Goal: Task Accomplishment & Management: Manage account settings

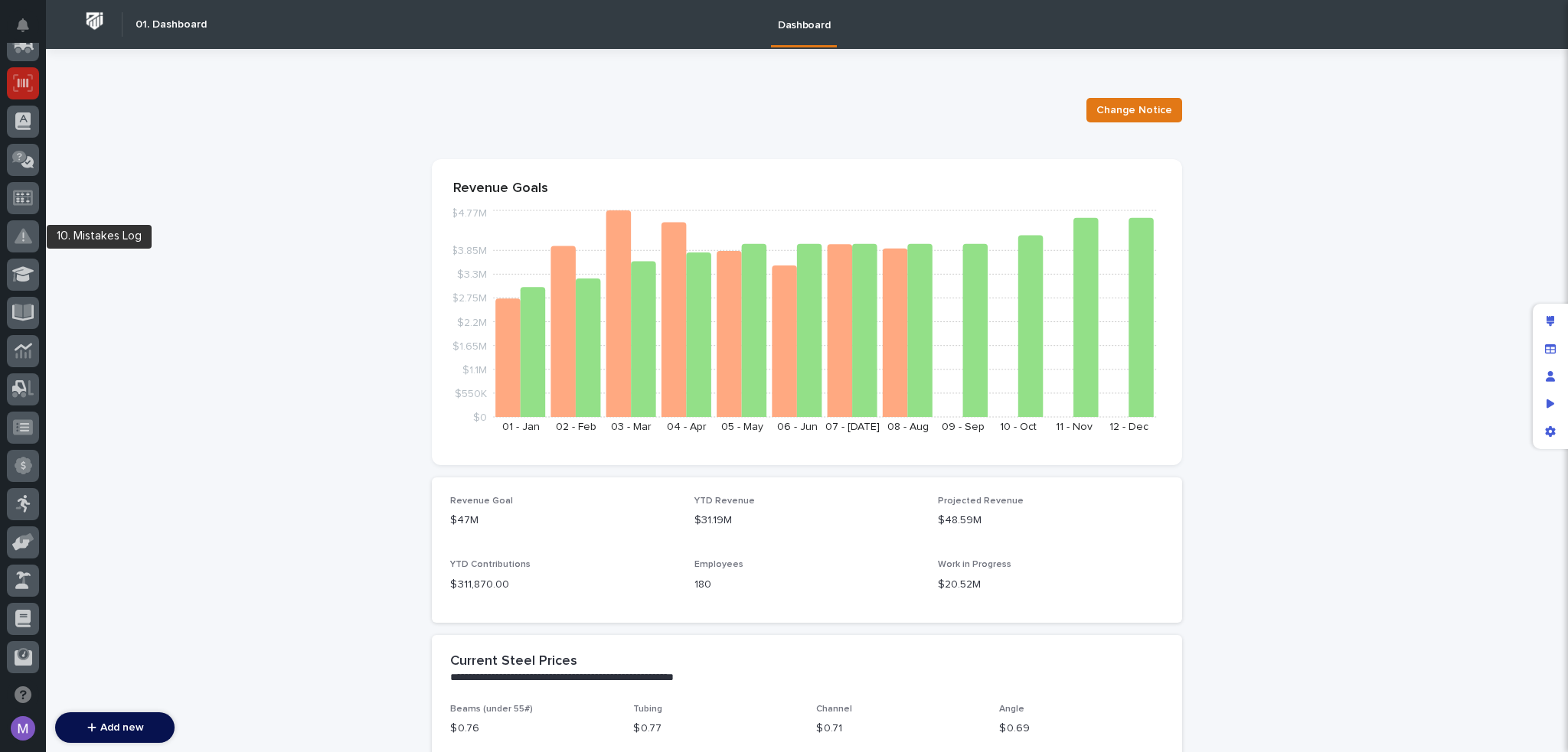
scroll to position [230, 0]
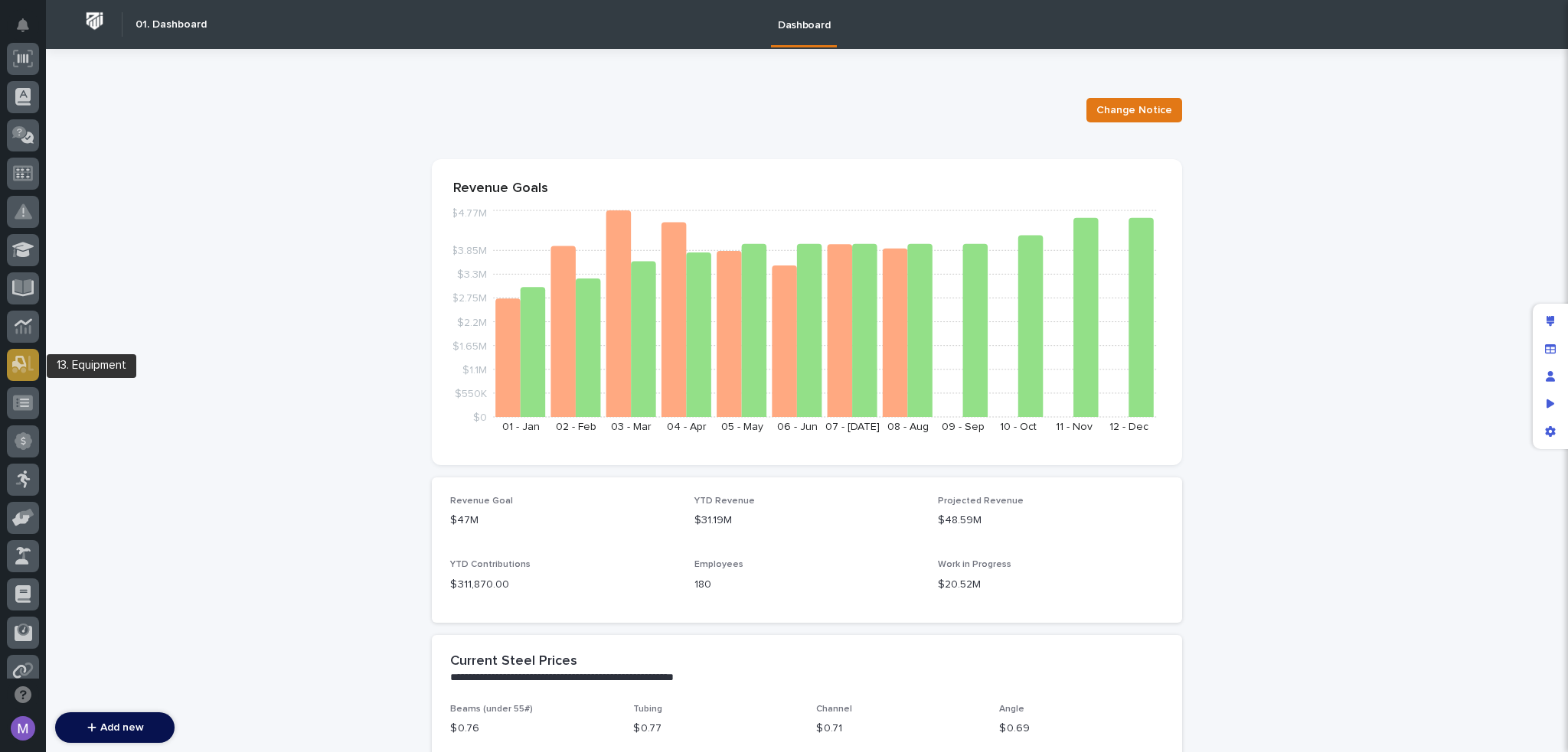
click at [26, 360] on icon at bounding box center [24, 364] width 22 height 18
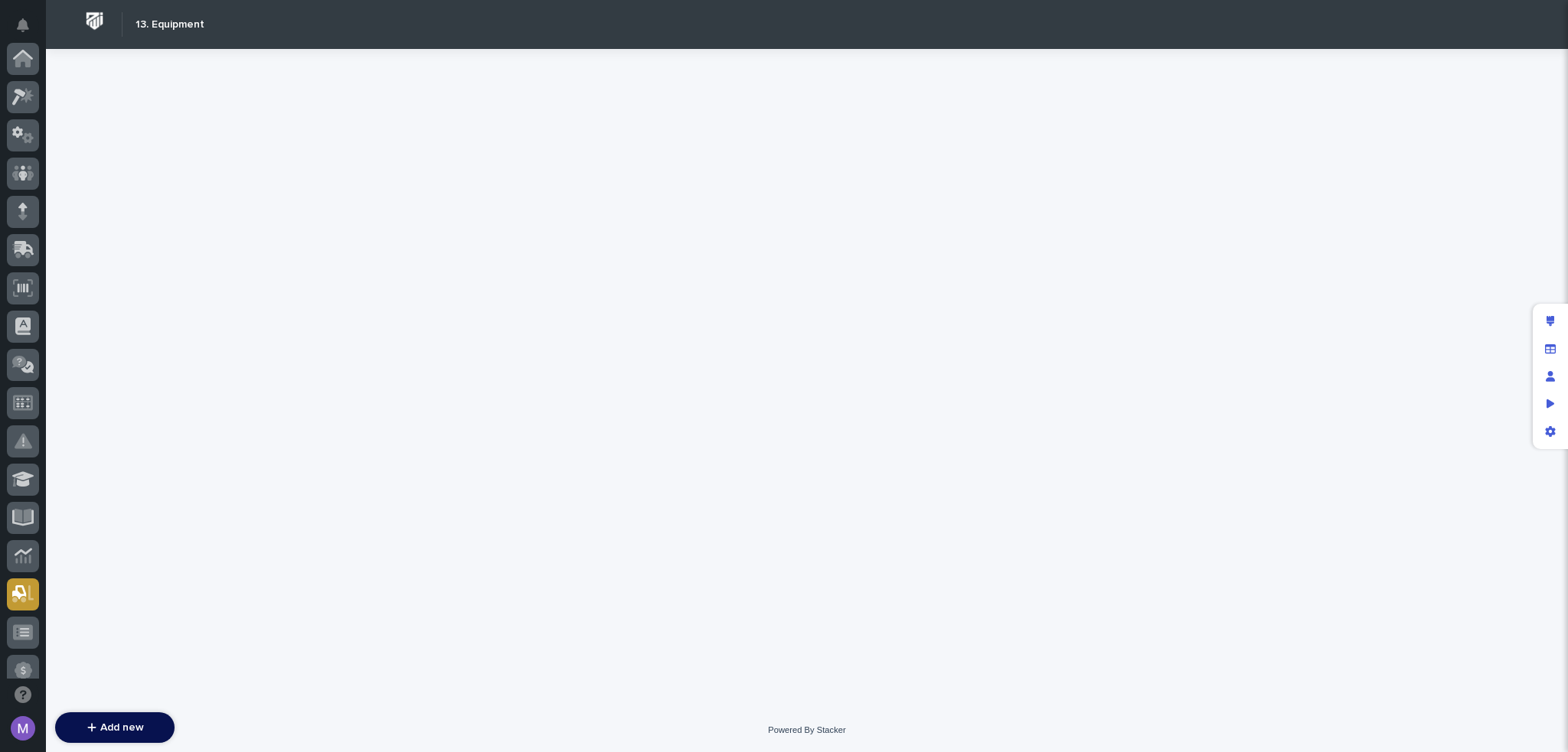
scroll to position [536, 0]
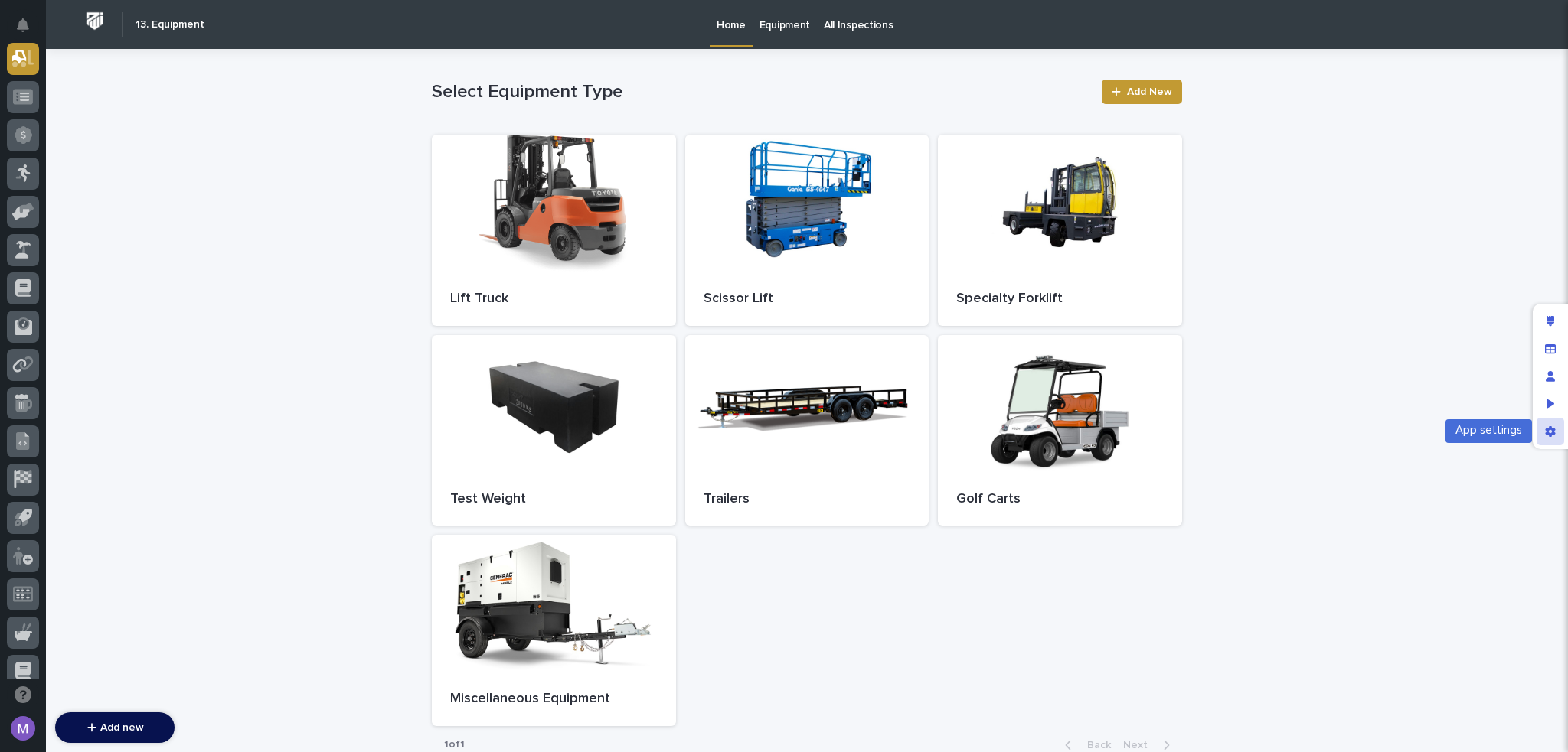
click at [1551, 429] on icon "App settings" at bounding box center [1550, 432] width 10 height 11
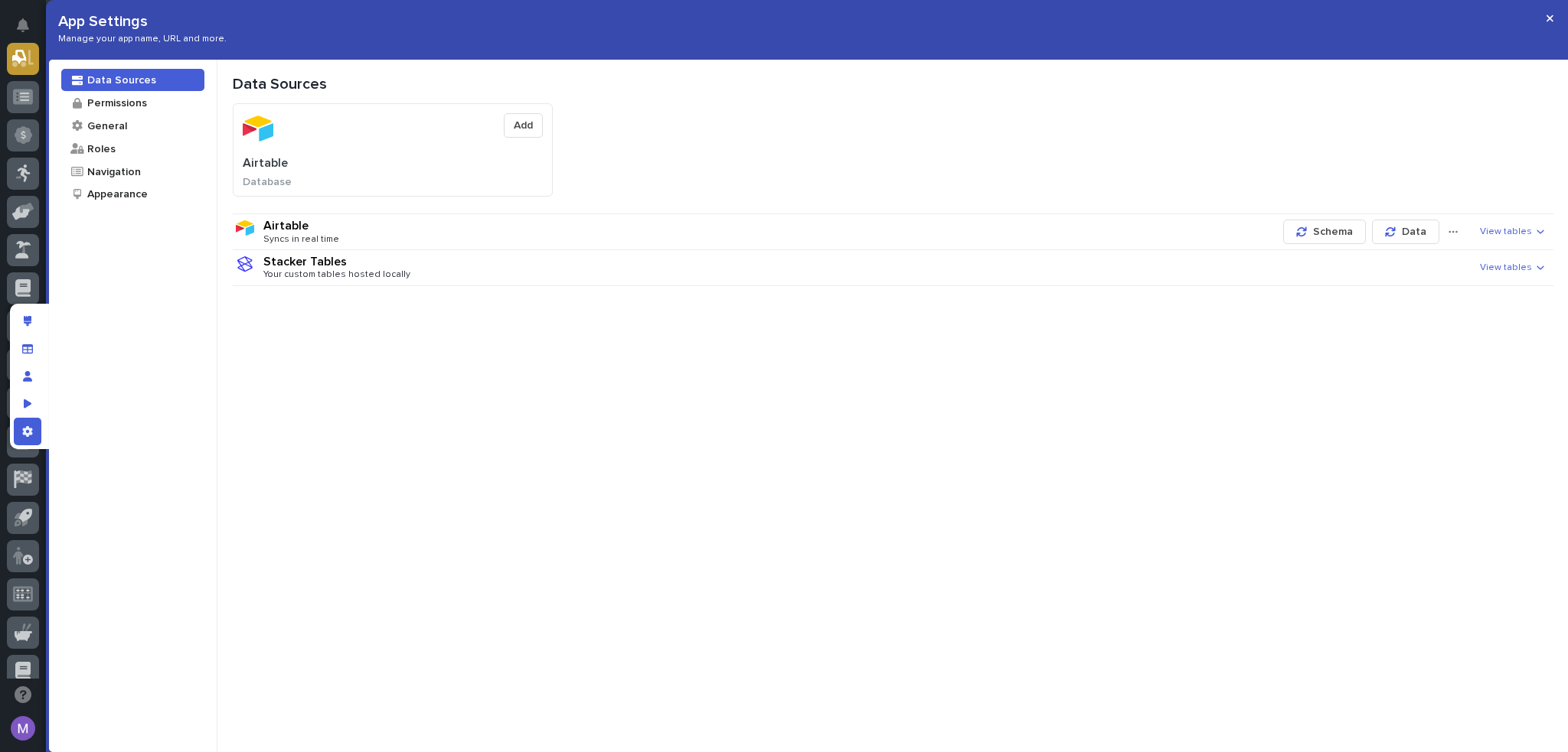
click at [863, 244] on div "Airtable Syncs in real time" at bounding box center [770, 231] width 1014 height 26
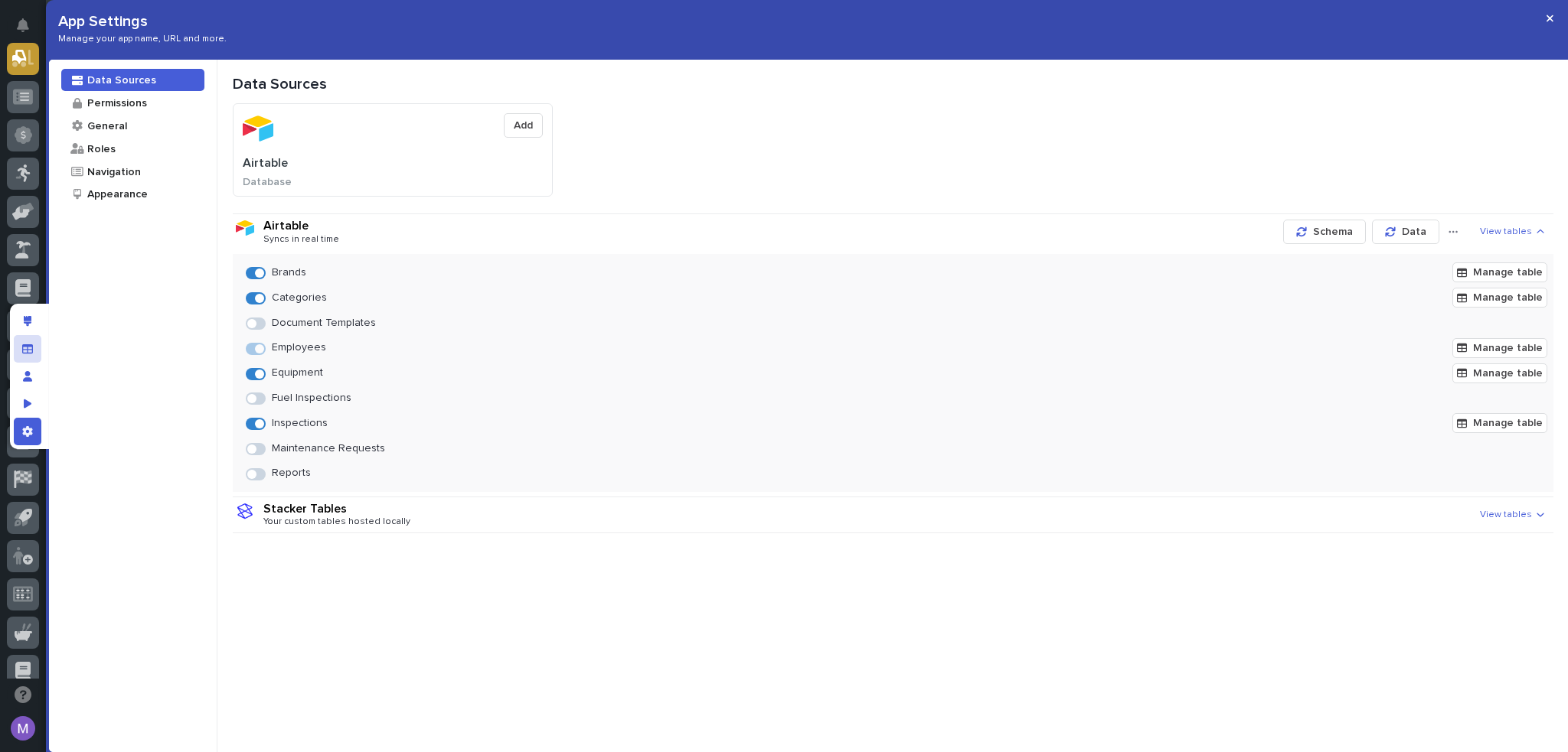
click at [38, 342] on div "Manage fields and data" at bounding box center [27, 349] width 28 height 28
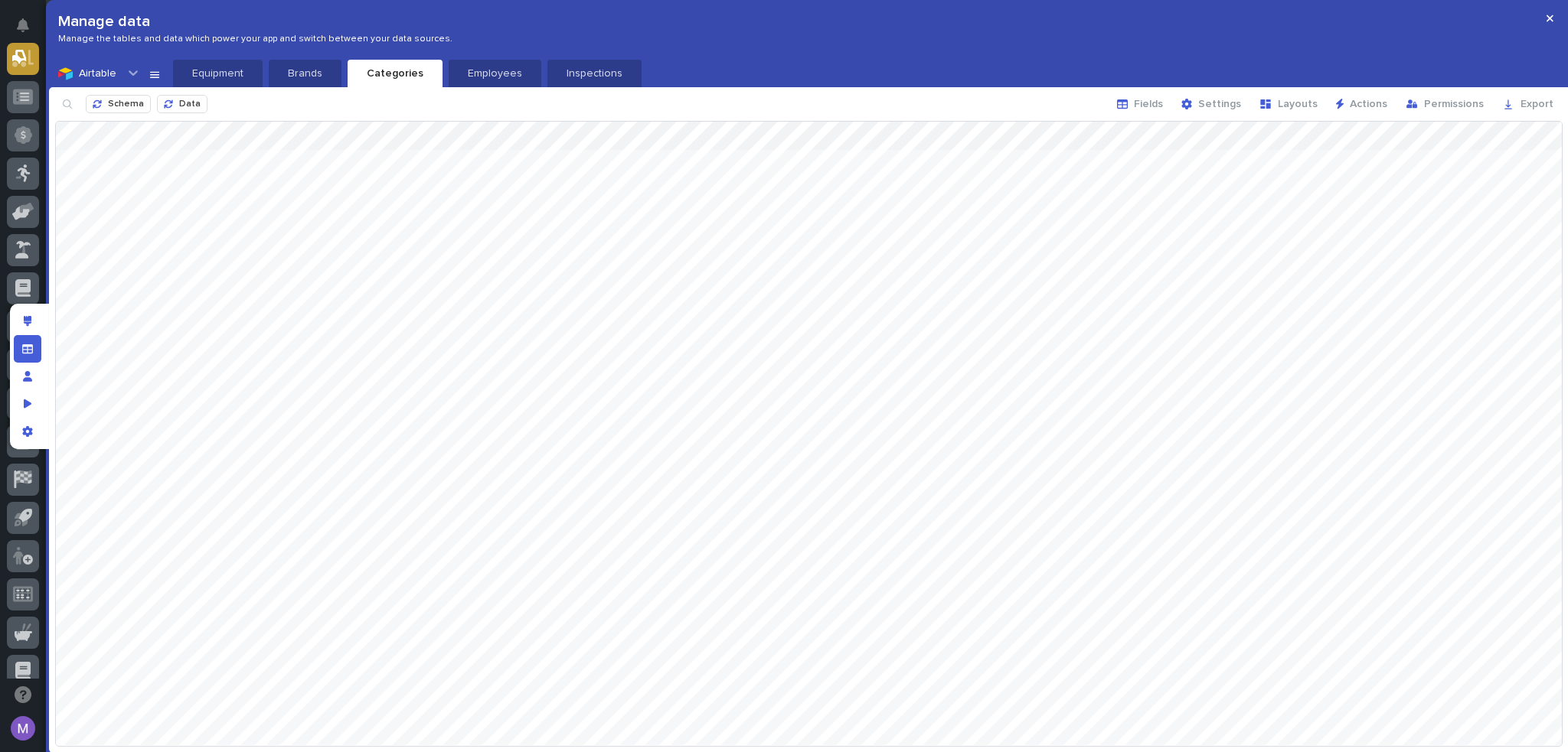
click at [146, 77] on div "Airtable Equipment Brands Categories Employees Inspections" at bounding box center [809, 73] width 1520 height 28
click at [153, 75] on icon at bounding box center [154, 75] width 9 height 6
click at [724, 358] on div at bounding box center [809, 434] width 1507 height 624
click at [153, 69] on icon at bounding box center [155, 73] width 13 height 13
click at [752, 229] on div at bounding box center [809, 434] width 1507 height 624
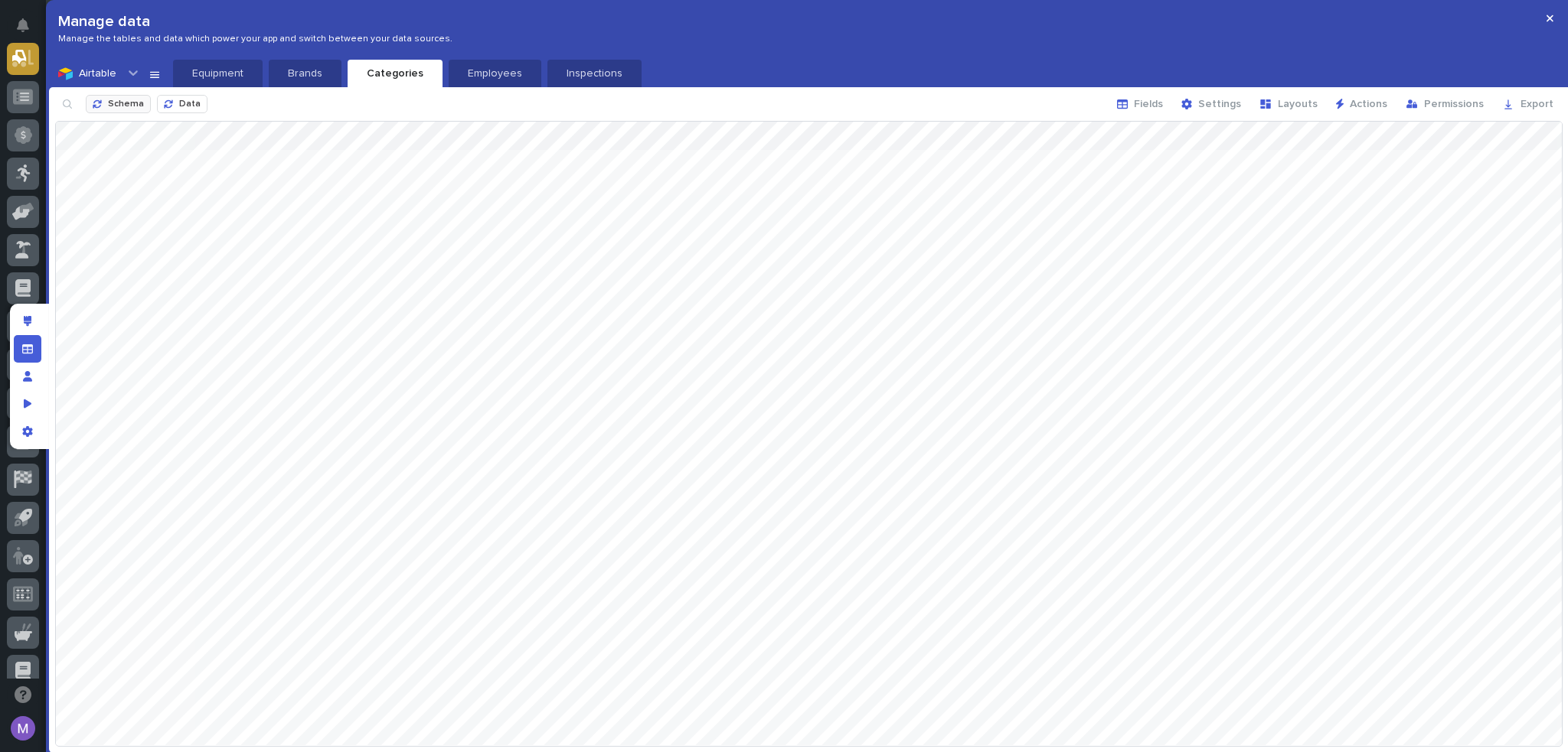
click at [123, 102] on span "Schema" at bounding box center [125, 103] width 36 height 9
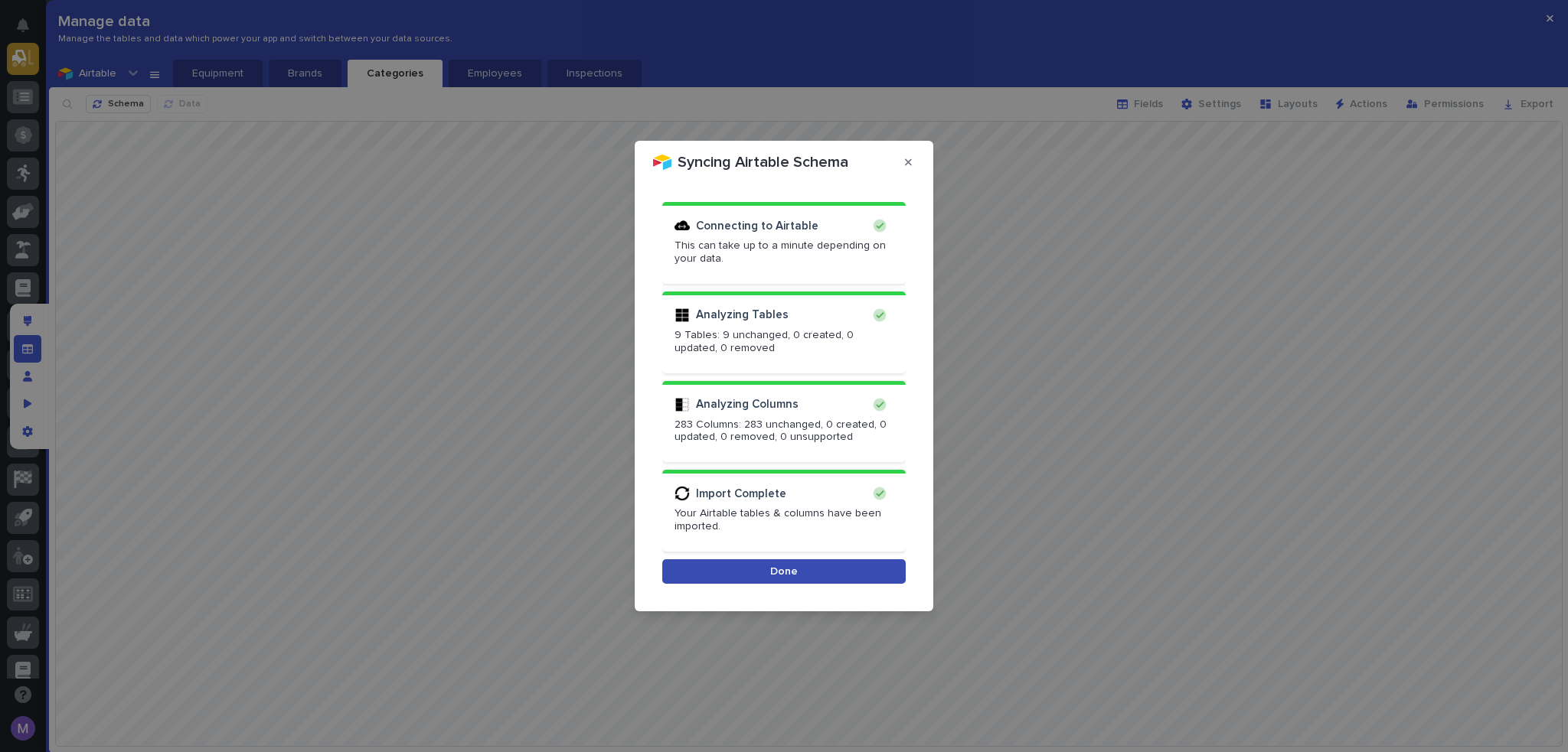
click at [837, 575] on button "Done" at bounding box center [784, 571] width 243 height 24
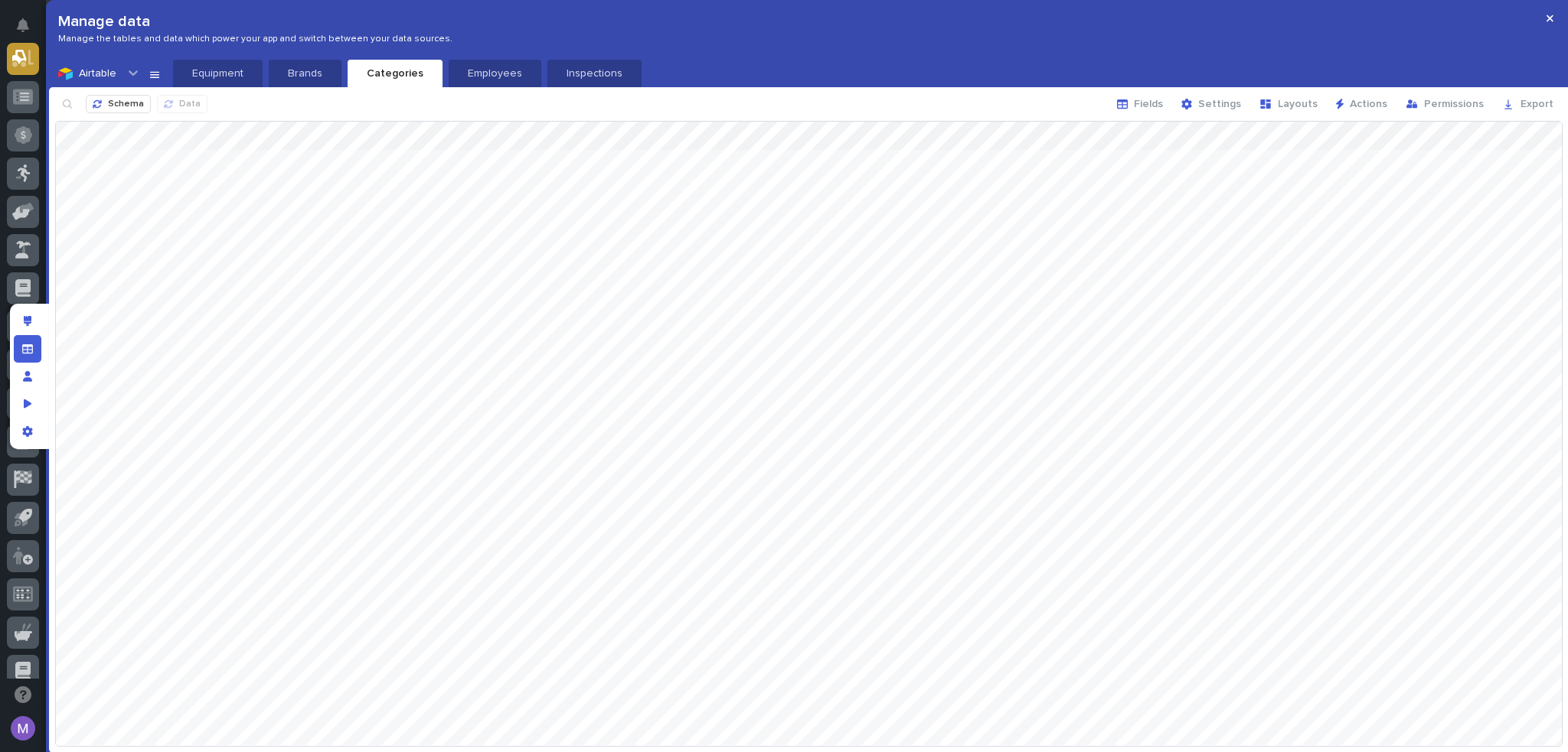
click at [150, 73] on icon at bounding box center [155, 73] width 13 height 13
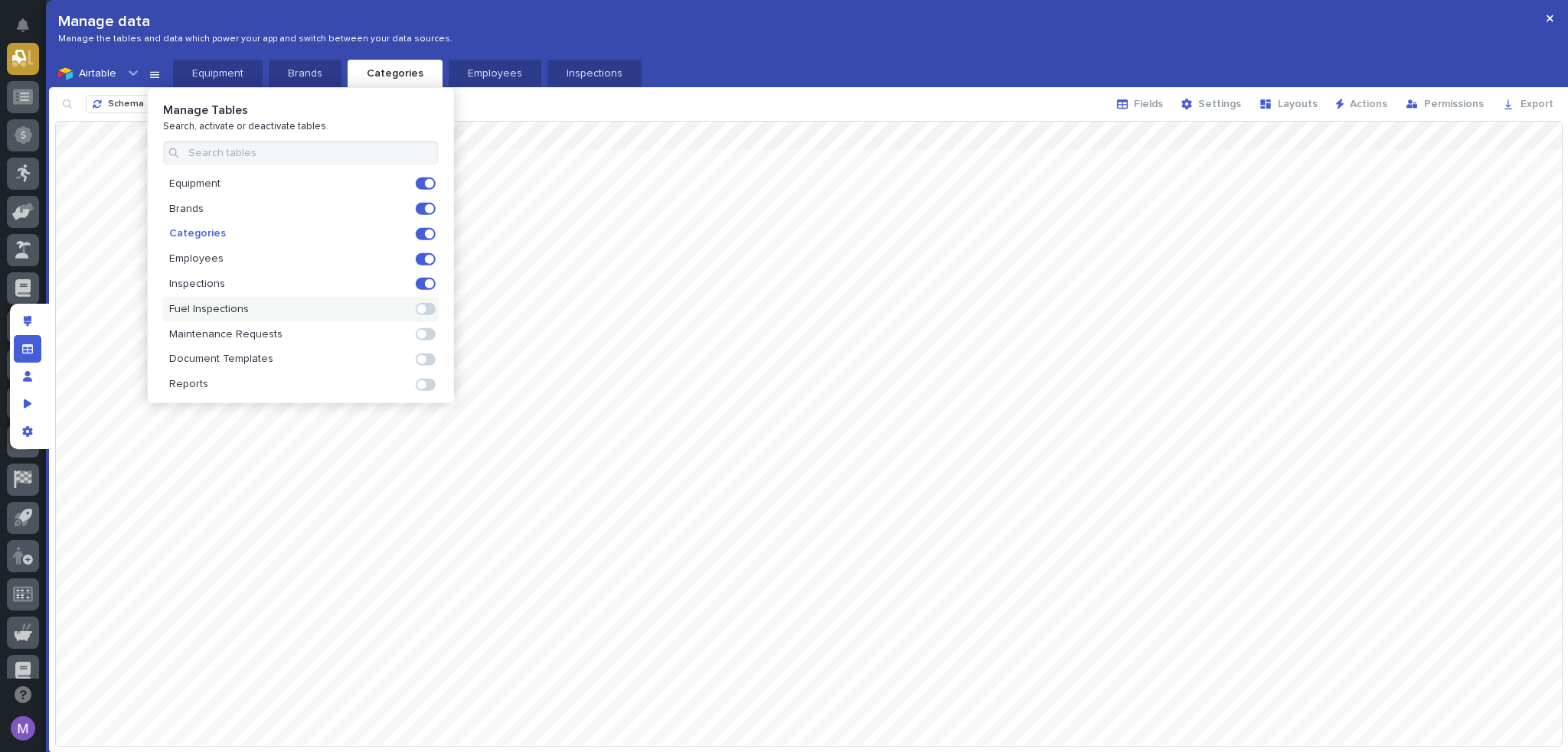
click at [422, 310] on span at bounding box center [422, 309] width 9 height 9
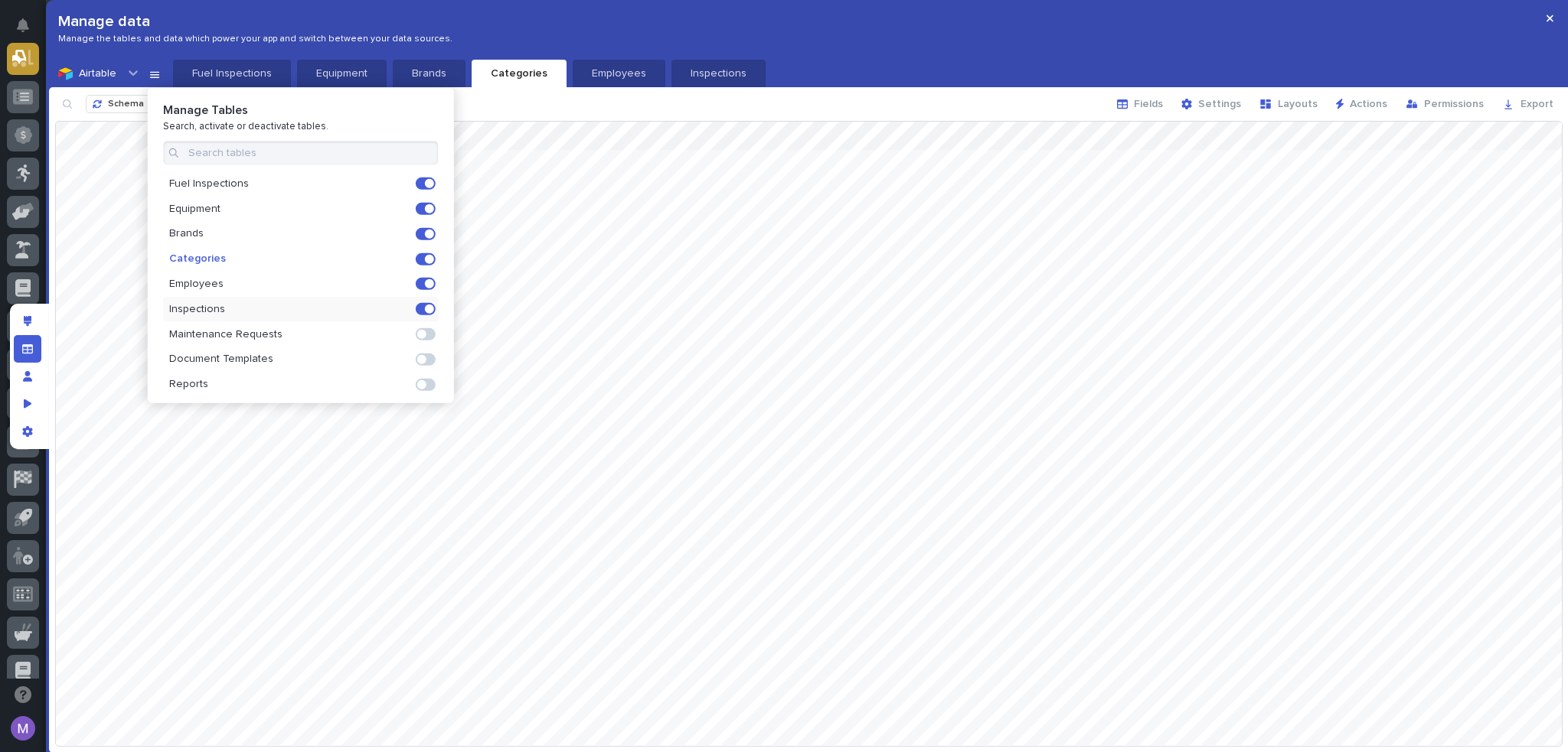
click at [861, 345] on div at bounding box center [809, 434] width 1507 height 624
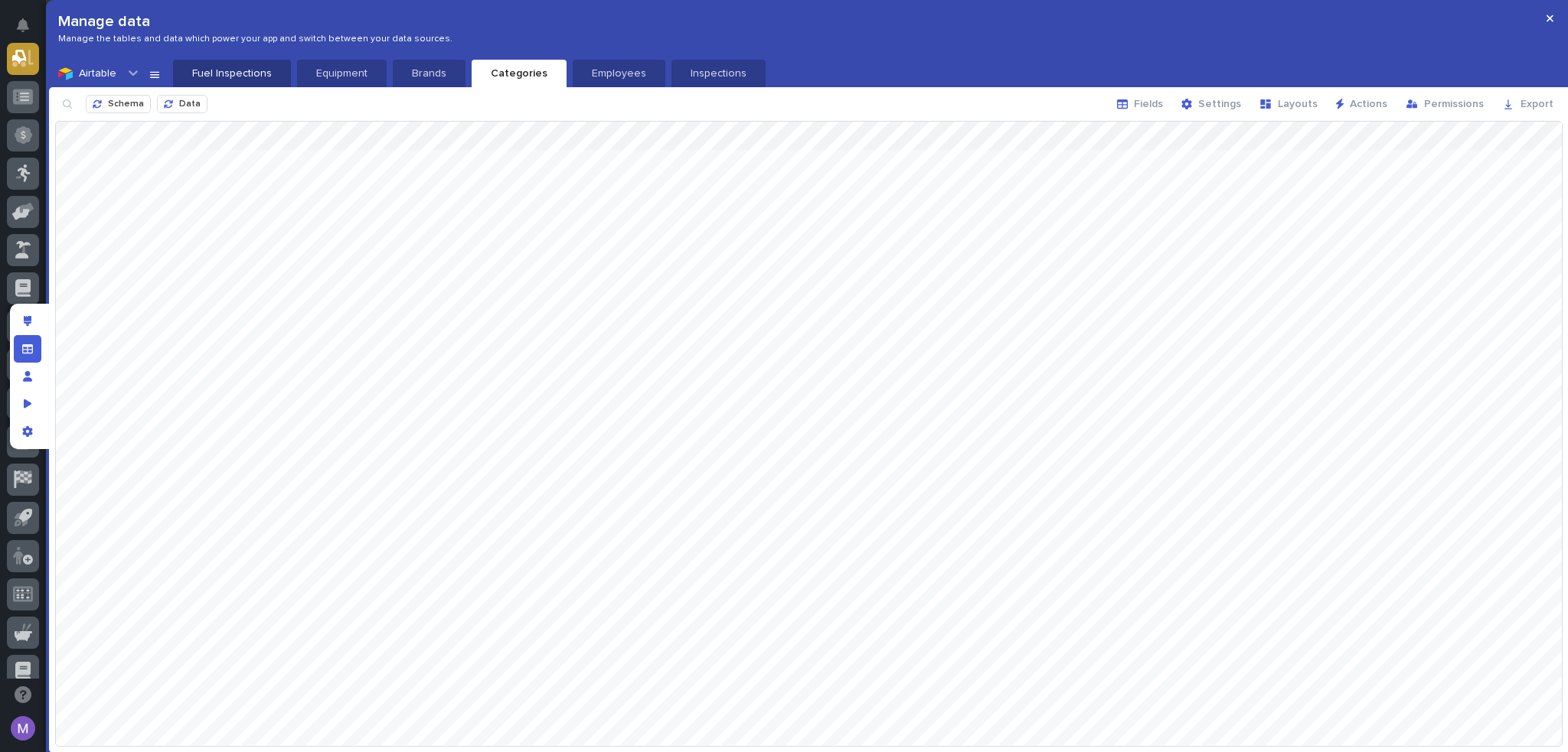
click at [221, 69] on p "Fuel Inspections" at bounding box center [232, 73] width 99 height 15
click at [1158, 105] on span "Fields" at bounding box center [1149, 103] width 29 height 11
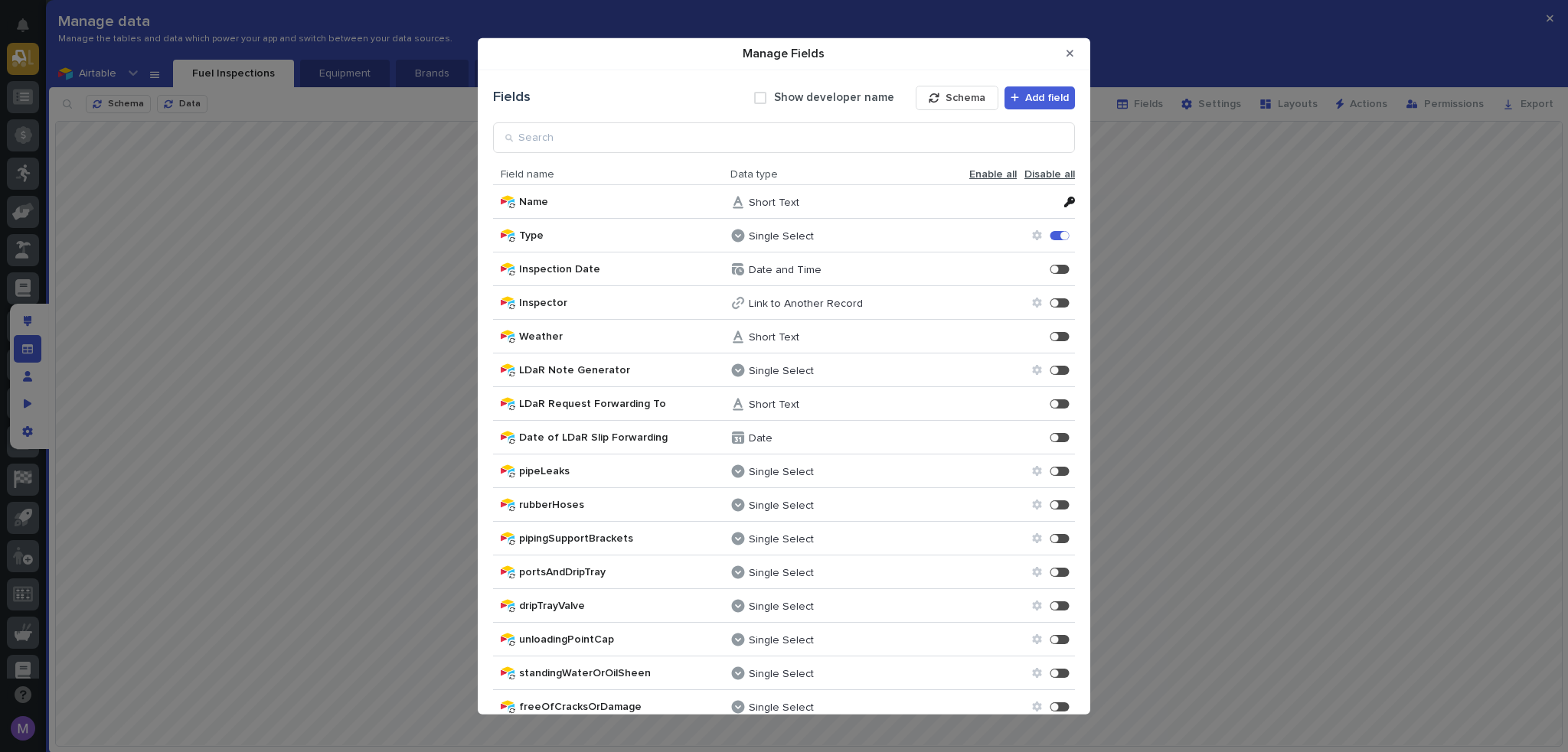
click at [974, 171] on span "Enable all" at bounding box center [993, 173] width 47 height 13
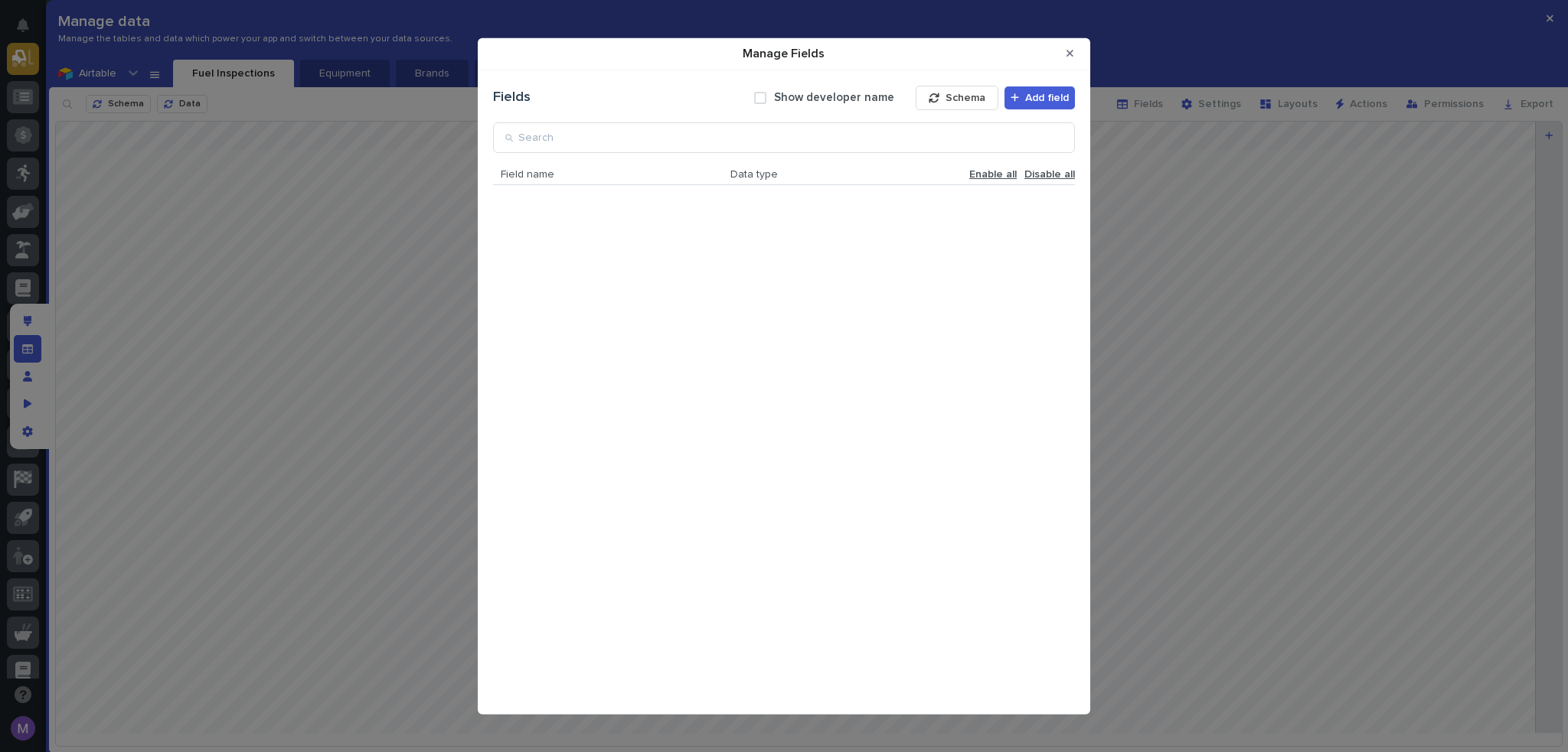
scroll to position [1337, 0]
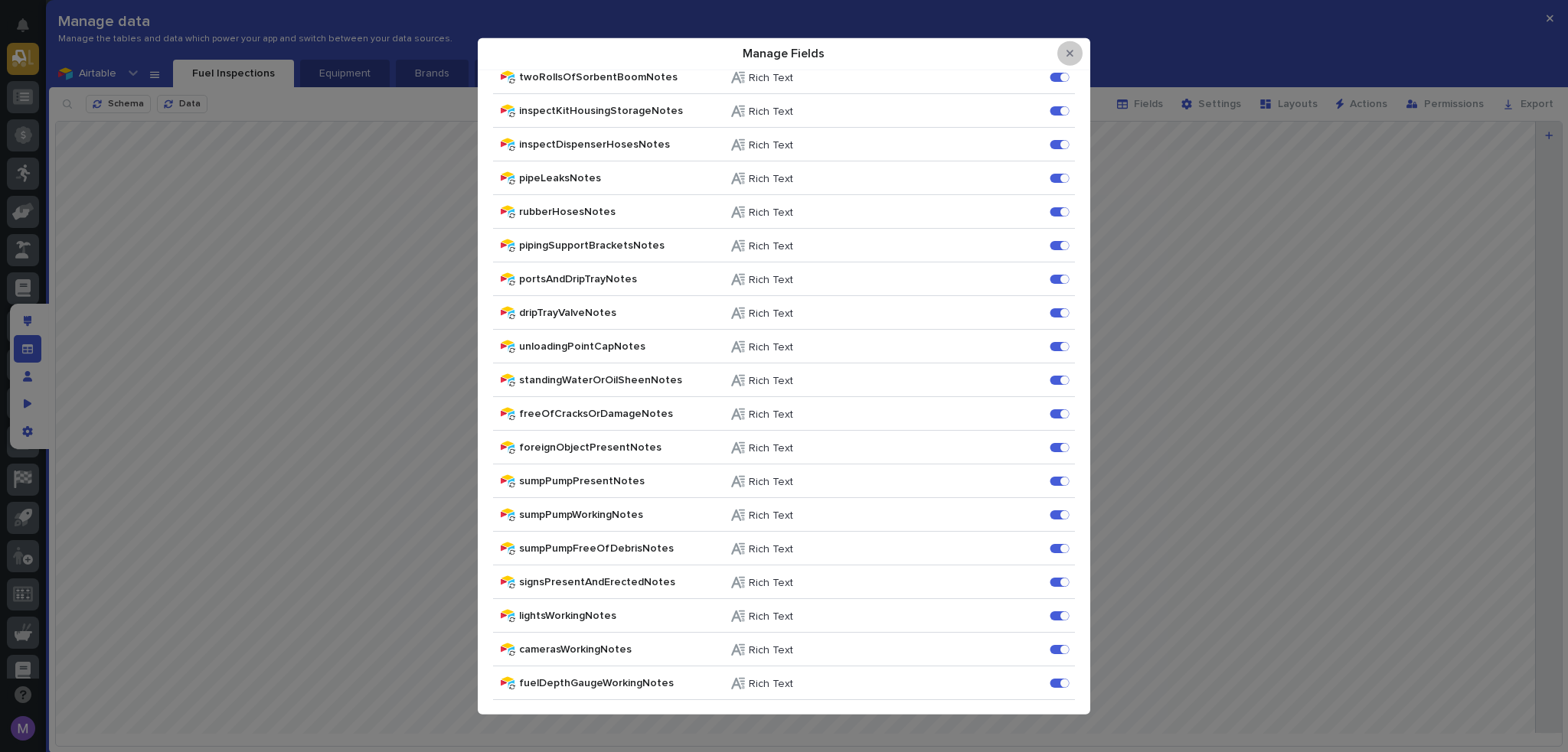
click at [1072, 56] on icon "Close Modal" at bounding box center [1071, 53] width 7 height 7
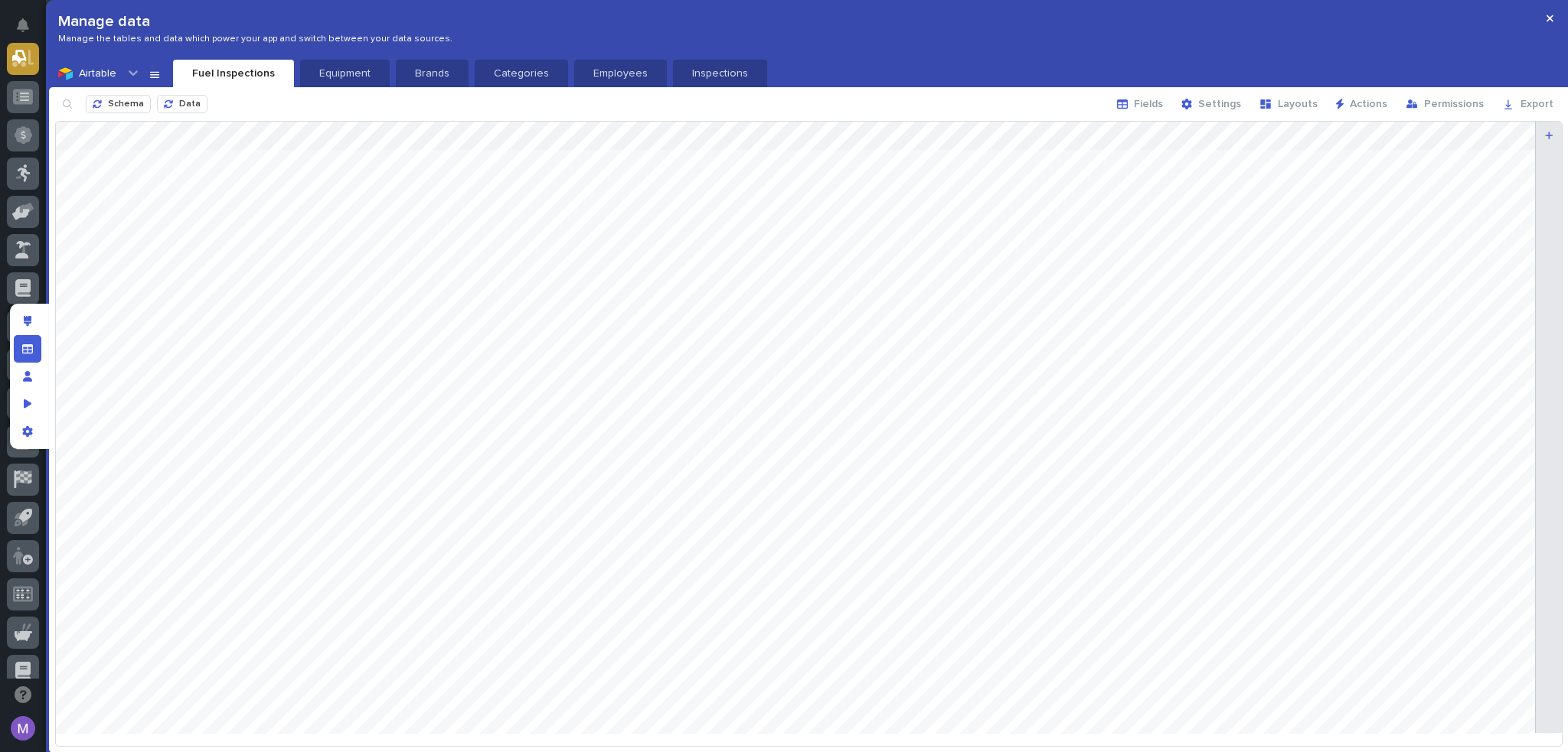
click at [1182, 318] on div at bounding box center [809, 434] width 1507 height 624
click at [35, 321] on div "Edit layout" at bounding box center [27, 321] width 28 height 28
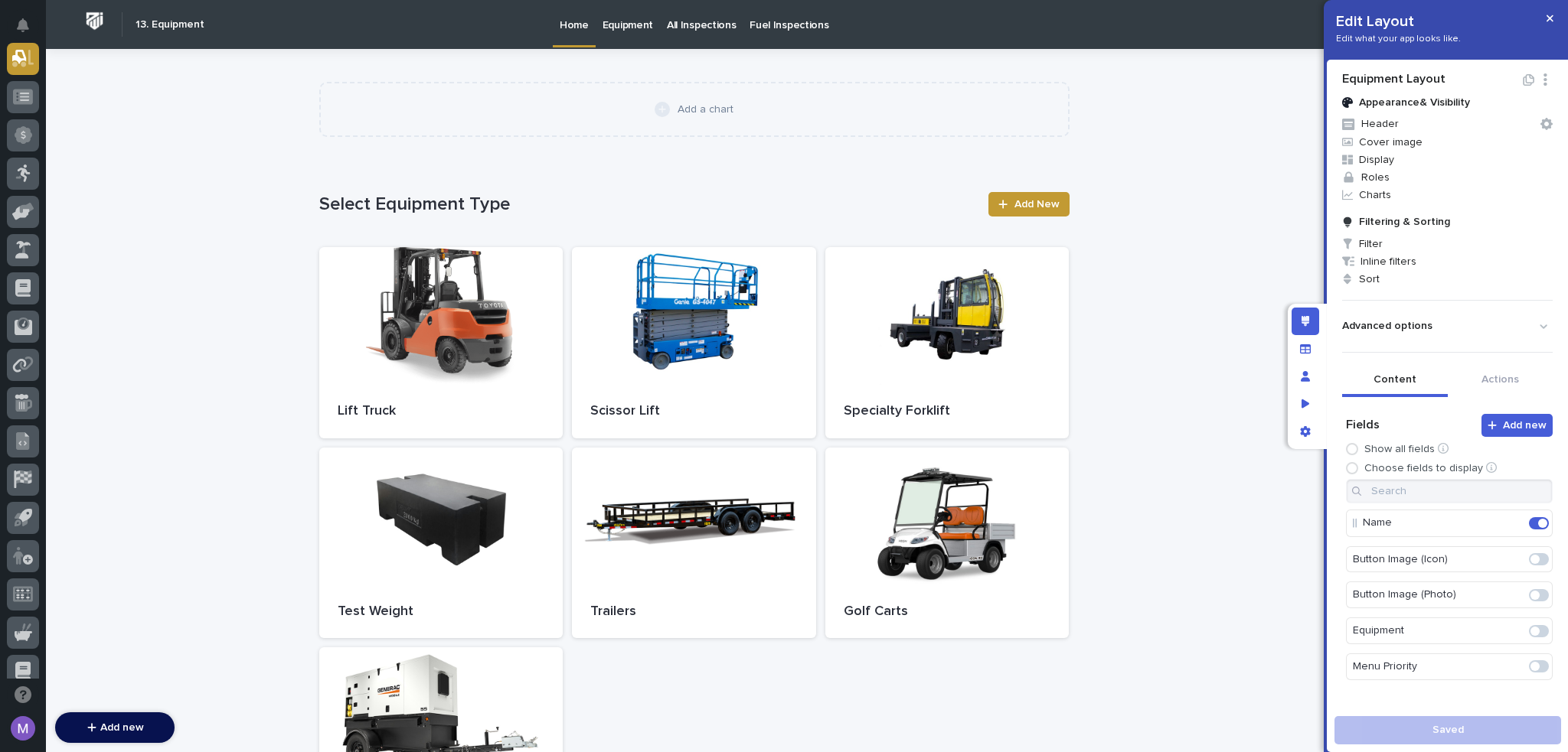
click at [790, 24] on p "Fuel Inspections" at bounding box center [789, 16] width 79 height 32
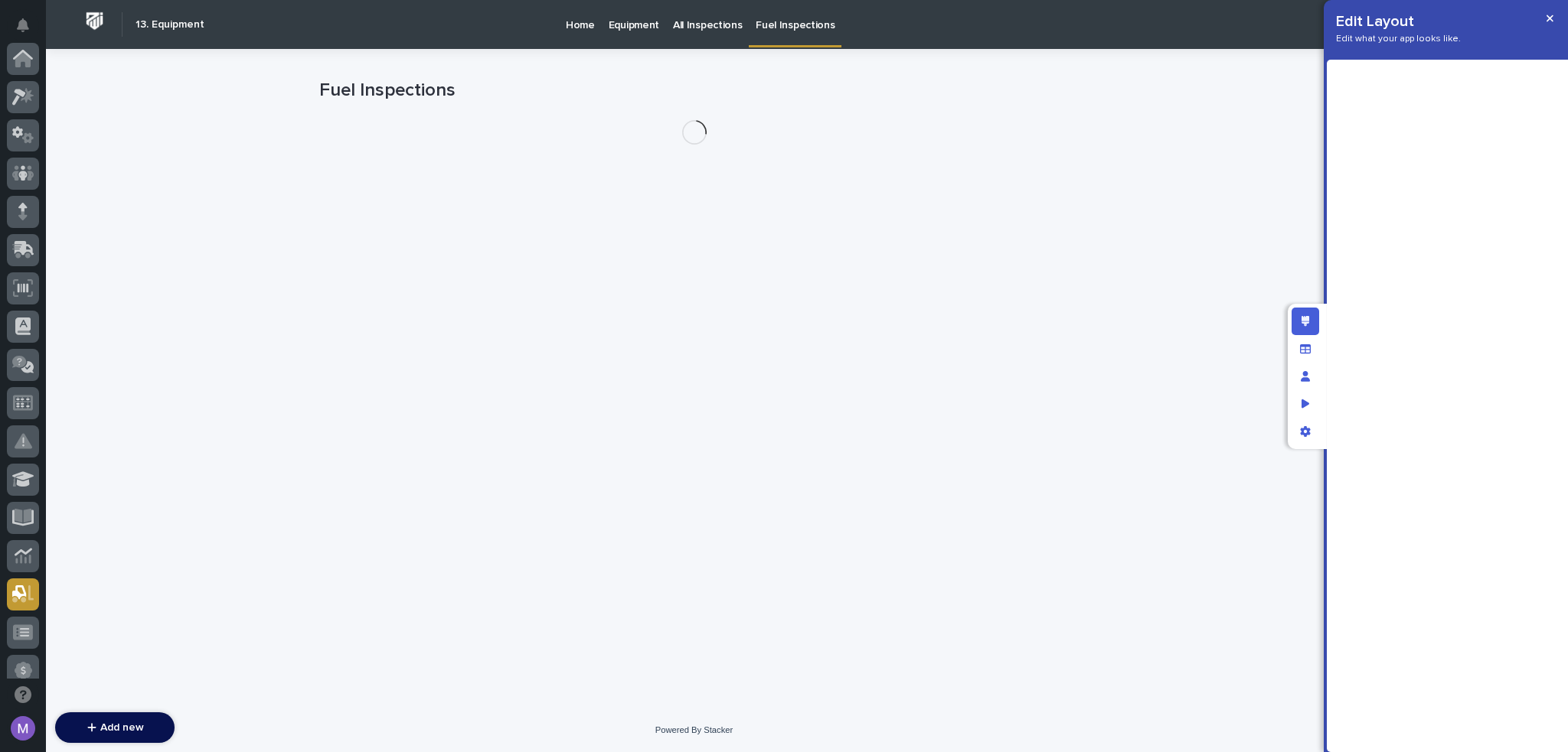
scroll to position [536, 0]
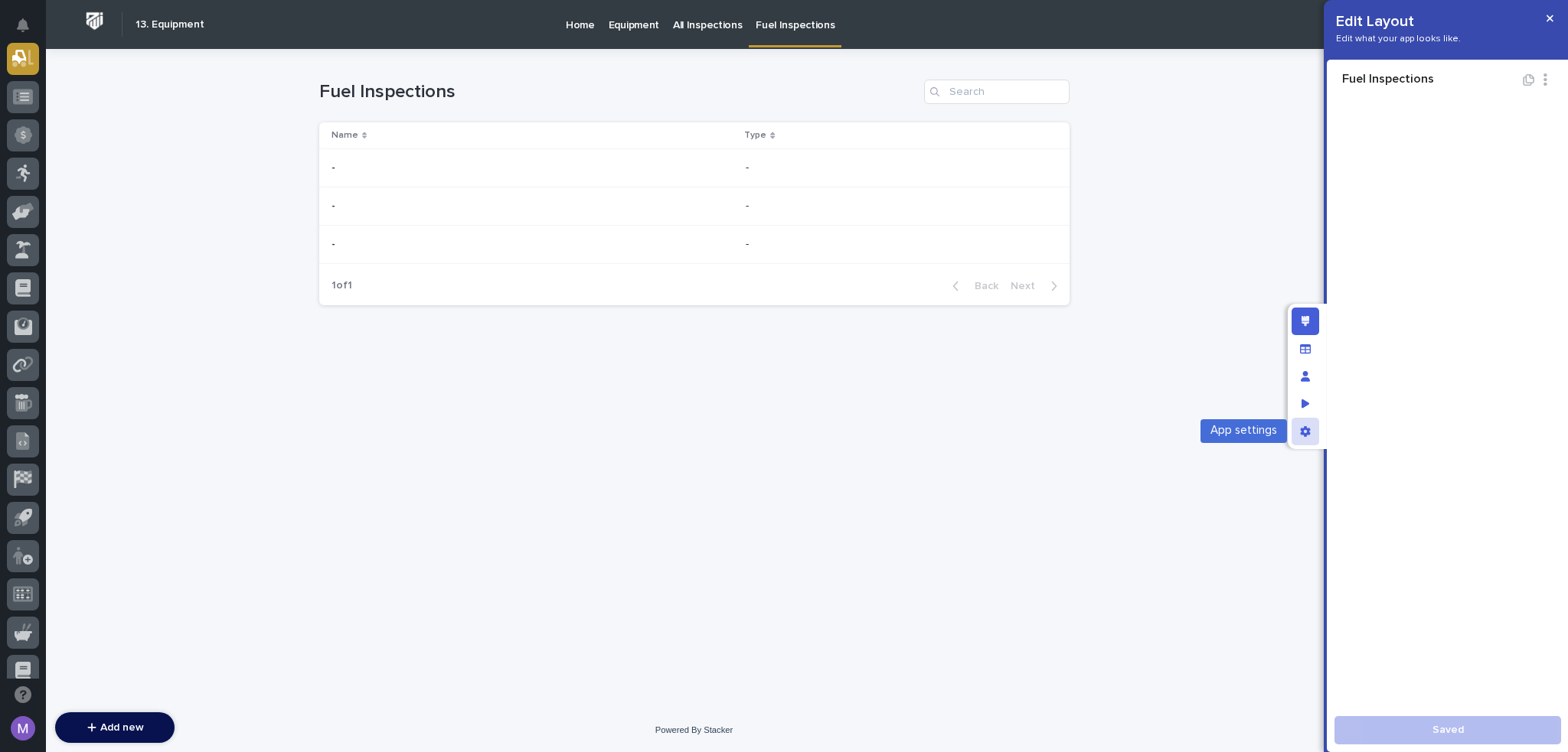
click at [1316, 437] on div "App settings" at bounding box center [1305, 432] width 28 height 28
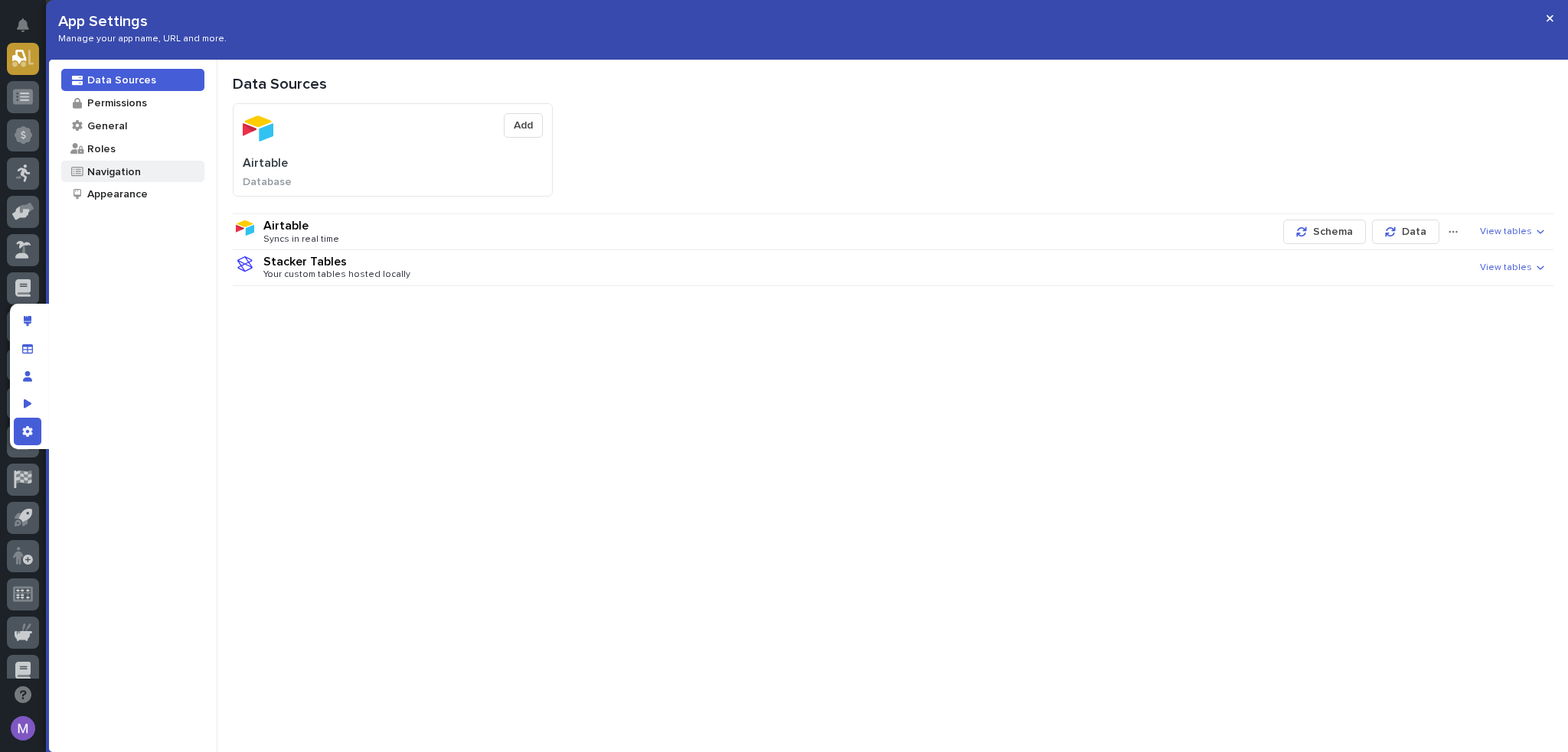
click at [163, 179] on div "Navigation" at bounding box center [133, 172] width 143 height 22
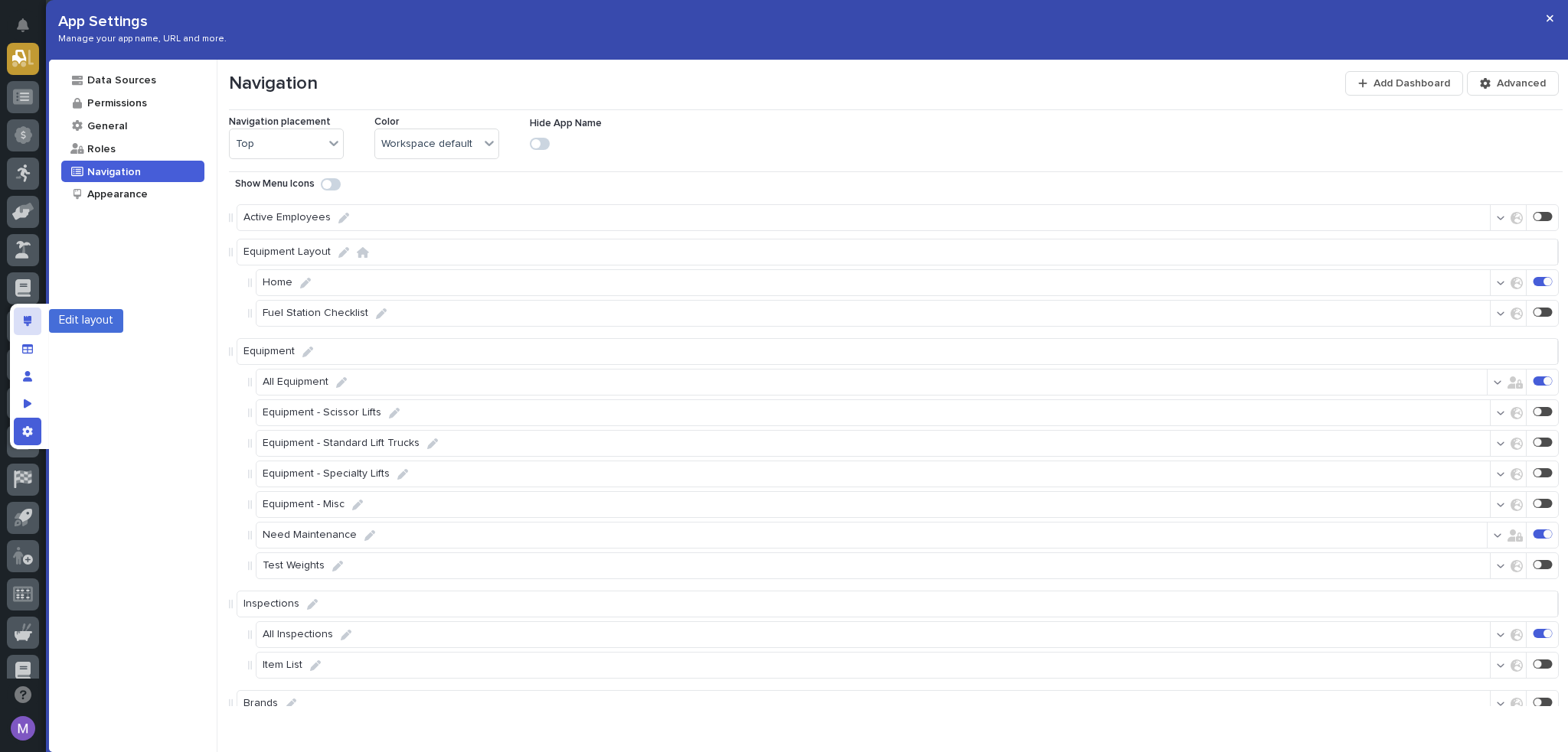
click at [40, 324] on div "Edit layout" at bounding box center [27, 321] width 28 height 28
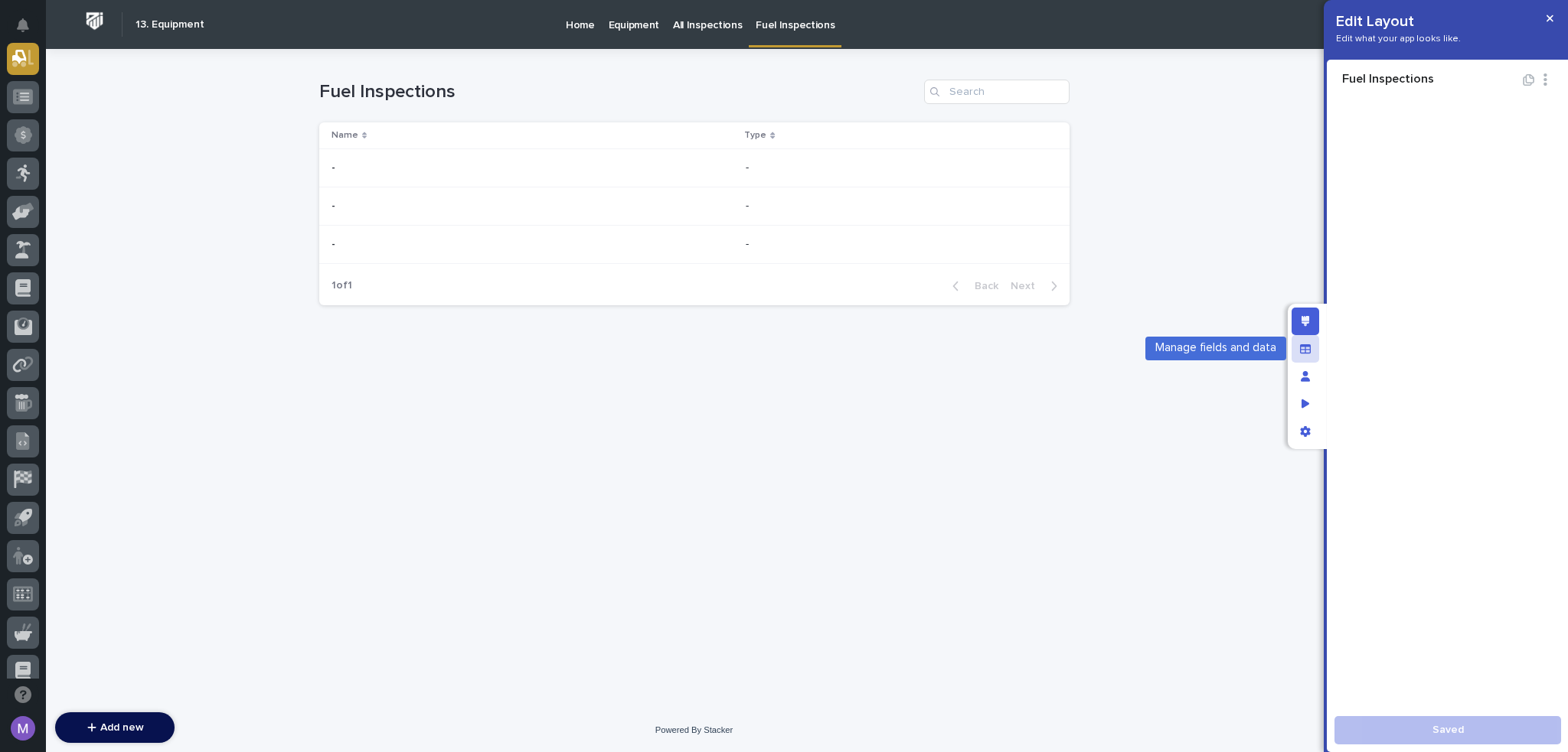
click at [1300, 348] on icon "Manage fields and data" at bounding box center [1305, 348] width 11 height 9
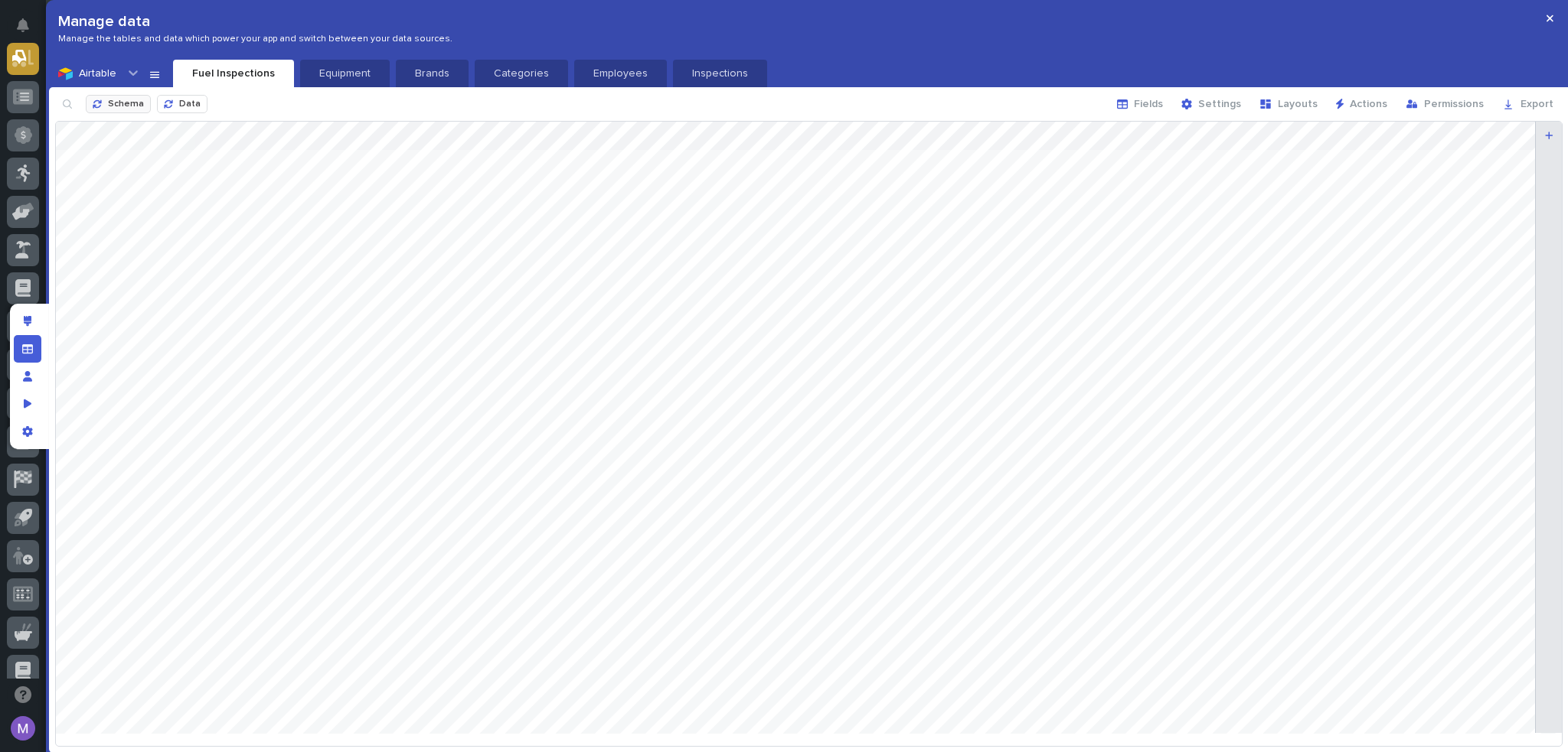
click at [132, 110] on button "Schema" at bounding box center [118, 104] width 65 height 19
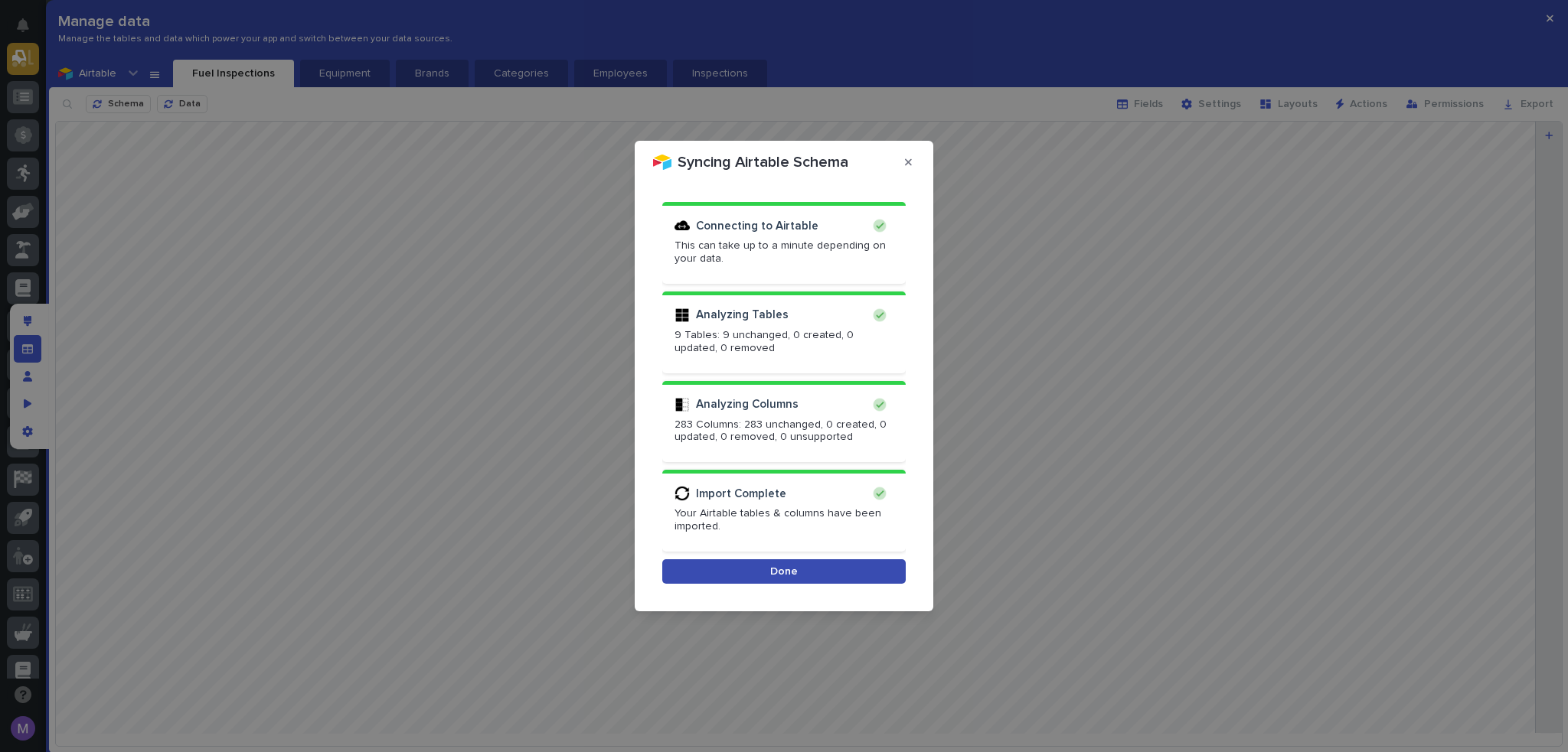
click at [885, 572] on button "Done" at bounding box center [784, 571] width 243 height 24
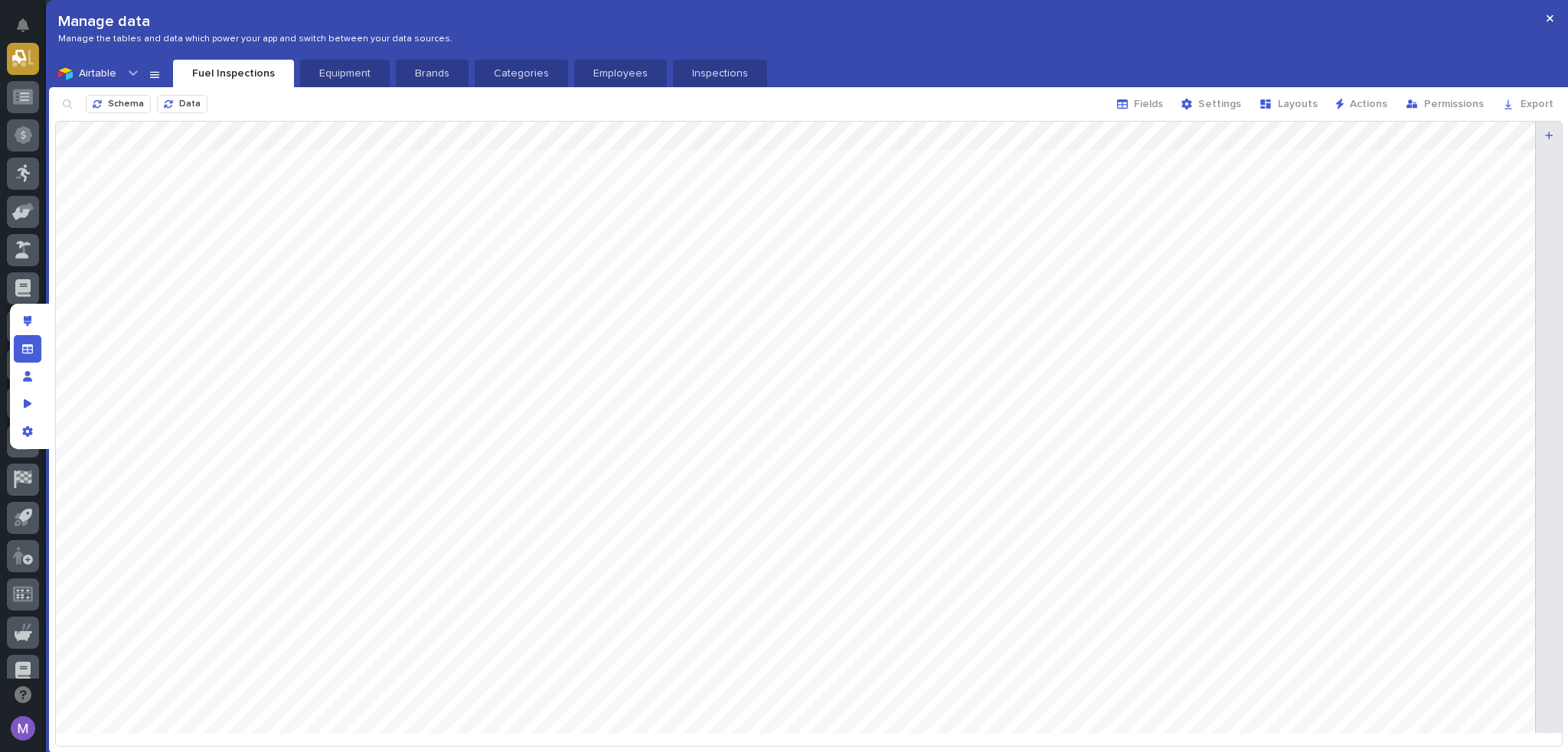
scroll to position [0, 0]
click at [22, 321] on div "Edit layout" at bounding box center [27, 321] width 28 height 28
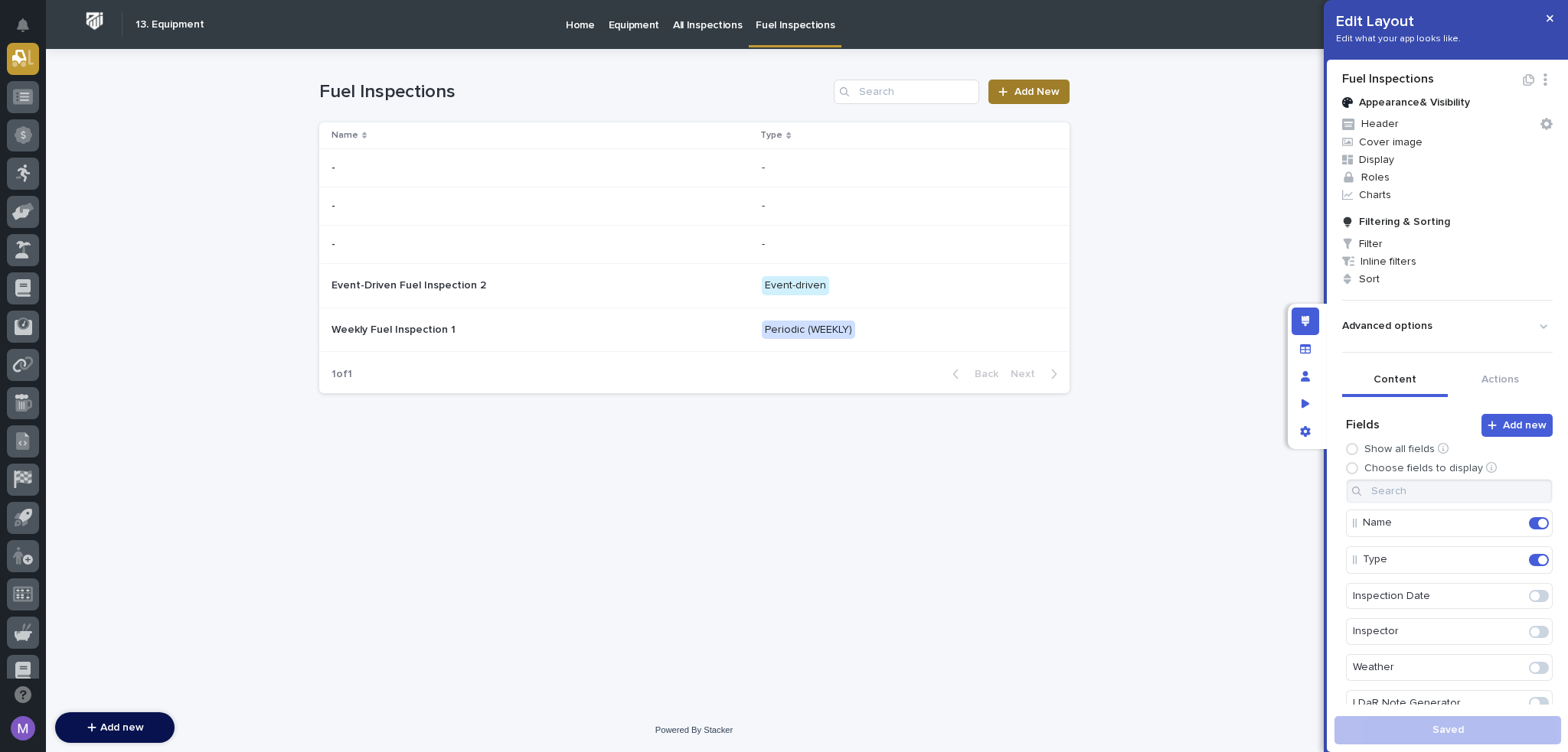
click at [1043, 91] on span "Add New" at bounding box center [1038, 92] width 45 height 11
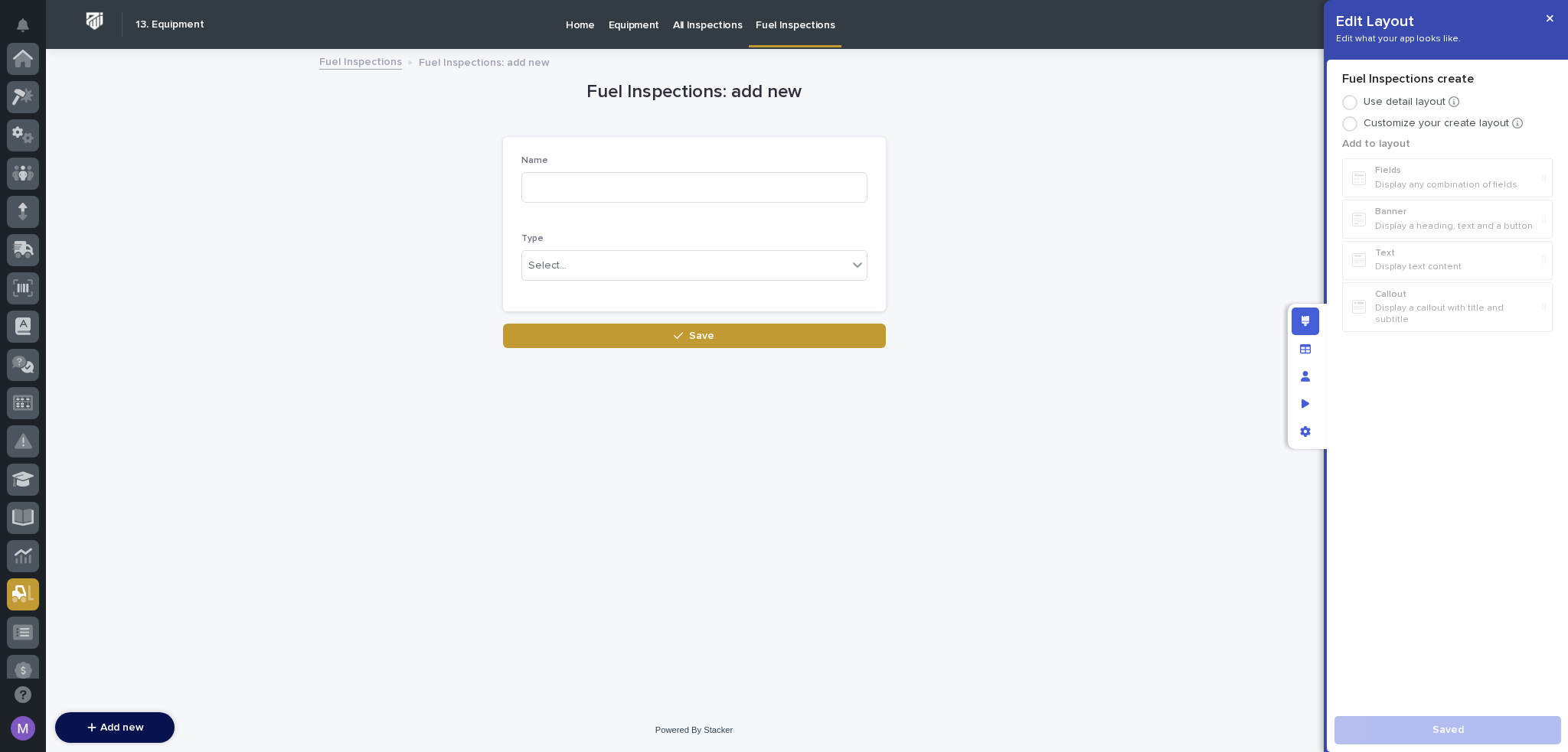
scroll to position [536, 0]
click at [766, 152] on div "Name Type Select..." at bounding box center [694, 225] width 383 height 175
click at [1349, 124] on span at bounding box center [1350, 124] width 6 height 6
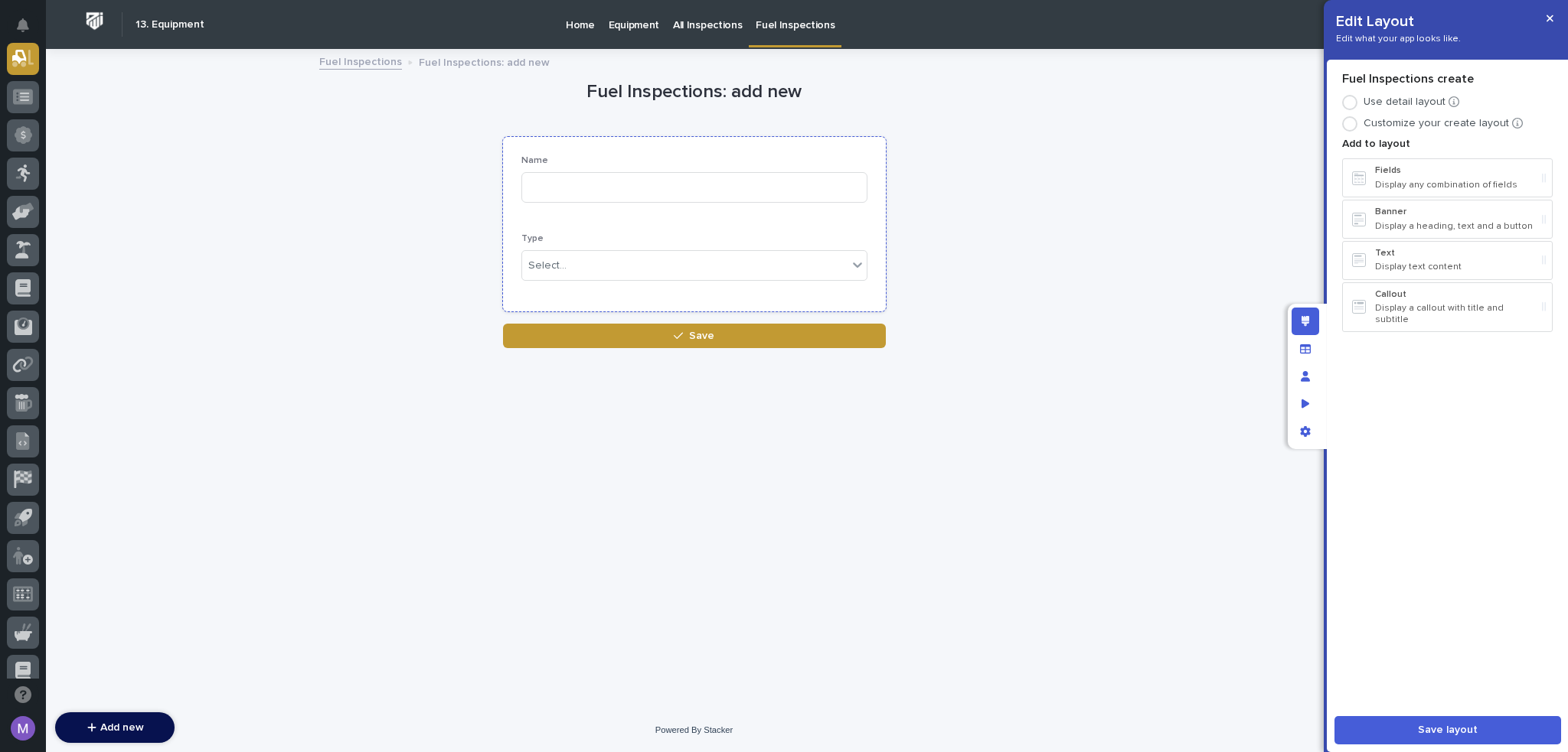
click at [800, 153] on div "Name Type Select..." at bounding box center [694, 225] width 383 height 175
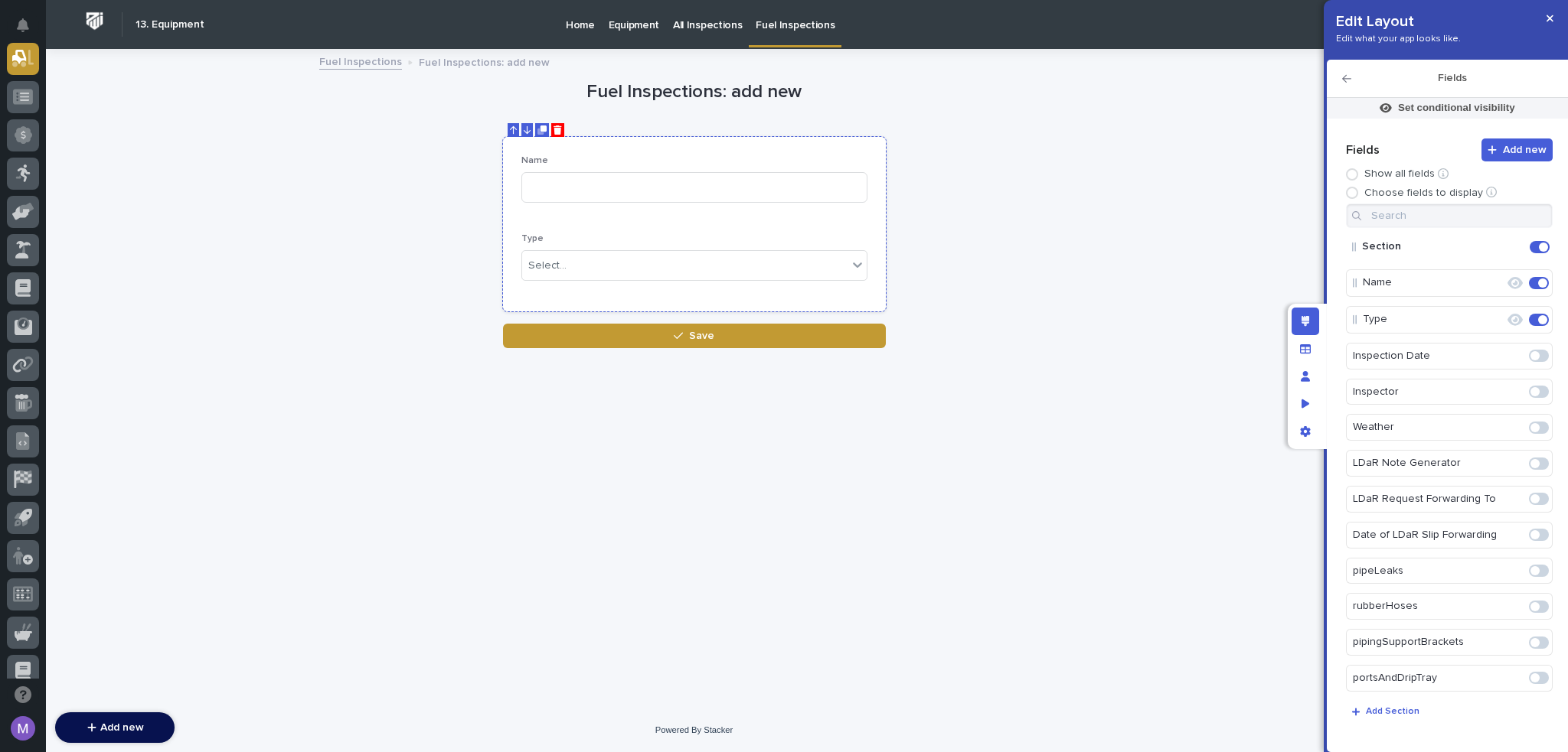
click at [561, 129] on icon "Delete" at bounding box center [558, 130] width 8 height 9
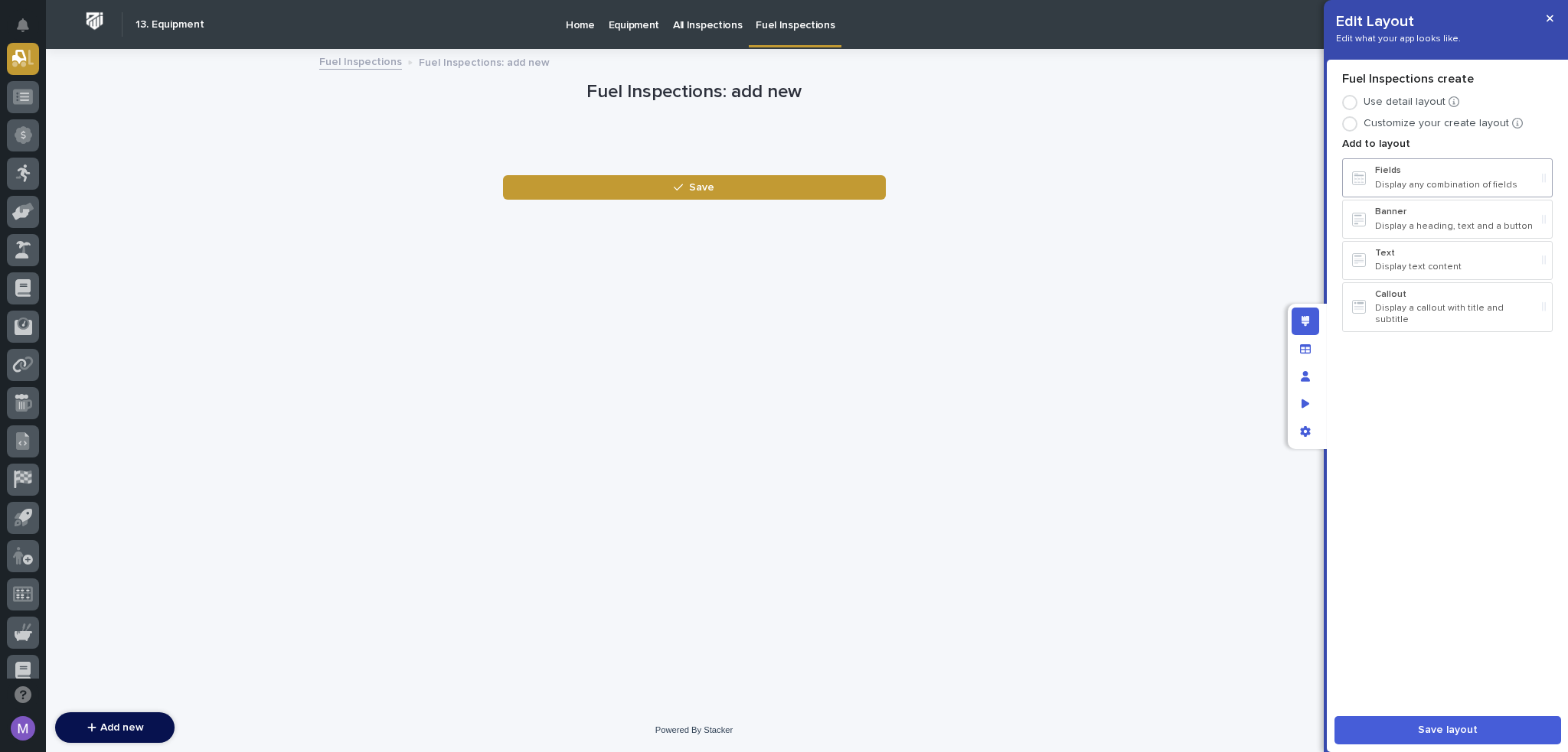
click at [1469, 187] on p "Display any combination of fields" at bounding box center [1455, 185] width 161 height 11
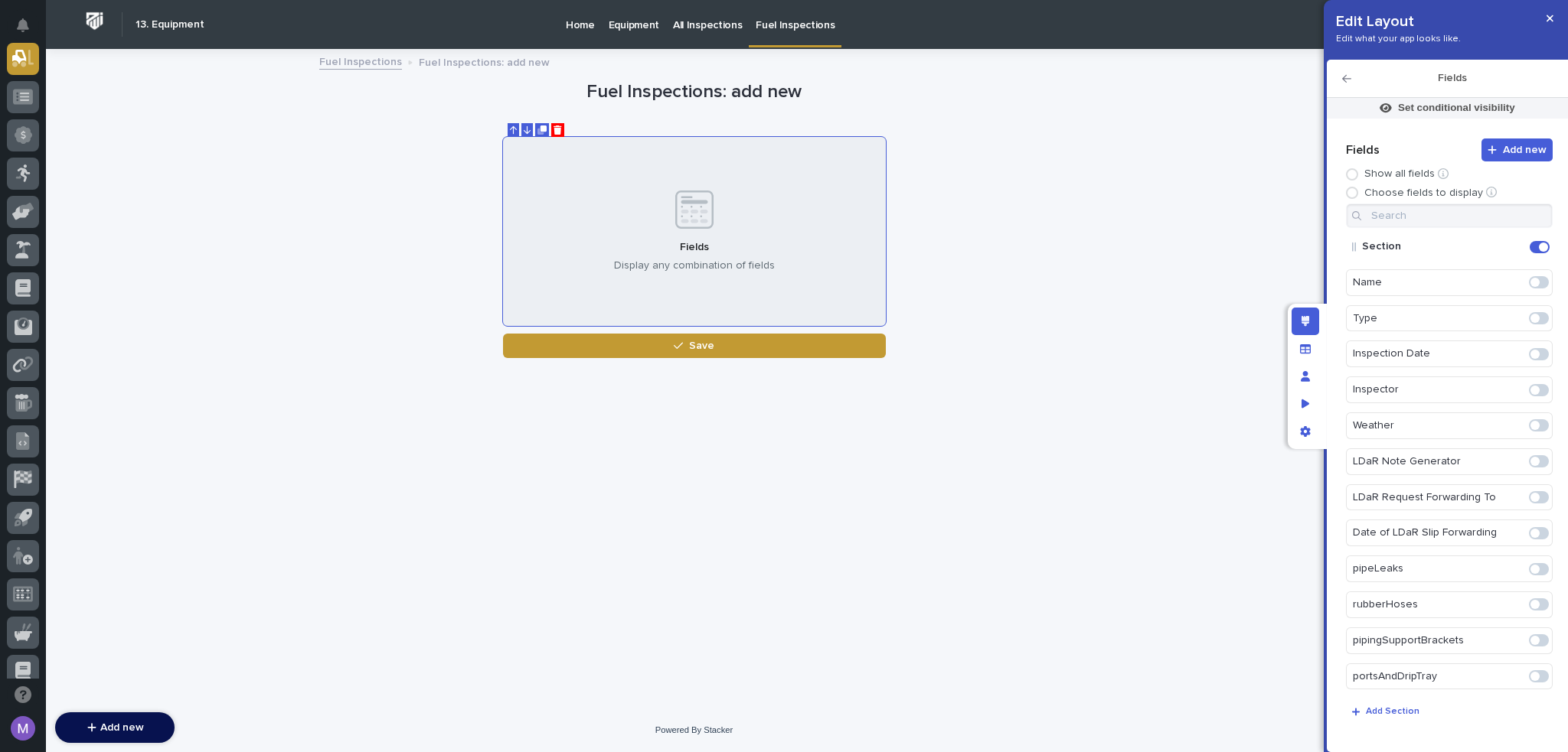
click at [1532, 318] on span at bounding box center [1539, 318] width 20 height 13
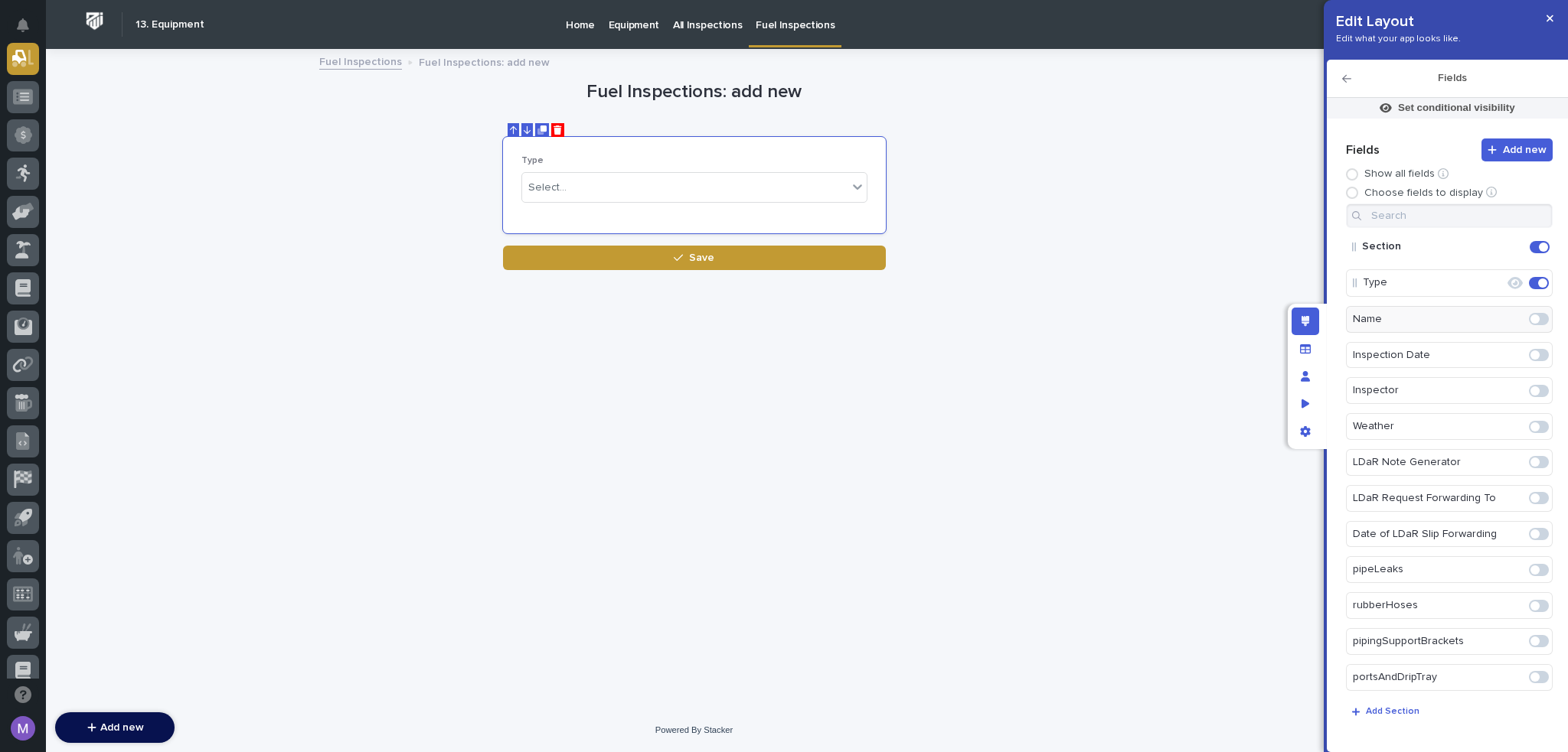
click at [1531, 351] on span at bounding box center [1535, 355] width 9 height 9
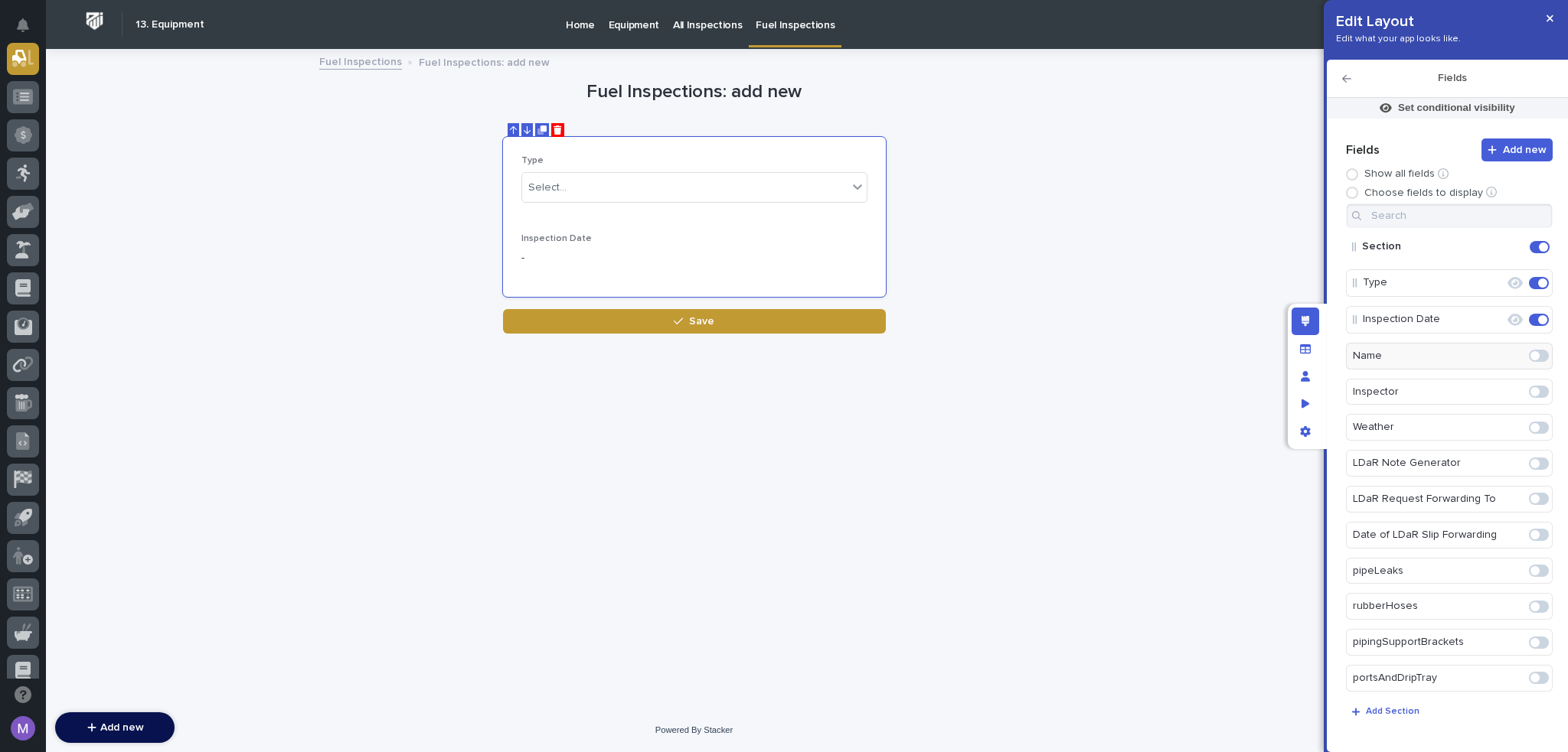
click at [1537, 391] on span at bounding box center [1539, 392] width 20 height 13
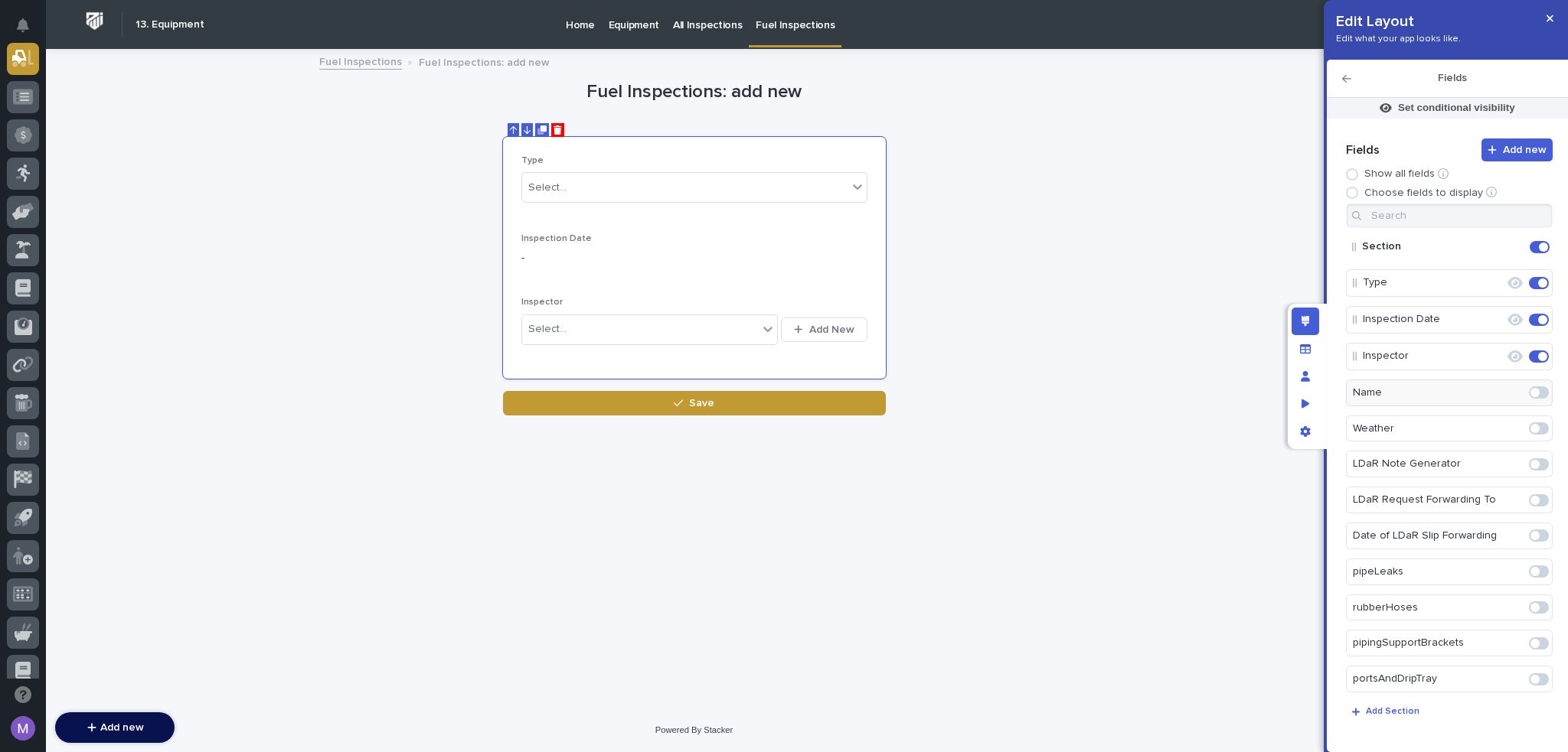
click at [1532, 425] on span at bounding box center [1539, 428] width 20 height 13
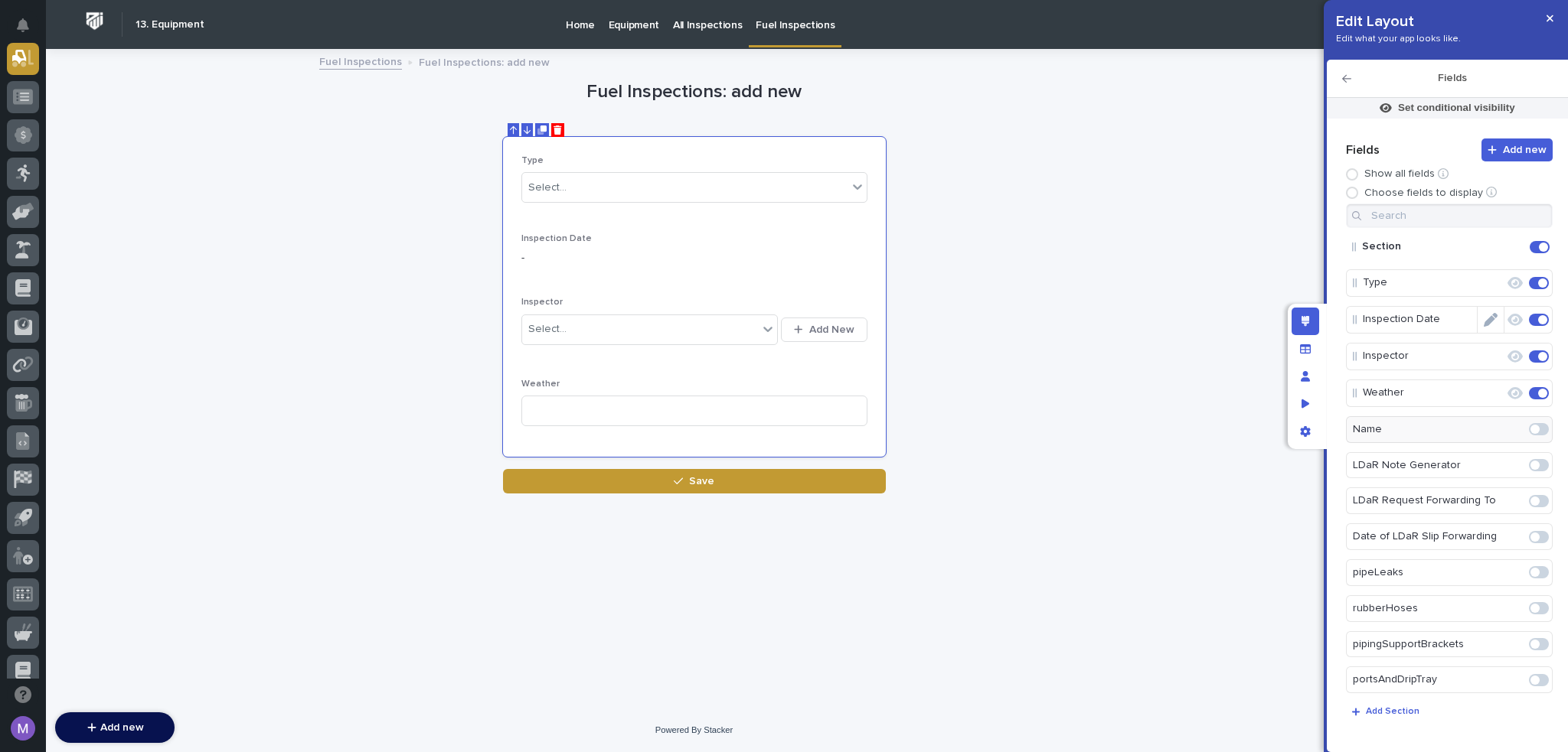
click at [1529, 318] on span at bounding box center [1539, 320] width 20 height 13
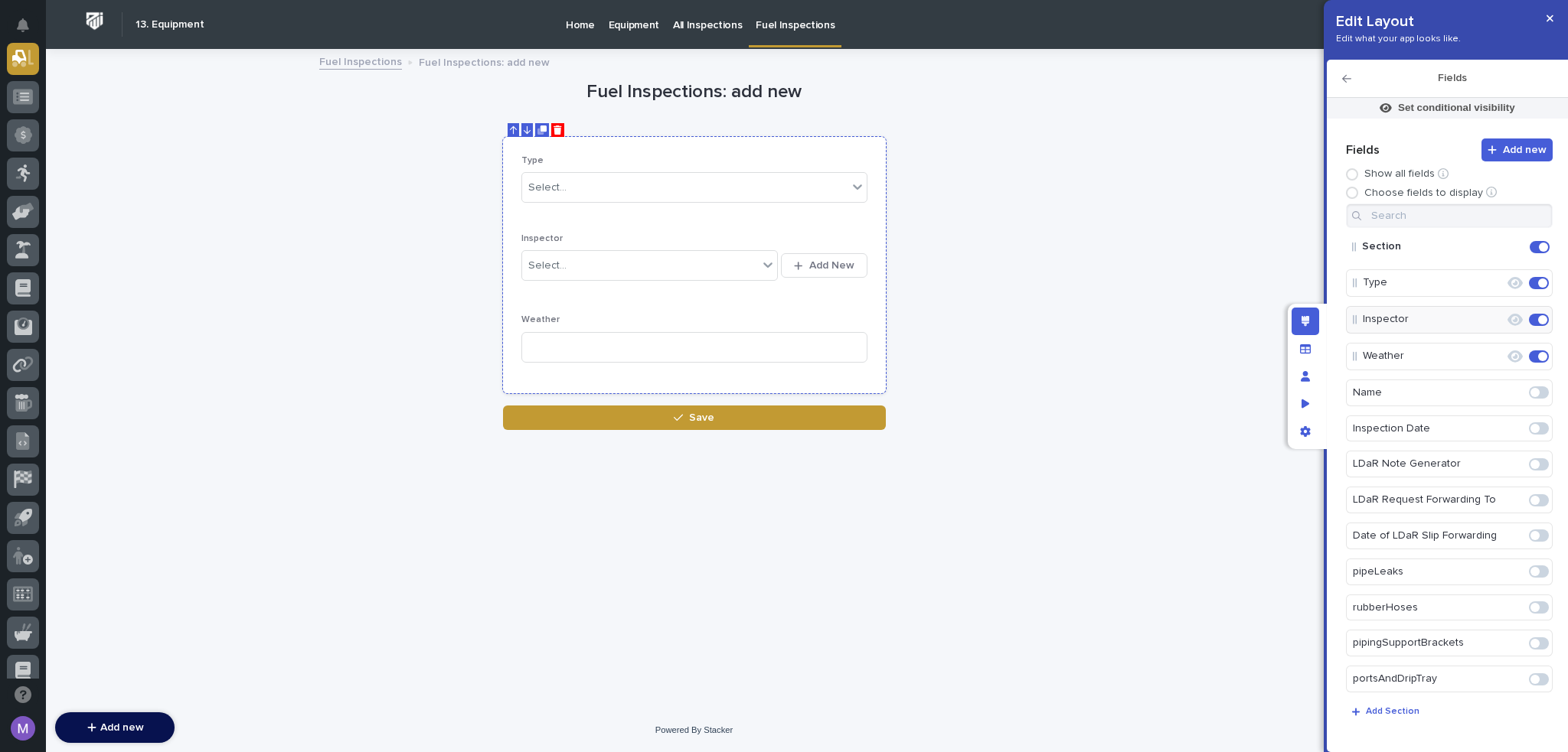
click at [701, 220] on div "Type Select... Inspector Select... Add New Weather" at bounding box center [694, 265] width 346 height 220
click at [1491, 317] on button "Edit" at bounding box center [1491, 320] width 26 height 26
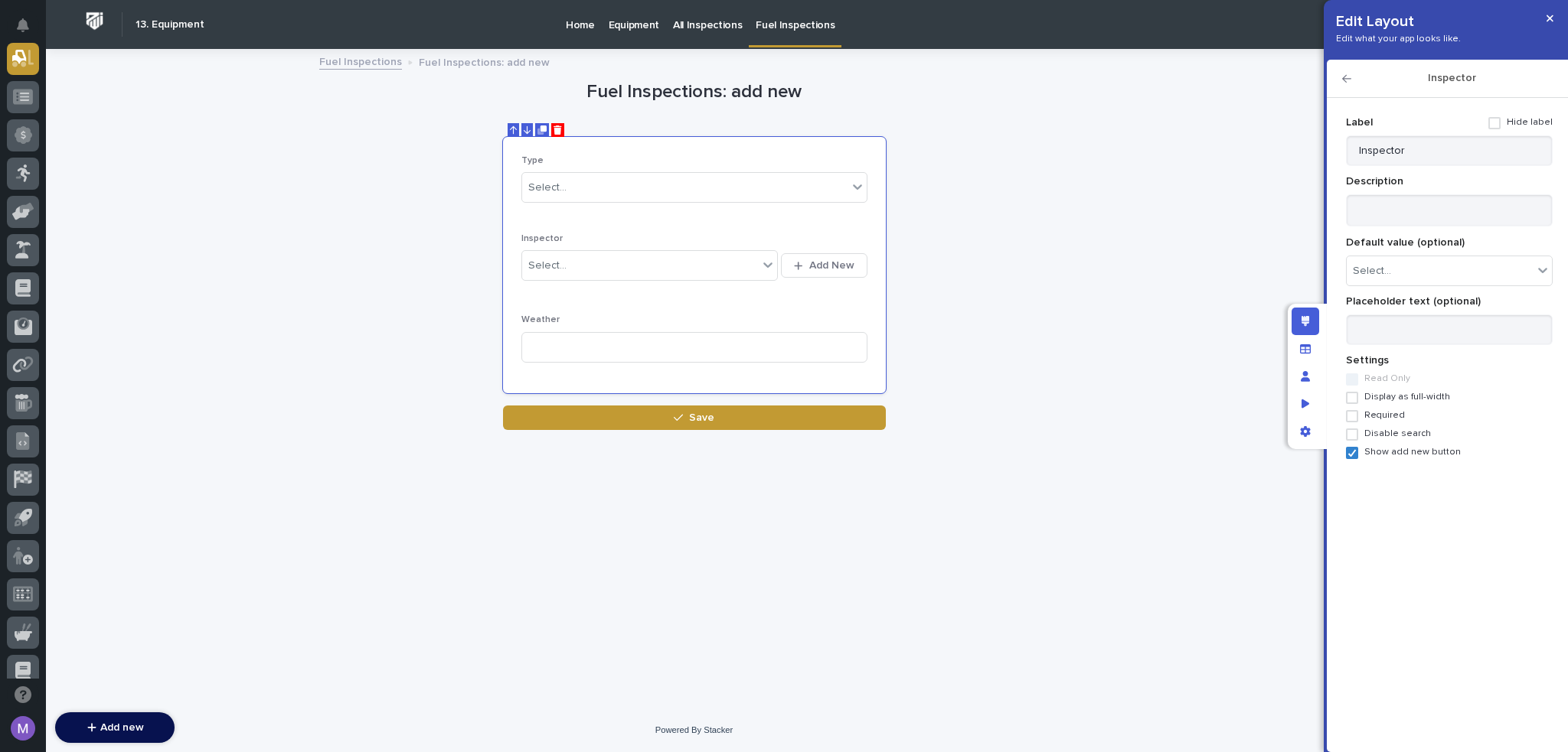
drag, startPoint x: 1396, startPoint y: 411, endPoint x: 1394, endPoint y: 421, distance: 10.2
click at [1396, 412] on span "Required" at bounding box center [1385, 416] width 40 height 11
click at [1394, 468] on div "Add new Fields Show all fields Choose fields to display Section Type Inspector …" at bounding box center [1448, 416] width 210 height 612
click at [1396, 463] on div "Add new Fields Show all fields Choose fields to display Section Type Inspector …" at bounding box center [1448, 416] width 210 height 612
click at [1393, 450] on span "Show add new button" at bounding box center [1412, 452] width 97 height 11
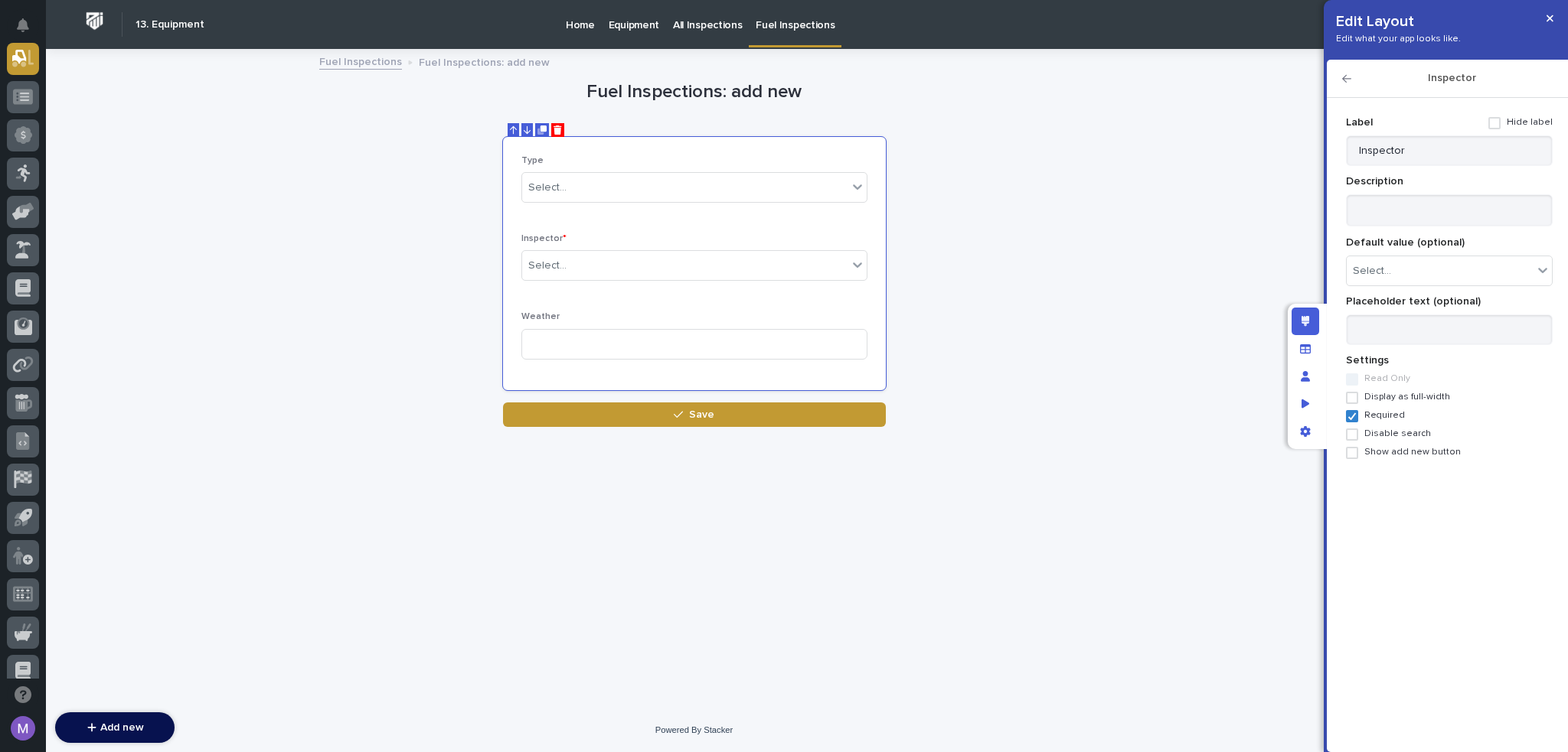
click at [1346, 77] on icon "button" at bounding box center [1347, 78] width 9 height 11
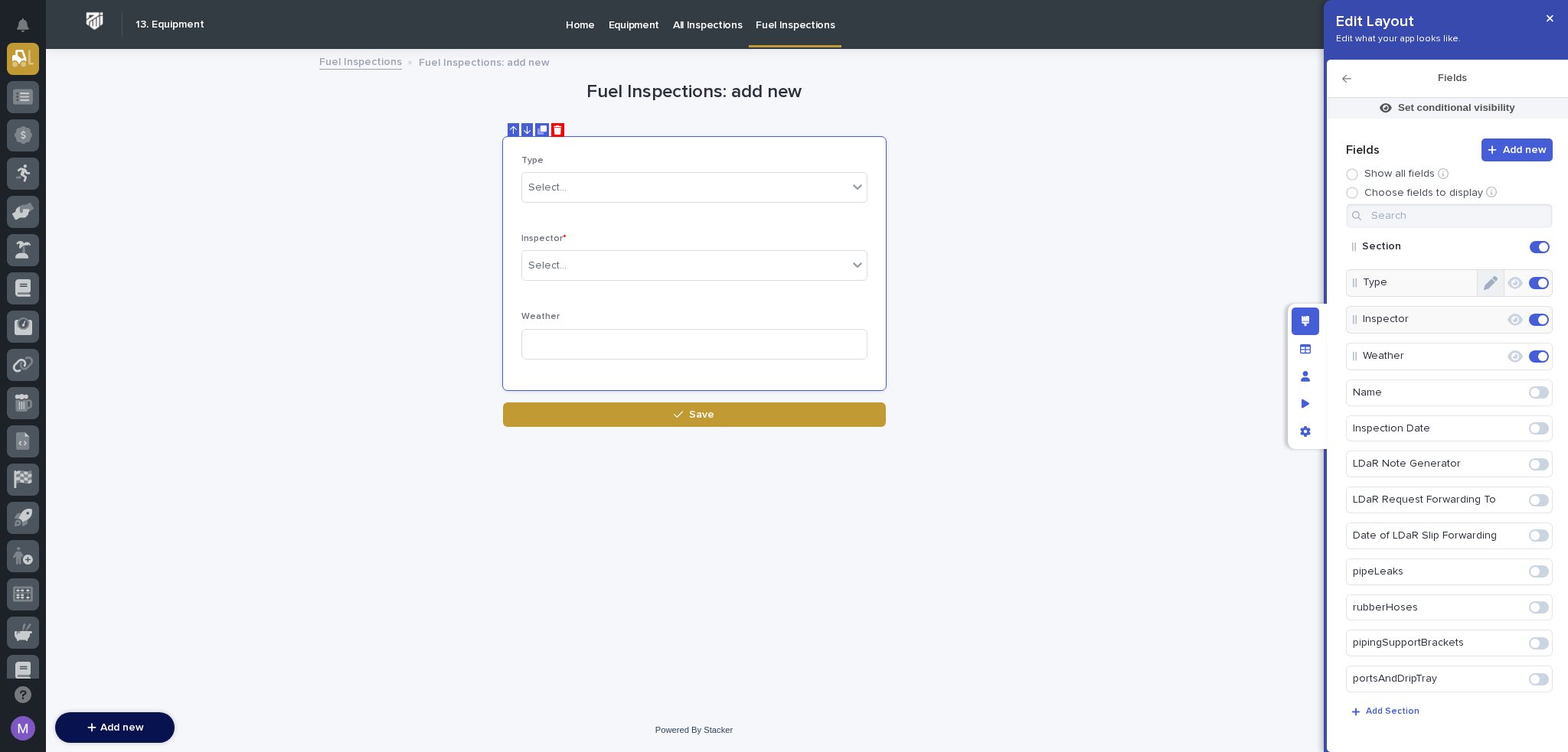
click at [1495, 284] on button "Edit" at bounding box center [1491, 283] width 26 height 26
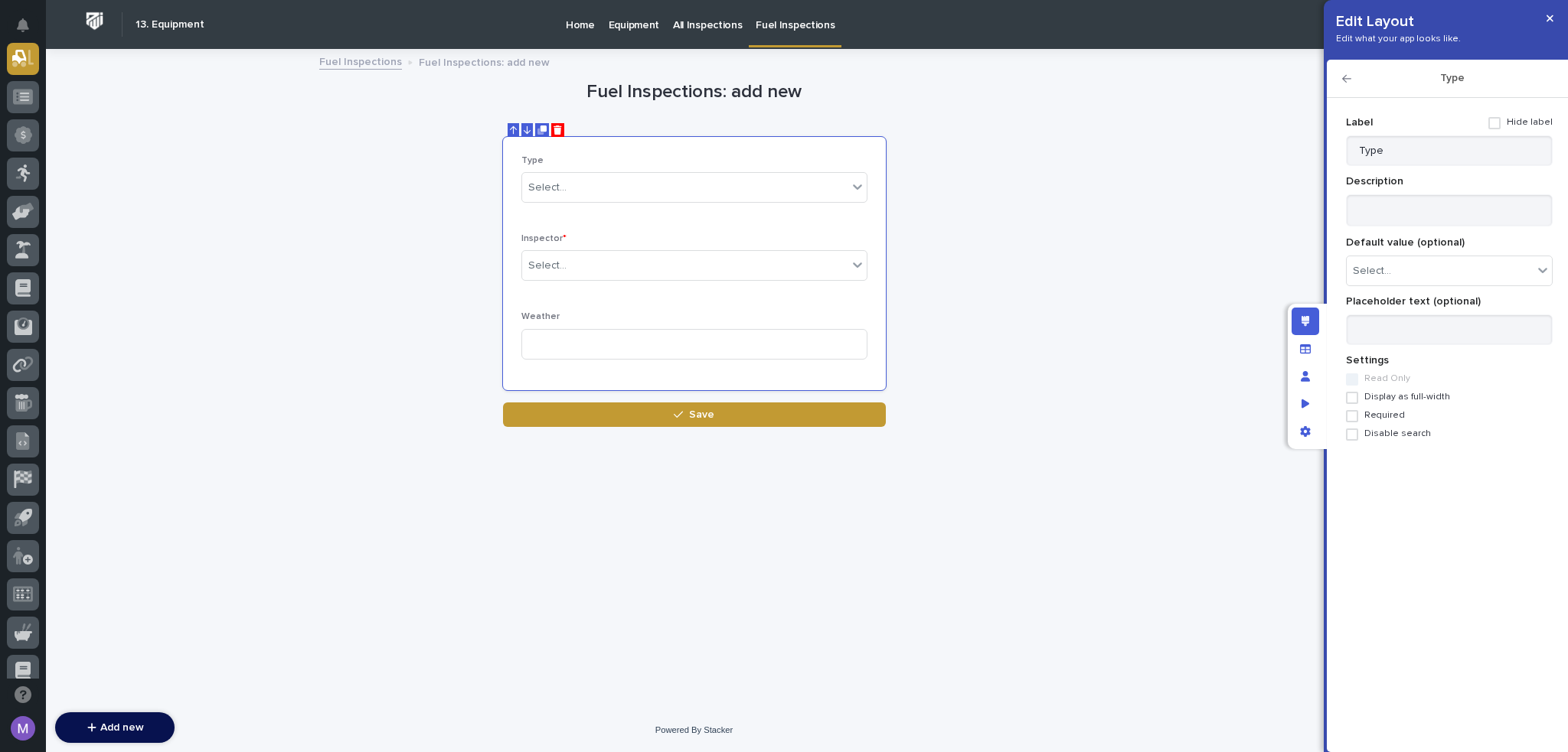
drag, startPoint x: 1388, startPoint y: 413, endPoint x: 1381, endPoint y: 373, distance: 40.6
click at [1388, 414] on span "Required" at bounding box center [1385, 416] width 40 height 11
click at [1345, 71] on div "Type" at bounding box center [1448, 78] width 242 height 38
click at [1347, 83] on icon "button" at bounding box center [1347, 78] width 9 height 11
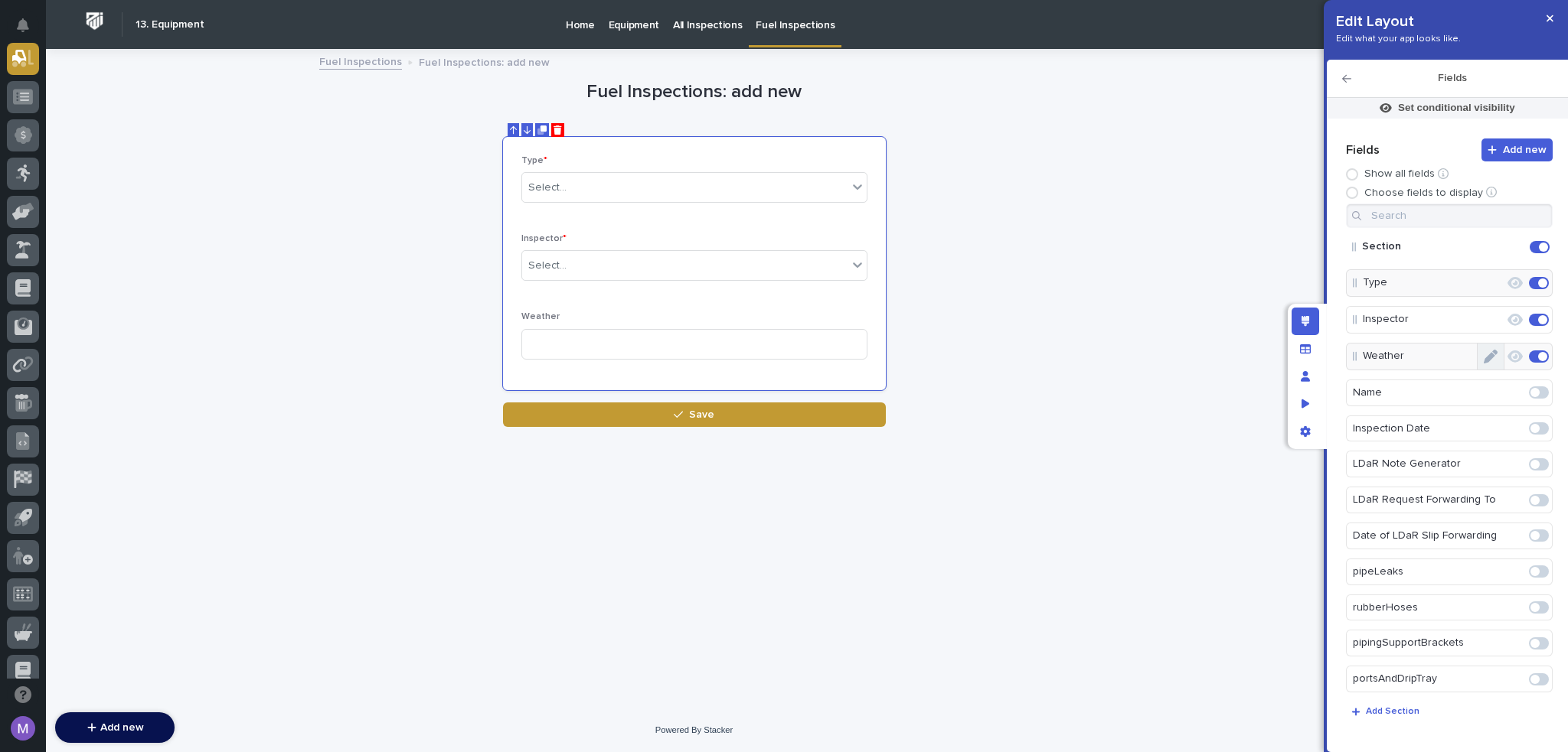
click at [1491, 359] on button "Edit" at bounding box center [1491, 357] width 26 height 26
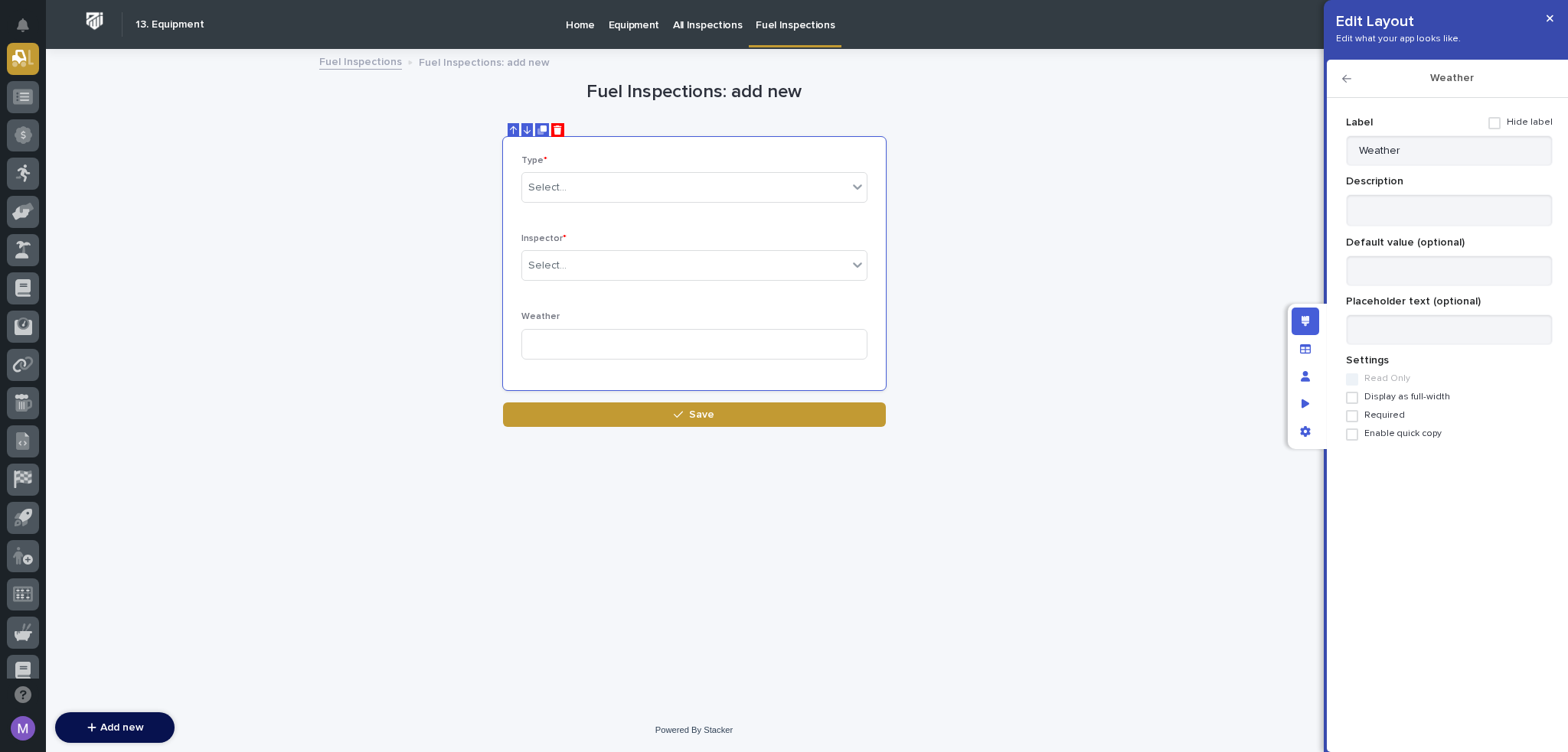
click at [1381, 412] on span "Required" at bounding box center [1385, 416] width 40 height 11
click at [1350, 79] on icon "button" at bounding box center [1347, 78] width 9 height 8
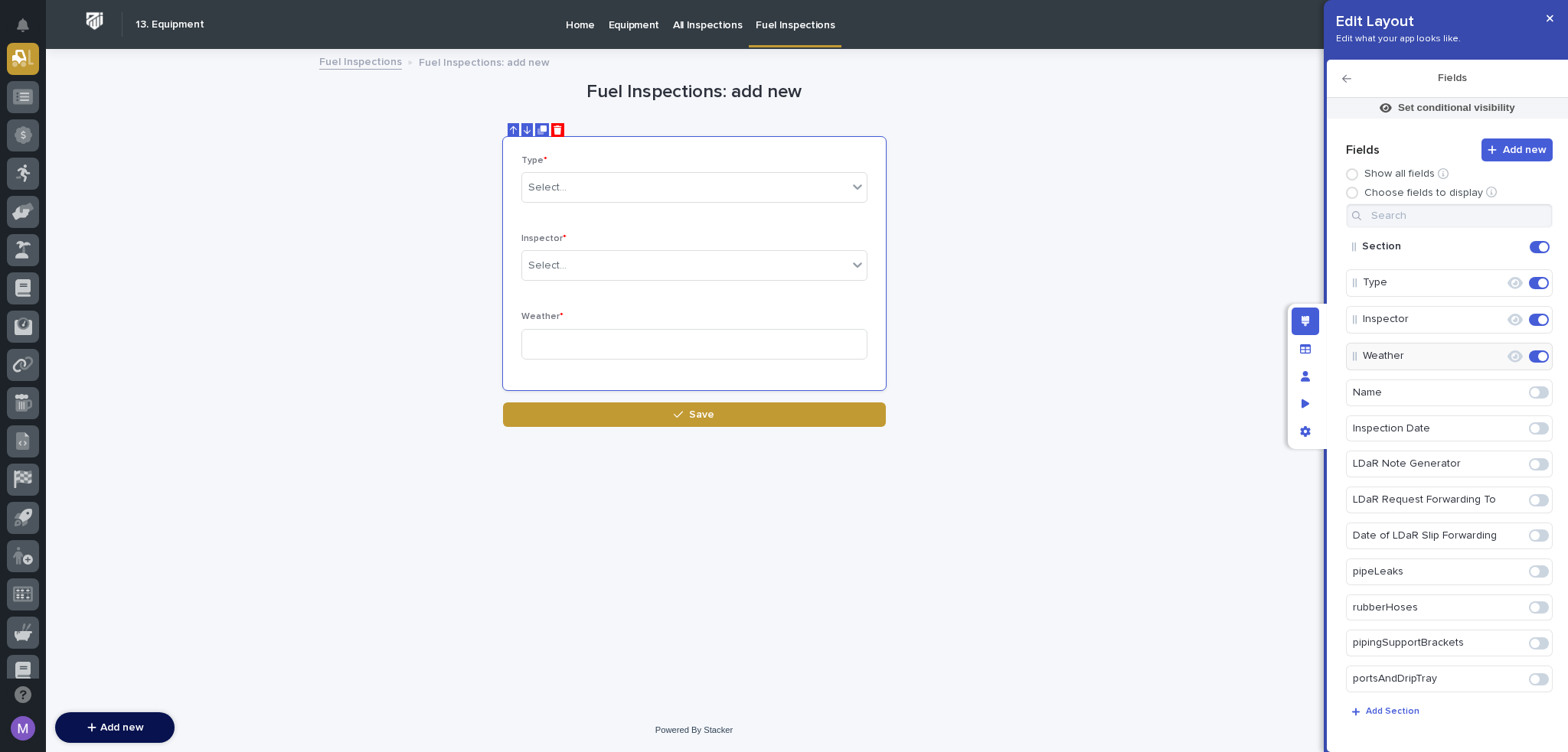
click at [1531, 460] on span at bounding box center [1535, 464] width 9 height 9
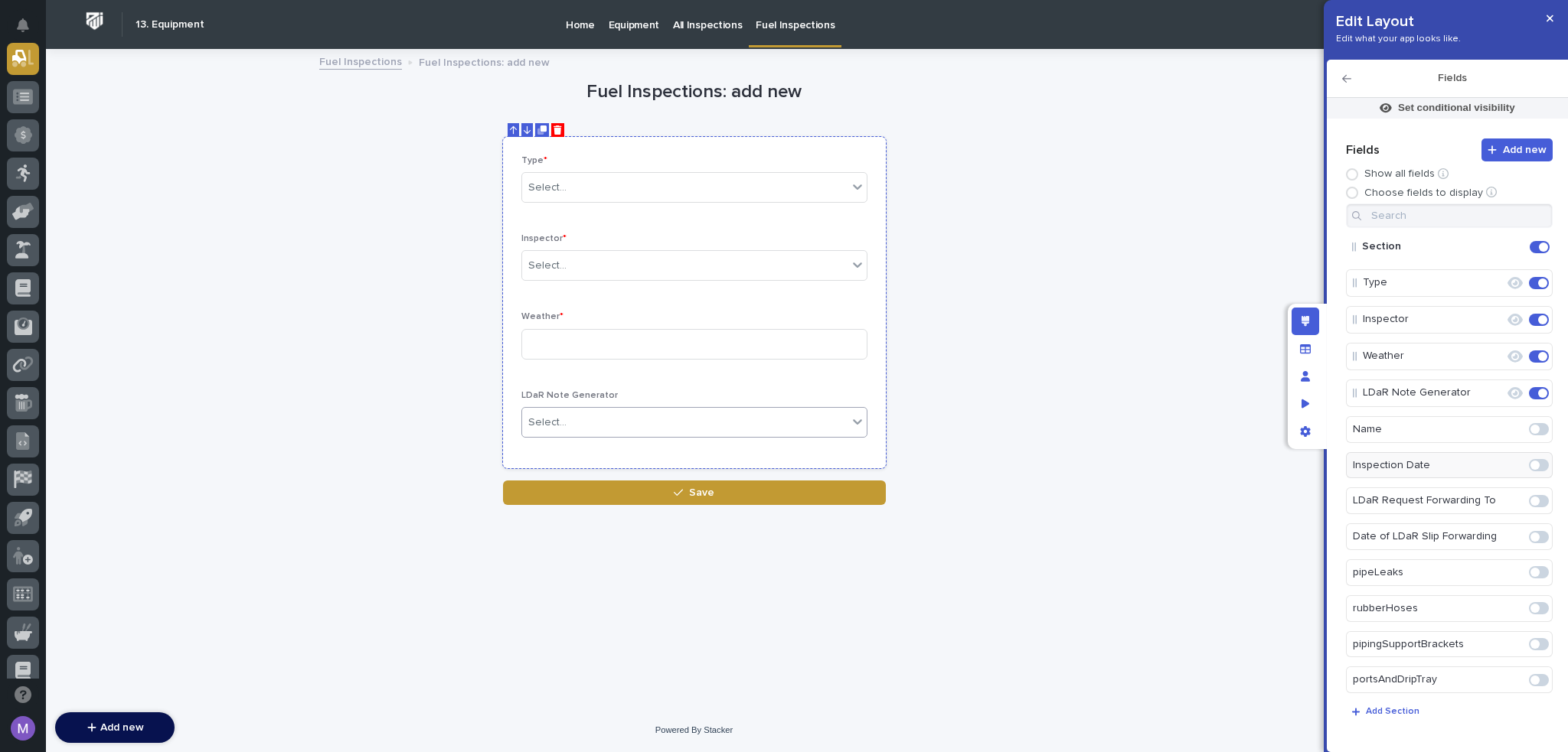
click at [667, 426] on div "Select..." at bounding box center [685, 423] width 326 height 25
click at [946, 338] on div "**********" at bounding box center [694, 278] width 751 height 454
click at [1488, 392] on icon "Edit" at bounding box center [1491, 394] width 13 height 13
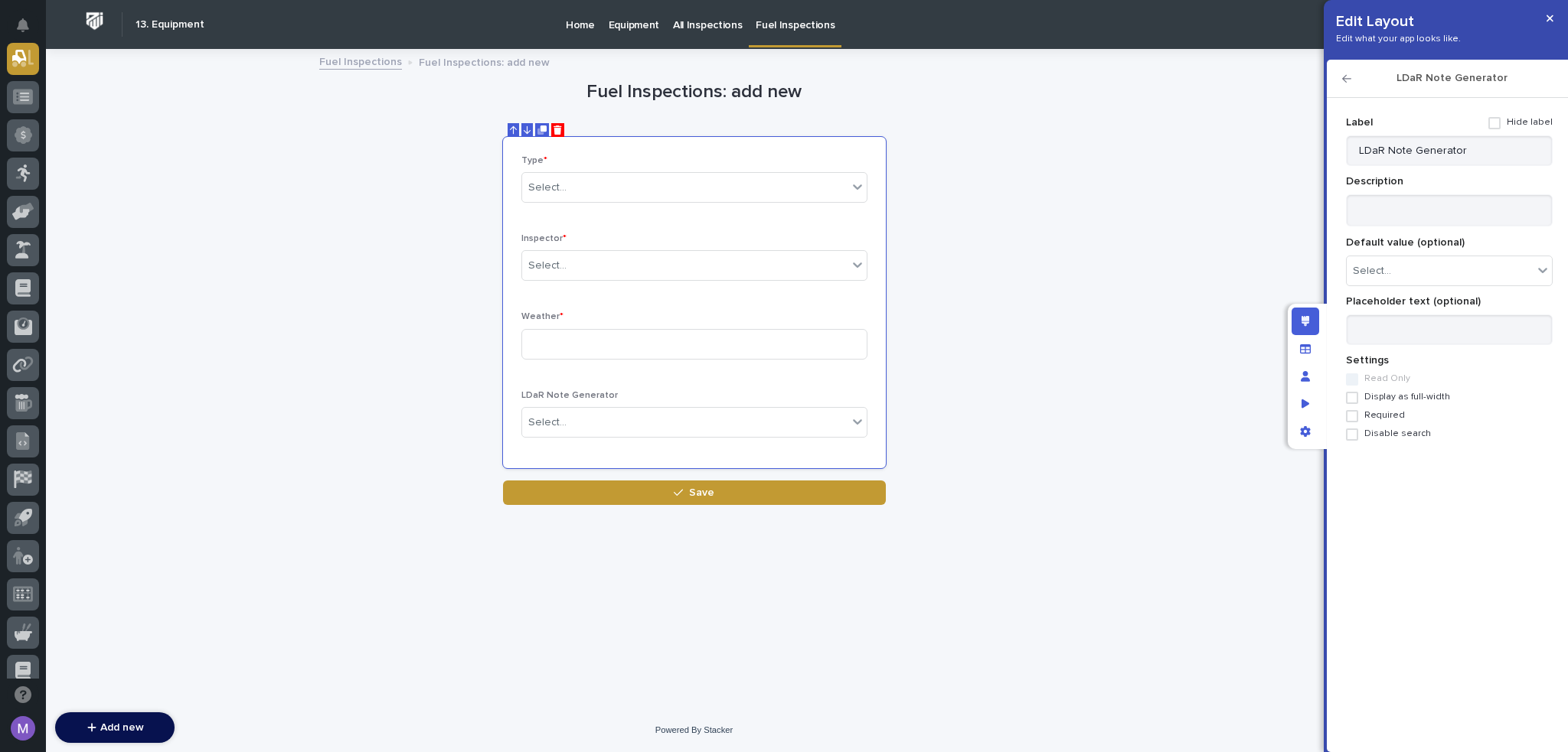
click at [1371, 416] on span "Required" at bounding box center [1385, 416] width 40 height 11
click at [1344, 80] on icon "button" at bounding box center [1347, 78] width 9 height 8
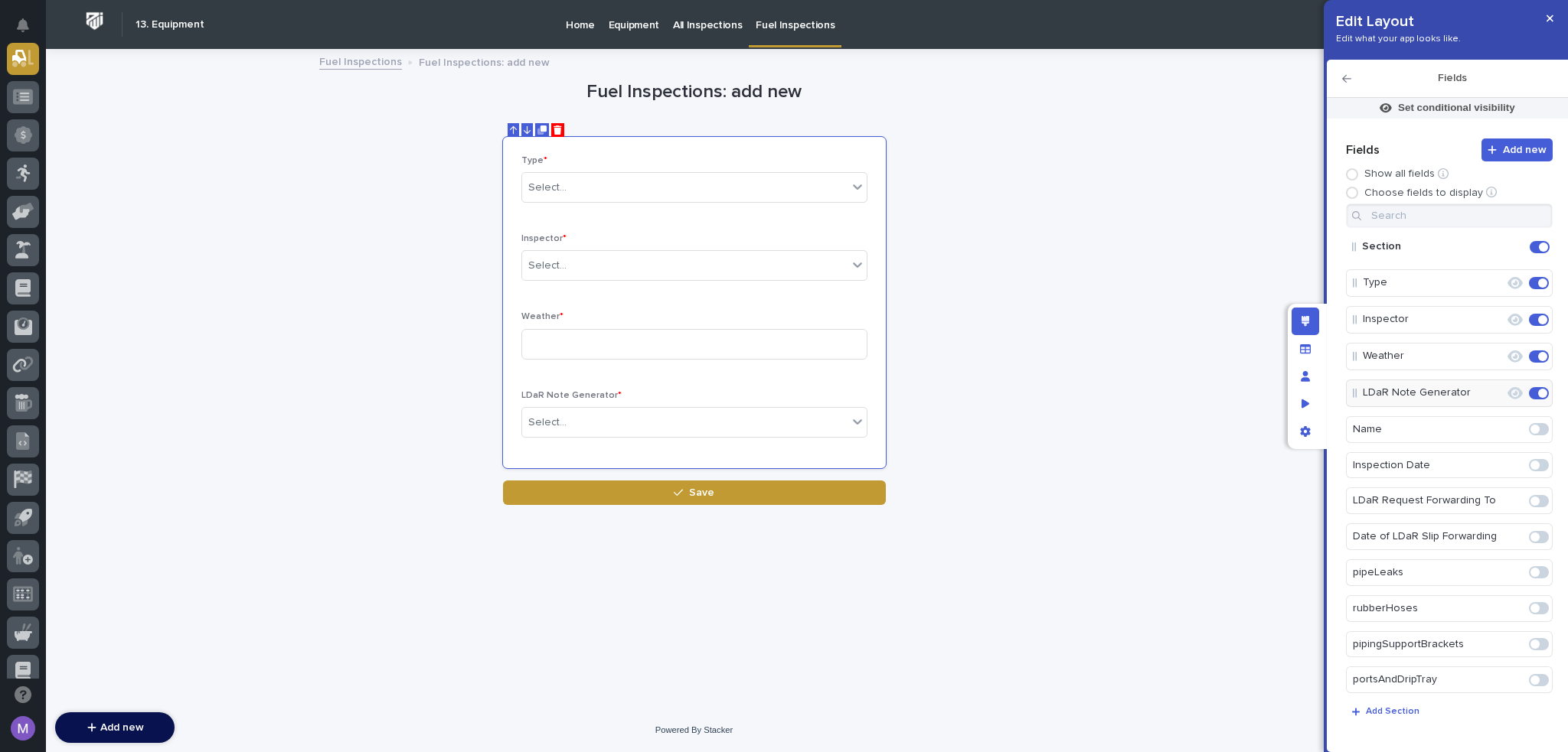
click at [1350, 79] on icon "button" at bounding box center [1347, 78] width 9 height 8
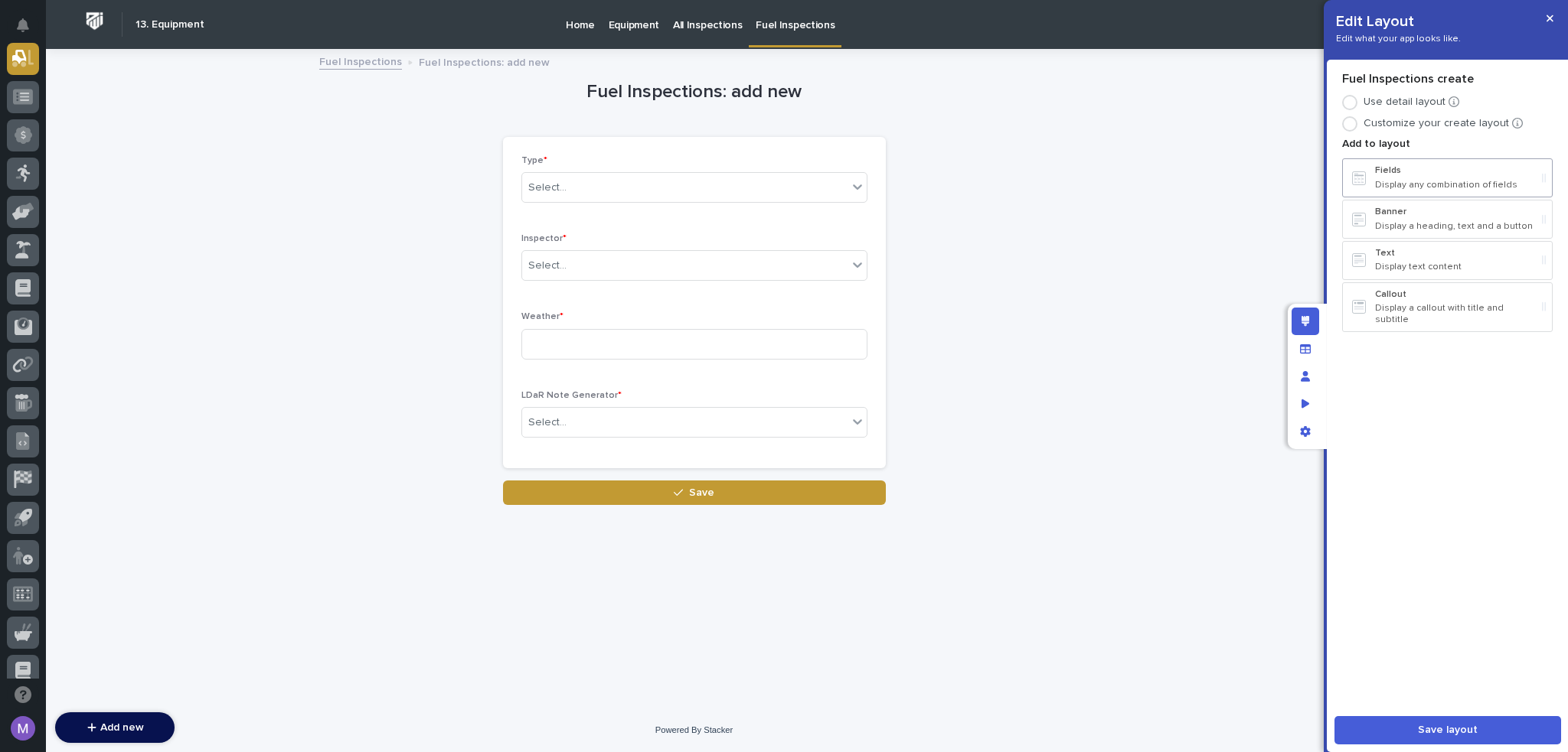
click at [1422, 167] on p "Fields" at bounding box center [1455, 171] width 161 height 11
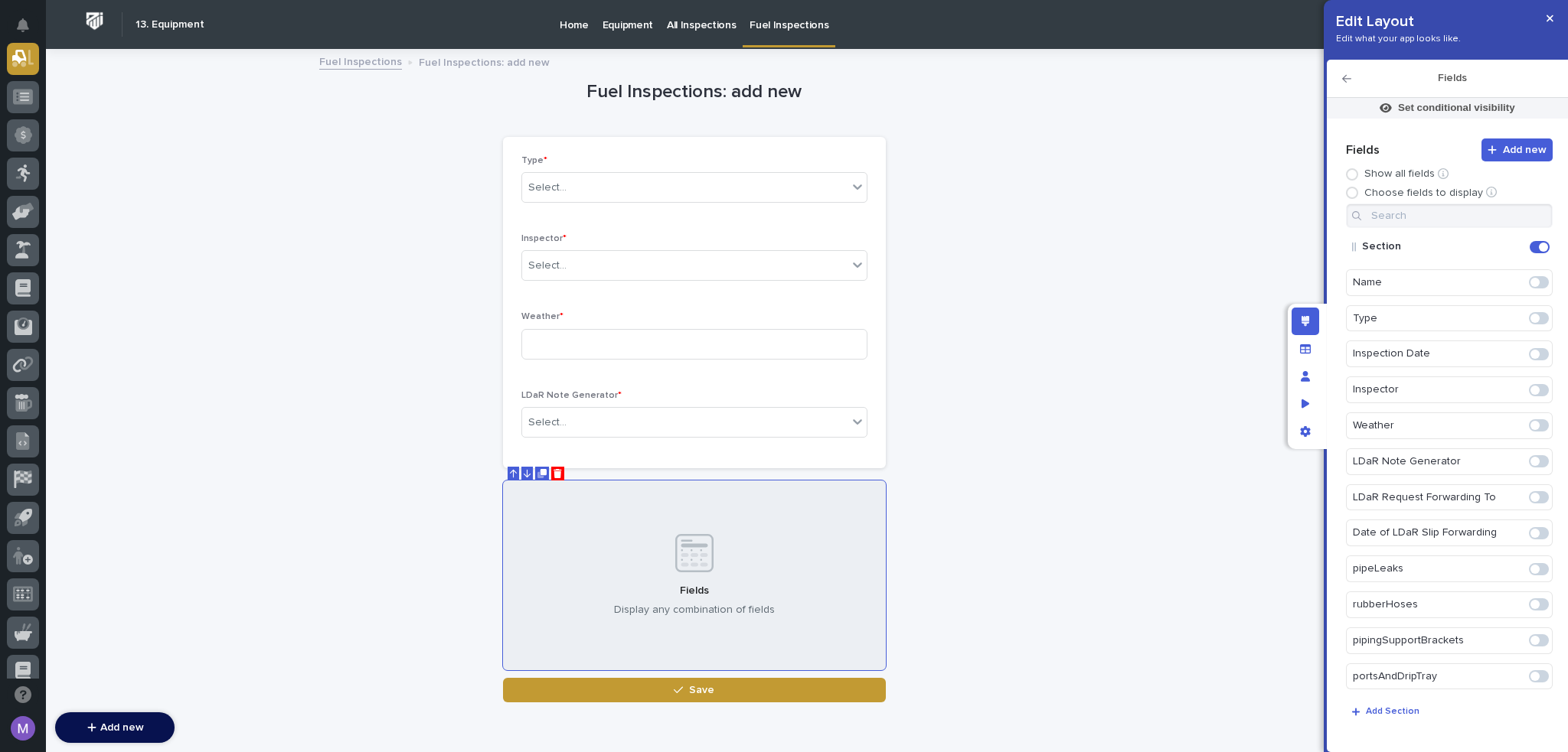
click at [1534, 494] on span at bounding box center [1539, 497] width 20 height 13
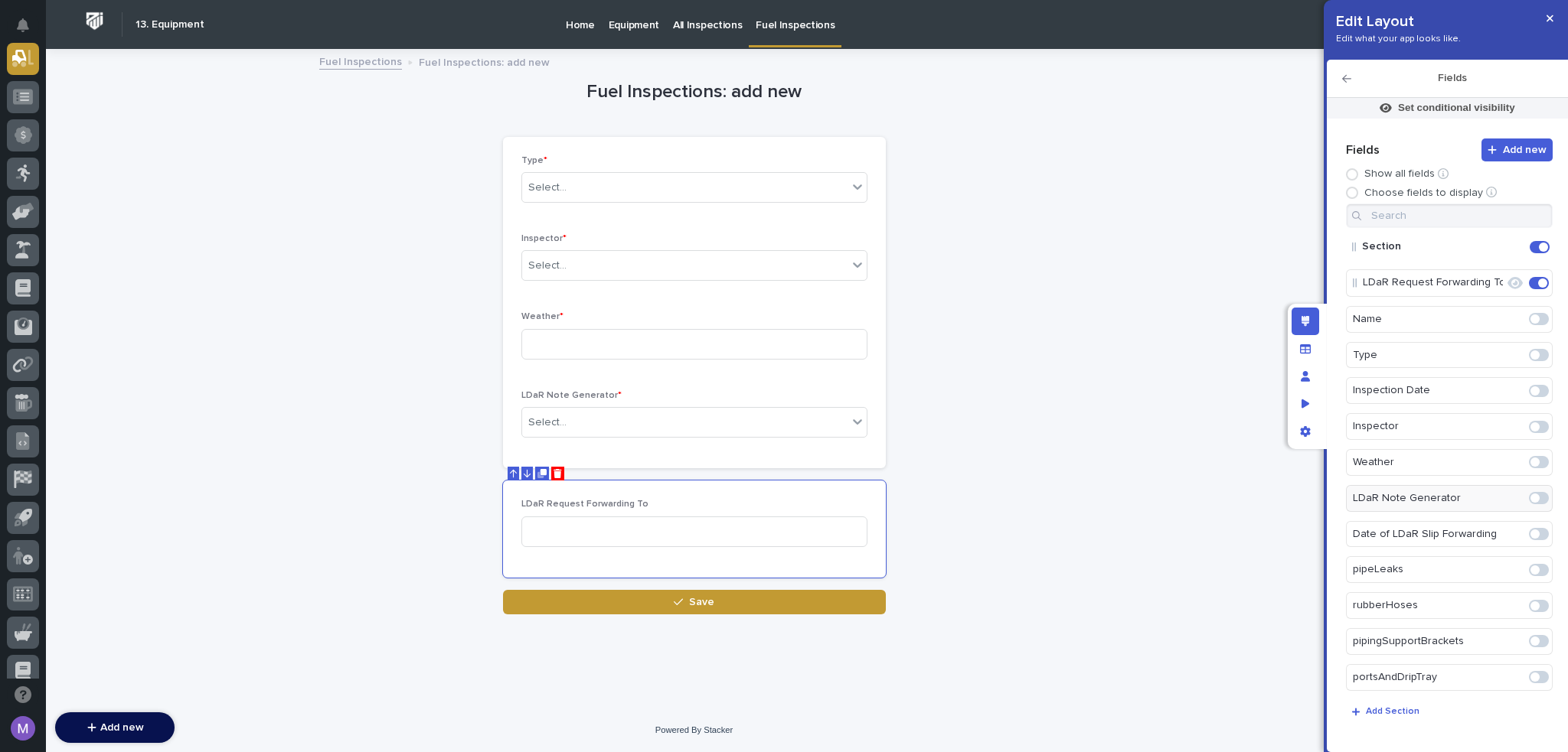
click at [1532, 537] on span at bounding box center [1539, 534] width 20 height 13
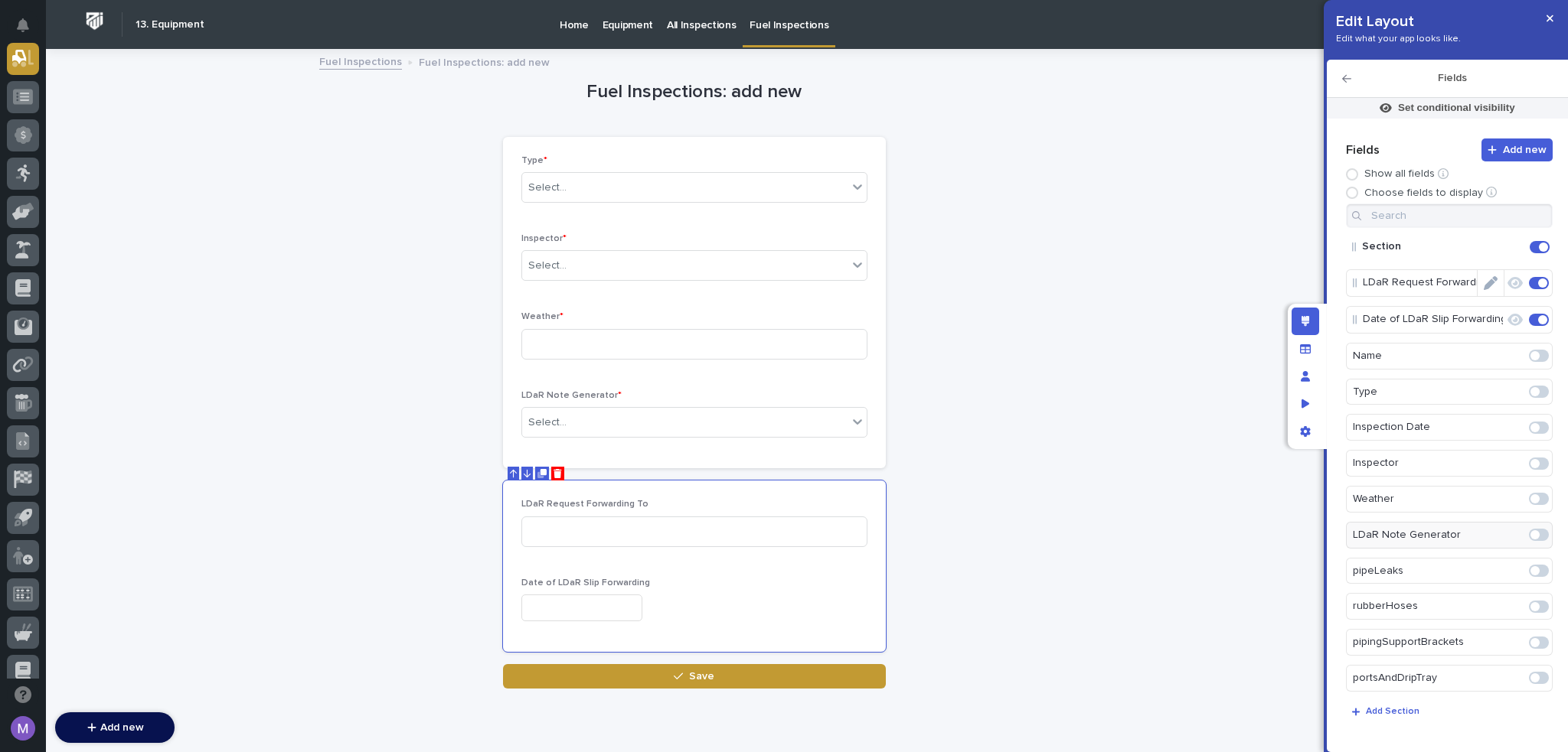
click at [1484, 281] on icon "Edit" at bounding box center [1491, 283] width 13 height 13
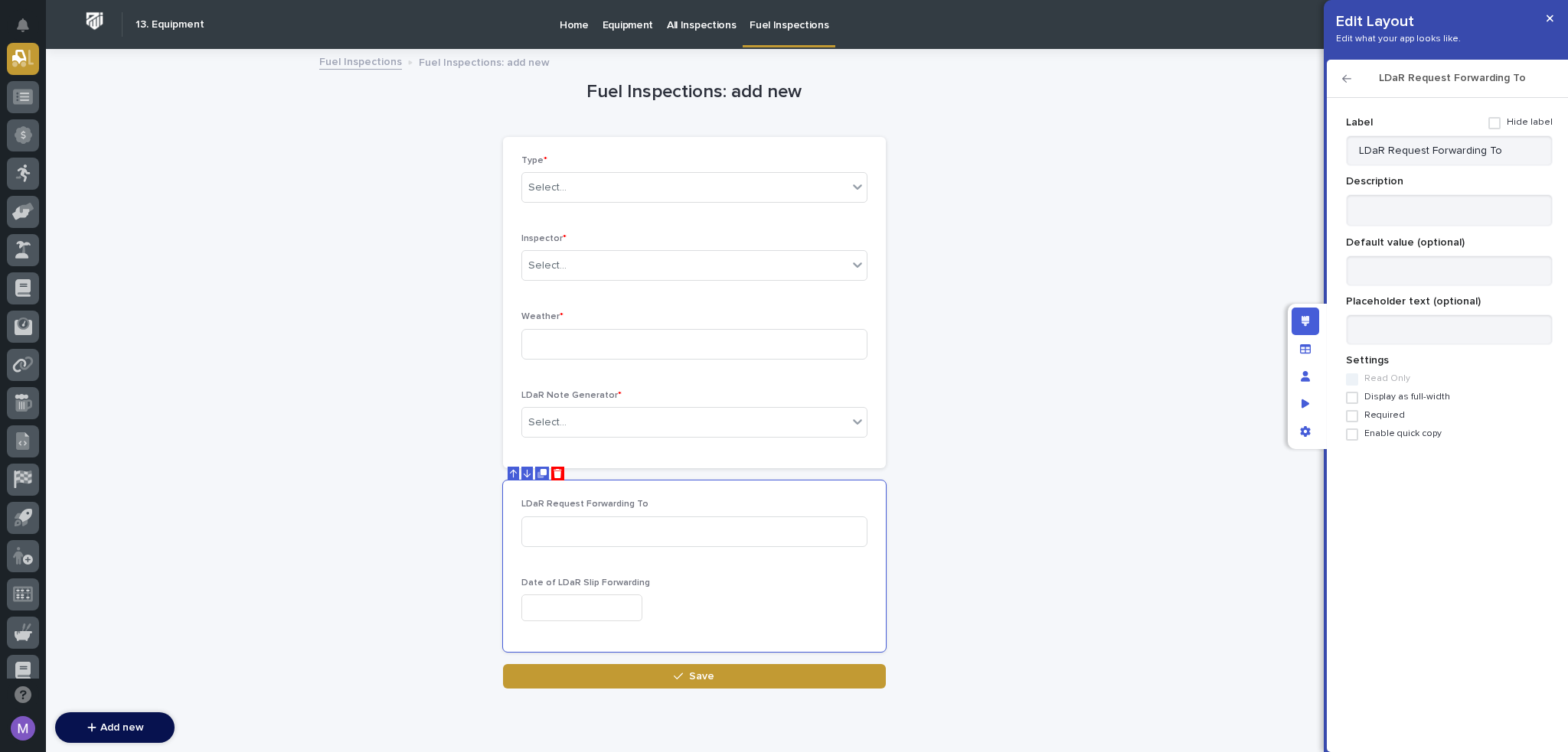
click at [1375, 419] on span "Required" at bounding box center [1385, 416] width 40 height 11
click at [1347, 79] on icon "button" at bounding box center [1347, 78] width 9 height 8
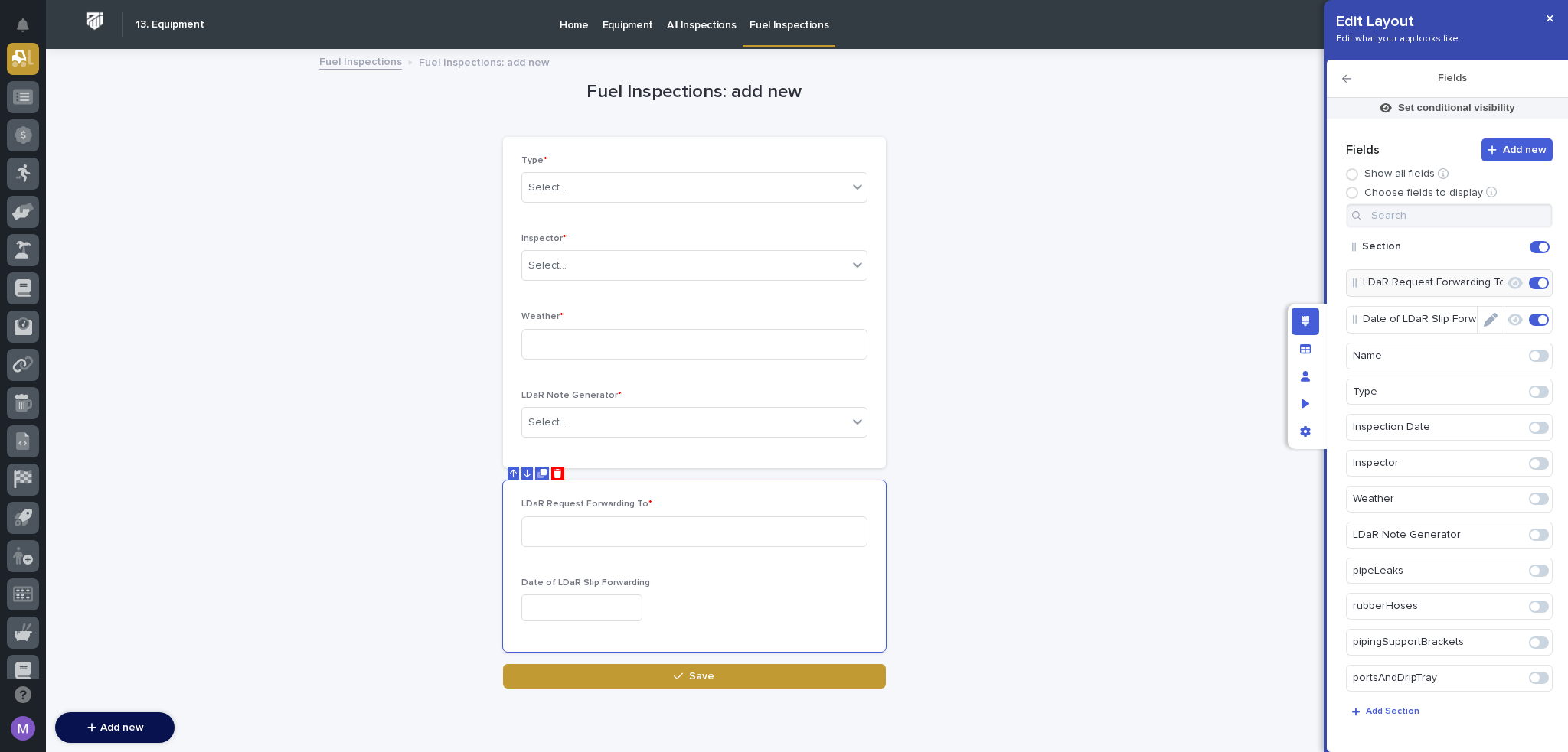
click at [1484, 315] on icon "Edit" at bounding box center [1491, 320] width 13 height 13
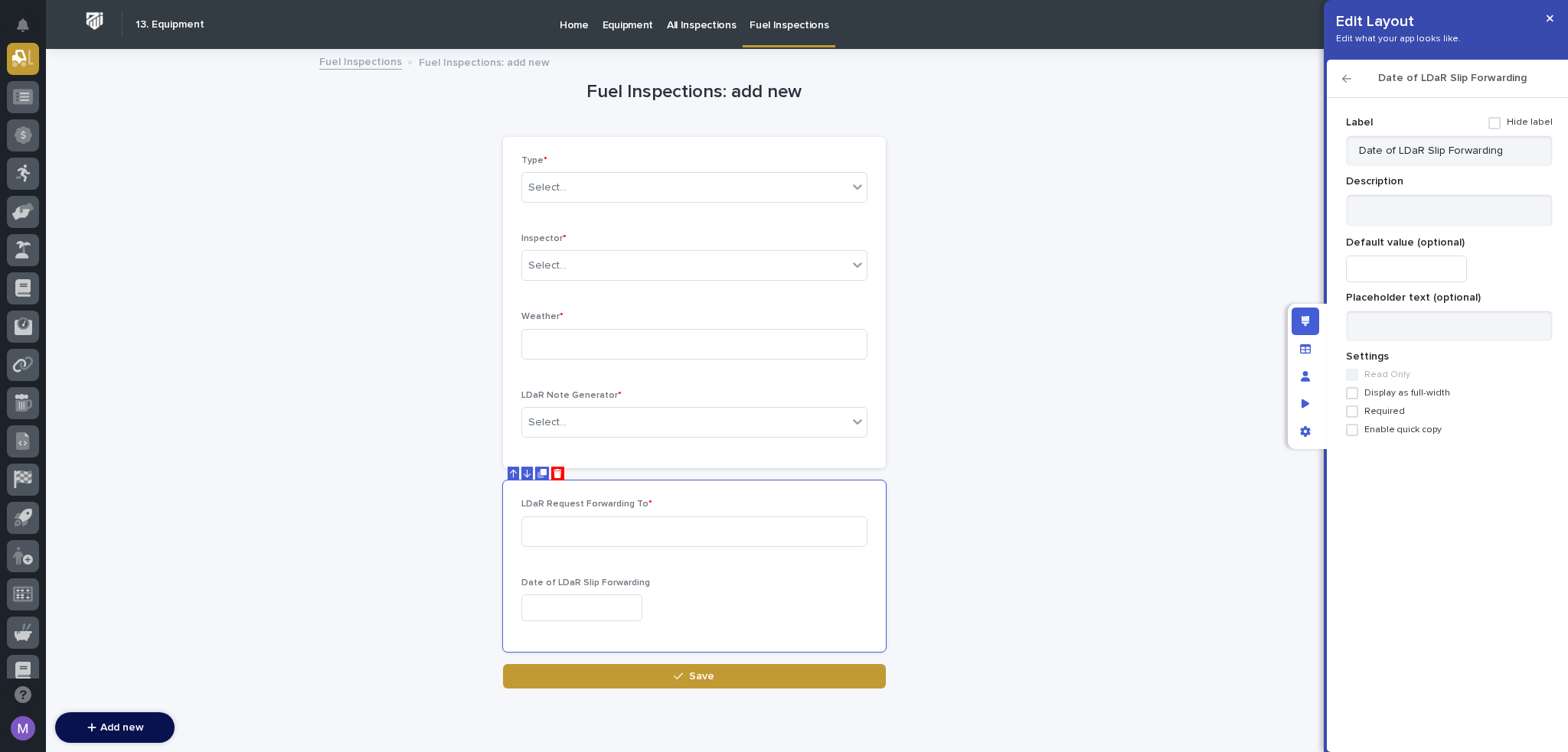
click at [1381, 408] on span "Required" at bounding box center [1385, 411] width 40 height 11
click at [1345, 80] on icon "button" at bounding box center [1347, 78] width 9 height 11
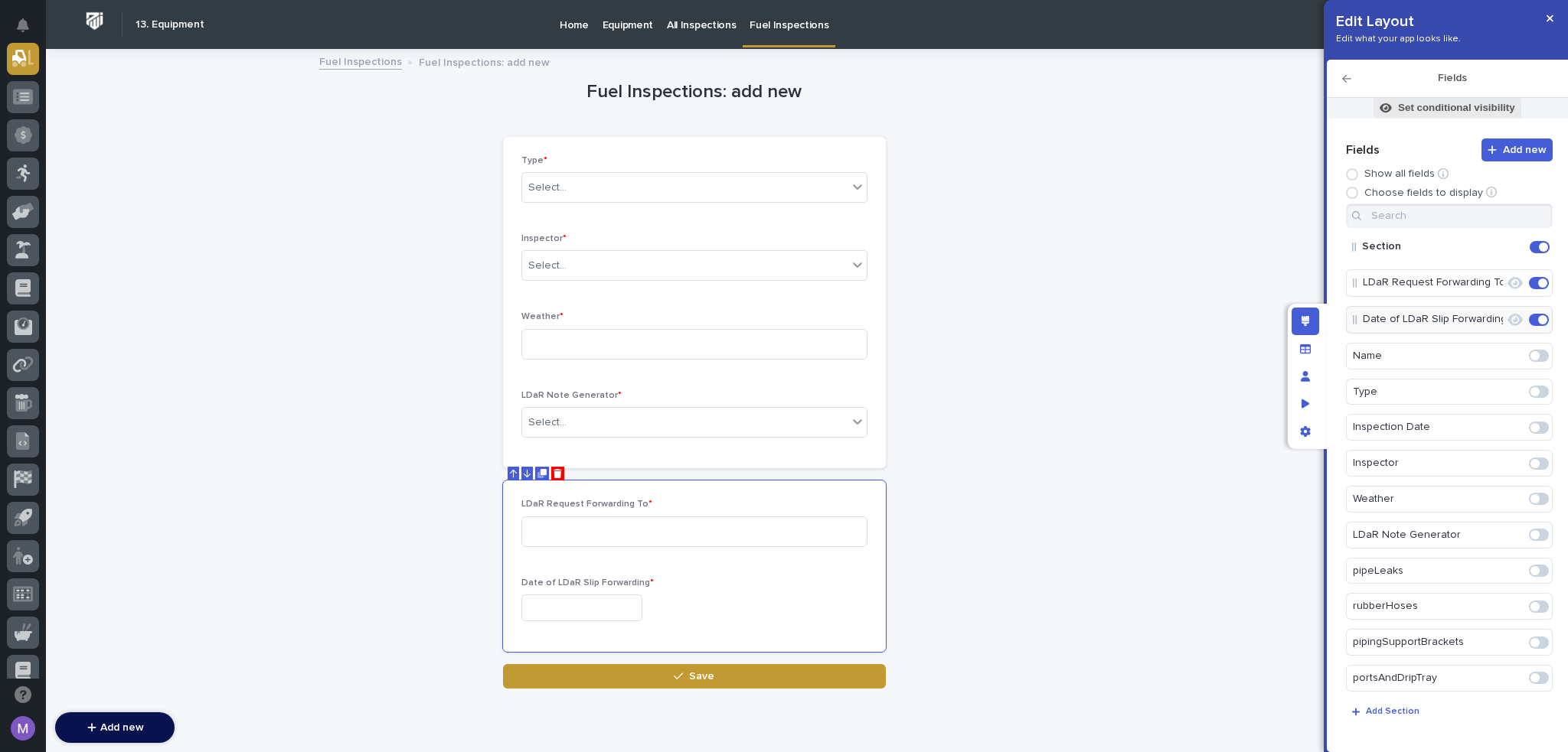
click at [1455, 109] on p "Set conditional visibility" at bounding box center [1456, 108] width 117 height 13
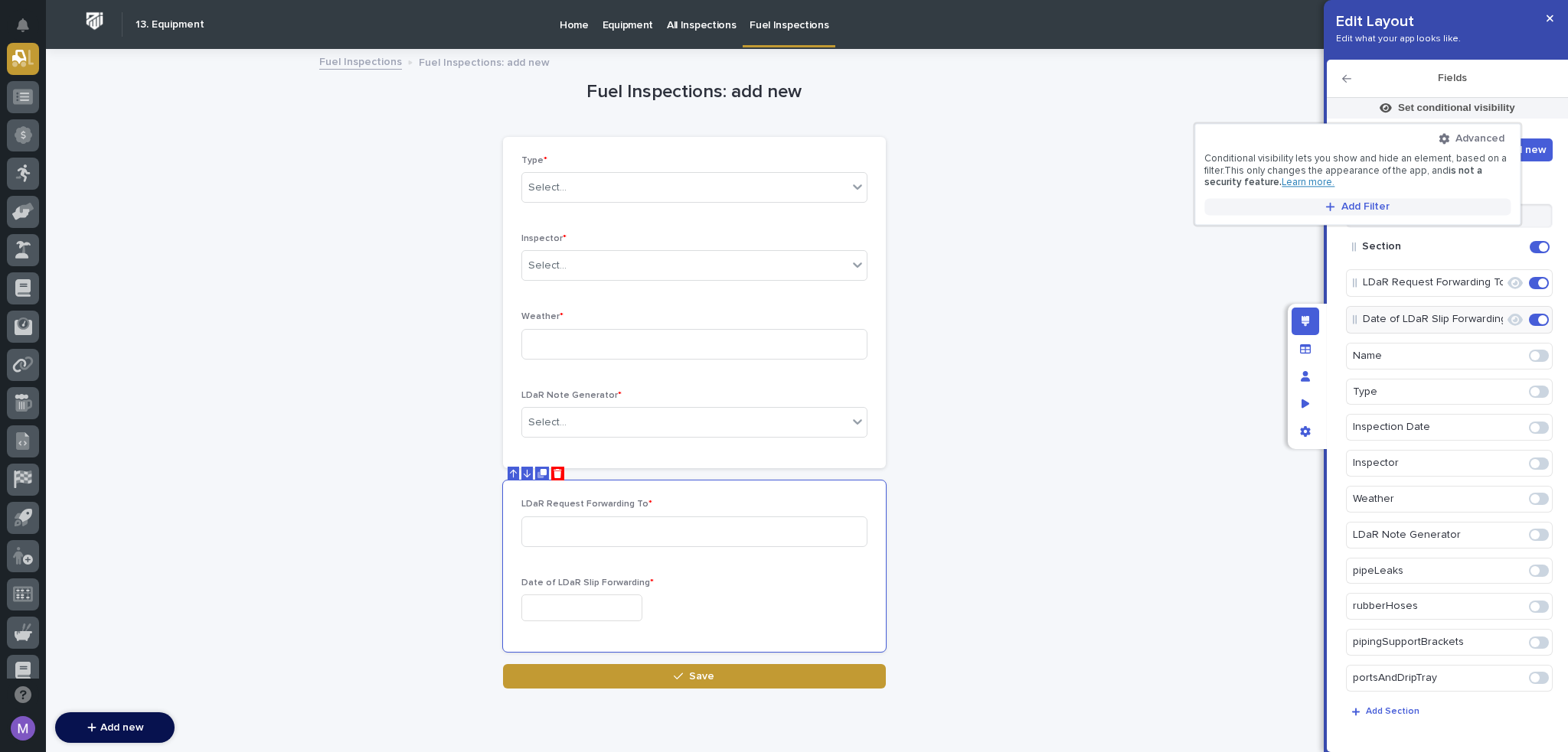
click at [1369, 209] on span "Add Filter" at bounding box center [1365, 206] width 48 height 11
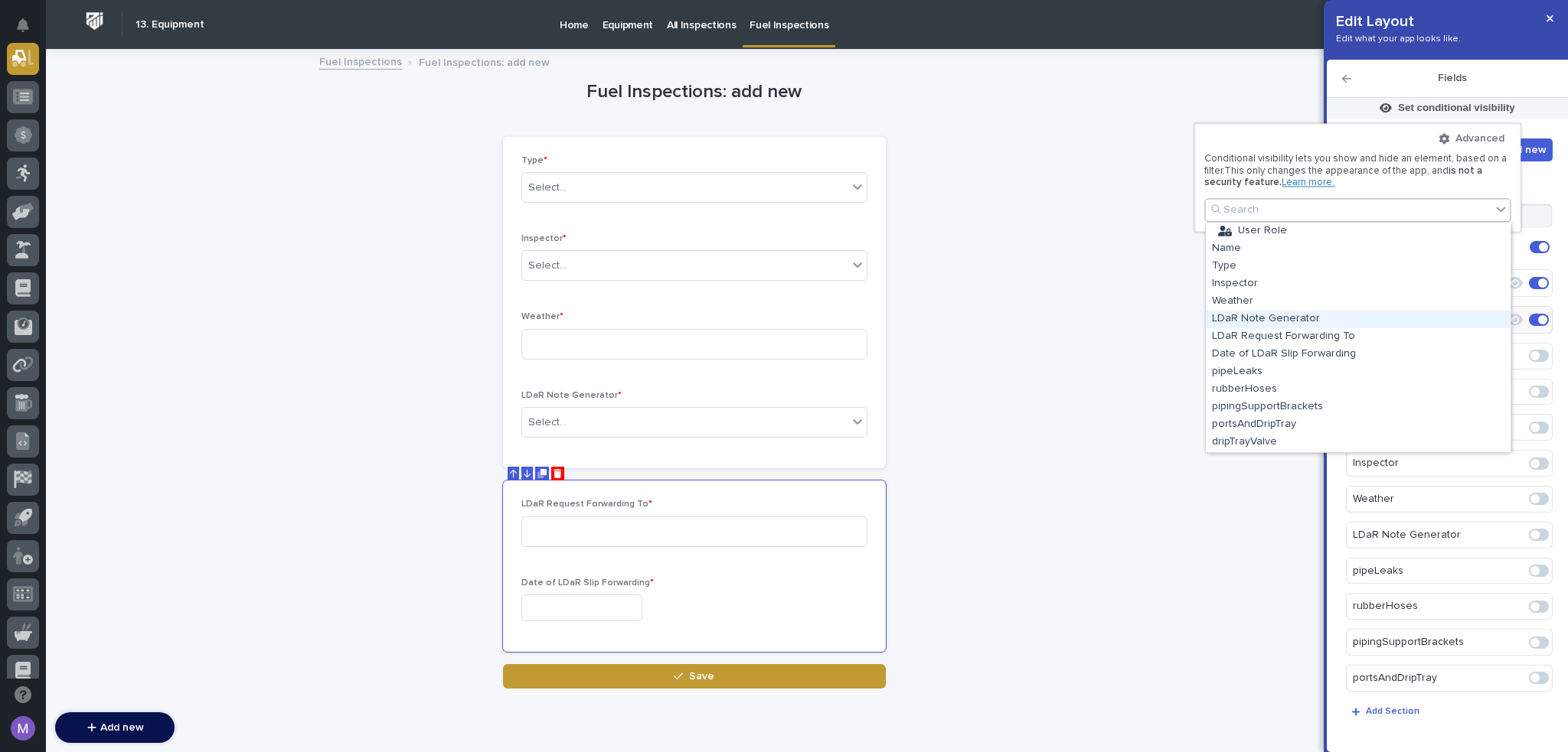
click at [1295, 317] on div "LDaR Note Generator" at bounding box center [1358, 319] width 305 height 18
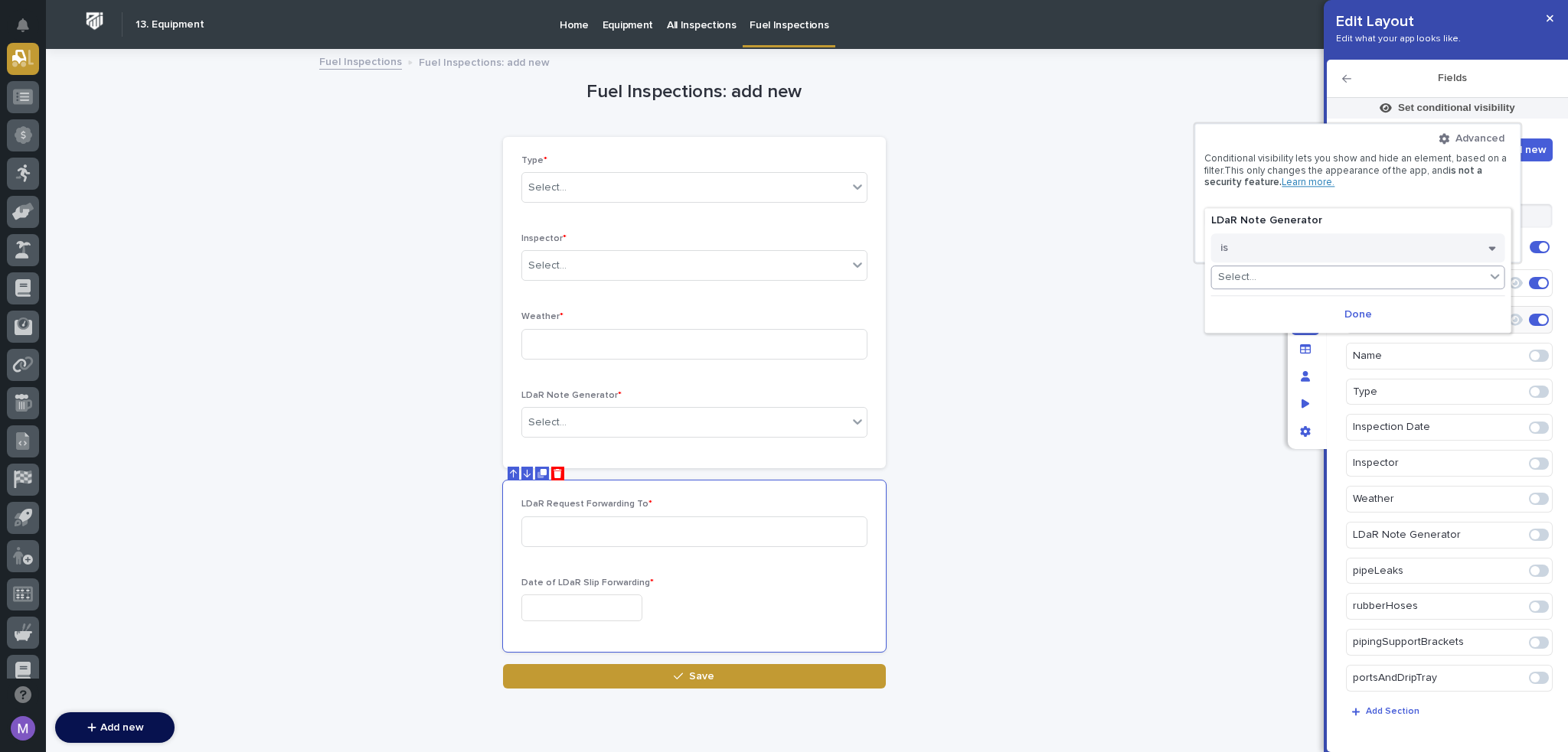
click at [1308, 278] on div "Select..." at bounding box center [1348, 278] width 274 height 22
click at [1296, 299] on div "YES" at bounding box center [1358, 299] width 293 height 18
click at [1355, 313] on button "Done" at bounding box center [1358, 314] width 294 height 24
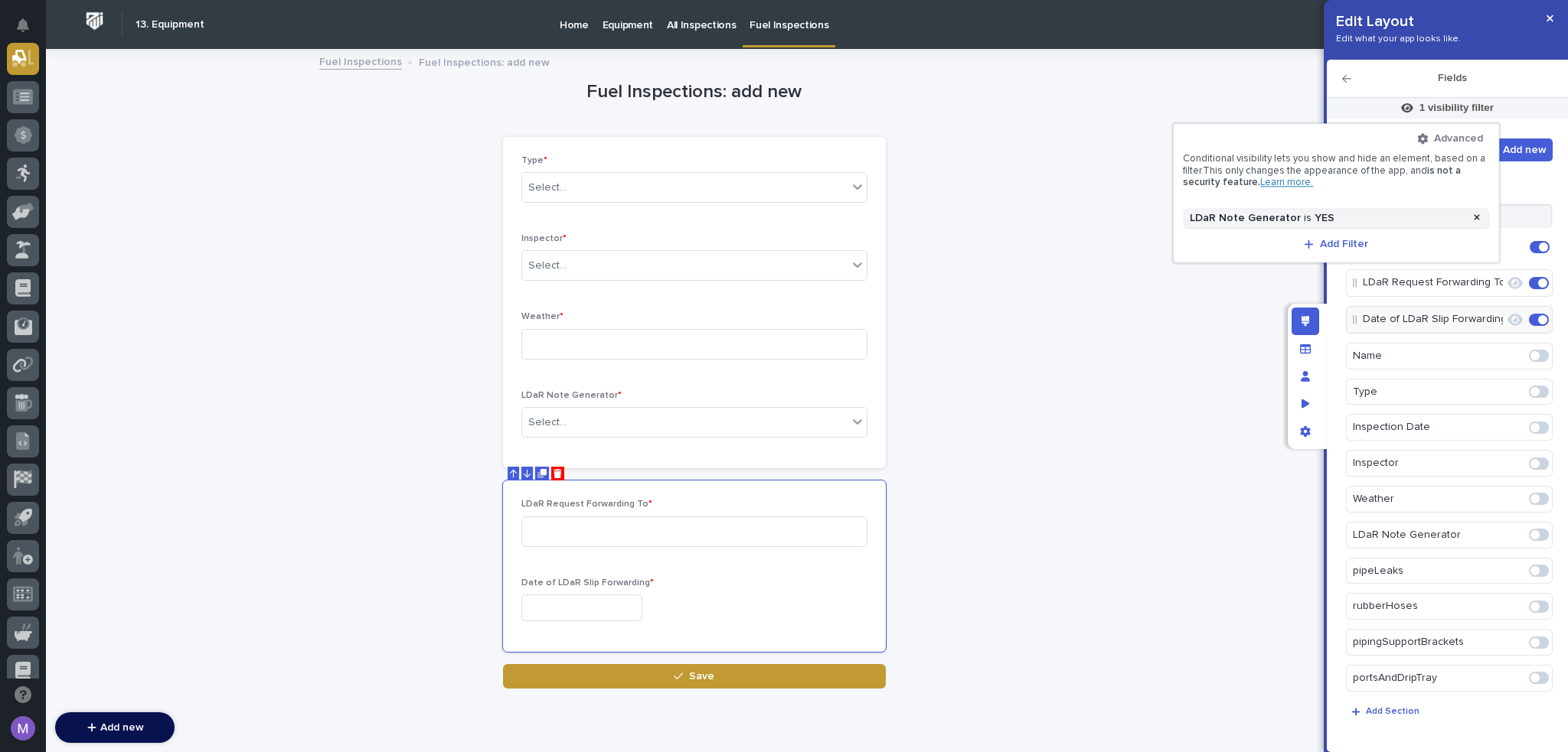
click at [1215, 319] on div at bounding box center [784, 376] width 1568 height 752
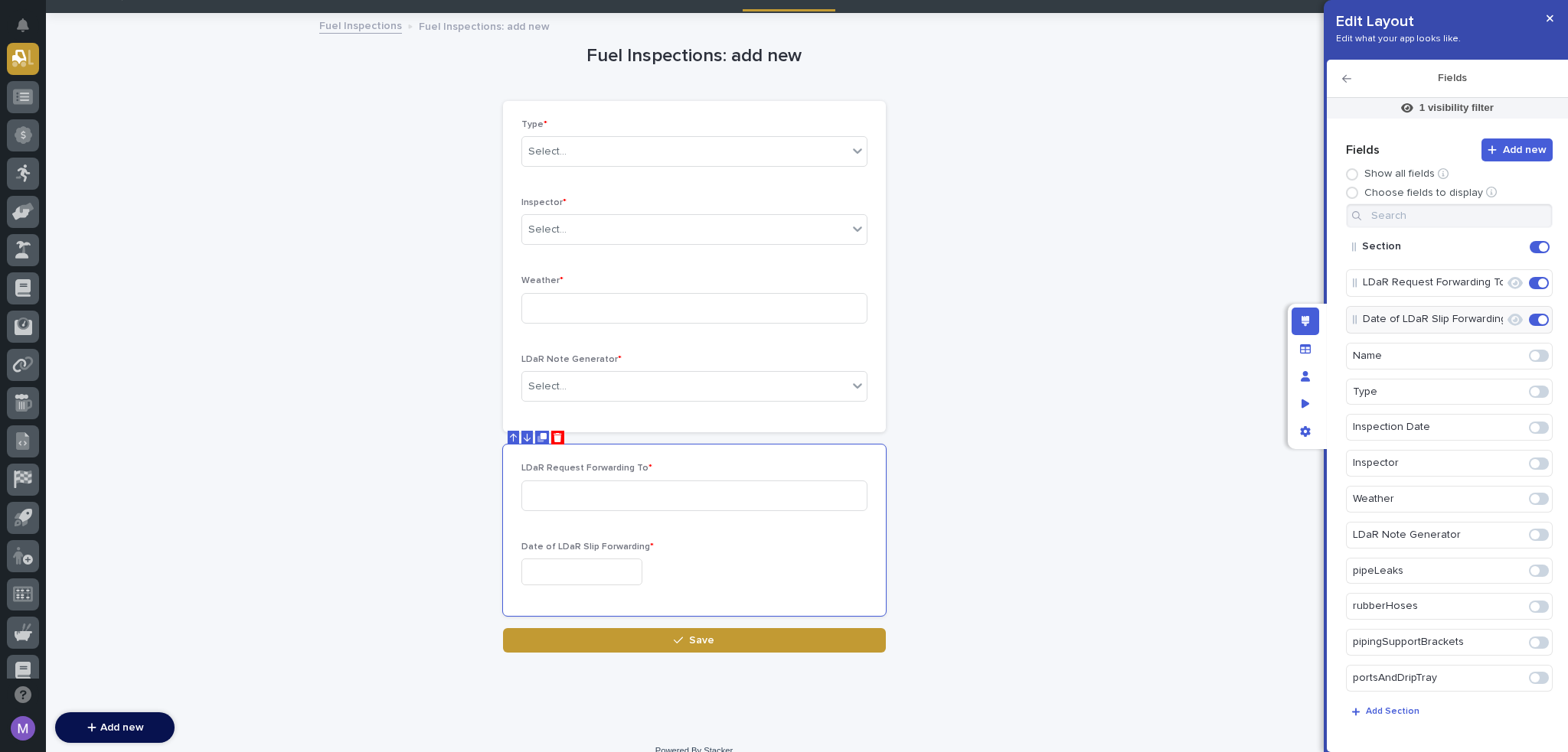
scroll to position [56, 0]
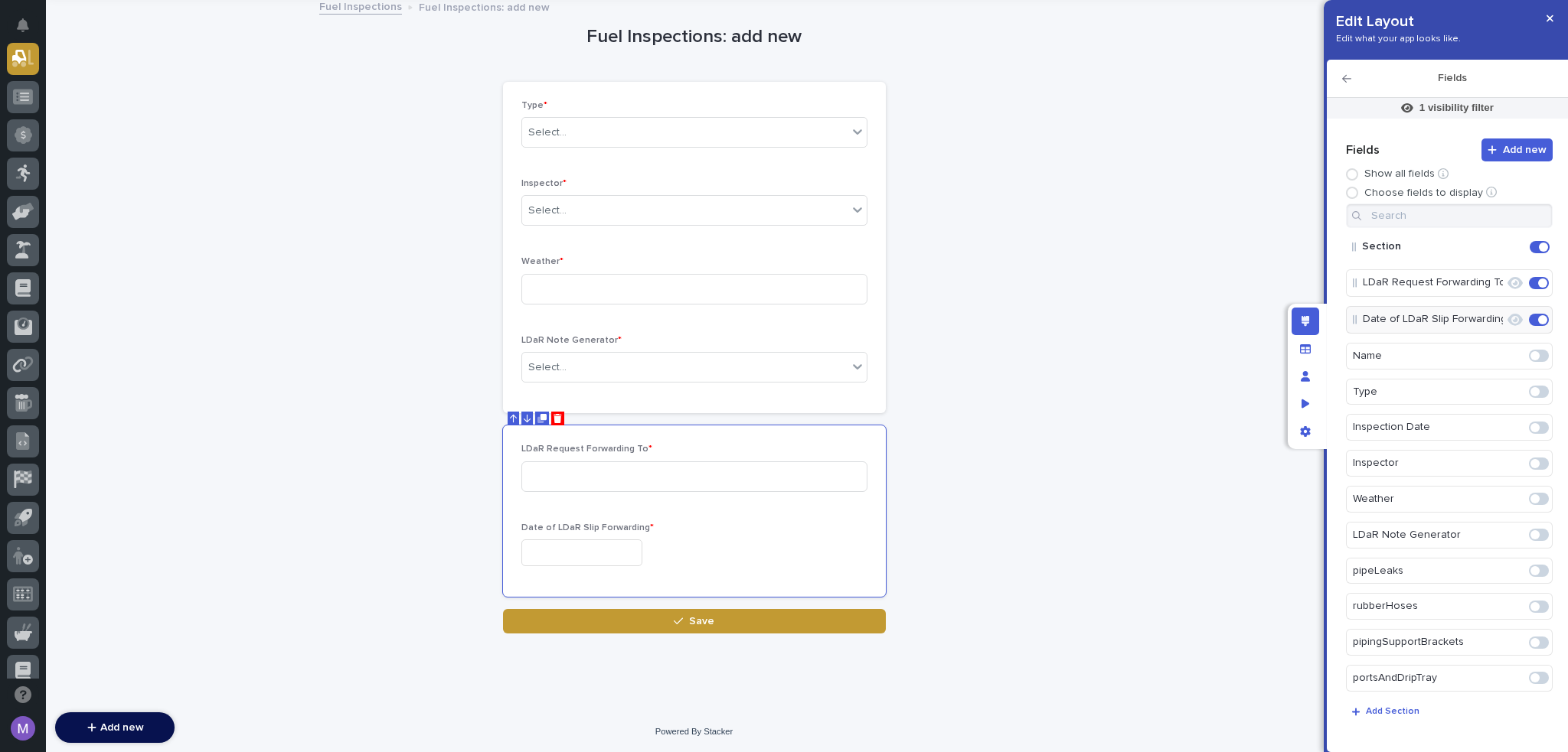
click at [1349, 81] on icon "button" at bounding box center [1347, 78] width 9 height 11
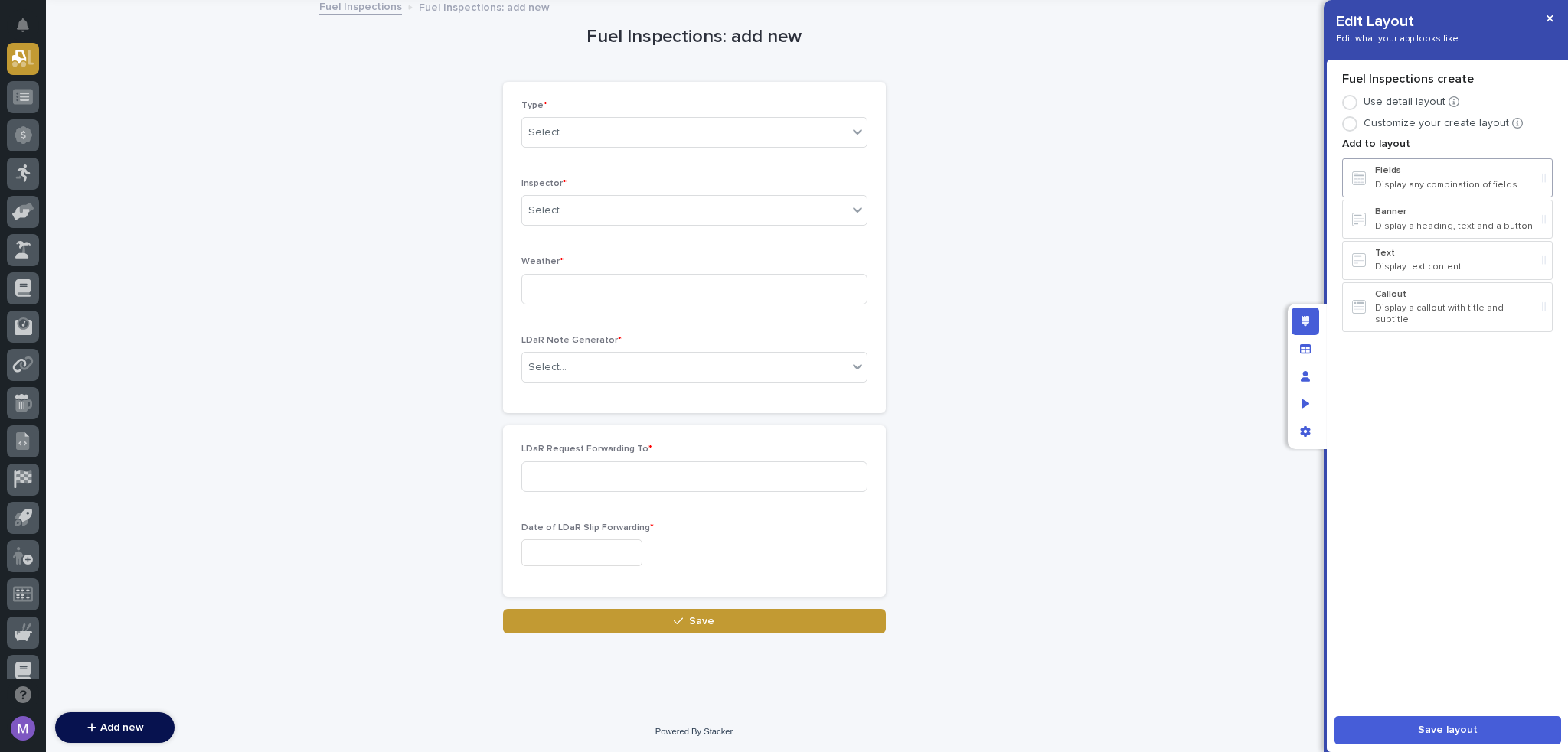
click at [1395, 183] on p "Display any combination of fields" at bounding box center [1455, 185] width 161 height 11
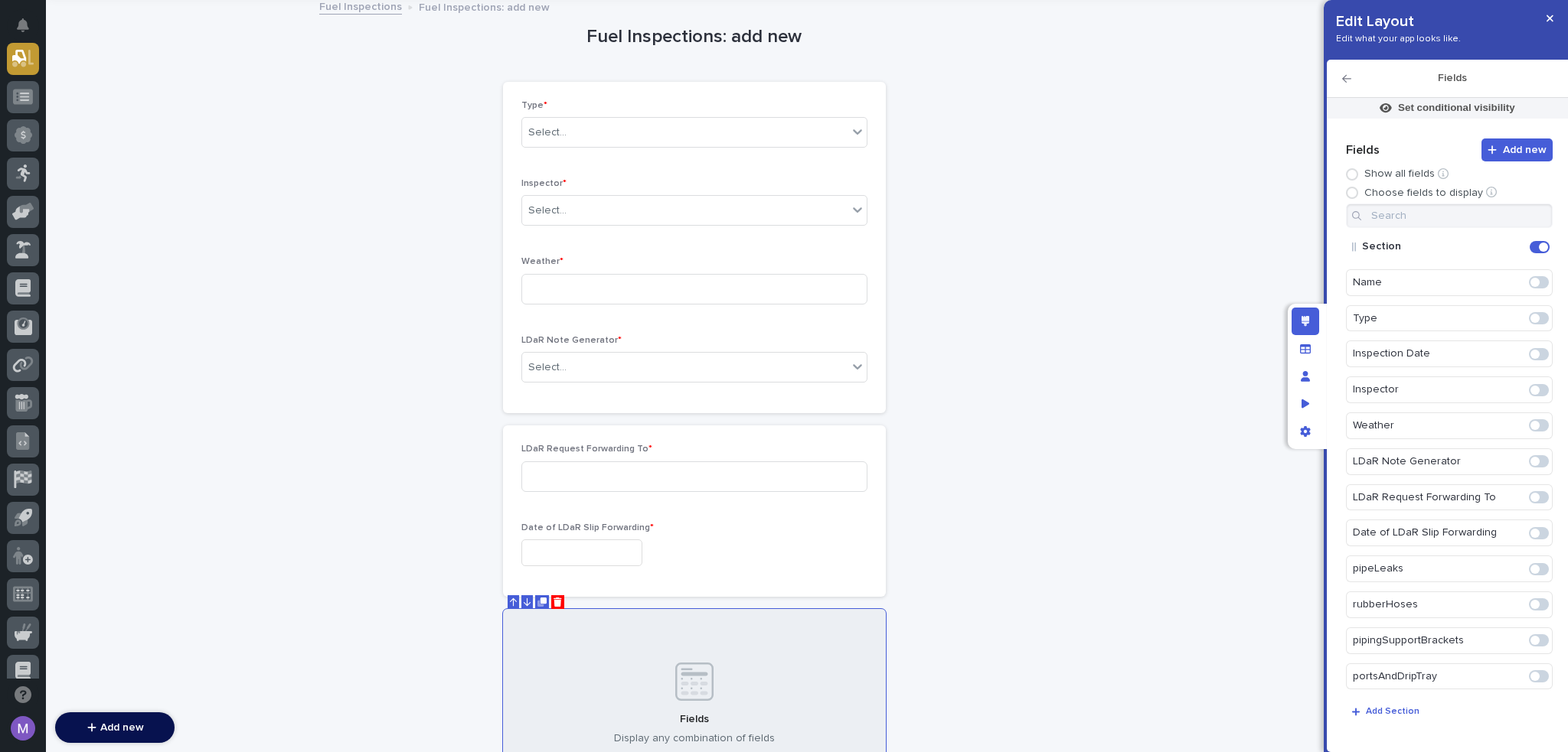
click at [1527, 244] on icon "Edit" at bounding box center [1527, 247] width 0 height 13
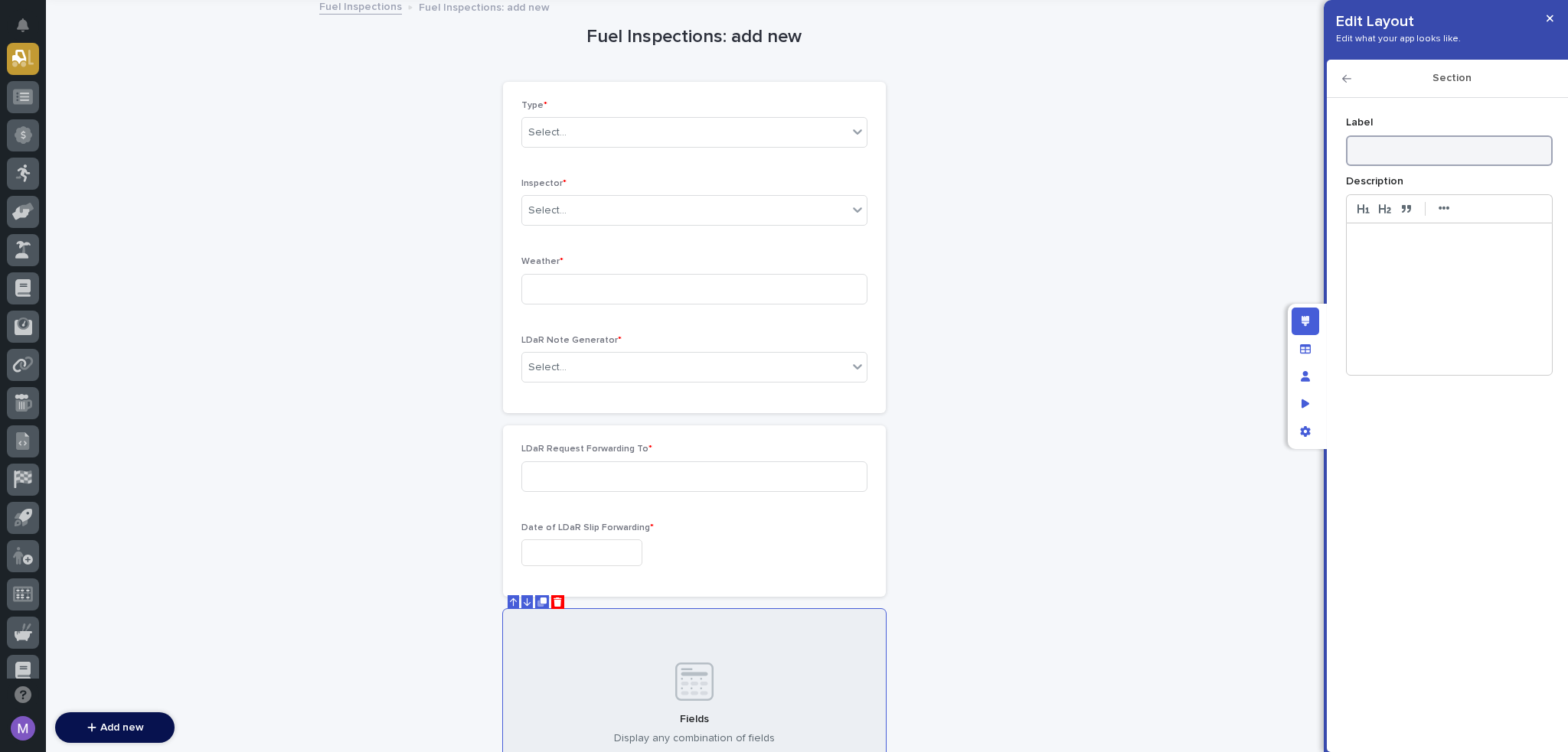
click at [1441, 156] on input at bounding box center [1450, 151] width 207 height 30
type input "S"
type input "Piping Leak Inspection"
click at [1342, 75] on div "Section" at bounding box center [1448, 78] width 242 height 38
click at [1347, 77] on icon "button" at bounding box center [1347, 78] width 9 height 11
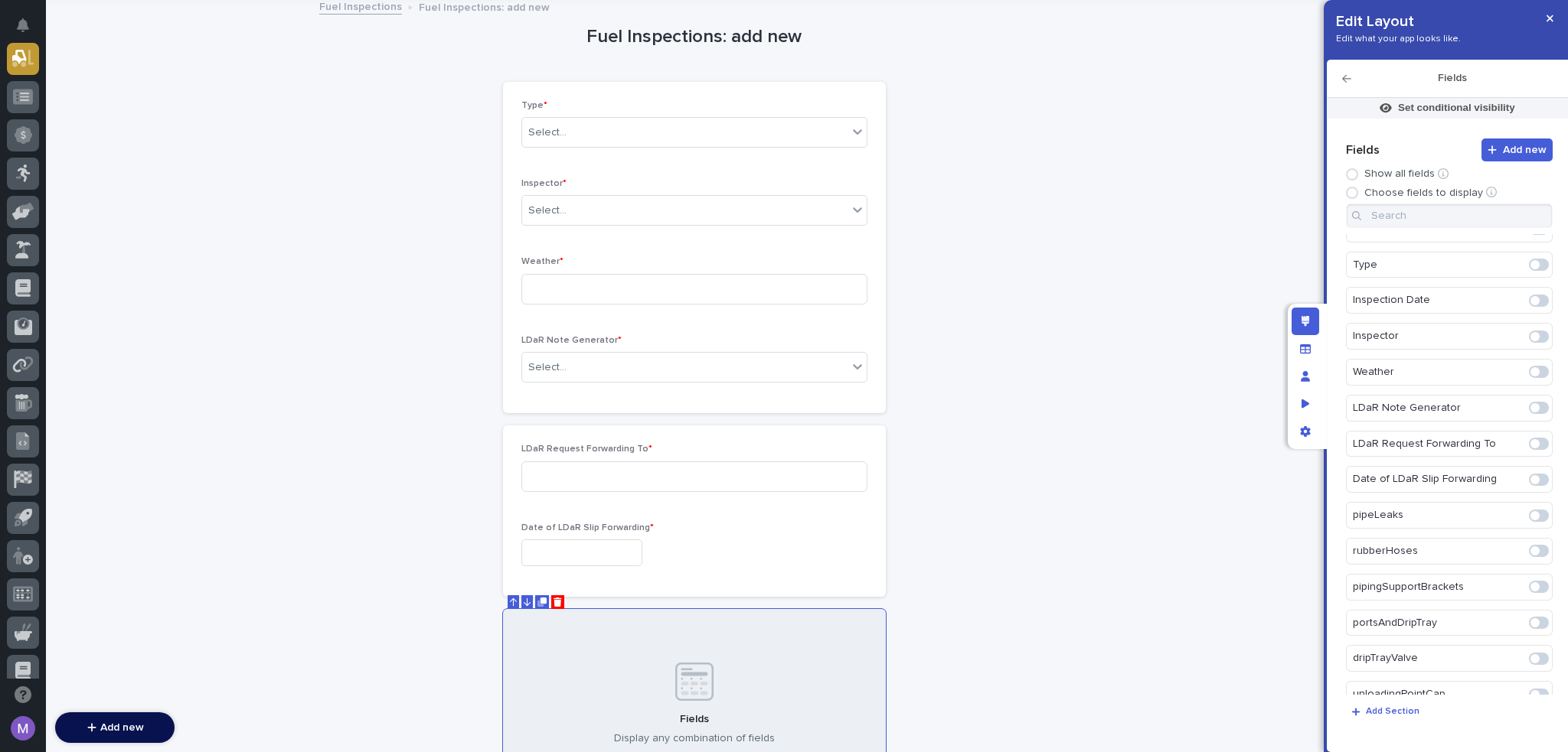
scroll to position [153, 0]
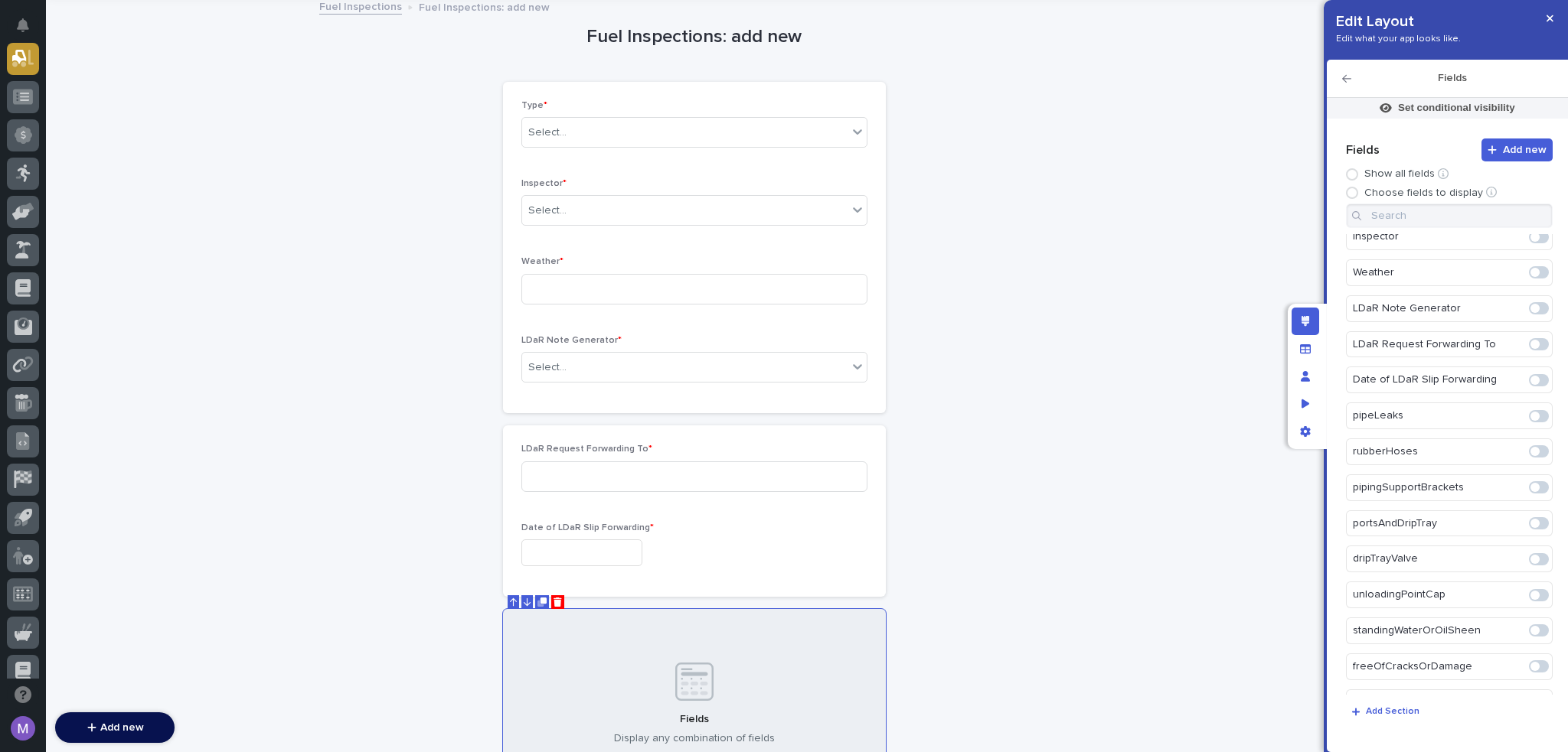
click at [1532, 416] on span at bounding box center [1535, 416] width 9 height 9
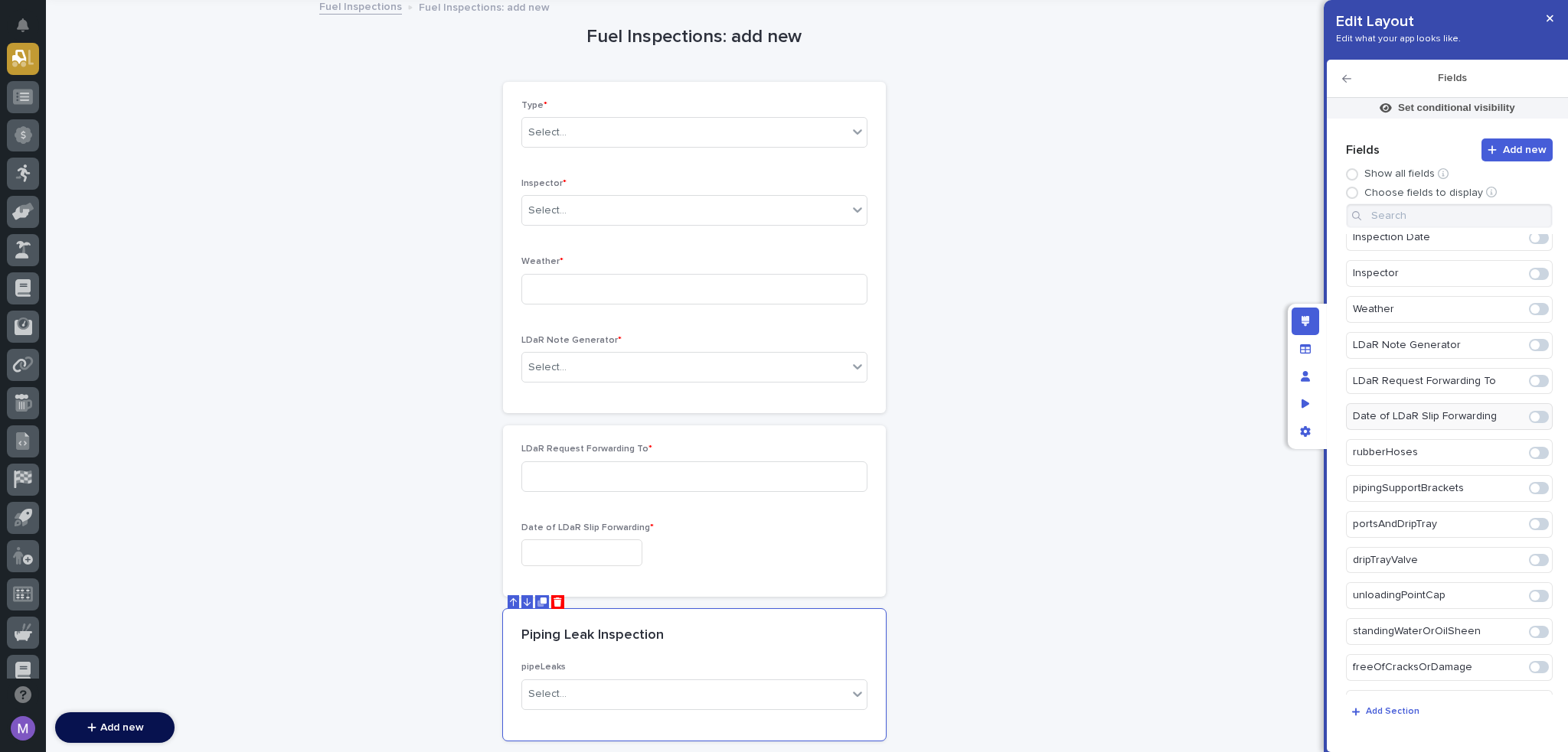
scroll to position [189, 0]
click at [1532, 416] on span at bounding box center [1535, 416] width 9 height 9
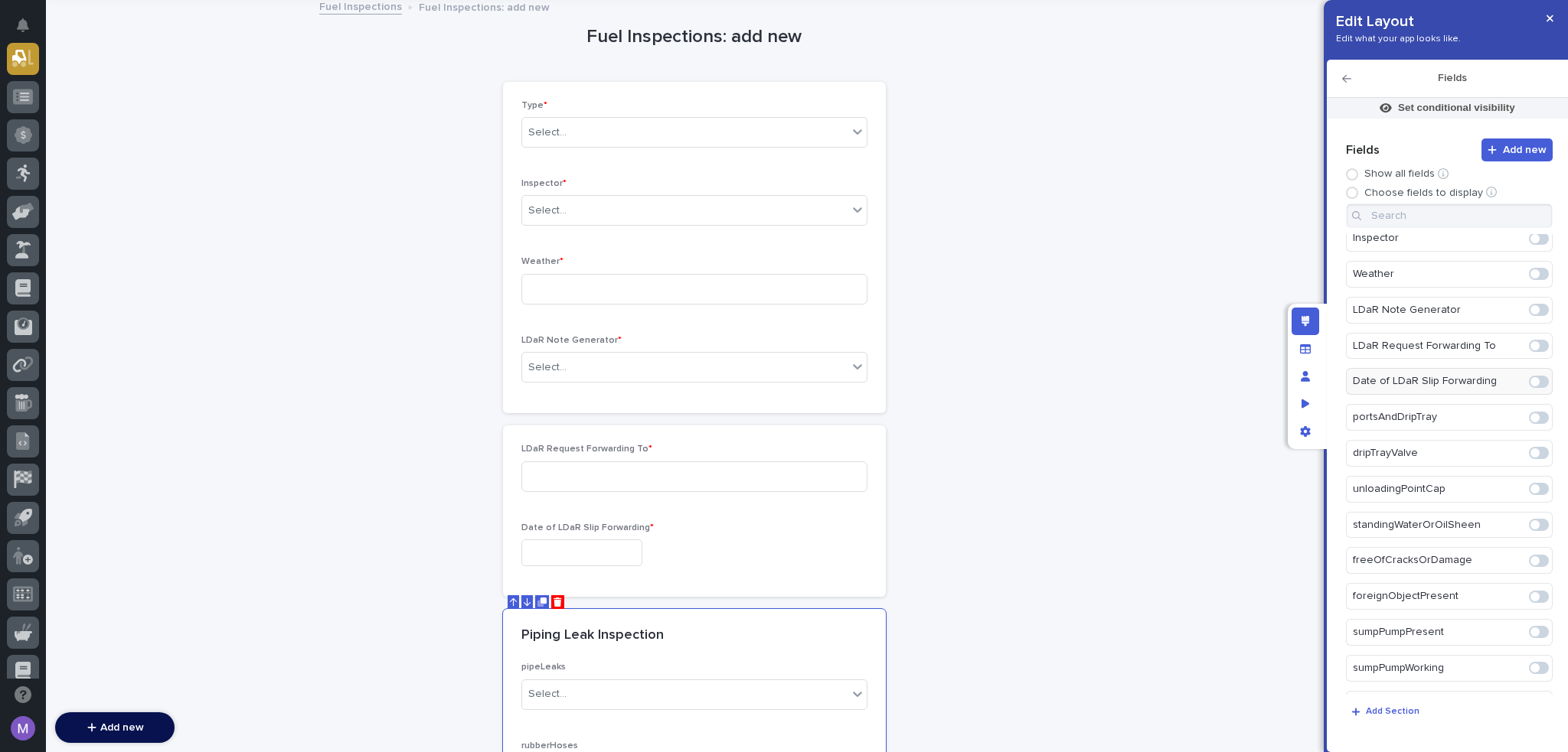
click at [1532, 416] on span at bounding box center [1535, 417] width 9 height 9
click at [1532, 416] on span at bounding box center [1539, 418] width 20 height 13
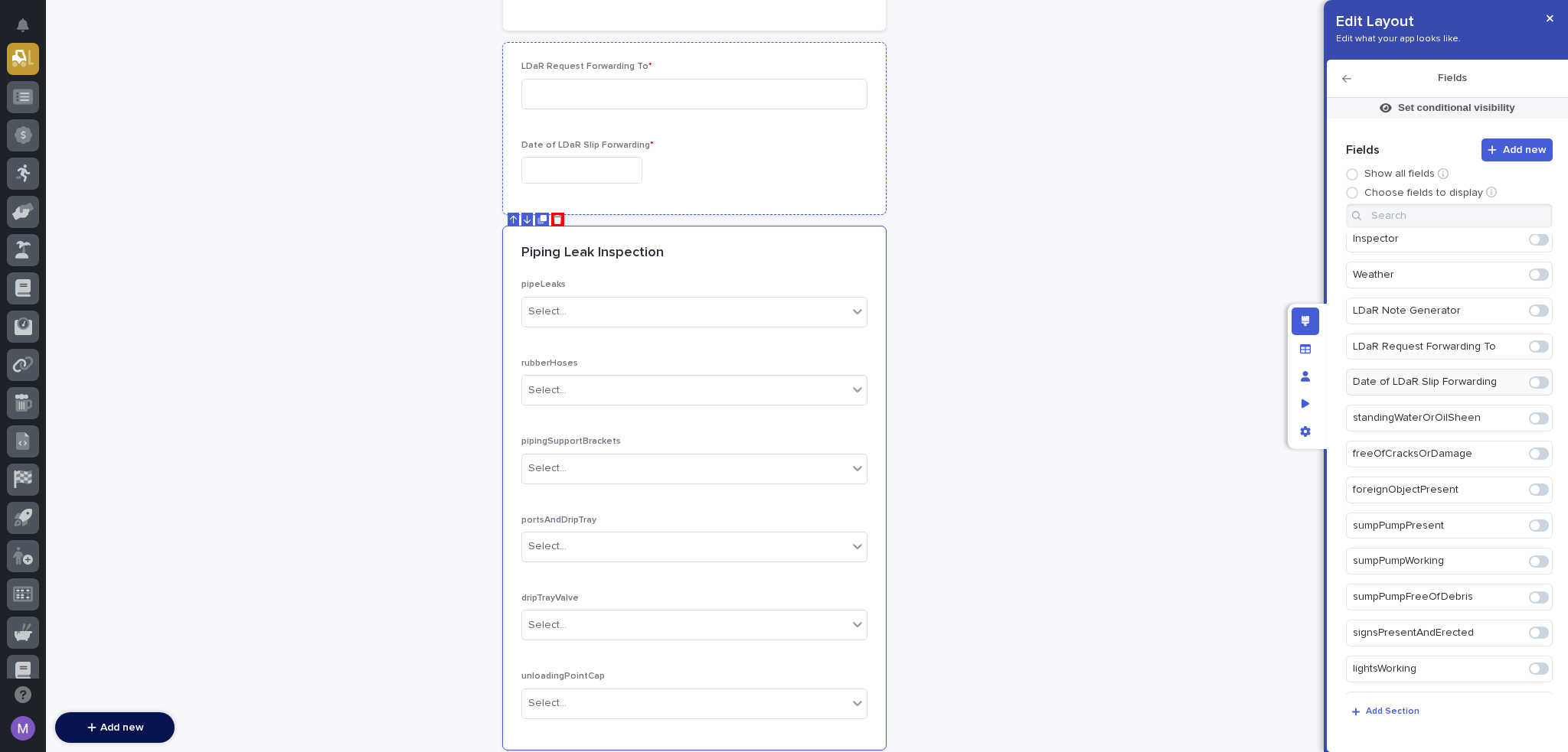
scroll to position [589, 0]
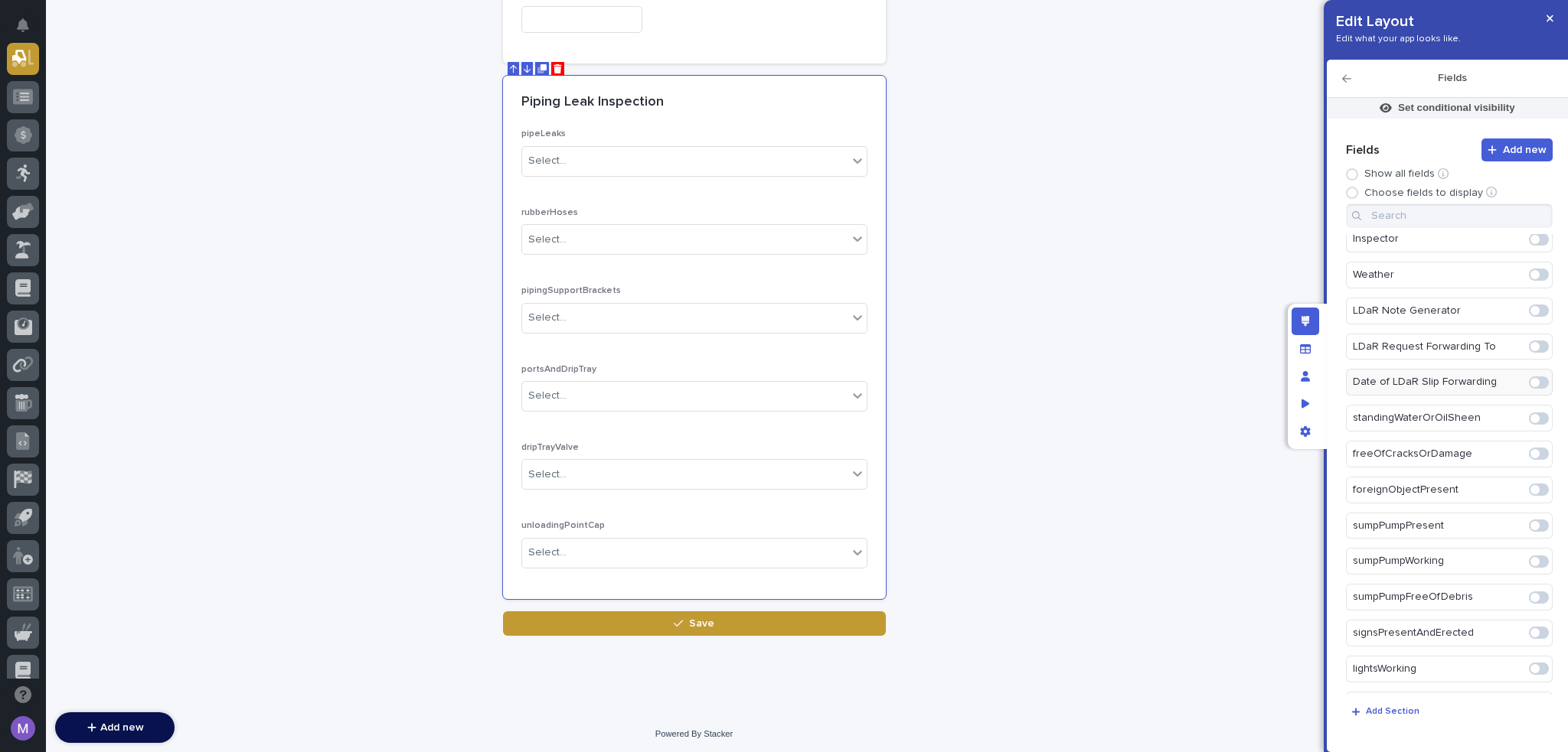
click at [1181, 169] on div "**********" at bounding box center [694, 87] width 1296 height 1251
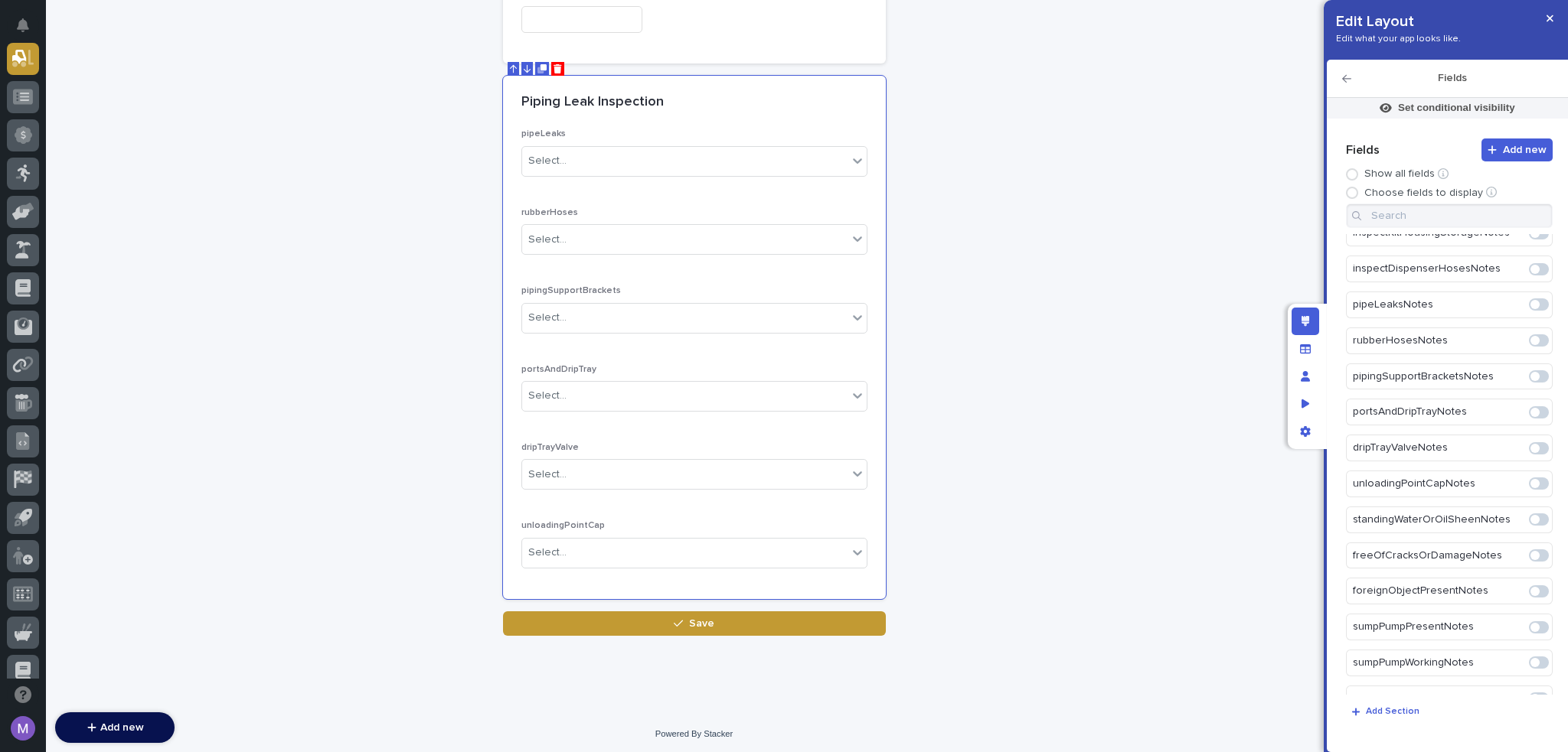
click at [1531, 300] on span at bounding box center [1535, 305] width 9 height 9
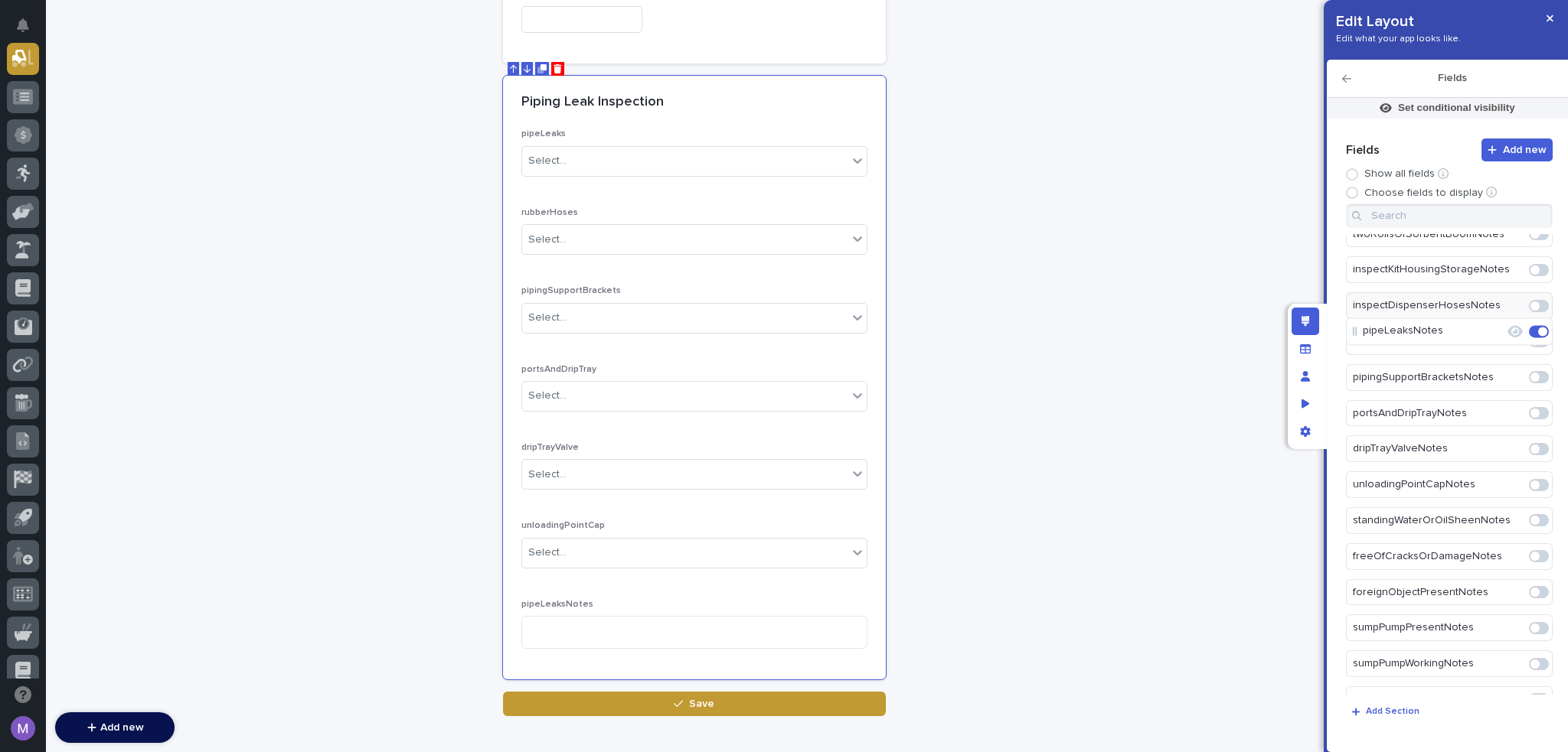
scroll to position [628, 0]
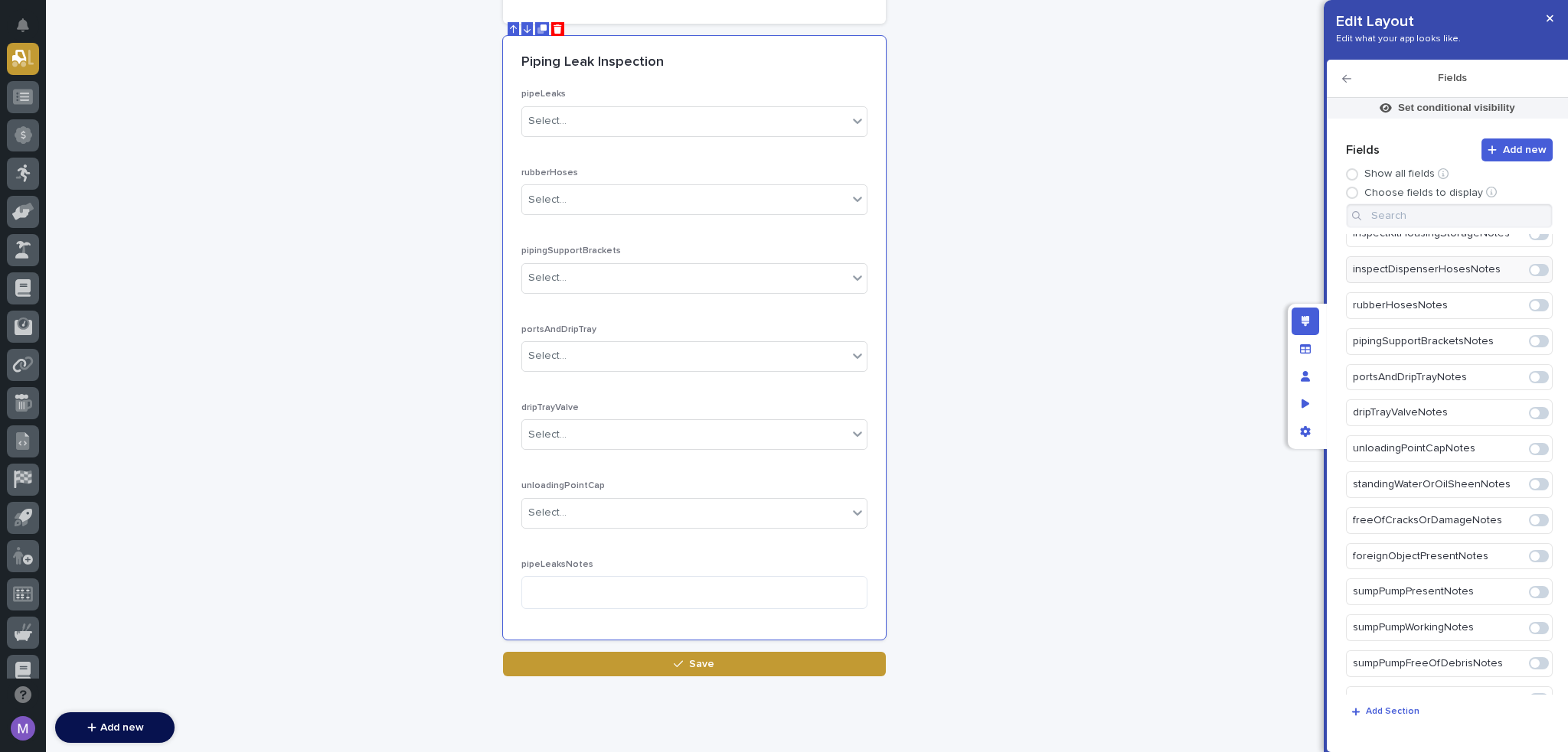
click at [1531, 301] on span at bounding box center [1535, 305] width 9 height 9
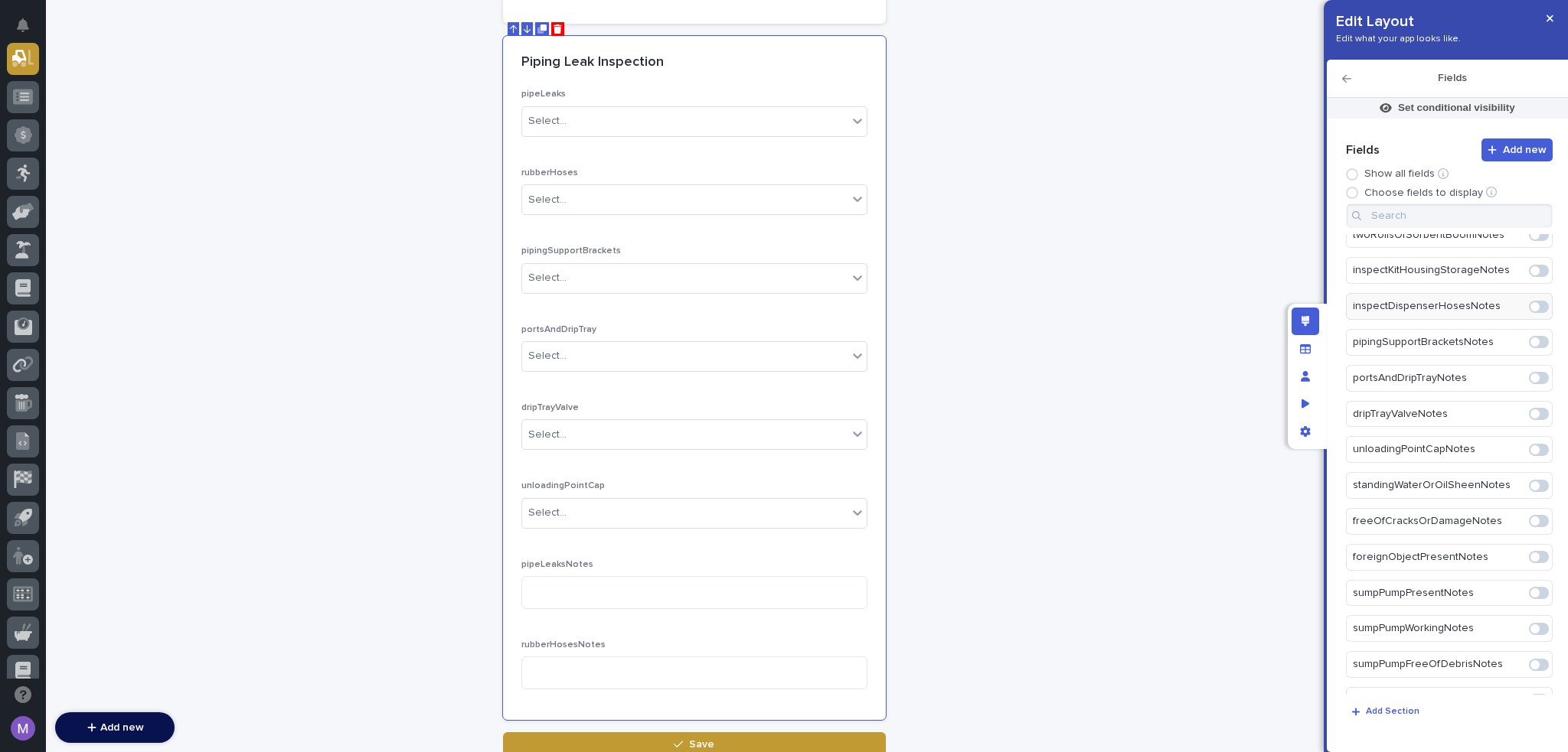
scroll to position [669, 0]
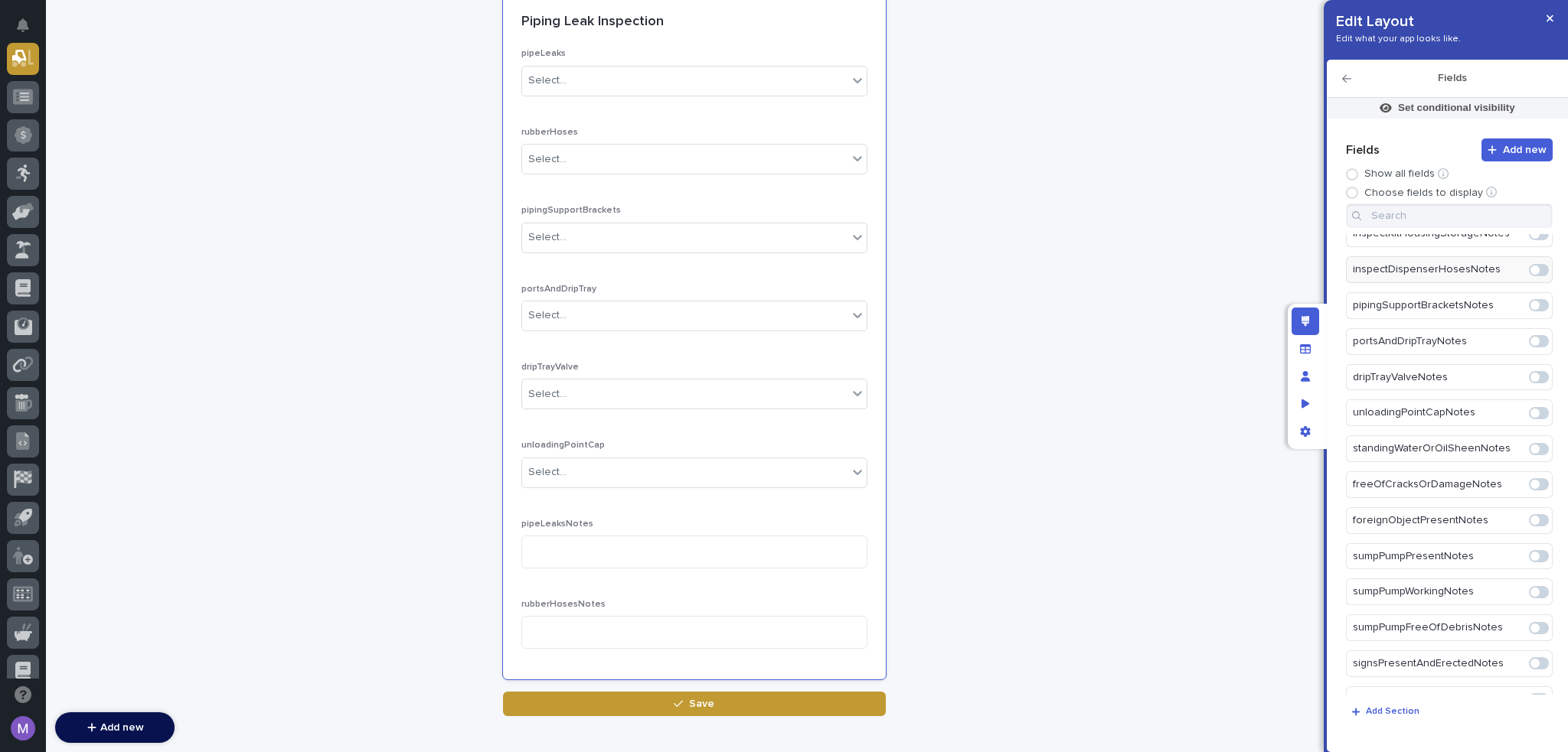
click at [1531, 301] on span at bounding box center [1535, 305] width 9 height 9
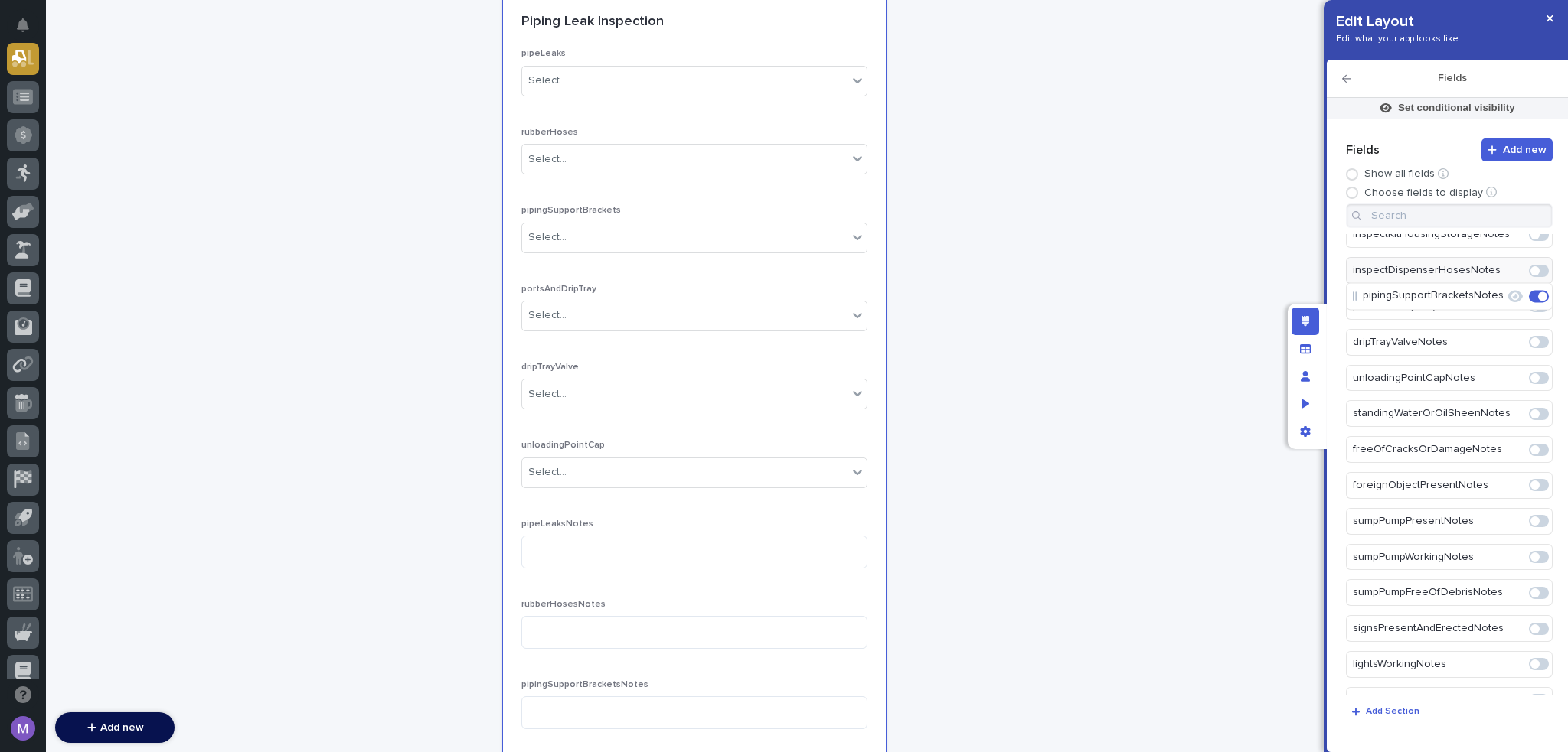
scroll to position [709, 0]
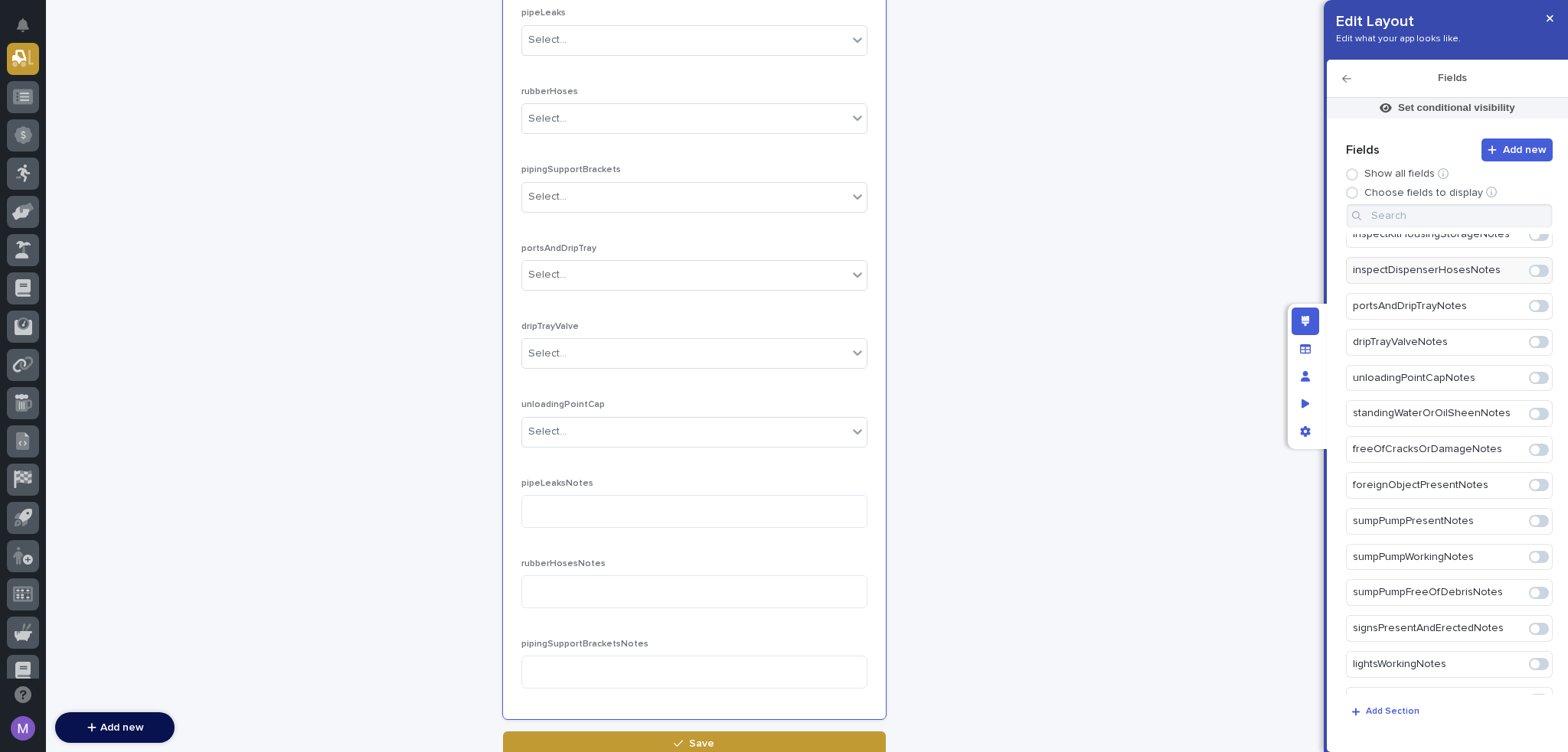
click at [1531, 302] on span at bounding box center [1535, 306] width 9 height 9
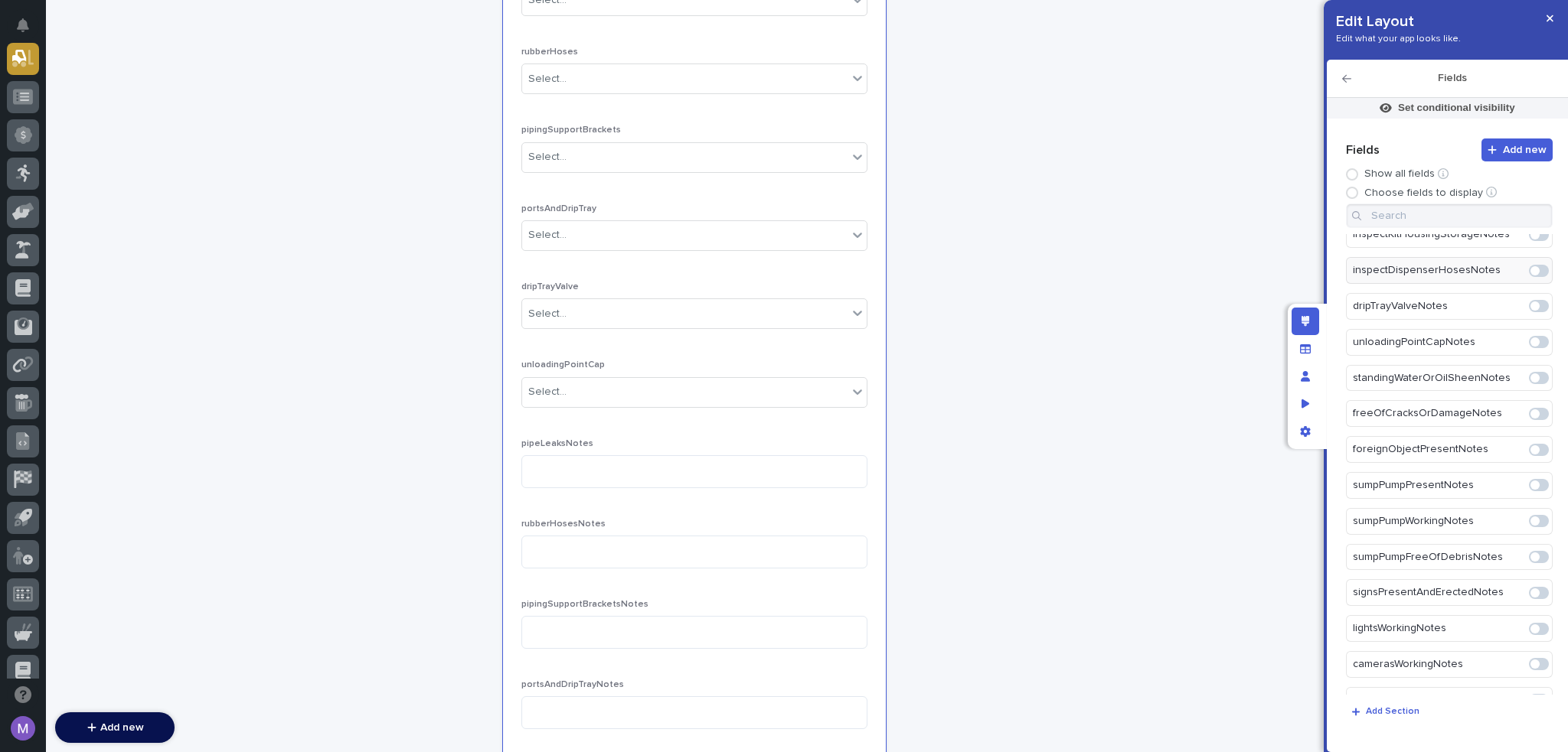
click at [1531, 302] on span at bounding box center [1535, 306] width 9 height 9
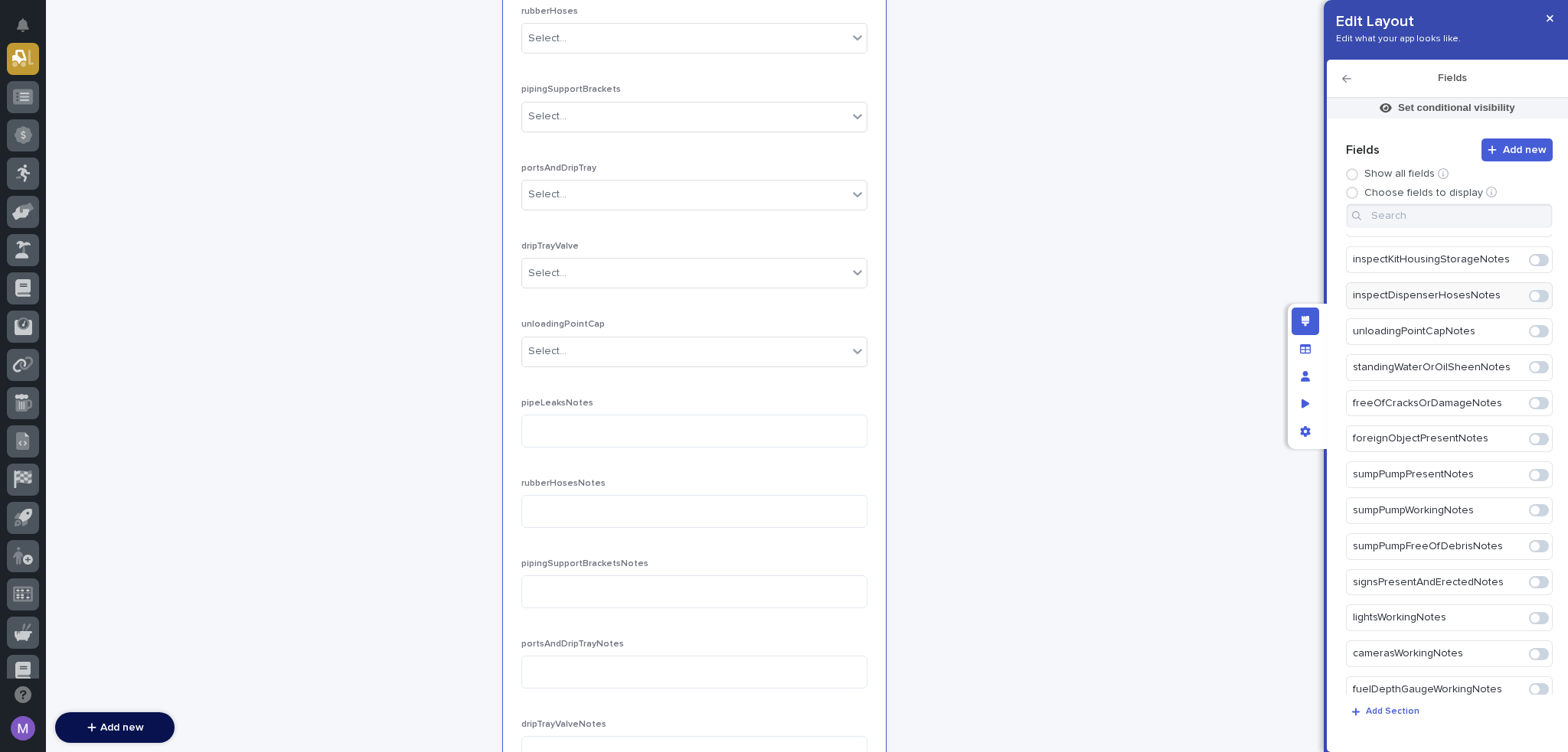
click at [1531, 294] on div "inspectDispenserHosesNotes" at bounding box center [1450, 296] width 207 height 27
click at [1534, 326] on span at bounding box center [1539, 331] width 20 height 13
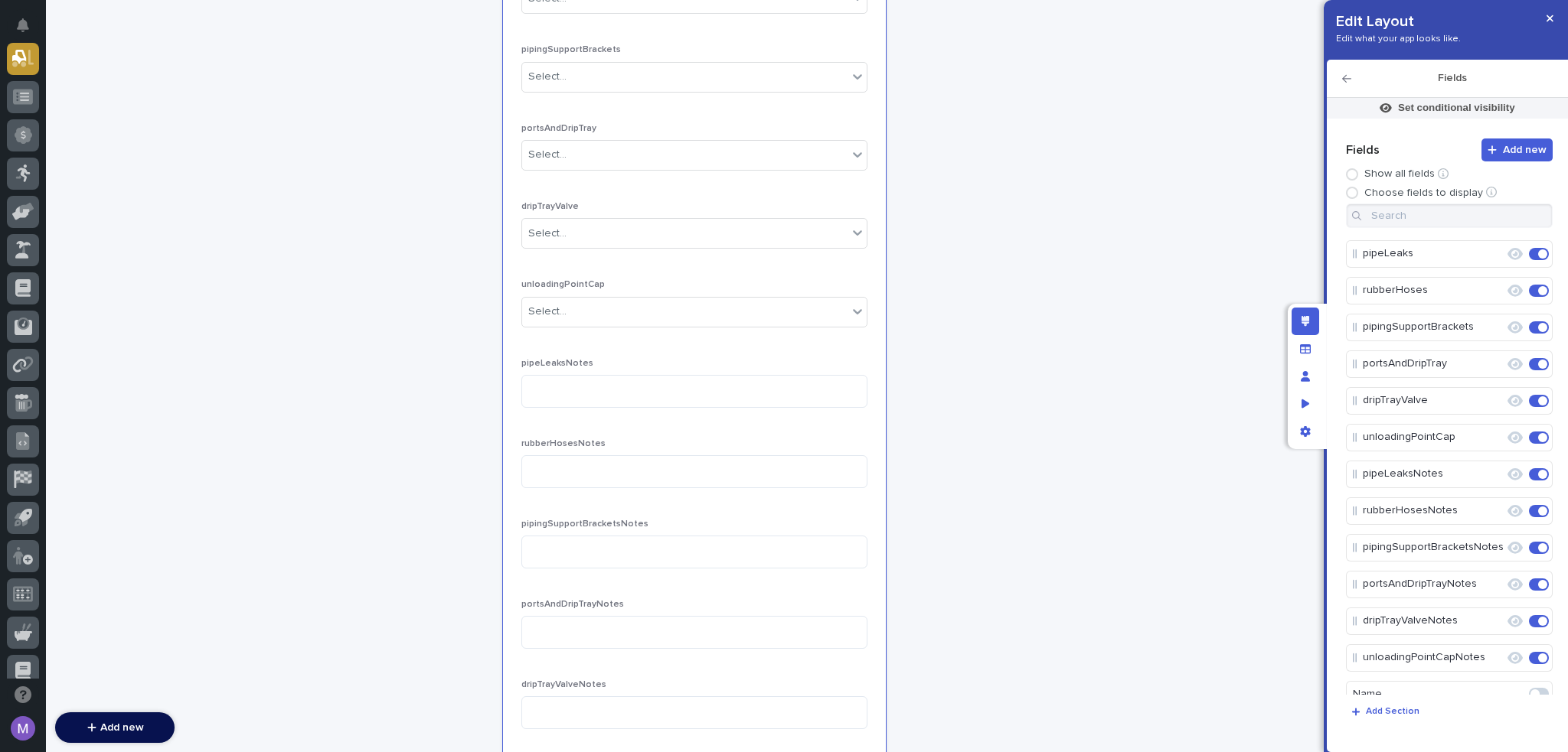
scroll to position [0, 0]
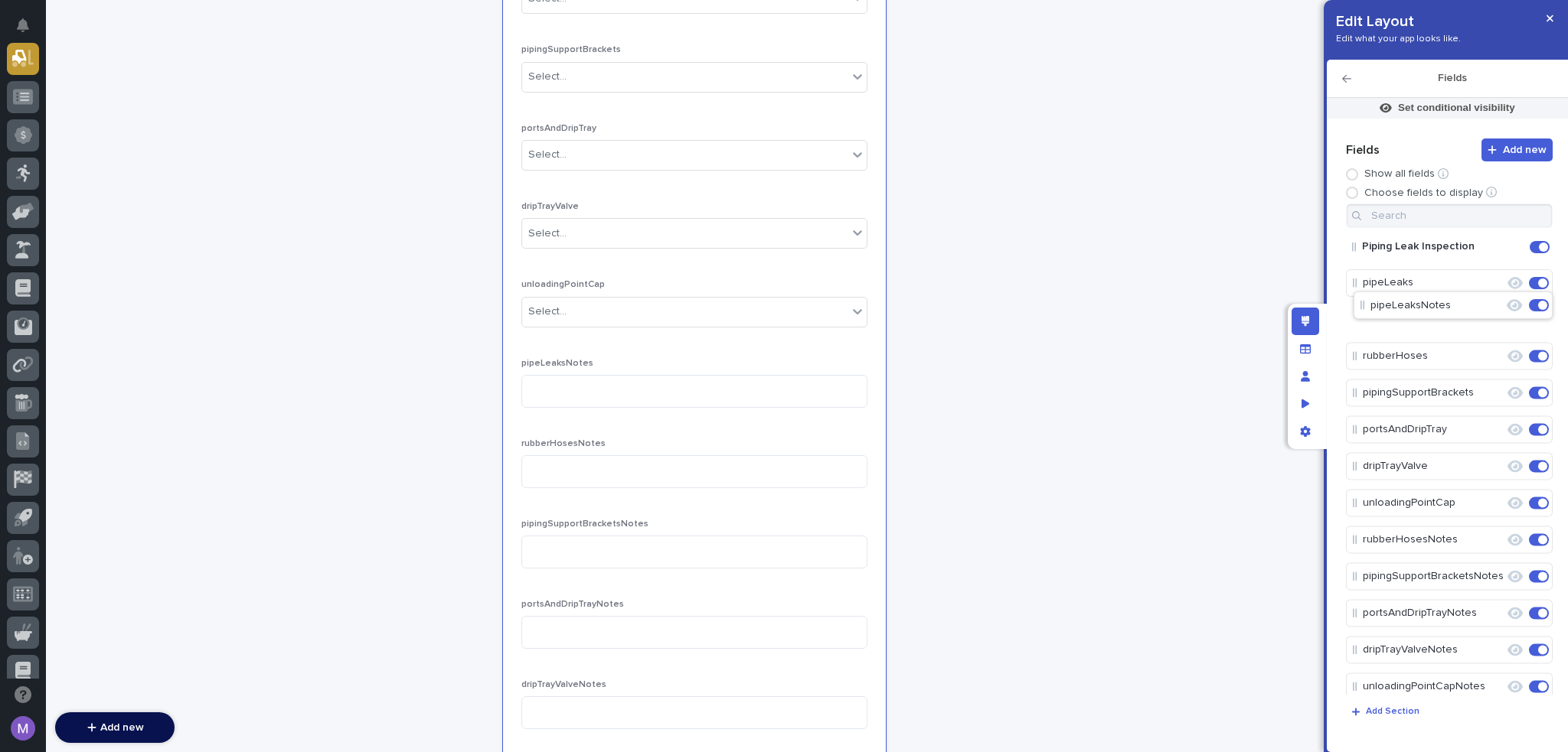
drag, startPoint x: 1427, startPoint y: 504, endPoint x: 1437, endPoint y: 302, distance: 202.2
drag, startPoint x: 1417, startPoint y: 544, endPoint x: 1431, endPoint y: 383, distance: 161.6
drag, startPoint x: 1424, startPoint y: 579, endPoint x: 1421, endPoint y: 453, distance: 126.0
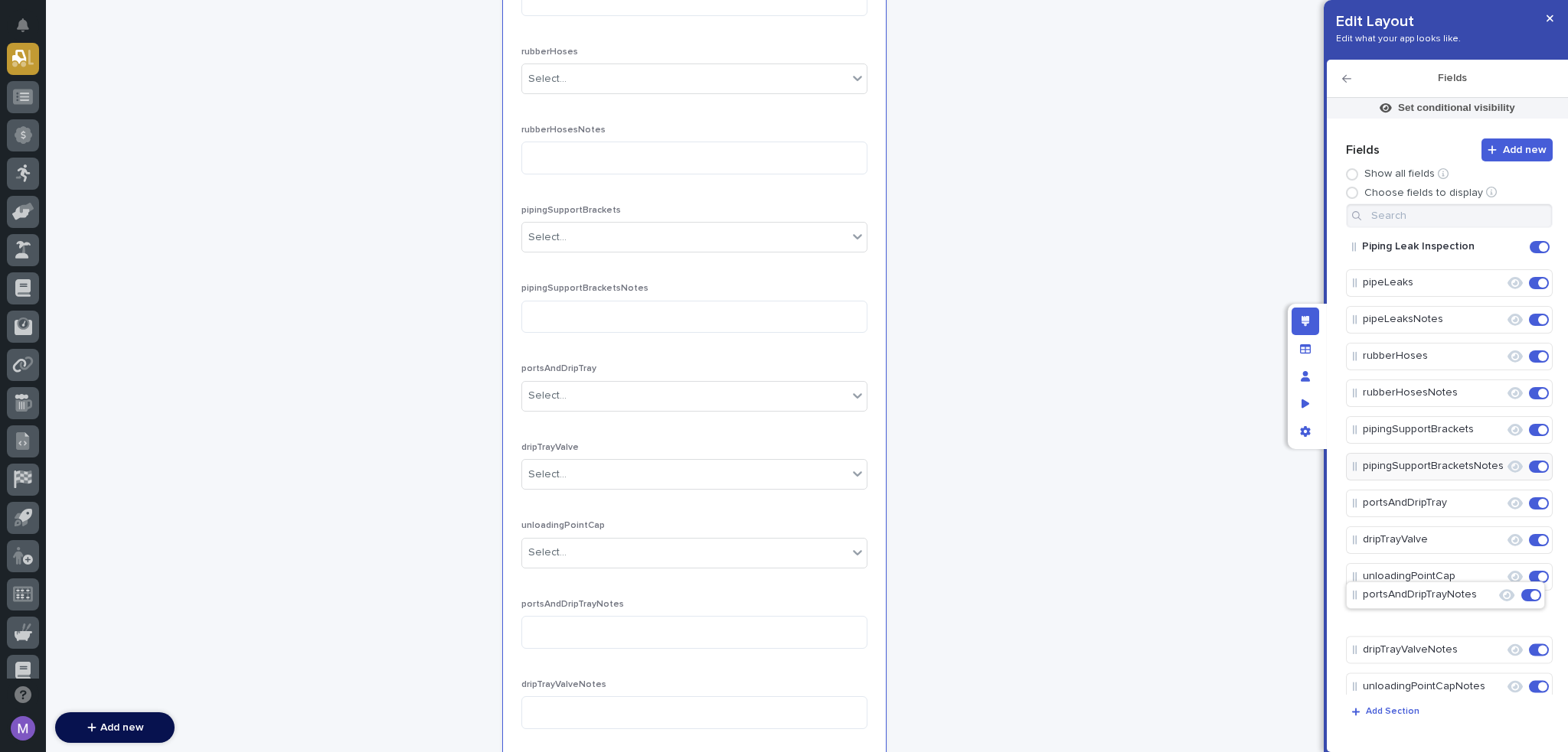
scroll to position [3, 0]
drag, startPoint x: 1424, startPoint y: 612, endPoint x: 1427, endPoint y: 533, distance: 79.1
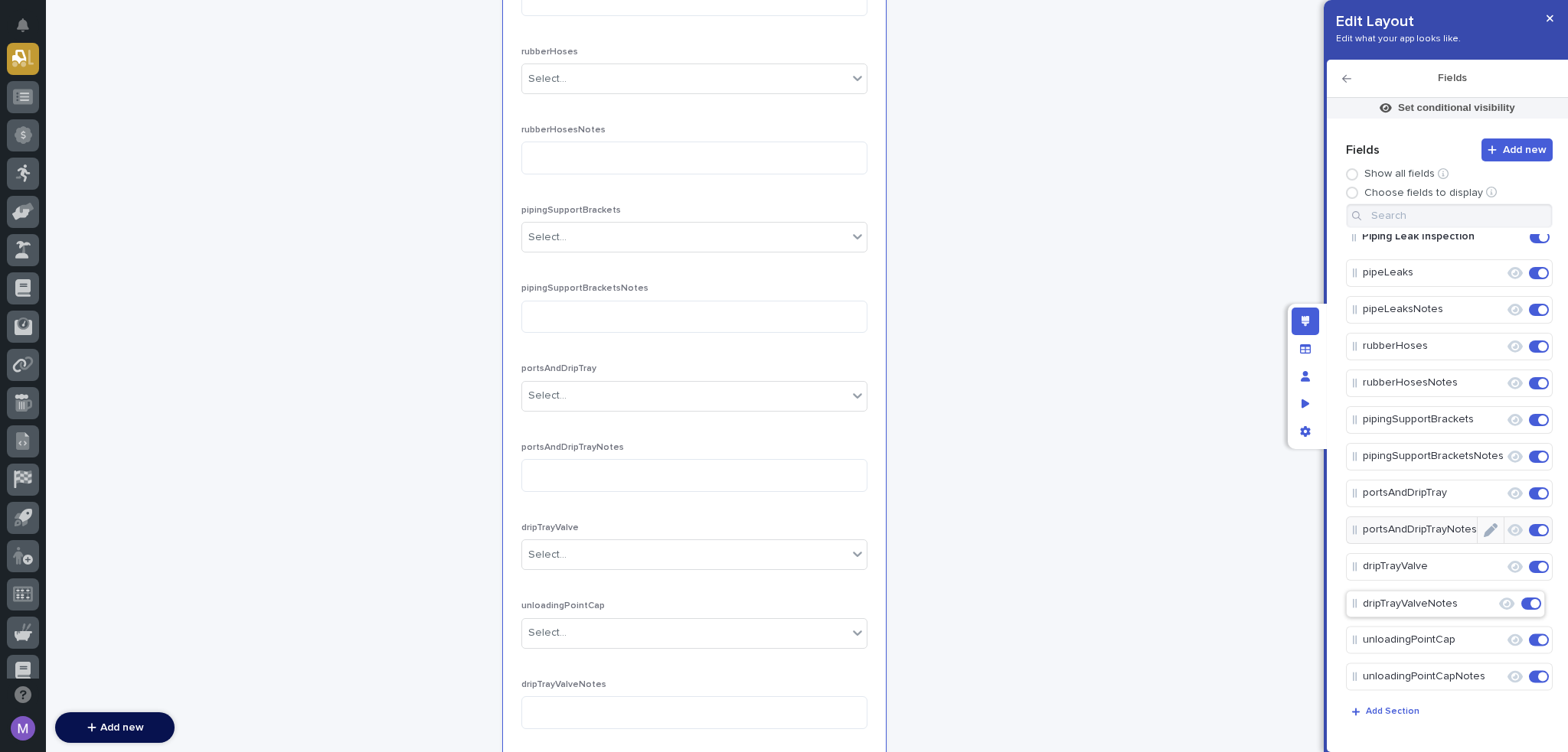
scroll to position [18, 0]
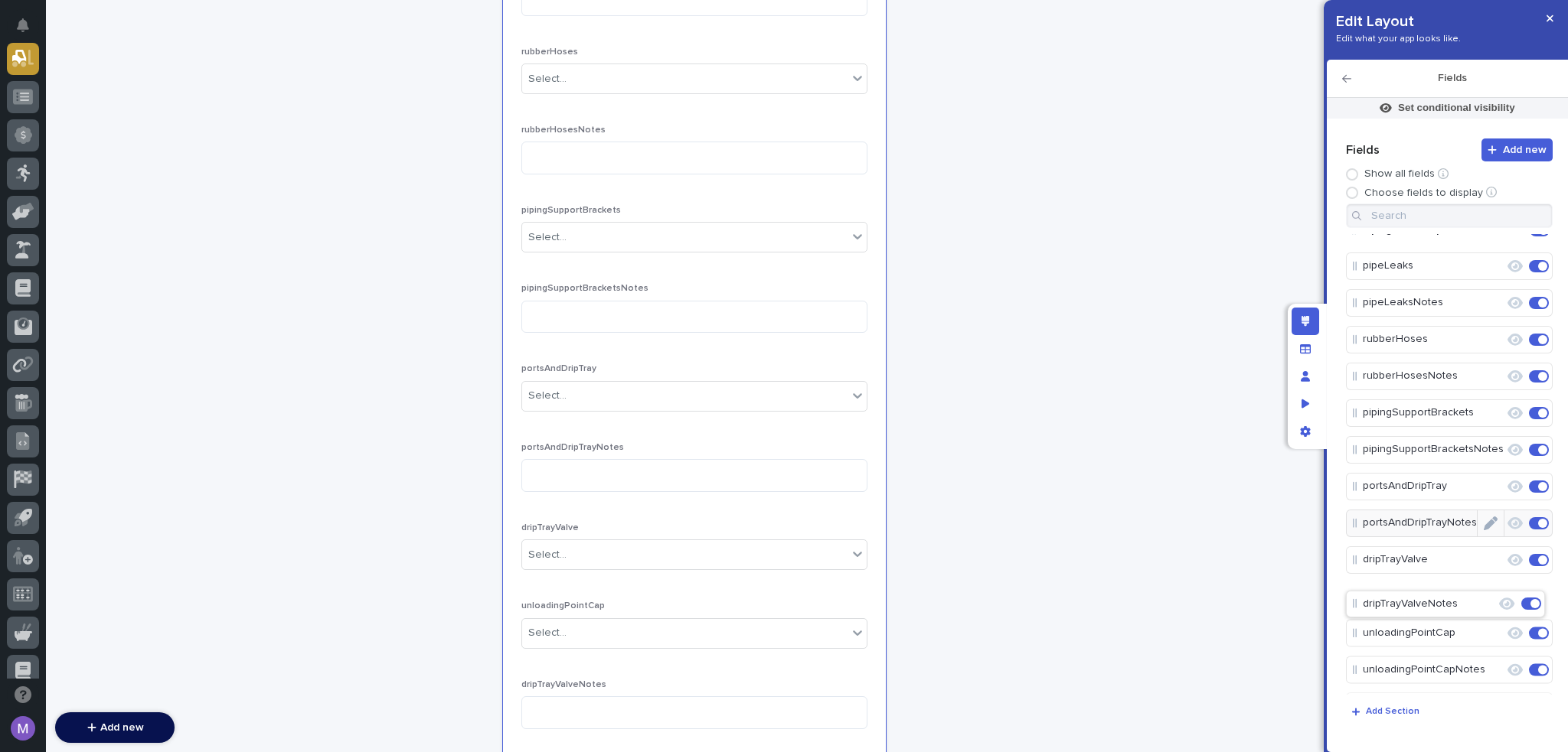
drag, startPoint x: 1429, startPoint y: 648, endPoint x: 1429, endPoint y: 602, distance: 46.0
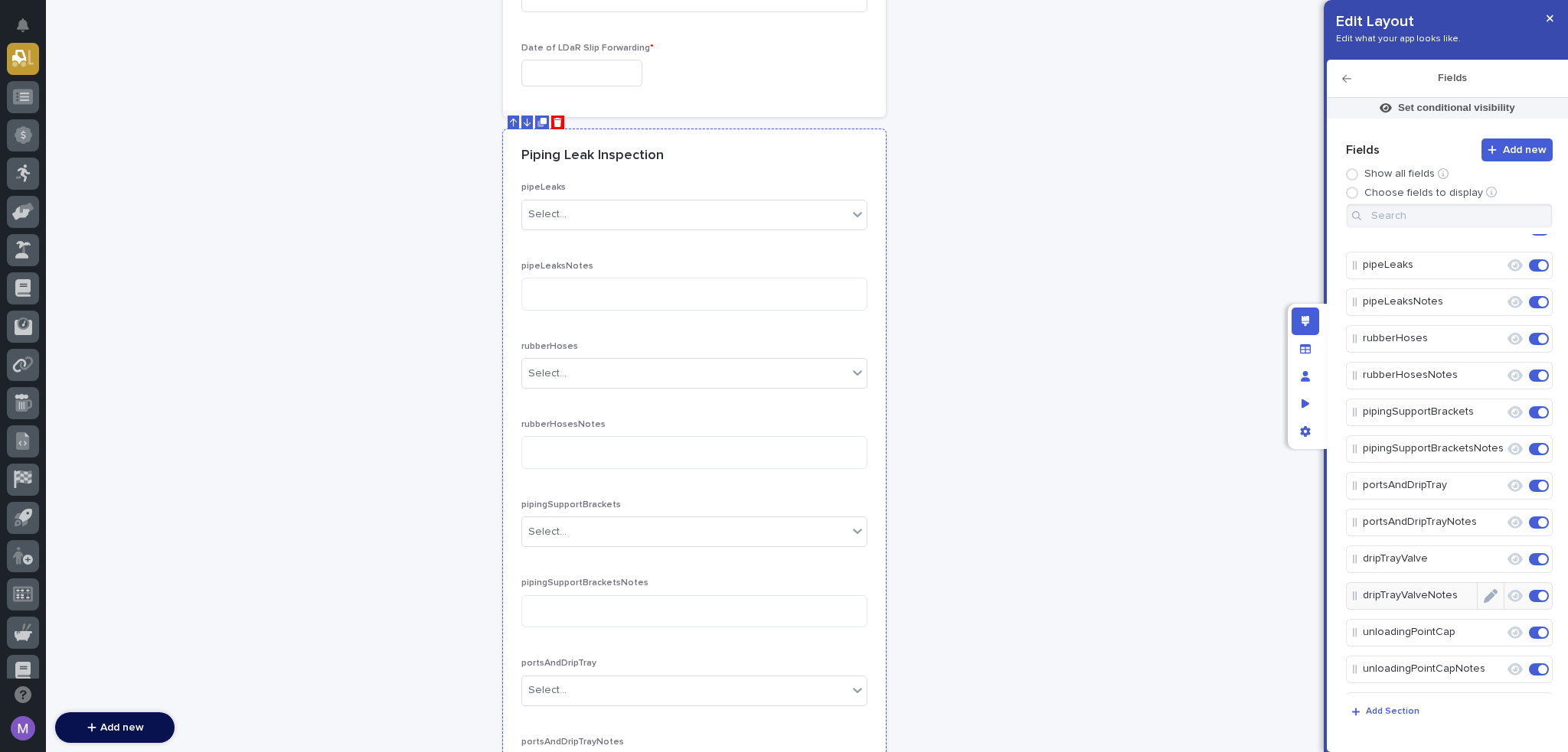
scroll to position [0, 0]
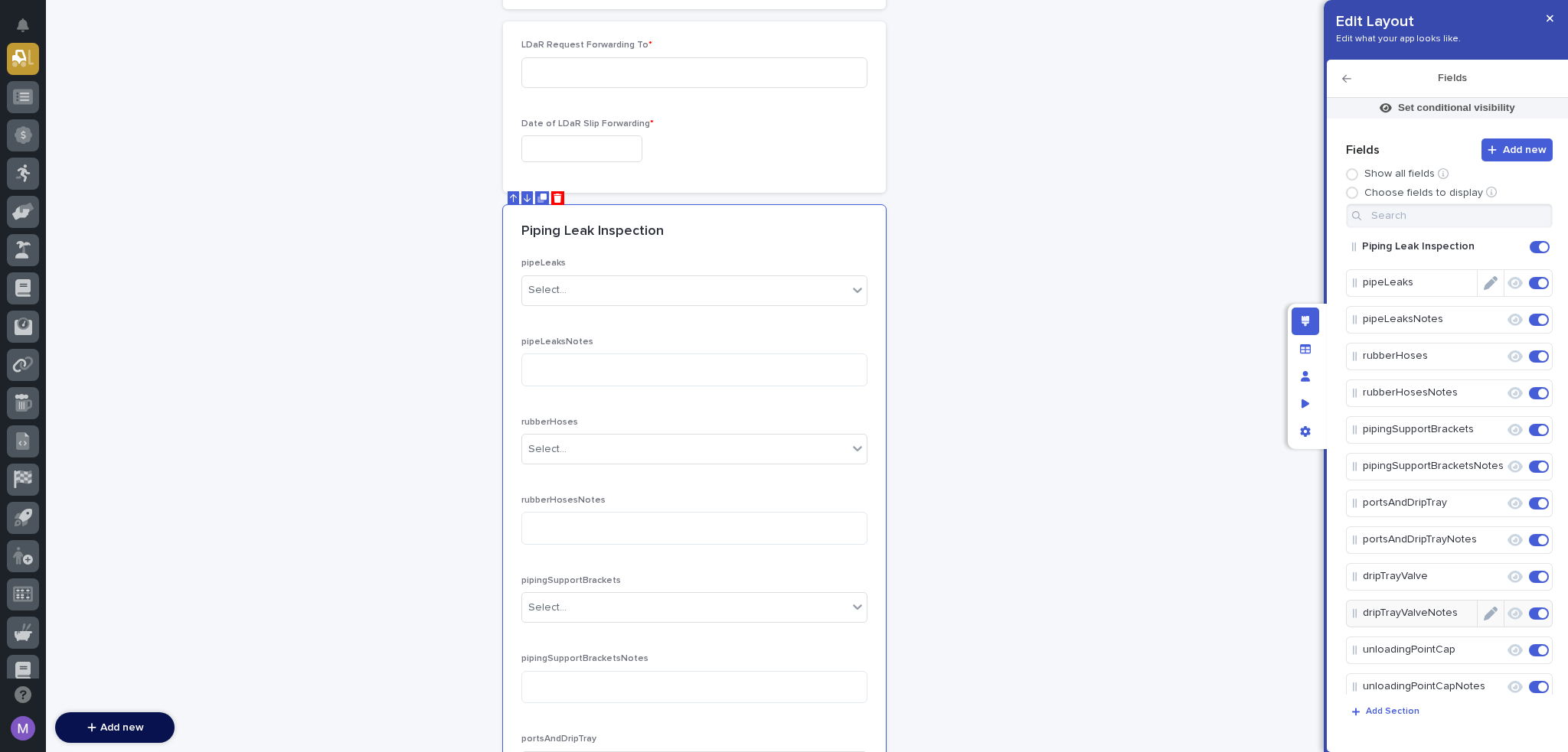
click at [1451, 281] on p "pipeLeaks" at bounding box center [1421, 283] width 114 height 25
click at [1484, 279] on icon "Edit" at bounding box center [1491, 283] width 13 height 13
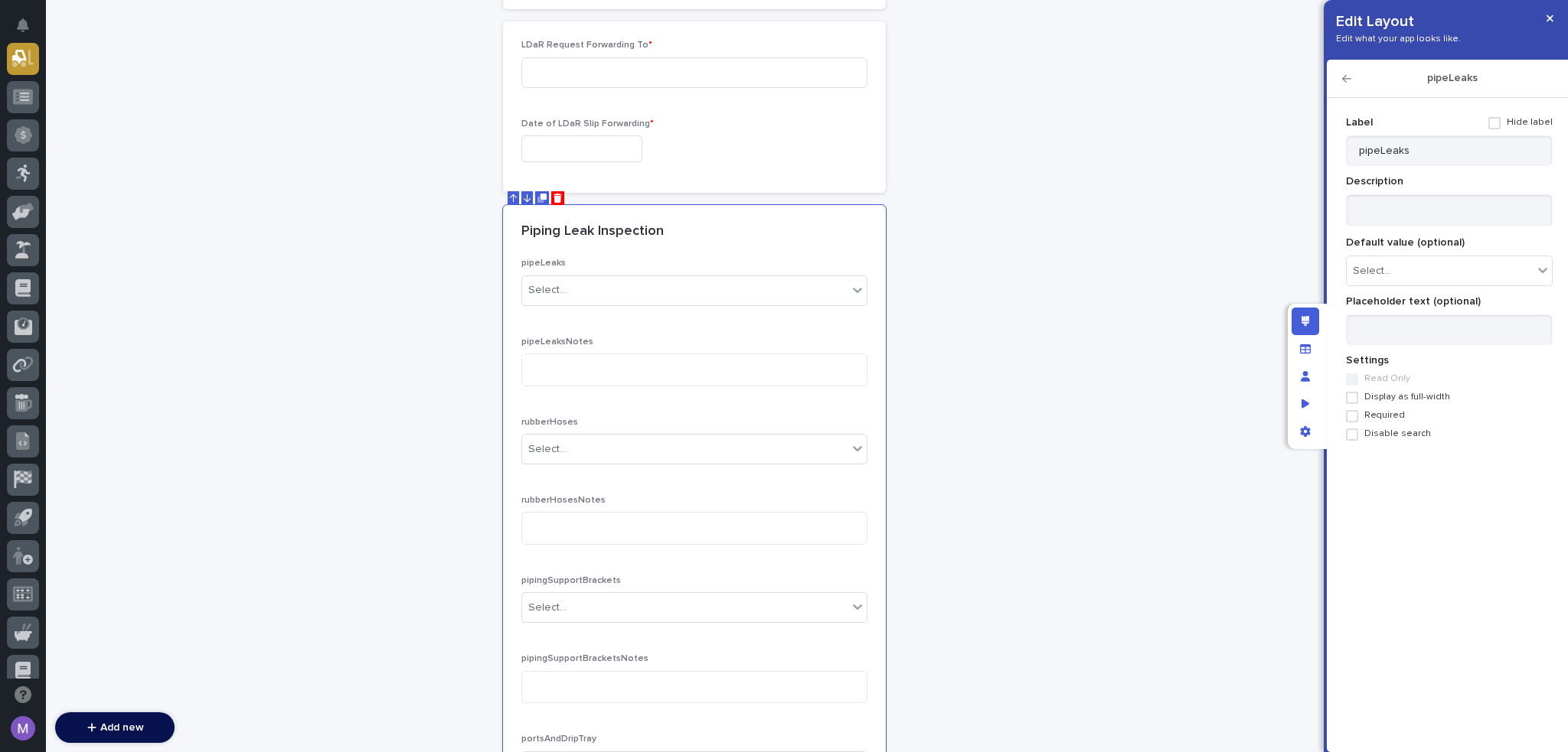
click at [1374, 413] on span "Required" at bounding box center [1385, 416] width 40 height 11
click at [1347, 78] on icon "button" at bounding box center [1347, 78] width 9 height 8
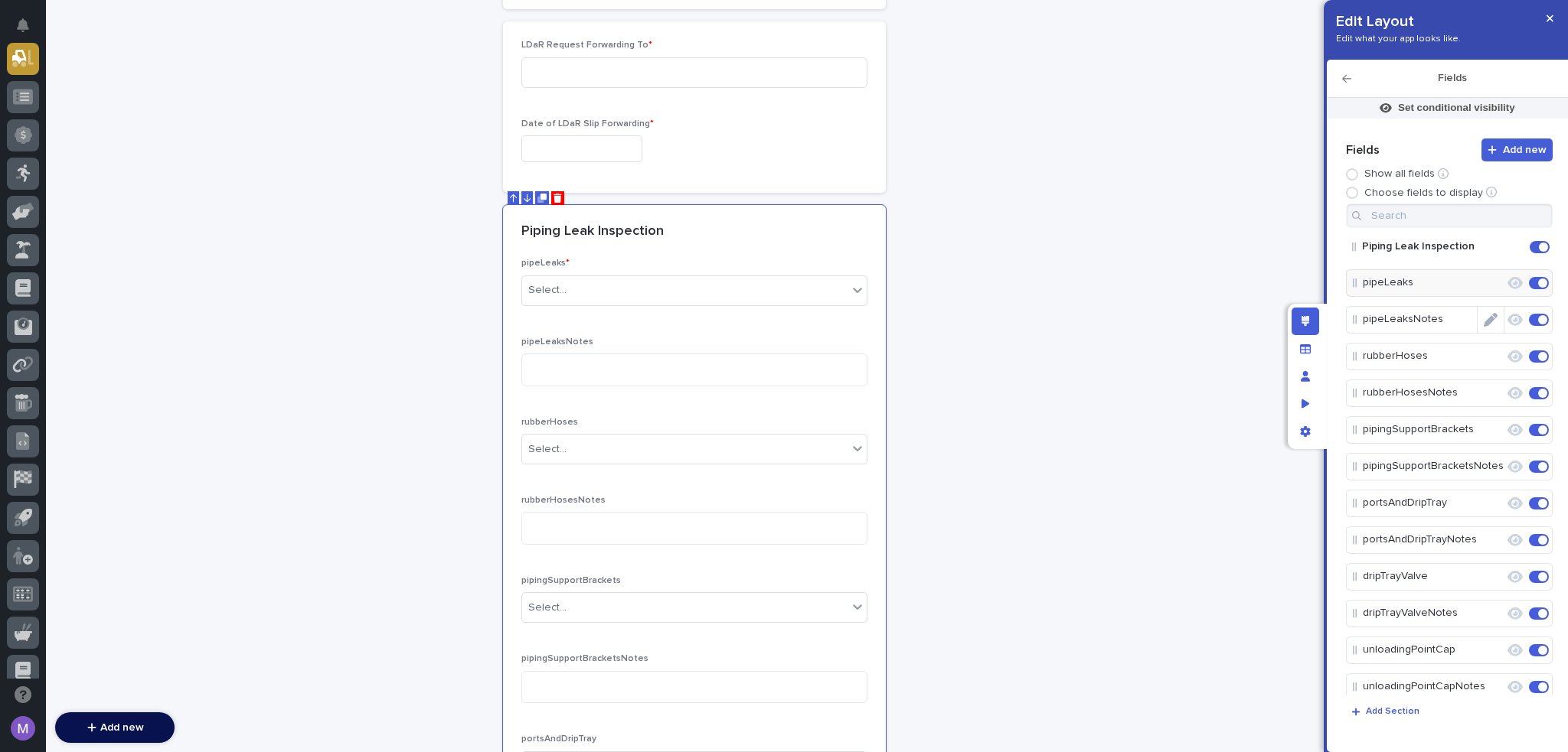
click at [1432, 320] on p "pipeLeaksNotes" at bounding box center [1421, 320] width 114 height 25
click at [1492, 321] on button "Edit" at bounding box center [1491, 320] width 26 height 26
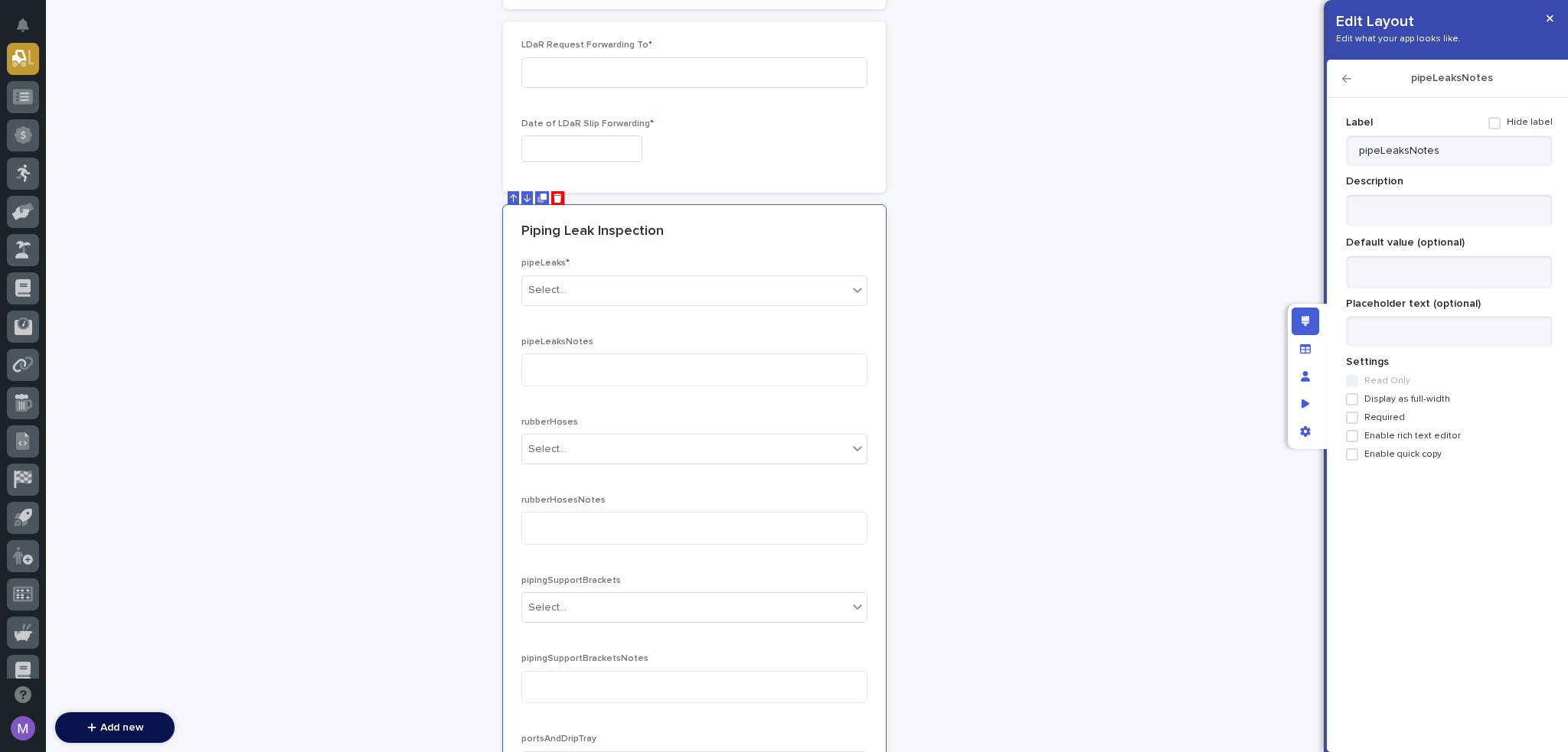
drag, startPoint x: 1388, startPoint y: 412, endPoint x: 1388, endPoint y: 400, distance: 12.0
click at [1388, 412] on label "Required" at bounding box center [1450, 418] width 207 height 13
click at [1347, 78] on icon "button" at bounding box center [1347, 78] width 9 height 8
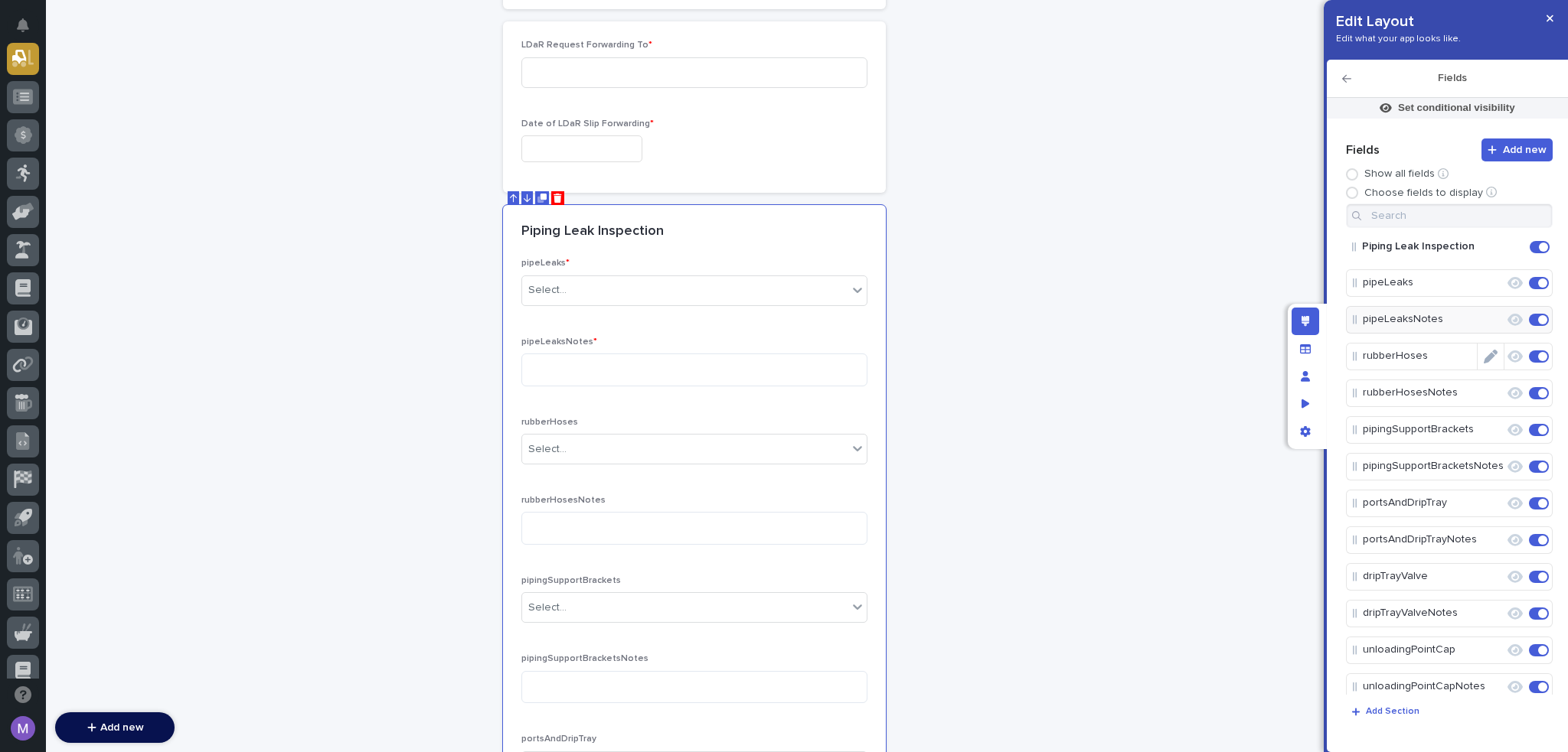
click at [1489, 355] on icon "Edit" at bounding box center [1491, 357] width 13 height 13
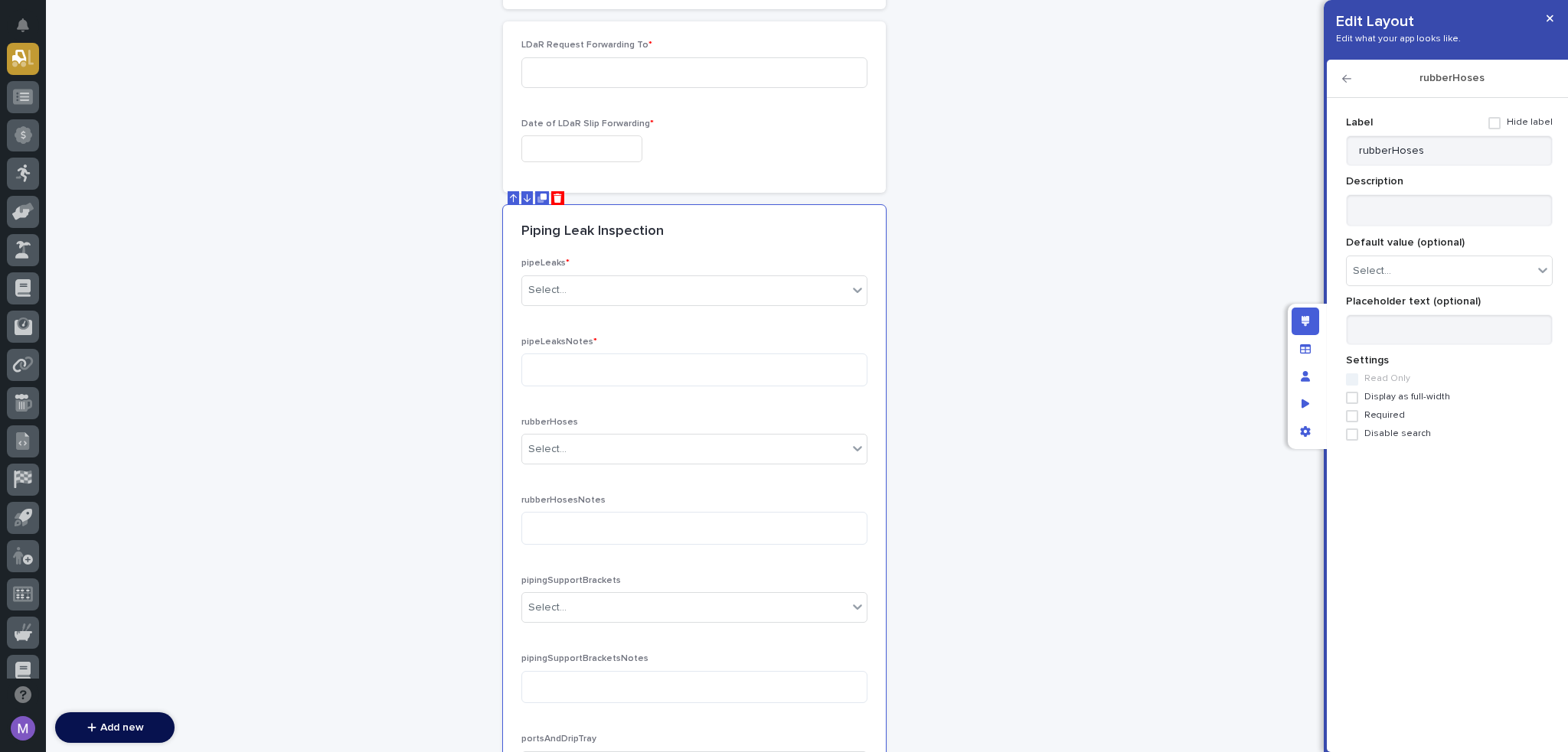
click at [1379, 418] on span "Required" at bounding box center [1385, 416] width 40 height 11
click at [1342, 79] on icon "button" at bounding box center [1347, 78] width 9 height 11
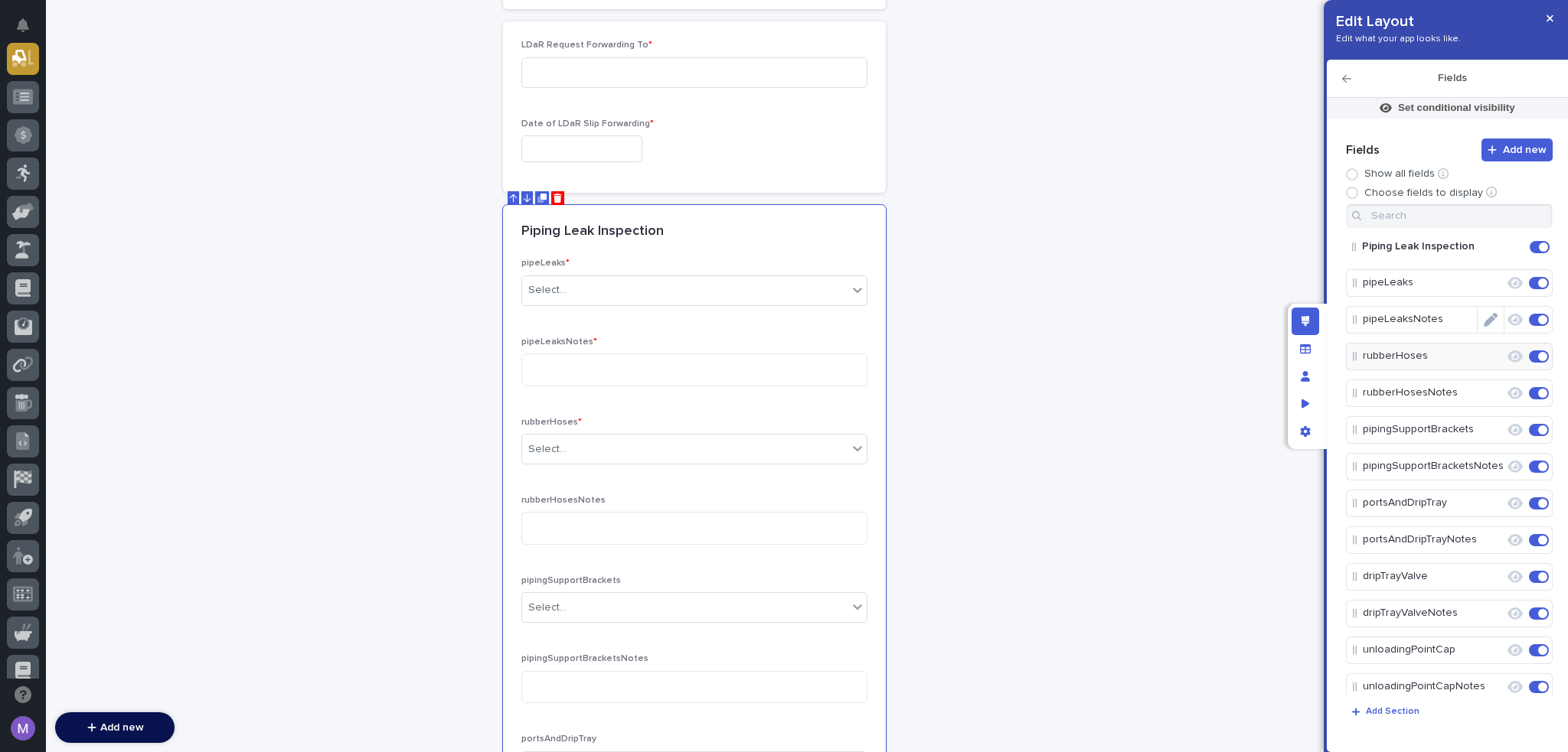
click at [1484, 318] on icon "Edit" at bounding box center [1491, 320] width 13 height 13
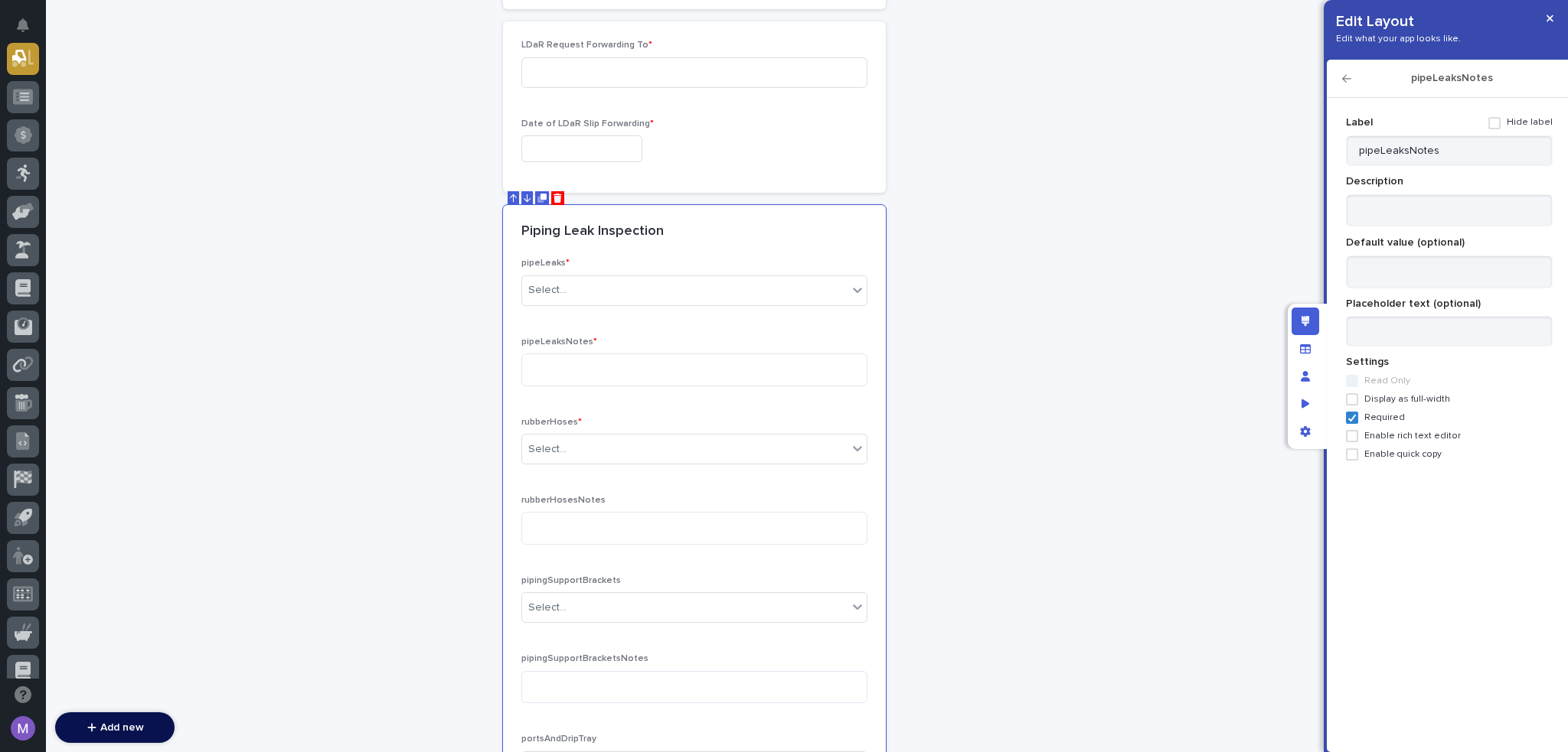
click at [1392, 412] on span "Required" at bounding box center [1385, 417] width 40 height 11
click at [1344, 79] on icon "button" at bounding box center [1347, 78] width 9 height 8
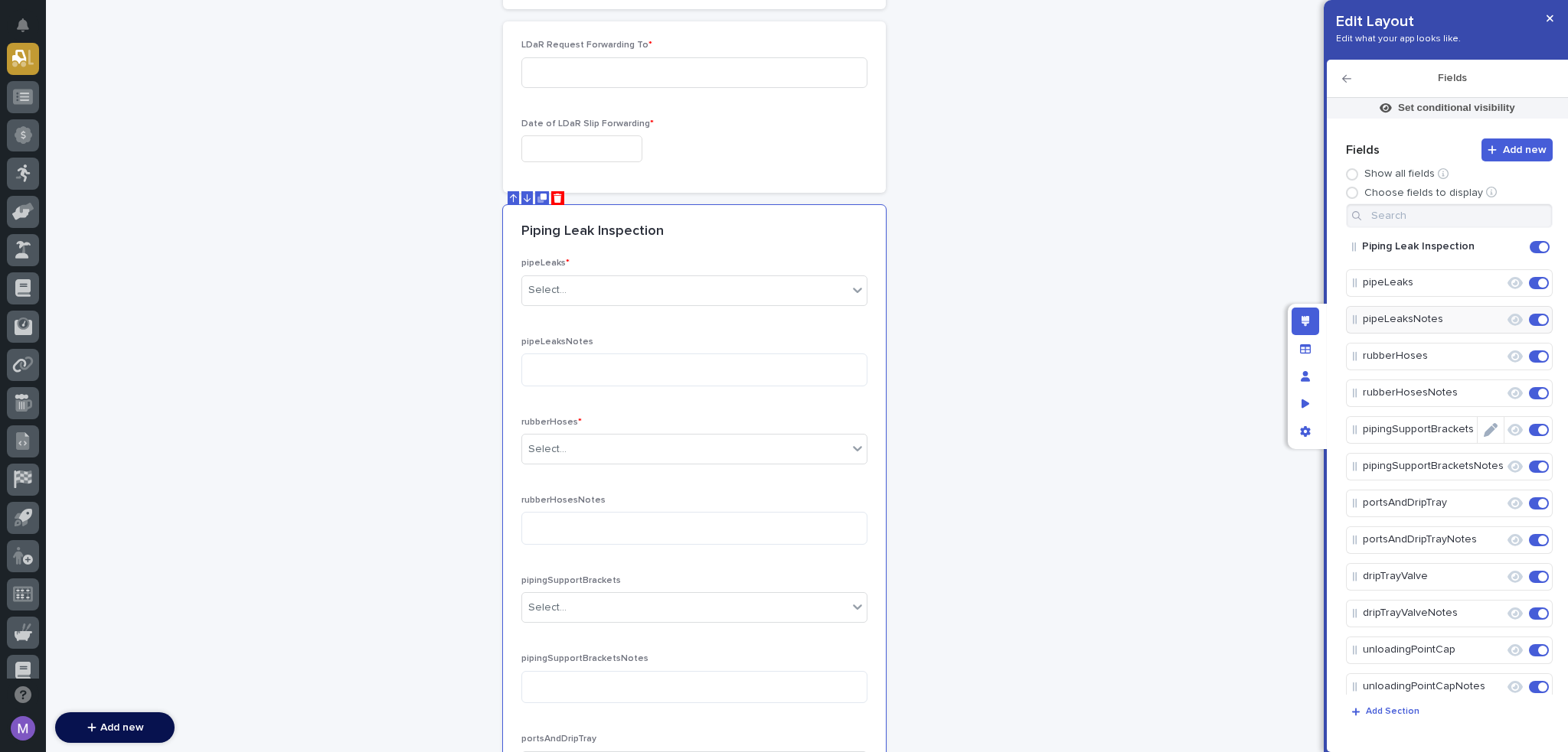
click at [1488, 430] on icon "Edit" at bounding box center [1491, 430] width 13 height 13
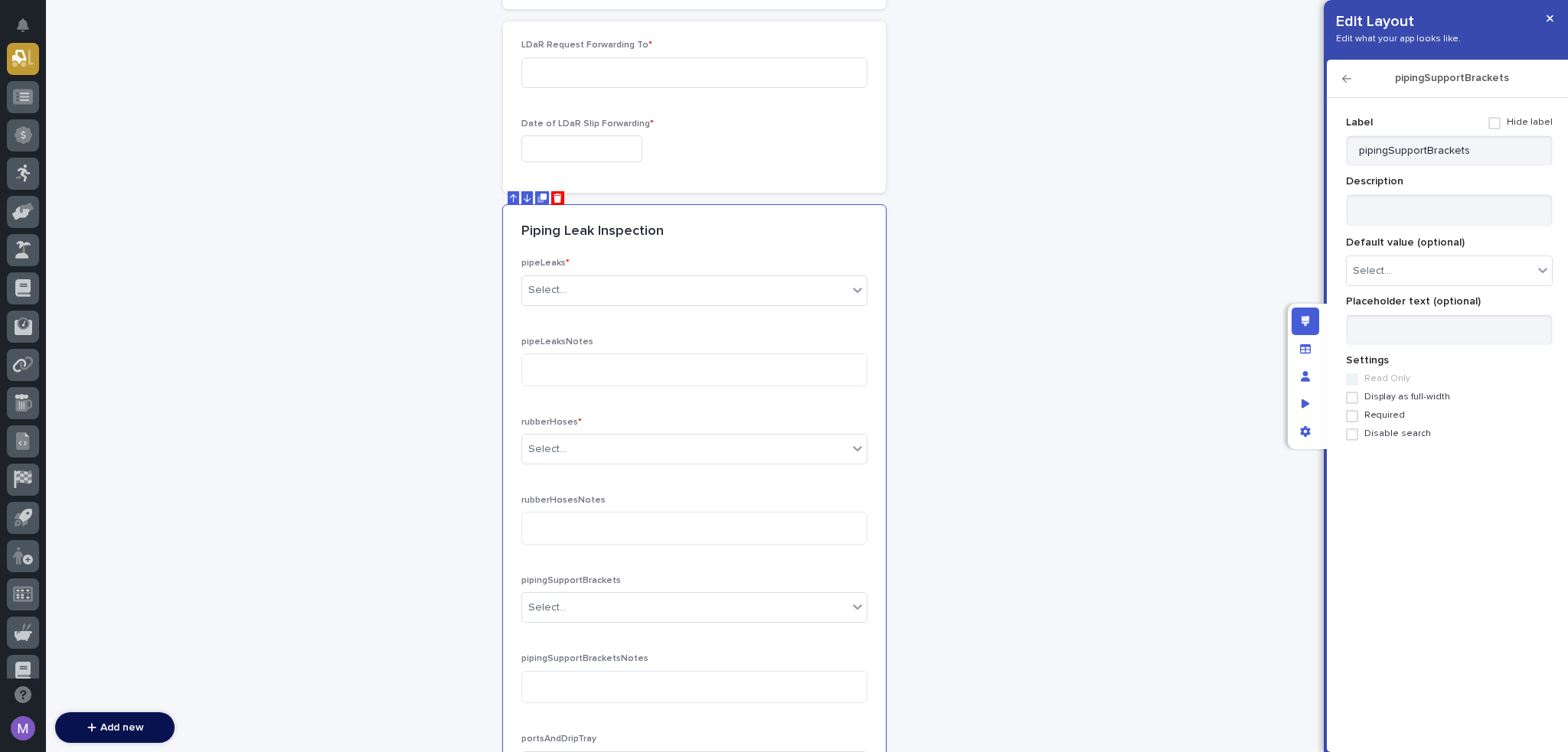
click at [1394, 412] on span "Required" at bounding box center [1385, 416] width 40 height 11
click at [1347, 77] on icon "button" at bounding box center [1347, 78] width 9 height 11
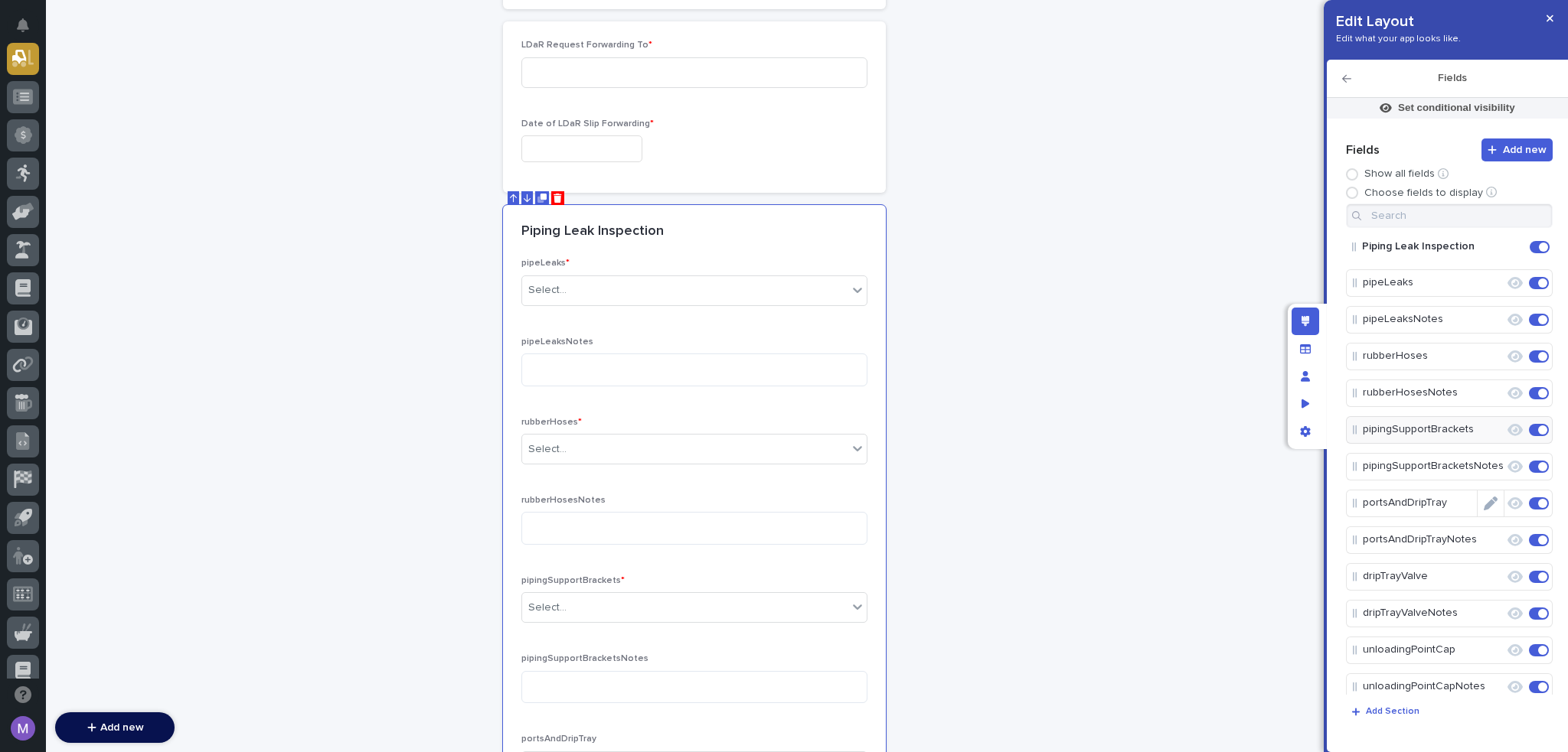
click at [1486, 497] on icon "Edit" at bounding box center [1491, 504] width 13 height 13
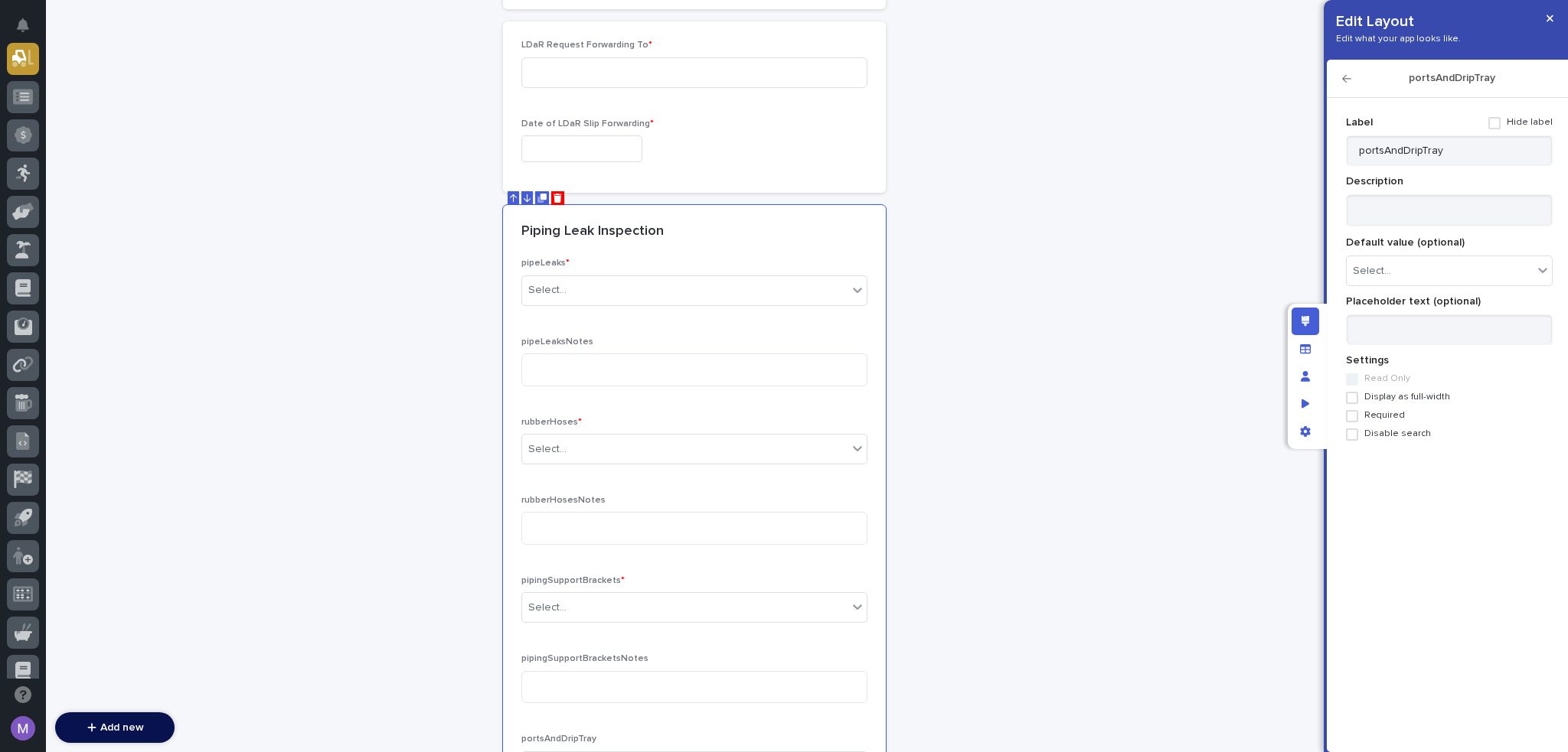
click at [1390, 416] on span "Required" at bounding box center [1385, 416] width 40 height 11
click at [1347, 81] on icon "button" at bounding box center [1347, 78] width 9 height 11
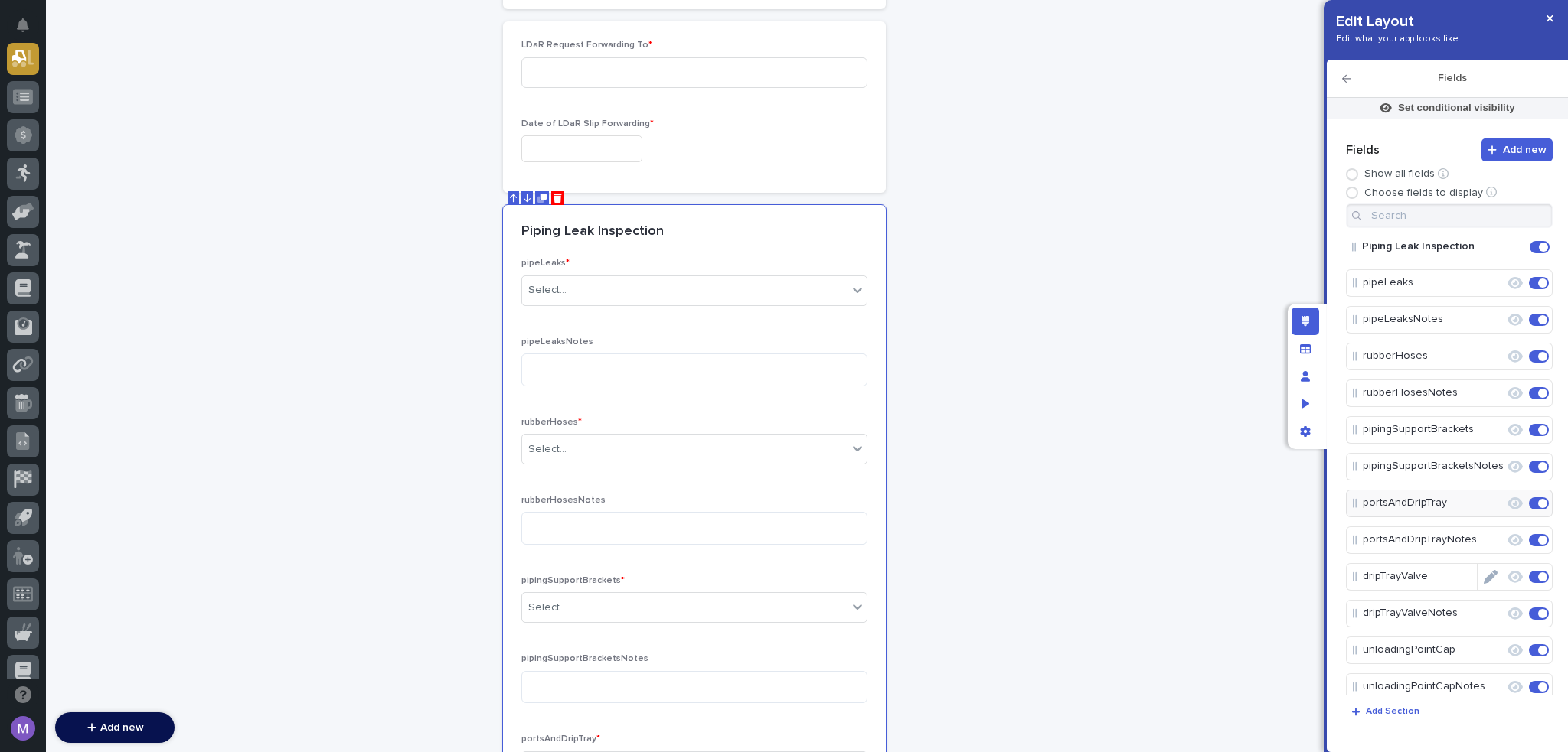
click at [1484, 574] on icon "Edit" at bounding box center [1491, 577] width 13 height 13
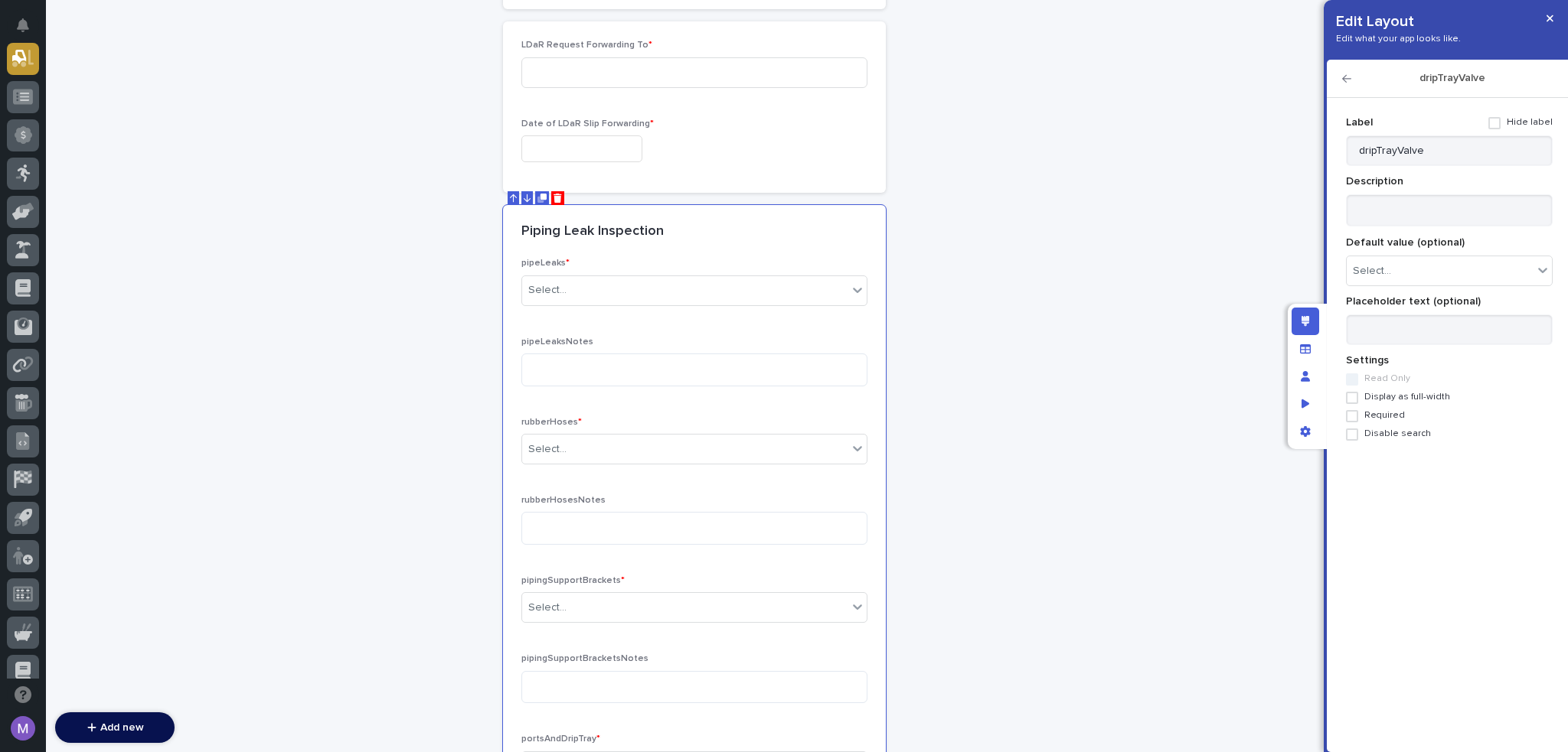
click at [1392, 416] on span "Required" at bounding box center [1385, 416] width 40 height 11
click at [1348, 79] on icon "button" at bounding box center [1347, 78] width 9 height 11
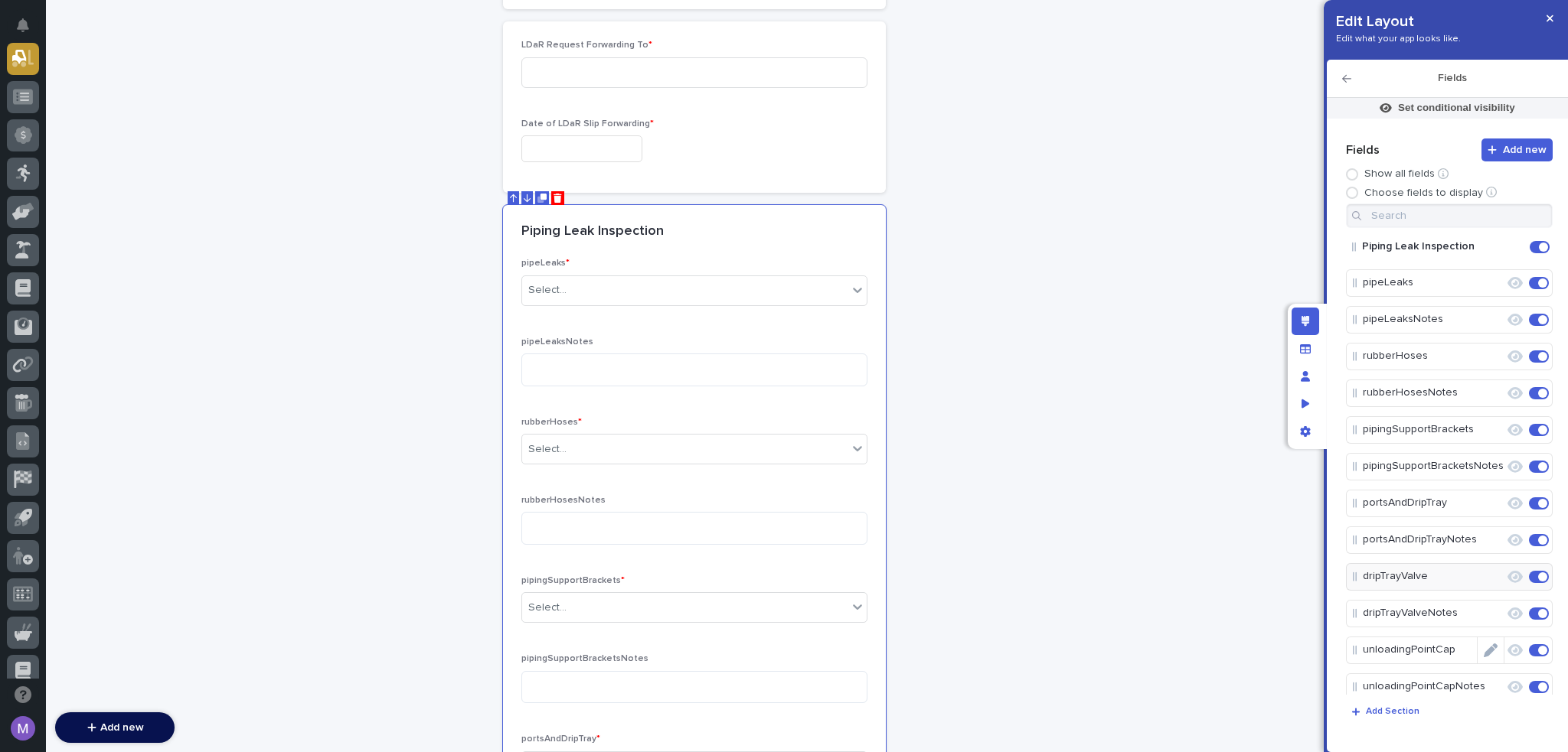
click at [1487, 649] on icon "Edit" at bounding box center [1491, 650] width 13 height 13
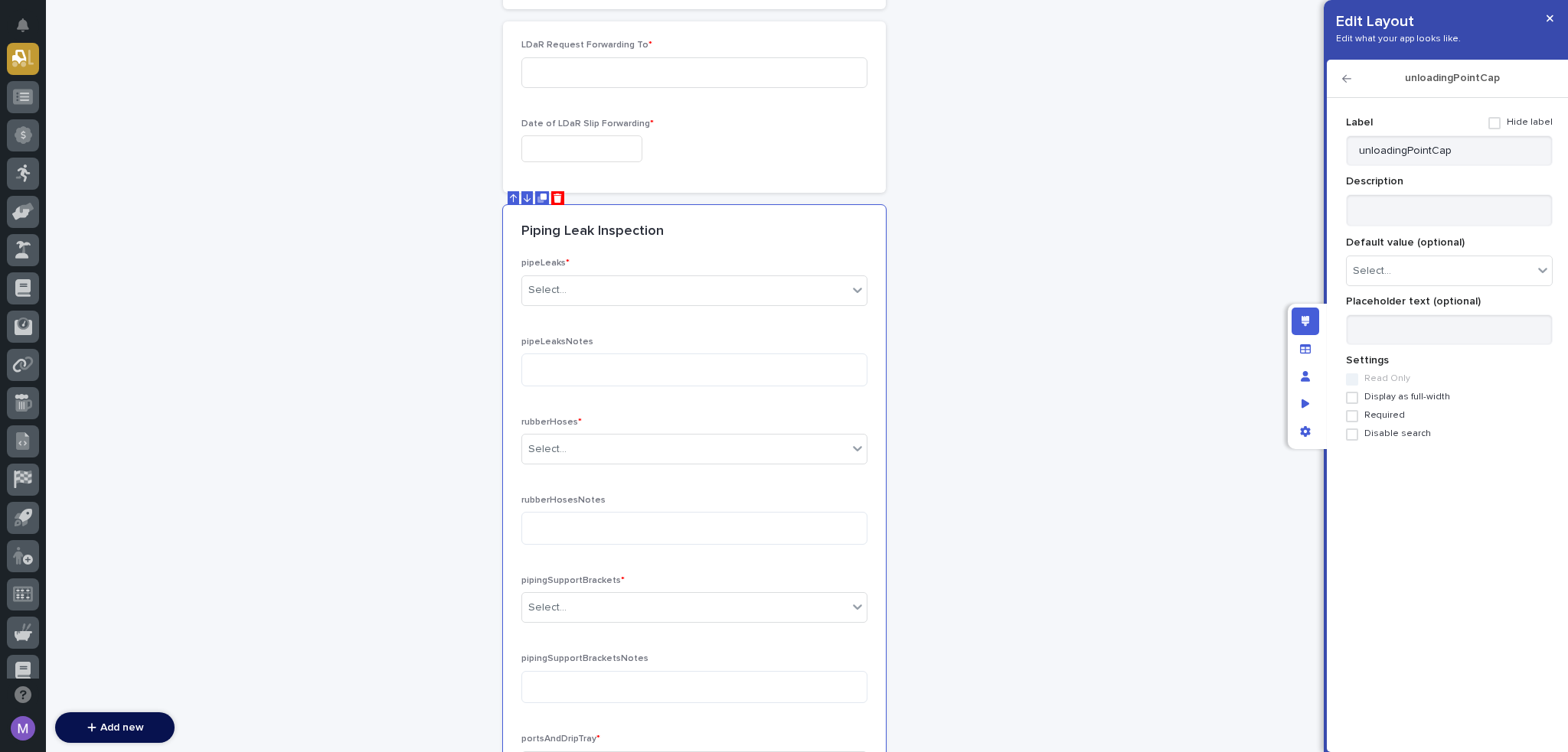
click at [1391, 422] on div "Label Hide label unloadingPointCap Description Default value (optional) Select.…" at bounding box center [1450, 275] width 207 height 330
click at [1390, 419] on span "Required" at bounding box center [1385, 416] width 40 height 11
click at [1342, 81] on div "unloadingPointCap" at bounding box center [1448, 78] width 242 height 38
click at [1346, 79] on icon "button" at bounding box center [1347, 78] width 9 height 11
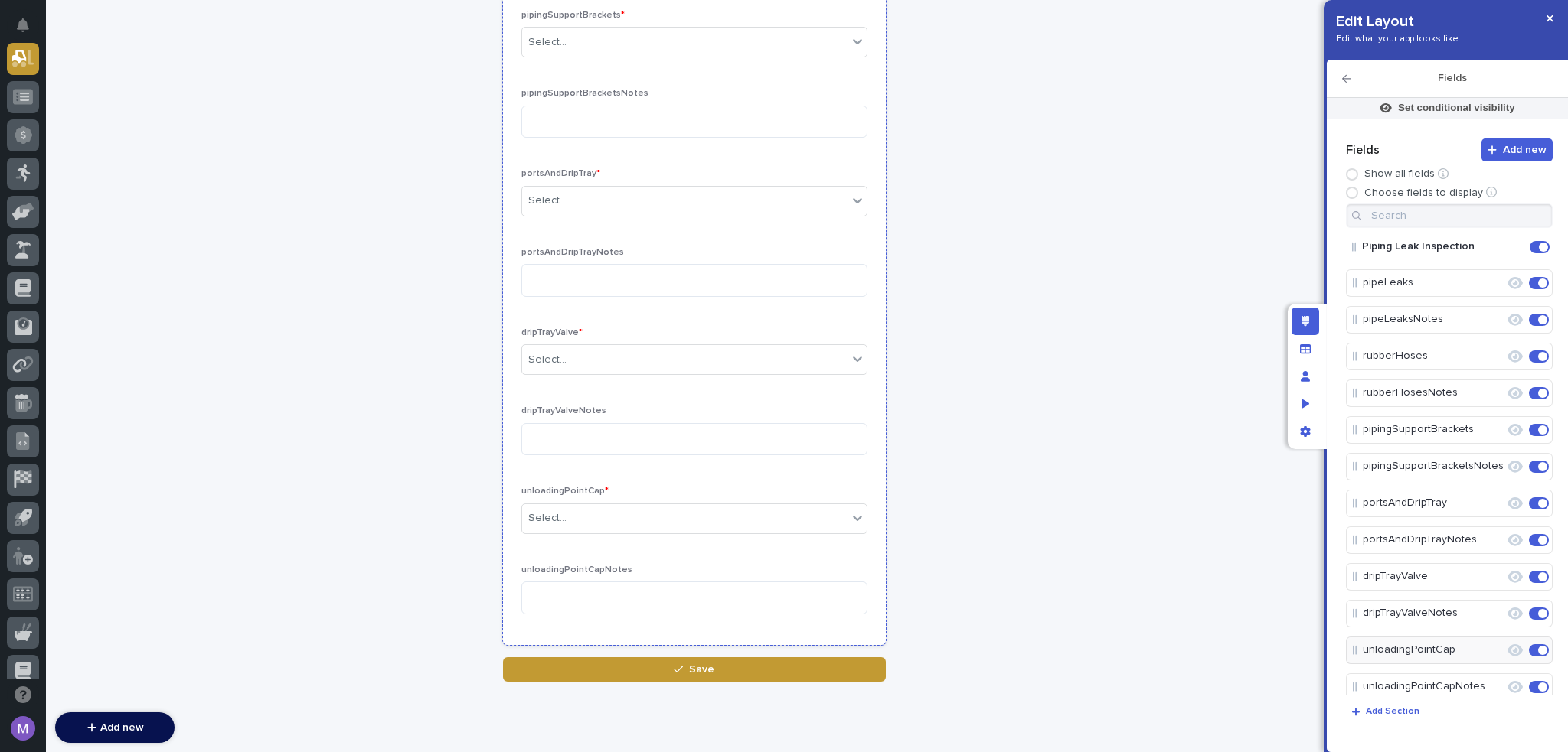
scroll to position [1071, 0]
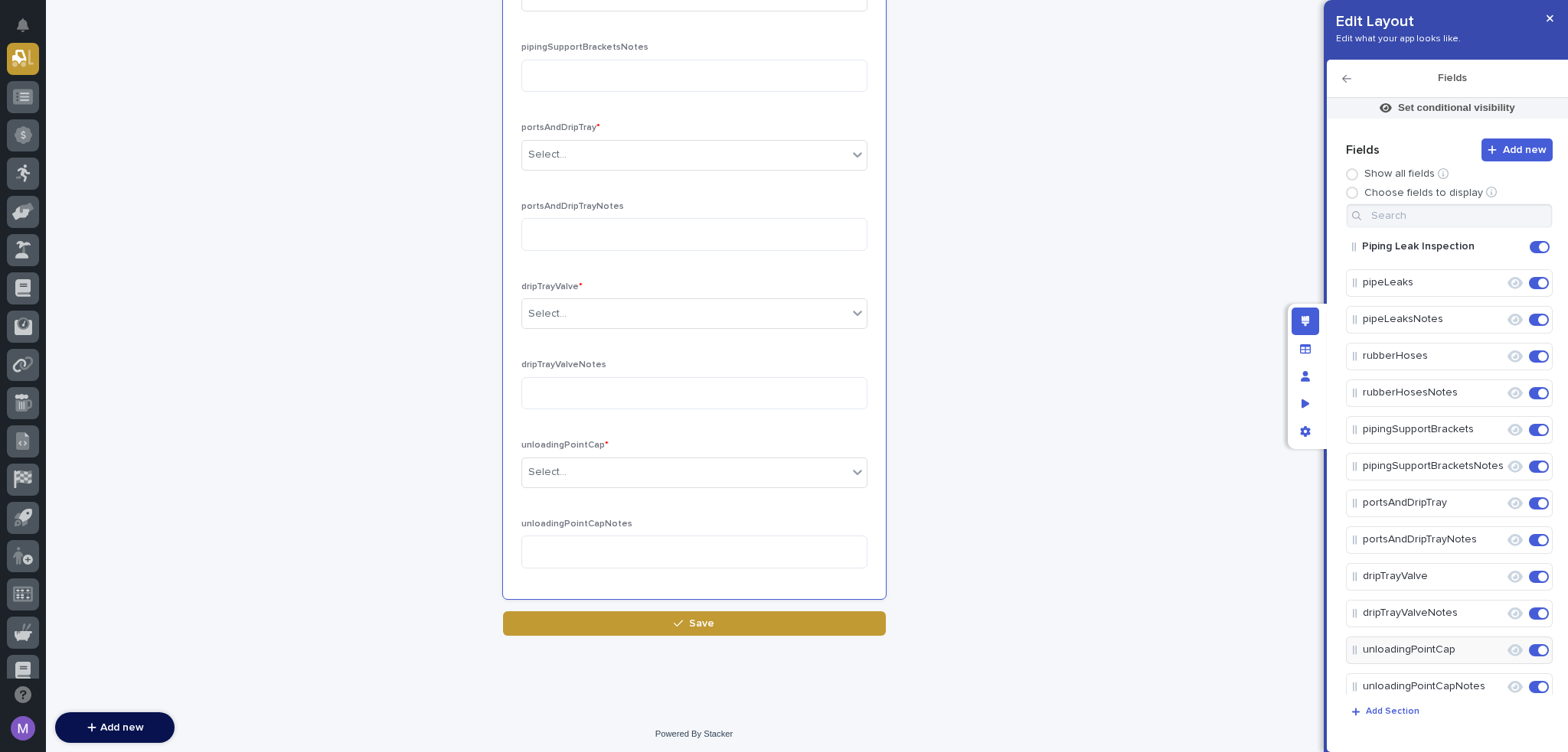
click at [1347, 79] on icon "button" at bounding box center [1347, 78] width 9 height 8
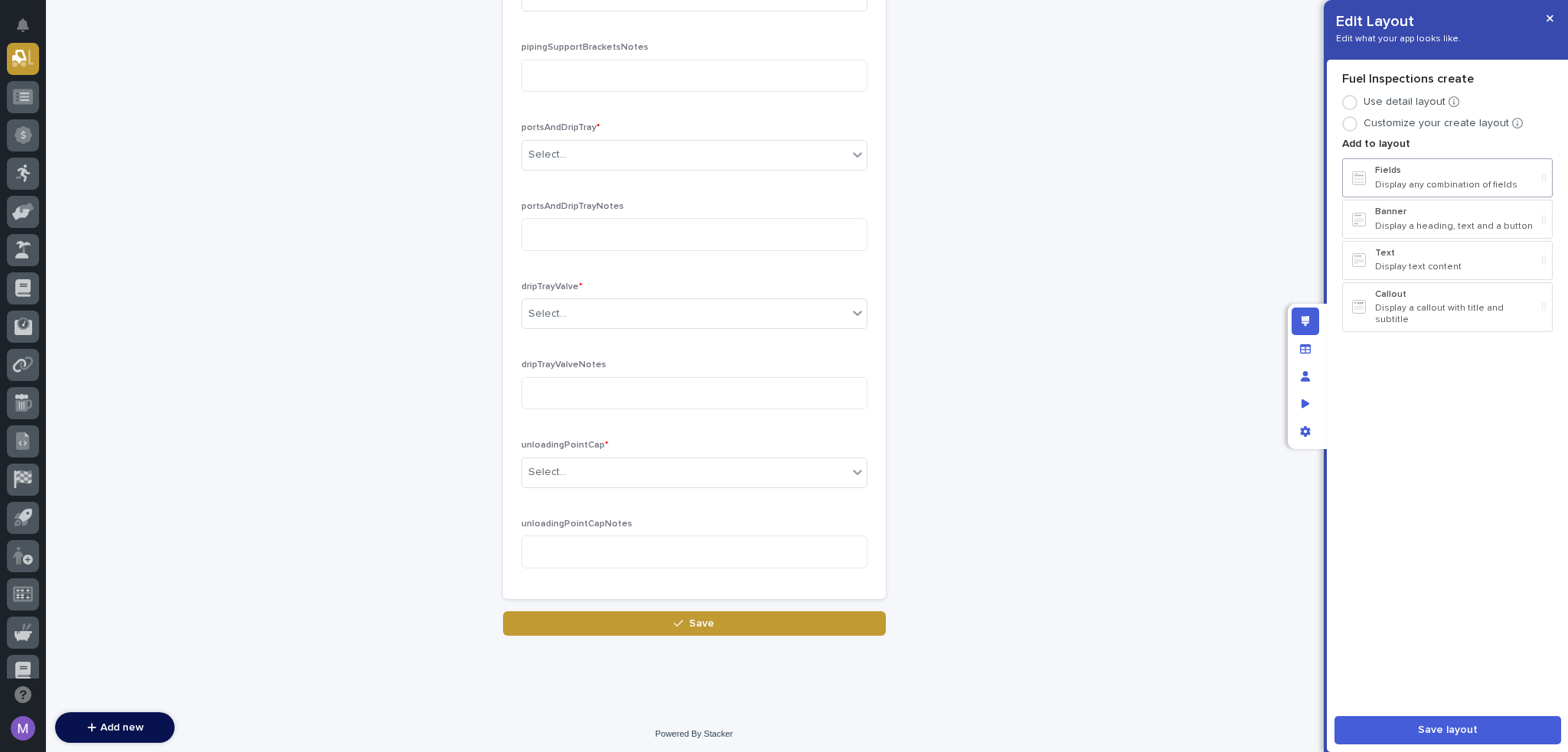
click at [1443, 177] on div "Fields Display any combination of fields" at bounding box center [1455, 178] width 161 height 25
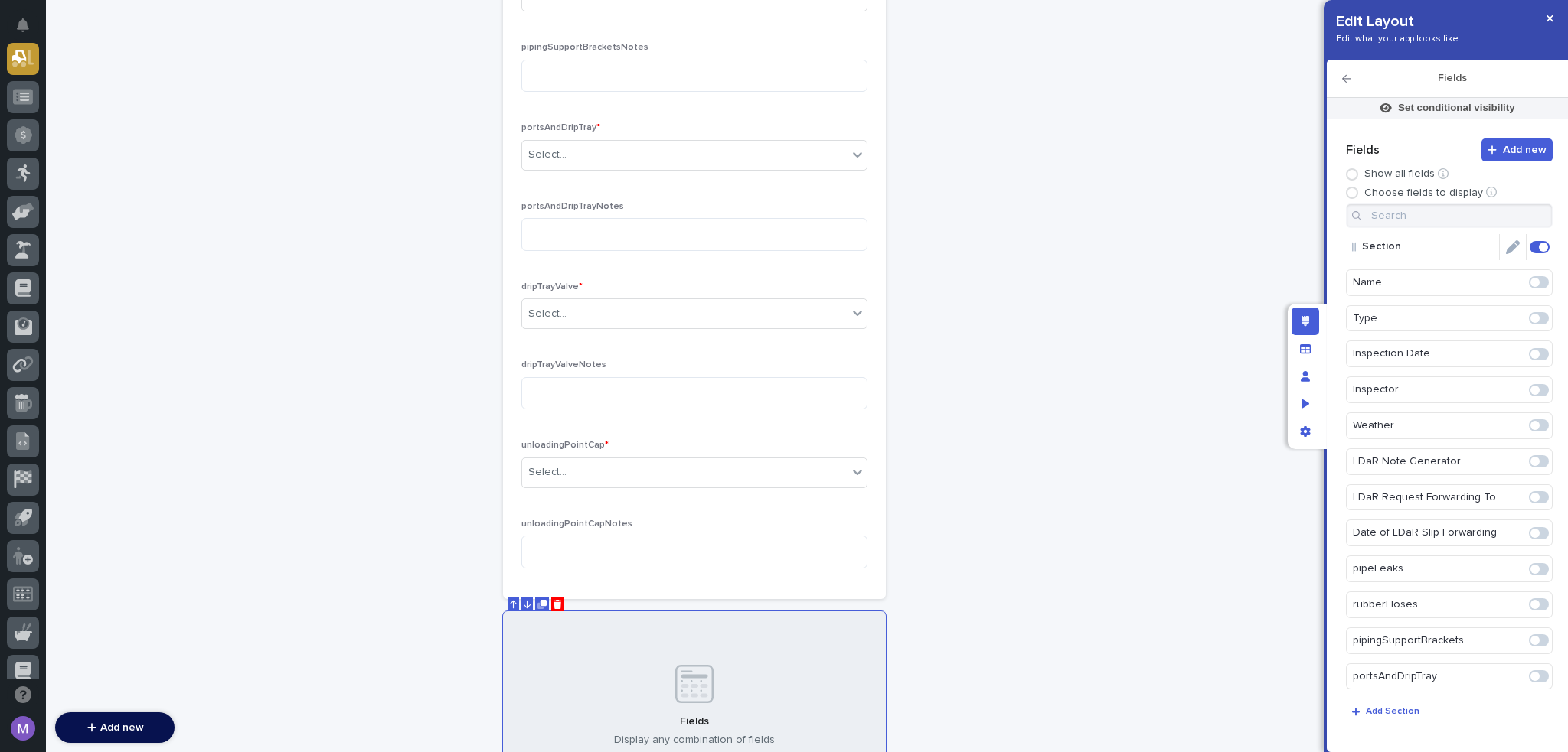
click at [1507, 247] on icon "Edit" at bounding box center [1513, 247] width 13 height 13
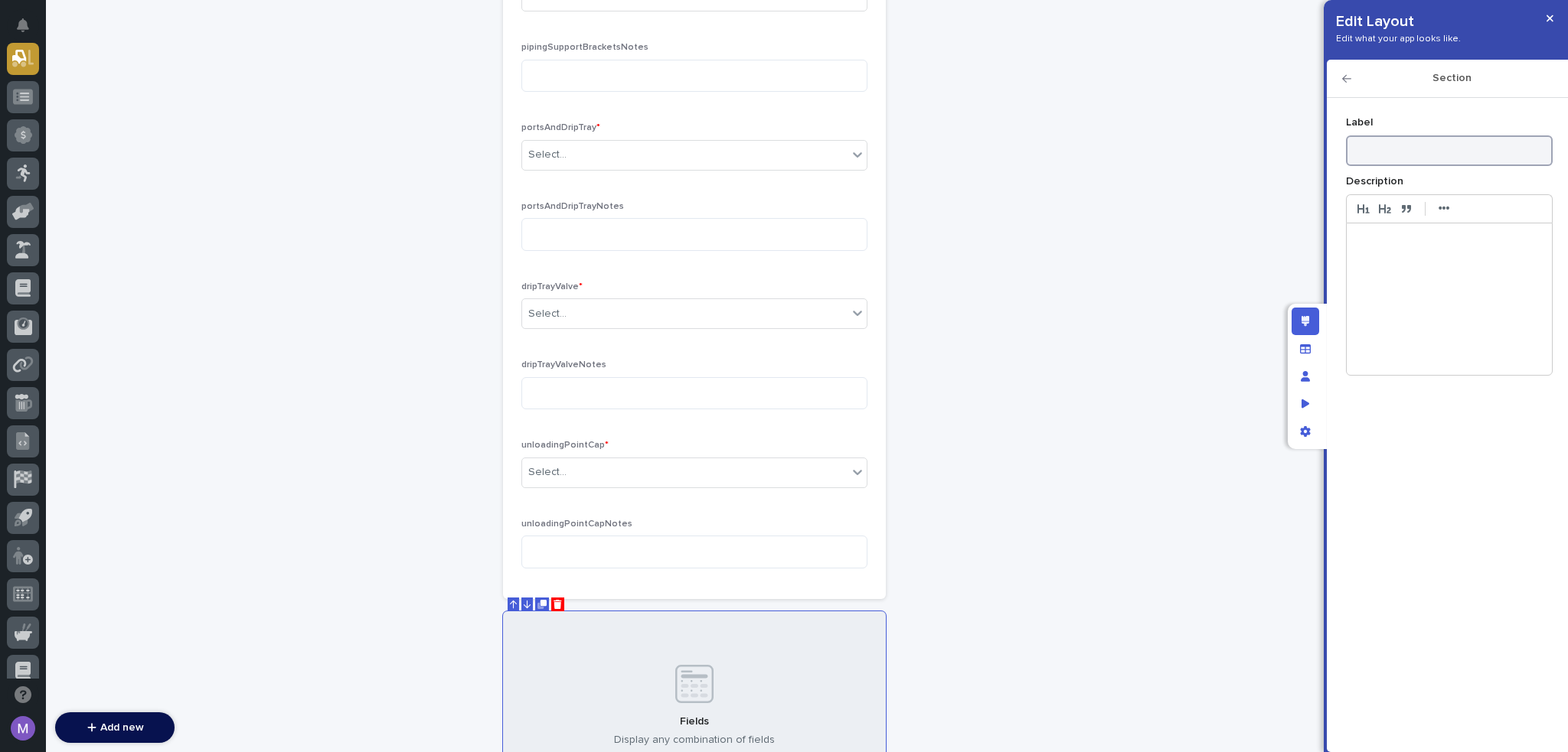
click at [1408, 146] on input at bounding box center [1450, 151] width 207 height 30
type input "Secondary Containment"
click at [1349, 79] on icon "button" at bounding box center [1347, 78] width 9 height 11
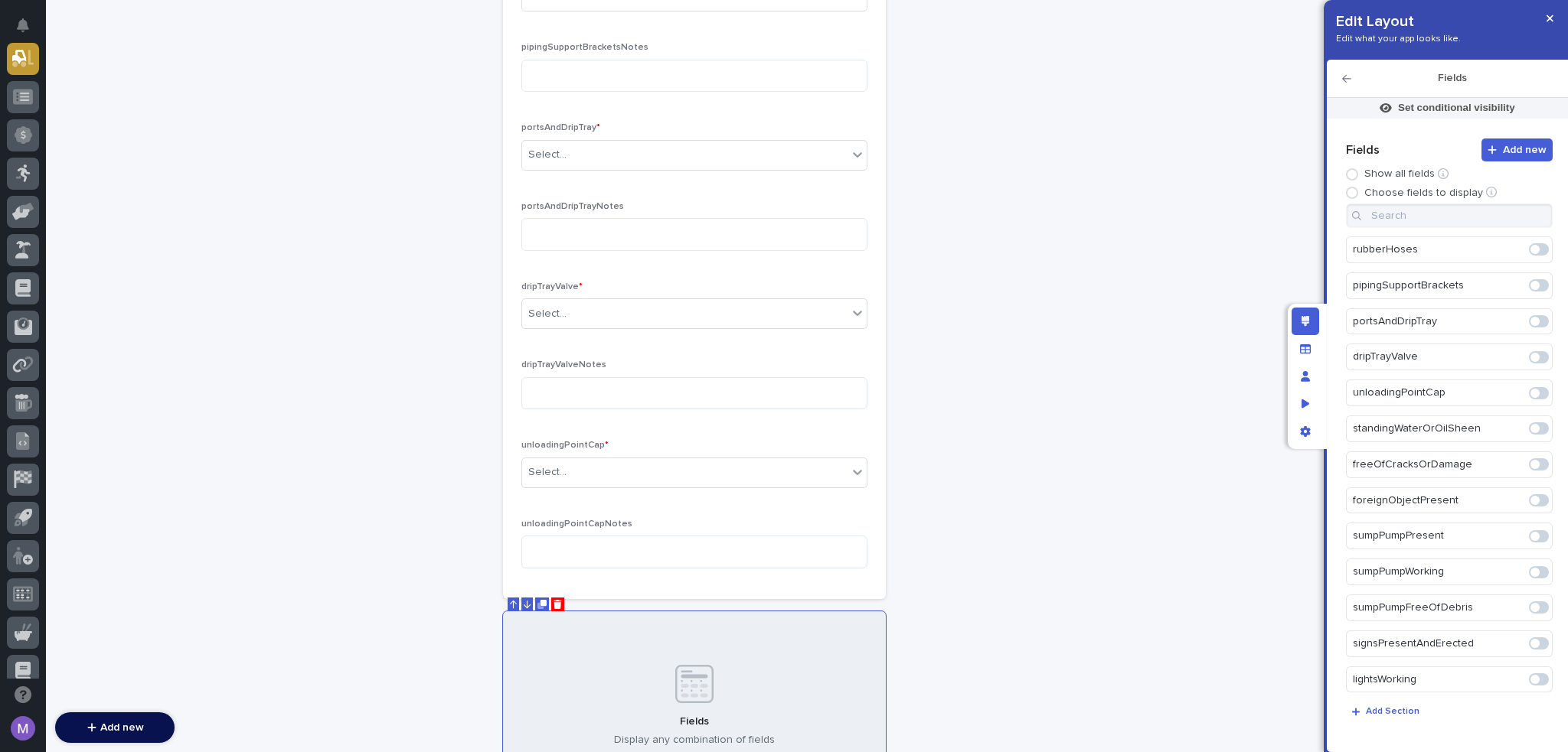
scroll to position [383, 0]
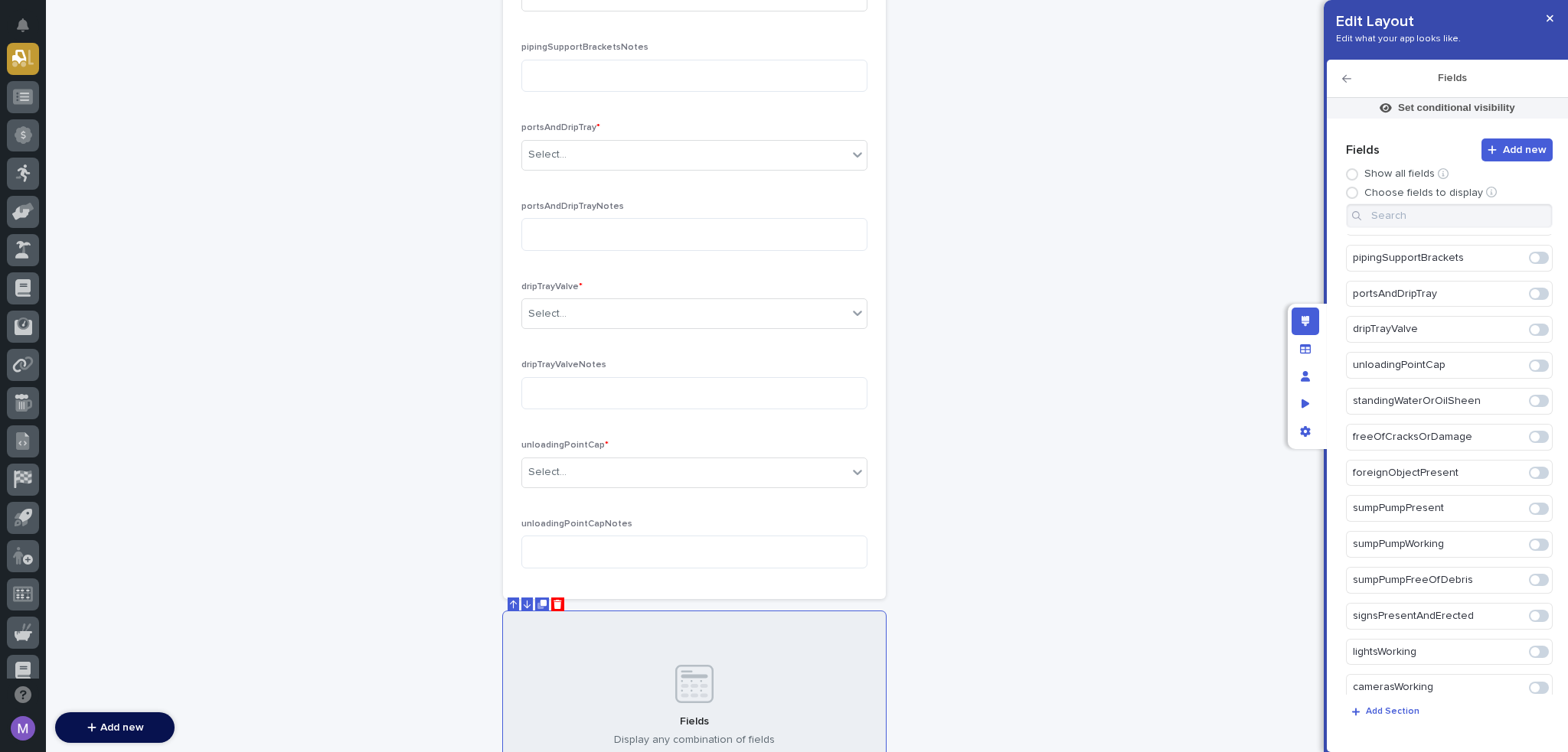
click at [1531, 396] on span at bounding box center [1535, 400] width 9 height 9
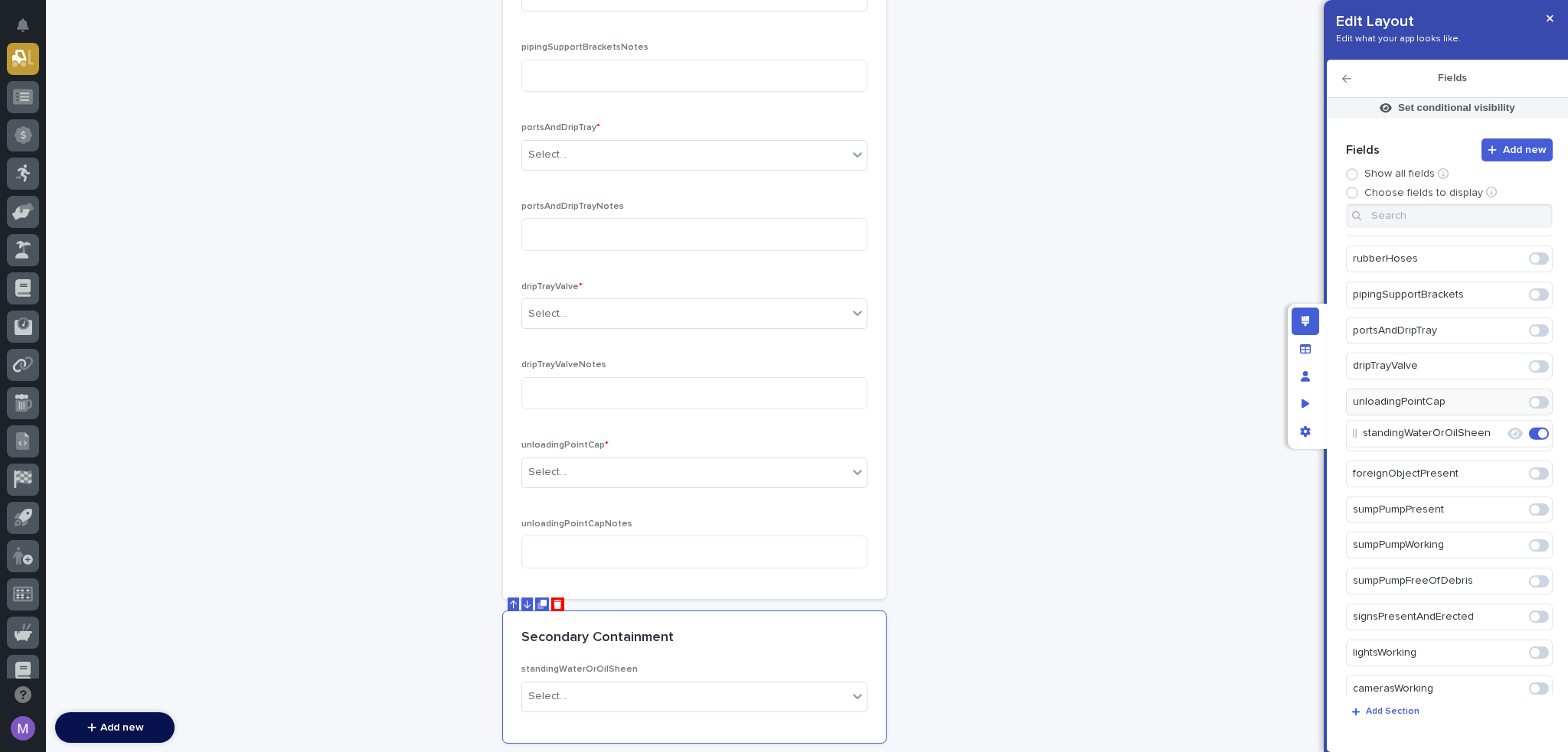
scroll to position [419, 0]
click at [1531, 397] on span at bounding box center [1535, 401] width 9 height 9
click at [1531, 398] on span at bounding box center [1535, 402] width 9 height 9
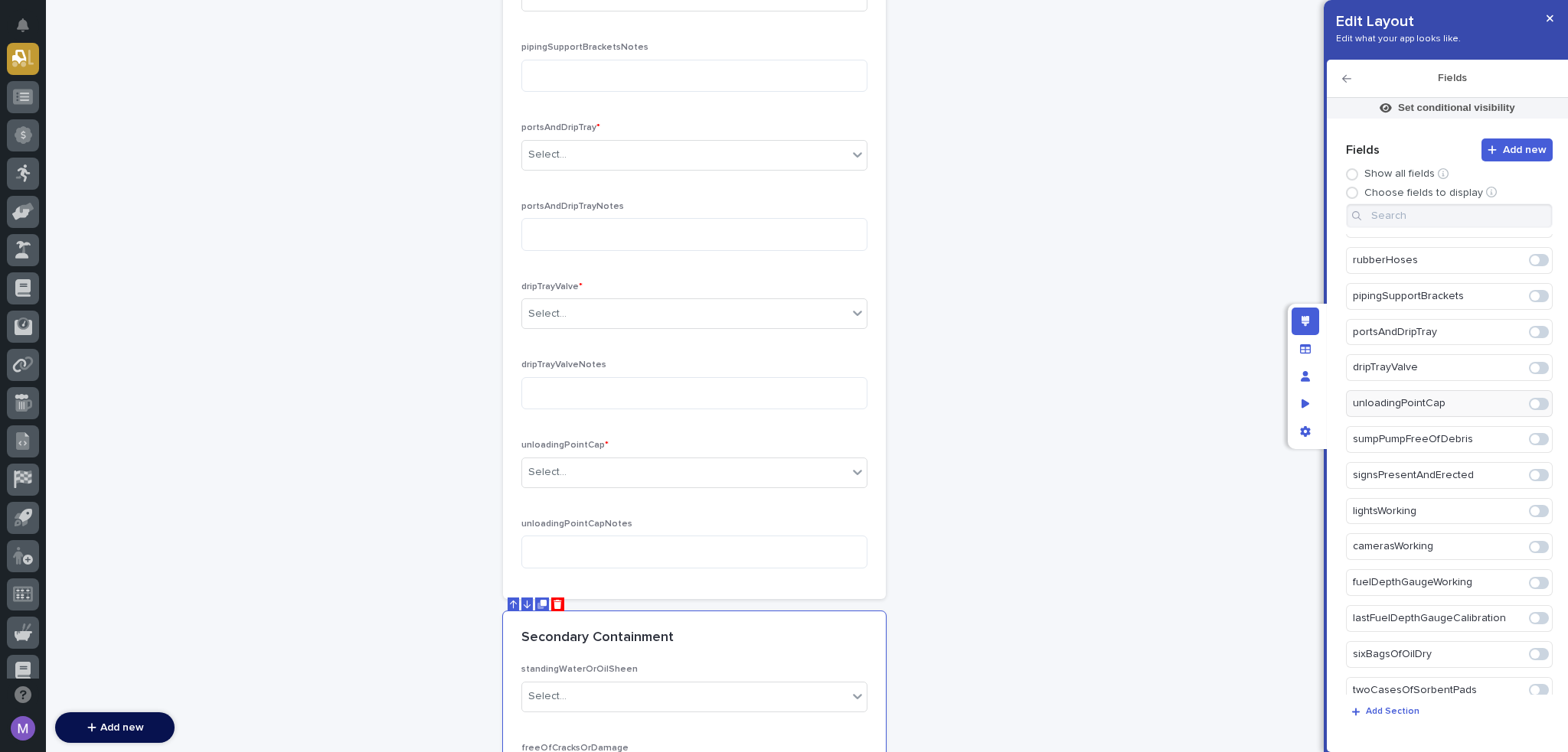
scroll to position [564, 0]
click at [1531, 399] on span at bounding box center [1535, 403] width 9 height 9
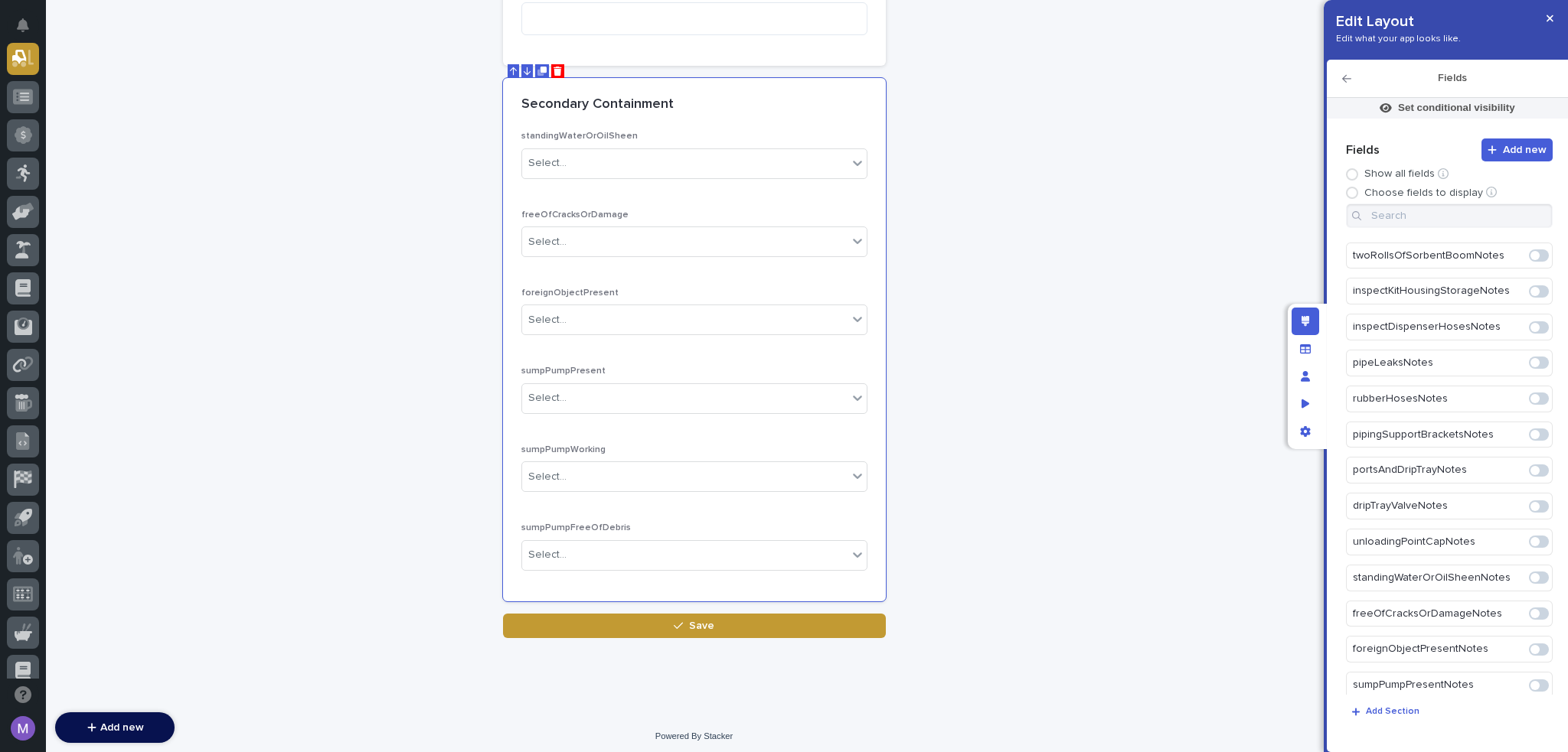
scroll to position [1533, 0]
click at [1538, 361] on span at bounding box center [1539, 367] width 20 height 13
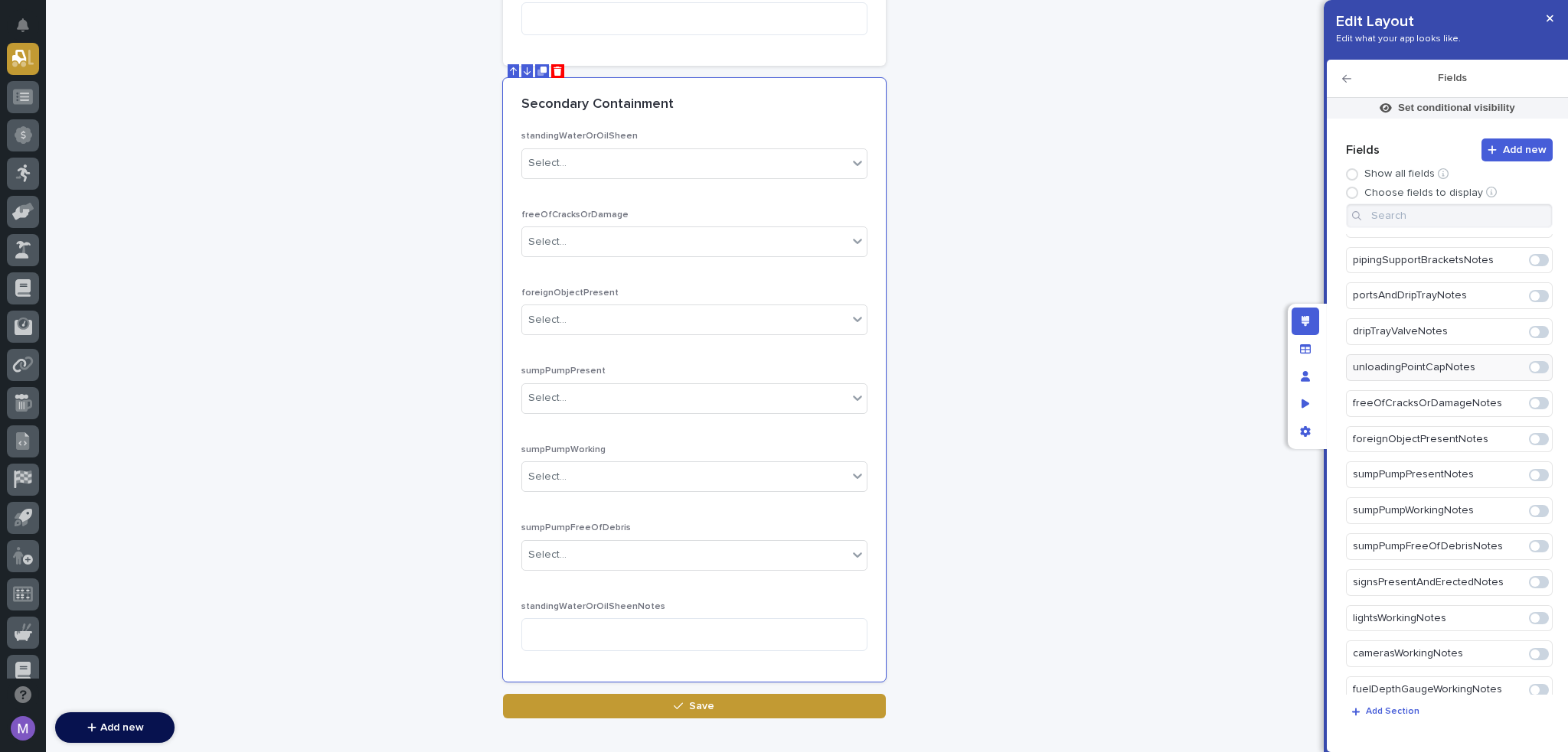
scroll to position [1533, 0]
click at [1532, 396] on span at bounding box center [1539, 402] width 20 height 13
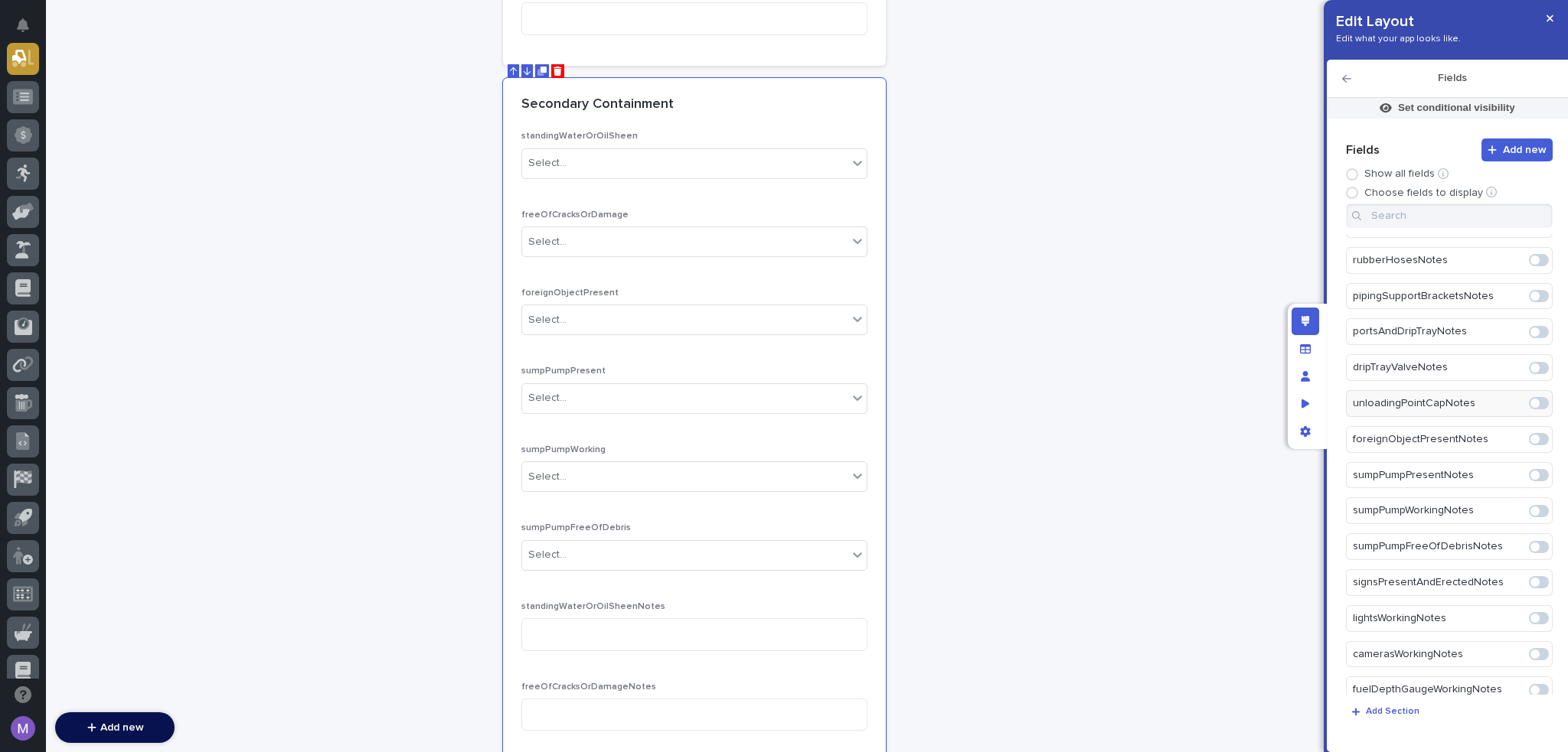
scroll to position [1534, 0]
click at [1532, 432] on span at bounding box center [1539, 438] width 20 height 13
click at [1531, 470] on span at bounding box center [1535, 474] width 9 height 9
click at [1531, 506] on span at bounding box center [1535, 510] width 9 height 9
click at [1534, 540] on span at bounding box center [1539, 546] width 20 height 13
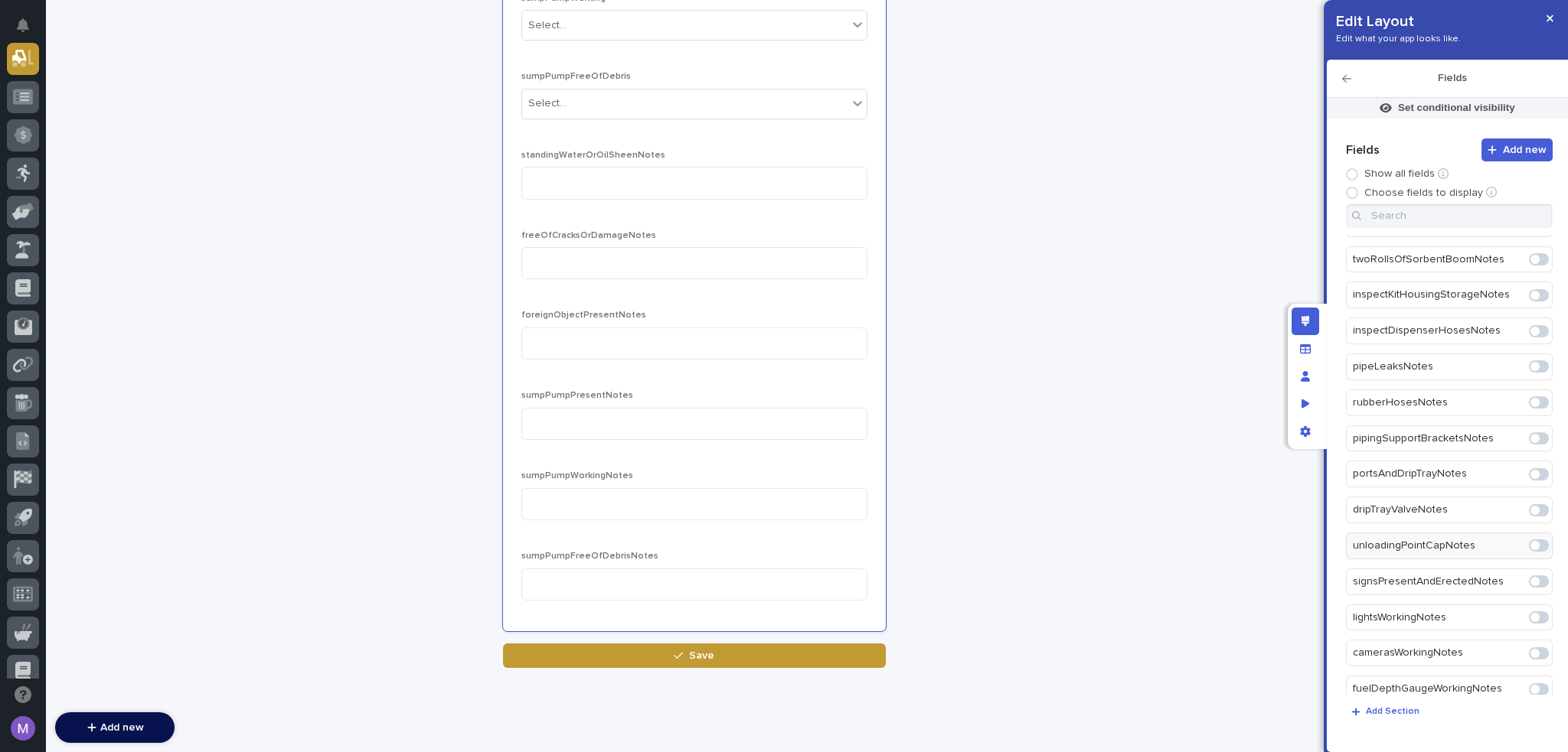
scroll to position [2063, 0]
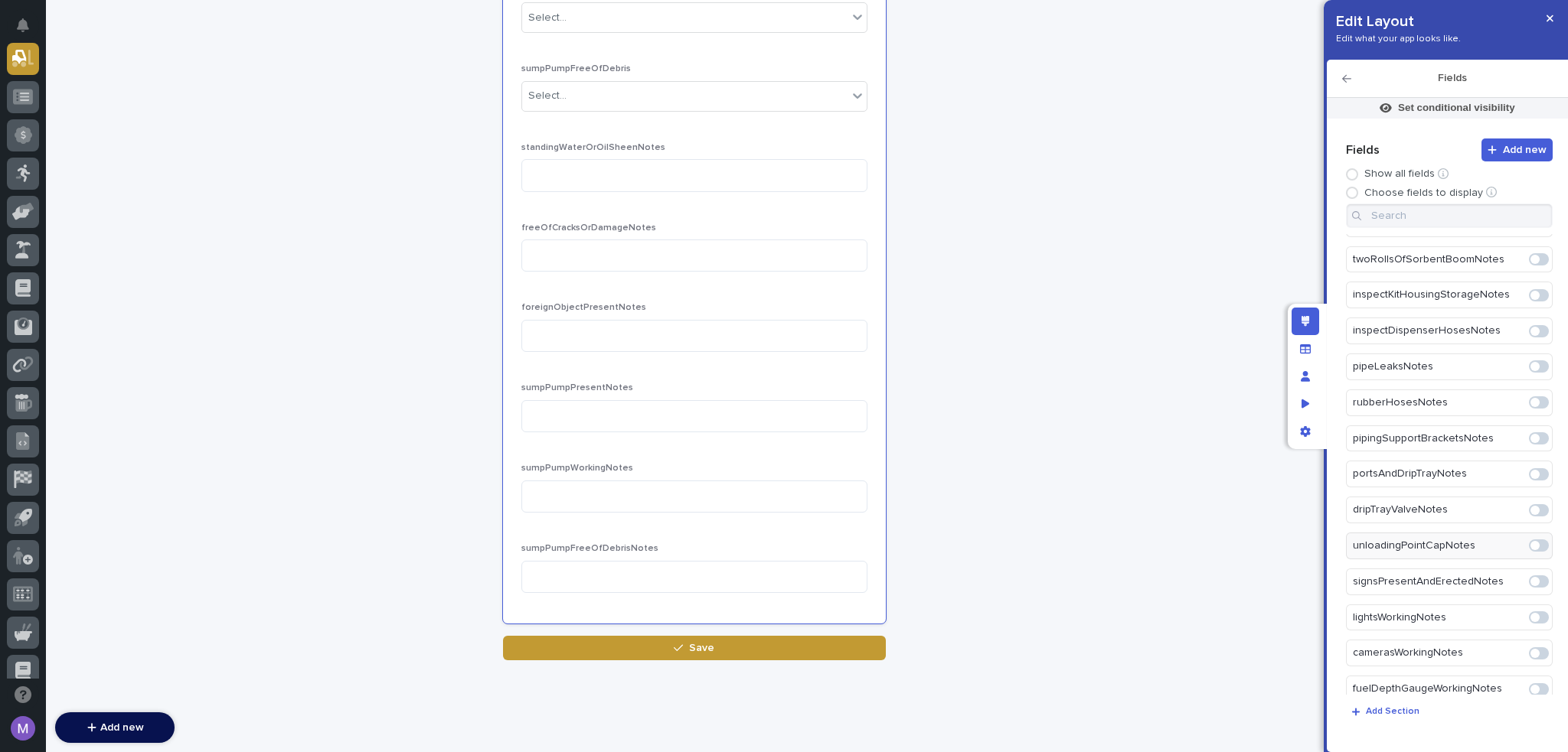
click at [1347, 82] on icon "button" at bounding box center [1347, 78] width 9 height 11
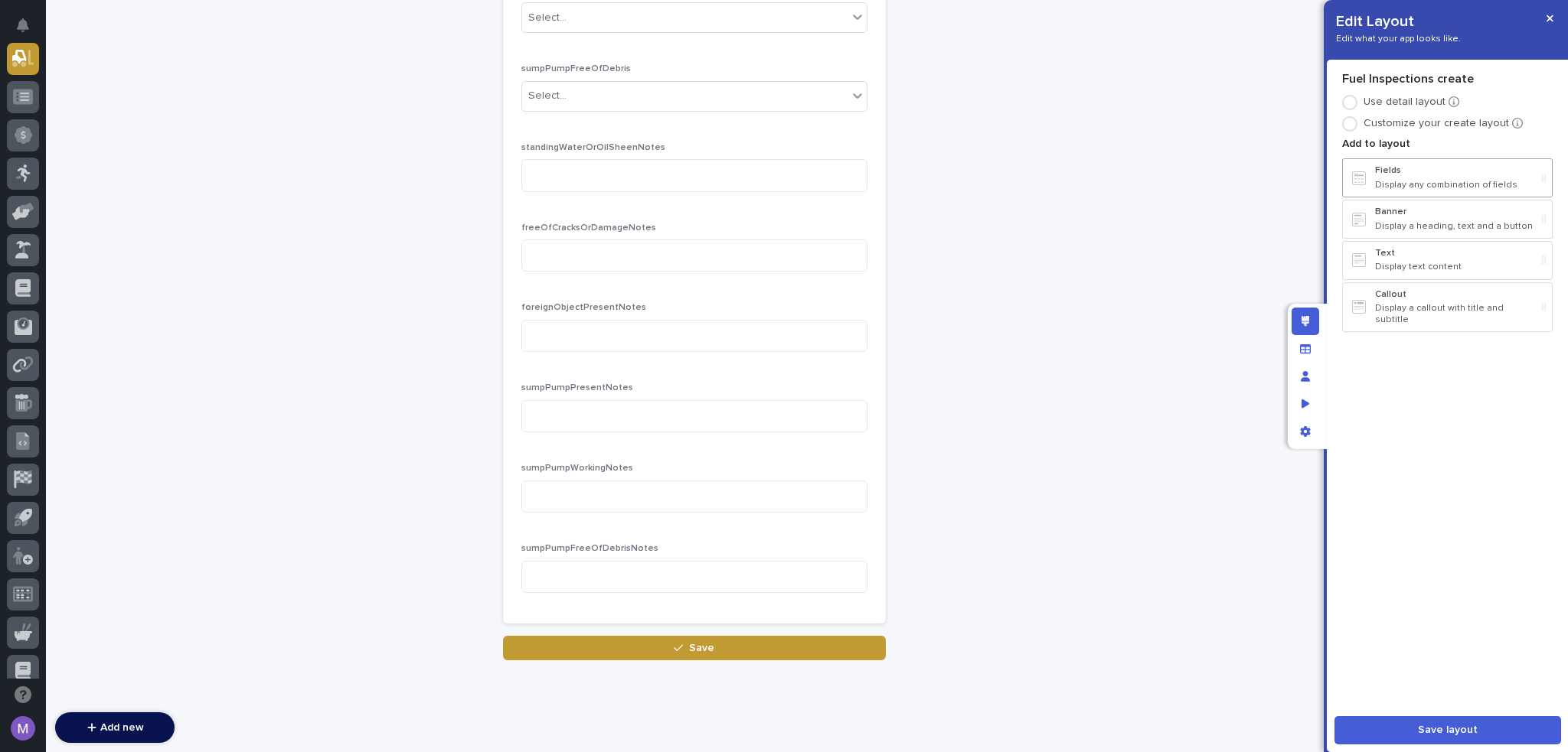
click at [1400, 188] on p "Display any combination of fields" at bounding box center [1455, 185] width 161 height 11
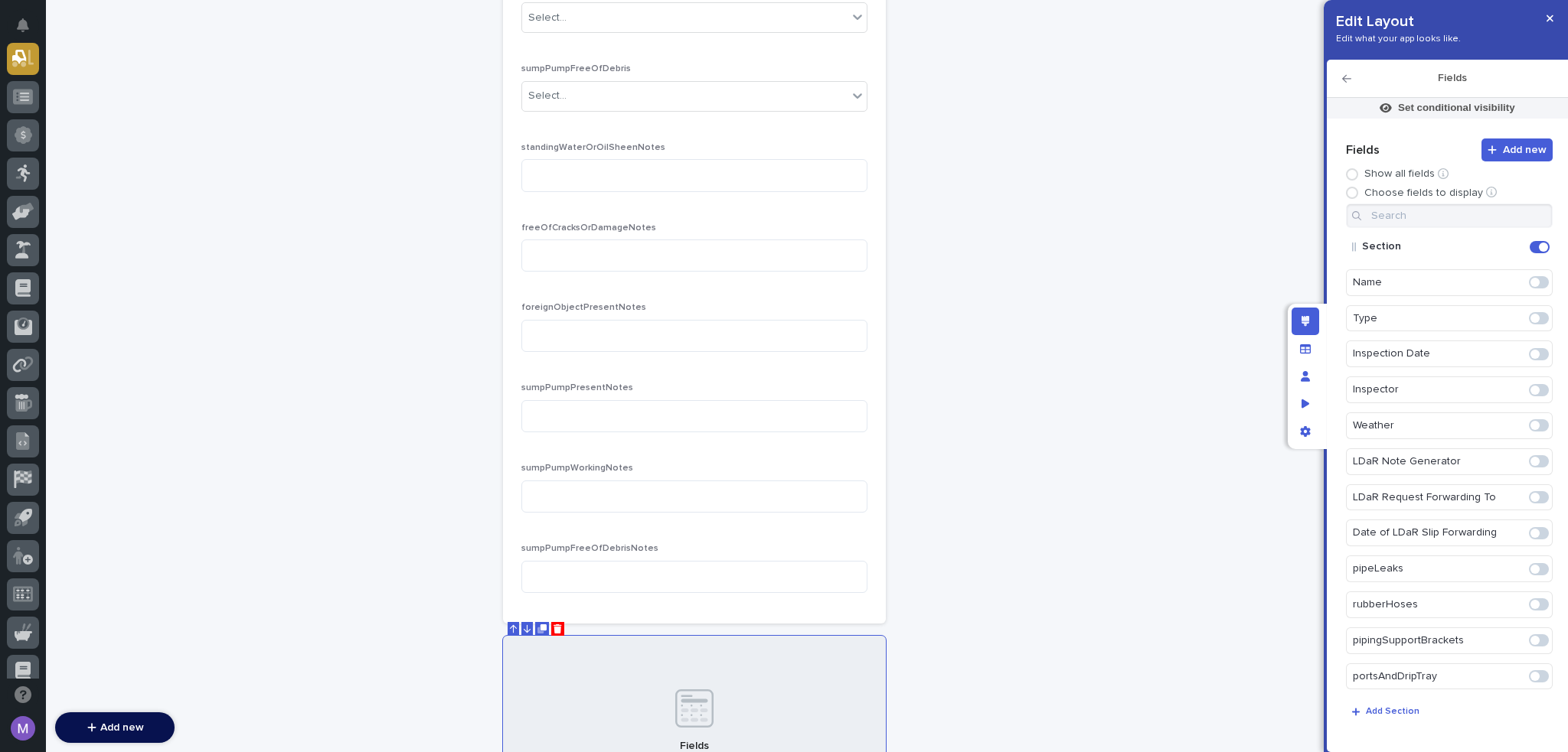
click at [1527, 247] on icon "Edit" at bounding box center [1527, 247] width 0 height 13
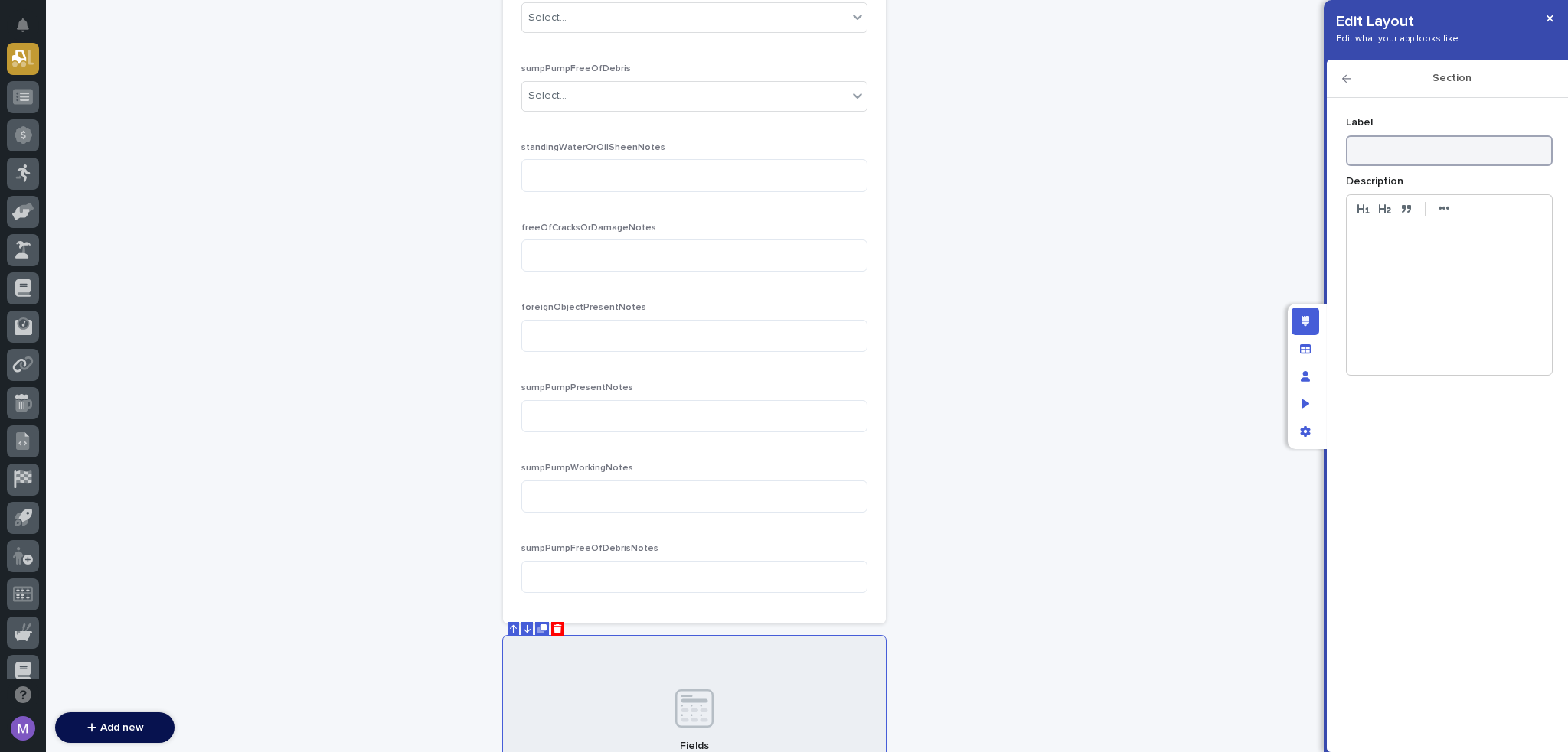
click at [1449, 149] on input at bounding box center [1450, 151] width 207 height 30
type input "Security"
click at [1342, 79] on icon "button" at bounding box center [1347, 78] width 9 height 11
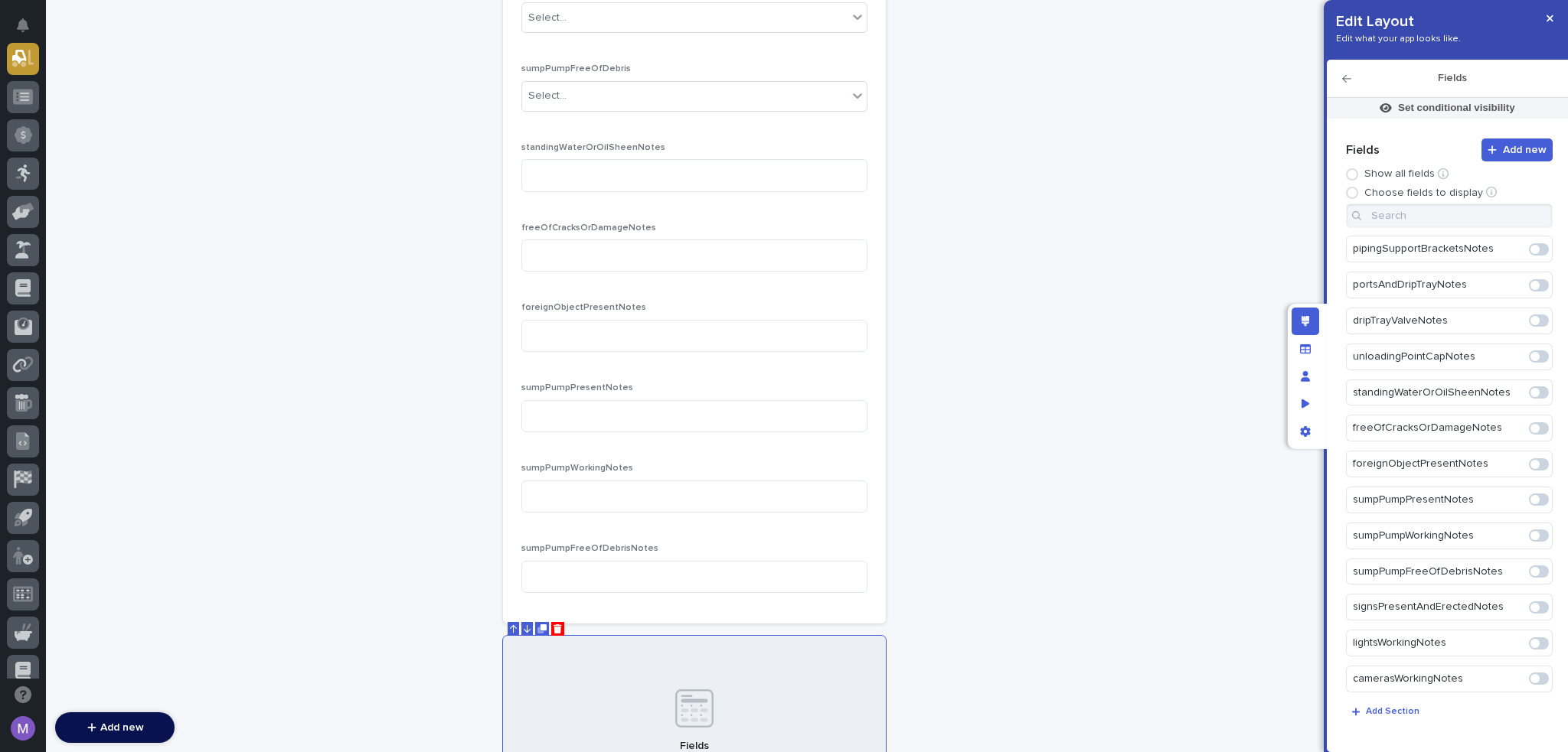
scroll to position [1528, 0]
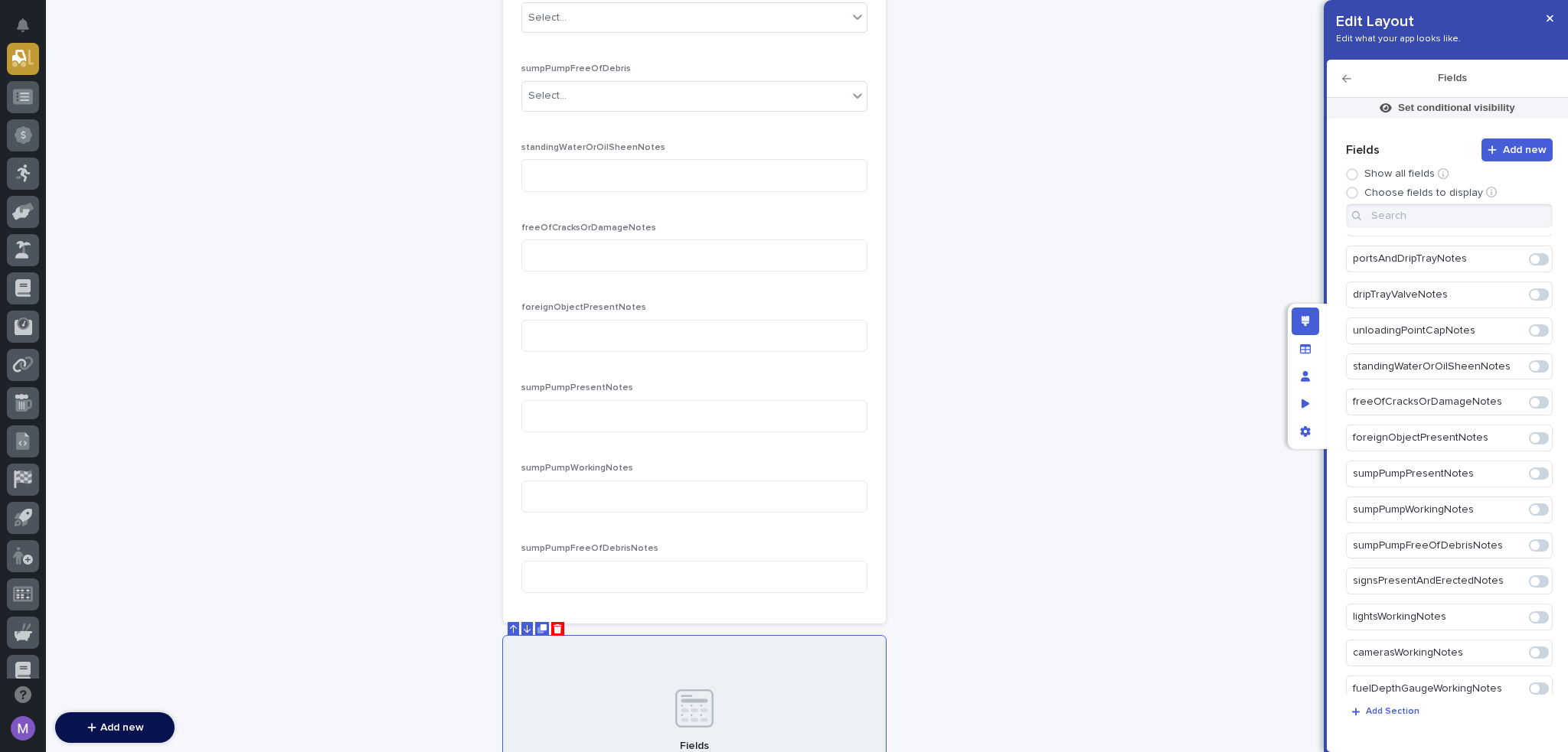
click at [1532, 577] on span at bounding box center [1535, 581] width 9 height 9
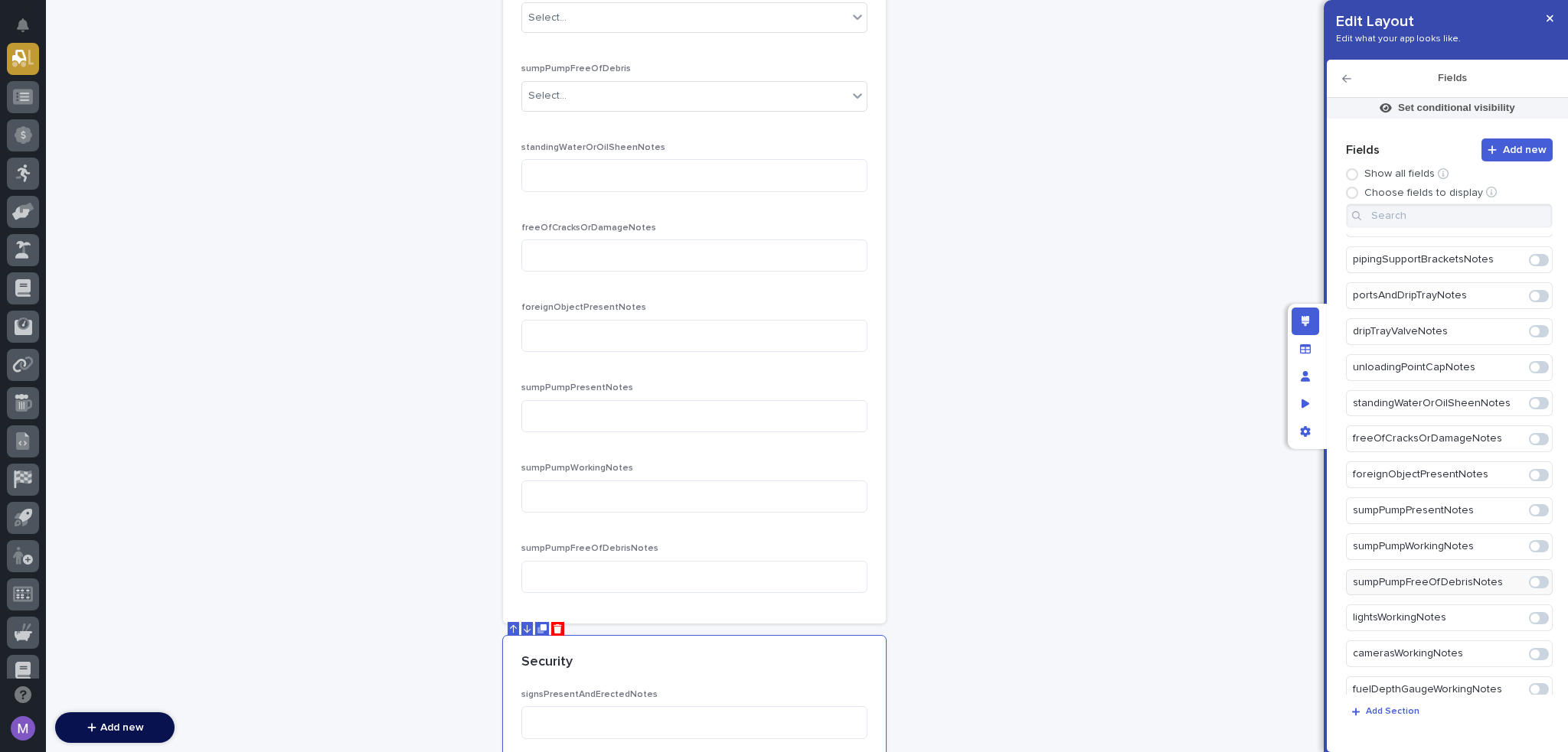
click at [1531, 614] on span at bounding box center [1535, 618] width 9 height 9
click at [1531, 649] on span at bounding box center [1535, 654] width 9 height 9
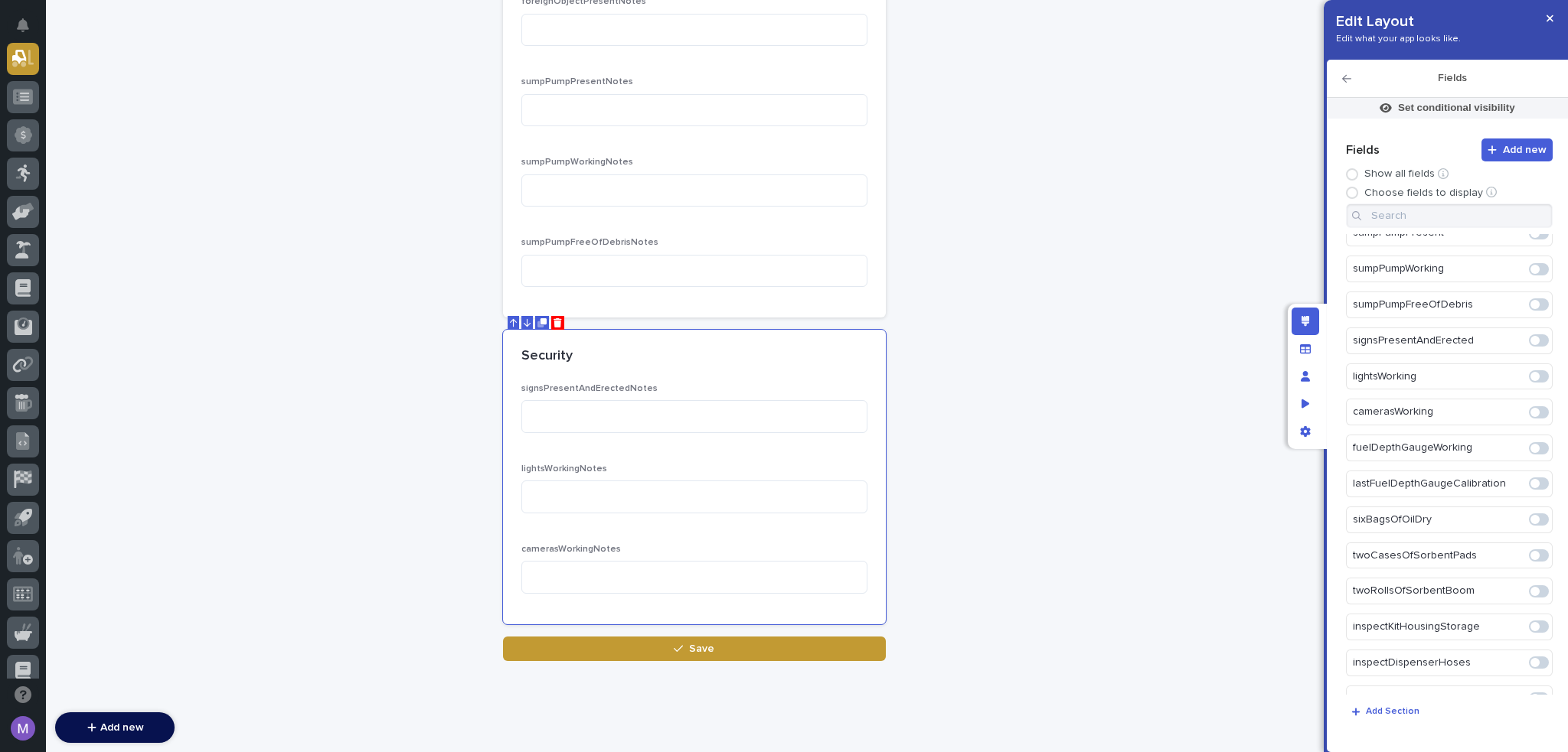
scroll to position [765, 0]
click at [1534, 338] on span at bounding box center [1539, 344] width 20 height 13
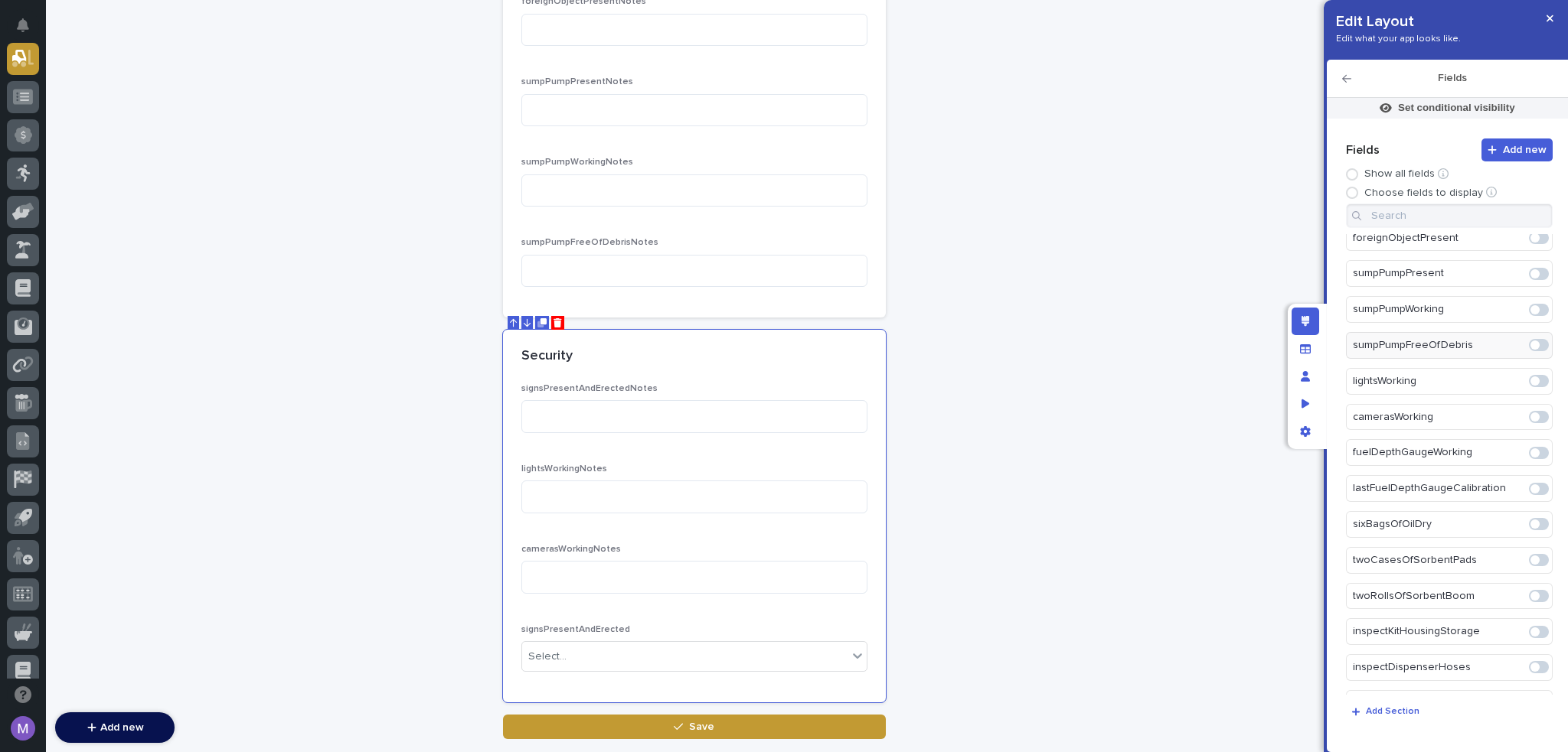
scroll to position [802, 0]
click at [1532, 338] on span at bounding box center [1539, 344] width 20 height 13
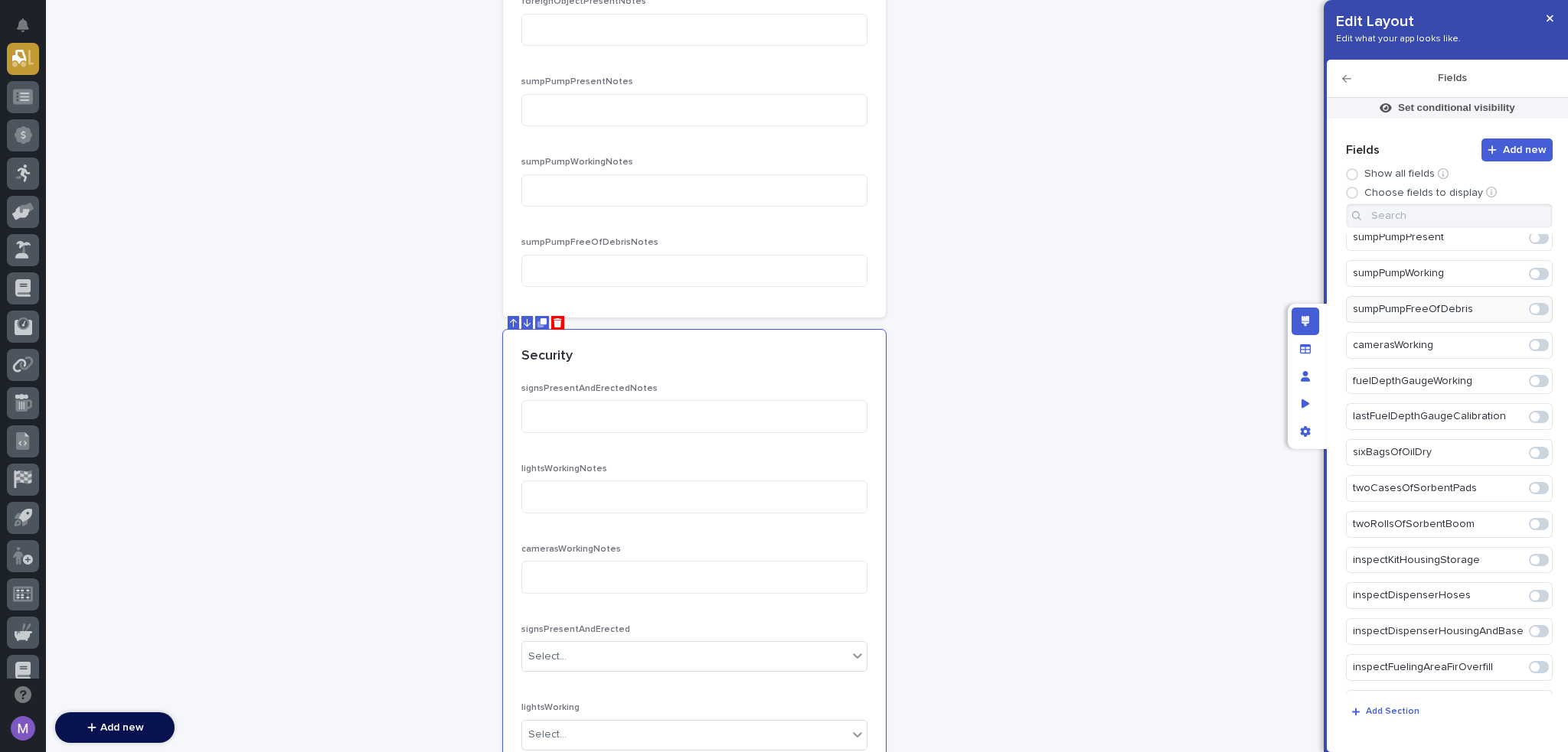
click at [1532, 339] on span at bounding box center [1539, 345] width 20 height 13
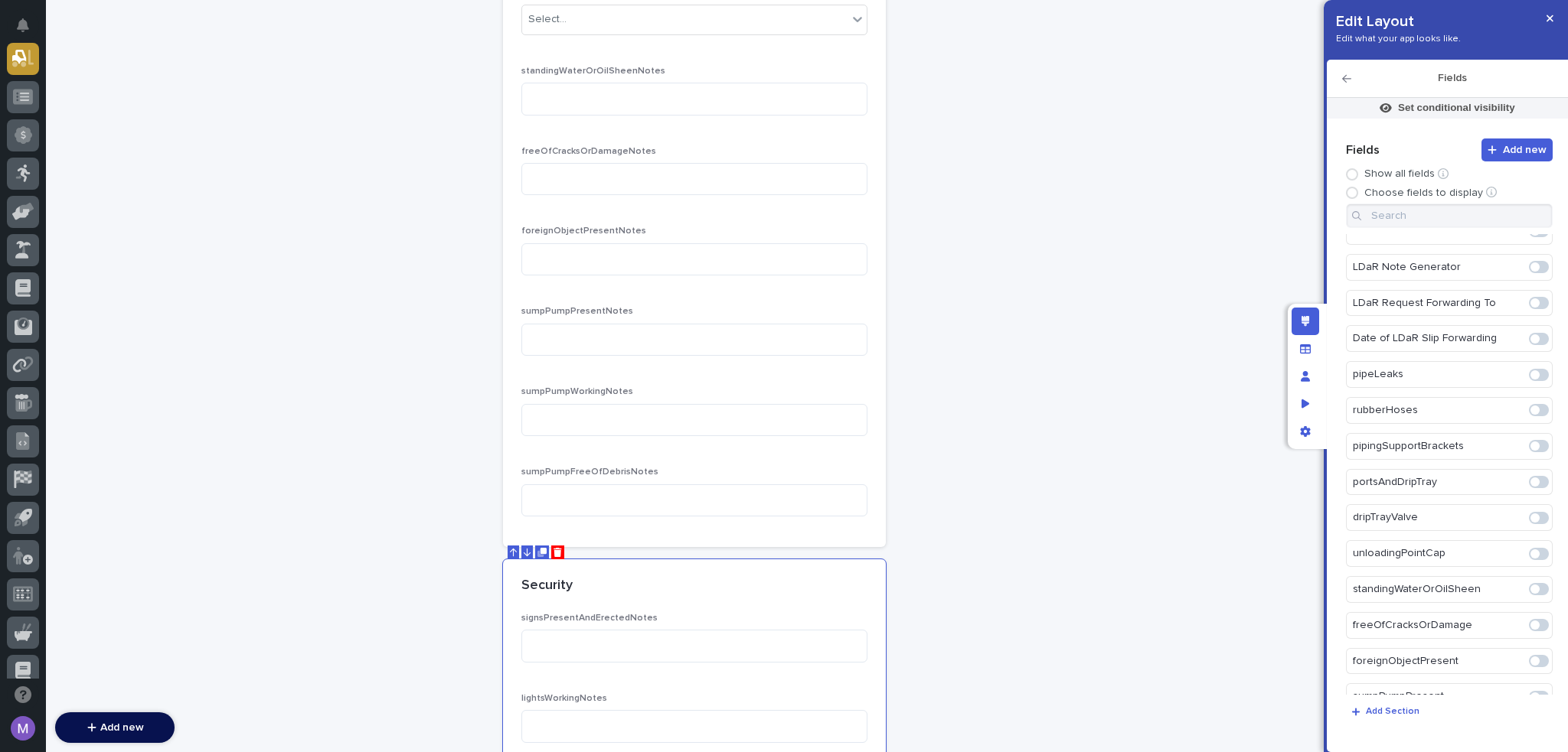
scroll to position [0, 0]
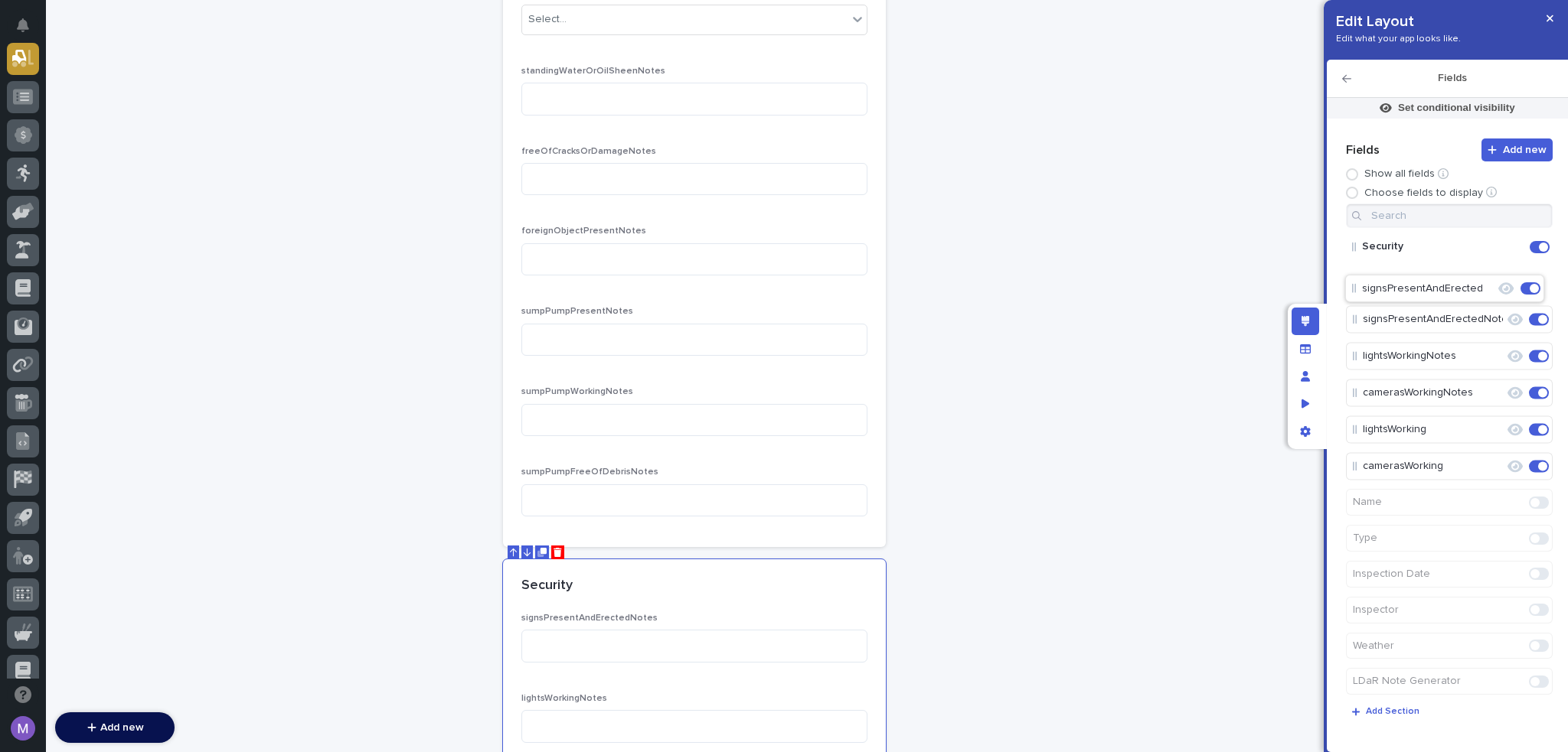
drag, startPoint x: 1409, startPoint y: 397, endPoint x: 1411, endPoint y: 282, distance: 115.0
drag, startPoint x: 1416, startPoint y: 432, endPoint x: 1417, endPoint y: 351, distance: 81.0
drag, startPoint x: 1423, startPoint y: 468, endPoint x: 1427, endPoint y: 418, distance: 50.2
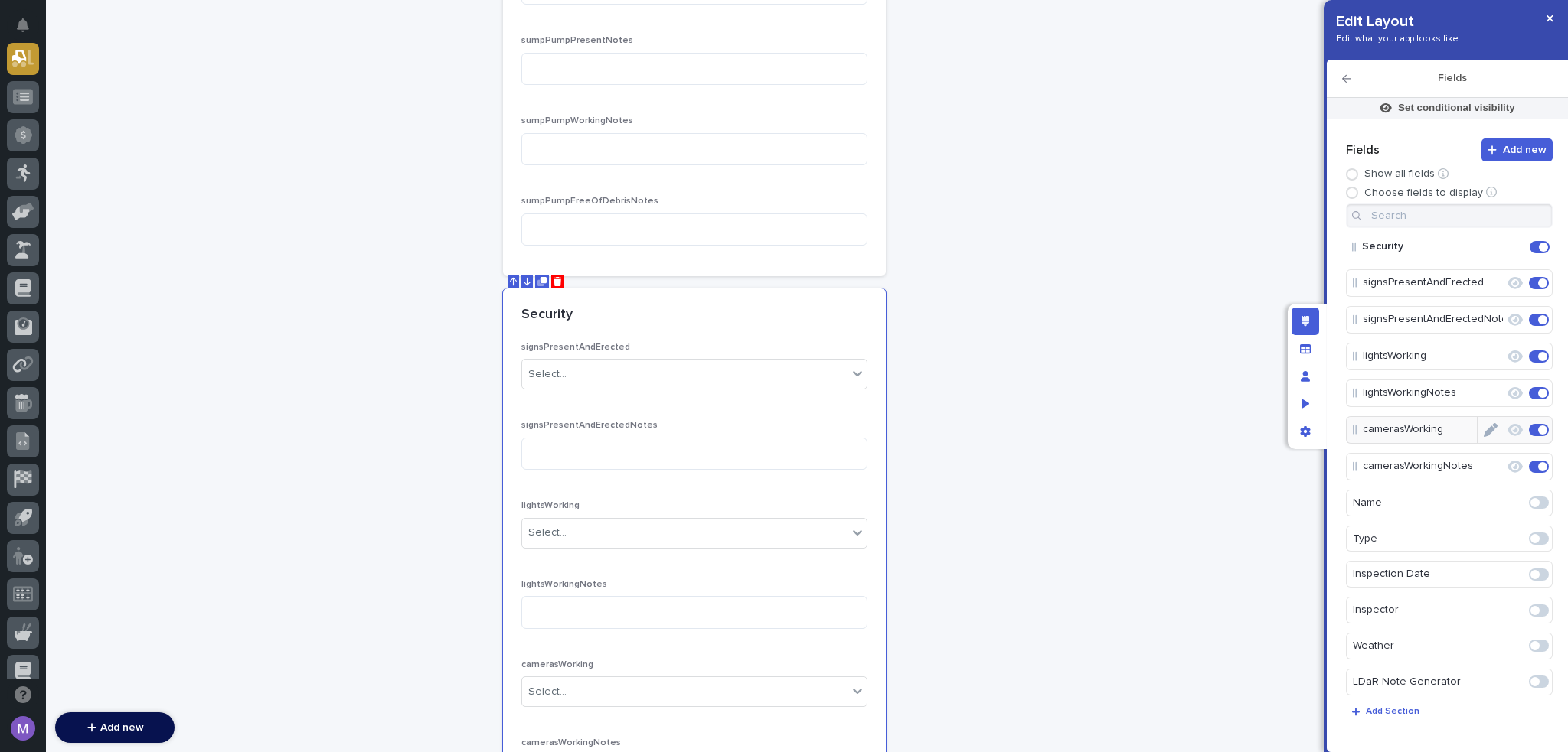
scroll to position [2599, 0]
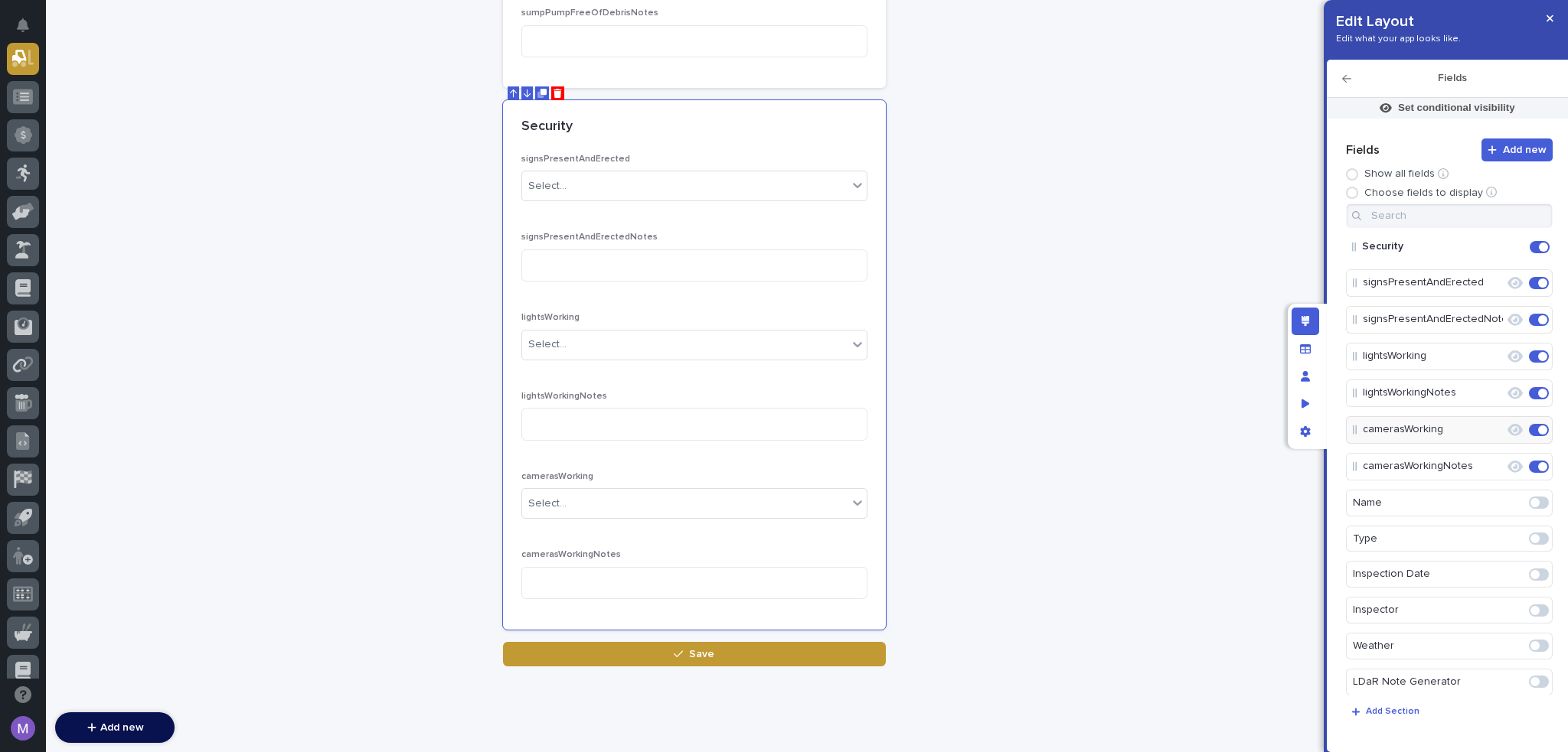
click at [1342, 82] on icon "button" at bounding box center [1347, 78] width 9 height 11
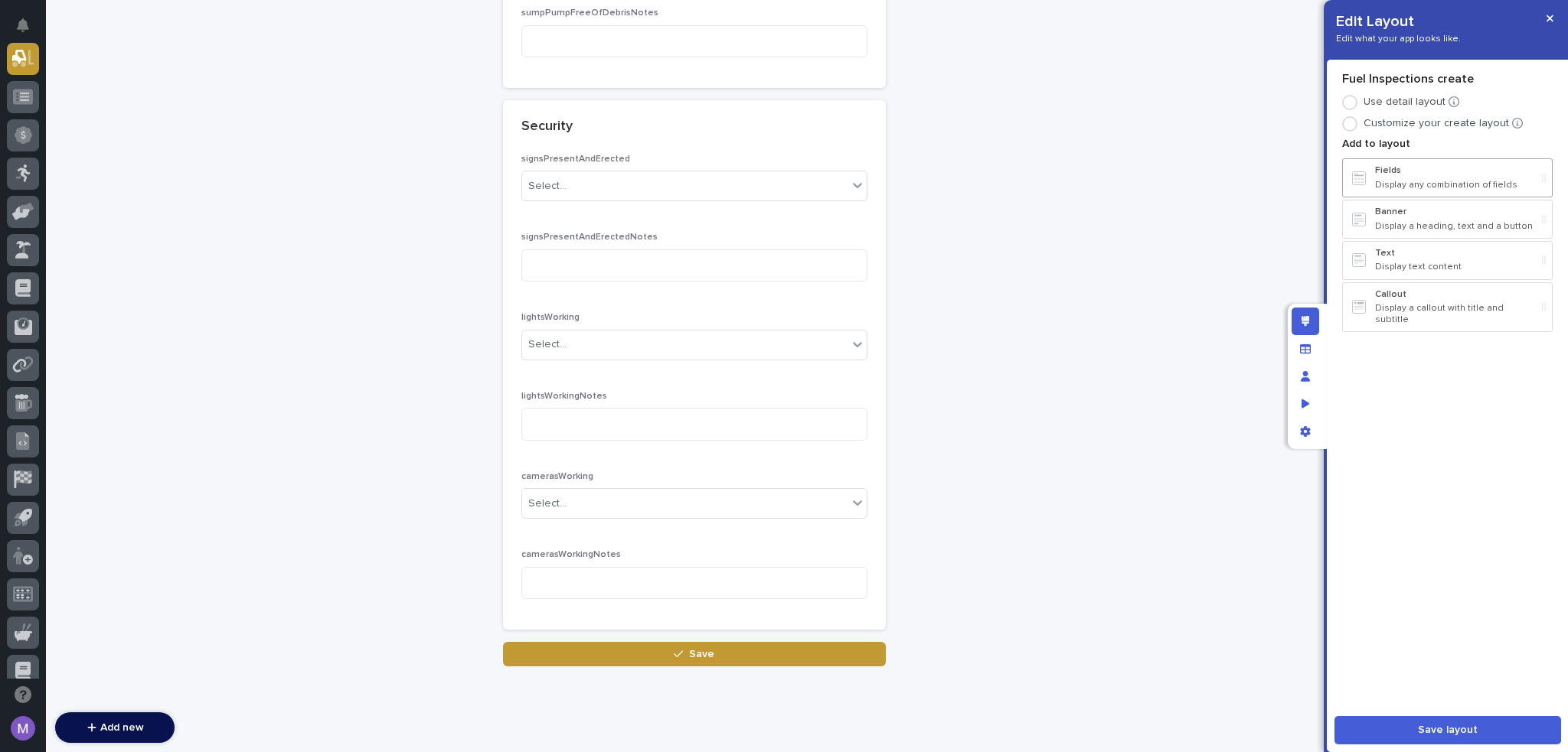
click at [1398, 183] on p "Display any combination of fields" at bounding box center [1455, 185] width 161 height 11
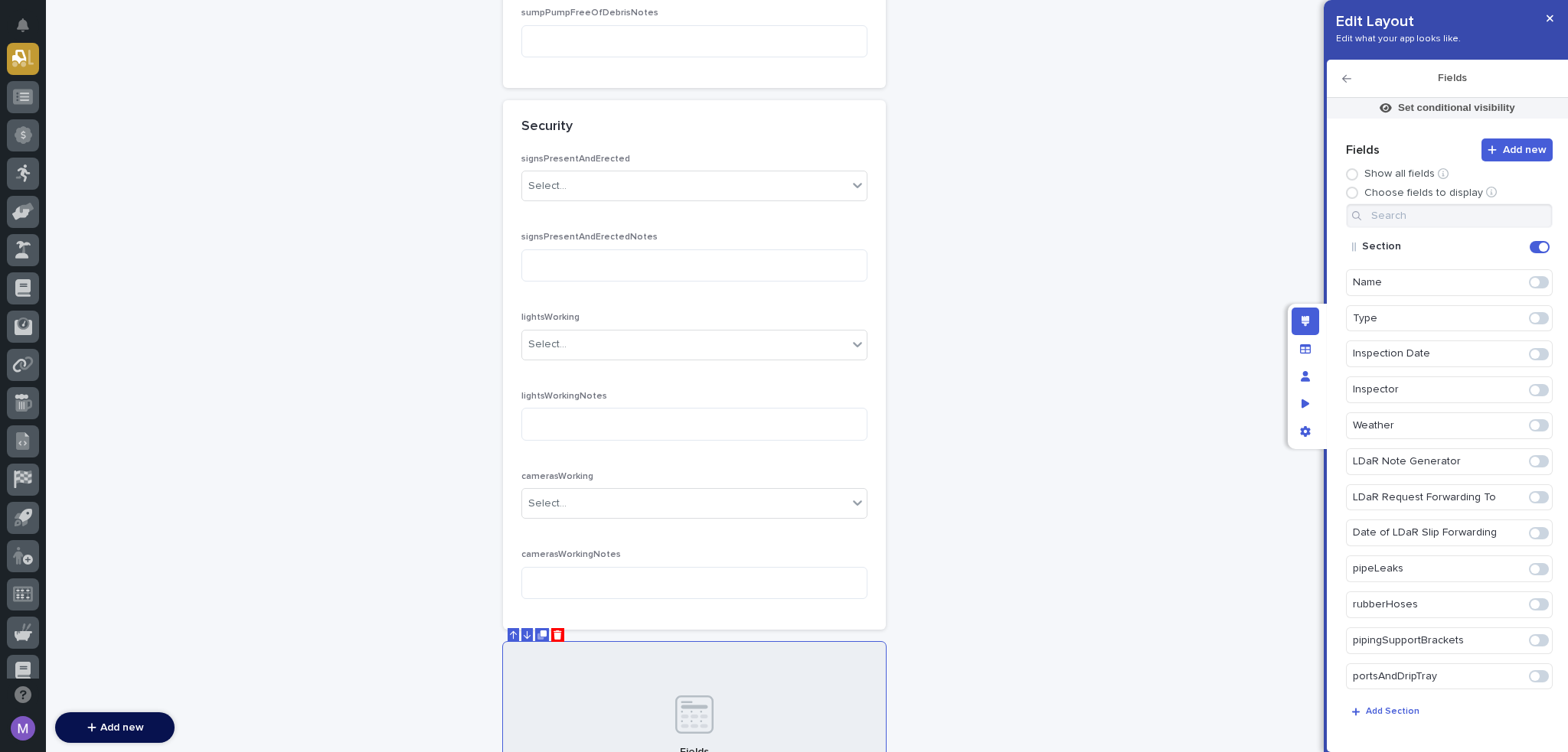
click at [1527, 246] on icon "Edit" at bounding box center [1527, 247] width 0 height 13
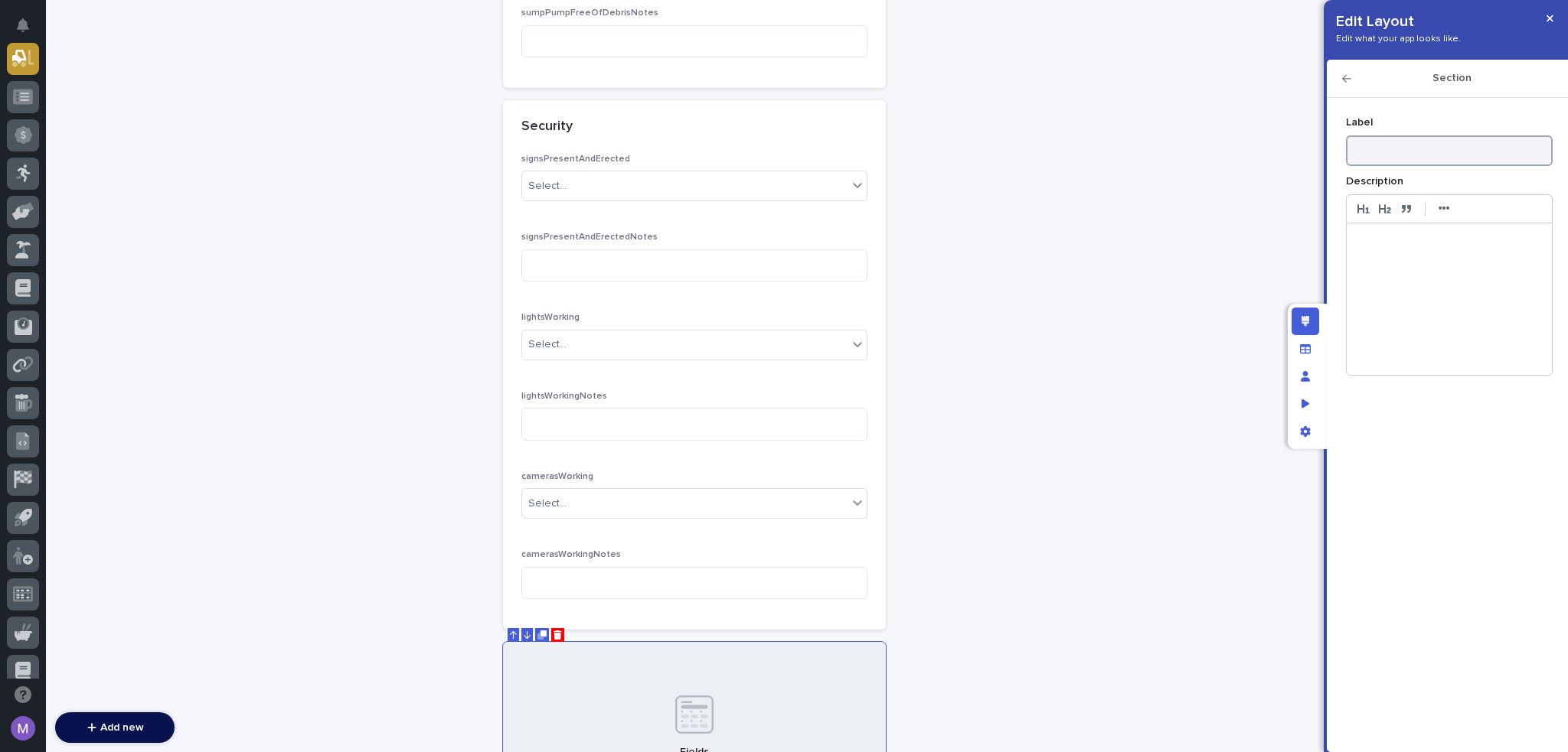
click at [1430, 143] on input at bounding box center [1450, 151] width 207 height 30
type input "Device Calibration"
click at [1348, 73] on icon "button" at bounding box center [1347, 78] width 9 height 11
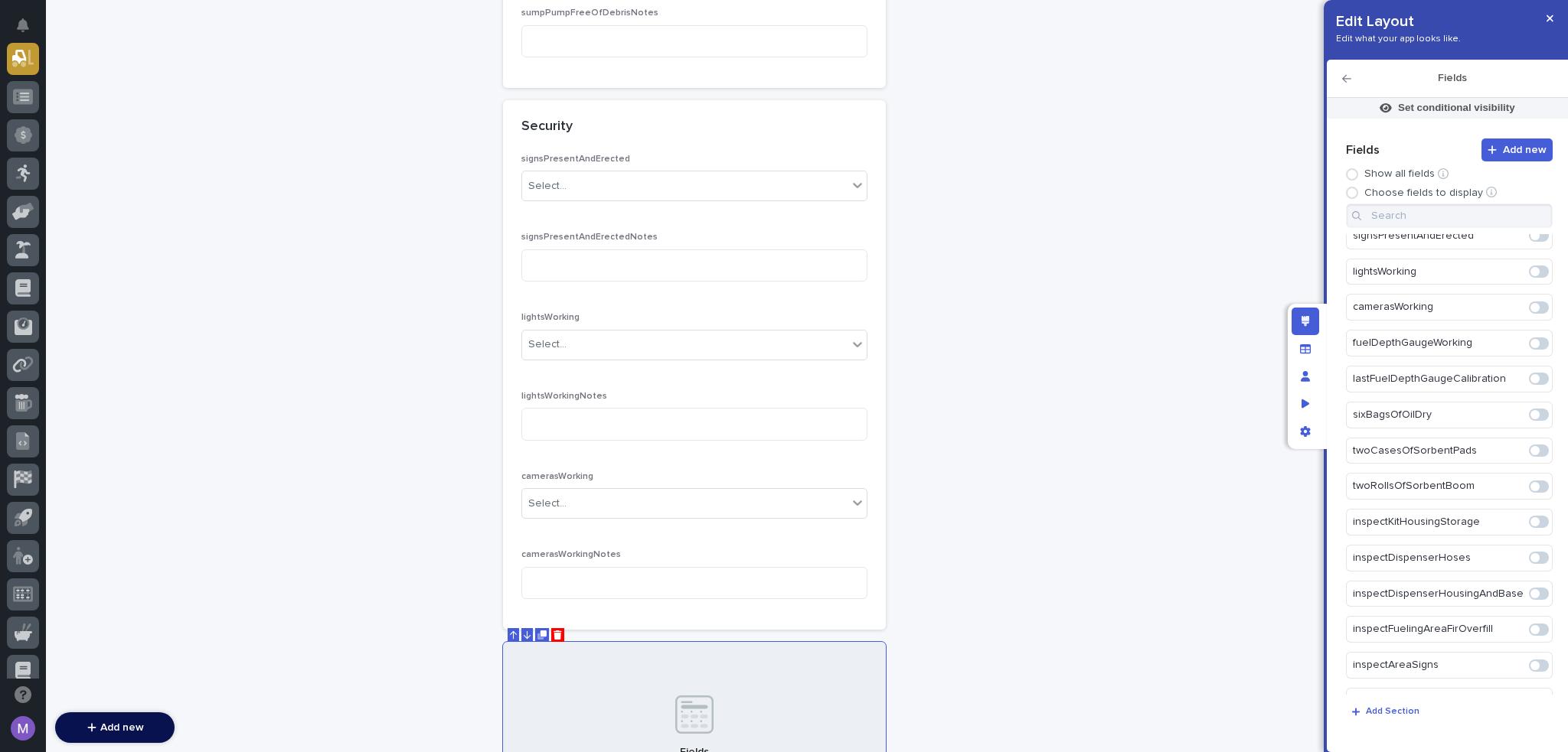
scroll to position [762, 0]
click at [1533, 338] on span at bounding box center [1539, 344] width 20 height 13
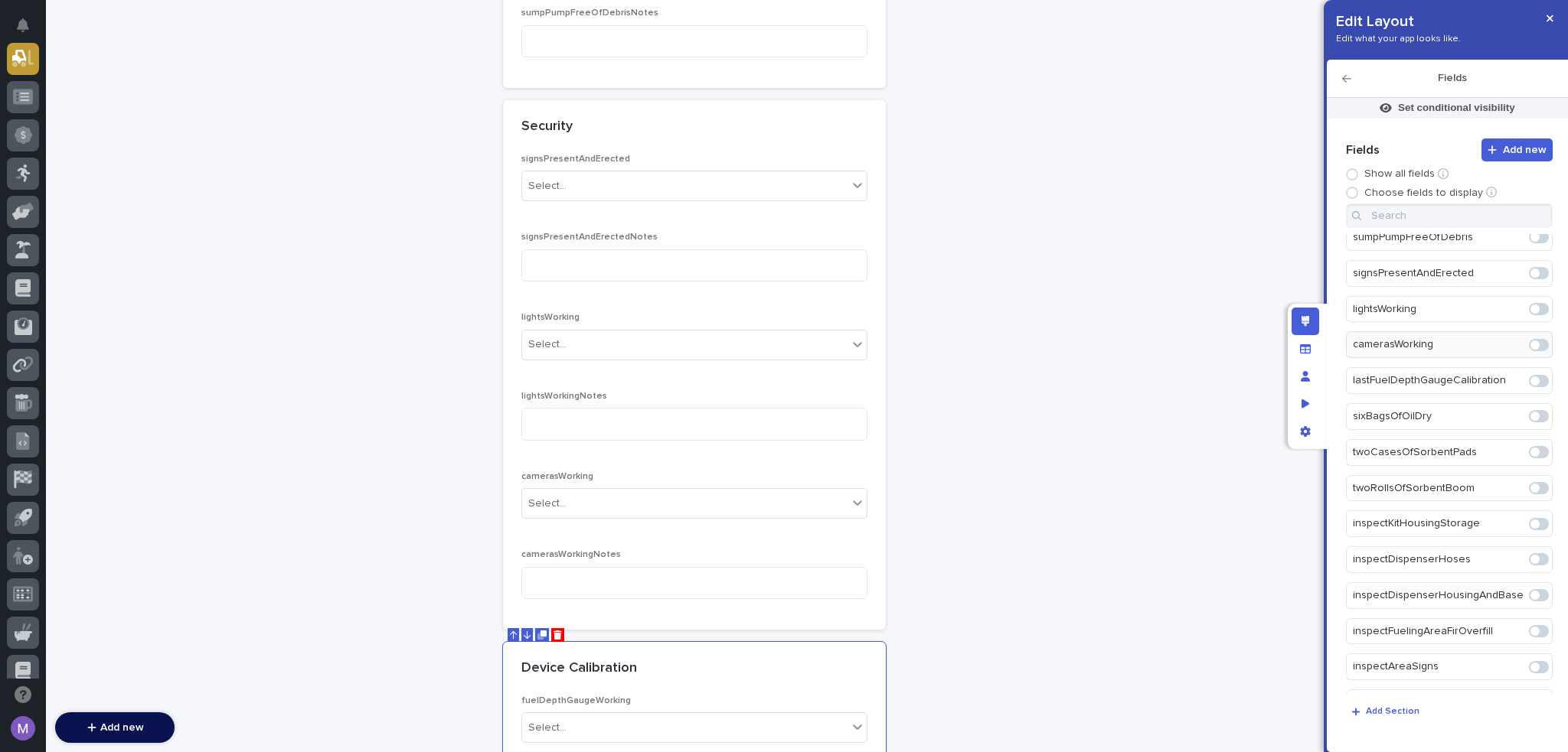
scroll to position [798, 0]
click at [1534, 339] on span at bounding box center [1539, 345] width 20 height 13
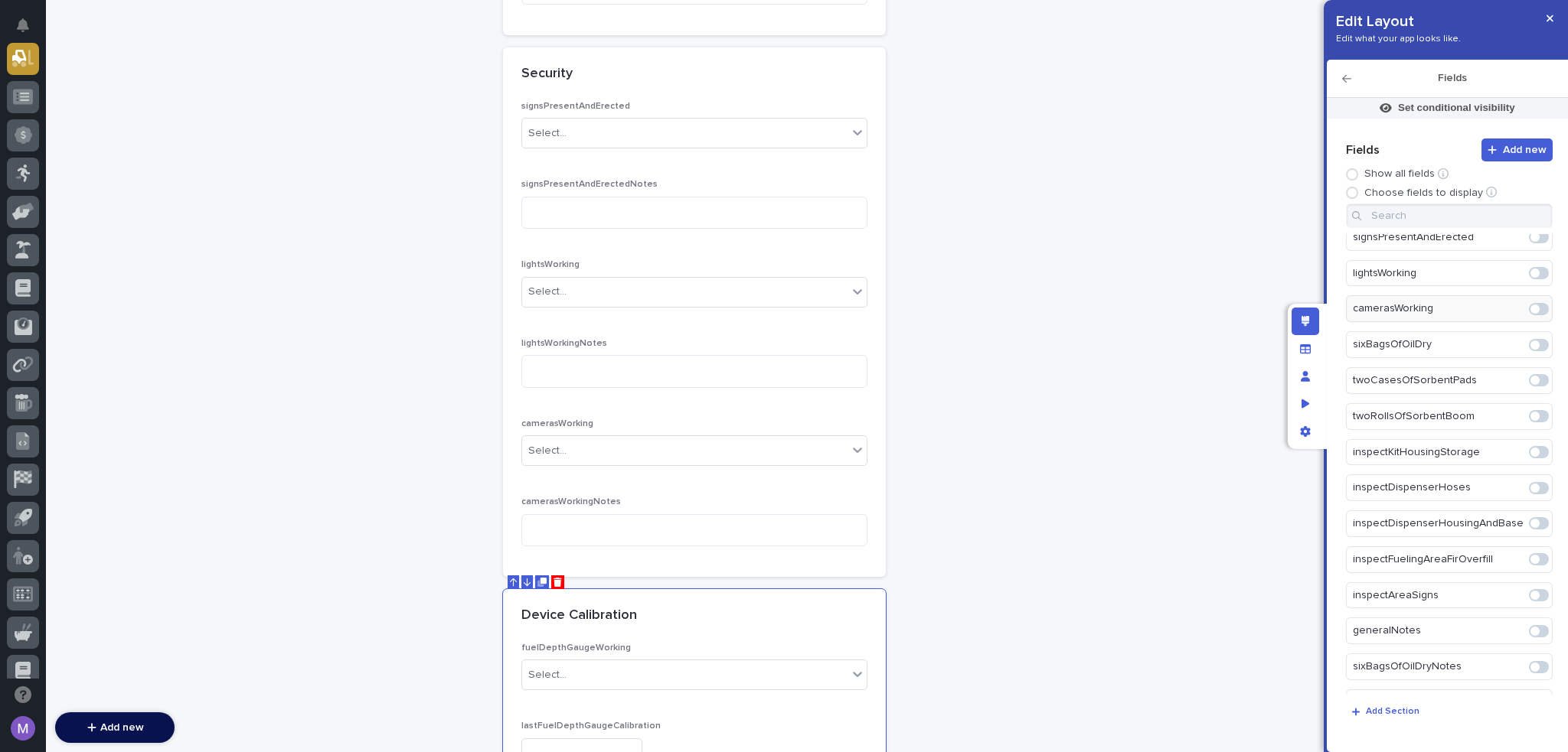
scroll to position [2845, 0]
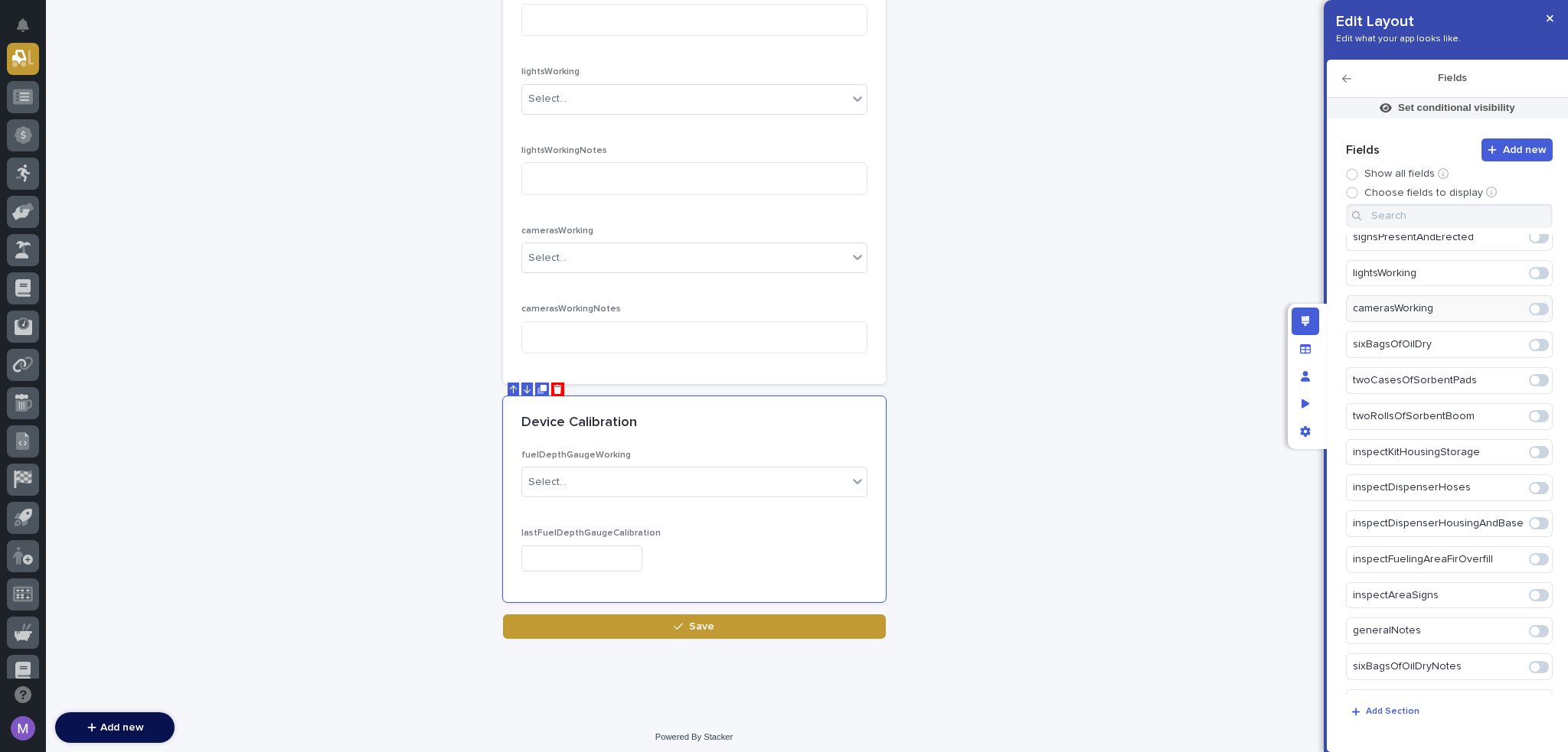
click at [1345, 76] on icon "button" at bounding box center [1347, 78] width 9 height 8
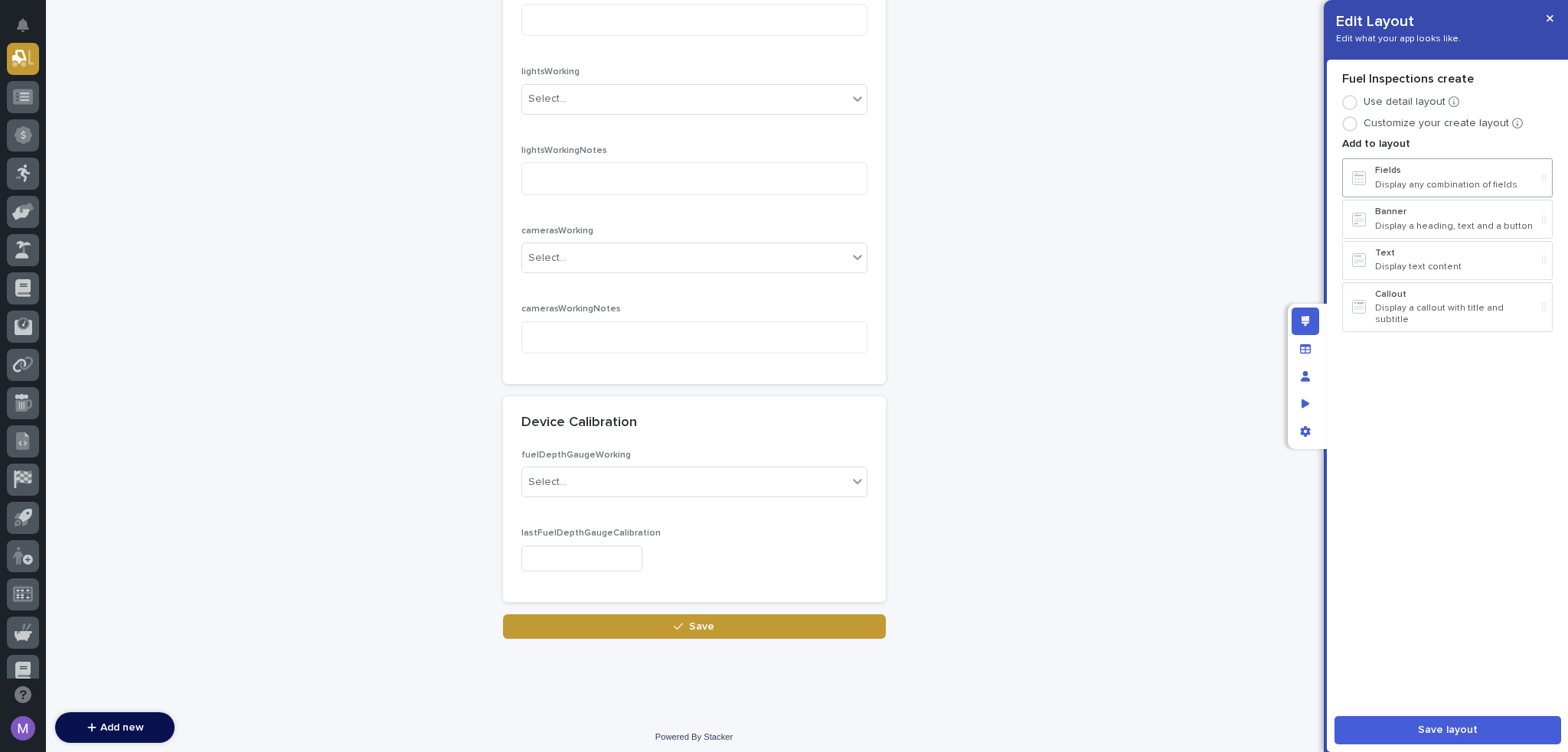
click at [1381, 180] on p "Display any combination of fields" at bounding box center [1455, 185] width 161 height 11
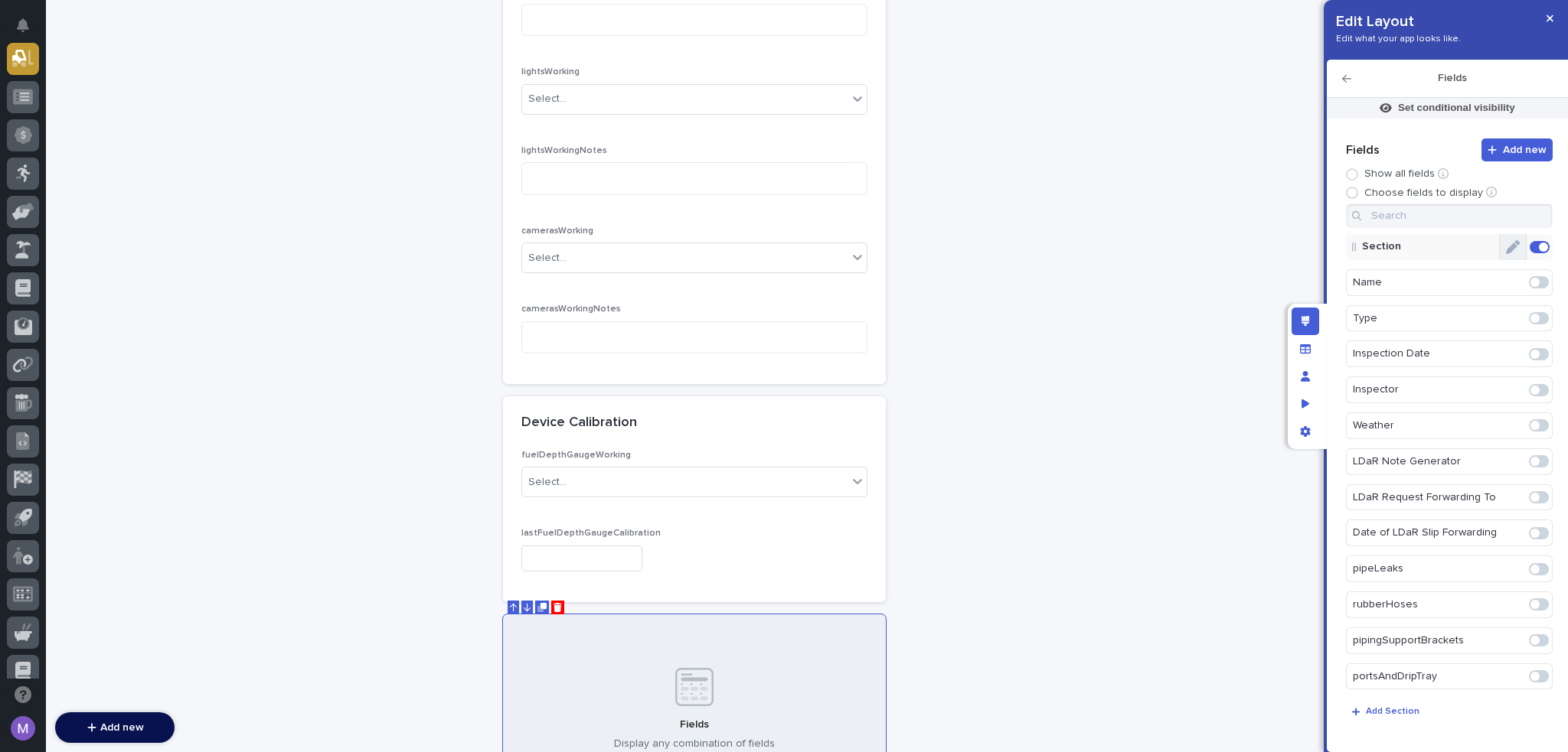
click at [1501, 244] on button "Edit" at bounding box center [1513, 246] width 26 height 26
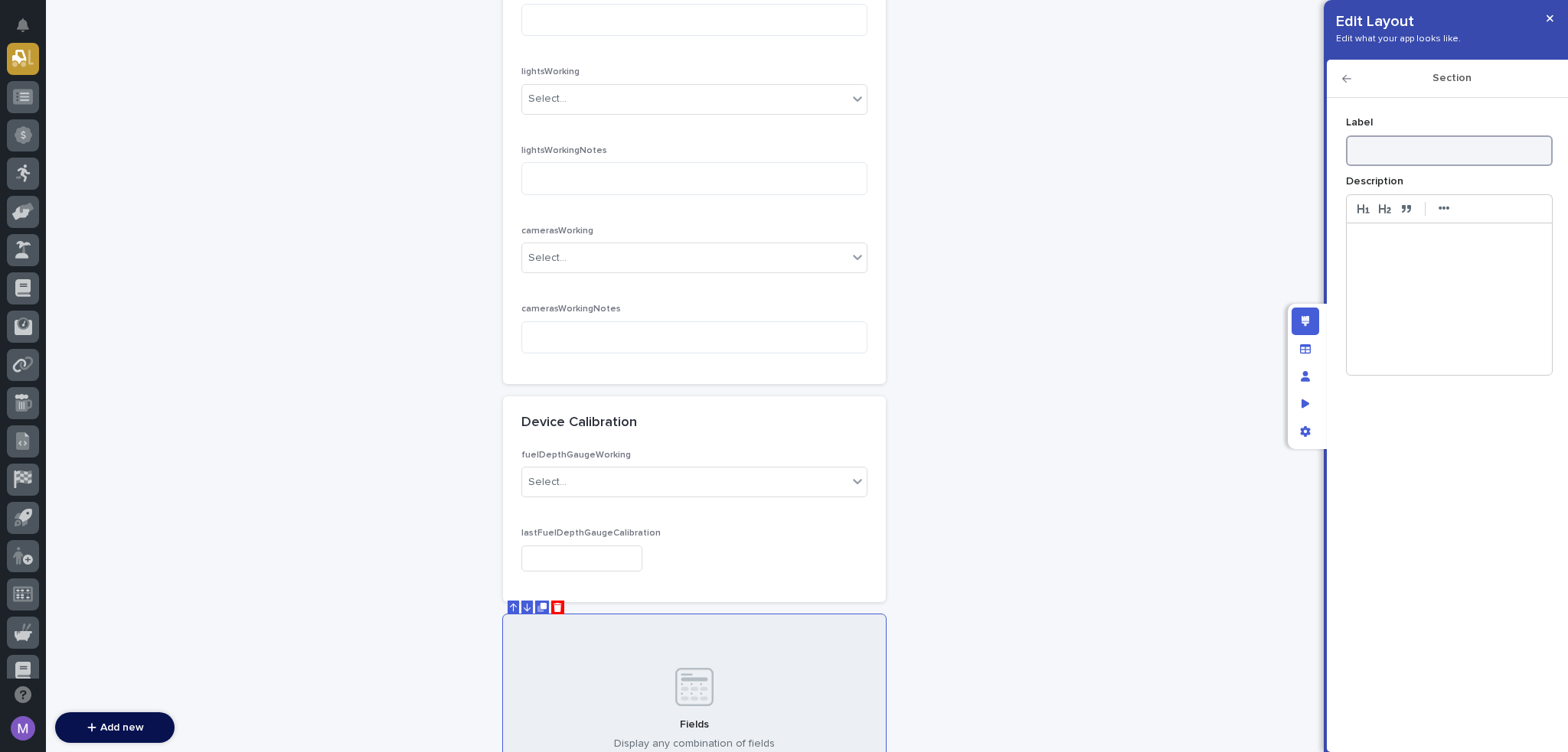
click at [1459, 165] on input at bounding box center [1450, 151] width 207 height 30
type input "Spill Kit"
click at [1345, 80] on icon "button" at bounding box center [1347, 78] width 9 height 8
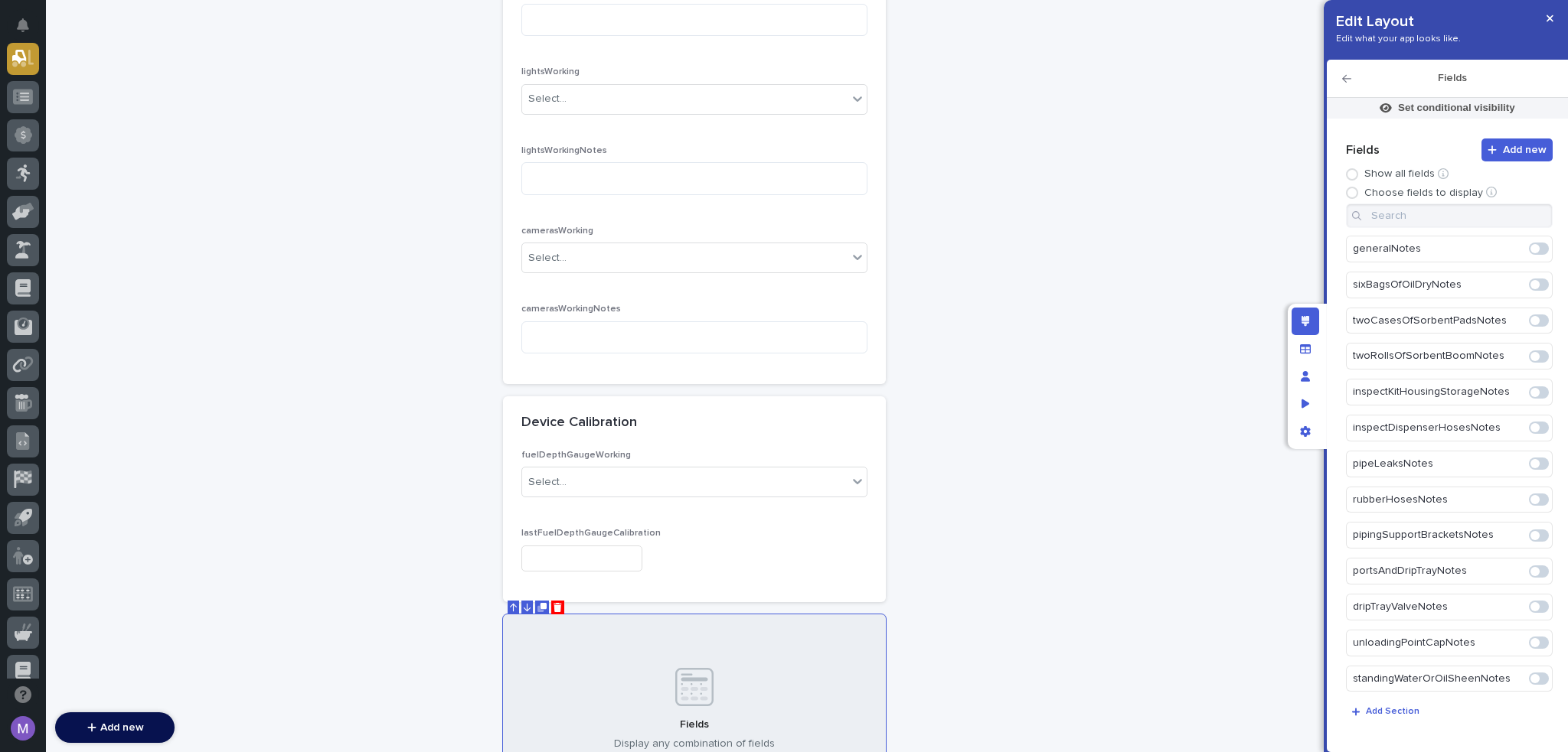
scroll to position [1145, 0]
click at [1532, 349] on span at bounding box center [1539, 355] width 20 height 13
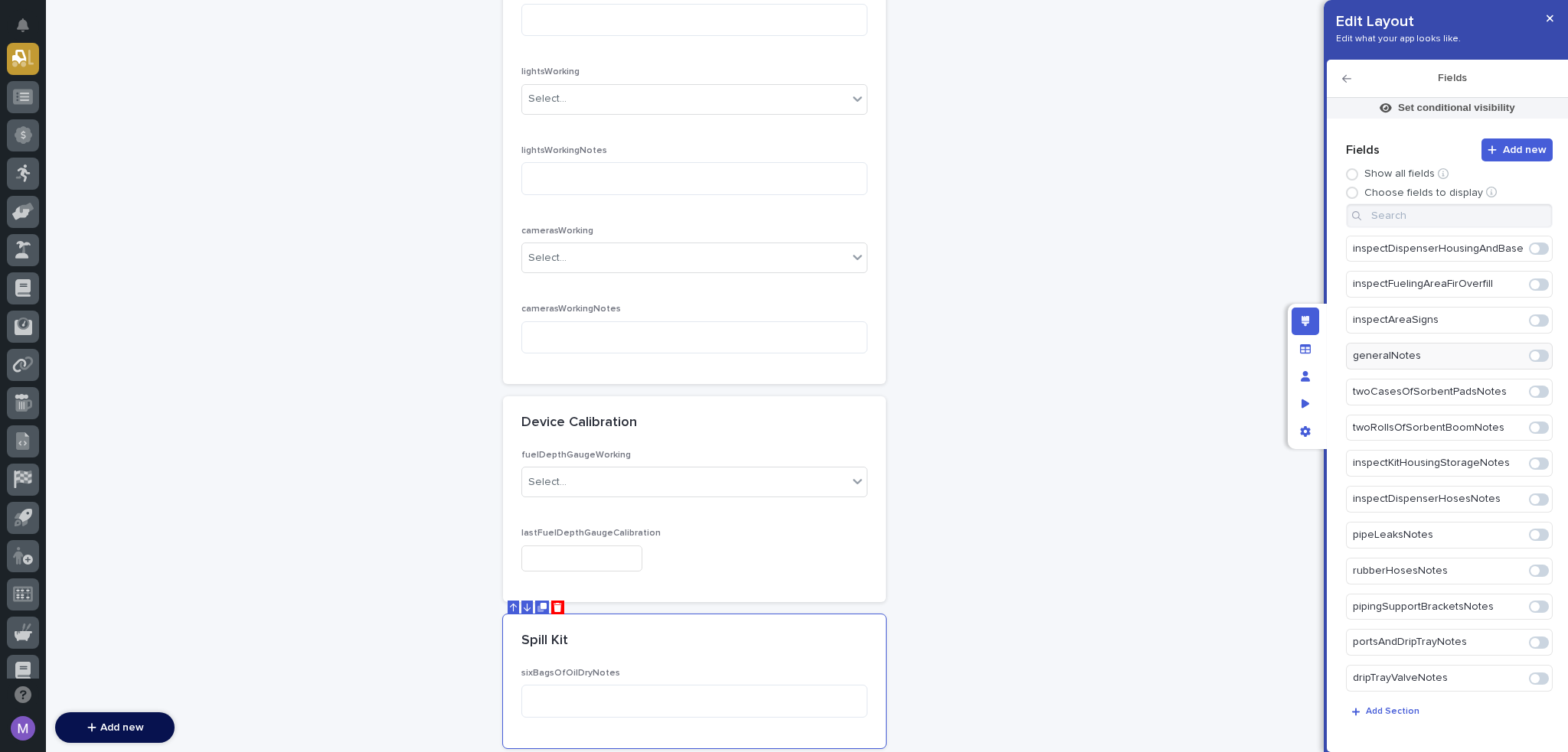
scroll to position [1181, 0]
click at [1531, 352] on span at bounding box center [1535, 356] width 9 height 9
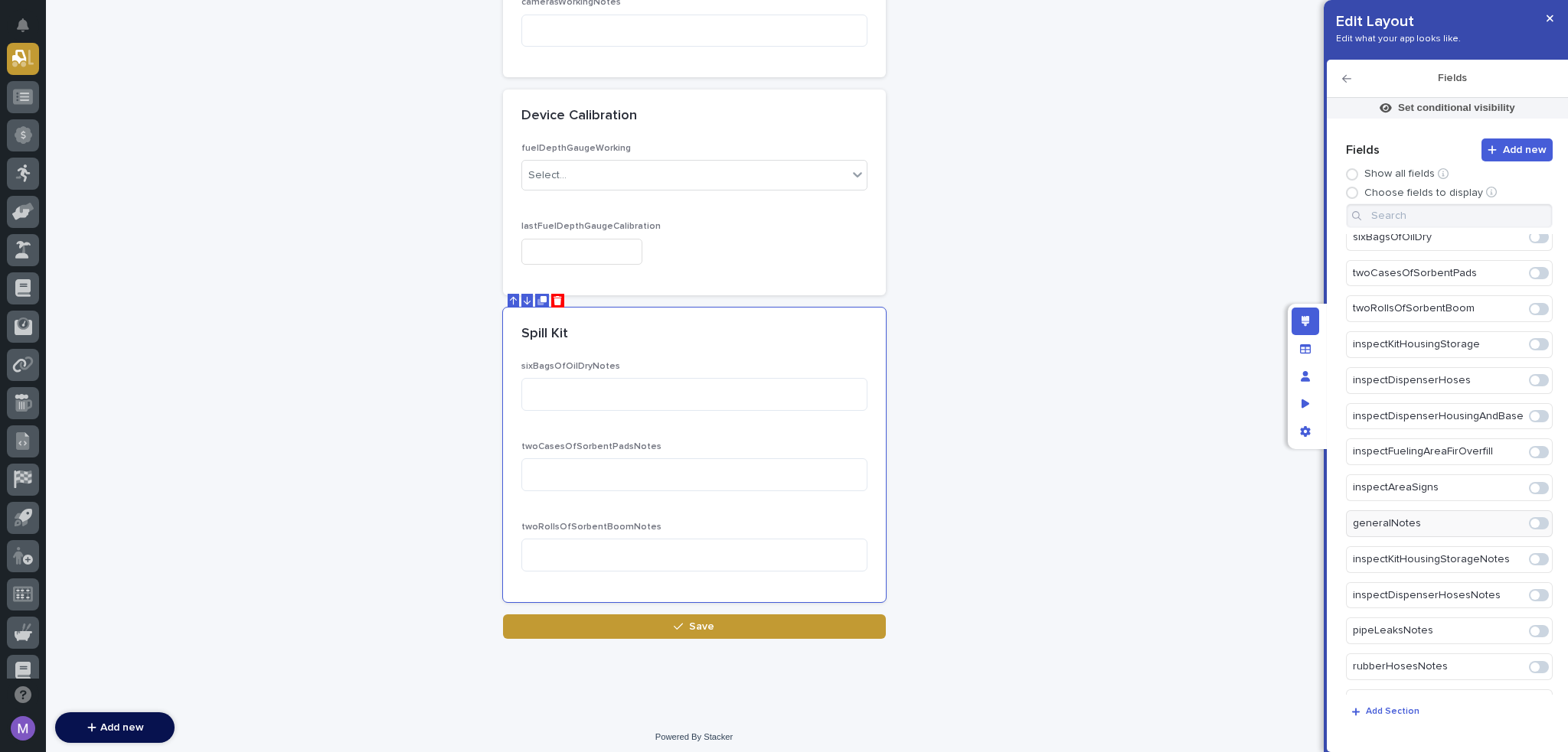
scroll to position [1024, 0]
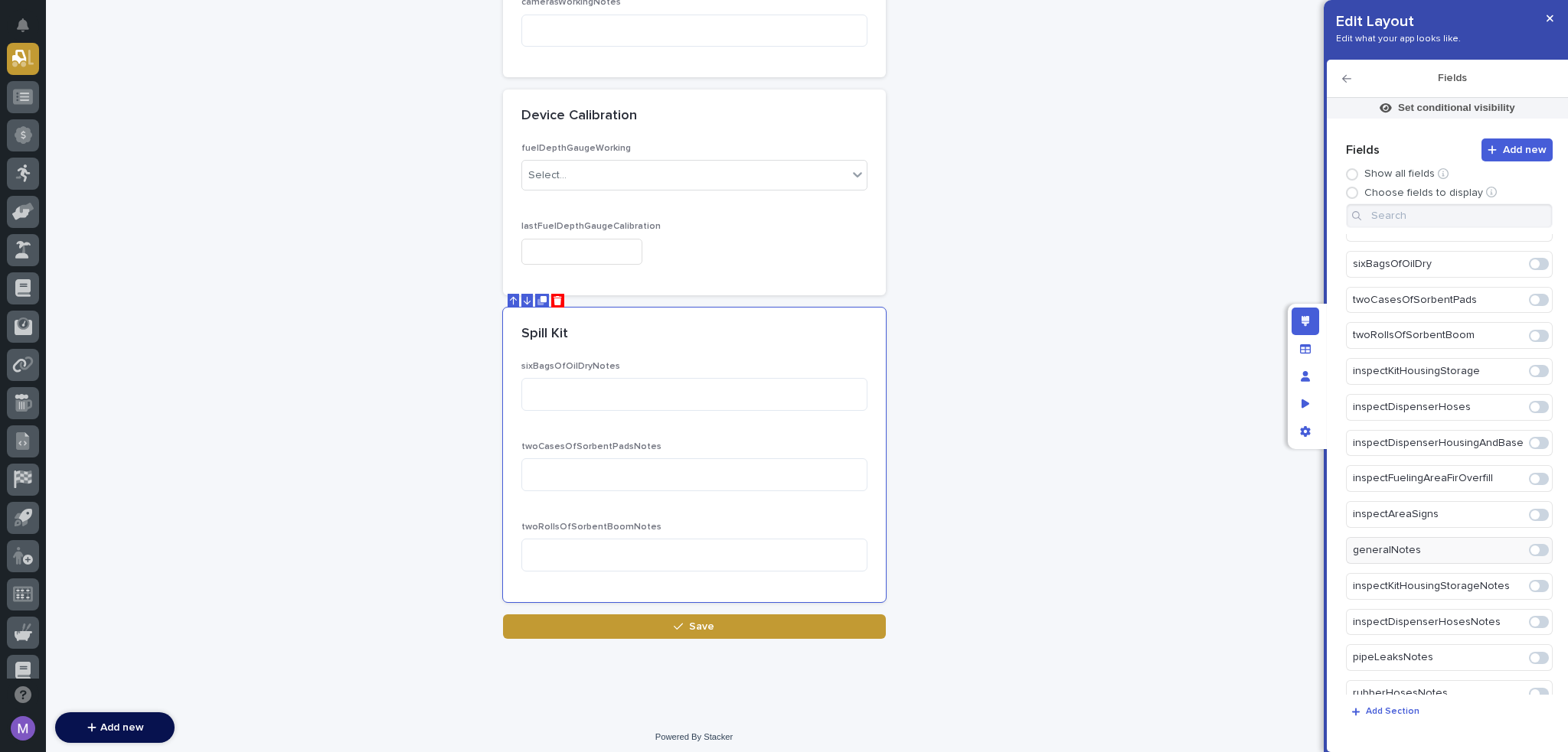
click at [1531, 367] on span at bounding box center [1535, 371] width 9 height 9
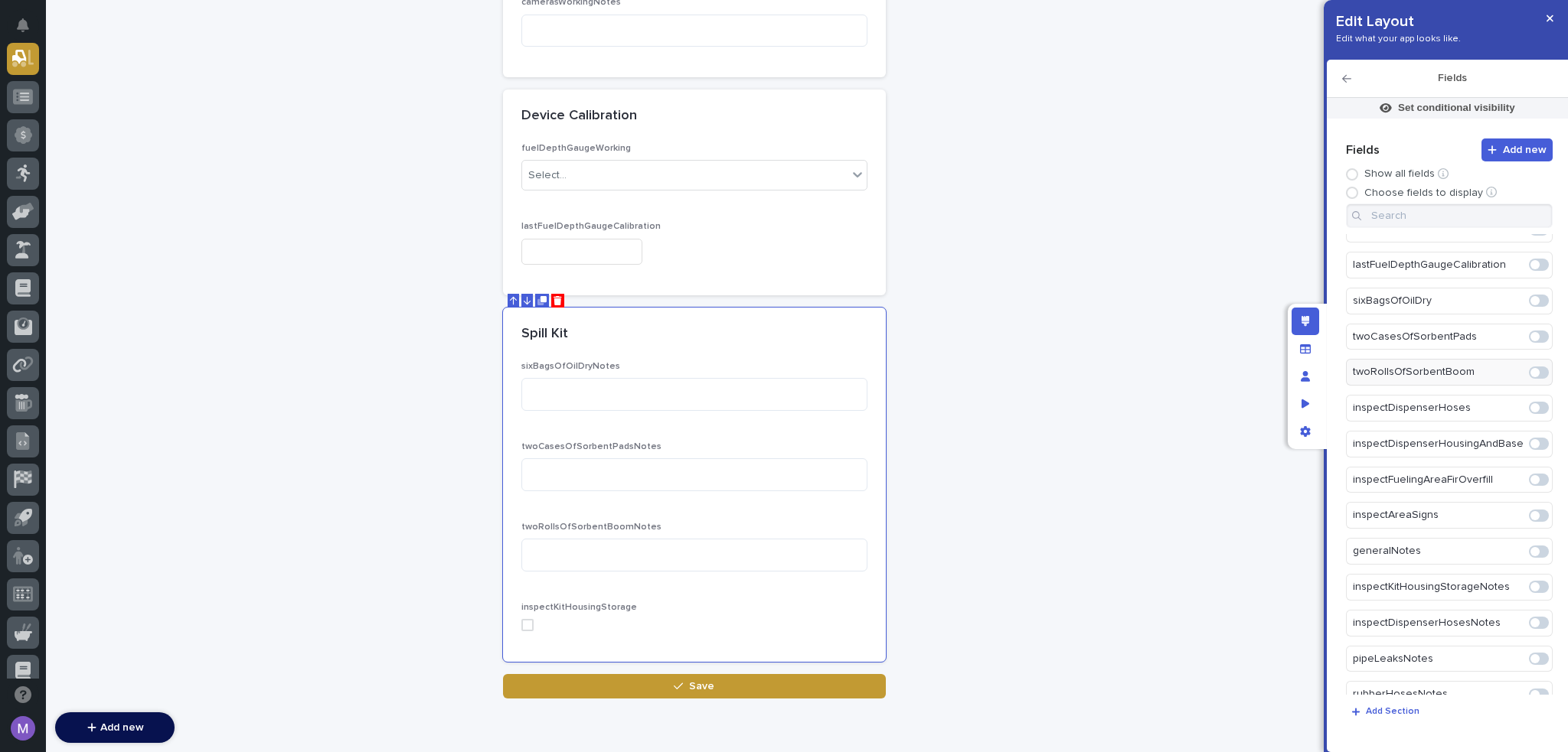
scroll to position [1061, 0]
click at [1531, 259] on span at bounding box center [1535, 263] width 9 height 9
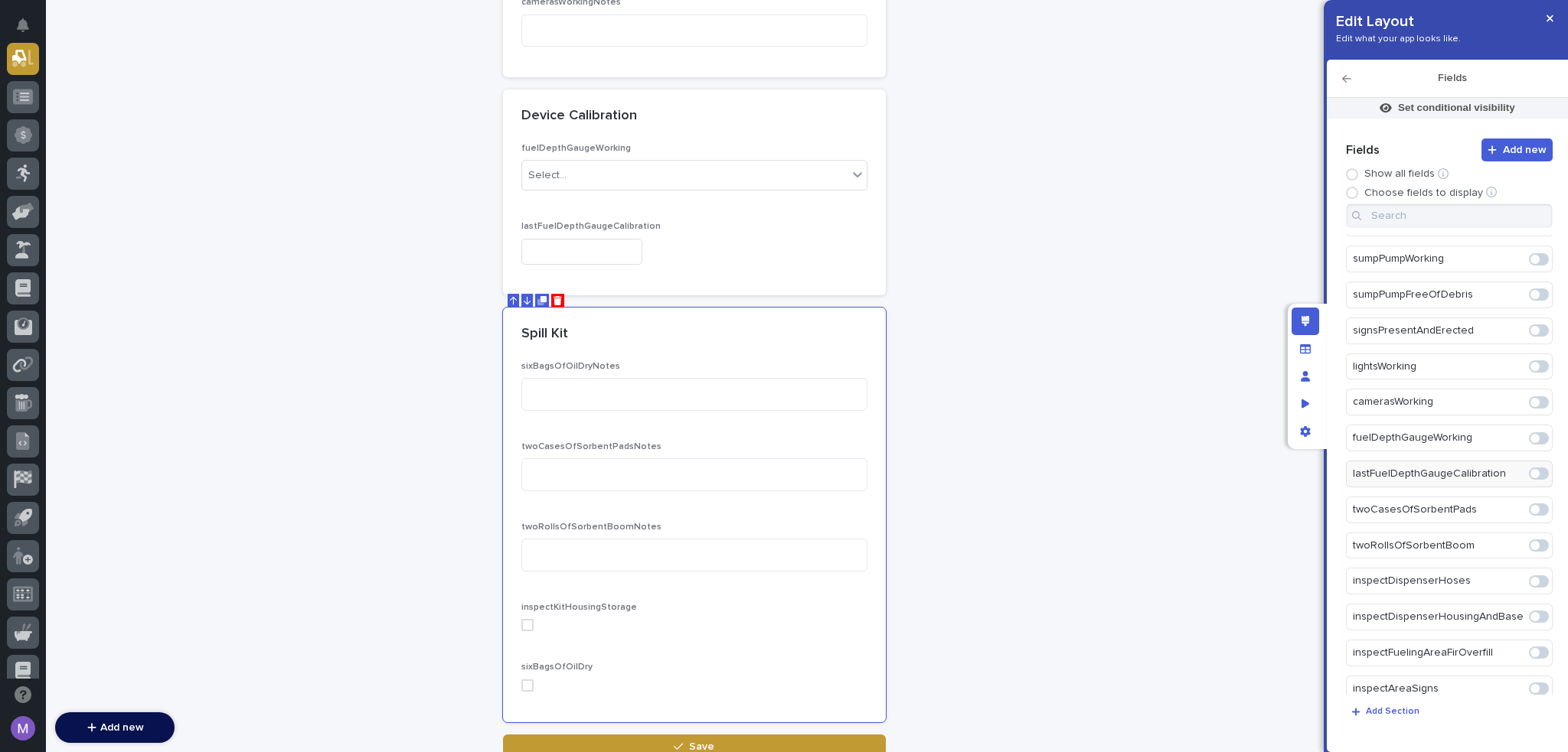
scroll to position [929, 0]
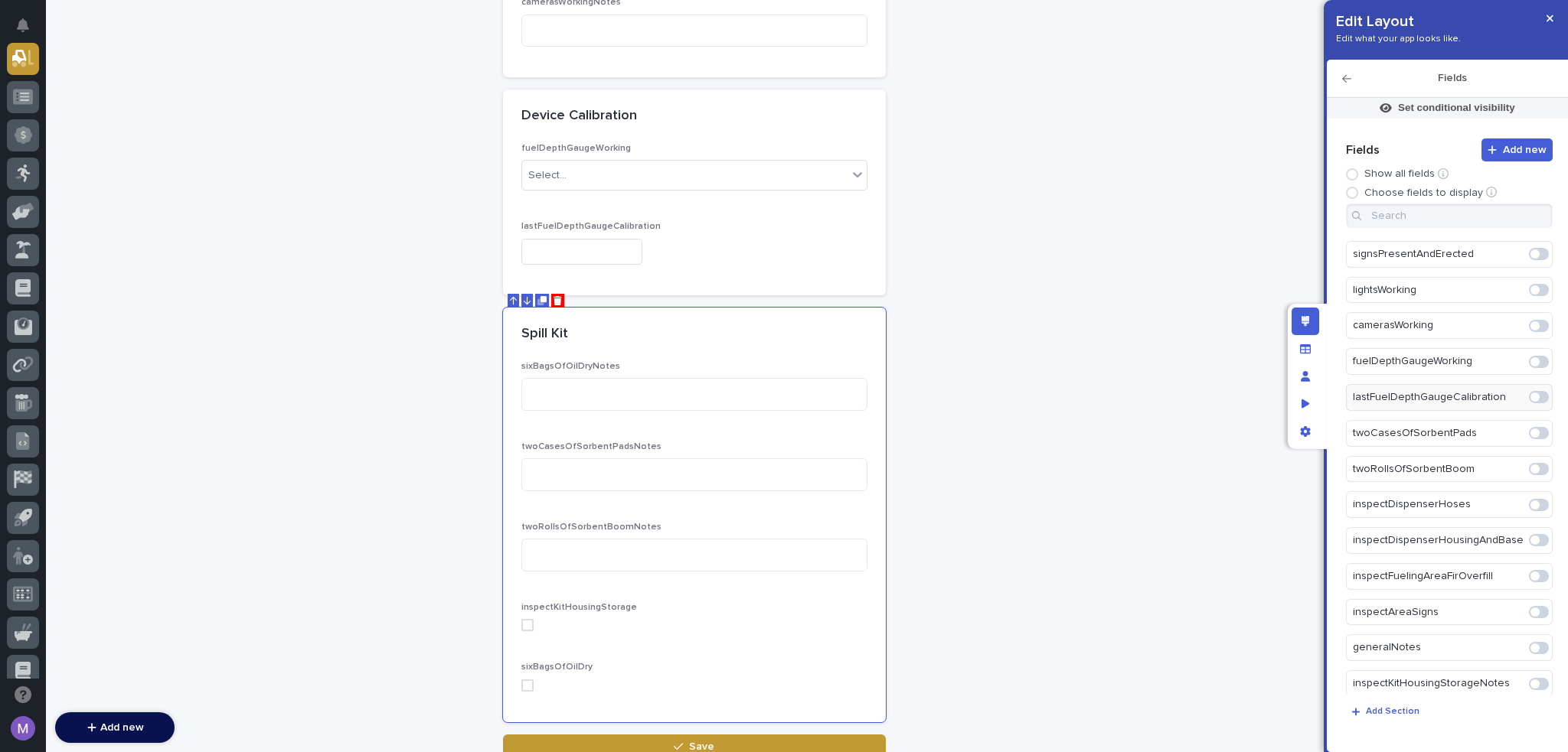
click at [1531, 429] on span at bounding box center [1535, 433] width 9 height 9
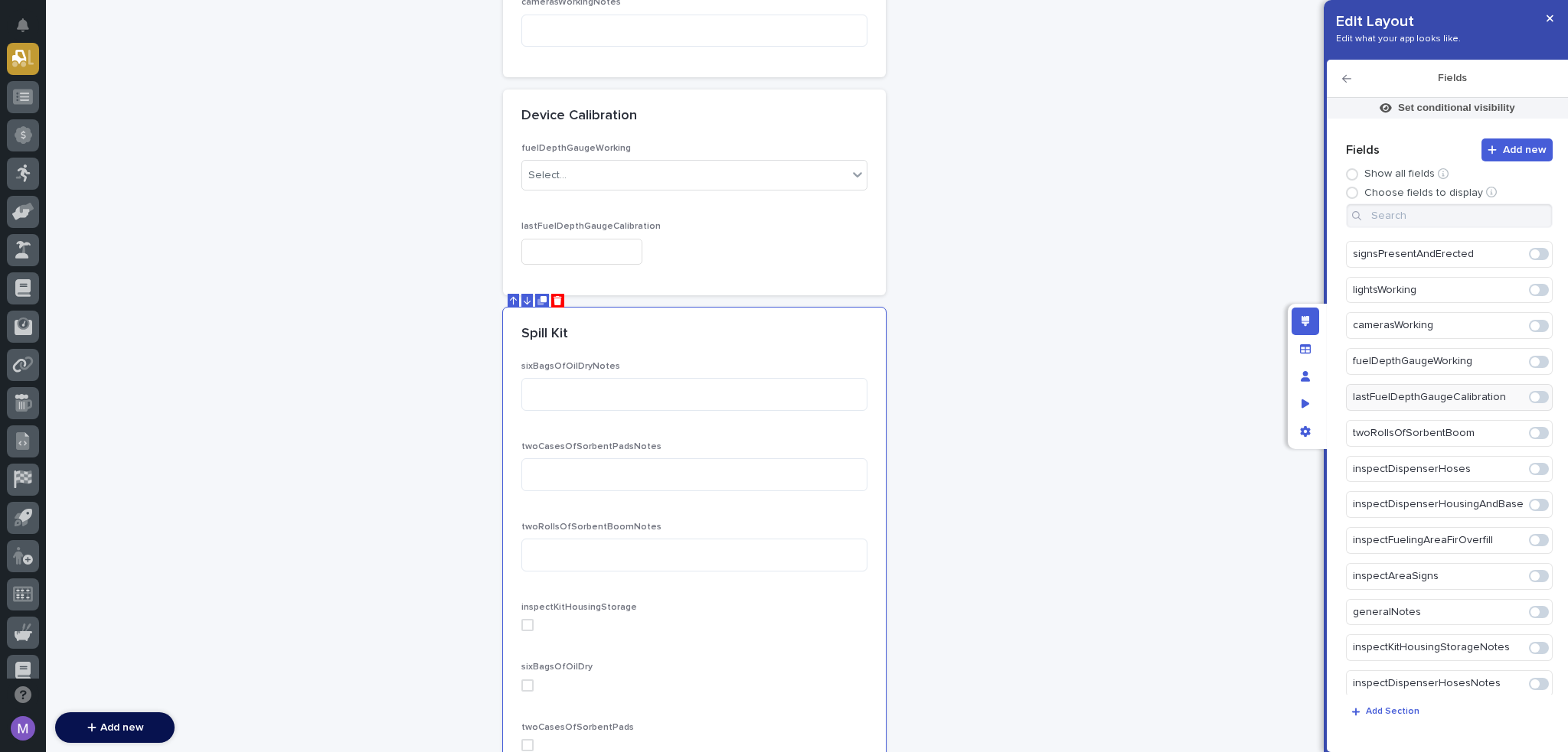
click at [1534, 427] on span at bounding box center [1539, 433] width 20 height 13
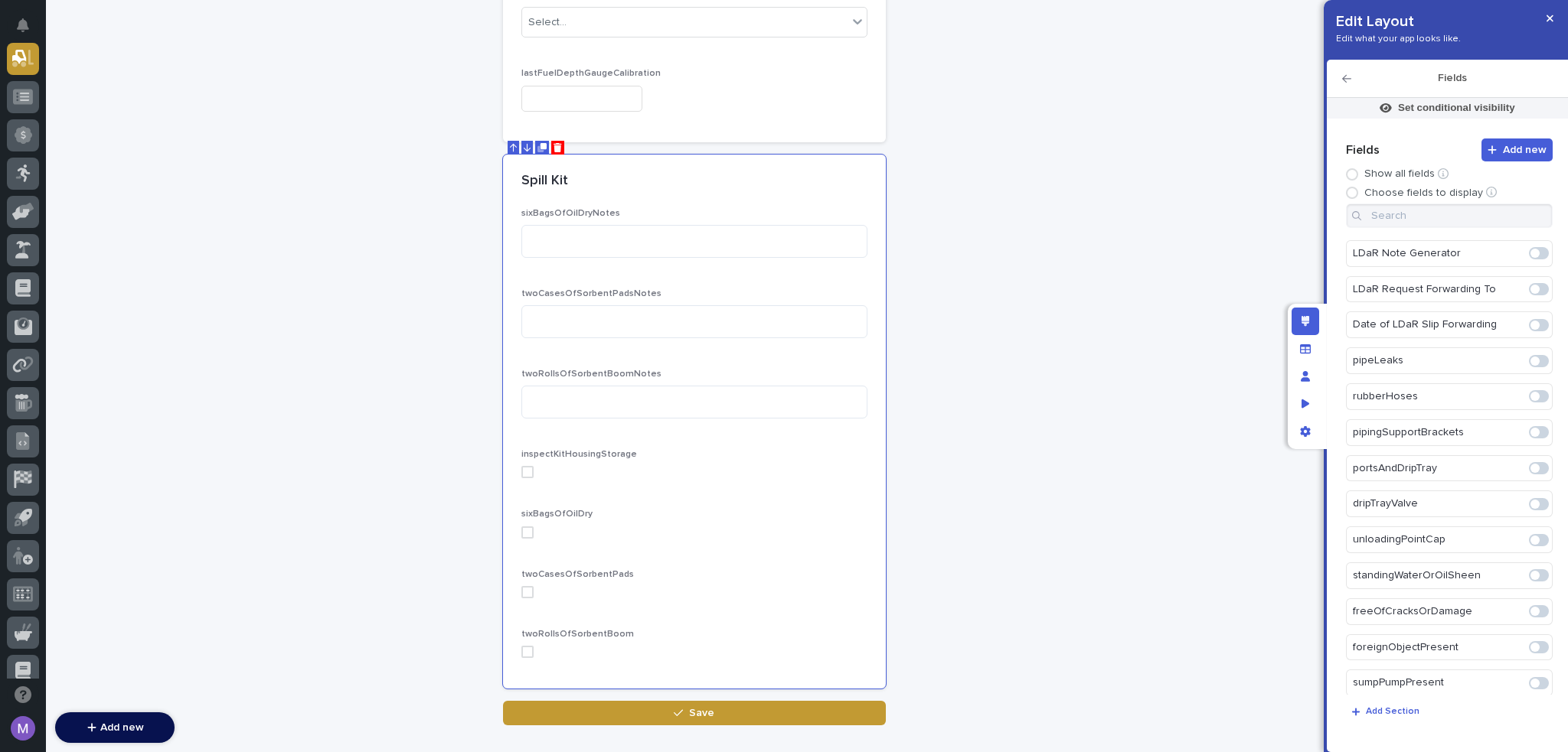
scroll to position [0, 0]
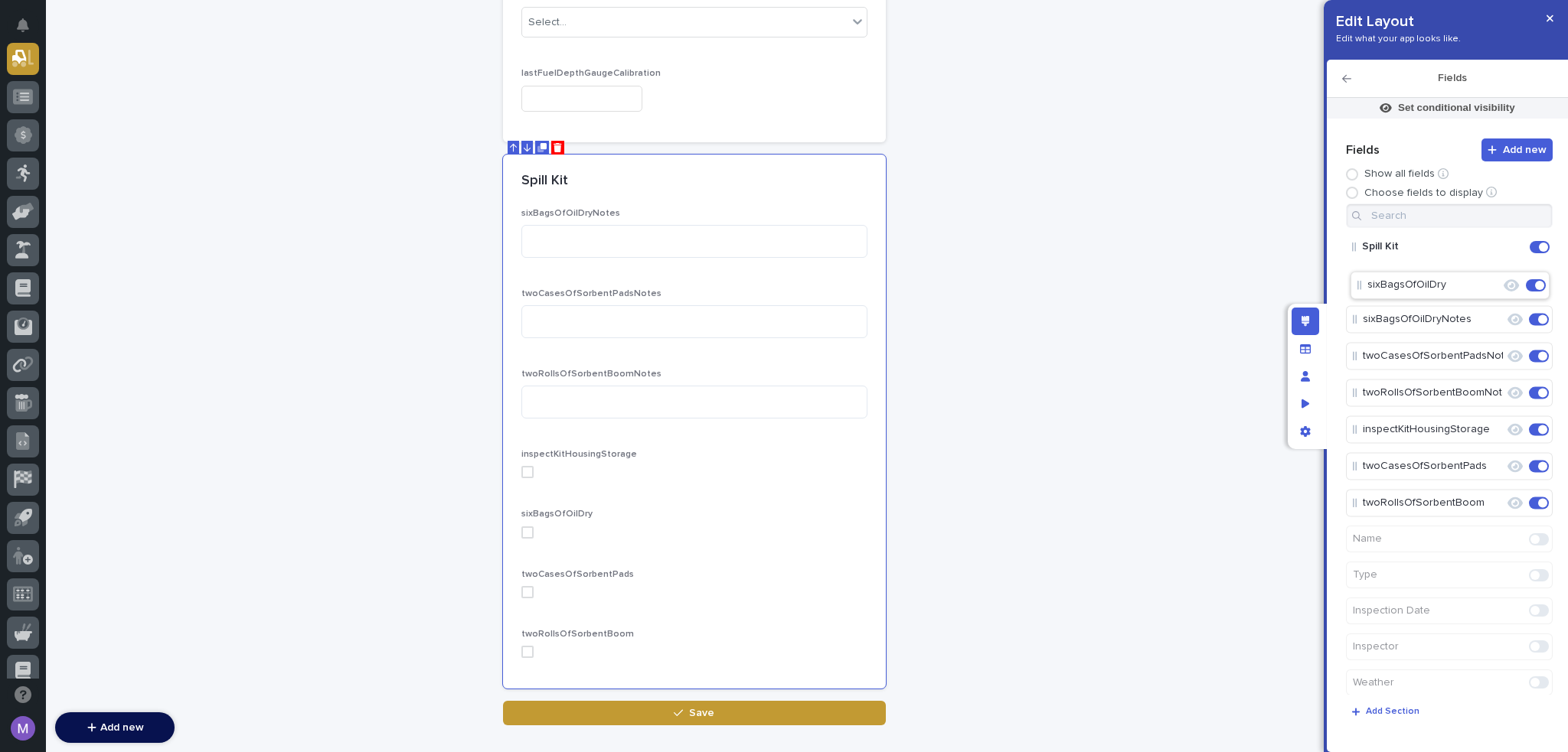
drag, startPoint x: 1401, startPoint y: 434, endPoint x: 1406, endPoint y: 283, distance: 151.1
drag, startPoint x: 1443, startPoint y: 465, endPoint x: 1446, endPoint y: 352, distance: 113.0
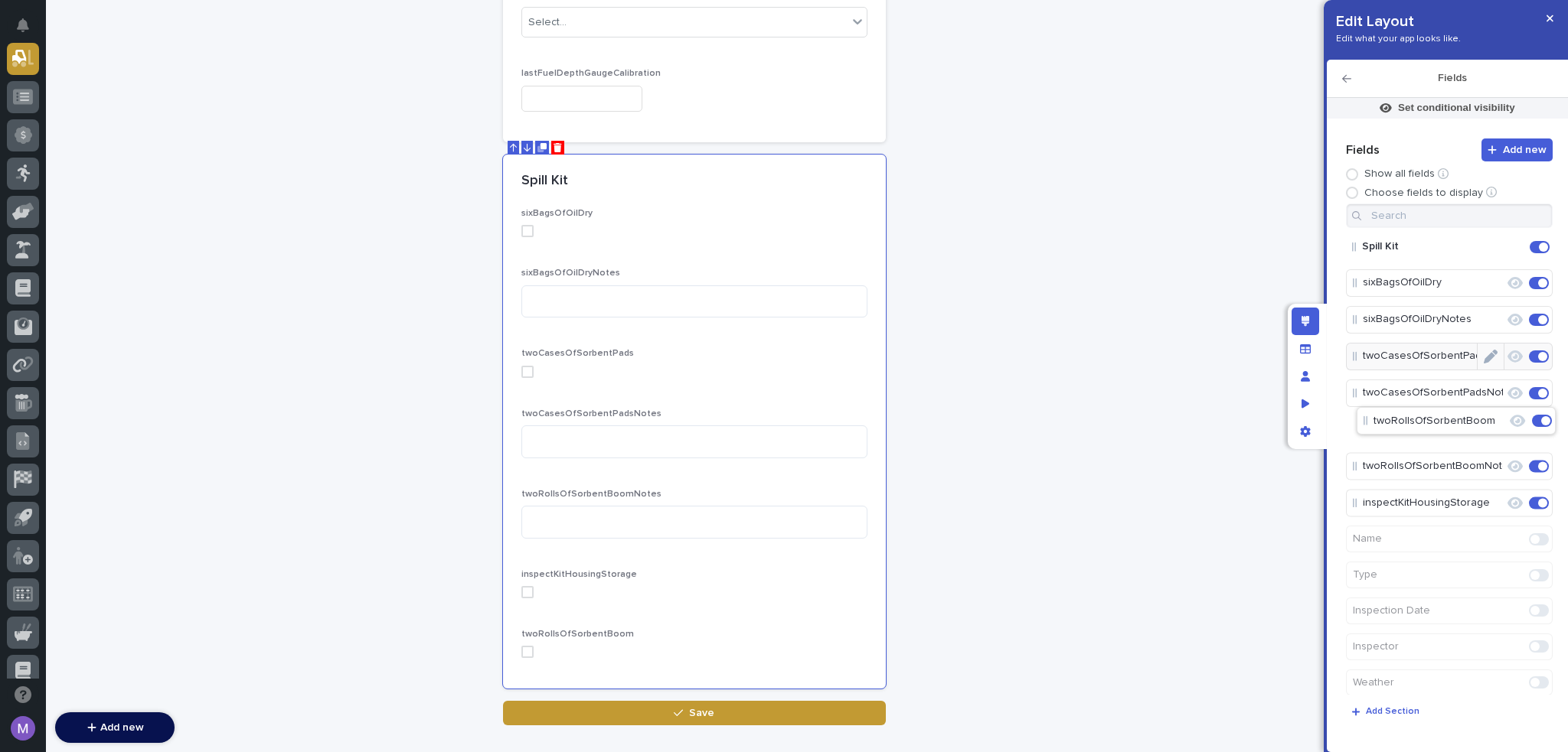
drag, startPoint x: 1449, startPoint y: 511, endPoint x: 1459, endPoint y: 426, distance: 85.6
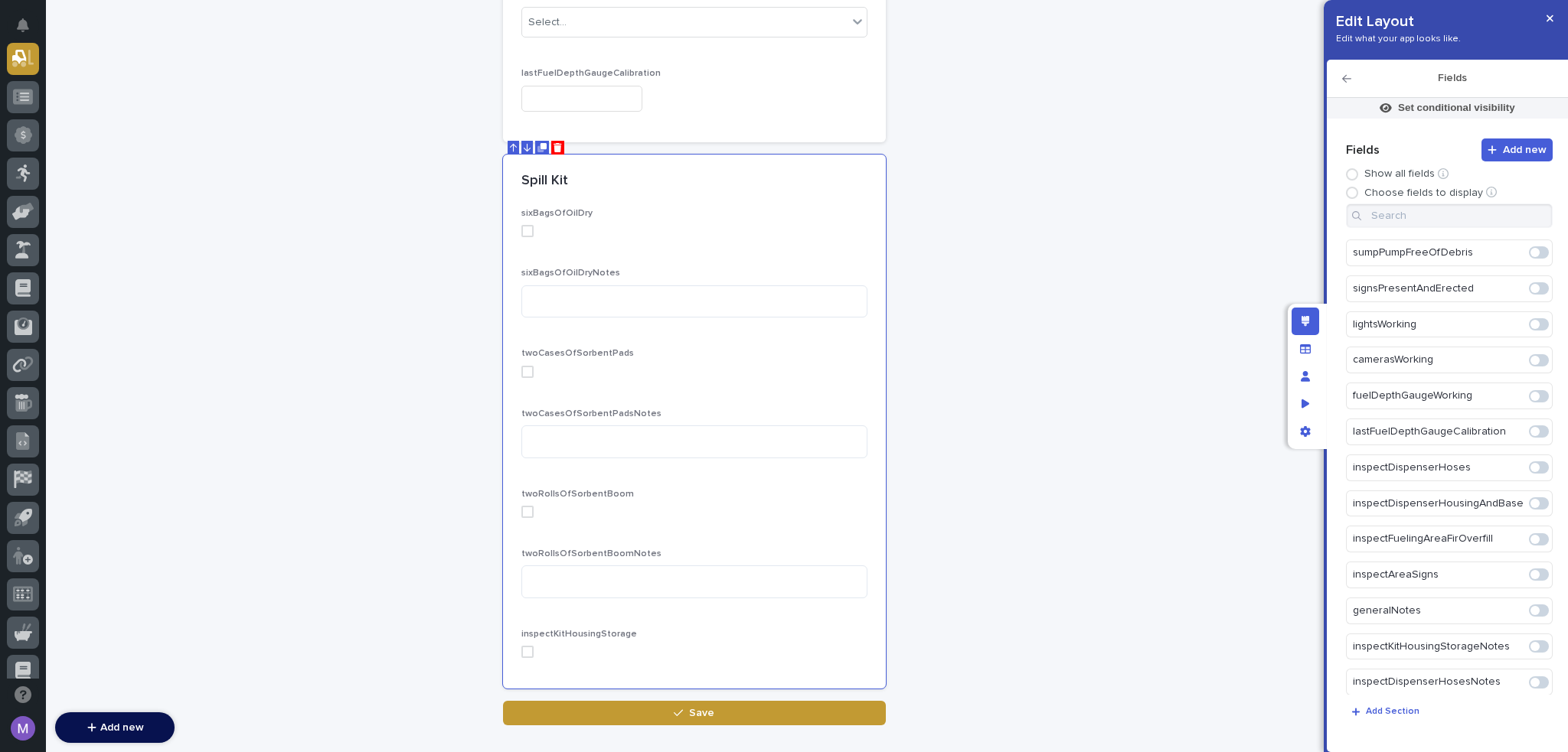
scroll to position [995, 0]
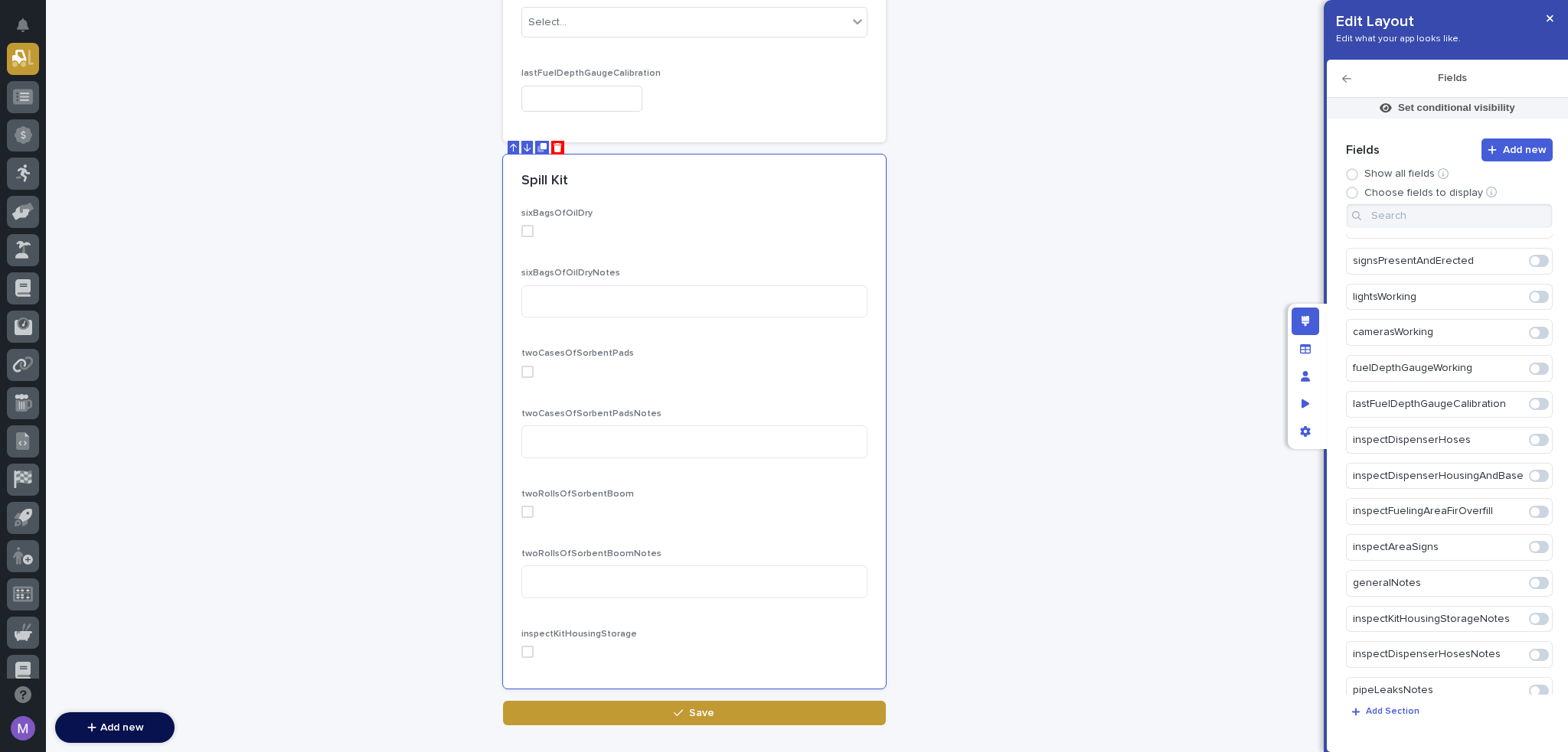
click at [1531, 615] on span at bounding box center [1535, 619] width 9 height 9
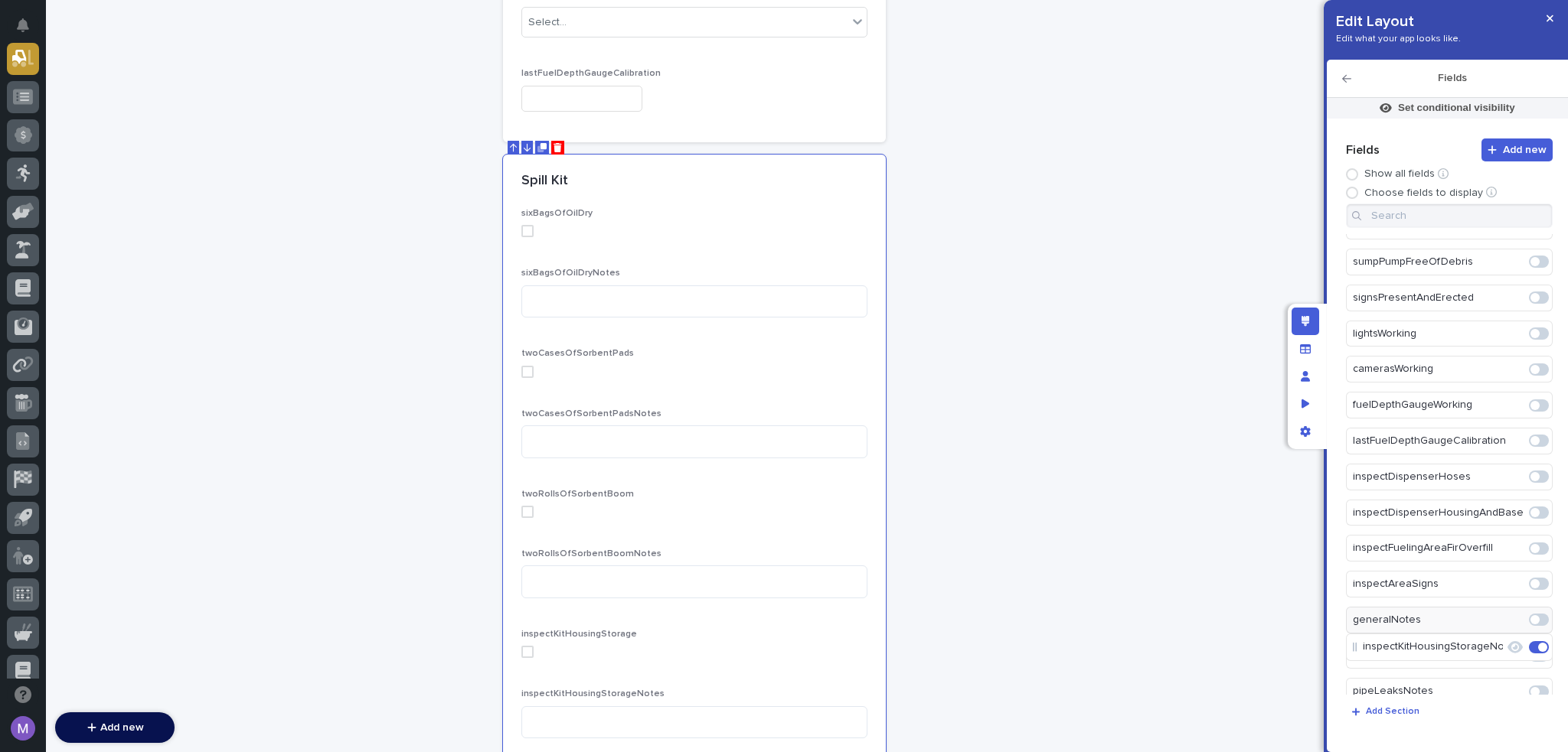
scroll to position [1032, 0]
click at [1352, 82] on h2 "Fields" at bounding box center [1452, 78] width 201 height 13
click at [1351, 81] on icon "button" at bounding box center [1347, 78] width 9 height 11
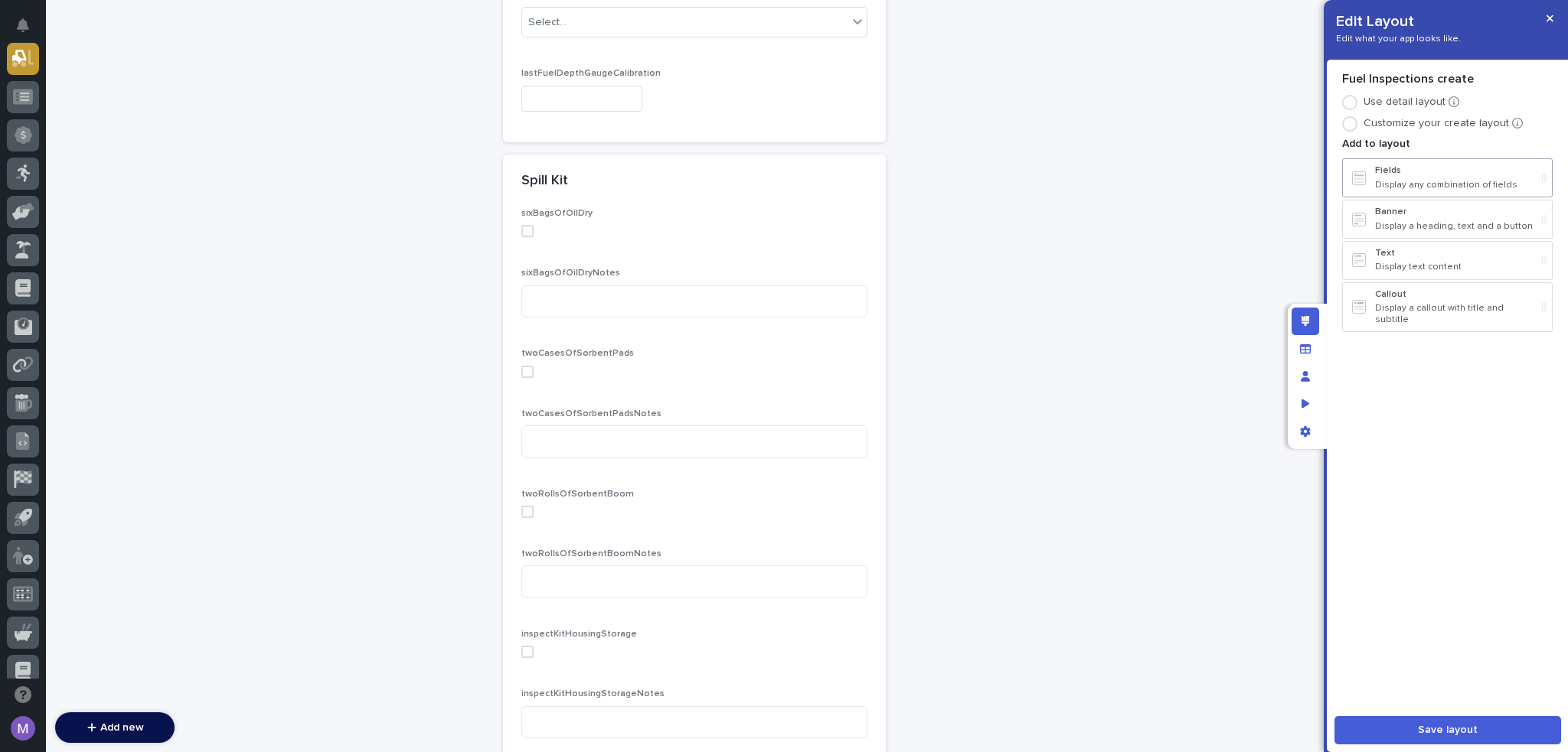
click at [1424, 186] on p "Display any combination of fields" at bounding box center [1455, 185] width 161 height 11
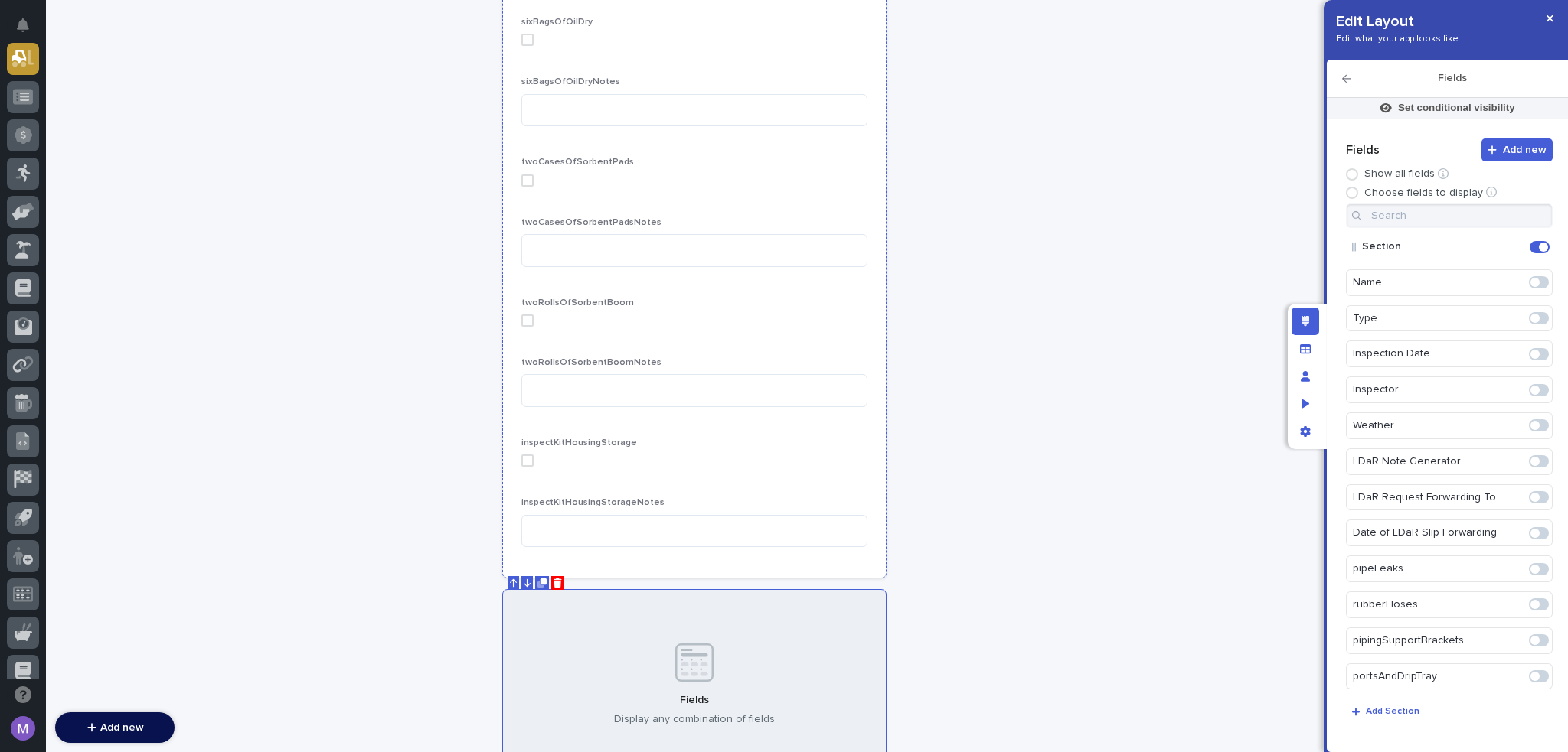
scroll to position [3669, 0]
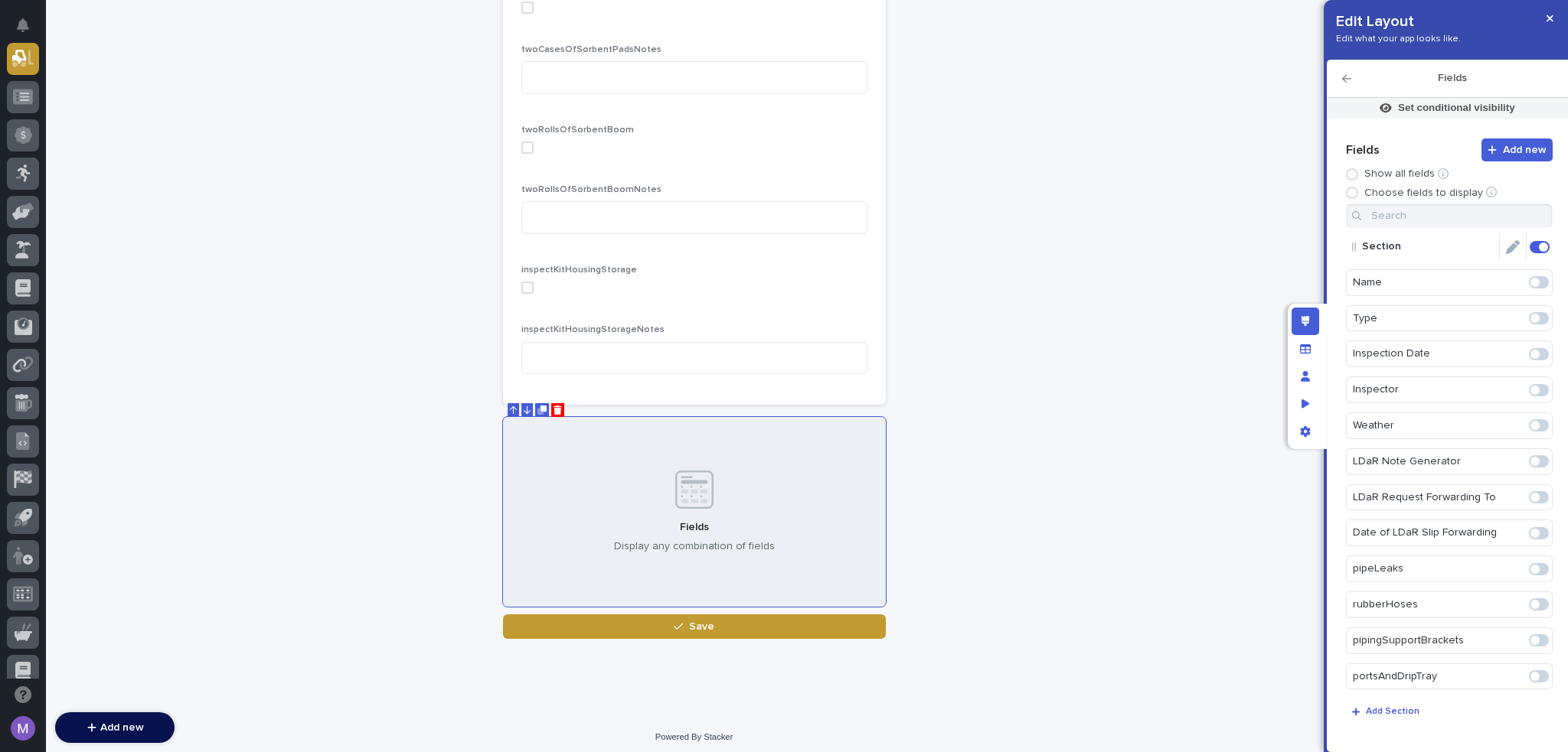
click at [1507, 247] on icon "Edit" at bounding box center [1513, 247] width 13 height 13
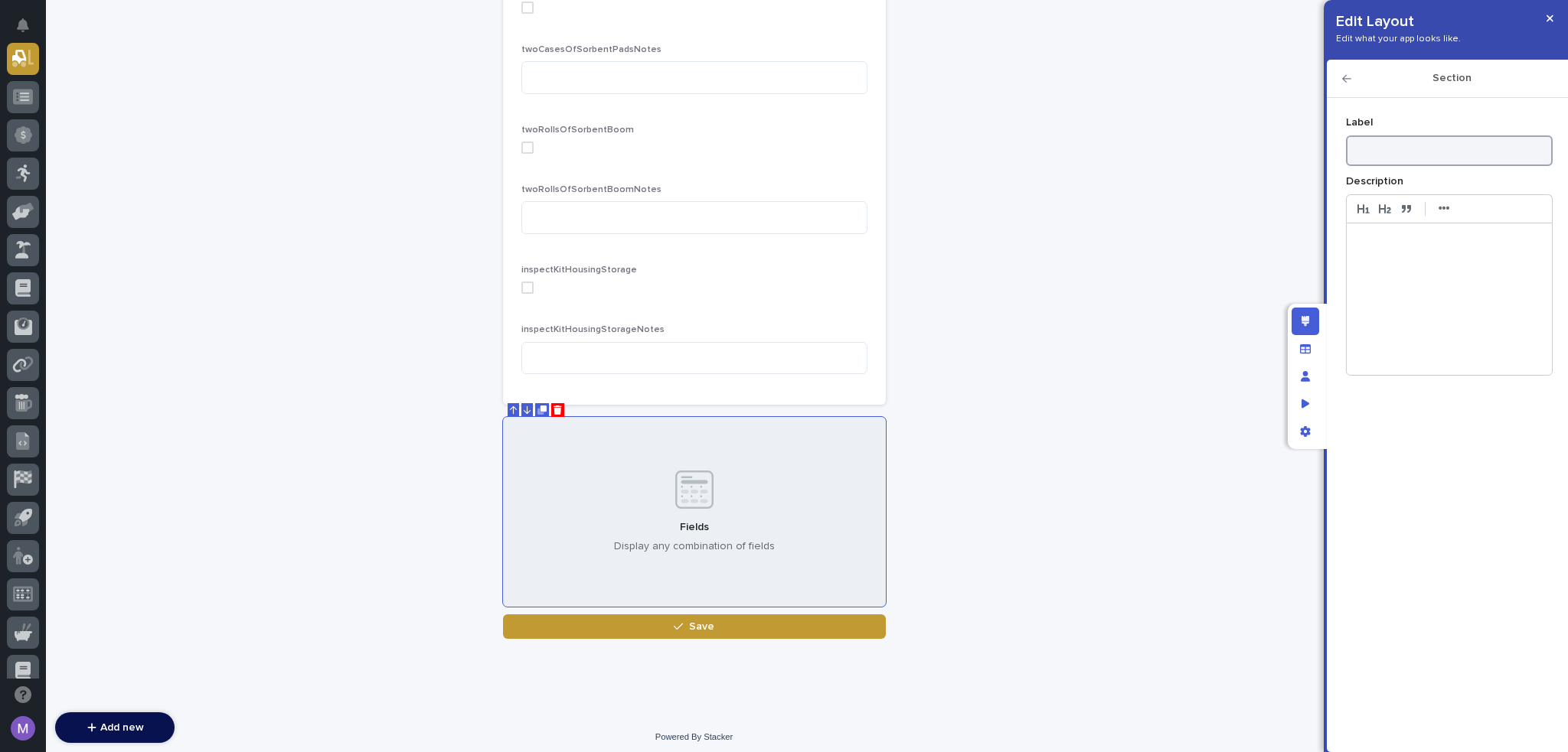
click at [1448, 156] on input at bounding box center [1450, 151] width 207 height 30
type input "Fueling Area & Dispensers"
click at [1343, 77] on icon "button" at bounding box center [1347, 78] width 9 height 8
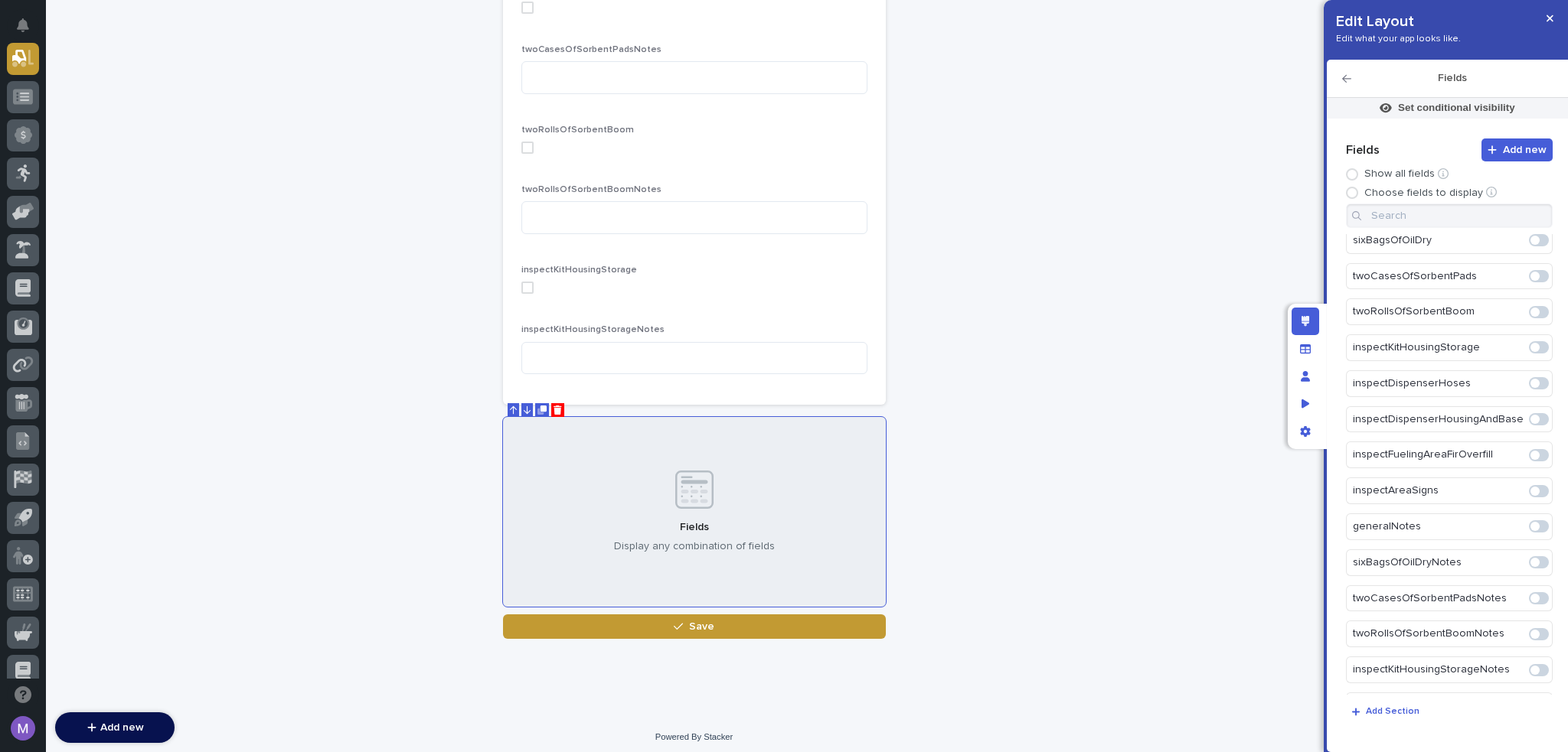
scroll to position [915, 0]
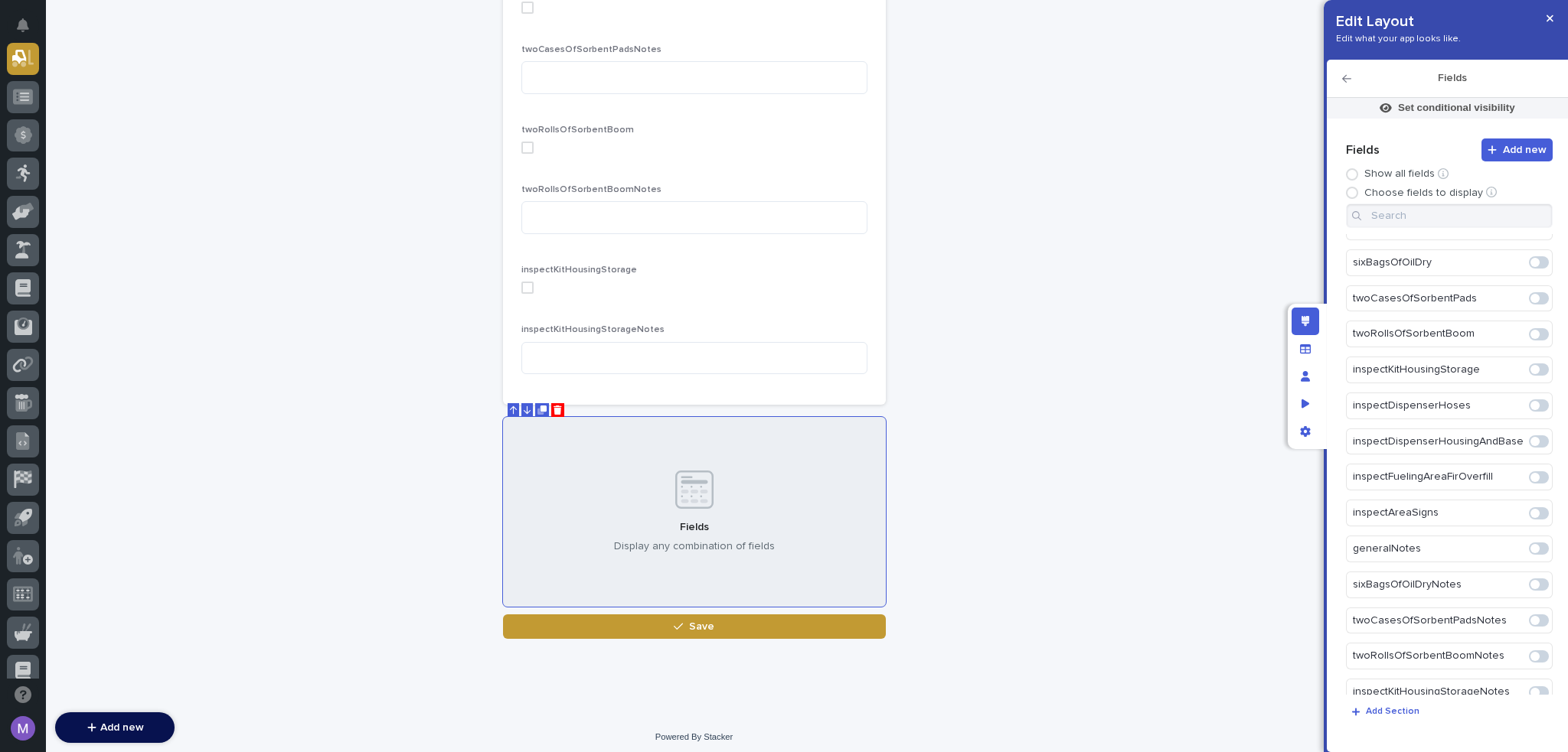
click at [1531, 401] on span at bounding box center [1535, 405] width 9 height 9
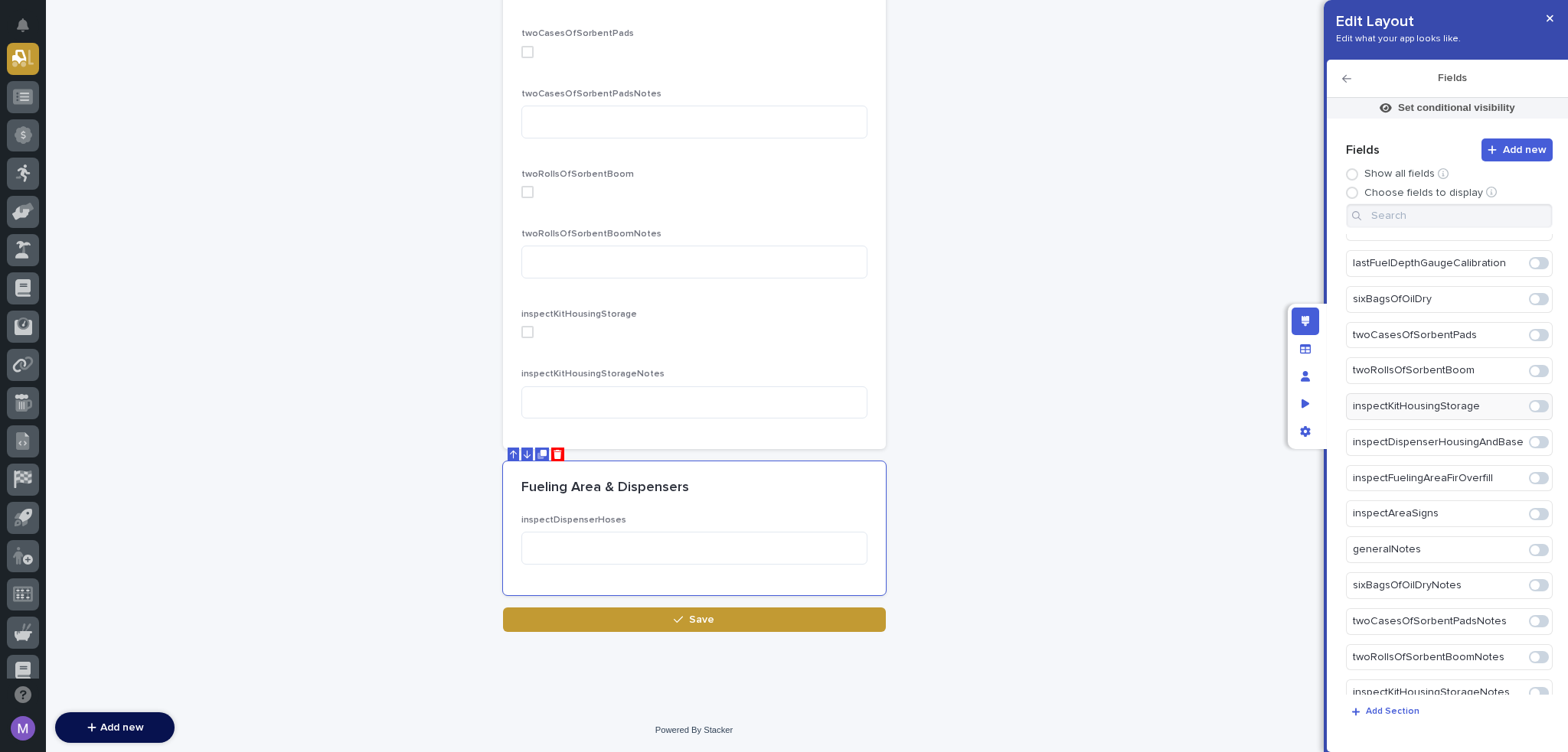
scroll to position [951, 0]
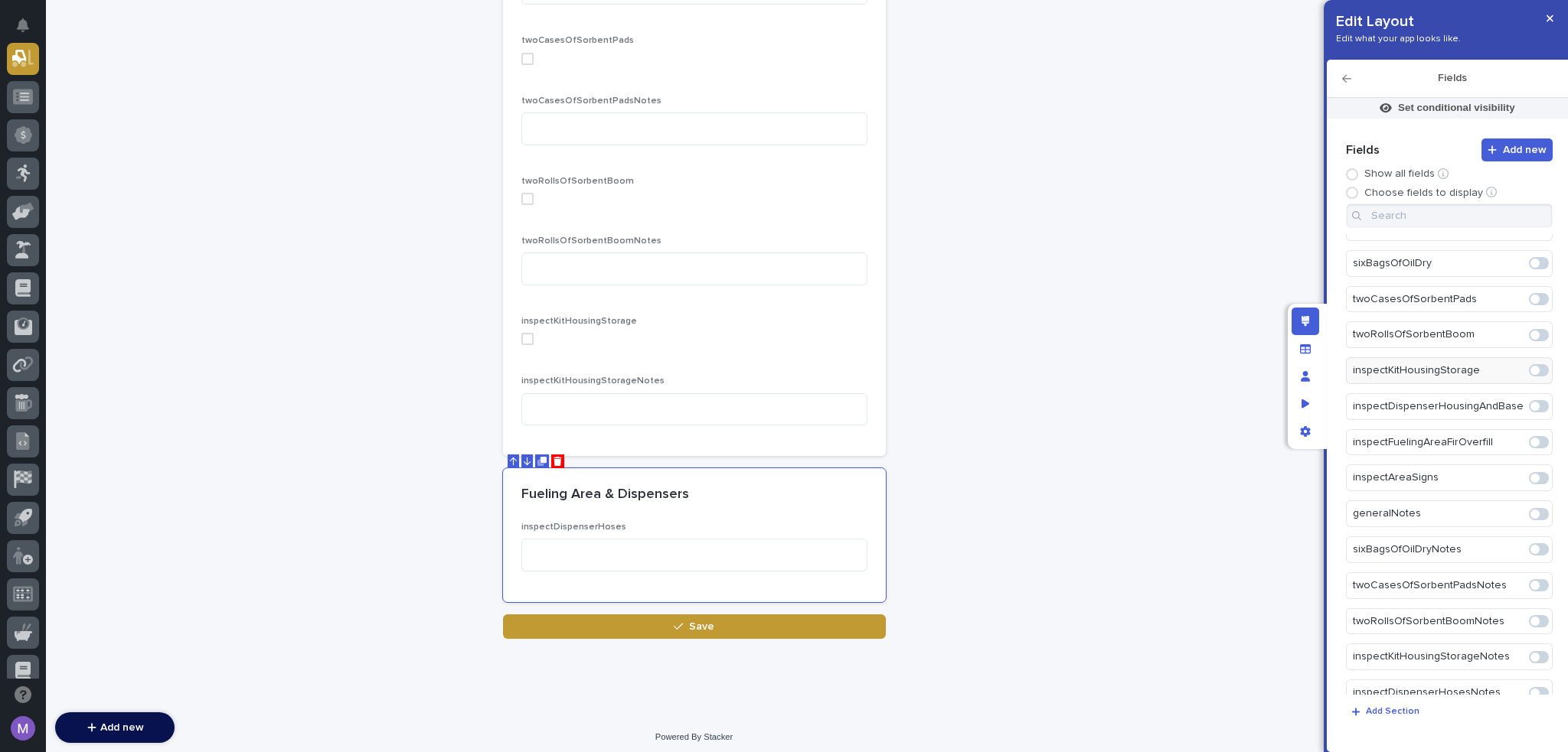
click at [1533, 400] on span at bounding box center [1539, 406] width 20 height 13
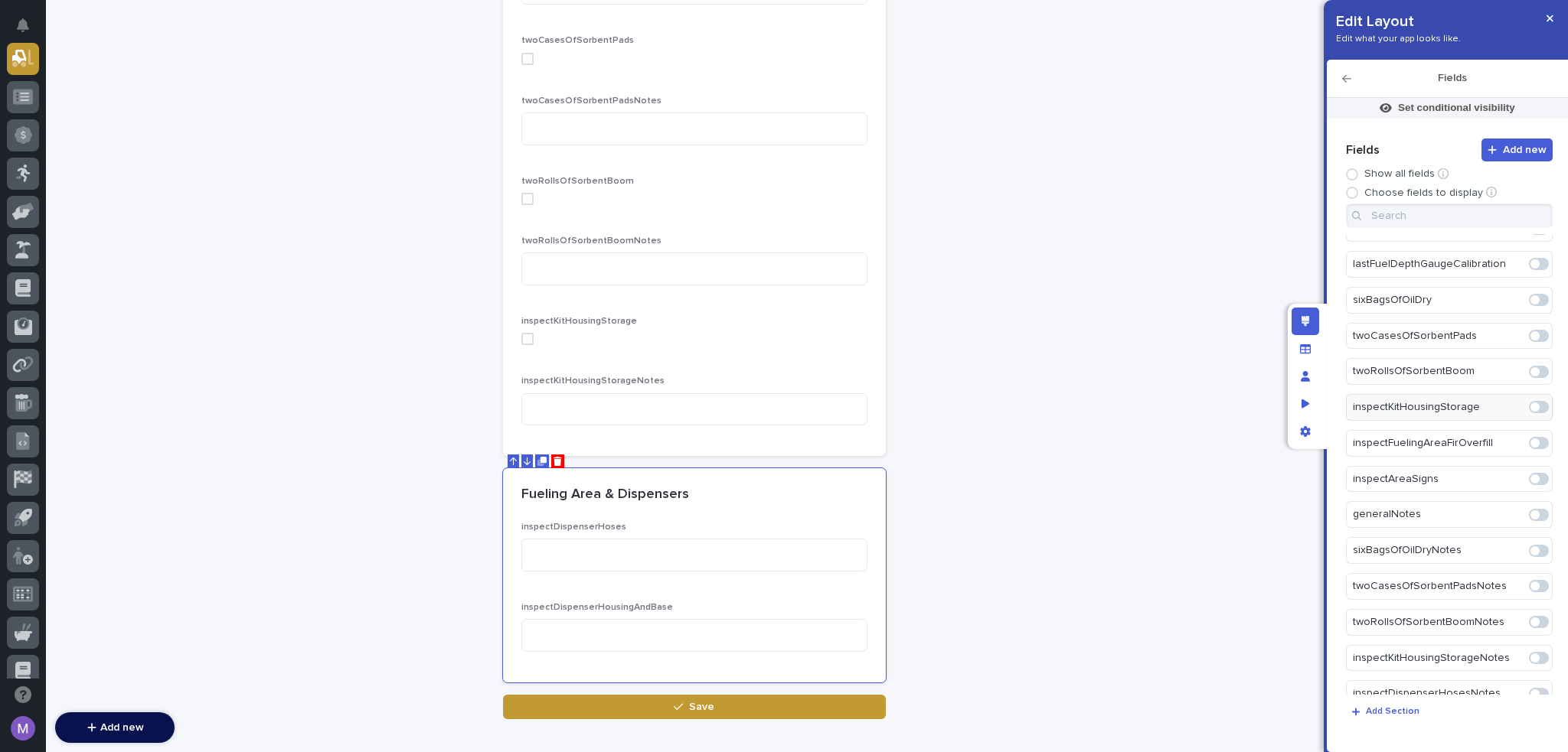
scroll to position [988, 0]
click at [1533, 400] on span at bounding box center [1539, 406] width 20 height 13
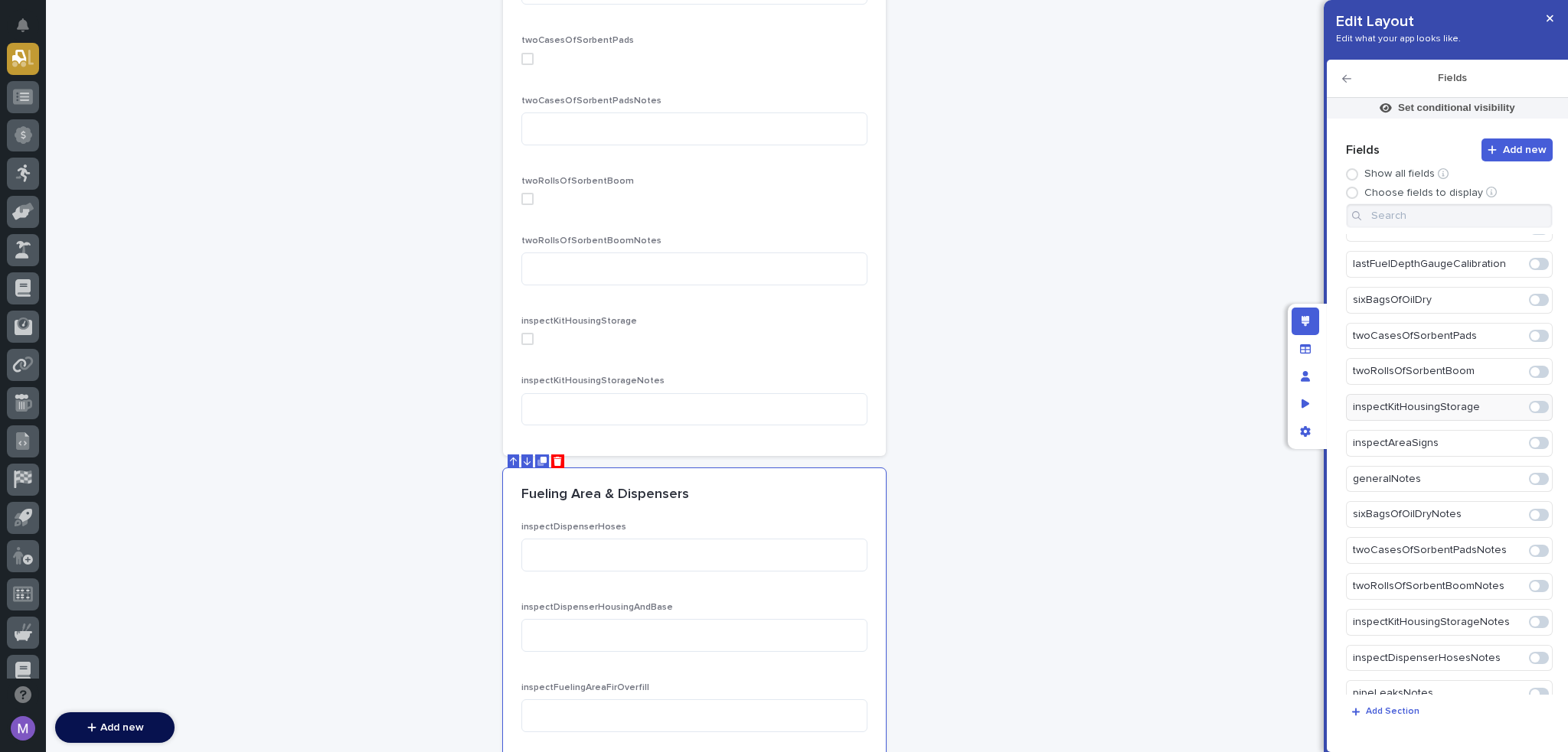
scroll to position [1024, 0]
click at [1533, 401] on span at bounding box center [1539, 407] width 20 height 13
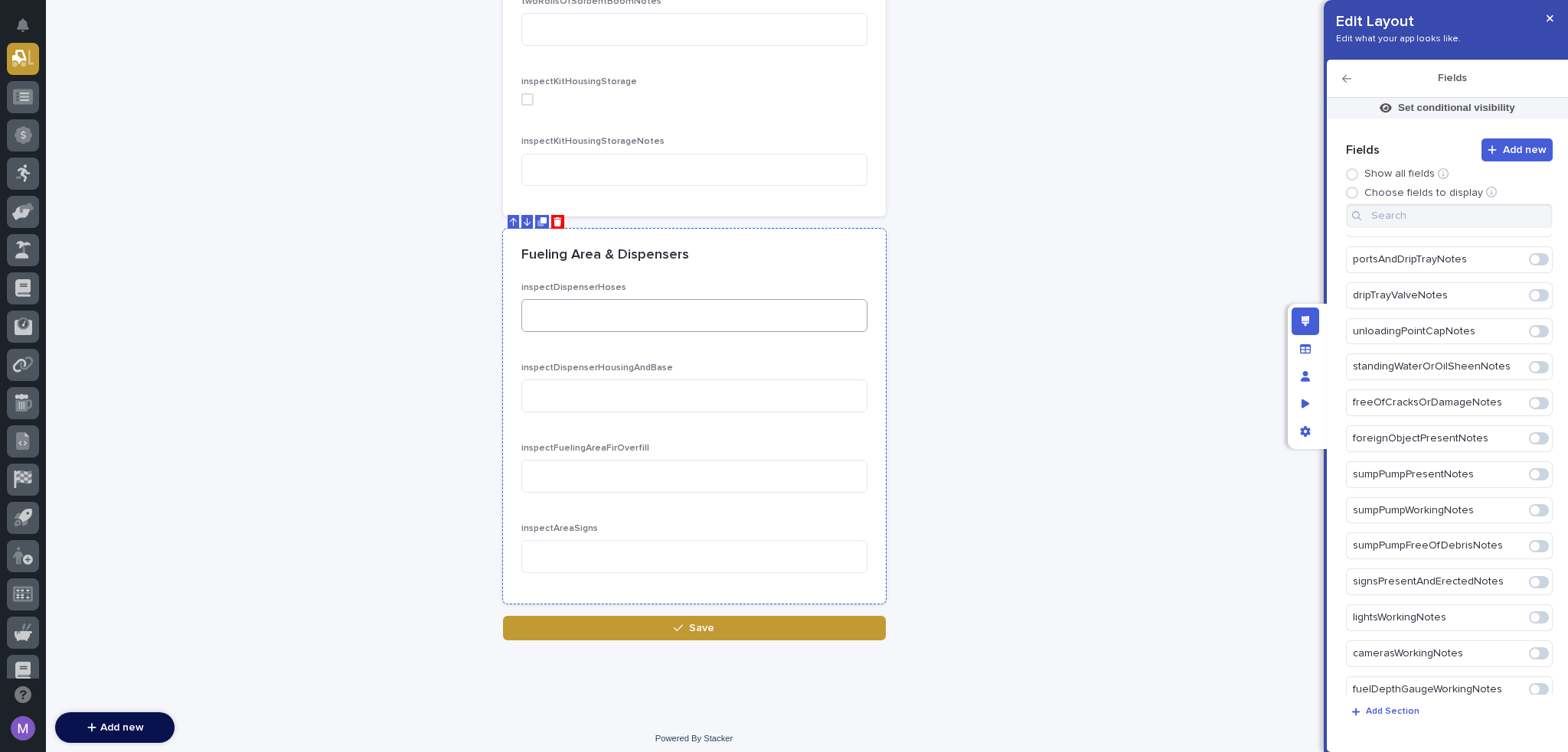
scroll to position [3859, 0]
click at [1353, 78] on h2 "Fields" at bounding box center [1452, 78] width 201 height 13
click at [1350, 78] on icon "button" at bounding box center [1347, 78] width 9 height 8
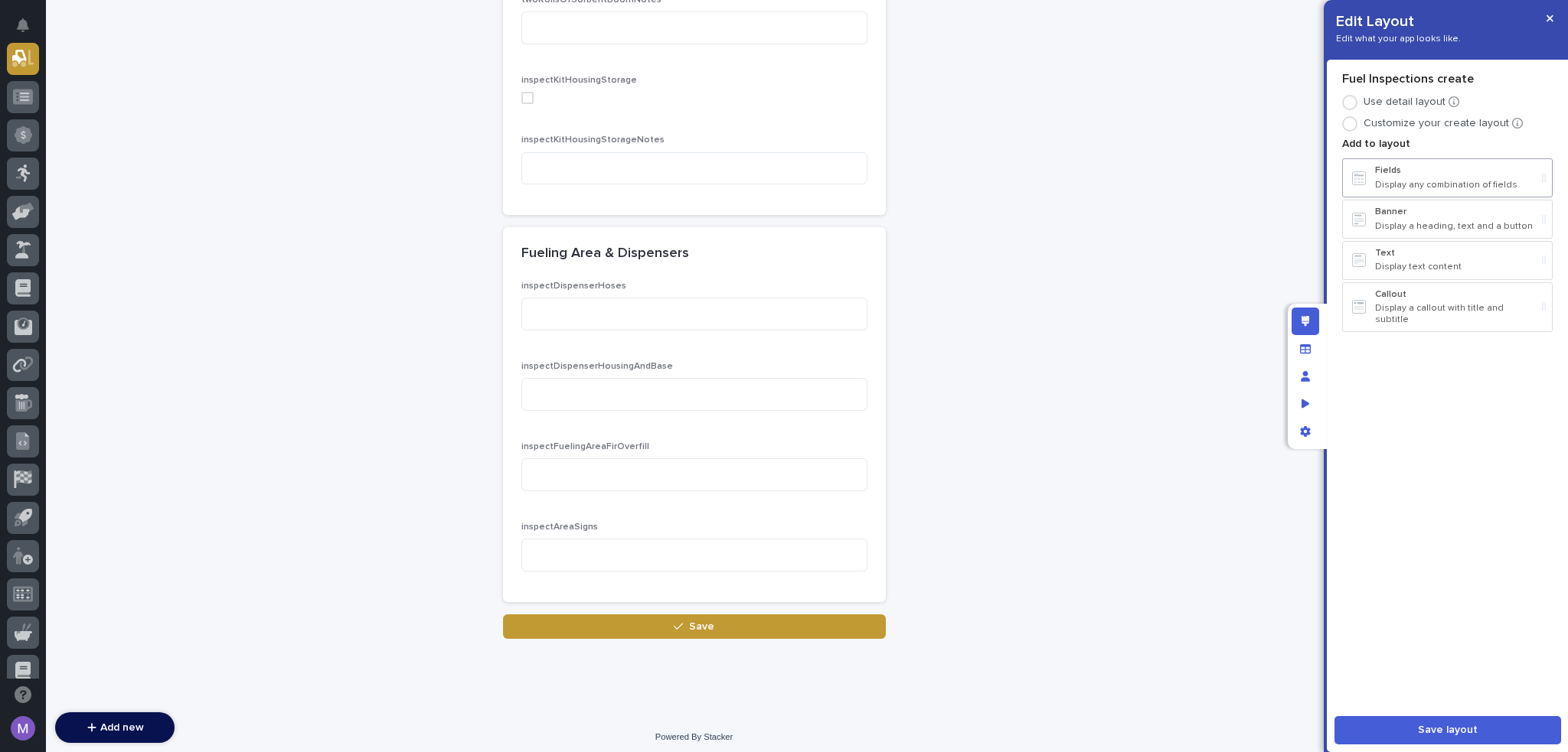
click at [1398, 190] on p "Display any combination of fields" at bounding box center [1455, 185] width 161 height 11
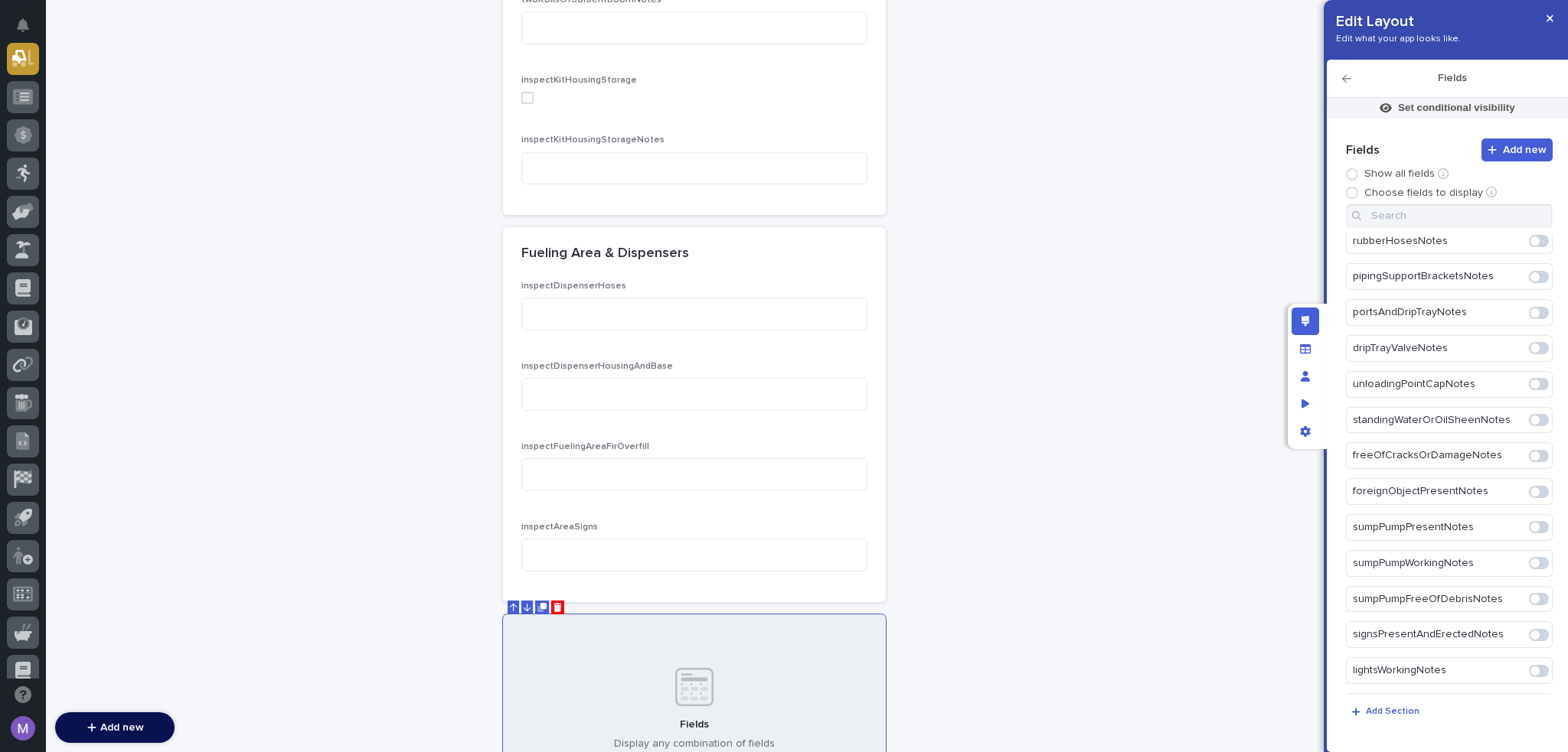
scroll to position [1451, 0]
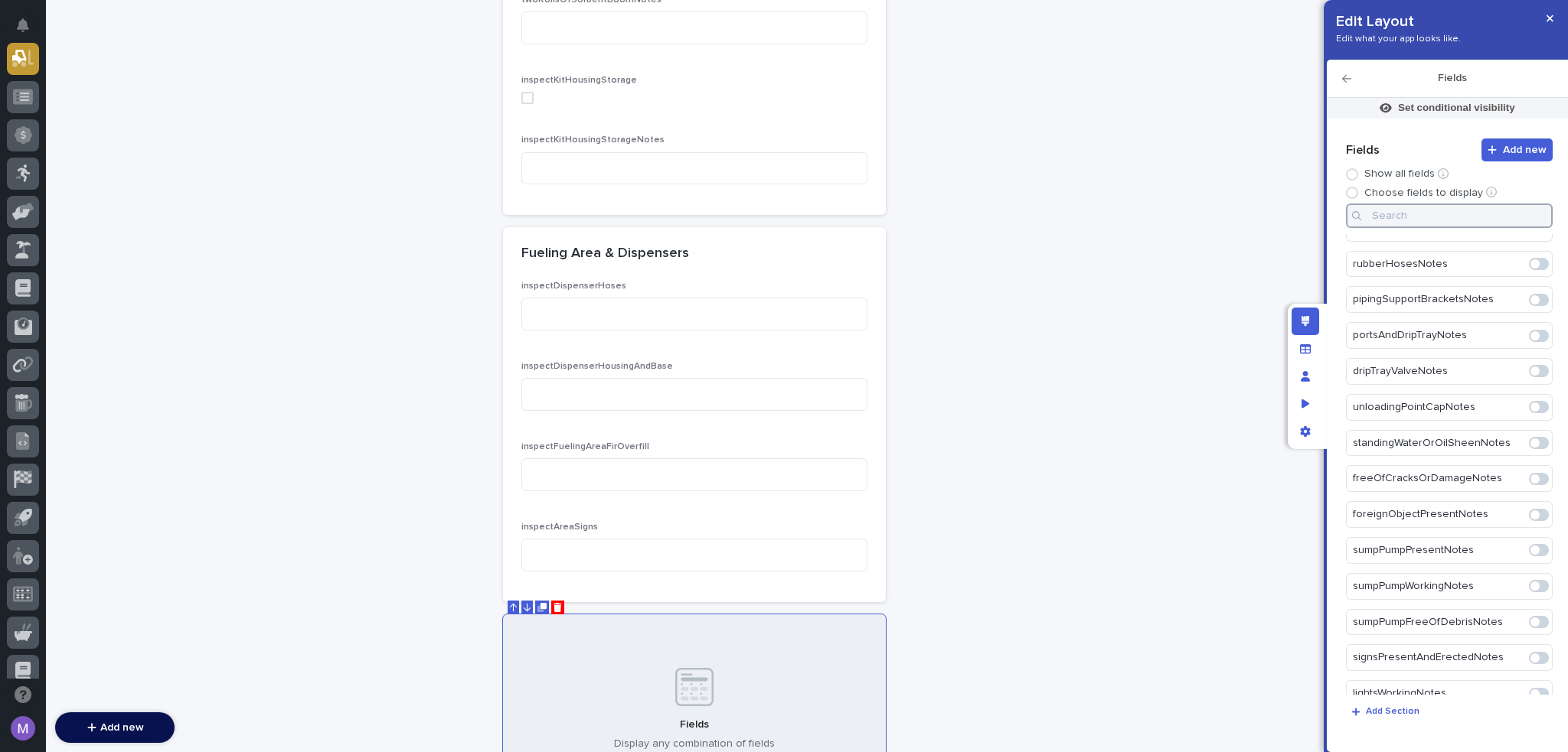
click at [1432, 223] on input at bounding box center [1450, 215] width 207 height 24
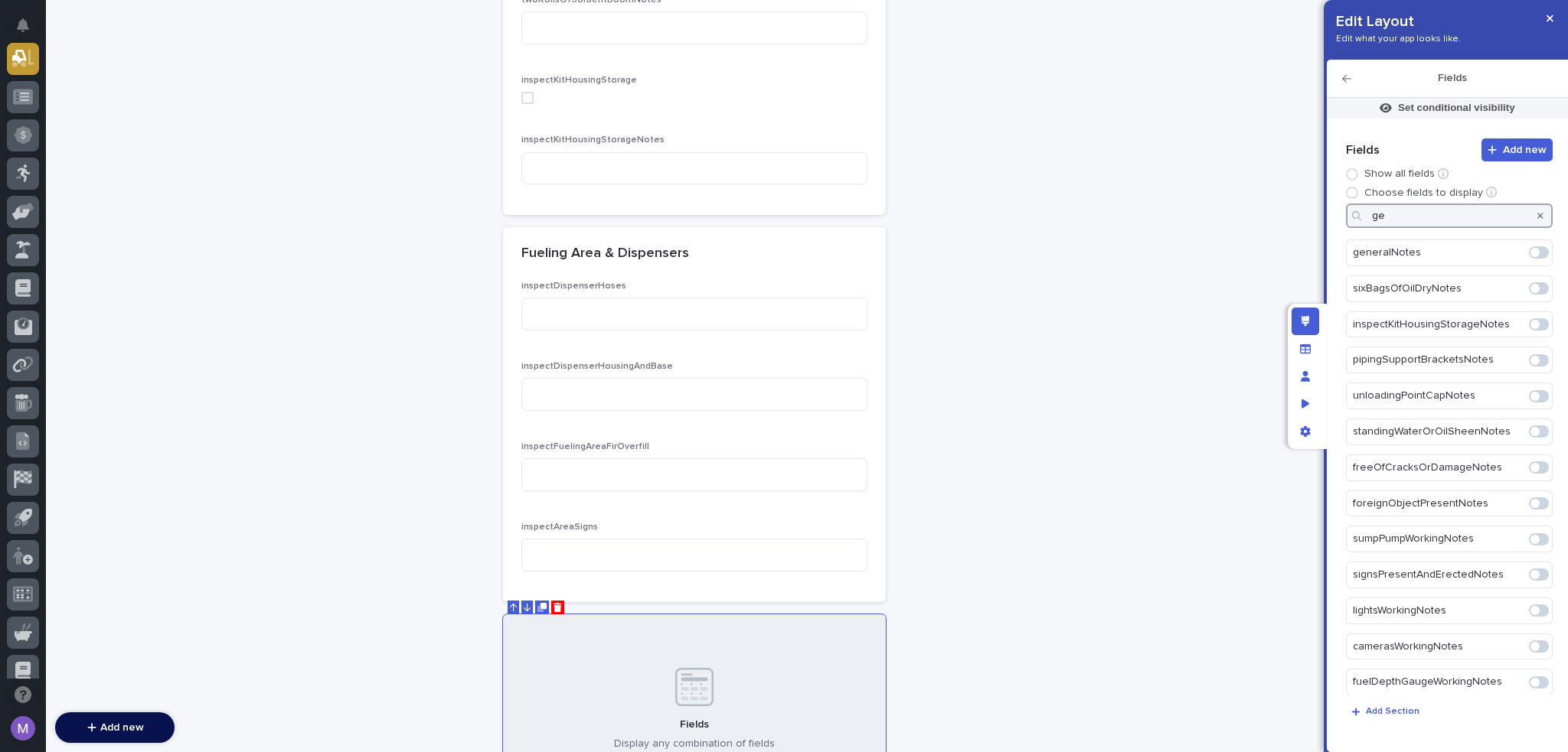
scroll to position [0, 0]
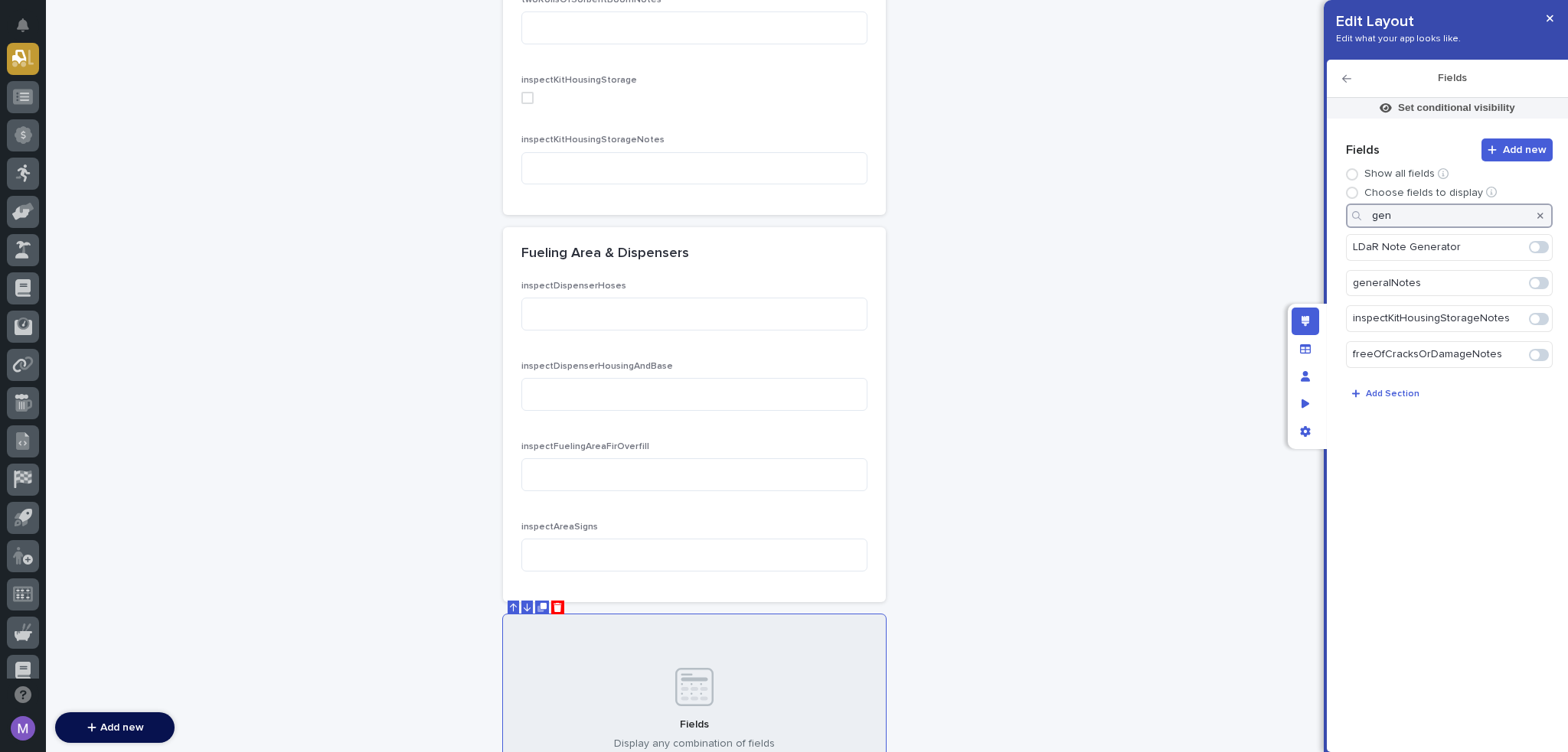
click at [1533, 279] on span at bounding box center [1535, 283] width 9 height 9
type input "gen"
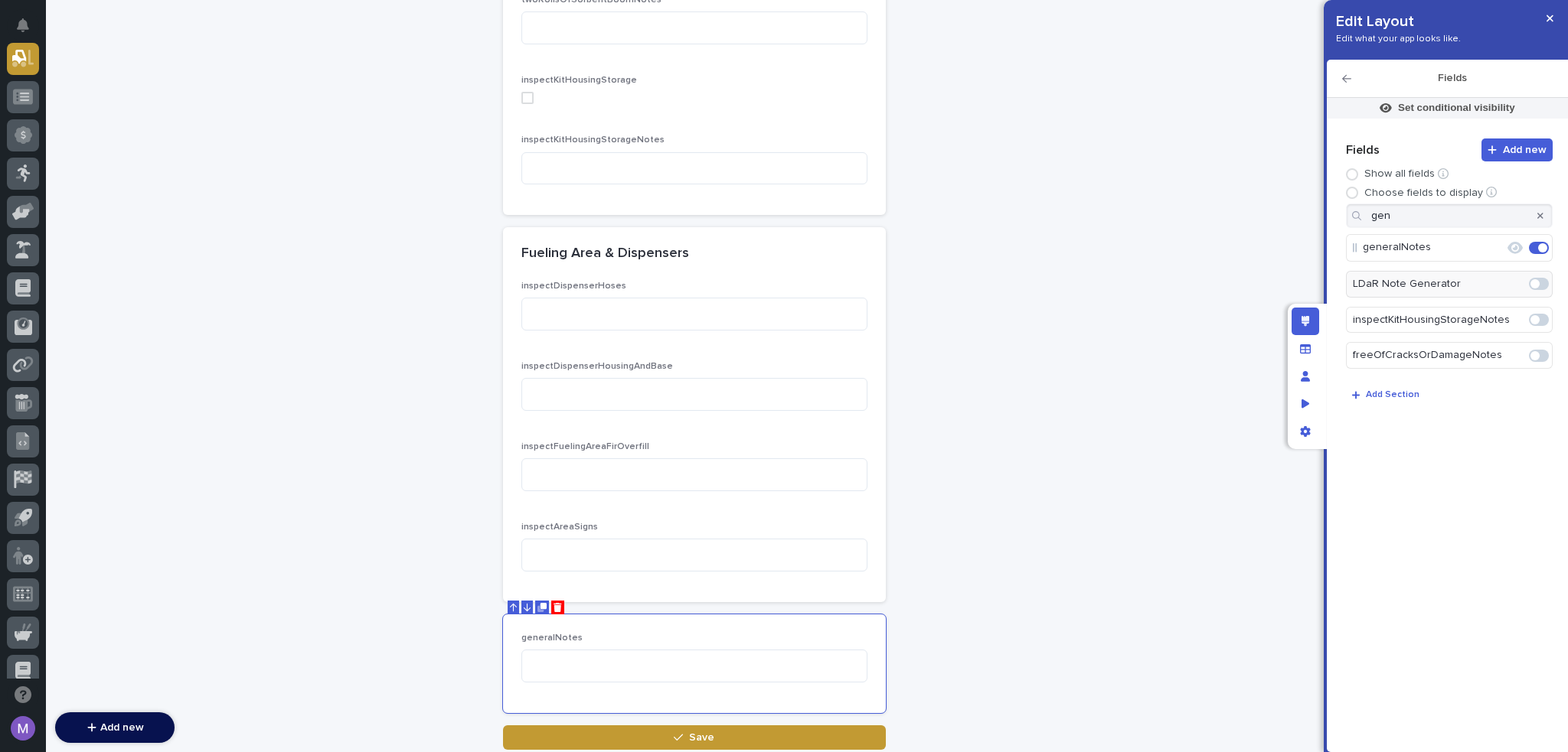
click at [1345, 72] on div "Fields" at bounding box center [1448, 78] width 242 height 38
click at [1342, 73] on icon "button" at bounding box center [1347, 78] width 9 height 11
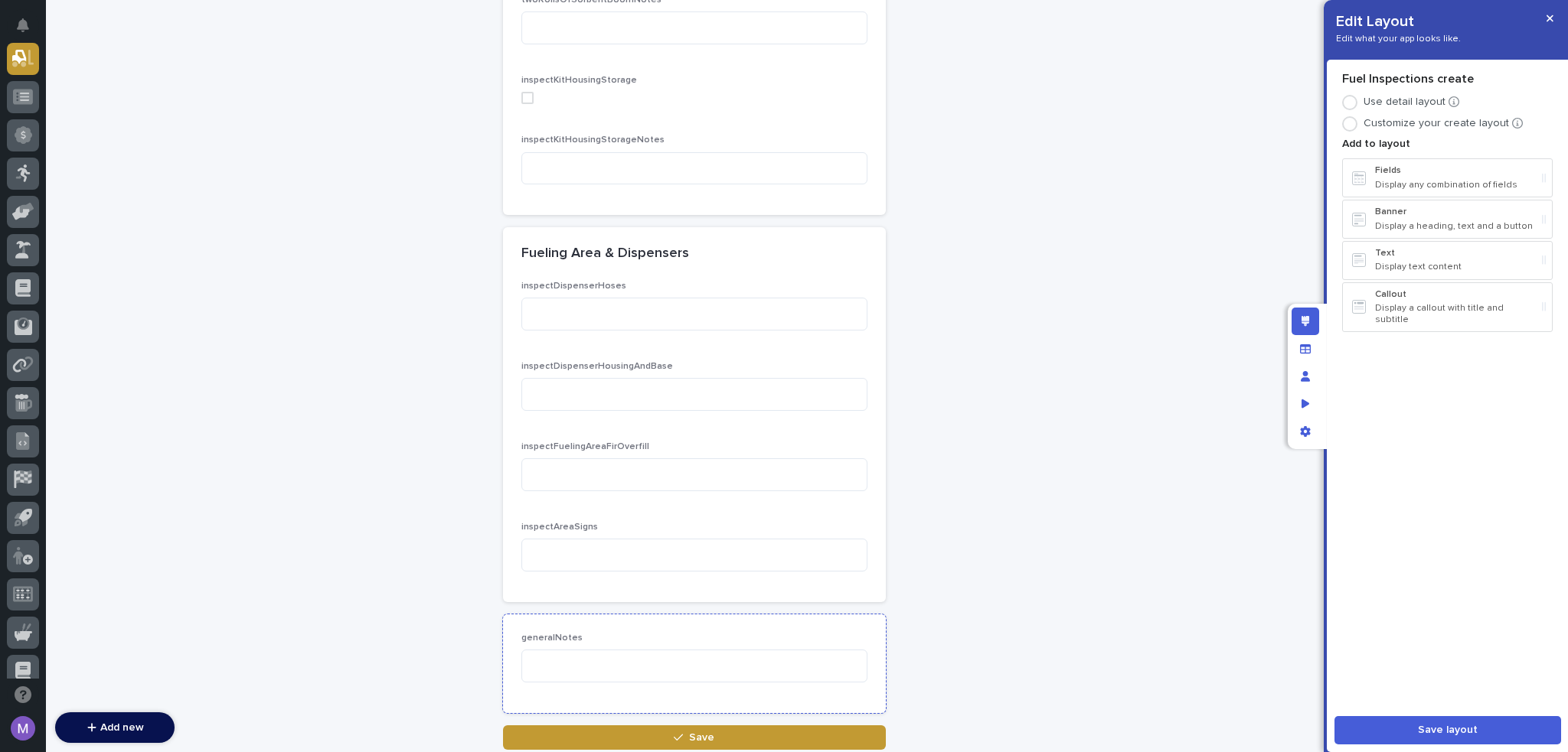
click at [845, 617] on div "generalNotes" at bounding box center [694, 664] width 383 height 98
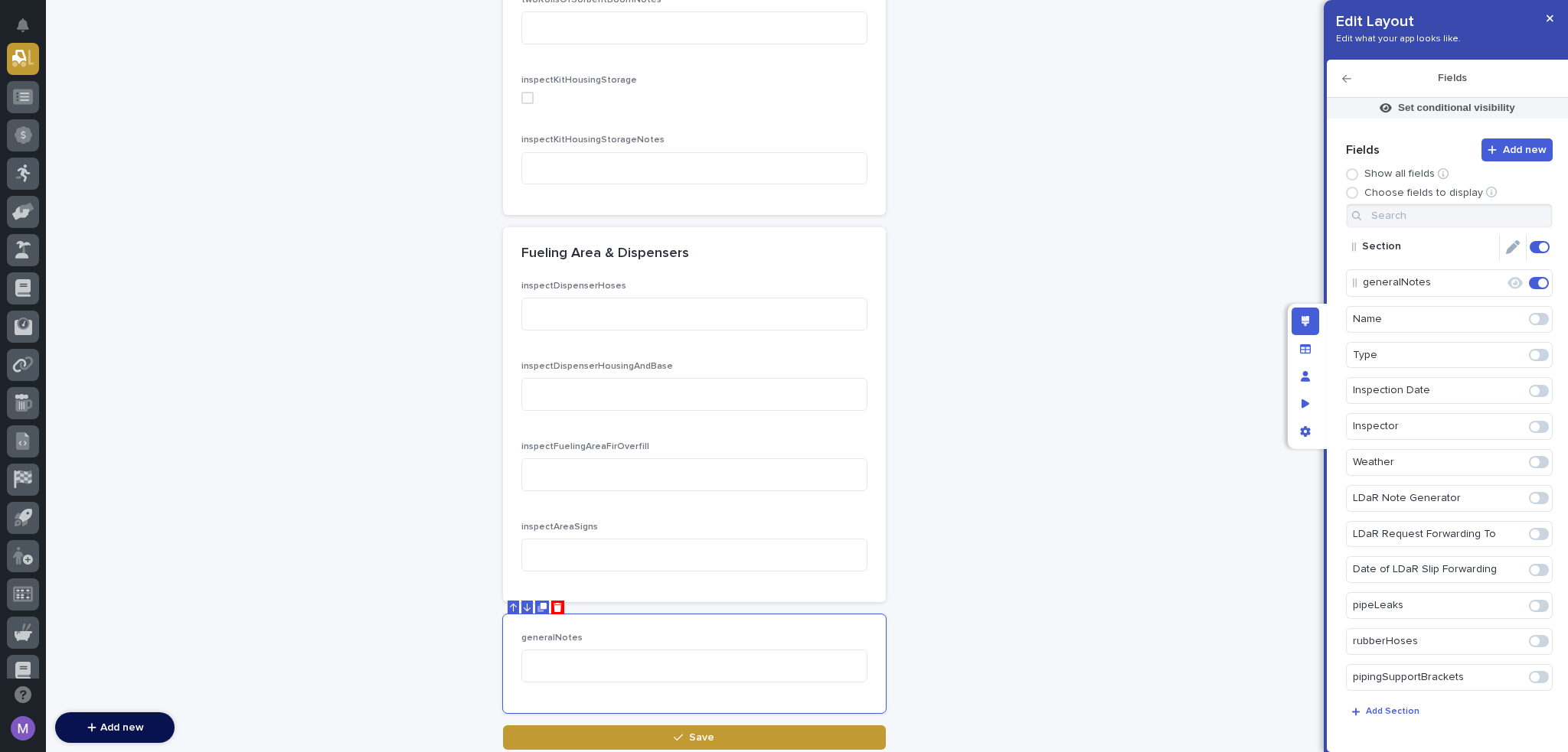
click at [1507, 245] on icon "Edit" at bounding box center [1513, 247] width 13 height 13
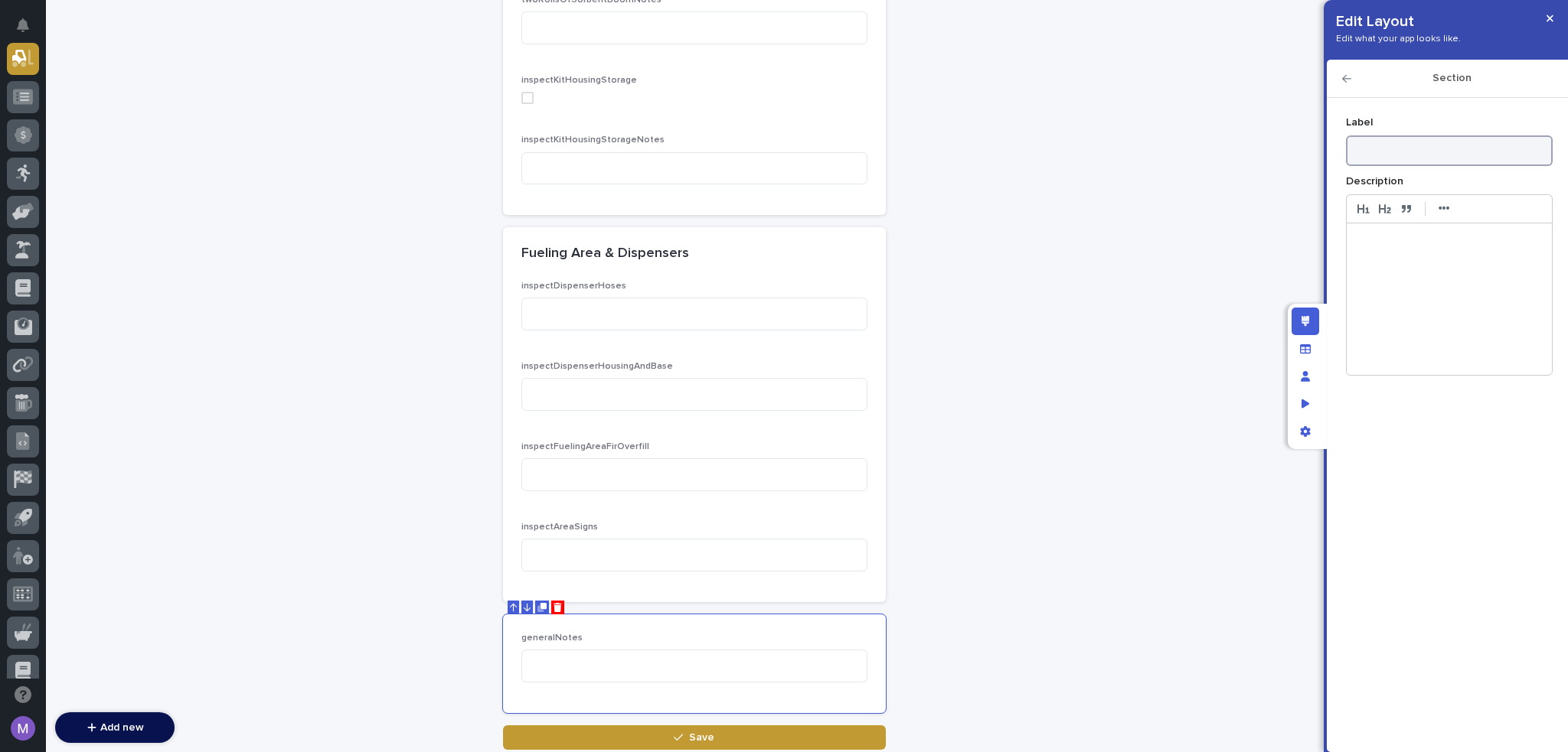
click at [1440, 161] on input at bounding box center [1450, 151] width 207 height 30
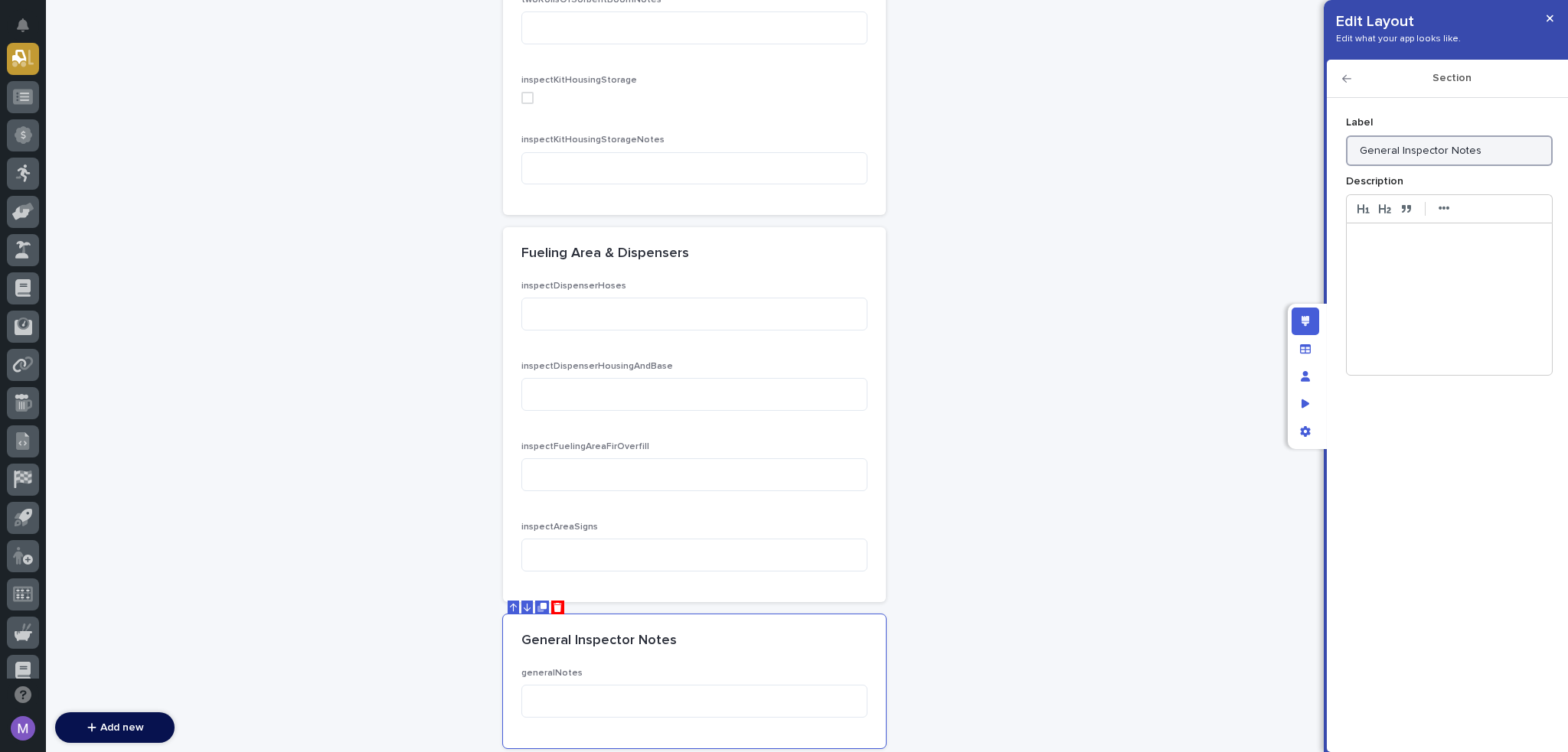
type input "General Inspector Notes"
click at [1351, 76] on icon "button" at bounding box center [1347, 78] width 9 height 11
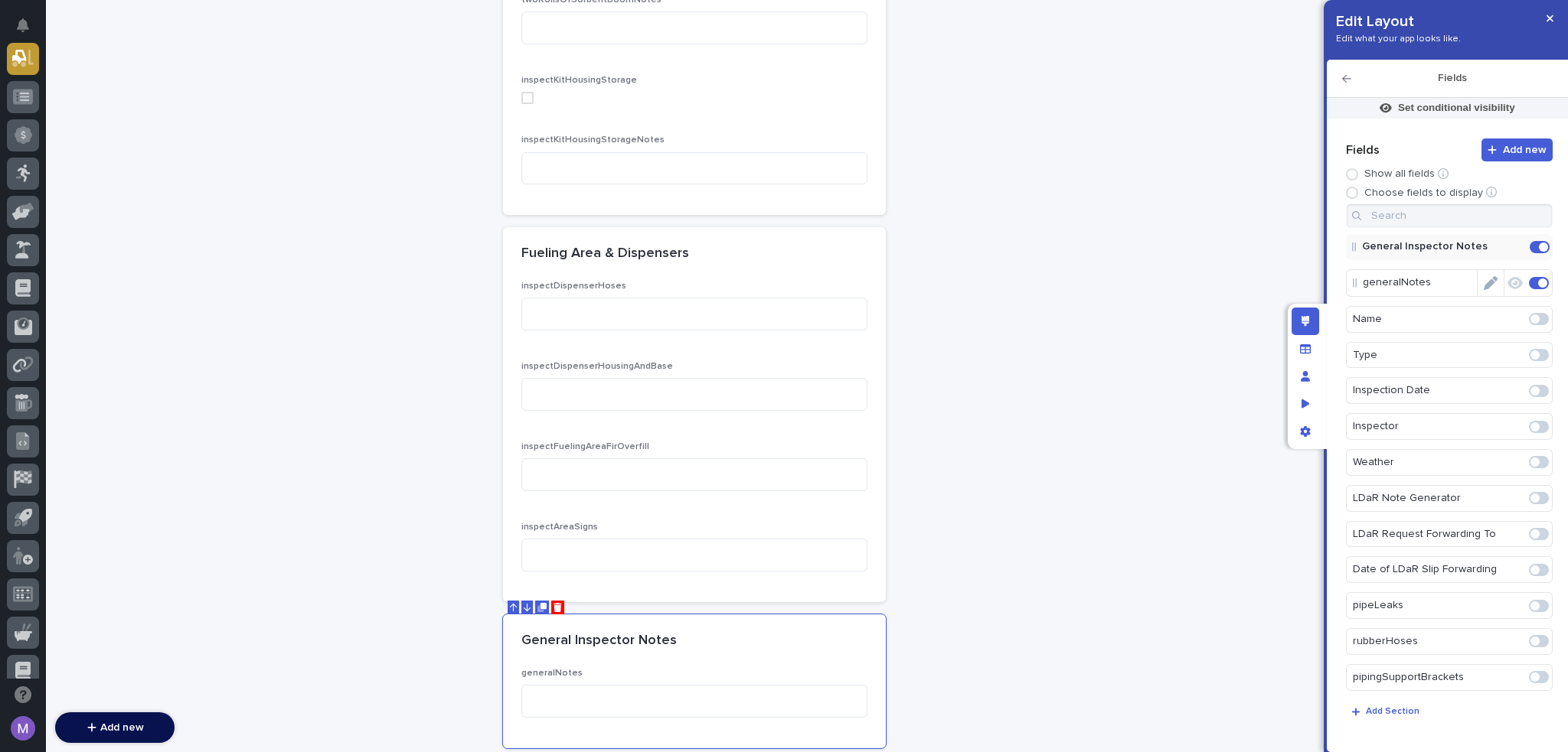
click at [1484, 276] on icon "Edit" at bounding box center [1491, 283] width 13 height 13
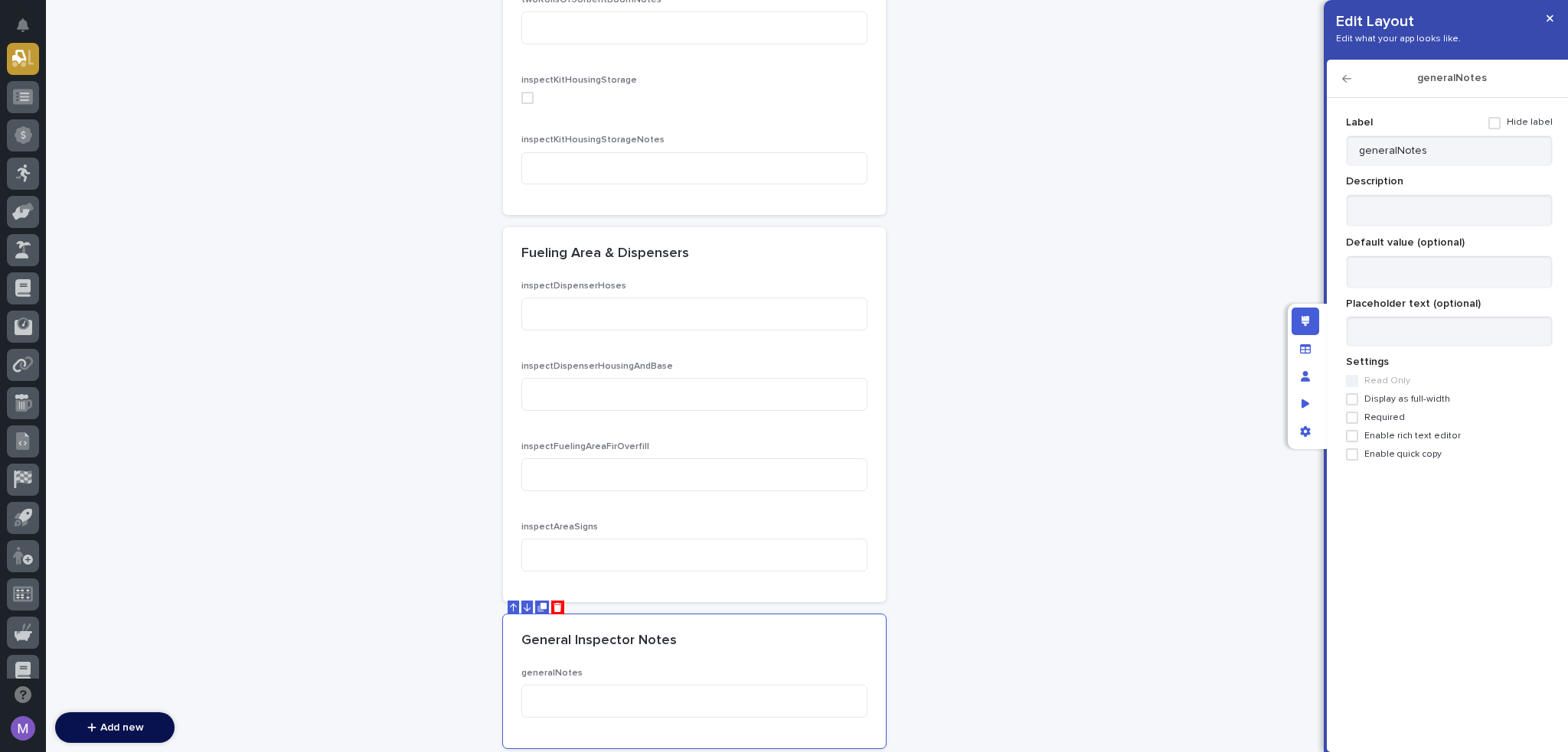
click at [1501, 121] on span at bounding box center [1495, 123] width 13 height 13
click at [1394, 397] on span "Display as full-width" at bounding box center [1407, 400] width 86 height 11
click at [1392, 432] on span "Enable rich text editor" at bounding box center [1412, 436] width 97 height 11
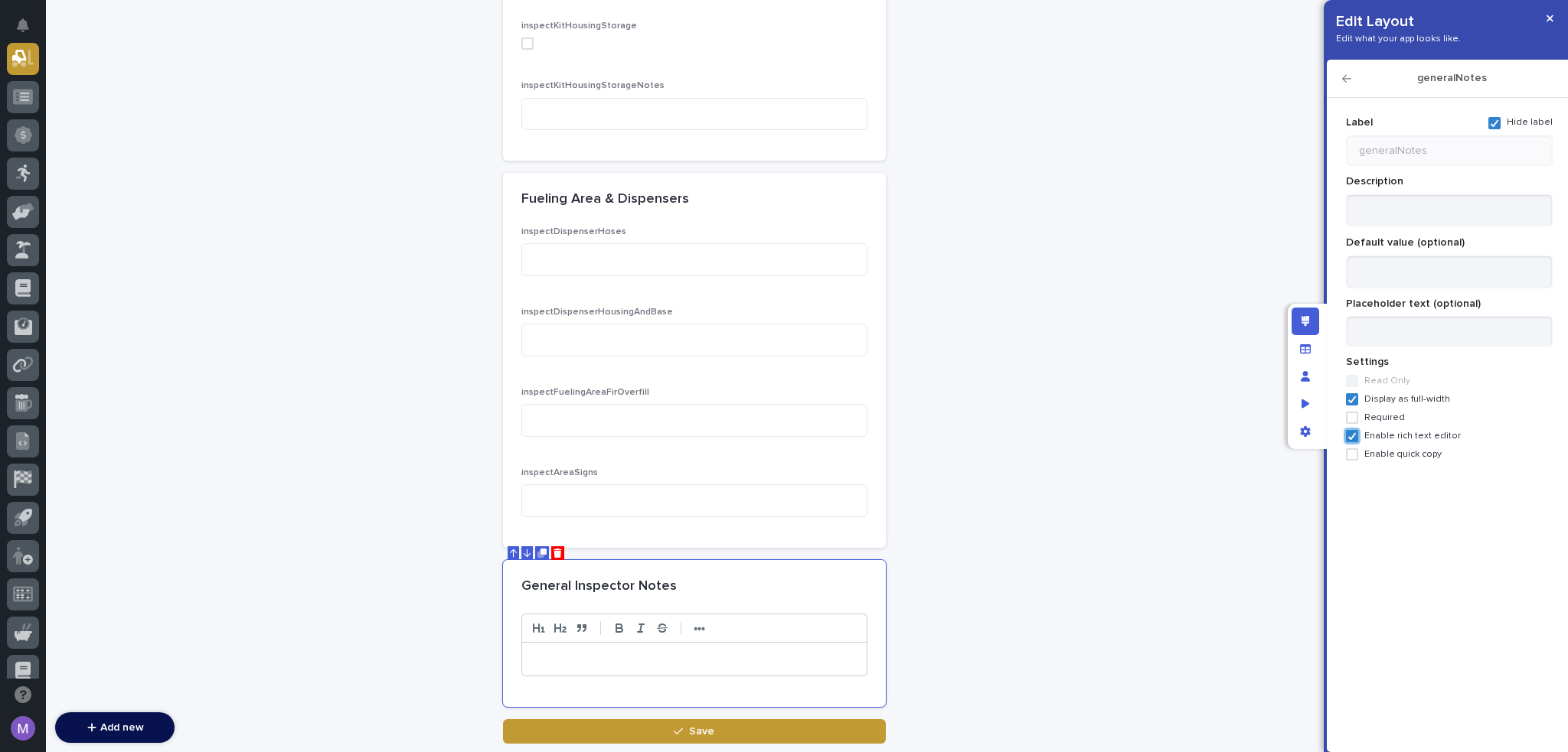
scroll to position [4018, 0]
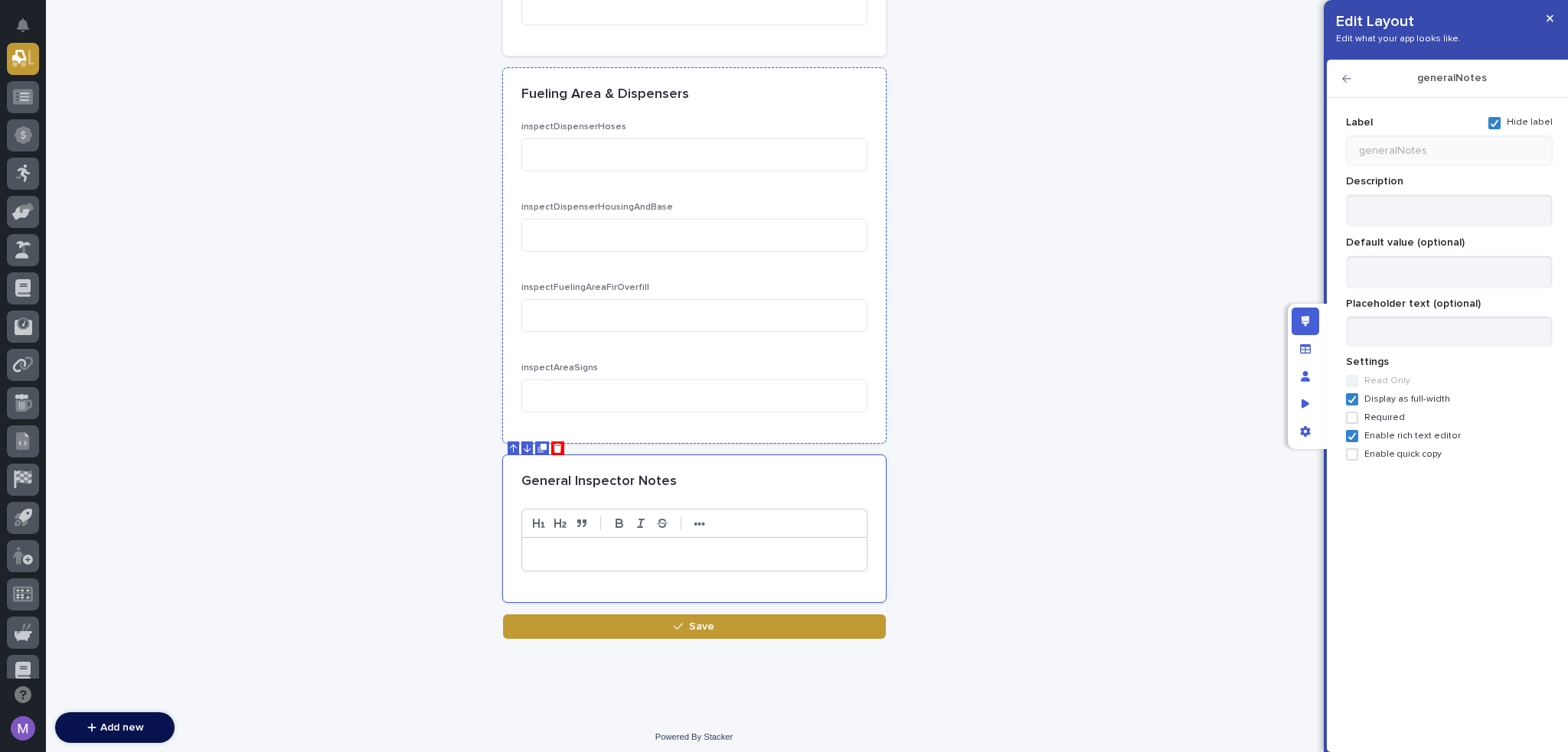
click at [805, 333] on div "inspectFuelingAreaFirOverfill" at bounding box center [694, 314] width 346 height 62
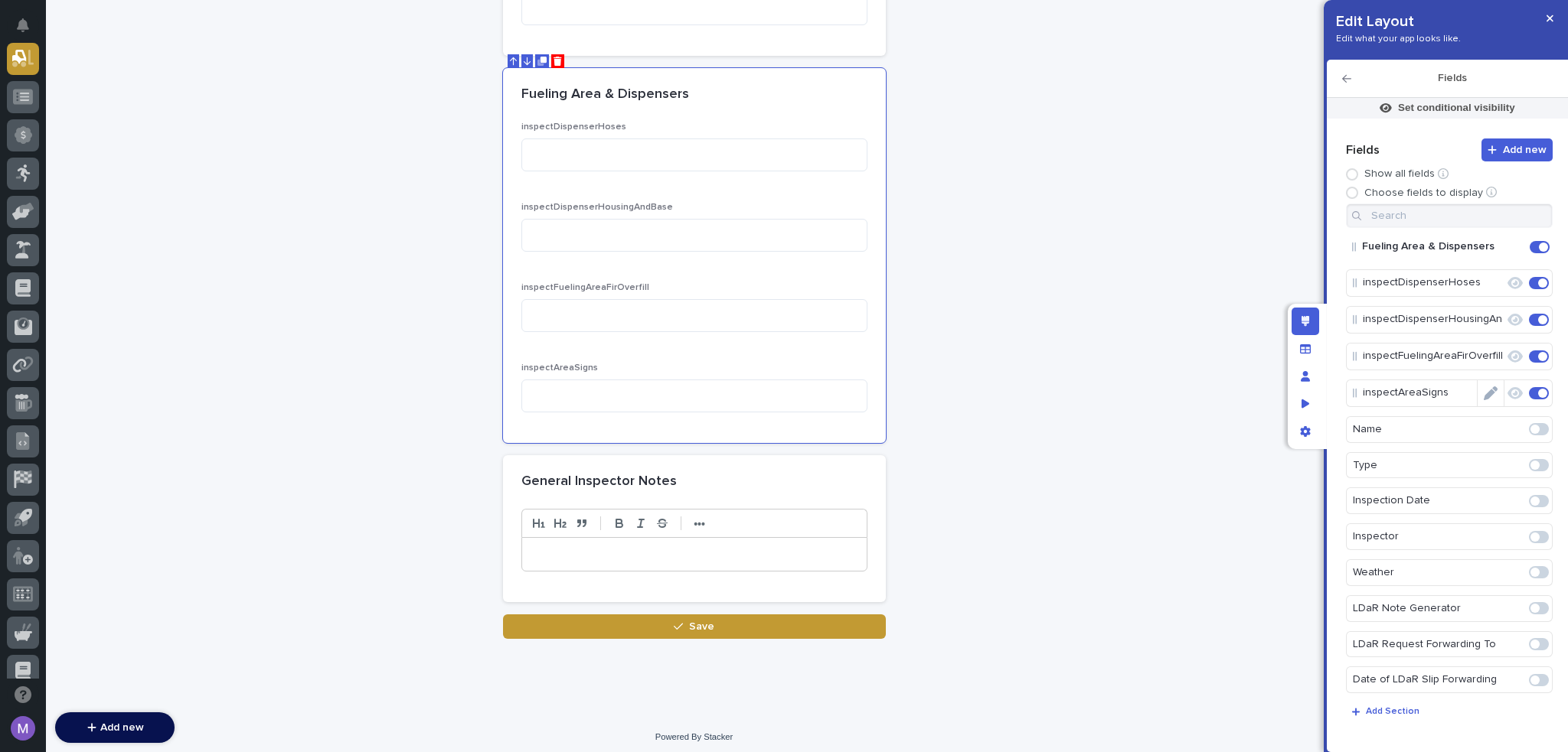
click at [1484, 392] on icon "Edit" at bounding box center [1491, 394] width 13 height 13
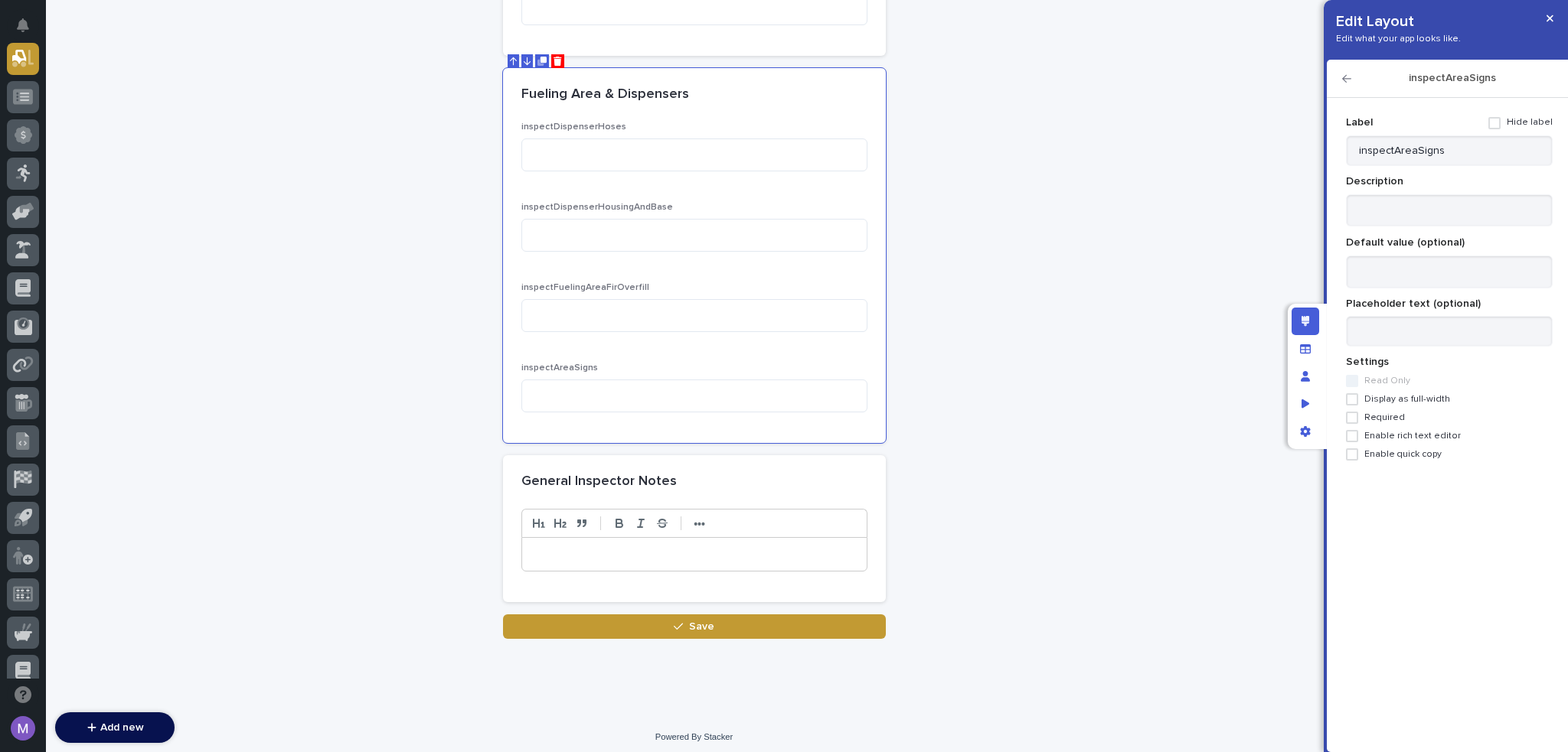
click at [1392, 397] on span "Display as full-width" at bounding box center [1407, 400] width 86 height 11
click at [1393, 433] on span "Enable rich text editor" at bounding box center [1412, 436] width 97 height 11
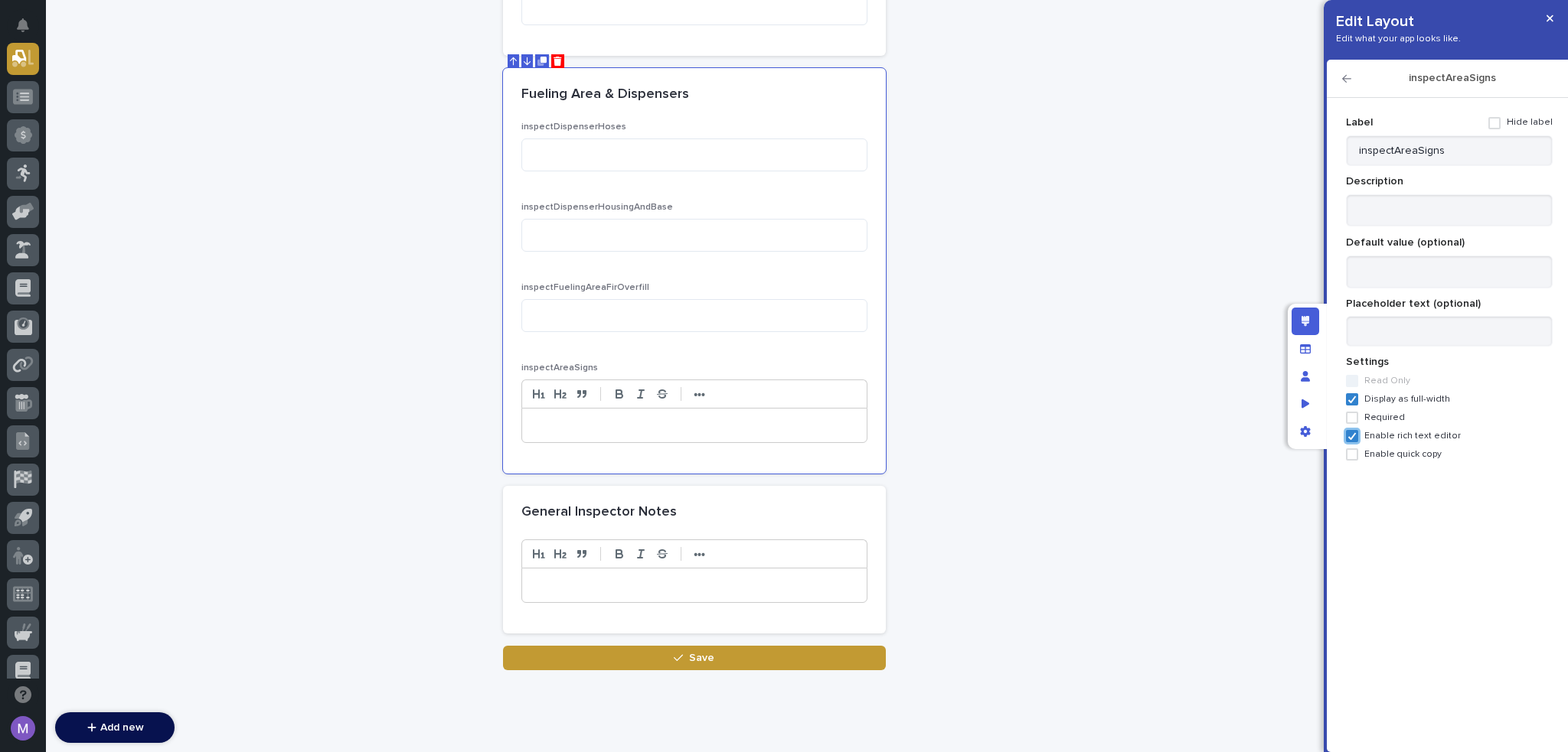
click at [1343, 77] on icon "button" at bounding box center [1347, 78] width 9 height 11
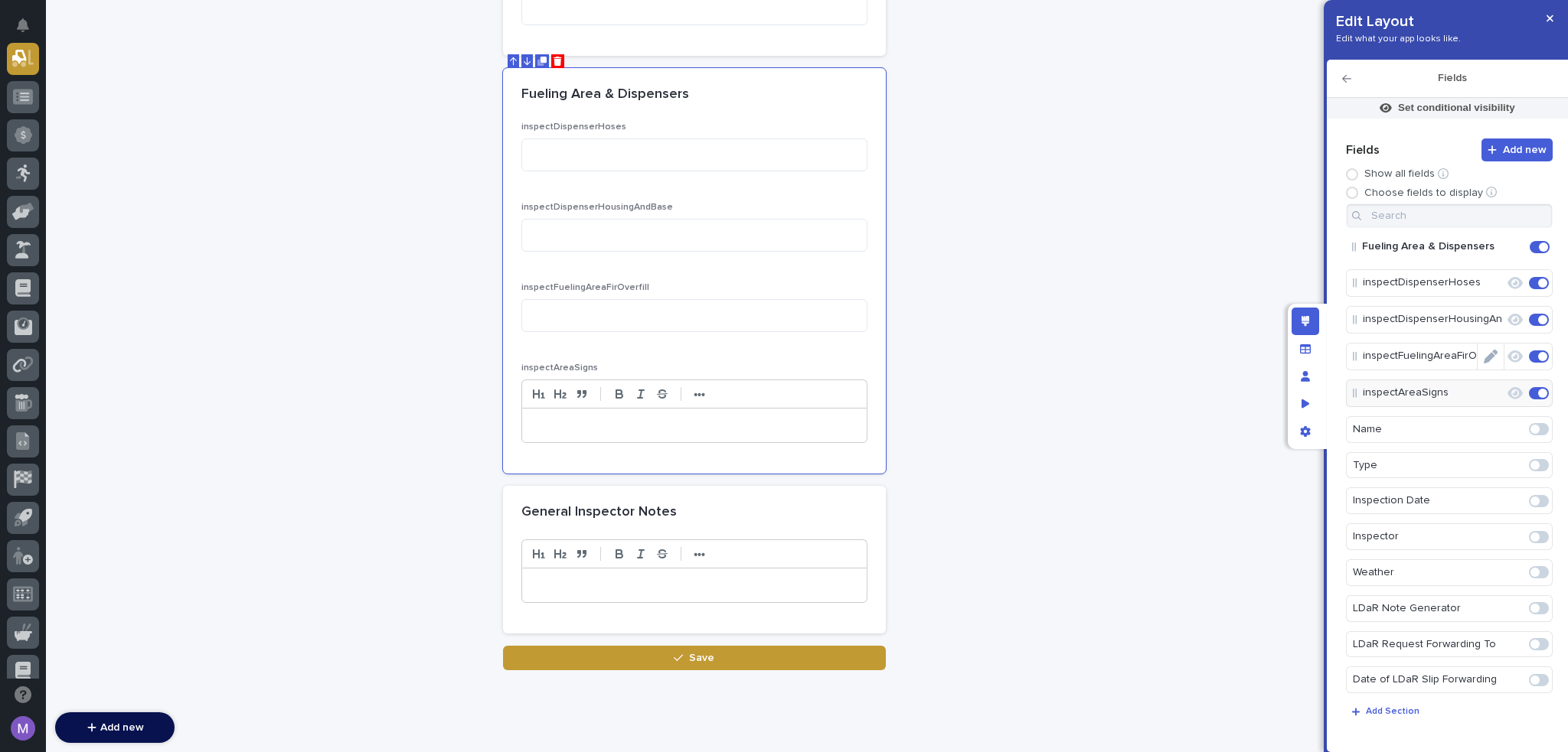
click at [1486, 351] on icon "Edit" at bounding box center [1491, 357] width 13 height 13
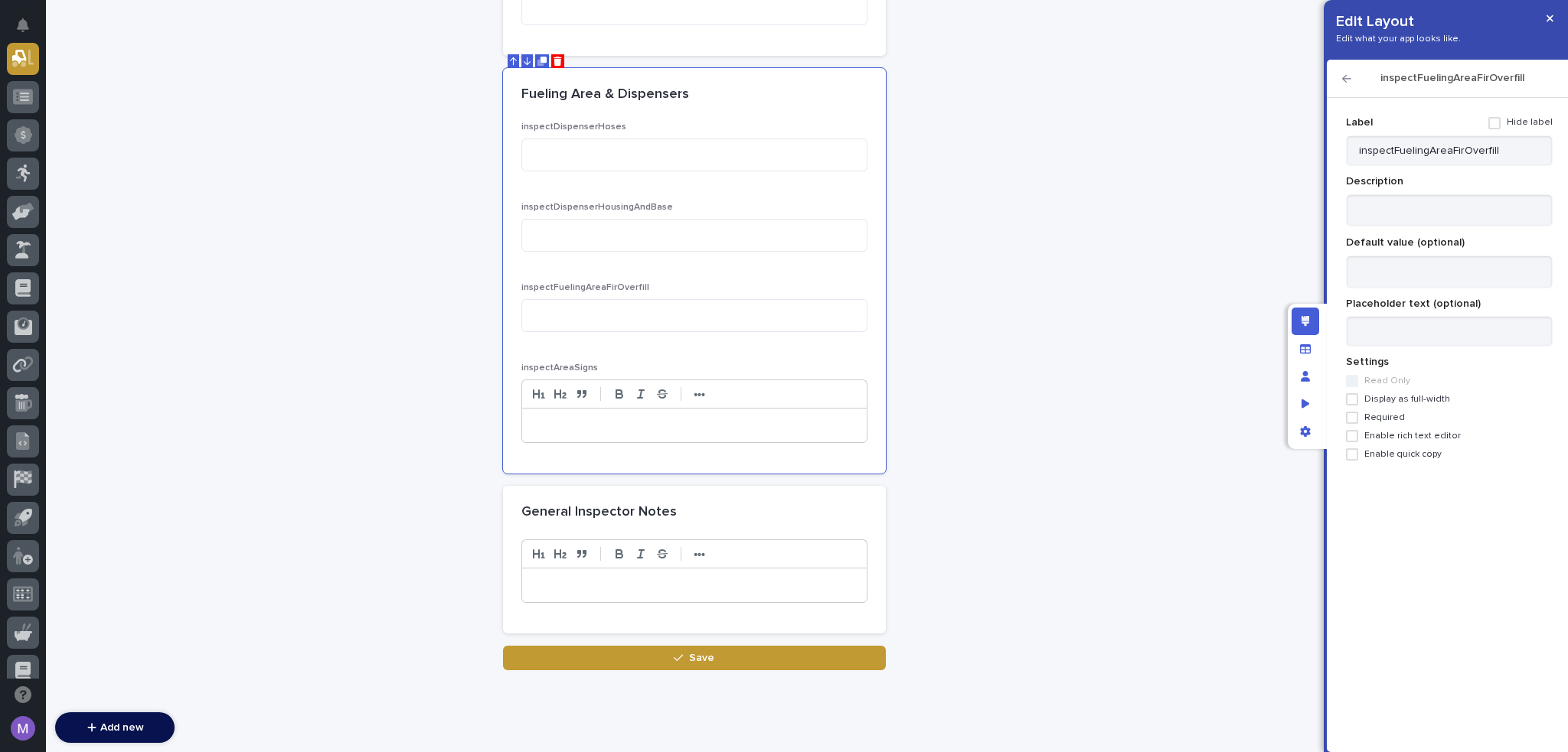
click at [1396, 413] on span "Required" at bounding box center [1385, 417] width 40 height 11
click at [1401, 395] on span "Display as full-width" at bounding box center [1407, 400] width 86 height 11
click at [1395, 437] on span "Enable rich text editor" at bounding box center [1412, 436] width 97 height 11
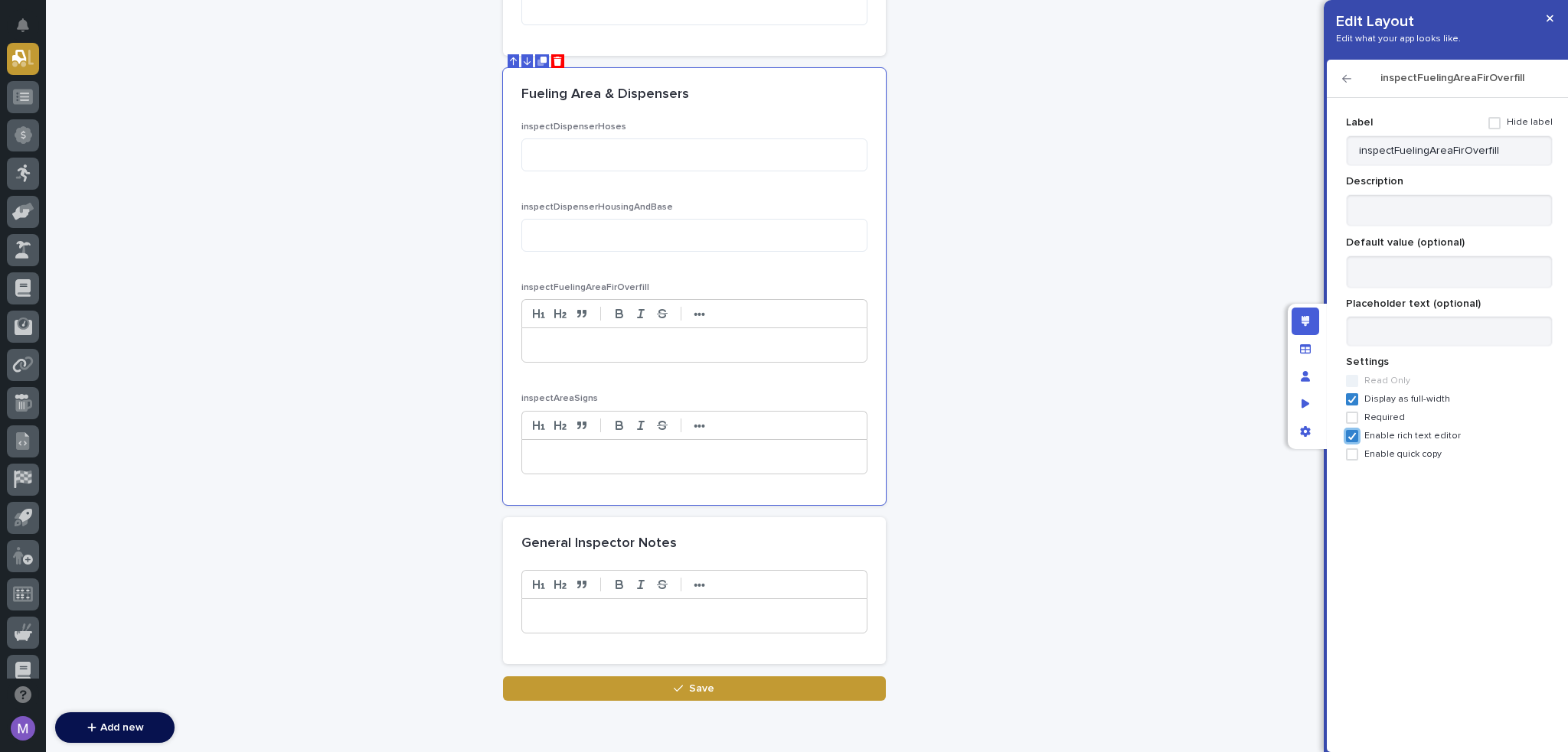
click at [1345, 76] on icon "button" at bounding box center [1347, 78] width 9 height 8
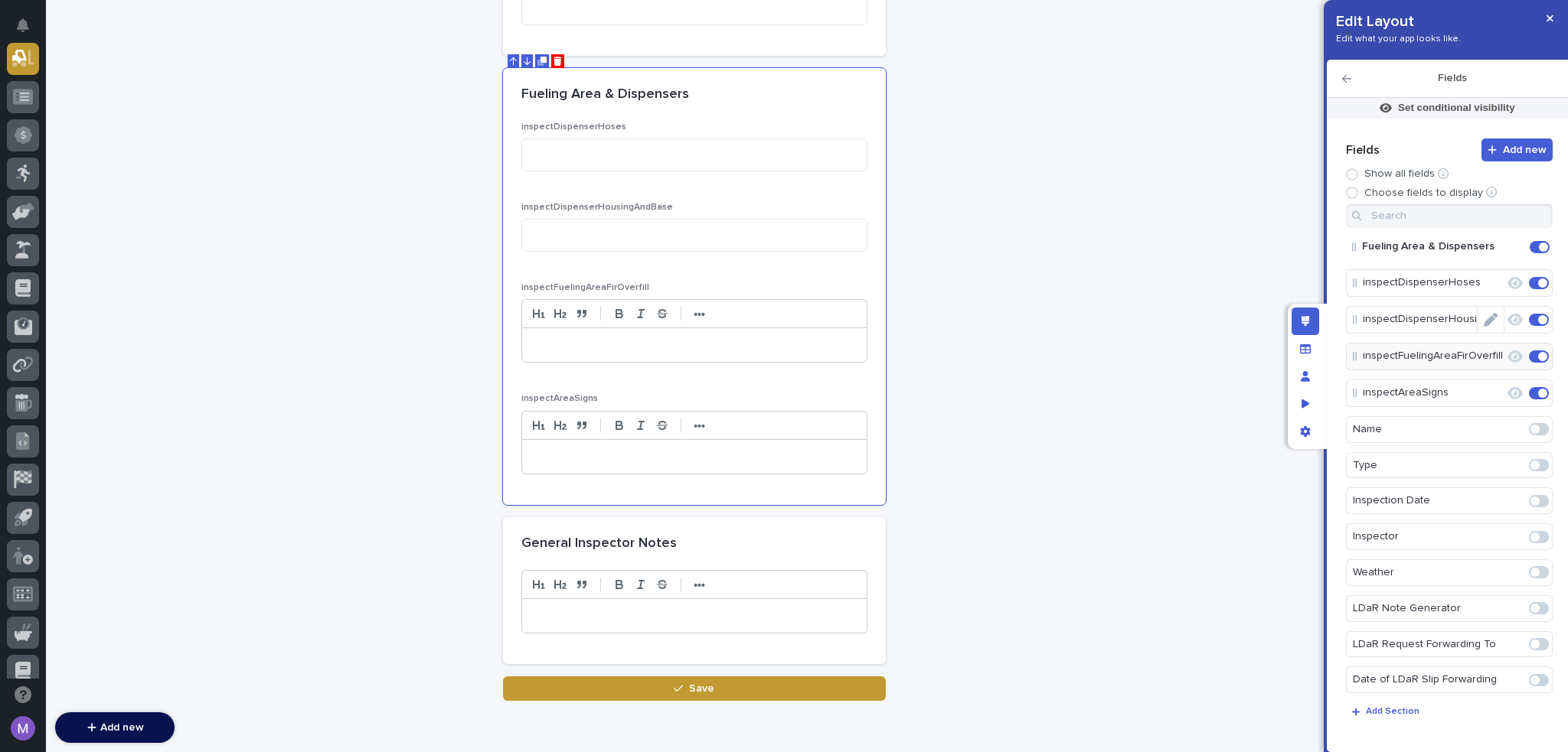
click at [1484, 320] on icon "Edit" at bounding box center [1491, 320] width 13 height 13
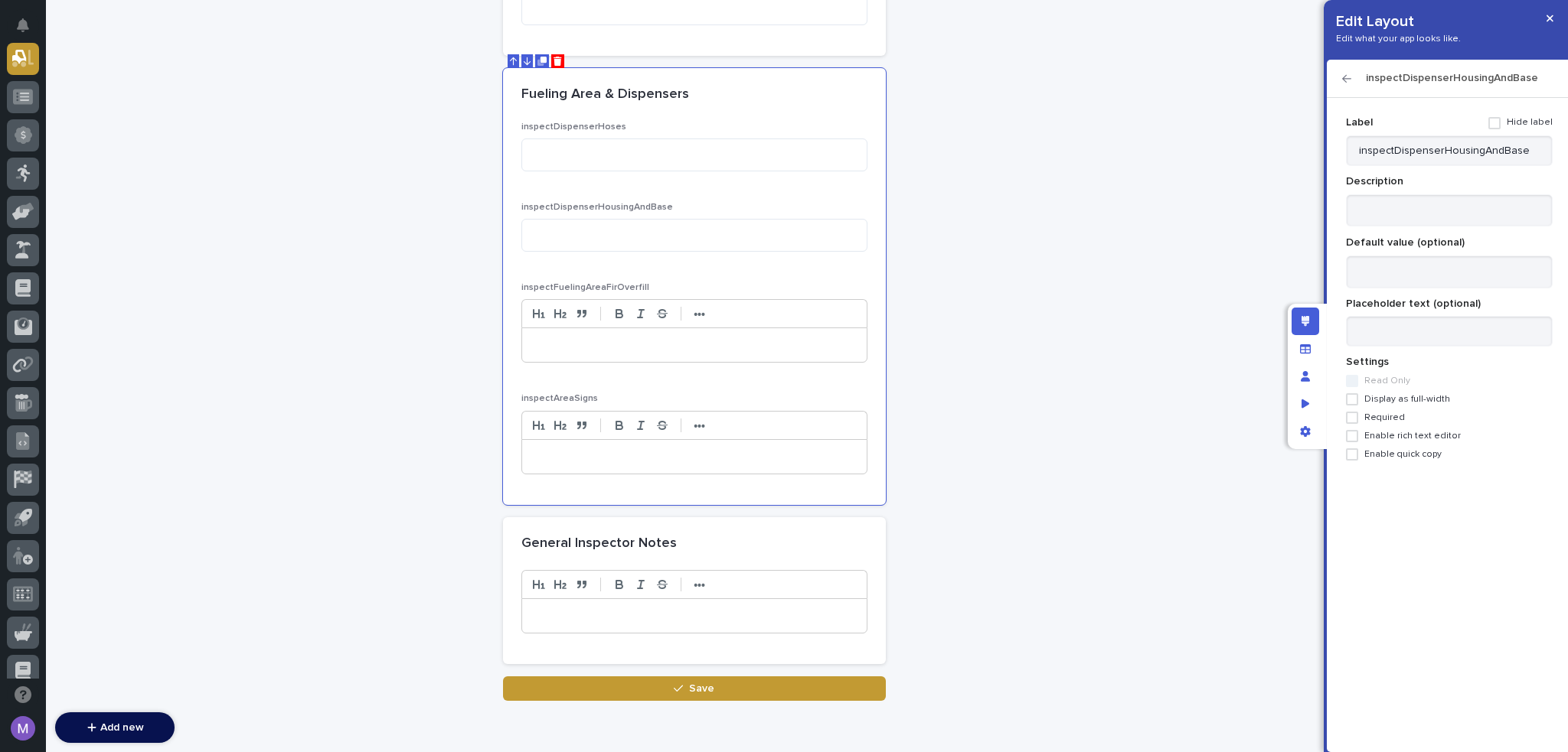
drag, startPoint x: 1393, startPoint y: 453, endPoint x: 1395, endPoint y: 438, distance: 15.1
click at [1395, 438] on div "Label Hide label inspectDispenserHousingAndBase Description Default value (opti…" at bounding box center [1450, 285] width 207 height 351
click at [1395, 437] on span "Enable rich text editor" at bounding box center [1412, 436] width 97 height 11
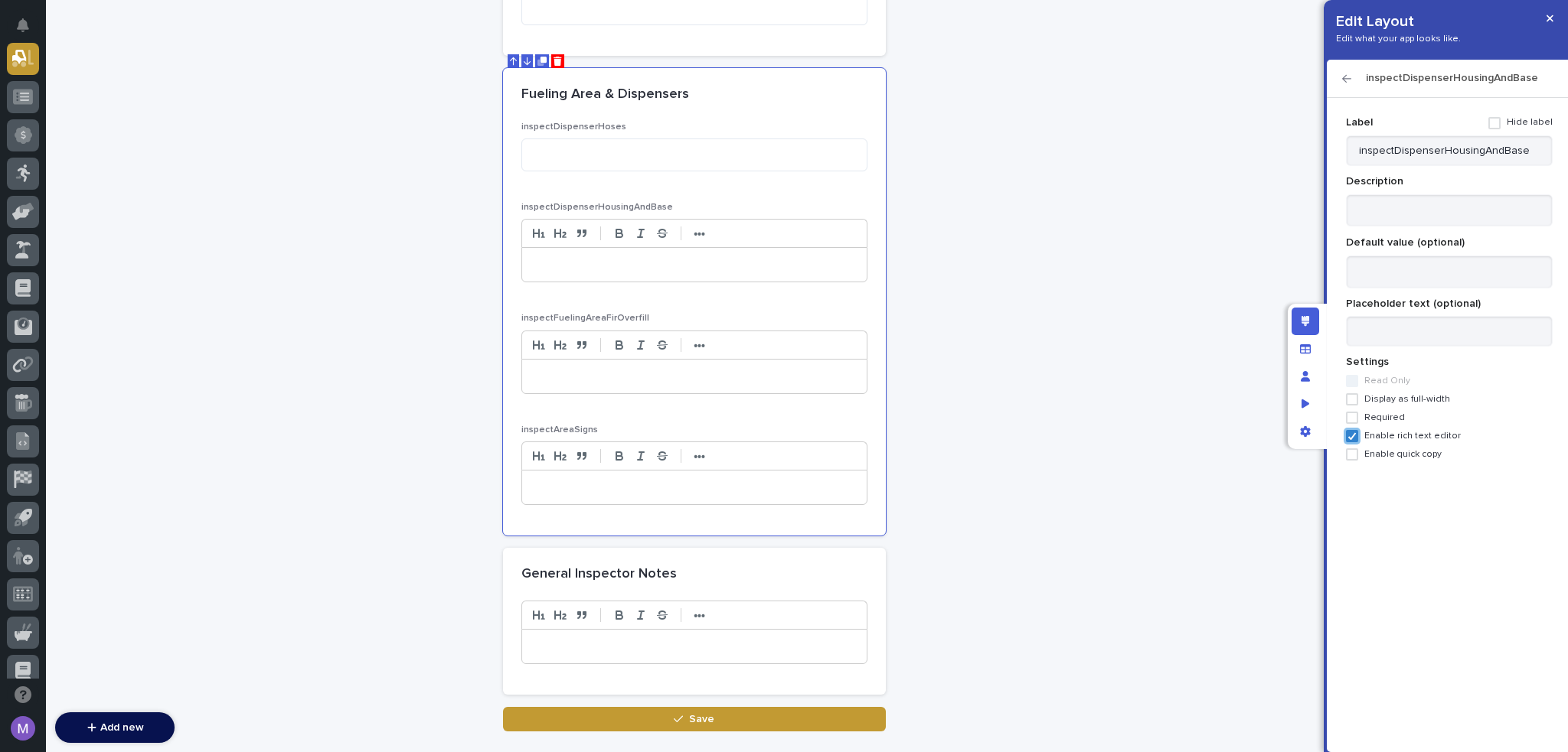
click at [1391, 400] on span "Display as full-width" at bounding box center [1407, 400] width 86 height 11
click at [1347, 81] on icon "button" at bounding box center [1347, 78] width 9 height 11
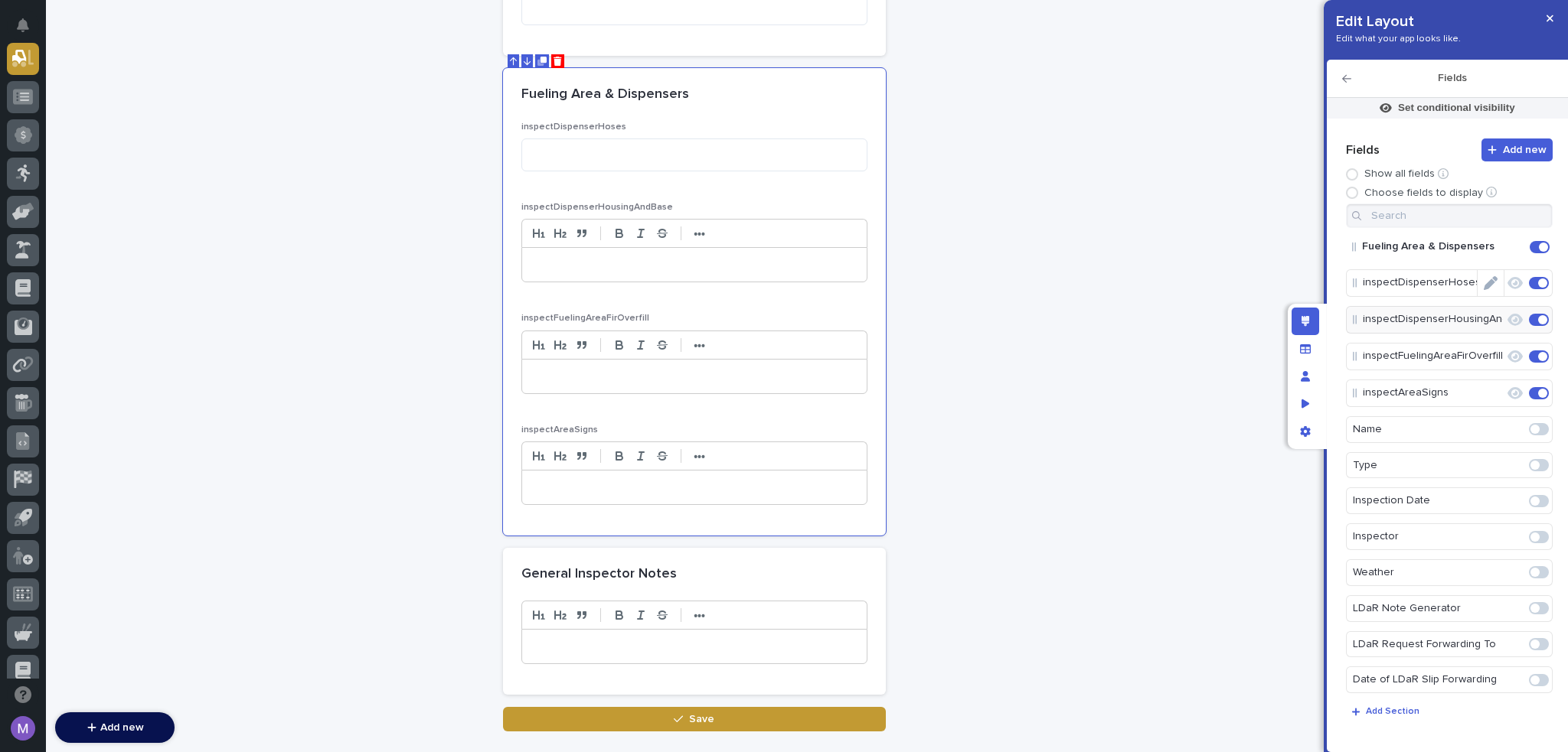
click at [1488, 277] on icon "Edit" at bounding box center [1491, 283] width 13 height 13
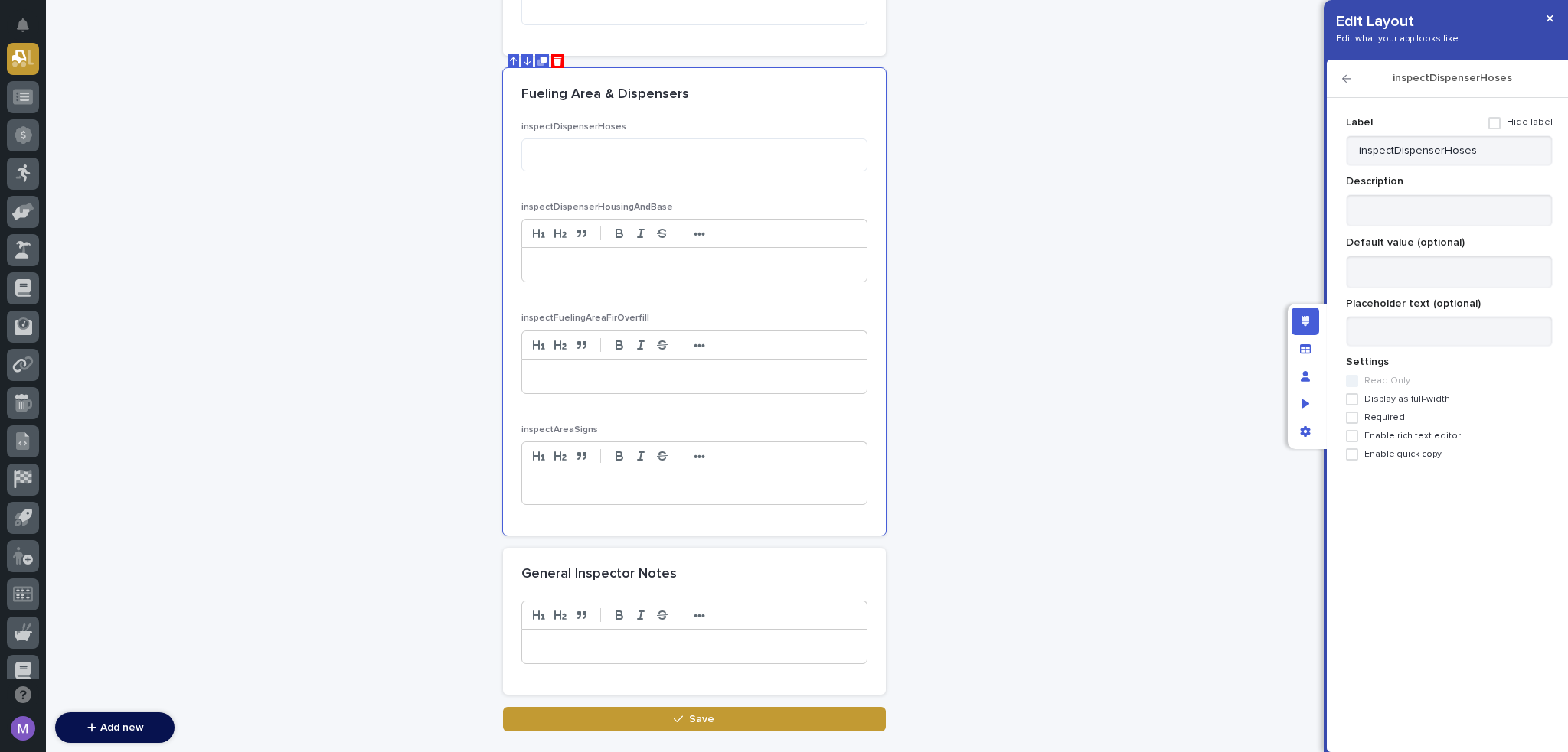
click at [1390, 397] on span "Display as full-width" at bounding box center [1407, 400] width 86 height 11
click at [1393, 432] on span "Enable rich text editor" at bounding box center [1412, 436] width 97 height 11
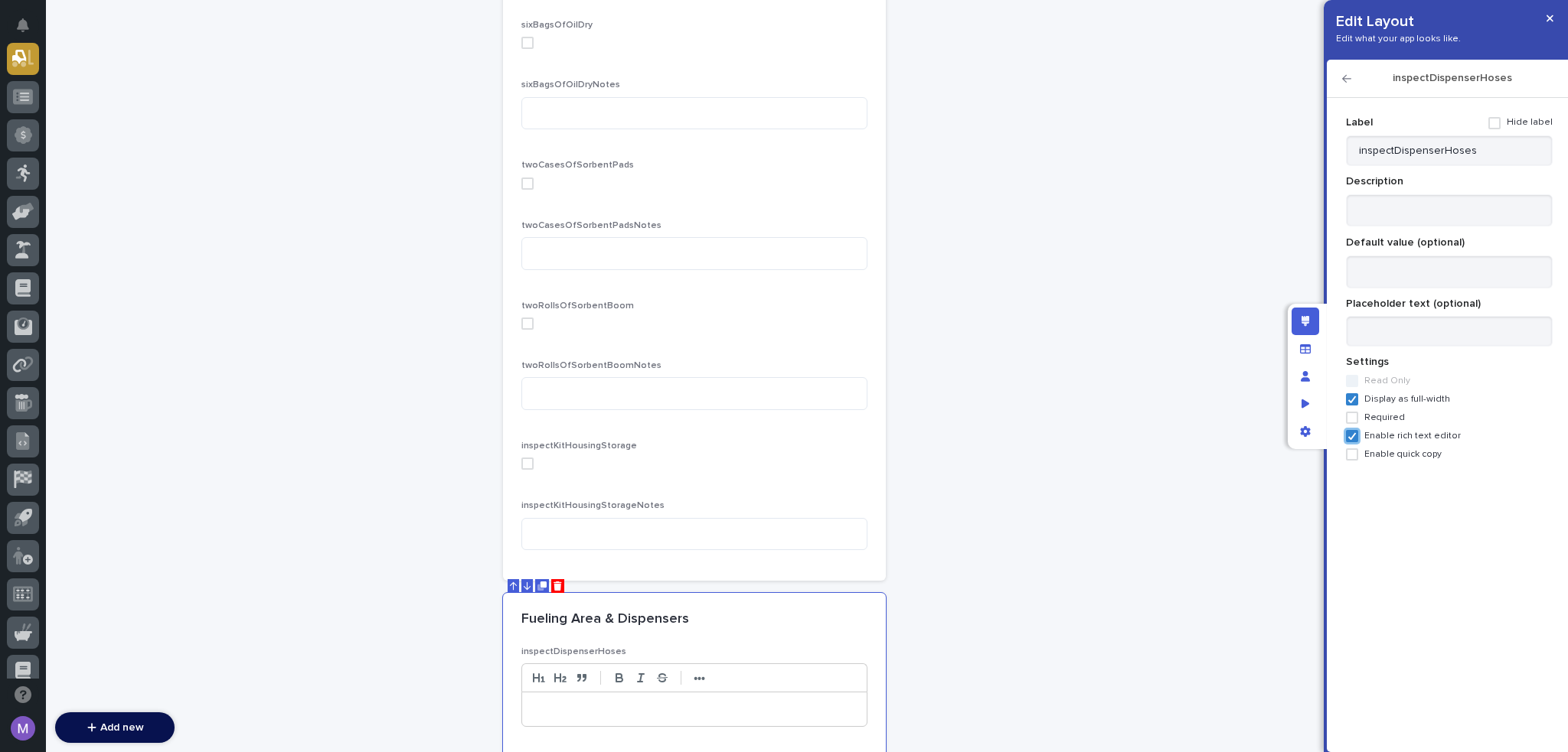
scroll to position [3482, 0]
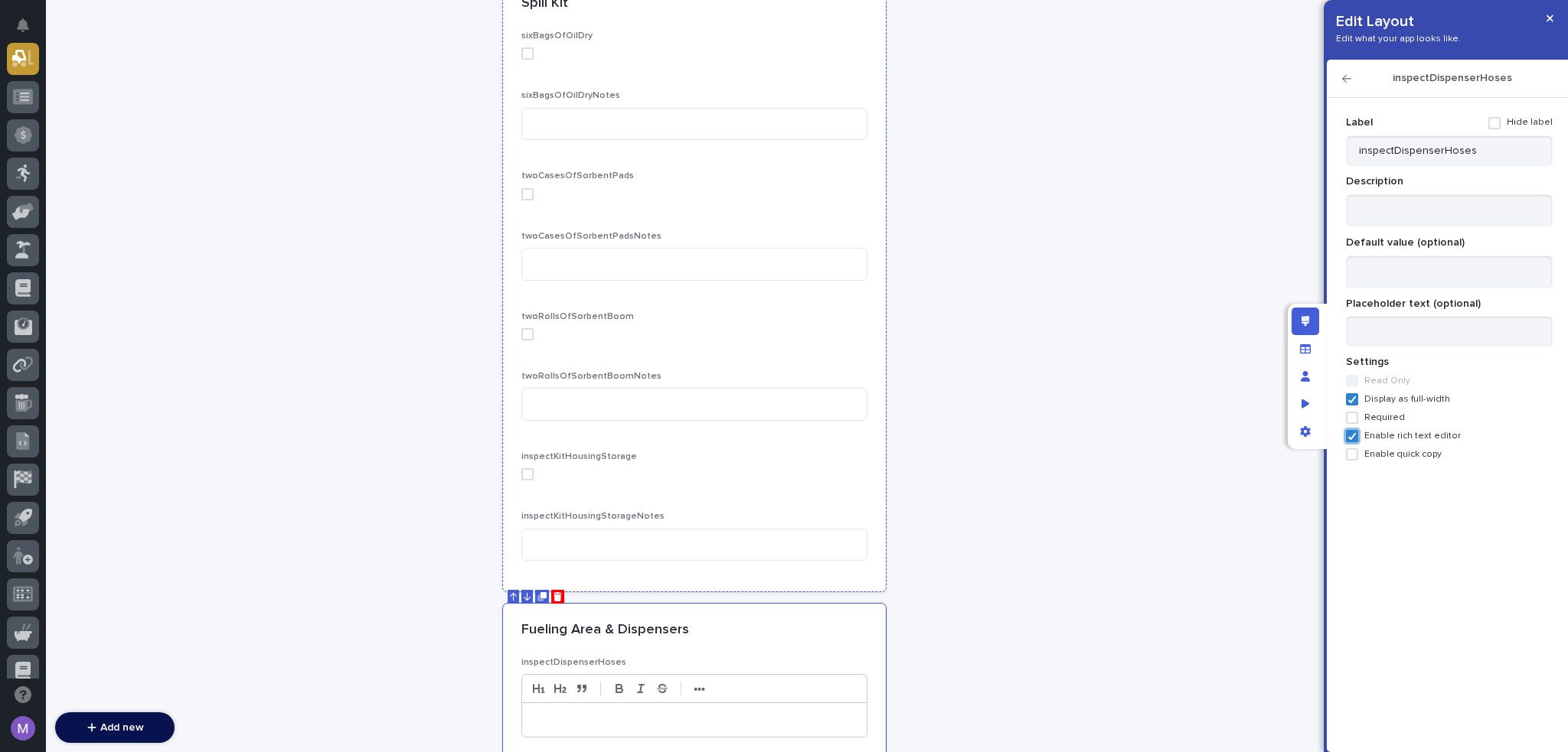
click at [817, 188] on label at bounding box center [694, 194] width 346 height 13
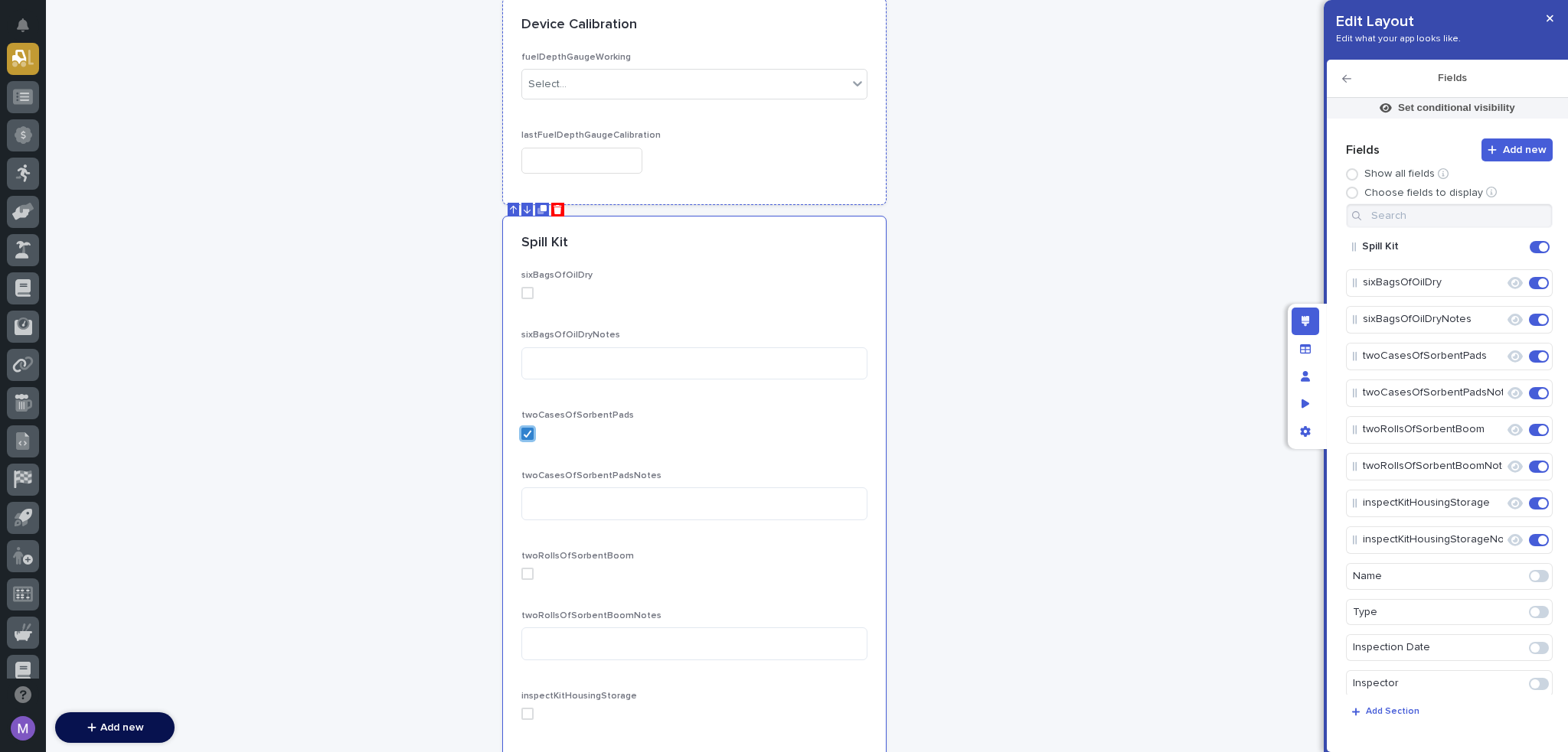
scroll to position [3253, 0]
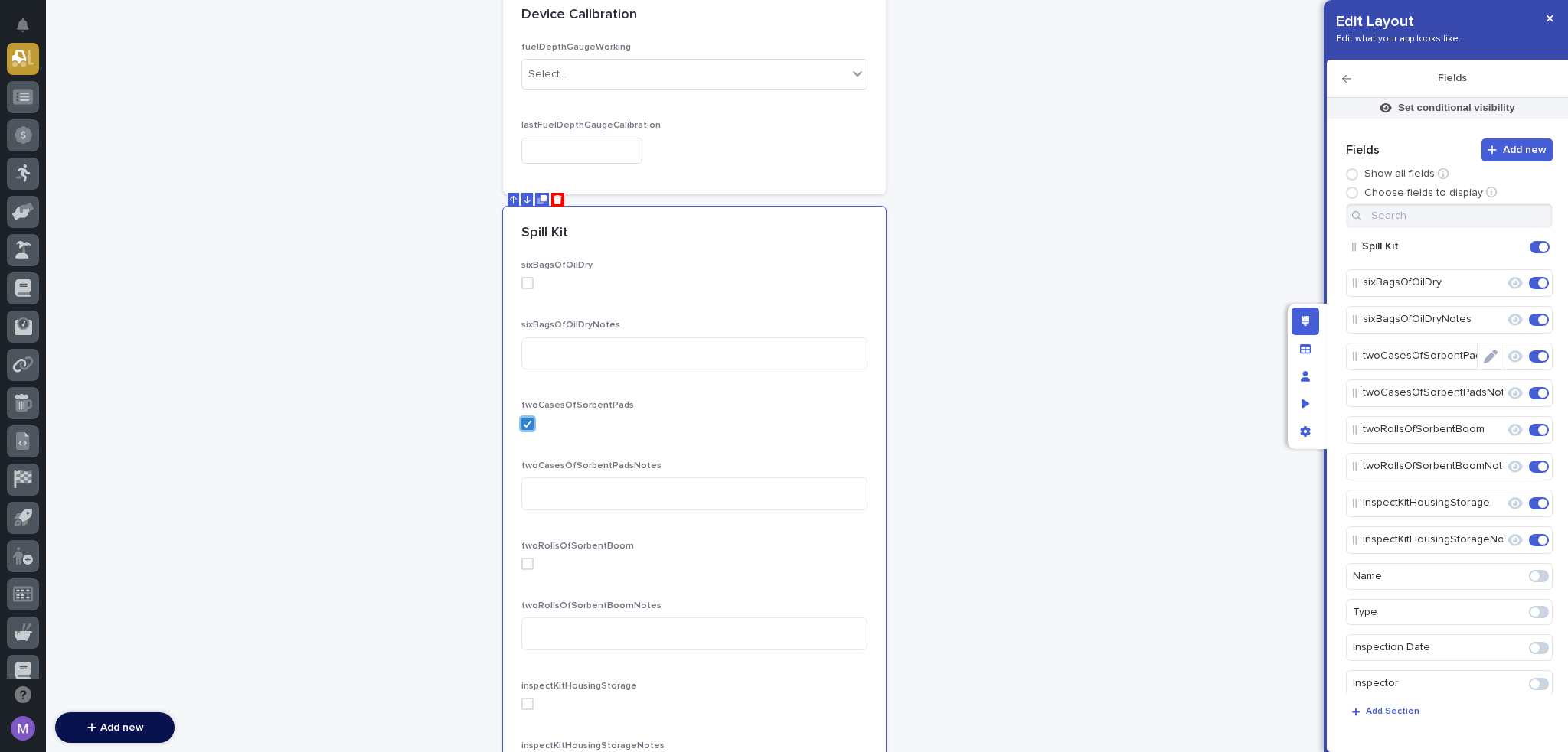
click at [1505, 318] on icon "Edit" at bounding box center [1505, 320] width 0 height 13
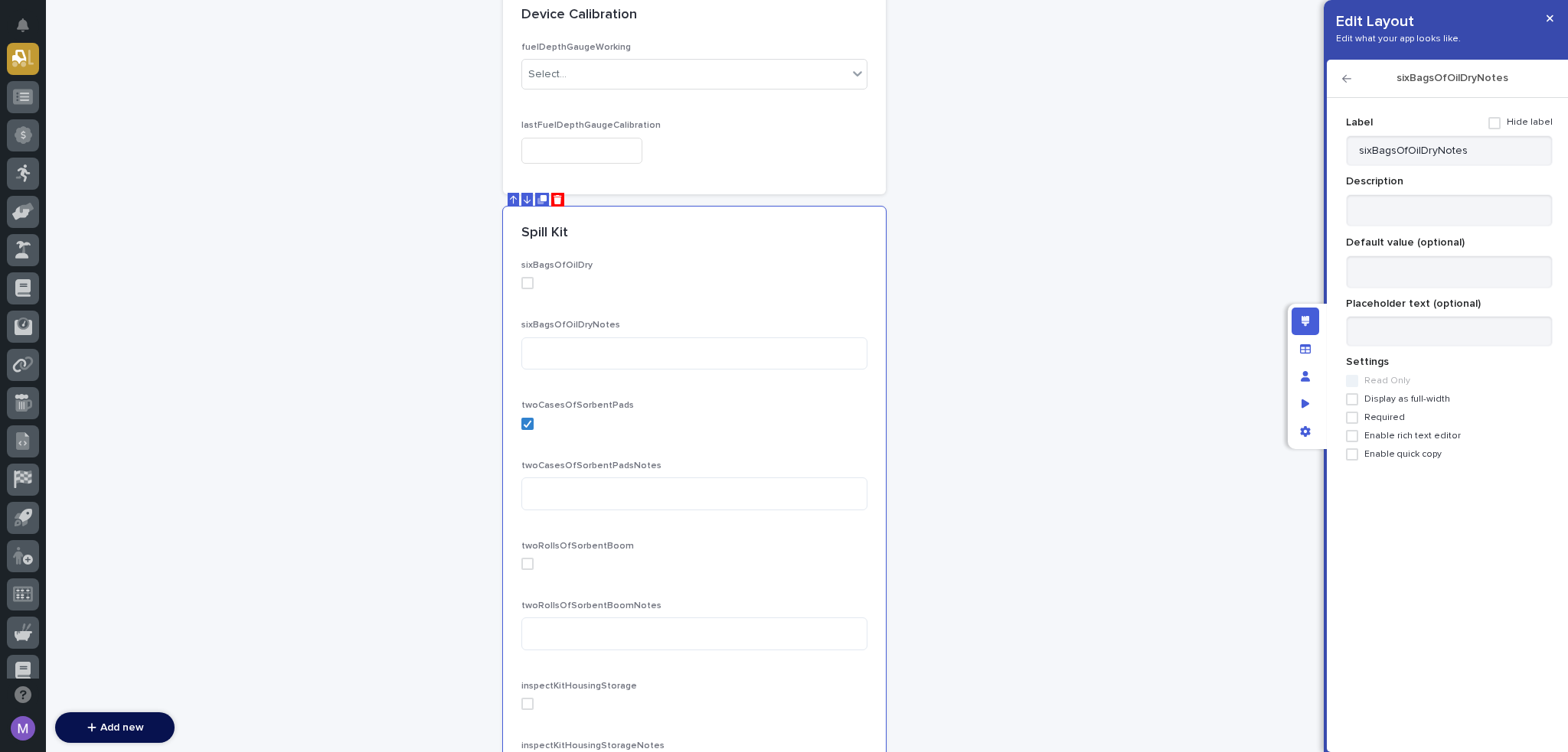
click at [1395, 400] on span "Display as full-width" at bounding box center [1407, 400] width 86 height 11
click at [1397, 432] on span "Enable rich text editor" at bounding box center [1412, 436] width 97 height 11
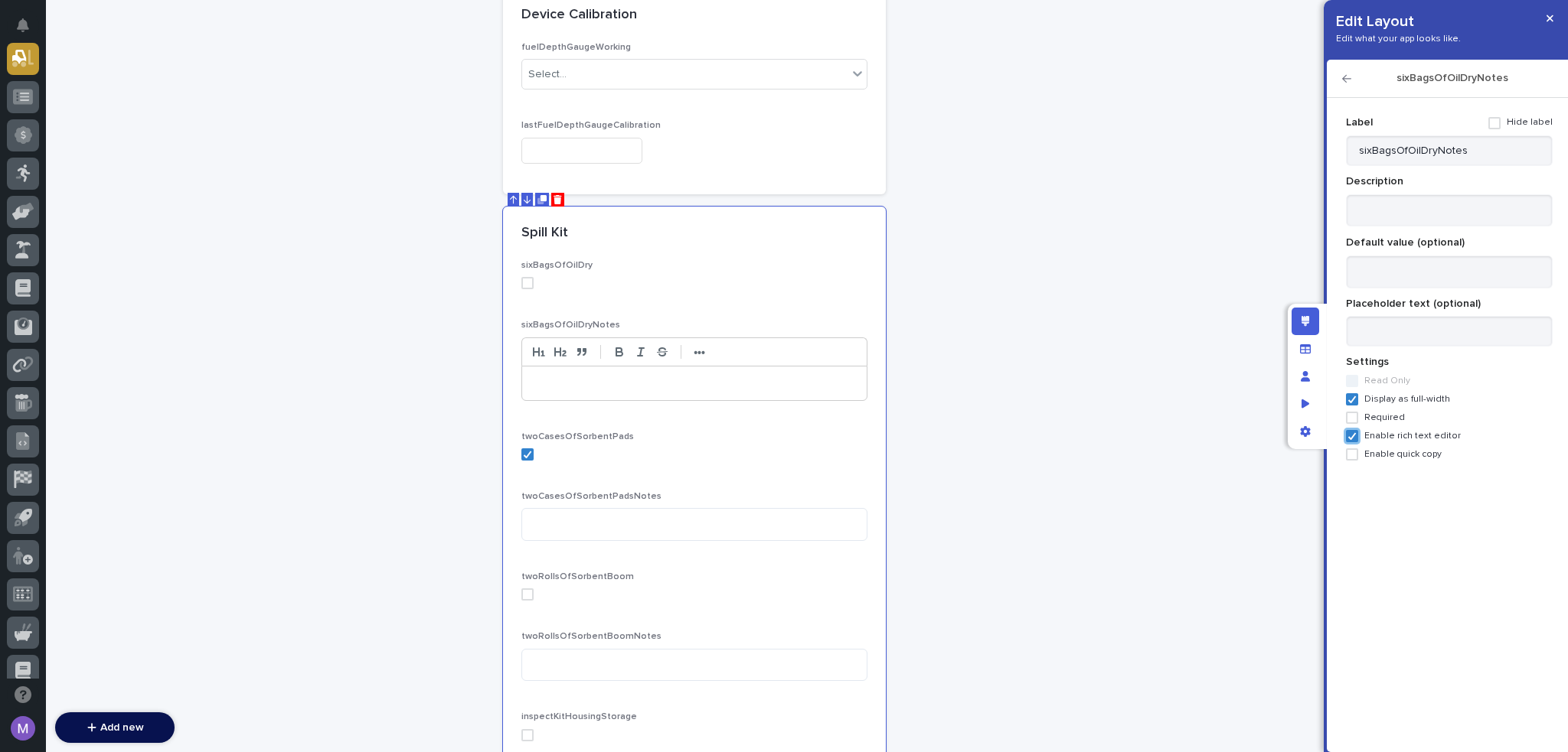
click at [1345, 76] on icon "button" at bounding box center [1347, 78] width 9 height 8
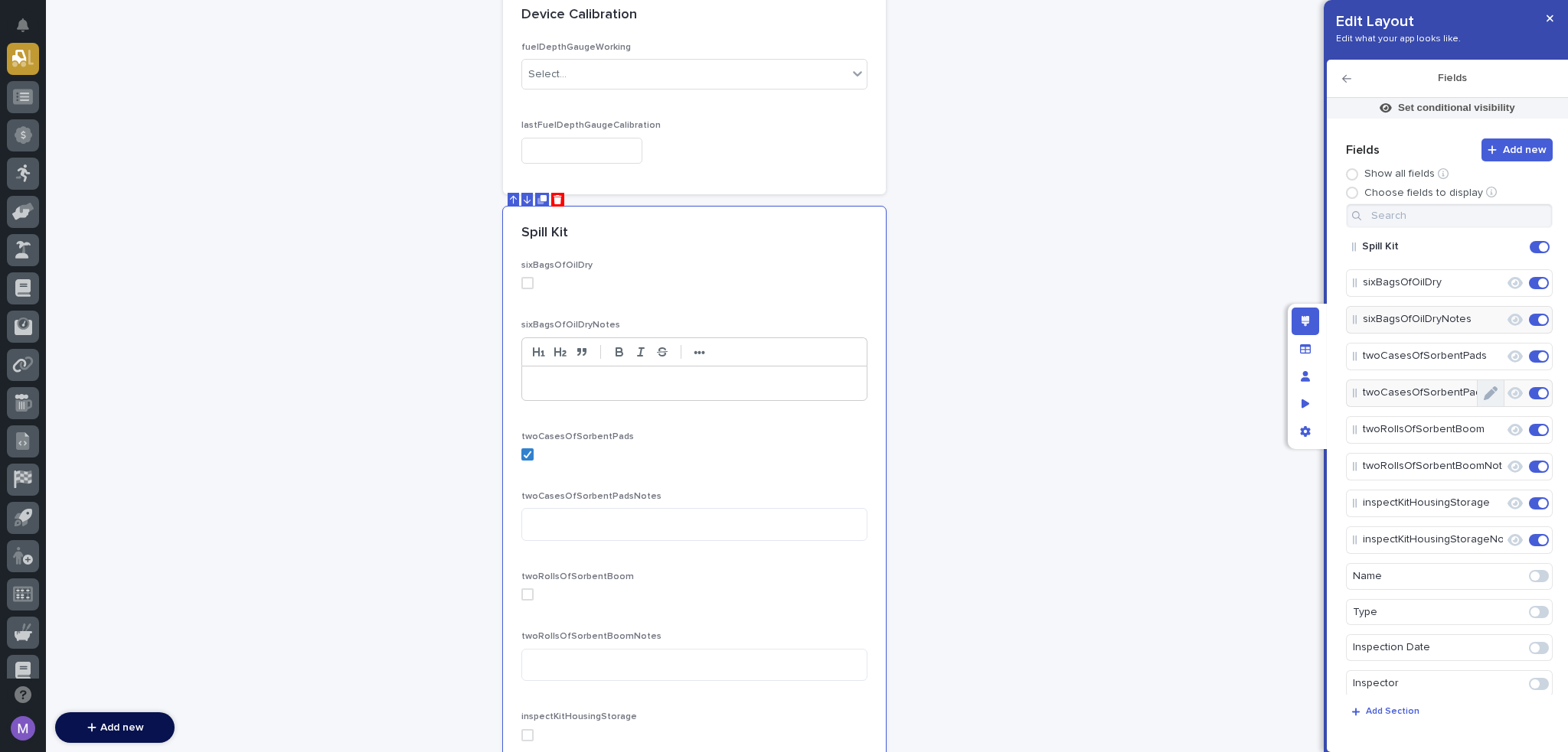
click at [1491, 391] on button "Edit" at bounding box center [1491, 393] width 26 height 26
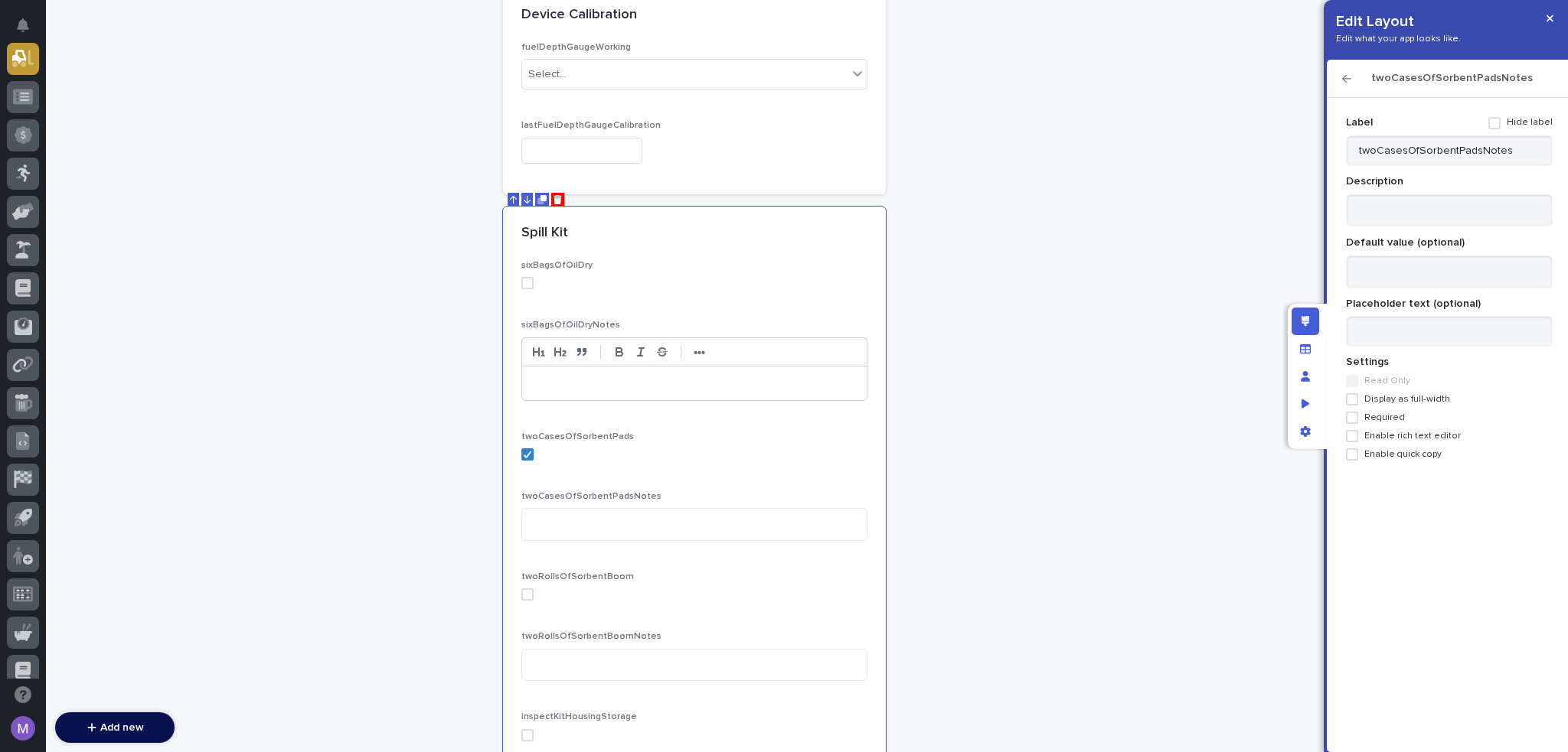
click at [1422, 404] on span "Display as full-width" at bounding box center [1407, 400] width 86 height 11
click at [1420, 446] on div "Label Hide label twoCasesOfSorbentPadsNotes Description Default value (optional…" at bounding box center [1450, 285] width 207 height 351
click at [1420, 436] on span "Enable rich text editor" at bounding box center [1412, 436] width 97 height 11
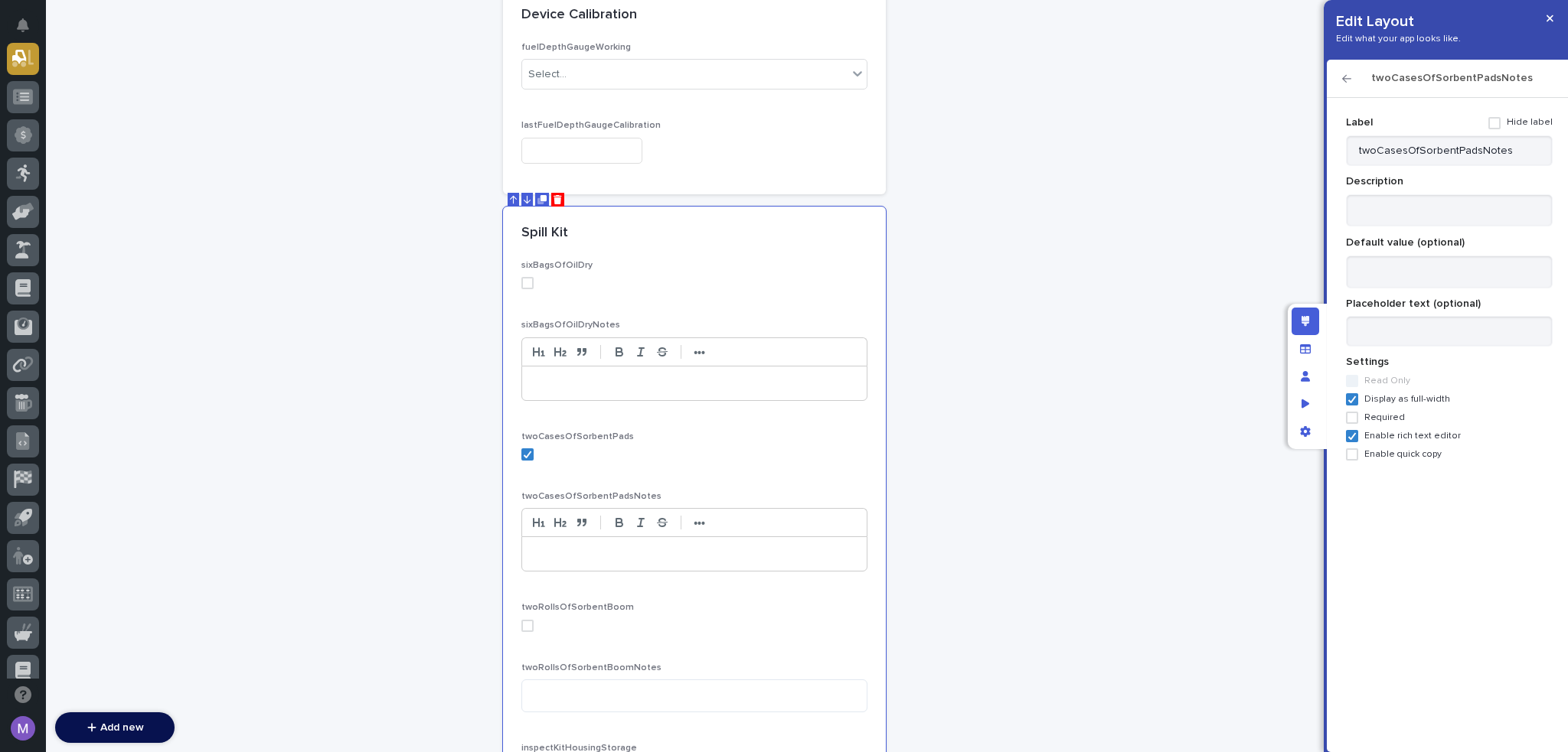
click at [1350, 77] on icon "button" at bounding box center [1347, 78] width 9 height 11
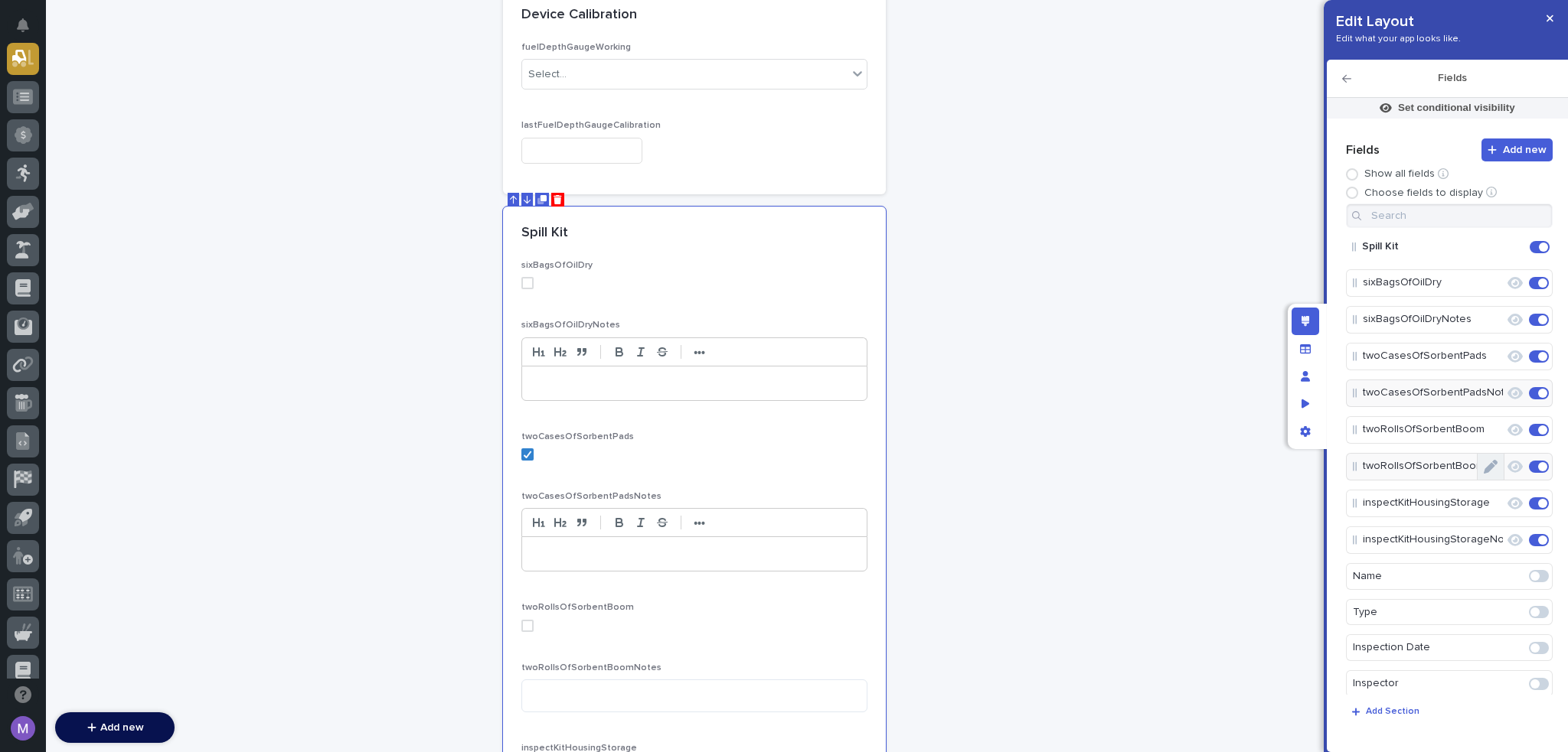
click at [1492, 469] on button "Edit" at bounding box center [1491, 467] width 26 height 26
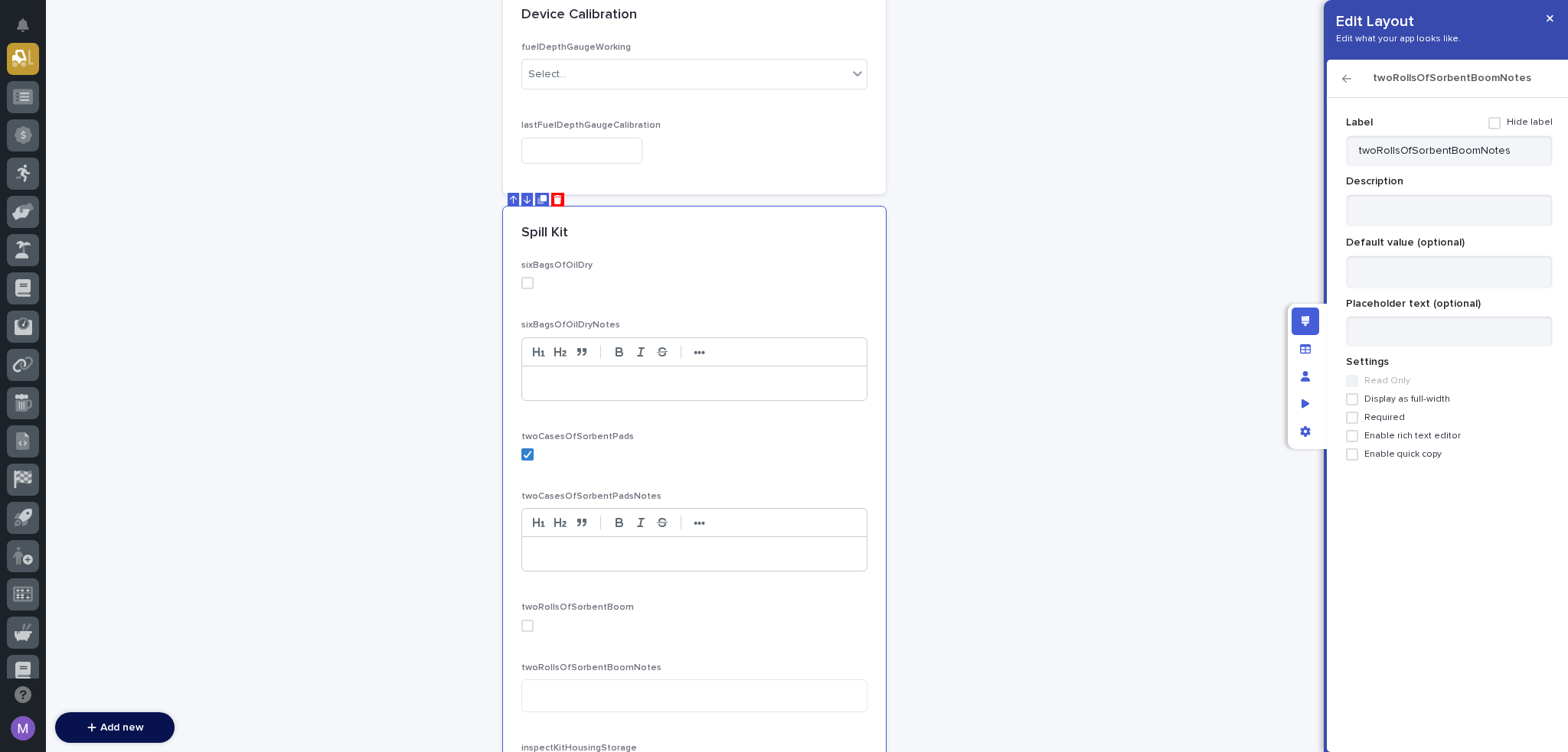
click at [1412, 400] on span "Display as full-width" at bounding box center [1407, 400] width 86 height 11
click at [1412, 434] on span "Enable rich text editor" at bounding box center [1412, 436] width 97 height 11
click at [1345, 73] on icon "button" at bounding box center [1347, 78] width 9 height 11
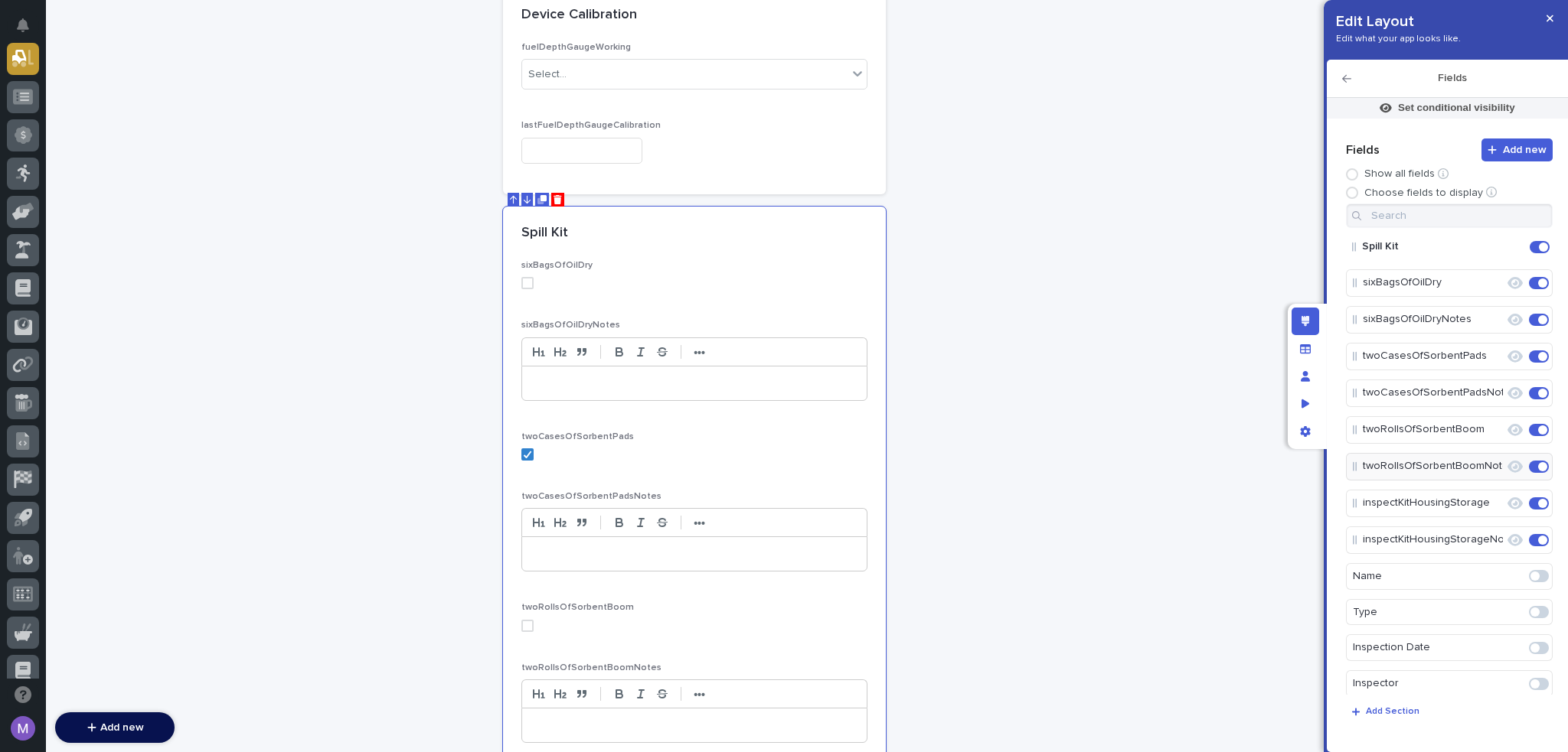
click at [1505, 539] on icon "Edit" at bounding box center [1505, 540] width 0 height 13
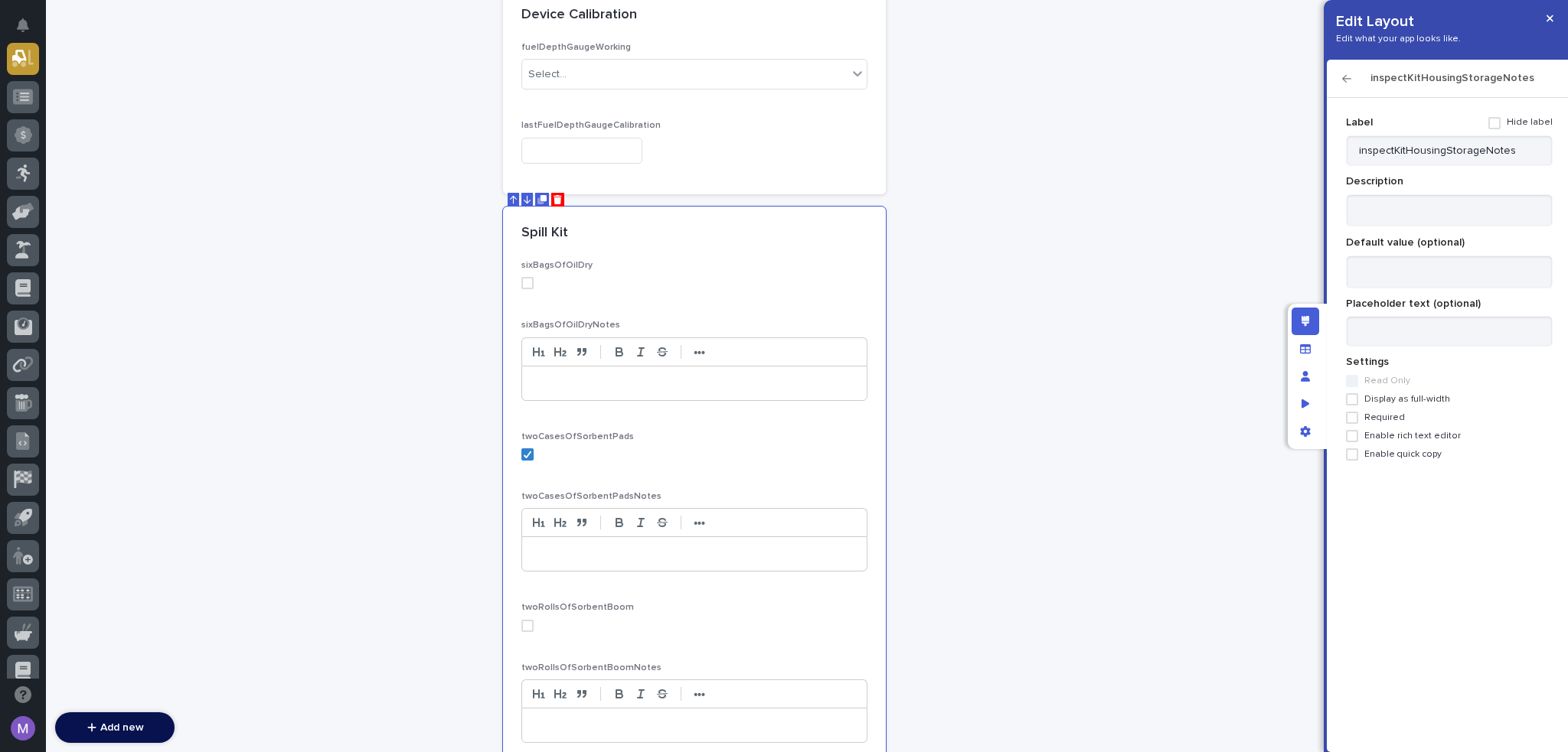
click at [1404, 399] on span "Display as full-width" at bounding box center [1407, 400] width 86 height 11
click at [1404, 434] on span "Enable rich text editor" at bounding box center [1412, 436] width 97 height 11
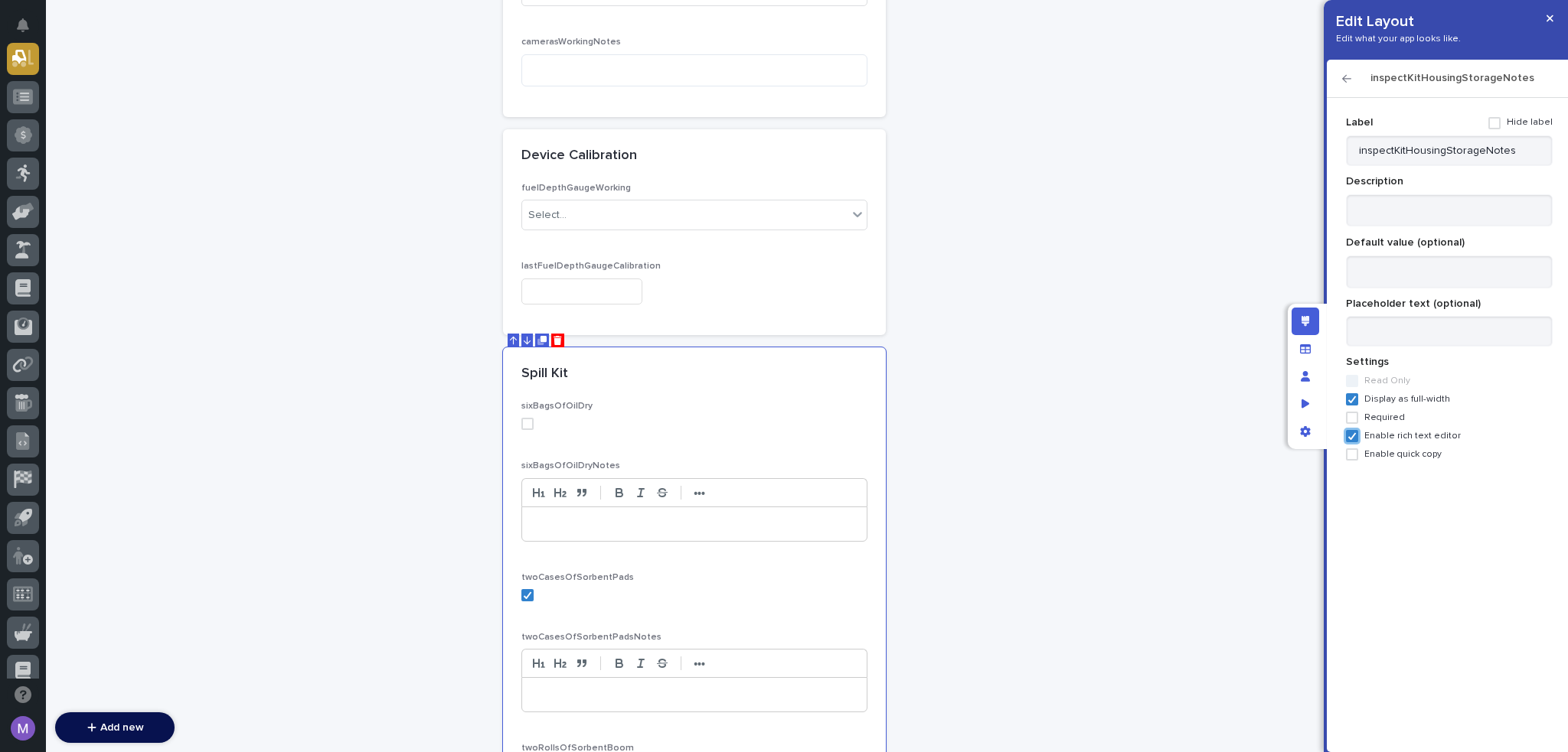
scroll to position [3100, 0]
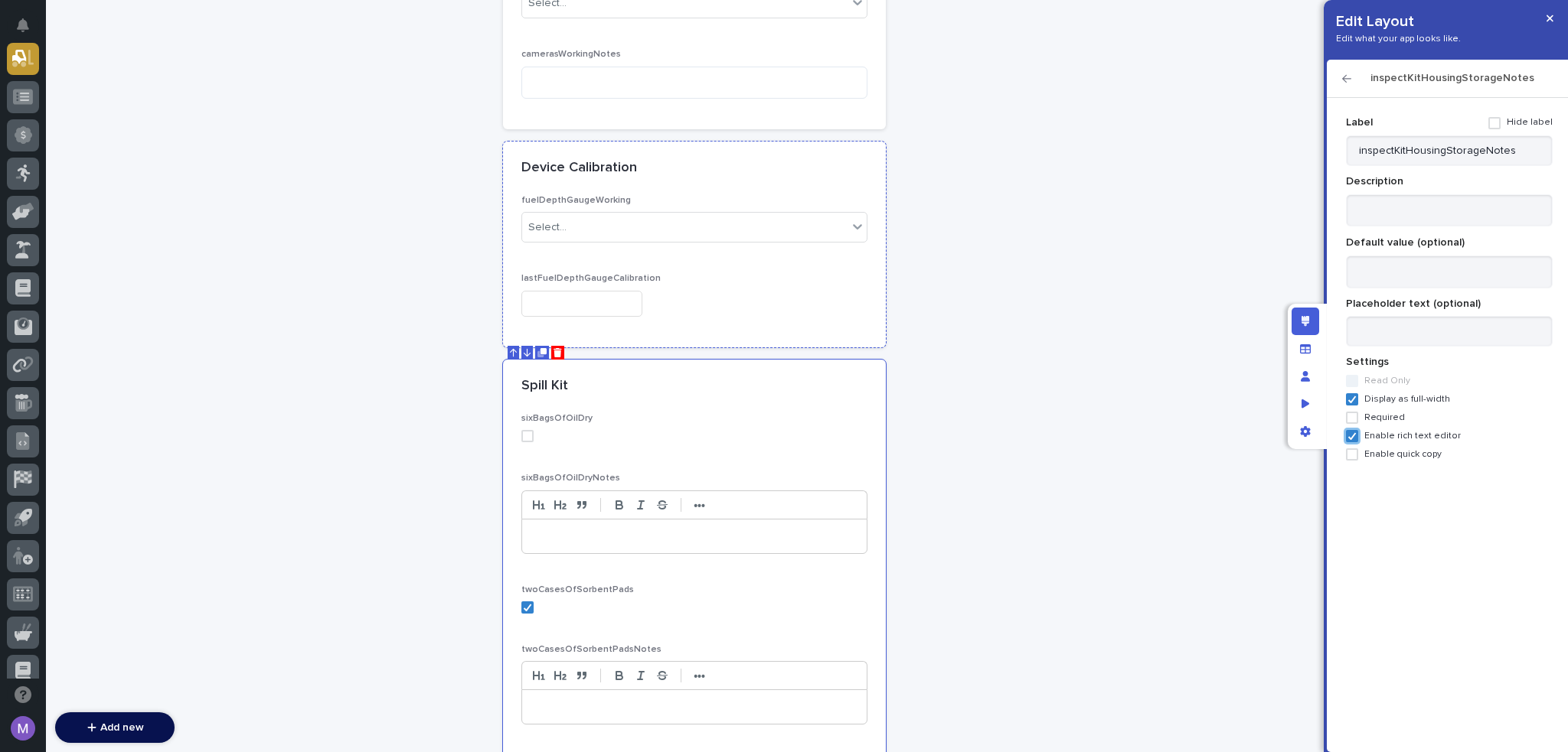
click at [773, 263] on div "fuelDepthGaugeWorking Select... lastFuelDepthGaugeCalibration" at bounding box center [694, 262] width 346 height 135
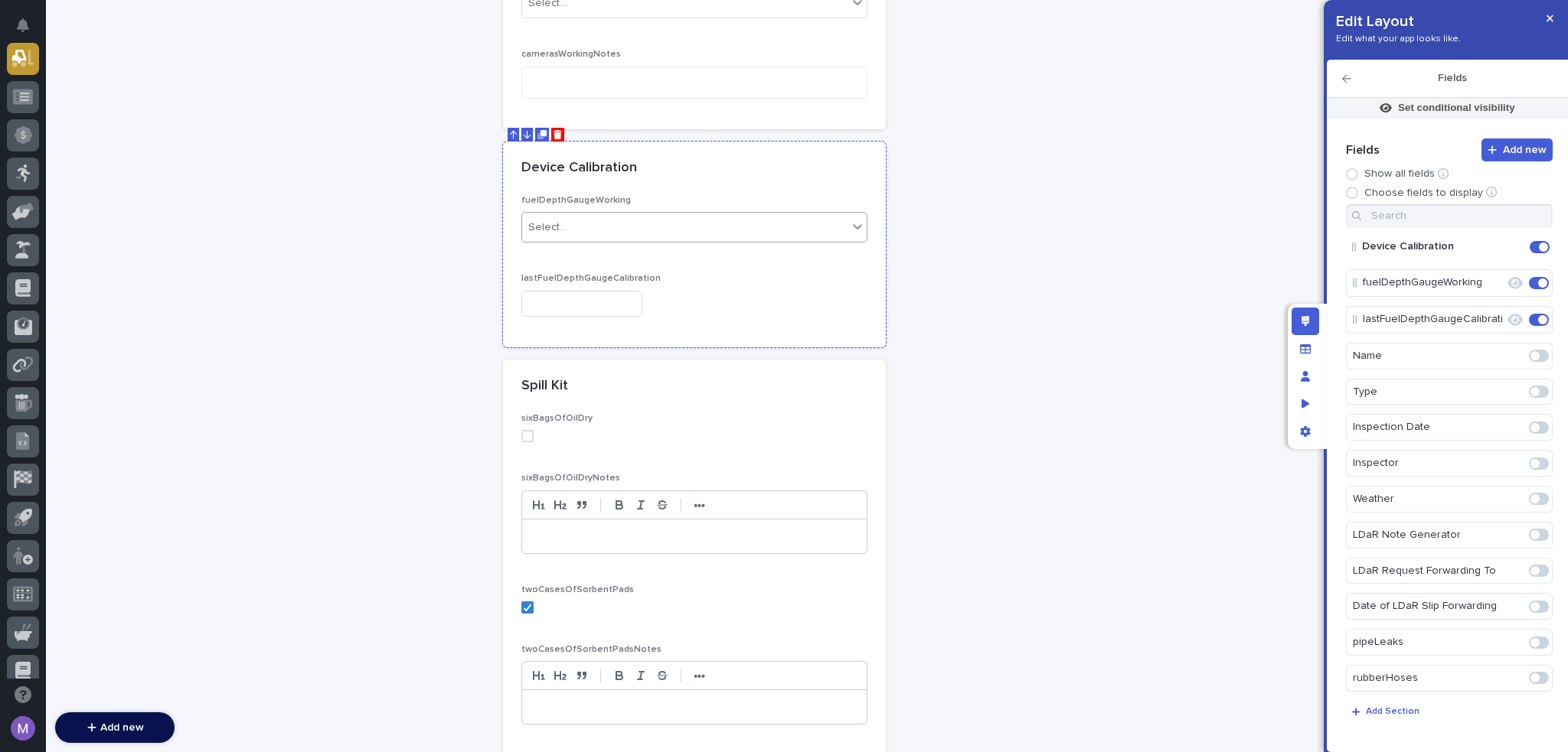
click at [656, 215] on div "Select..." at bounding box center [685, 228] width 326 height 25
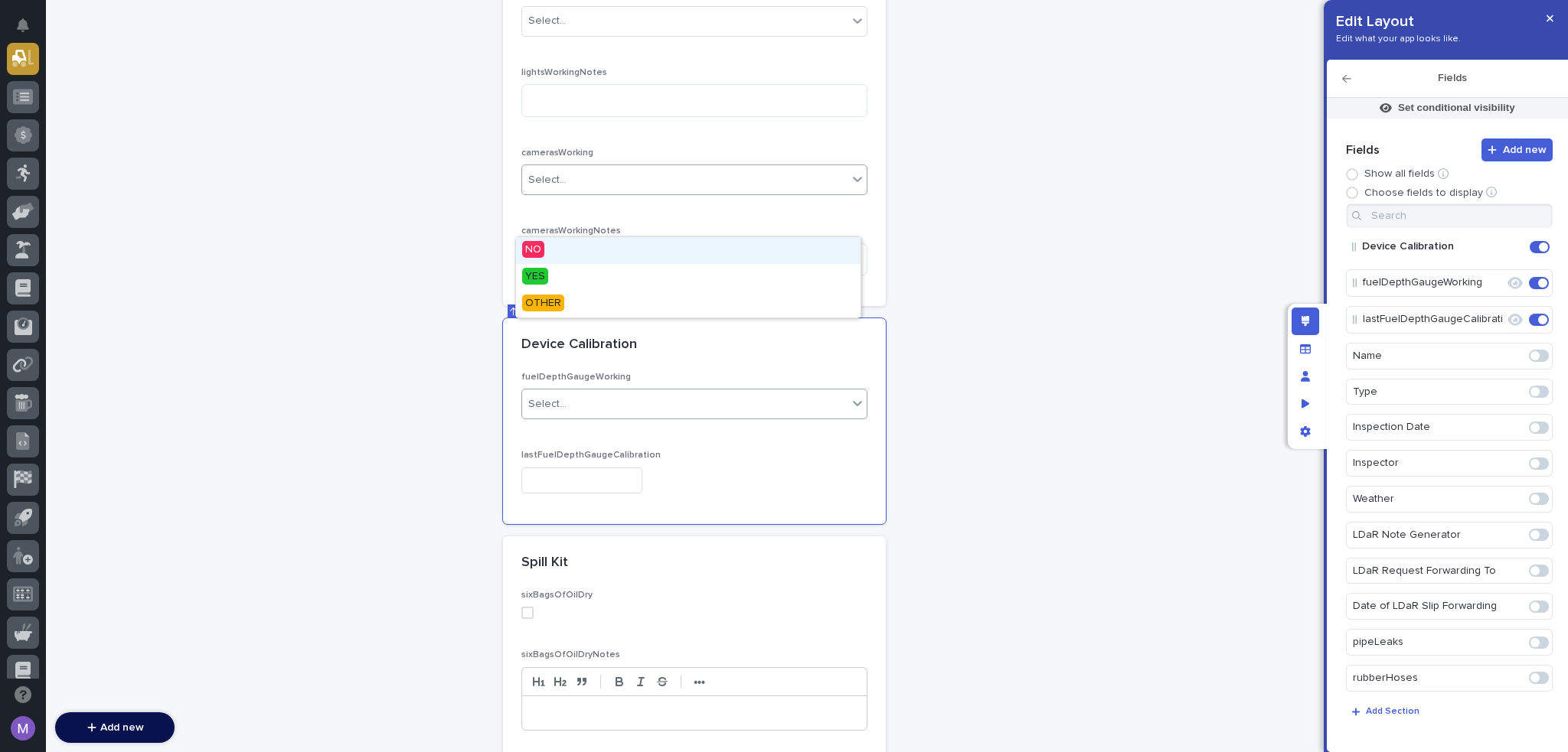
scroll to position [2870, 0]
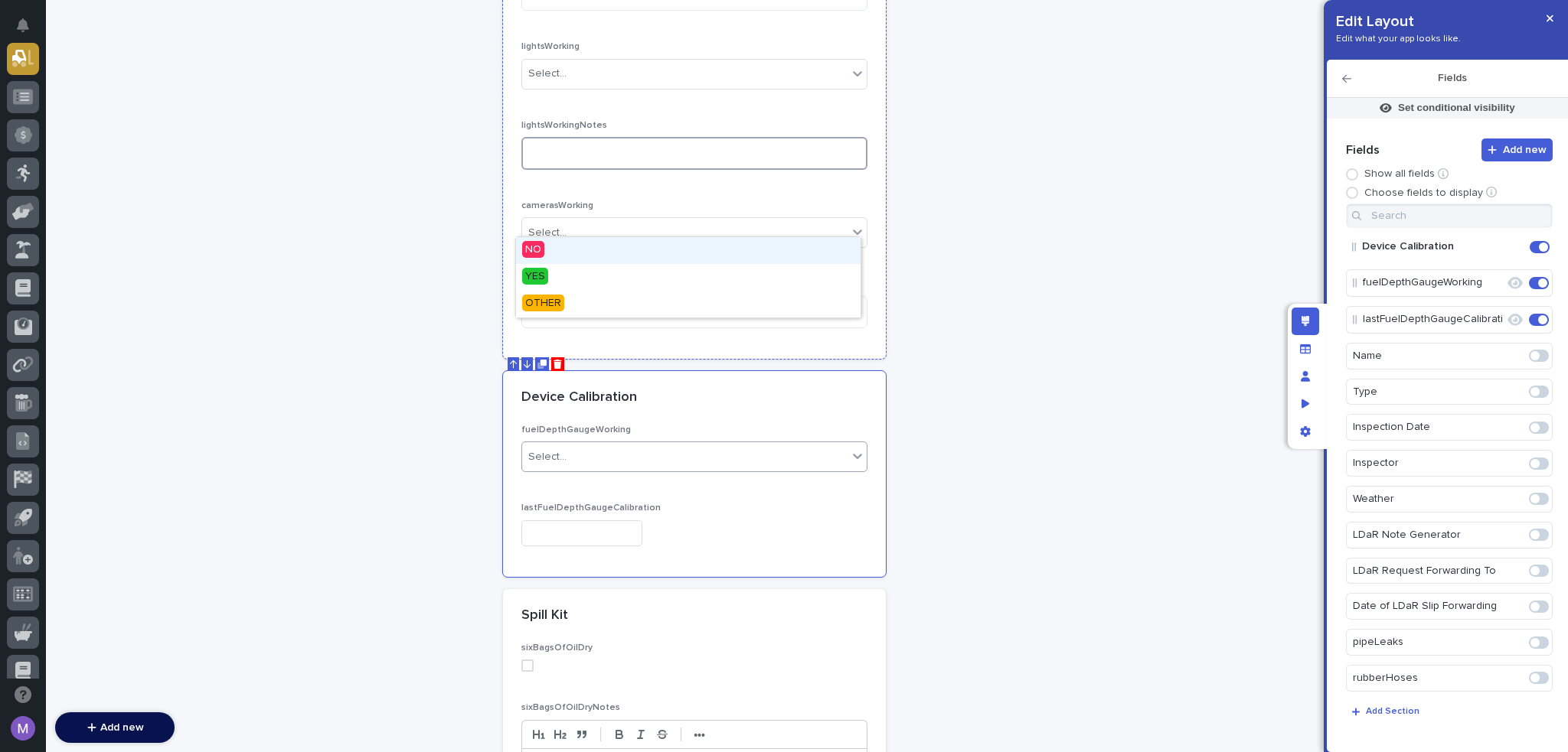
click at [774, 137] on textarea at bounding box center [694, 153] width 346 height 33
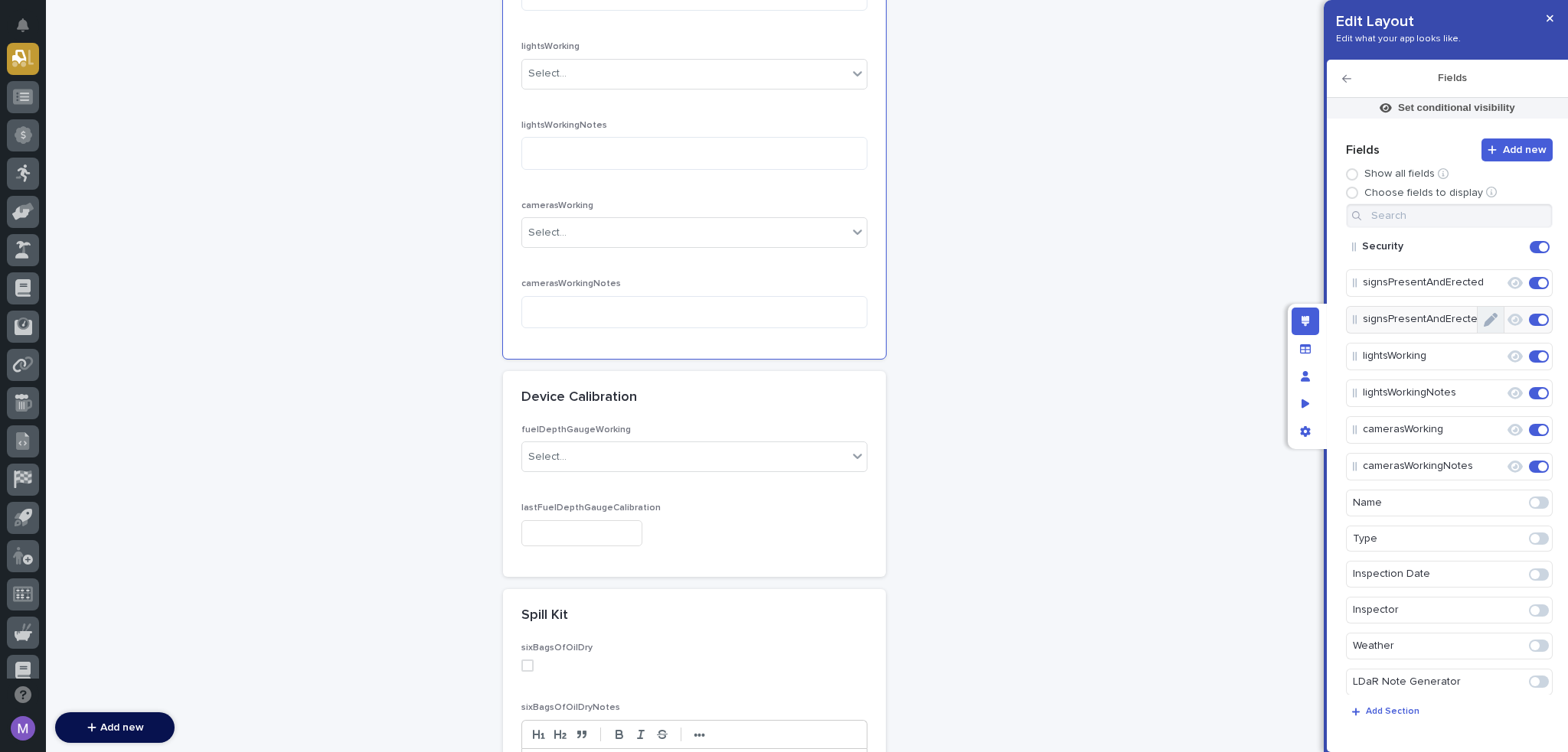
click at [1492, 320] on button "Edit" at bounding box center [1491, 320] width 26 height 26
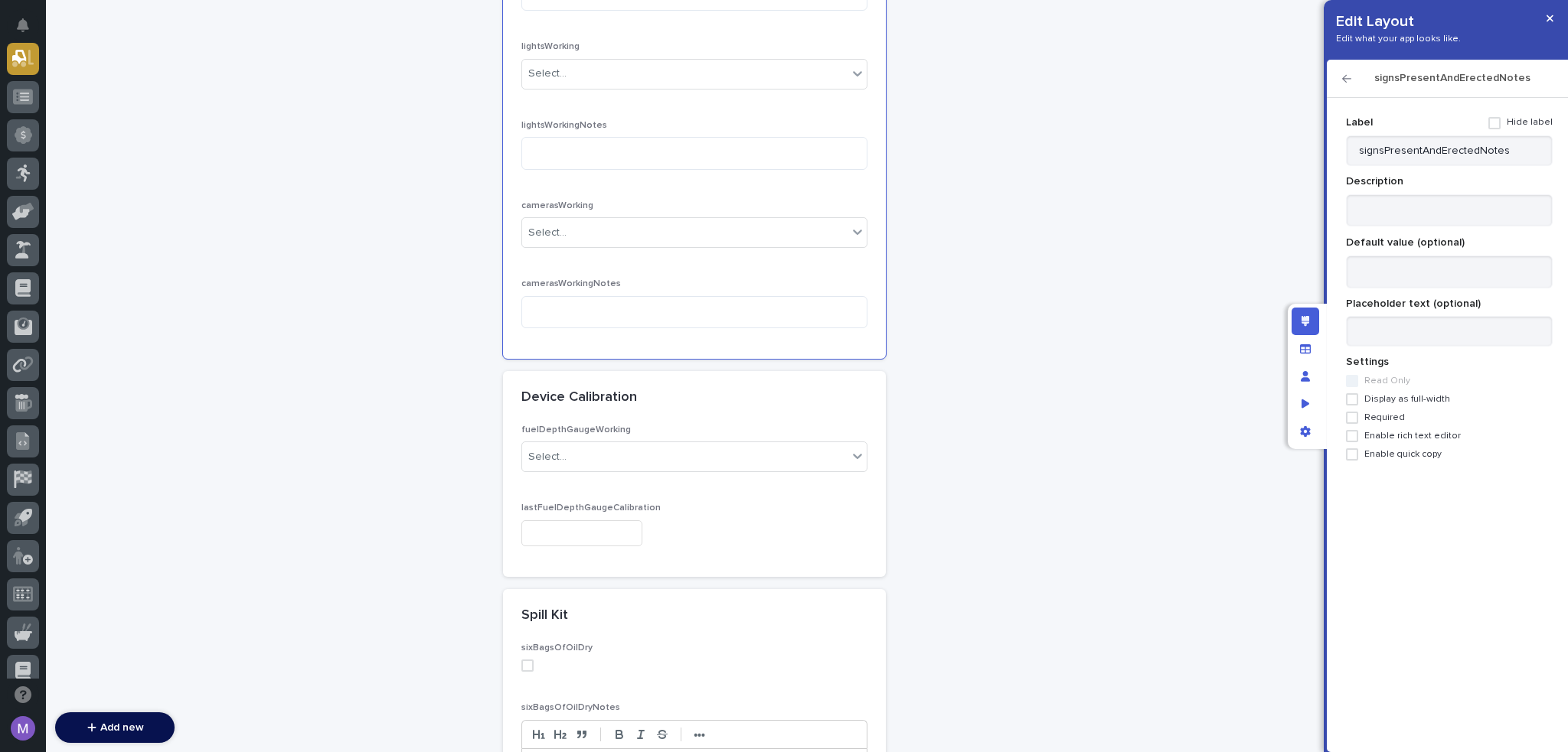
click at [1424, 400] on span "Display as full-width" at bounding box center [1407, 400] width 86 height 11
click at [1418, 430] on label "Enable rich text editor" at bounding box center [1450, 436] width 207 height 13
click at [1418, 433] on span "Enable rich text editor" at bounding box center [1412, 436] width 97 height 11
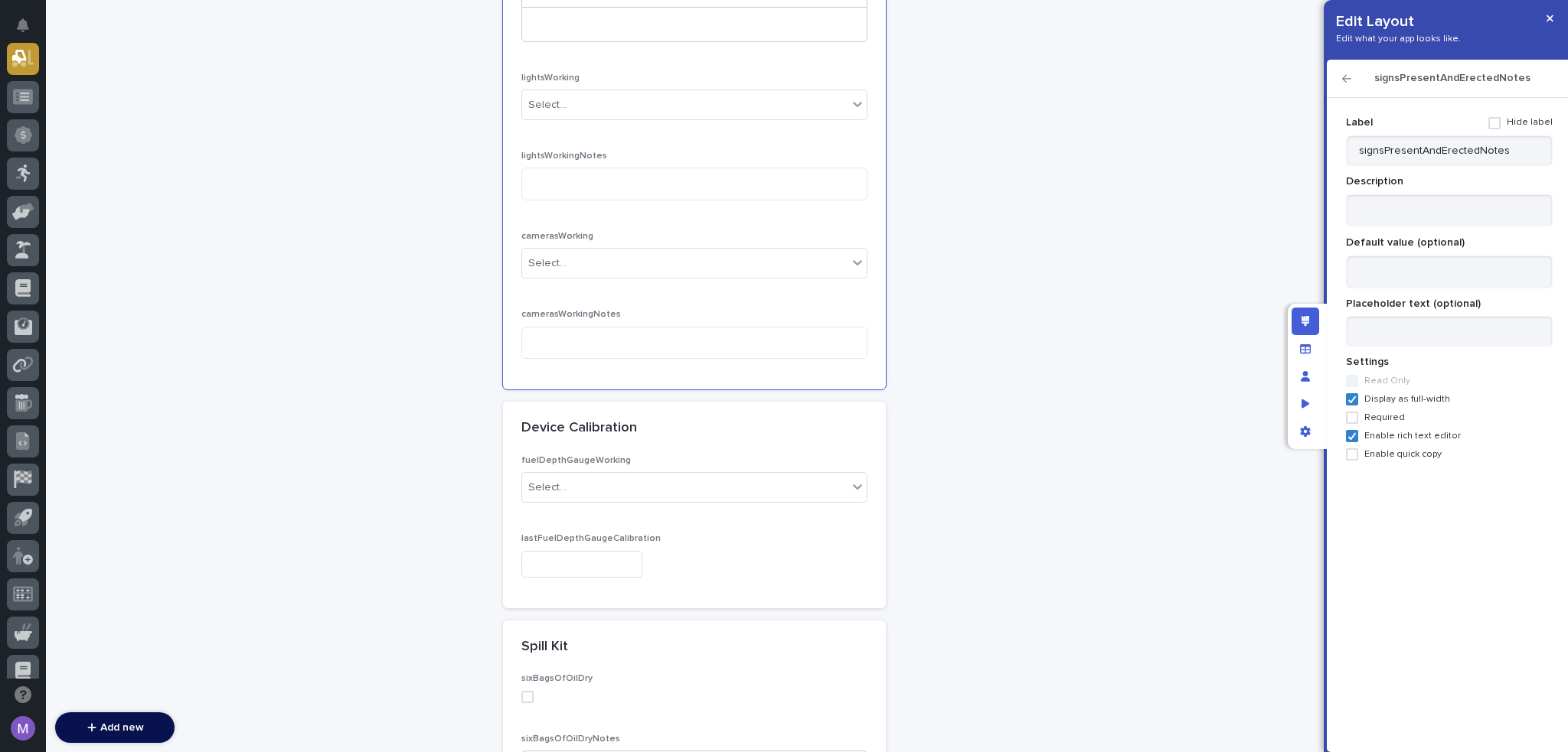
click at [1347, 77] on icon "button" at bounding box center [1347, 78] width 9 height 11
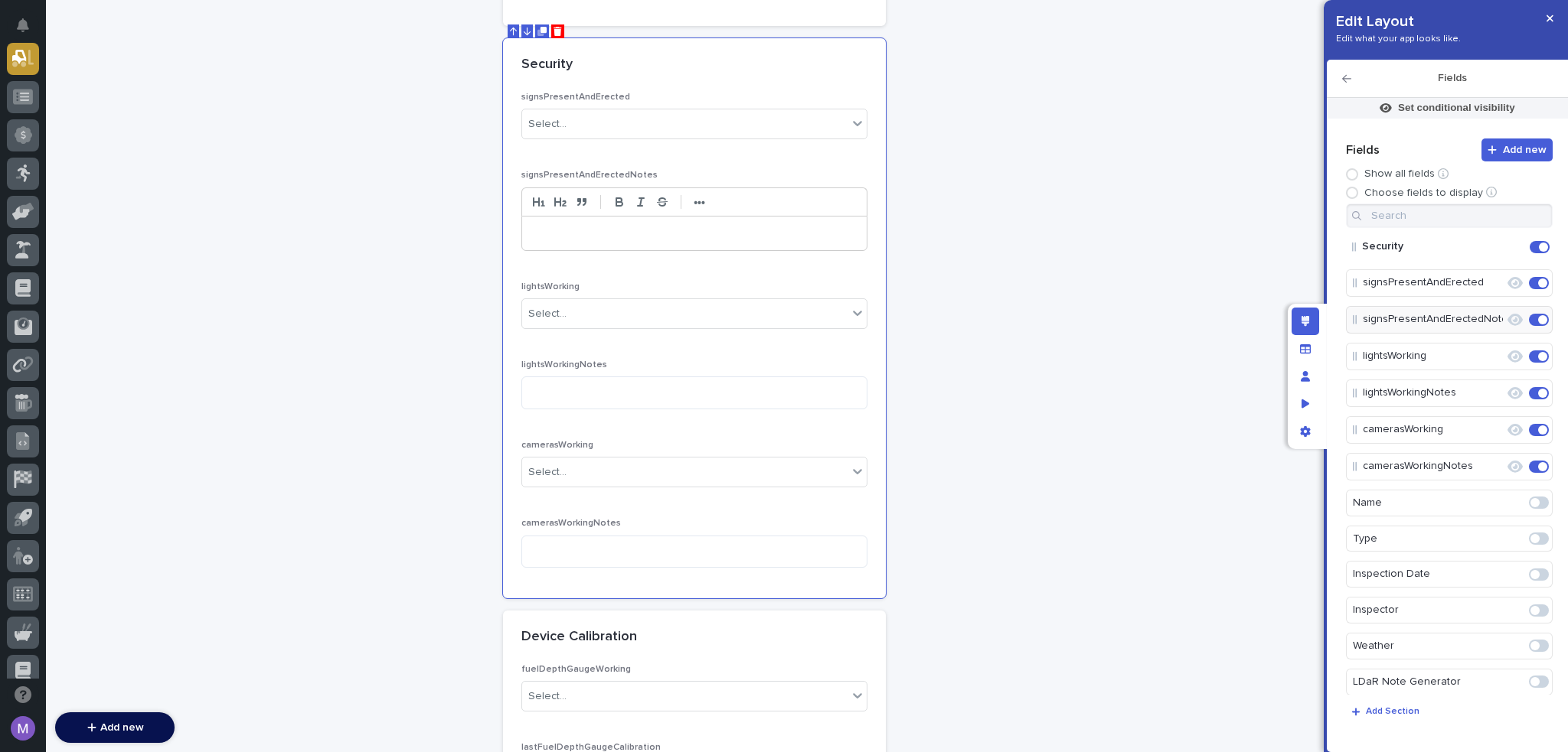
scroll to position [2564, 0]
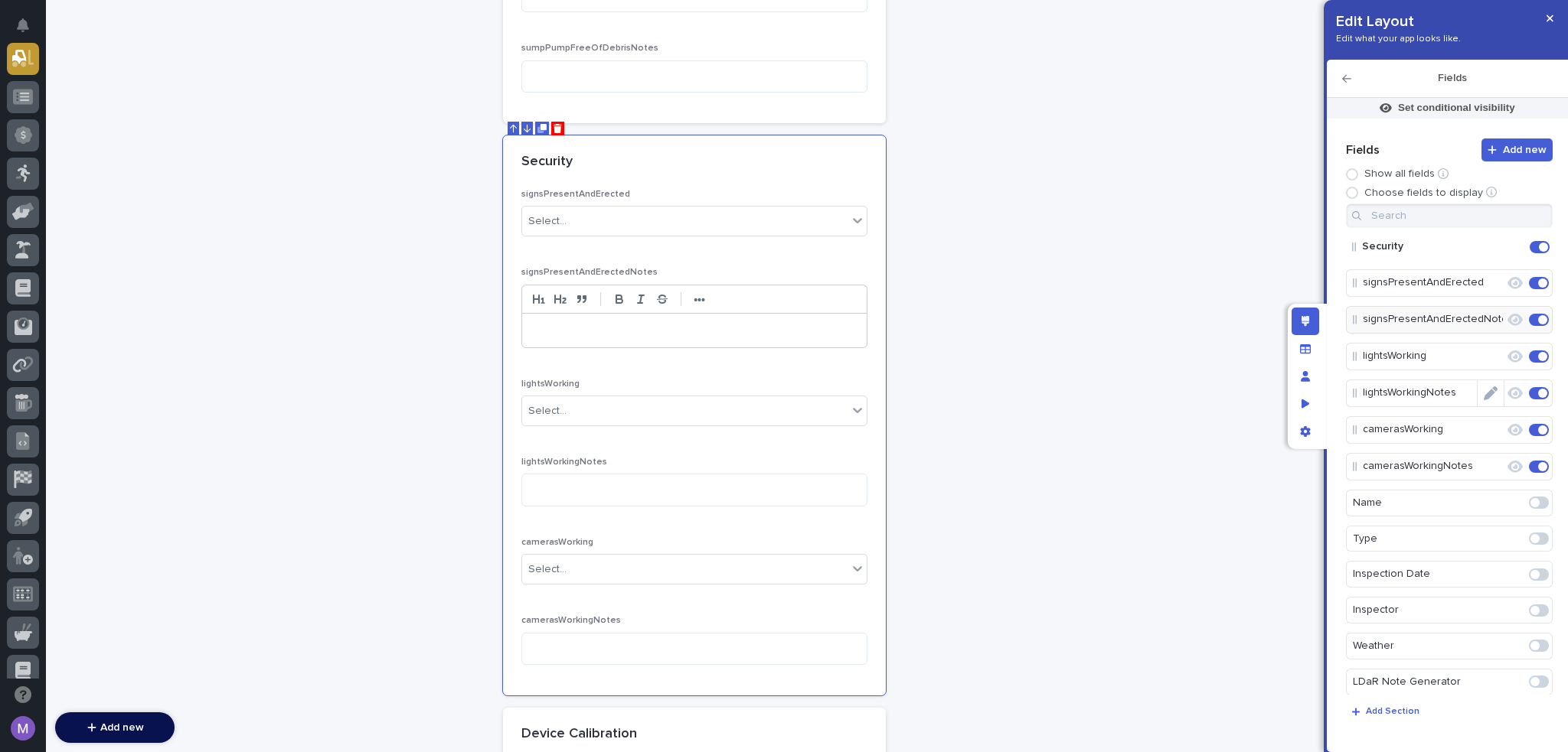
click at [1486, 388] on icon "Edit" at bounding box center [1491, 394] width 13 height 13
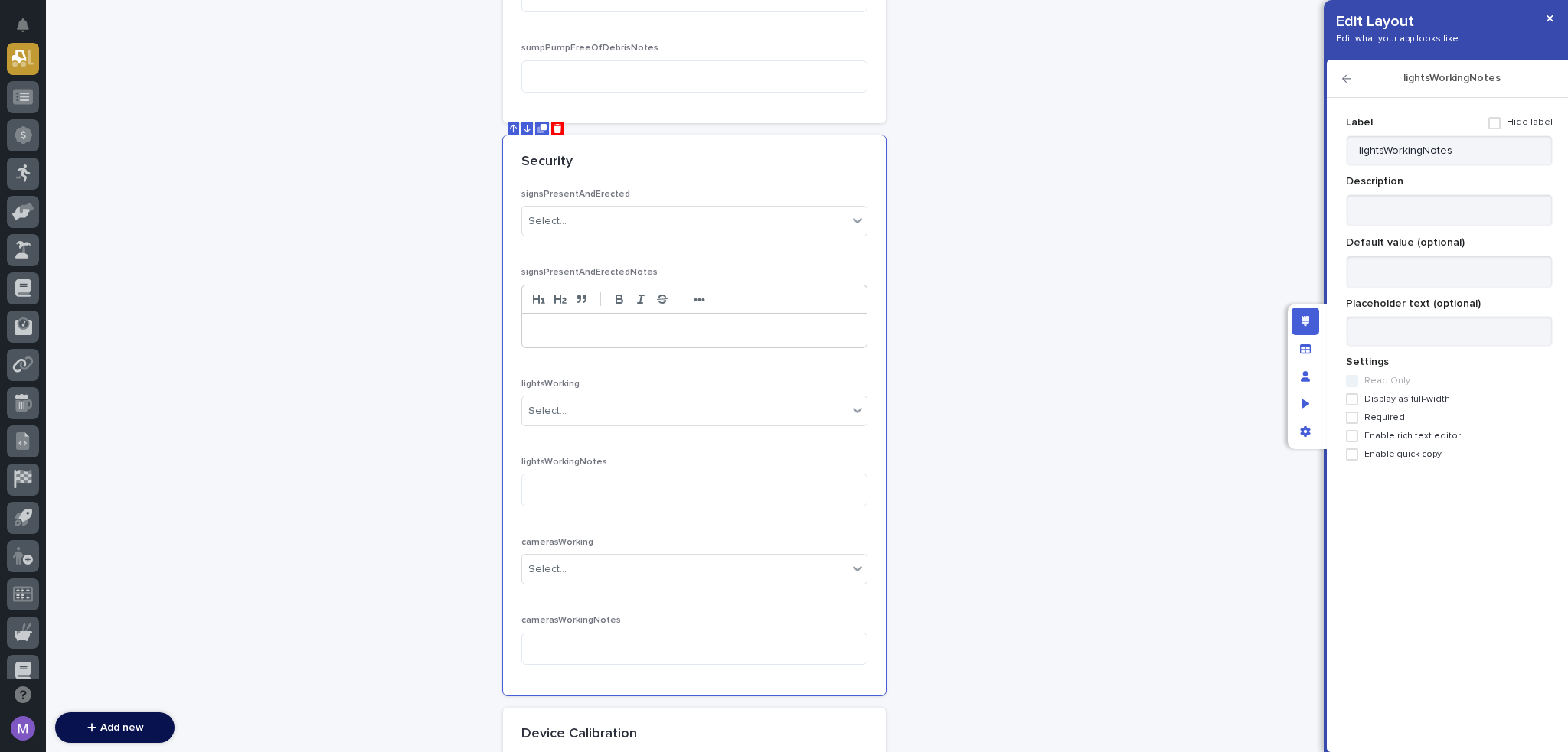
click at [1430, 395] on span "Display as full-width" at bounding box center [1407, 400] width 86 height 11
click at [1417, 432] on span "Enable rich text editor" at bounding box center [1412, 436] width 97 height 11
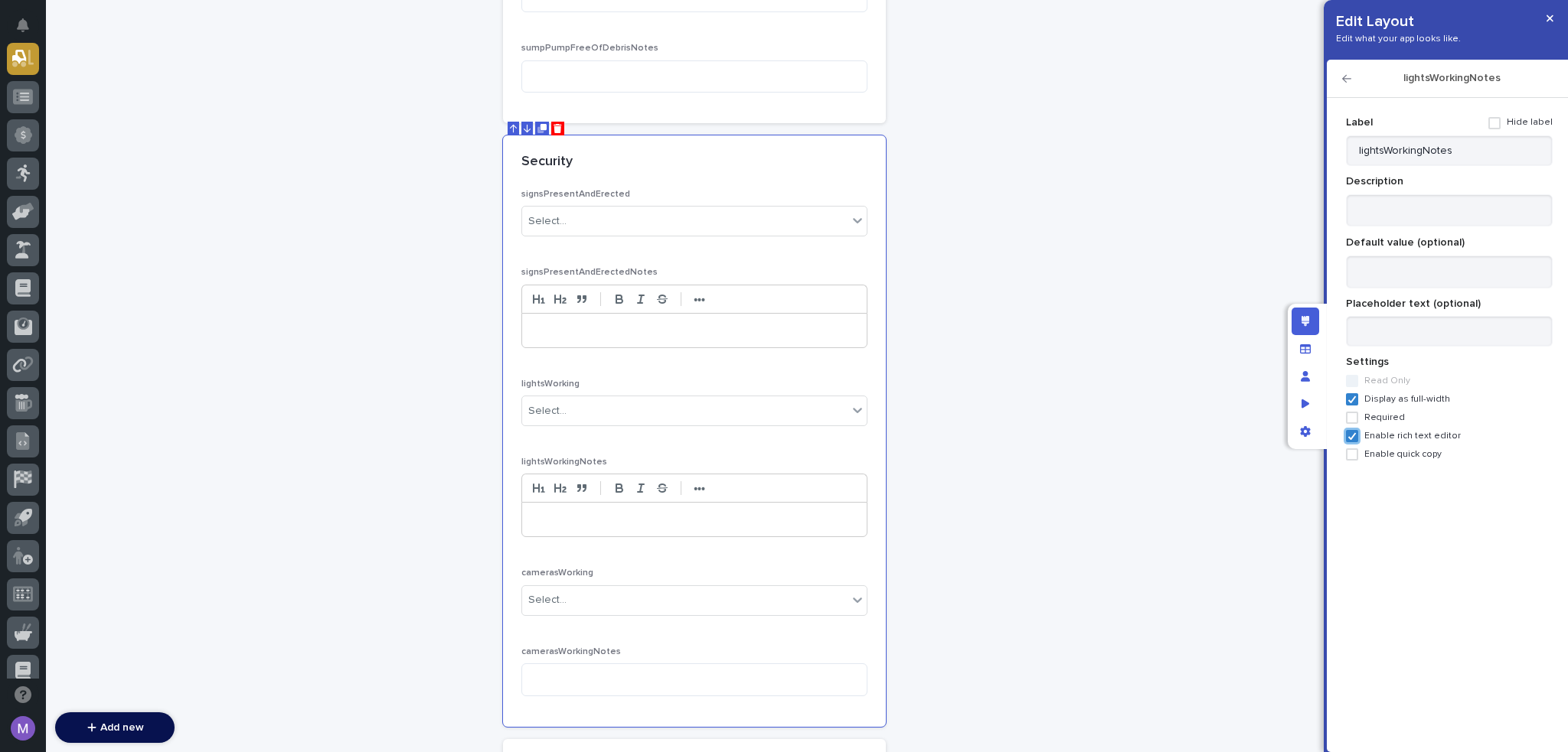
click at [1344, 79] on icon "button" at bounding box center [1347, 78] width 9 height 8
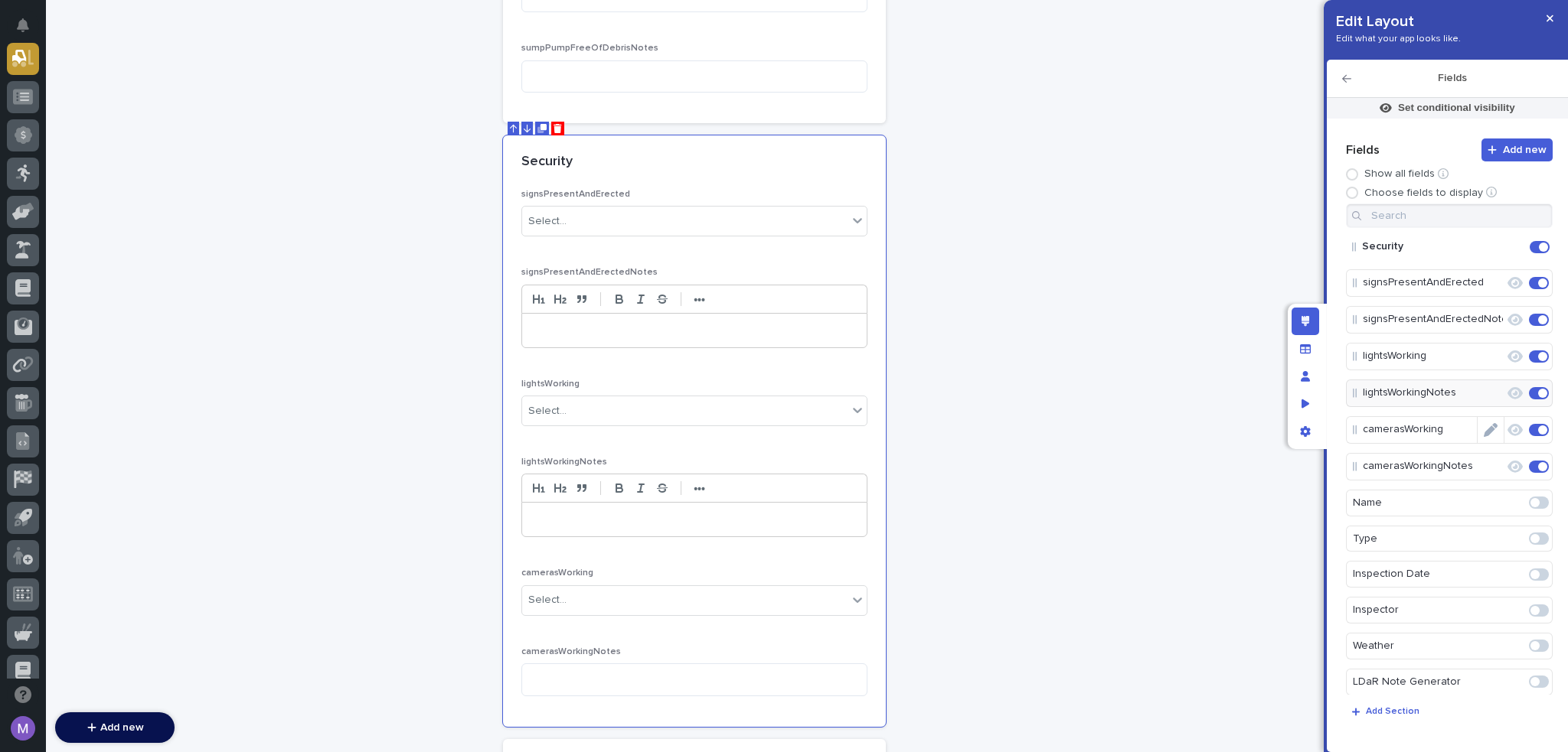
click at [1484, 428] on icon "Edit" at bounding box center [1491, 430] width 13 height 13
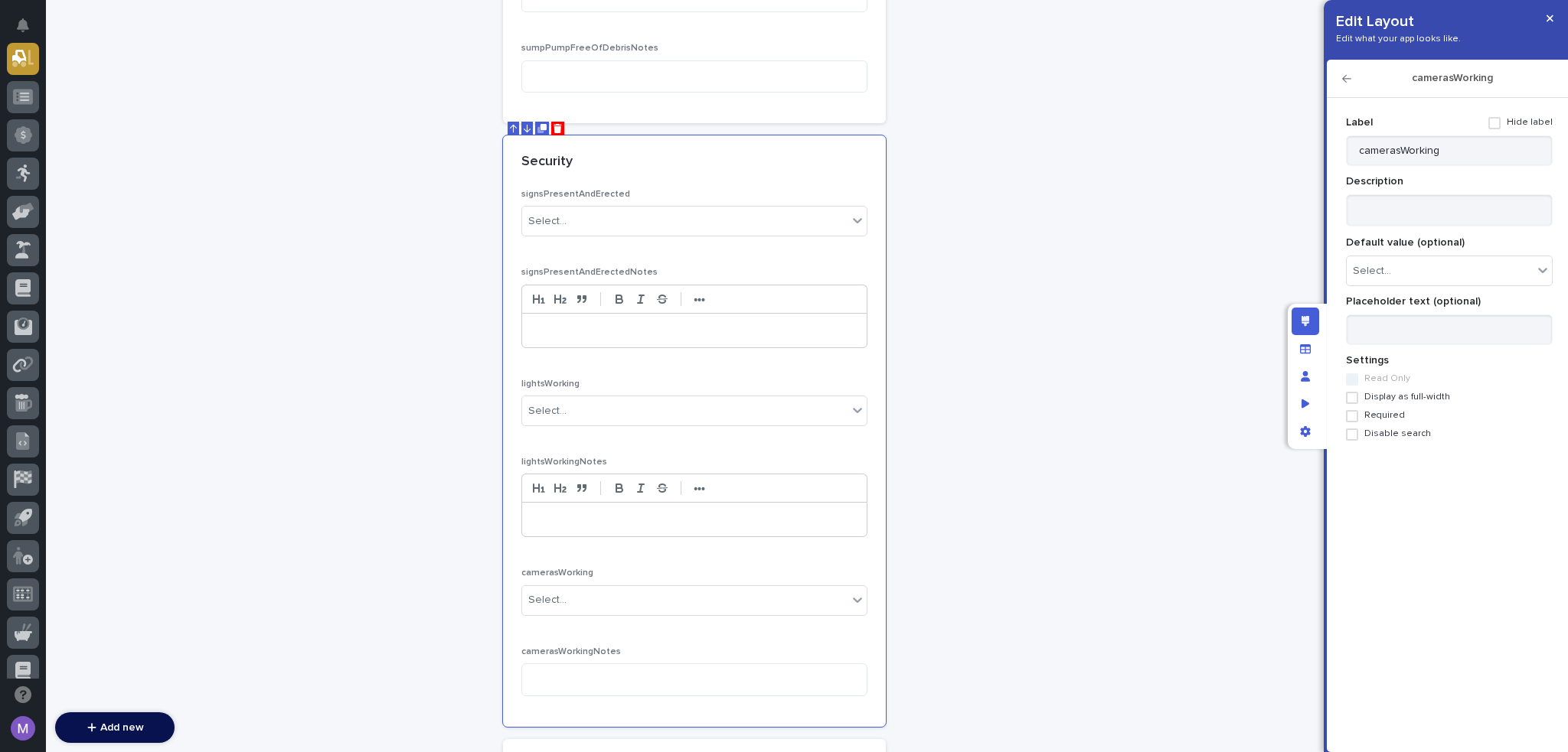
click at [1346, 79] on icon "button" at bounding box center [1347, 78] width 9 height 11
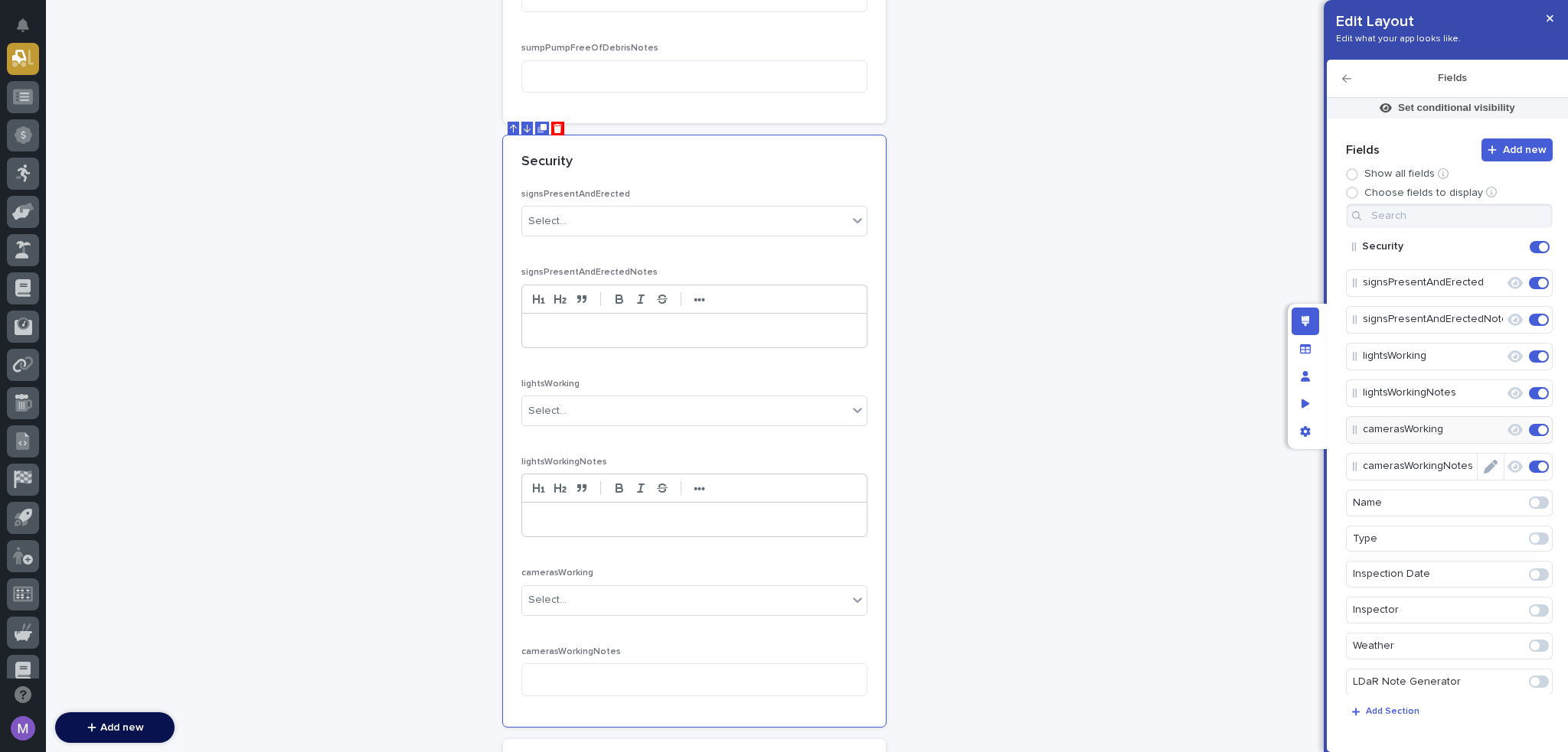
click at [1484, 464] on icon "Edit" at bounding box center [1491, 467] width 13 height 13
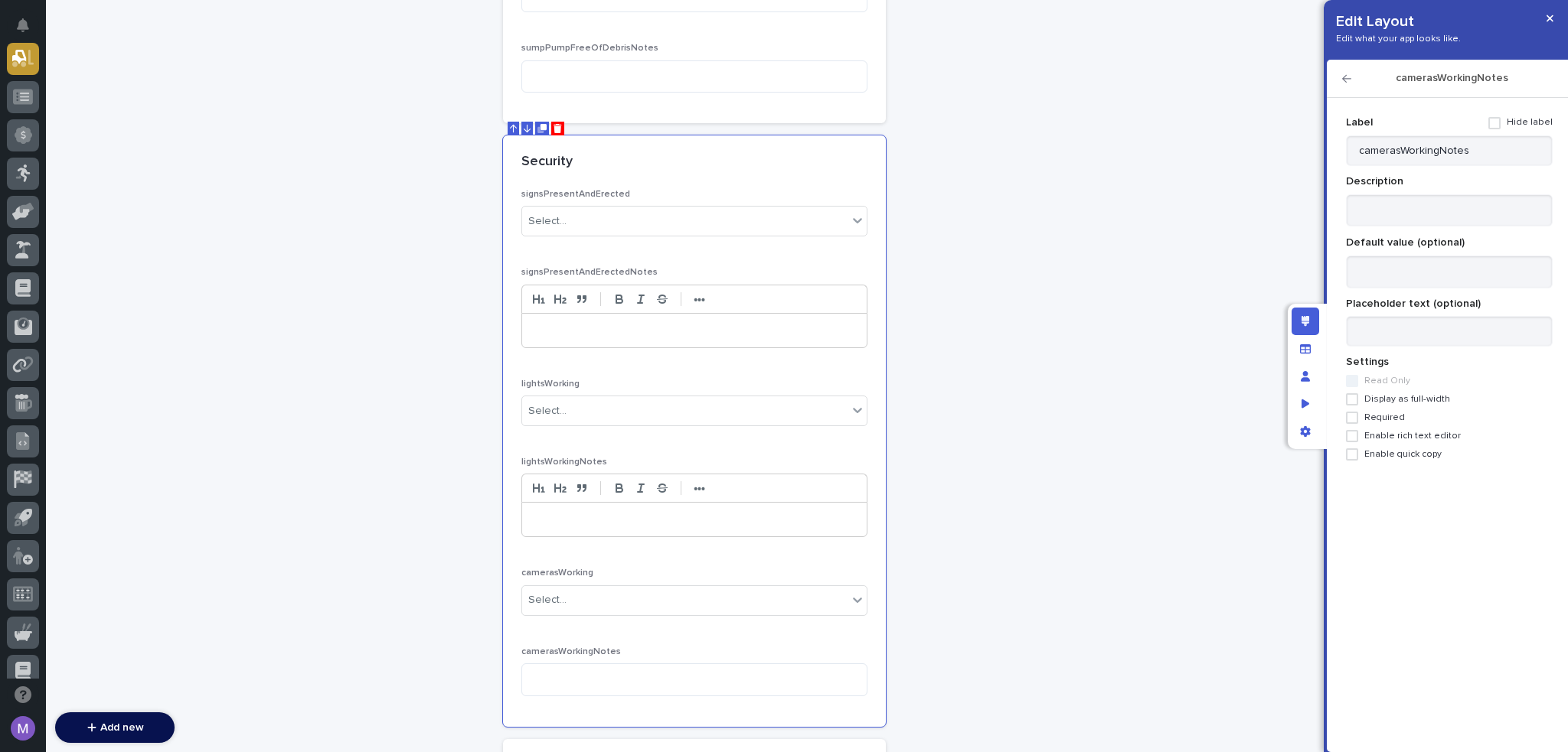
click at [1406, 399] on span "Display as full-width" at bounding box center [1407, 400] width 86 height 11
click at [1414, 434] on span "Enable rich text editor" at bounding box center [1412, 436] width 97 height 11
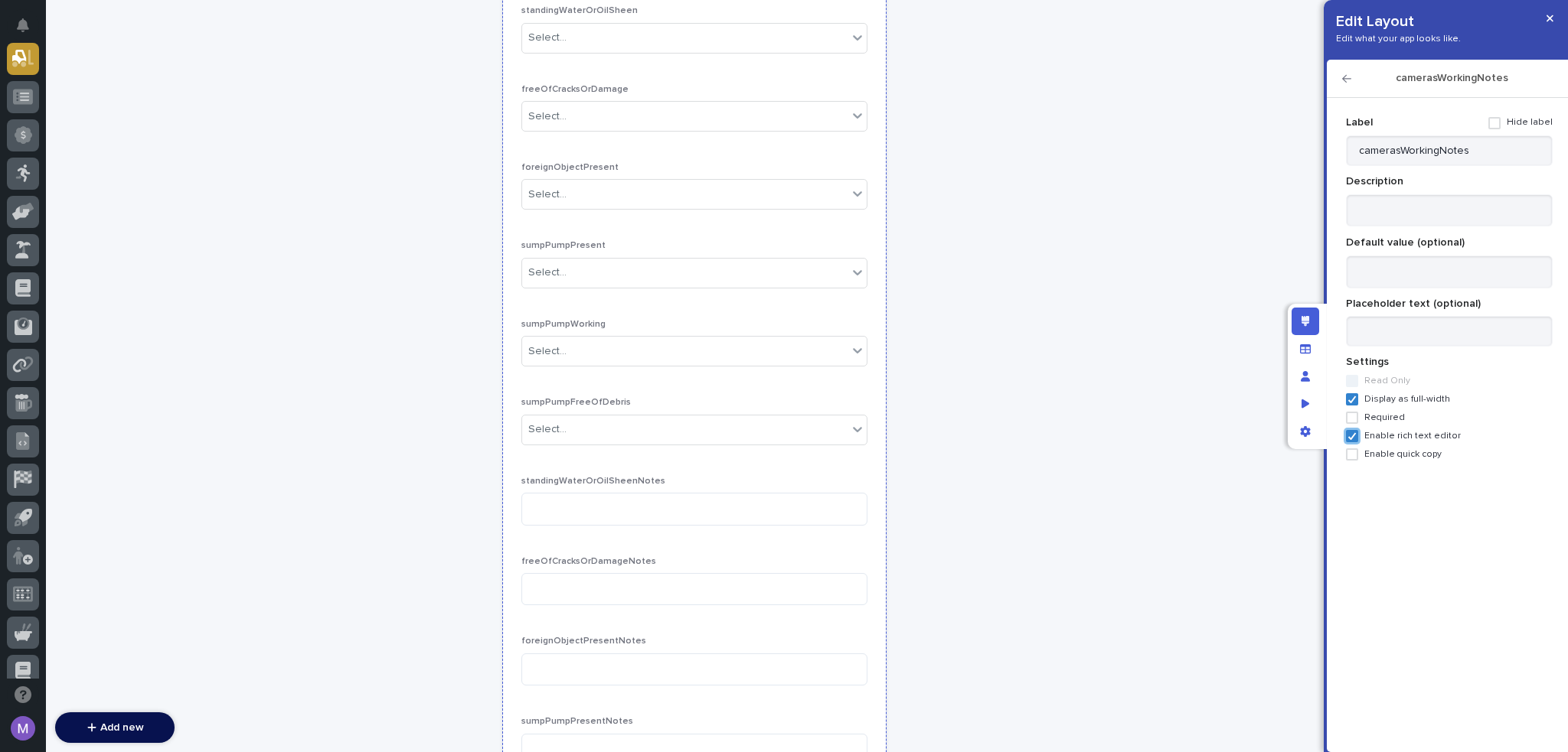
scroll to position [1722, 0]
click at [832, 241] on div "standingWaterOrOilSheen Select... freeOfCracksOrDamage Select... foreignObjectP…" at bounding box center [694, 479] width 346 height 934
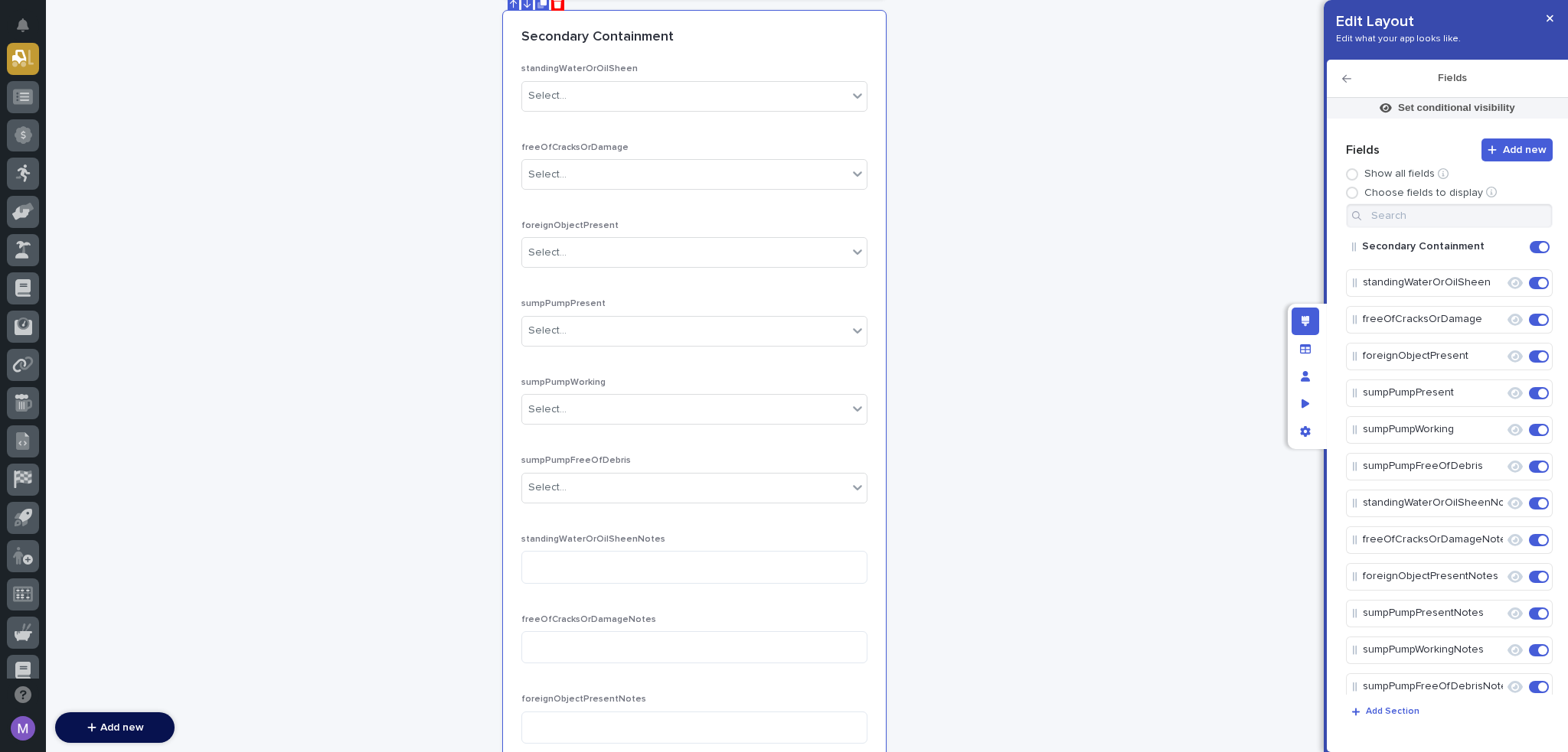
scroll to position [1645, 0]
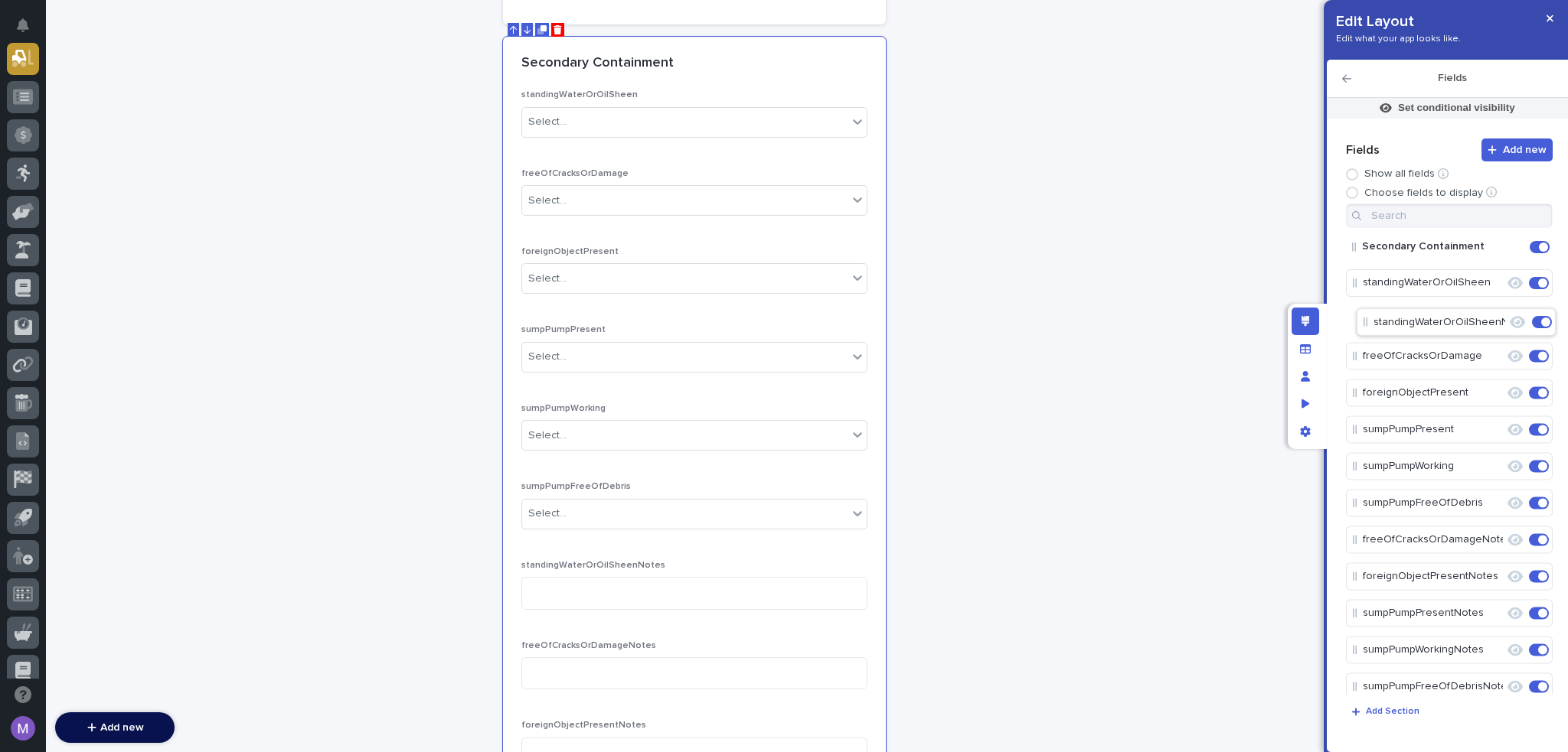
drag, startPoint x: 1410, startPoint y: 510, endPoint x: 1421, endPoint y: 323, distance: 187.3
drag, startPoint x: 1417, startPoint y: 548, endPoint x: 1424, endPoint y: 388, distance: 160.2
drag, startPoint x: 1440, startPoint y: 575, endPoint x: 1445, endPoint y: 465, distance: 110.1
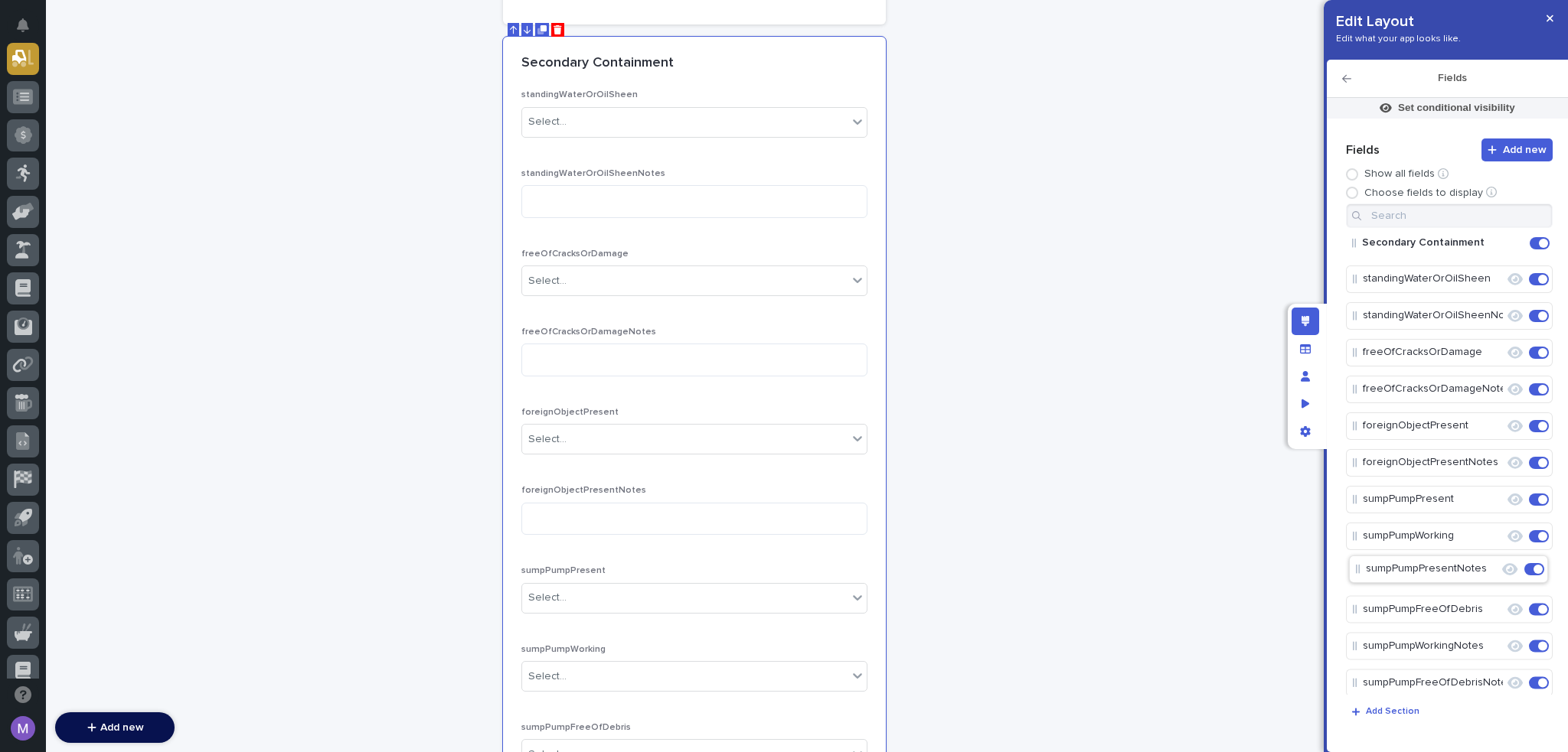
scroll to position [4, 0]
drag, startPoint x: 1425, startPoint y: 618, endPoint x: 1425, endPoint y: 533, distance: 85.0
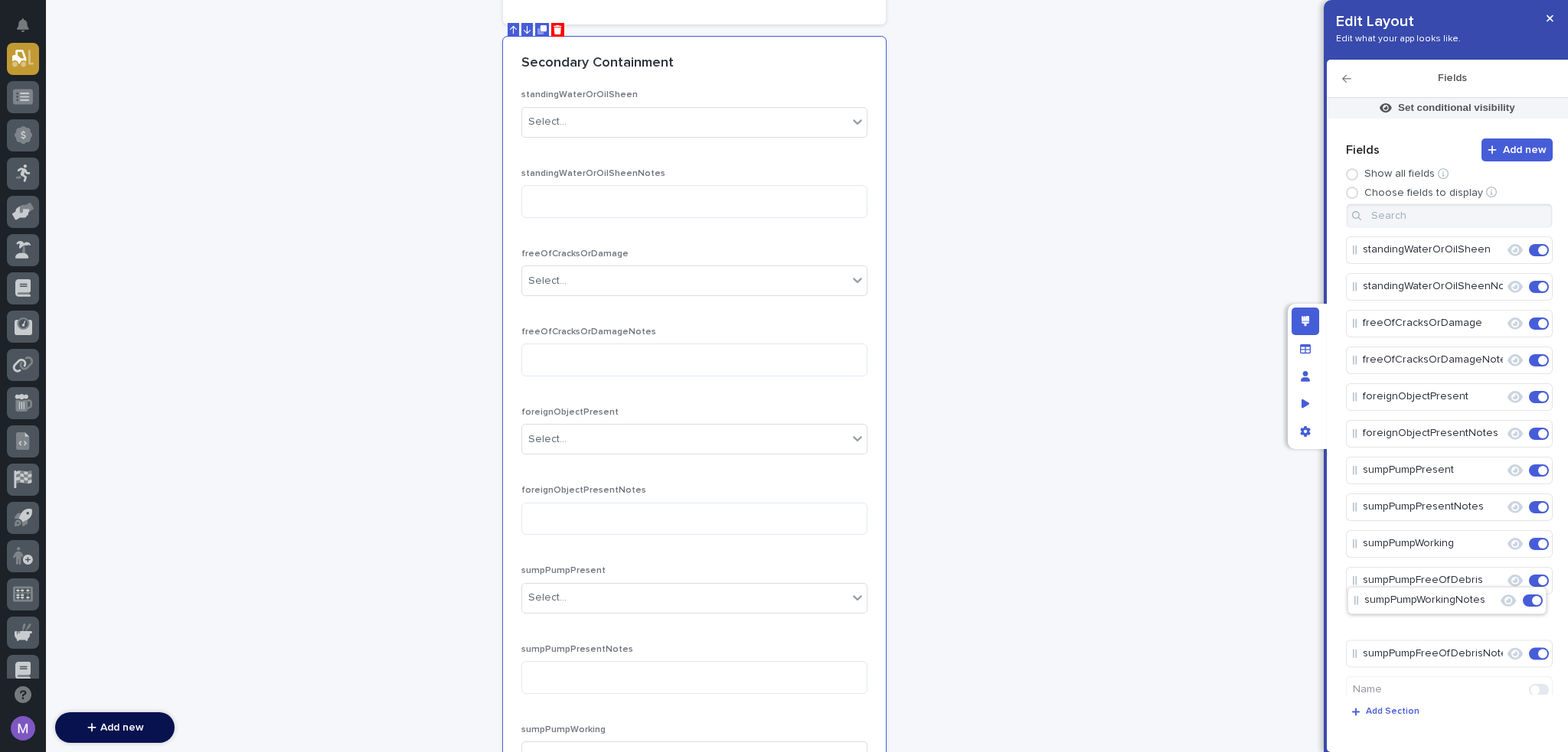
scroll to position [34, 0]
drag, startPoint x: 1435, startPoint y: 652, endPoint x: 1432, endPoint y: 574, distance: 78.1
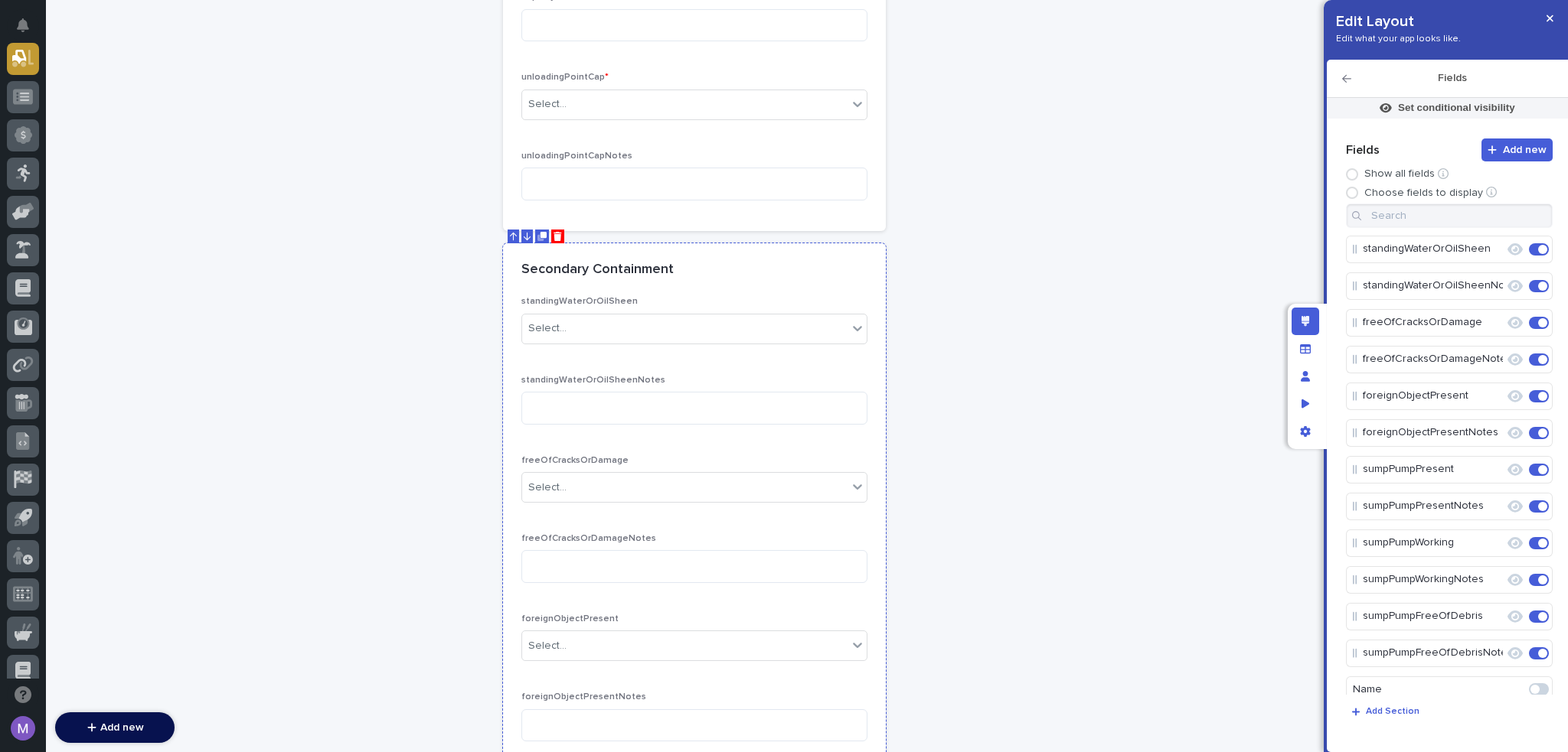
scroll to position [1416, 0]
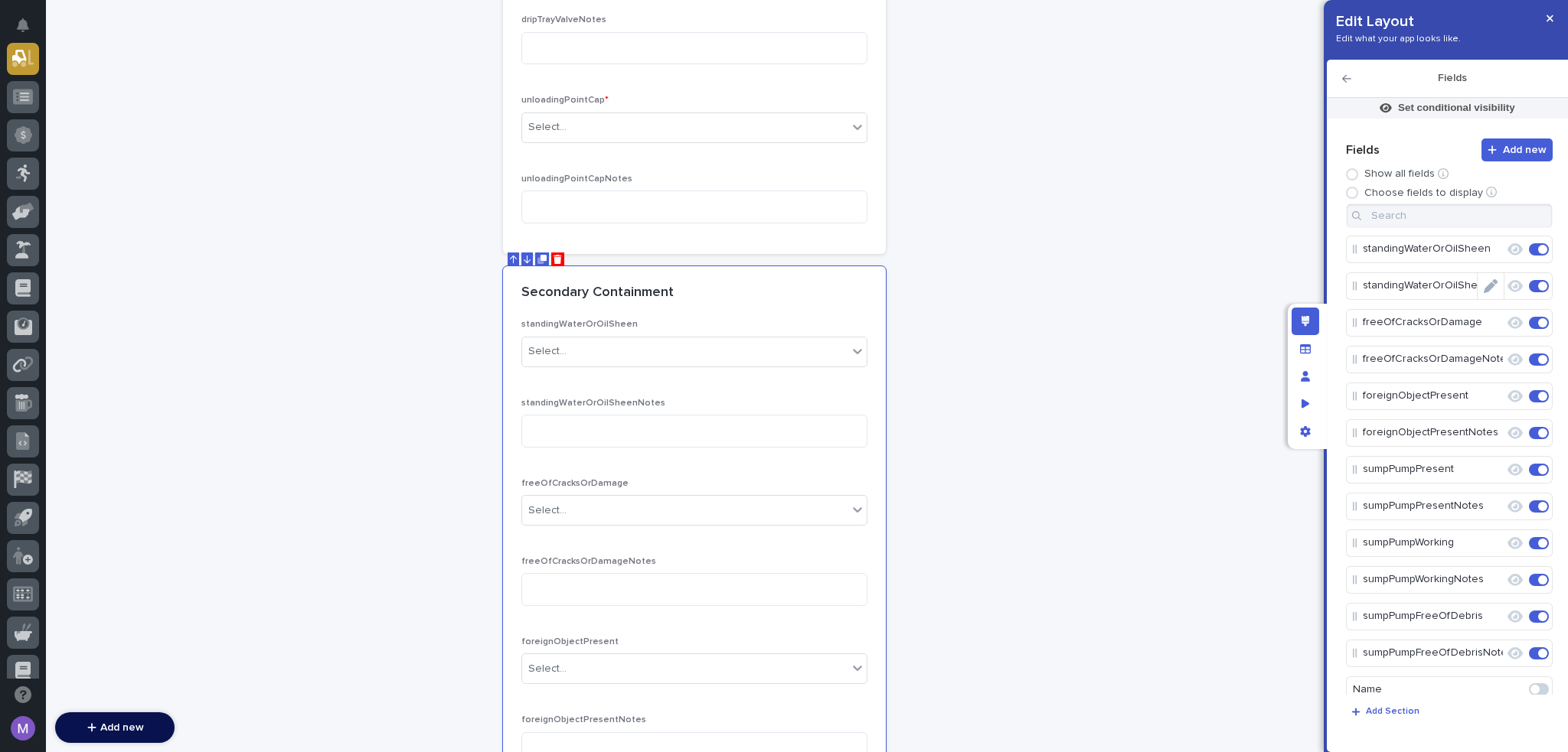
click at [1484, 284] on icon "Edit" at bounding box center [1491, 286] width 13 height 13
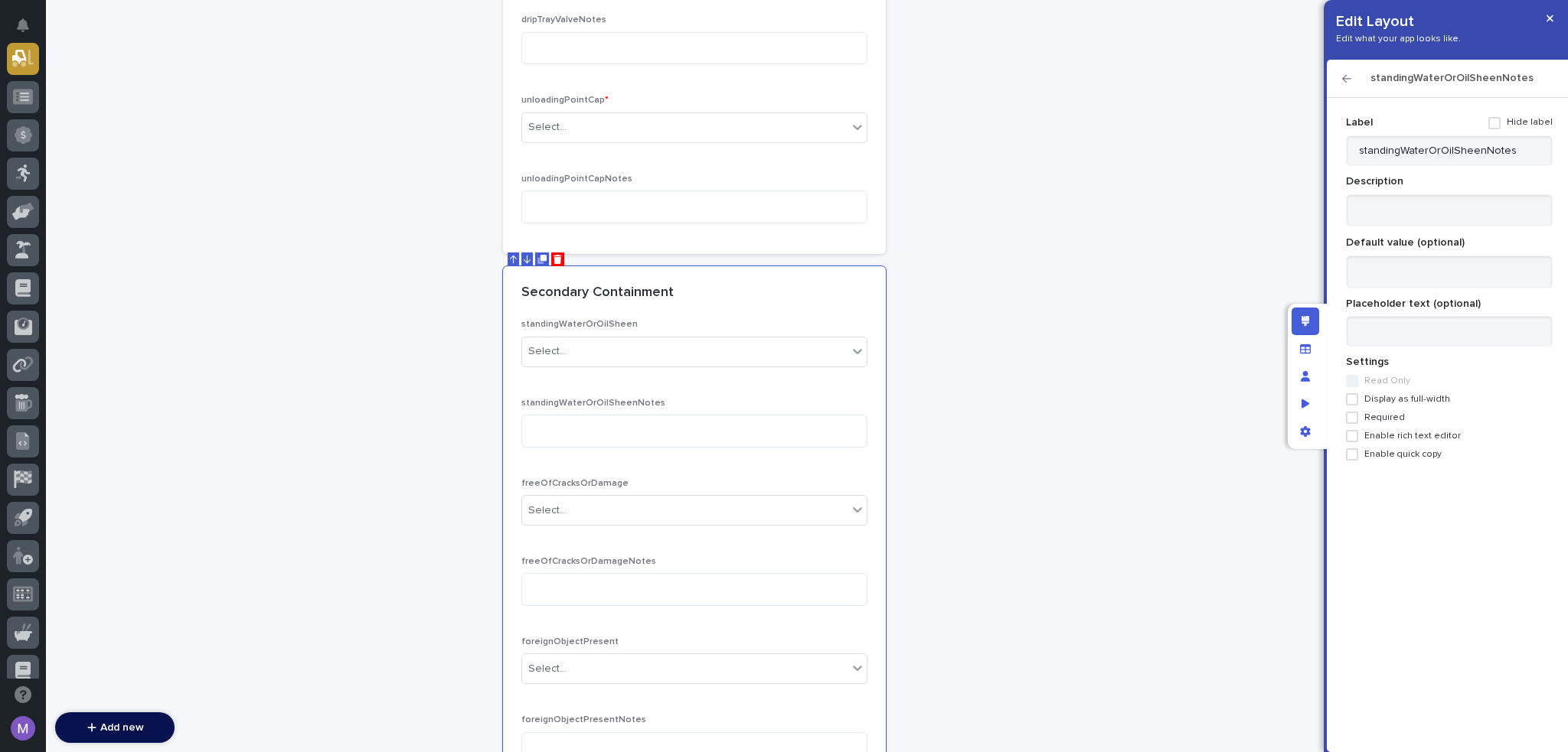
click at [1406, 400] on span "Display as full-width" at bounding box center [1407, 400] width 86 height 11
drag, startPoint x: 1407, startPoint y: 436, endPoint x: 1392, endPoint y: 305, distance: 131.9
click at [1407, 435] on span "Enable rich text editor" at bounding box center [1412, 436] width 97 height 11
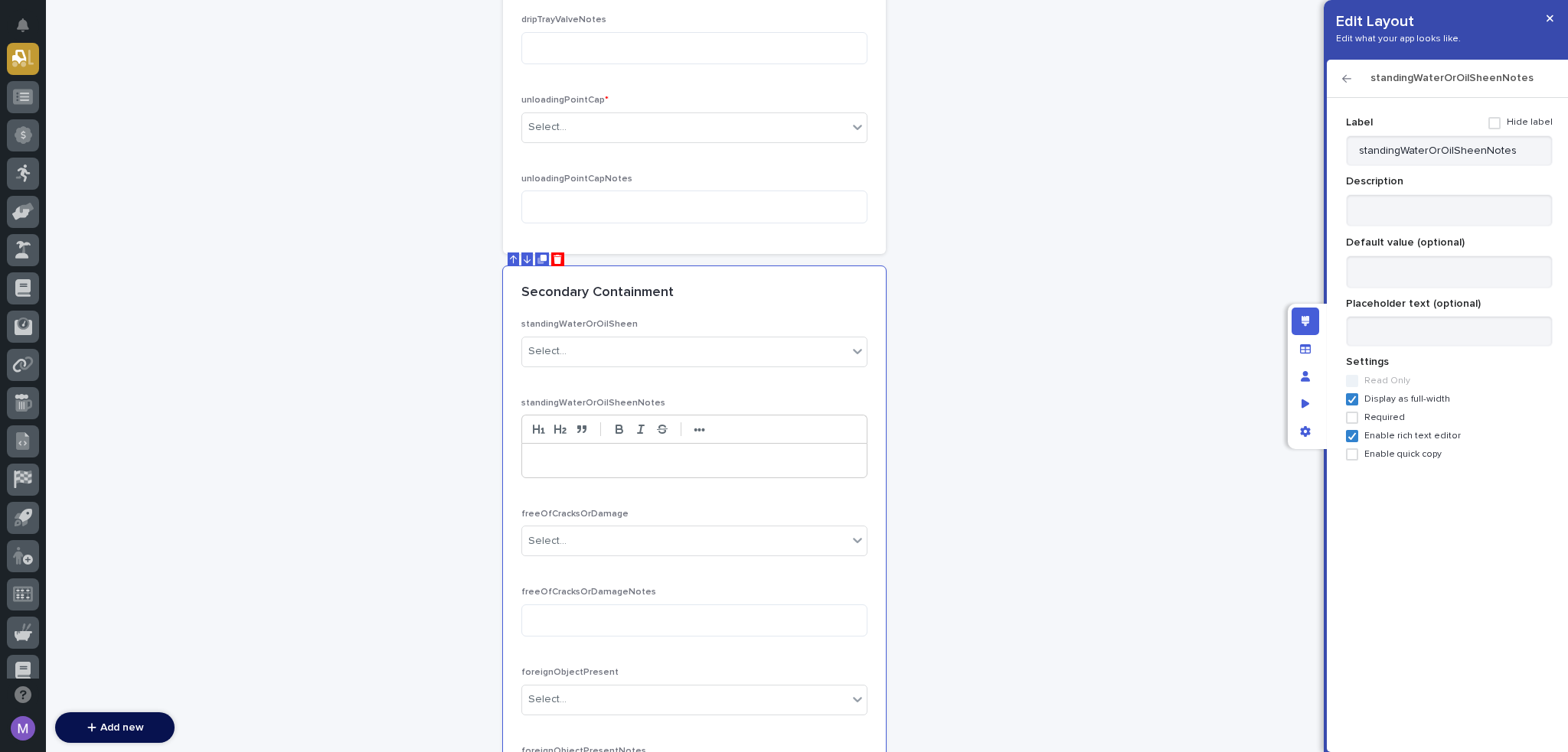
click at [1347, 80] on icon "button" at bounding box center [1347, 78] width 9 height 11
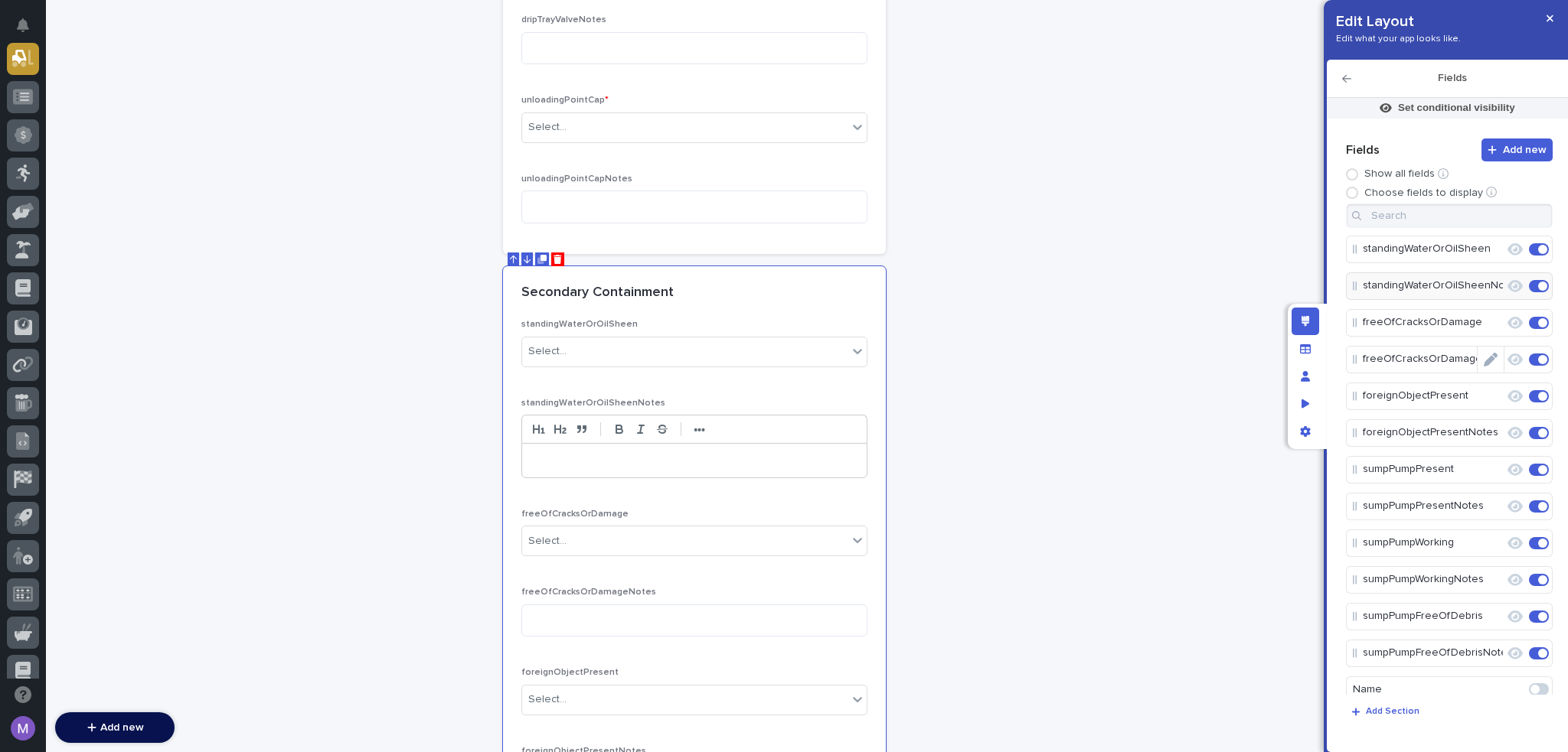
click at [1484, 363] on icon "Edit" at bounding box center [1491, 359] width 13 height 13
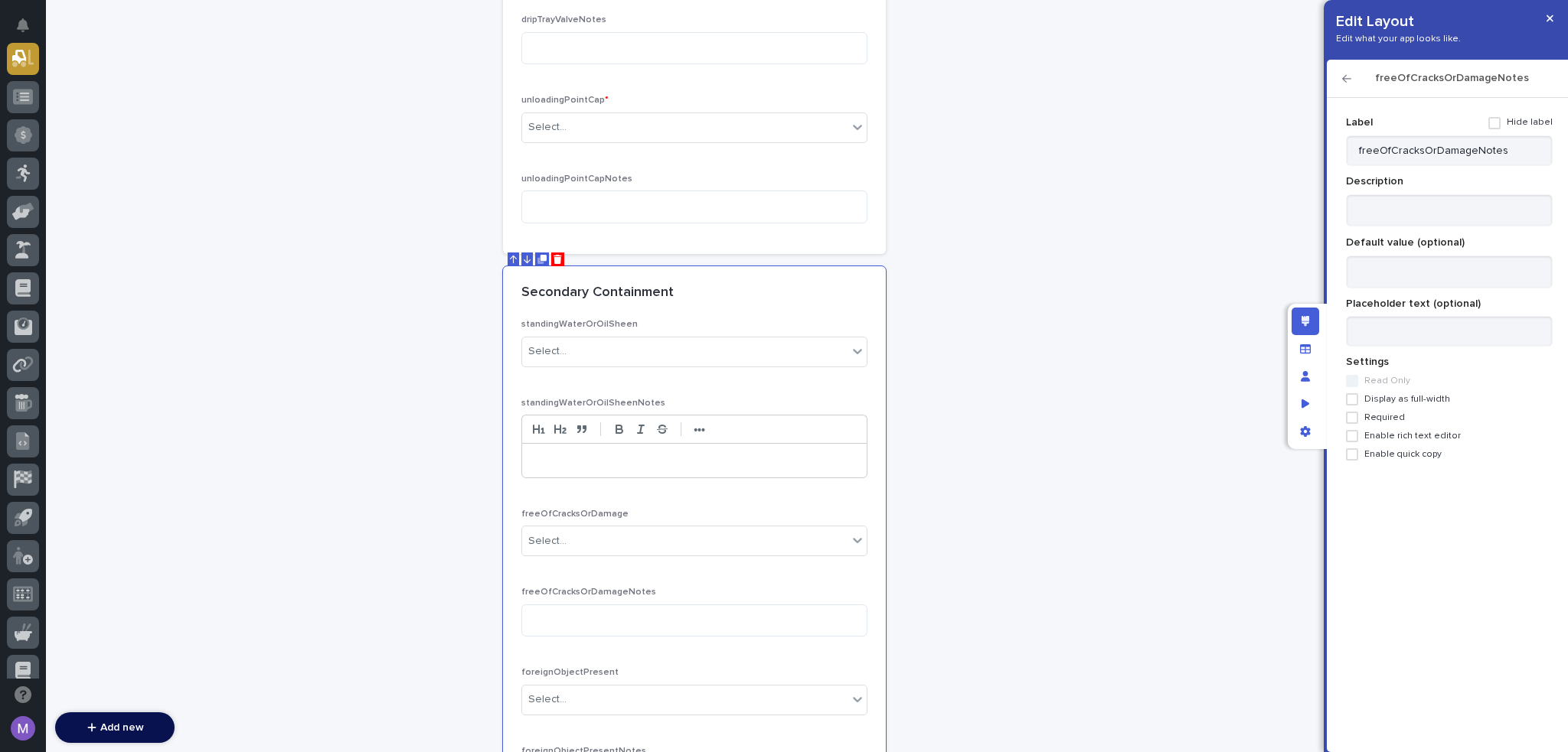
click at [1421, 400] on span "Display as full-width" at bounding box center [1407, 400] width 86 height 11
click at [1422, 437] on span "Enable rich text editor" at bounding box center [1412, 436] width 97 height 11
click at [1347, 76] on icon "button" at bounding box center [1347, 78] width 9 height 11
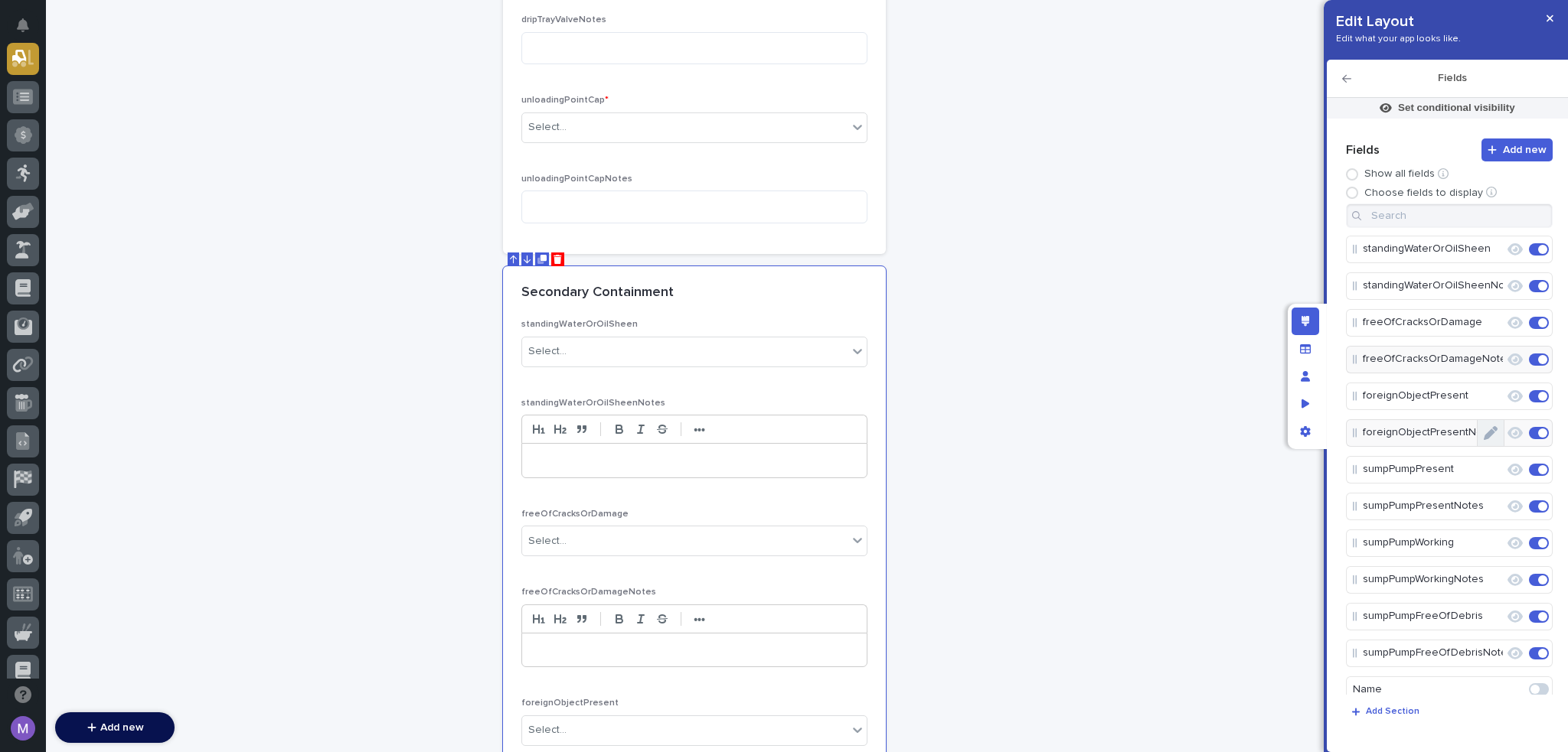
click at [1485, 440] on button "Edit" at bounding box center [1491, 433] width 26 height 26
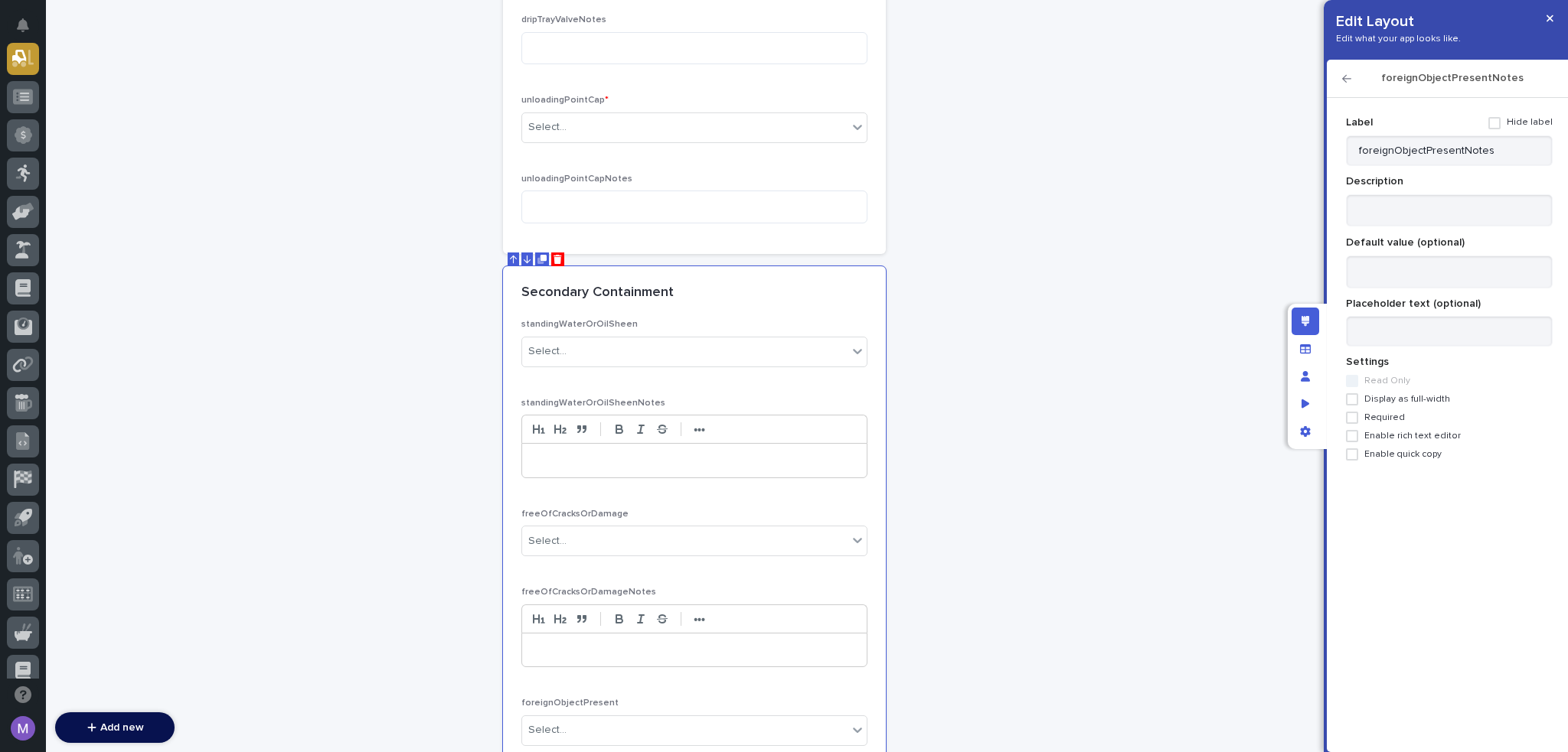
click at [1381, 404] on span "Display as full-width" at bounding box center [1407, 400] width 86 height 11
click at [1384, 432] on span "Enable rich text editor" at bounding box center [1412, 436] width 97 height 11
click at [1350, 73] on icon "button" at bounding box center [1347, 78] width 9 height 11
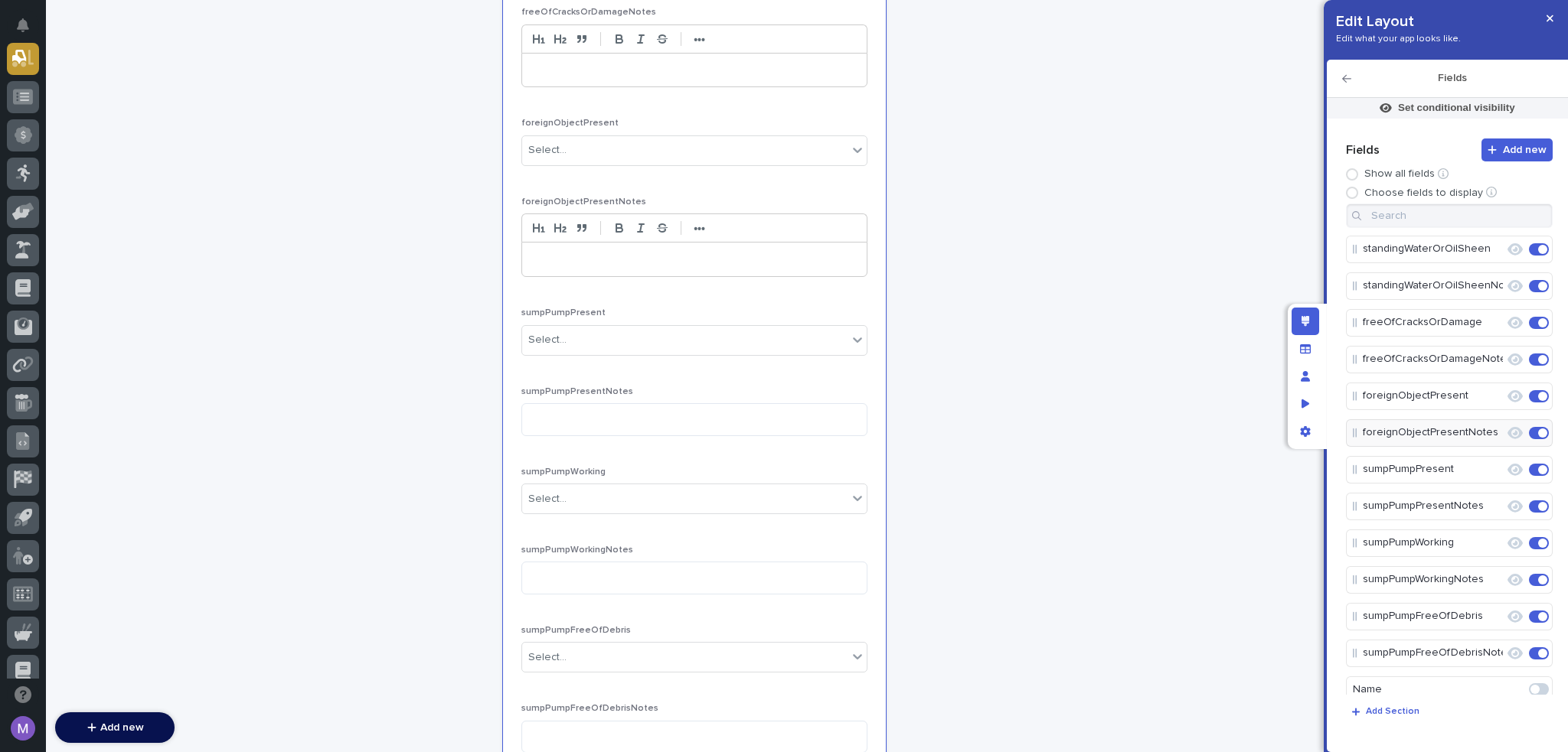
scroll to position [2028, 0]
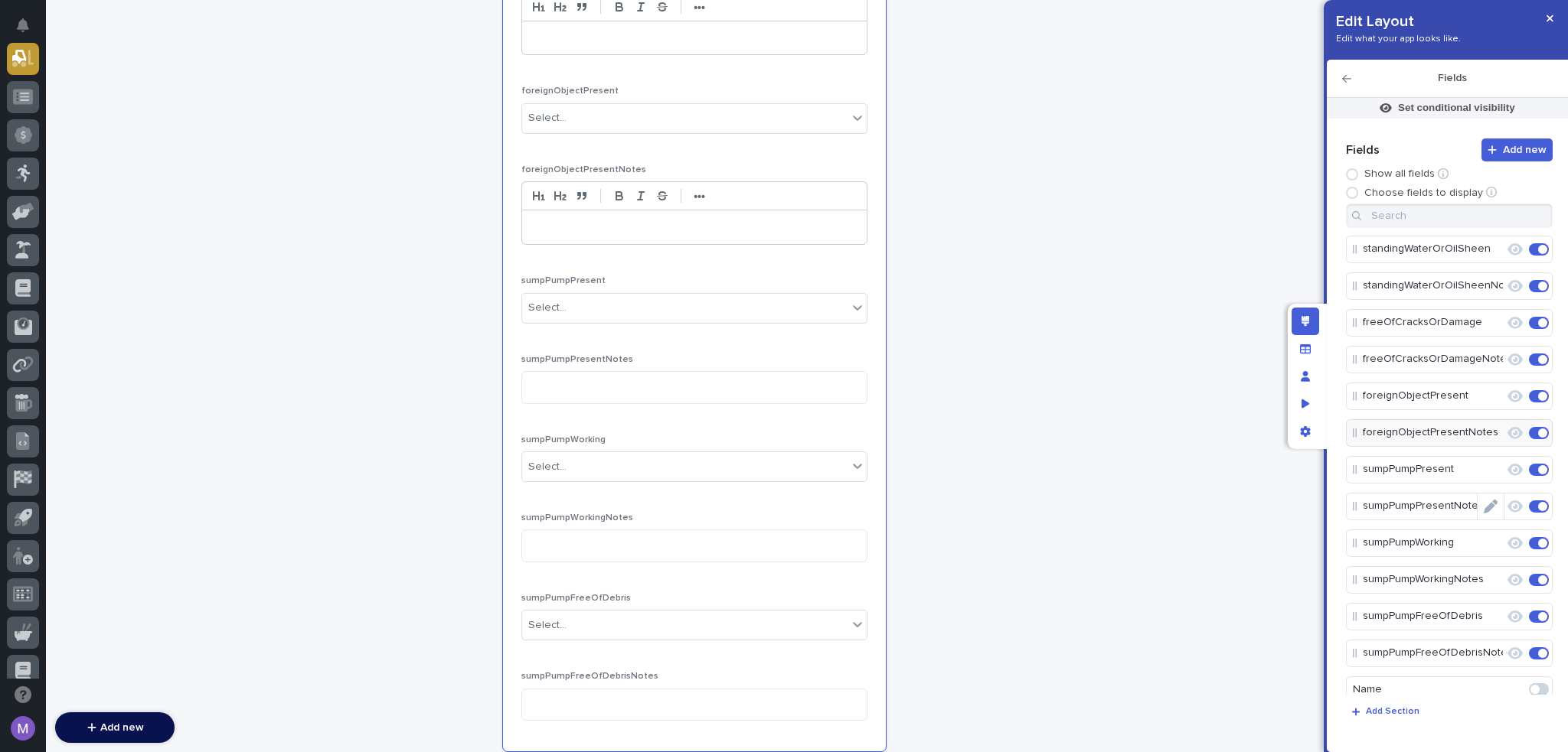
click at [1488, 509] on icon "Edit" at bounding box center [1491, 506] width 13 height 13
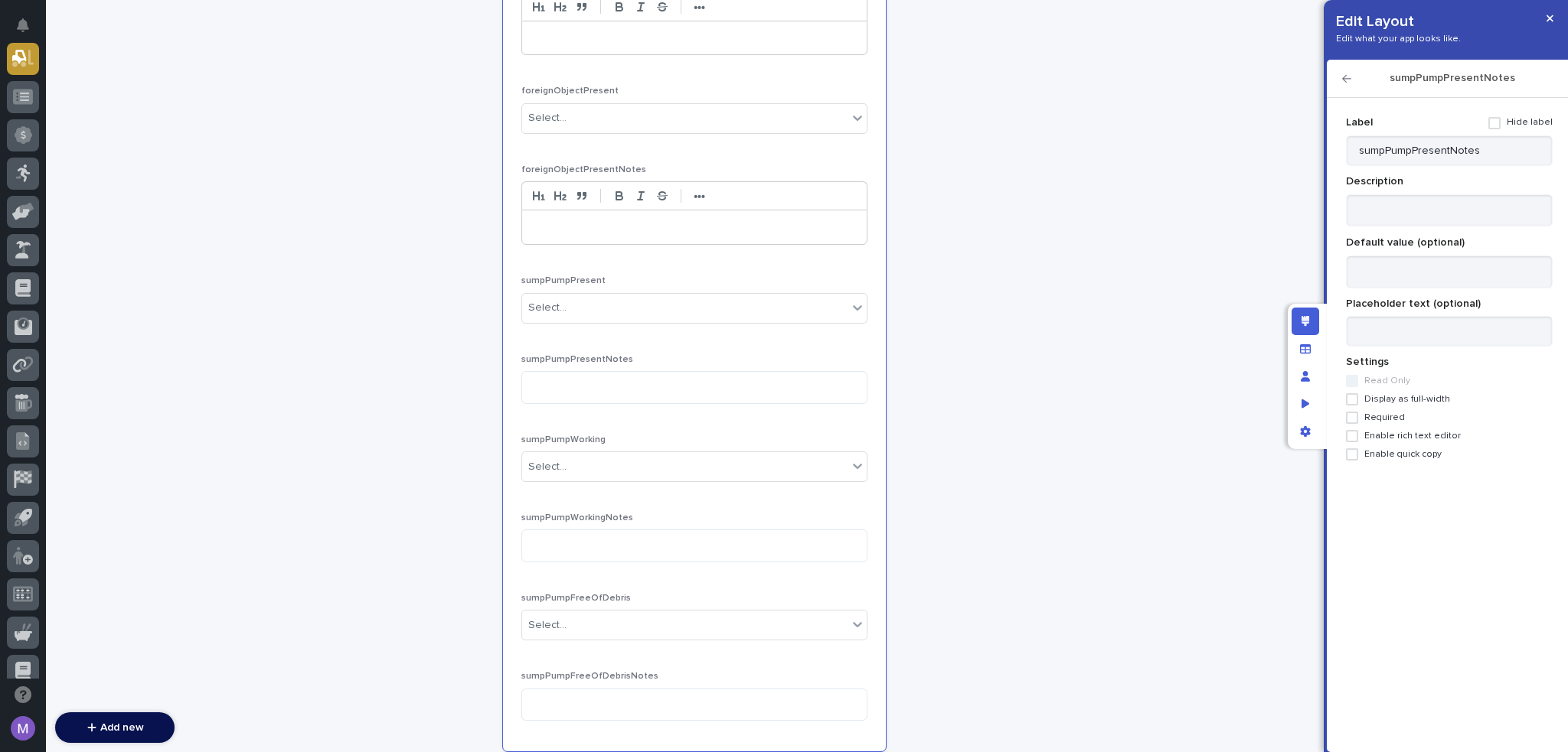
click at [1418, 400] on span "Display as full-width" at bounding box center [1407, 400] width 86 height 11
click at [1419, 437] on span "Enable rich text editor" at bounding box center [1412, 436] width 97 height 11
click at [1349, 78] on icon "button" at bounding box center [1347, 78] width 9 height 8
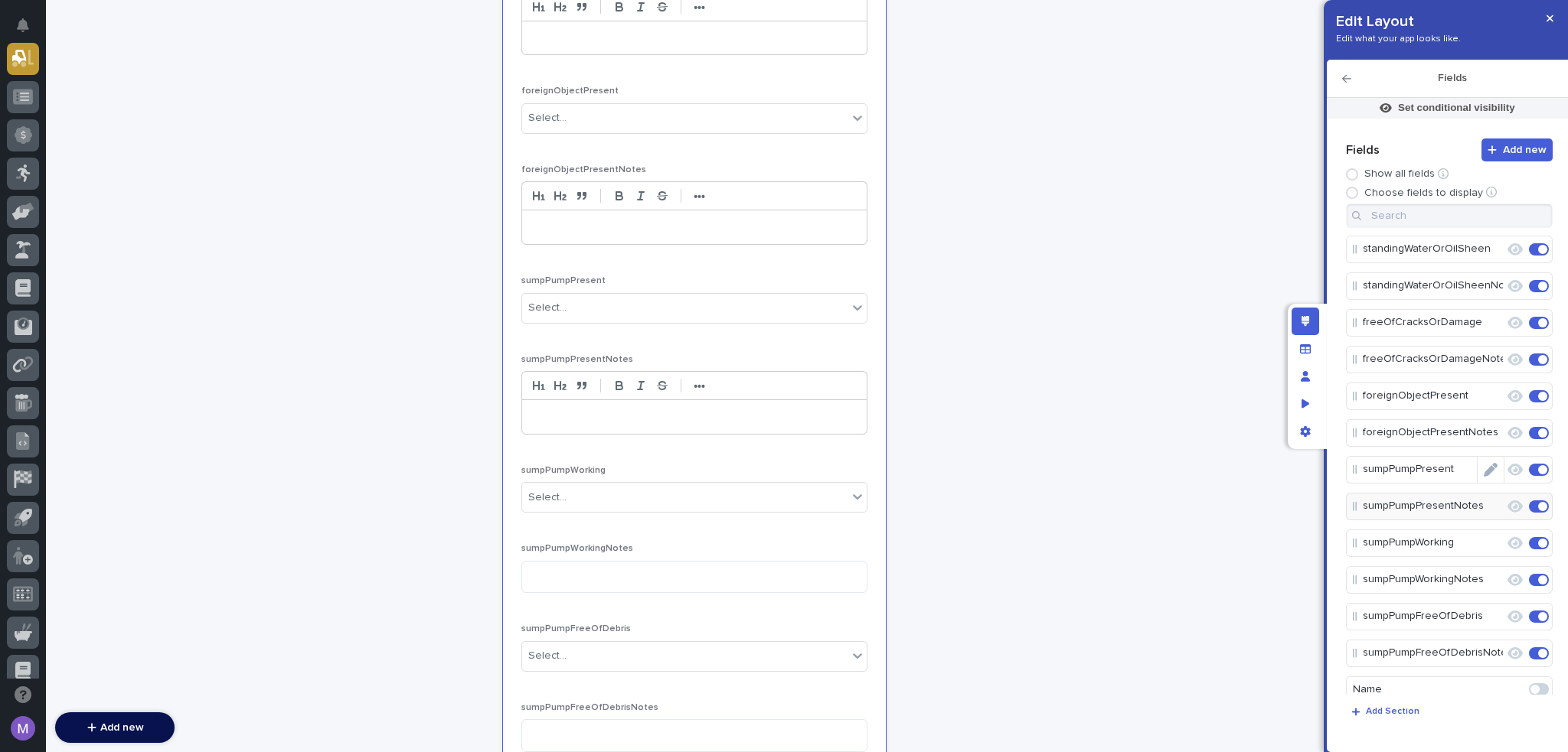
scroll to position [2043, 0]
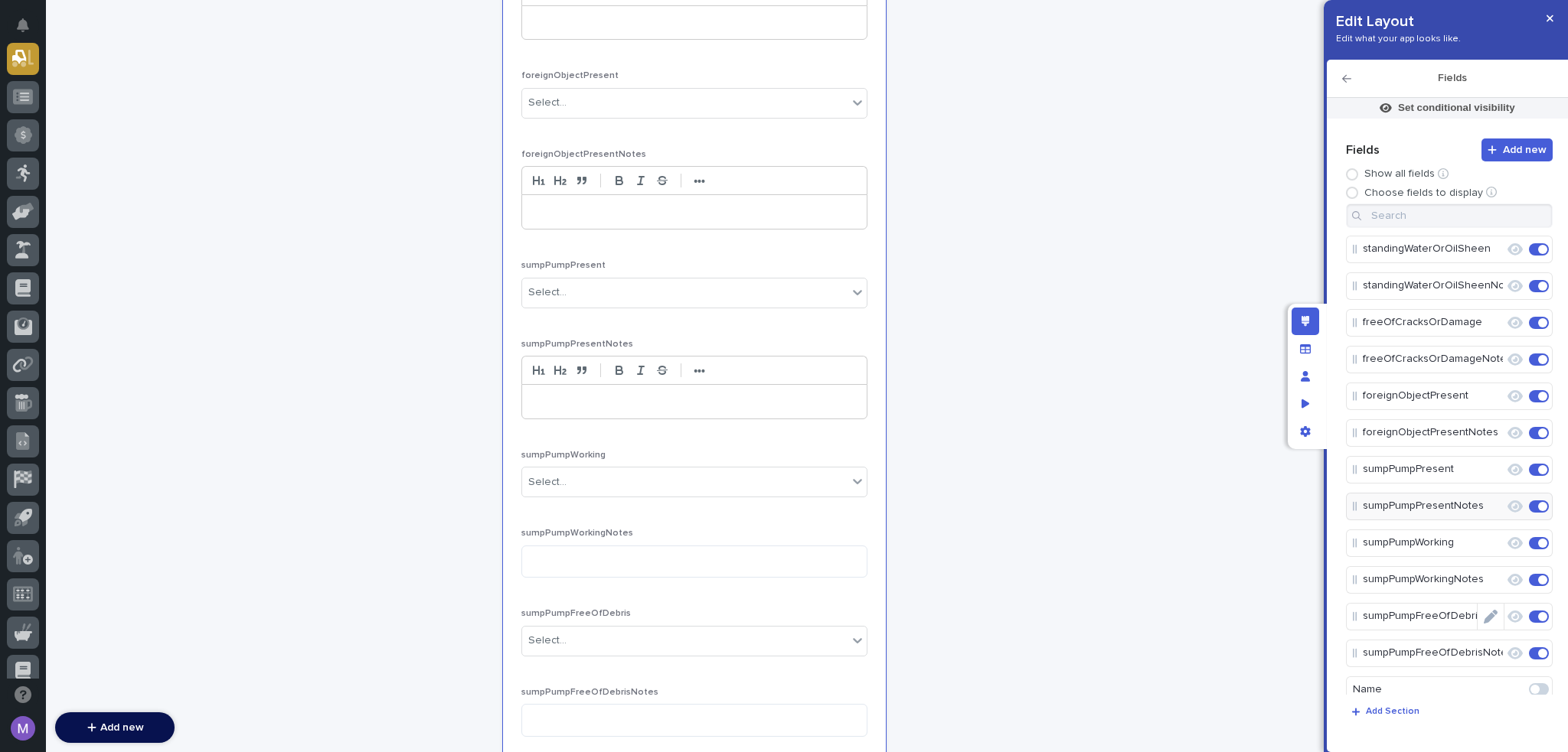
click at [1505, 579] on icon "Edit" at bounding box center [1505, 580] width 0 height 13
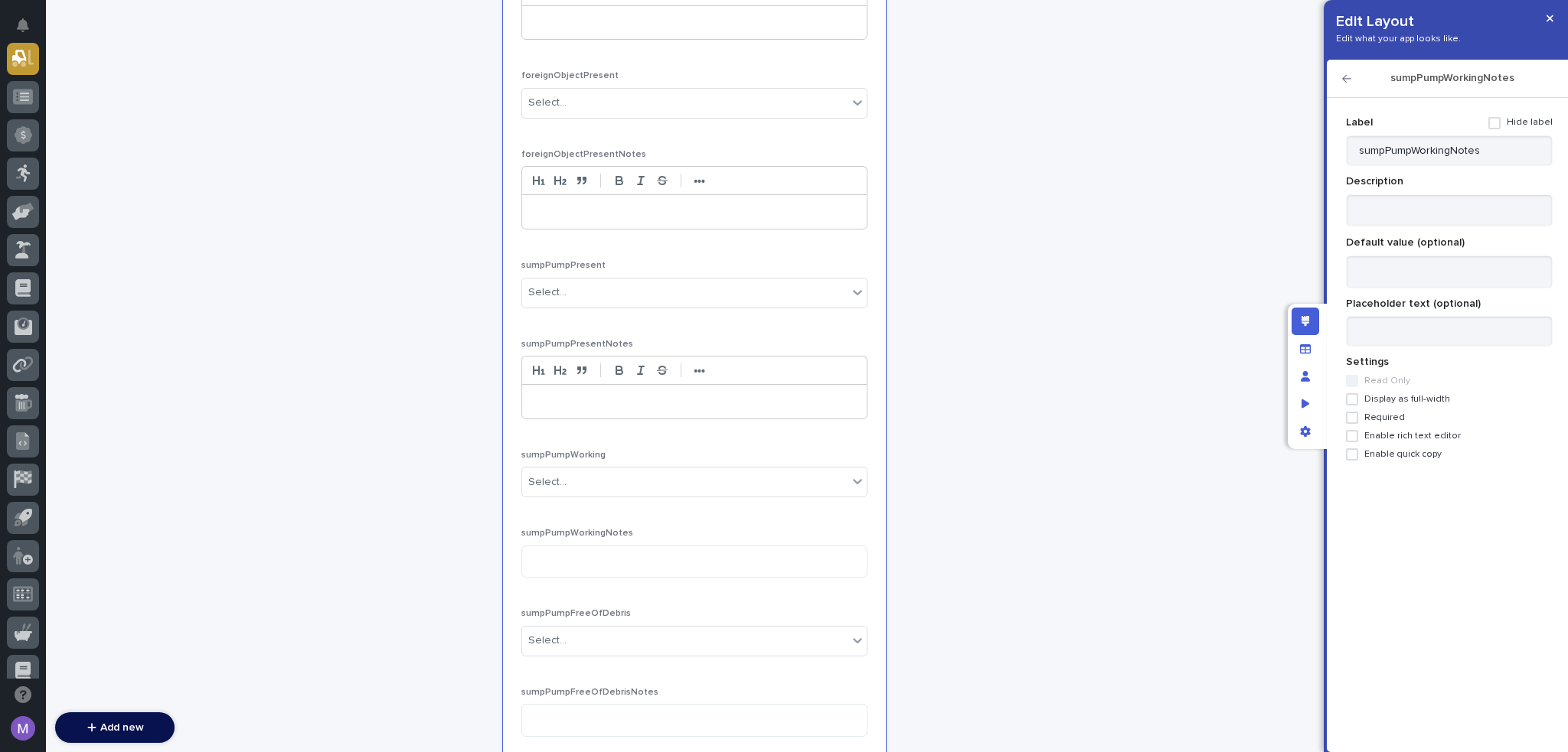
click at [1409, 400] on span "Display as full-width" at bounding box center [1407, 400] width 86 height 11
click at [1409, 430] on label "Enable rich text editor" at bounding box center [1450, 436] width 207 height 13
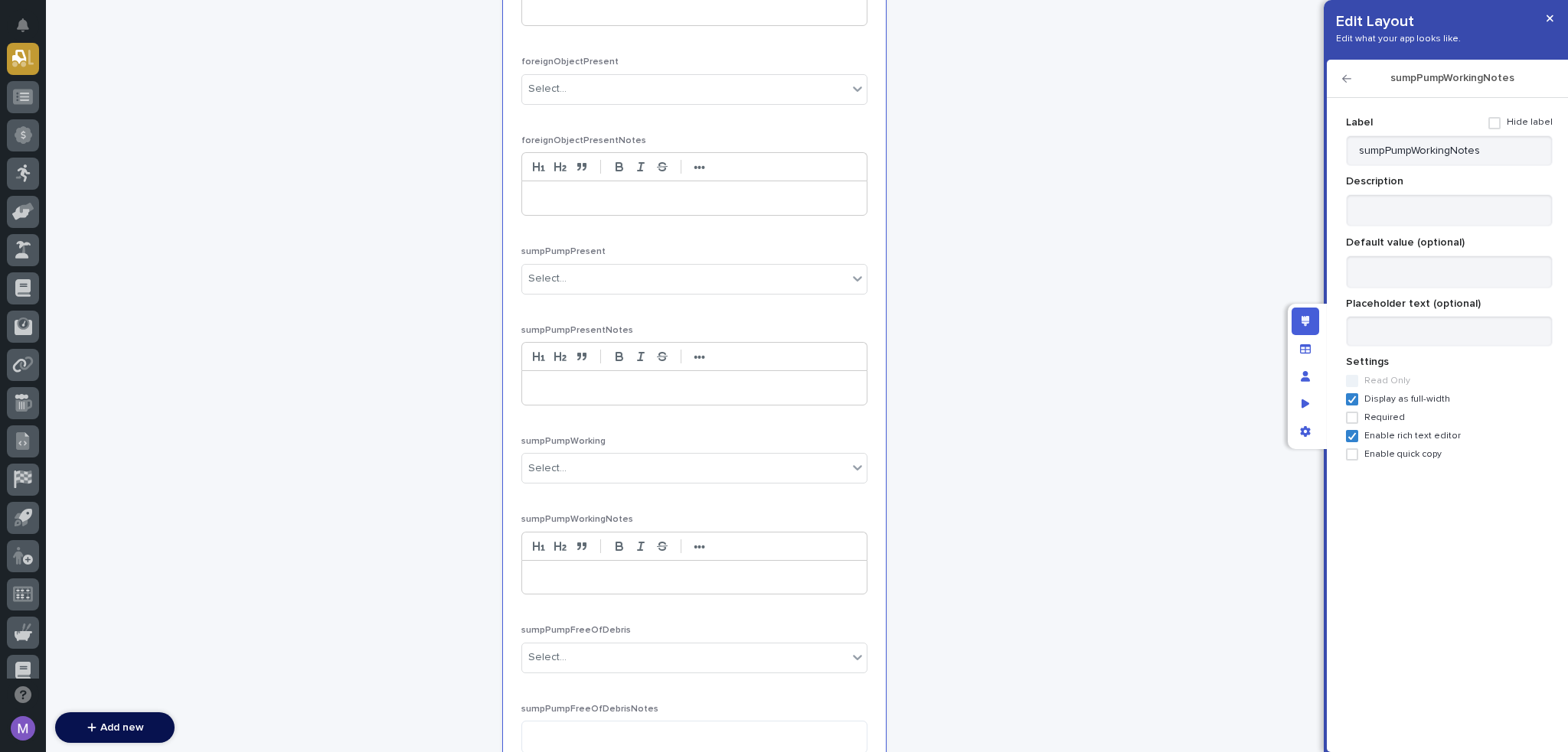
click at [1342, 73] on icon "button" at bounding box center [1347, 78] width 9 height 11
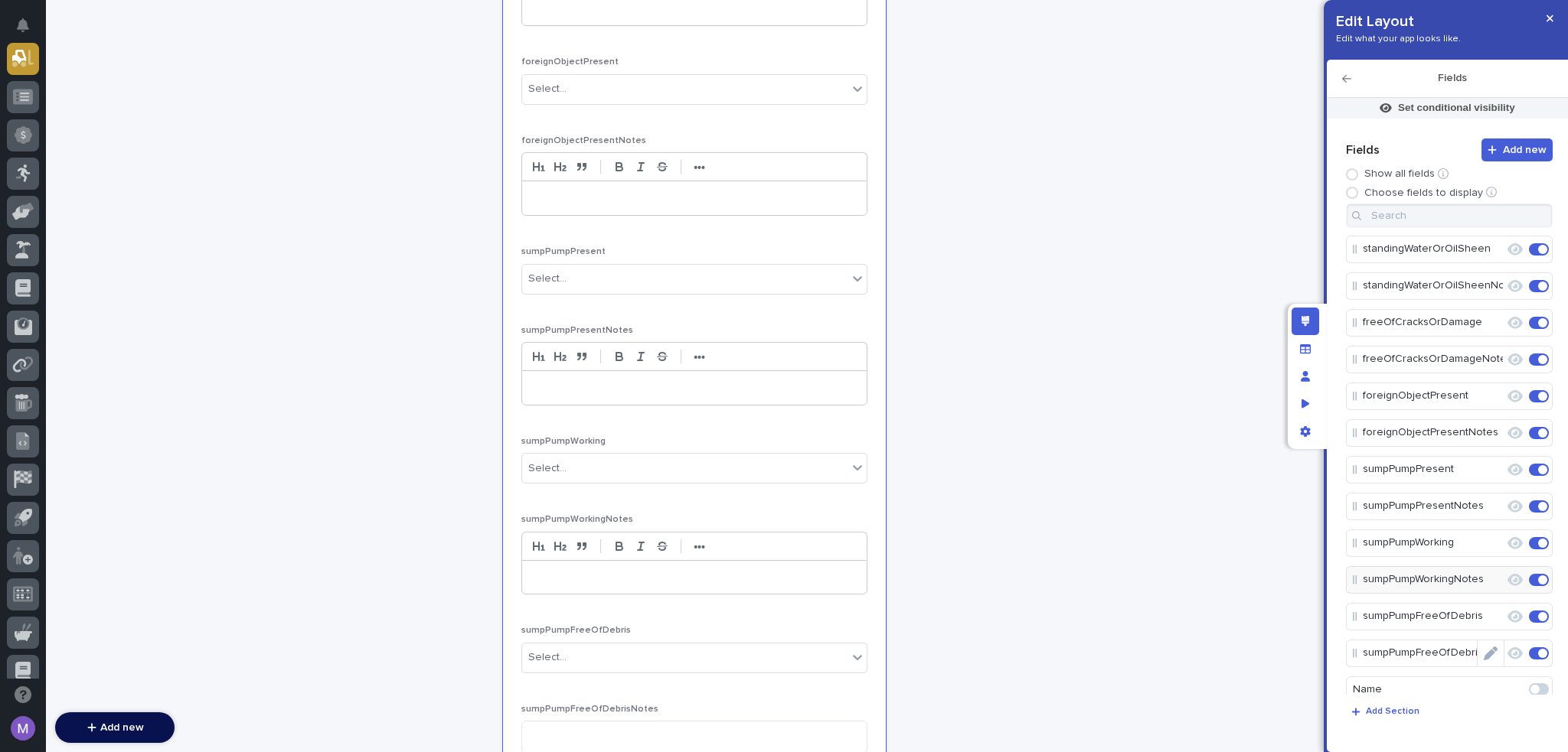
click at [1485, 654] on icon "Edit" at bounding box center [1491, 654] width 13 height 13
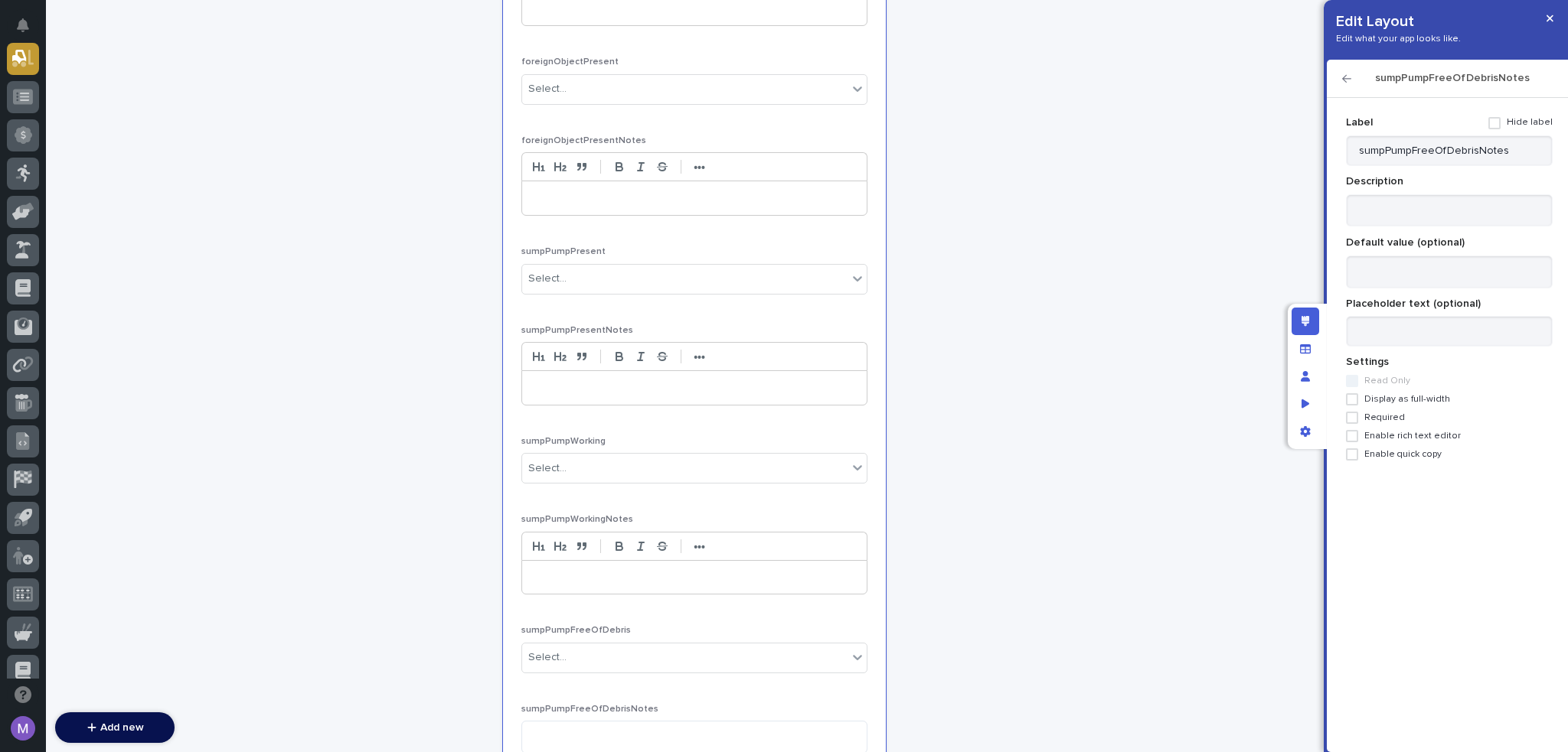
click at [1401, 400] on span "Display as full-width" at bounding box center [1407, 400] width 86 height 11
click at [1400, 445] on div "Label Hide label sumpPumpFreeOfDebrisNotes Description Default value (optional)…" at bounding box center [1450, 285] width 207 height 351
click at [1400, 437] on span "Enable rich text editor" at bounding box center [1412, 436] width 97 height 11
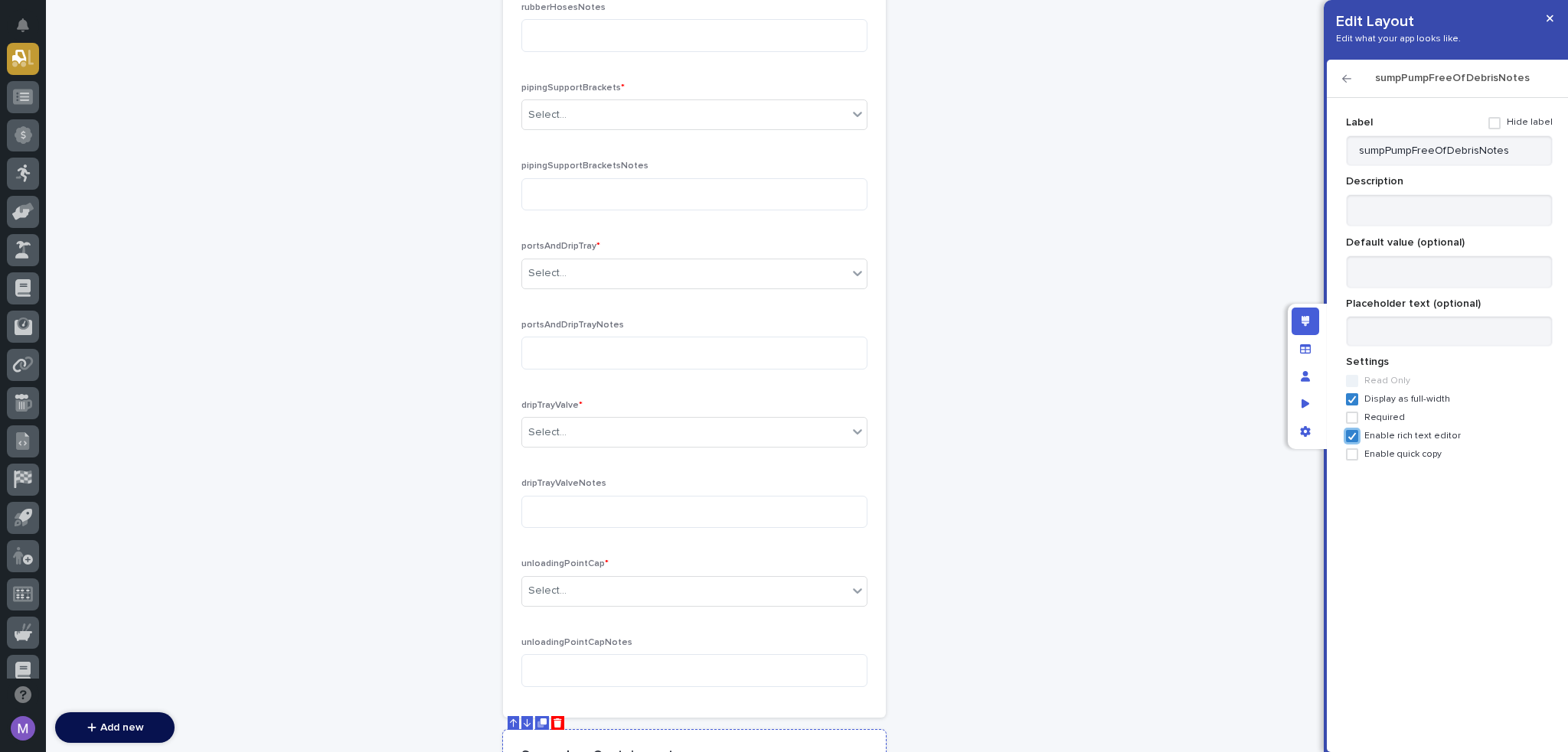
scroll to position [861, 0]
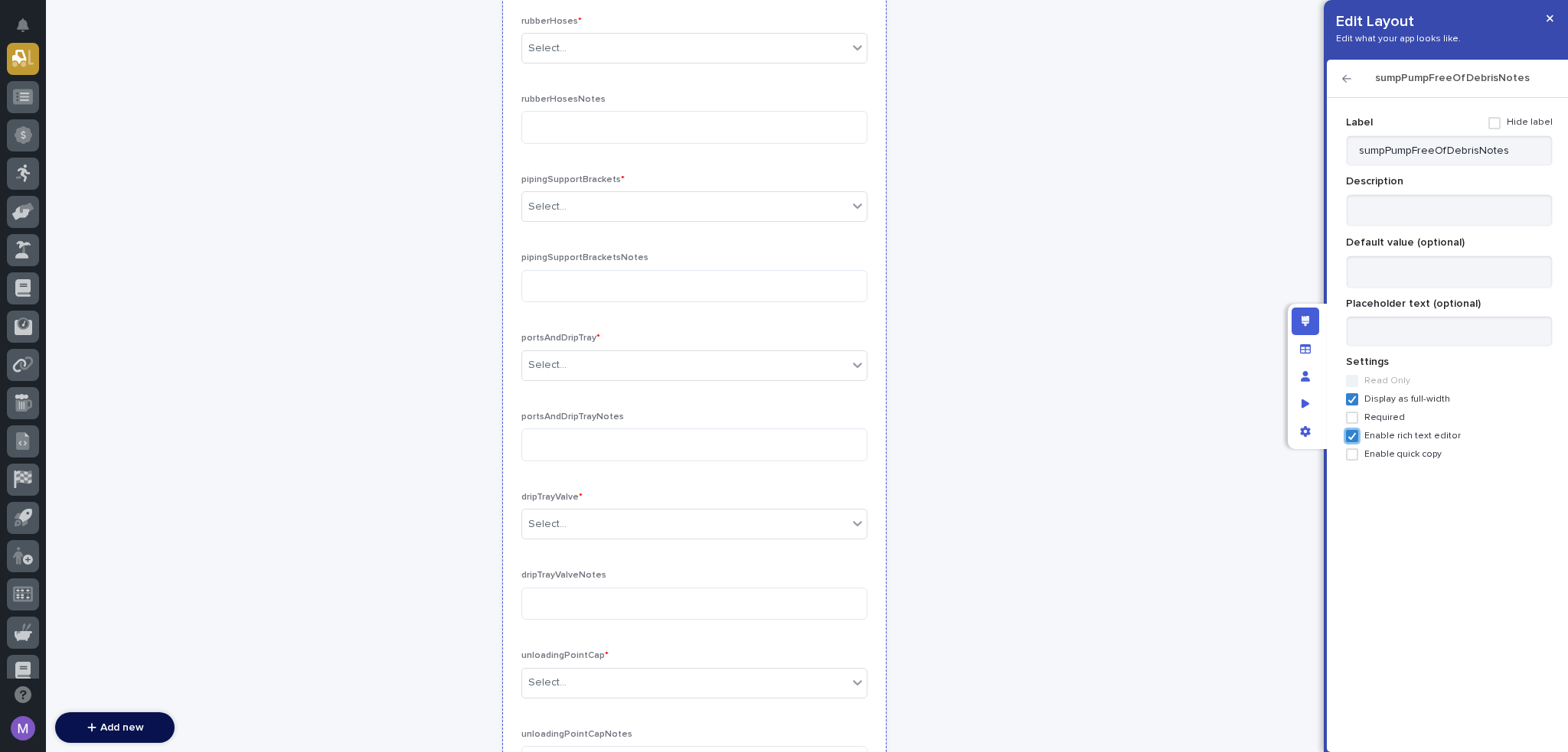
click at [797, 259] on p "pipingSupportBracketsNotes" at bounding box center [694, 257] width 346 height 11
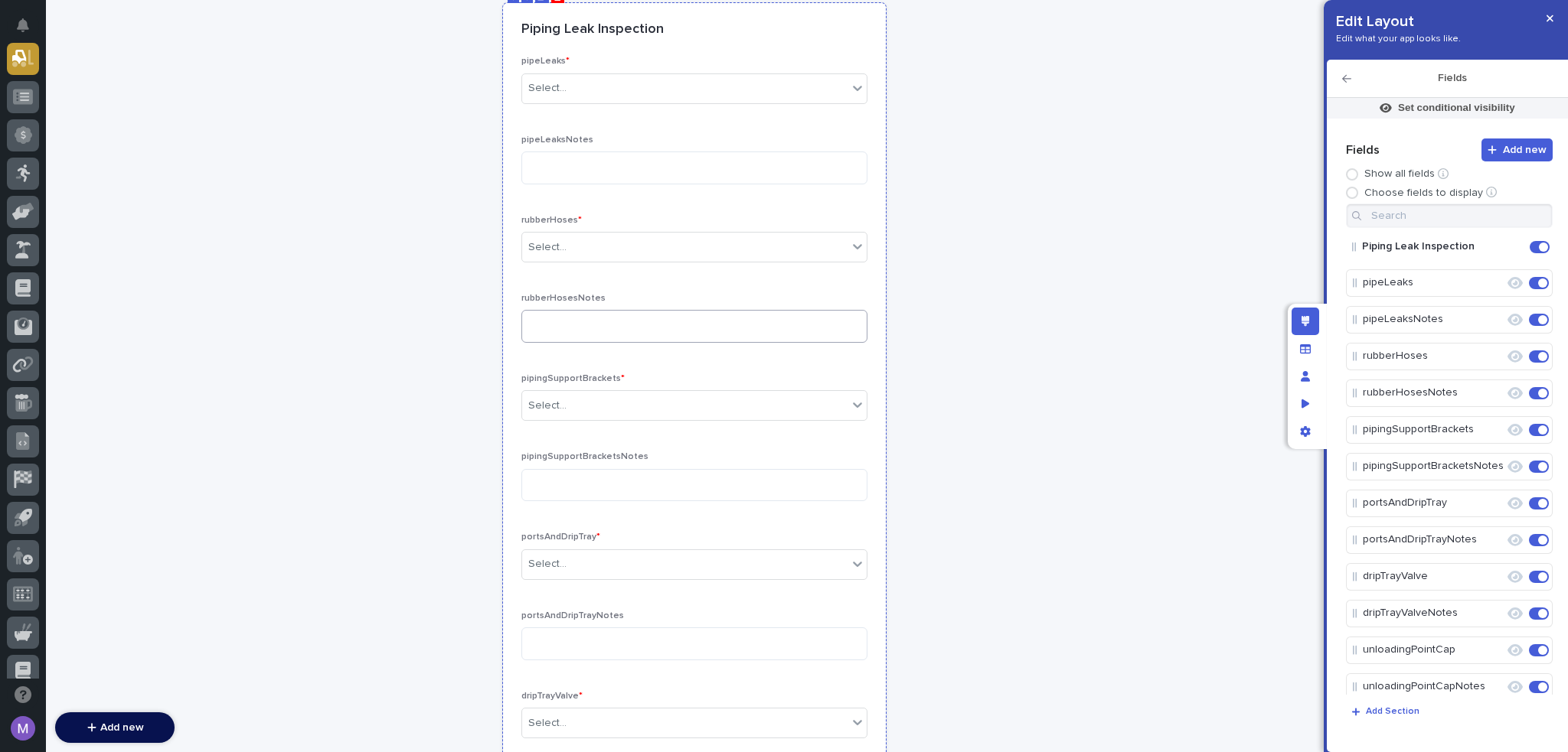
scroll to position [631, 0]
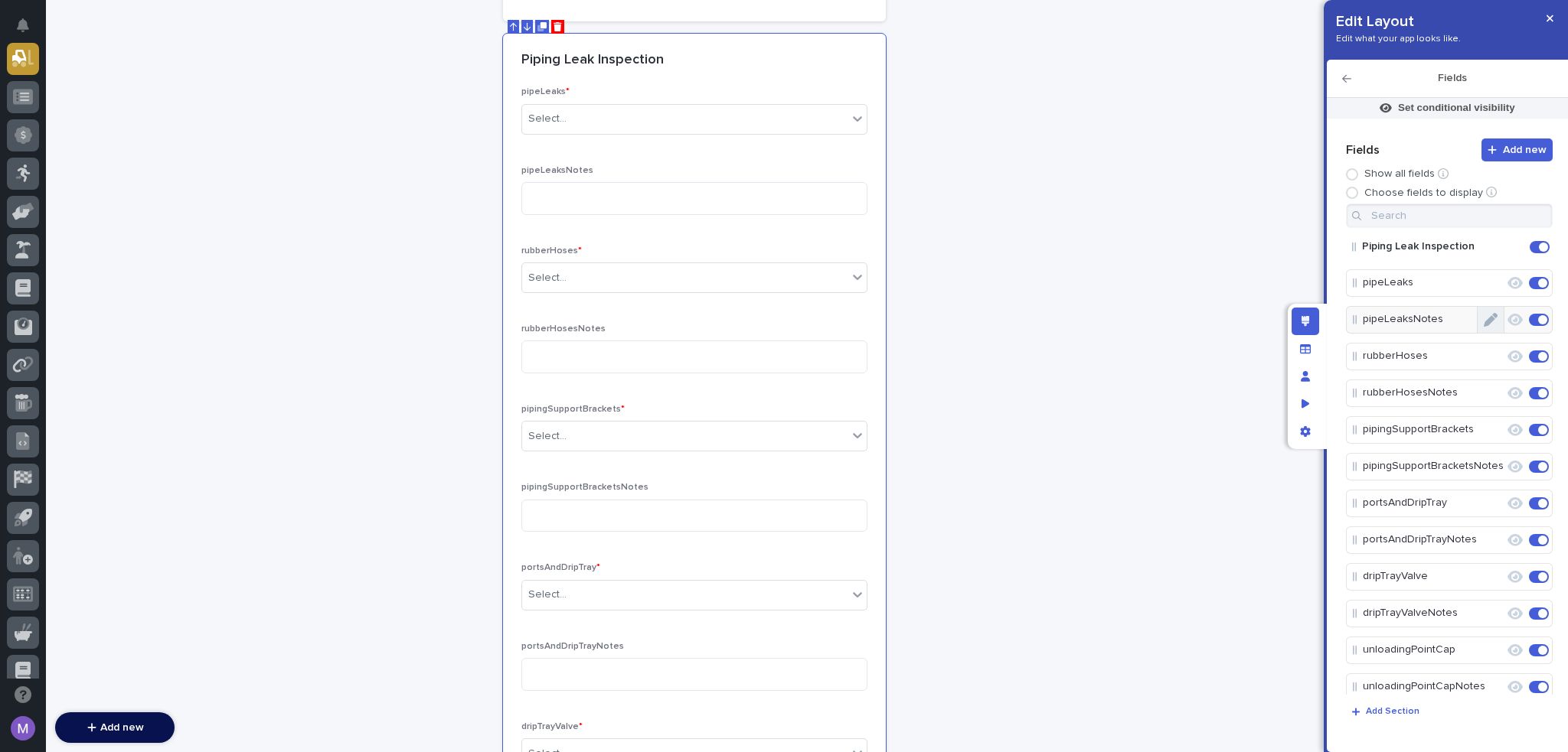
click at [1491, 322] on button "Edit" at bounding box center [1491, 320] width 26 height 26
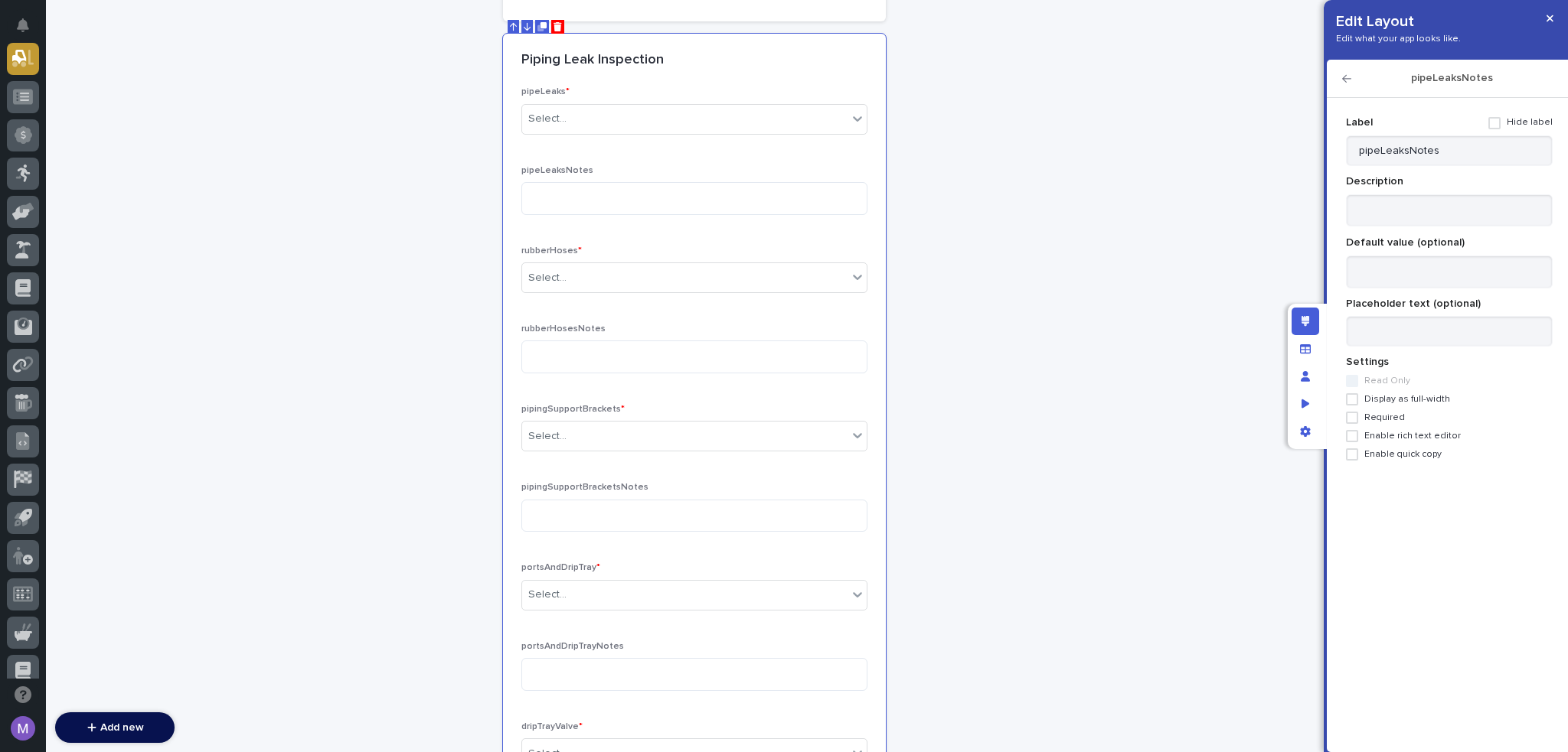
click at [1436, 392] on div "Label Hide label pipeLeaksNotes Description Default value (optional) Placeholde…" at bounding box center [1450, 285] width 207 height 351
click at [1434, 402] on span "Display as full-width" at bounding box center [1407, 400] width 86 height 11
click at [1440, 436] on span "Enable rich text editor" at bounding box center [1412, 436] width 97 height 11
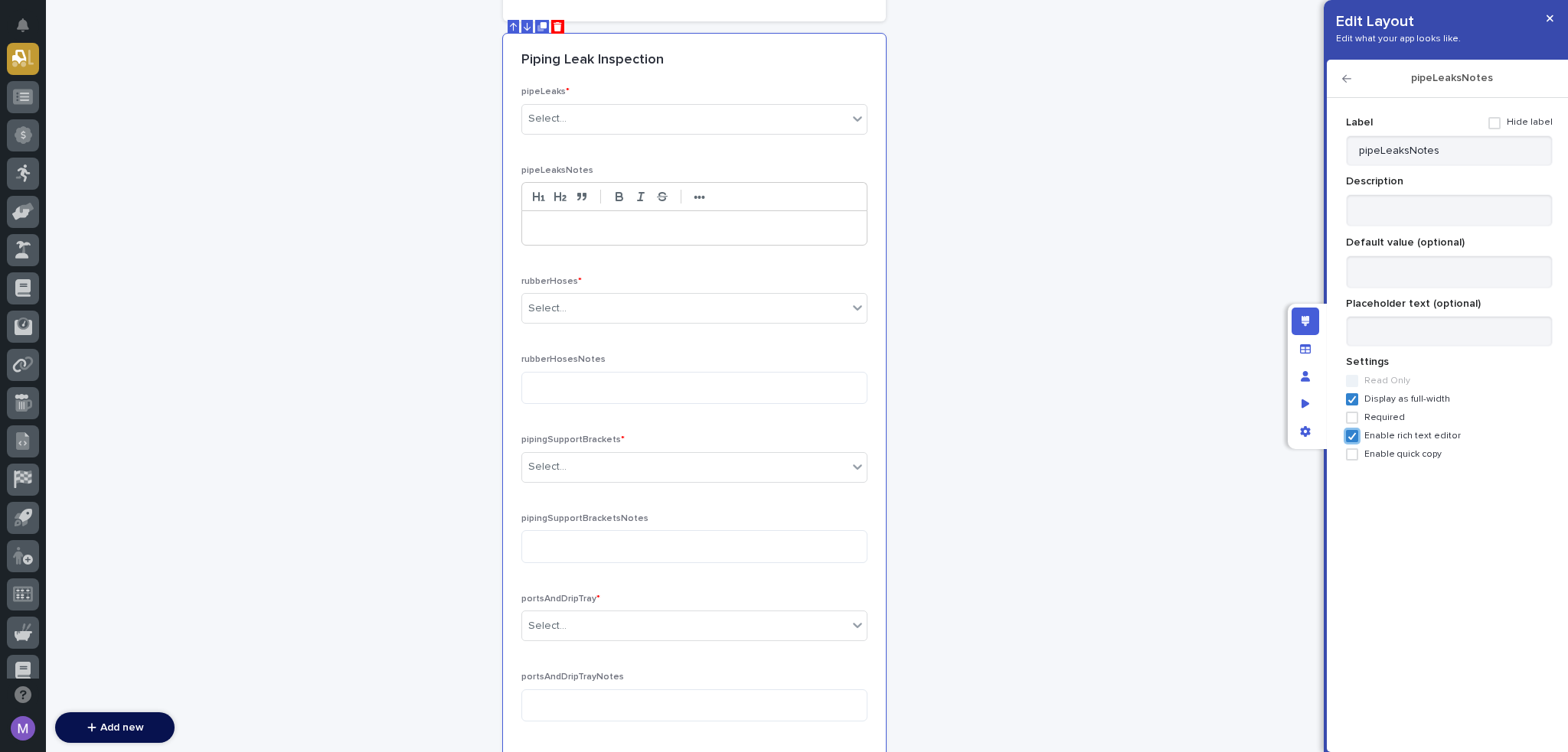
click at [1342, 81] on icon "button" at bounding box center [1347, 78] width 9 height 11
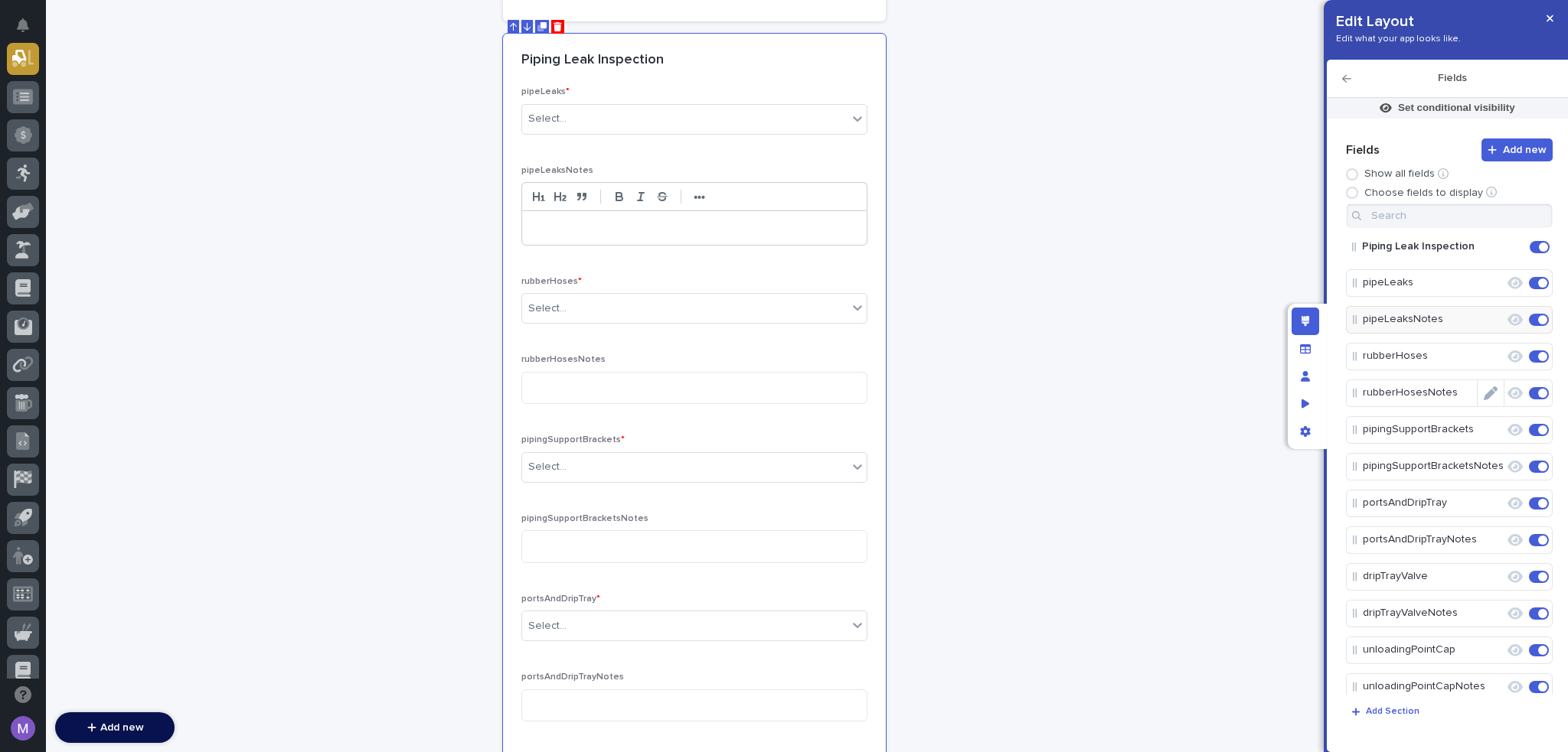
click at [1484, 395] on icon "Edit" at bounding box center [1491, 394] width 13 height 13
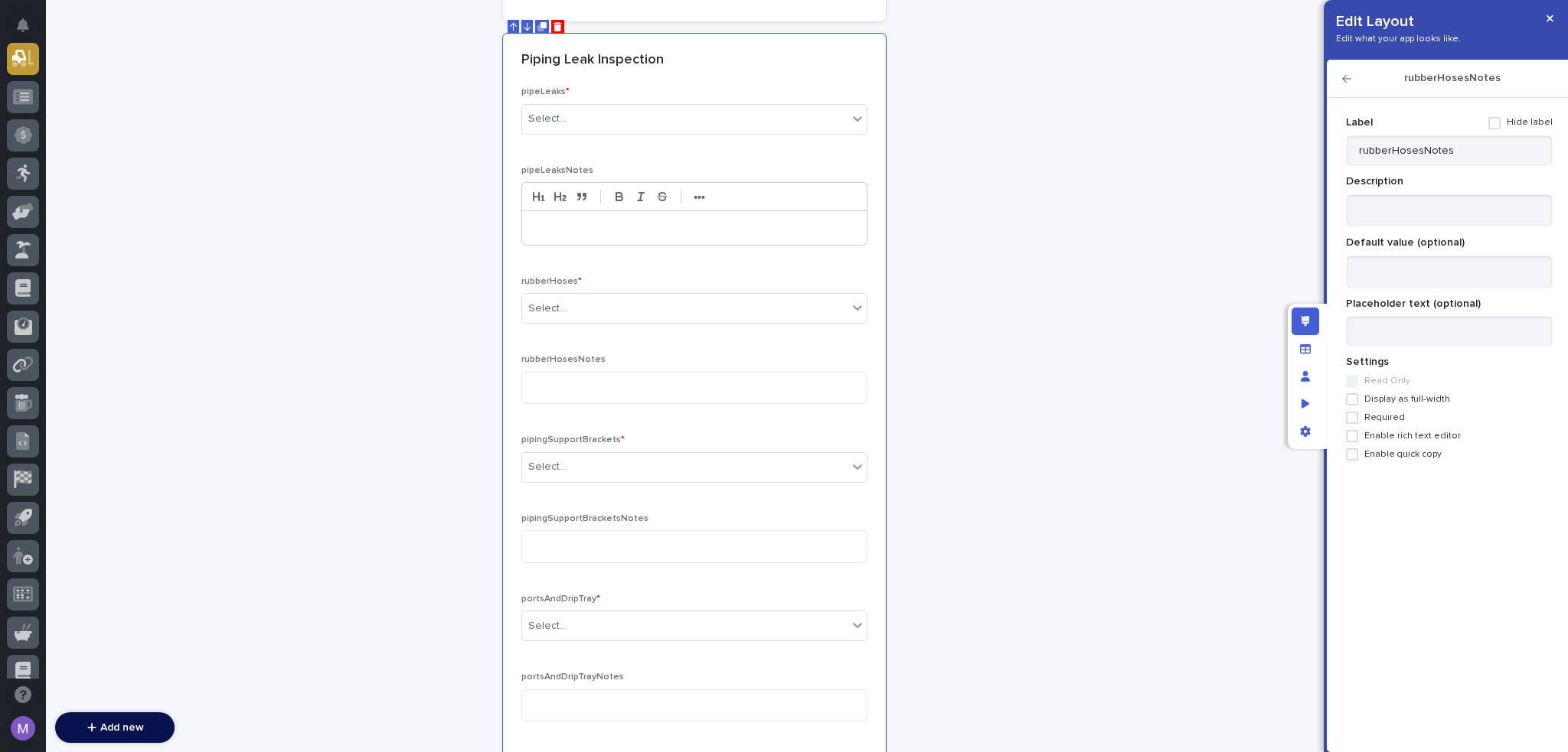
click at [1417, 404] on span "Display as full-width" at bounding box center [1407, 400] width 86 height 11
click at [1421, 432] on span "Enable rich text editor" at bounding box center [1412, 436] width 97 height 11
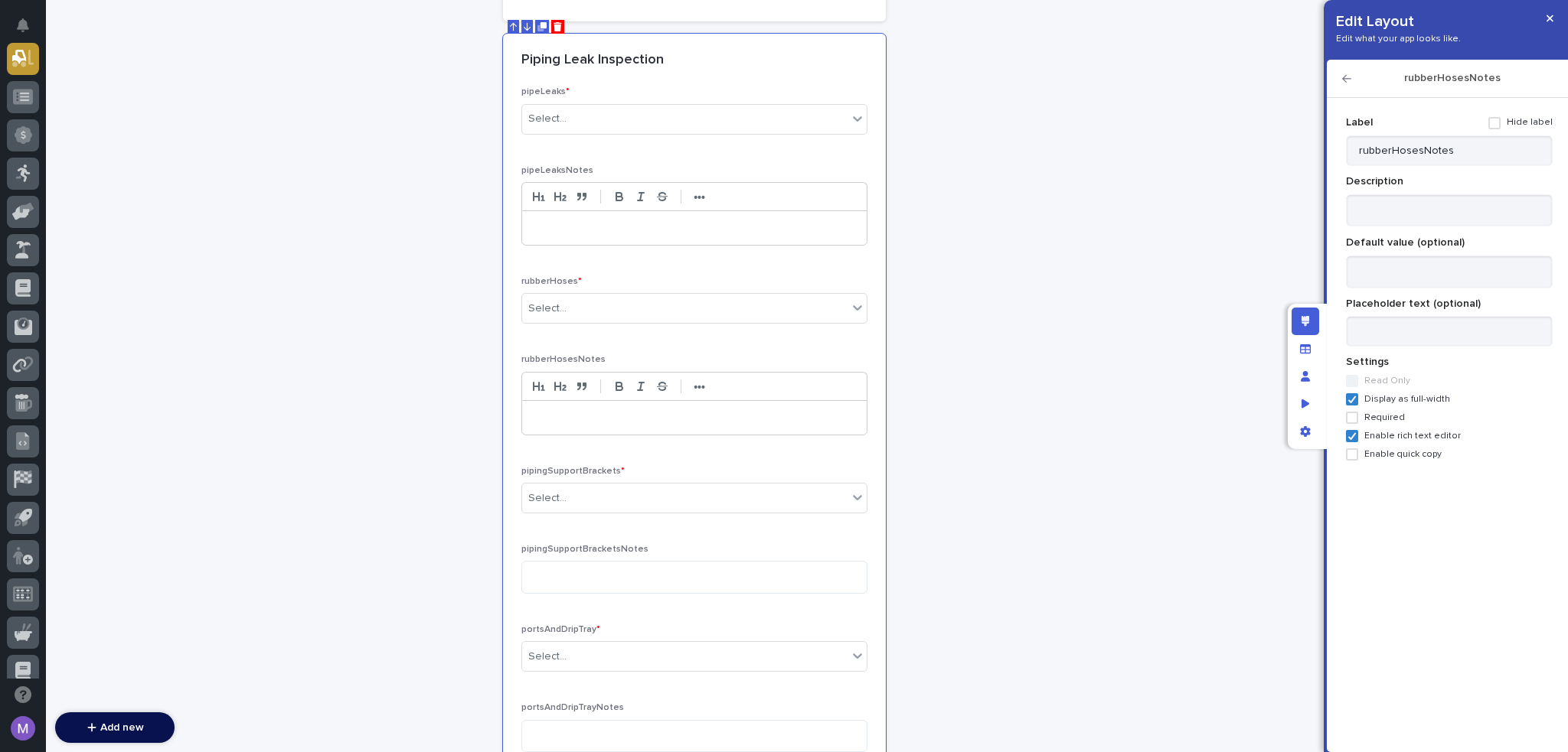
click at [1347, 78] on icon "button" at bounding box center [1347, 78] width 9 height 11
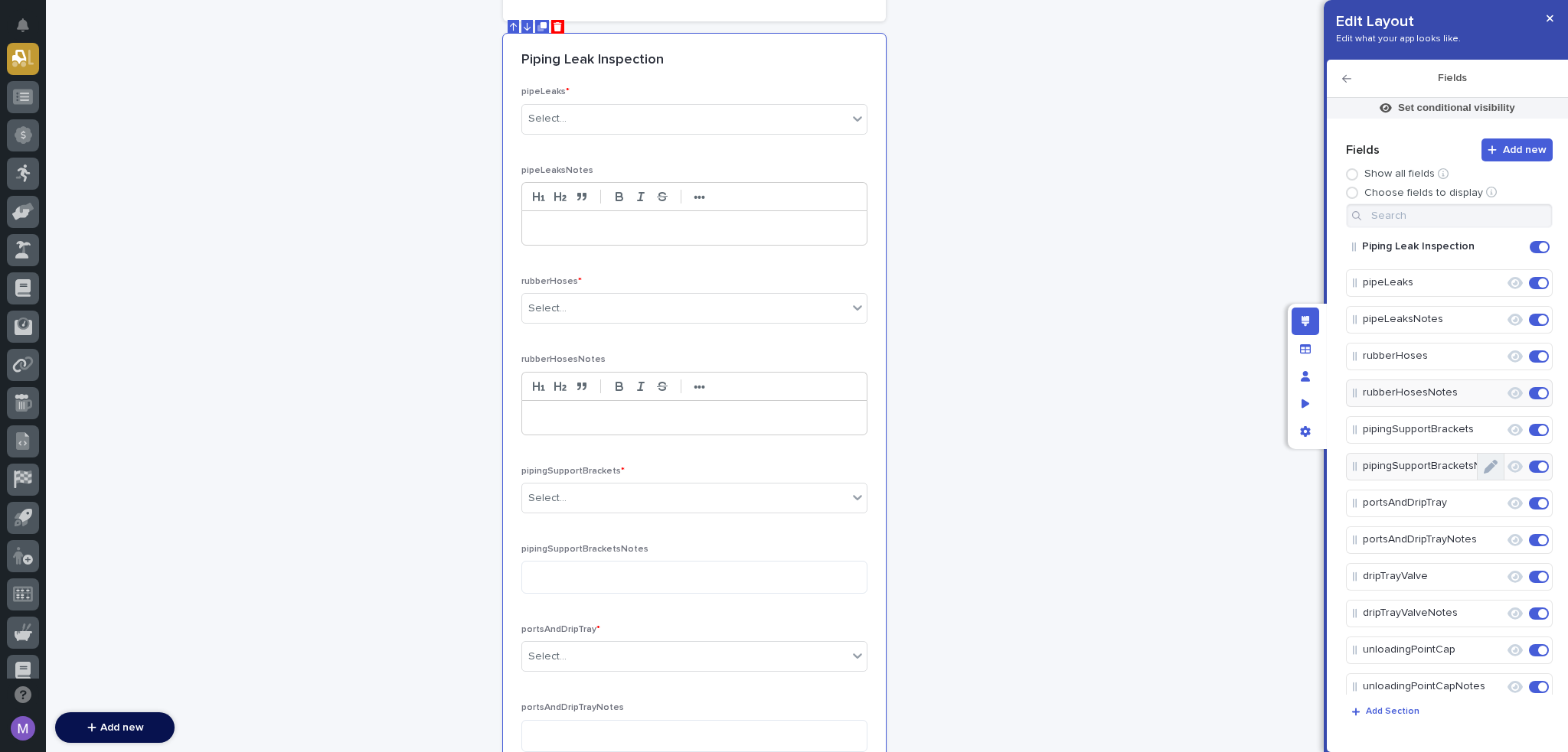
click at [1492, 467] on button "Edit" at bounding box center [1491, 467] width 26 height 26
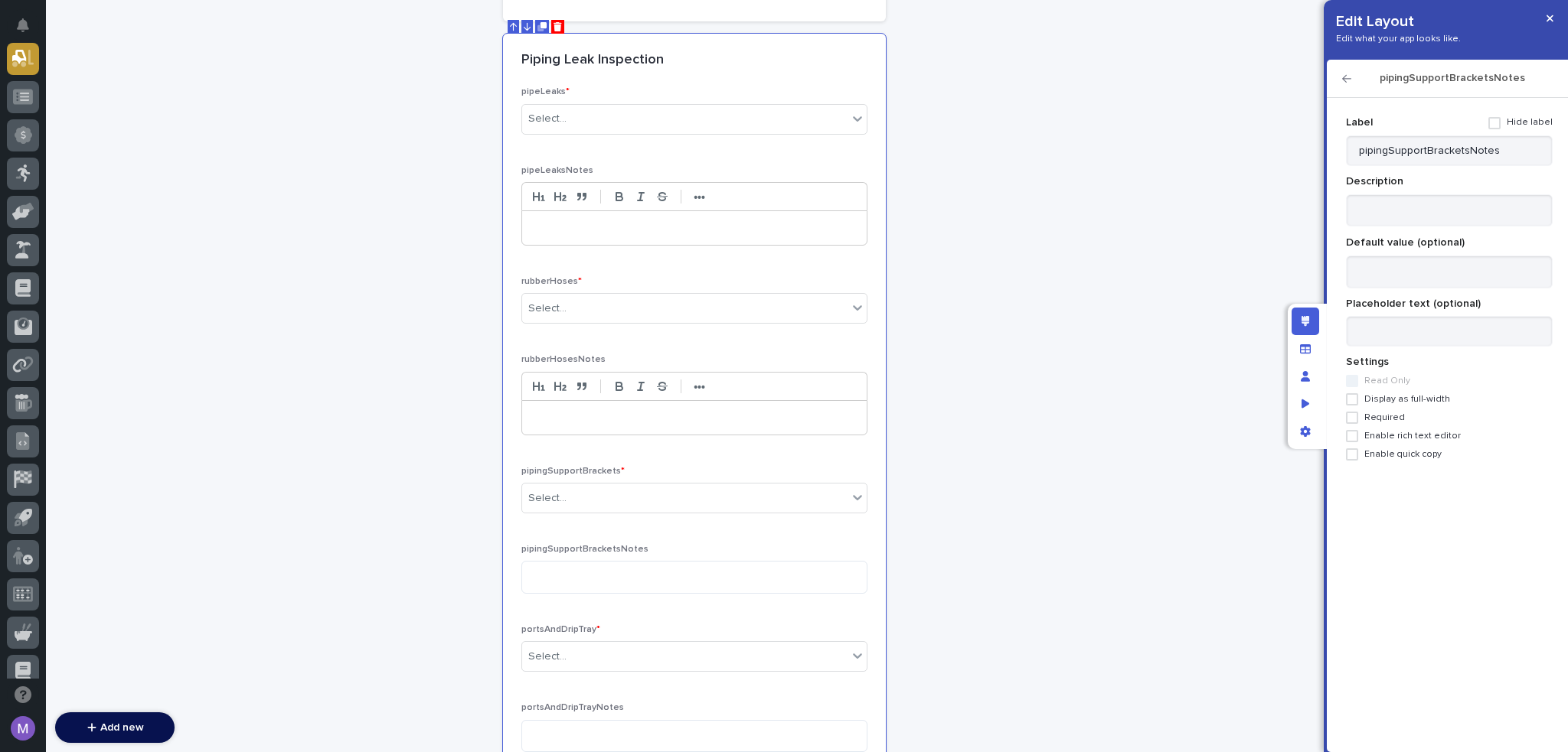
click at [1422, 400] on span "Display as full-width" at bounding box center [1407, 400] width 86 height 11
click at [1422, 429] on div "Label Hide label pipingSupportBracketsNotes Description Default value (optional…" at bounding box center [1450, 285] width 207 height 351
click at [1422, 437] on span "Enable rich text editor" at bounding box center [1412, 436] width 97 height 11
click at [1351, 82] on icon "button" at bounding box center [1347, 78] width 9 height 11
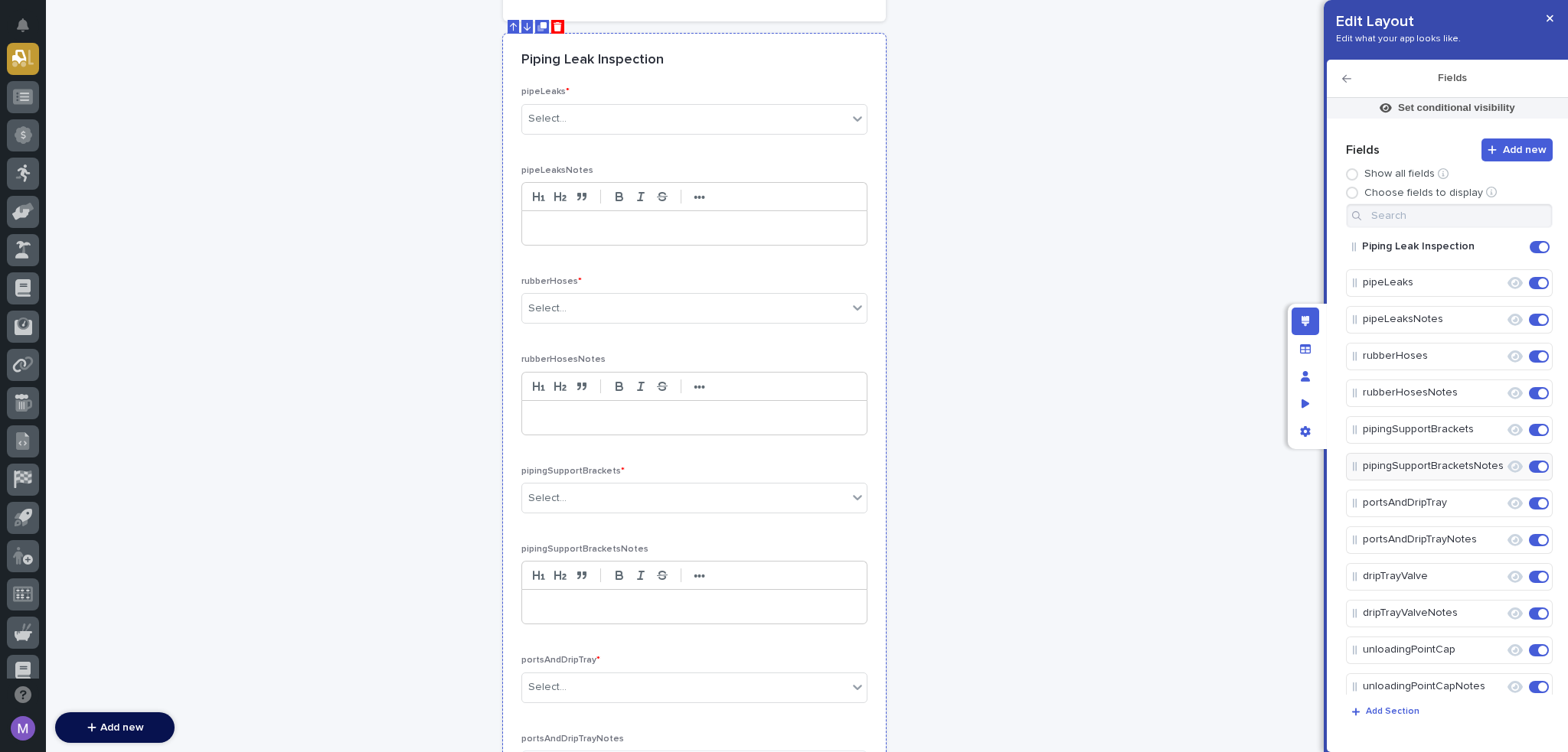
scroll to position [707, 0]
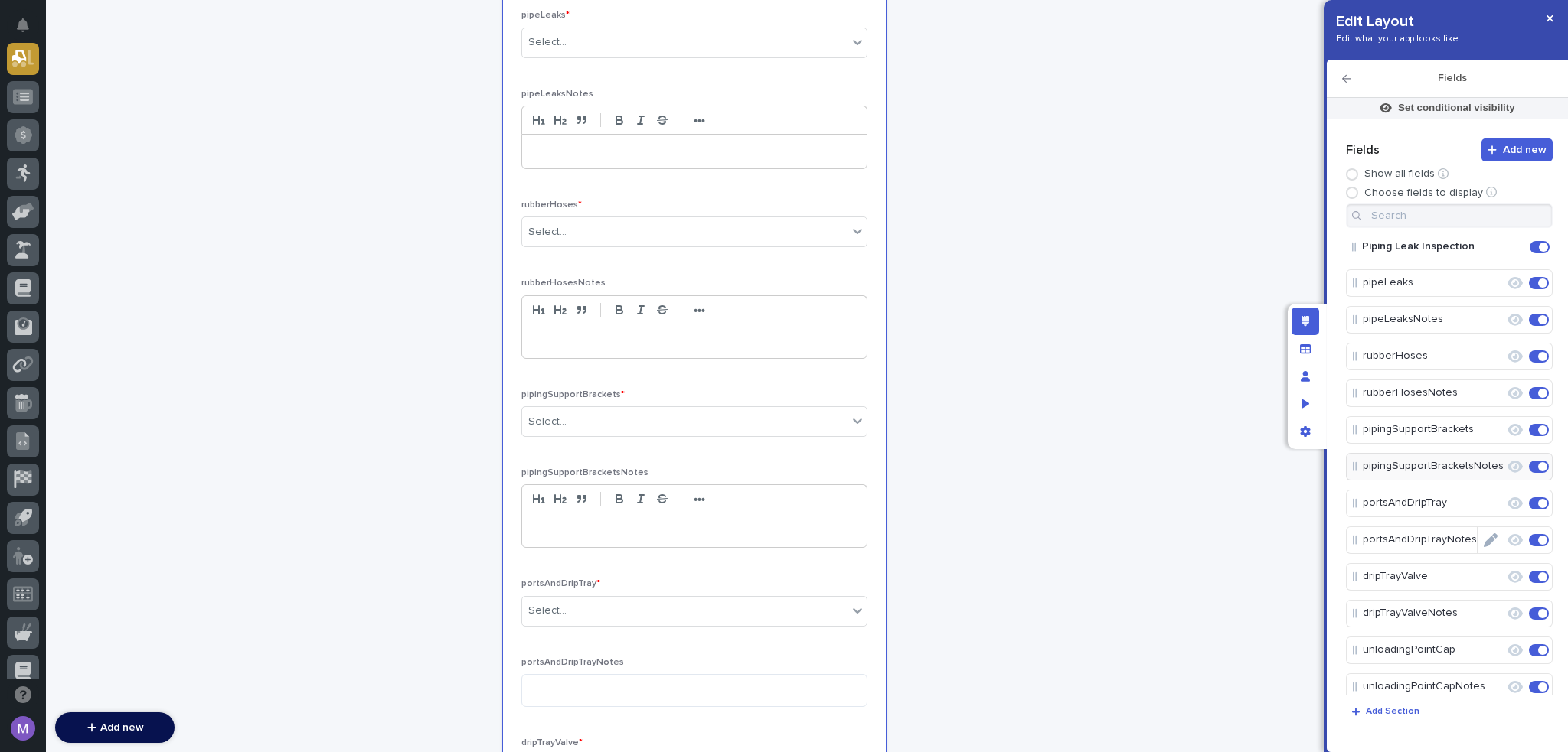
click at [1484, 540] on icon "Edit" at bounding box center [1491, 540] width 13 height 13
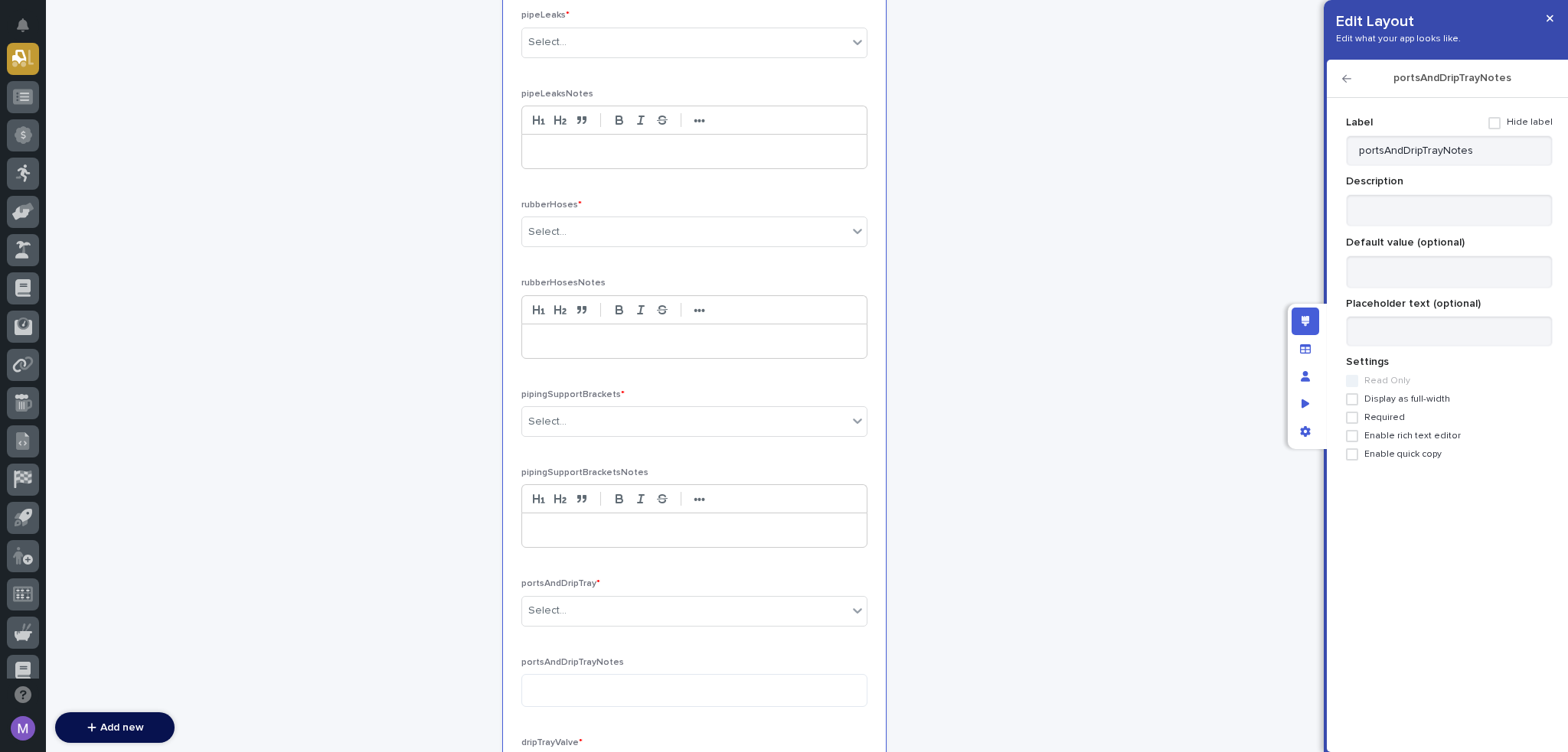
click at [1411, 400] on span "Display as full-width" at bounding box center [1407, 400] width 86 height 11
click at [1416, 430] on label "Enable rich text editor" at bounding box center [1450, 436] width 207 height 13
click at [1348, 80] on icon "button" at bounding box center [1347, 78] width 9 height 11
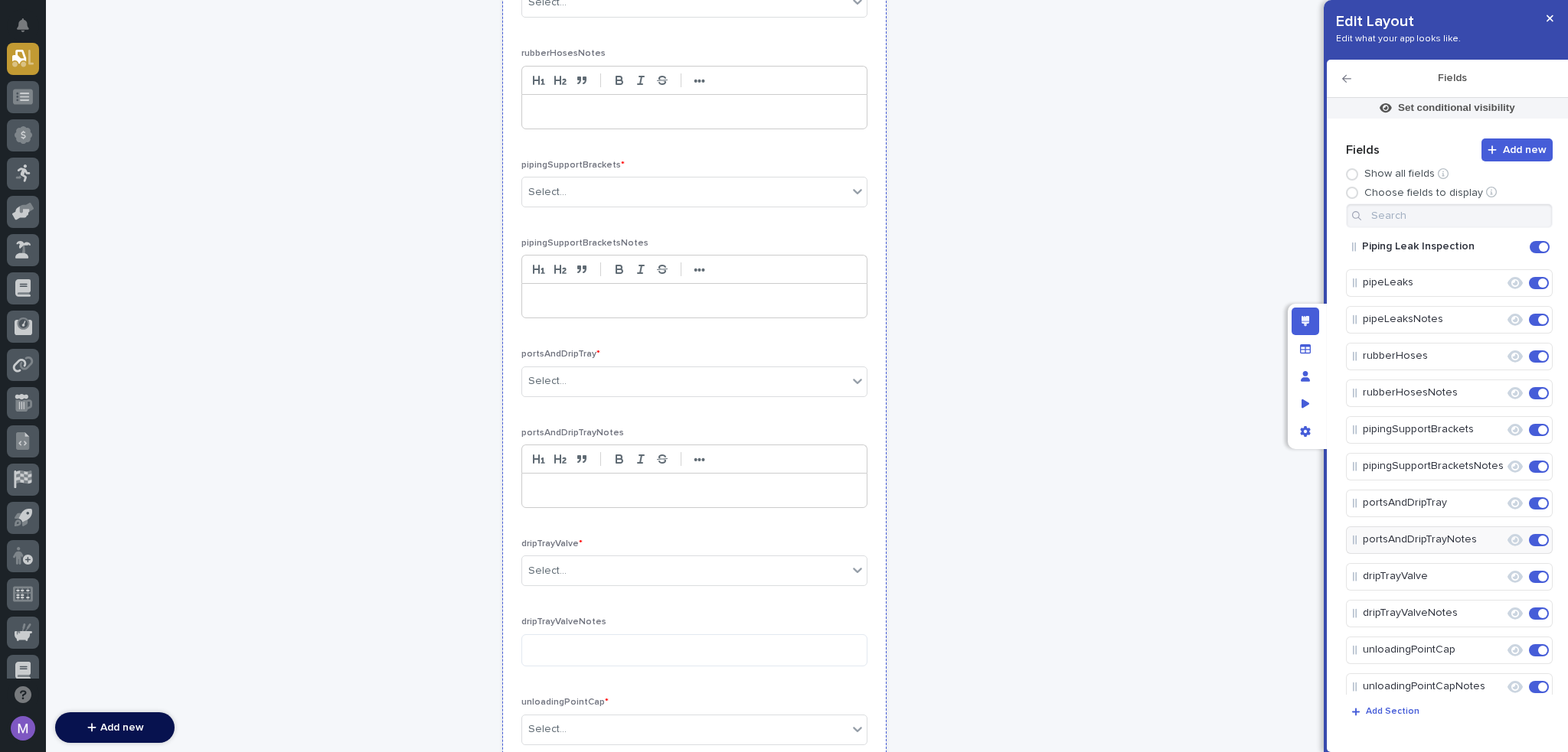
scroll to position [937, 0]
click at [1484, 612] on icon "Edit" at bounding box center [1491, 614] width 13 height 13
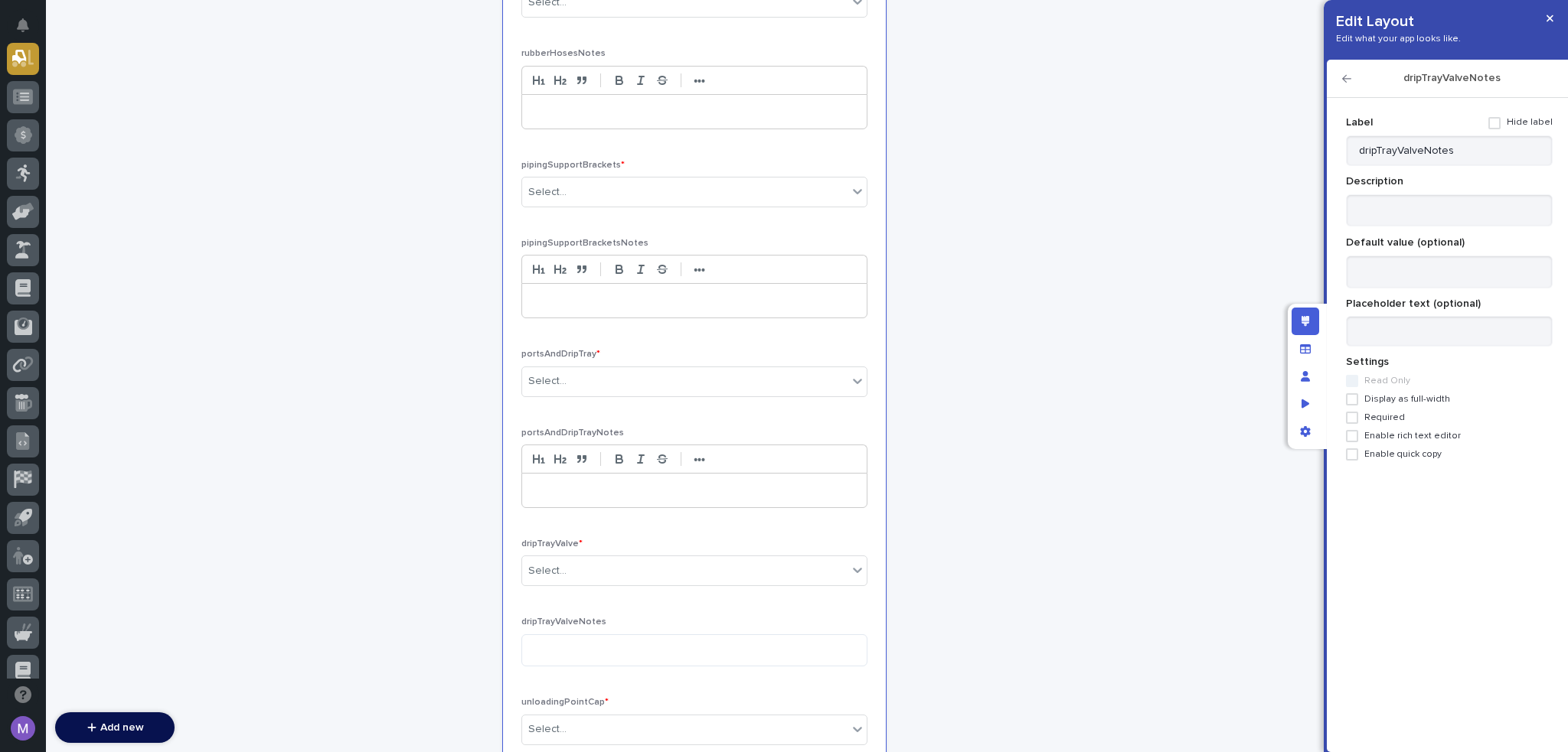
click at [1417, 400] on span "Display as full-width" at bounding box center [1407, 400] width 86 height 11
click at [1422, 443] on div "Label Hide label dripTrayValveNotes Description Default value (optional) Placeh…" at bounding box center [1450, 285] width 207 height 351
click at [1422, 438] on span "Enable rich text editor" at bounding box center [1412, 436] width 97 height 11
click at [1345, 83] on icon "button" at bounding box center [1347, 78] width 9 height 11
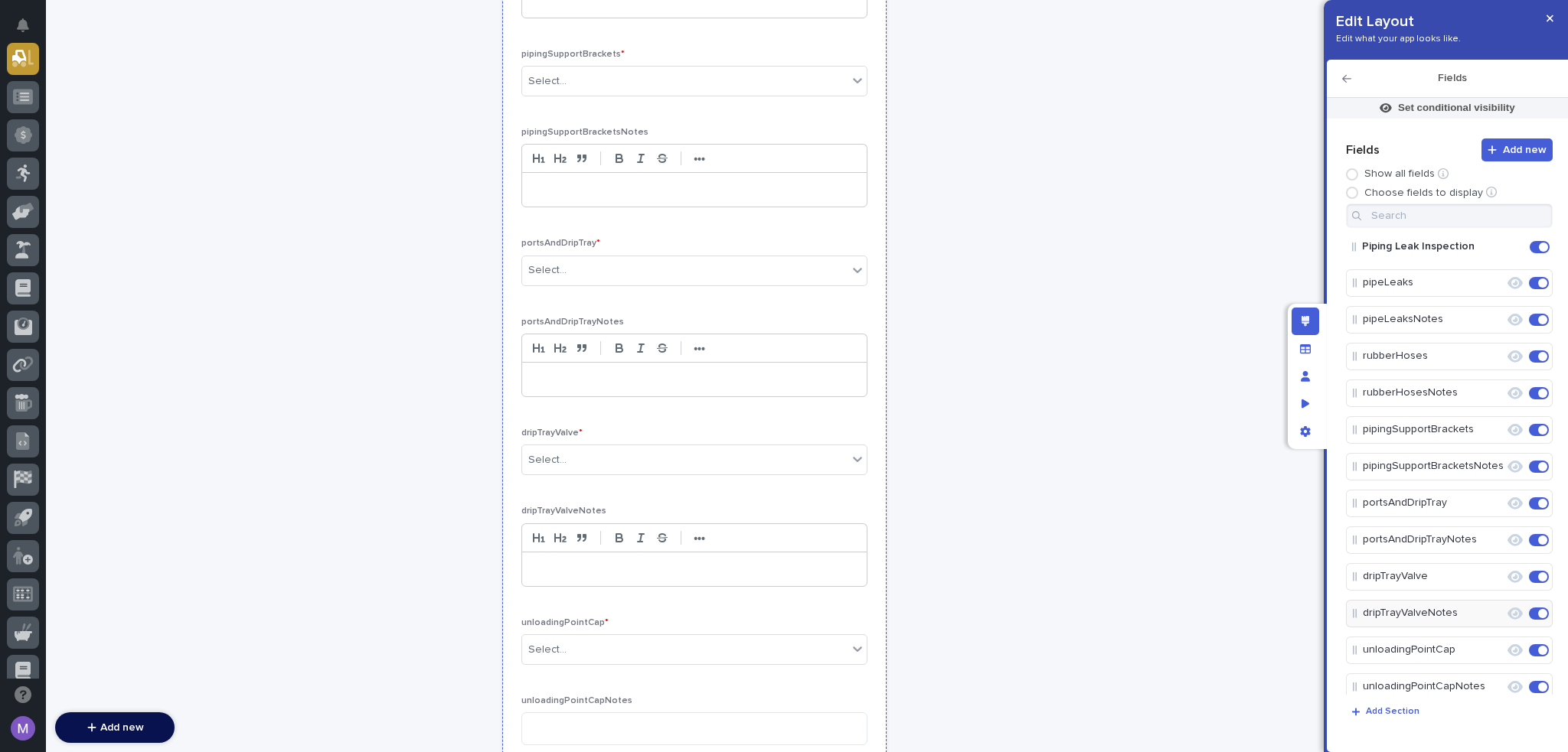
scroll to position [1167, 0]
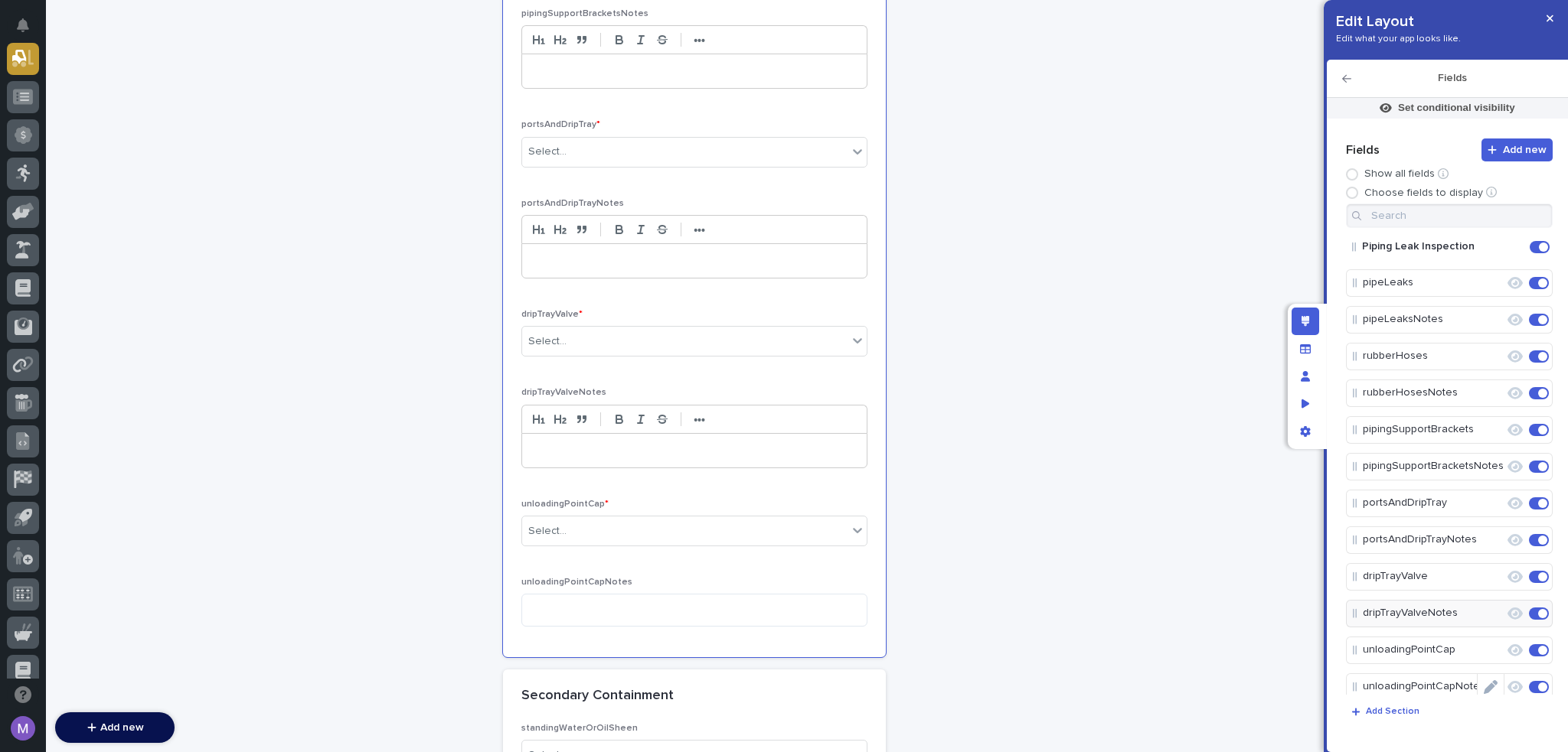
click at [1490, 681] on icon "Edit" at bounding box center [1491, 687] width 13 height 13
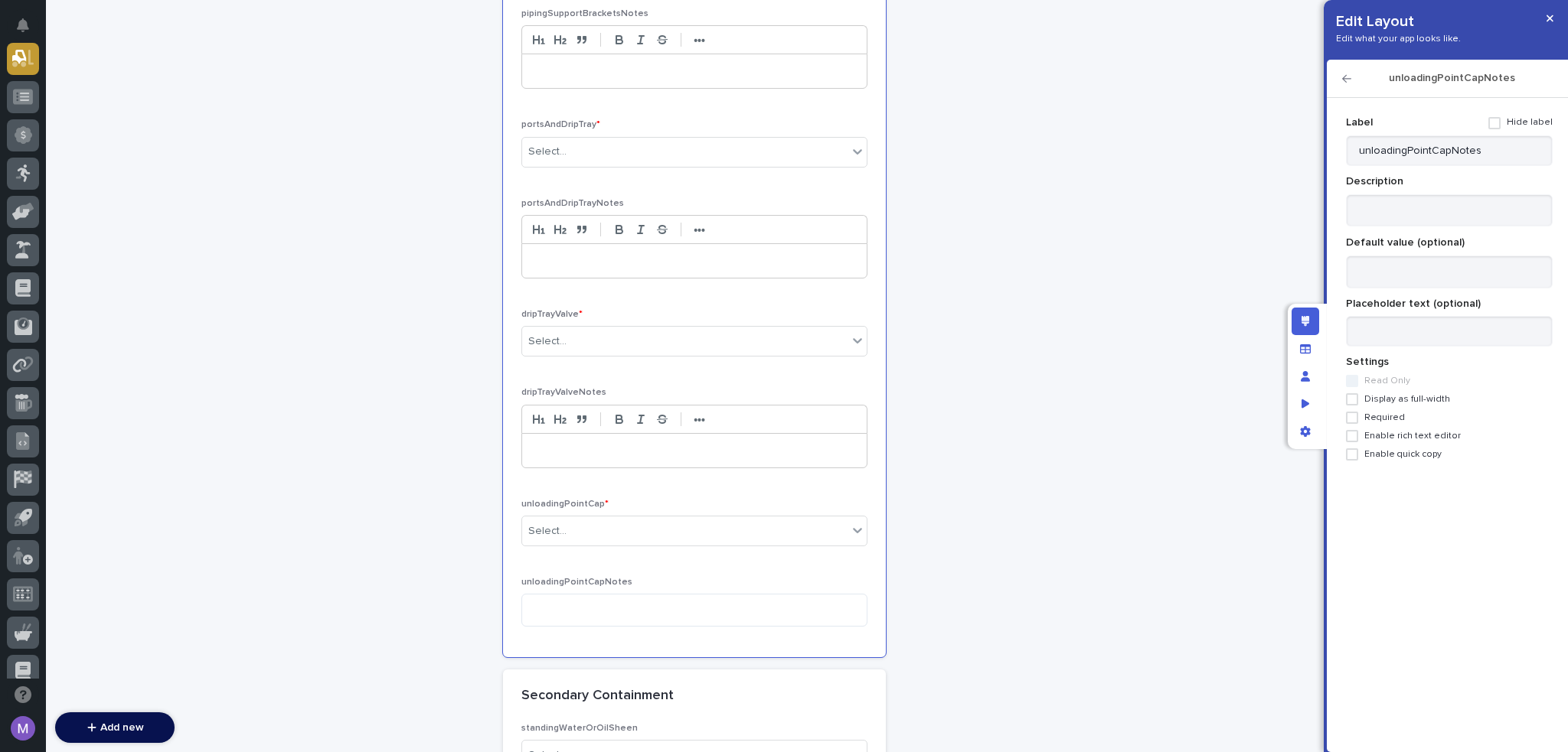
scroll to position [1, 0]
click at [1408, 395] on span "Display as full-width" at bounding box center [1407, 400] width 86 height 11
click at [1407, 437] on span "Enable rich text editor" at bounding box center [1412, 436] width 97 height 11
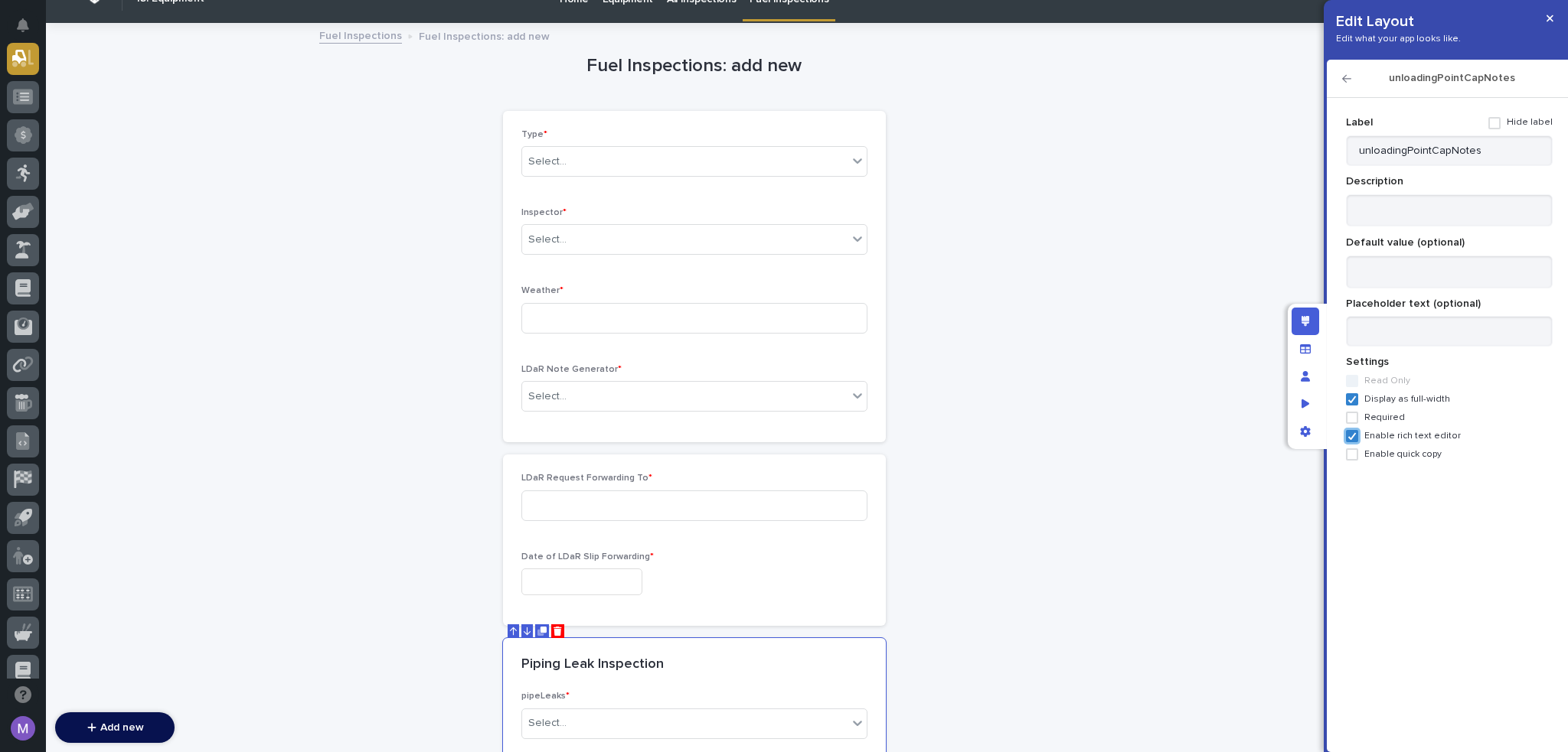
scroll to position [19, 0]
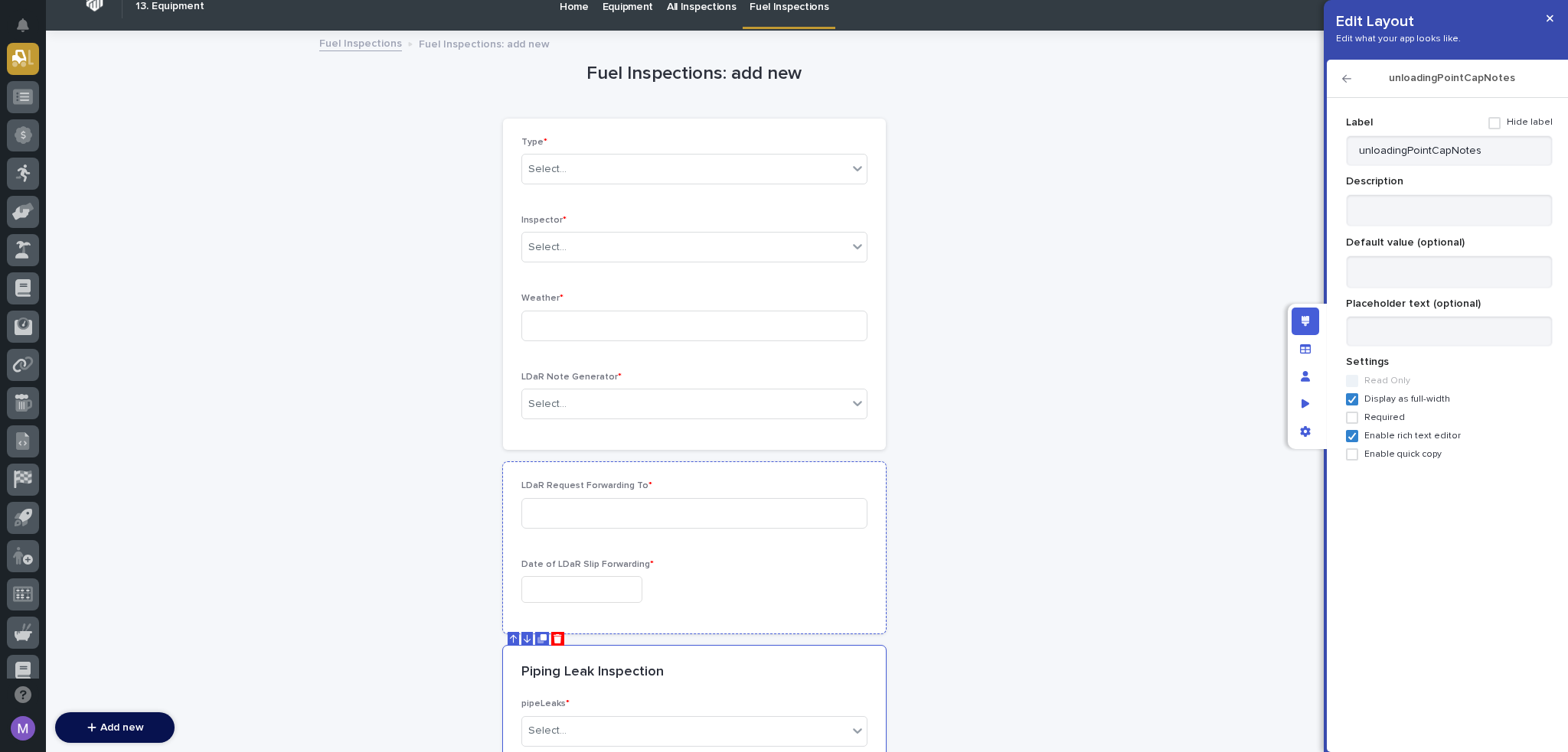
click at [850, 484] on p "LDaR Request Forwarding To *" at bounding box center [694, 485] width 346 height 11
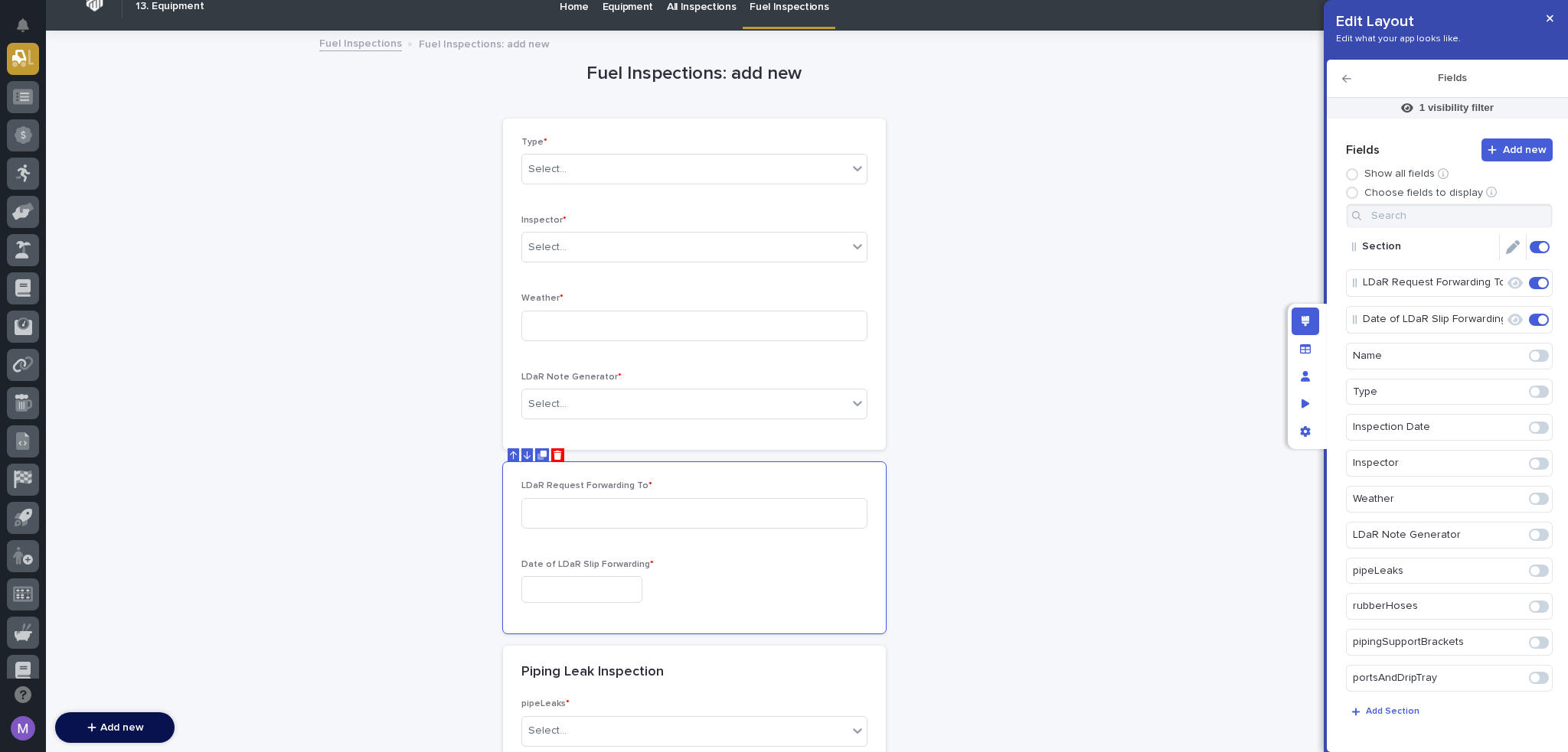
drag, startPoint x: 1504, startPoint y: 240, endPoint x: 1490, endPoint y: 237, distance: 14.3
click at [1504, 239] on button "Edit" at bounding box center [1513, 246] width 26 height 26
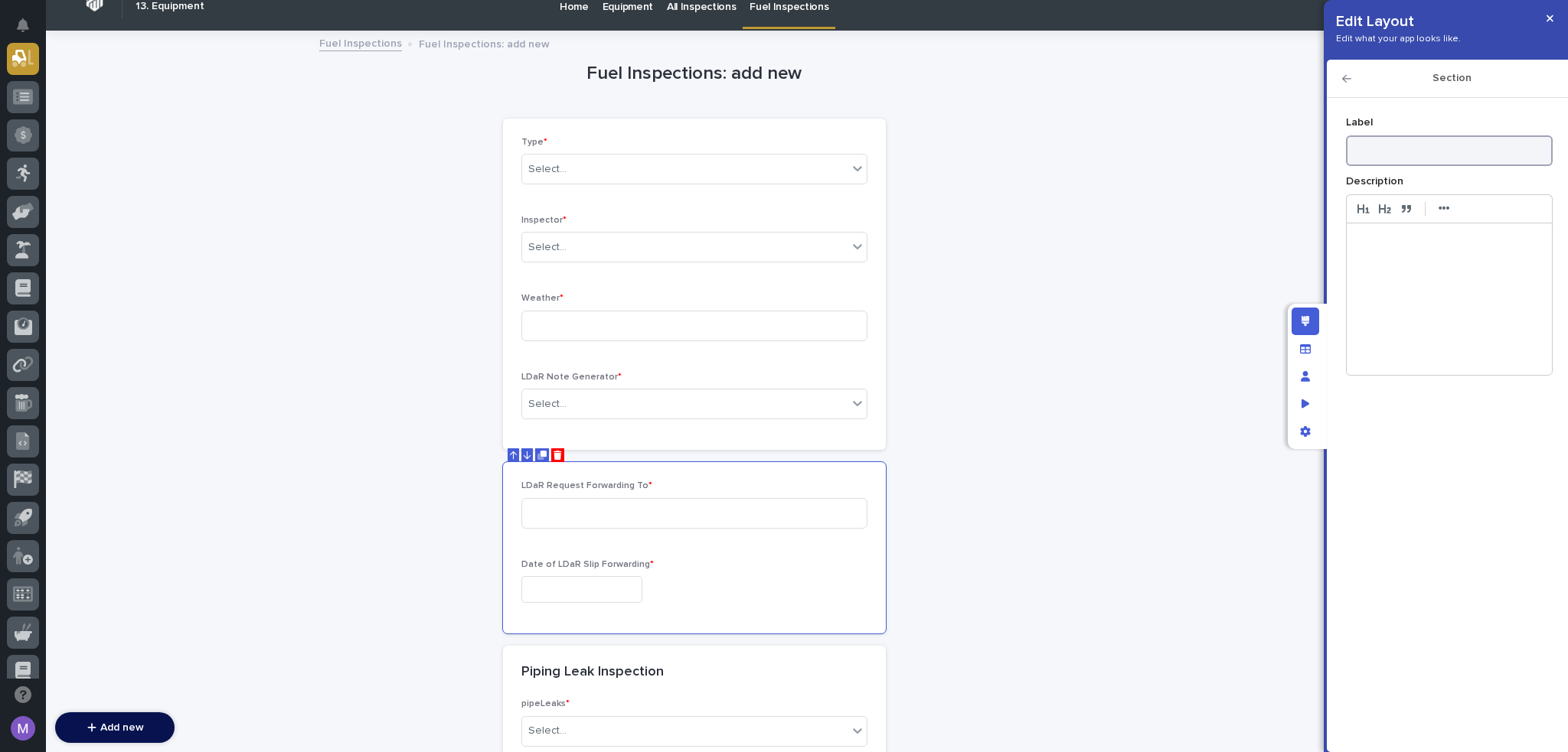
click at [1400, 143] on input at bounding box center [1450, 151] width 207 height 30
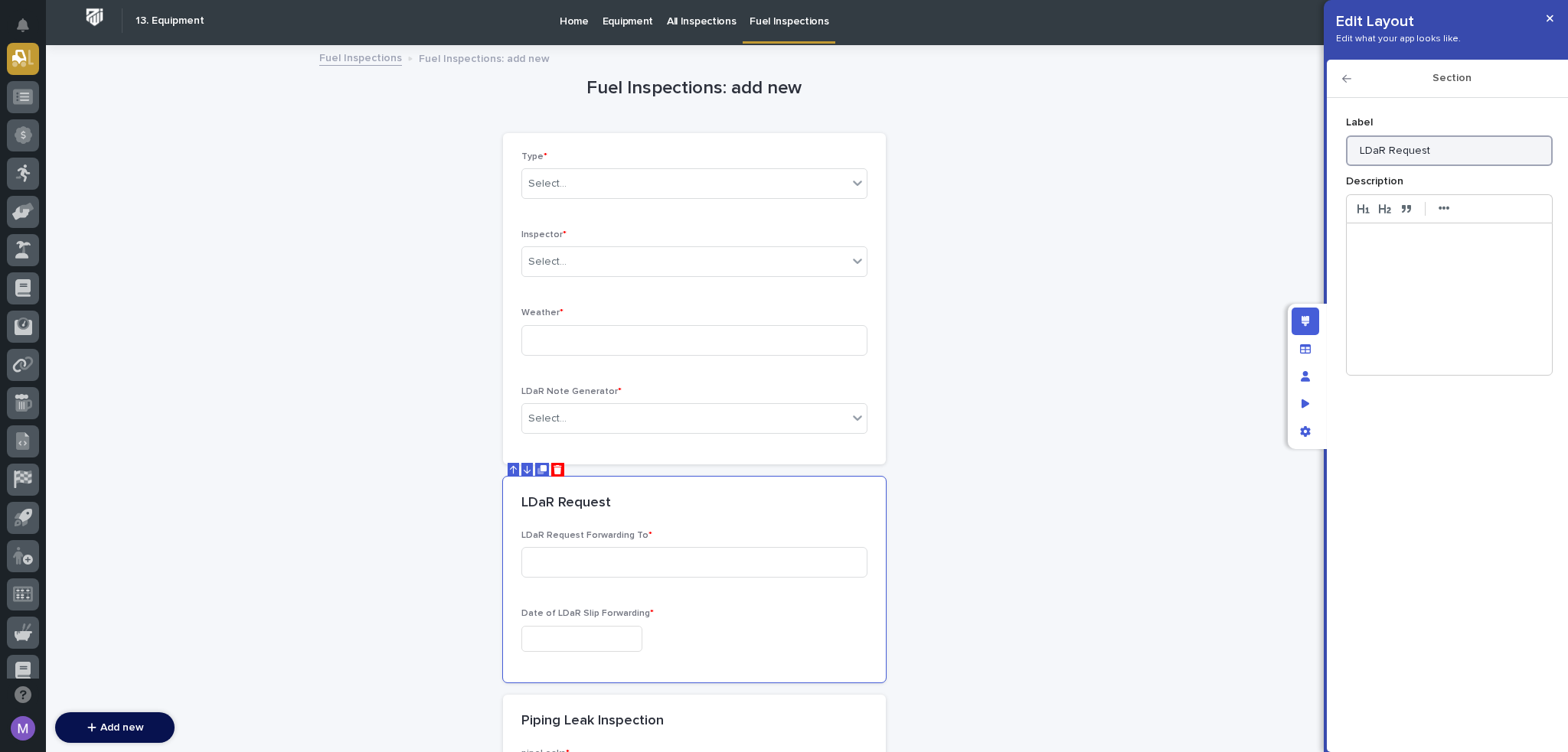
scroll to position [0, 0]
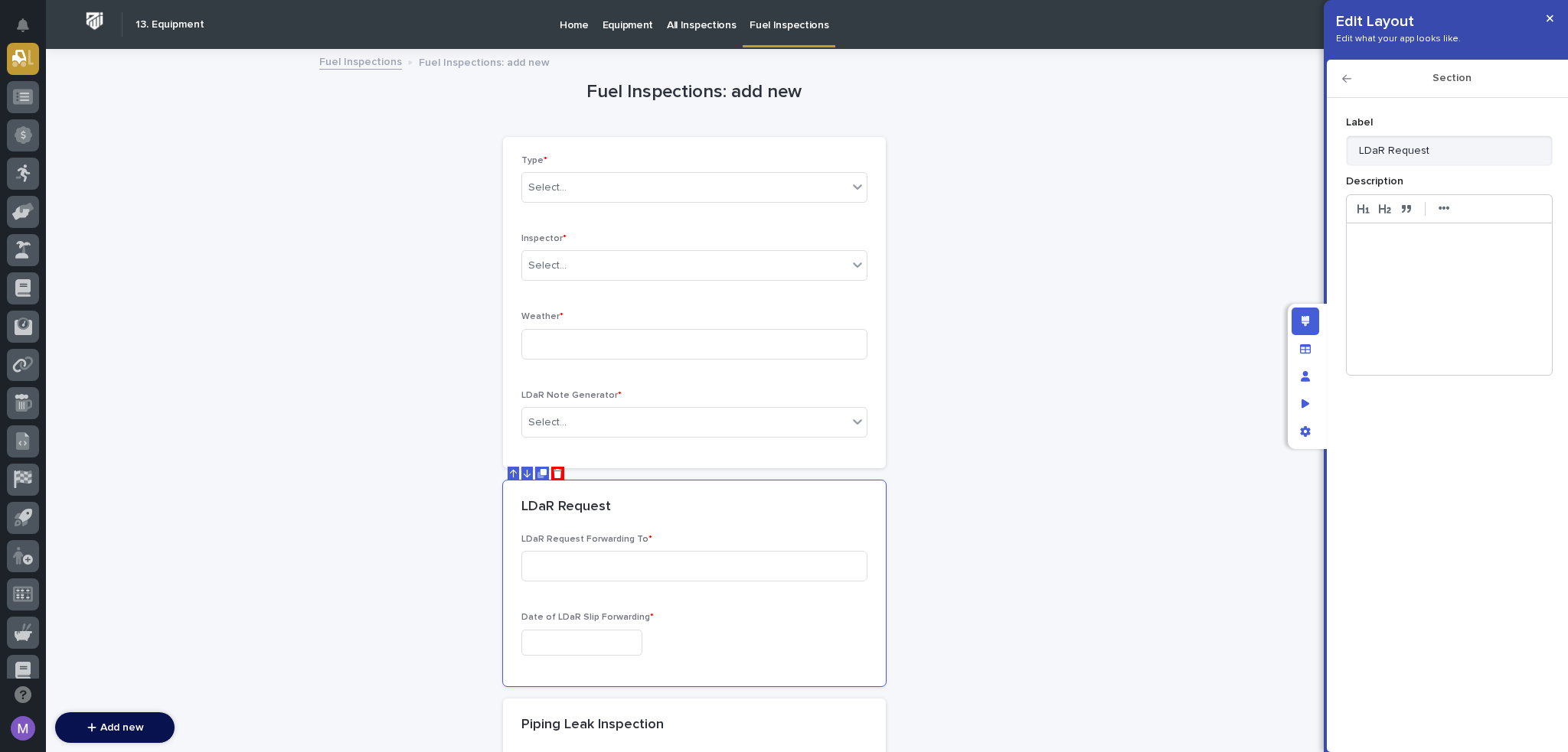
click at [1432, 238] on p at bounding box center [1449, 241] width 183 height 15
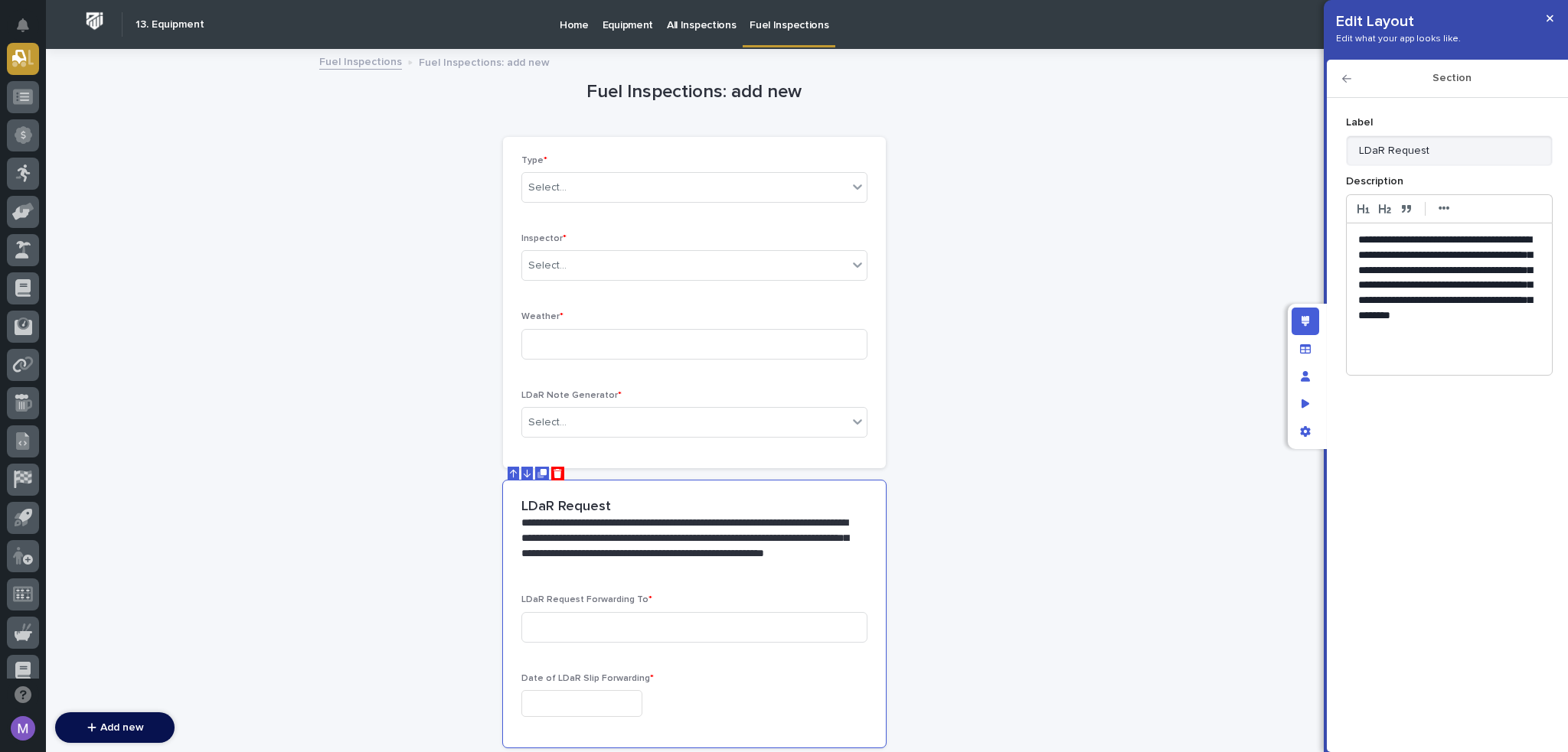
click at [1398, 367] on div "**********" at bounding box center [1450, 299] width 205 height 151
click at [1516, 335] on p "**********" at bounding box center [1449, 286] width 183 height 106
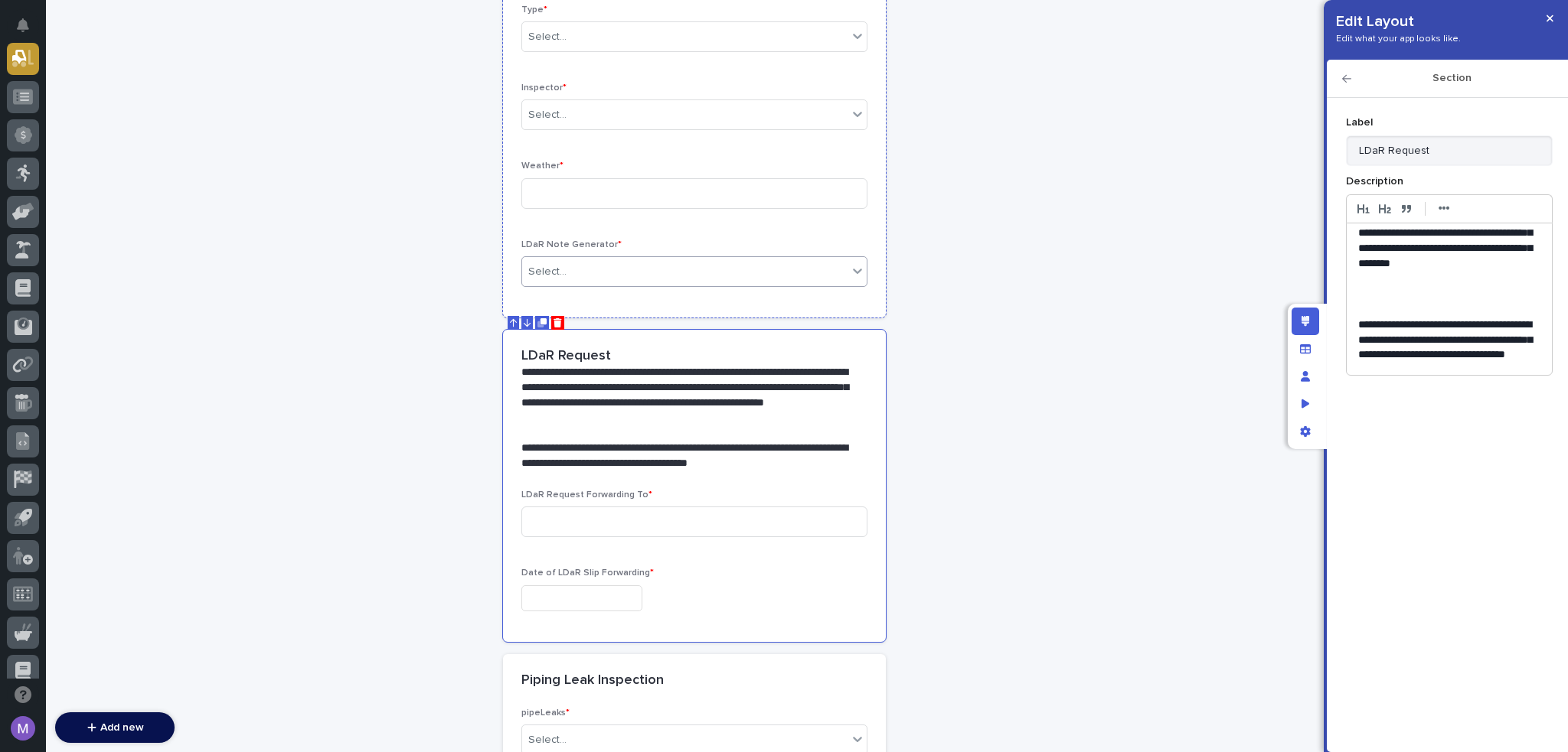
scroll to position [153, 0]
drag, startPoint x: 1368, startPoint y: 151, endPoint x: 1384, endPoint y: 152, distance: 16.0
click at [1384, 152] on input "LDaR Request" at bounding box center [1450, 151] width 207 height 30
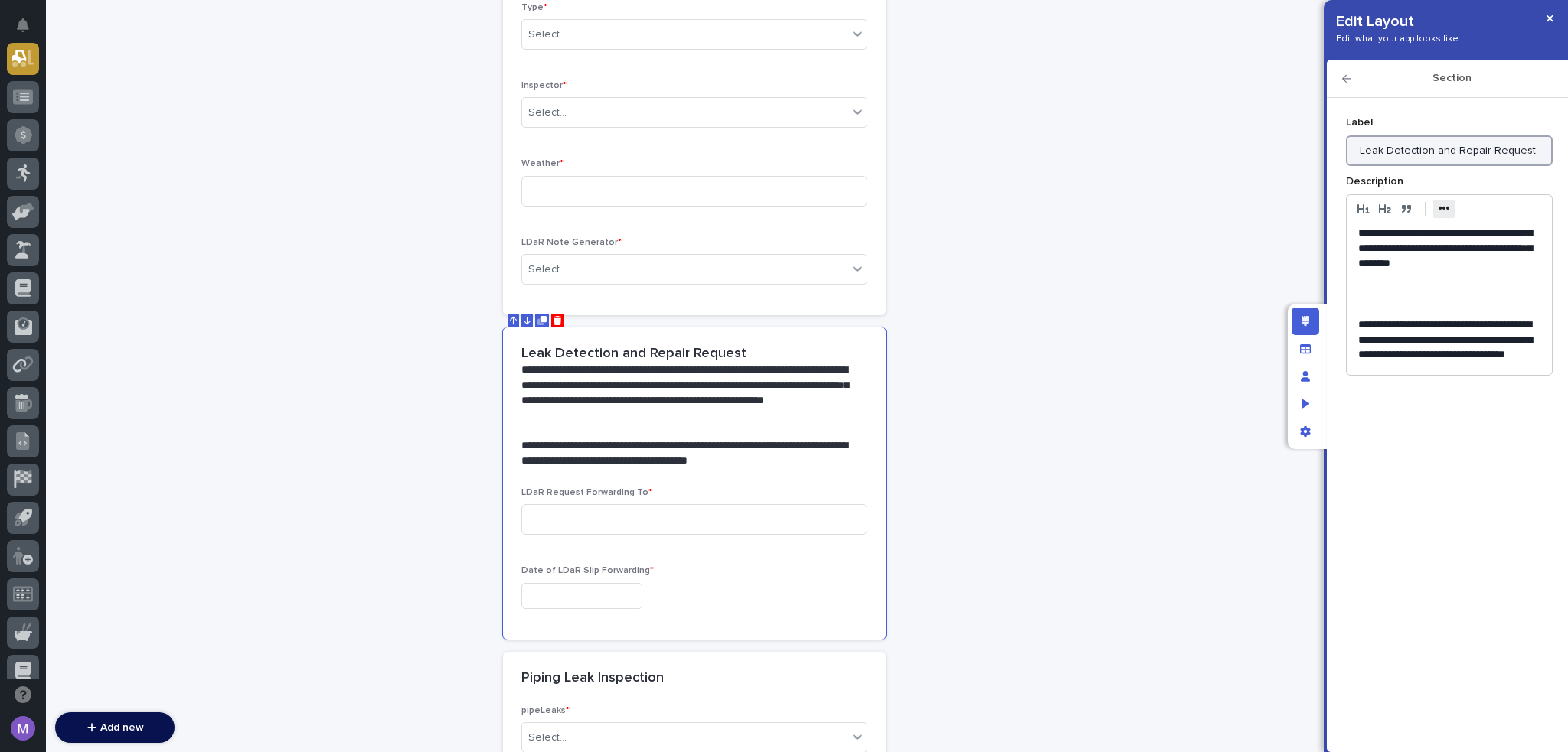
type input "Leak Detection and Repair Request"
click at [1446, 208] on strong "•••" at bounding box center [1445, 208] width 12 height 13
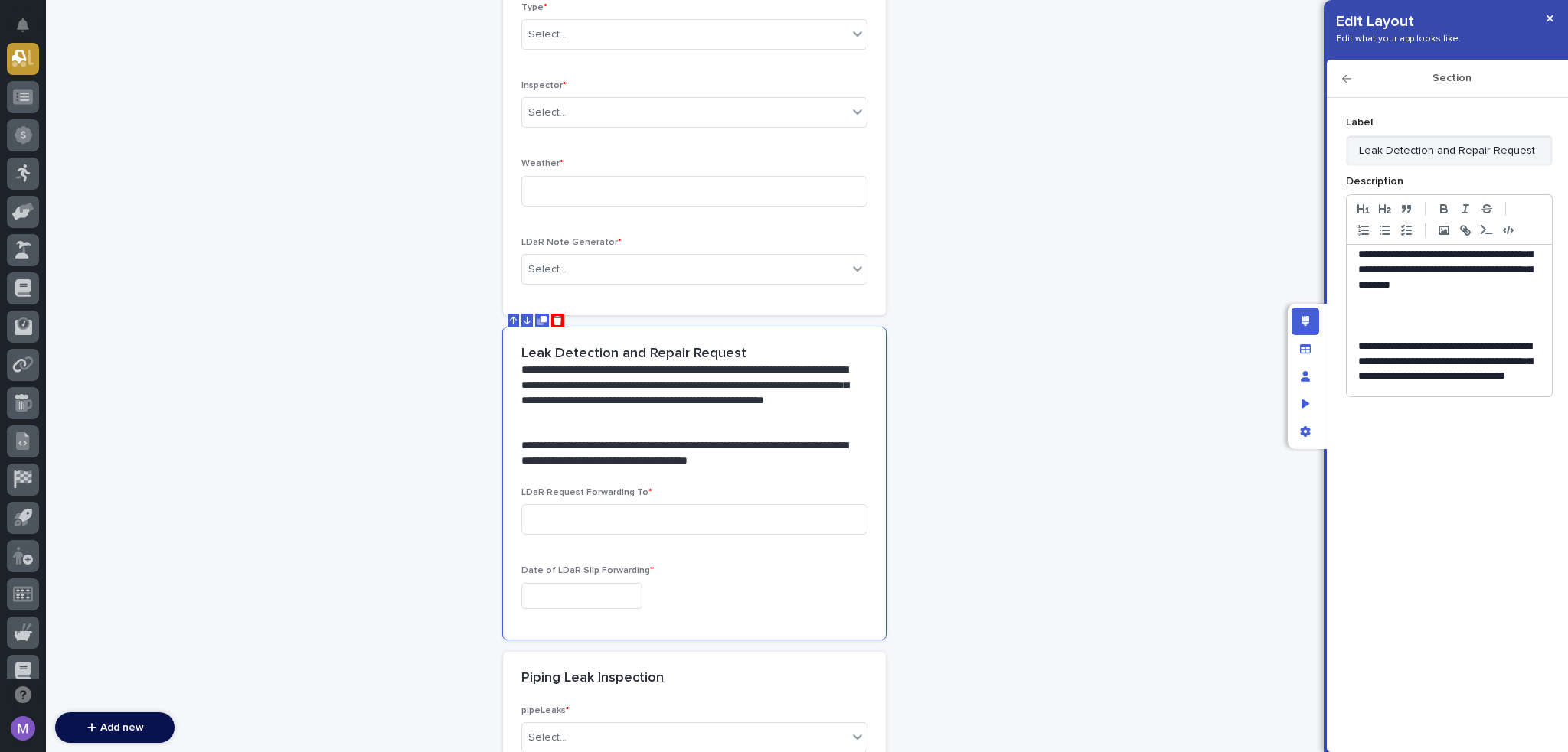
scroll to position [0, 0]
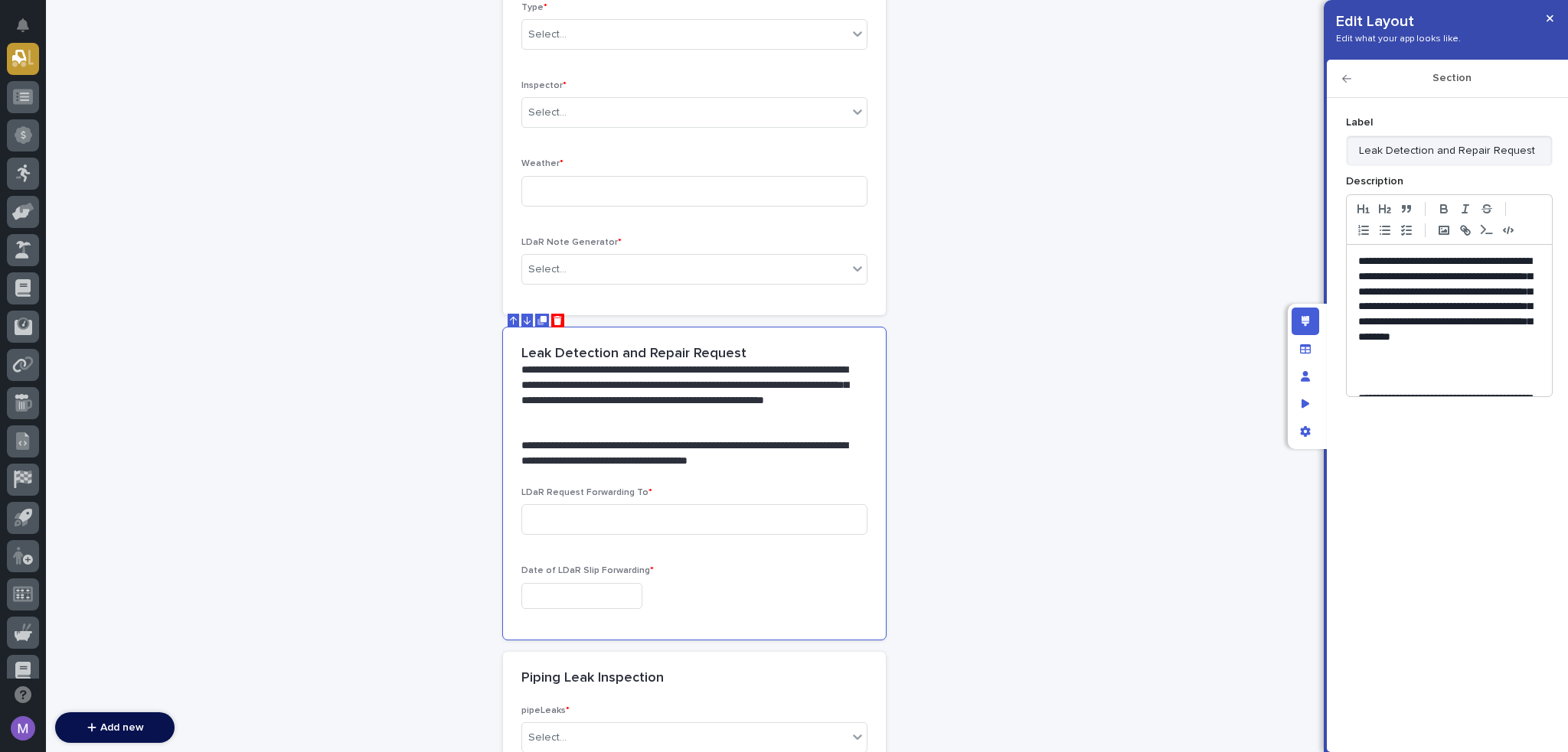
drag, startPoint x: 1451, startPoint y: 302, endPoint x: 1452, endPoint y: 312, distance: 10.0
click at [1452, 312] on p "**********" at bounding box center [1443, 315] width 171 height 122
drag, startPoint x: 1449, startPoint y: 310, endPoint x: 1390, endPoint y: 323, distance: 60.4
click at [1390, 323] on p "**********" at bounding box center [1443, 315] width 171 height 122
click at [1384, 339] on p "**********" at bounding box center [1443, 307] width 171 height 106
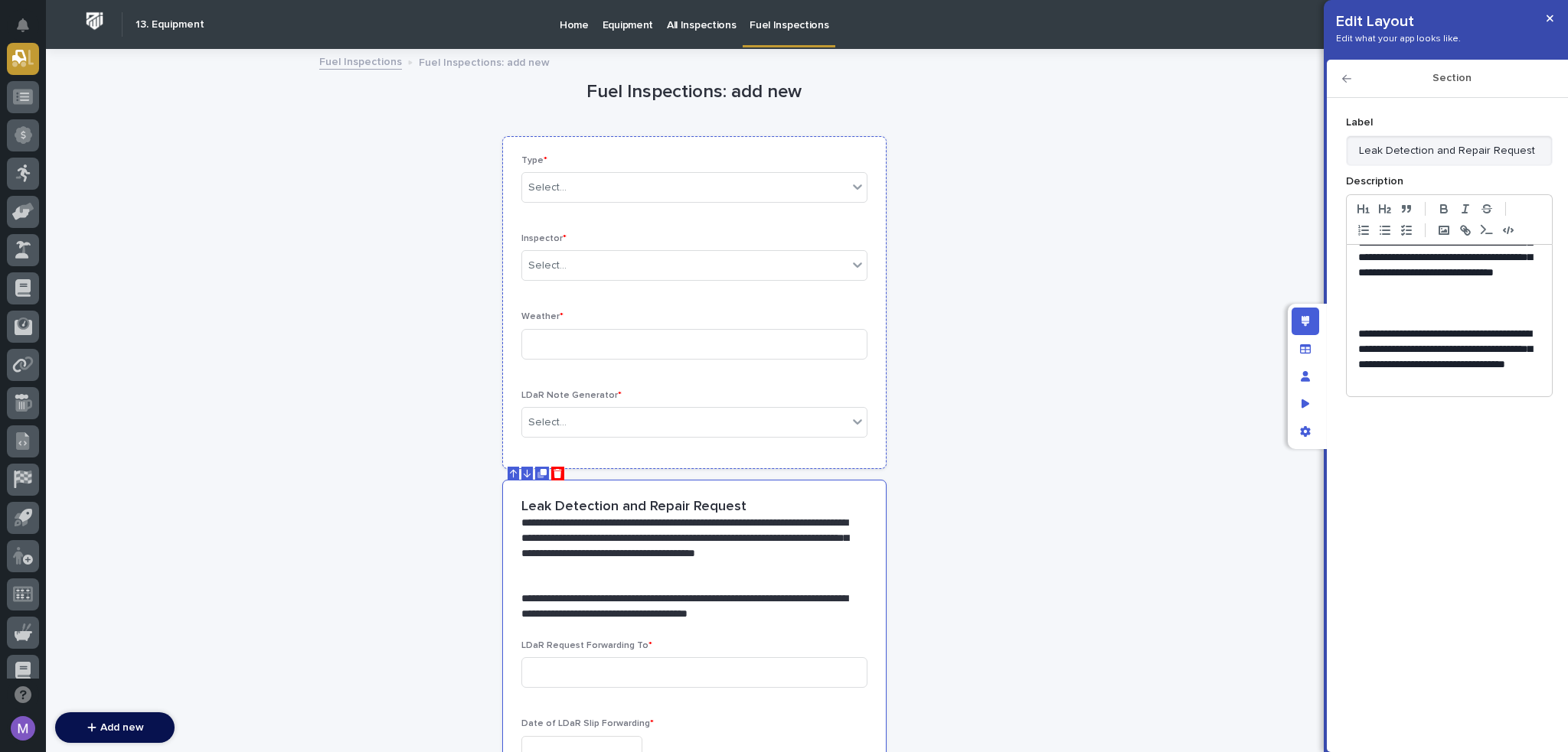
click at [742, 387] on div "Type * Select... Inspector * Select... Weather * LDaR Note Generator * Select..." at bounding box center [694, 303] width 346 height 295
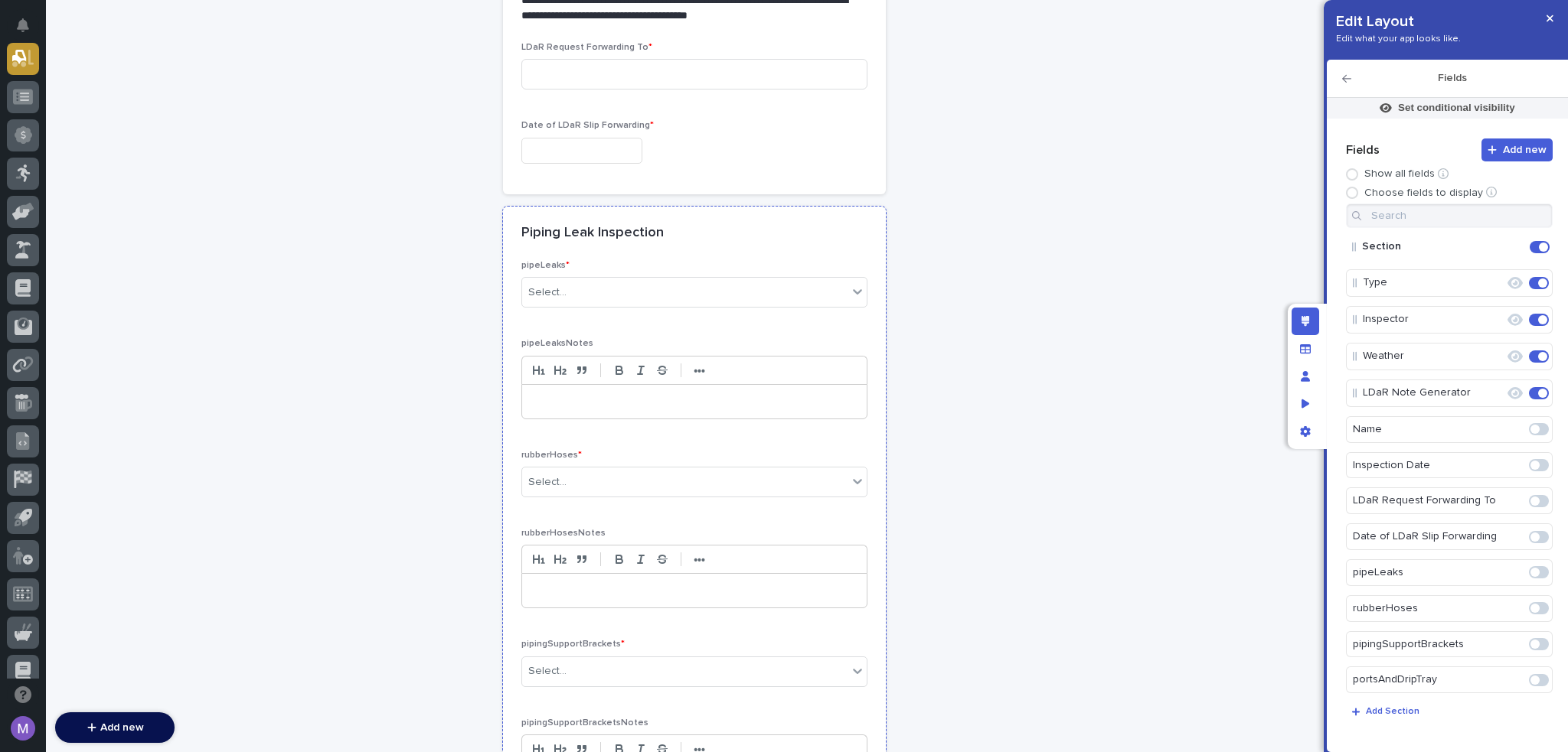
scroll to position [612, 0]
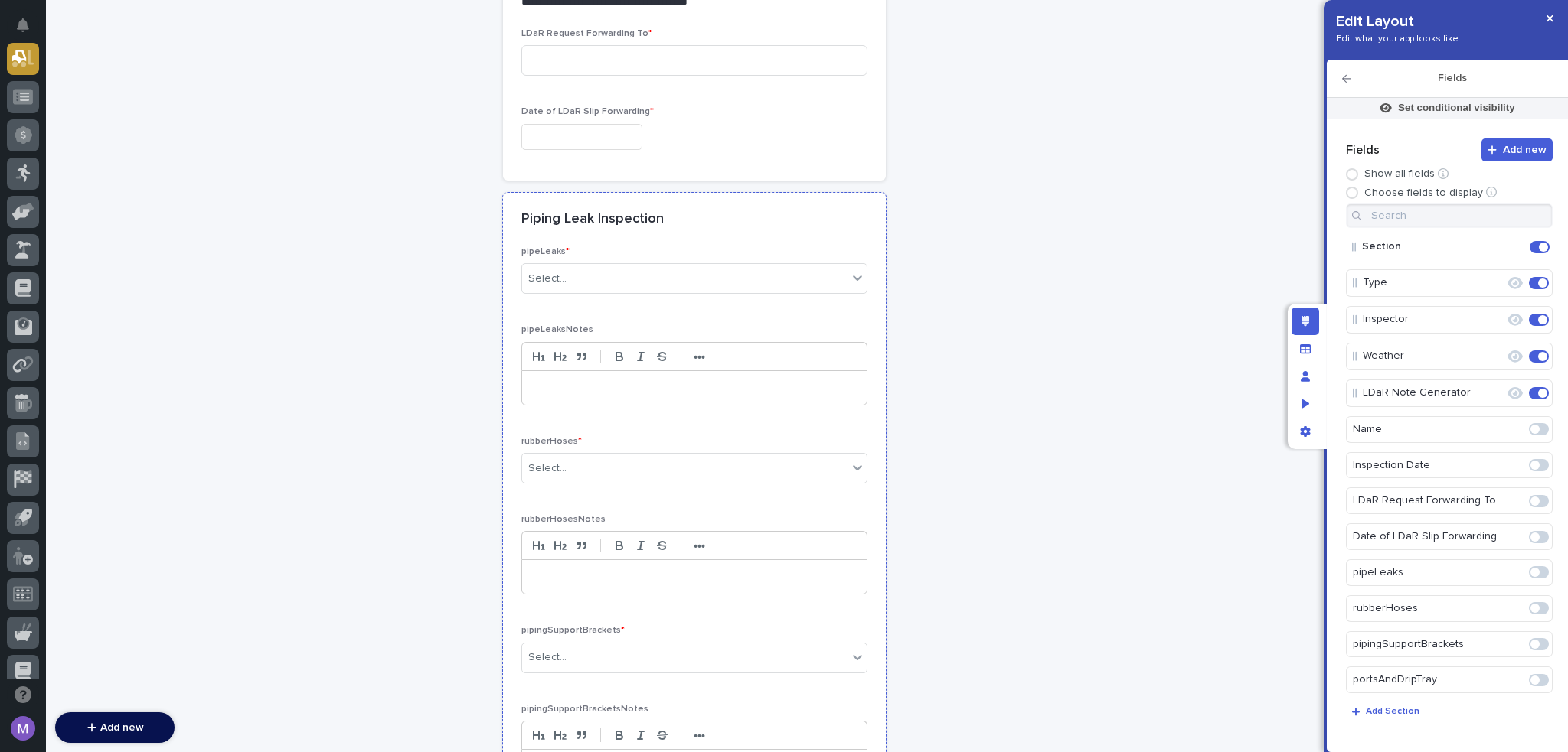
click at [784, 235] on div "Piping Leak Inspection" at bounding box center [694, 220] width 383 height 54
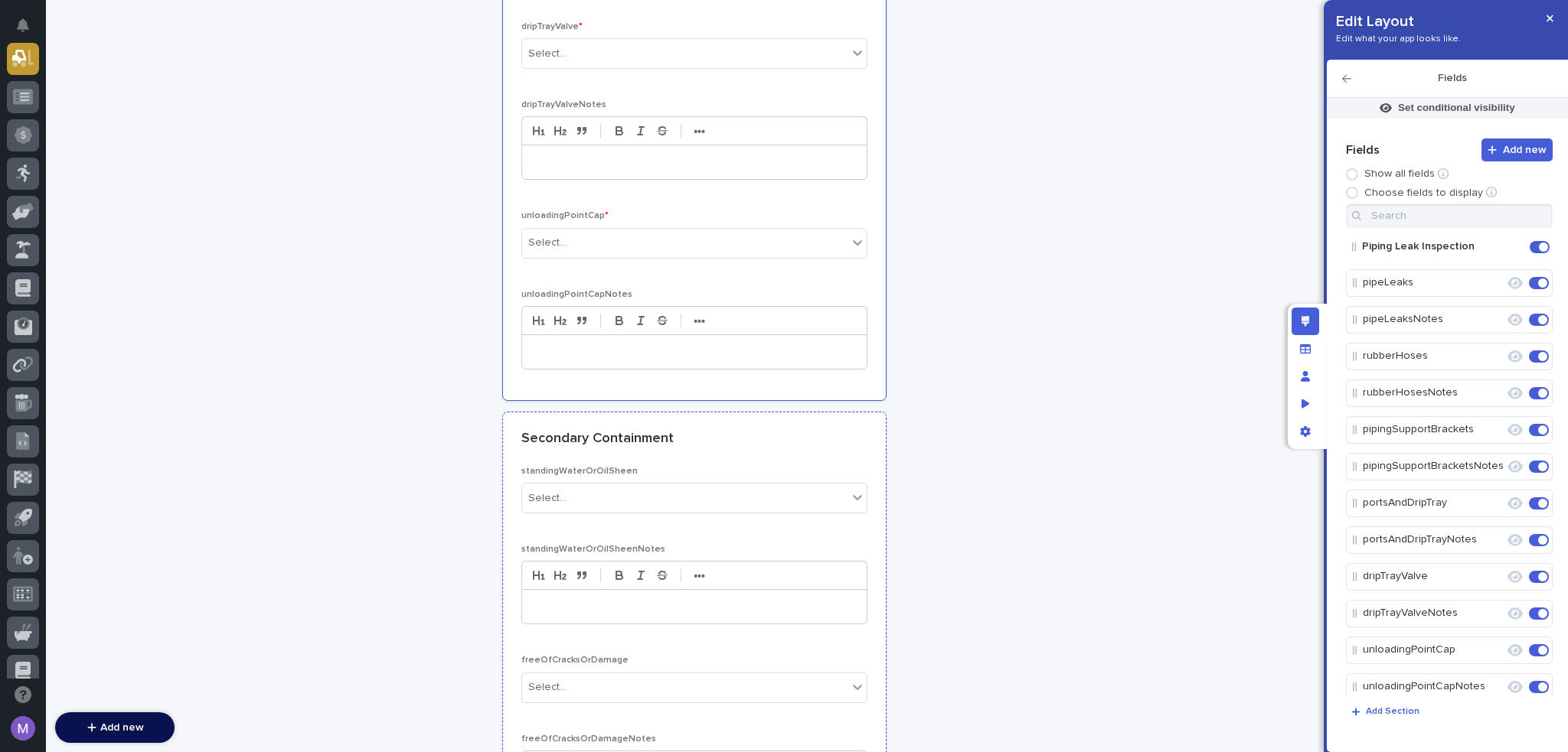
scroll to position [1684, 0]
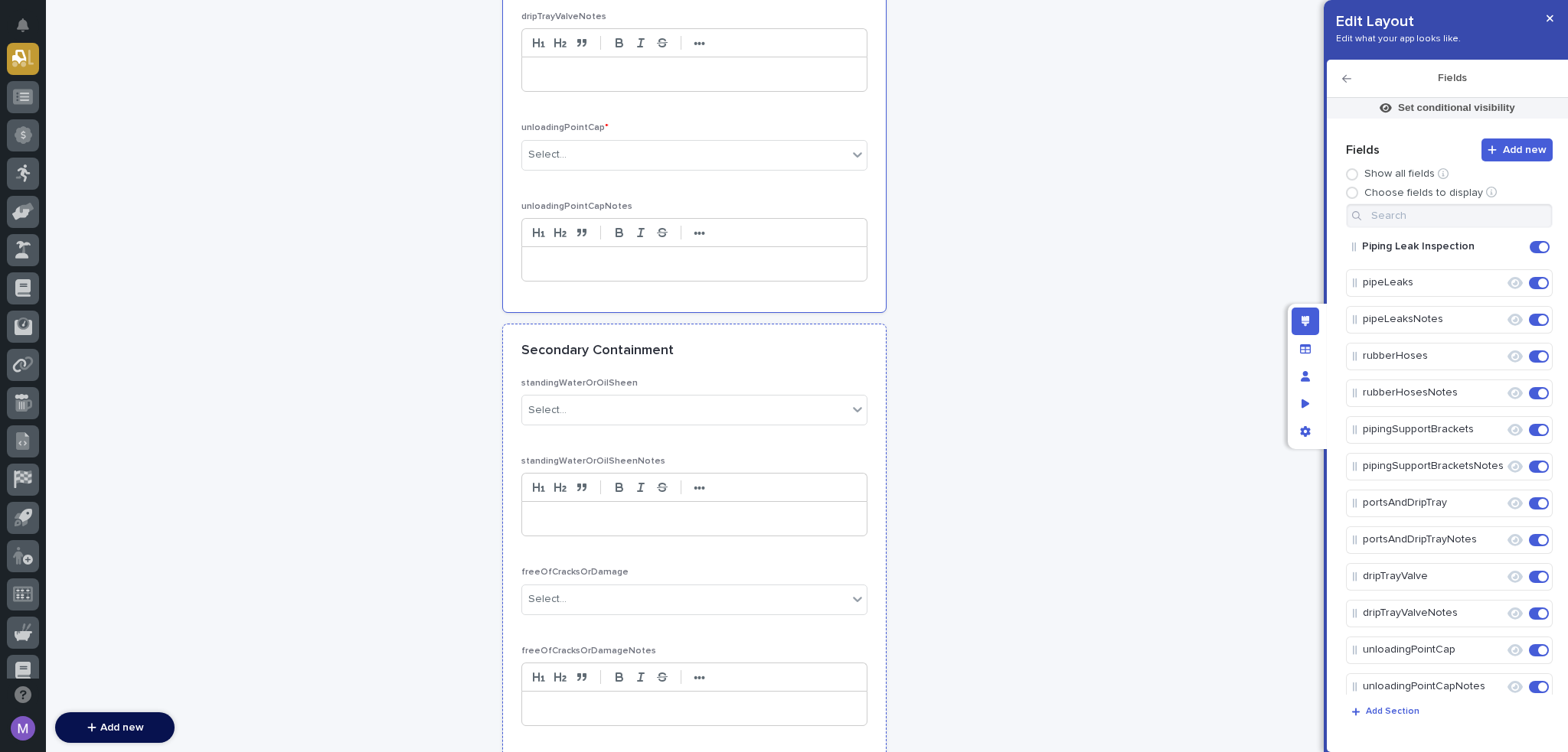
click at [789, 349] on div "Secondary Containment" at bounding box center [692, 352] width 340 height 17
click at [1487, 278] on icon "Edit" at bounding box center [1491, 283] width 13 height 13
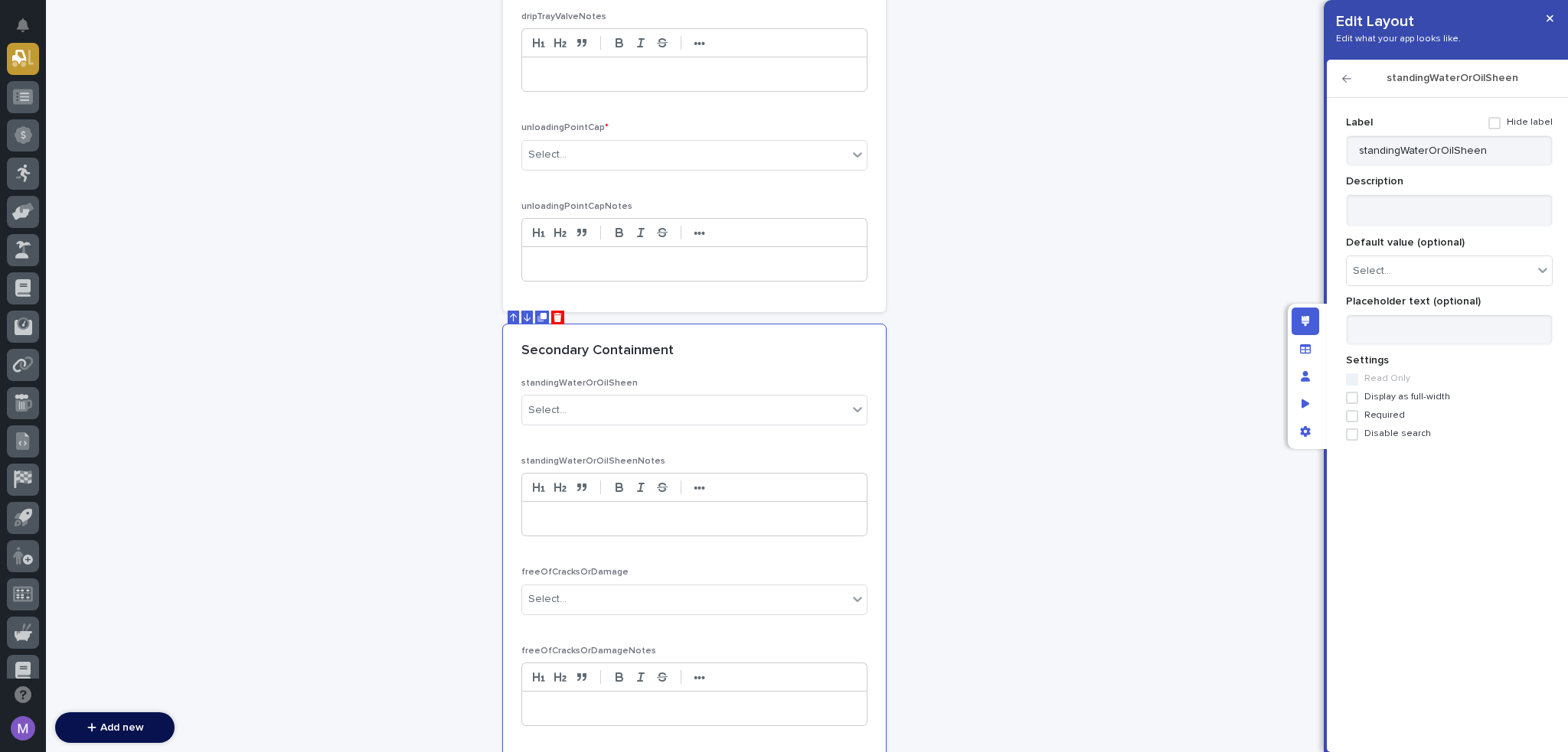
click at [1379, 416] on span "Required" at bounding box center [1385, 416] width 40 height 11
click at [1346, 81] on icon "button" at bounding box center [1347, 78] width 9 height 11
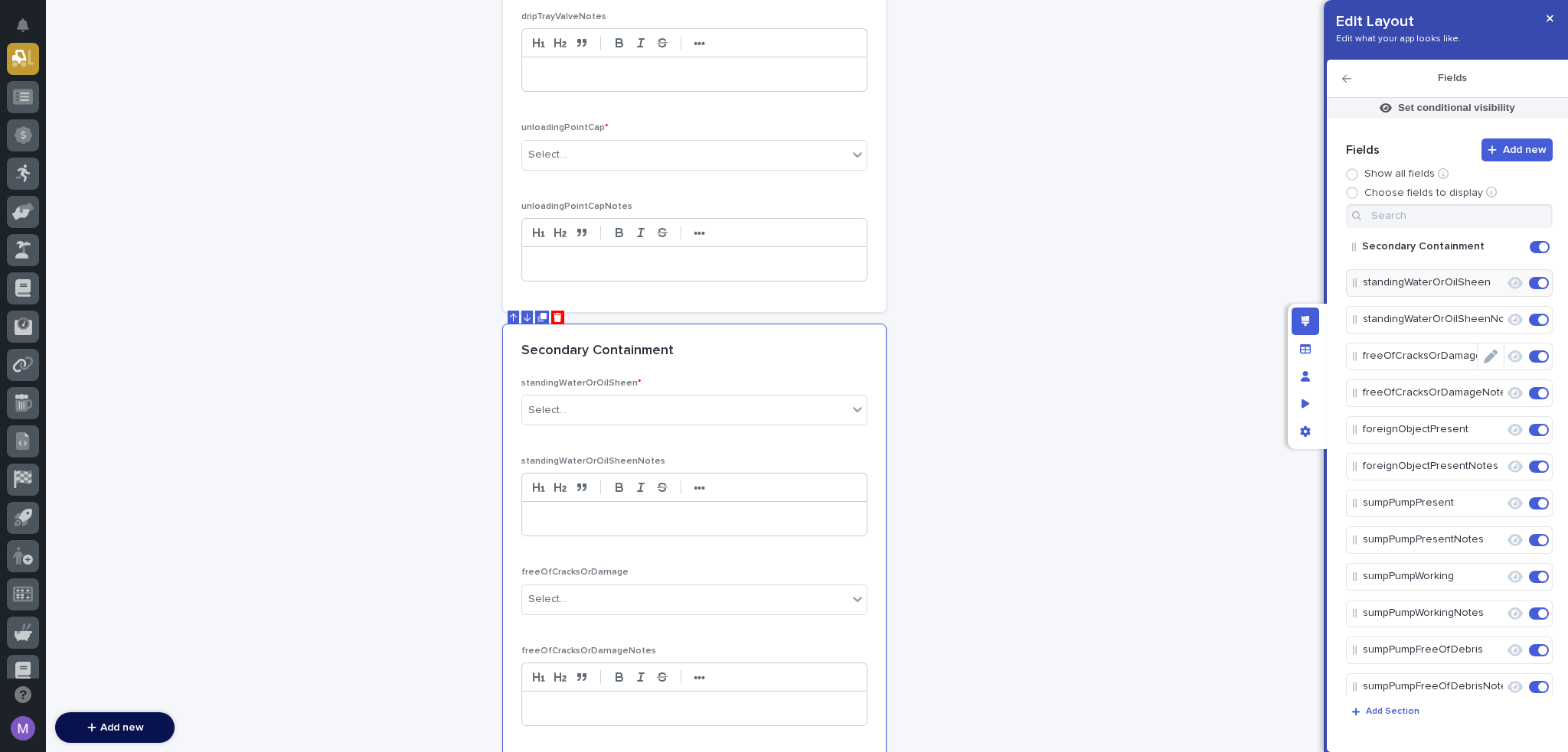
click at [1484, 351] on icon "Edit" at bounding box center [1491, 357] width 13 height 13
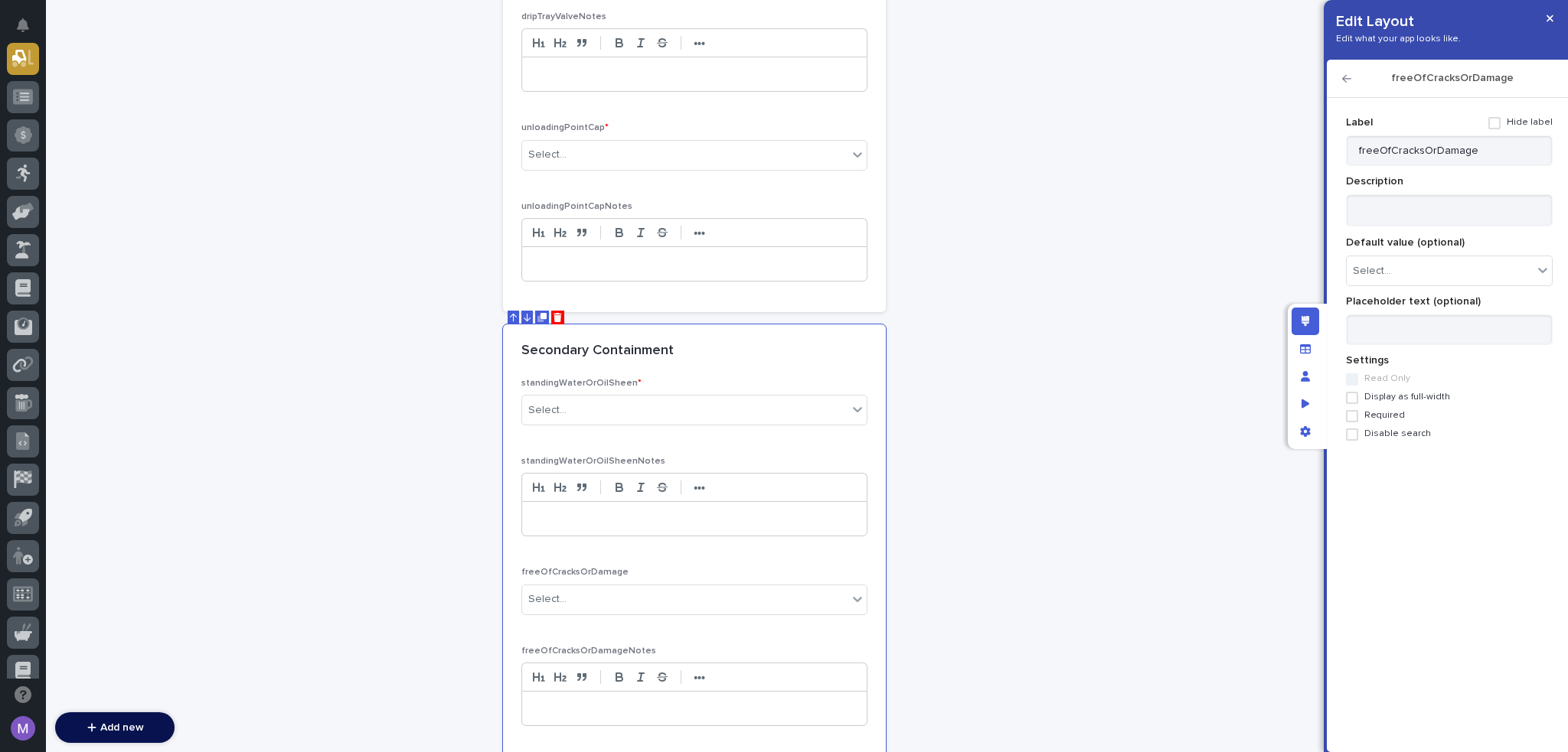
click at [1385, 412] on span "Required" at bounding box center [1385, 416] width 40 height 11
click at [1347, 80] on icon "button" at bounding box center [1347, 78] width 9 height 11
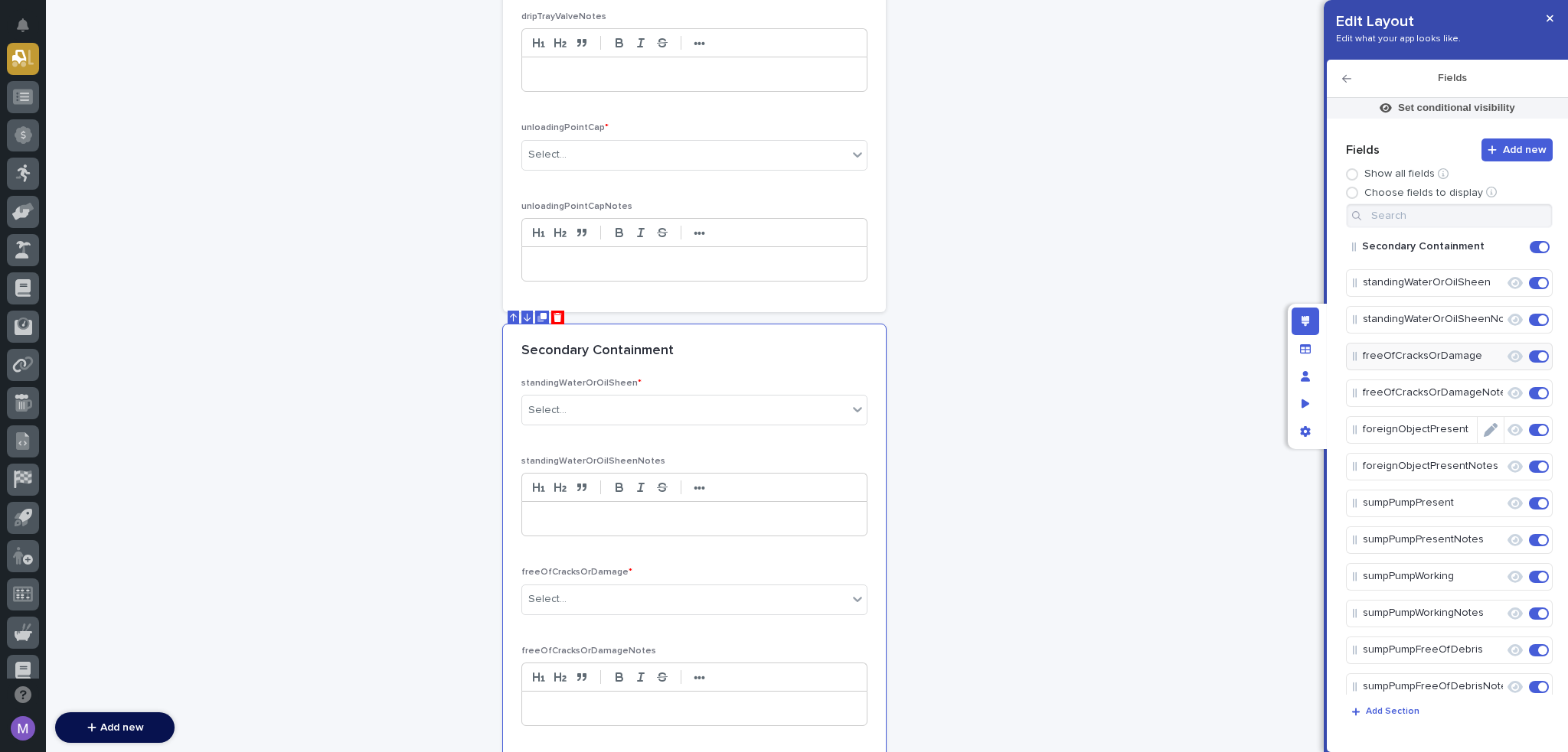
click at [1484, 432] on icon "Edit" at bounding box center [1491, 430] width 13 height 13
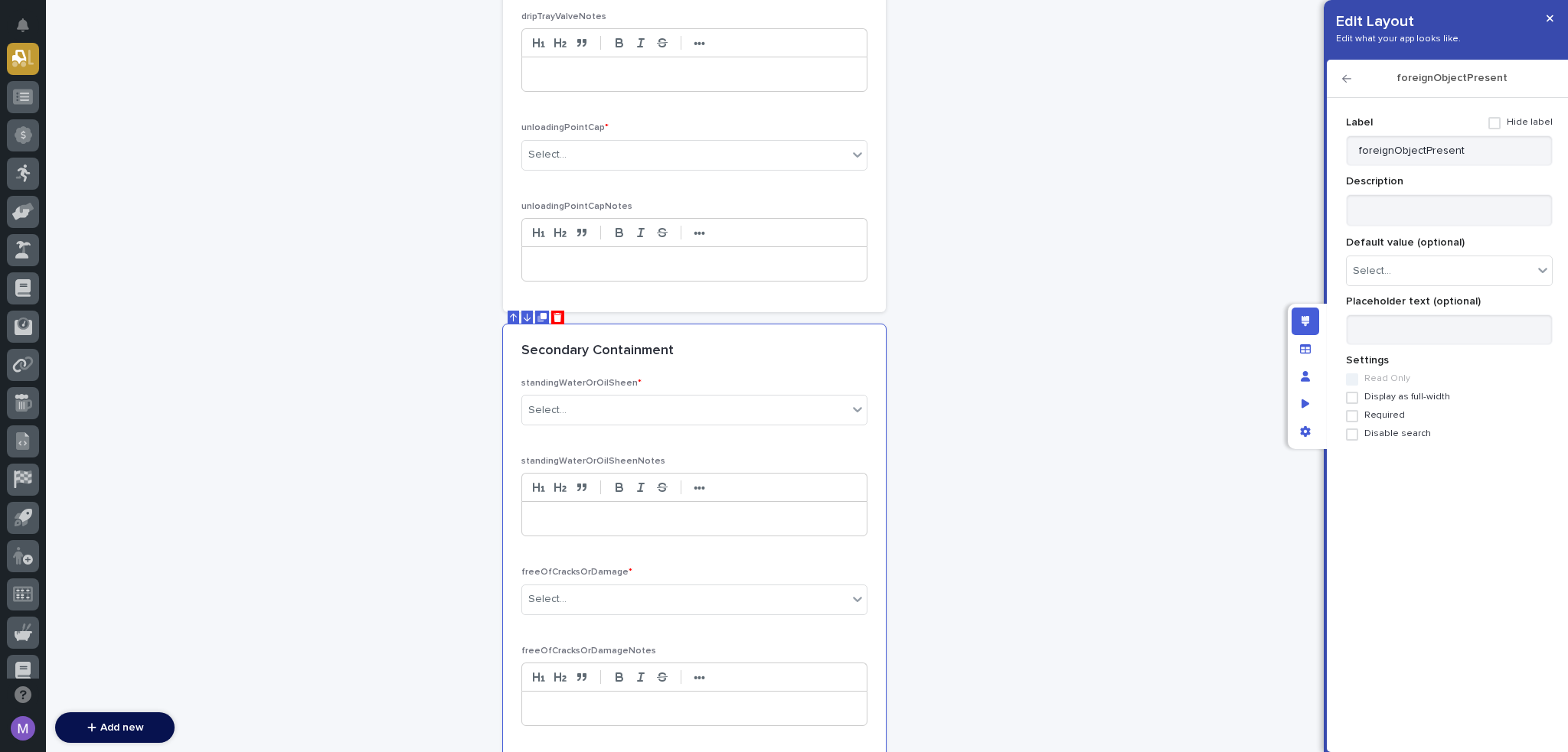
click at [1390, 411] on span "Required" at bounding box center [1385, 416] width 40 height 11
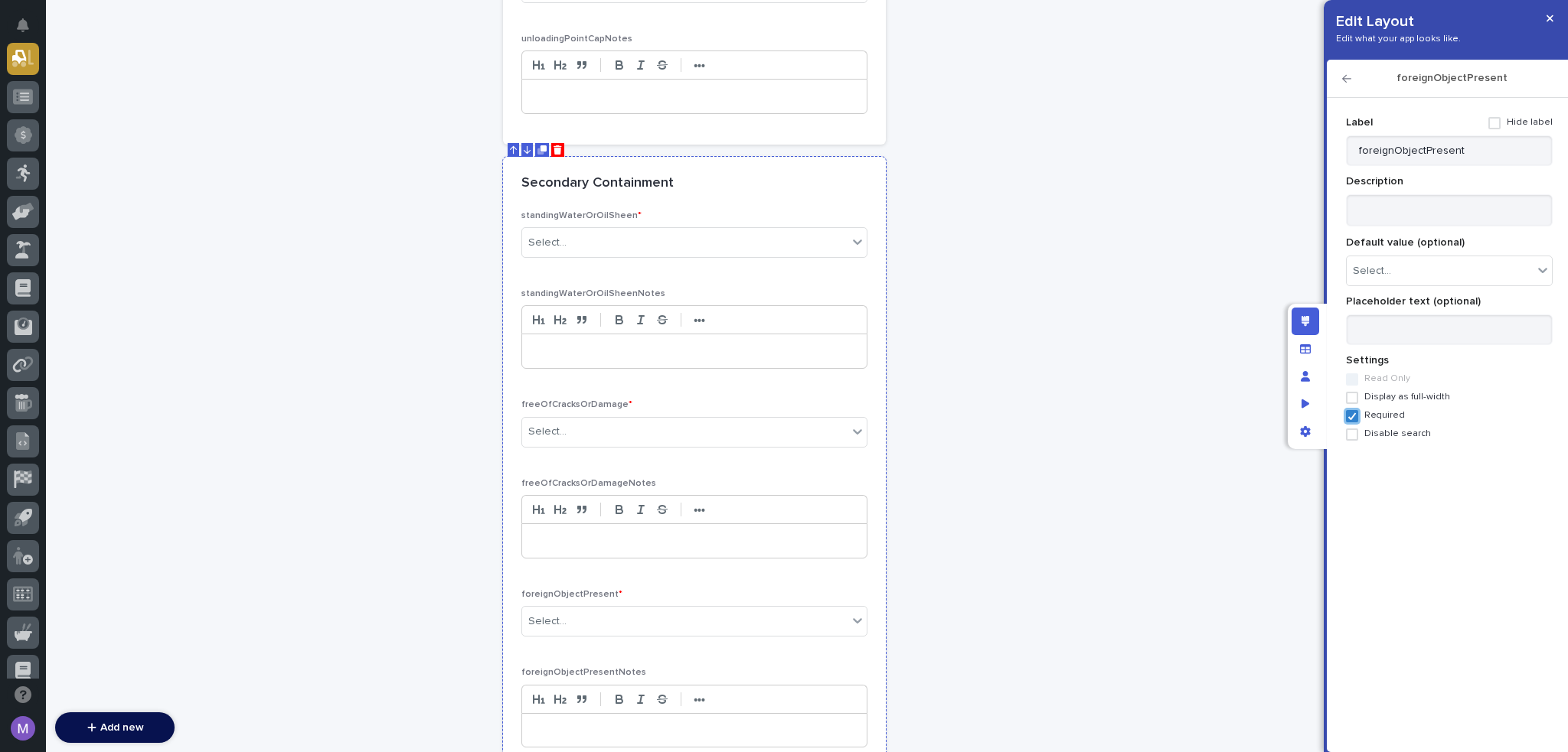
scroll to position [1914, 0]
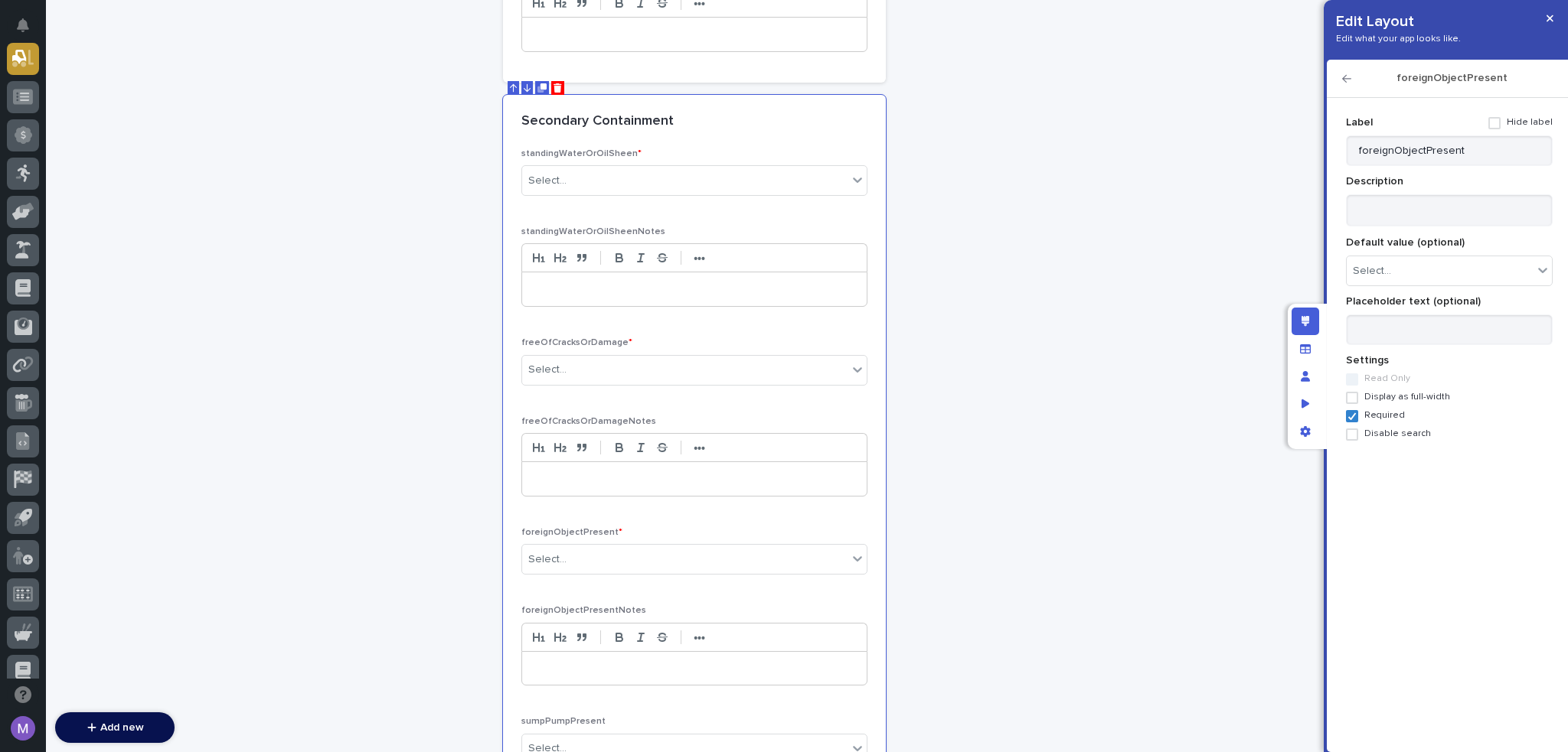
click at [1351, 82] on icon "button" at bounding box center [1347, 78] width 9 height 11
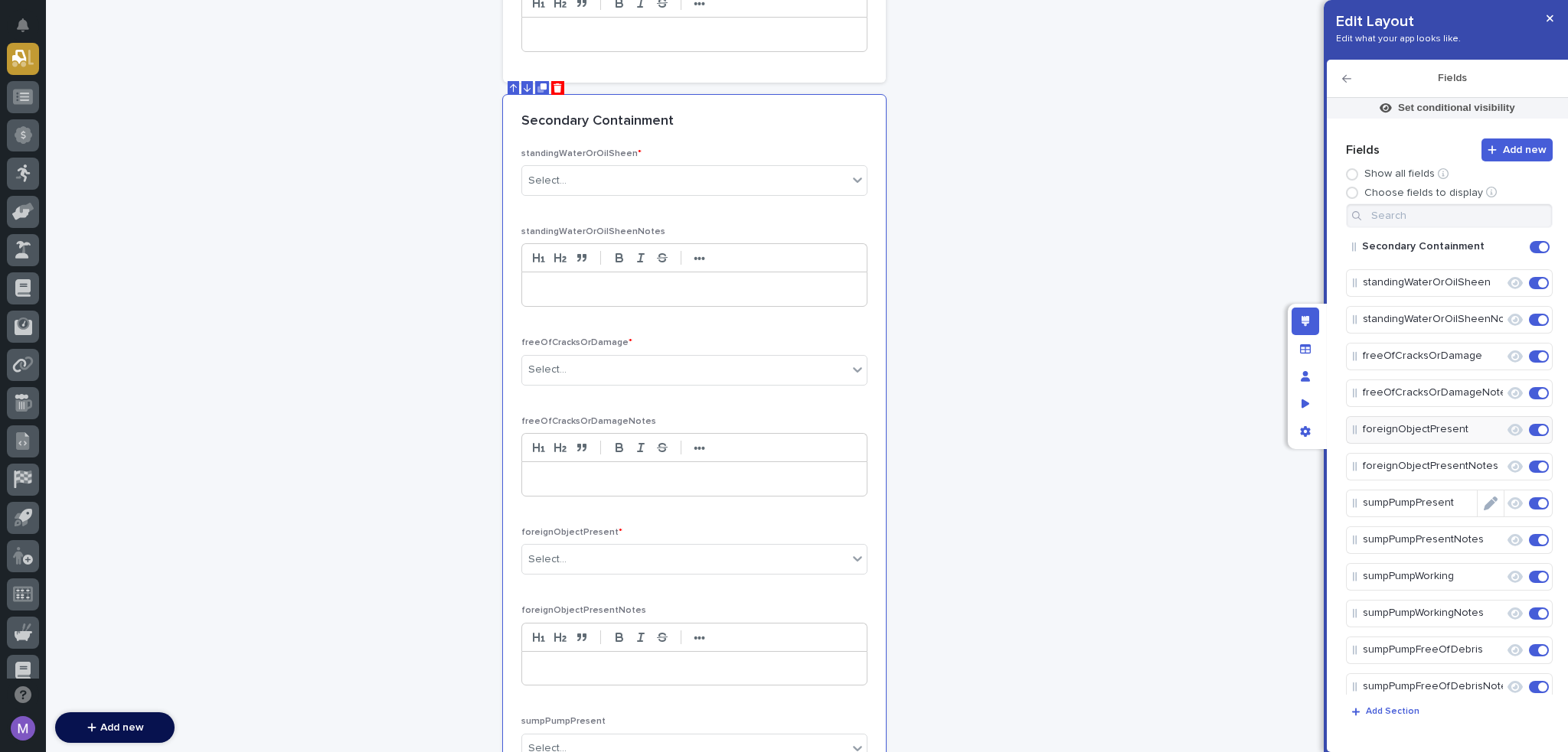
click at [1486, 497] on icon "Edit" at bounding box center [1491, 504] width 13 height 13
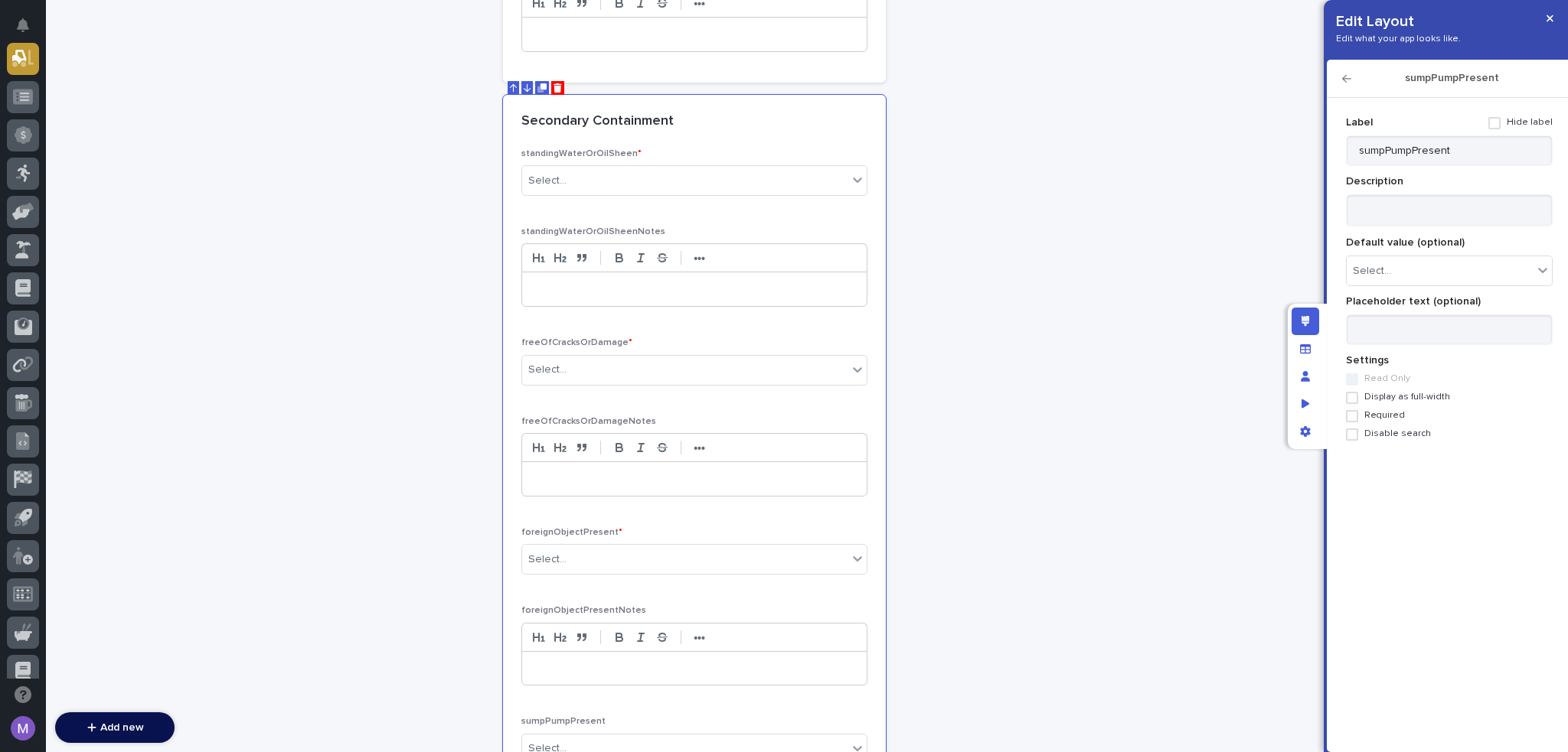
click at [1384, 412] on span "Required" at bounding box center [1385, 416] width 40 height 11
click at [1342, 79] on icon "button" at bounding box center [1347, 78] width 9 height 8
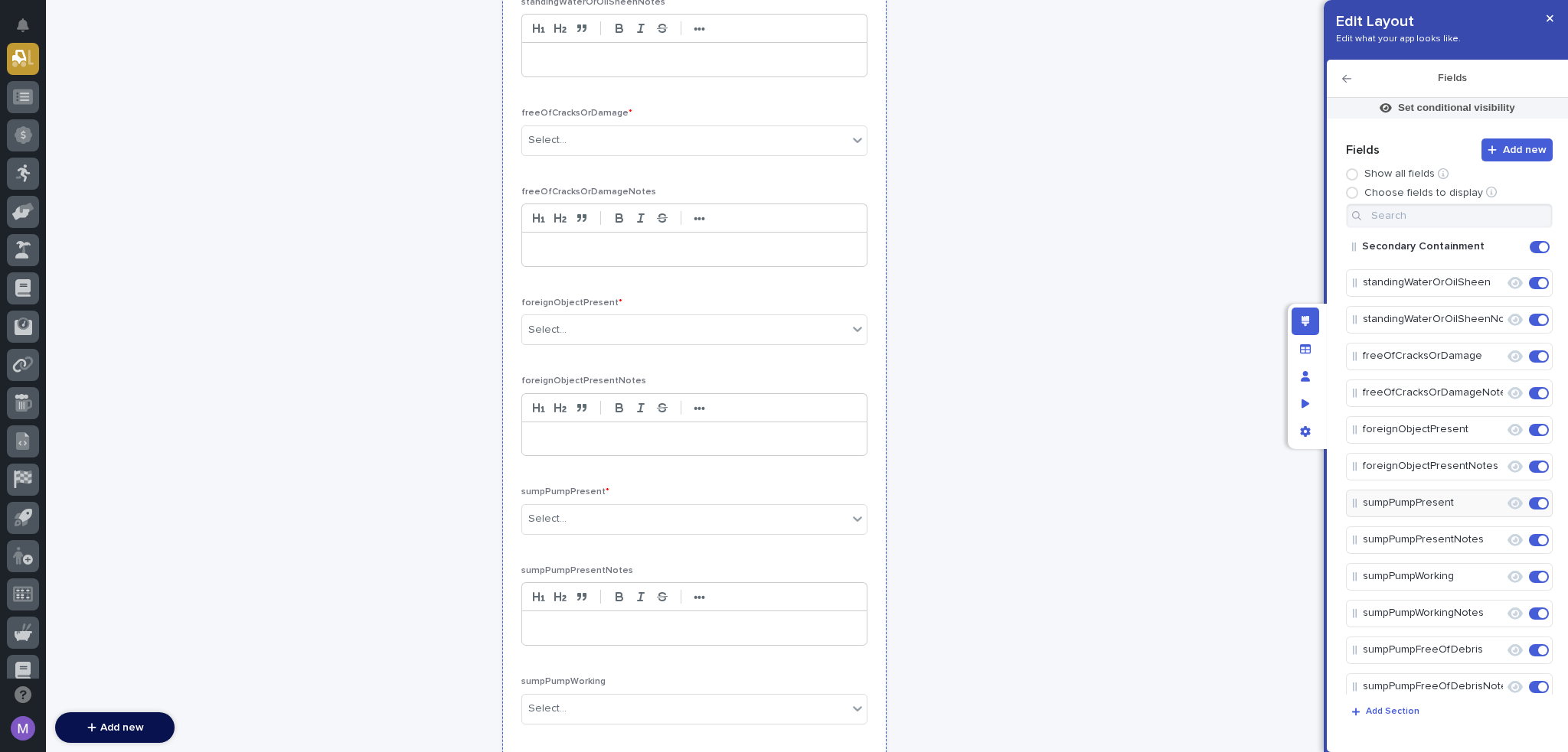
scroll to position [2220, 0]
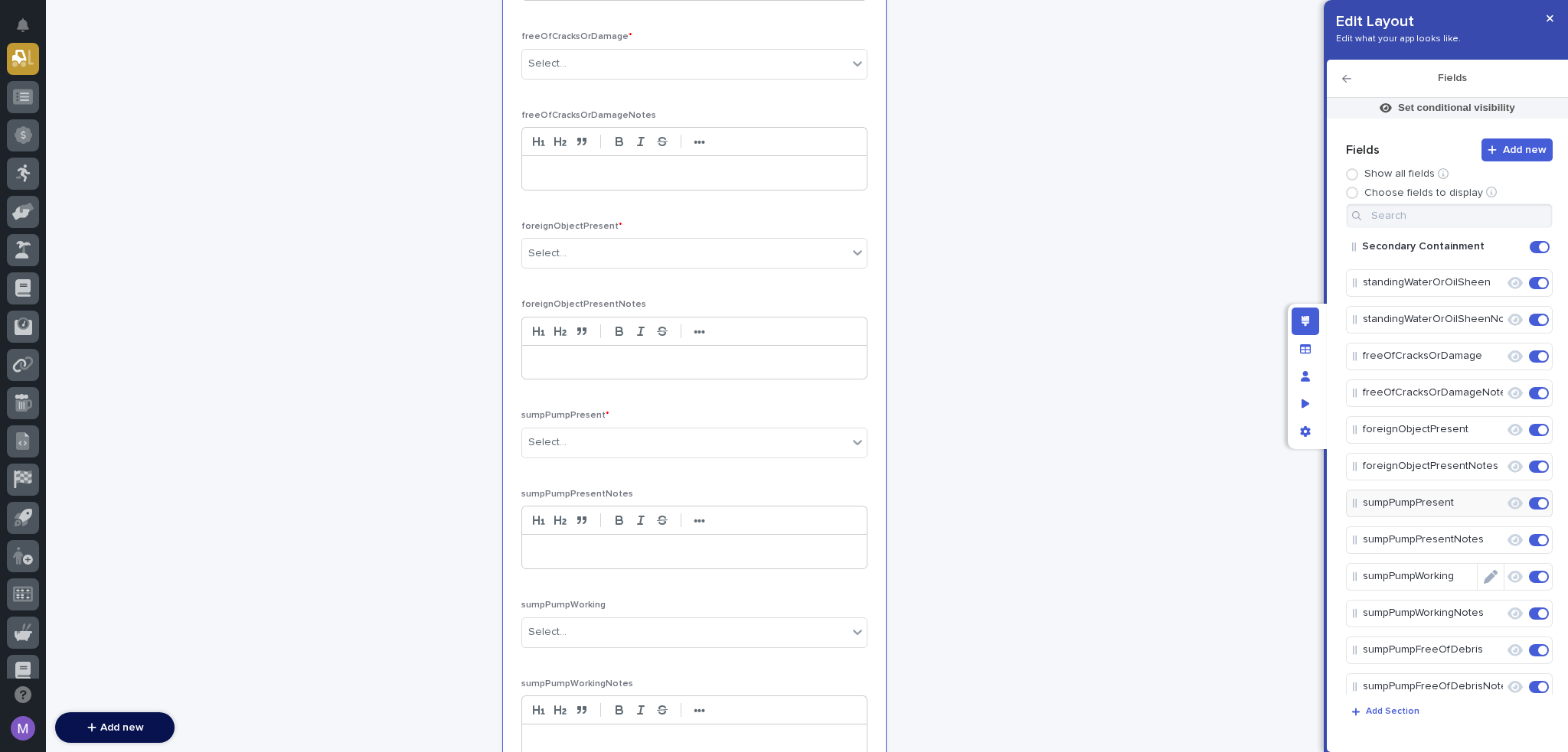
click at [1484, 572] on icon "Edit" at bounding box center [1491, 577] width 13 height 13
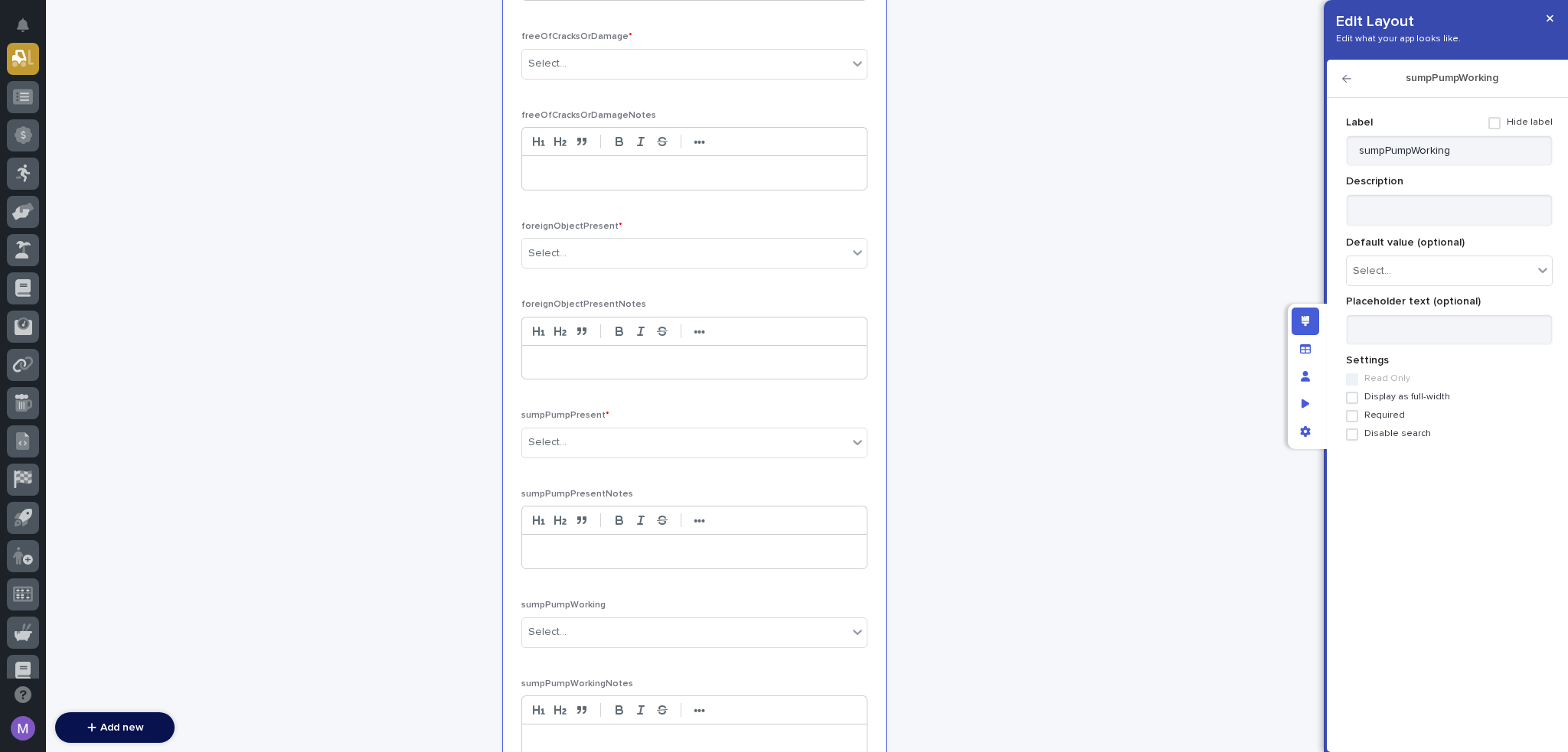
click at [1397, 414] on span "Required" at bounding box center [1385, 416] width 40 height 11
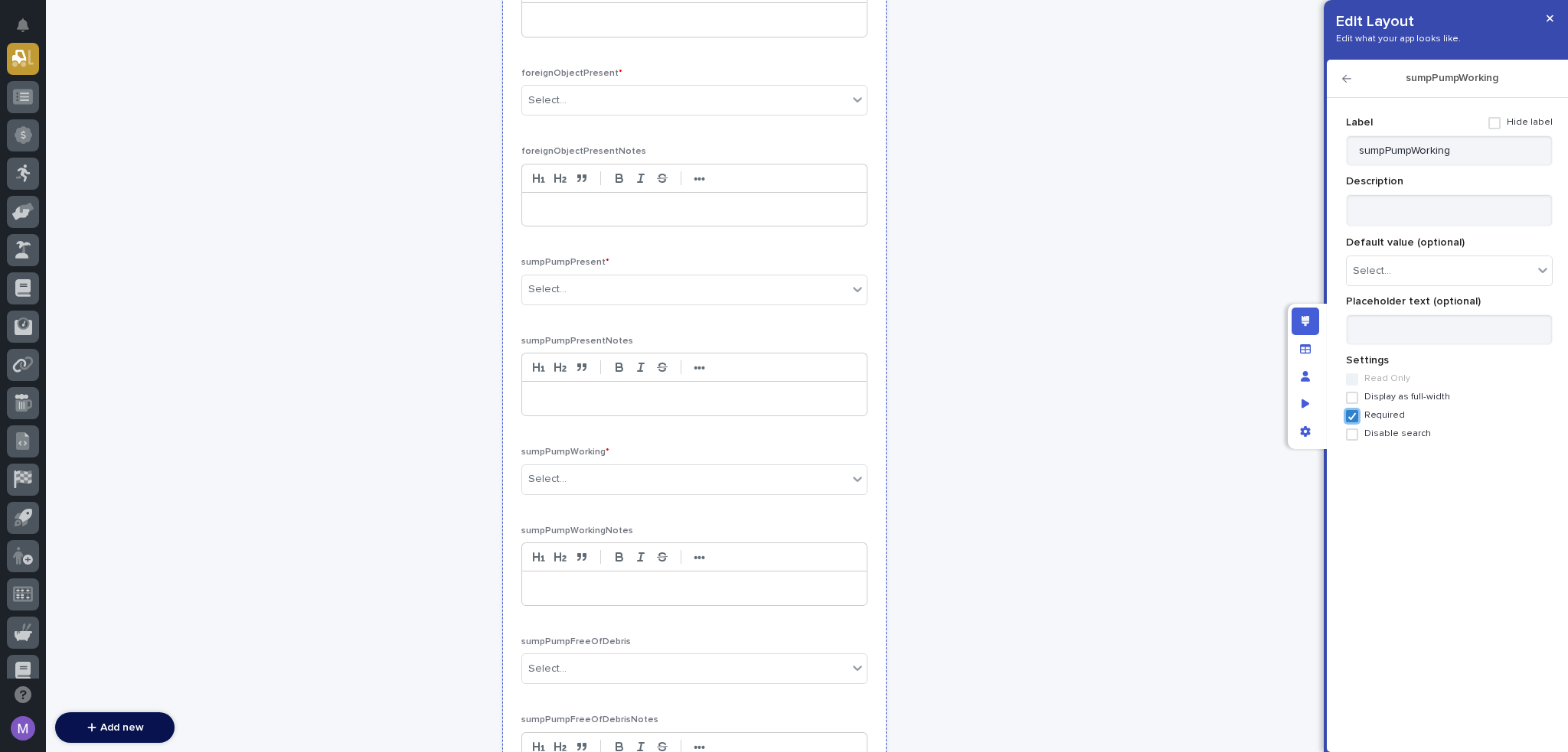
scroll to position [2449, 0]
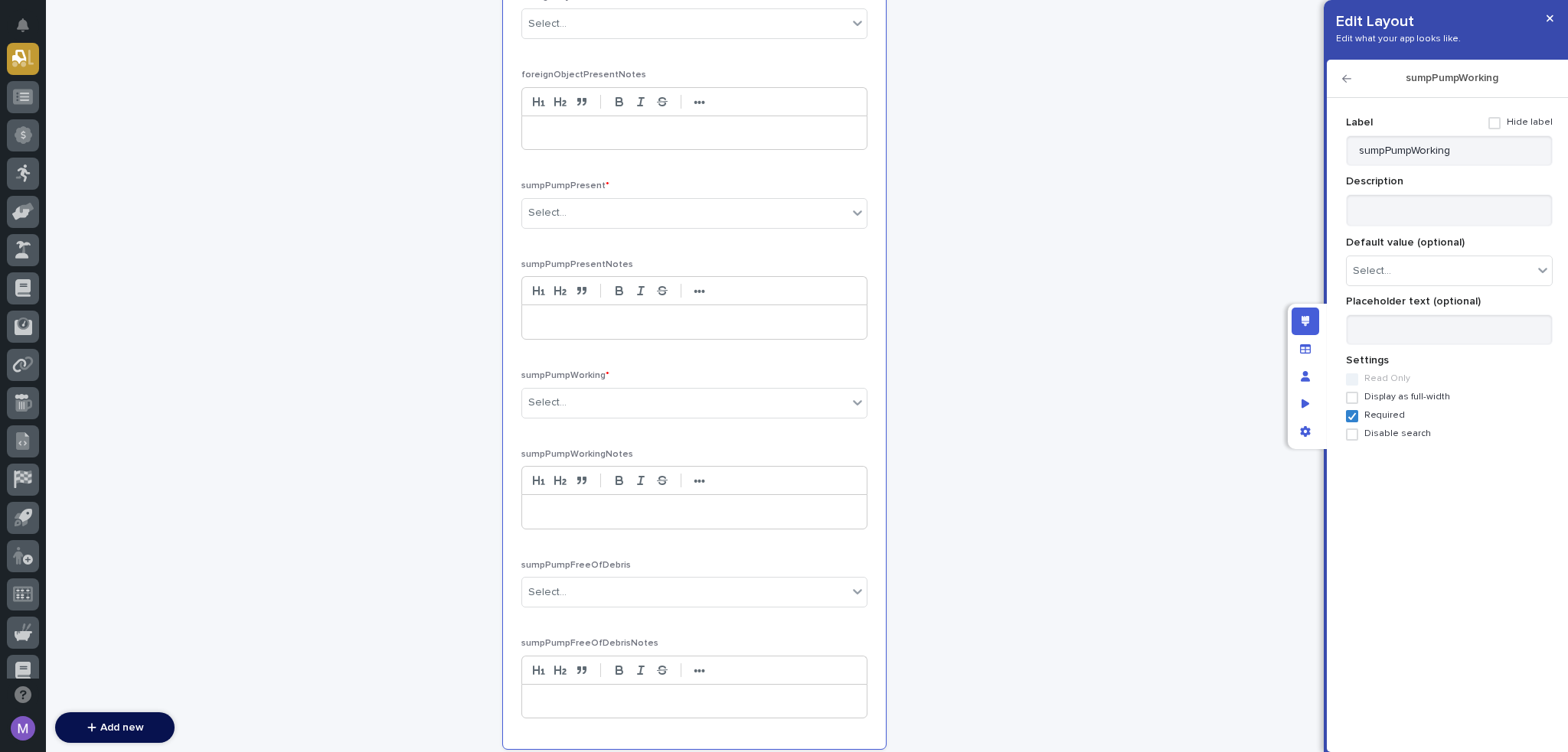
click at [1345, 78] on icon "button" at bounding box center [1347, 78] width 9 height 8
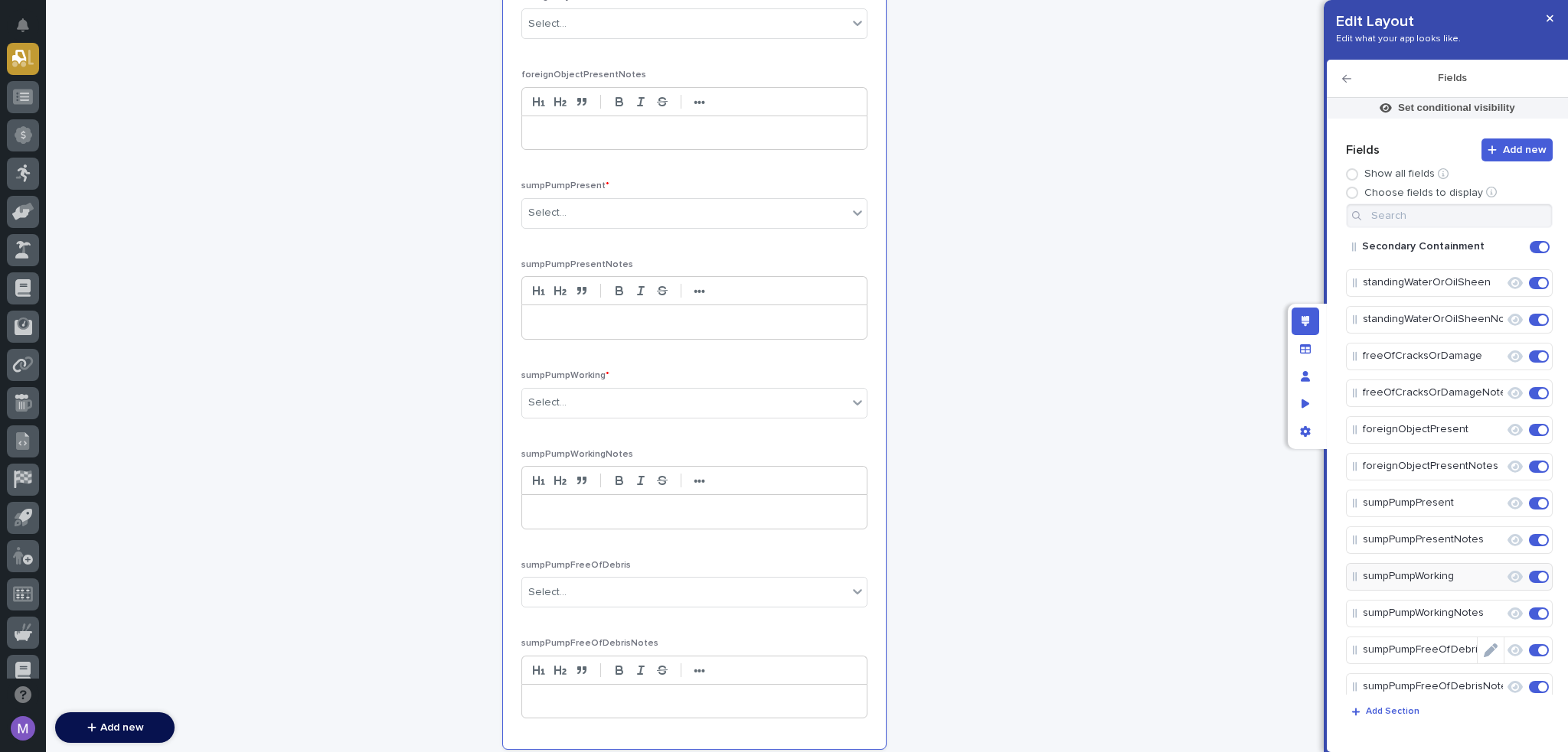
click at [1484, 643] on icon "Edit" at bounding box center [1491, 650] width 13 height 13
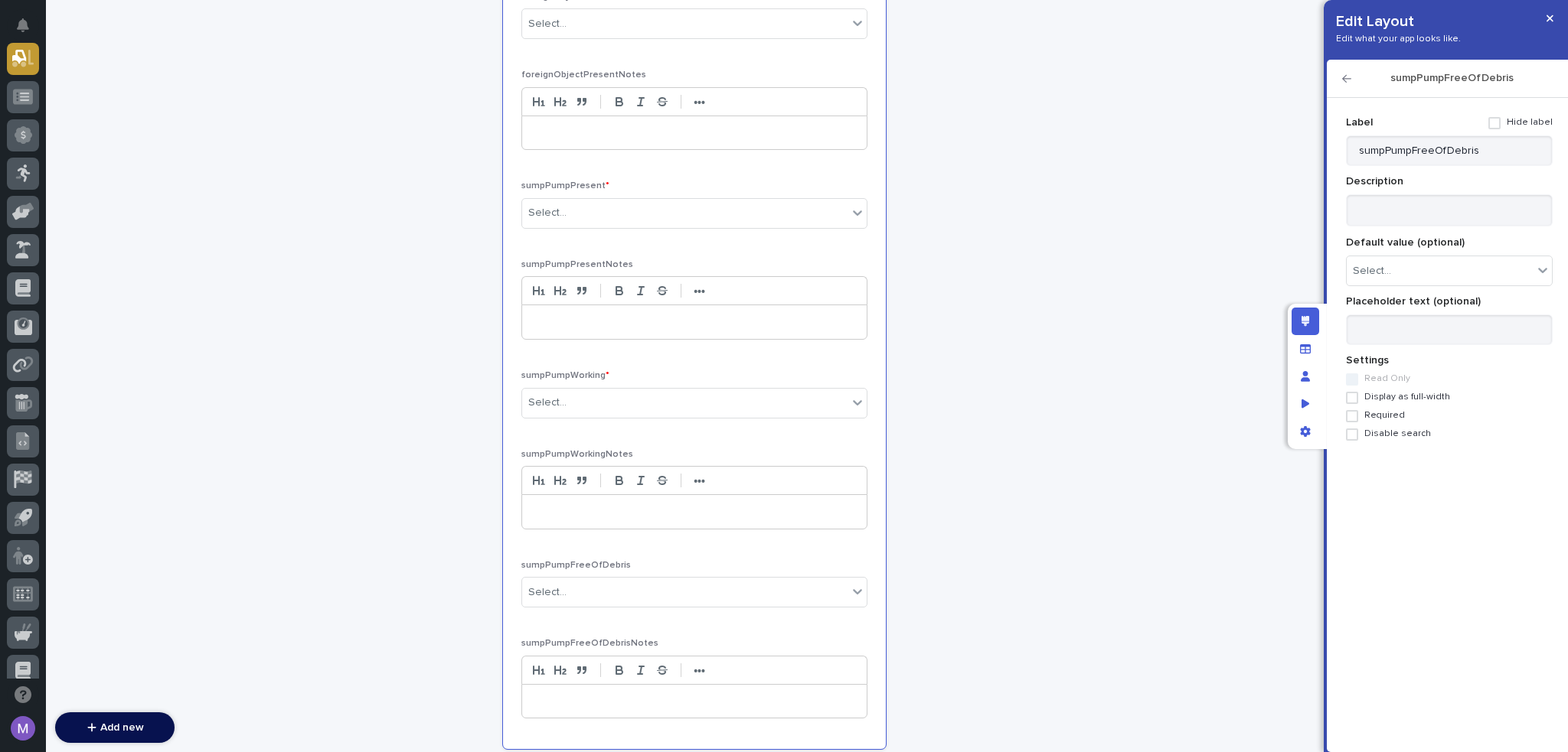
click at [1398, 412] on span "Required" at bounding box center [1385, 416] width 40 height 11
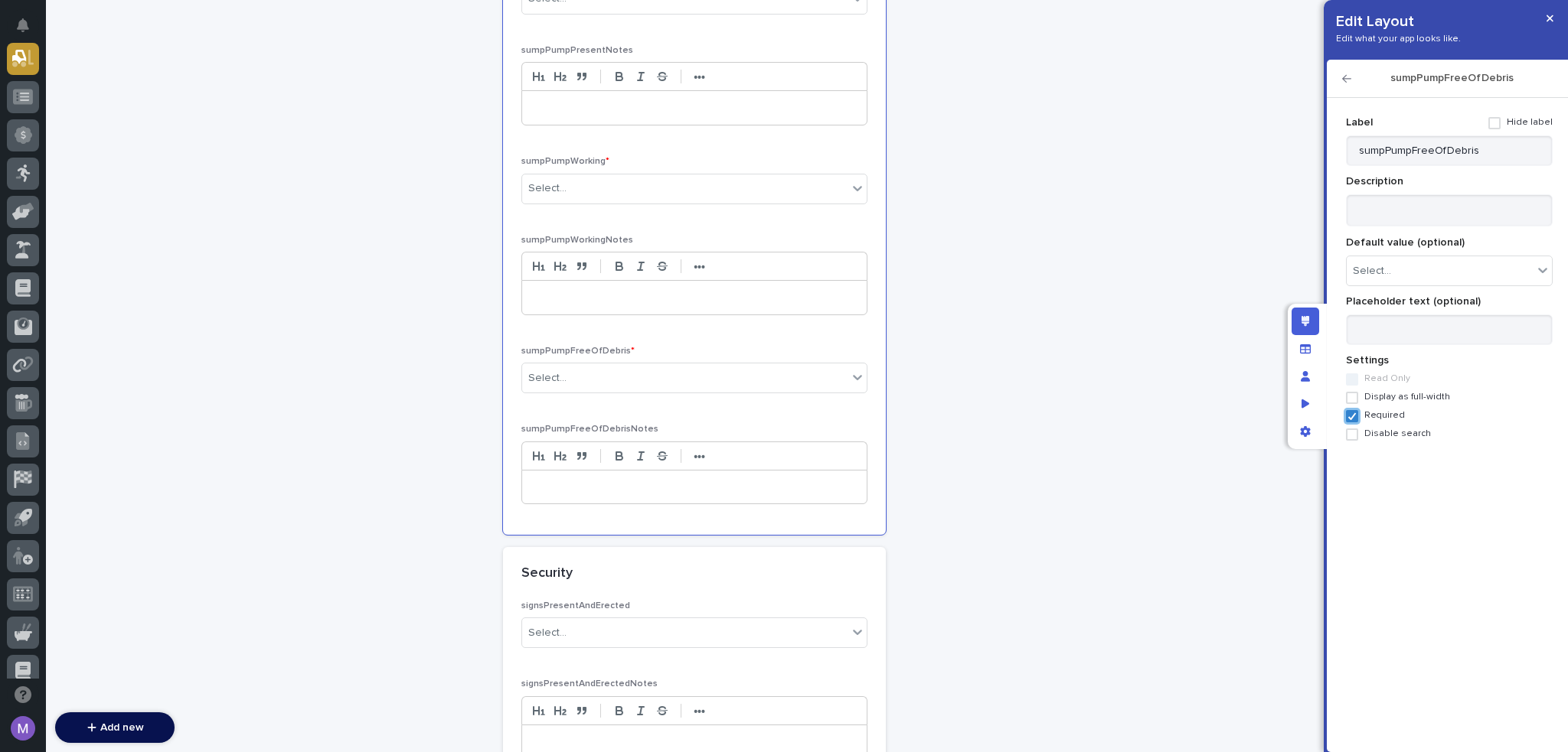
scroll to position [2756, 0]
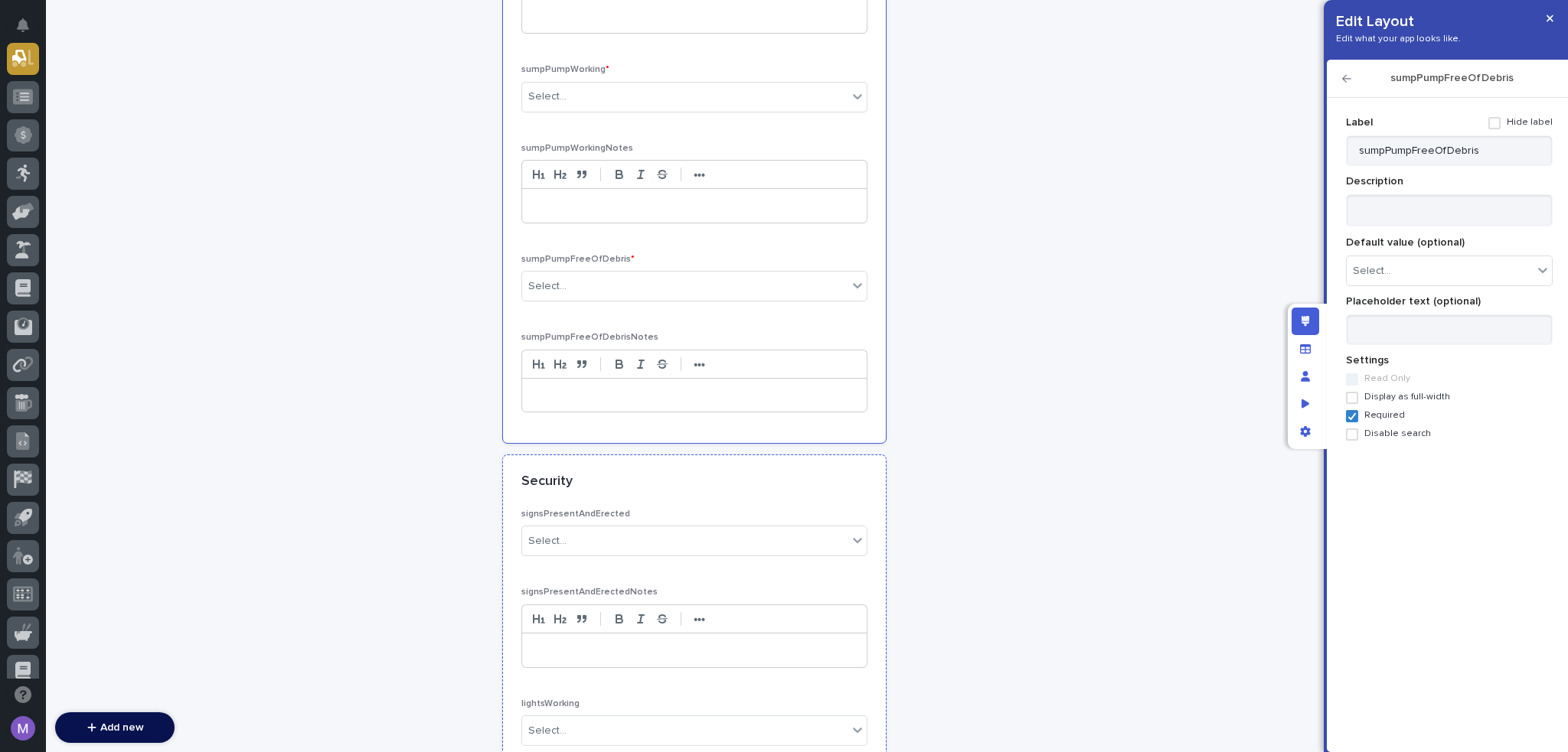
click at [777, 477] on div "Security" at bounding box center [692, 482] width 340 height 17
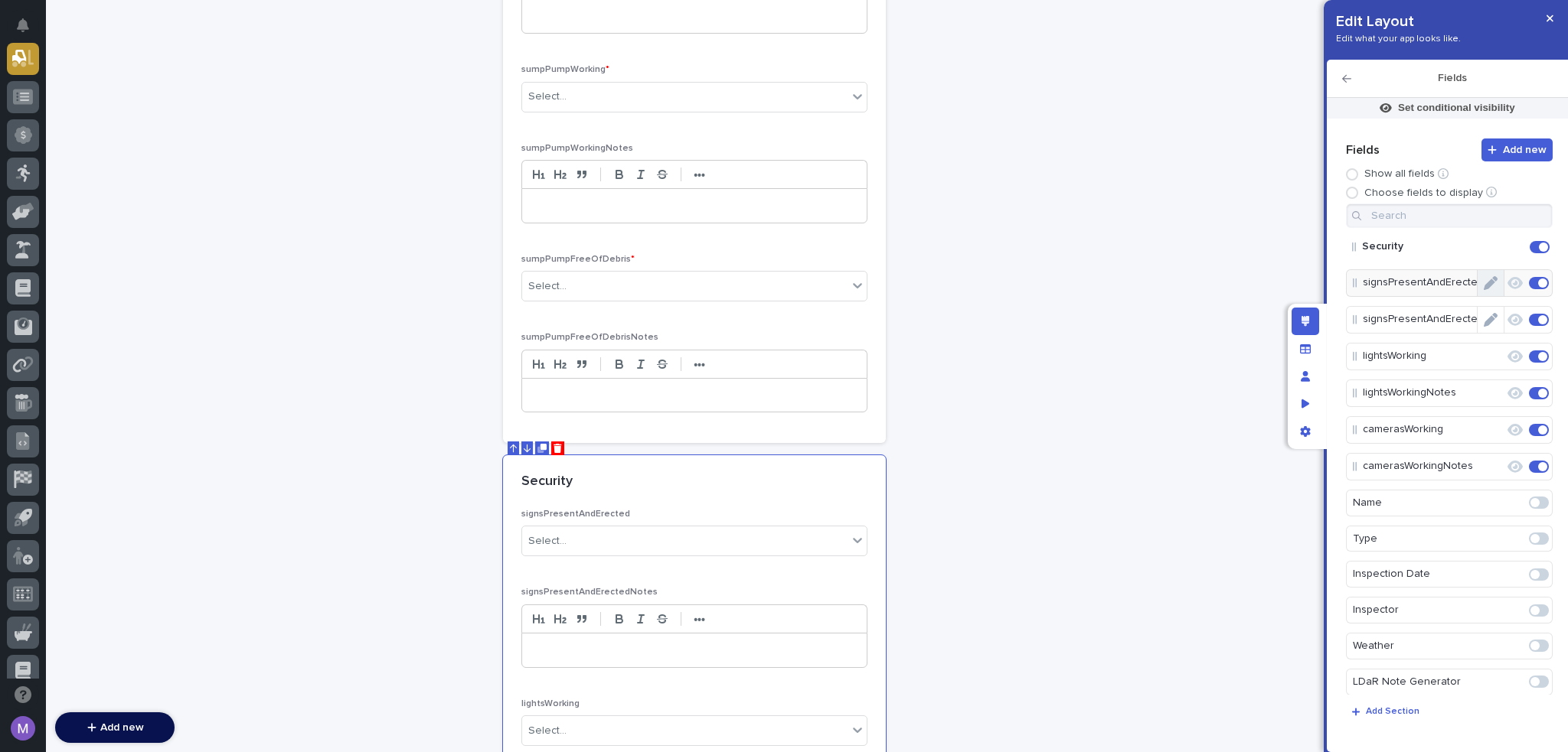
click at [1491, 284] on button "Edit" at bounding box center [1491, 283] width 26 height 26
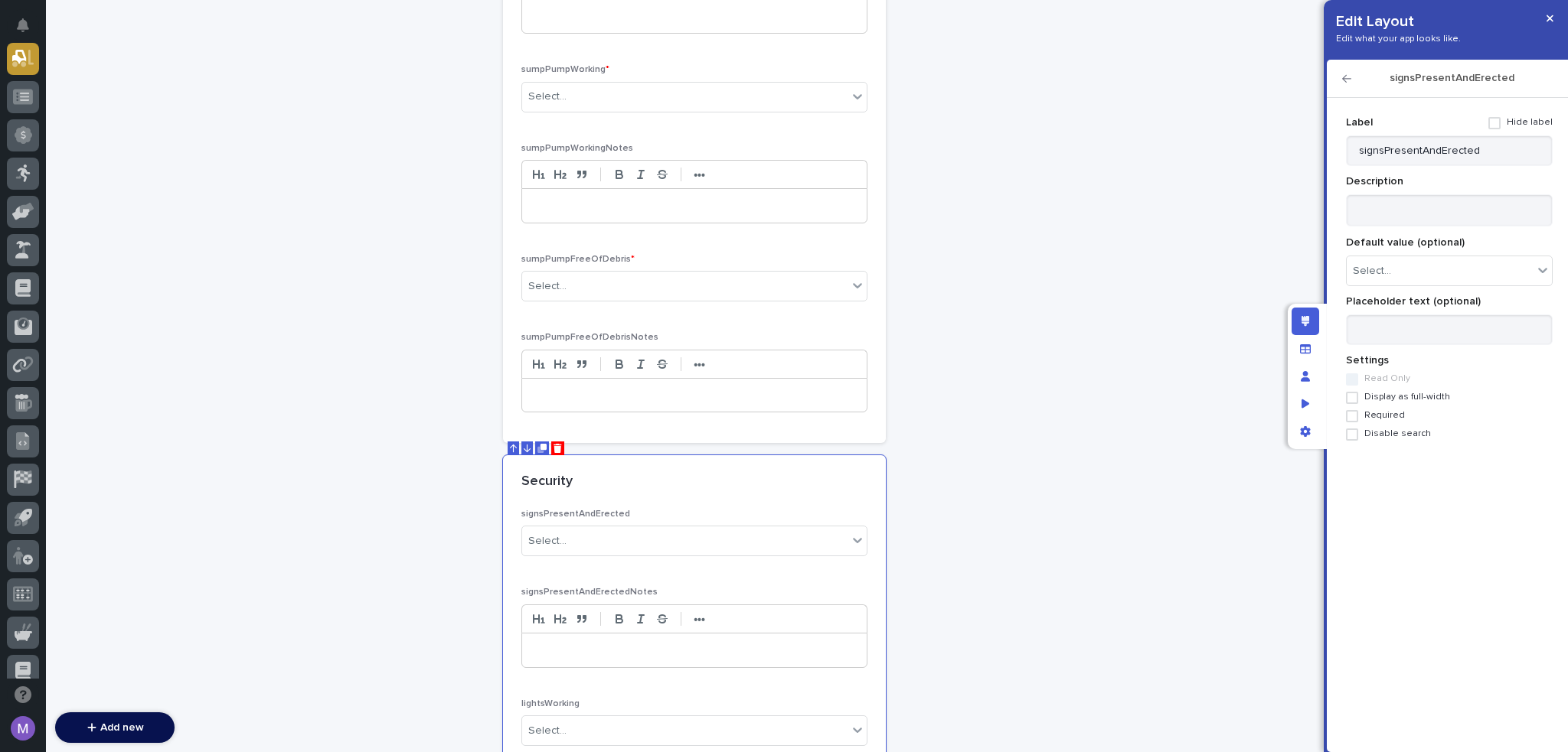
click at [1380, 415] on span "Required" at bounding box center [1385, 416] width 40 height 11
click at [1346, 77] on icon "button" at bounding box center [1347, 78] width 9 height 11
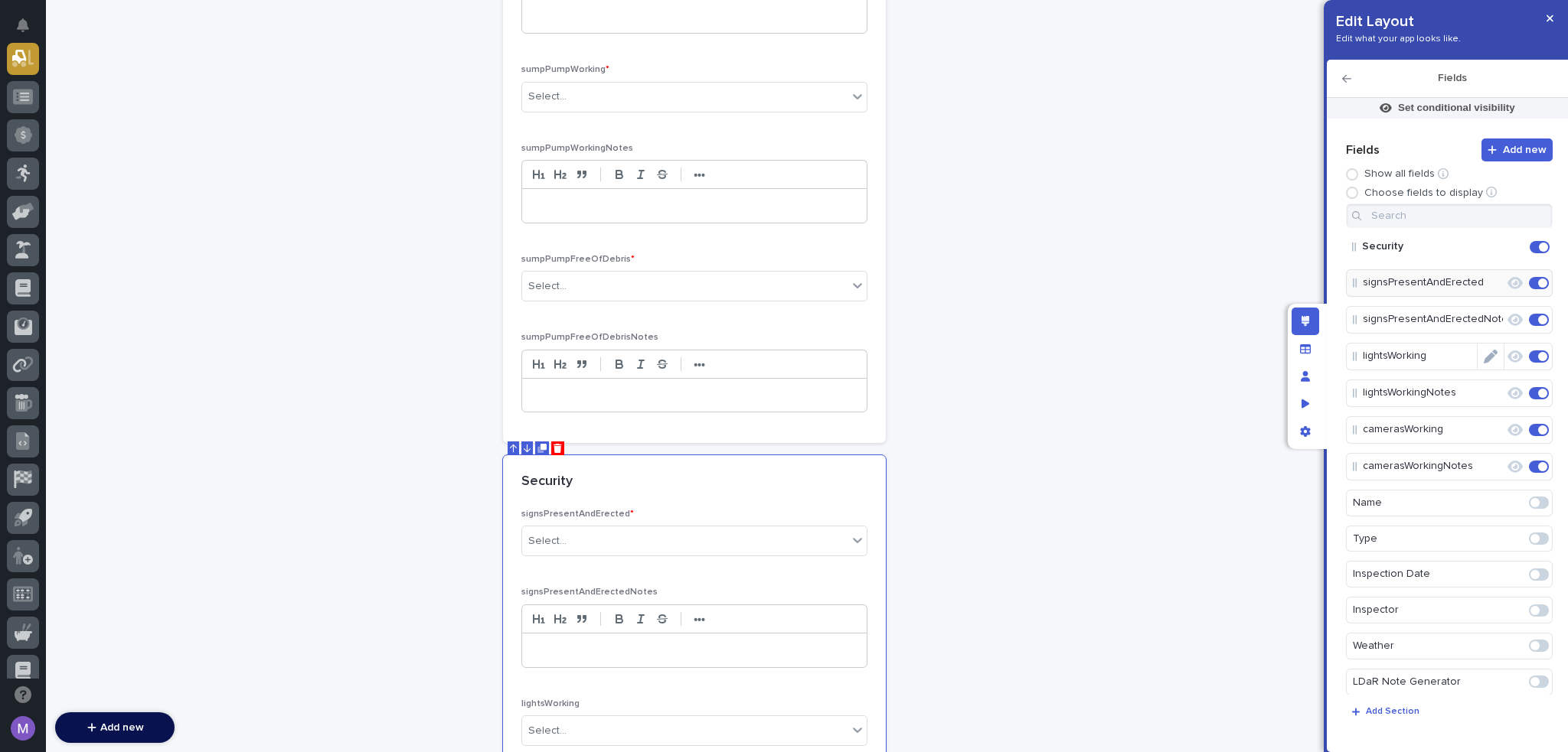
click at [1484, 356] on icon "Edit" at bounding box center [1491, 357] width 13 height 13
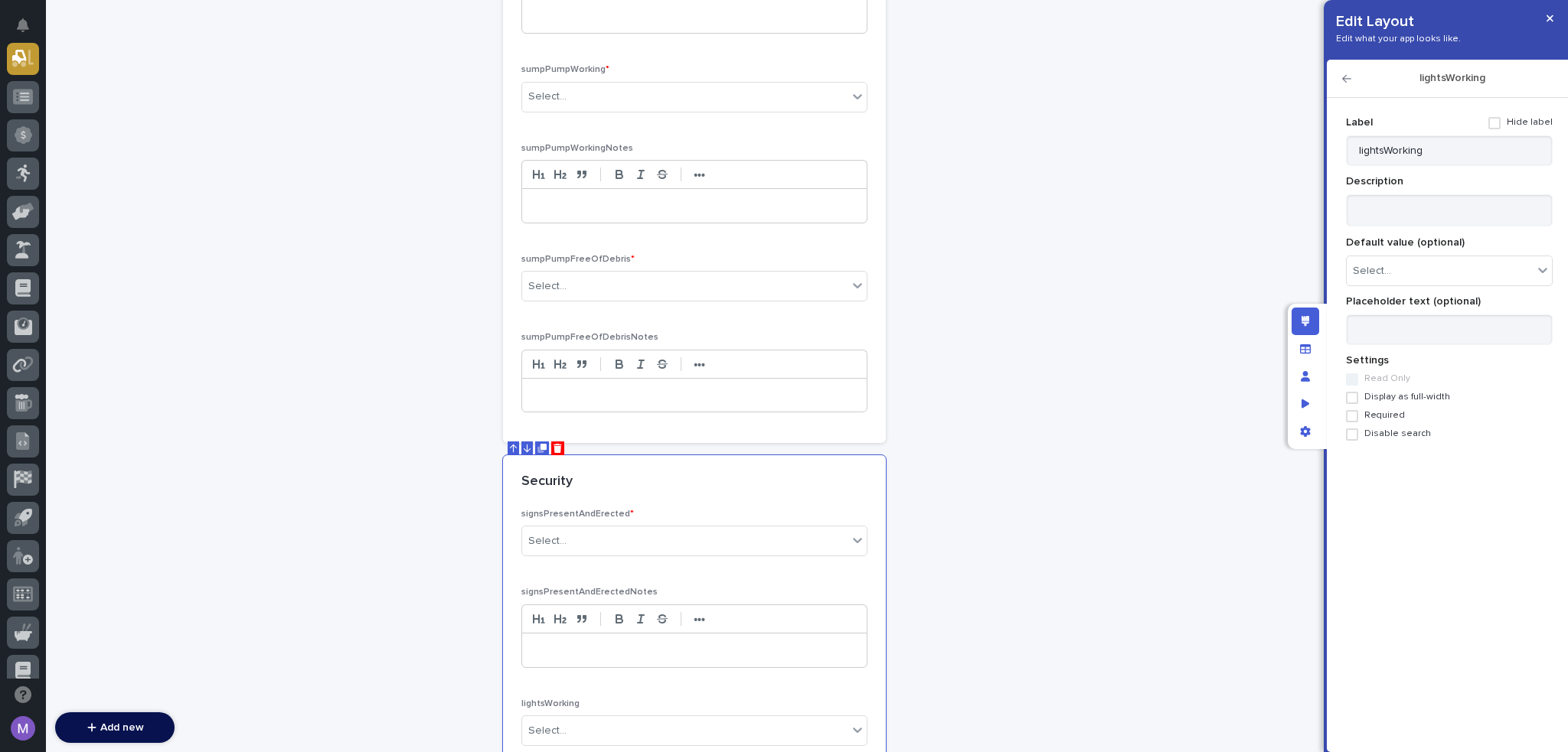
click at [1381, 410] on label "Required" at bounding box center [1450, 416] width 207 height 13
click at [1347, 82] on icon "button" at bounding box center [1347, 78] width 9 height 11
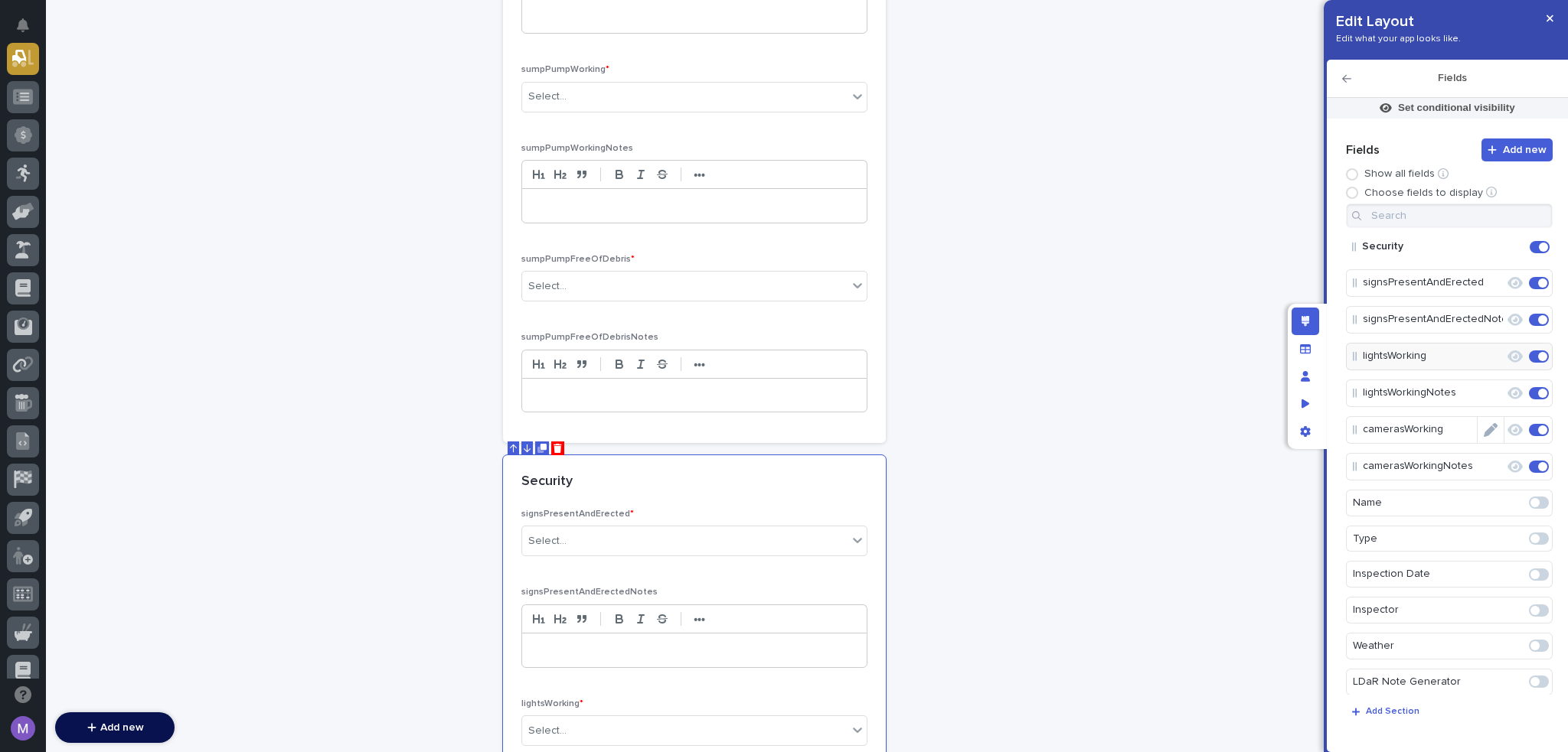
drag, startPoint x: 1486, startPoint y: 427, endPoint x: 1446, endPoint y: 425, distance: 40.0
click at [1505, 427] on icon "Edit" at bounding box center [1505, 430] width 0 height 13
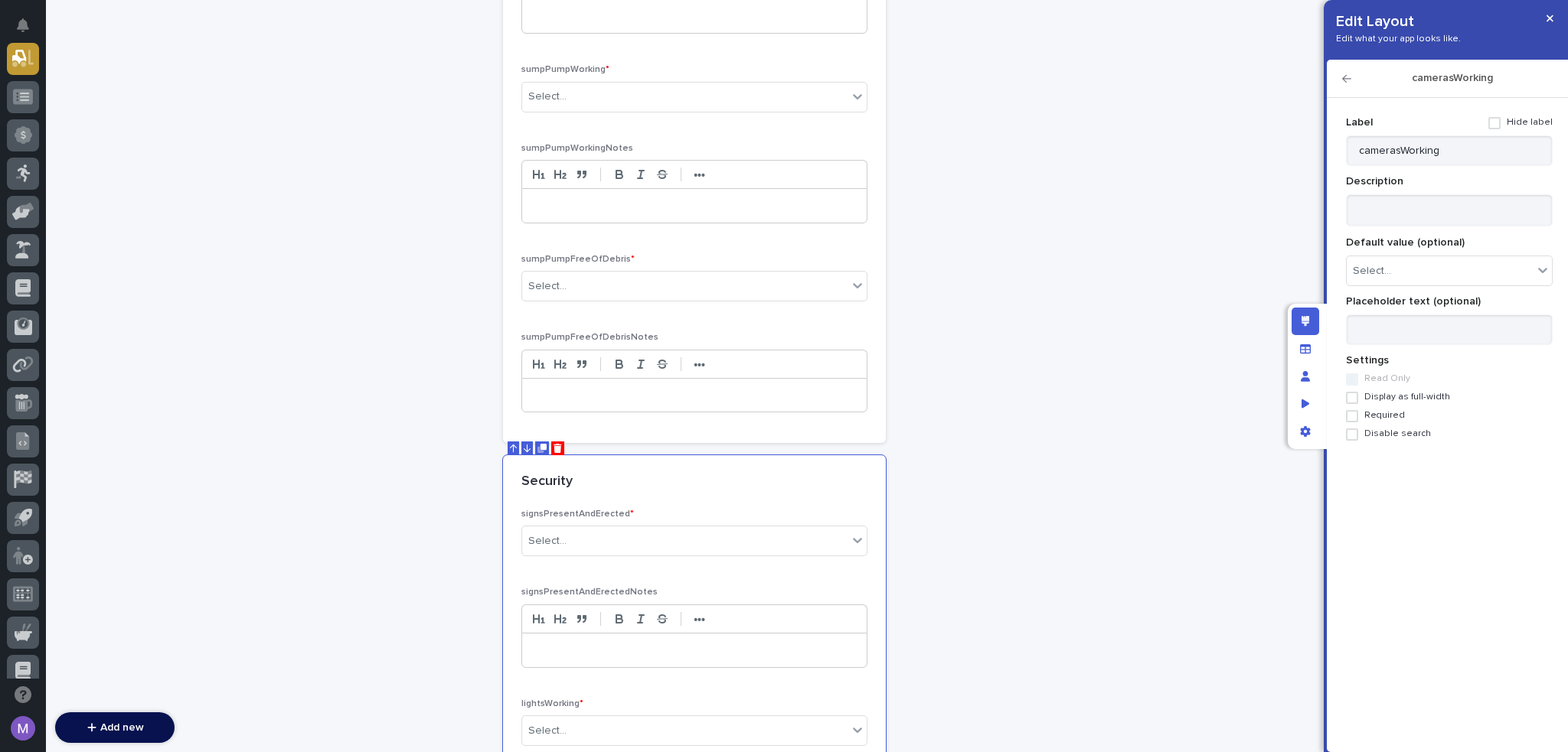
click at [1374, 412] on span "Required" at bounding box center [1385, 416] width 40 height 11
click at [1350, 81] on icon "button" at bounding box center [1347, 78] width 9 height 11
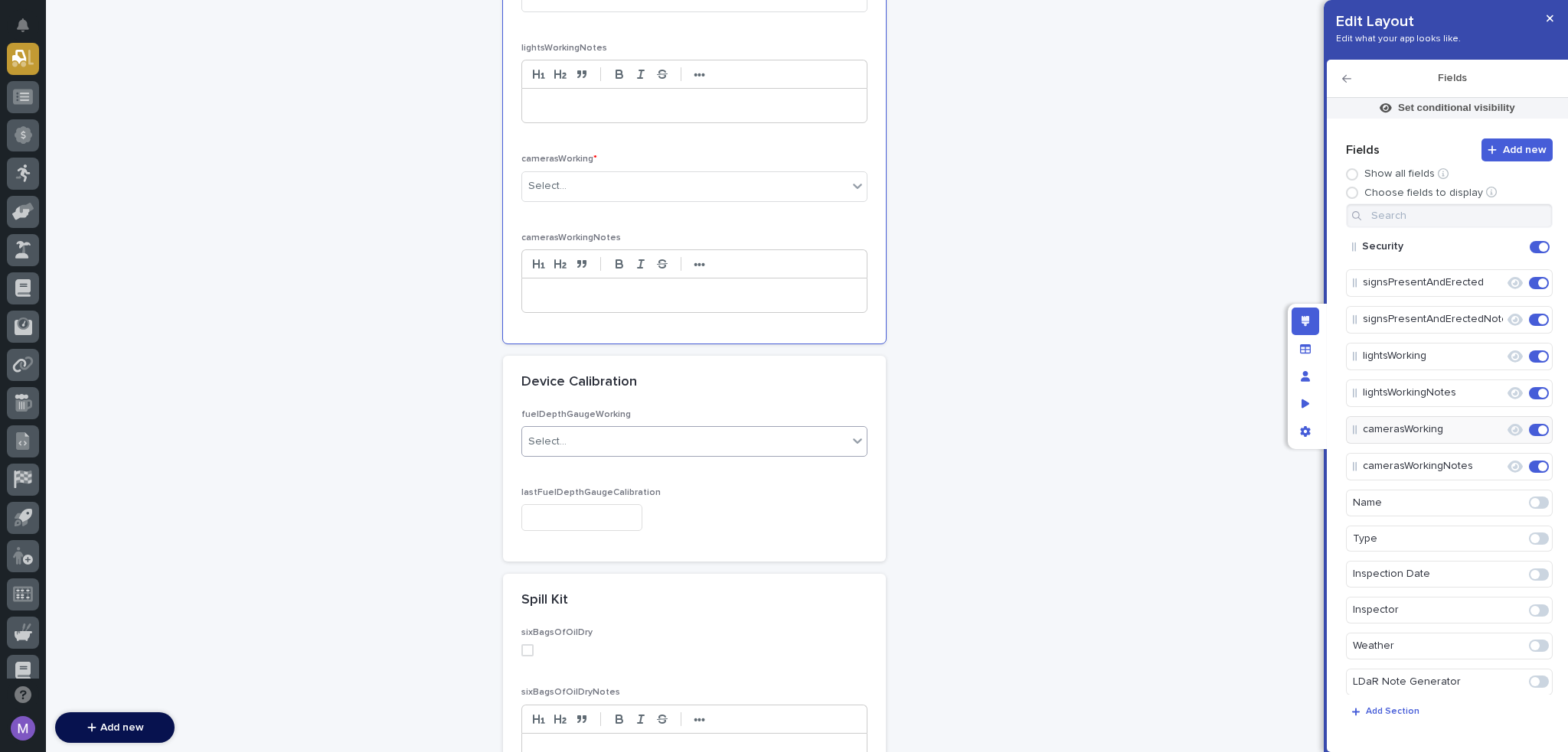
scroll to position [3521, 0]
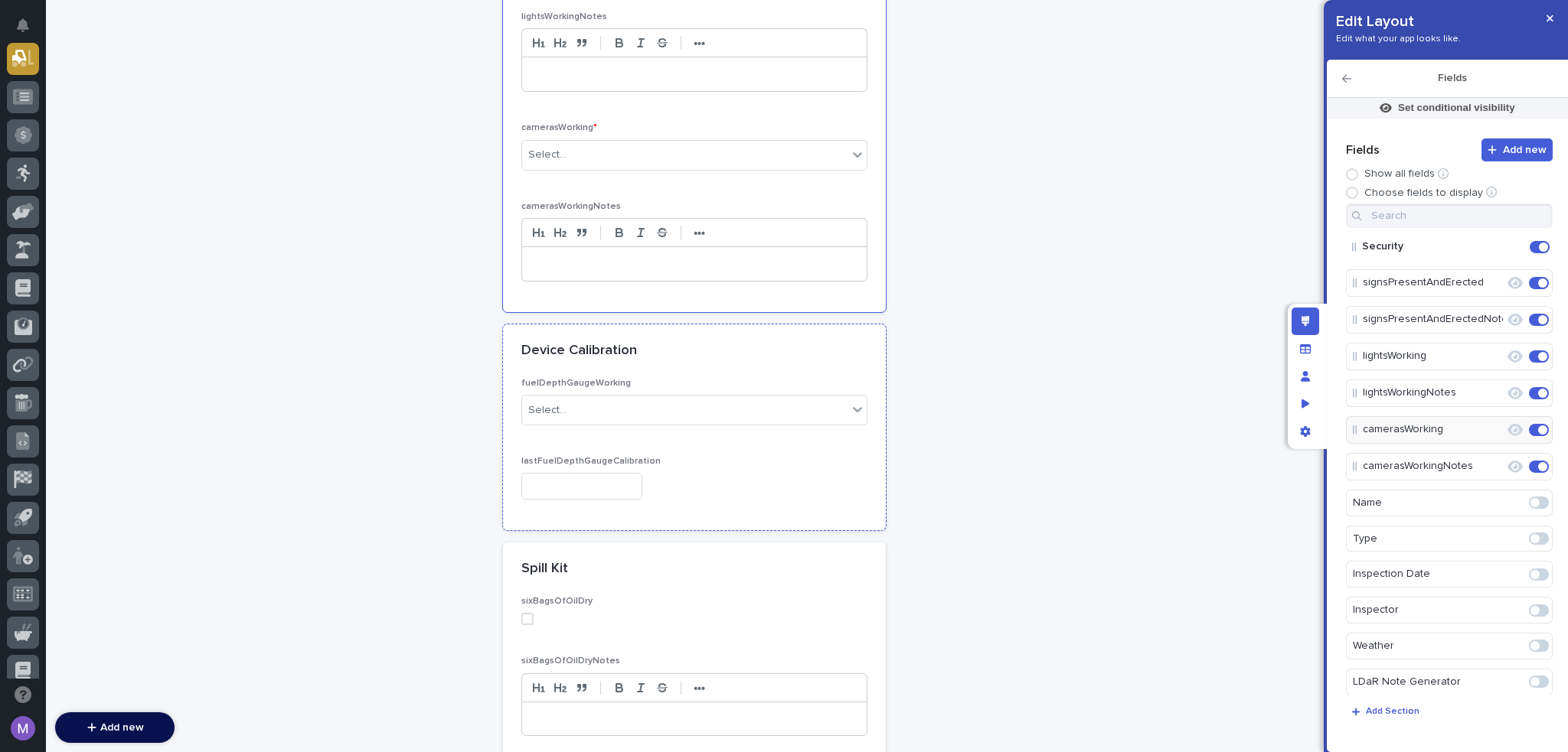
click at [784, 353] on div "Device Calibration" at bounding box center [694, 352] width 383 height 54
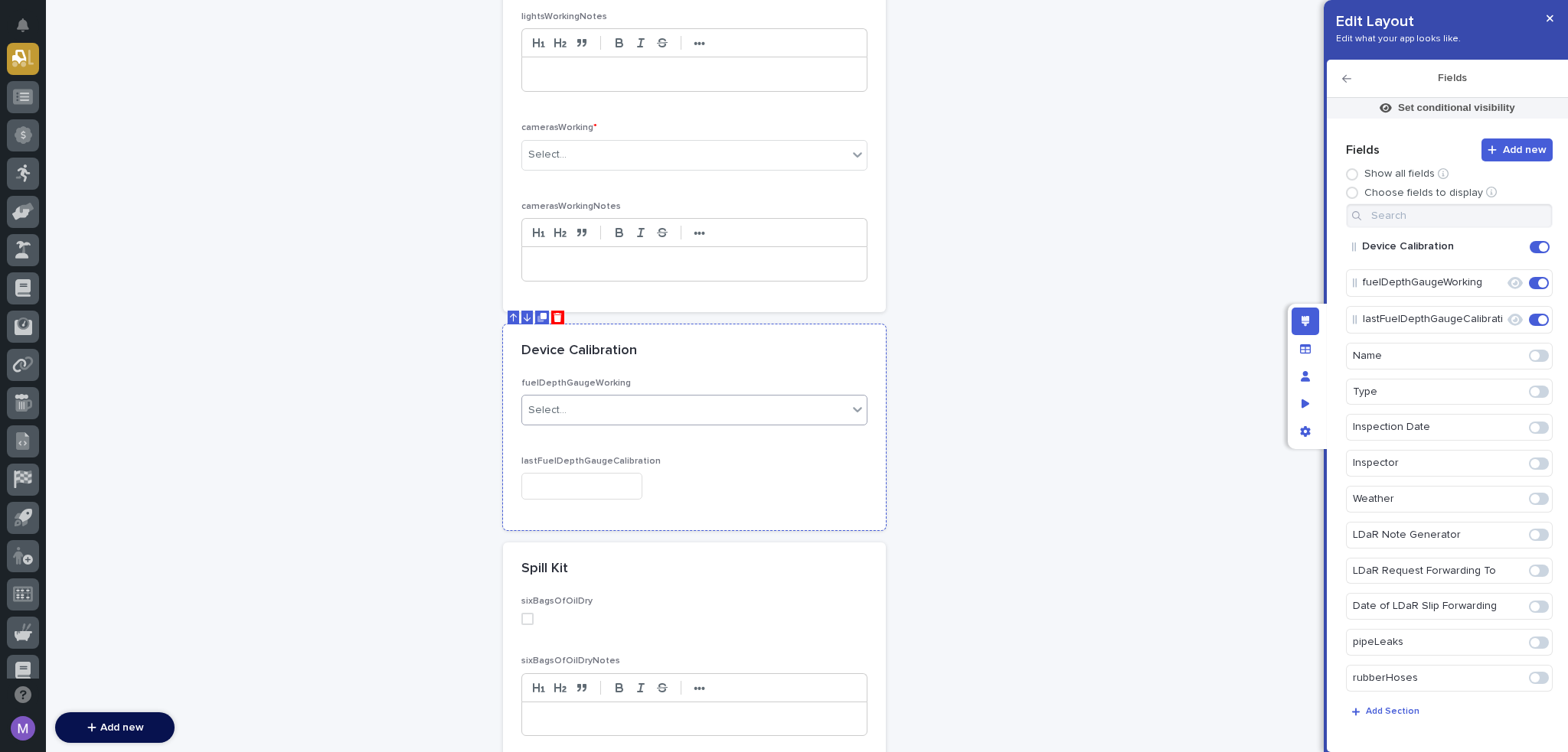
click at [680, 408] on div "Select..." at bounding box center [685, 410] width 326 height 25
click at [726, 361] on div "Device Calibration" at bounding box center [694, 352] width 383 height 54
click at [1489, 281] on icon "Edit" at bounding box center [1491, 283] width 13 height 13
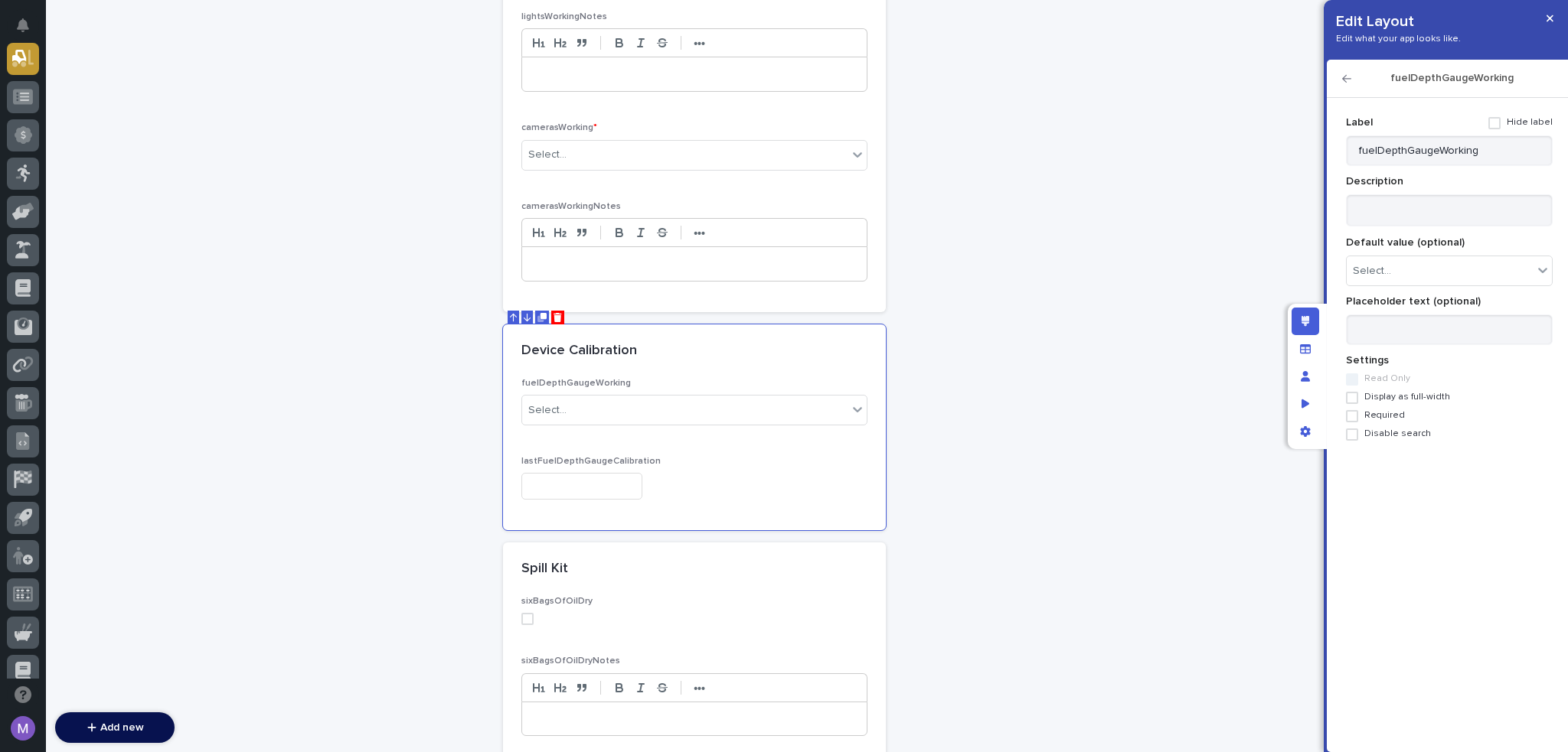
click at [1384, 411] on span "Required" at bounding box center [1385, 416] width 40 height 11
click at [1345, 80] on icon "button" at bounding box center [1347, 78] width 9 height 8
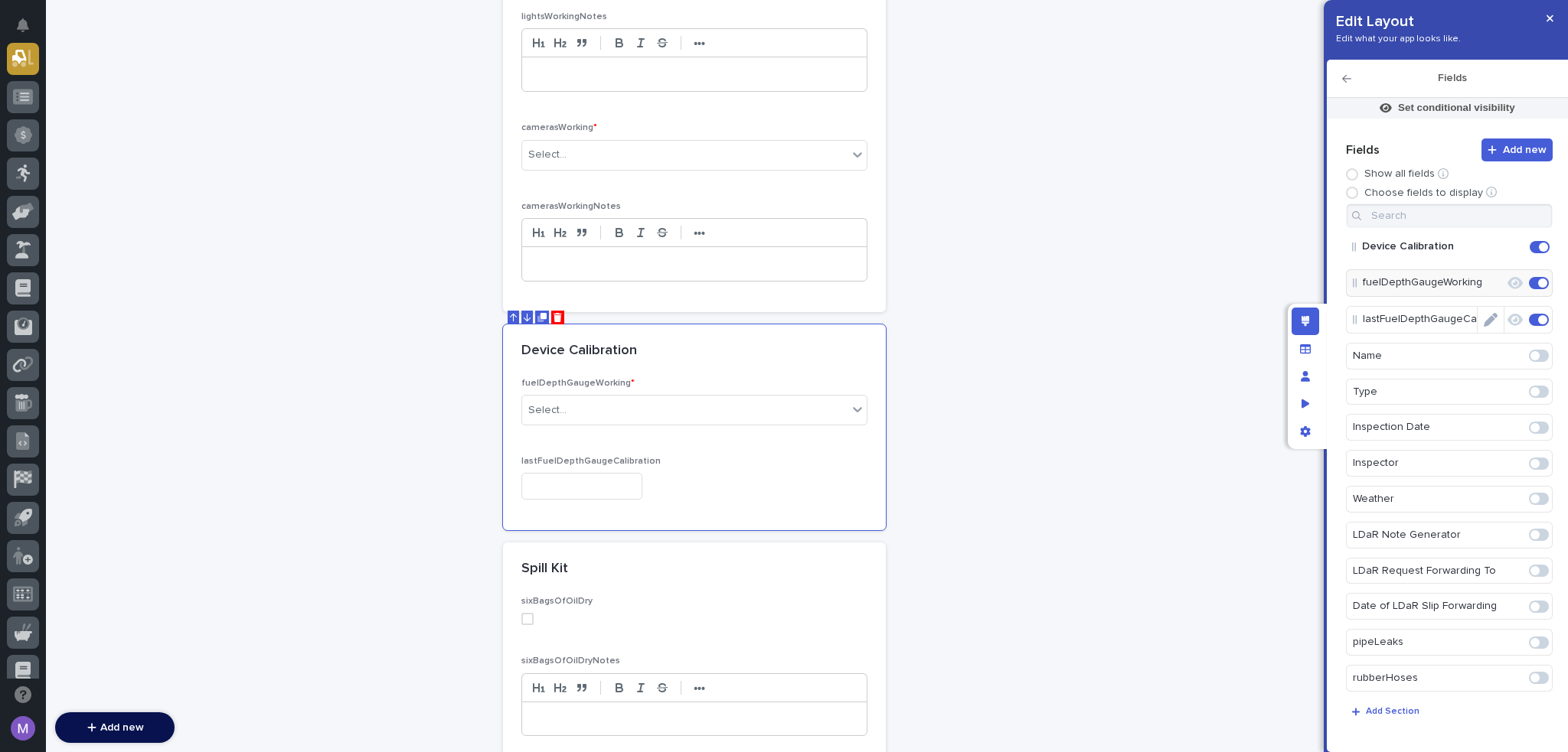
click at [1490, 320] on icon "Edit" at bounding box center [1491, 320] width 13 height 13
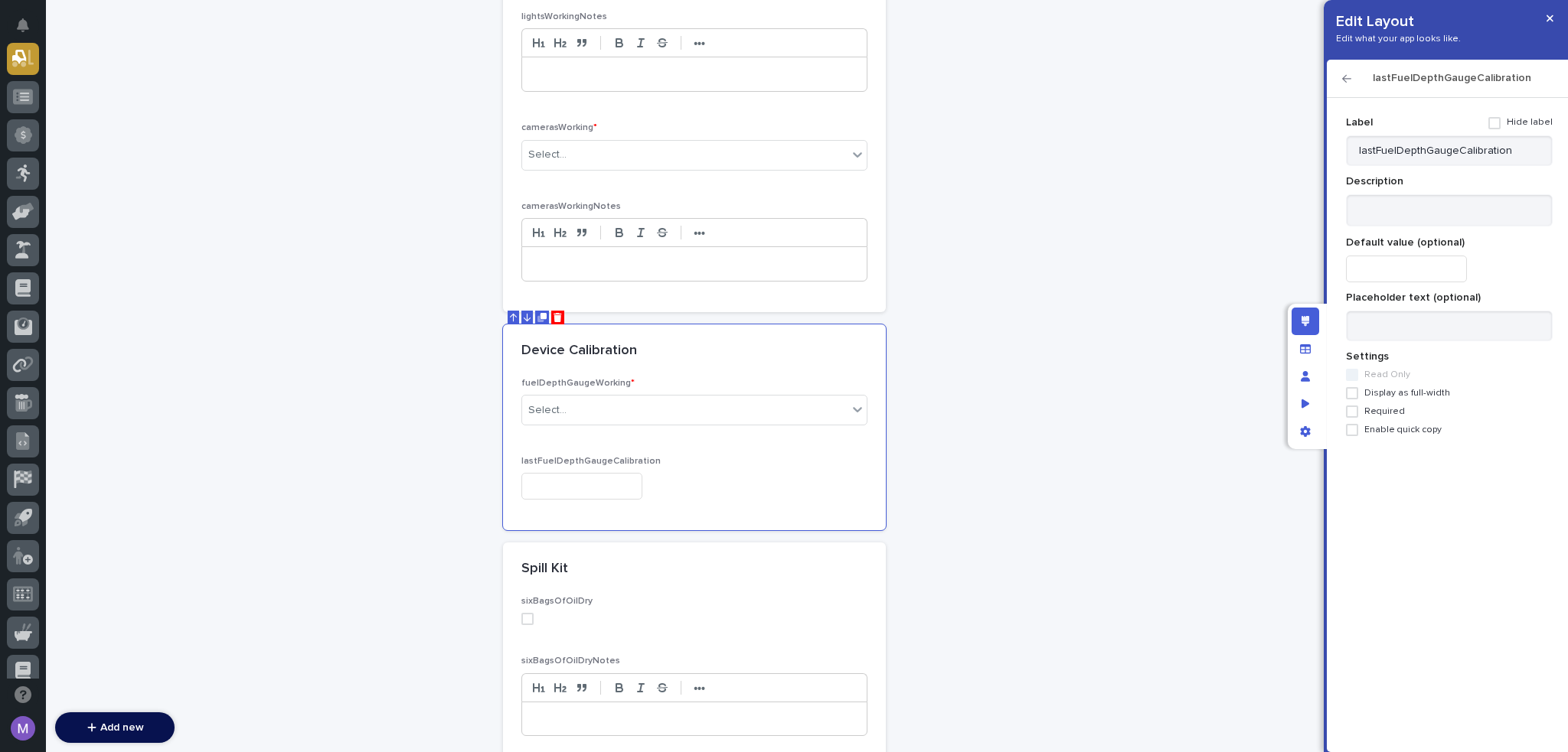
click at [1369, 399] on label "Display as full-width" at bounding box center [1450, 393] width 207 height 13
click at [1369, 406] on span "Required" at bounding box center [1385, 411] width 40 height 11
click at [1369, 395] on span "Display as full-width" at bounding box center [1407, 393] width 86 height 11
click at [1347, 81] on icon "button" at bounding box center [1347, 78] width 9 height 11
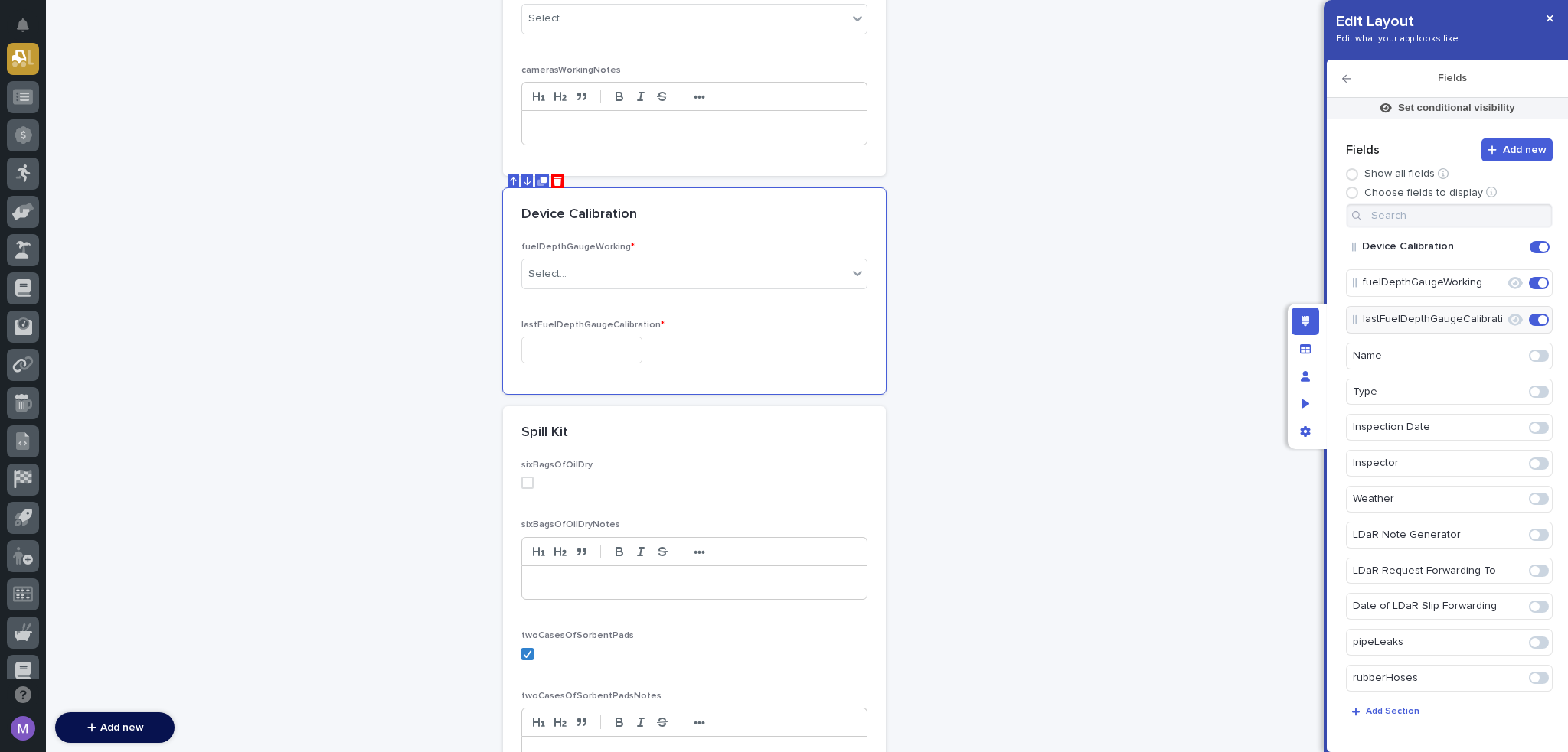
scroll to position [3674, 0]
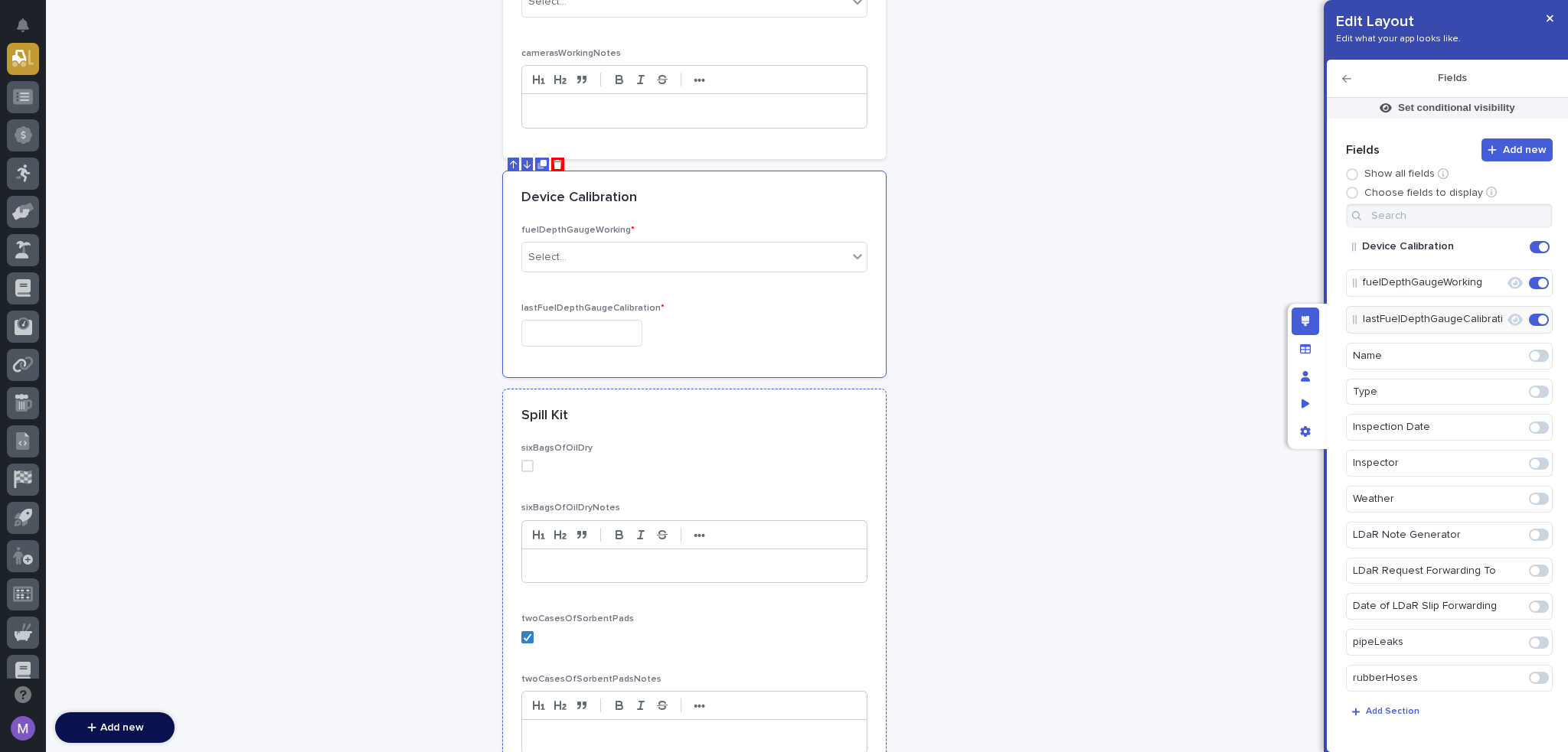
click at [754, 416] on div "Spill Kit" at bounding box center [694, 416] width 383 height 54
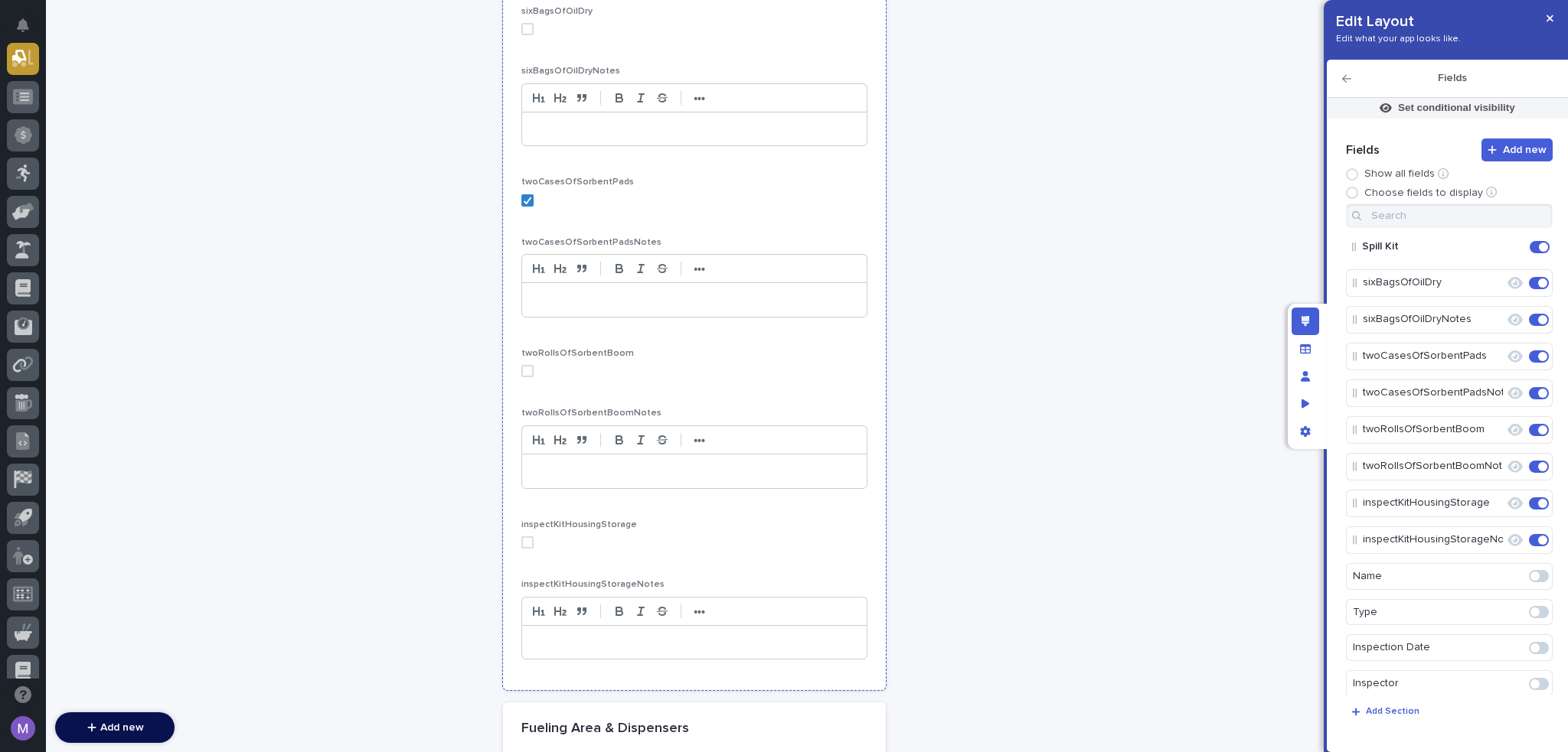
scroll to position [4133, 0]
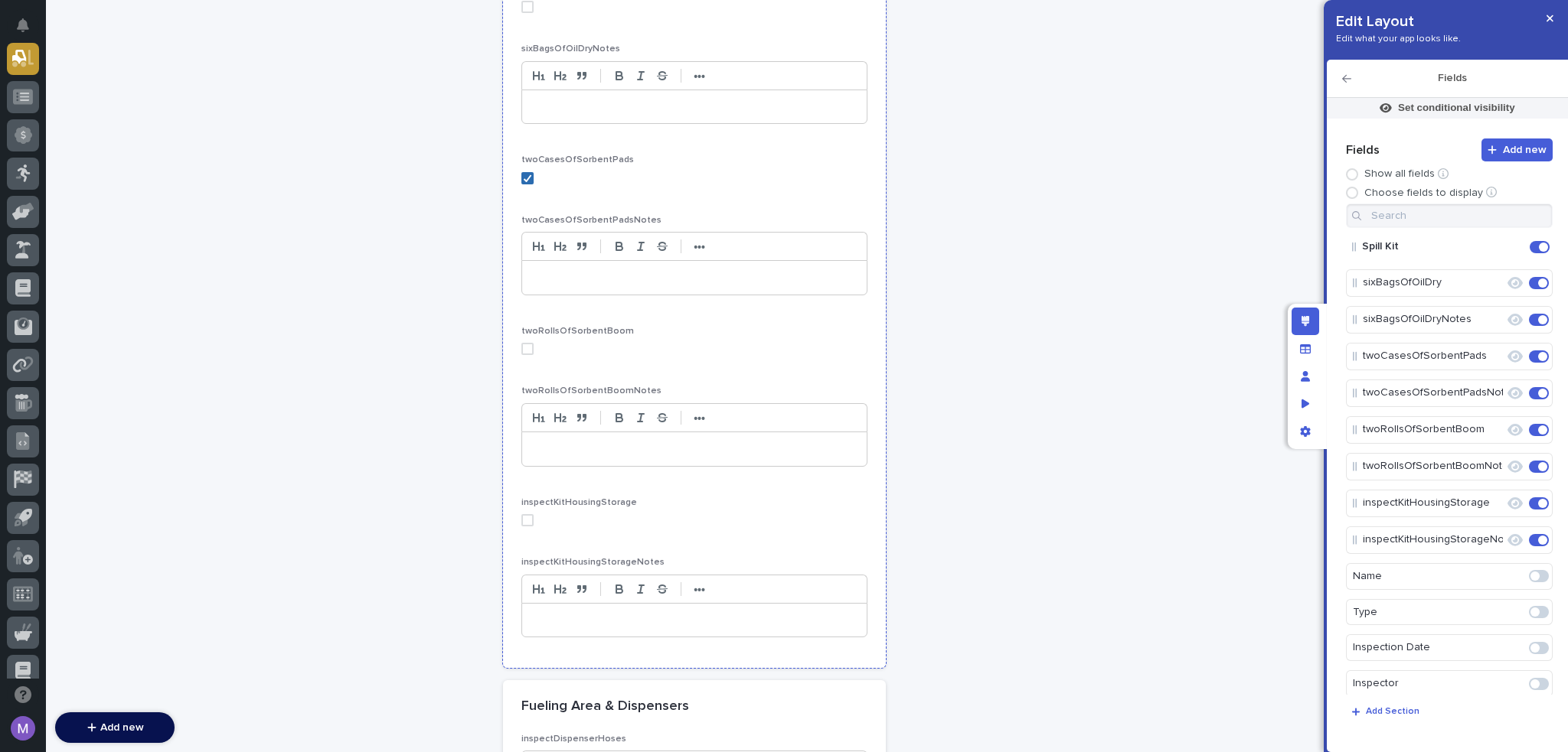
click at [524, 175] on polyline at bounding box center [527, 177] width 7 height 6
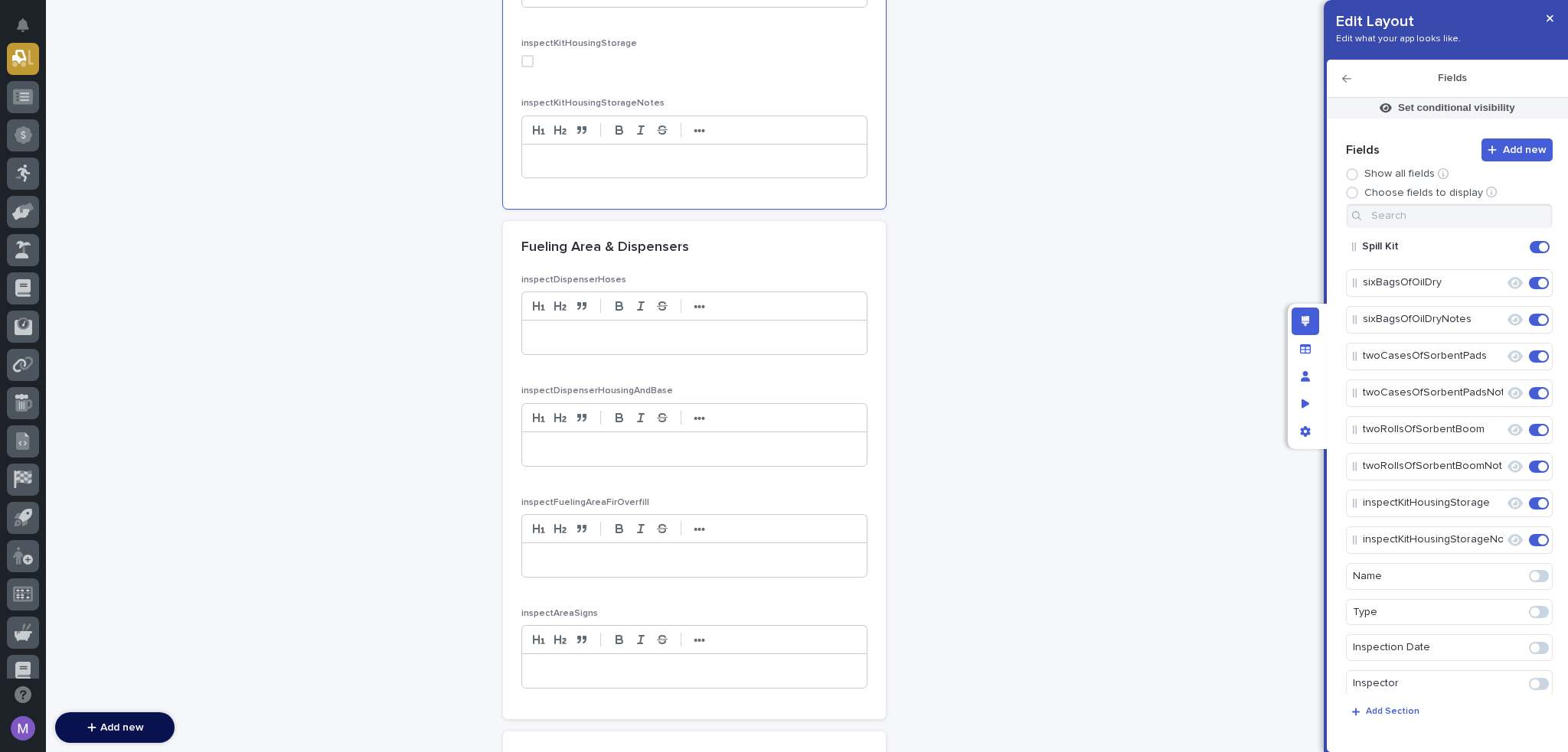
scroll to position [4822, 0]
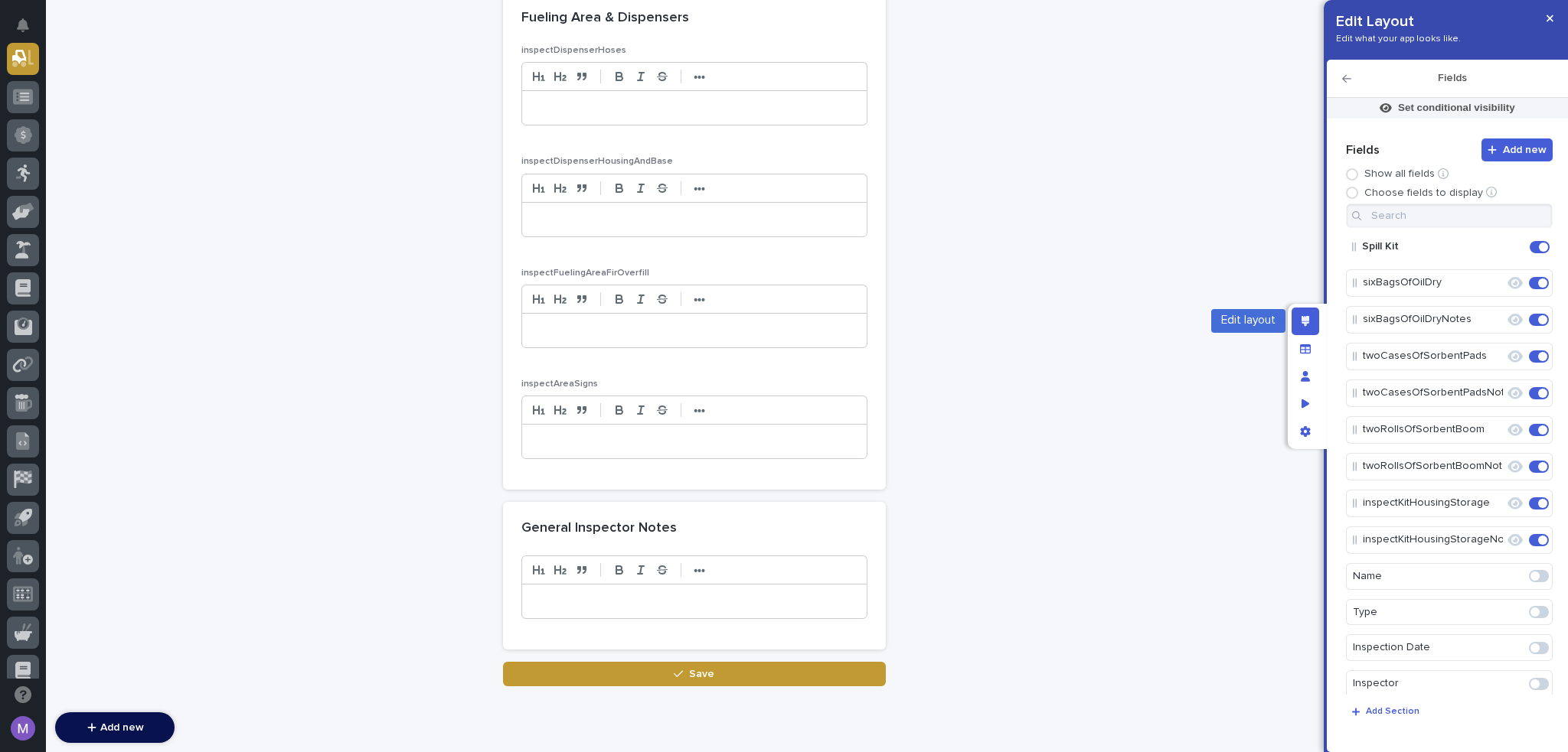
click at [1302, 322] on icon "Edit layout" at bounding box center [1306, 321] width 8 height 11
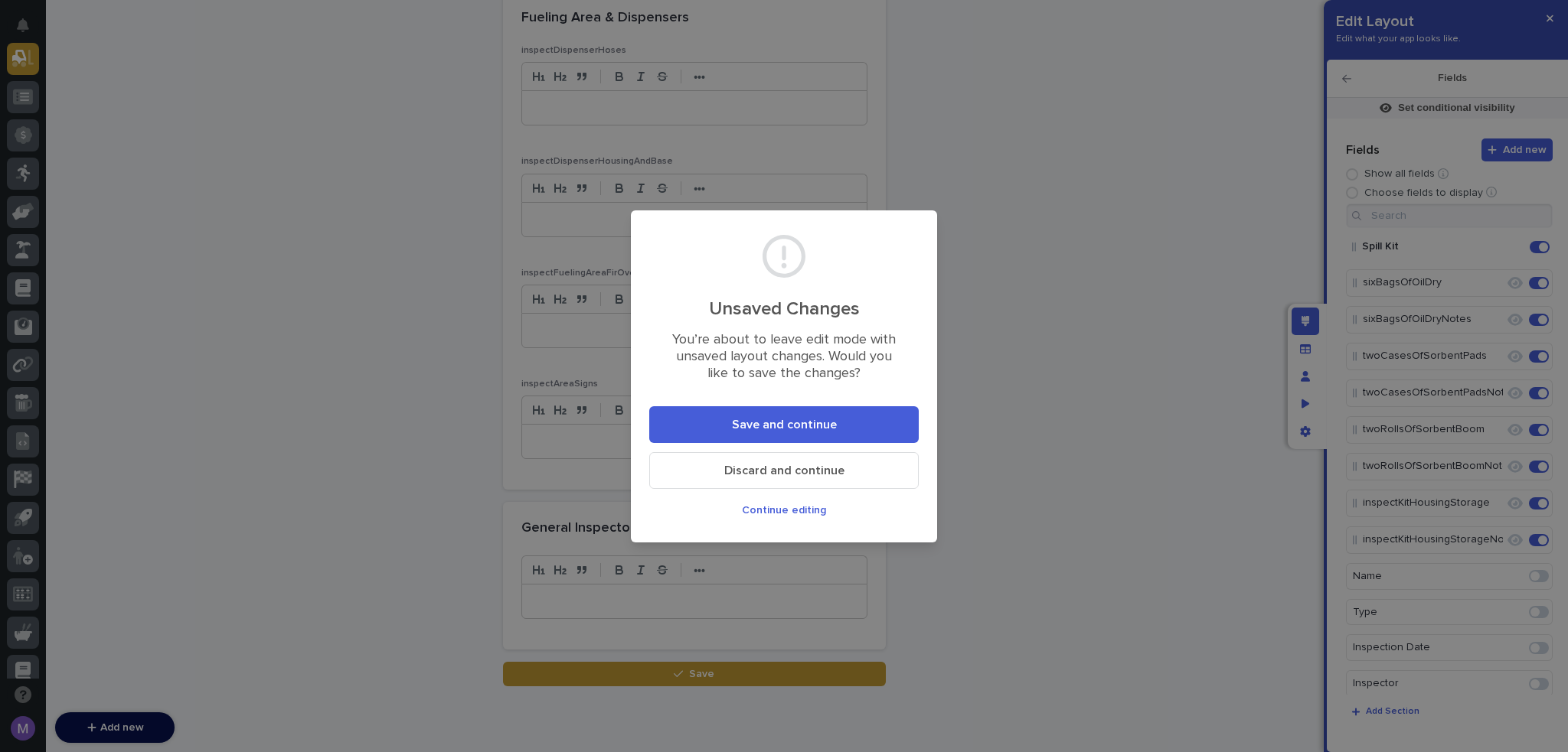
click at [781, 415] on button "Save and continue" at bounding box center [784, 425] width 269 height 37
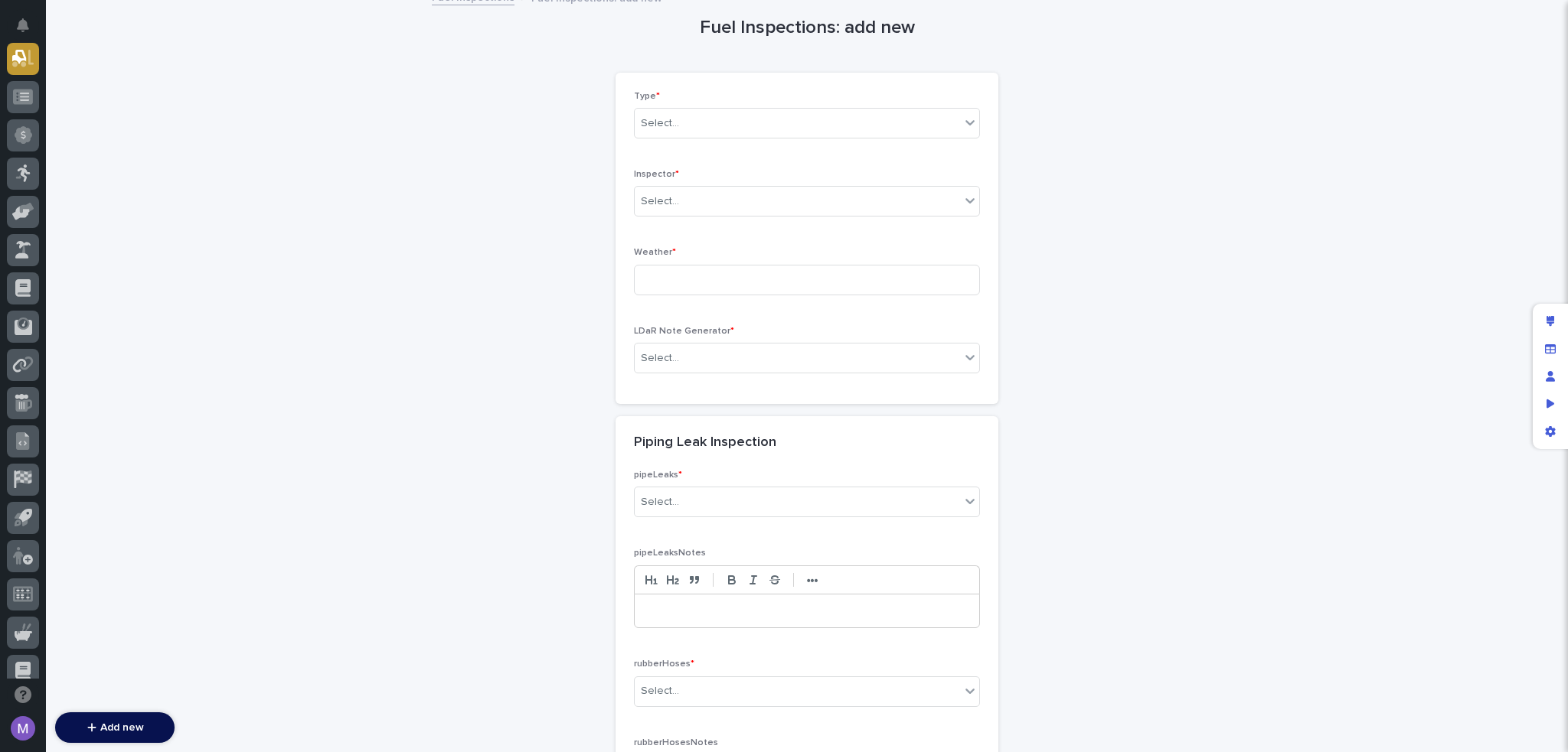
scroll to position [0, 0]
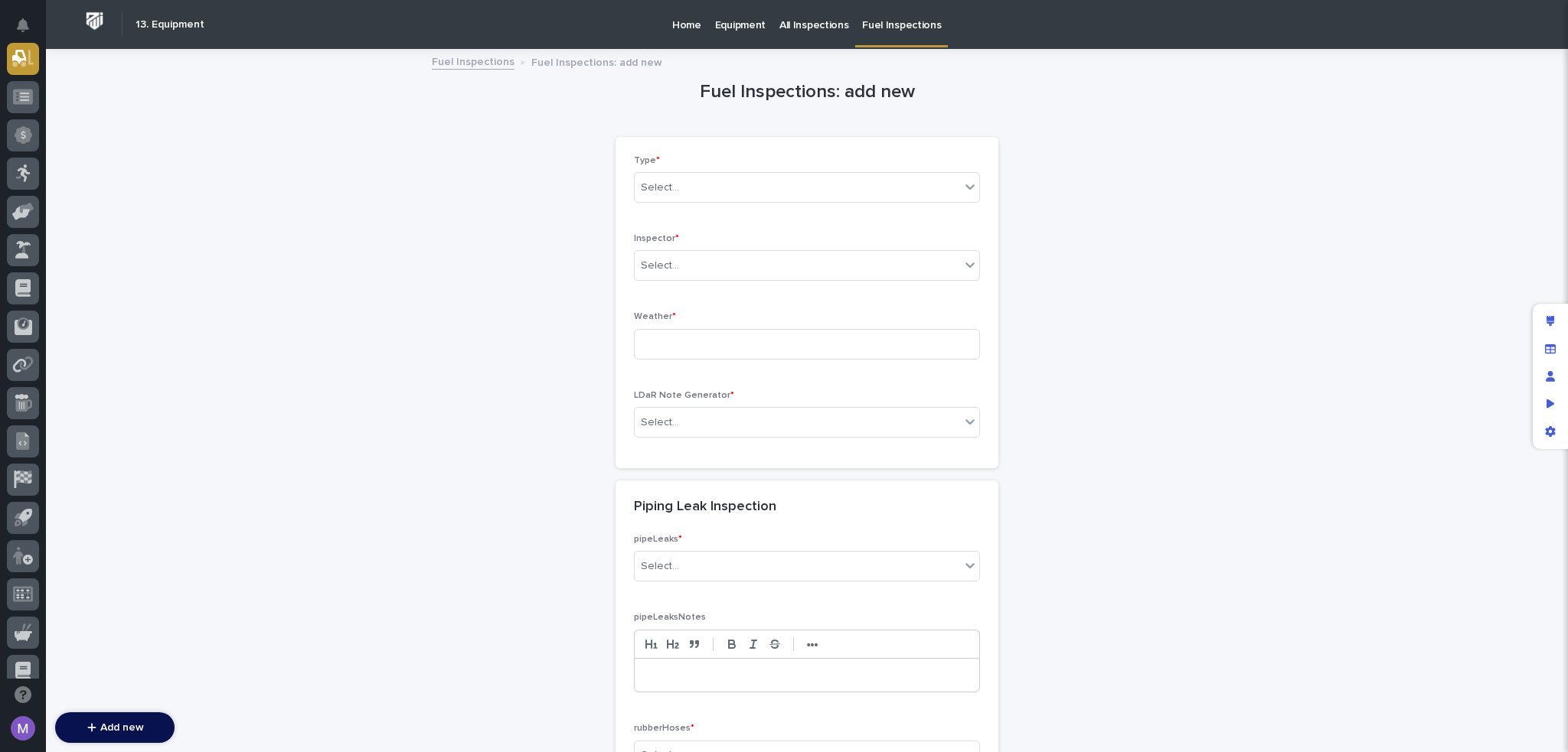
click at [864, 24] on p "Fuel Inspections" at bounding box center [902, 16] width 79 height 32
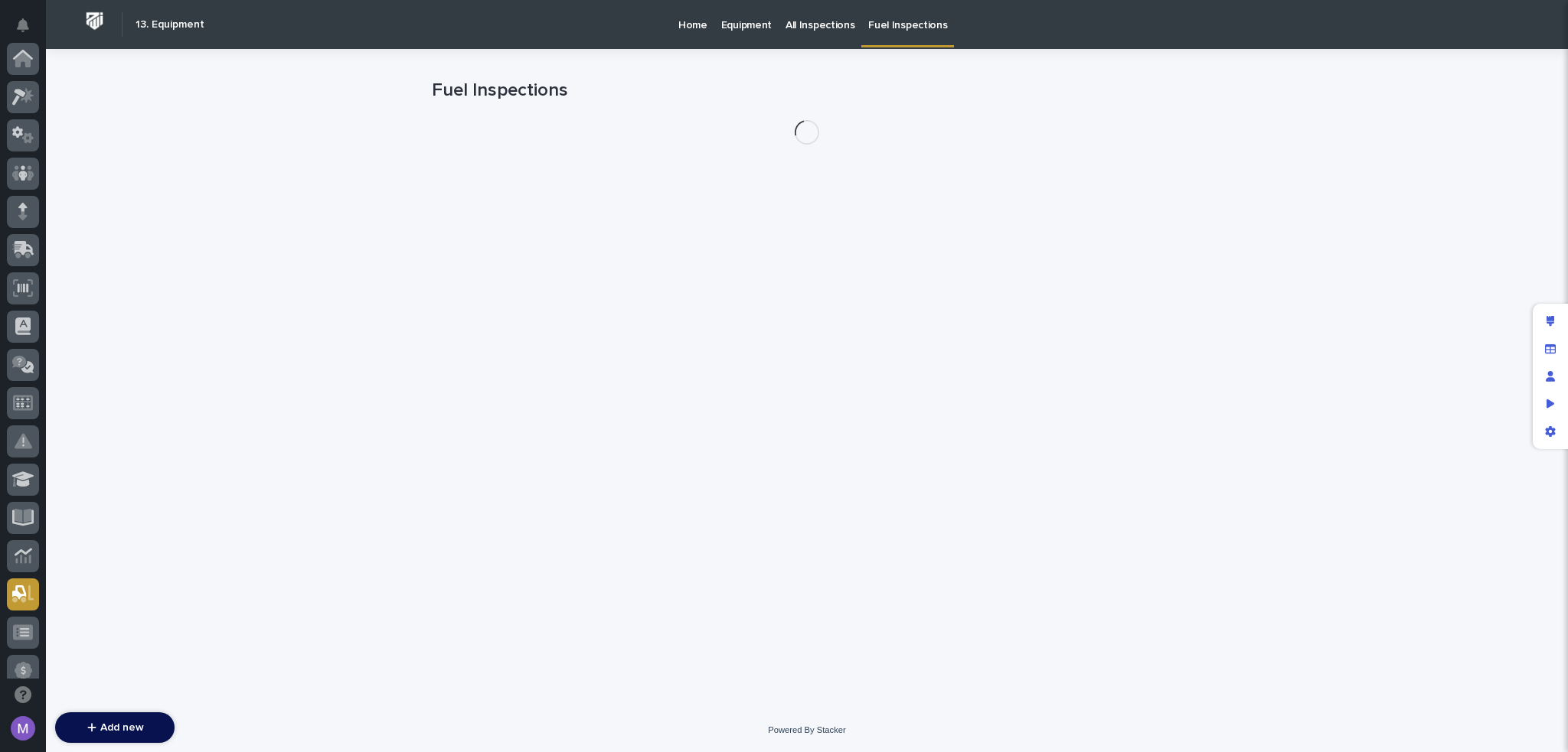
scroll to position [536, 0]
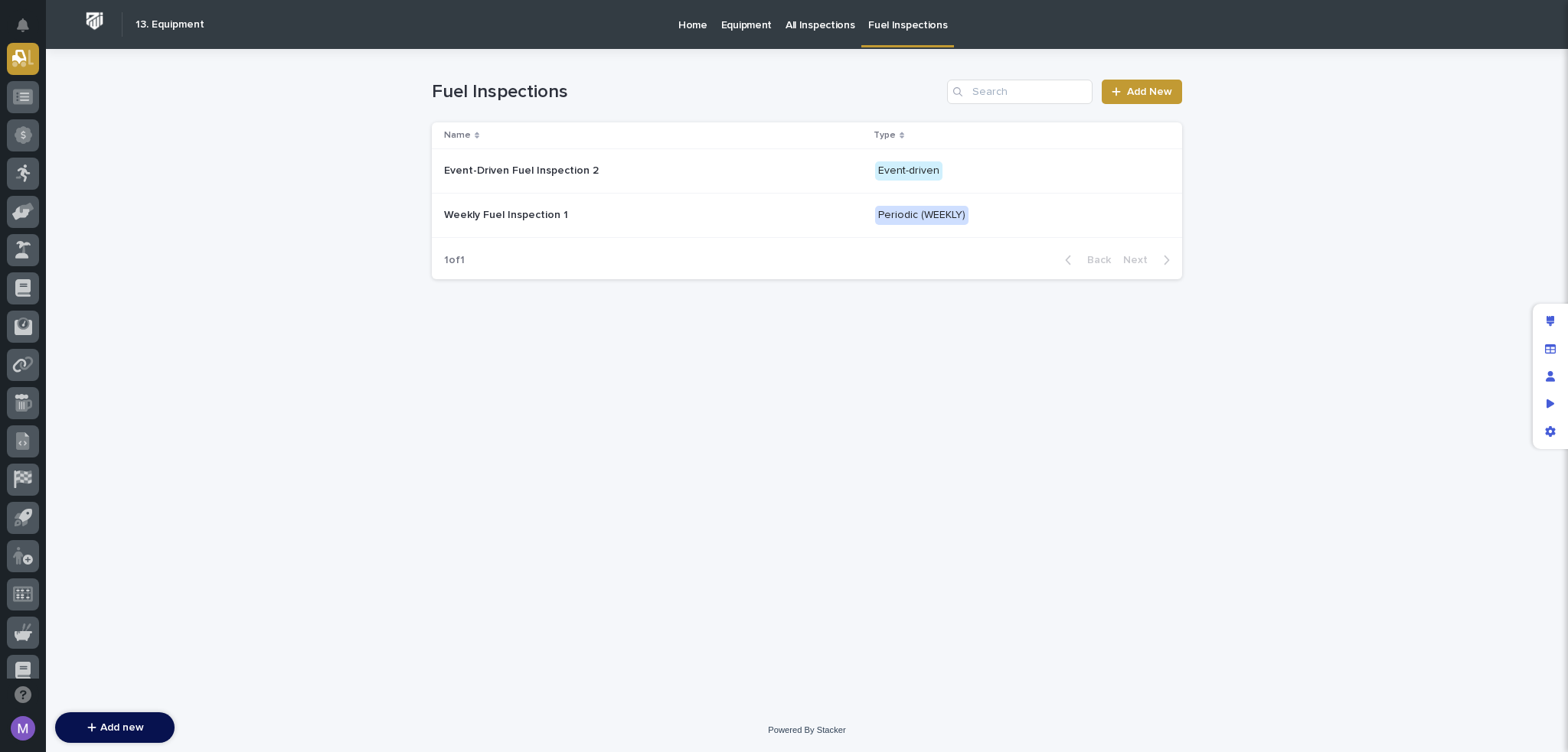
click at [791, 168] on div "Event-Driven Fuel Inspection 2 Event-Driven Fuel Inspection 2" at bounding box center [654, 171] width 419 height 25
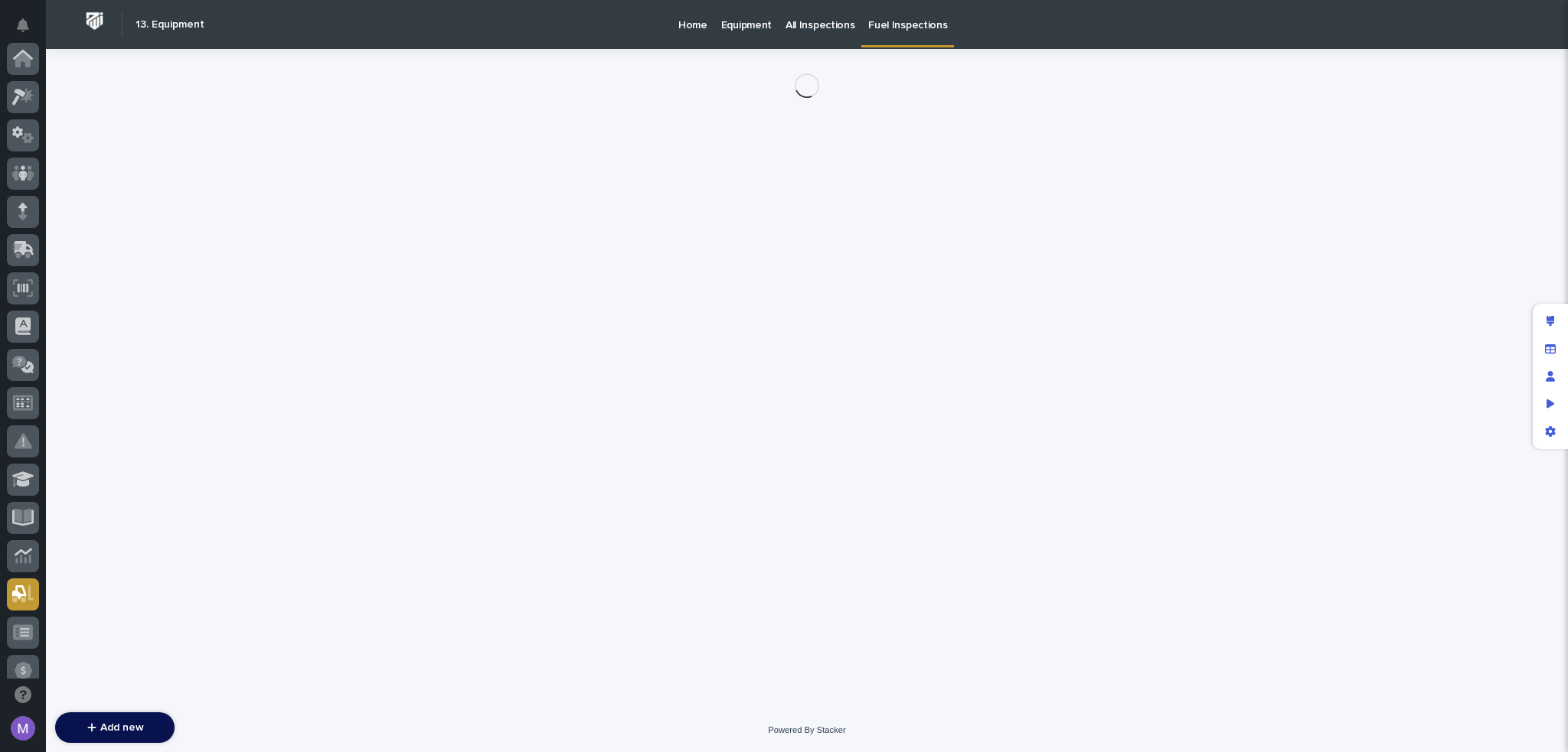
scroll to position [536, 0]
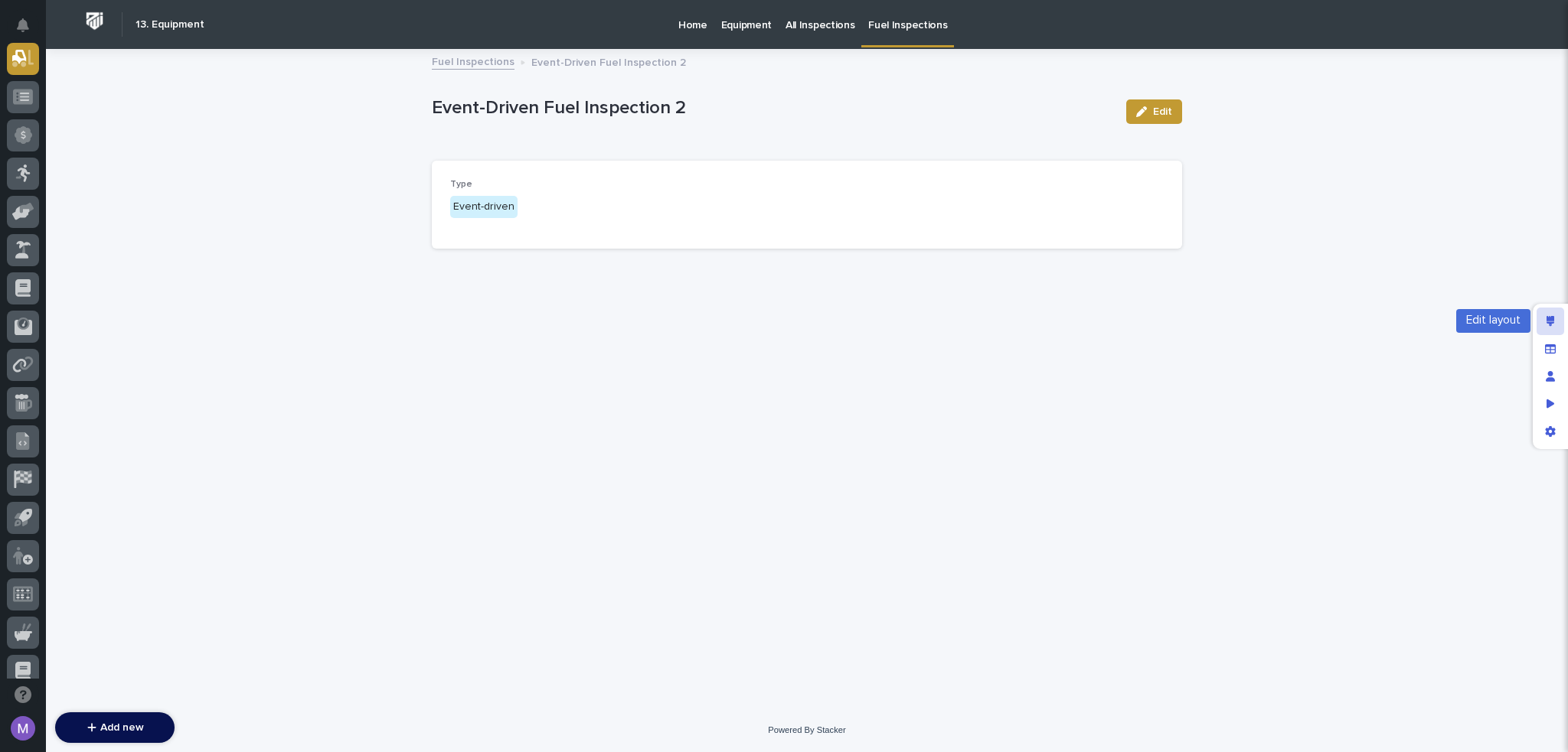
click at [1543, 323] on div "Edit layout" at bounding box center [1550, 321] width 28 height 28
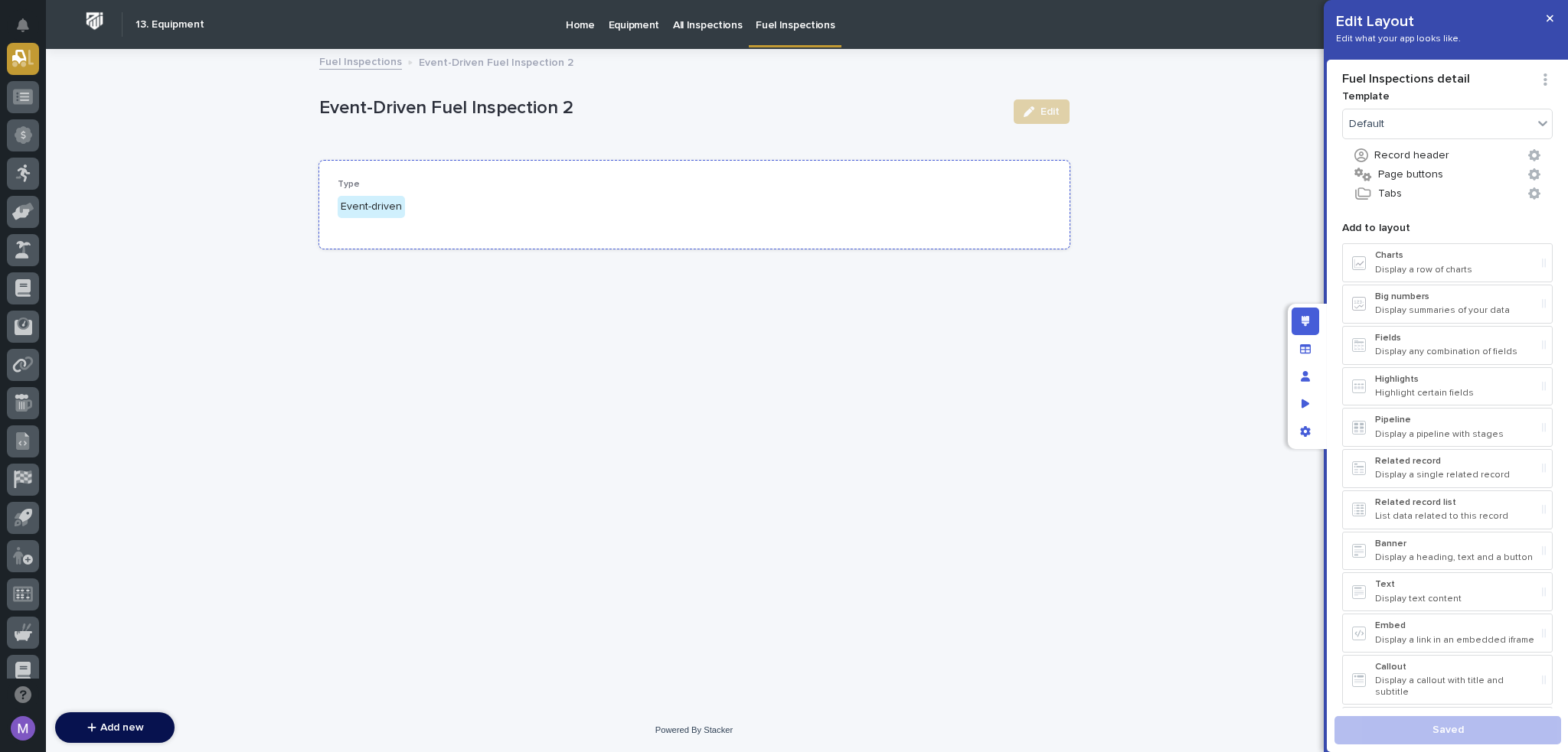
click at [864, 208] on div "Type Event-driven" at bounding box center [694, 204] width 714 height 51
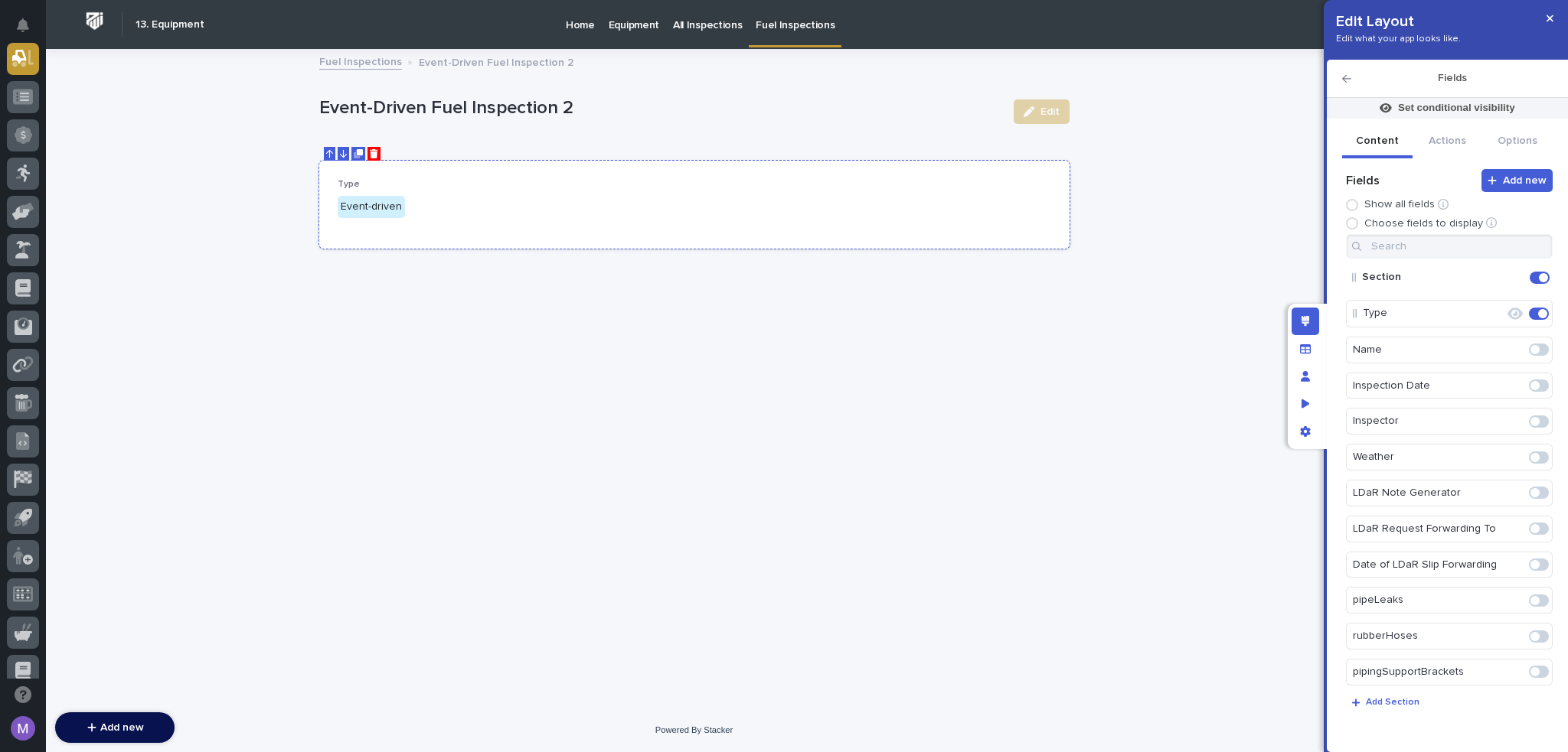
click at [375, 151] on icon "Delete" at bounding box center [374, 153] width 8 height 9
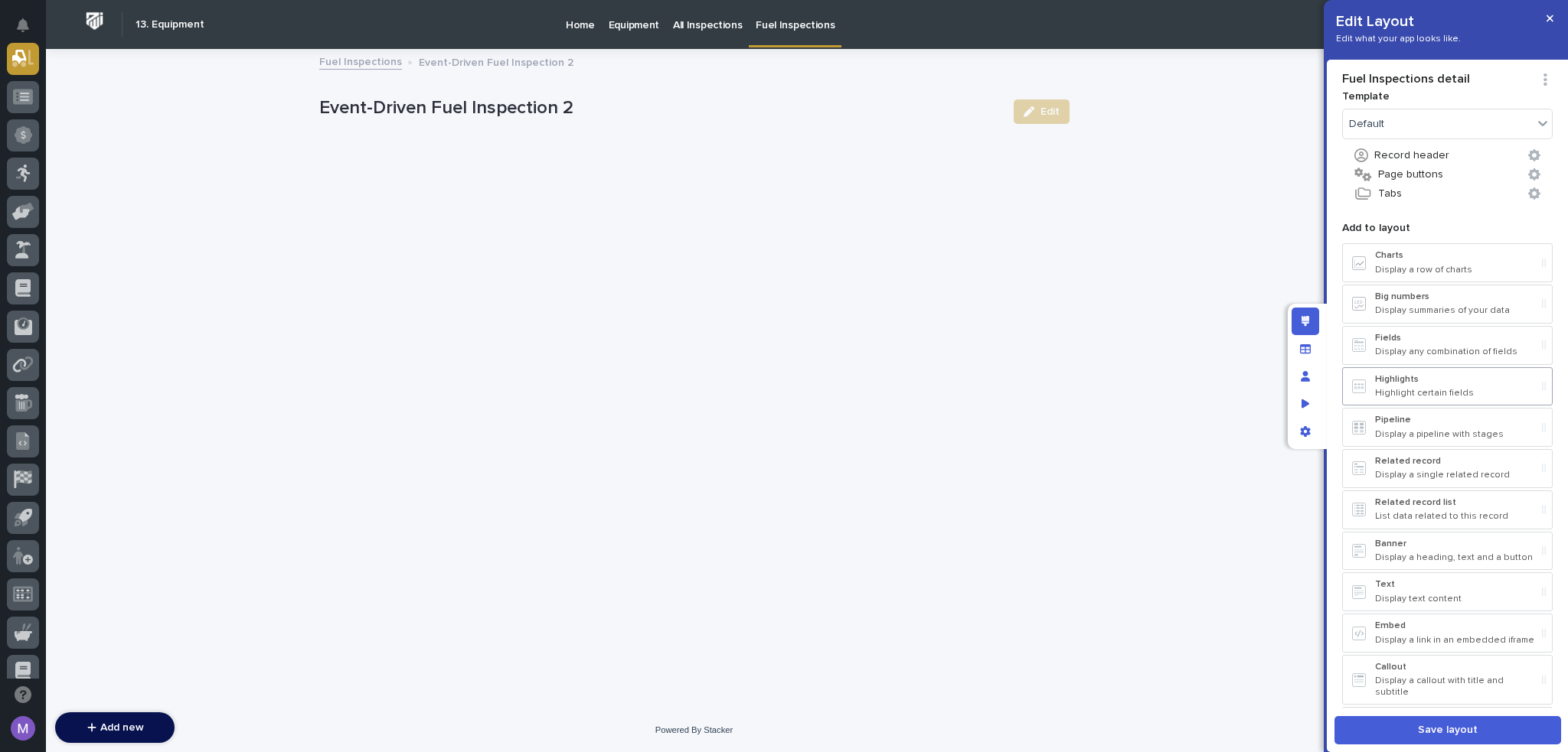
click at [1438, 376] on p "Highlights" at bounding box center [1455, 379] width 161 height 11
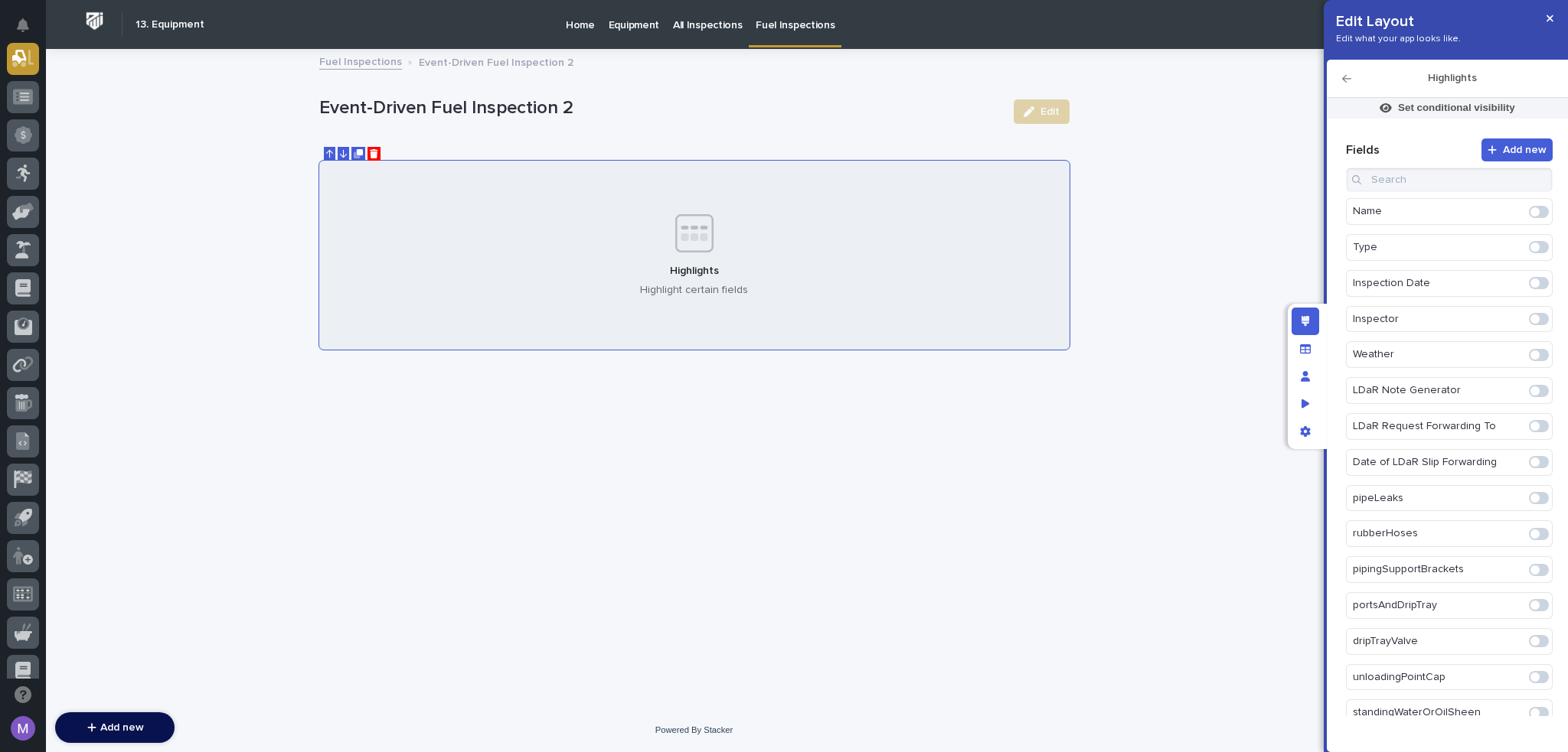
click at [1531, 246] on span at bounding box center [1535, 246] width 9 height 9
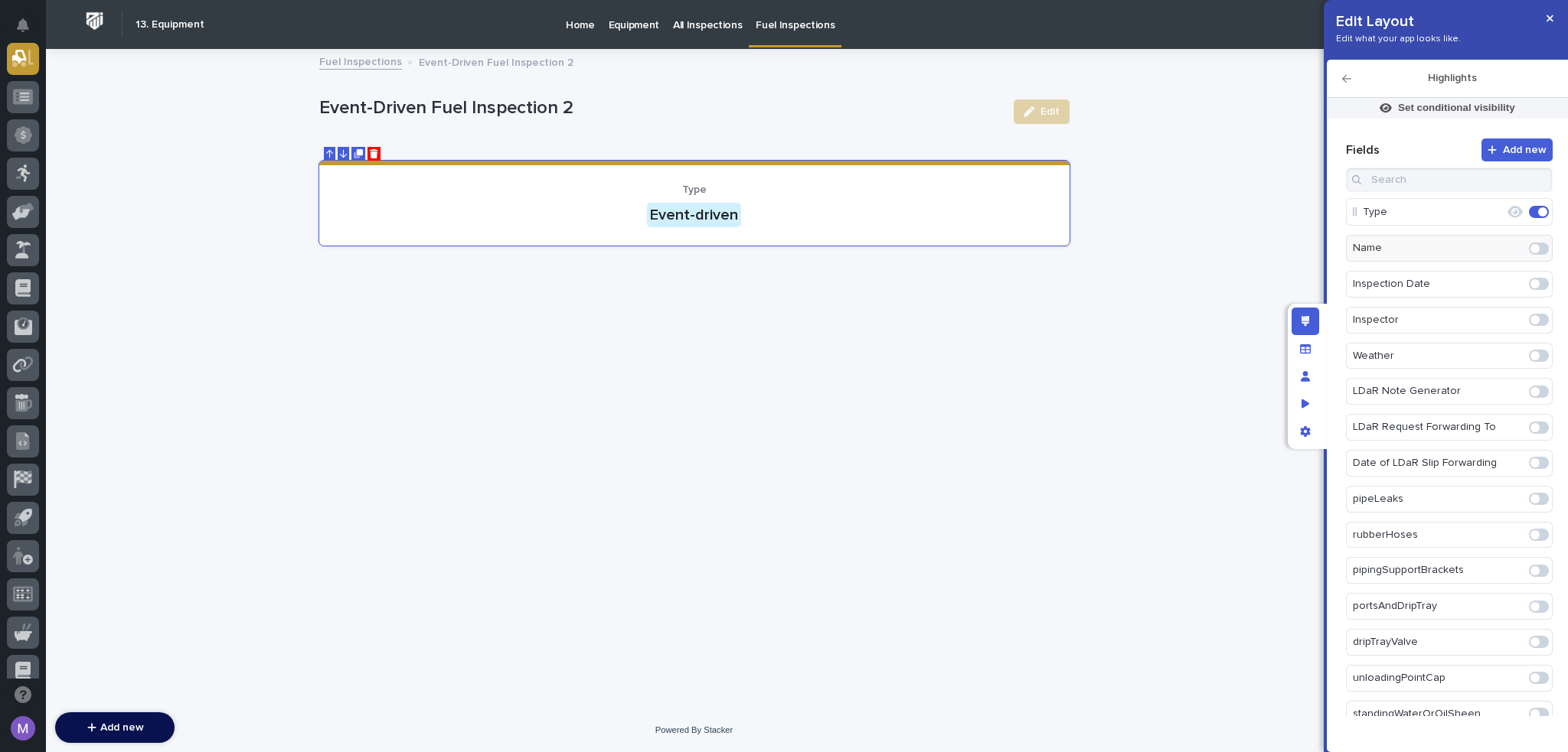
click at [1539, 284] on span at bounding box center [1539, 283] width 20 height 13
click at [1531, 315] on span at bounding box center [1539, 320] width 20 height 13
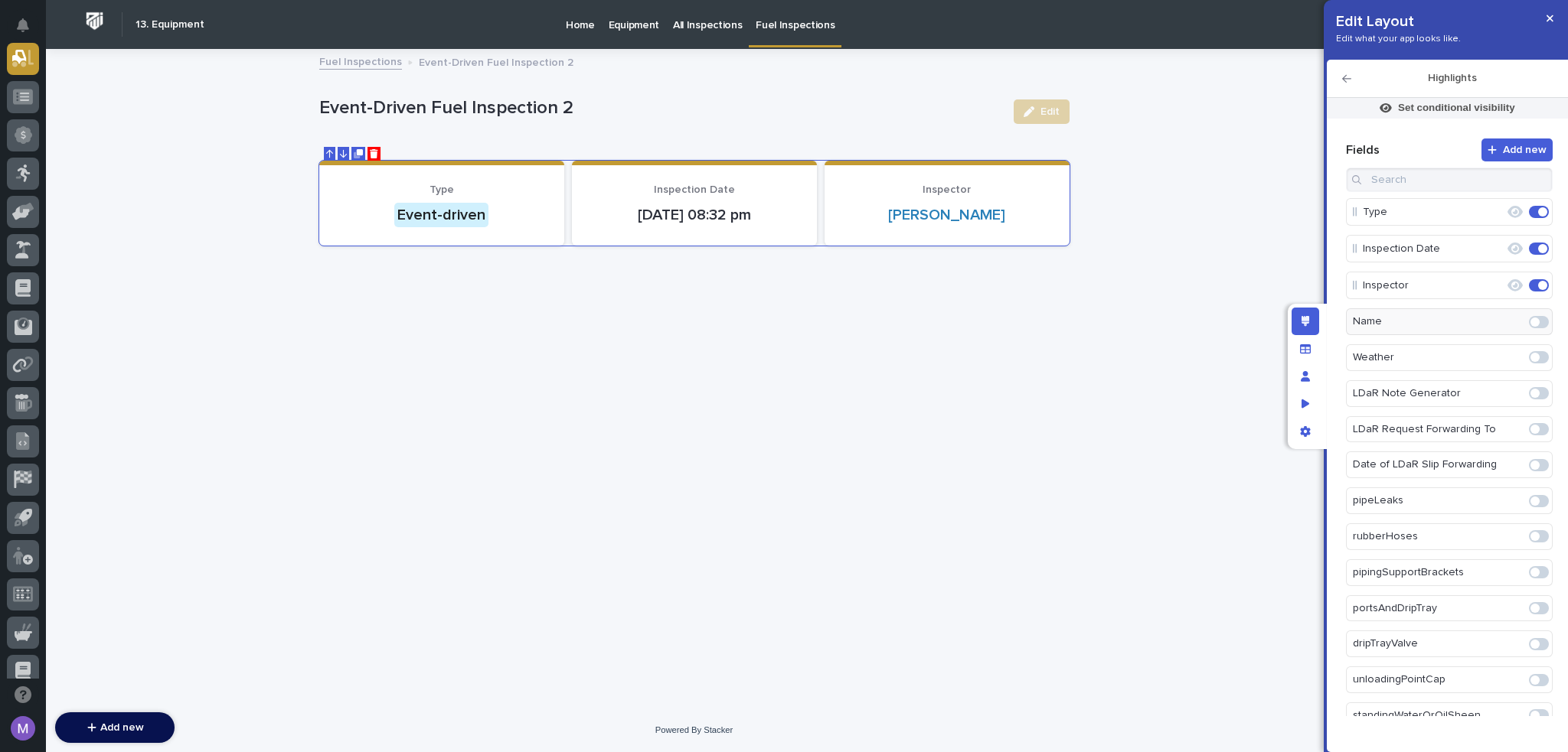
click at [1534, 354] on span at bounding box center [1539, 357] width 20 height 13
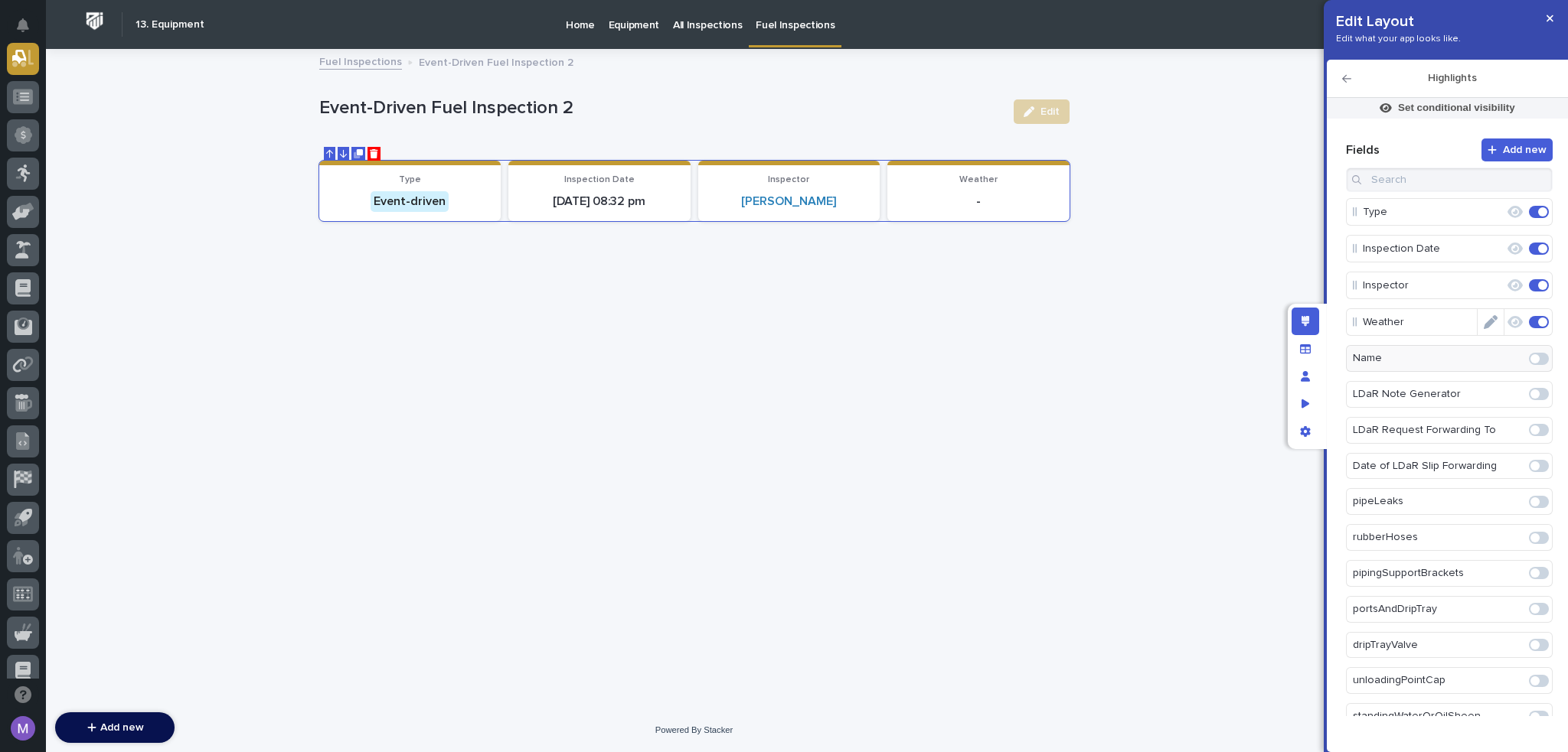
click at [1529, 321] on span at bounding box center [1539, 322] width 20 height 13
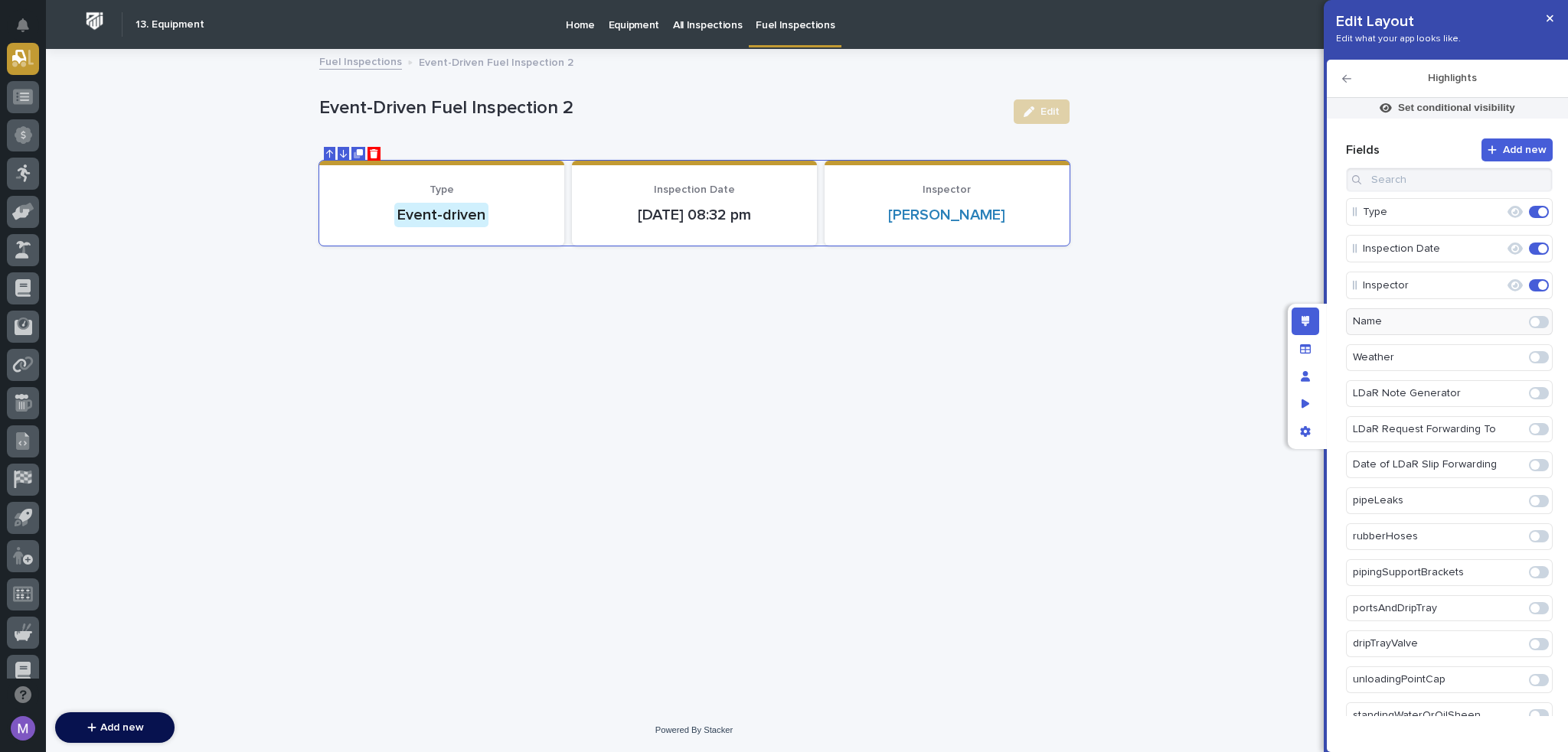
click at [1349, 81] on icon "button" at bounding box center [1347, 78] width 9 height 11
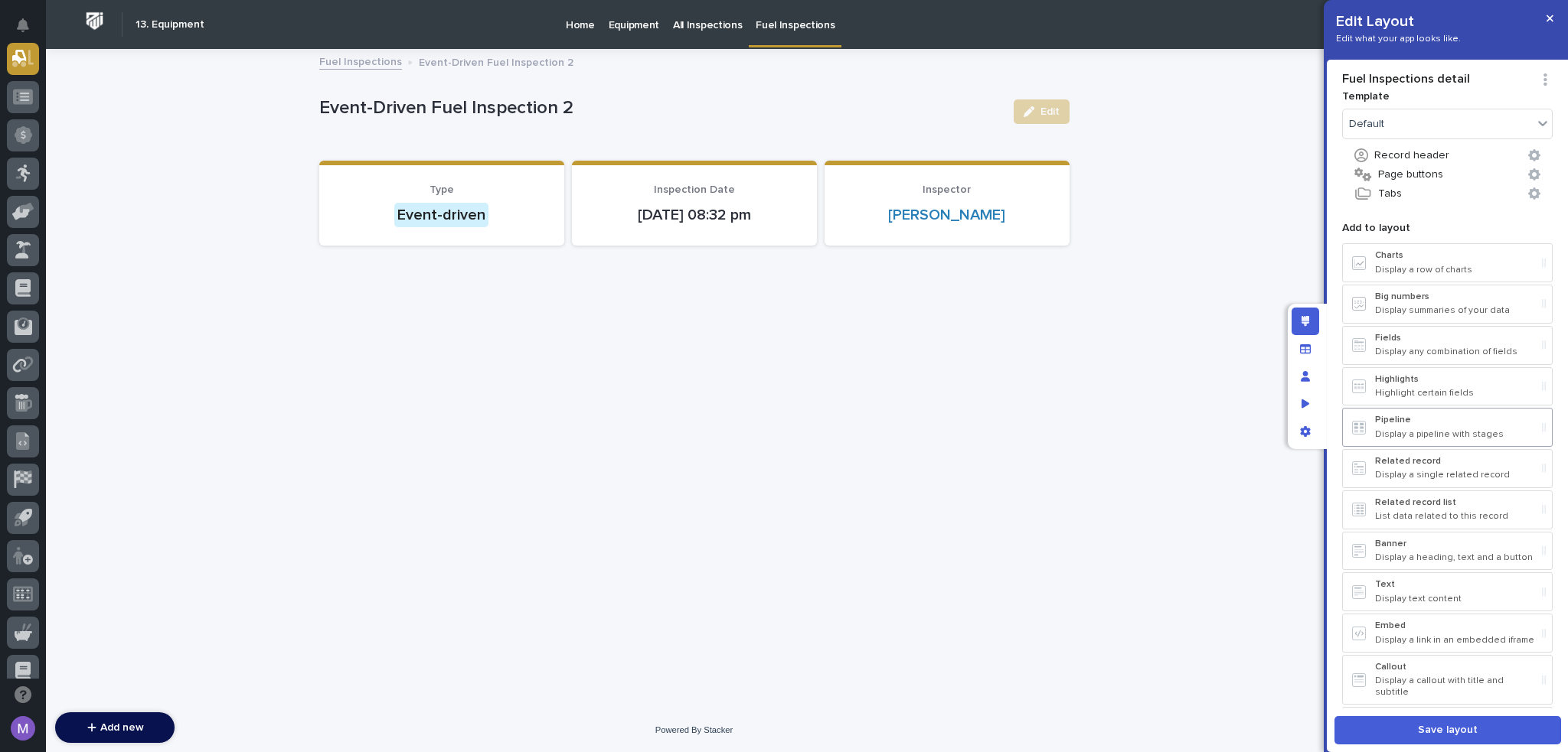
click at [1420, 425] on div "Pipeline Display a pipeline with stages" at bounding box center [1455, 427] width 161 height 25
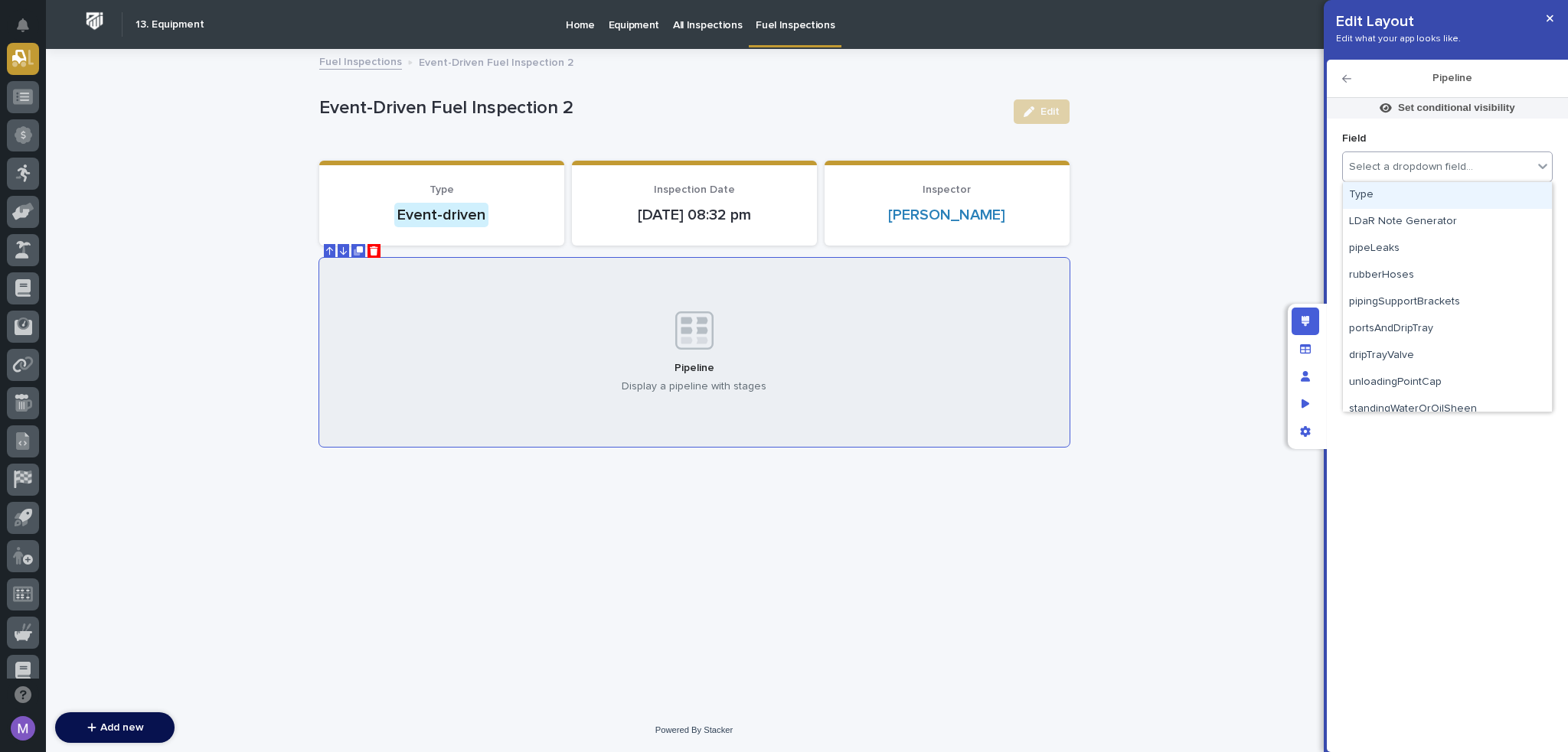
click at [1441, 174] on div "Select a dropdown field..." at bounding box center [1438, 167] width 190 height 22
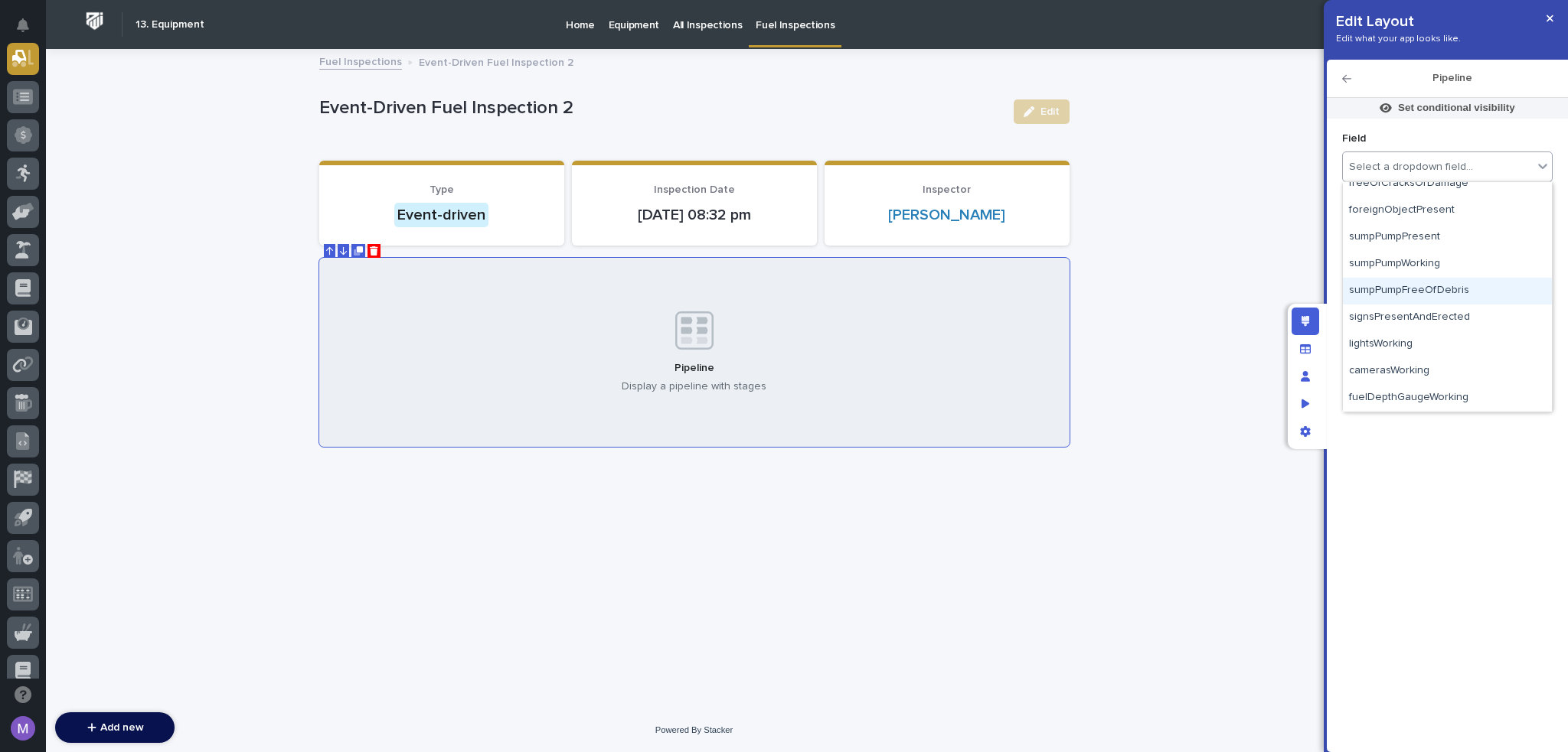
scroll to position [0, 0]
click at [1349, 81] on icon "button" at bounding box center [1347, 78] width 9 height 11
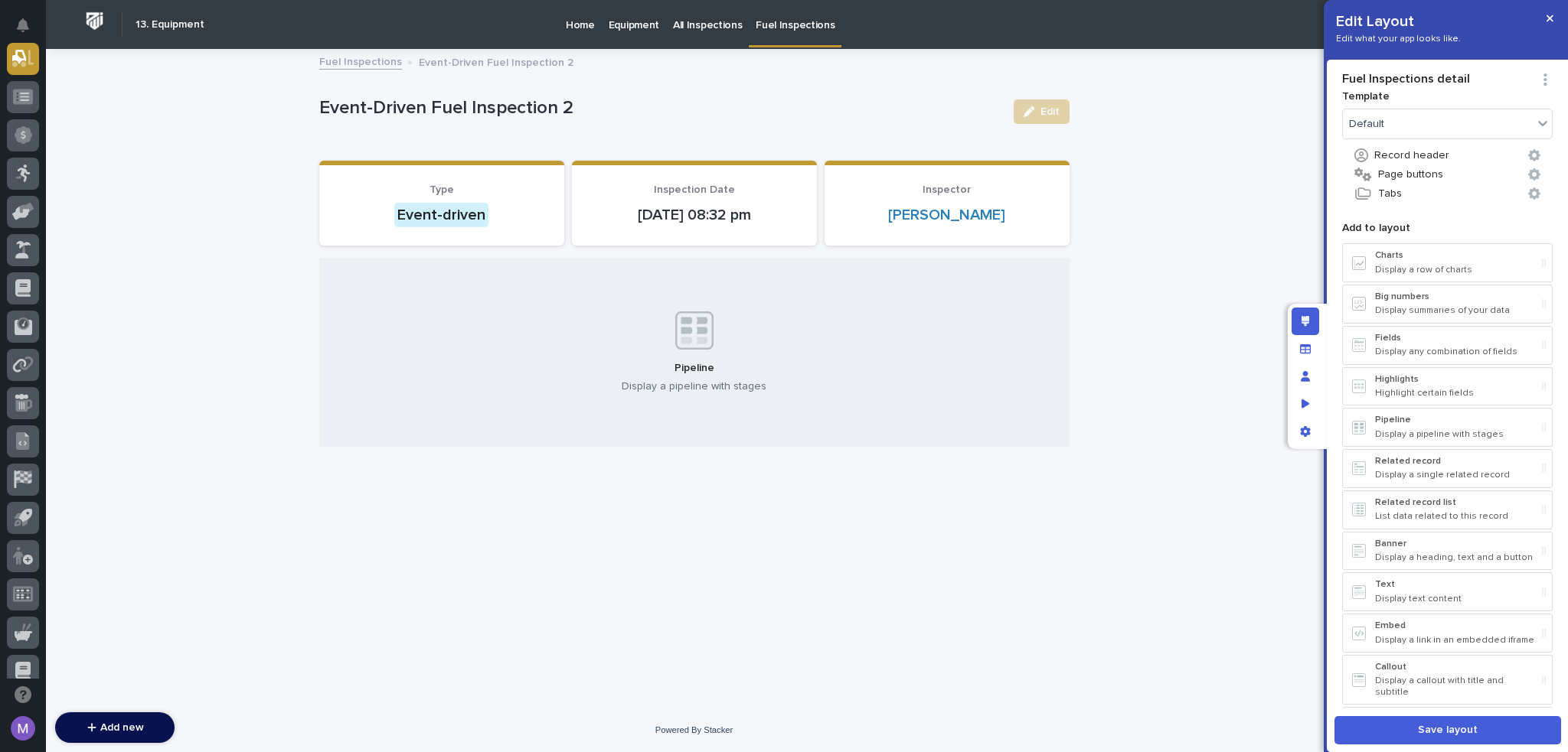
click at [390, 273] on div "Pipeline Display a pipeline with stages" at bounding box center [694, 353] width 751 height 190
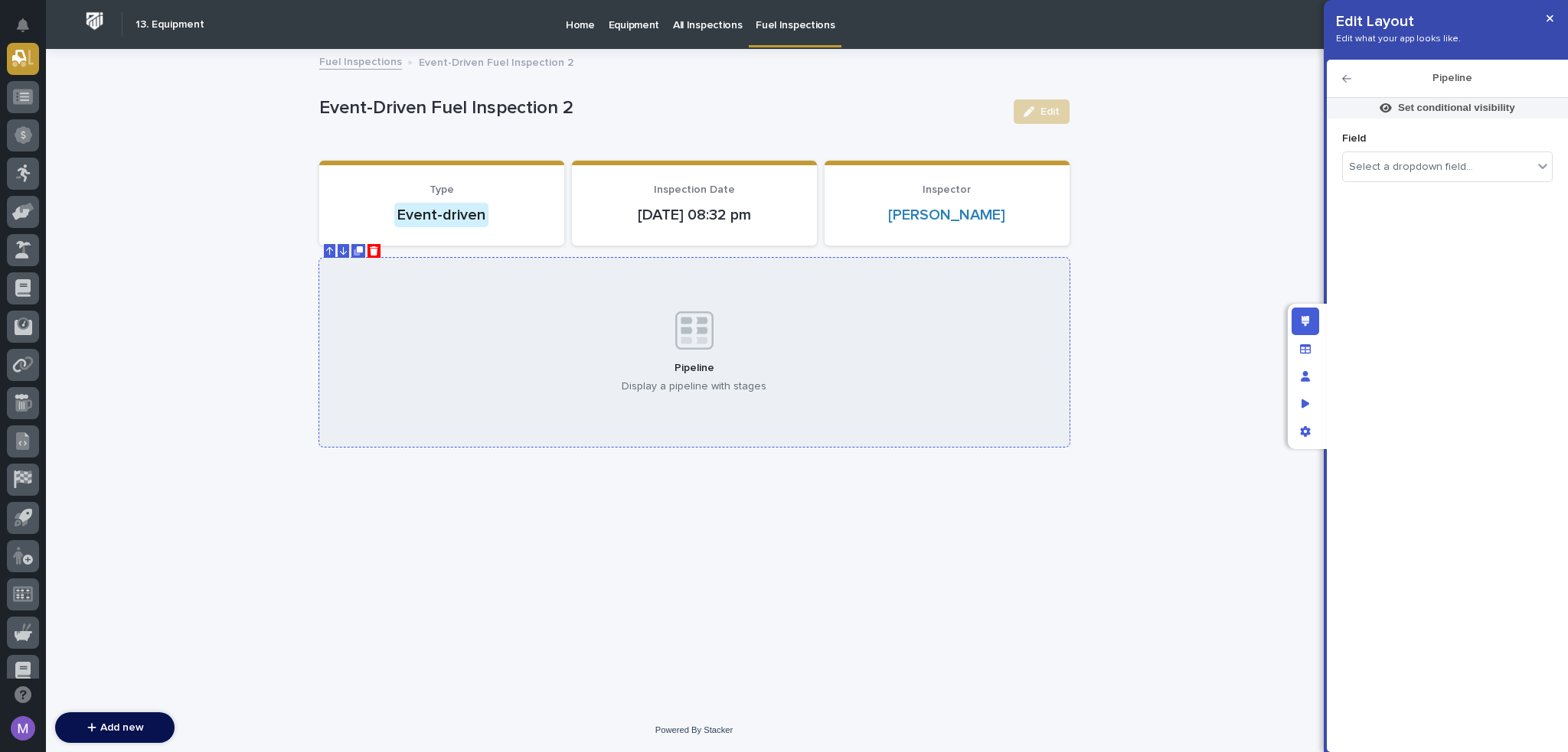
click at [376, 244] on button at bounding box center [374, 251] width 13 height 13
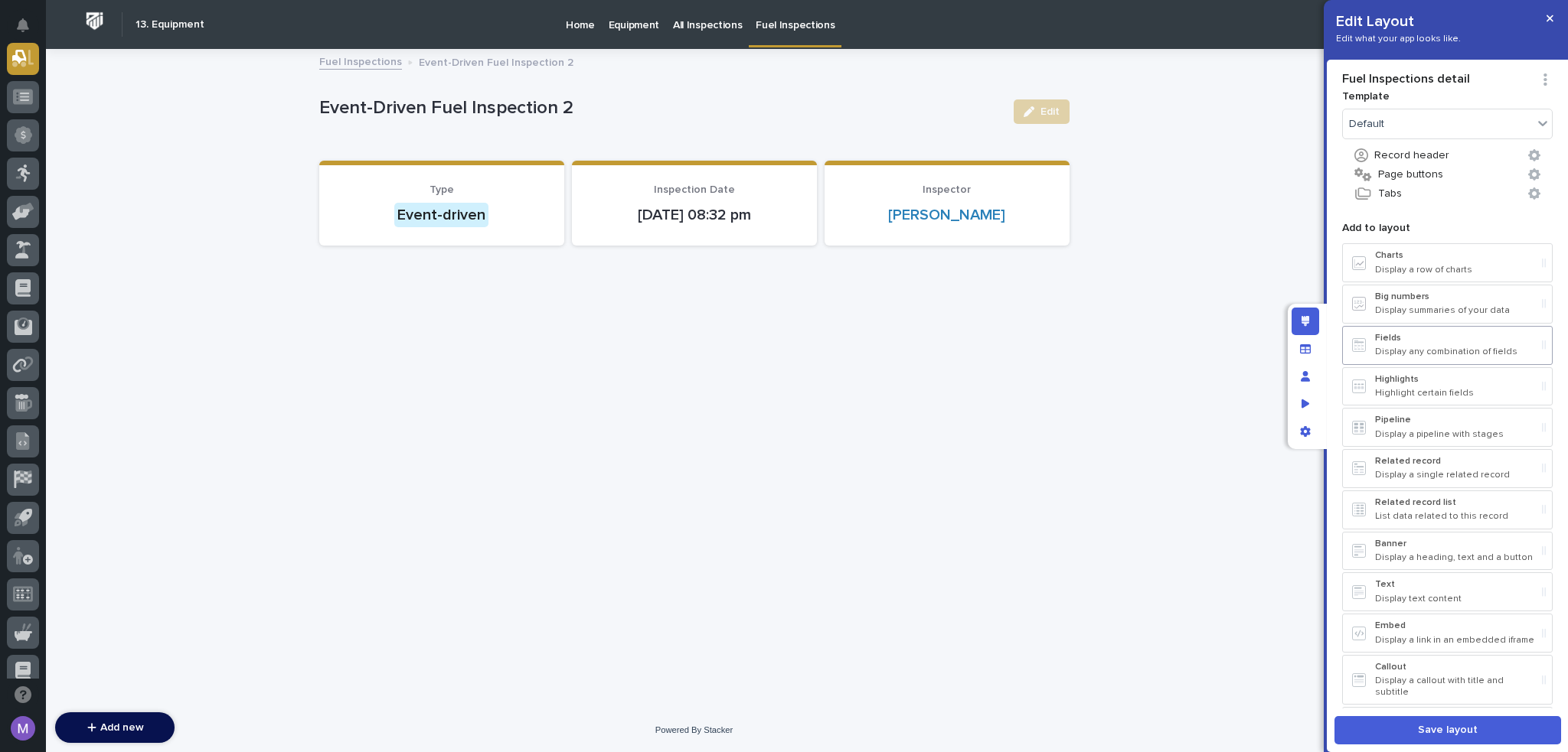
click at [1413, 344] on div "Fields Display any combination of fields" at bounding box center [1455, 346] width 161 height 25
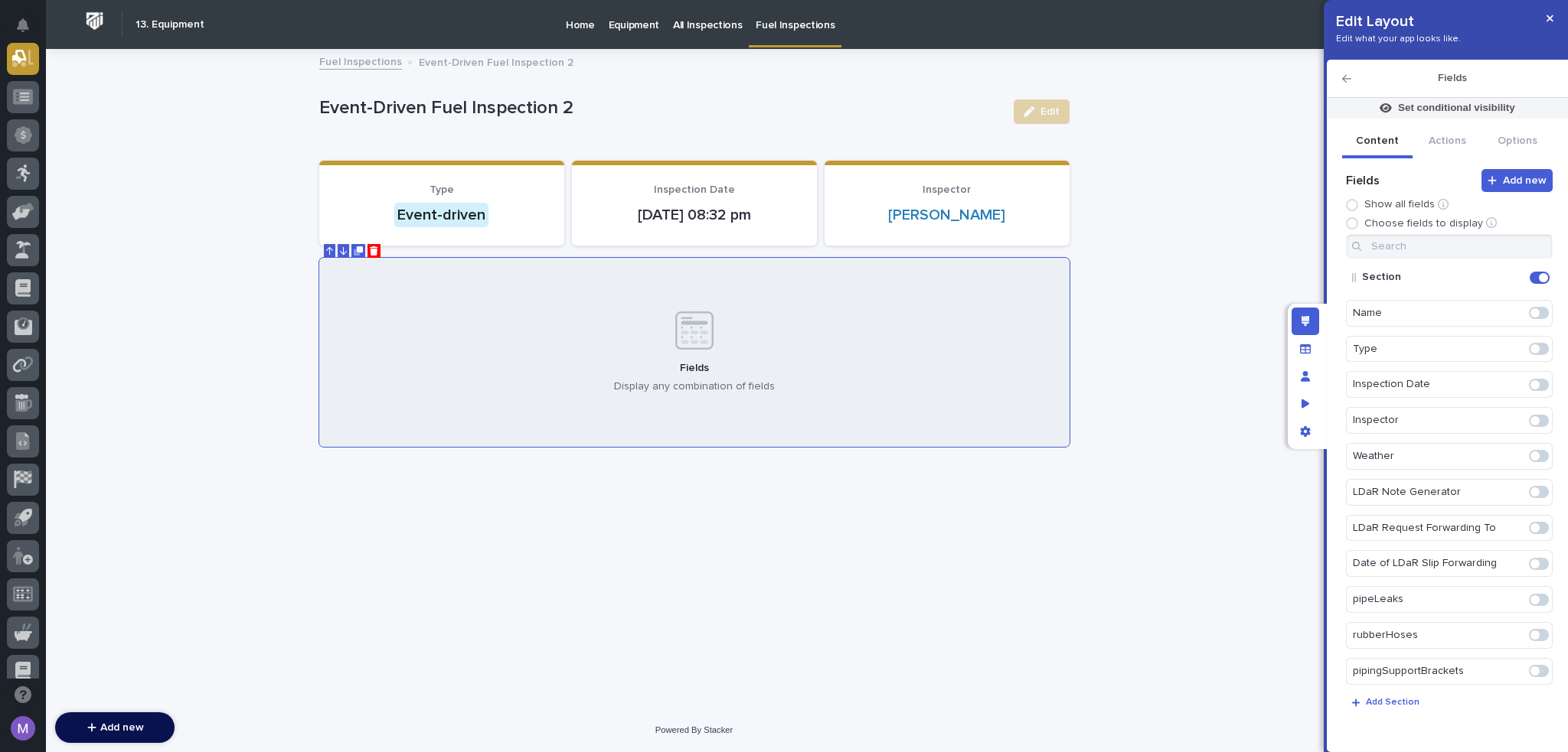
click at [1531, 453] on span at bounding box center [1535, 456] width 9 height 9
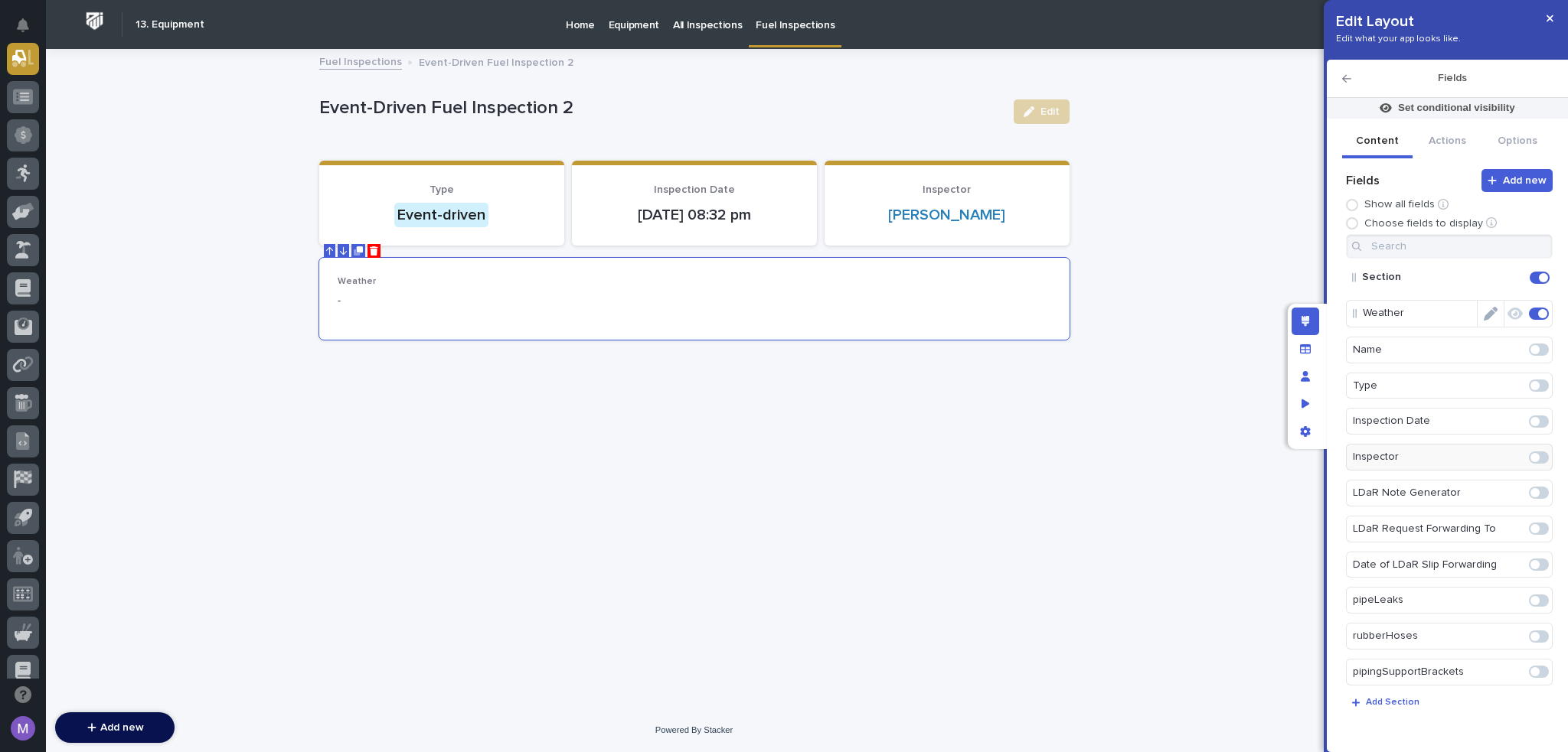
click at [1484, 313] on icon "Edit" at bounding box center [1491, 314] width 13 height 13
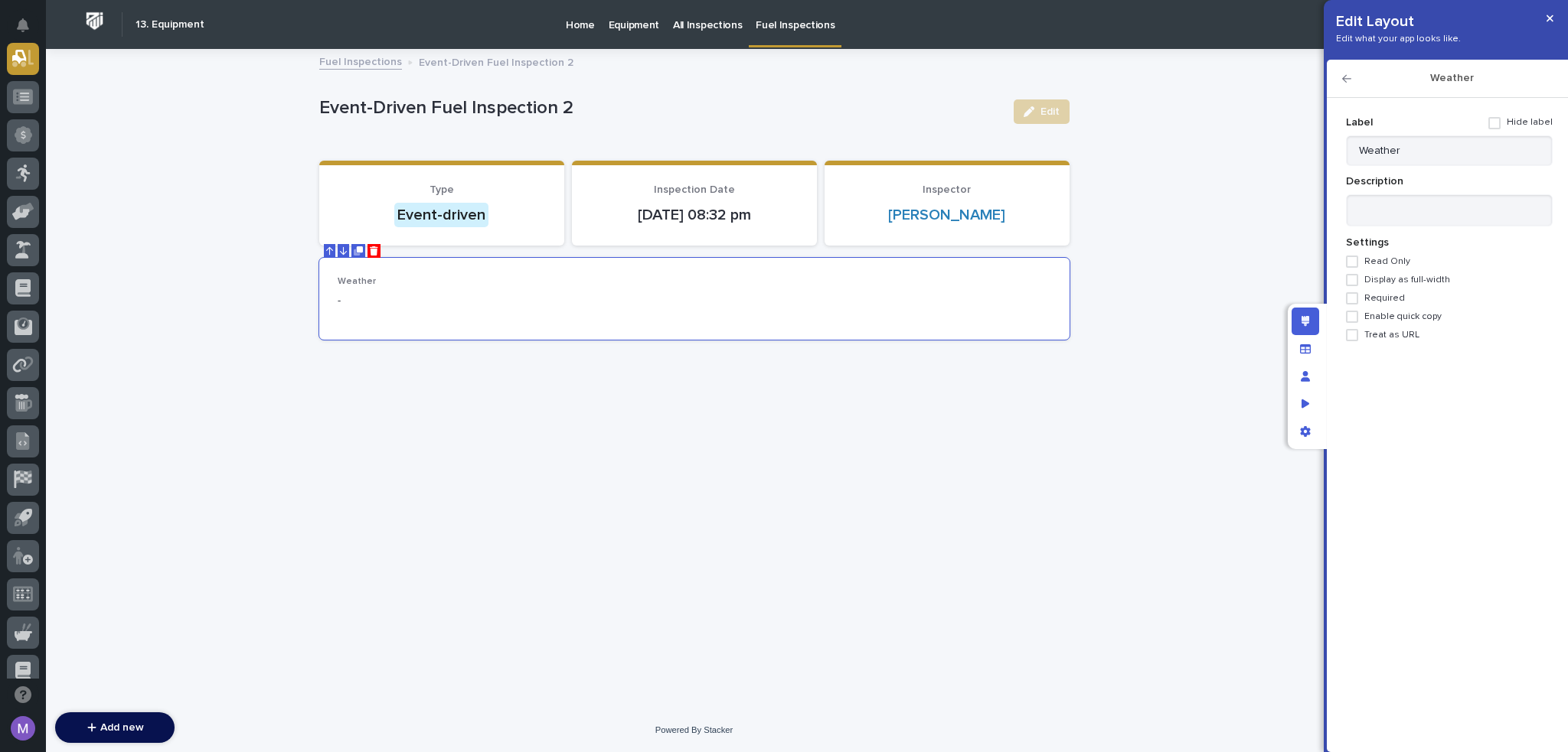
click at [1408, 281] on span "Display as full-width" at bounding box center [1407, 280] width 86 height 11
click at [1344, 80] on icon "button" at bounding box center [1347, 78] width 9 height 8
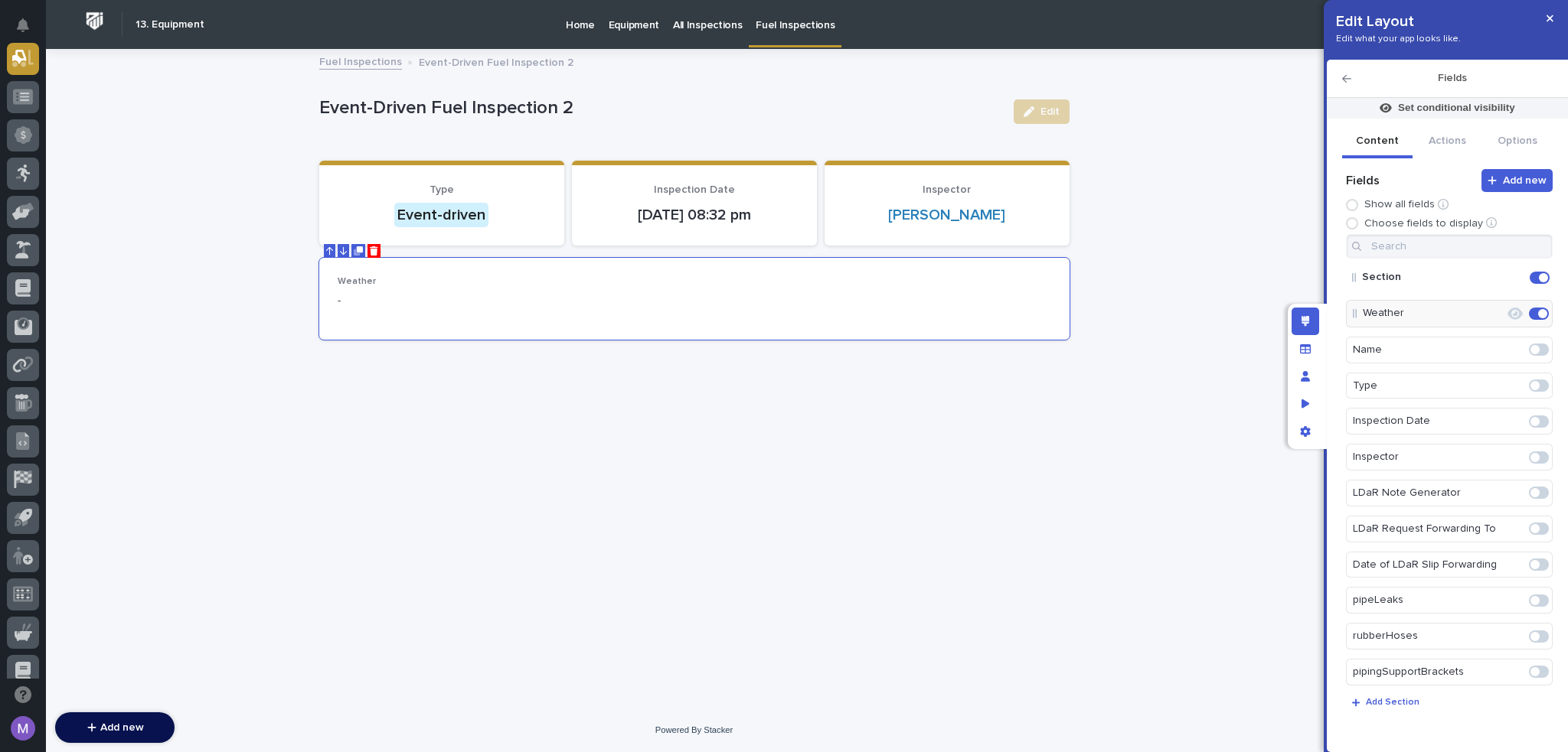
click at [1349, 81] on icon "button" at bounding box center [1347, 78] width 9 height 11
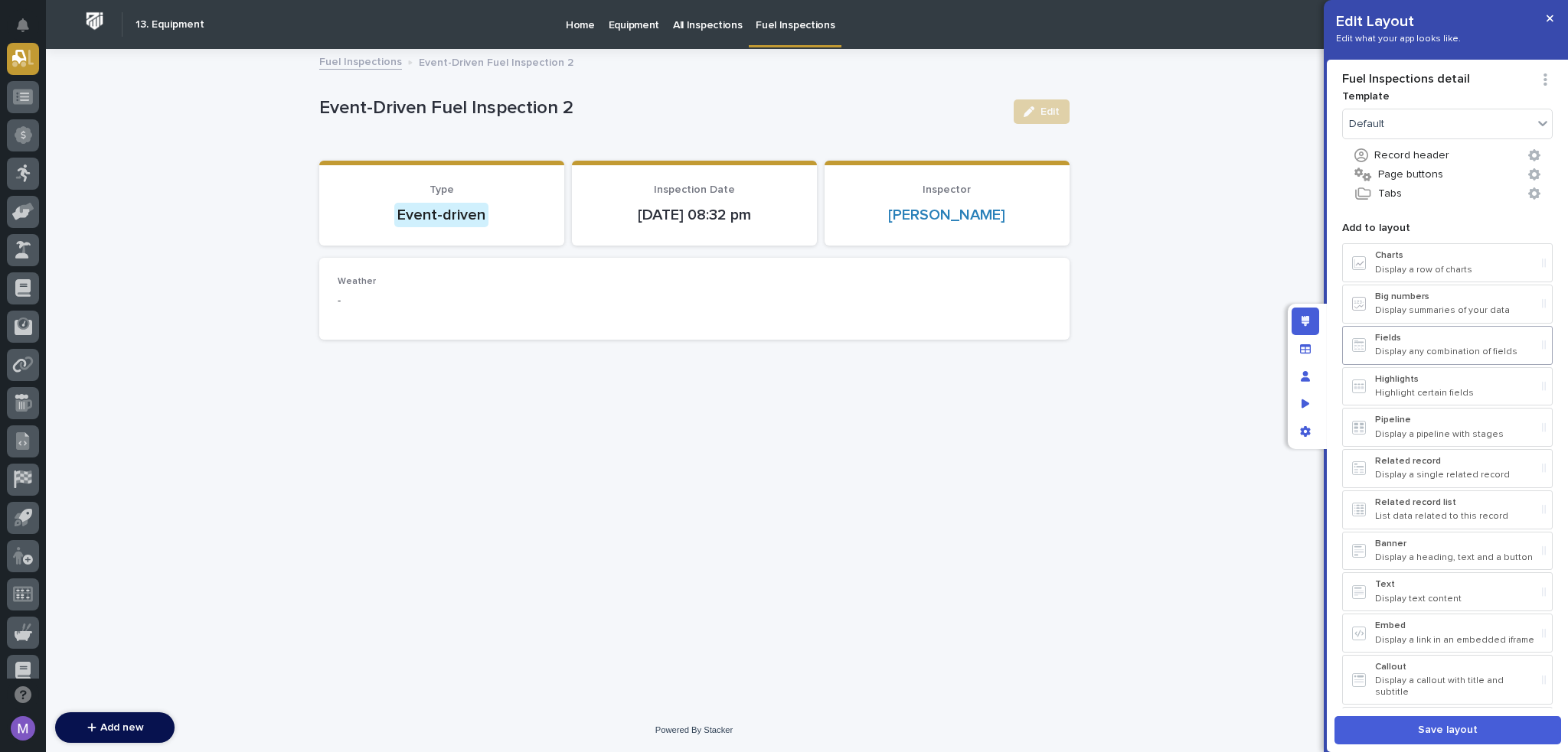
click at [1446, 342] on div "Fields Display any combination of fields" at bounding box center [1455, 346] width 161 height 25
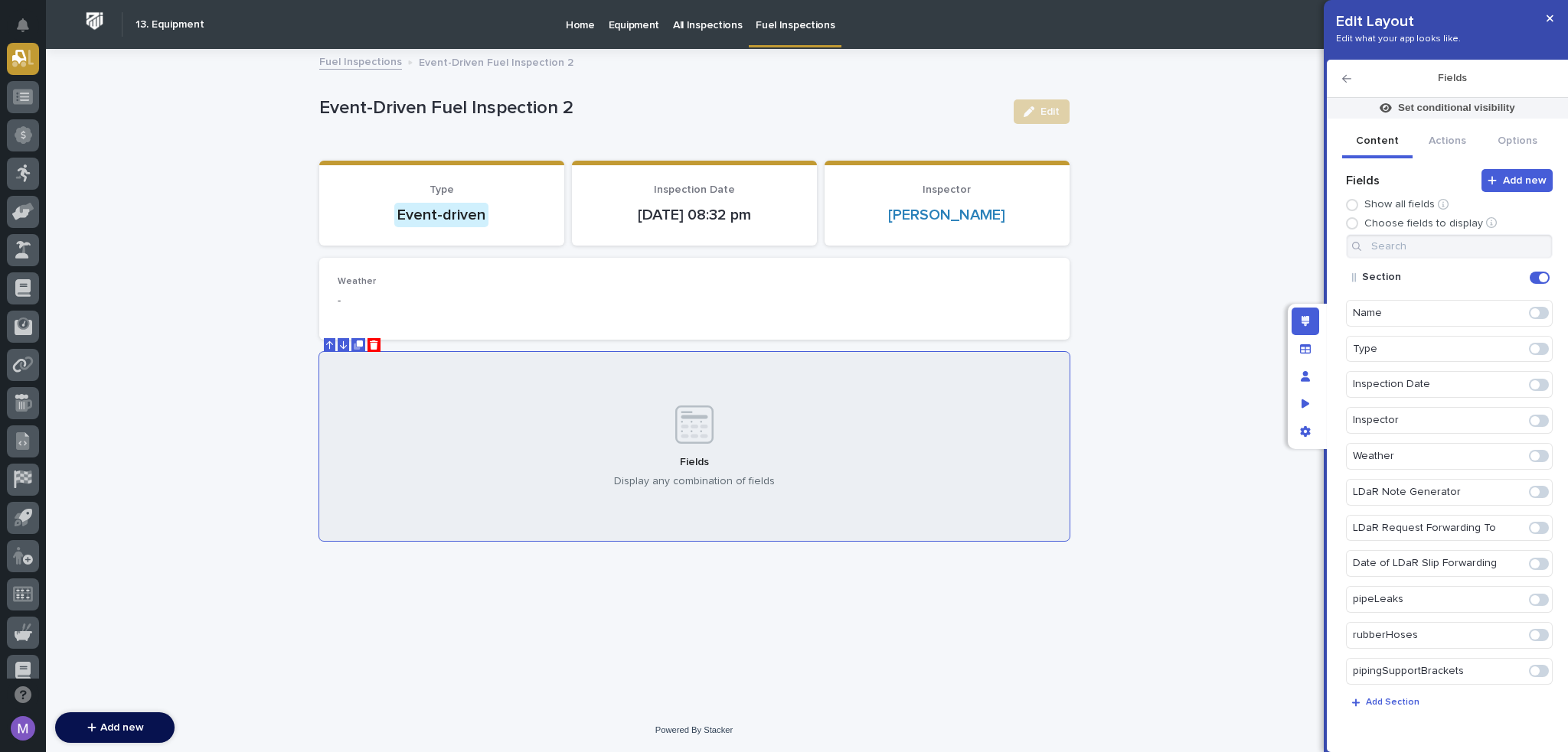
click at [1539, 491] on span at bounding box center [1539, 492] width 20 height 13
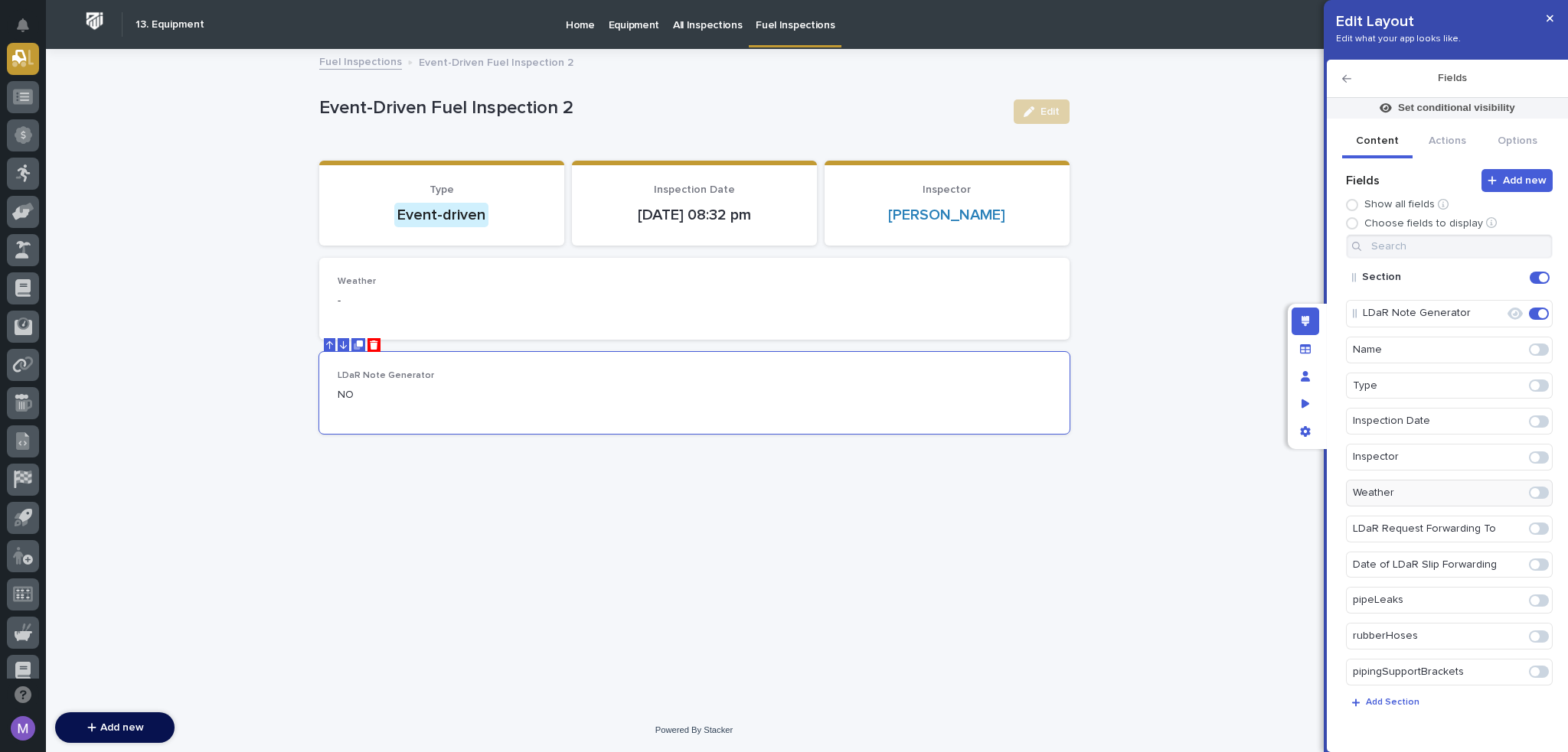
click at [1537, 522] on span at bounding box center [1539, 528] width 20 height 13
click at [1533, 555] on div at bounding box center [1539, 565] width 26 height 24
click at [1533, 561] on span at bounding box center [1539, 565] width 20 height 13
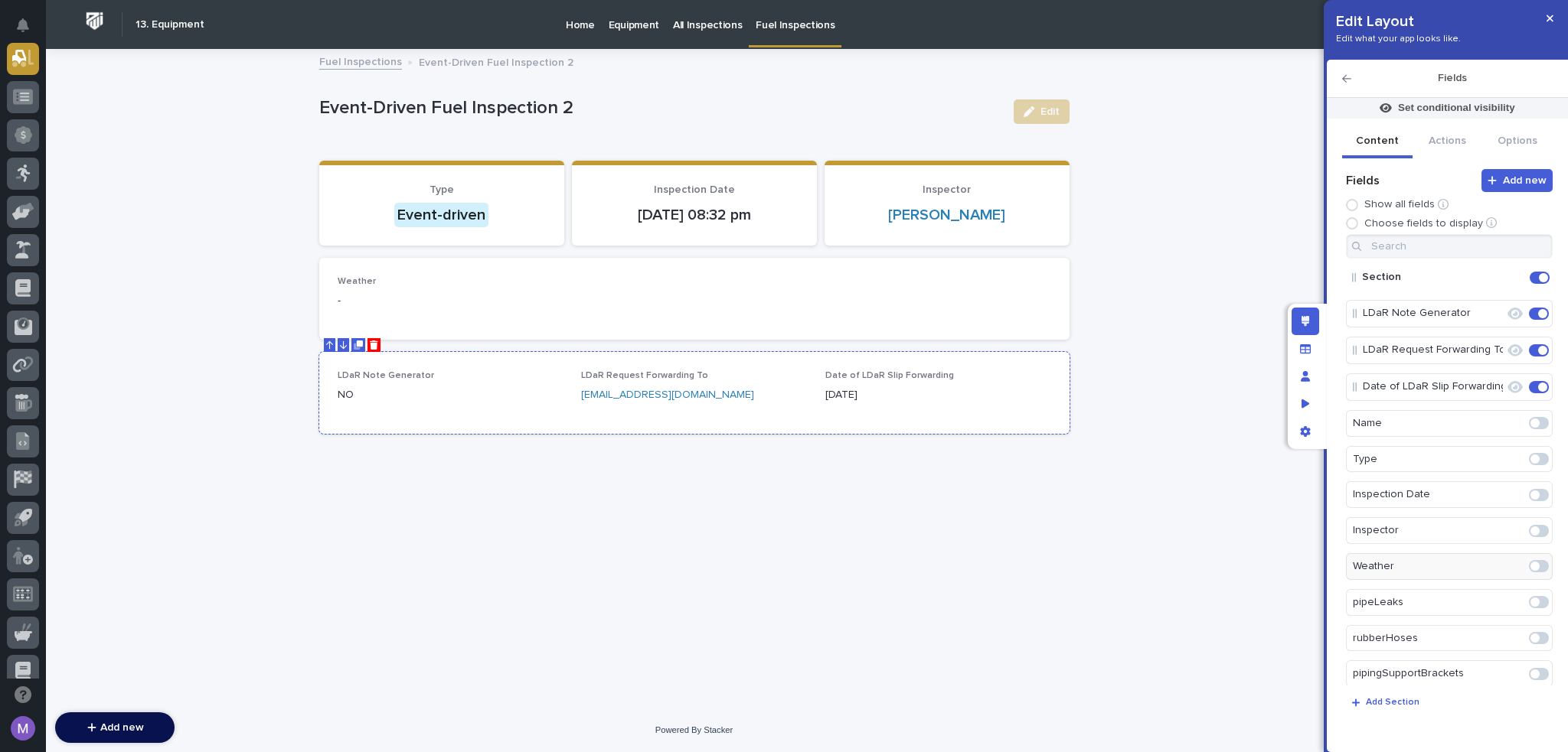
click at [776, 387] on p "[EMAIL_ADDRESS][DOMAIN_NAME]" at bounding box center [694, 395] width 226 height 16
click at [1510, 275] on icon "Edit" at bounding box center [1513, 278] width 13 height 13
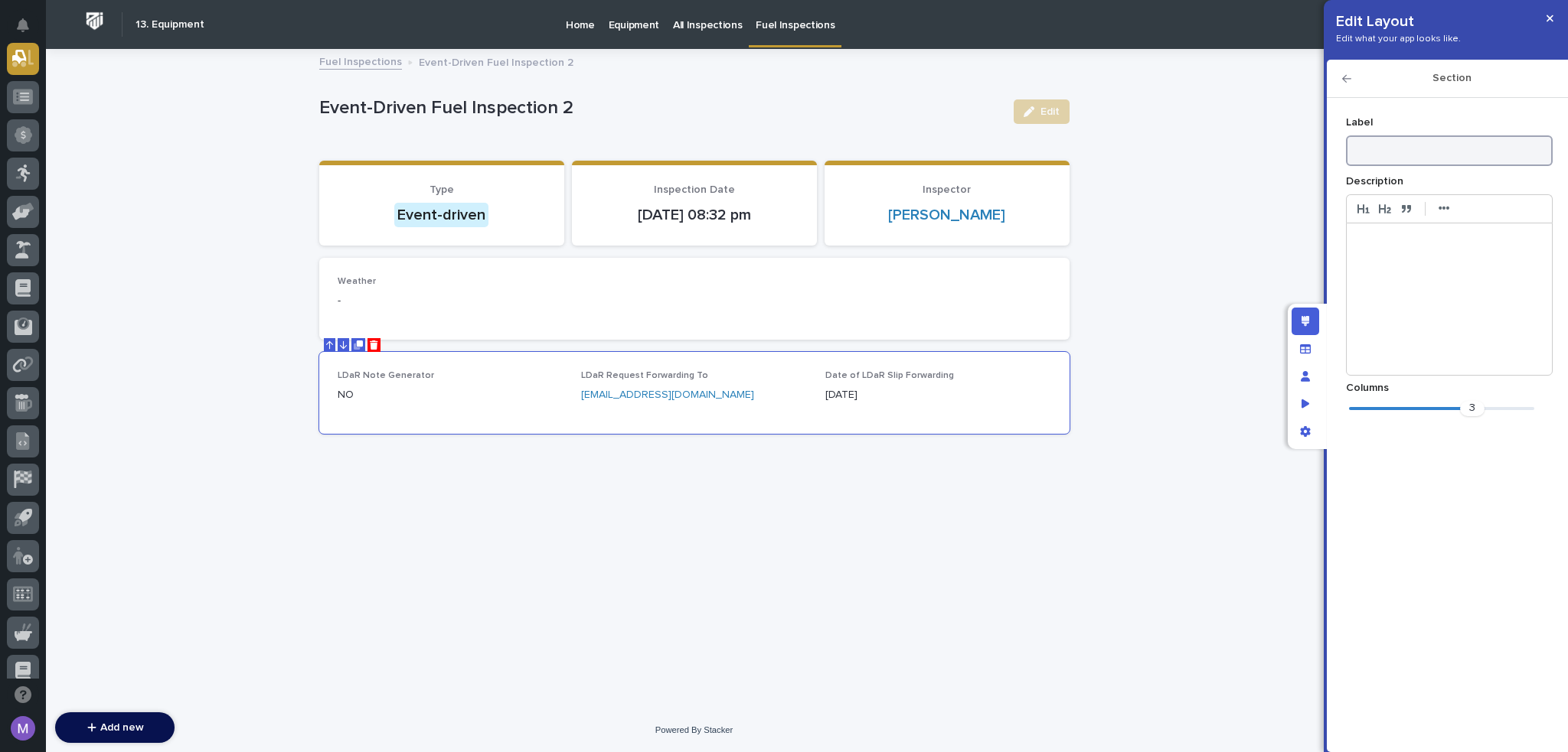
click at [1422, 156] on input at bounding box center [1450, 151] width 207 height 30
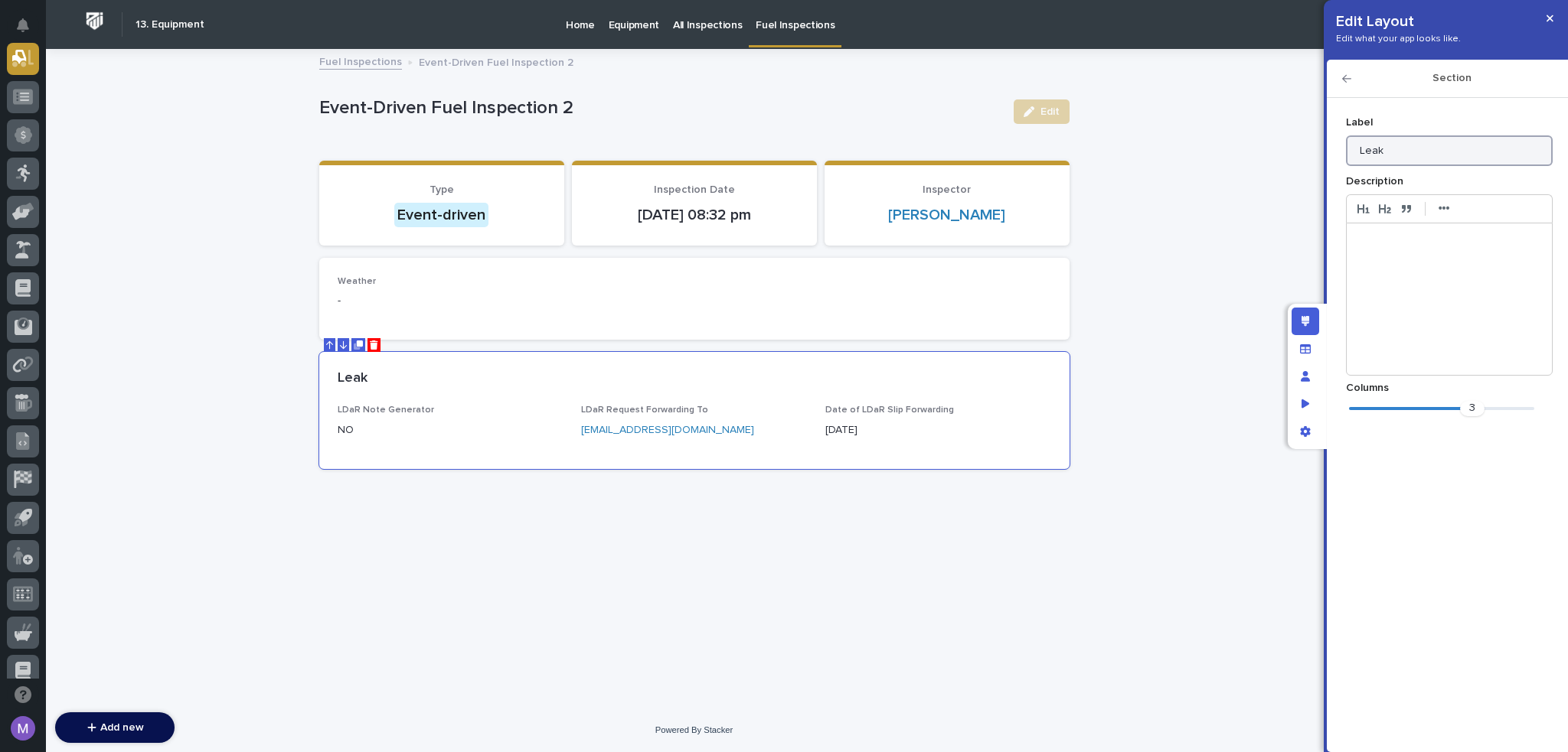
type input "Leak Detection and Repair Request"
click at [1343, 76] on icon "button" at bounding box center [1347, 78] width 9 height 11
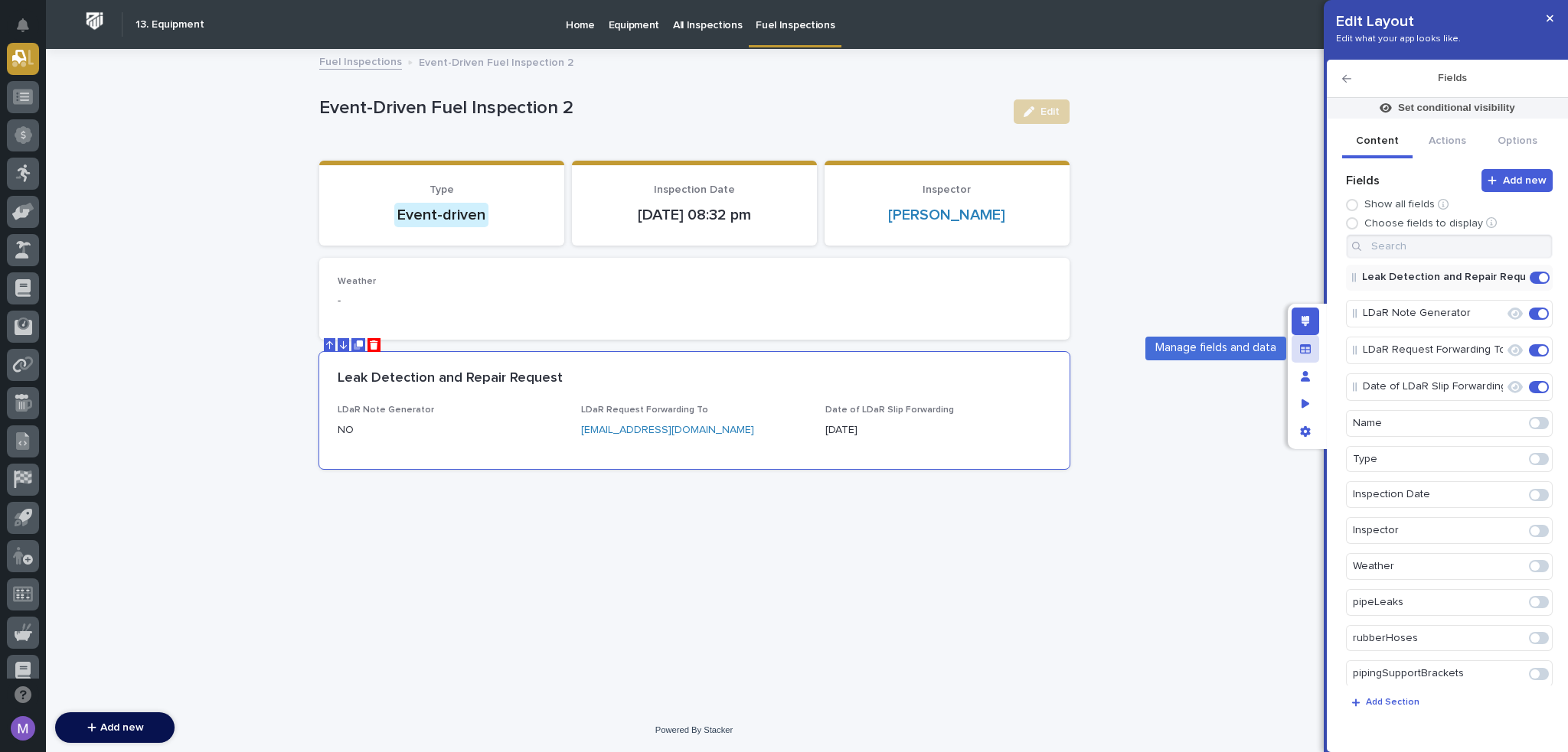
click at [1306, 346] on icon "Manage fields and data" at bounding box center [1305, 348] width 11 height 9
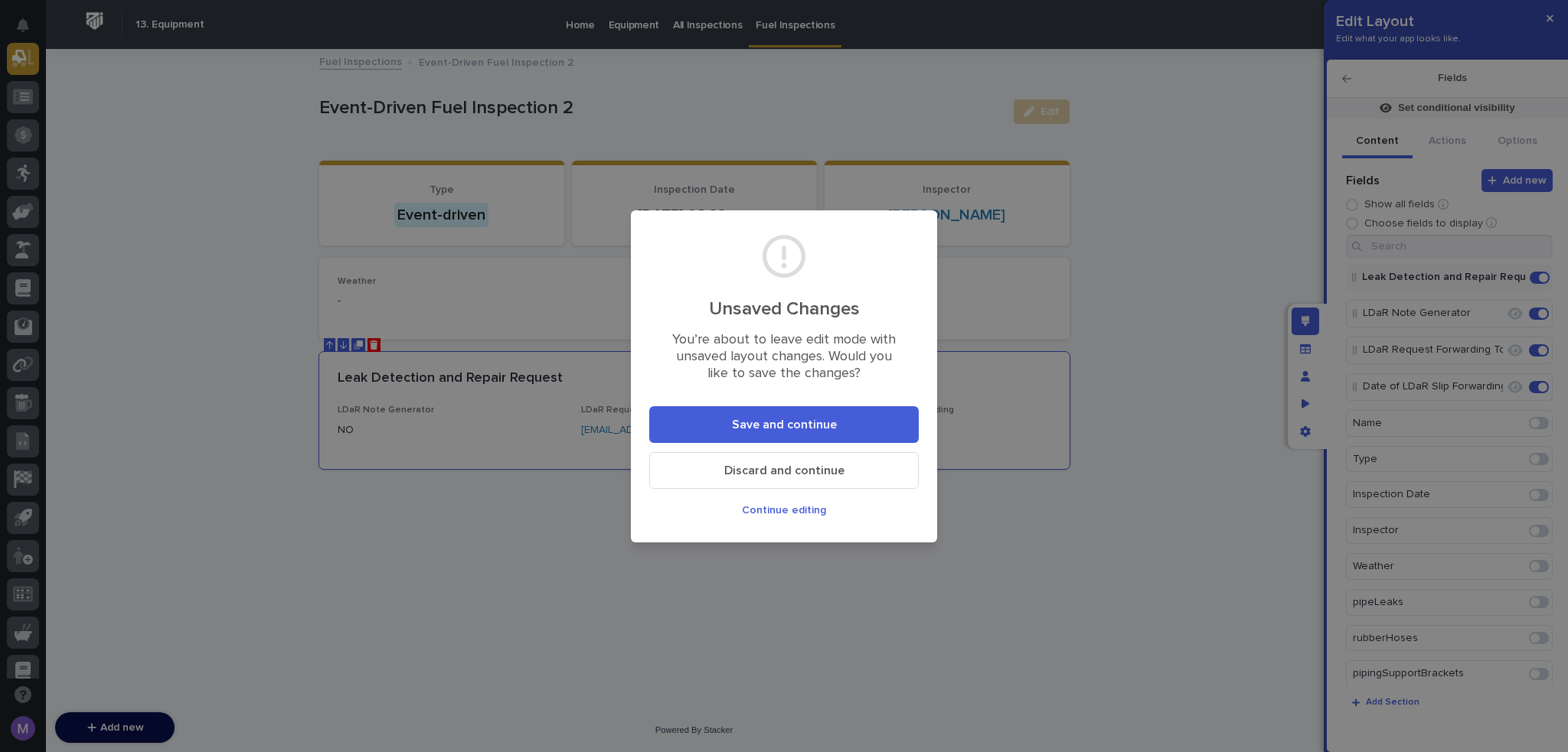
click at [842, 429] on button "Save and continue" at bounding box center [784, 425] width 269 height 37
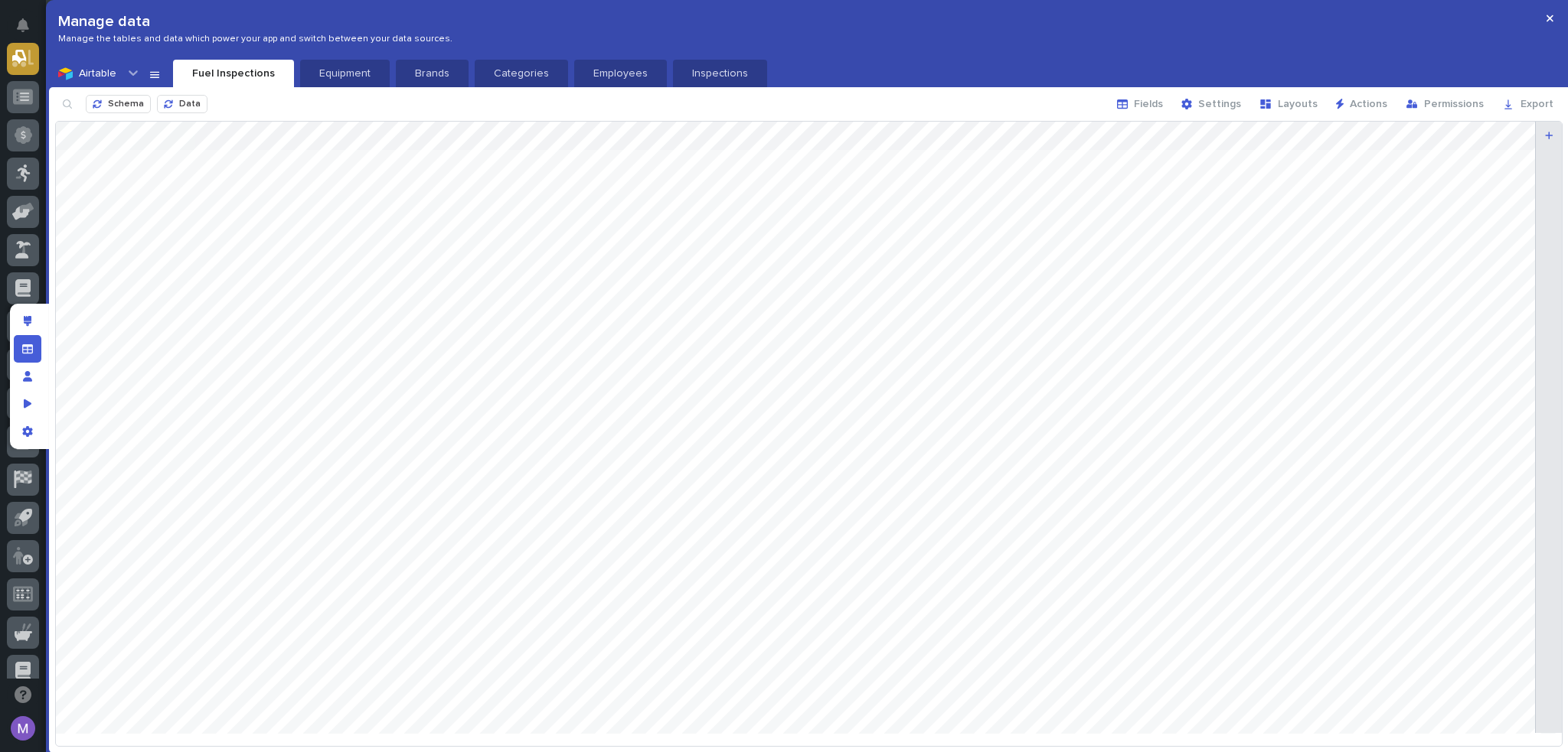
click at [43, 318] on div at bounding box center [29, 376] width 39 height 146
click at [32, 318] on div "Edit layout" at bounding box center [27, 321] width 28 height 28
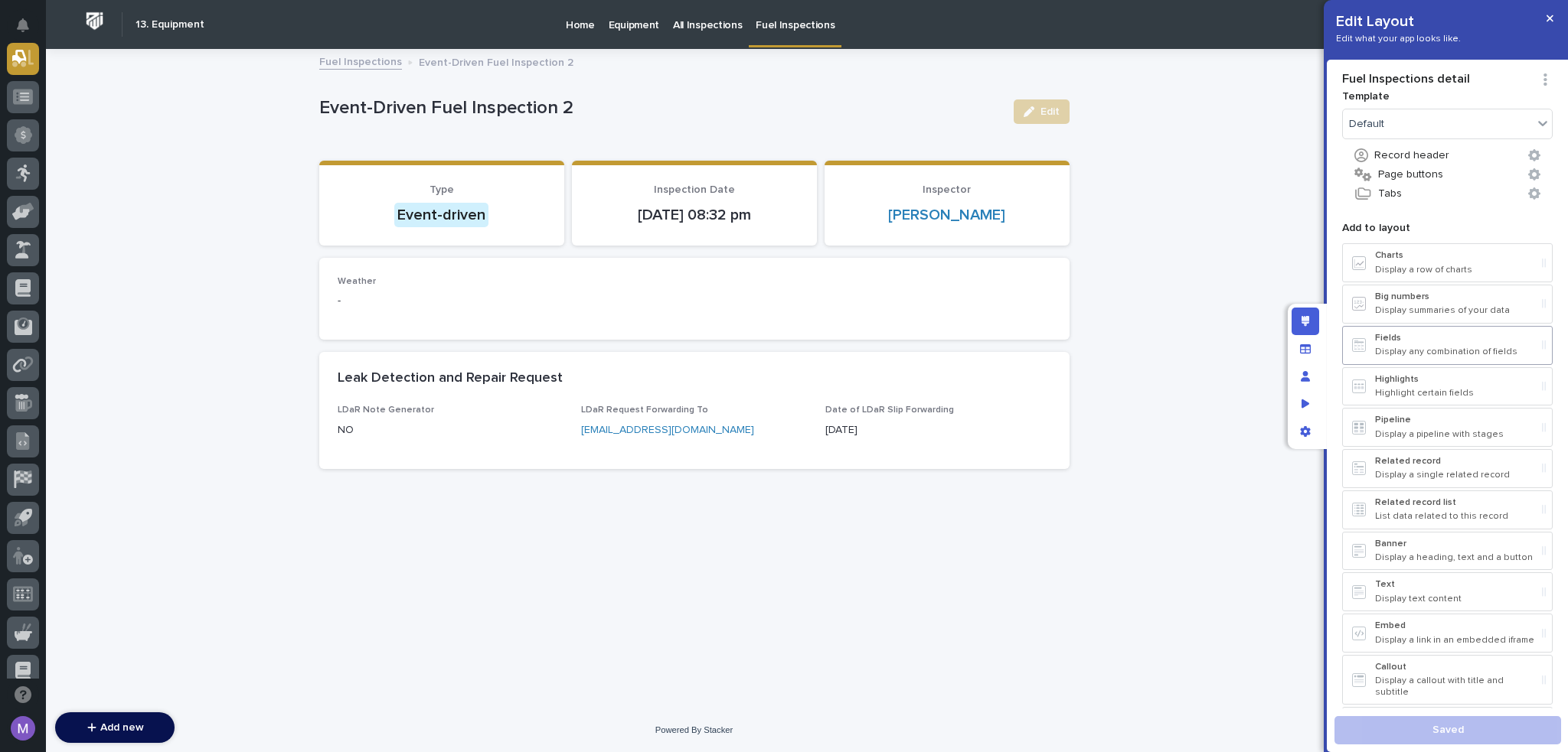
click at [1402, 344] on div "Fields Display any combination of fields" at bounding box center [1455, 346] width 161 height 25
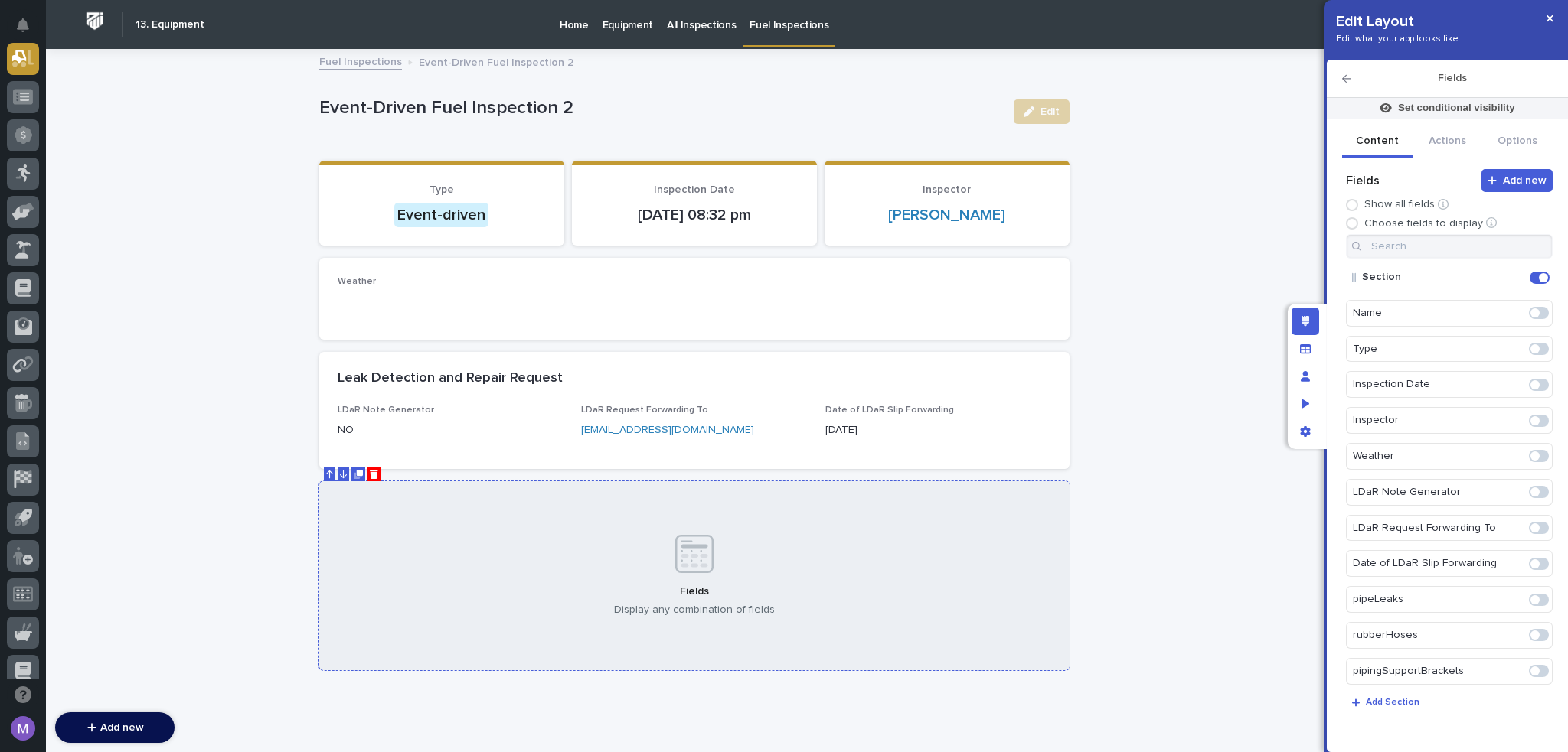
click at [965, 533] on div "Fields Display any combination of fields" at bounding box center [694, 576] width 751 height 190
click at [357, 472] on icon "Duplicate" at bounding box center [359, 473] width 6 height 6
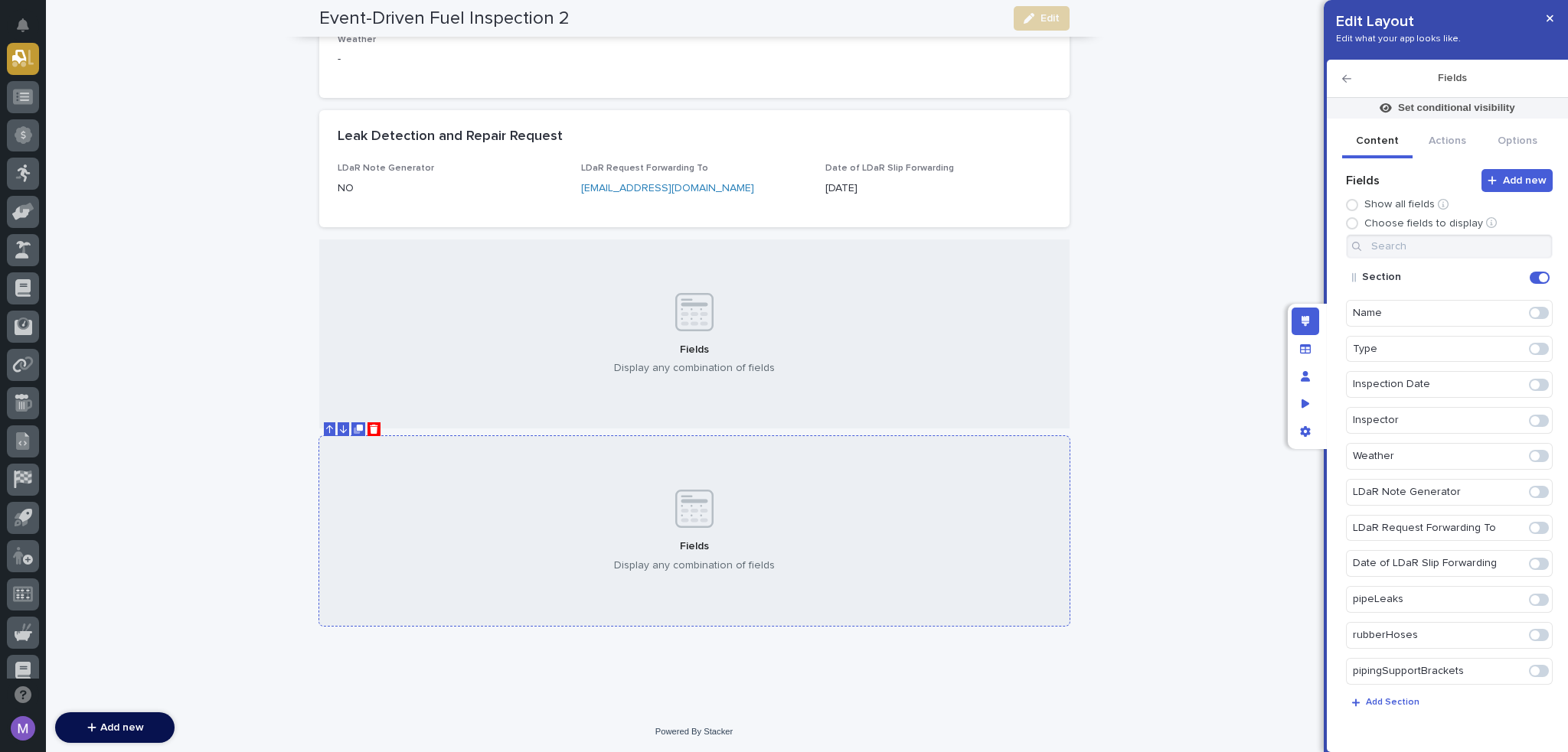
click at [359, 427] on button at bounding box center [359, 429] width 13 height 13
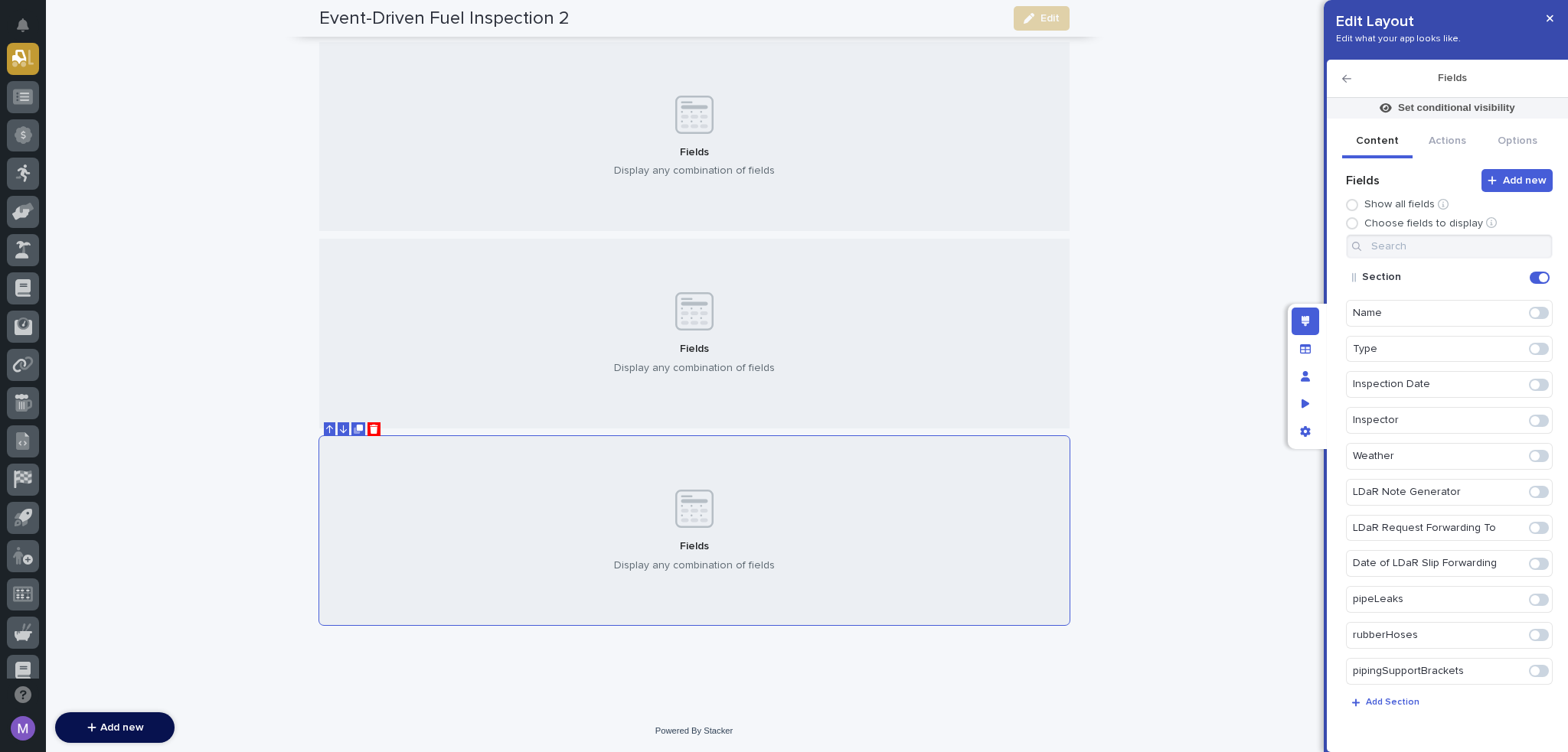
click at [357, 426] on icon "Duplicate" at bounding box center [359, 427] width 6 height 6
click at [353, 424] on icon "Duplicate" at bounding box center [358, 428] width 9 height 9
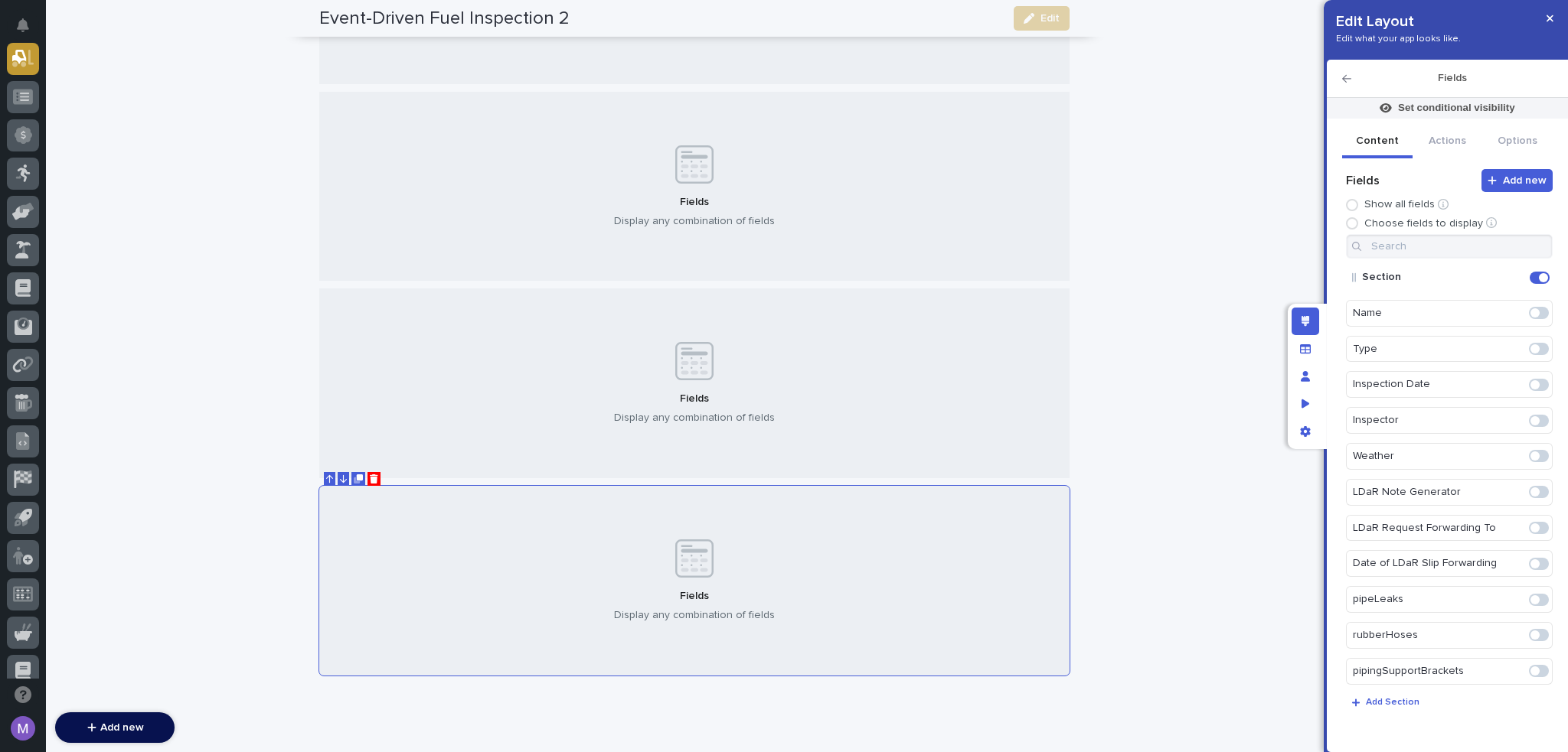
scroll to position [834, 0]
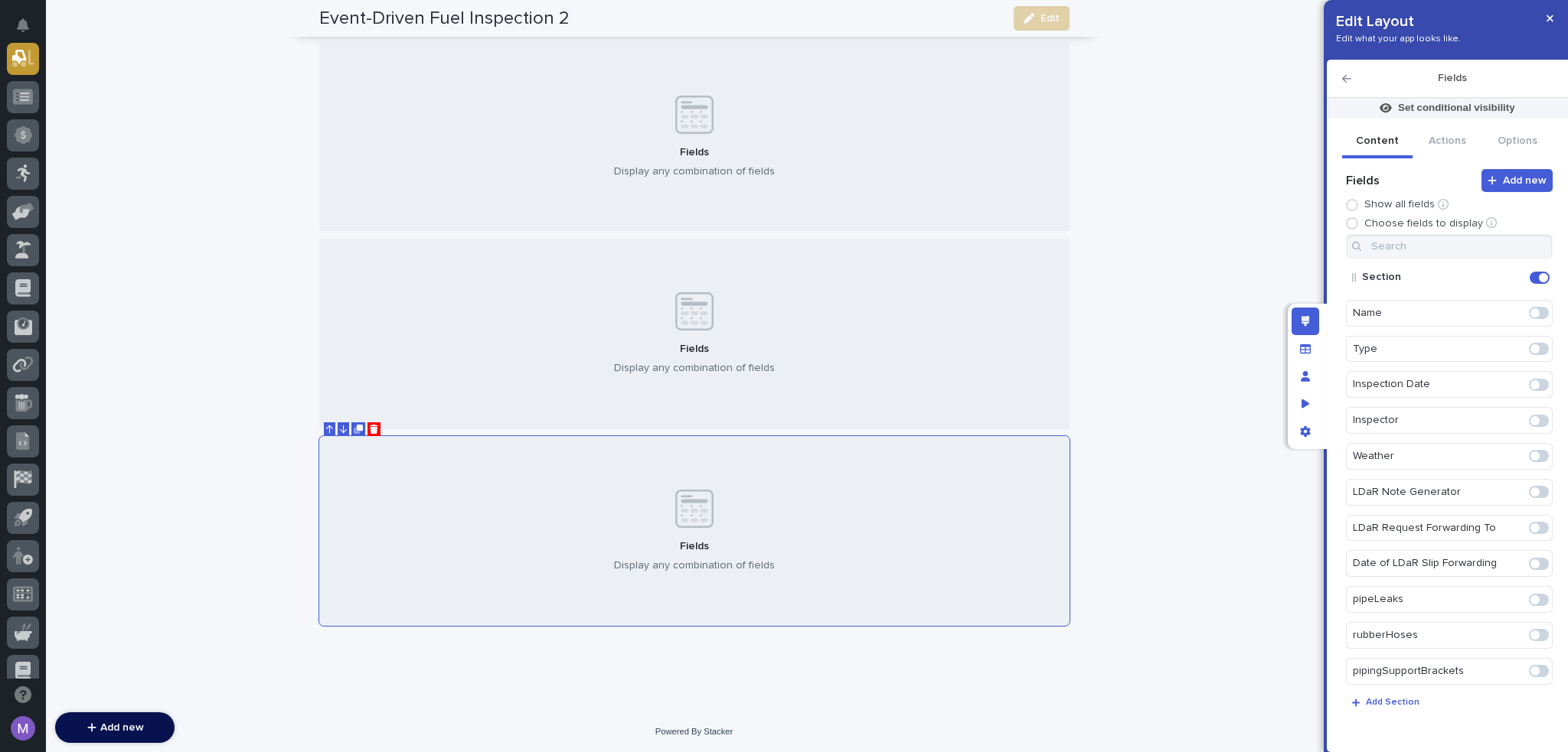
click at [353, 420] on div "Fields Display any combination of fields" at bounding box center [694, 334] width 751 height 190
click at [376, 438] on div "Fields Display any combination of fields" at bounding box center [694, 532] width 751 height 190
click at [357, 429] on icon "Duplicate" at bounding box center [359, 427] width 6 height 6
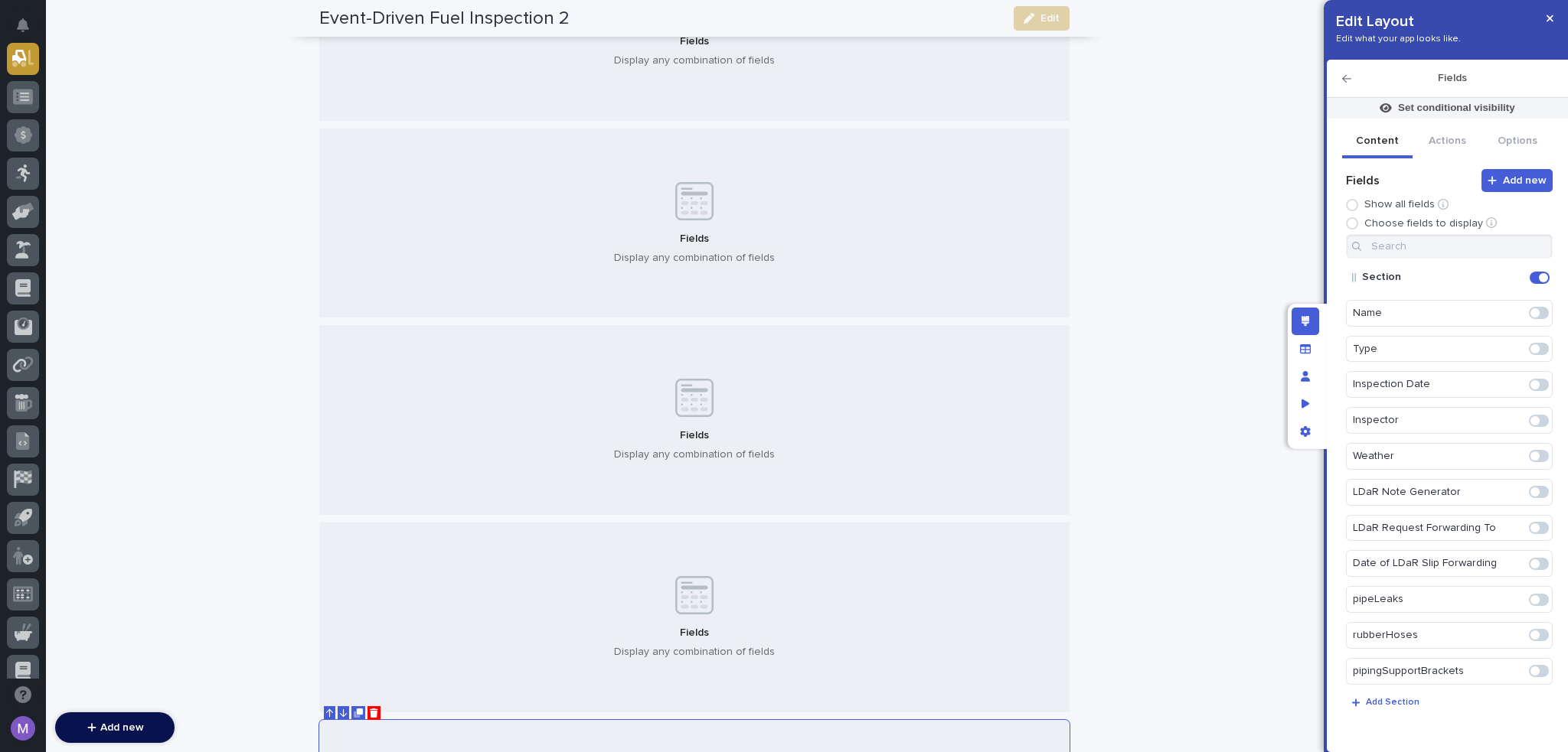
scroll to position [1031, 0]
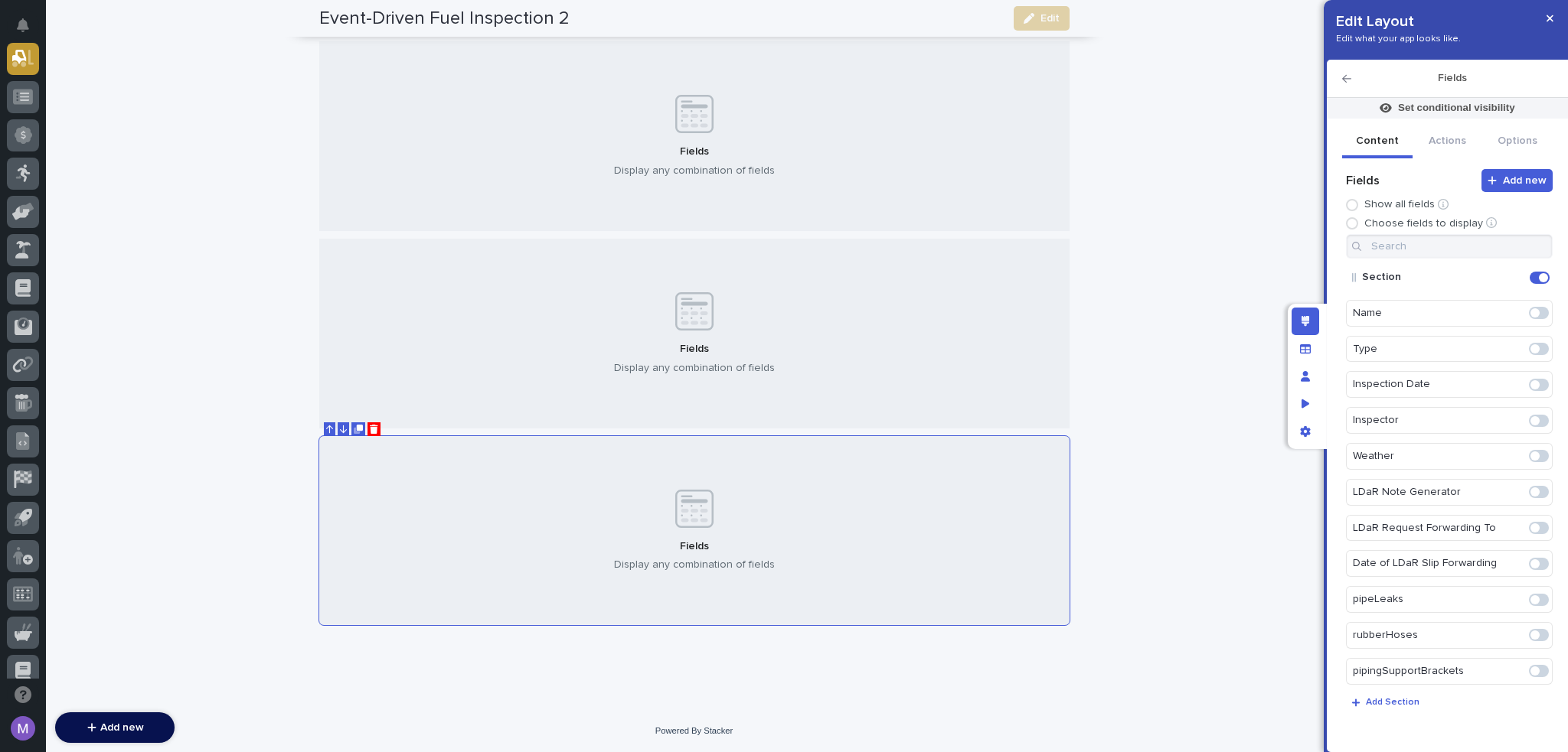
click at [357, 429] on icon "Duplicate" at bounding box center [359, 427] width 6 height 6
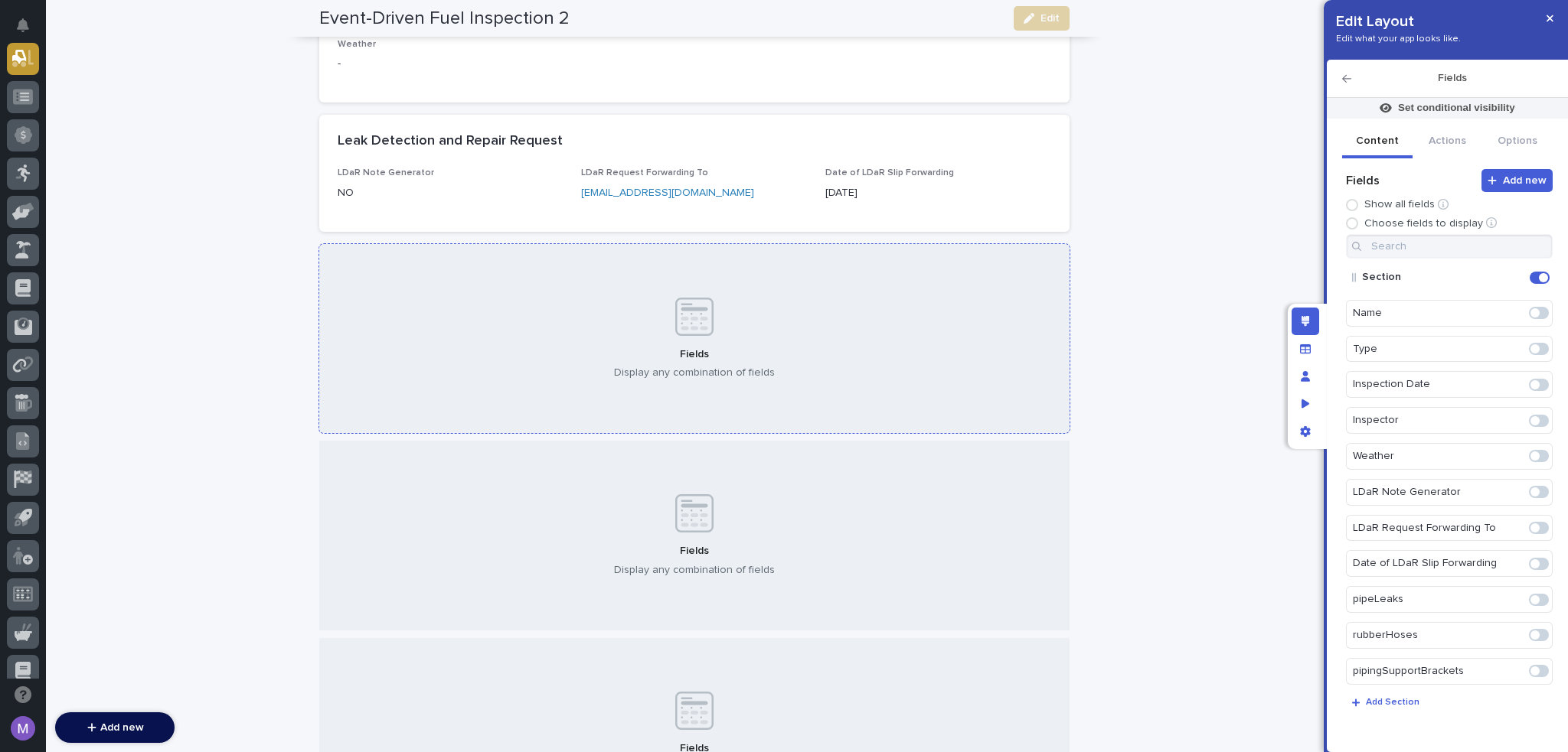
scroll to position [266, 0]
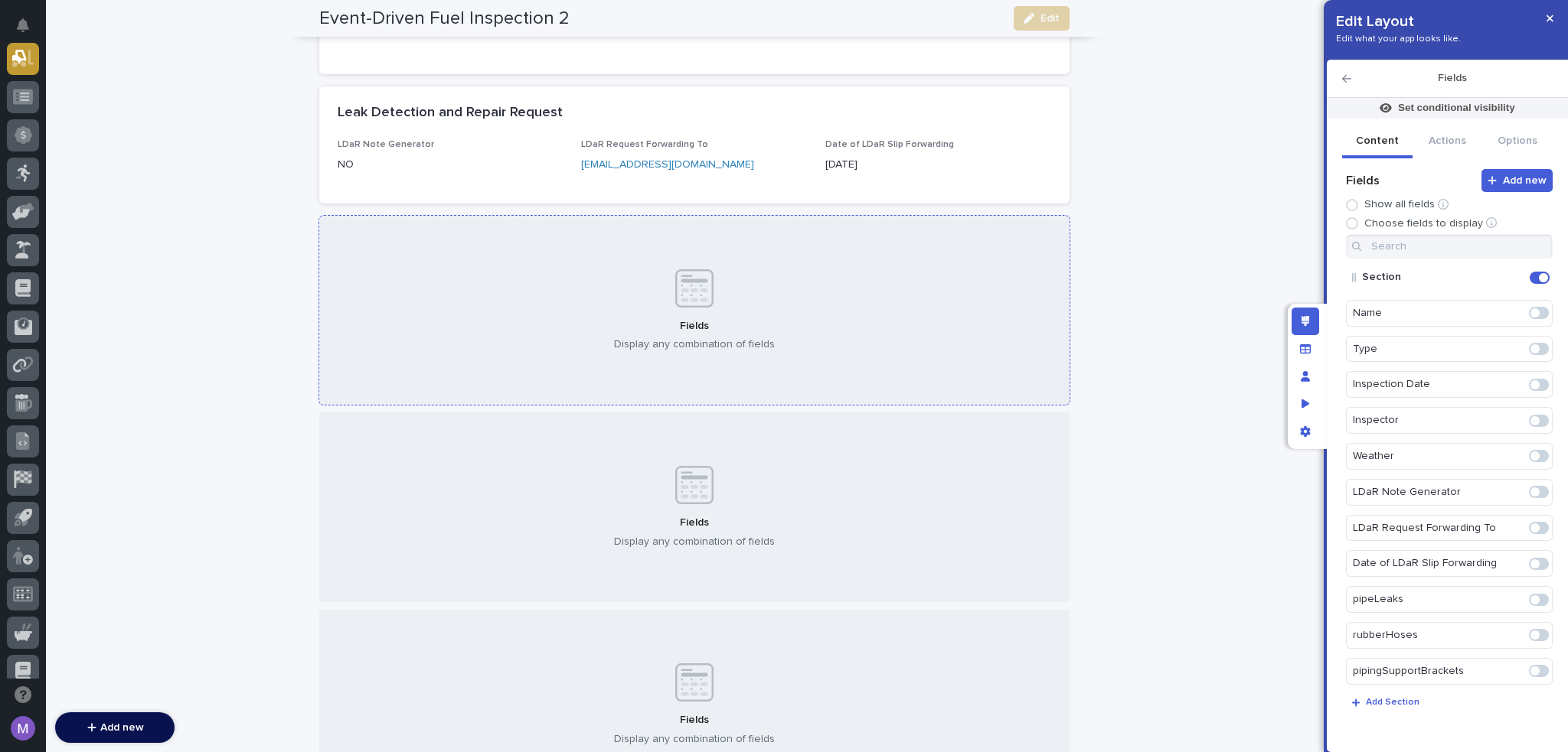
click at [816, 334] on div "Fields Display any combination of fields" at bounding box center [694, 311] width 751 height 190
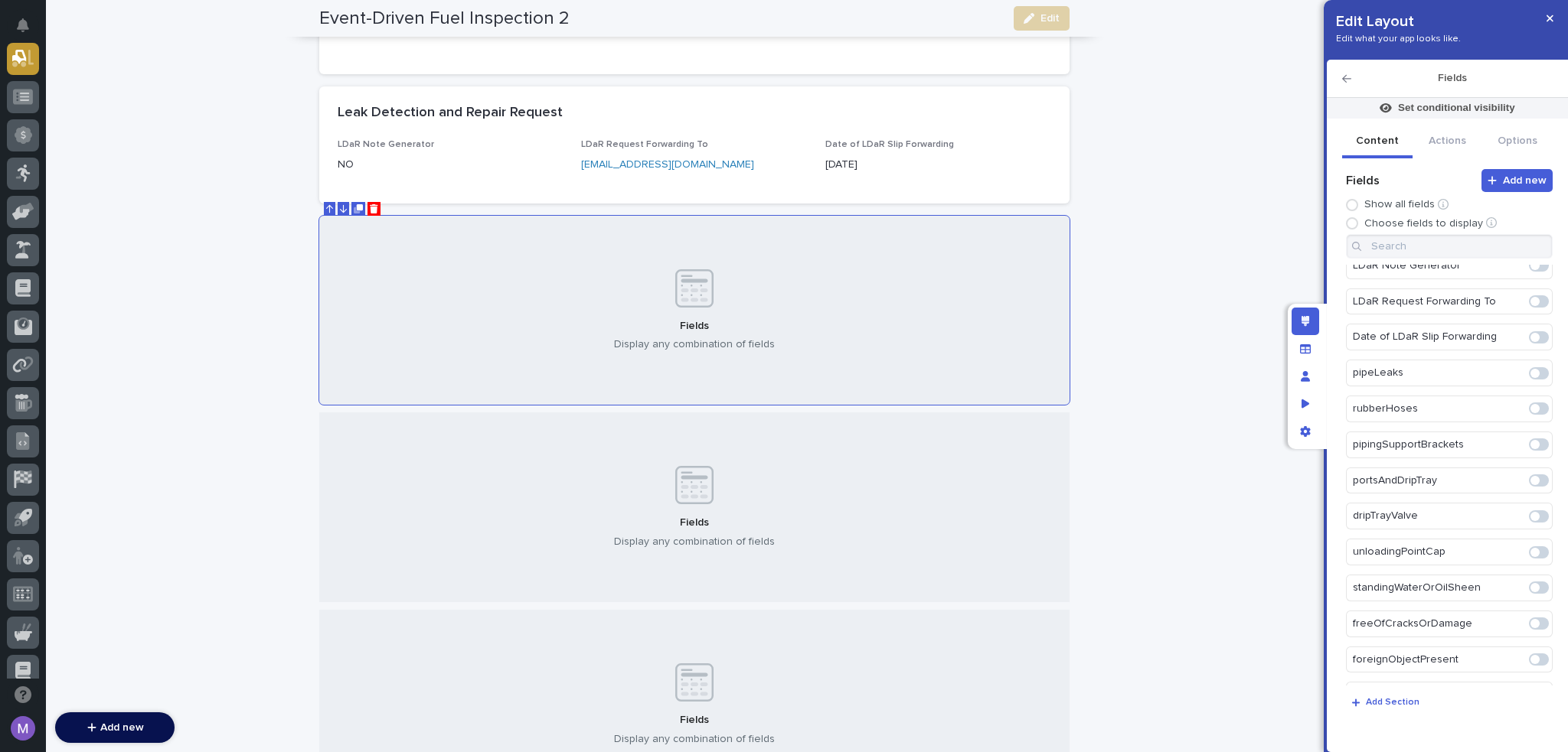
scroll to position [230, 0]
click at [1531, 366] on span at bounding box center [1535, 370] width 9 height 9
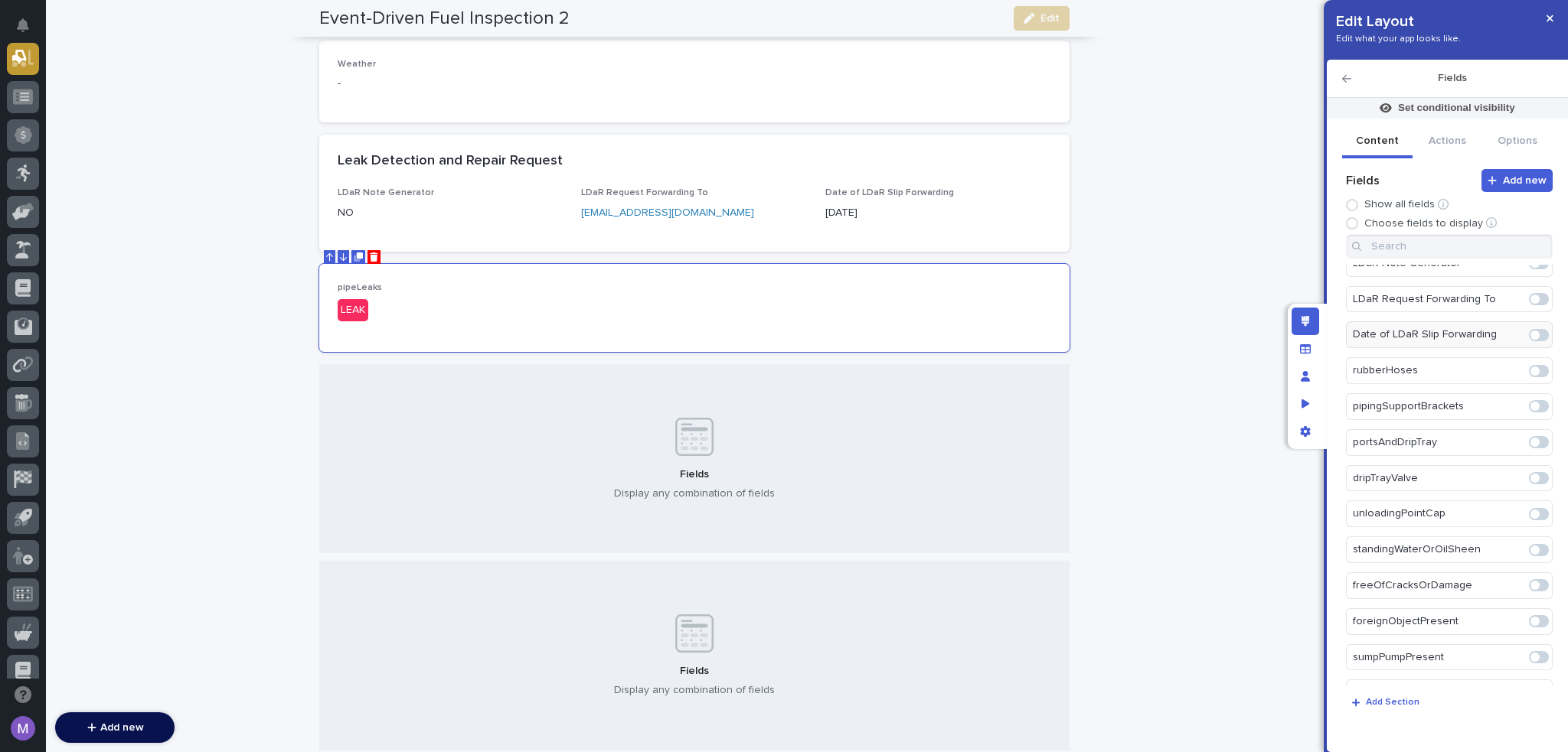
click at [1531, 368] on span at bounding box center [1535, 371] width 9 height 9
click at [1531, 368] on span at bounding box center [1535, 372] width 9 height 9
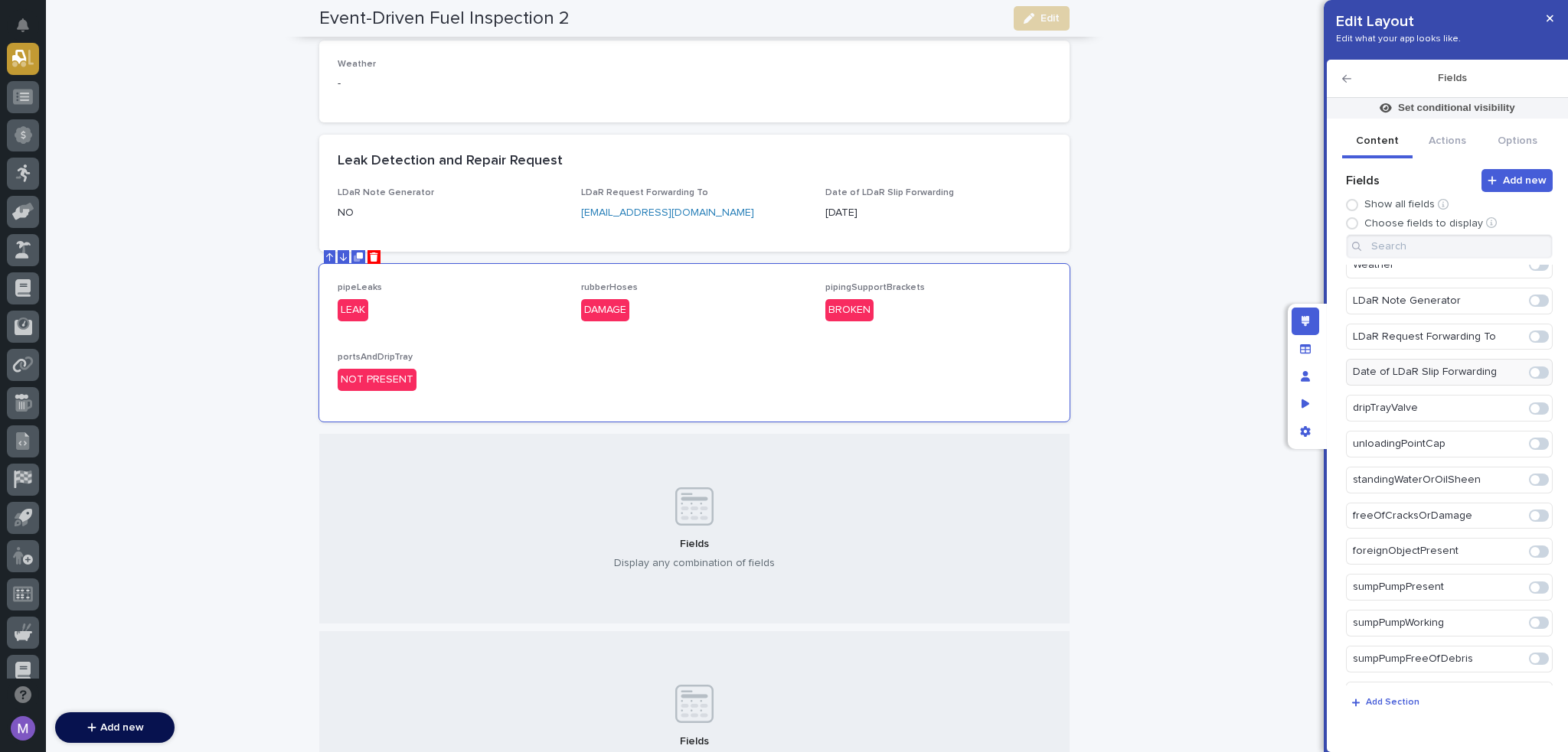
scroll to position [252, 0]
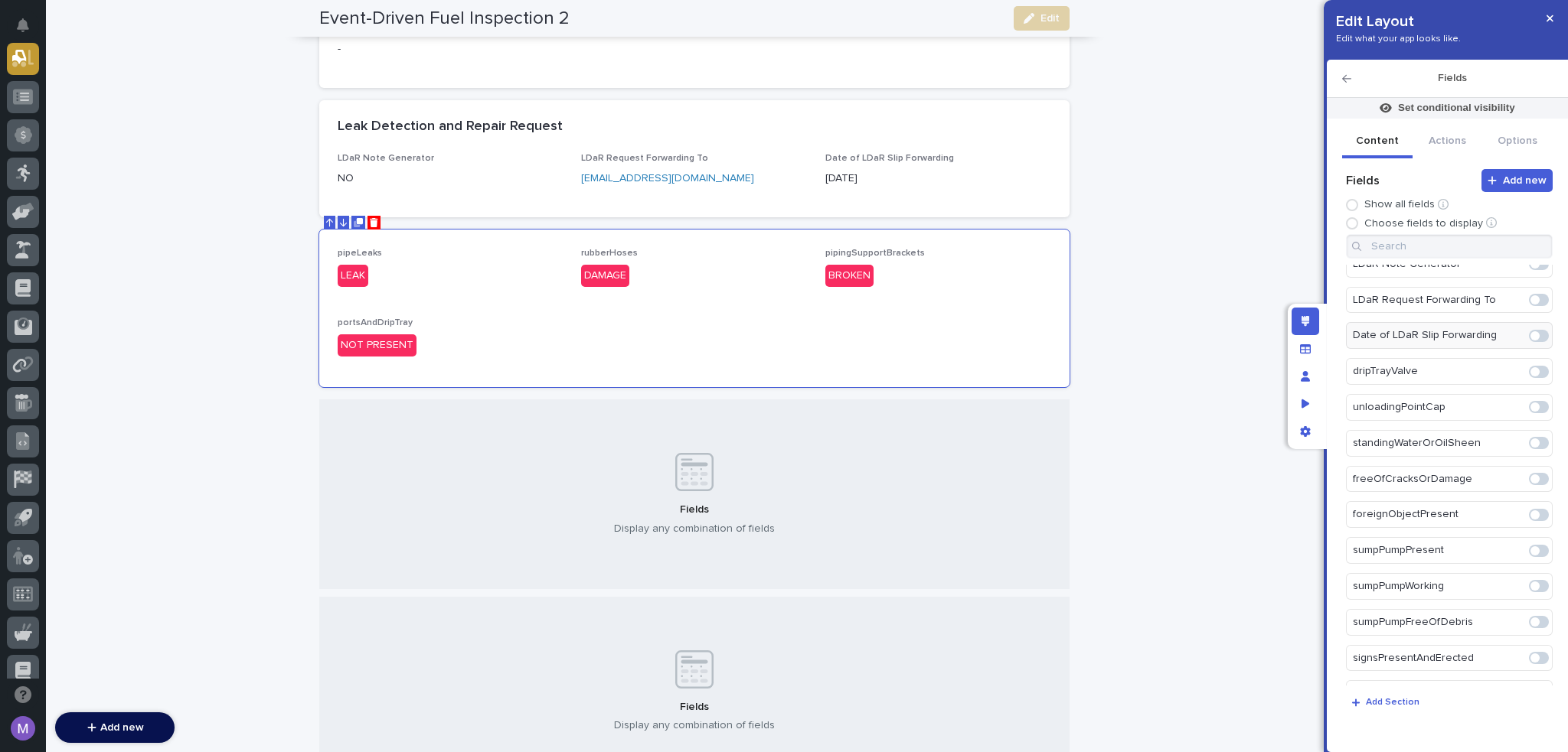
click at [1531, 368] on span at bounding box center [1535, 372] width 9 height 9
click at [1531, 368] on span at bounding box center [1535, 373] width 9 height 9
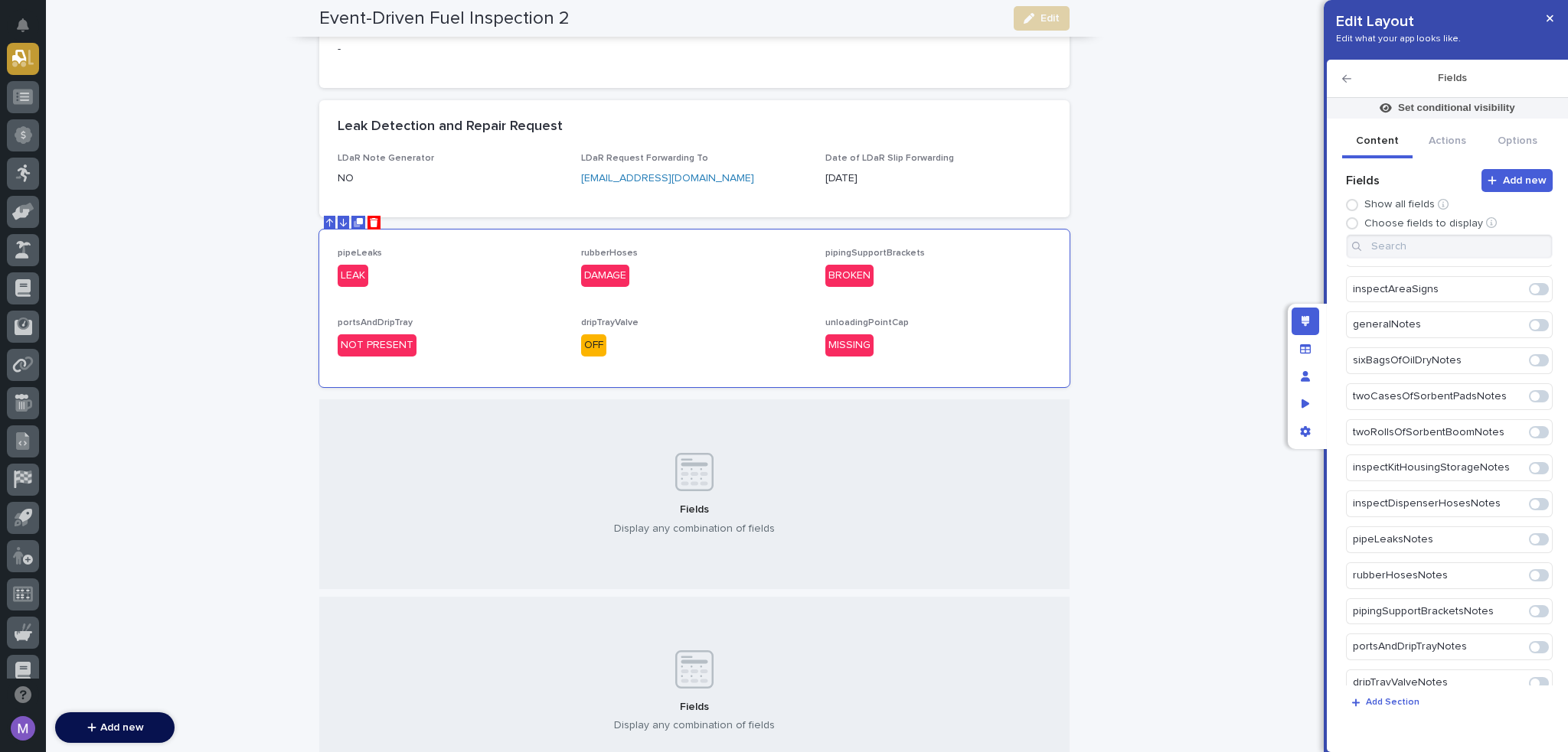
scroll to position [1213, 0]
click at [1535, 496] on span at bounding box center [1539, 502] width 20 height 13
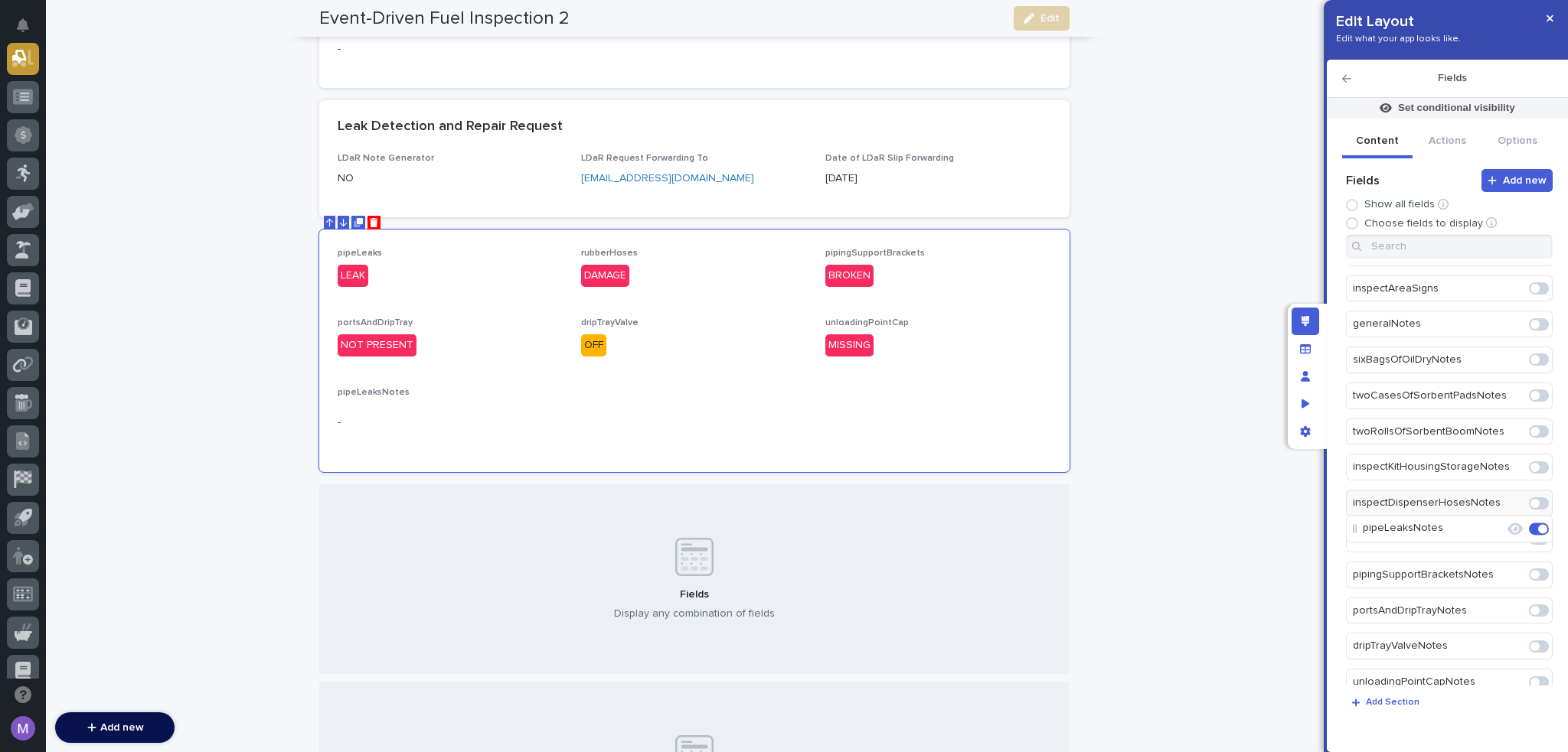
scroll to position [294, 0]
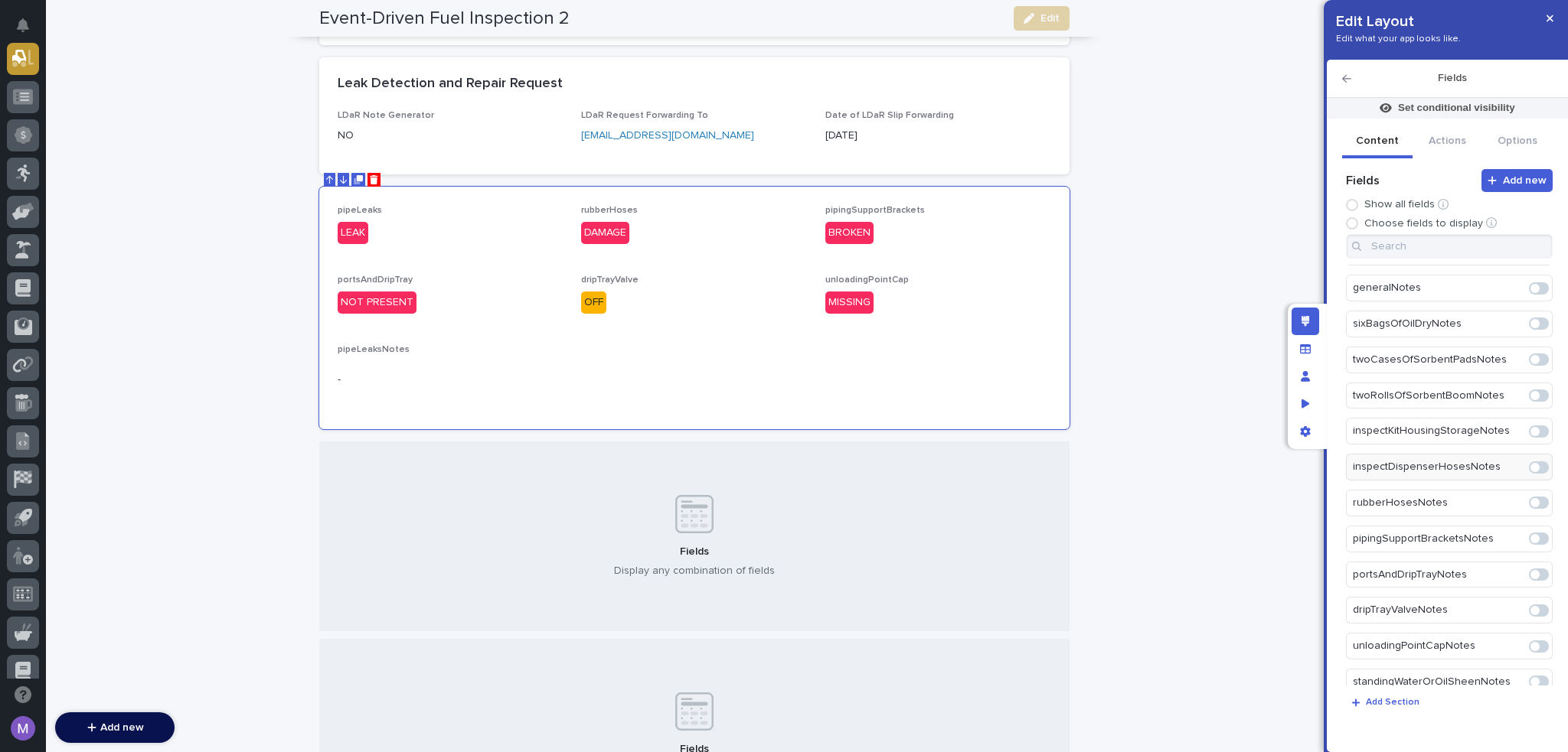
click at [1535, 497] on span at bounding box center [1539, 503] width 20 height 13
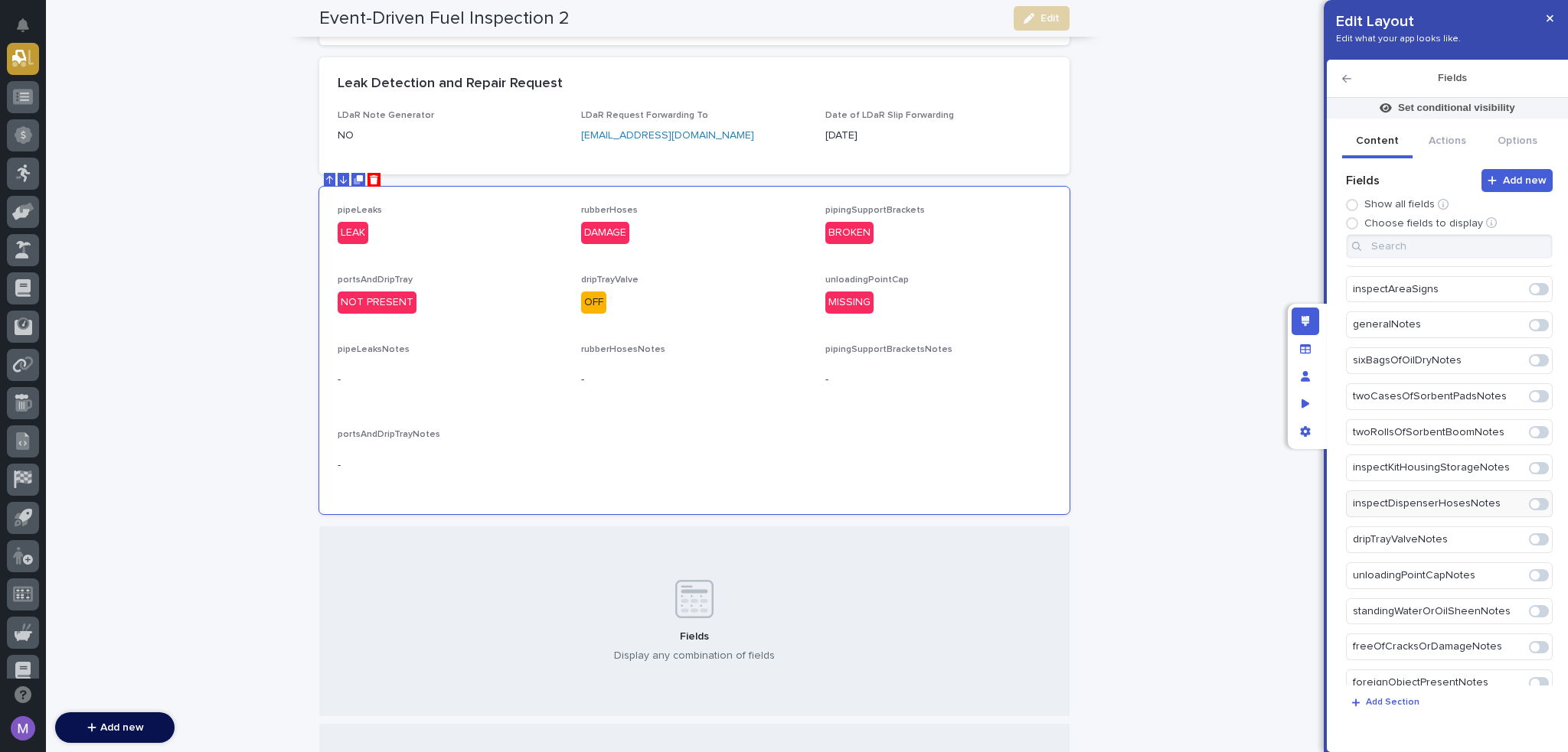
scroll to position [336, 0]
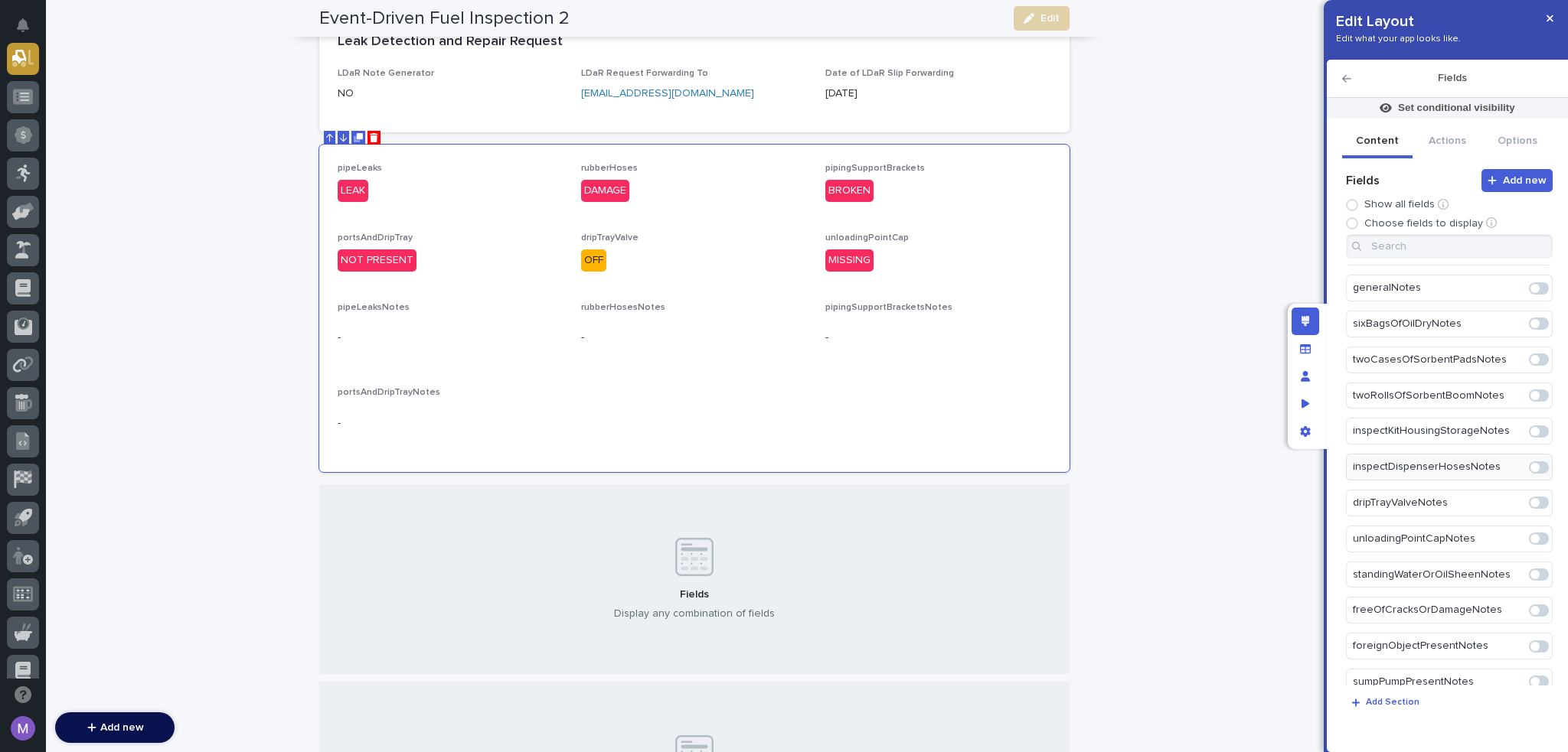
click at [1535, 497] on span at bounding box center [1539, 503] width 20 height 13
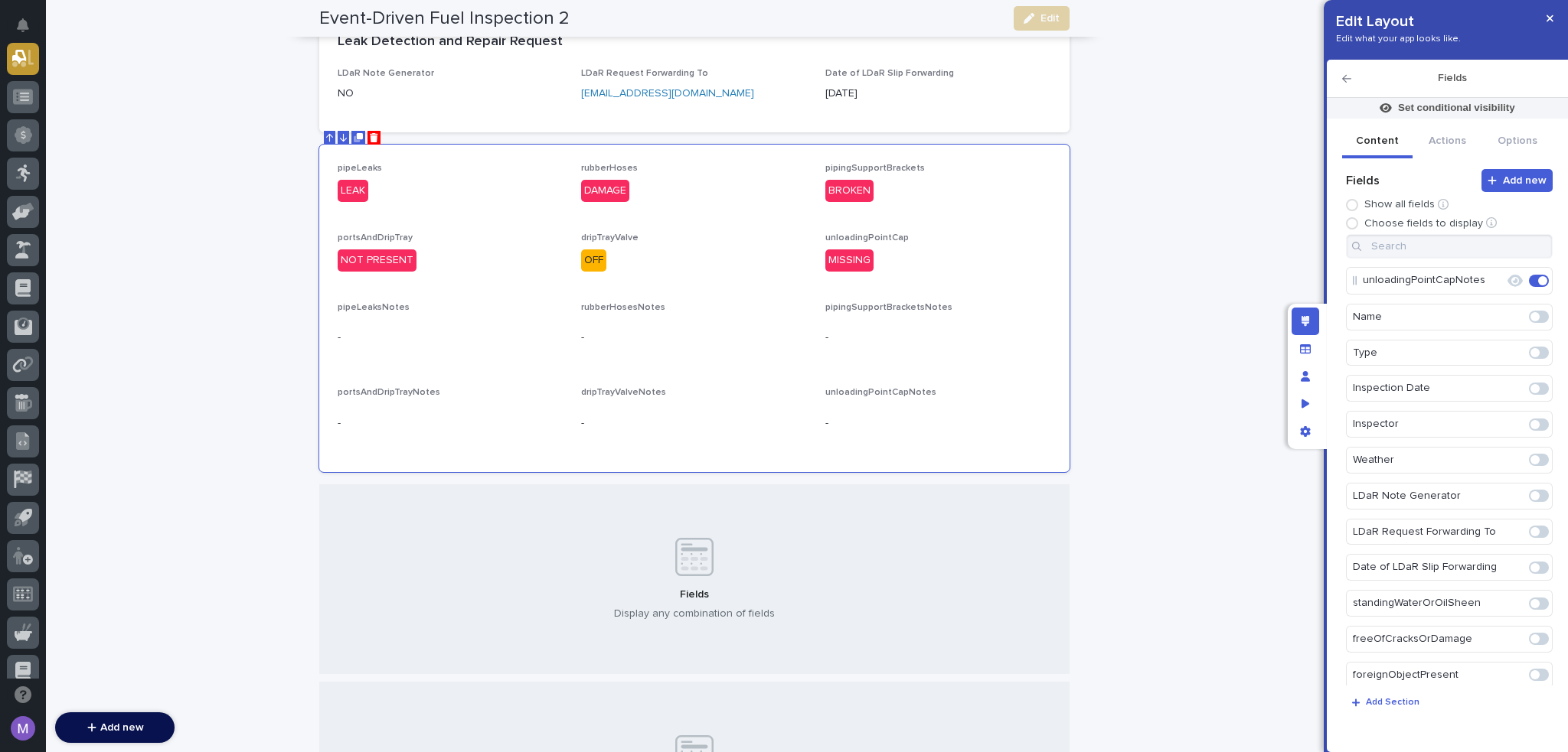
scroll to position [0, 0]
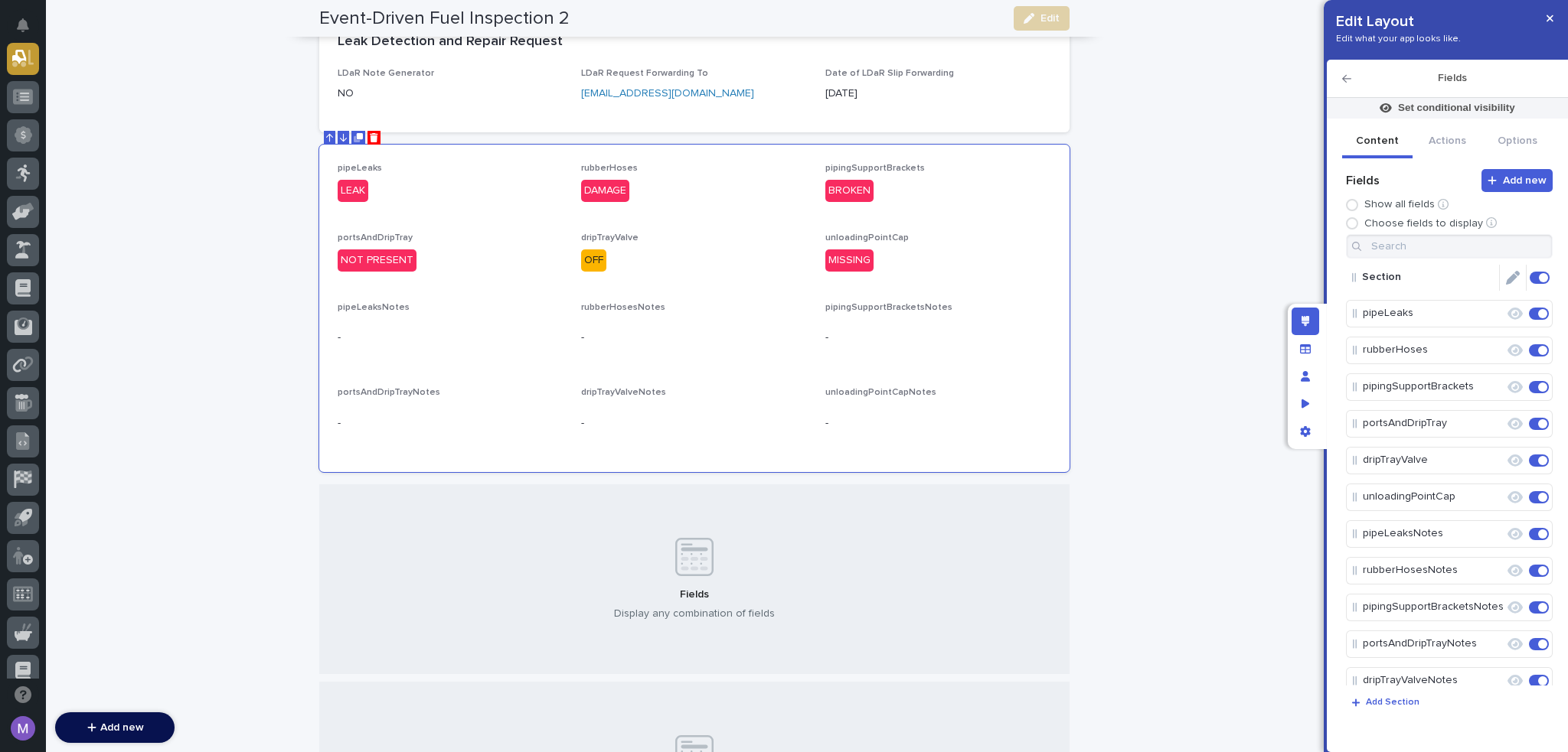
click at [1507, 278] on icon "Edit" at bounding box center [1513, 278] width 13 height 13
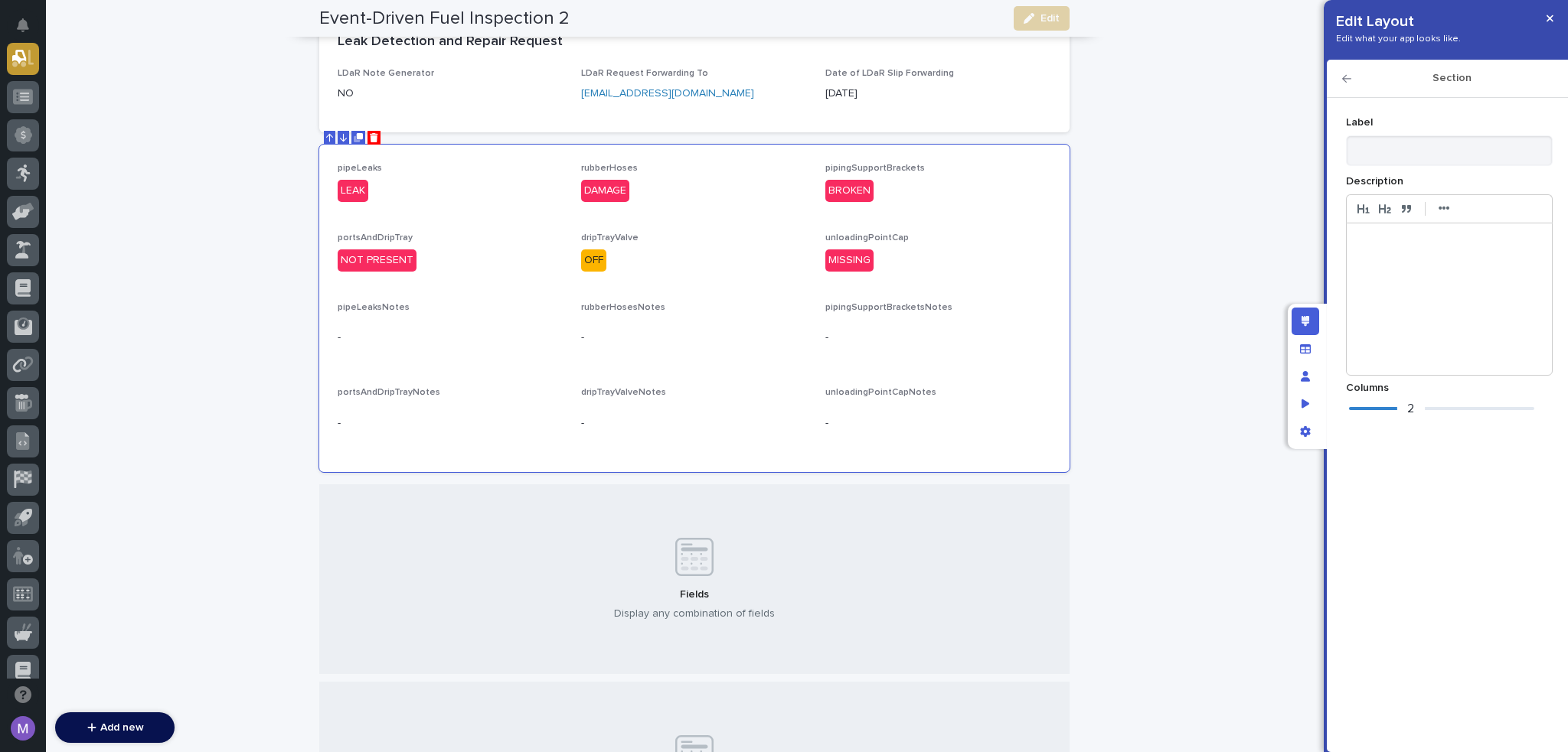
click at [1419, 407] on div "2" at bounding box center [1442, 409] width 185 height 15
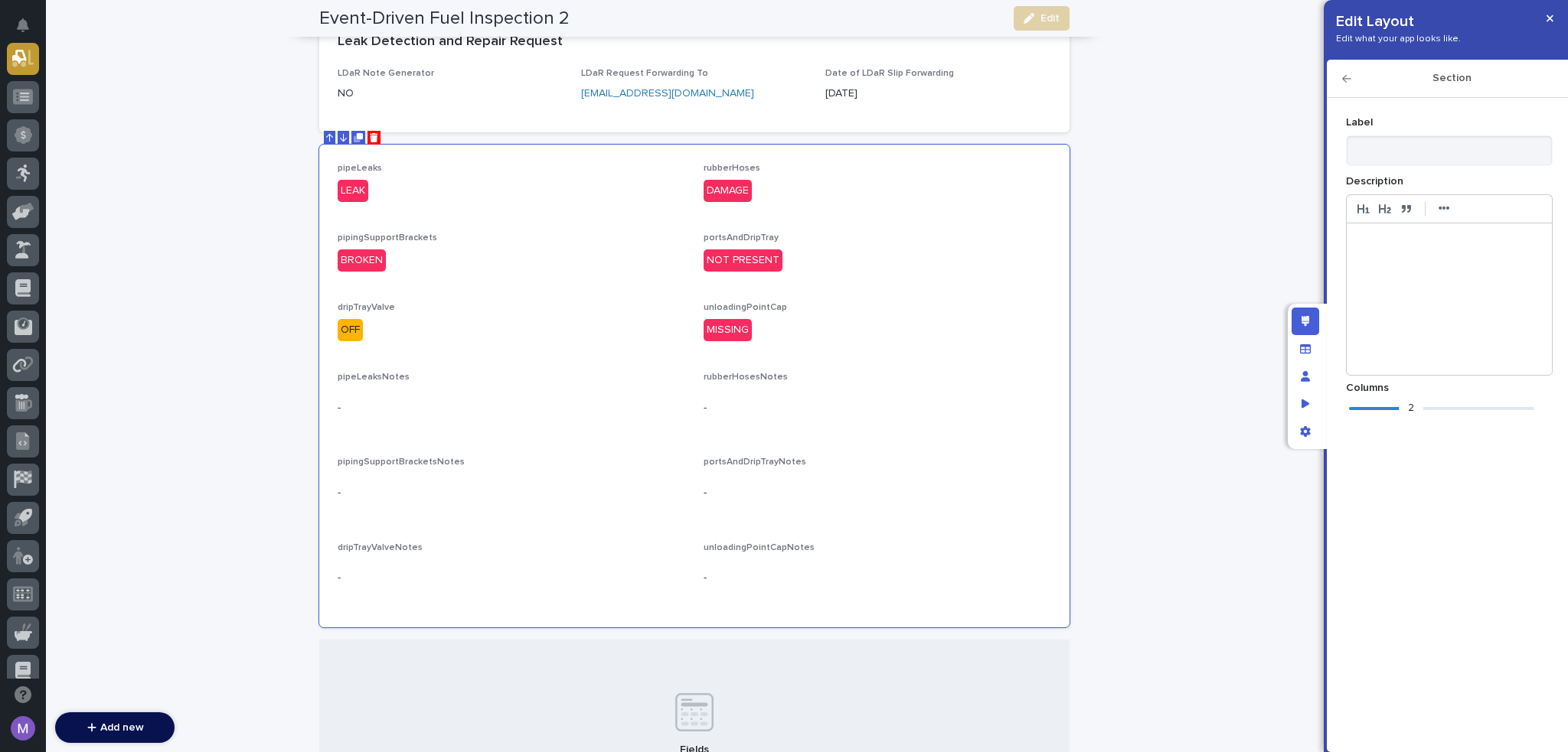
scroll to position [415, 0]
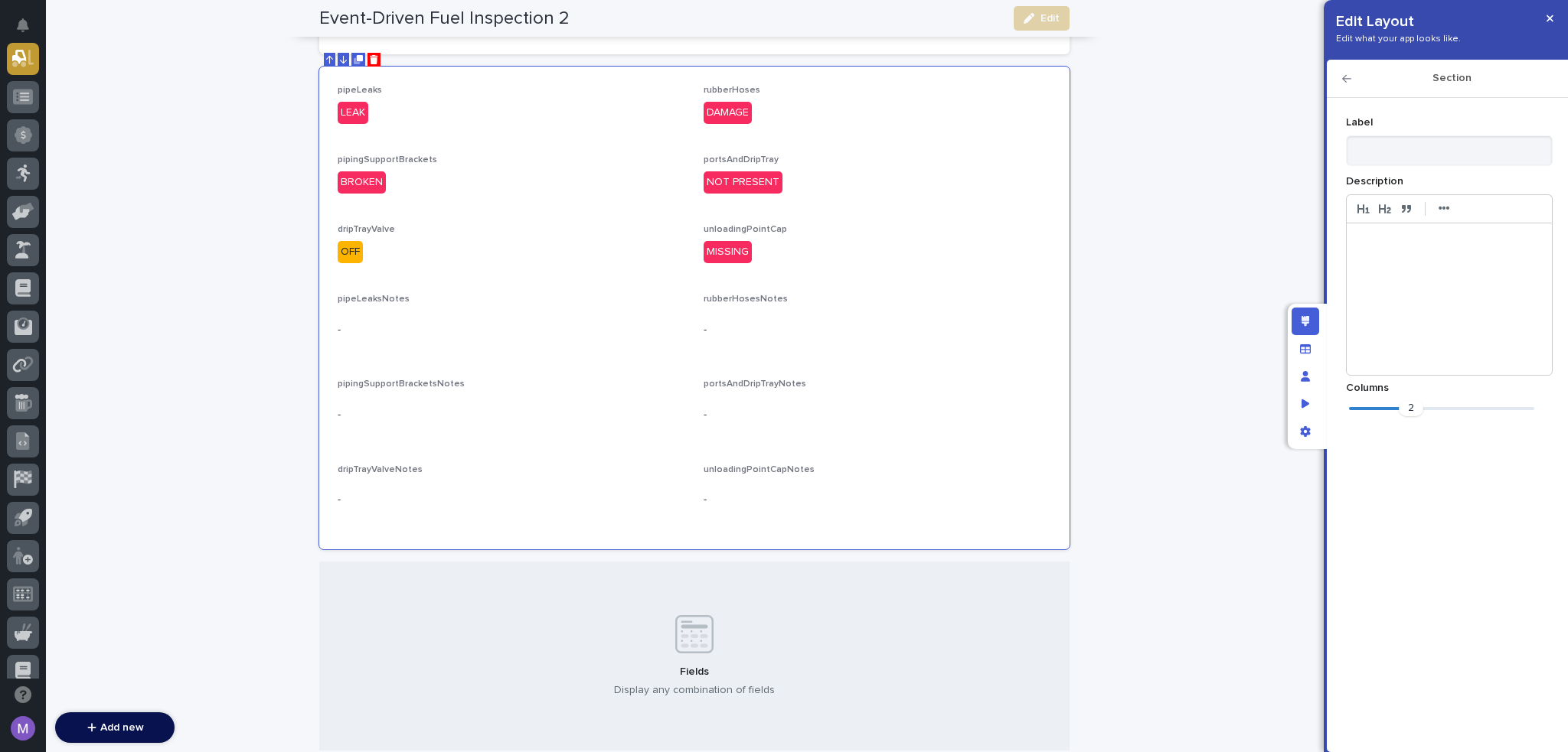
click at [1340, 82] on div "Section" at bounding box center [1448, 78] width 242 height 38
click at [1342, 82] on icon "button" at bounding box center [1347, 78] width 9 height 11
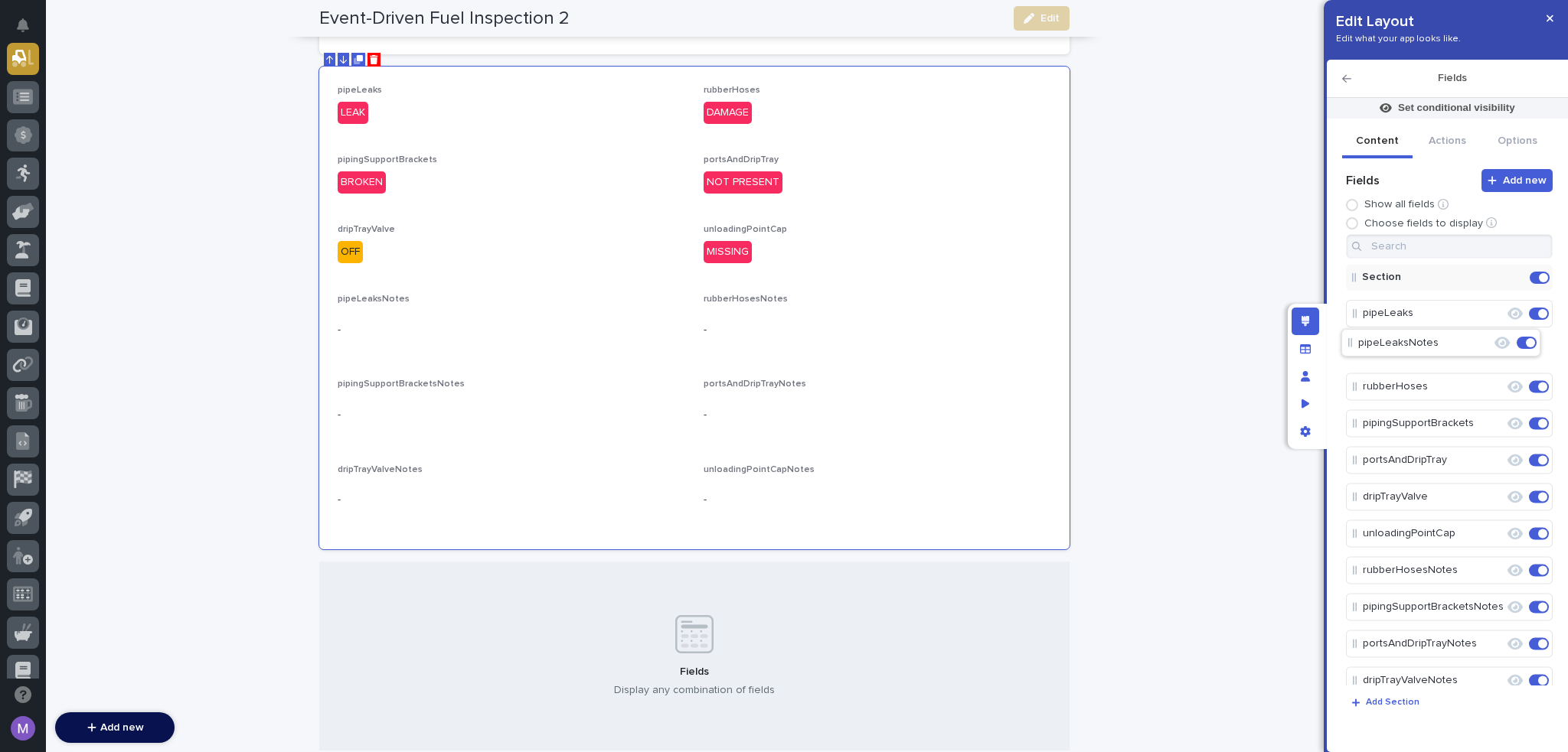
drag, startPoint x: 1434, startPoint y: 532, endPoint x: 1432, endPoint y: 331, distance: 201.0
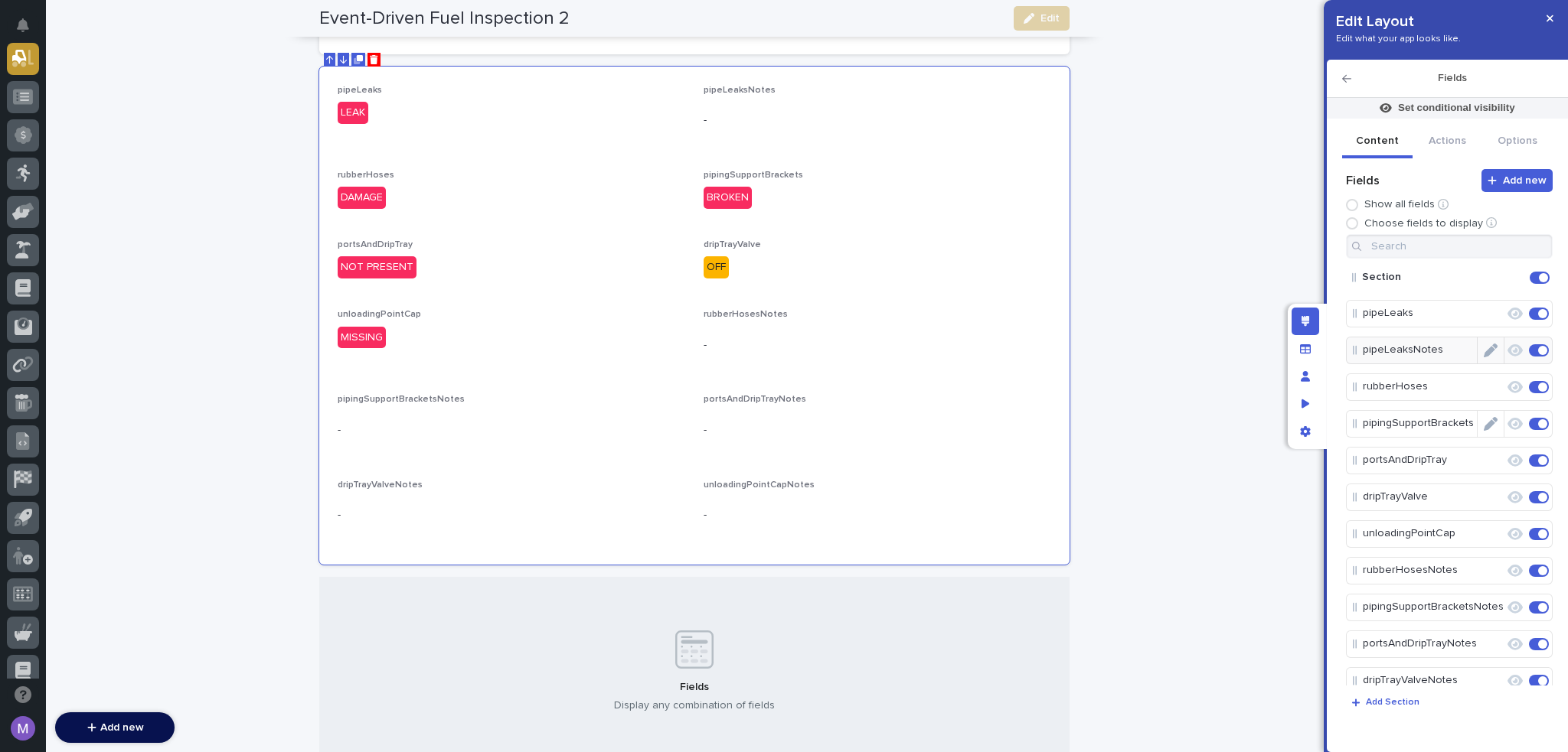
scroll to position [422, 0]
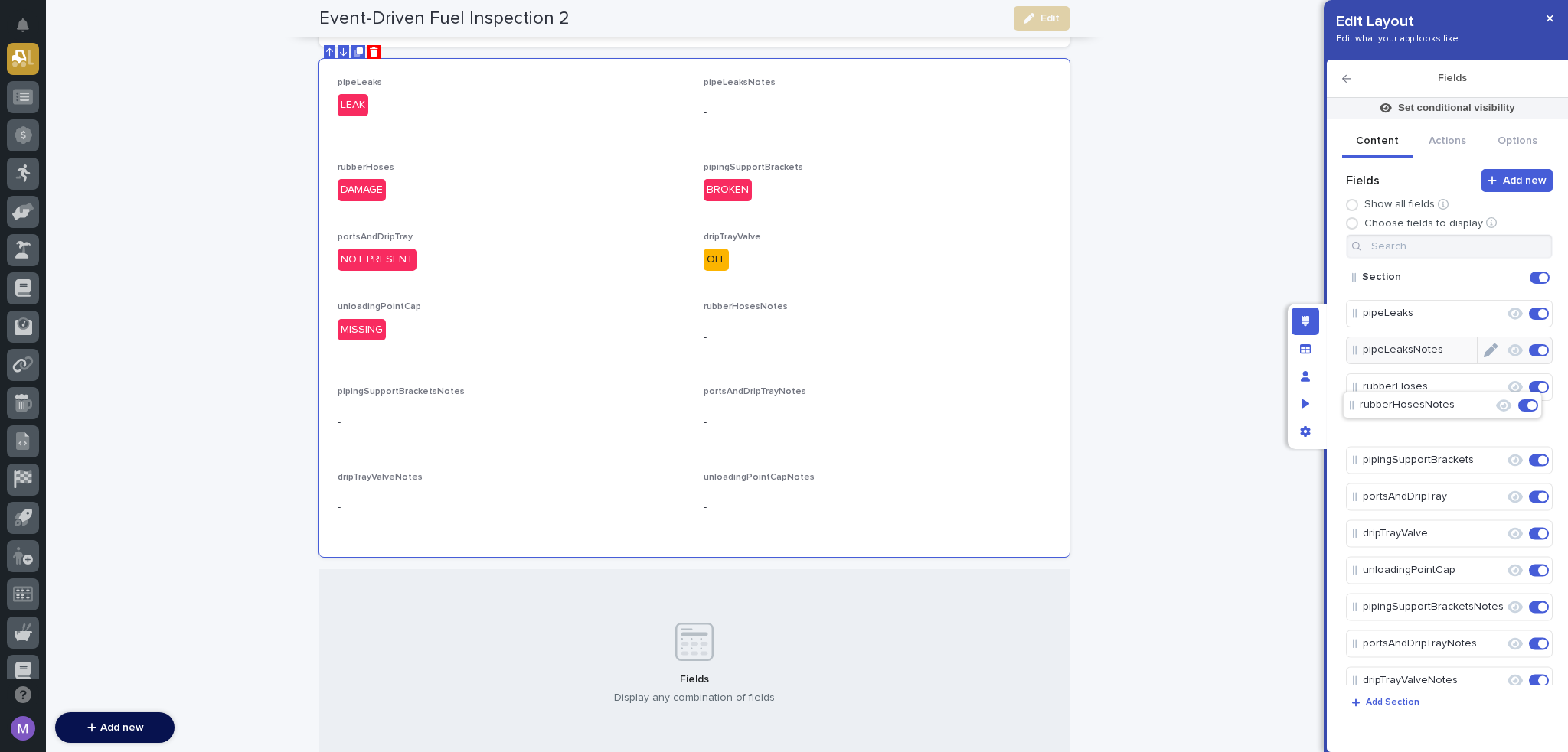
drag, startPoint x: 1443, startPoint y: 569, endPoint x: 1440, endPoint y: 397, distance: 172.0
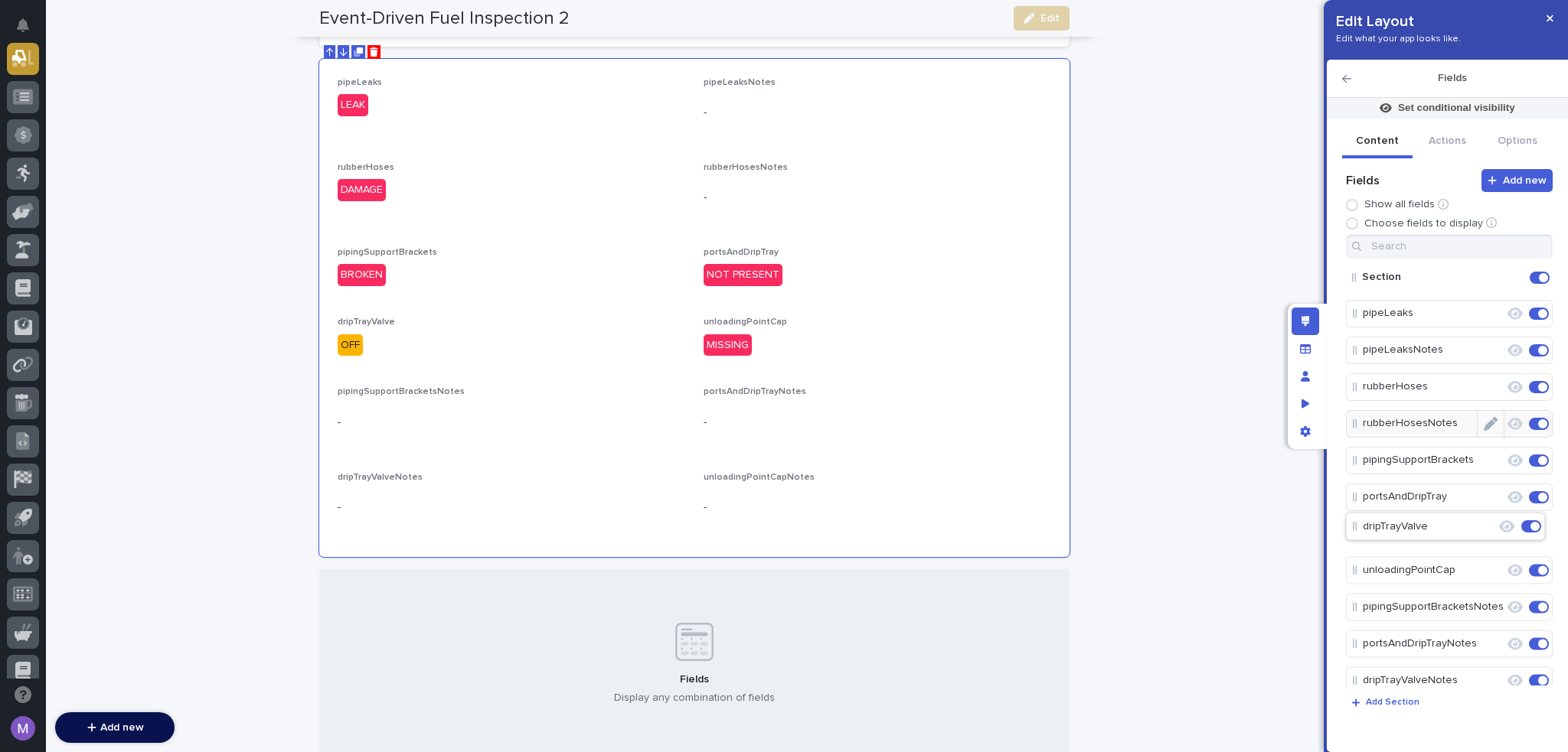
drag, startPoint x: 1443, startPoint y: 538, endPoint x: 1443, endPoint y: 528, distance: 10.0
drag, startPoint x: 1441, startPoint y: 615, endPoint x: 1433, endPoint y: 497, distance: 118.3
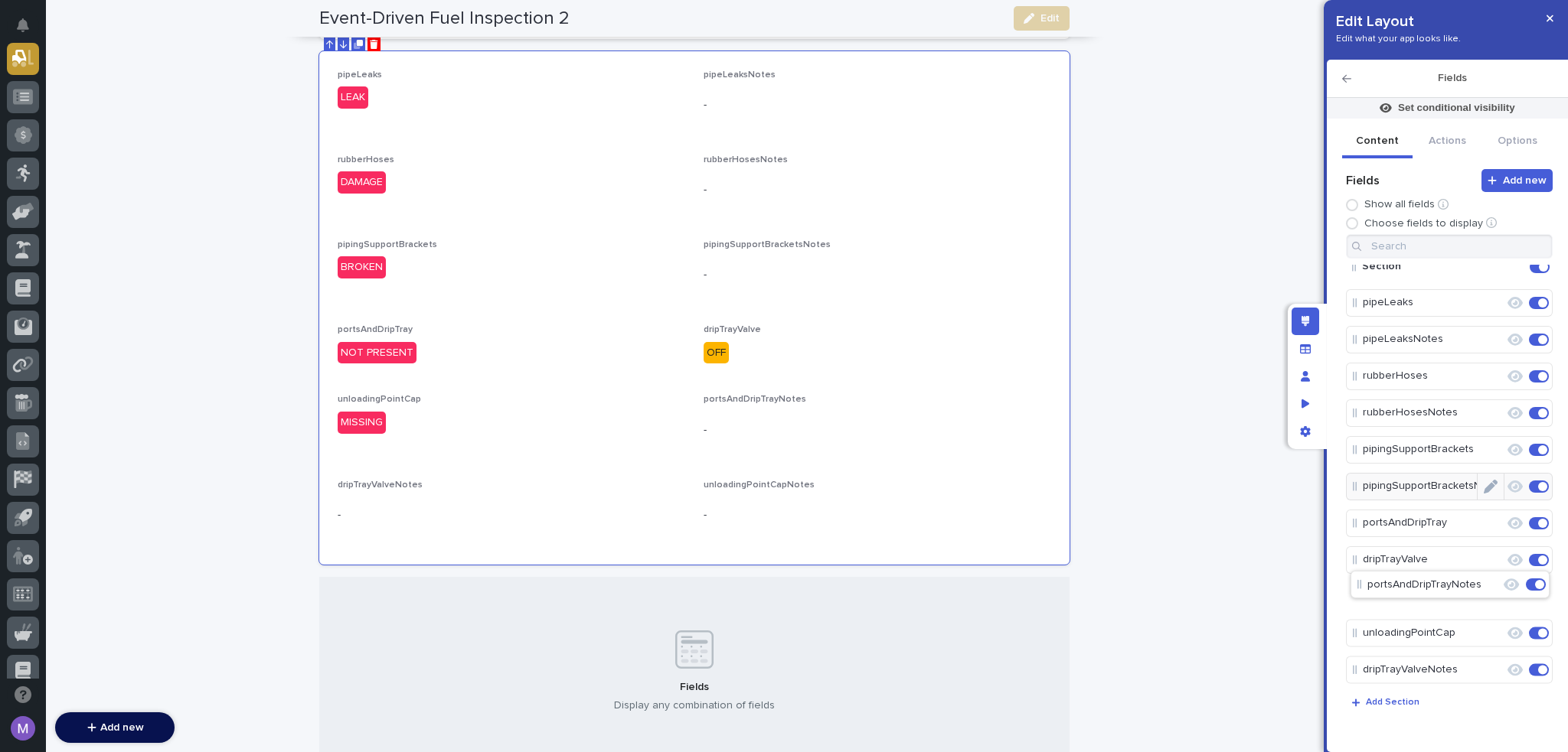
scroll to position [14, 0]
drag, startPoint x: 1422, startPoint y: 647, endPoint x: 1430, endPoint y: 558, distance: 89.4
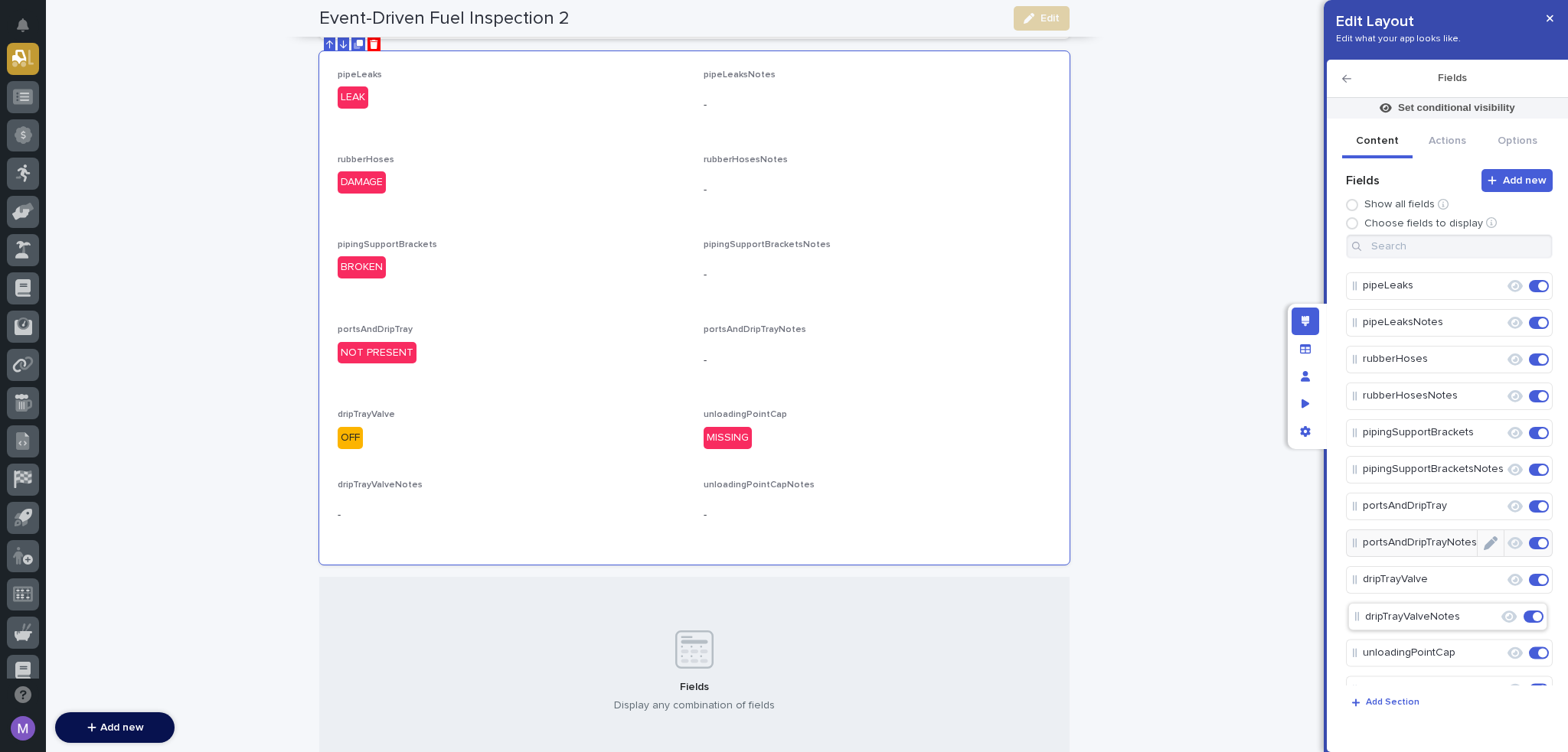
drag, startPoint x: 1431, startPoint y: 664, endPoint x: 1432, endPoint y: 614, distance: 50.0
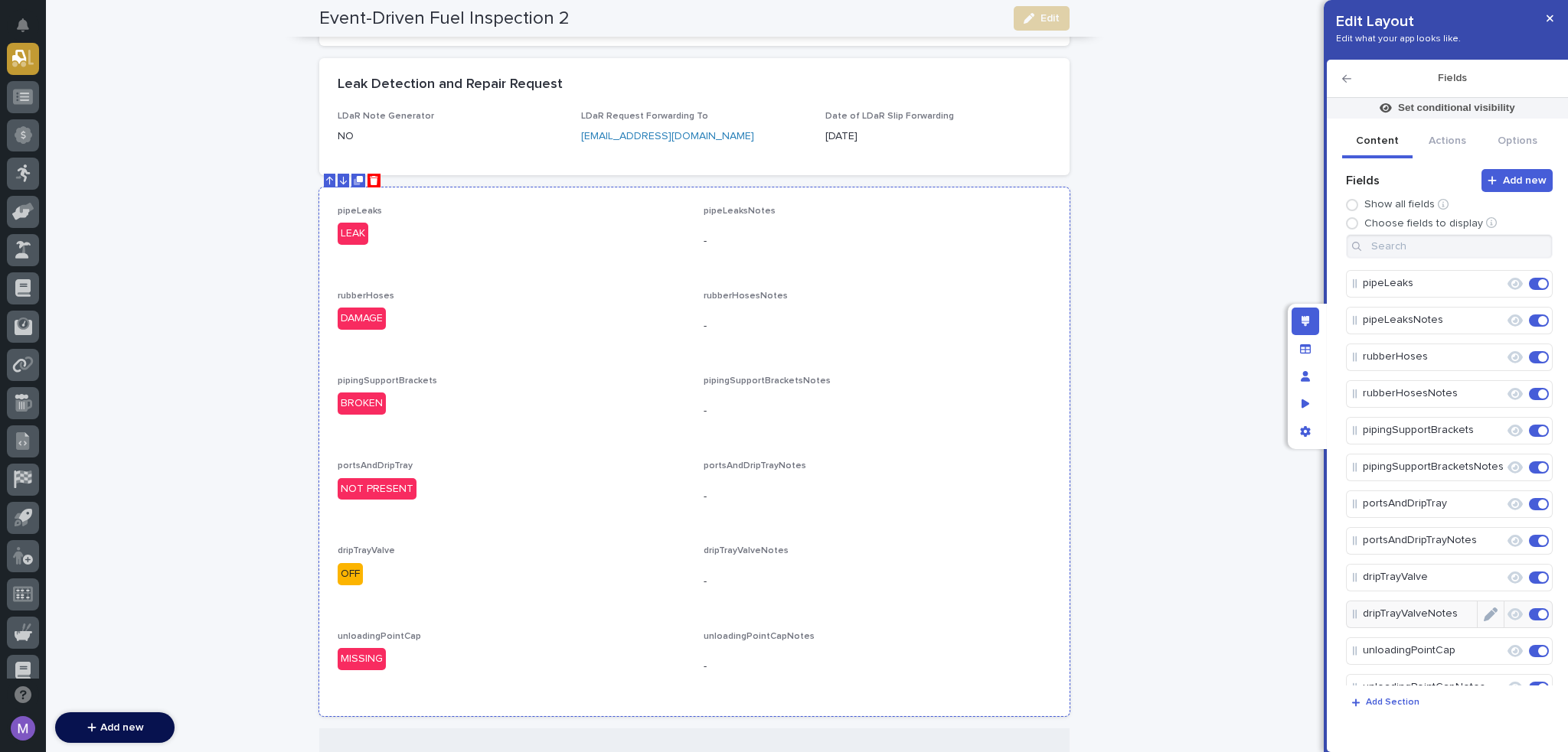
scroll to position [284, 0]
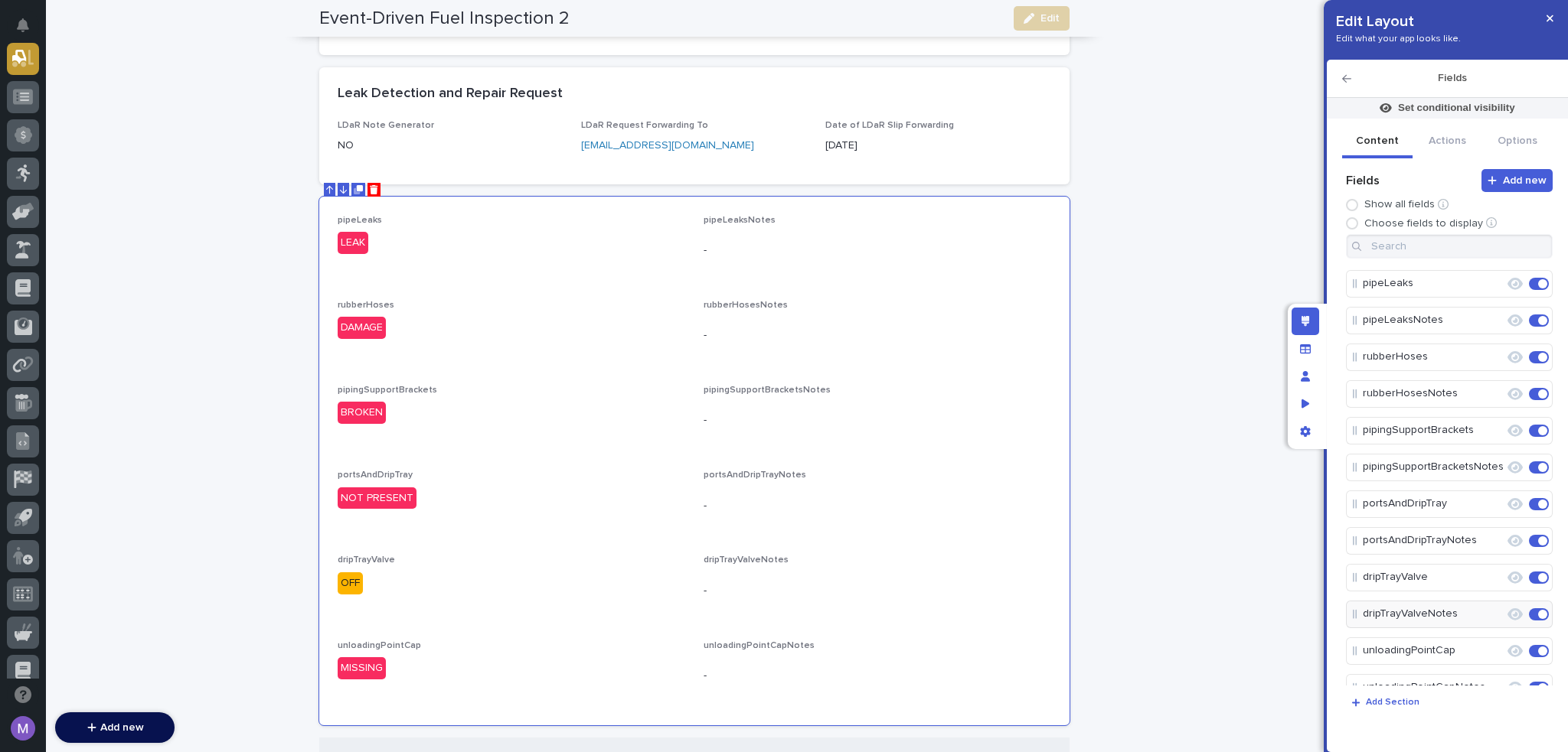
click at [1349, 74] on icon "button" at bounding box center [1347, 78] width 9 height 11
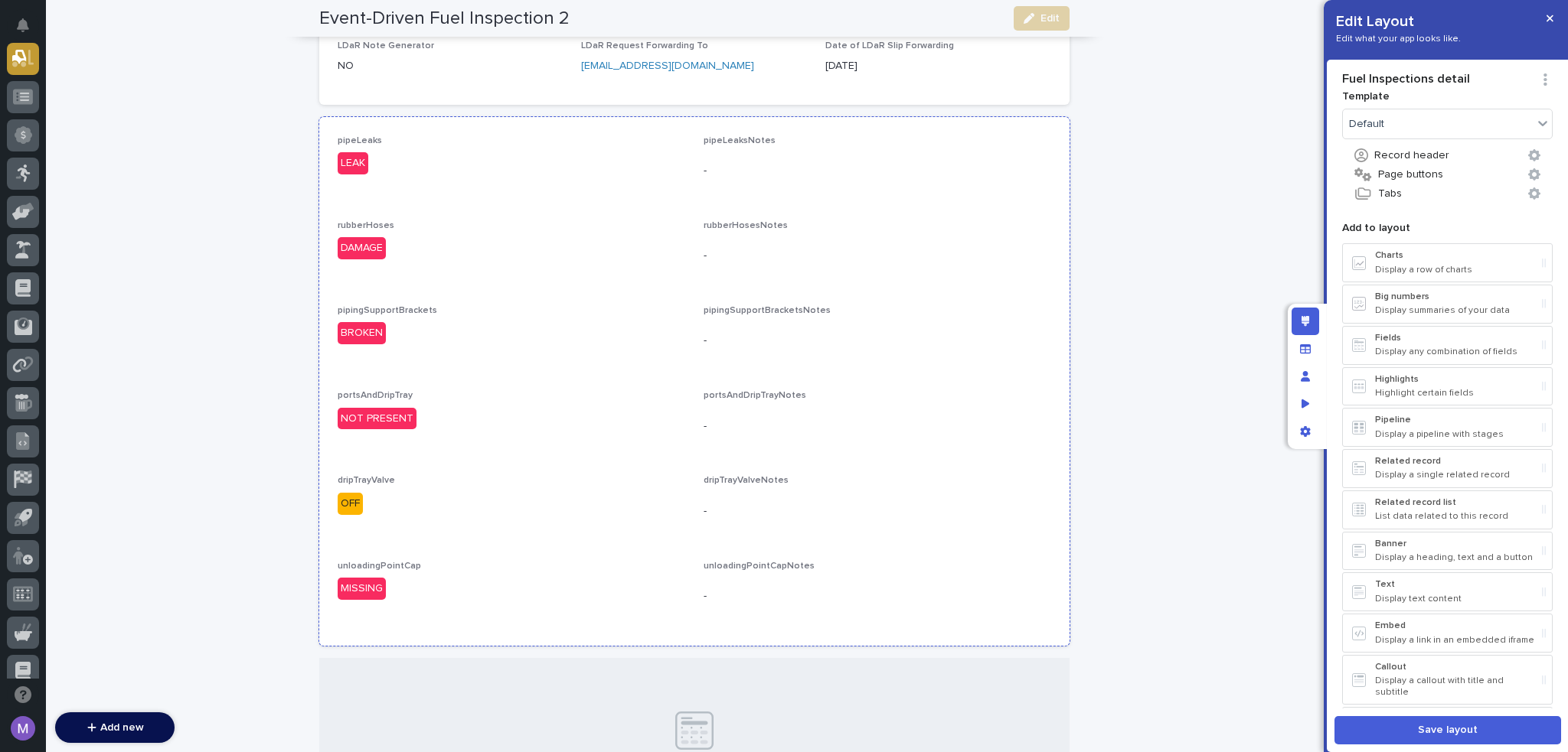
scroll to position [361, 0]
click at [1003, 309] on p "pipingSupportBracketsNotes" at bounding box center [877, 314] width 348 height 11
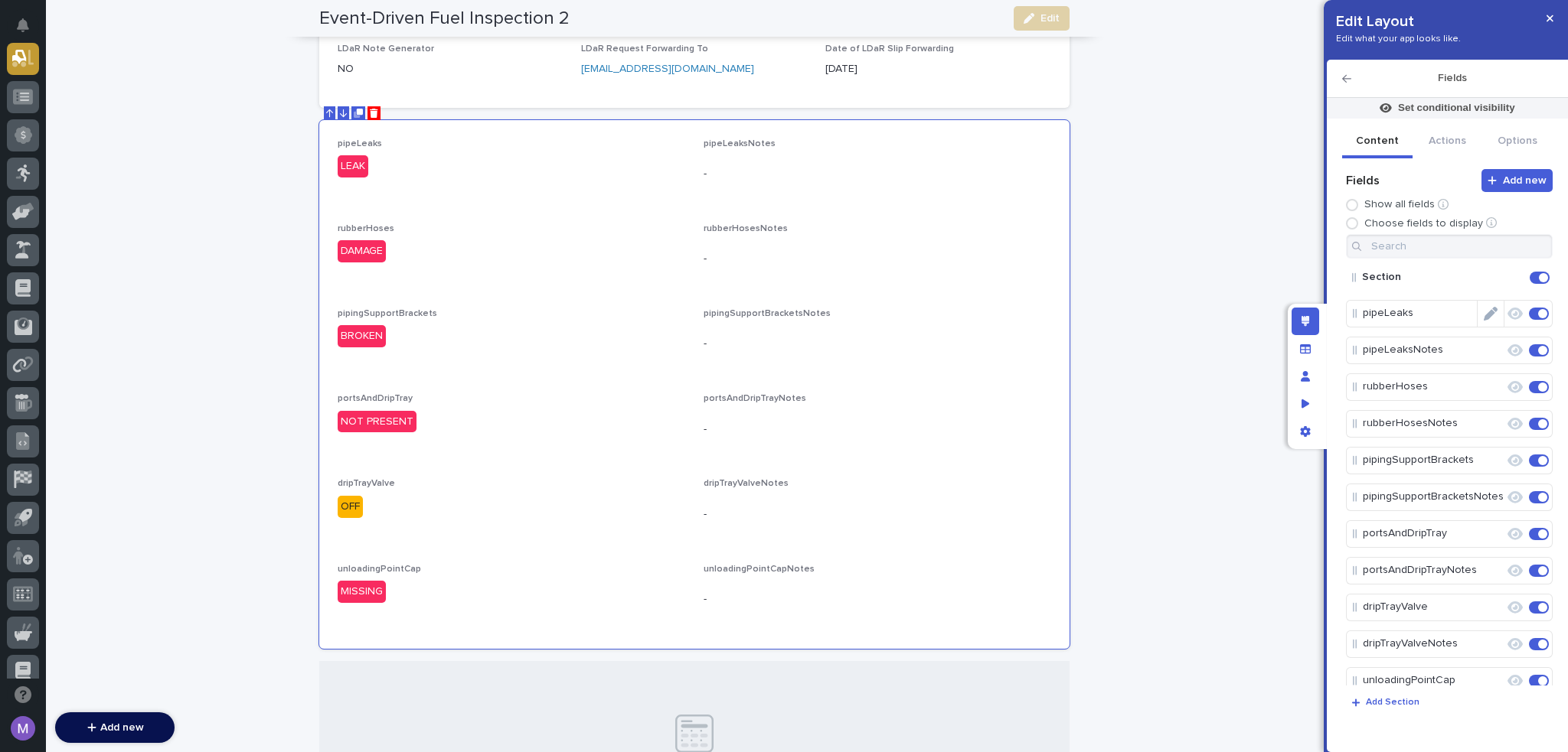
click at [1486, 315] on icon "Edit" at bounding box center [1491, 314] width 13 height 13
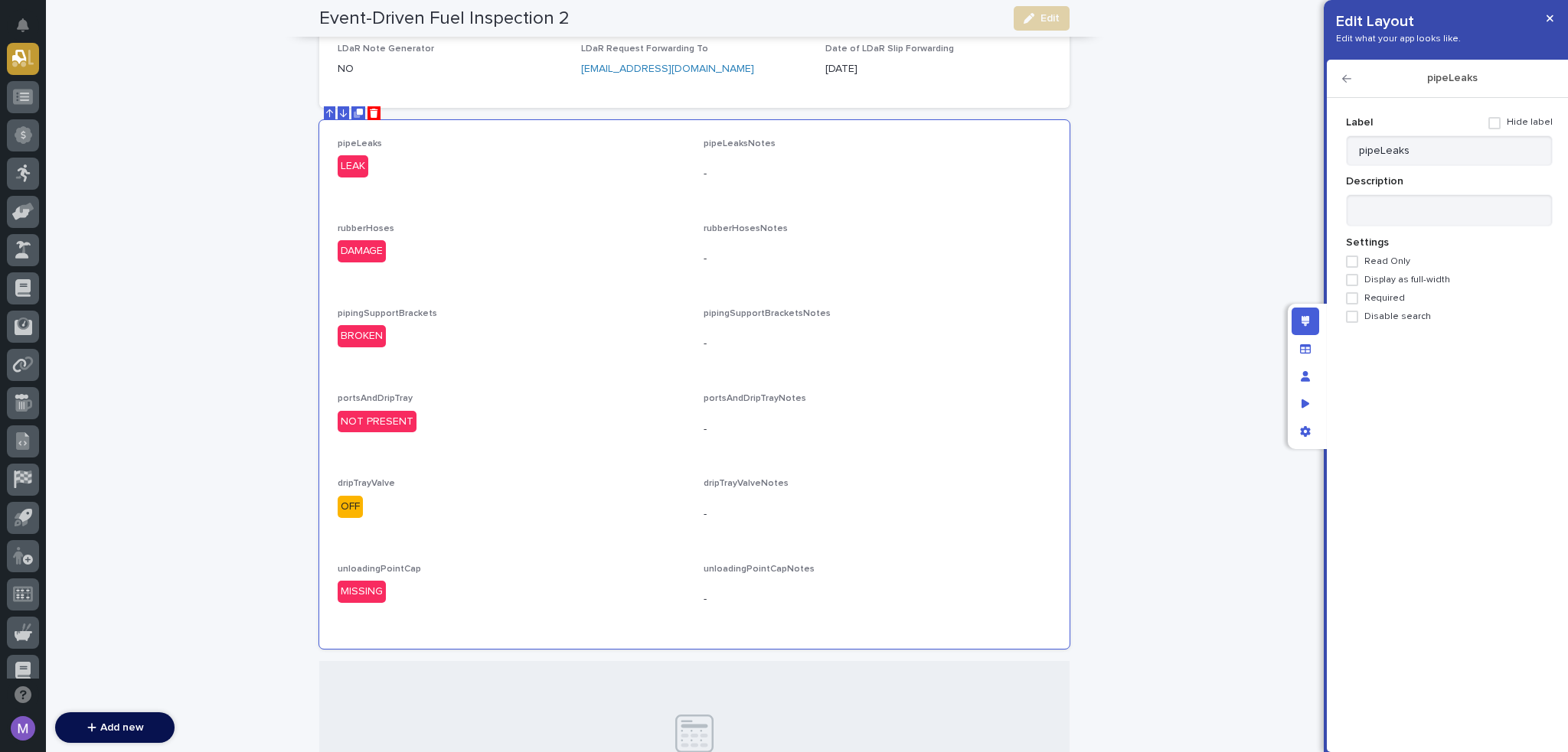
click at [1365, 283] on span "Display as full-width" at bounding box center [1407, 280] width 86 height 11
click at [1369, 299] on span "Required" at bounding box center [1385, 298] width 40 height 11
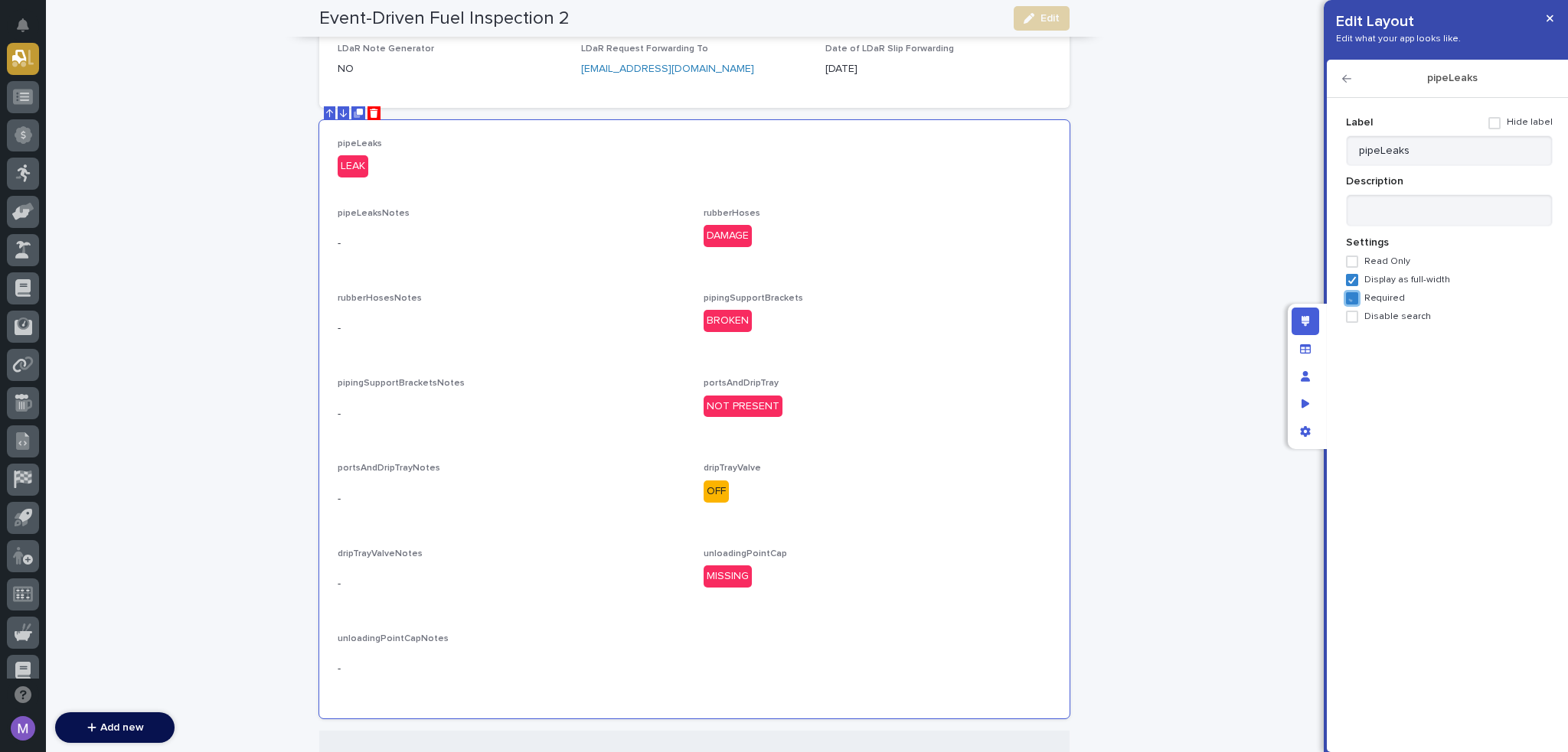
click at [1360, 281] on label "Display as full-width" at bounding box center [1450, 280] width 207 height 13
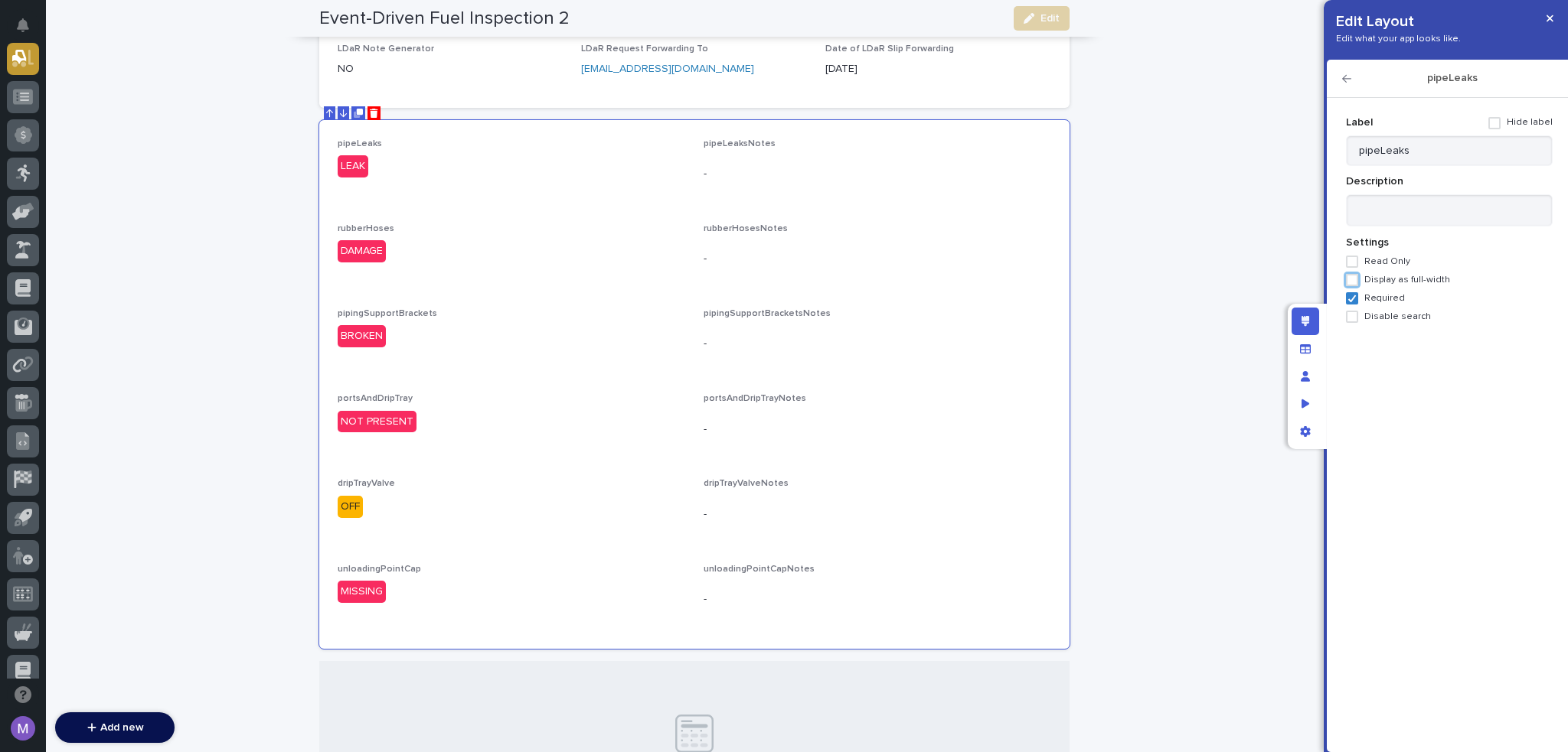
click at [1348, 72] on div "pipeLeaks" at bounding box center [1448, 78] width 242 height 38
click at [1347, 79] on icon "button" at bounding box center [1347, 78] width 9 height 11
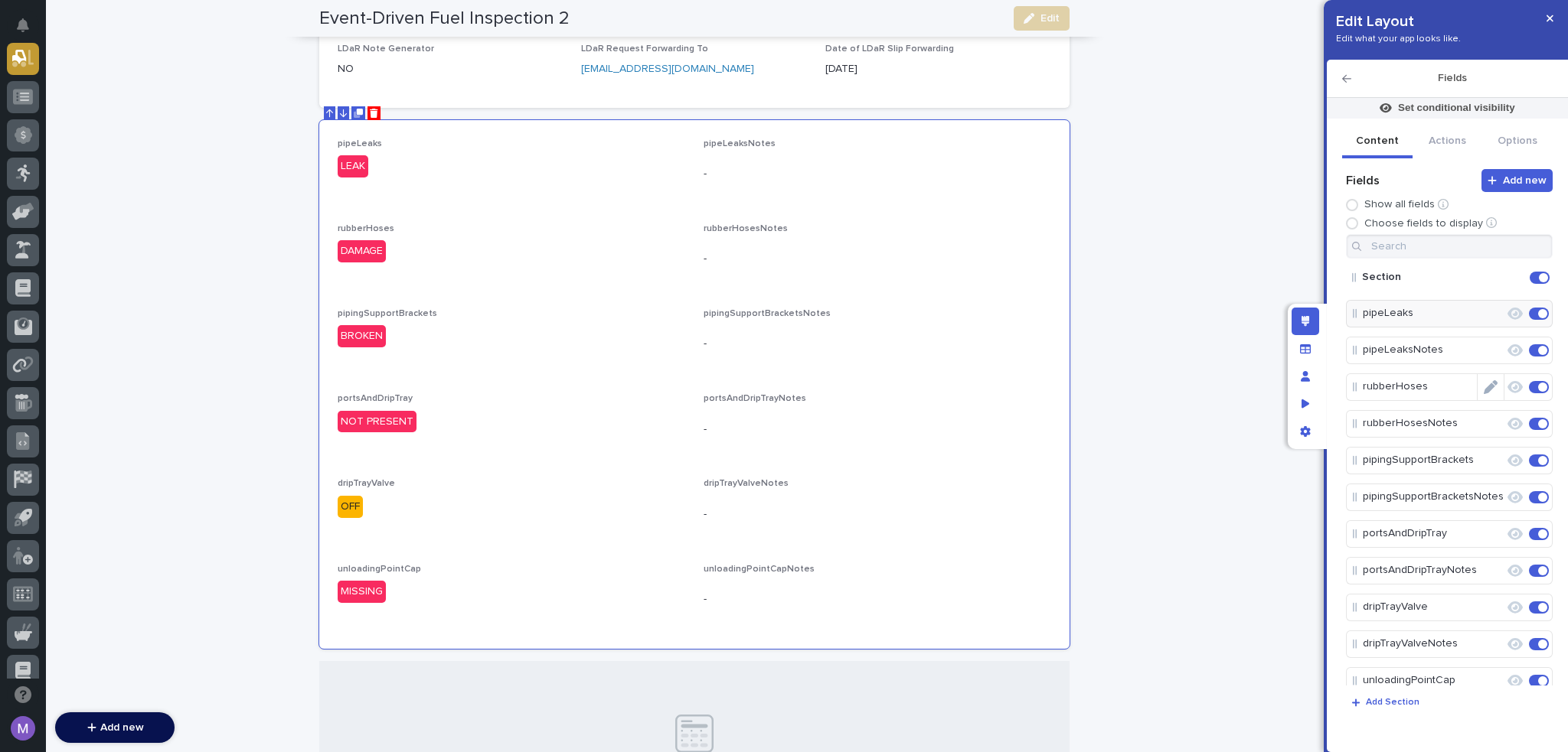
click at [1485, 388] on icon "Edit" at bounding box center [1491, 387] width 13 height 13
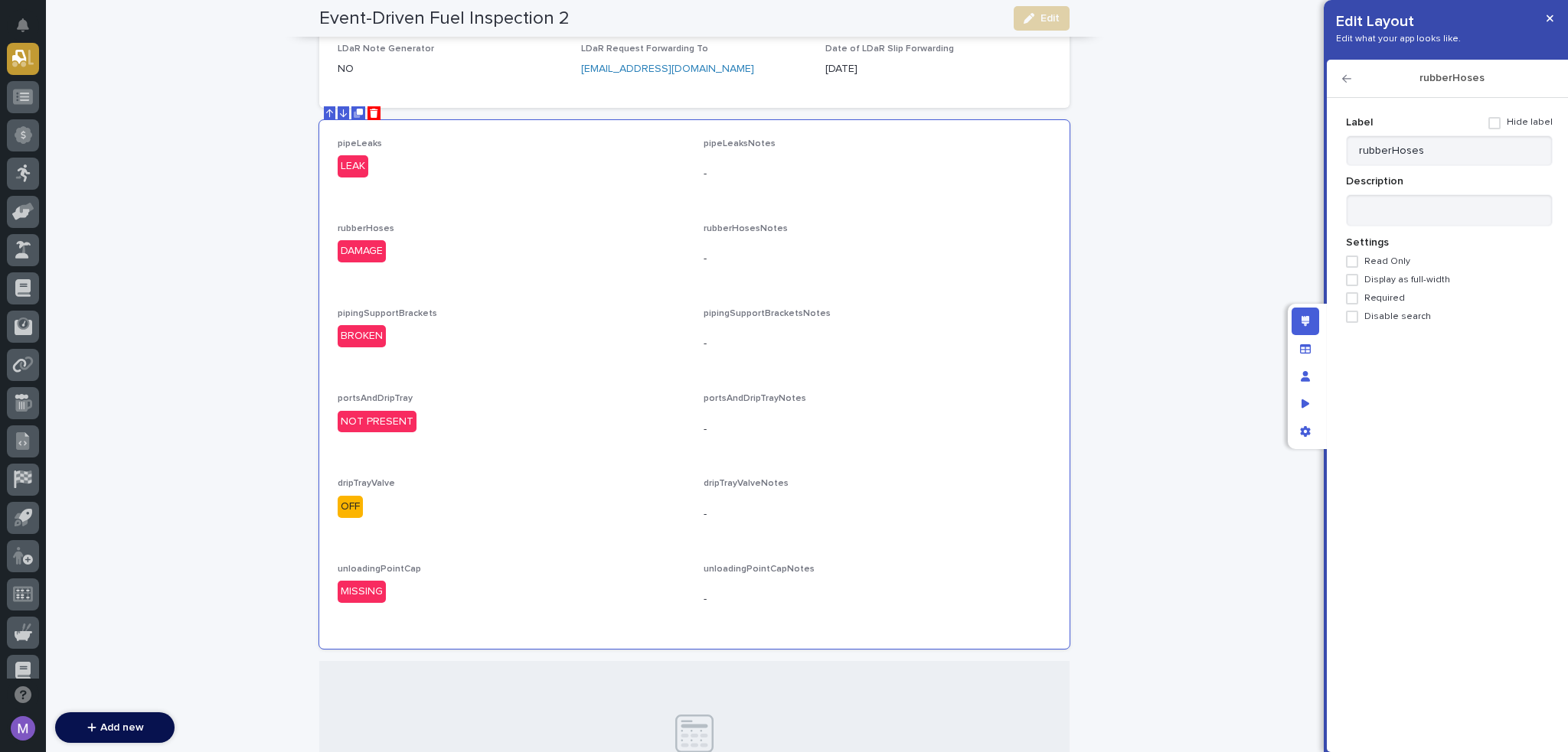
click at [1383, 299] on span "Required" at bounding box center [1385, 298] width 40 height 11
click at [1348, 74] on icon "button" at bounding box center [1347, 78] width 9 height 11
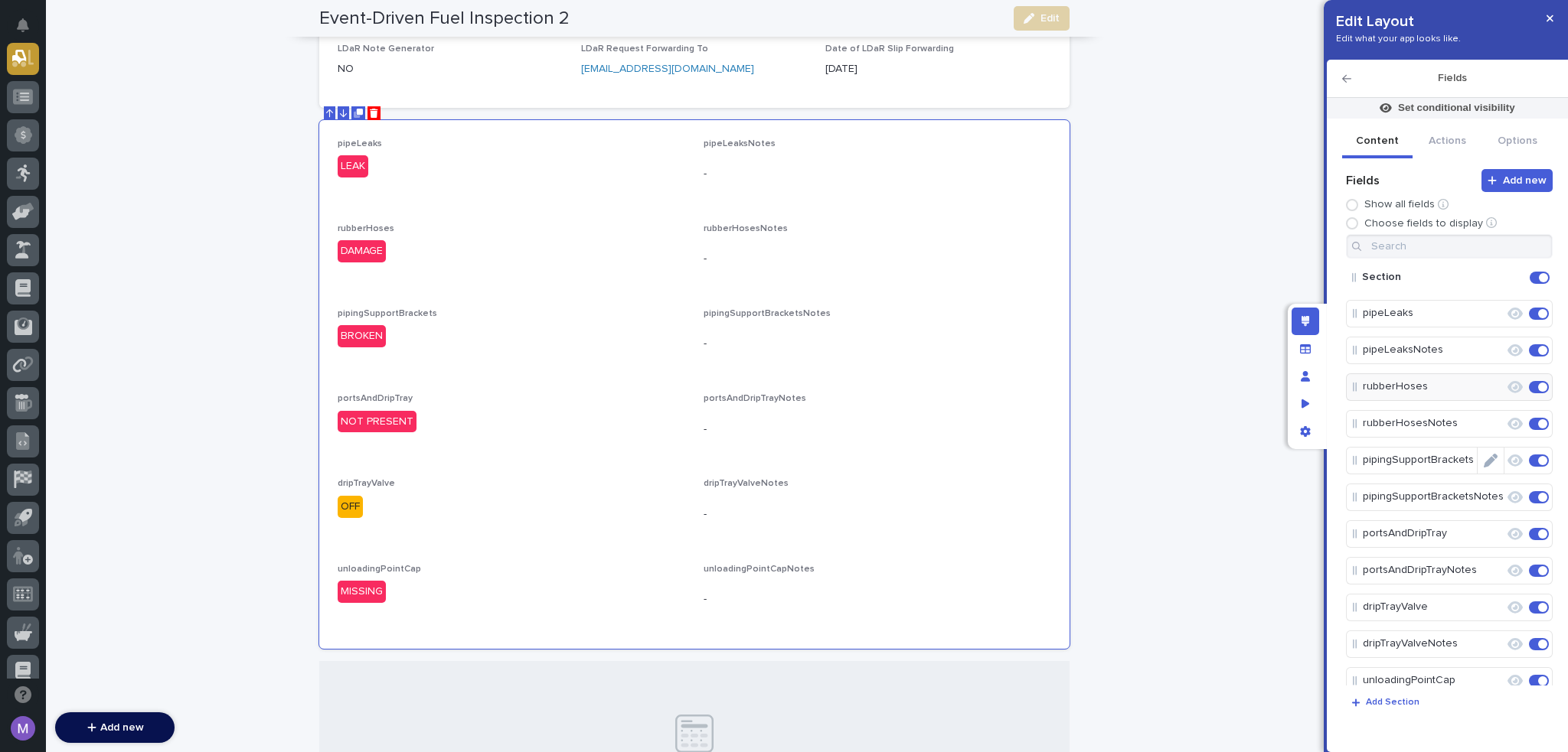
click at [1484, 460] on icon "Edit" at bounding box center [1491, 461] width 13 height 13
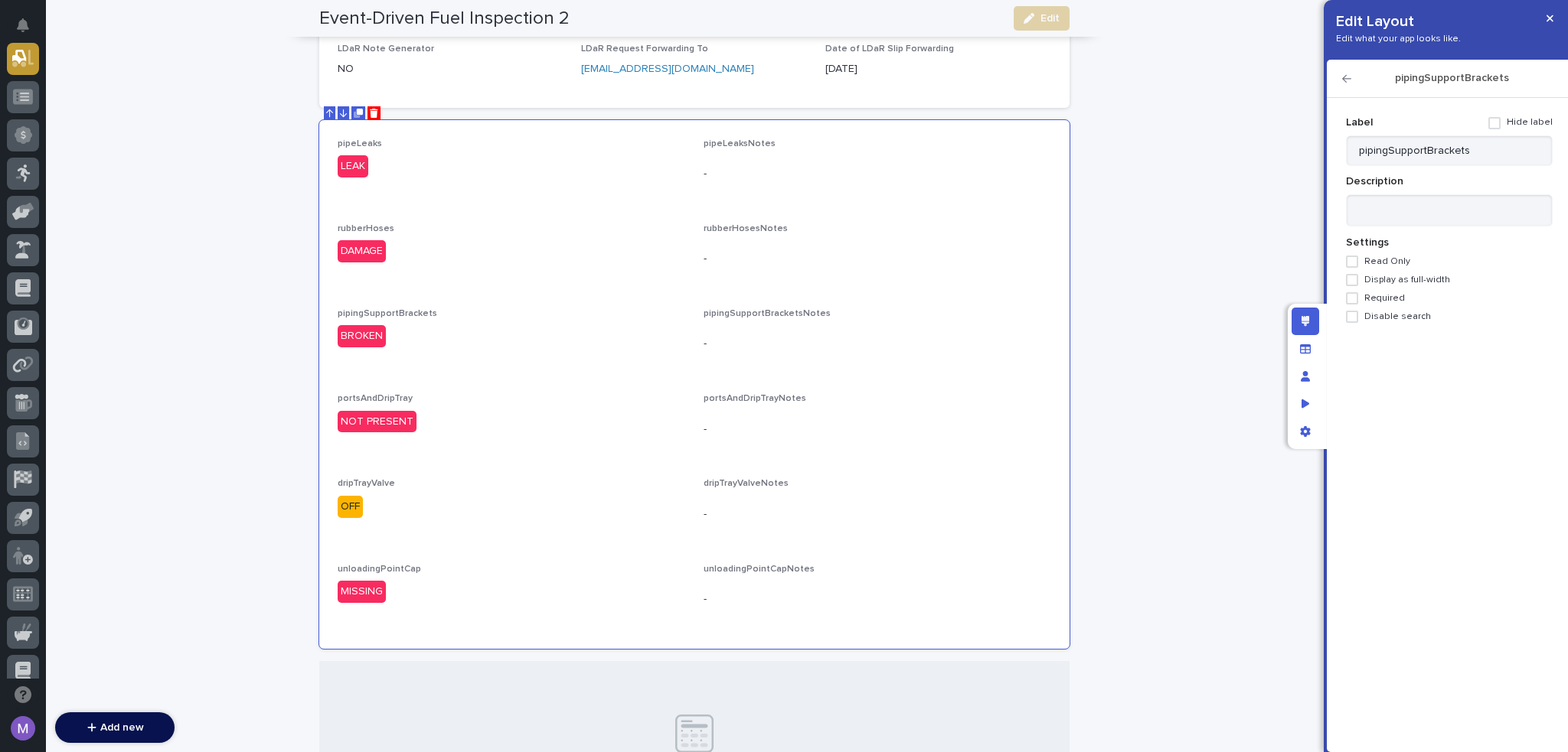
click at [1375, 298] on span "Required" at bounding box center [1385, 298] width 40 height 11
click at [1345, 77] on icon "button" at bounding box center [1347, 78] width 9 height 11
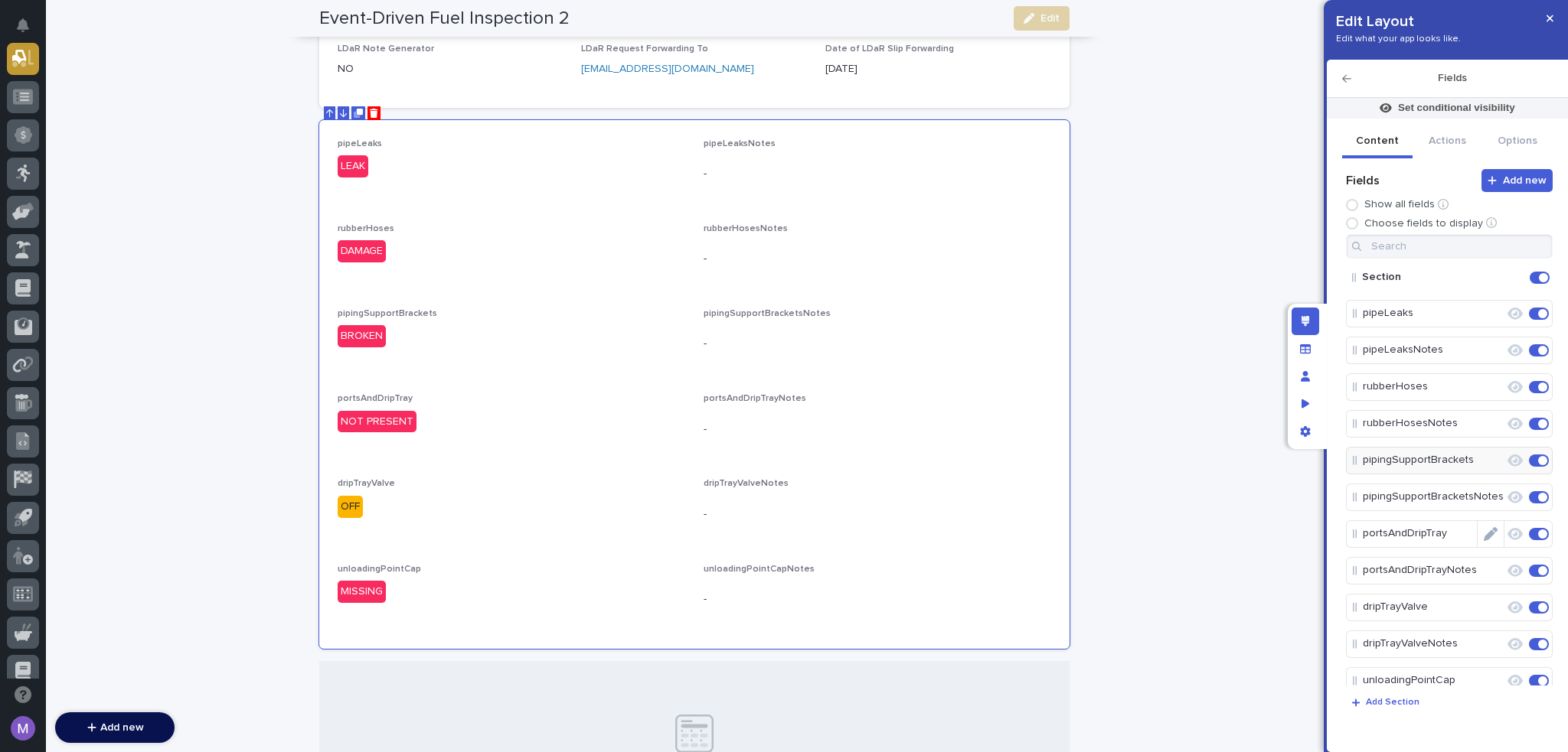
drag, startPoint x: 1483, startPoint y: 529, endPoint x: 1476, endPoint y: 514, distance: 16.6
click at [1505, 528] on icon "Edit" at bounding box center [1505, 534] width 0 height 13
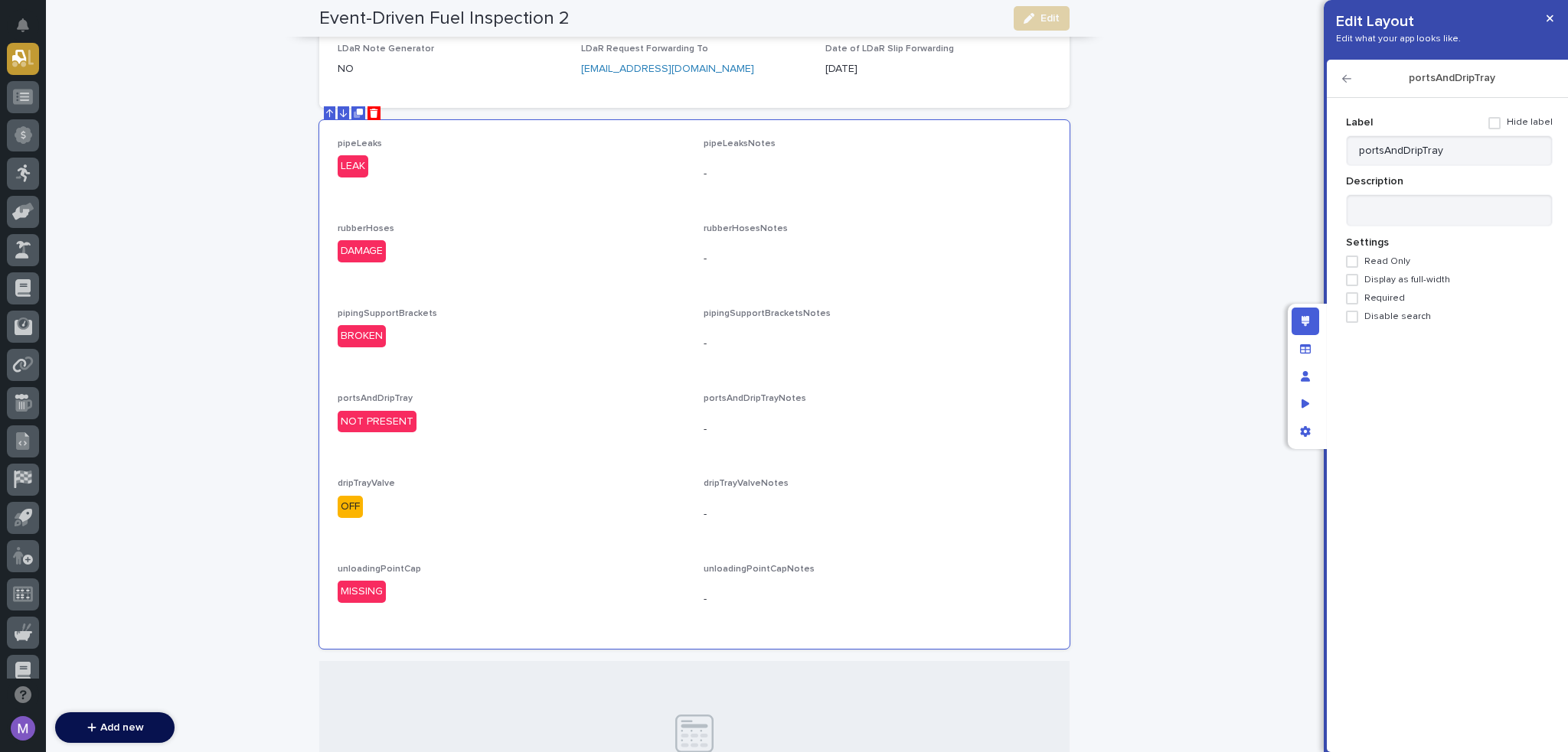
click at [1369, 305] on div "Label Hide label portsAndDripTray Description Settings Read Only Display as ful…" at bounding box center [1450, 216] width 207 height 213
click at [1369, 293] on span "Required" at bounding box center [1385, 298] width 40 height 11
click at [1347, 78] on icon "button" at bounding box center [1347, 78] width 9 height 8
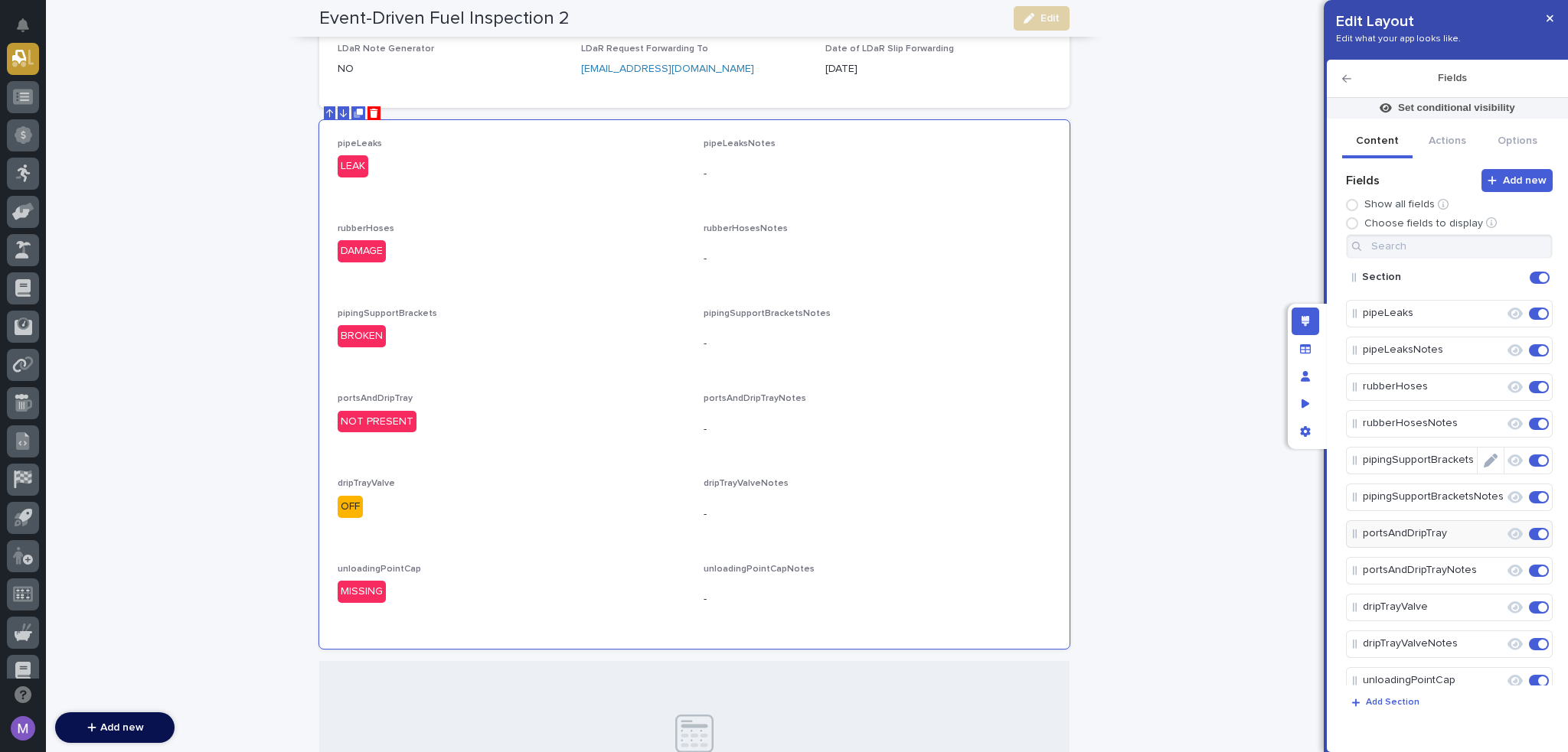
click at [1486, 454] on icon "Edit" at bounding box center [1491, 461] width 13 height 13
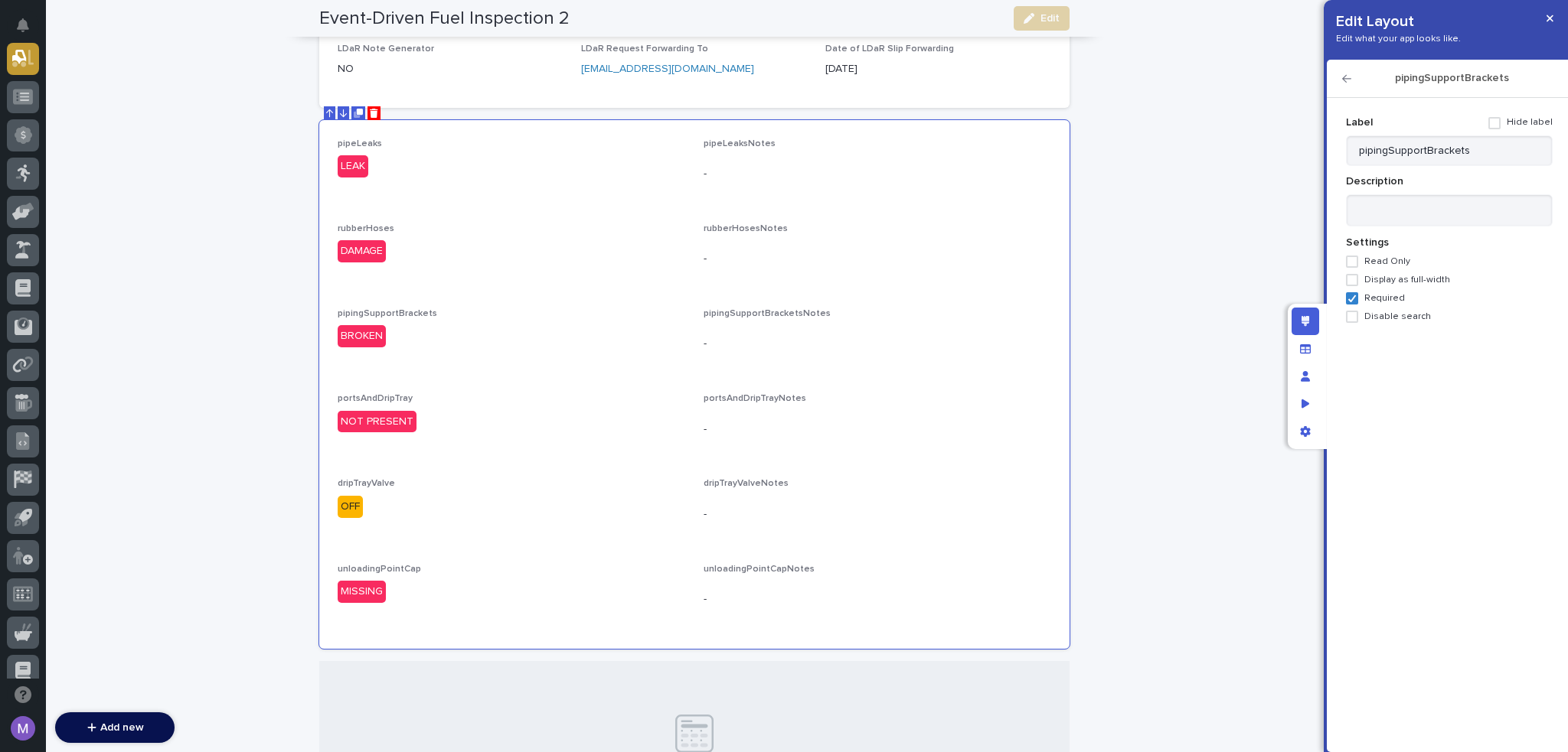
click at [1345, 82] on icon "button" at bounding box center [1347, 78] width 9 height 11
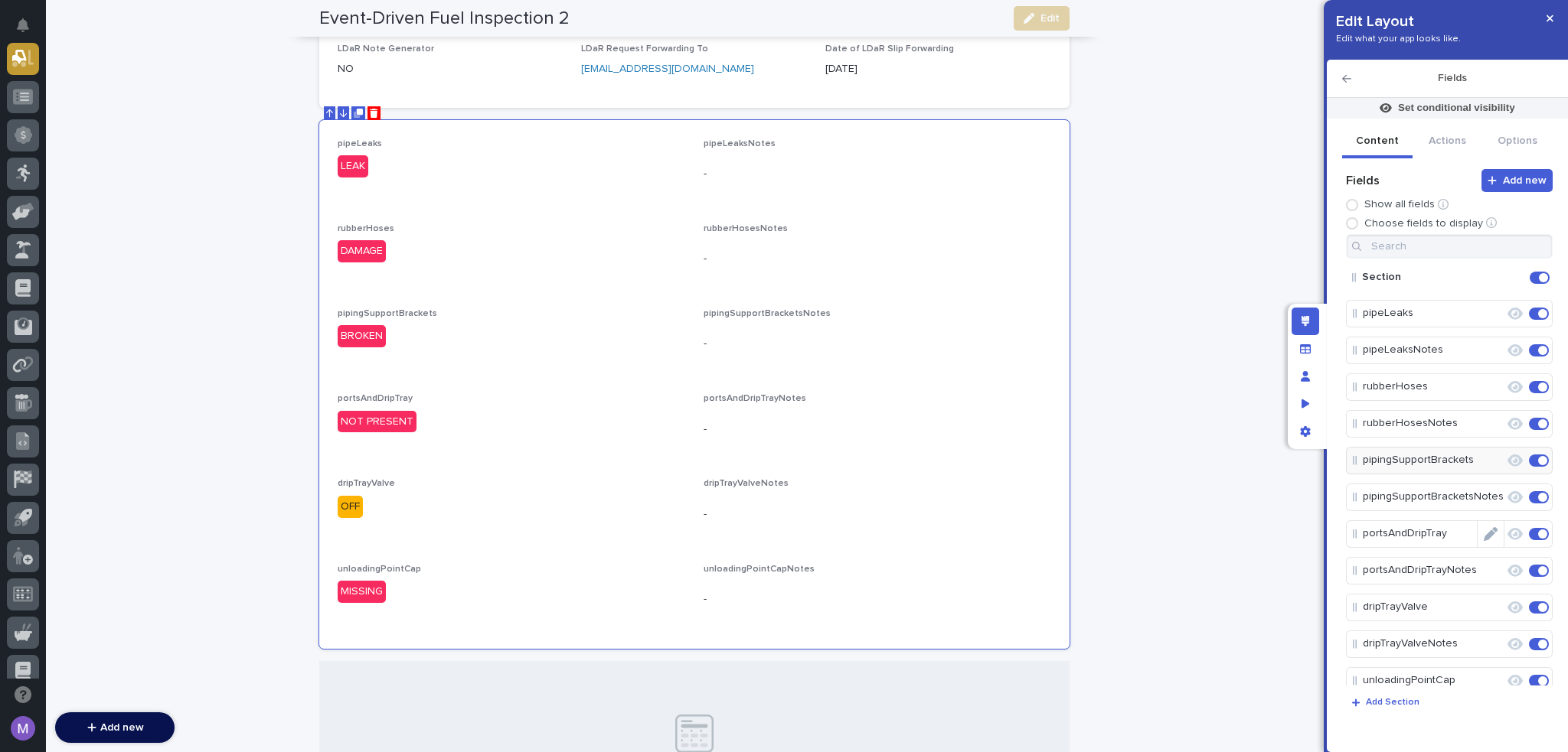
click at [1486, 532] on icon "Edit" at bounding box center [1491, 534] width 13 height 13
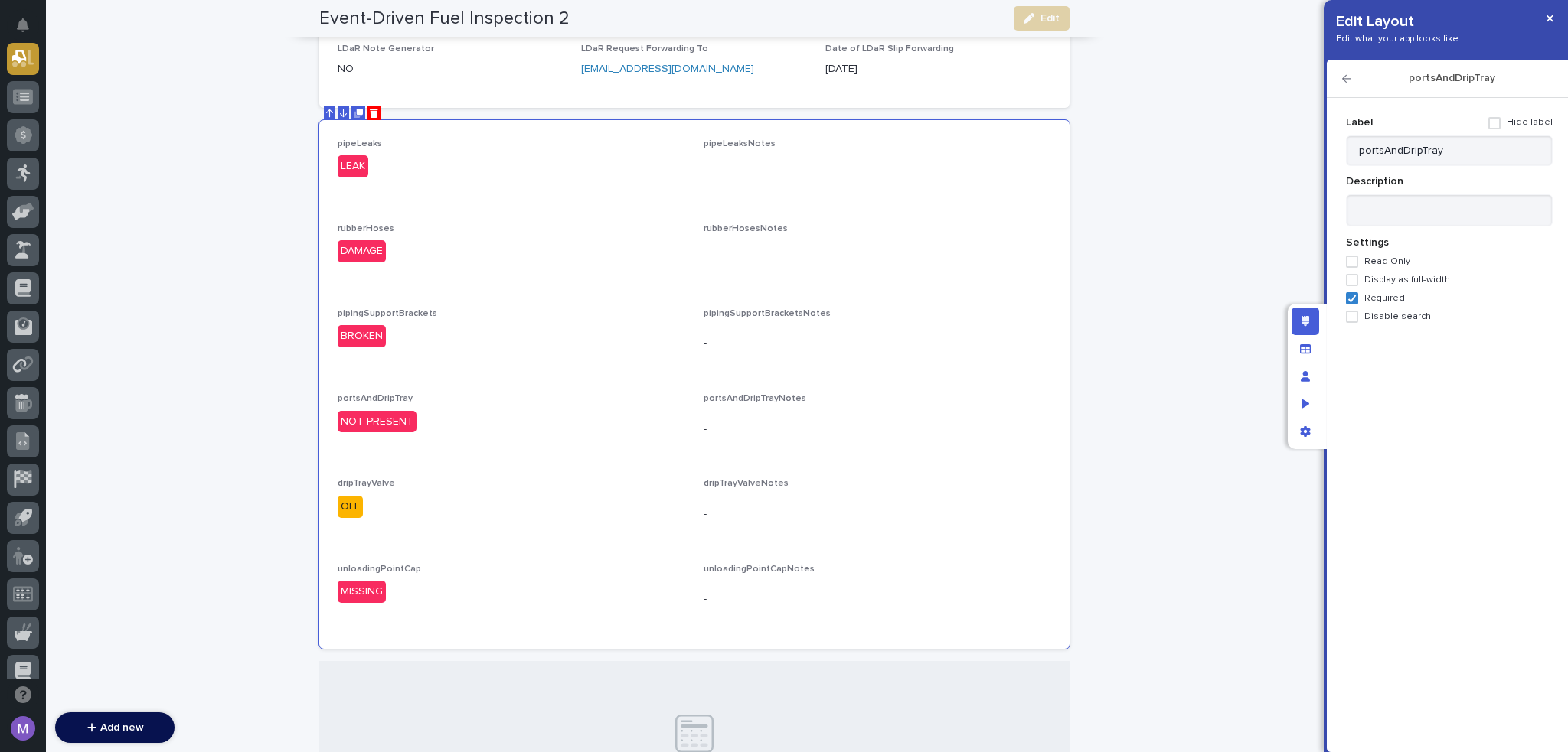
click at [1347, 74] on icon "button" at bounding box center [1347, 78] width 9 height 11
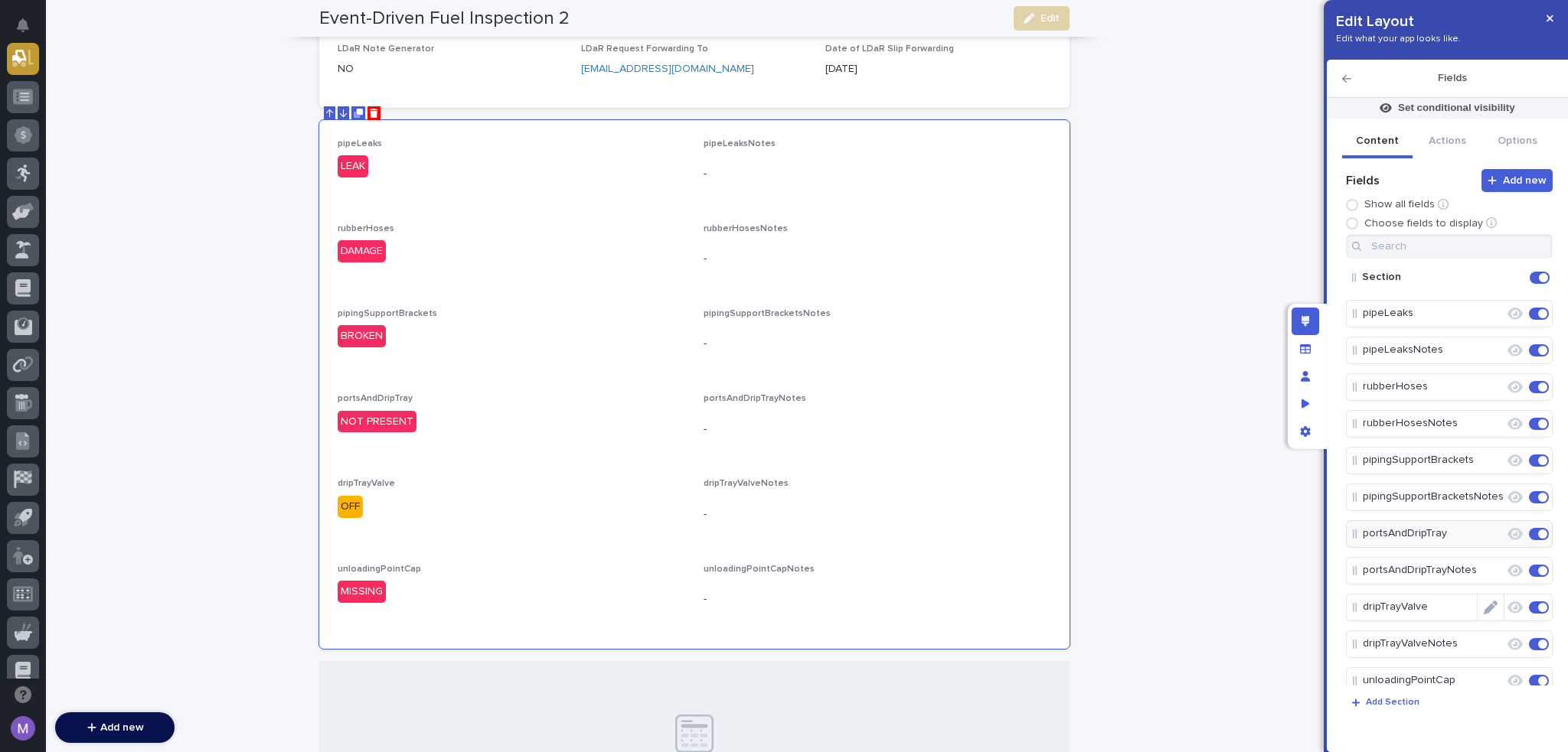
click at [1486, 606] on icon "Edit" at bounding box center [1491, 607] width 13 height 13
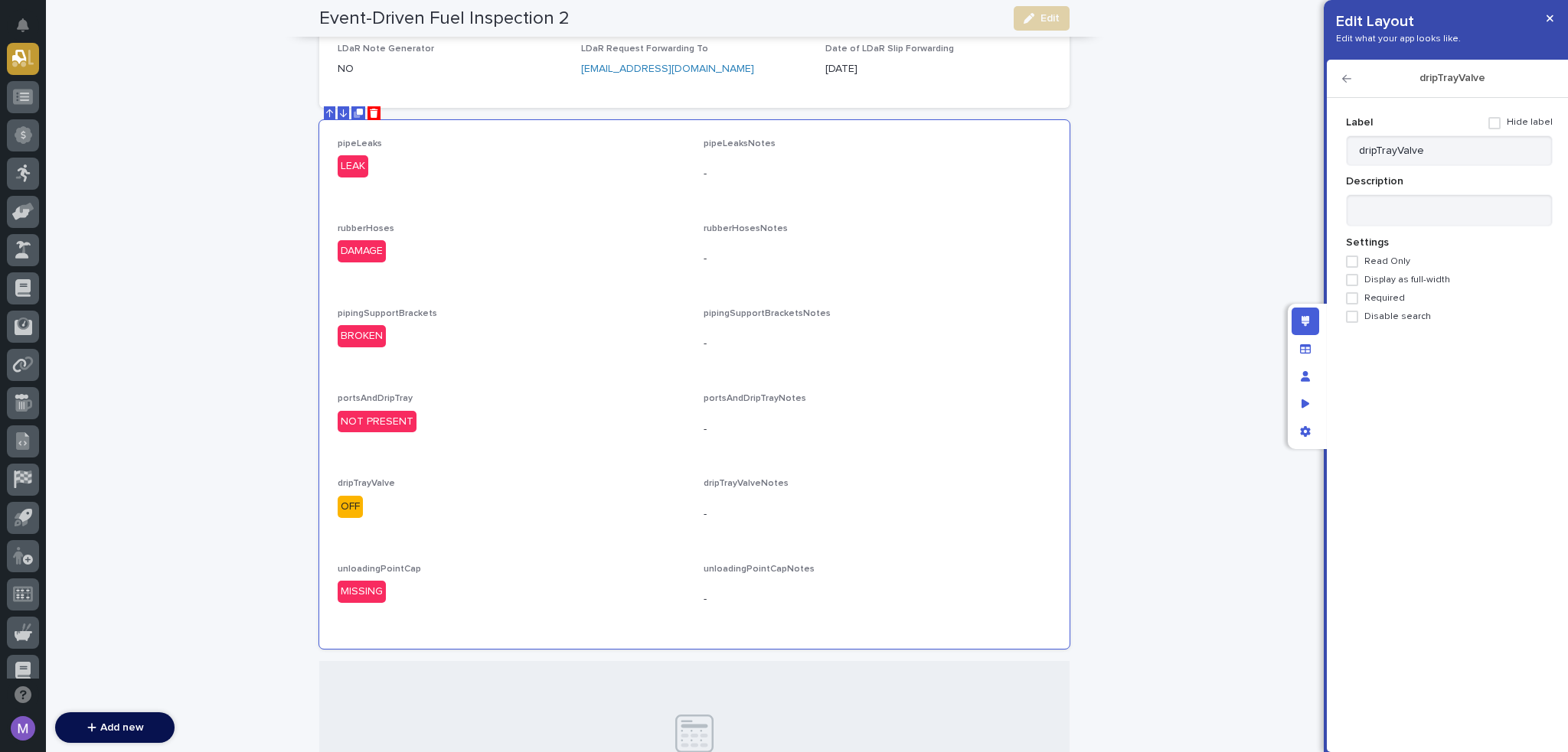
click at [1394, 297] on span "Required" at bounding box center [1385, 298] width 40 height 11
click at [1348, 77] on icon "button" at bounding box center [1347, 78] width 9 height 11
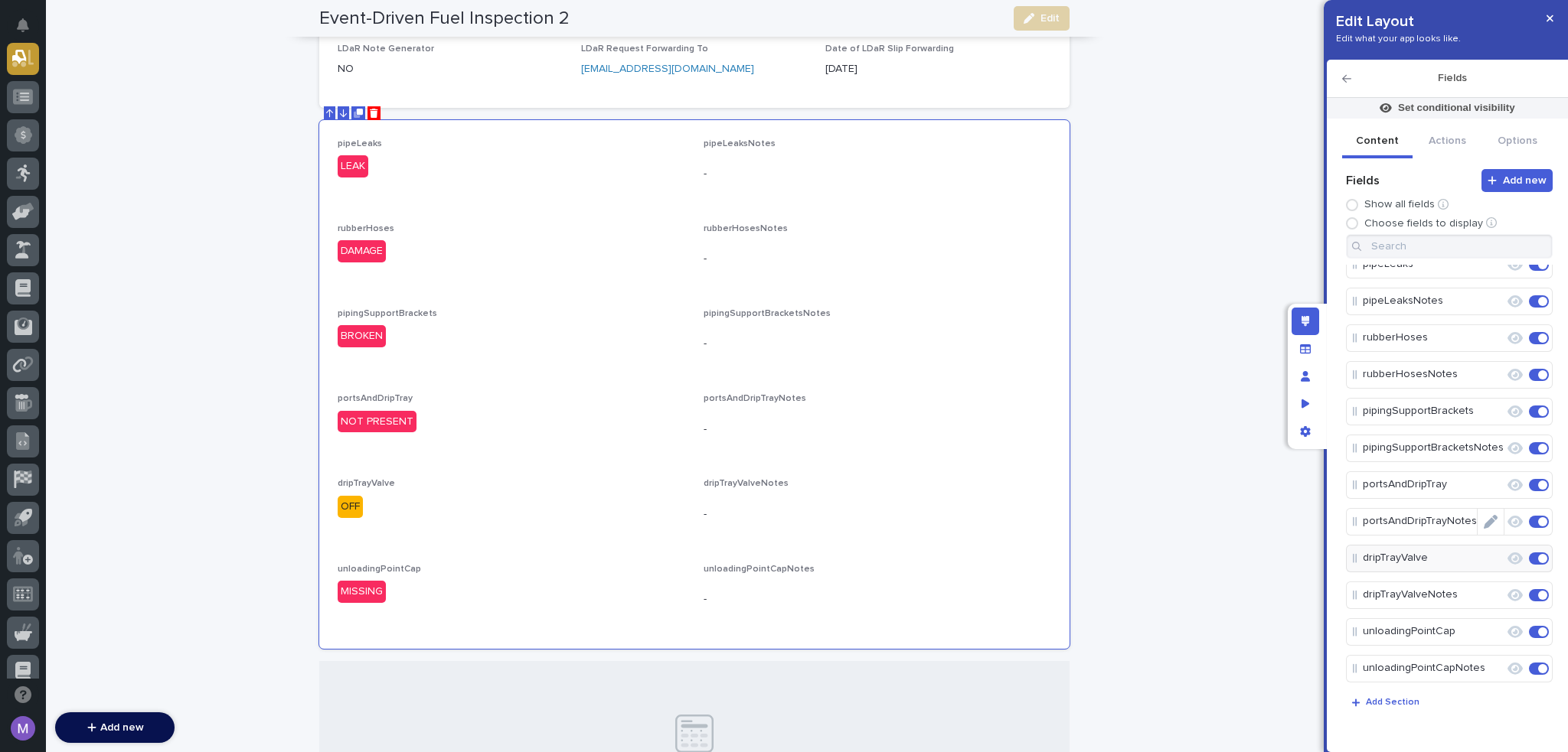
scroll to position [77, 0]
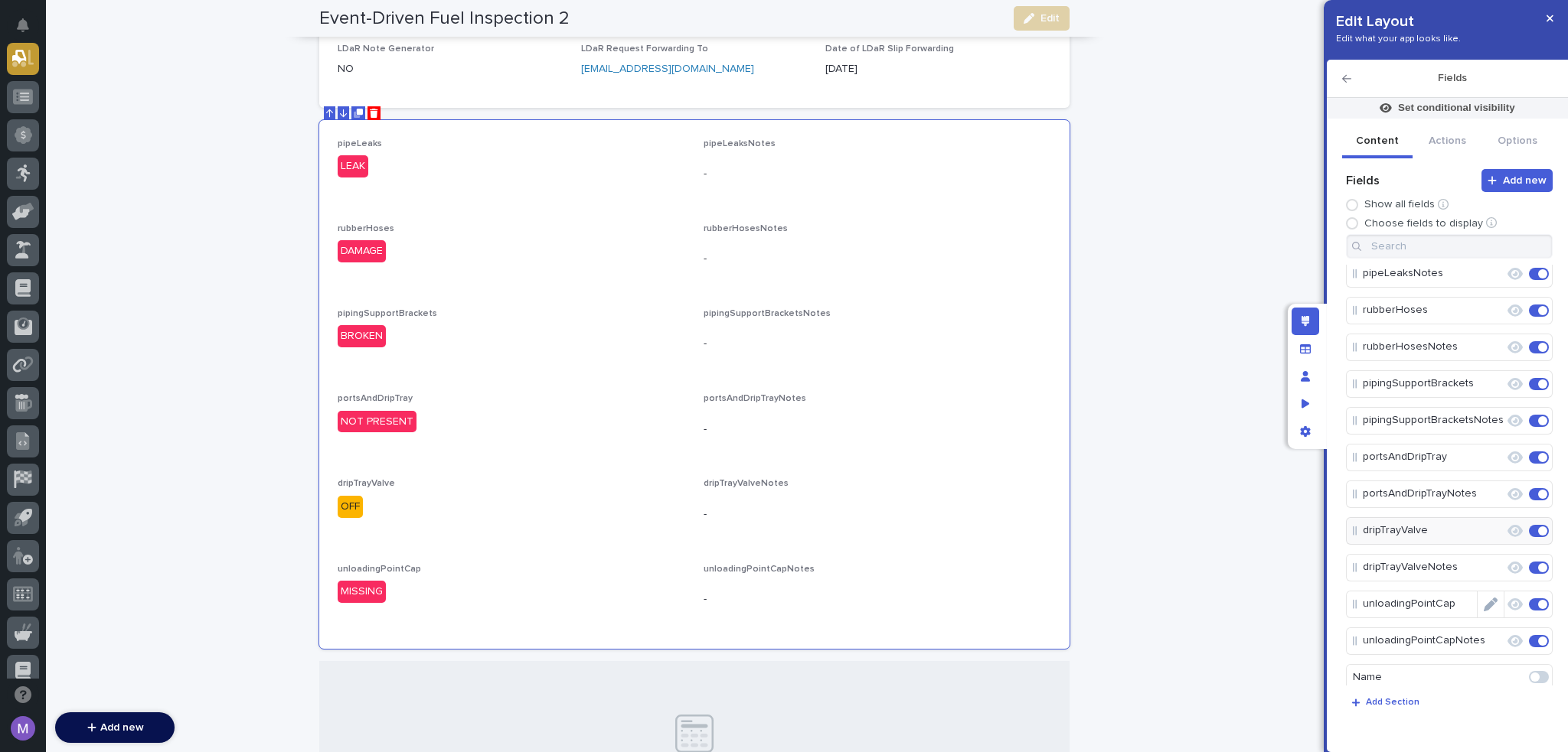
click at [1484, 601] on icon "Edit" at bounding box center [1491, 605] width 13 height 13
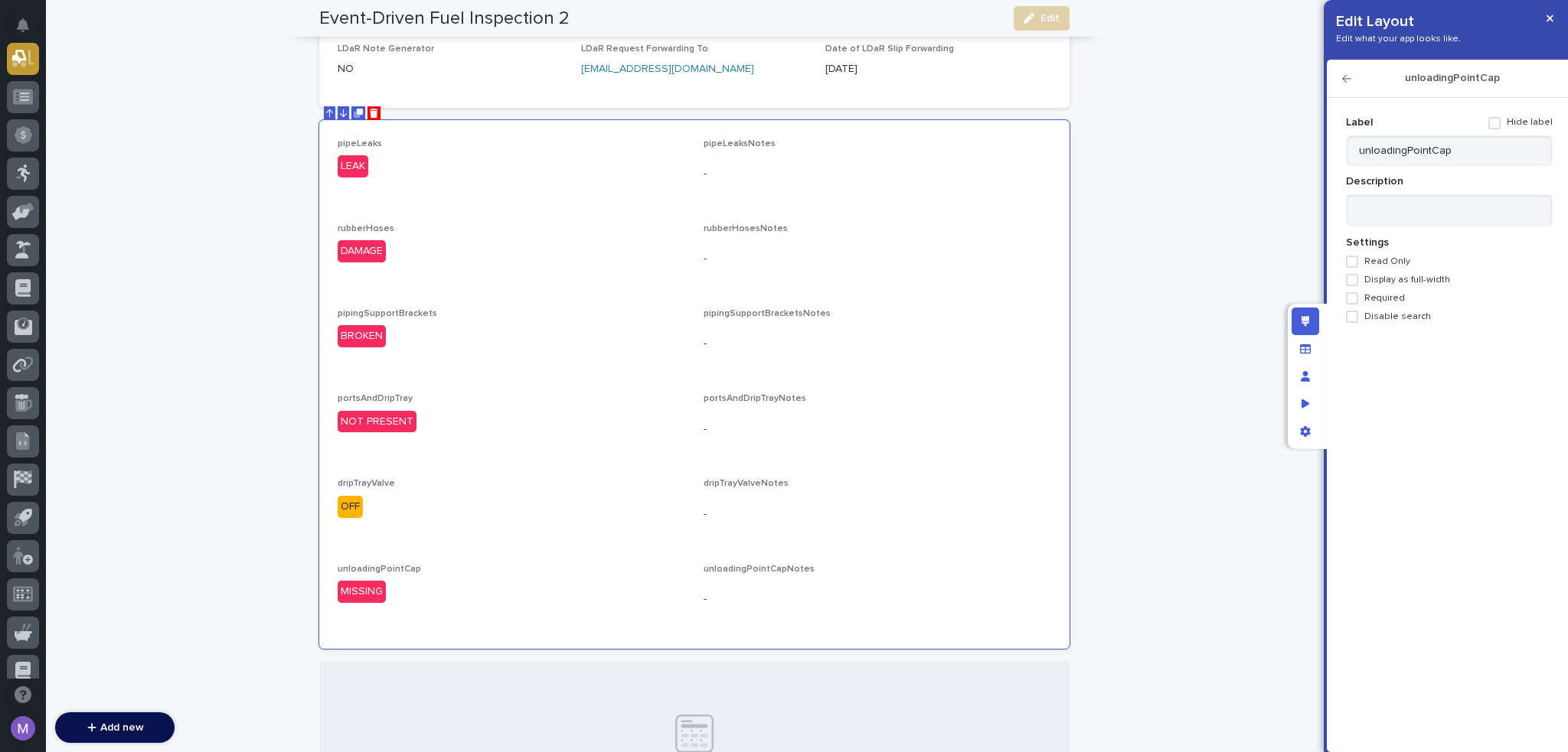
click at [1384, 287] on div "Label Hide label unloadingPointCap Description Settings Read Only Display as fu…" at bounding box center [1450, 216] width 207 height 213
click at [1384, 294] on span "Required" at bounding box center [1385, 298] width 40 height 11
click at [1347, 75] on icon "button" at bounding box center [1347, 78] width 9 height 11
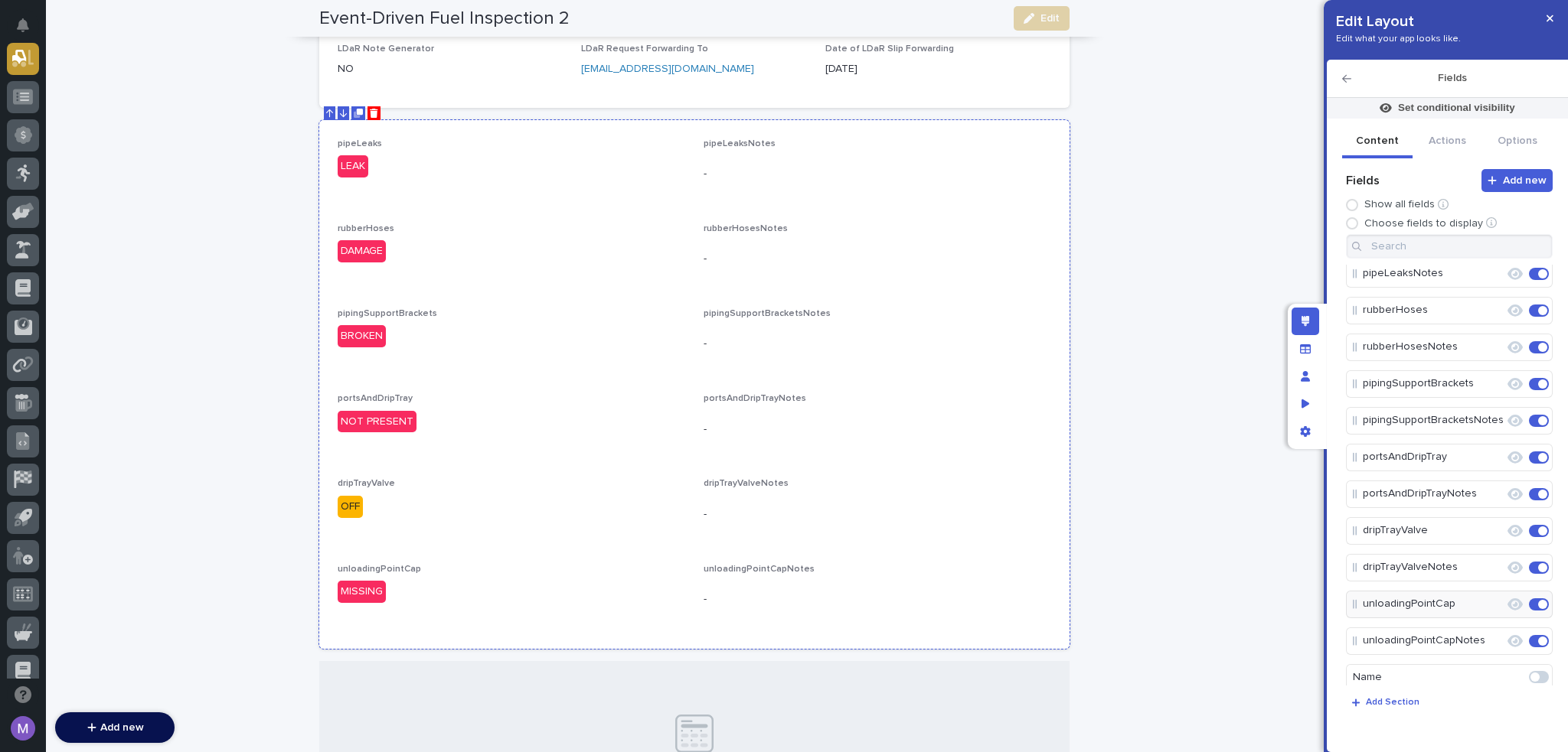
click at [992, 387] on div "pipeLeaks LEAK pipeLeaksNotes - rubberHoses DAMAGE rubberHosesNotes - pipingSup…" at bounding box center [694, 384] width 714 height 492
click at [1486, 343] on icon "Edit" at bounding box center [1491, 347] width 13 height 13
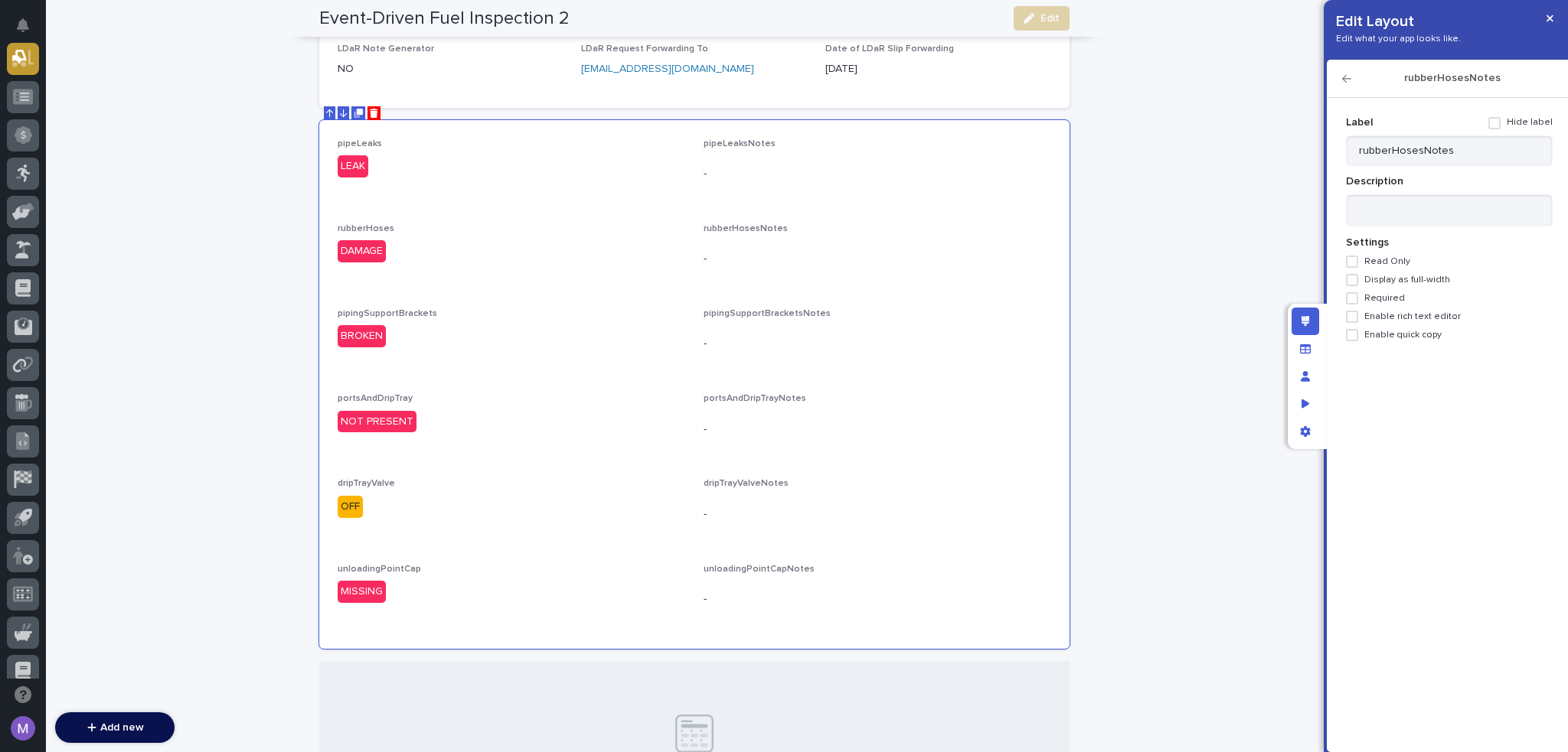
click at [1394, 316] on span "Enable rich text editor" at bounding box center [1412, 316] width 97 height 11
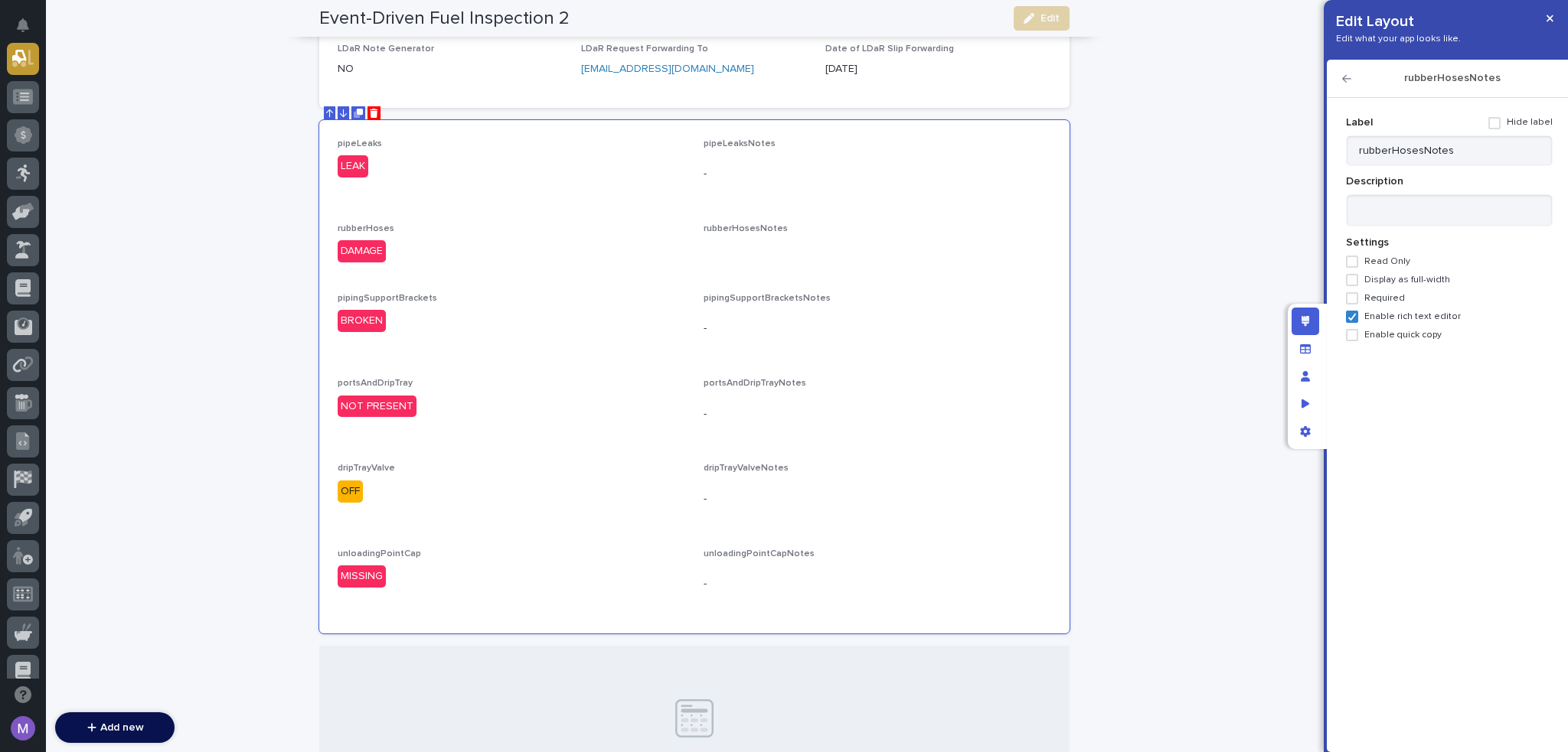
click at [1351, 79] on icon "button" at bounding box center [1347, 78] width 9 height 8
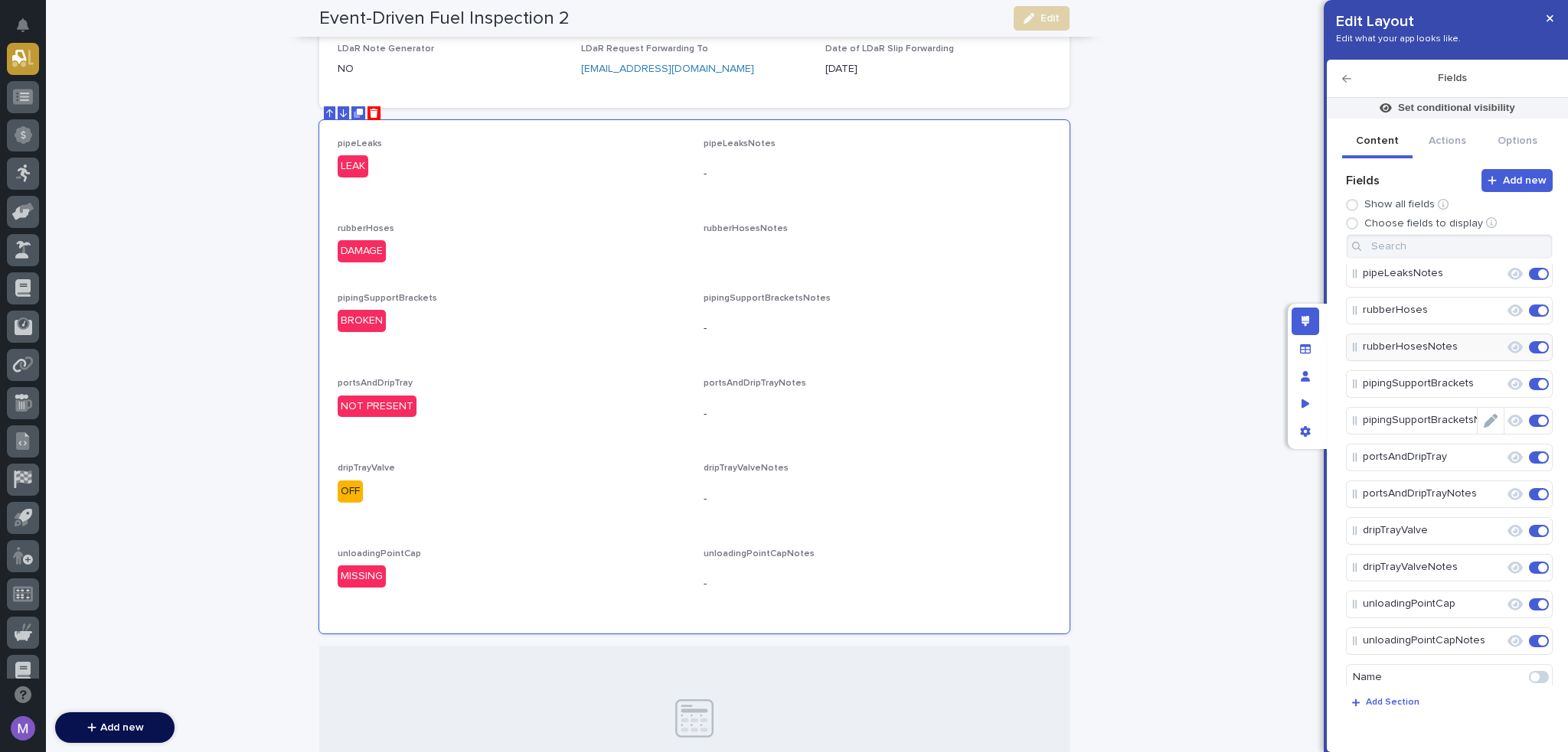
click at [1484, 419] on icon "Edit" at bounding box center [1491, 421] width 13 height 13
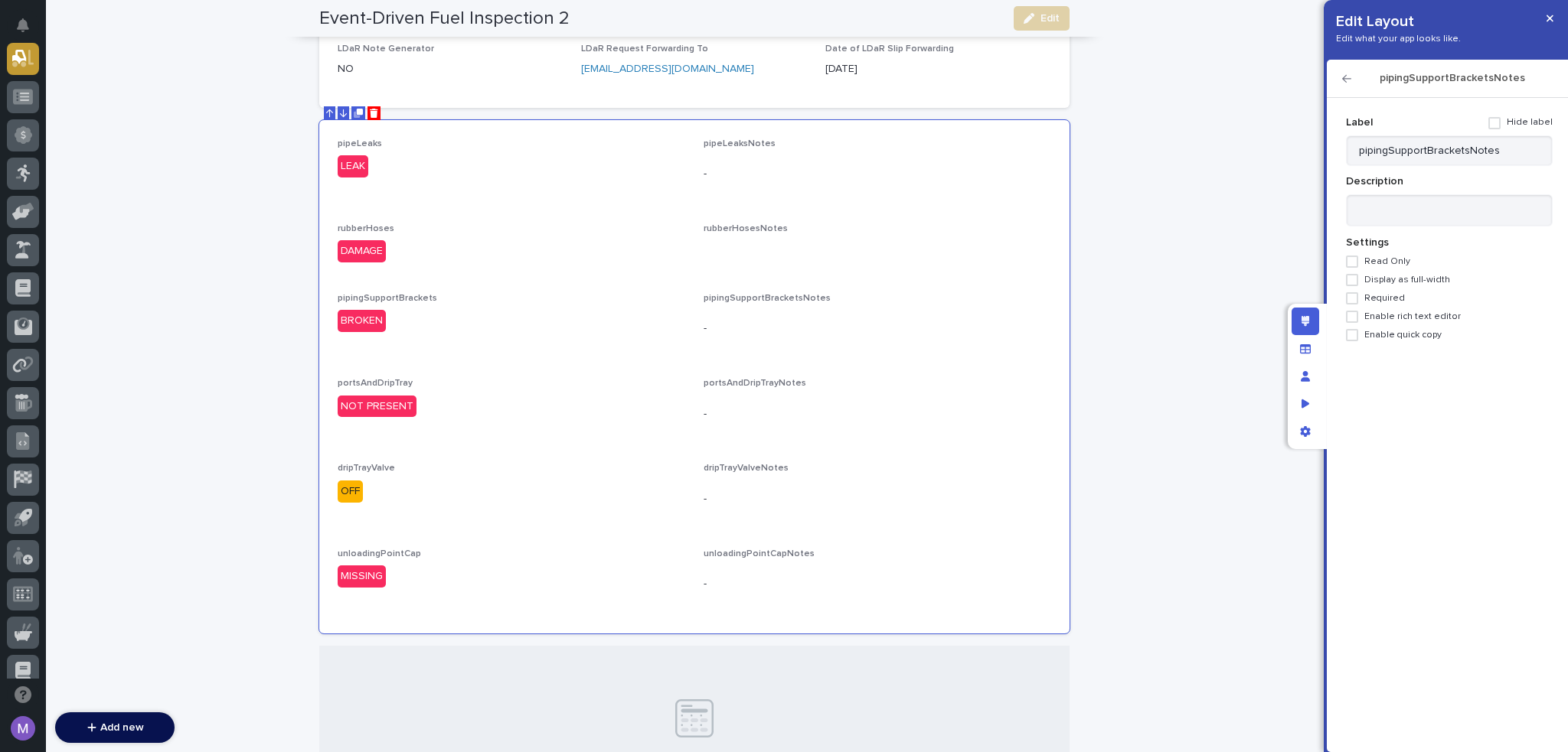
click at [1403, 320] on span "Enable rich text editor" at bounding box center [1412, 316] width 97 height 11
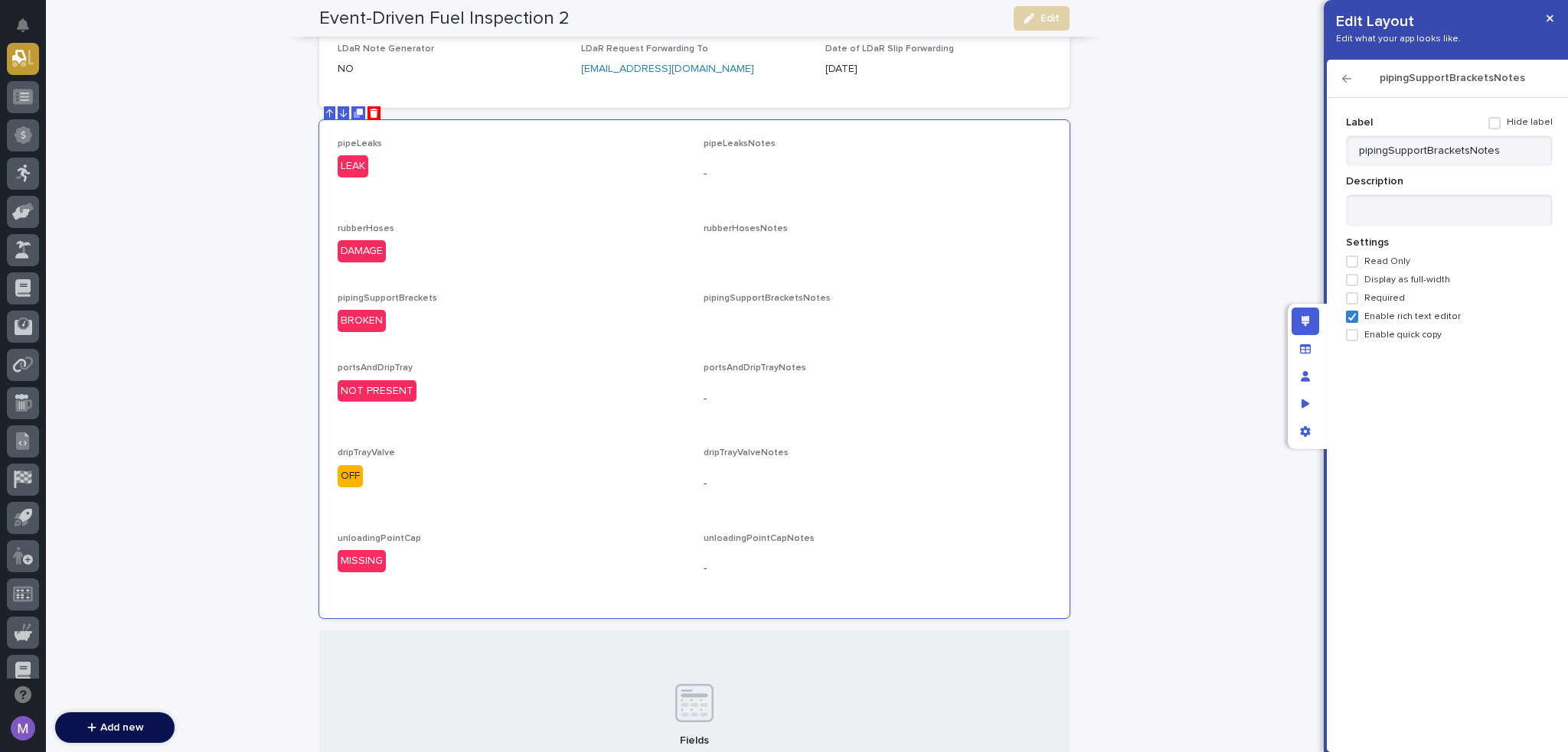
click at [1347, 76] on icon "button" at bounding box center [1347, 78] width 9 height 11
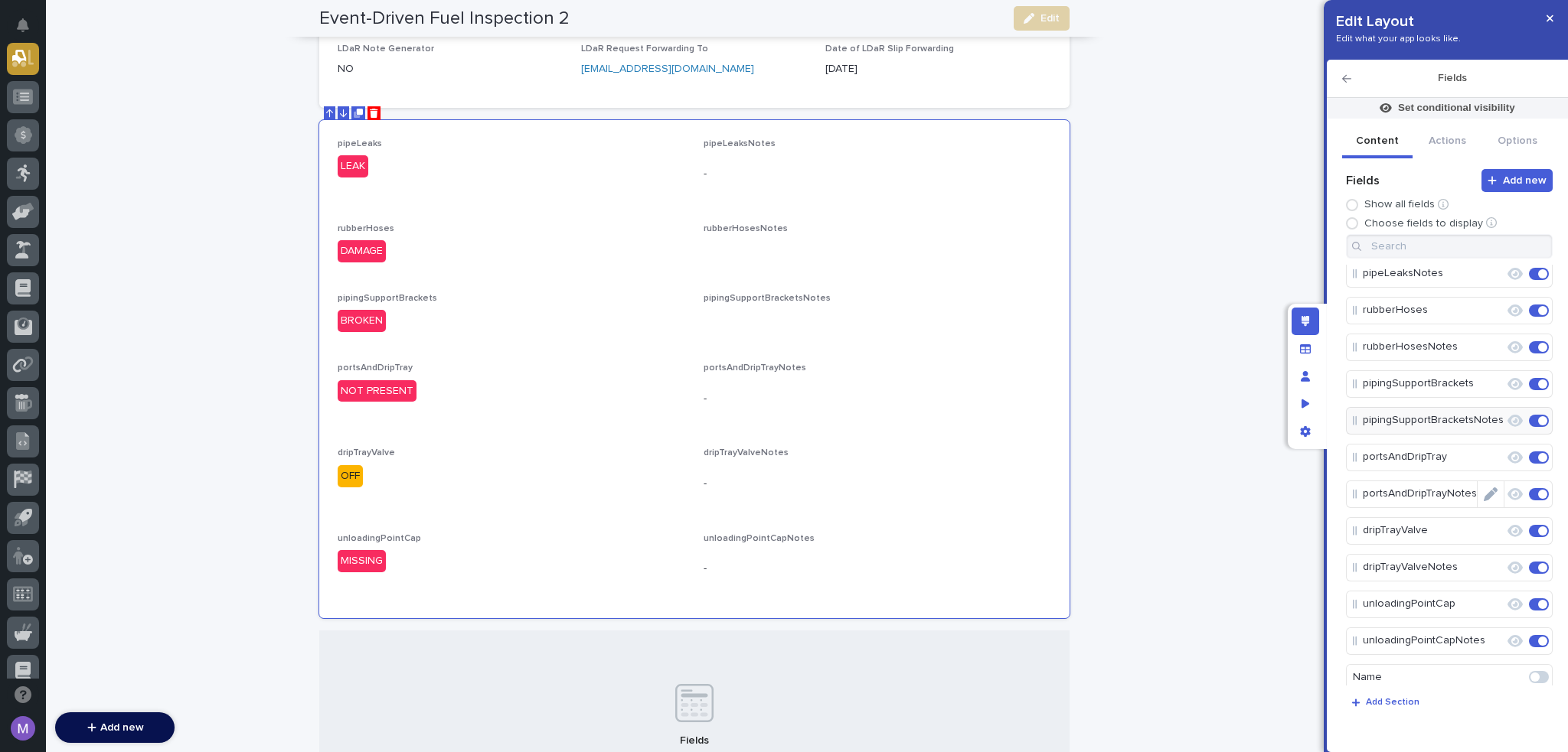
click at [1486, 494] on icon "Edit" at bounding box center [1491, 495] width 13 height 13
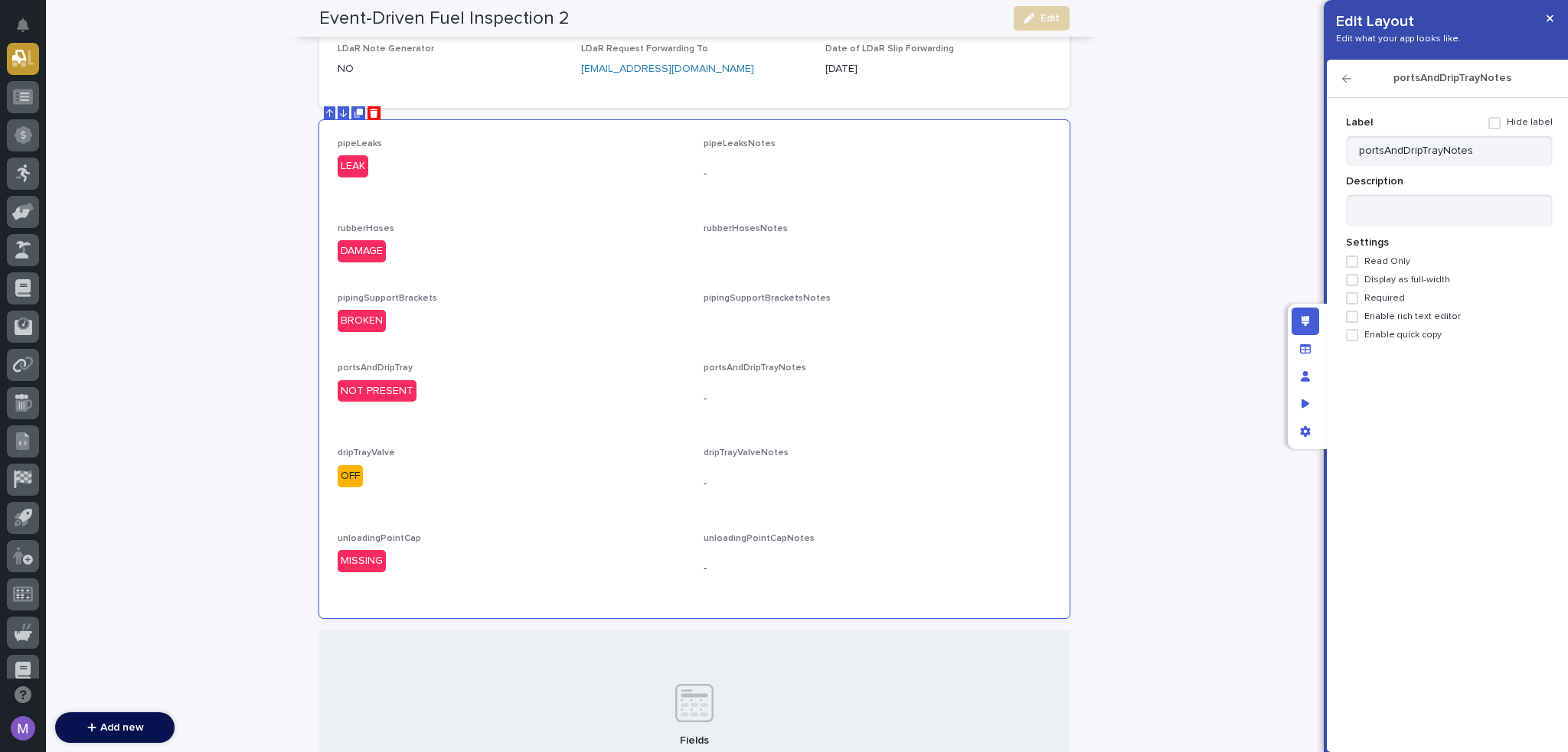
click at [1395, 316] on span "Enable rich text editor" at bounding box center [1412, 316] width 97 height 11
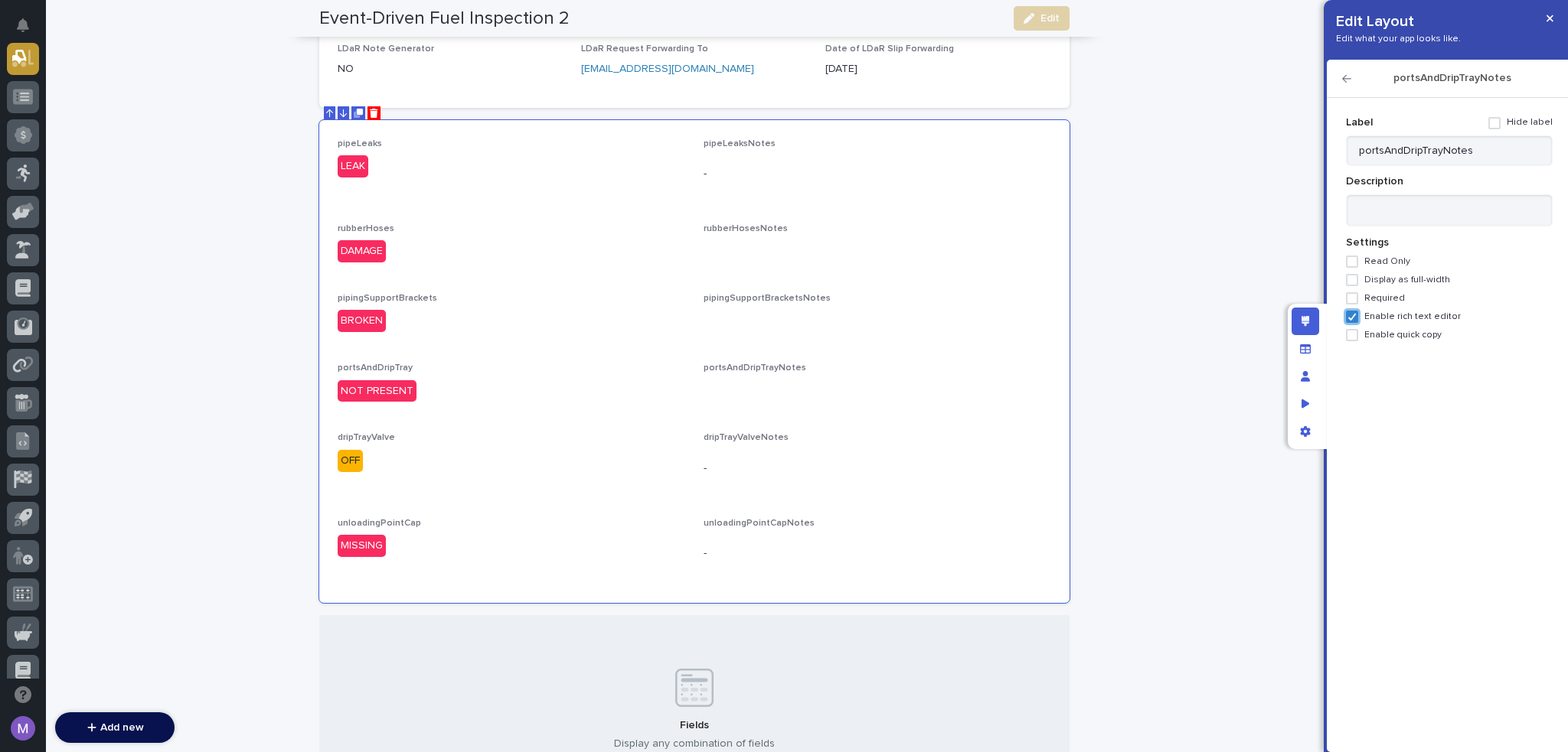
click at [1342, 76] on div "portsAndDripTrayNotes" at bounding box center [1448, 78] width 242 height 38
click at [1348, 79] on icon "button" at bounding box center [1347, 78] width 9 height 8
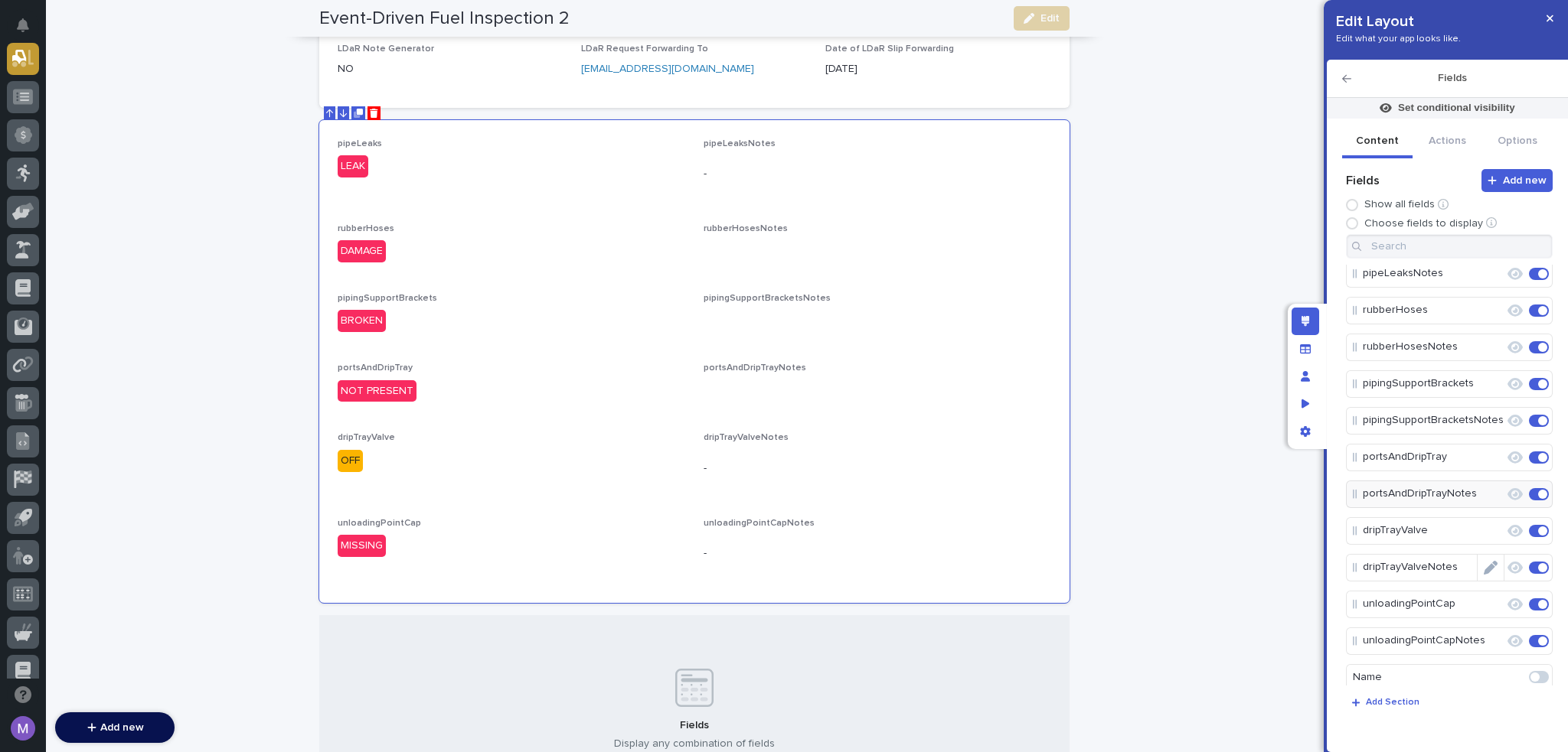
click at [1489, 565] on icon "Edit" at bounding box center [1491, 568] width 13 height 13
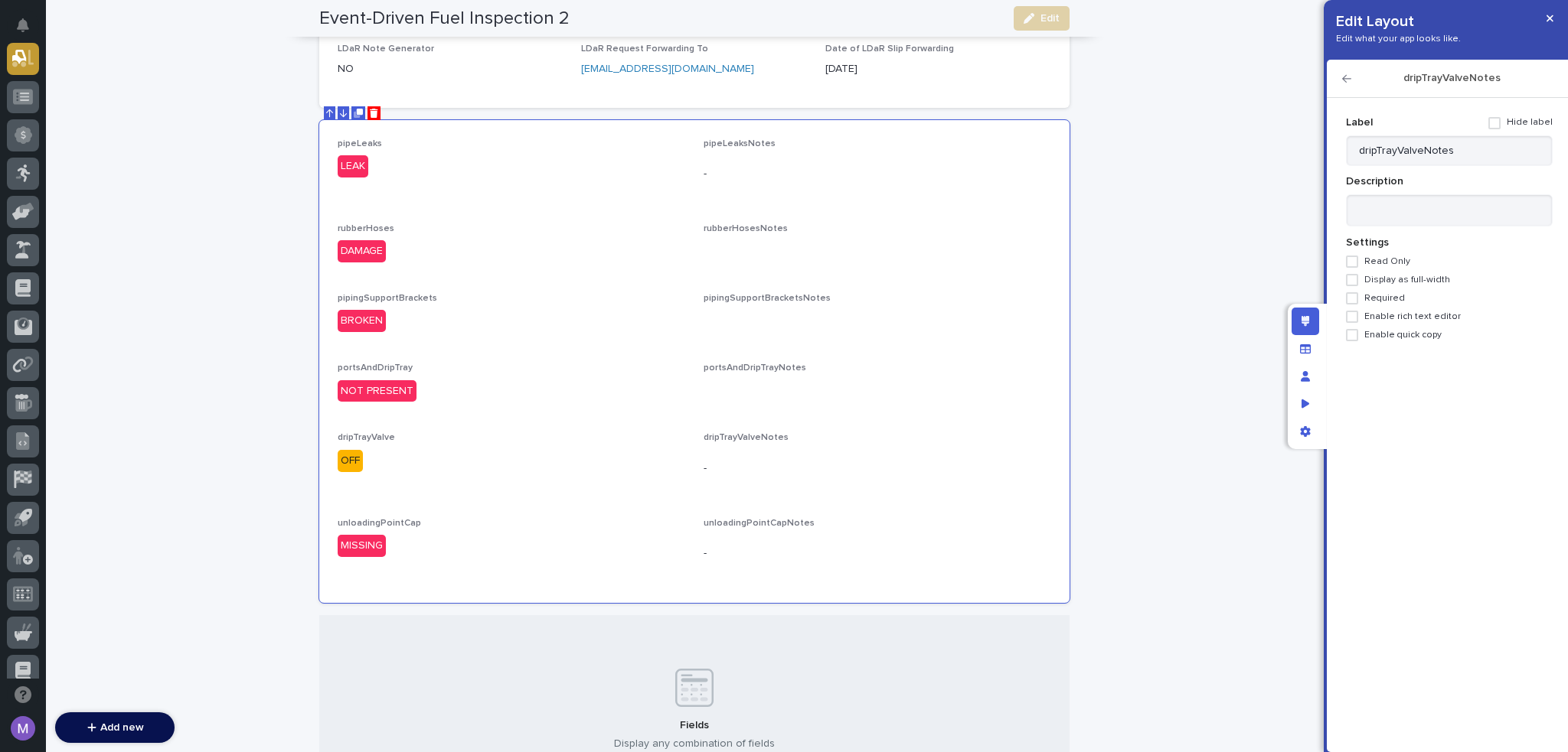
click at [1388, 319] on span "Enable rich text editor" at bounding box center [1412, 316] width 97 height 11
click at [1347, 76] on icon "button" at bounding box center [1347, 78] width 9 height 11
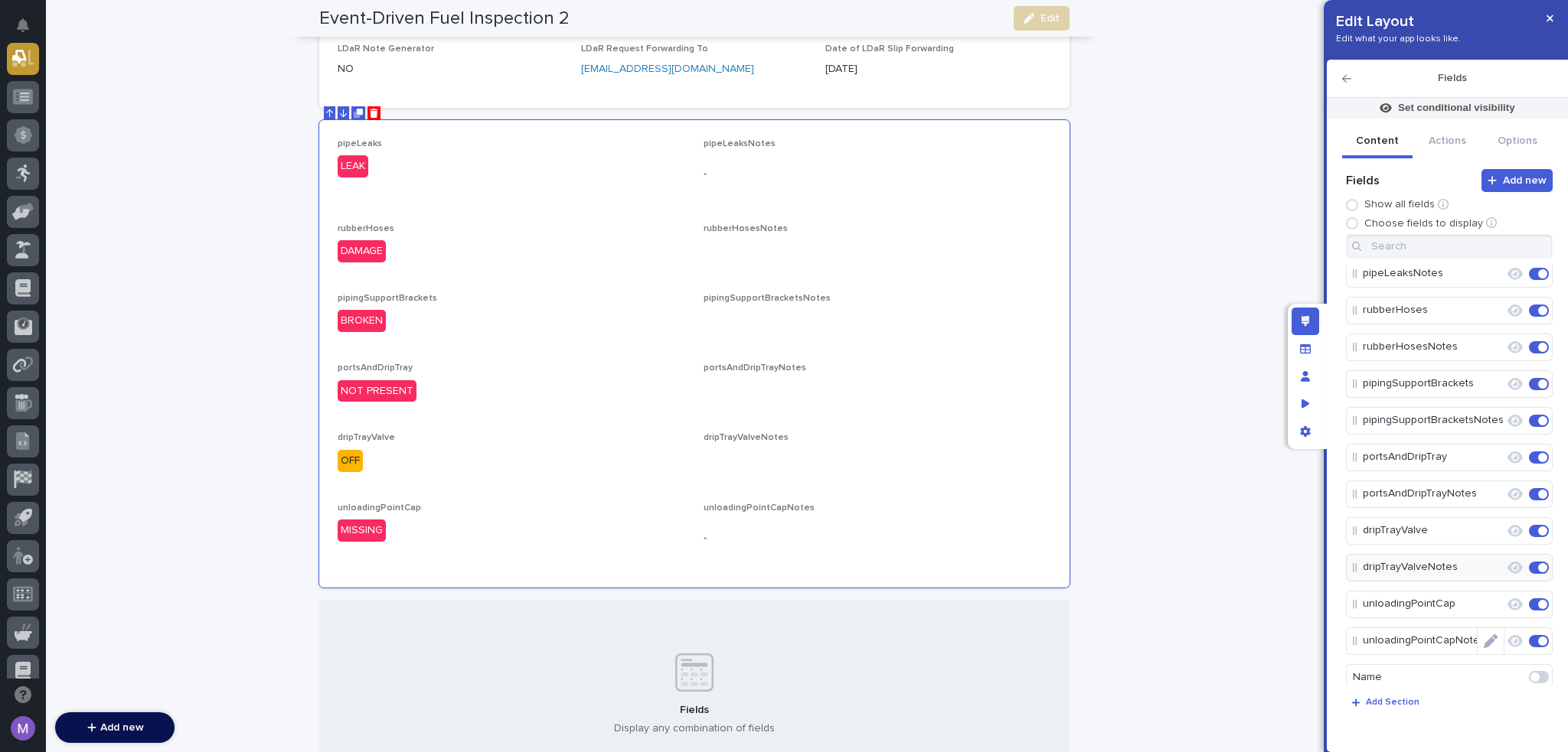
click at [1484, 634] on icon "Edit" at bounding box center [1491, 641] width 13 height 13
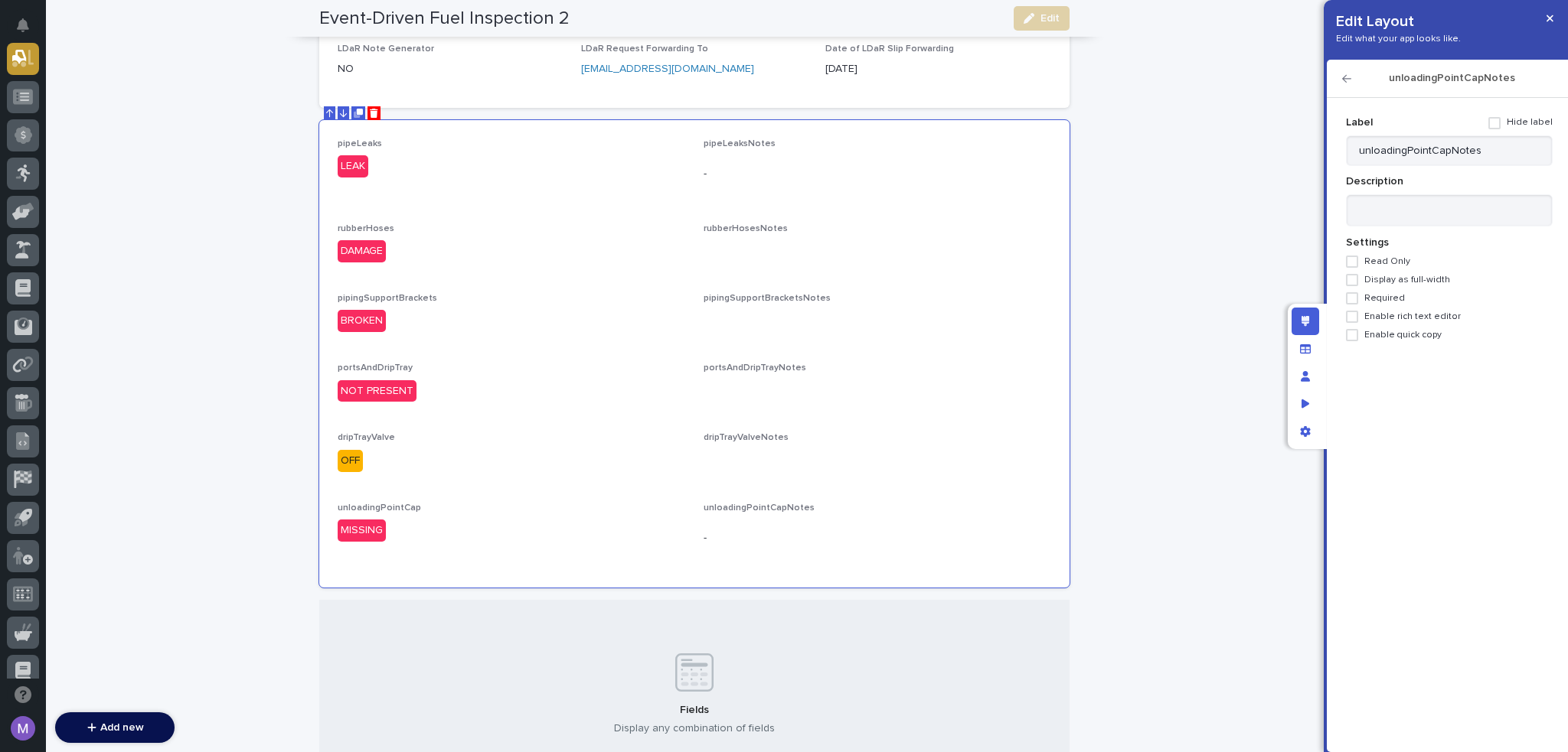
click at [1407, 314] on span "Enable rich text editor" at bounding box center [1412, 316] width 97 height 11
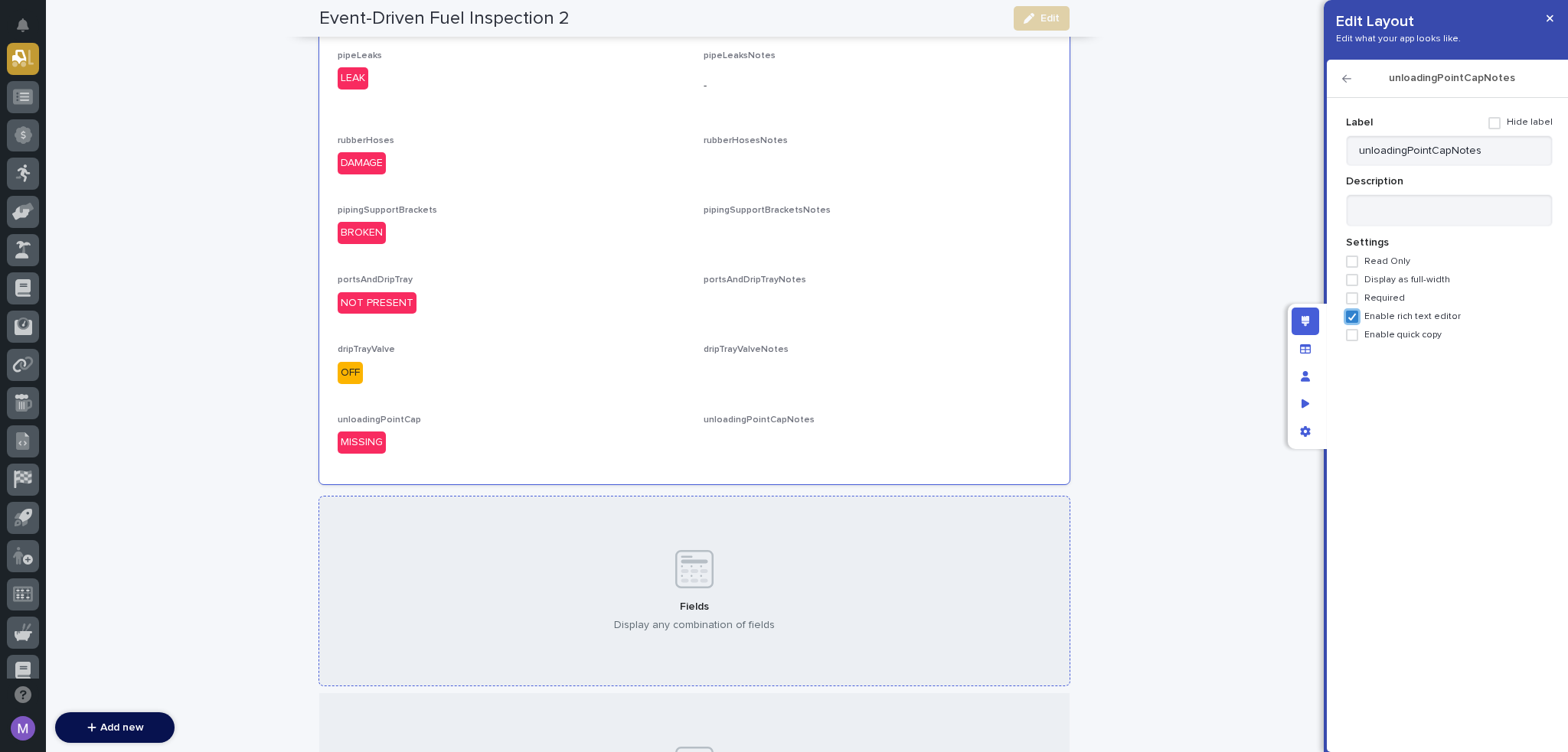
scroll to position [361, 0]
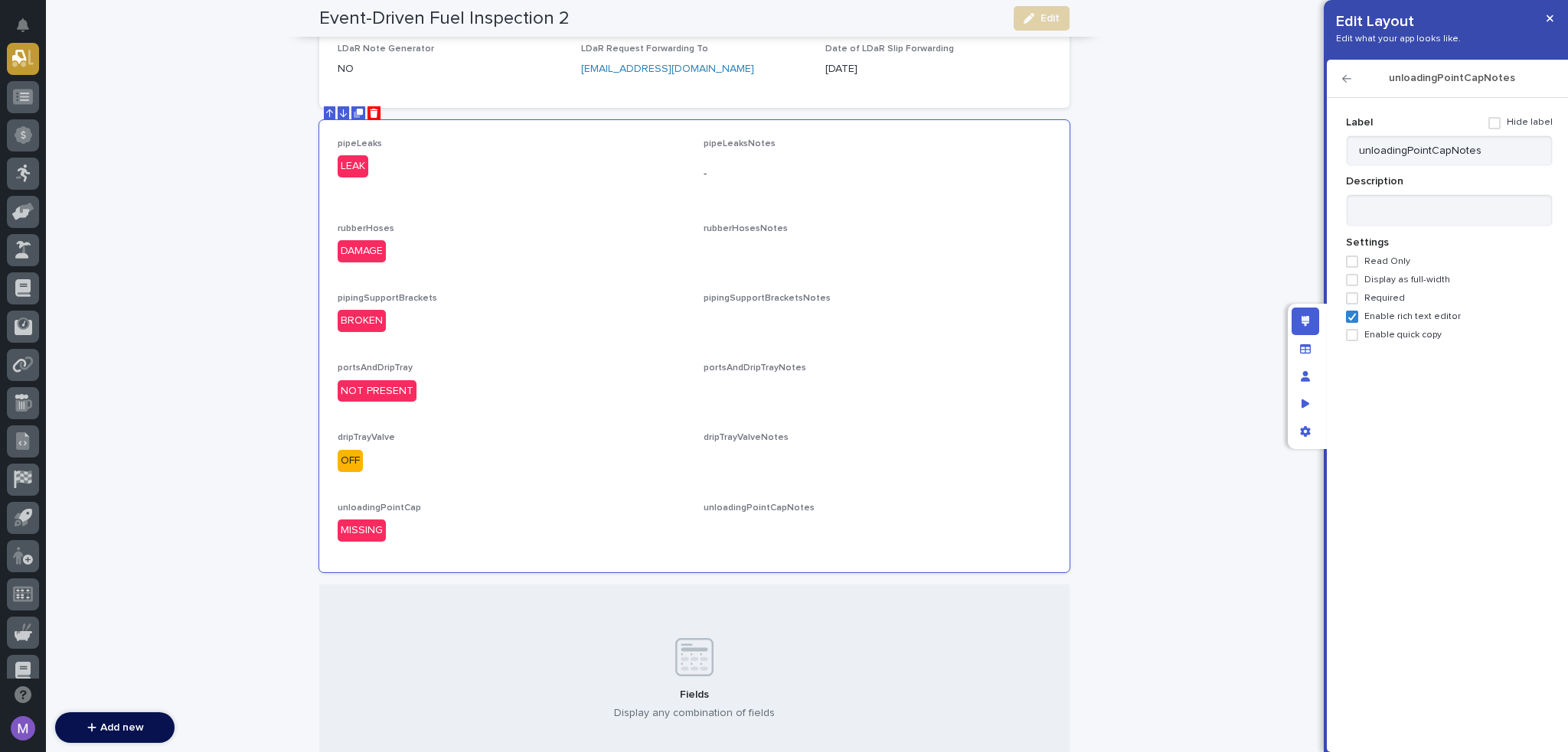
click at [1345, 73] on icon "button" at bounding box center [1347, 78] width 9 height 11
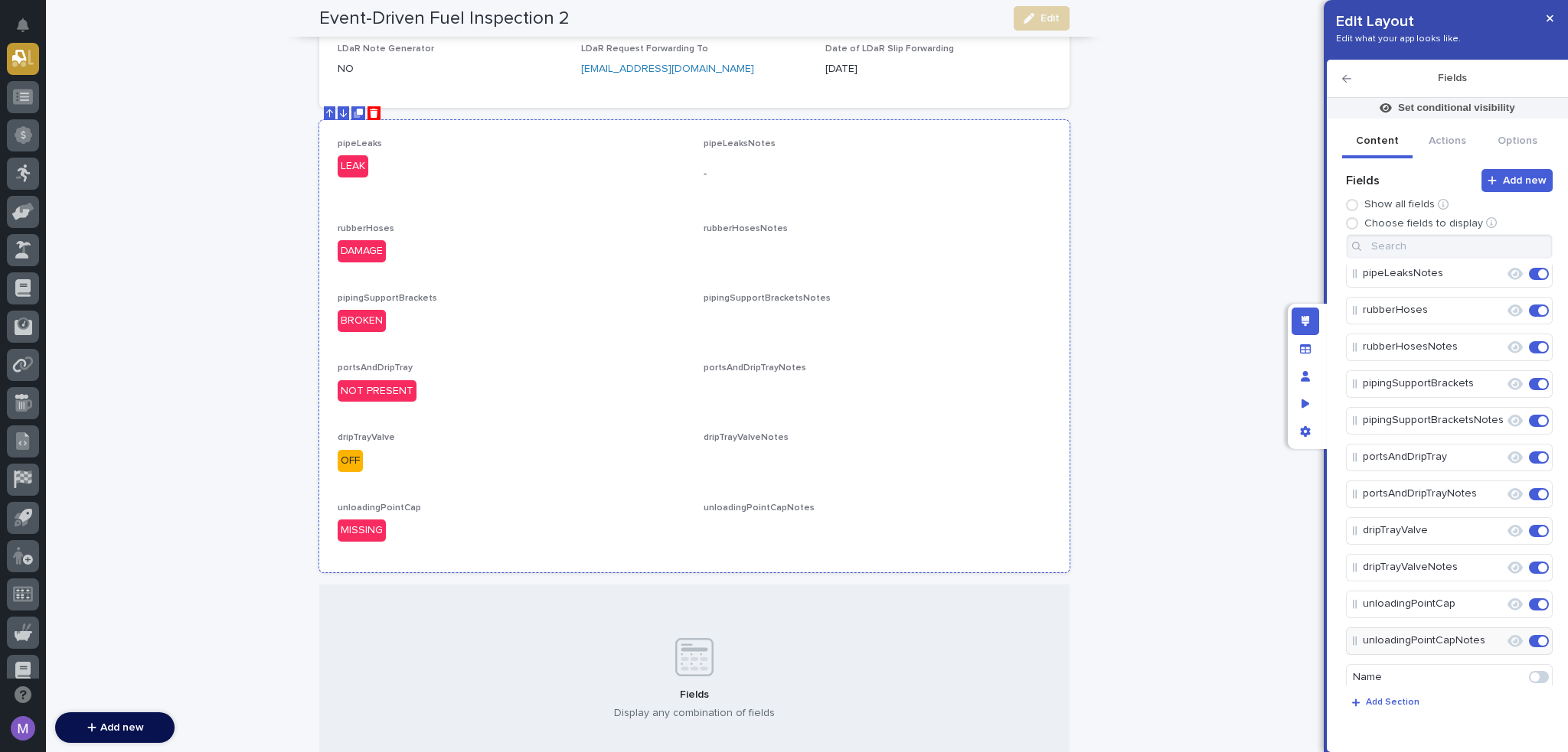
click at [1018, 214] on div "pipeLeaks LEAK pipeLeaksNotes - rubberHoses DAMAGE rubberHosesNotes ••• pipingS…" at bounding box center [694, 347] width 714 height 416
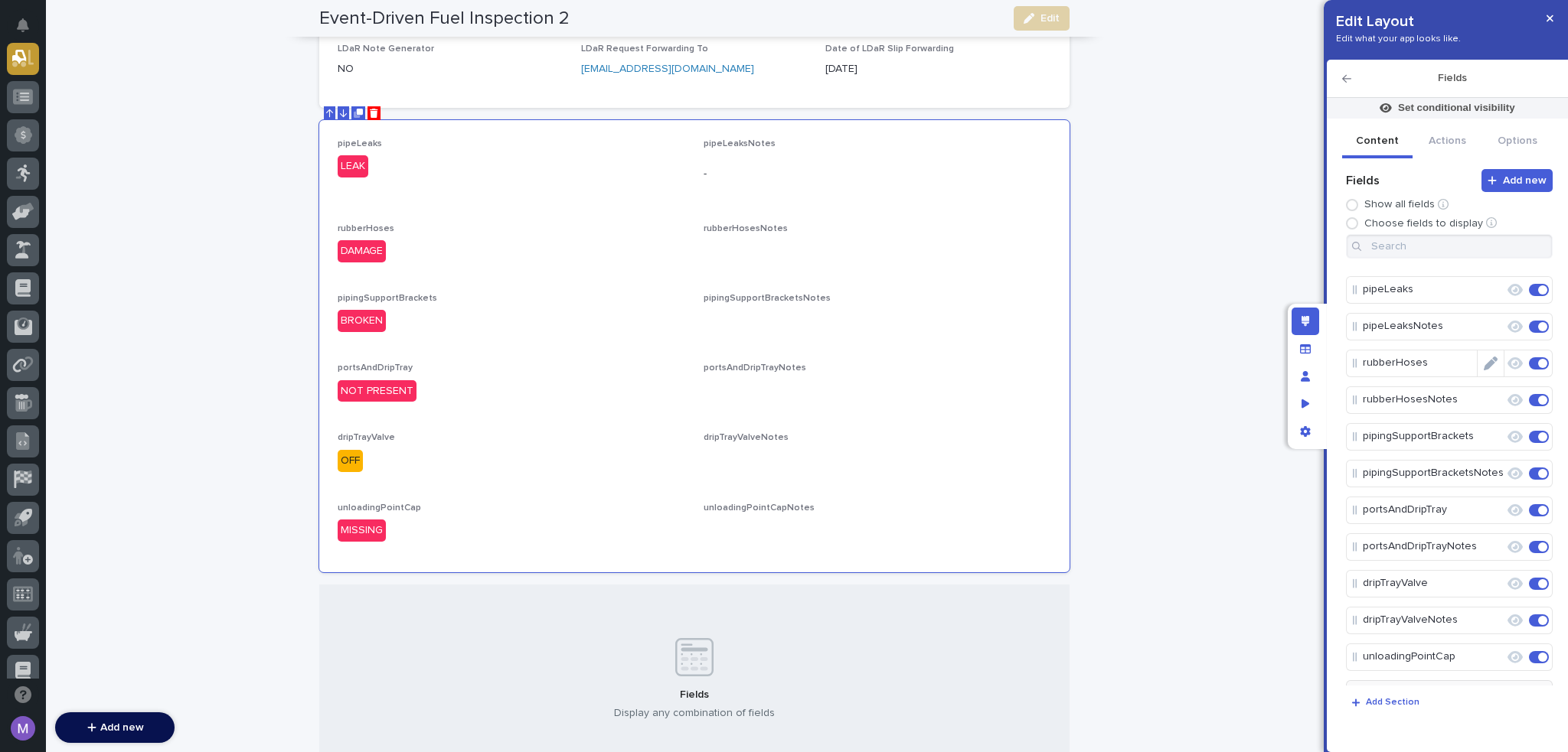
scroll to position [0, 0]
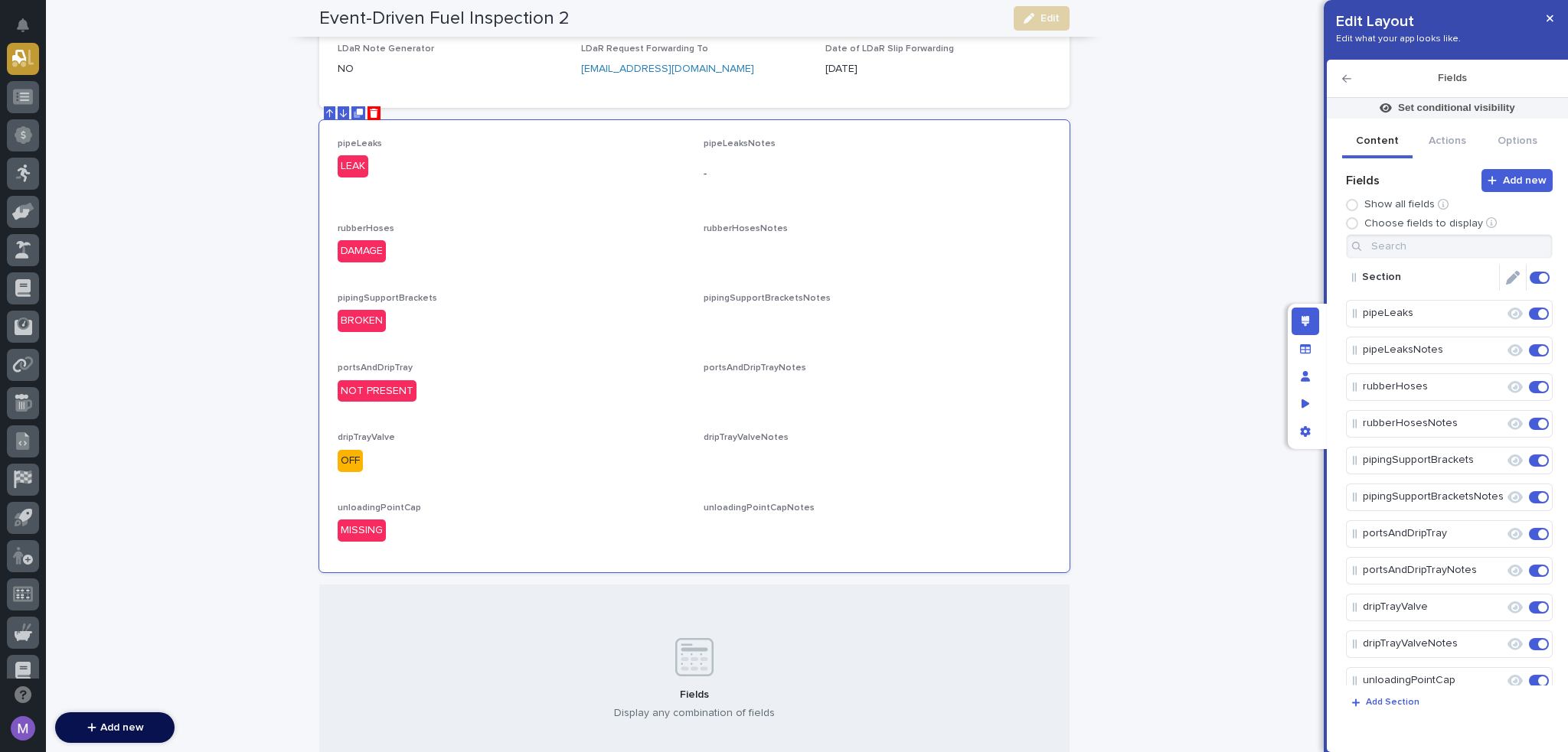
click at [1511, 275] on icon "Edit" at bounding box center [1513, 278] width 13 height 13
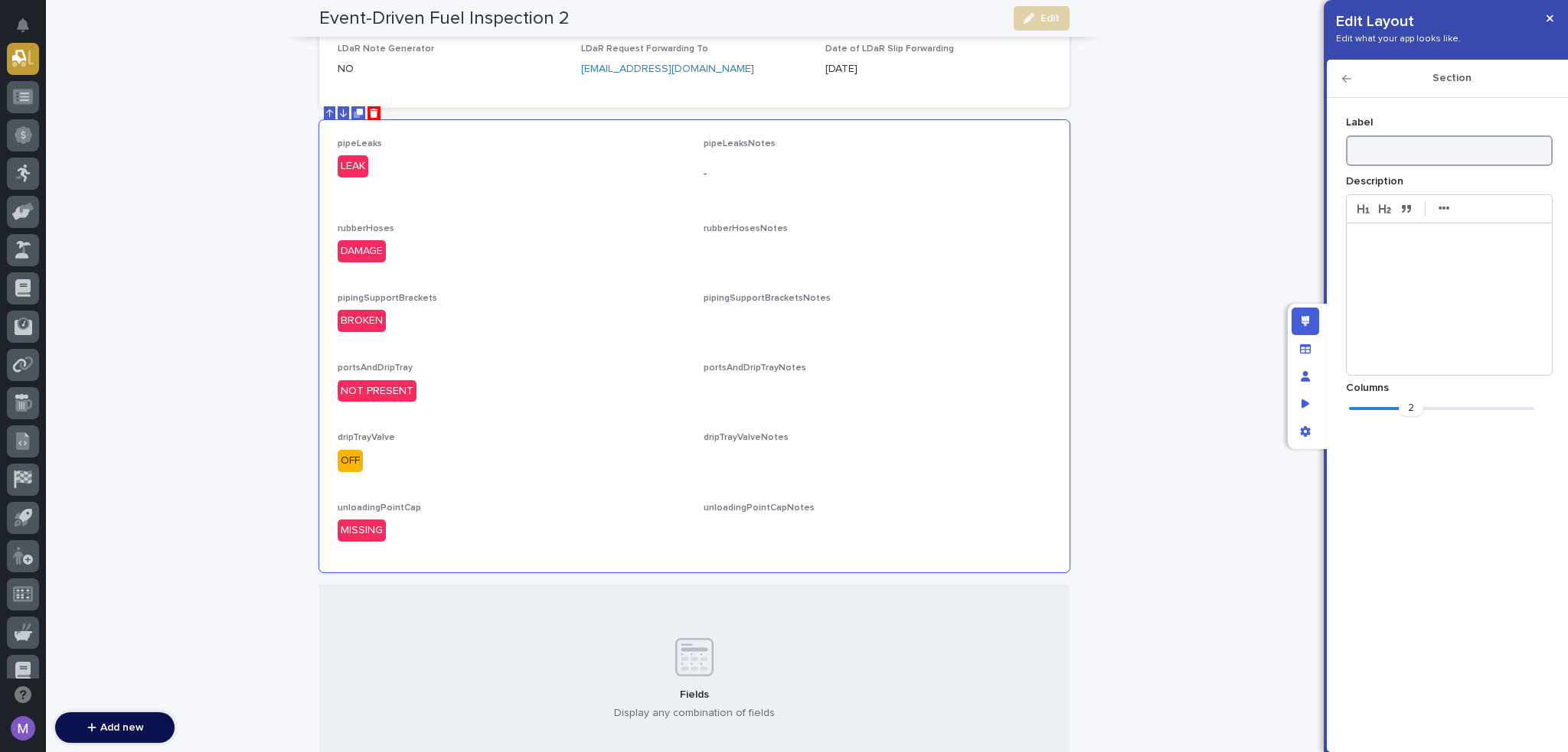
click at [1462, 146] on input at bounding box center [1450, 151] width 207 height 30
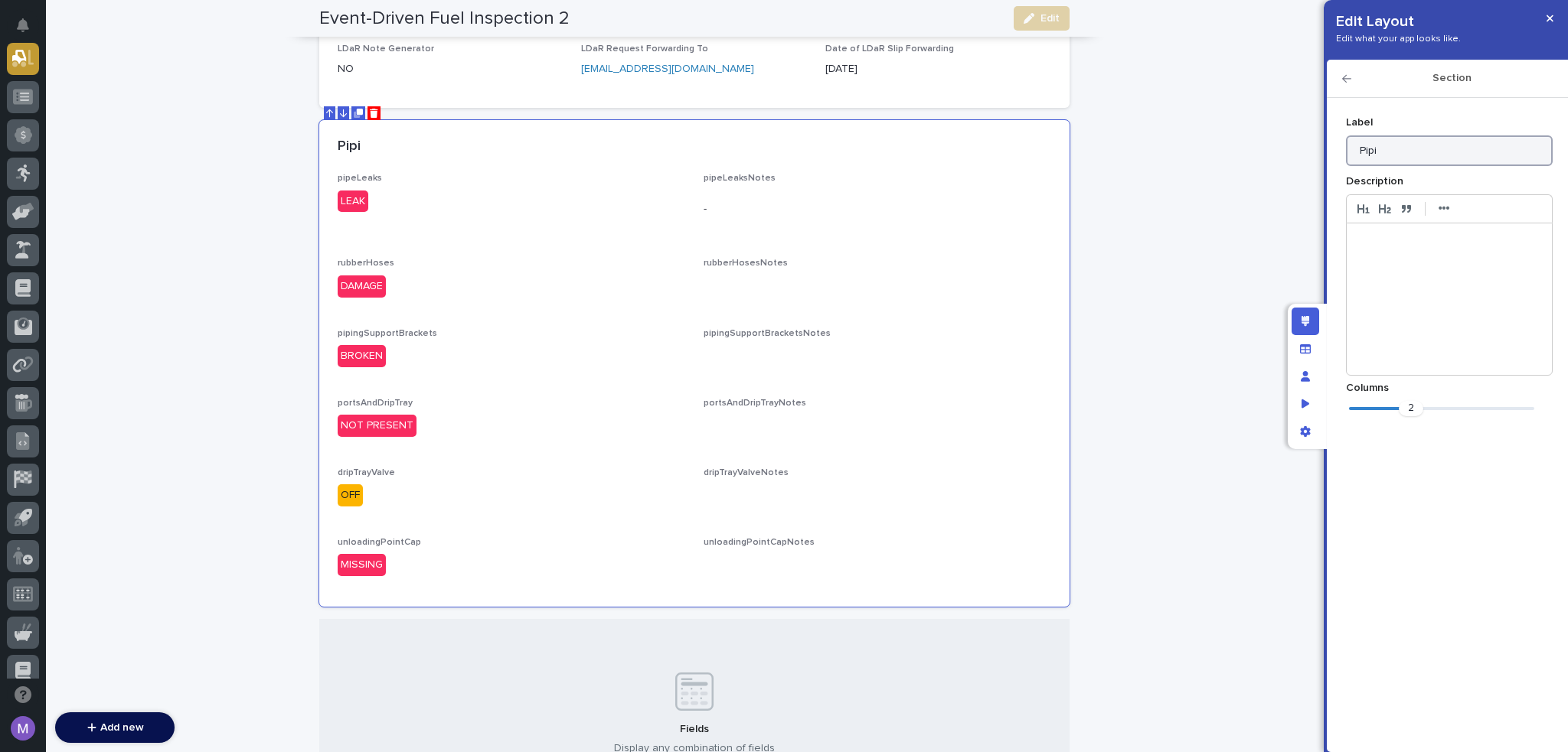
type input "Piping Leak Inspection"
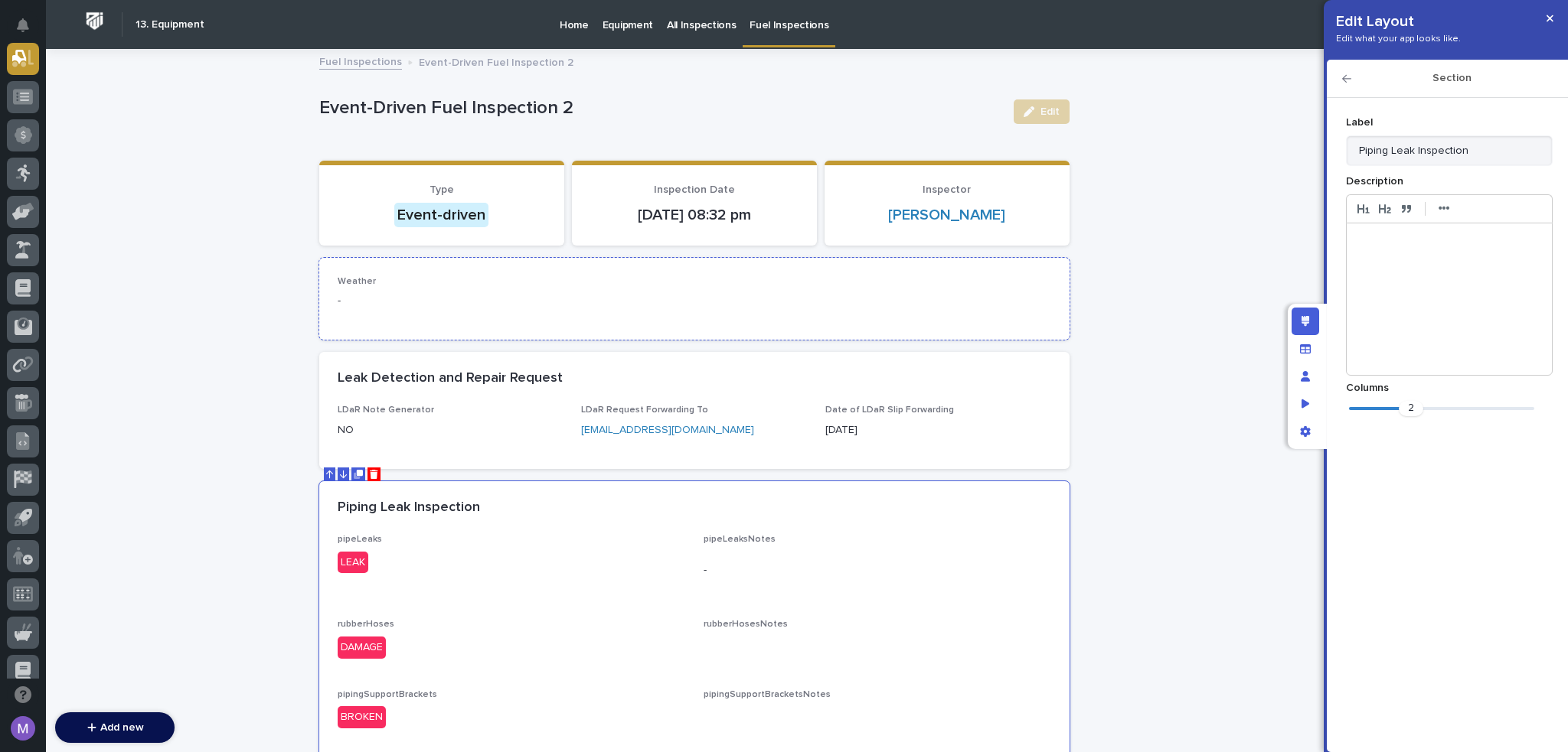
click at [757, 318] on div "Weather -" at bounding box center [694, 299] width 714 height 45
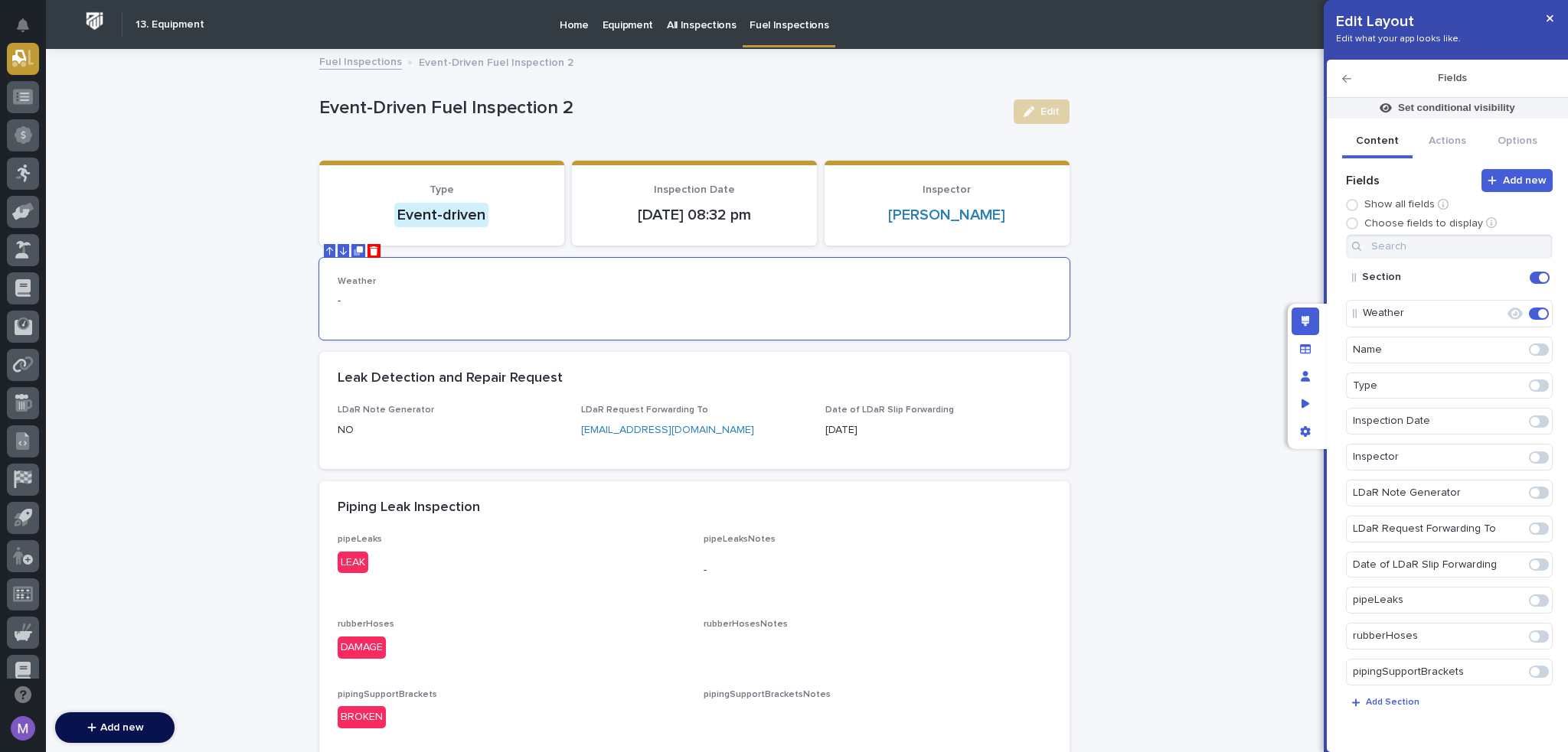
click at [1505, 315] on icon "Edit" at bounding box center [1505, 314] width 0 height 13
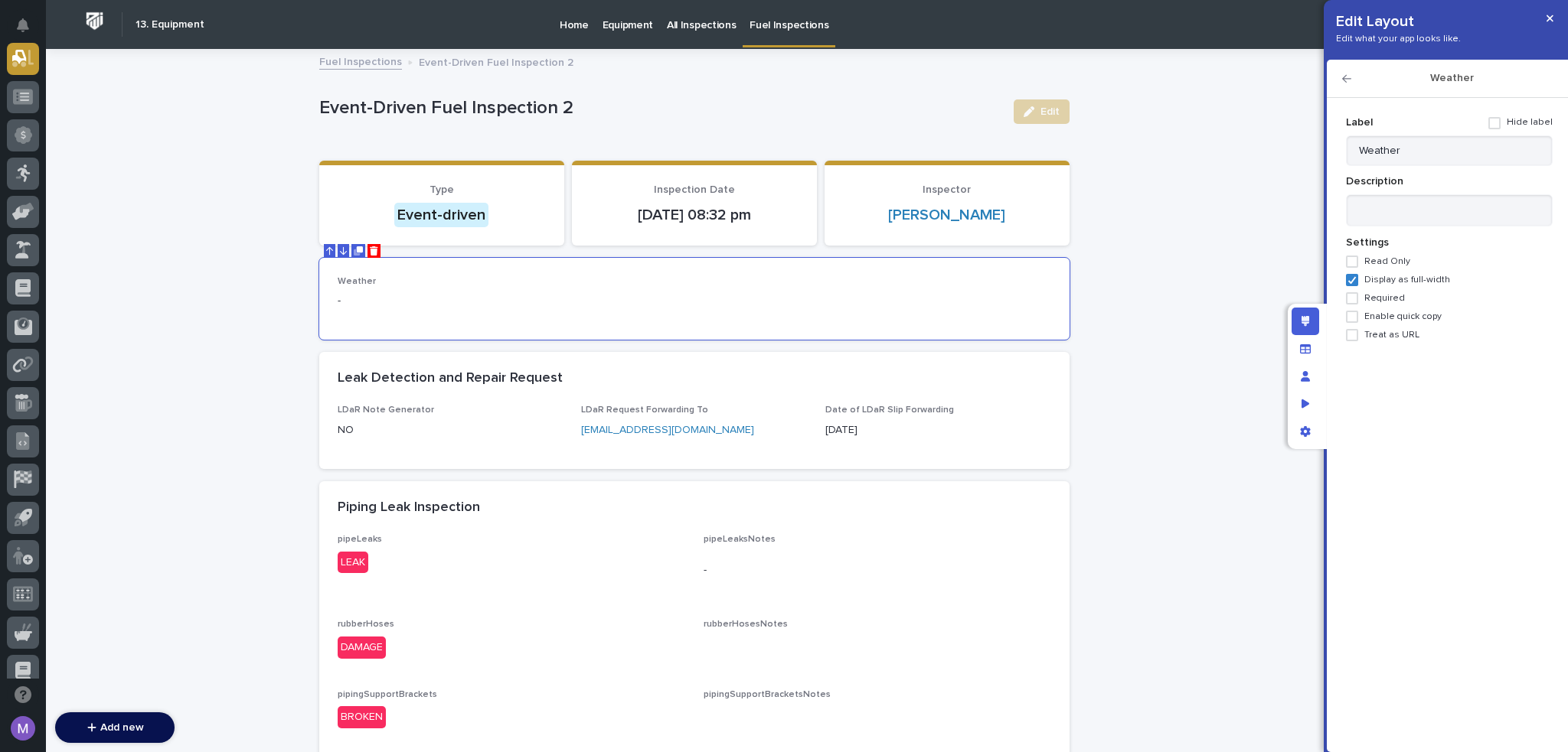
click at [1501, 122] on span at bounding box center [1495, 123] width 13 height 13
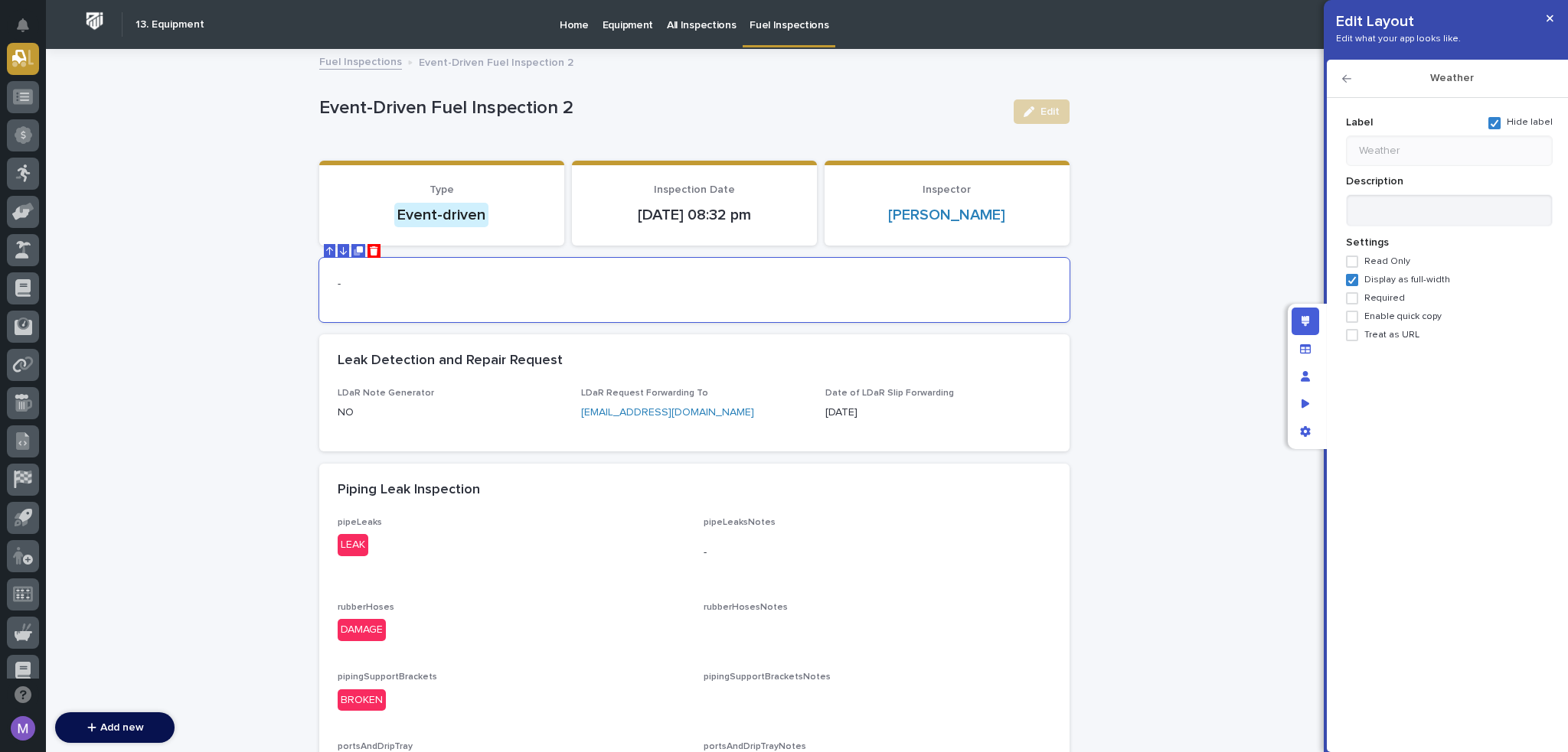
click at [1350, 77] on icon "button" at bounding box center [1347, 78] width 9 height 11
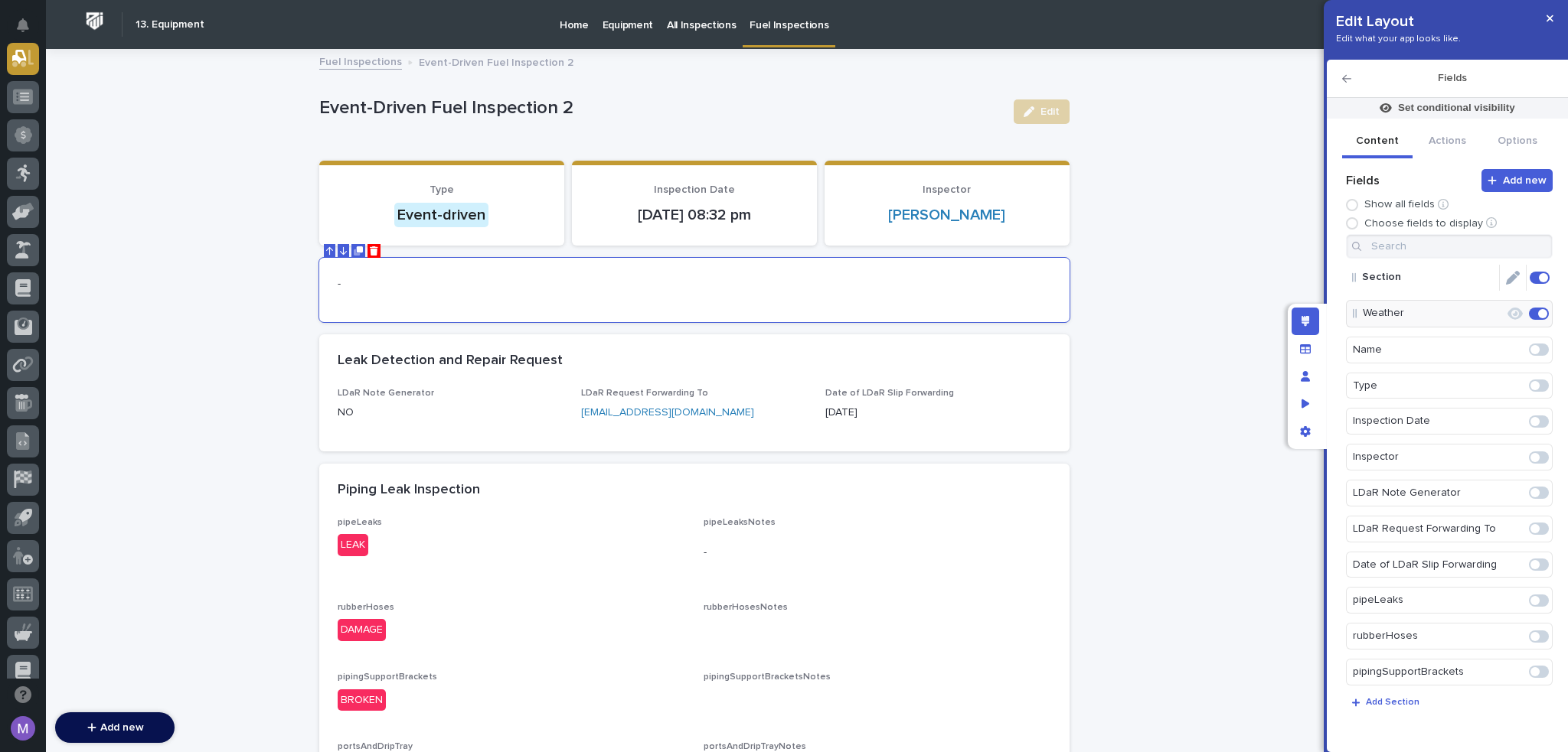
click at [1507, 283] on icon "Edit" at bounding box center [1513, 278] width 13 height 13
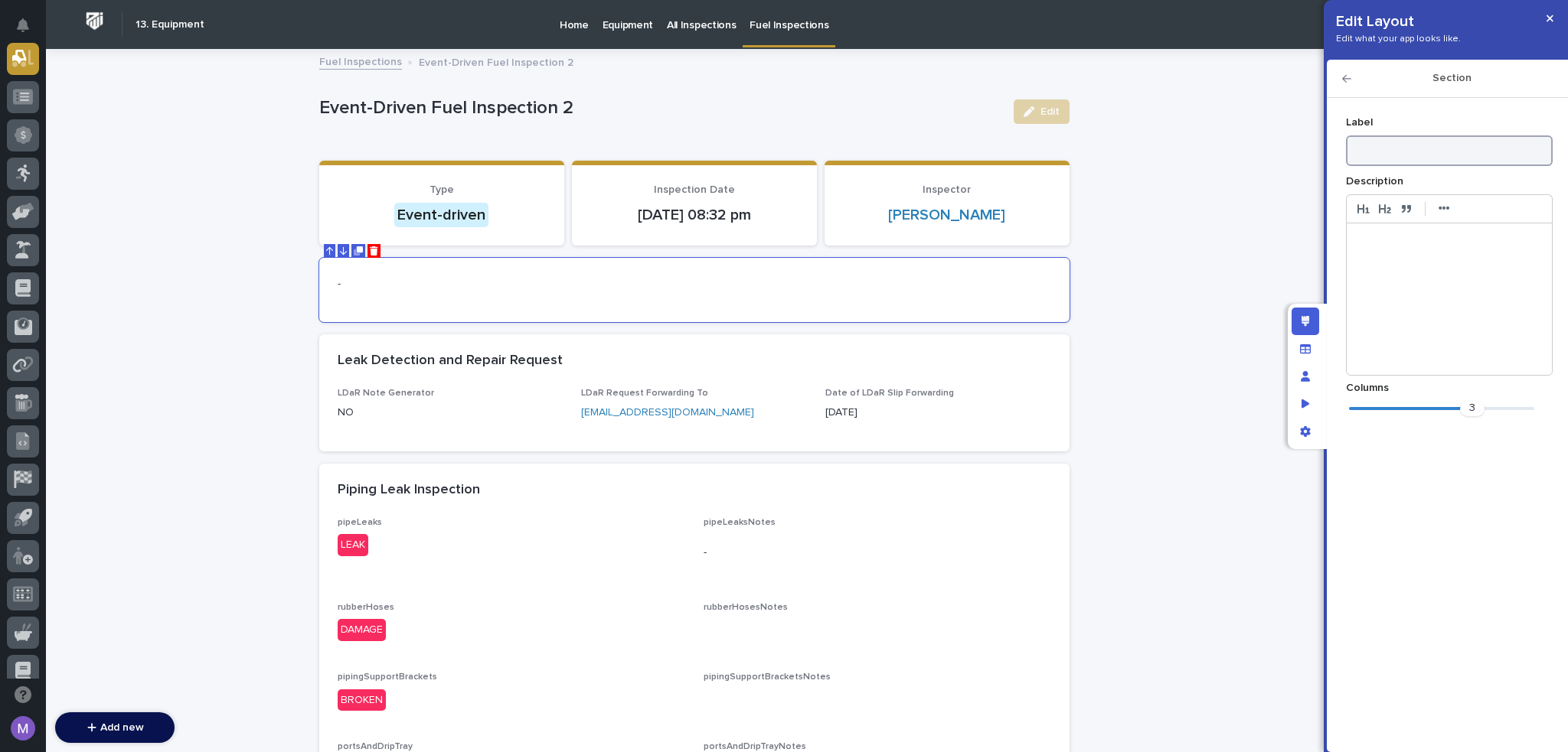
click at [1443, 152] on input at bounding box center [1450, 151] width 207 height 30
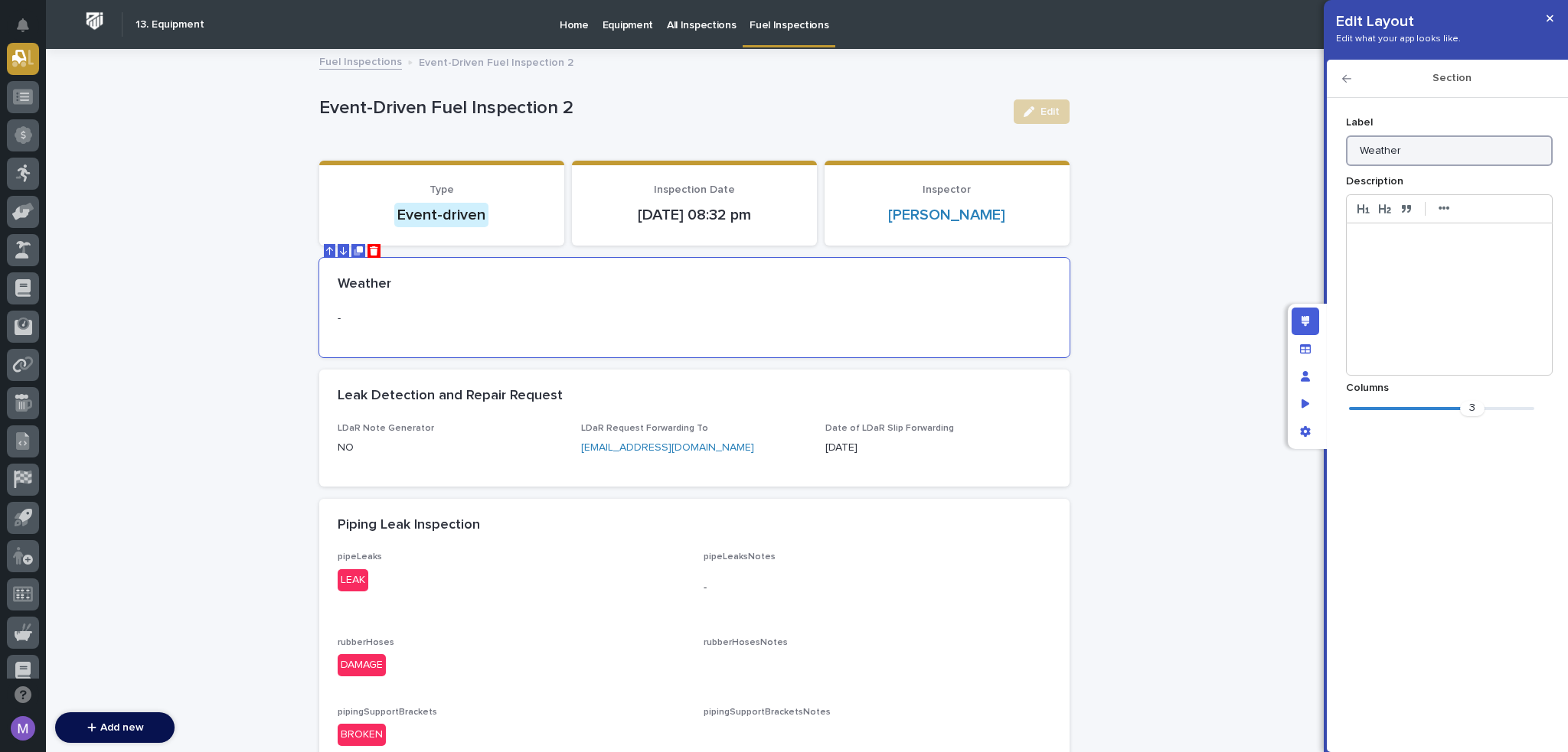
type input "Weather"
click at [1348, 77] on icon "button" at bounding box center [1347, 78] width 9 height 11
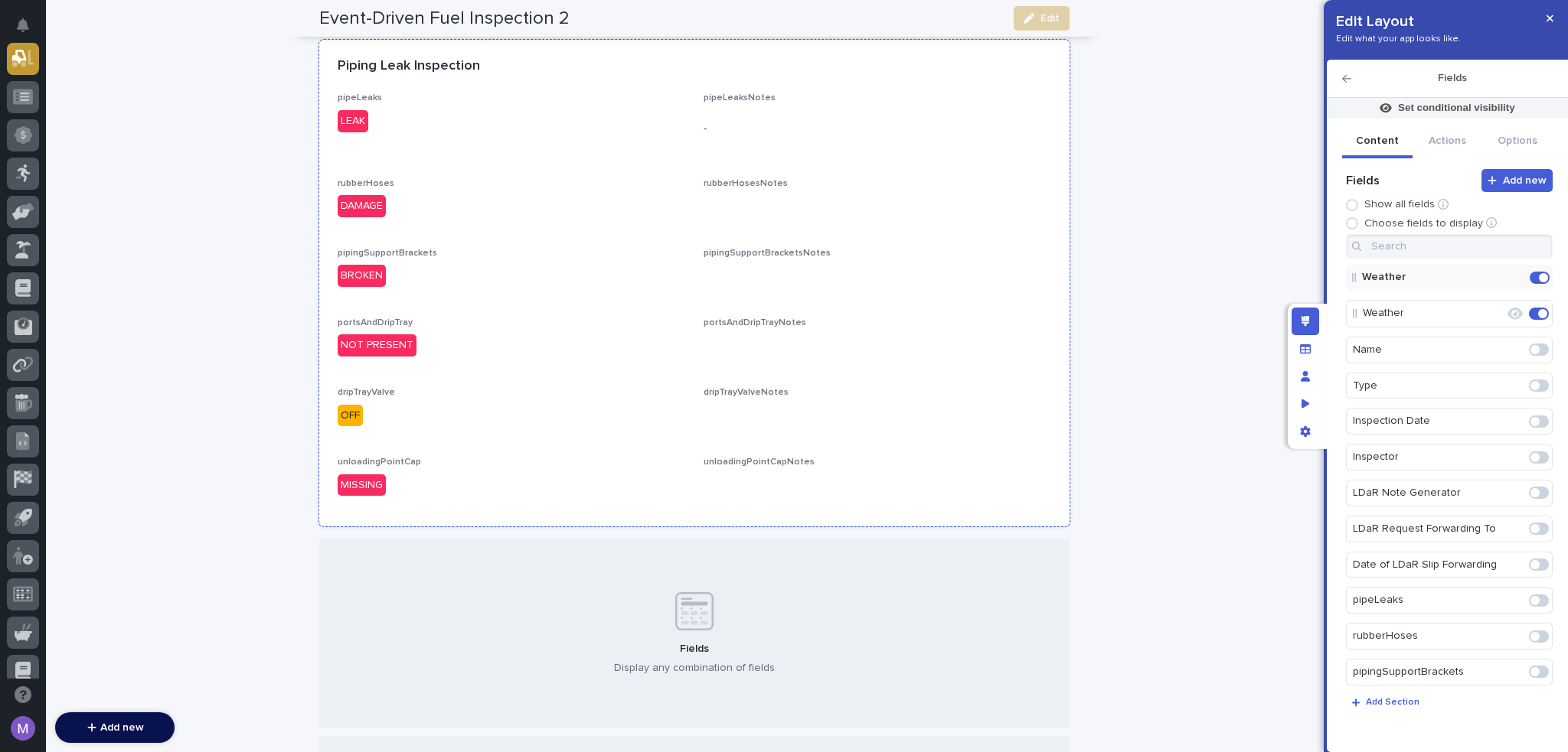
scroll to position [689, 0]
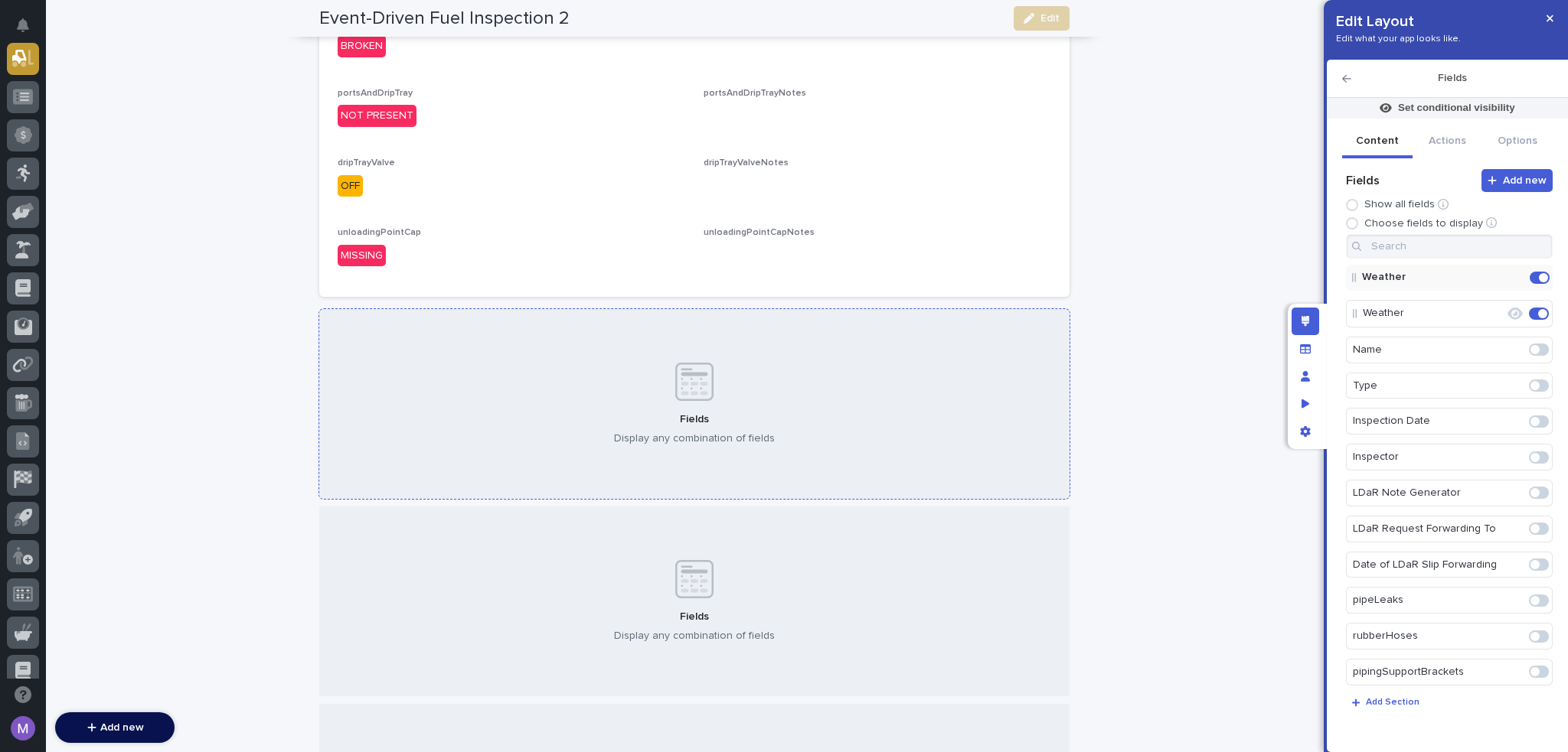
click at [761, 391] on div "Fields Display any combination of fields" at bounding box center [694, 405] width 751 height 190
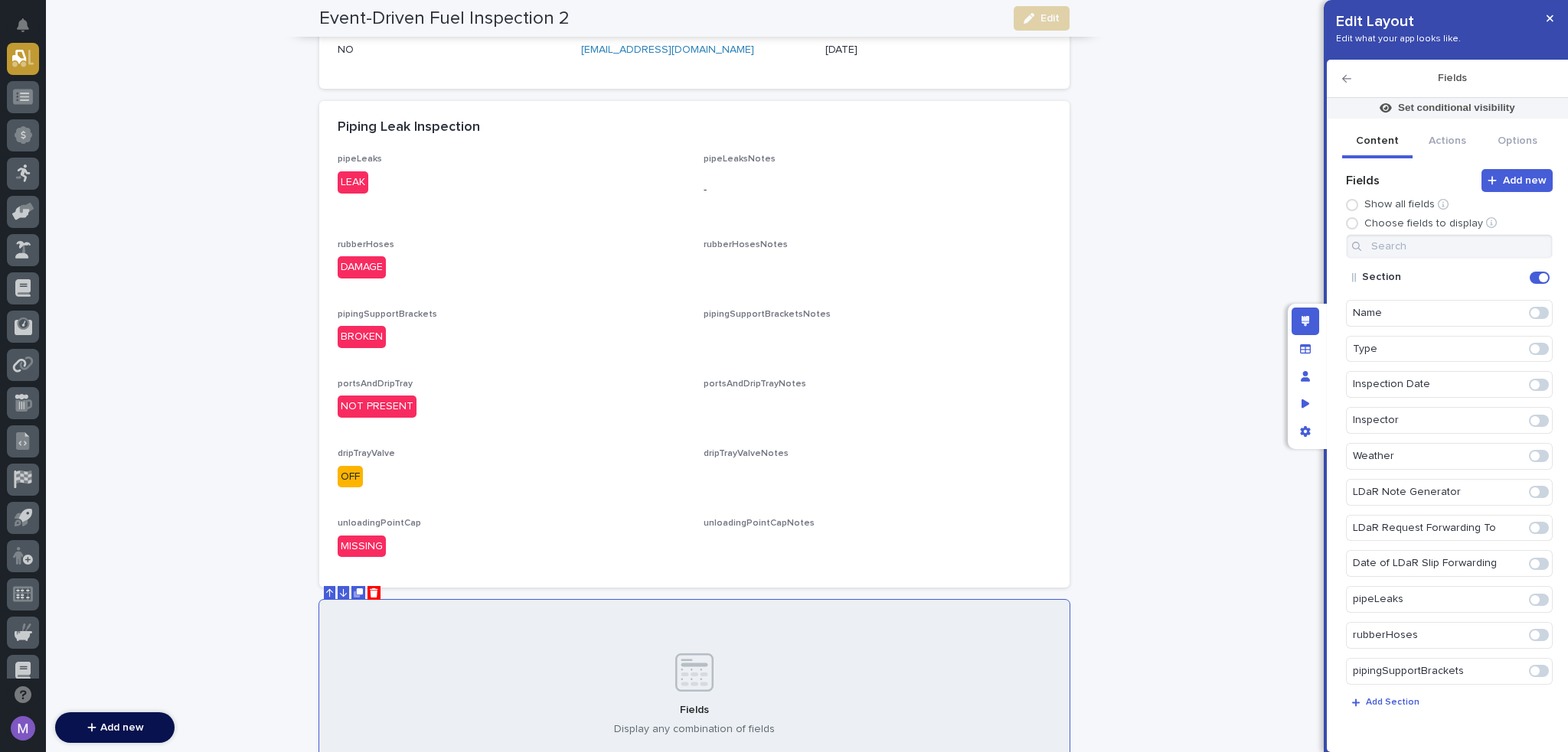
scroll to position [536, 0]
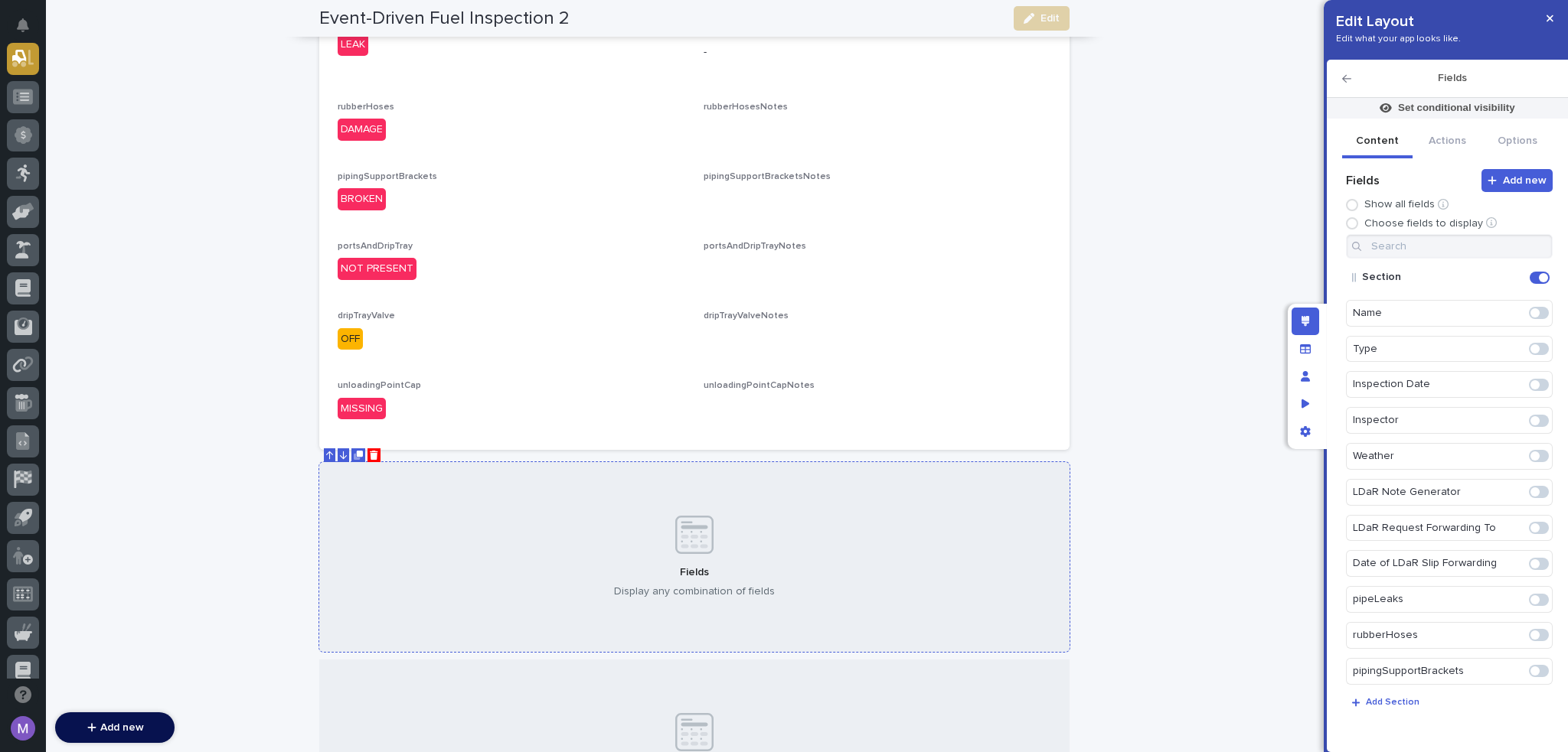
click at [536, 474] on div "Fields Display any combination of fields" at bounding box center [694, 558] width 751 height 190
click at [1507, 280] on icon "Edit" at bounding box center [1513, 278] width 13 height 13
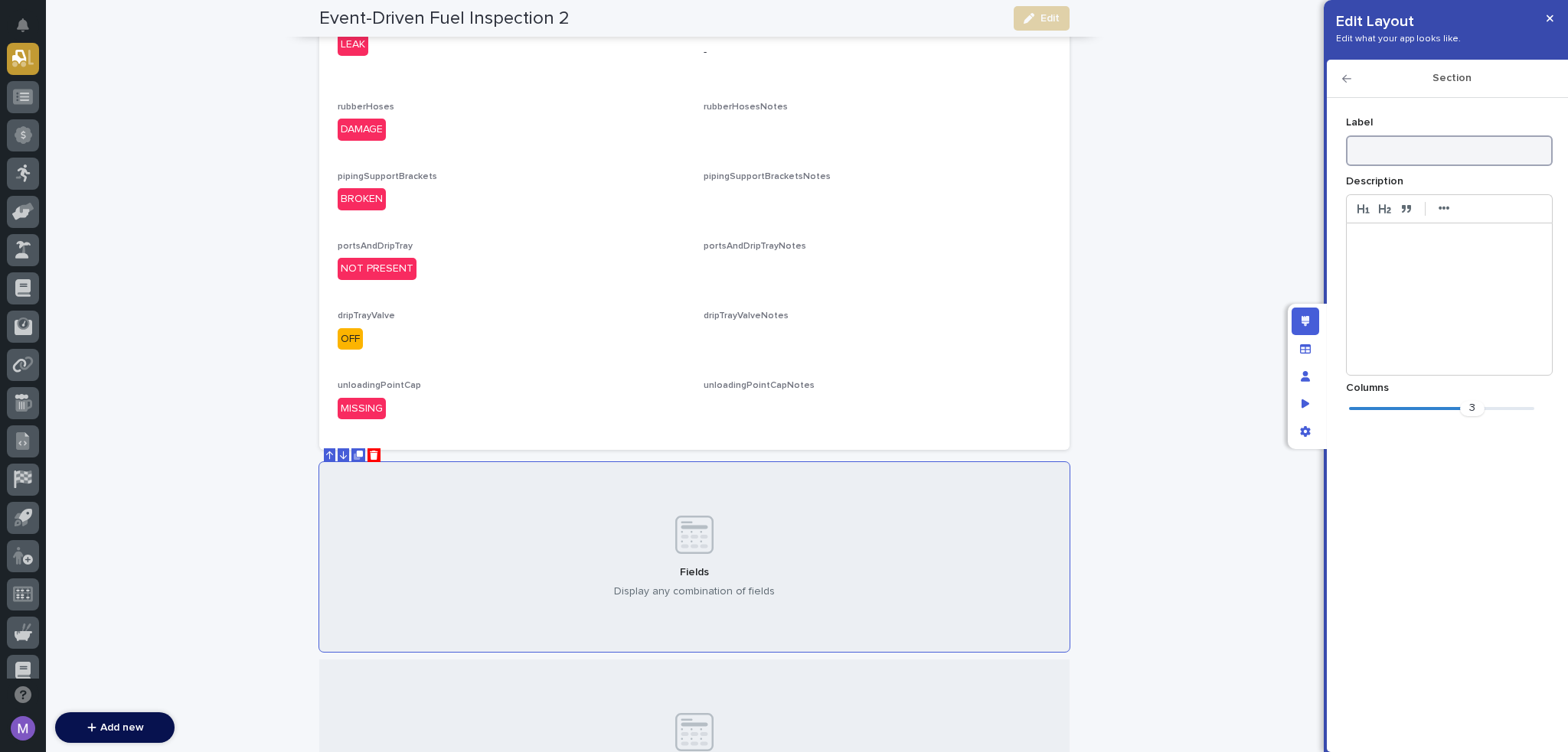
click at [1442, 151] on input at bounding box center [1450, 151] width 207 height 30
type input "s"
type input "Secondary Containment"
click at [1418, 401] on div "3" at bounding box center [1442, 409] width 185 height 15
click at [1342, 77] on icon "button" at bounding box center [1347, 78] width 9 height 11
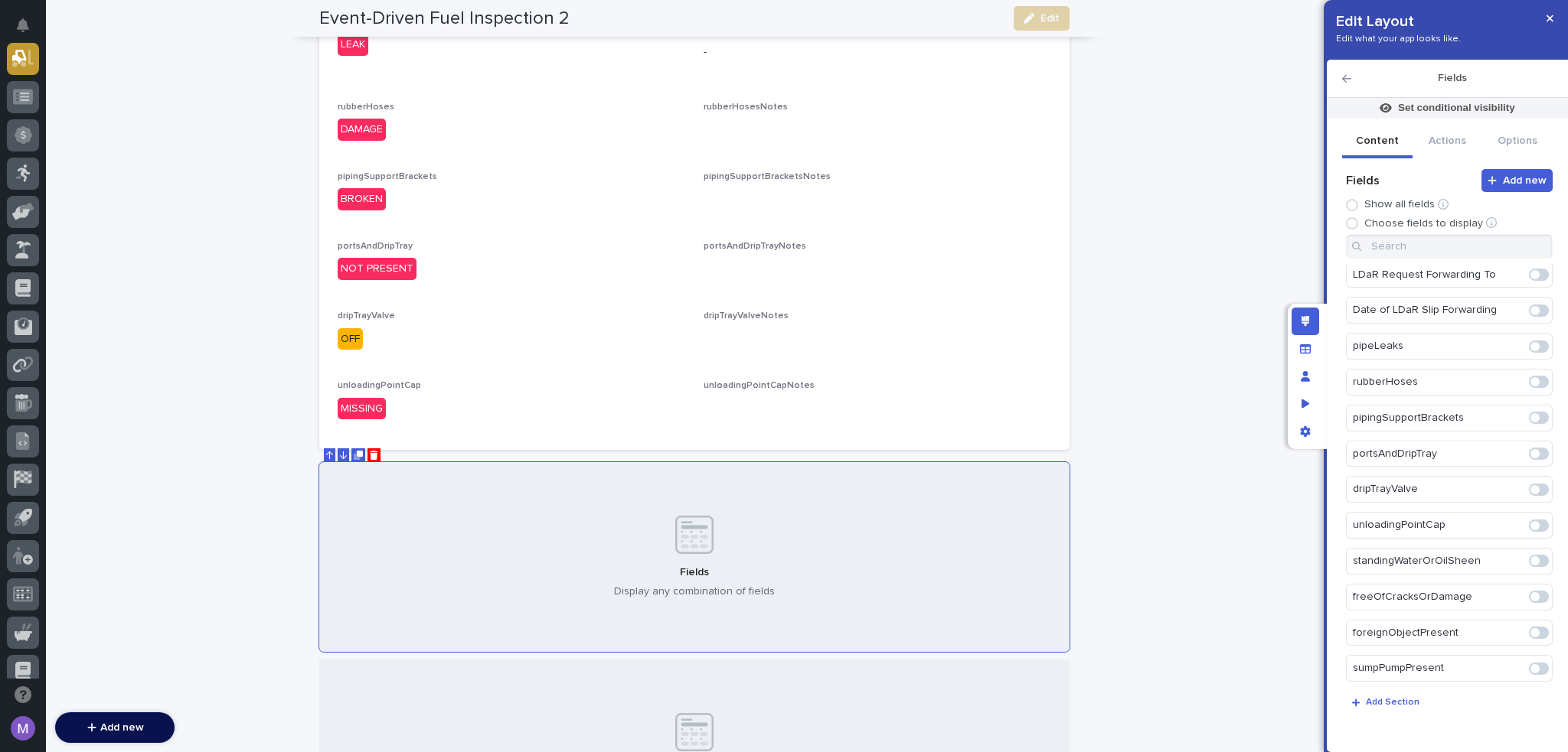
scroll to position [306, 0]
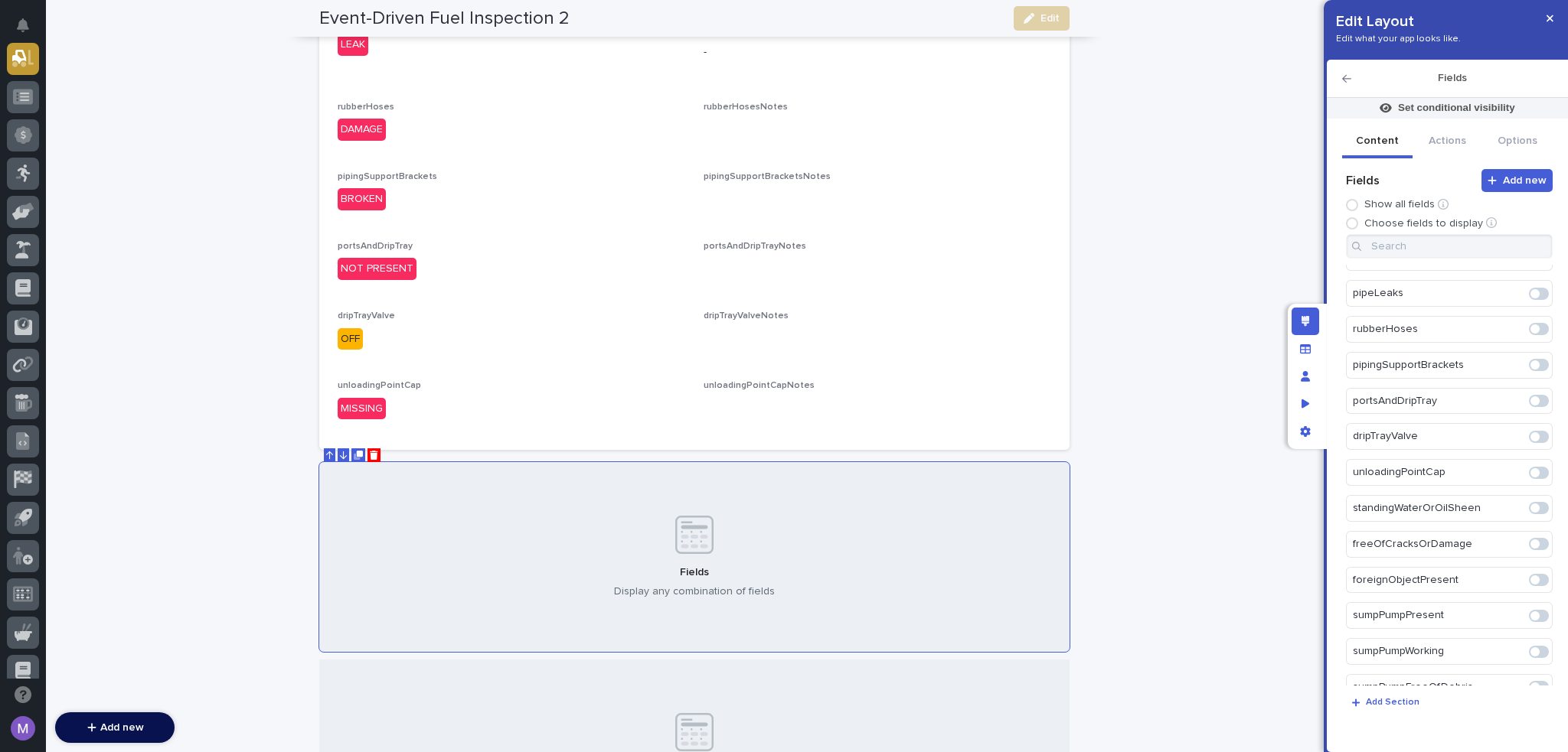
click at [1533, 506] on span at bounding box center [1539, 508] width 20 height 13
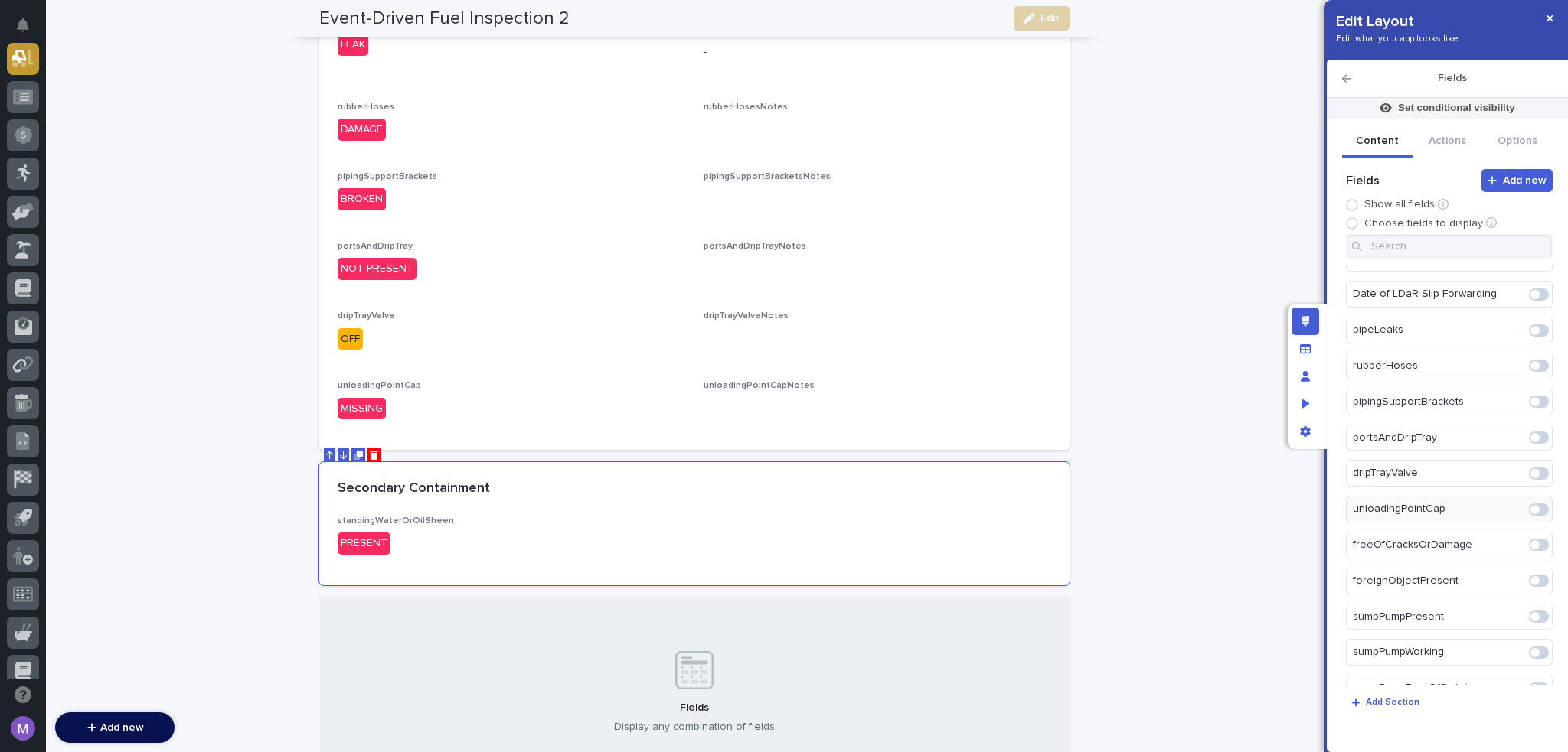
scroll to position [505, 0]
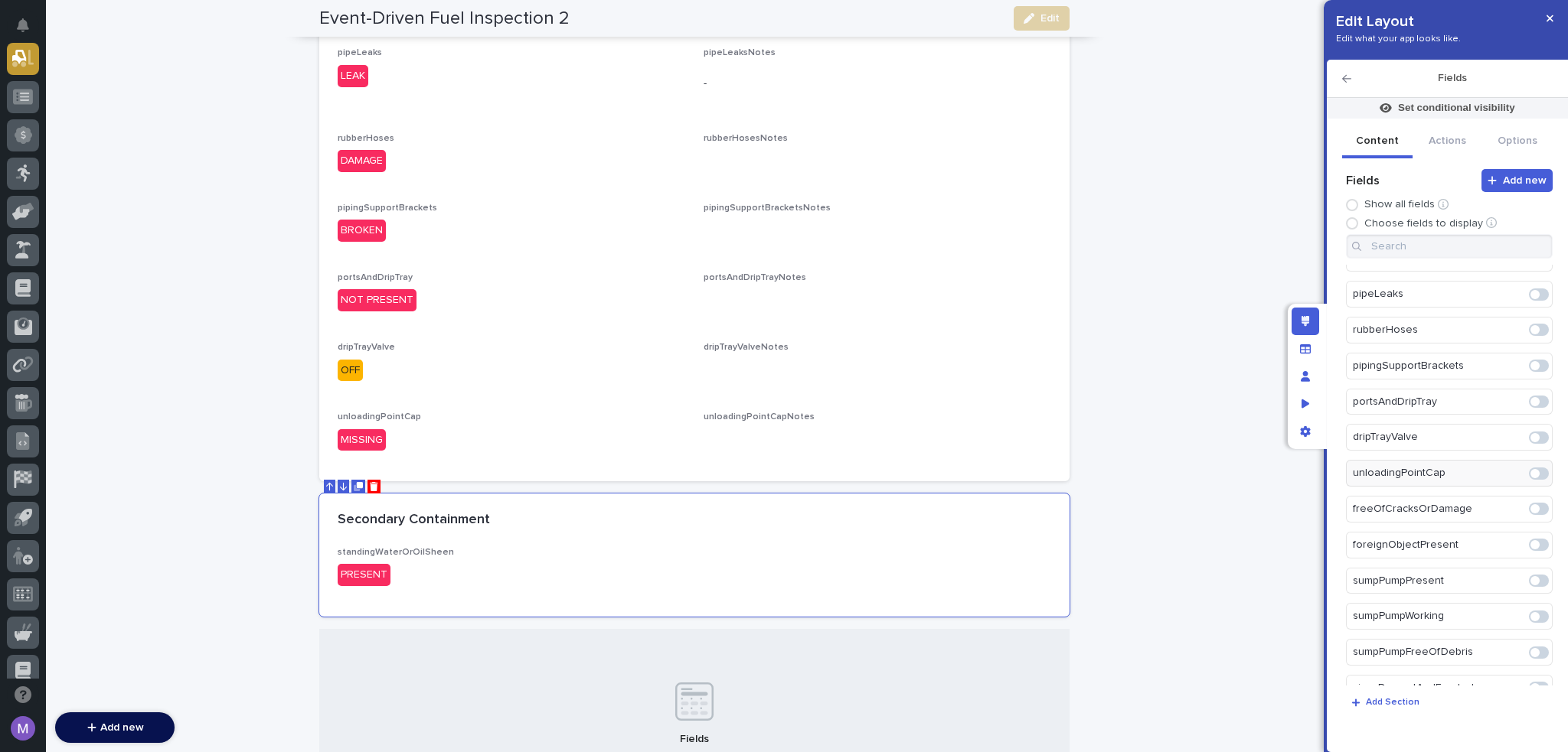
click at [1533, 506] on span at bounding box center [1539, 509] width 20 height 13
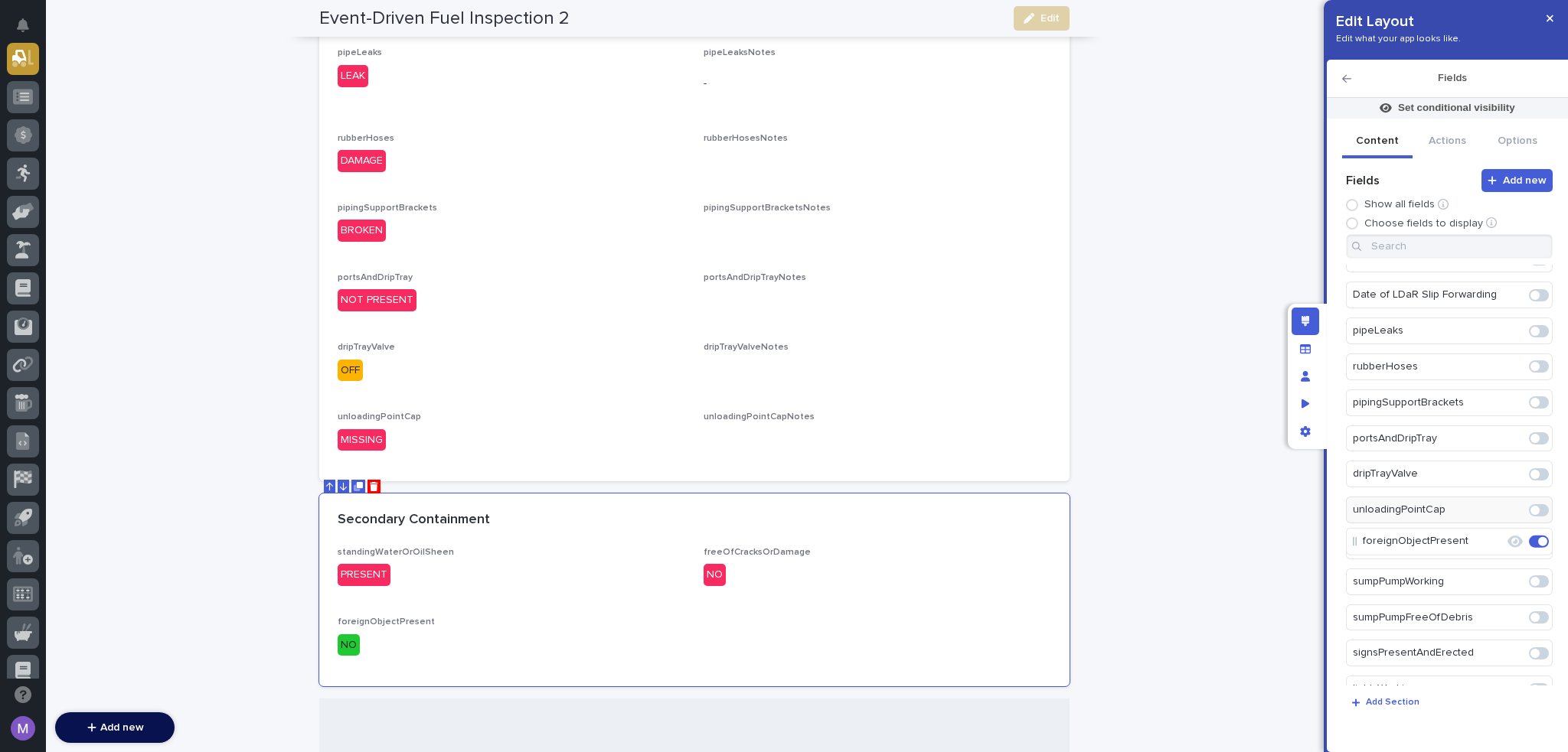
scroll to position [539, 0]
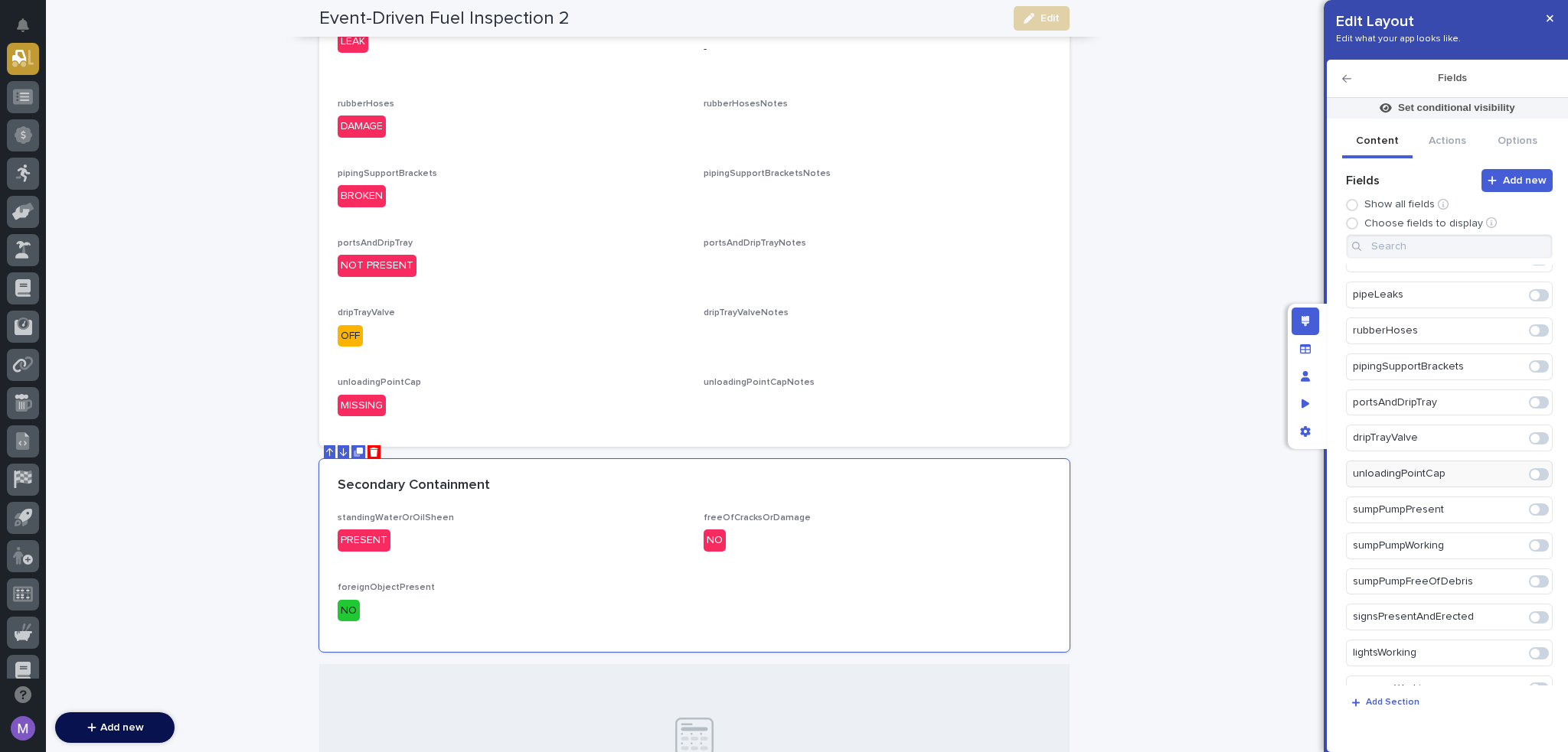
click at [1533, 506] on span at bounding box center [1539, 510] width 20 height 13
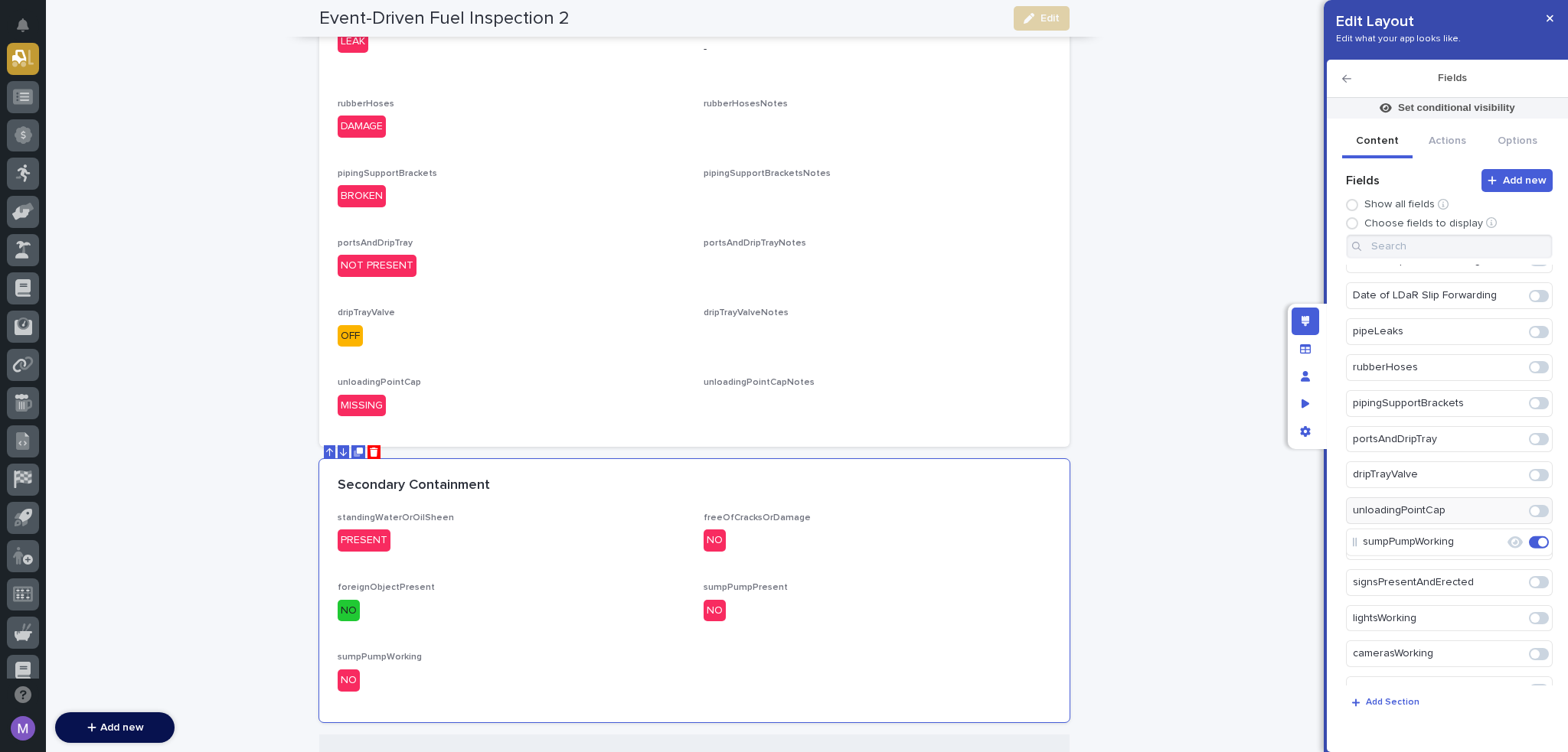
scroll to position [574, 0]
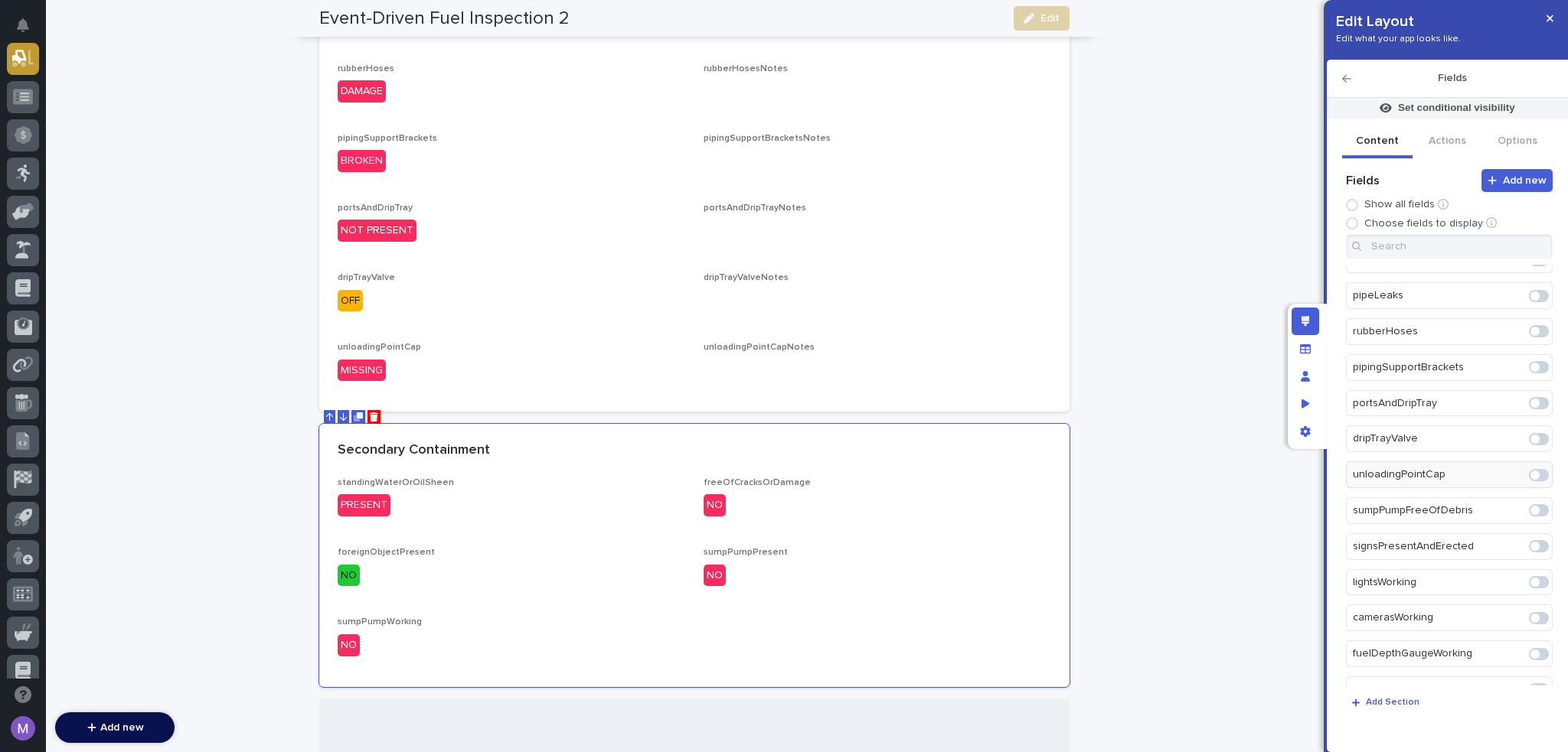
click at [1533, 506] on span at bounding box center [1539, 511] width 20 height 13
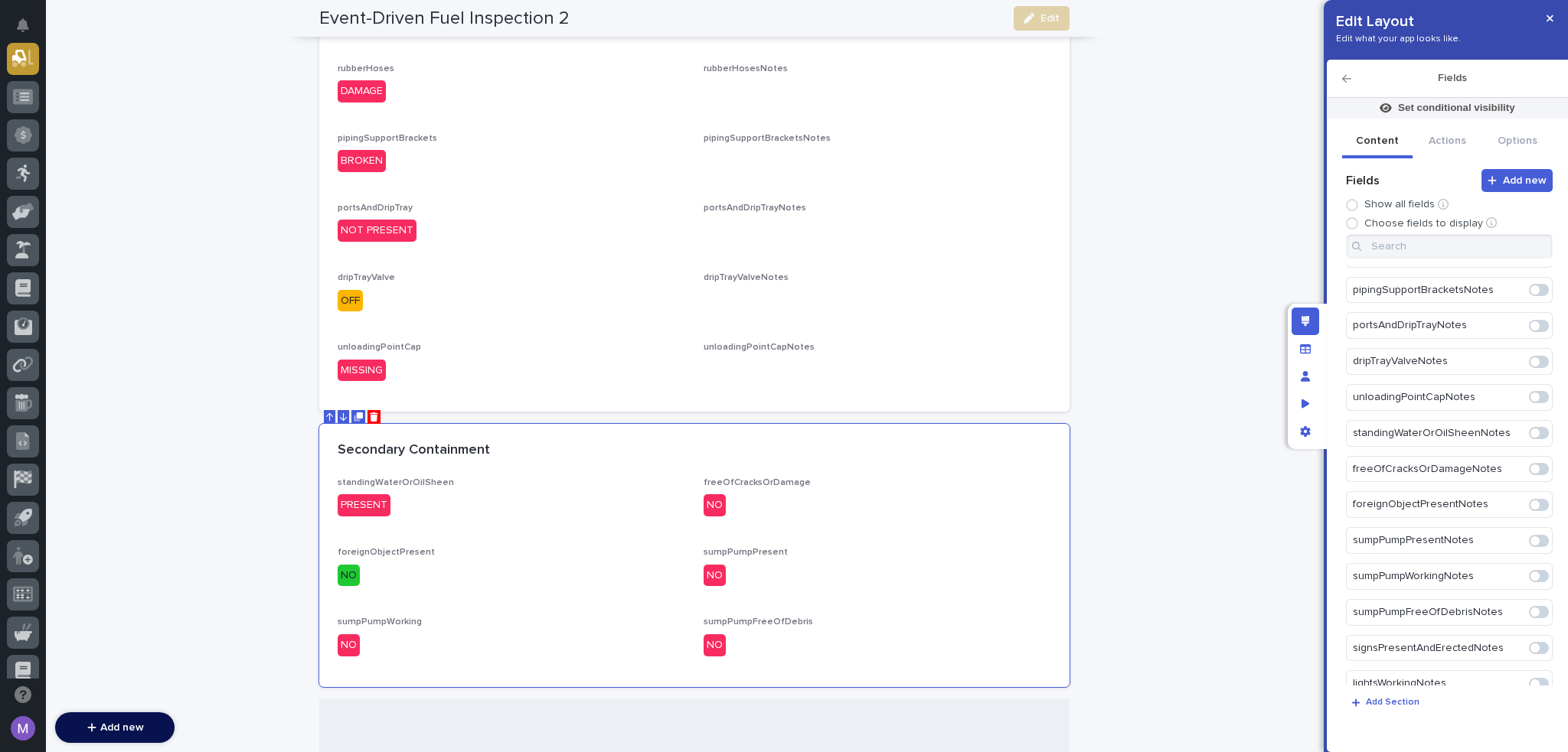
scroll to position [1519, 0]
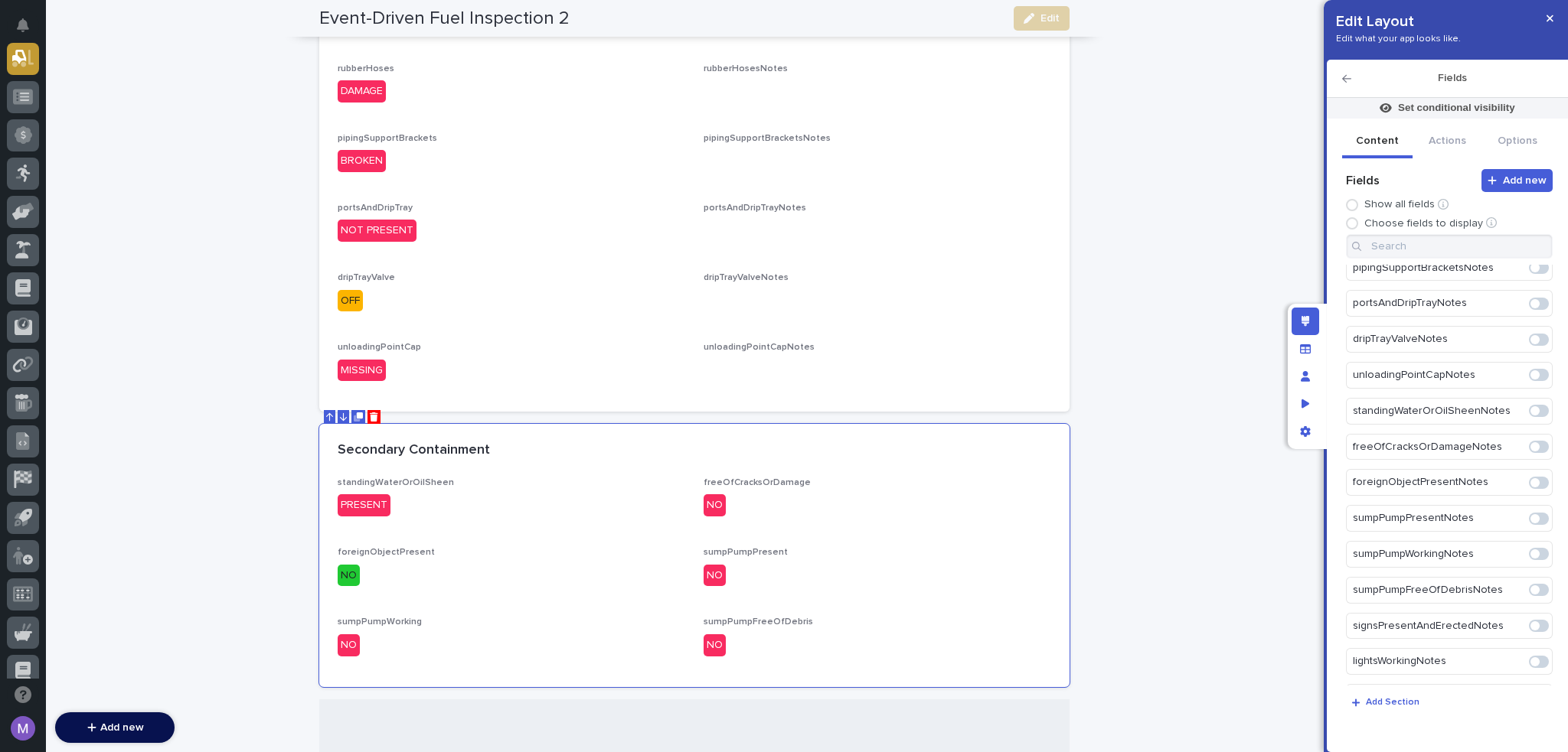
click at [1534, 405] on span at bounding box center [1539, 410] width 20 height 13
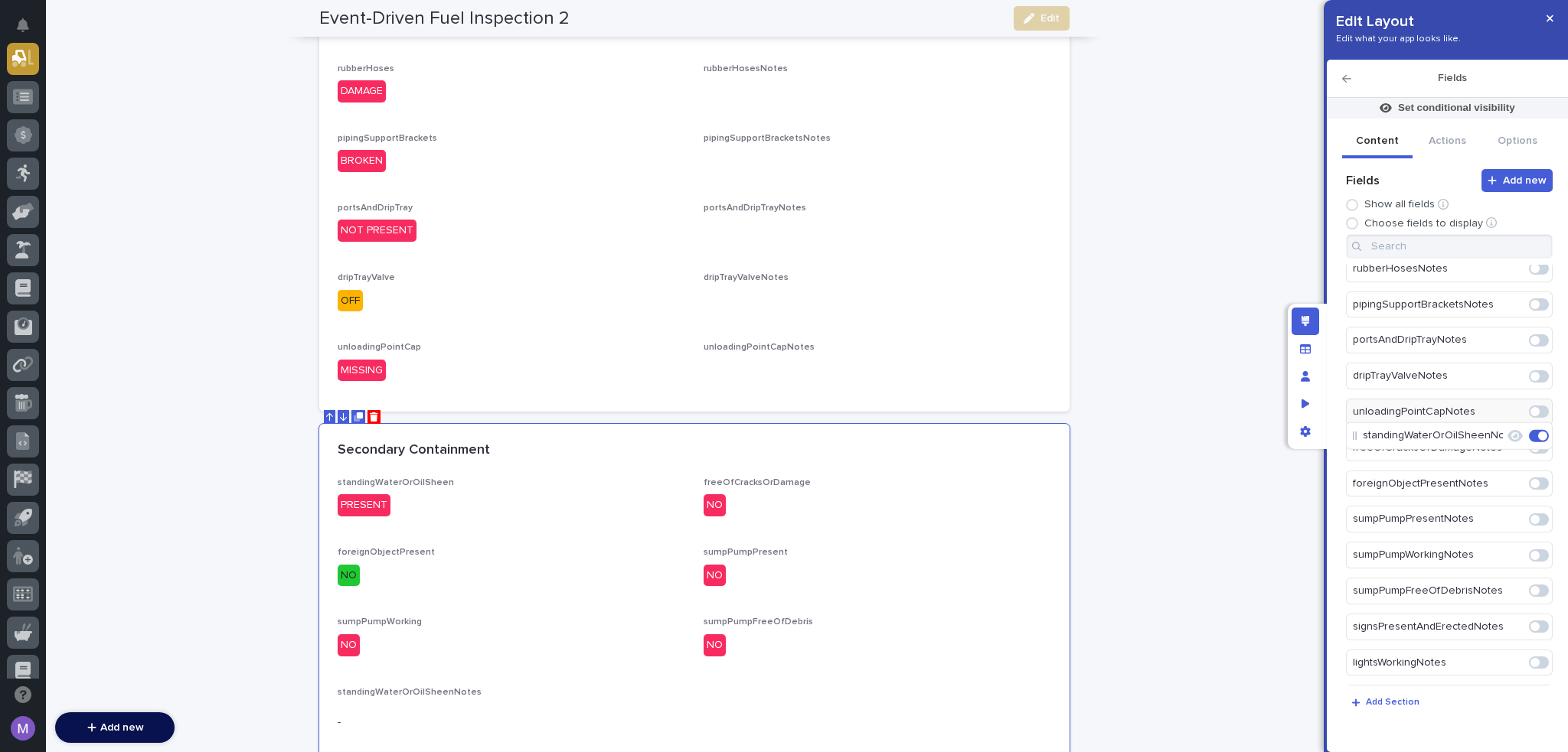
scroll to position [617, 0]
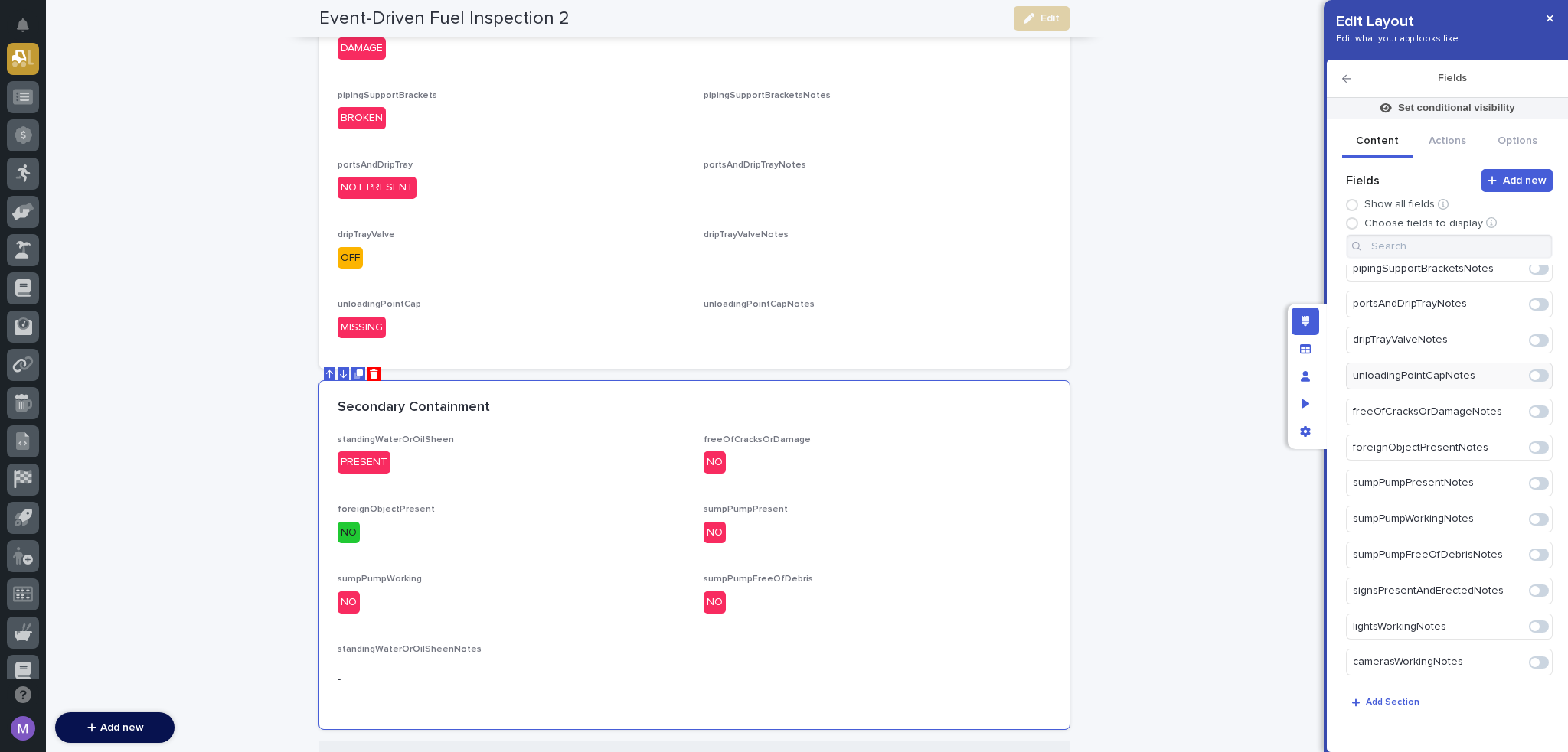
click at [1534, 405] on span at bounding box center [1539, 411] width 20 height 13
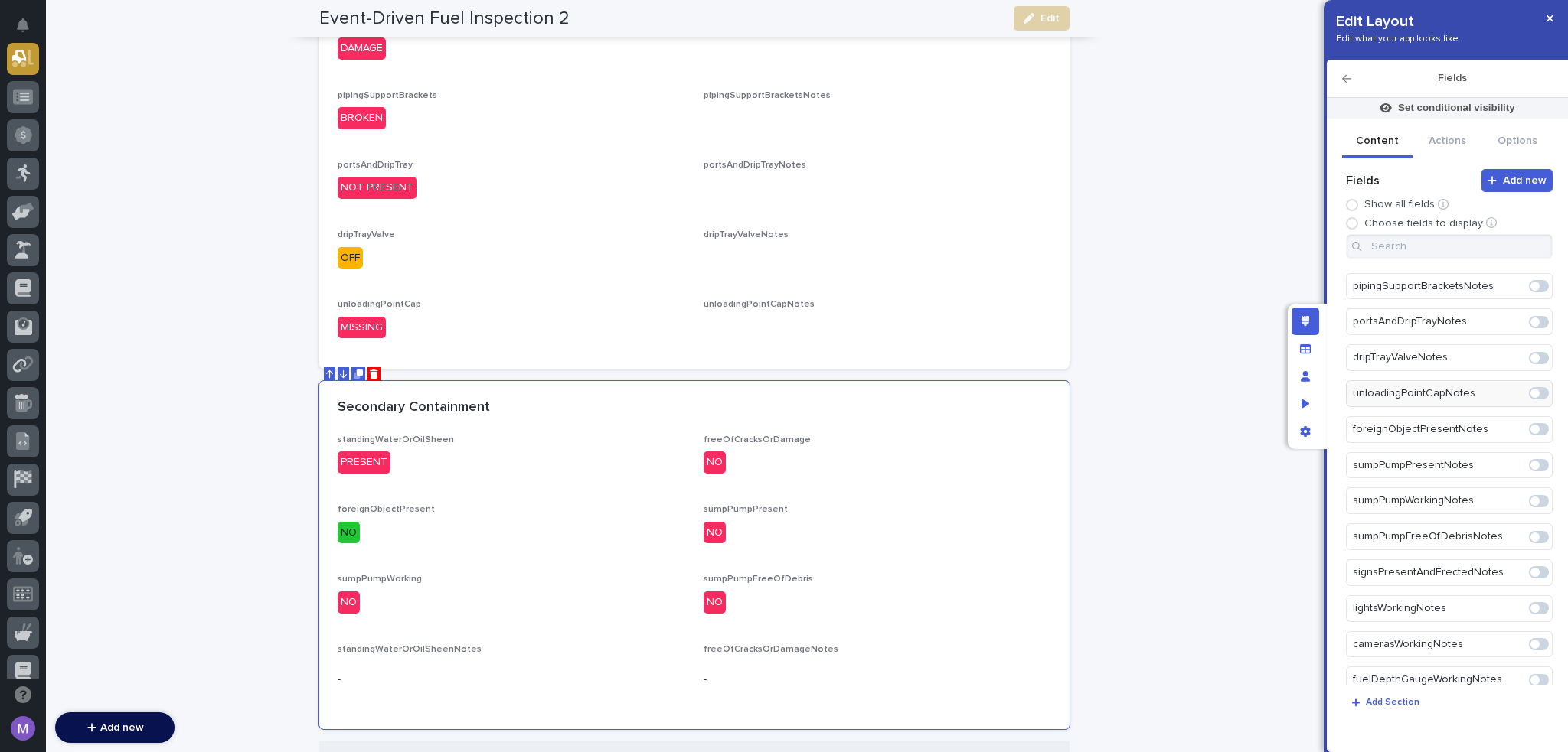
click at [1536, 423] on span at bounding box center [1539, 429] width 20 height 13
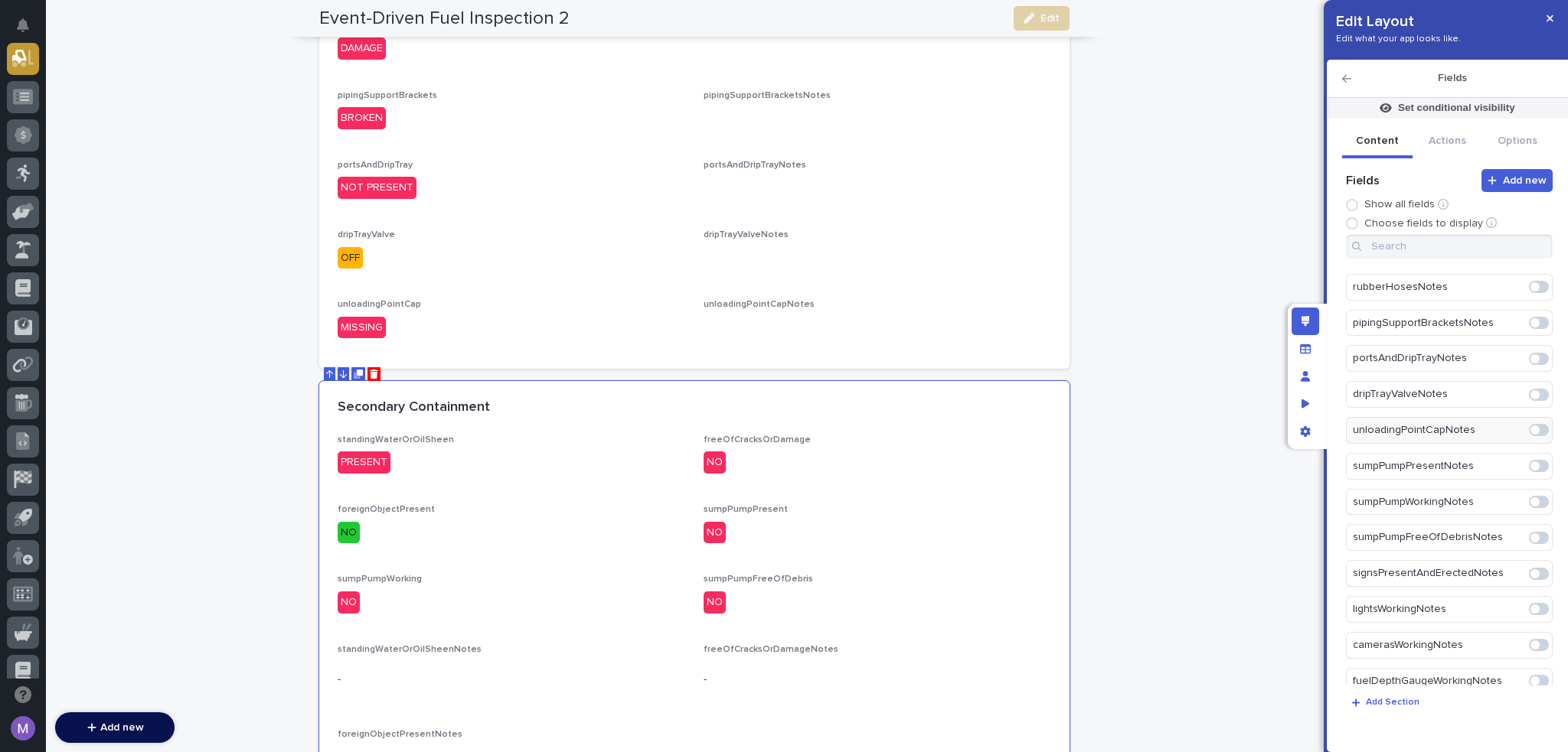
scroll to position [659, 0]
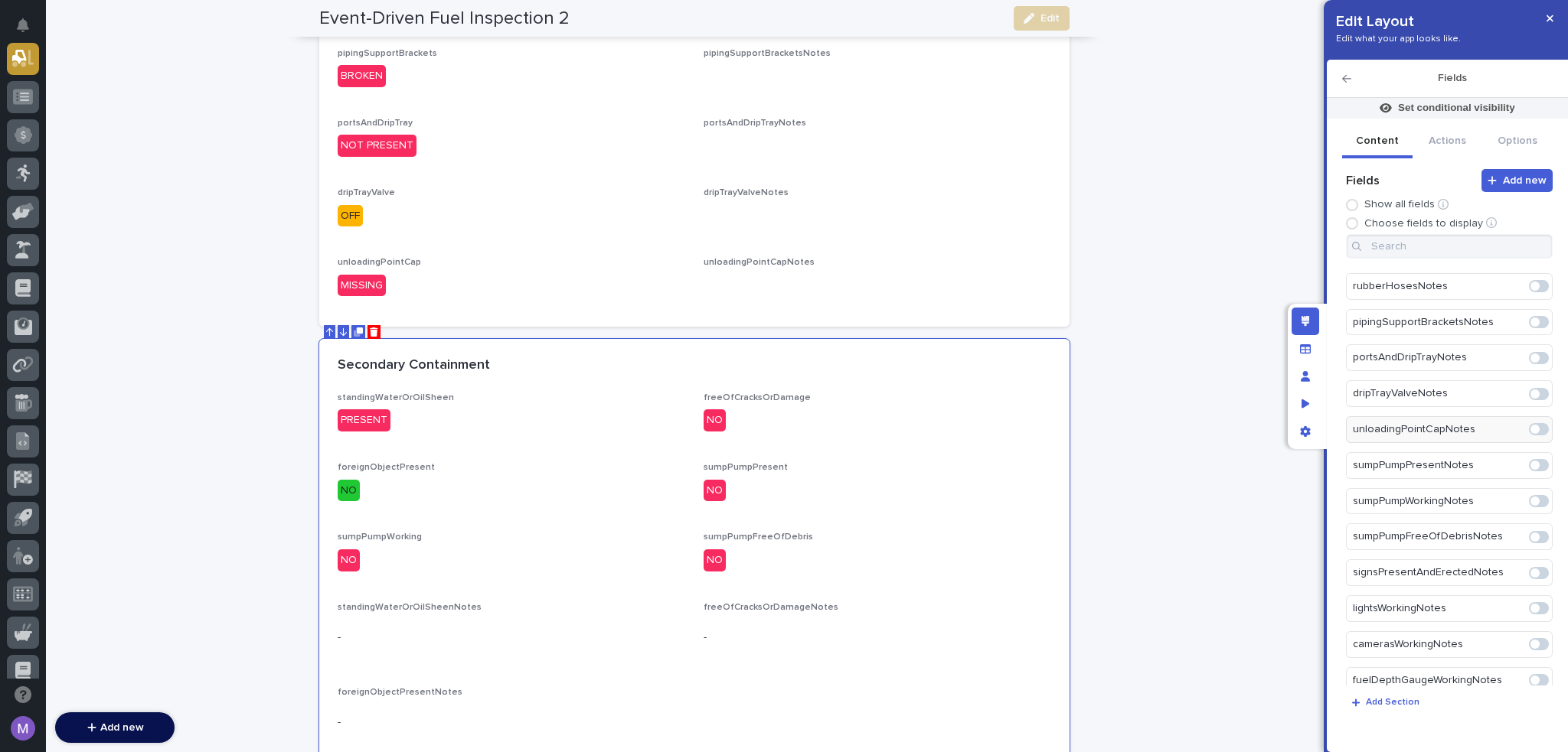
click at [1531, 461] on span at bounding box center [1535, 465] width 9 height 9
click at [1531, 496] on span at bounding box center [1535, 500] width 9 height 9
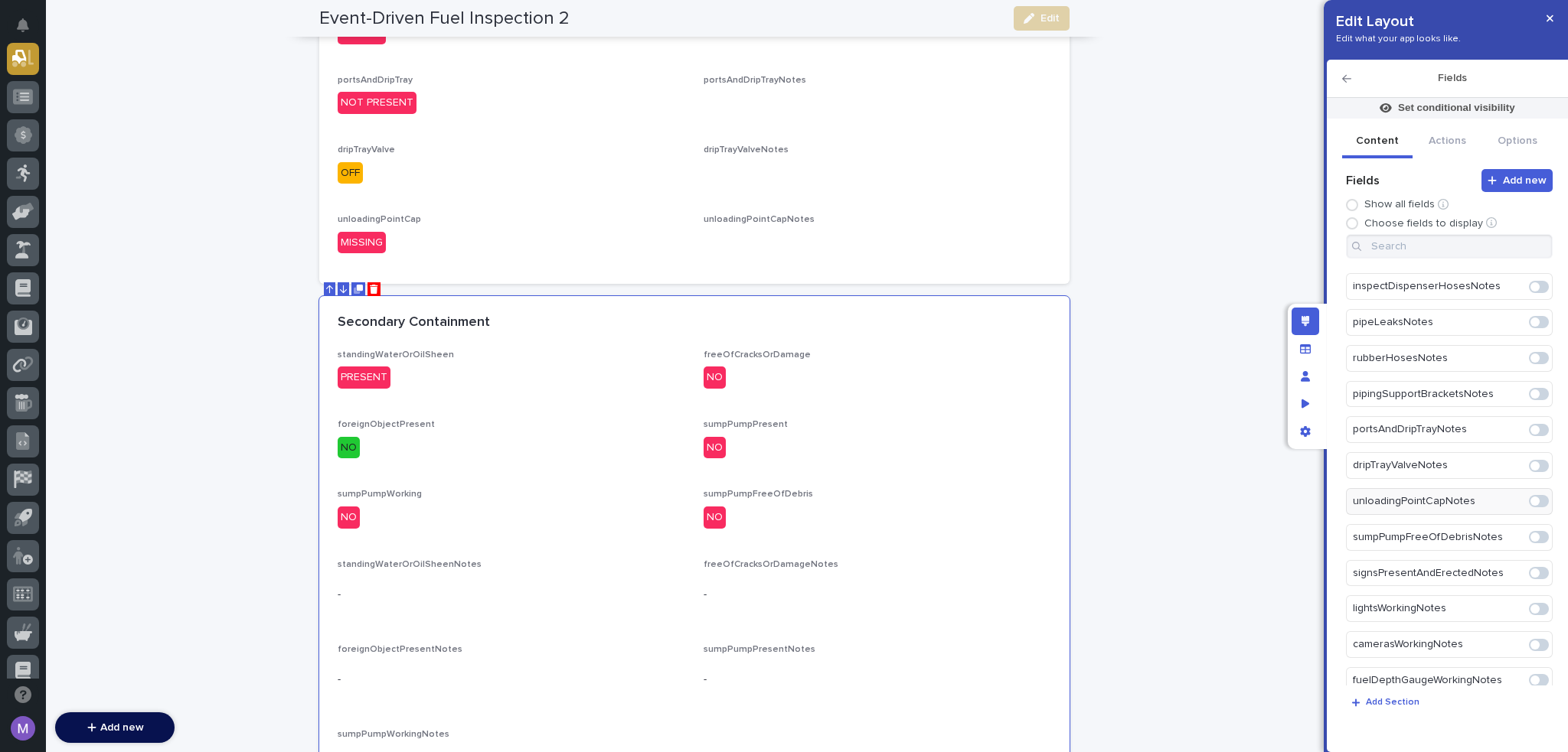
click at [1531, 532] on span at bounding box center [1535, 537] width 9 height 9
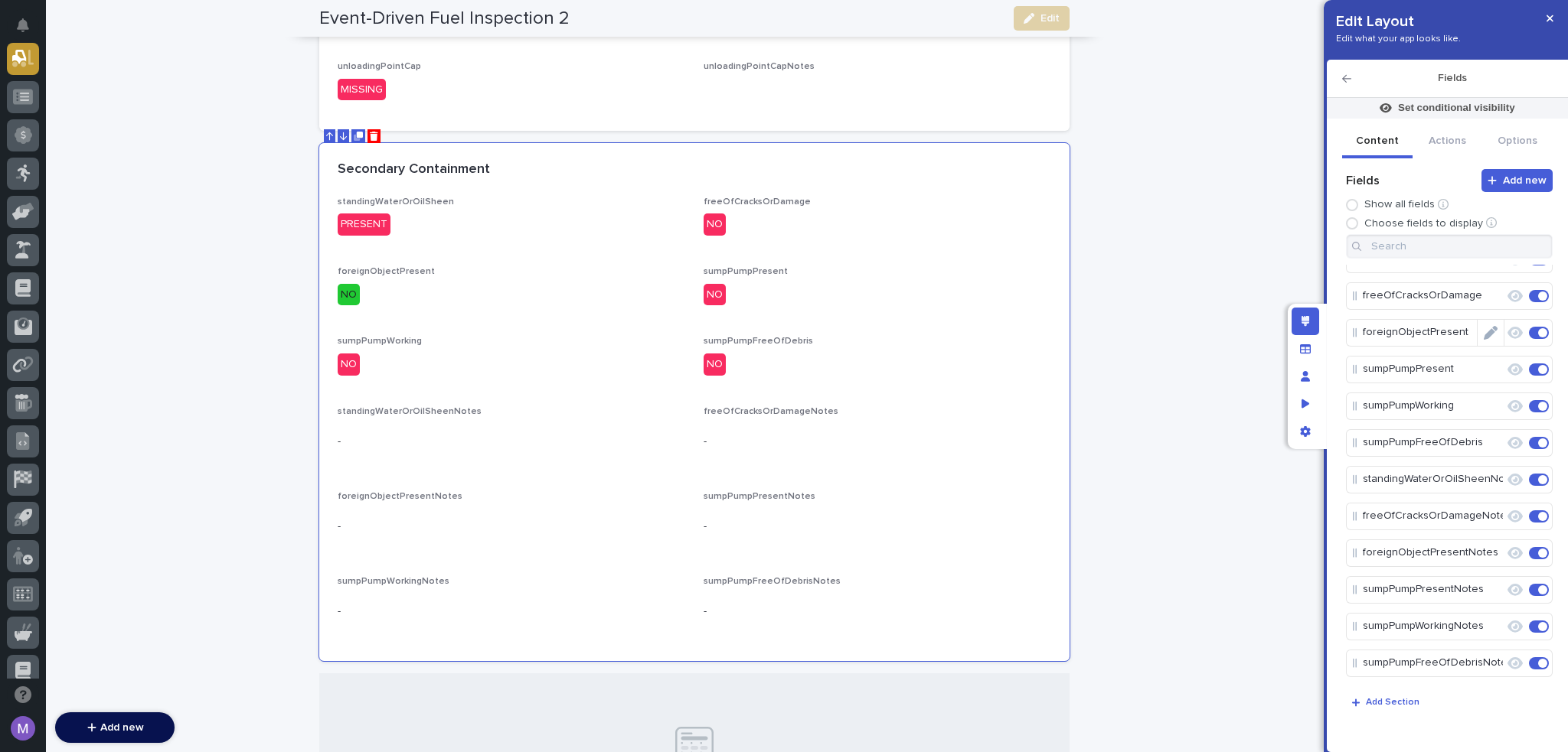
scroll to position [0, 0]
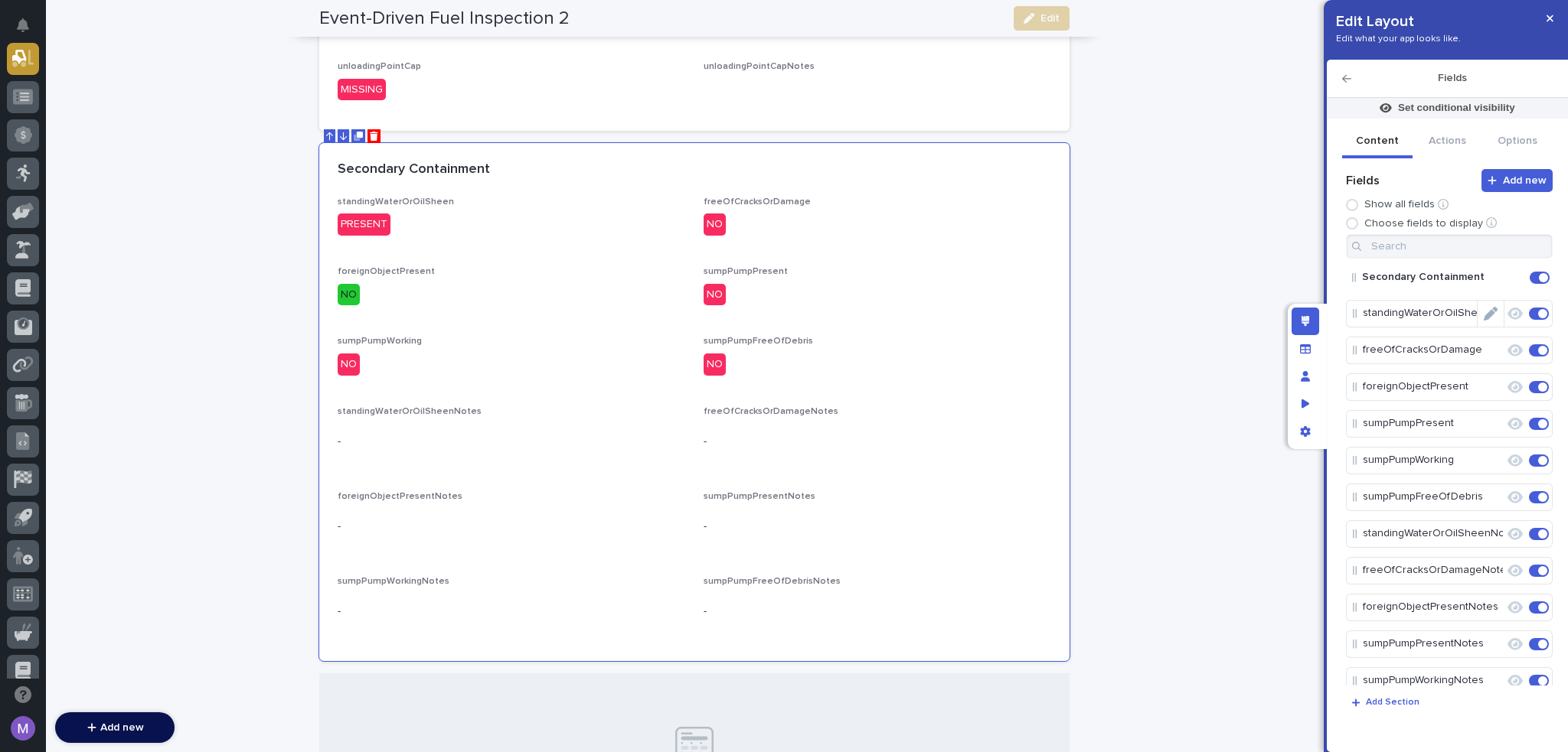
click at [1486, 315] on icon "Edit" at bounding box center [1491, 314] width 13 height 13
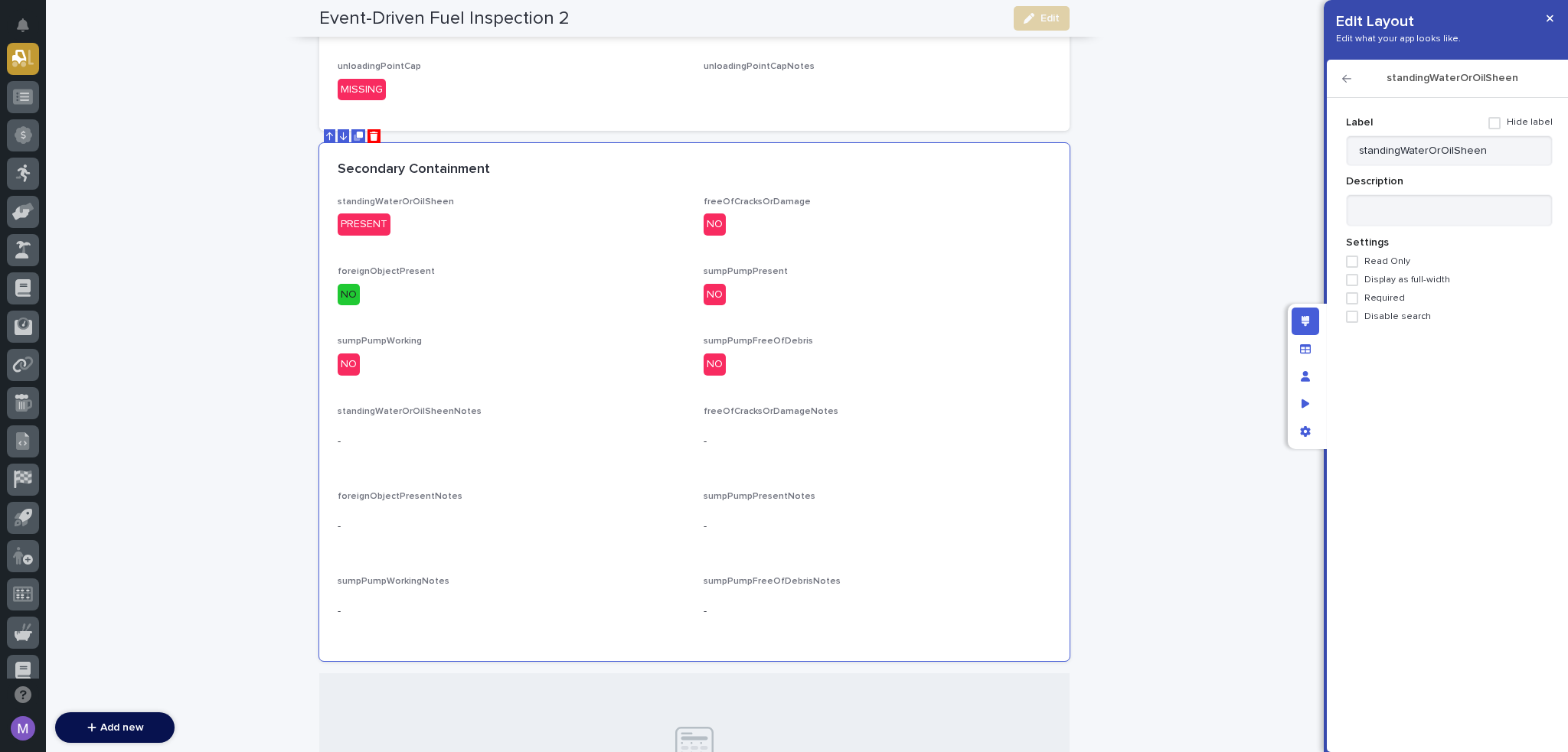
click at [1381, 298] on span "Required" at bounding box center [1385, 298] width 40 height 11
click at [1347, 78] on icon "button" at bounding box center [1347, 78] width 9 height 8
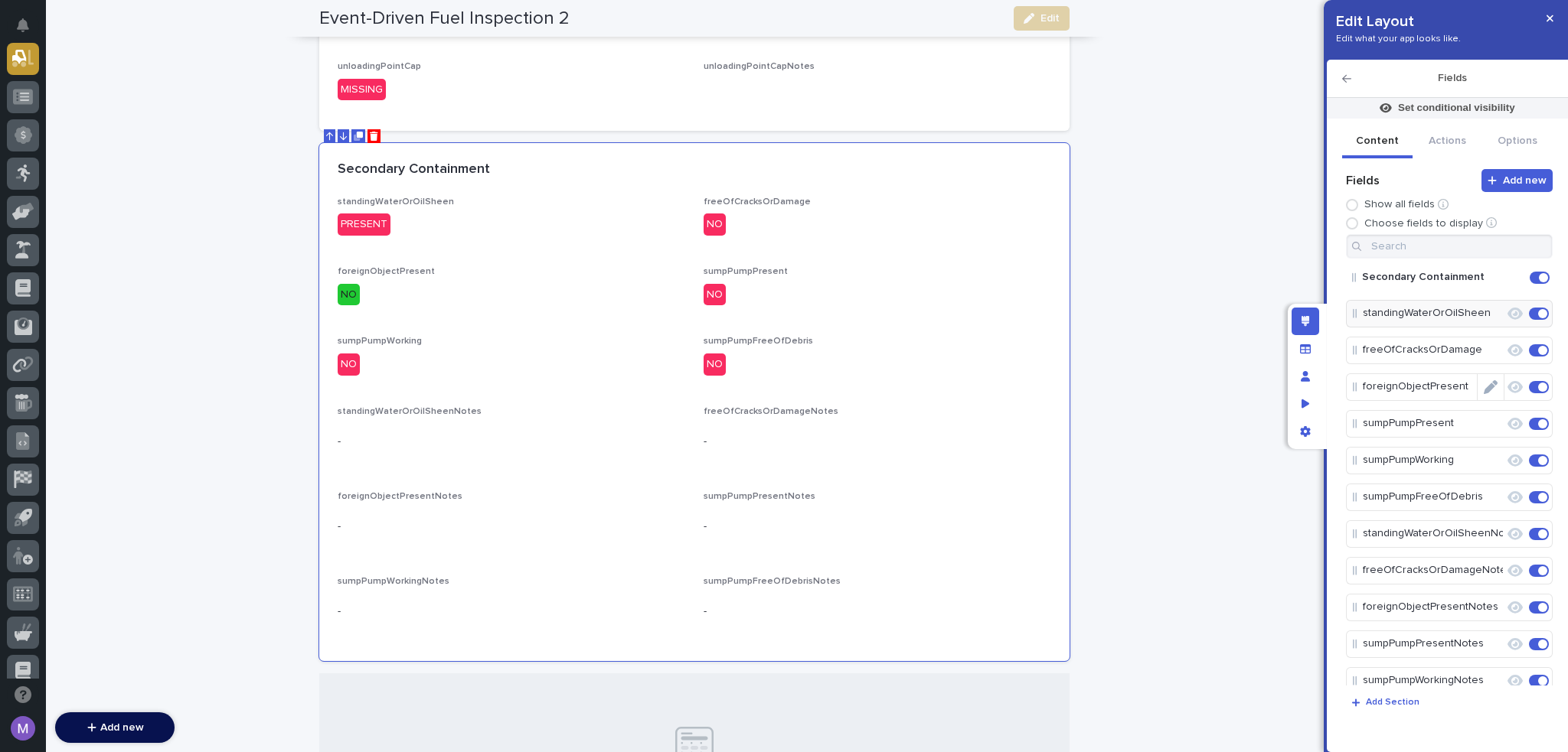
click at [1505, 351] on icon "Edit" at bounding box center [1505, 351] width 0 height 13
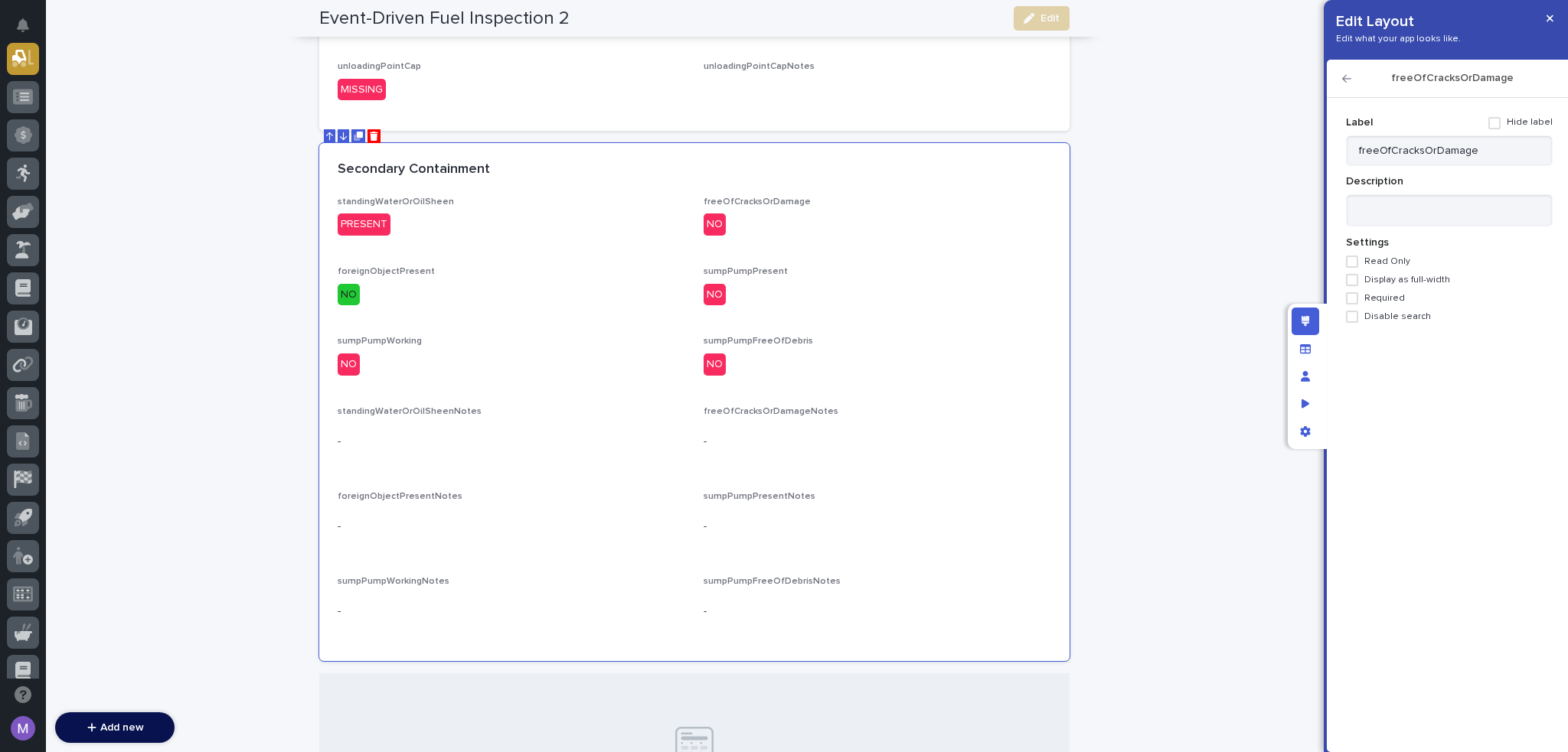
click at [1390, 302] on span "Required" at bounding box center [1385, 298] width 40 height 11
click at [1347, 77] on icon "button" at bounding box center [1347, 78] width 9 height 11
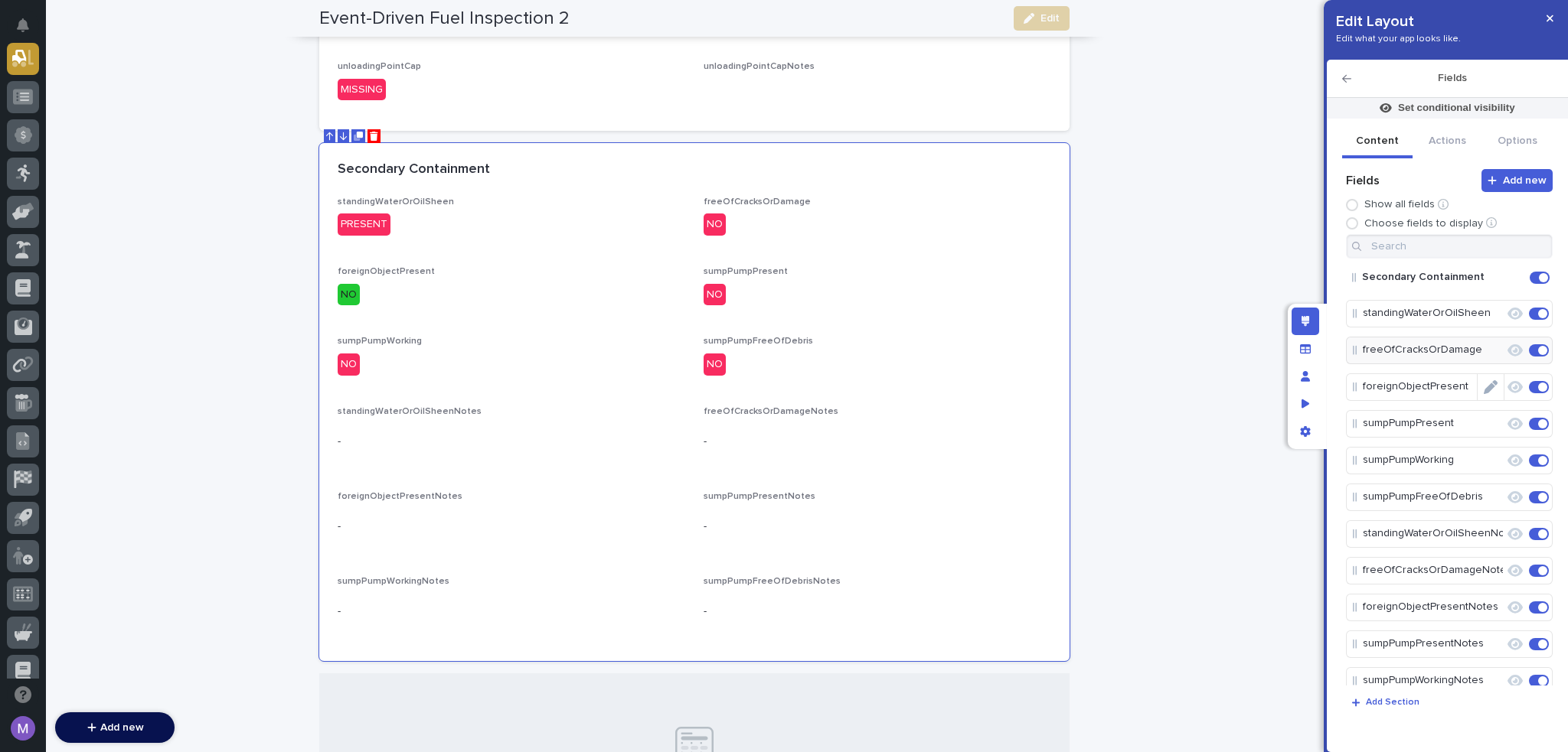
click at [1485, 387] on icon "Edit" at bounding box center [1491, 387] width 13 height 13
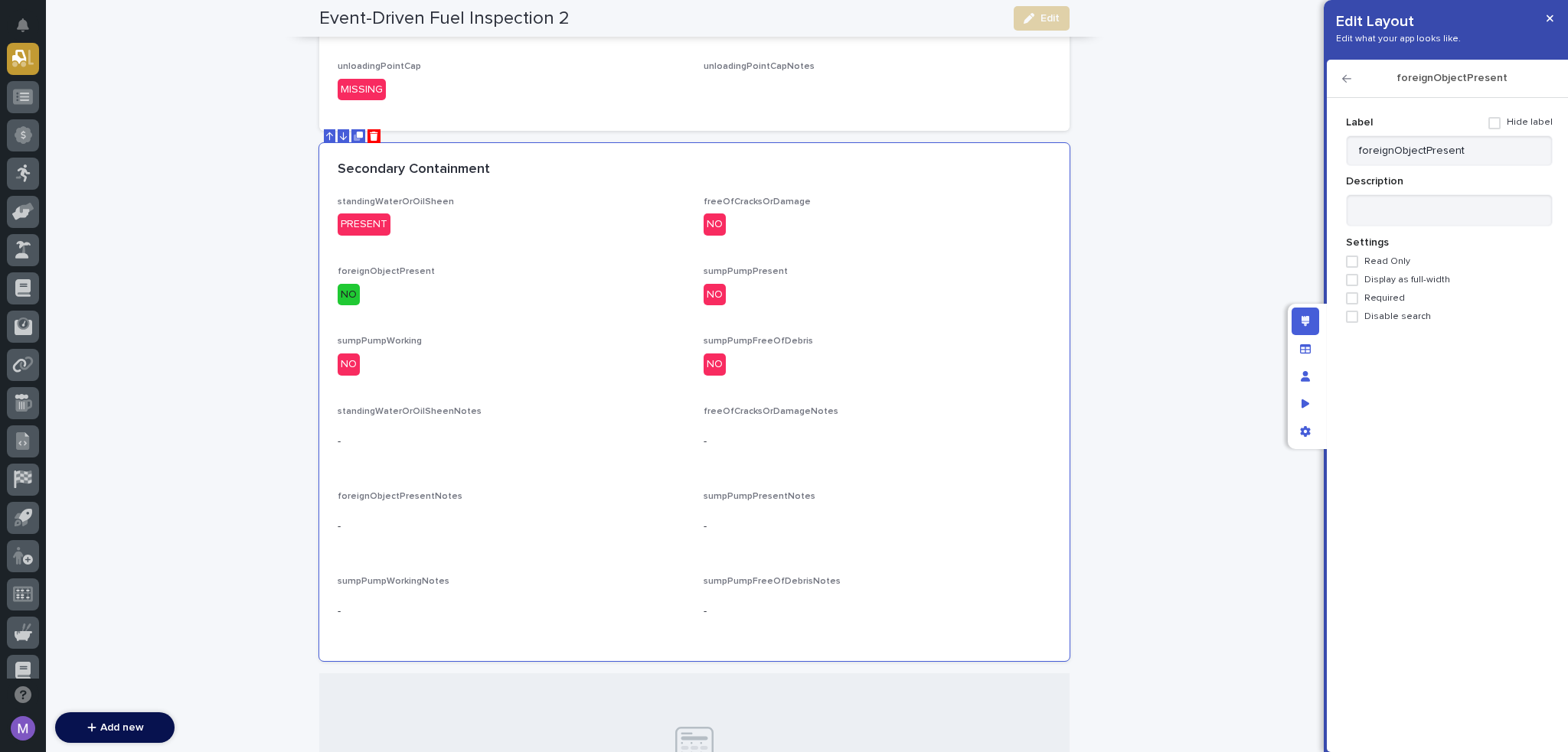
click at [1393, 300] on span "Required" at bounding box center [1385, 298] width 40 height 11
click at [1347, 82] on icon "button" at bounding box center [1347, 78] width 9 height 8
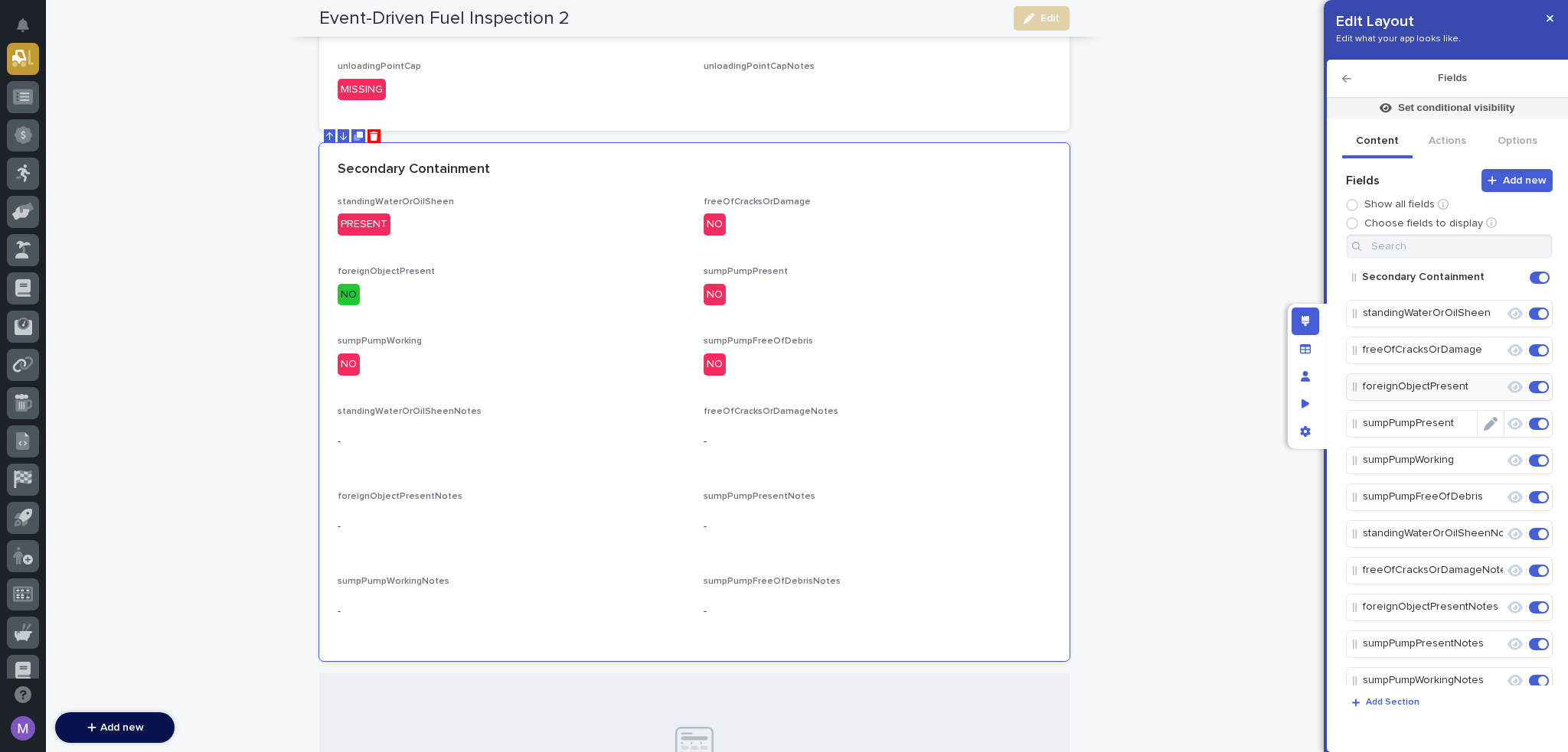
click at [1484, 421] on icon "Edit" at bounding box center [1491, 424] width 13 height 13
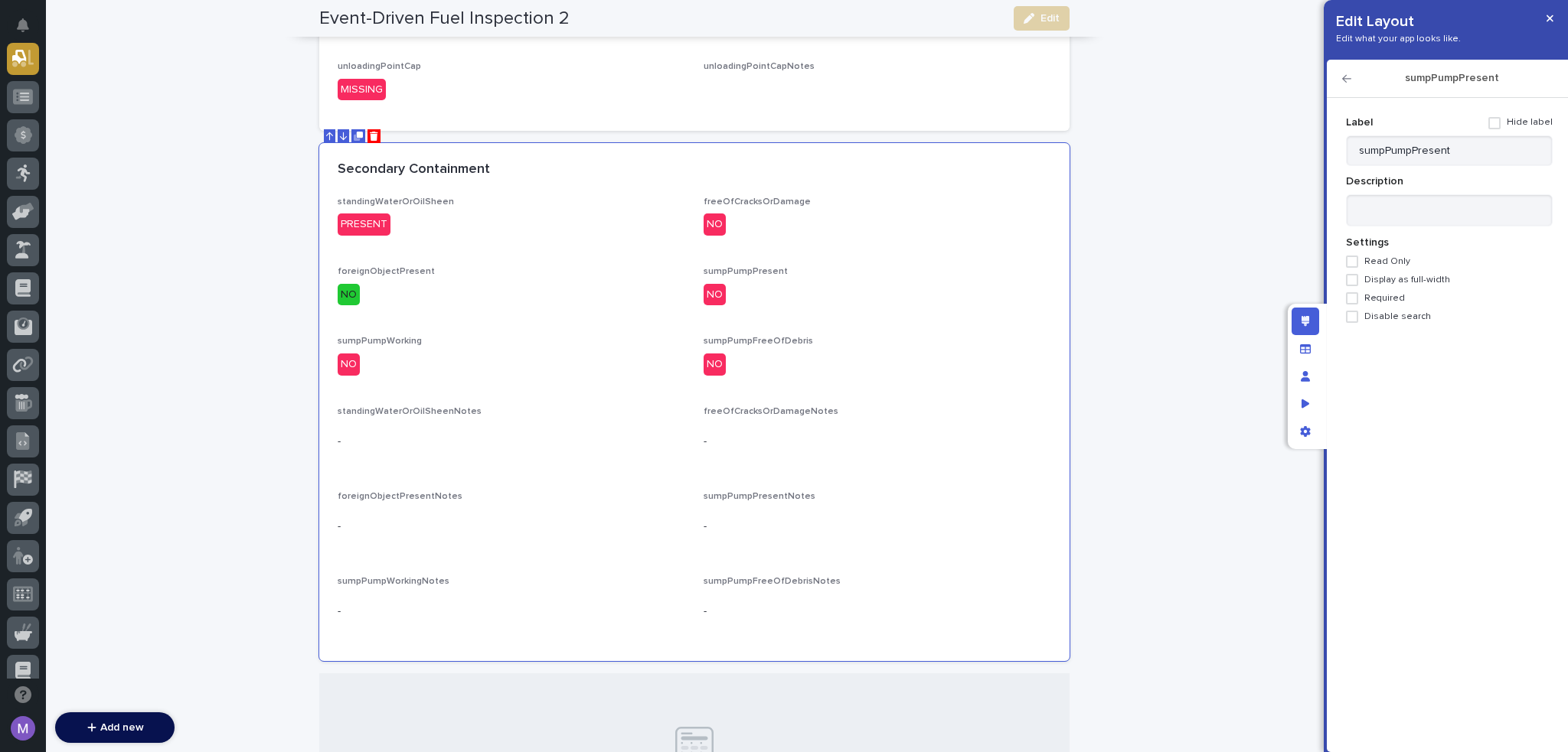
click at [1369, 294] on span "Required" at bounding box center [1385, 298] width 40 height 11
click at [1347, 80] on icon "button" at bounding box center [1347, 78] width 9 height 11
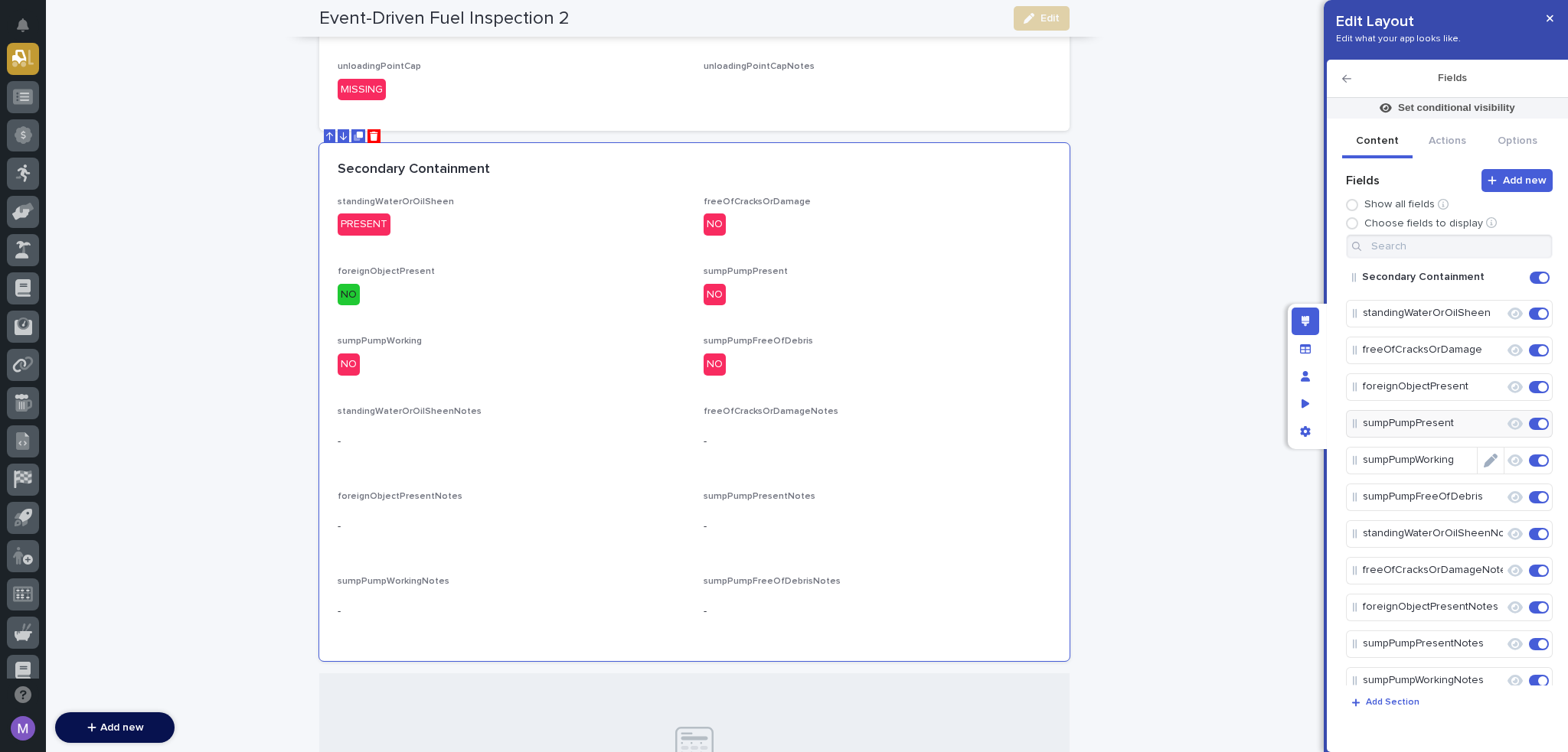
click at [1487, 458] on icon "Edit" at bounding box center [1491, 461] width 13 height 13
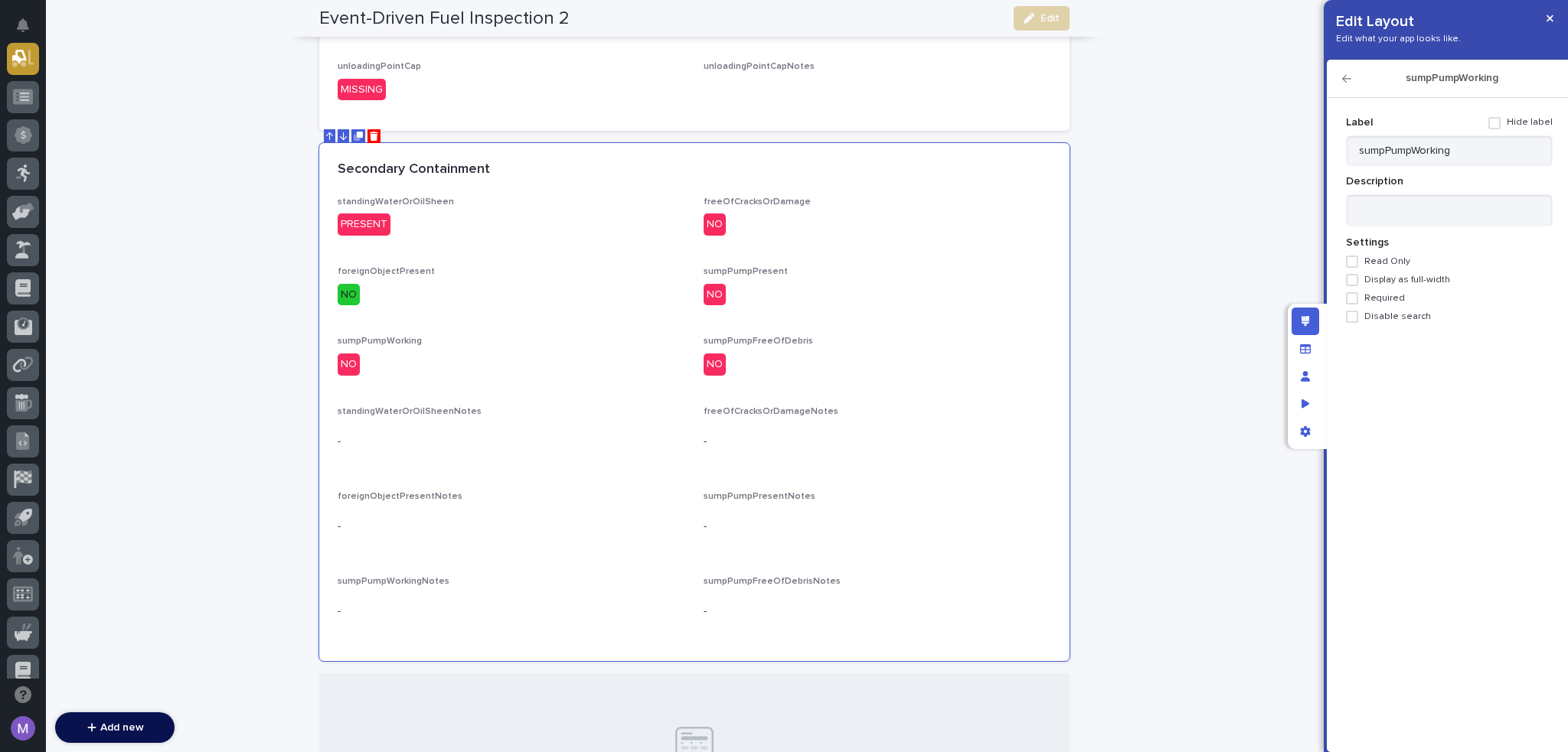
click at [1394, 296] on span "Required" at bounding box center [1385, 298] width 40 height 11
click at [1342, 74] on icon "button" at bounding box center [1347, 78] width 9 height 11
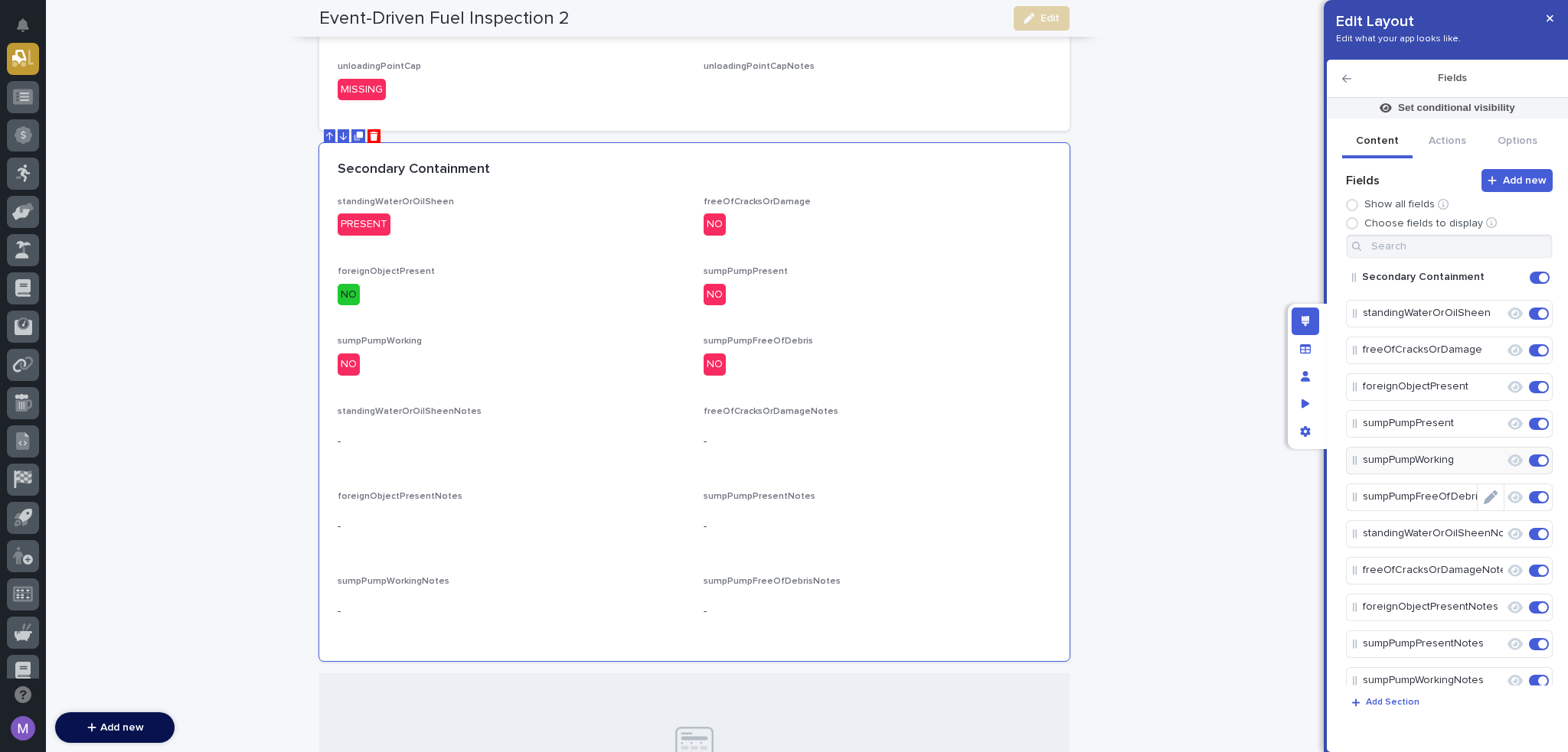
click at [1486, 497] on icon "Edit" at bounding box center [1491, 497] width 13 height 13
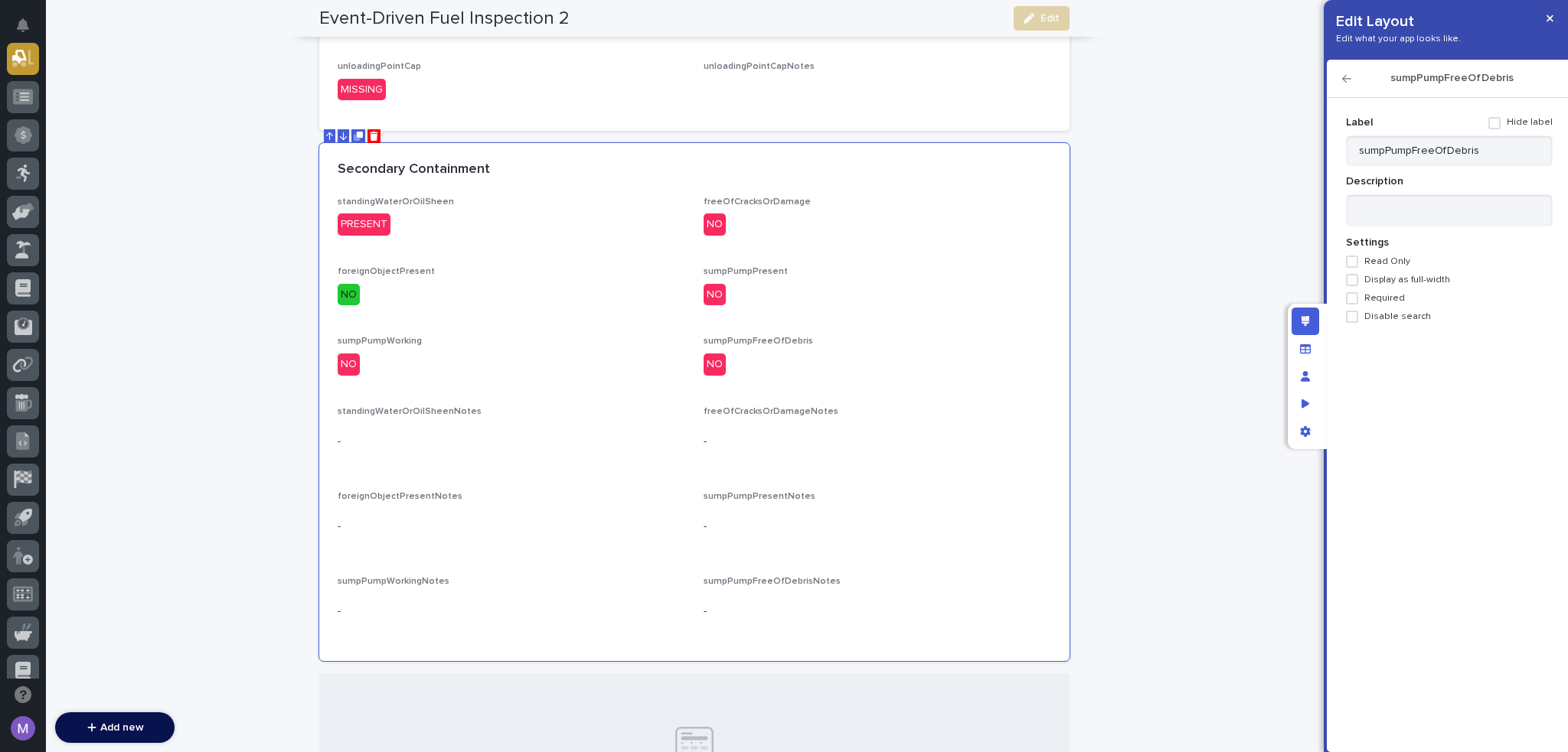
click at [1405, 293] on label "Required" at bounding box center [1450, 299] width 207 height 13
click at [1347, 78] on icon "button" at bounding box center [1347, 78] width 9 height 8
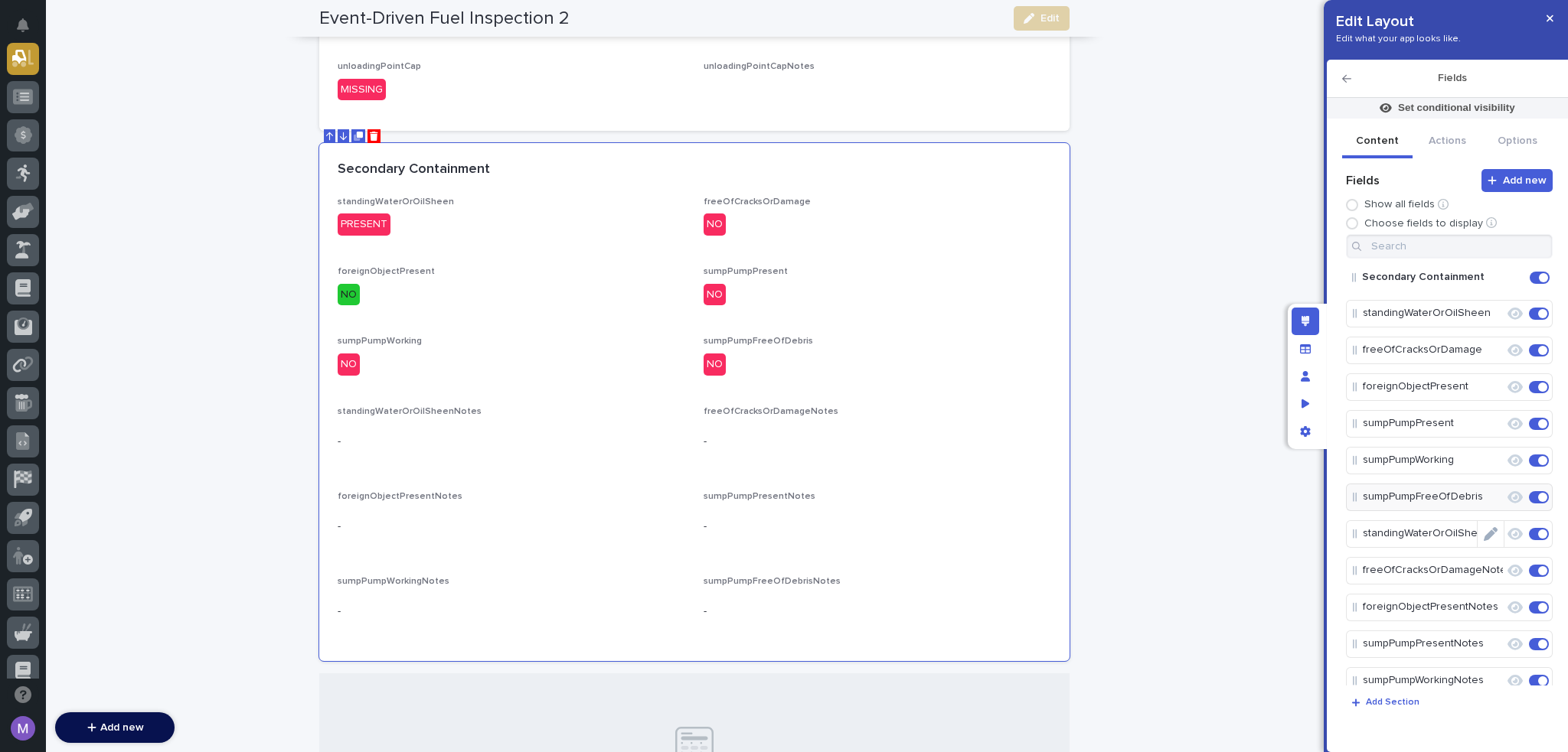
click at [1489, 532] on icon "Edit" at bounding box center [1491, 534] width 13 height 13
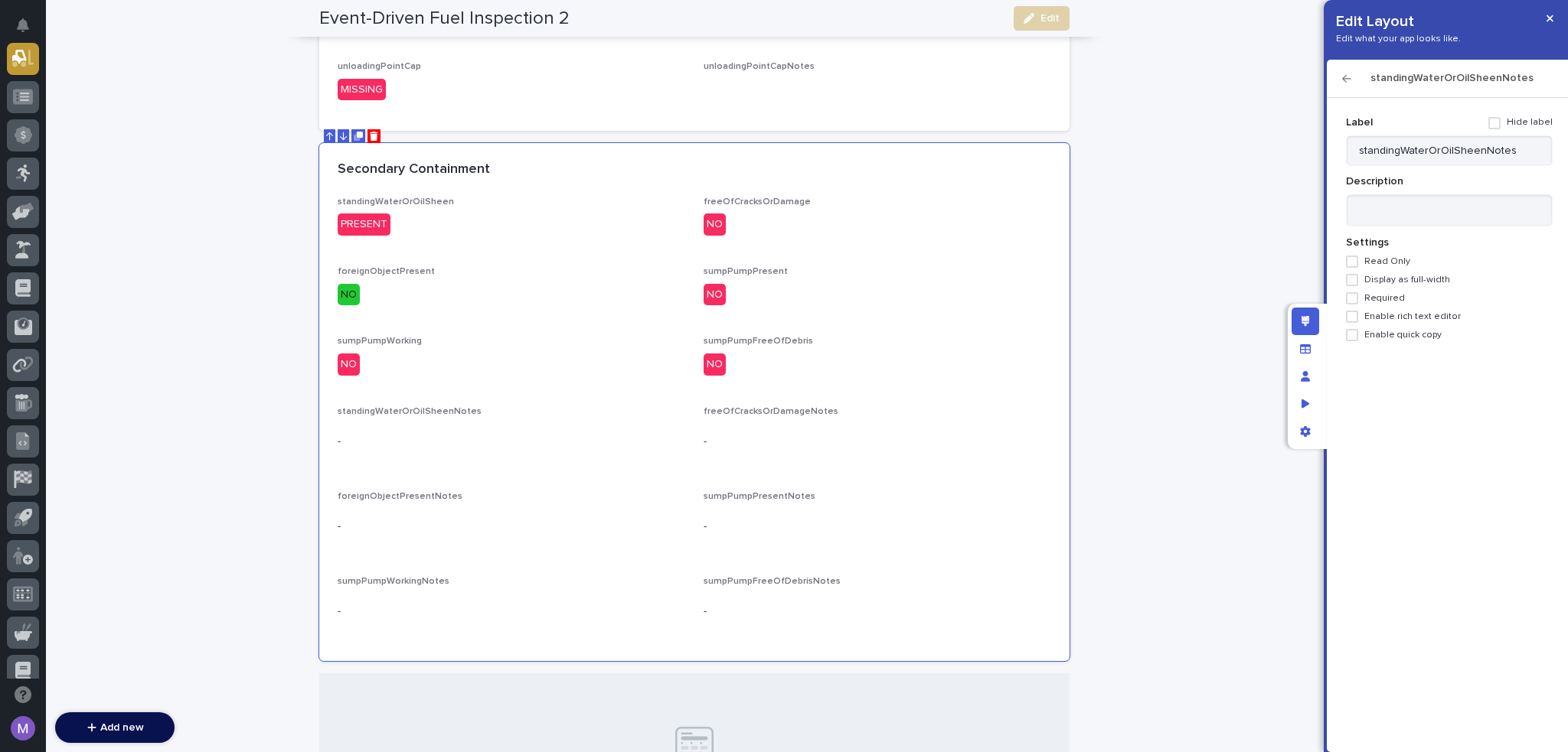
click at [1388, 318] on span "Enable rich text editor" at bounding box center [1412, 316] width 97 height 11
click at [1345, 76] on icon "button" at bounding box center [1347, 78] width 9 height 8
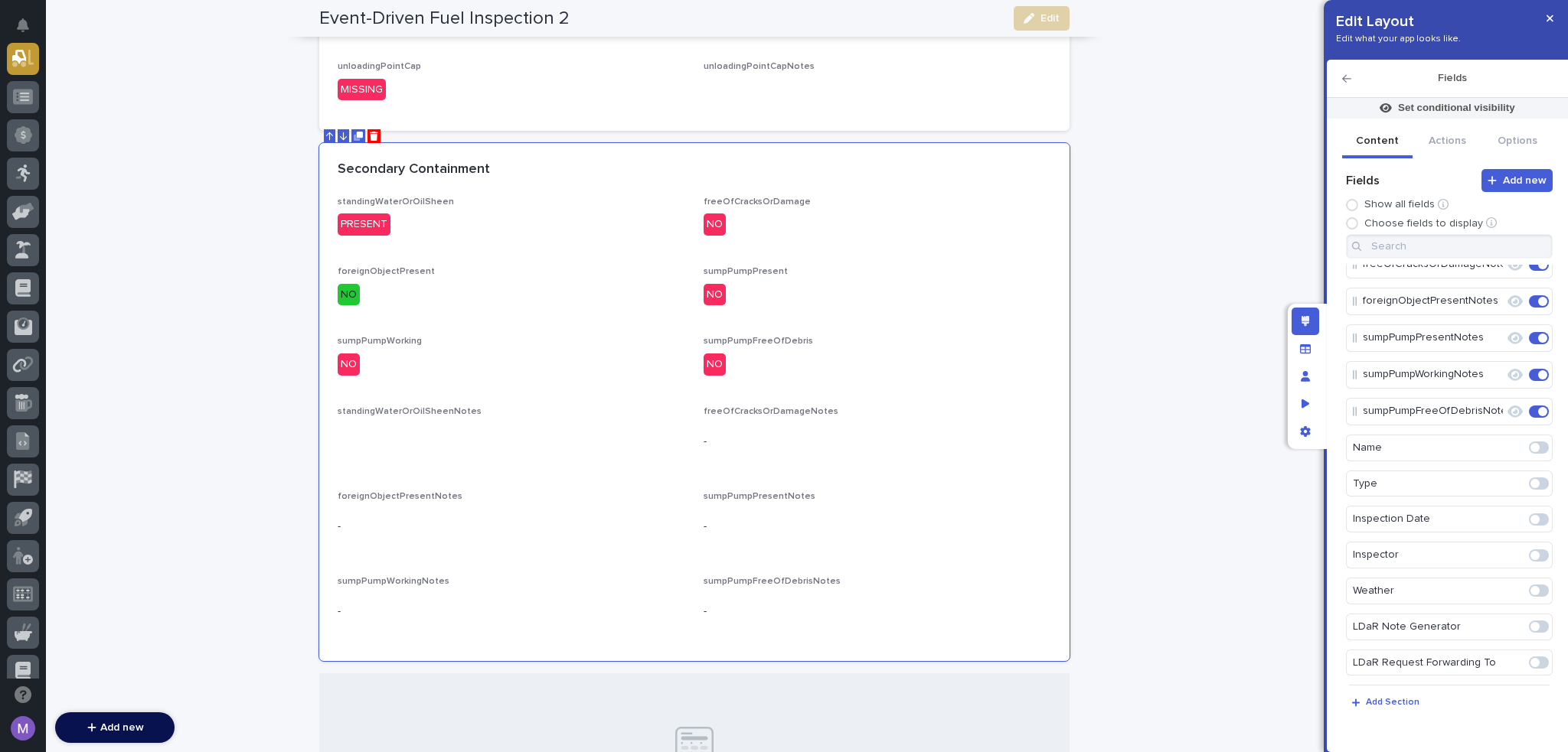
scroll to position [153, 0]
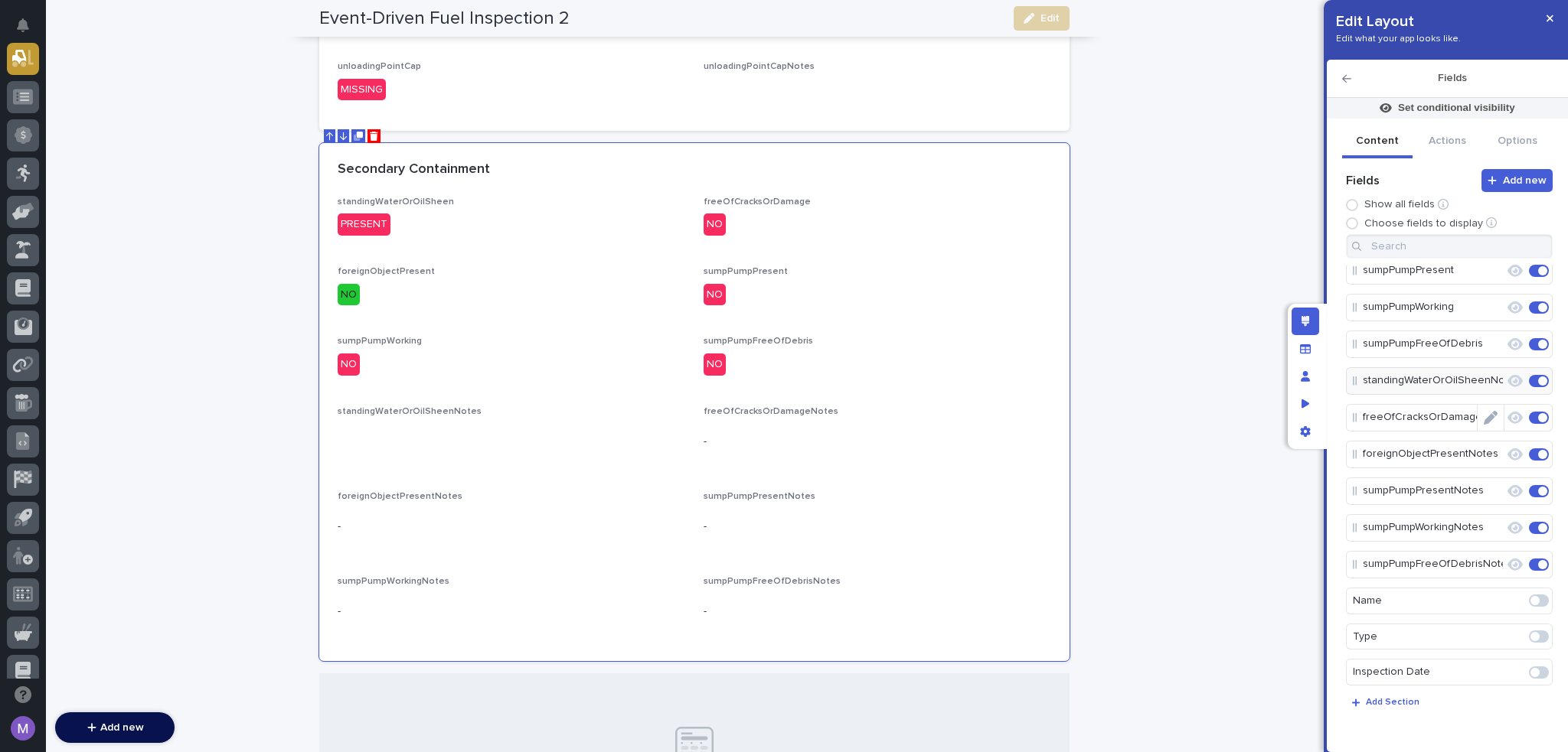
click at [1488, 416] on icon "Edit" at bounding box center [1491, 418] width 13 height 13
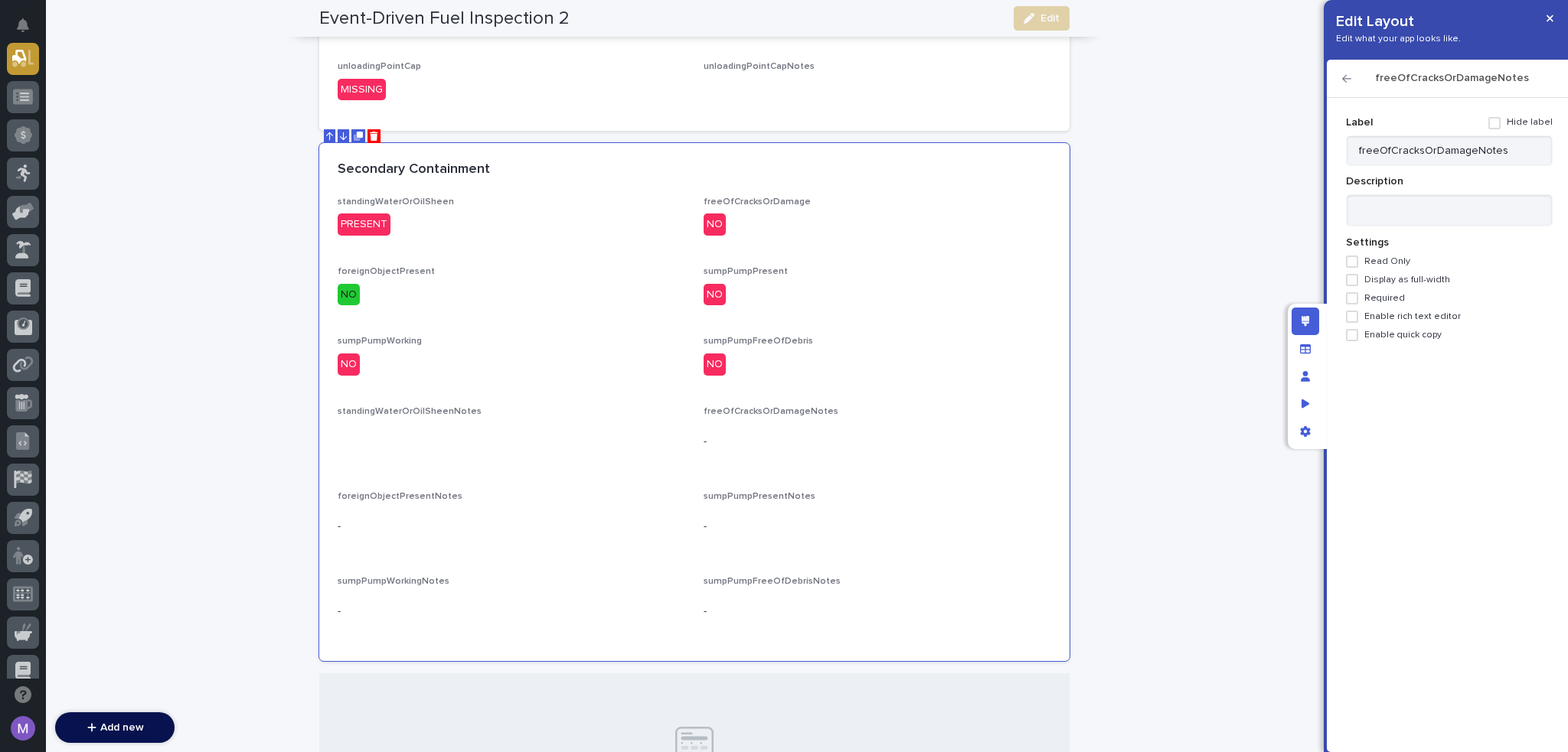
click at [1400, 315] on span "Enable rich text editor" at bounding box center [1412, 316] width 97 height 11
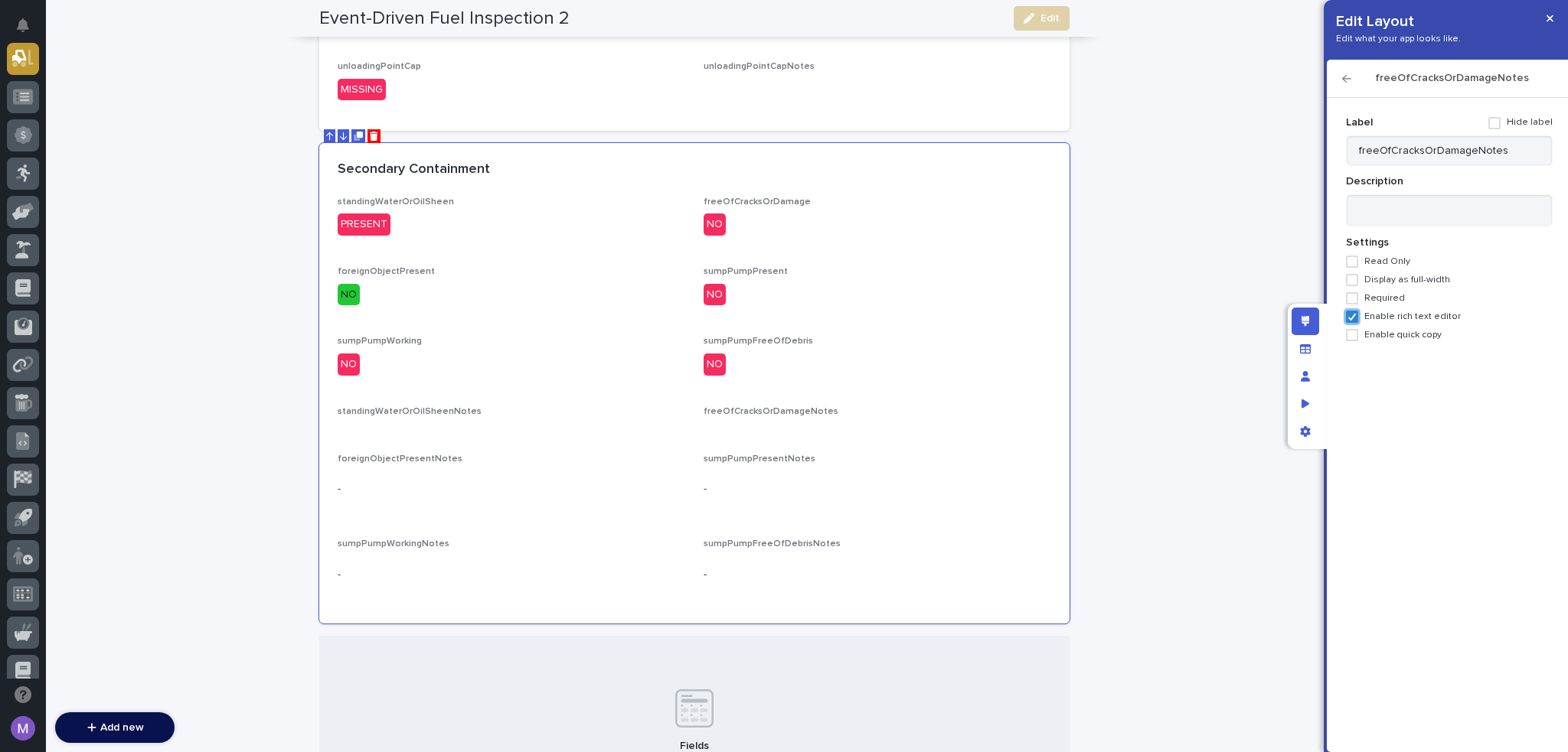
scroll to position [836, 0]
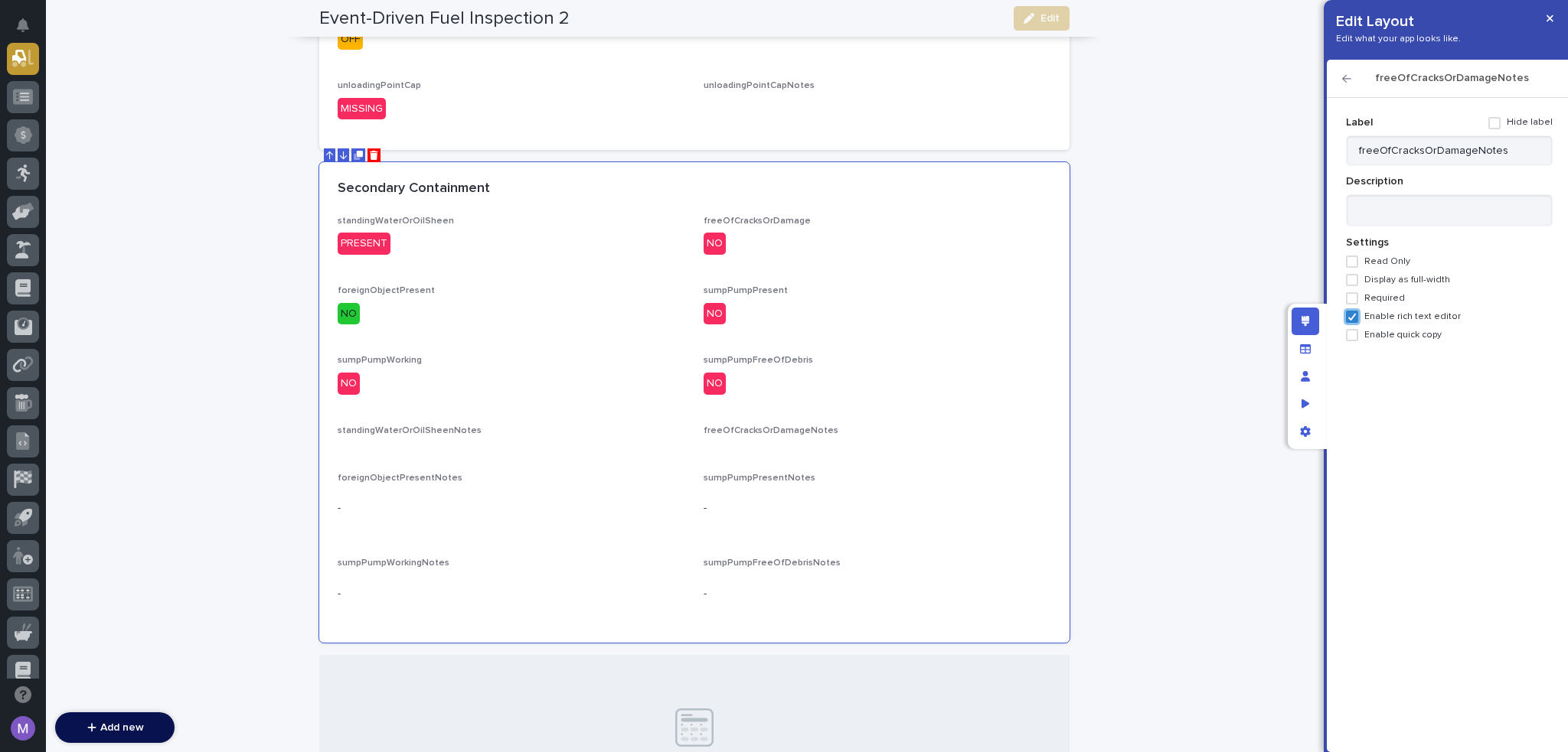
click at [1352, 77] on h2 "freeOfCracksOrDamageNotes" at bounding box center [1452, 78] width 201 height 13
click at [1349, 80] on icon "button" at bounding box center [1347, 78] width 9 height 11
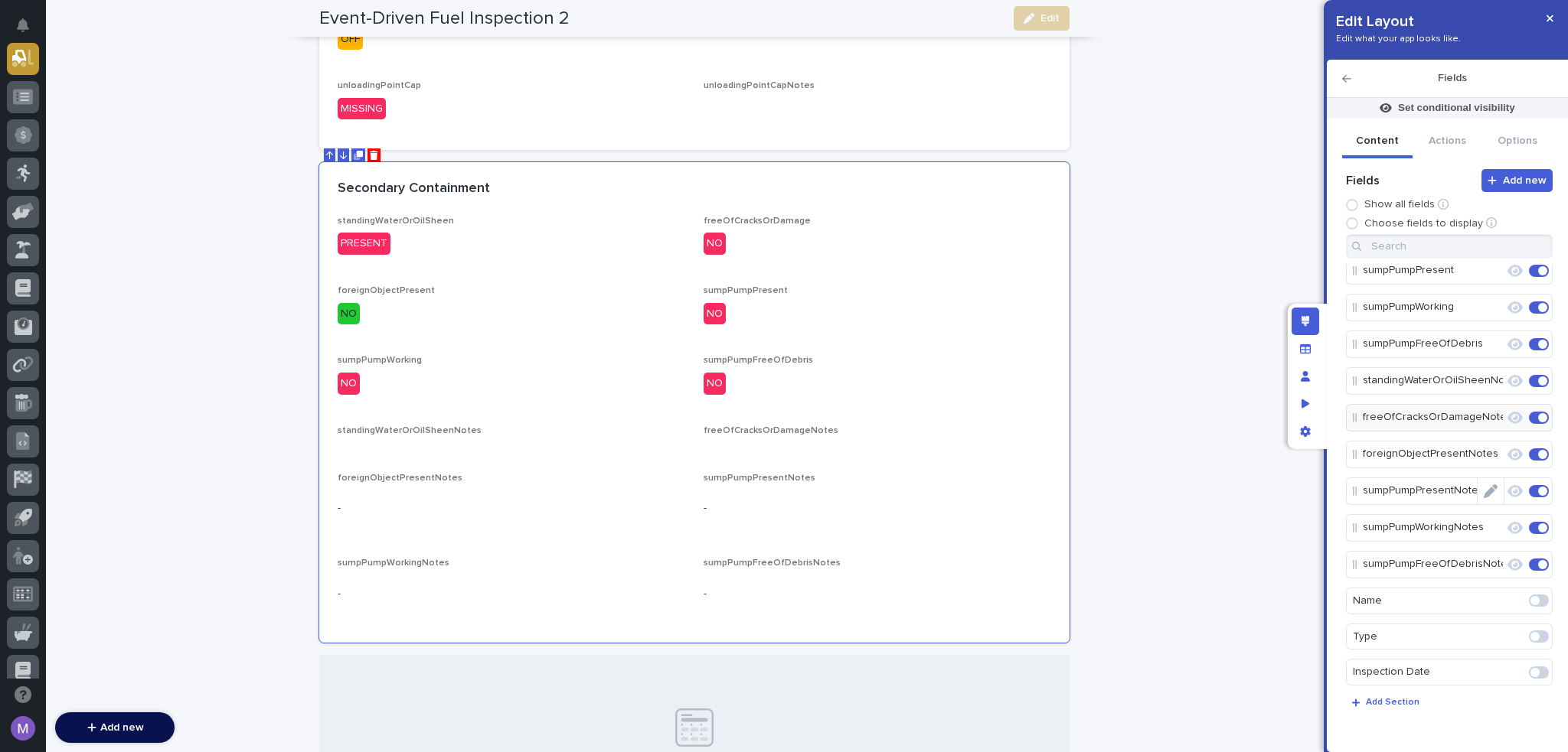
click at [1488, 486] on icon "Edit" at bounding box center [1491, 491] width 13 height 13
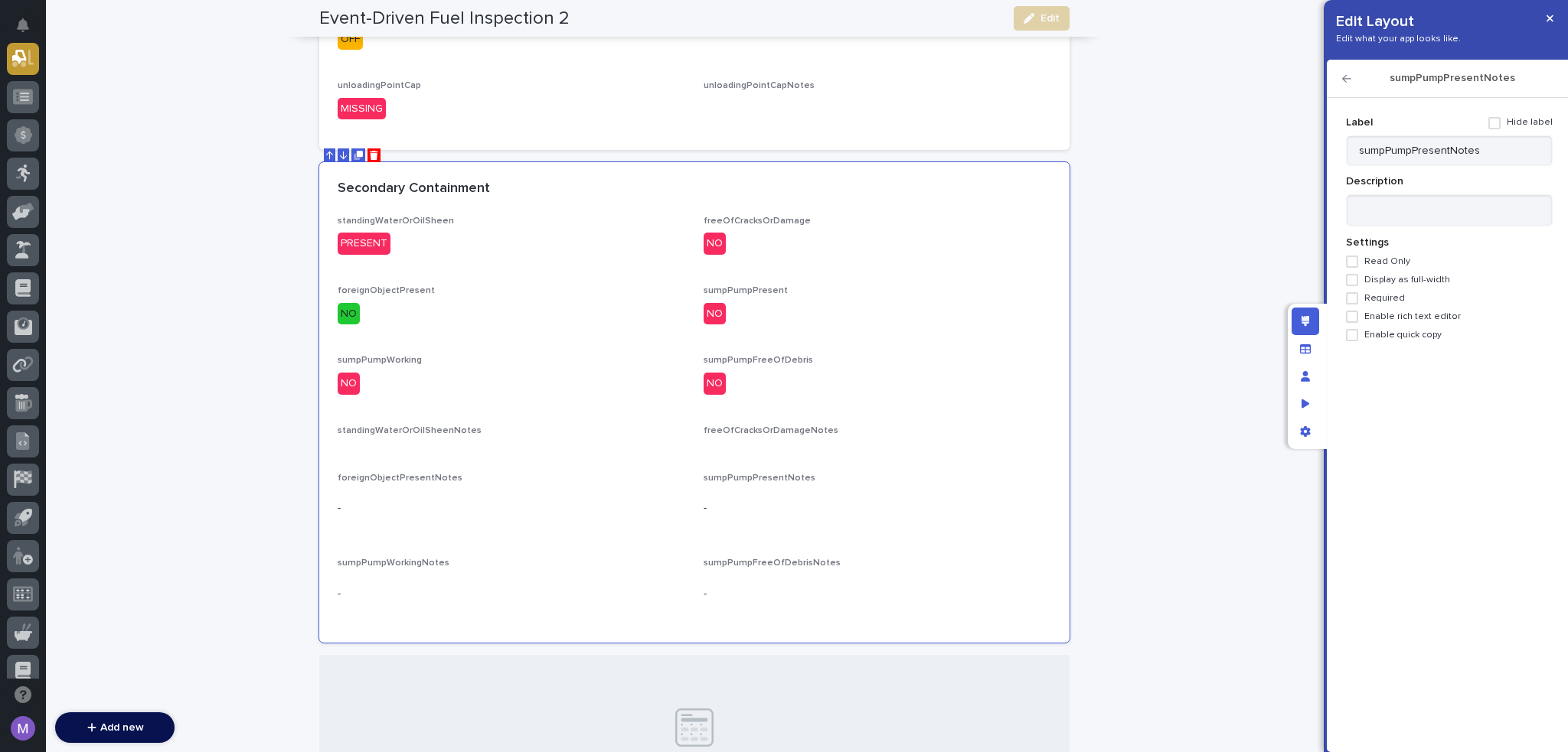
click at [1403, 314] on span "Enable rich text editor" at bounding box center [1412, 316] width 97 height 11
click at [1350, 83] on icon "button" at bounding box center [1347, 78] width 9 height 11
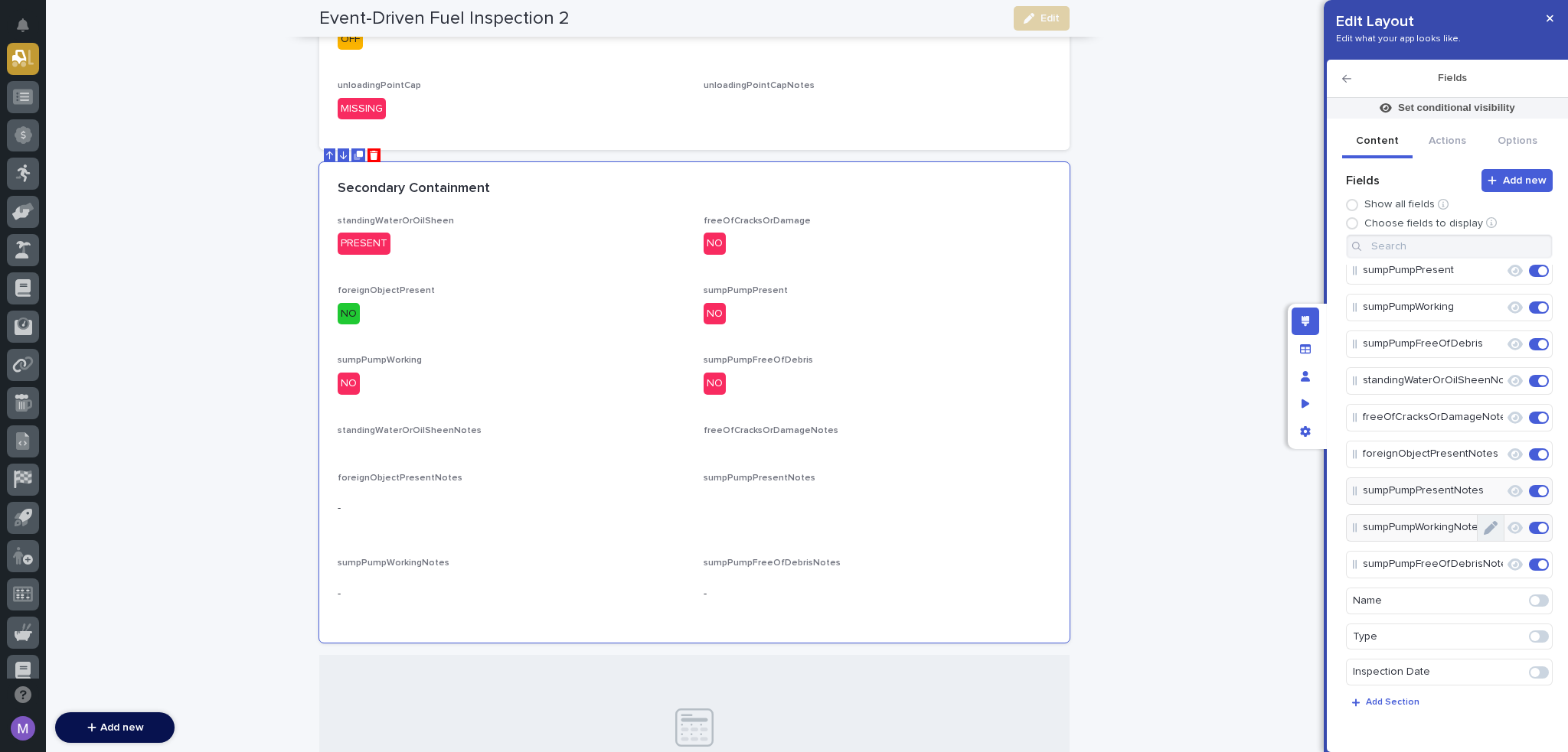
click at [1492, 526] on button "Edit" at bounding box center [1491, 527] width 26 height 26
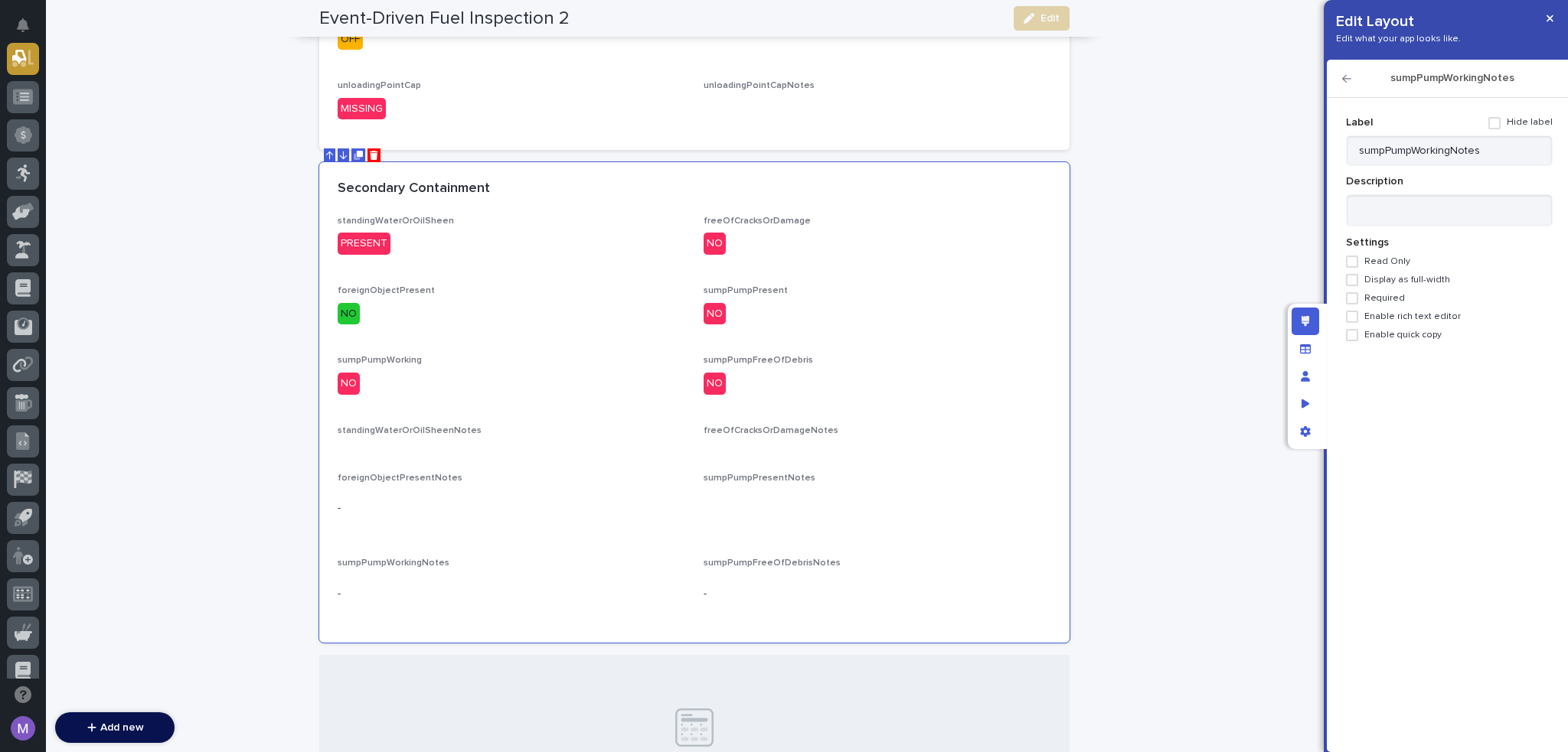
click at [1400, 316] on span "Enable rich text editor" at bounding box center [1412, 316] width 97 height 11
click at [1347, 79] on icon "button" at bounding box center [1347, 78] width 9 height 11
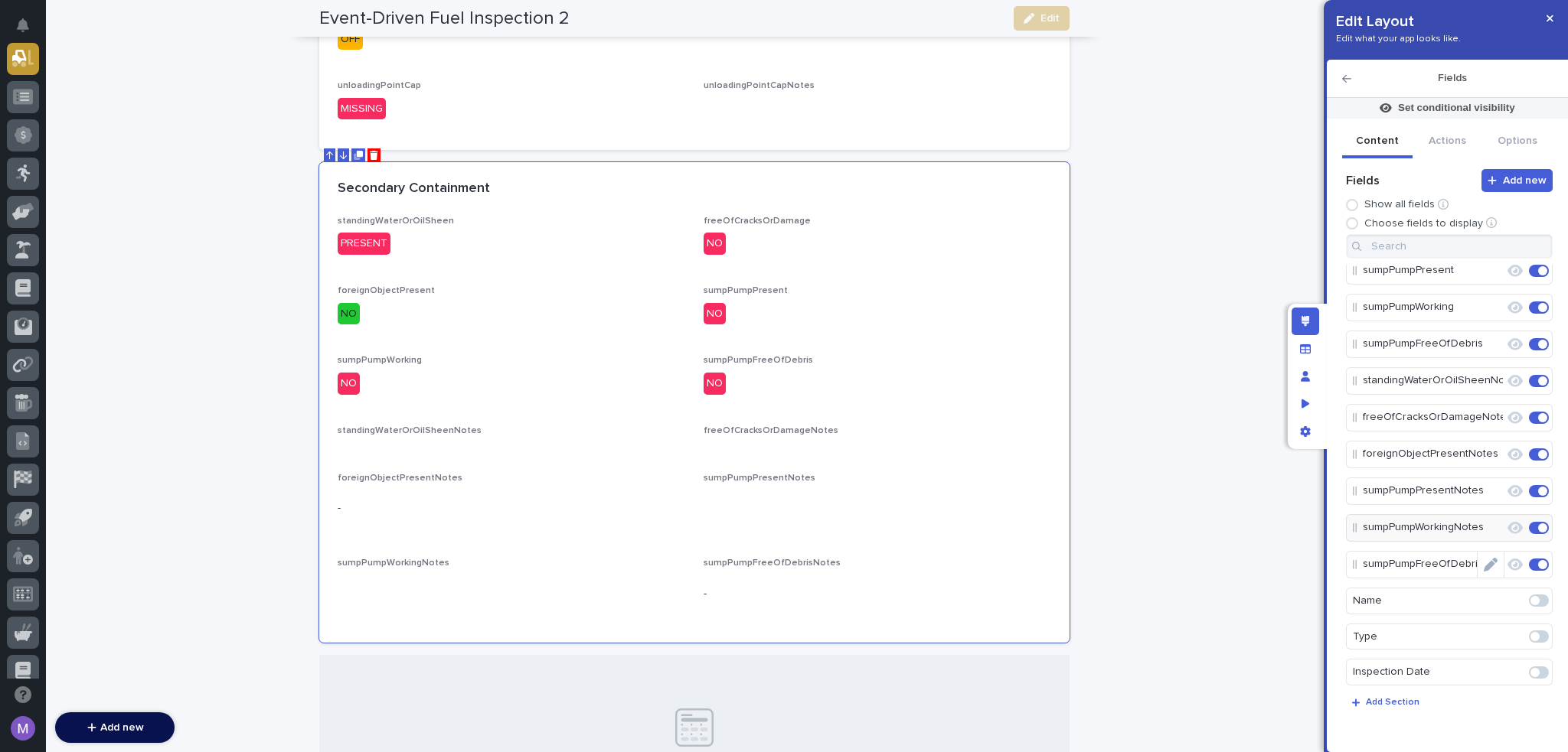
click at [1484, 558] on icon "Edit" at bounding box center [1491, 564] width 13 height 13
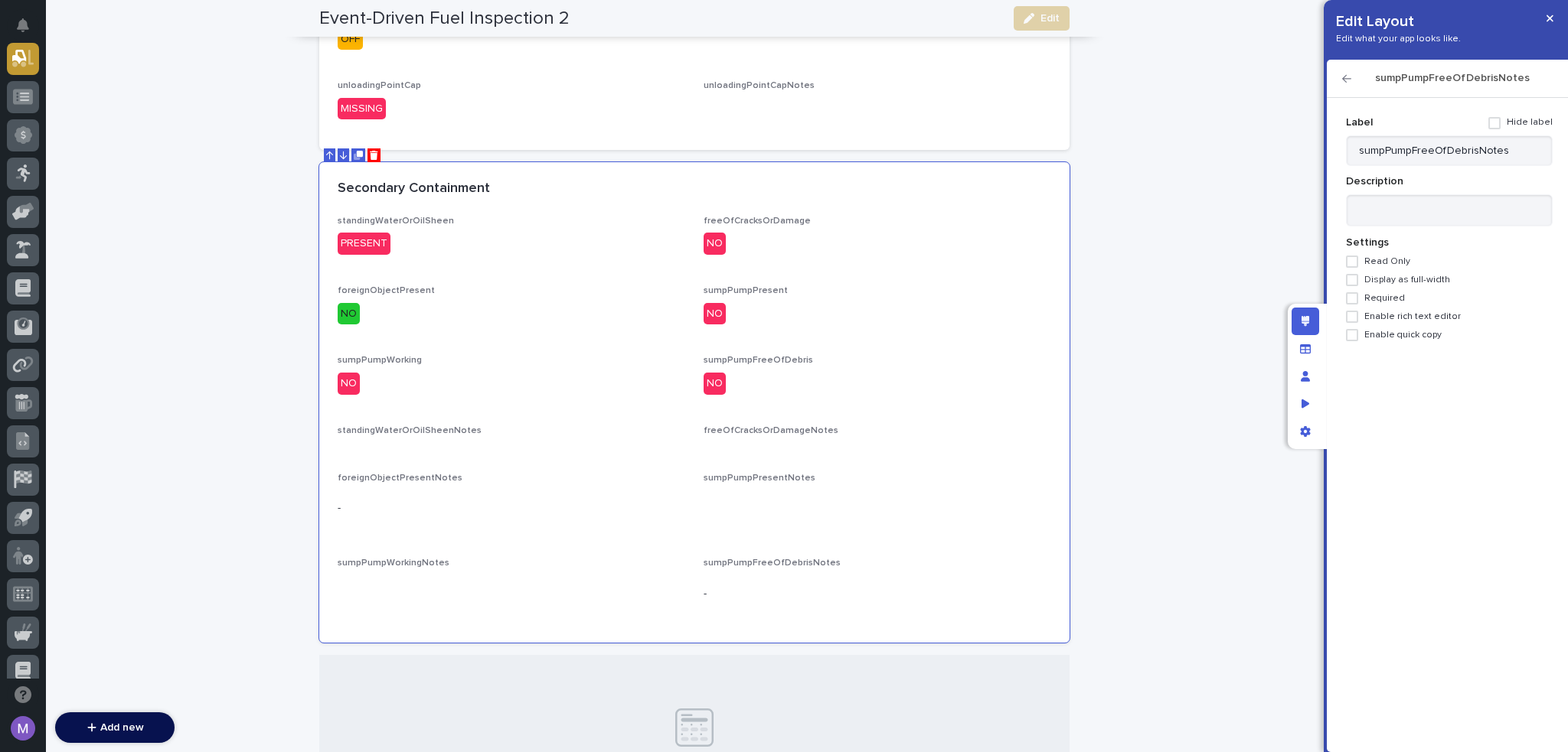
click at [1381, 306] on div "Label Hide label sumpPumpFreeOfDebrisNotes Description Settings Read Only Displ…" at bounding box center [1450, 225] width 207 height 231
click at [1384, 319] on span "Enable rich text editor" at bounding box center [1412, 316] width 97 height 11
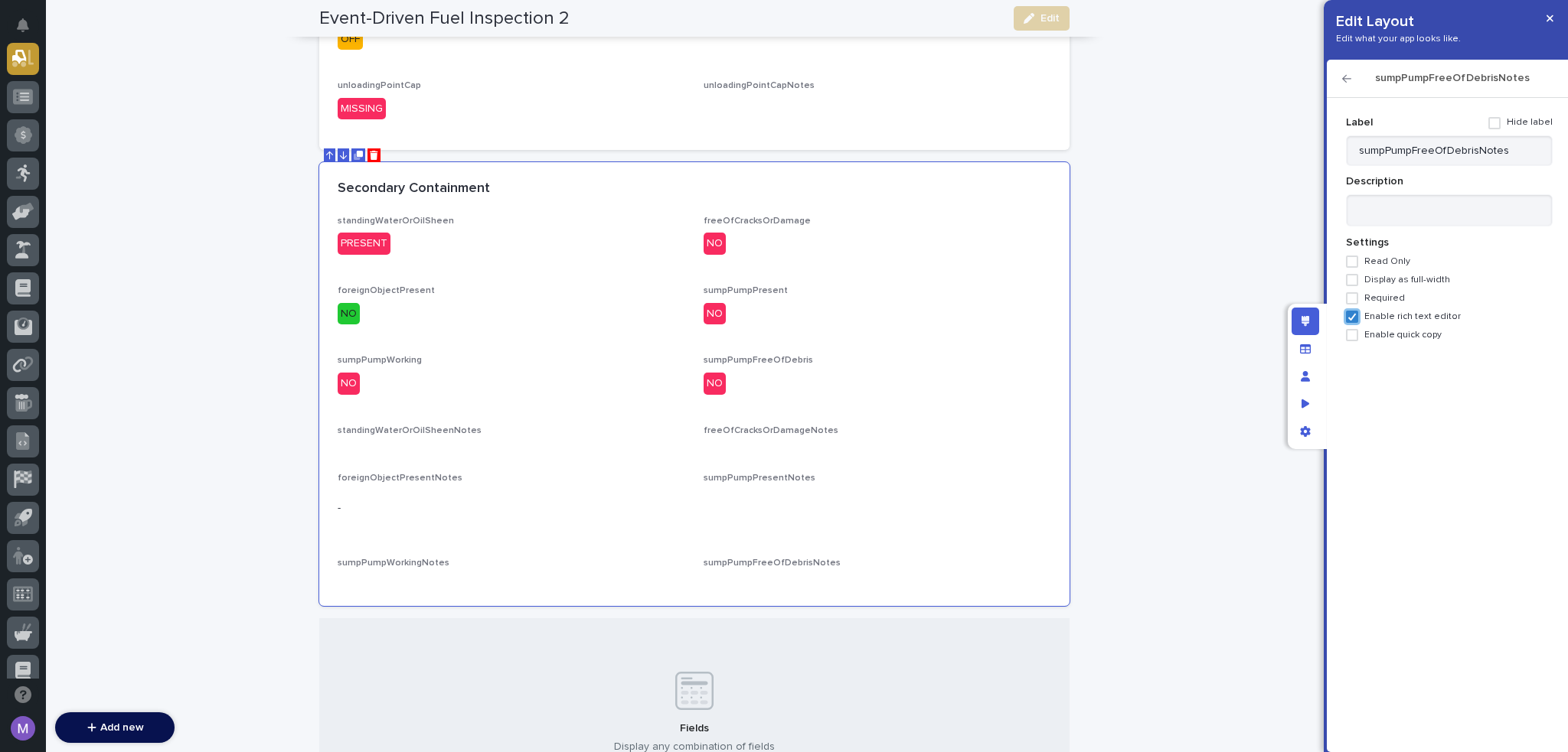
scroll to position [818, 0]
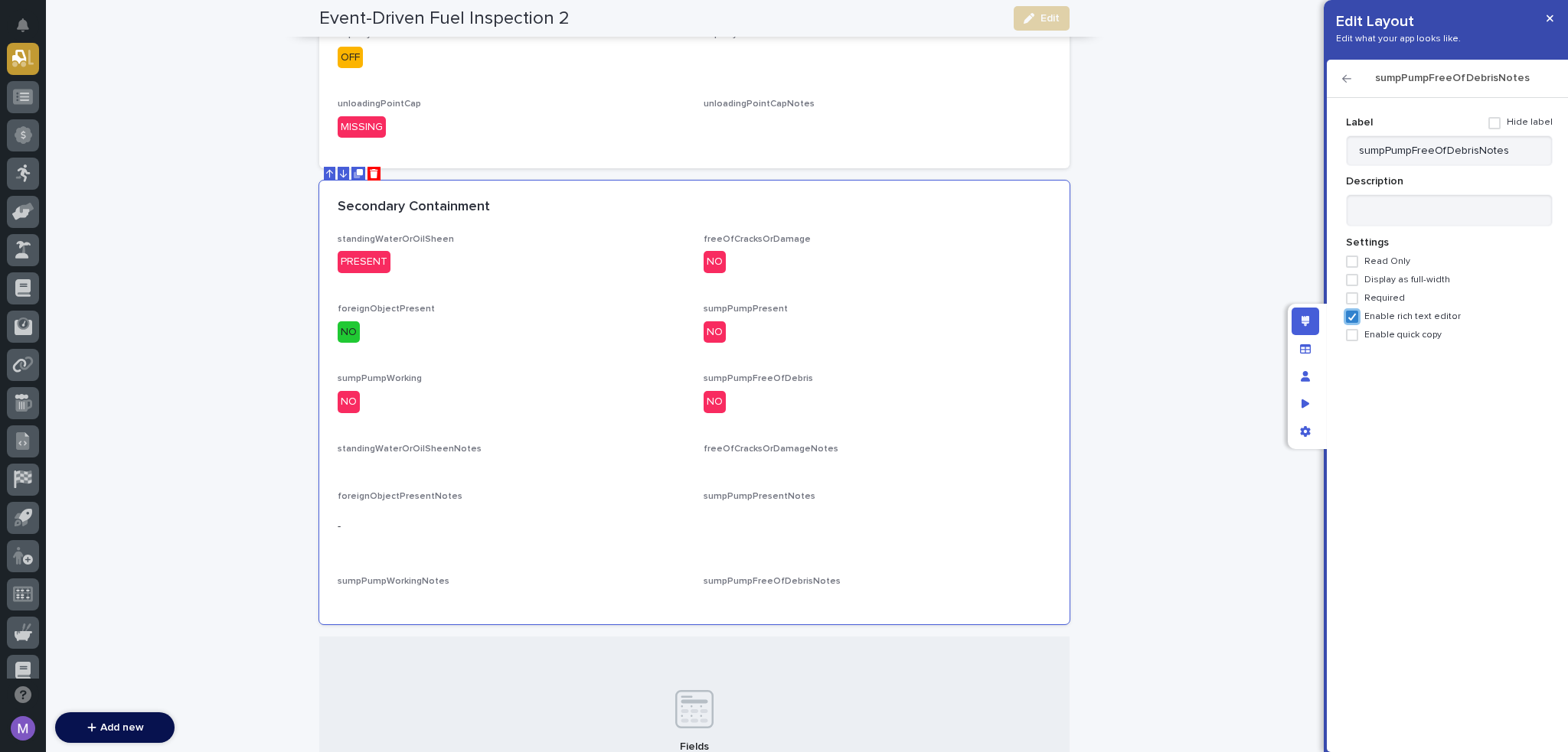
click at [1344, 75] on icon "button" at bounding box center [1347, 78] width 9 height 11
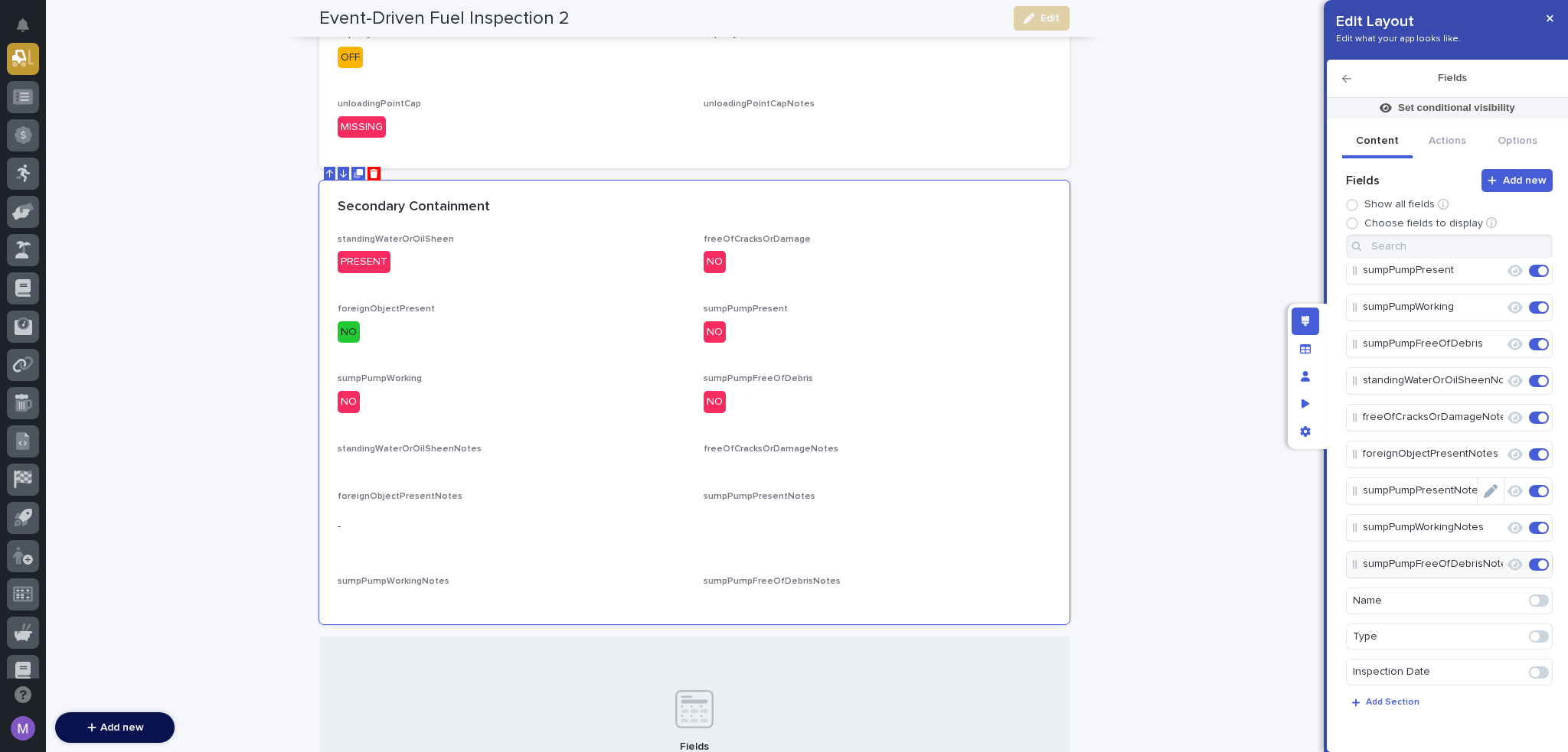
drag, startPoint x: 1478, startPoint y: 453, endPoint x: 1477, endPoint y: 441, distance: 12.0
click at [1505, 453] on icon "Edit" at bounding box center [1505, 454] width 0 height 13
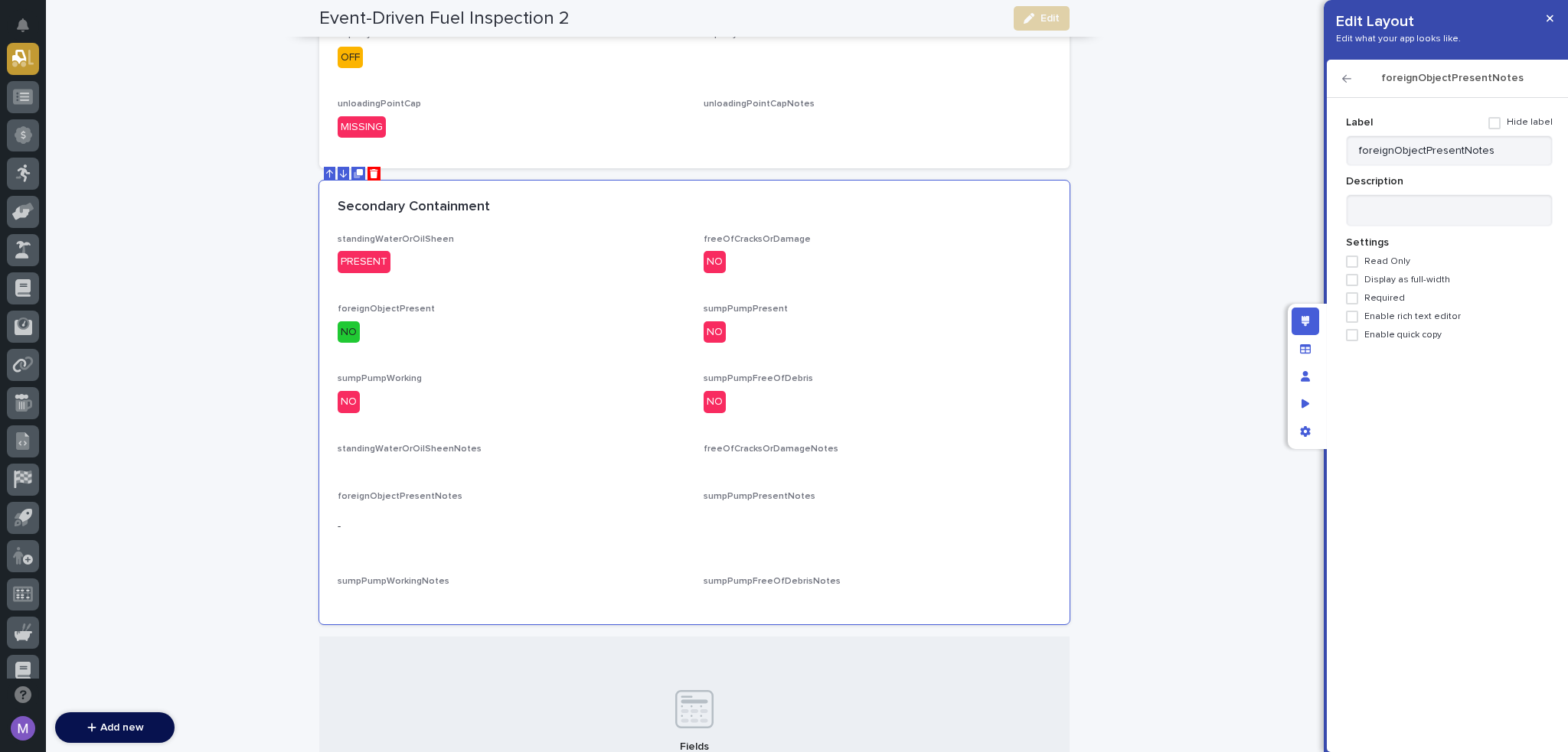
click at [1390, 315] on span "Enable rich text editor" at bounding box center [1412, 316] width 97 height 11
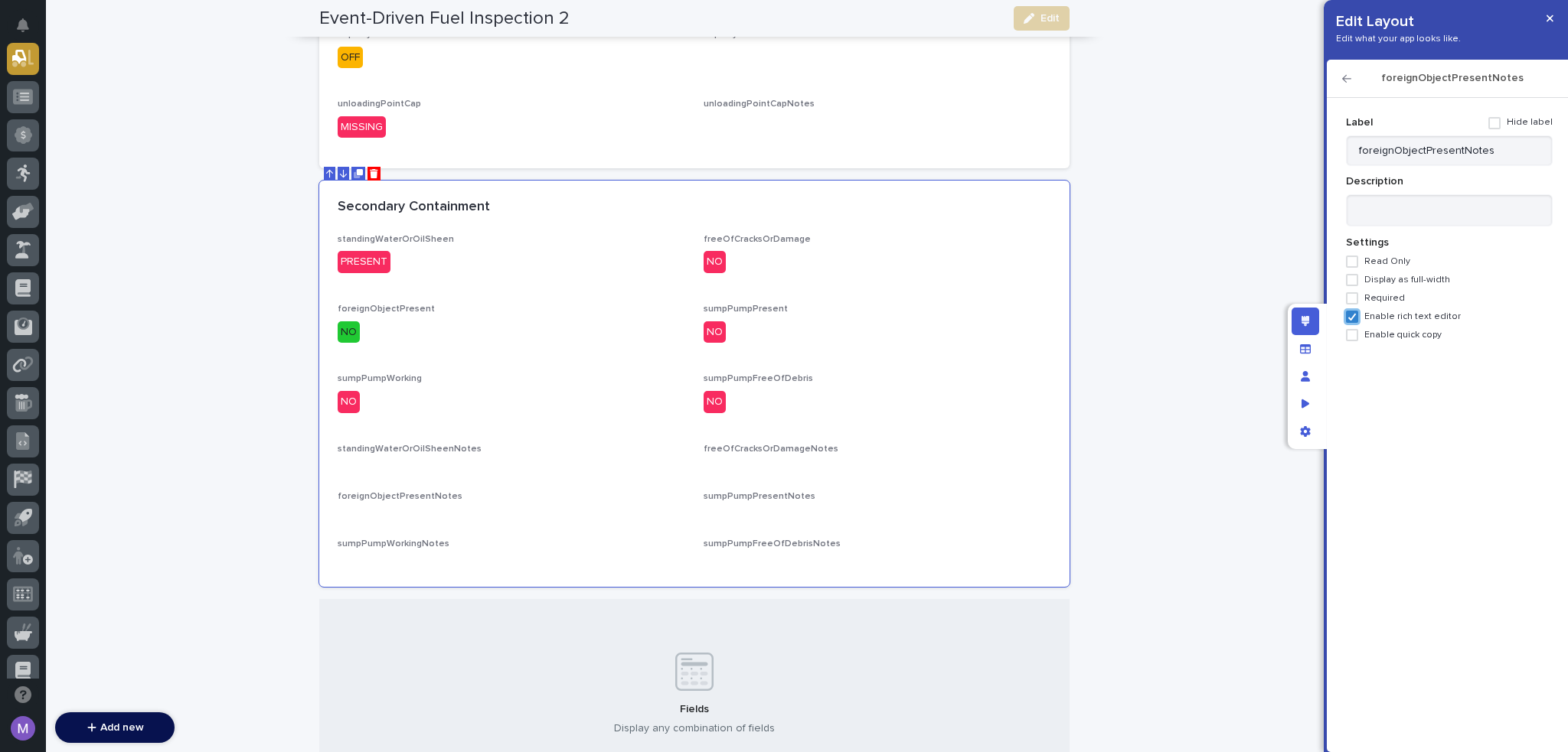
scroll to position [799, 0]
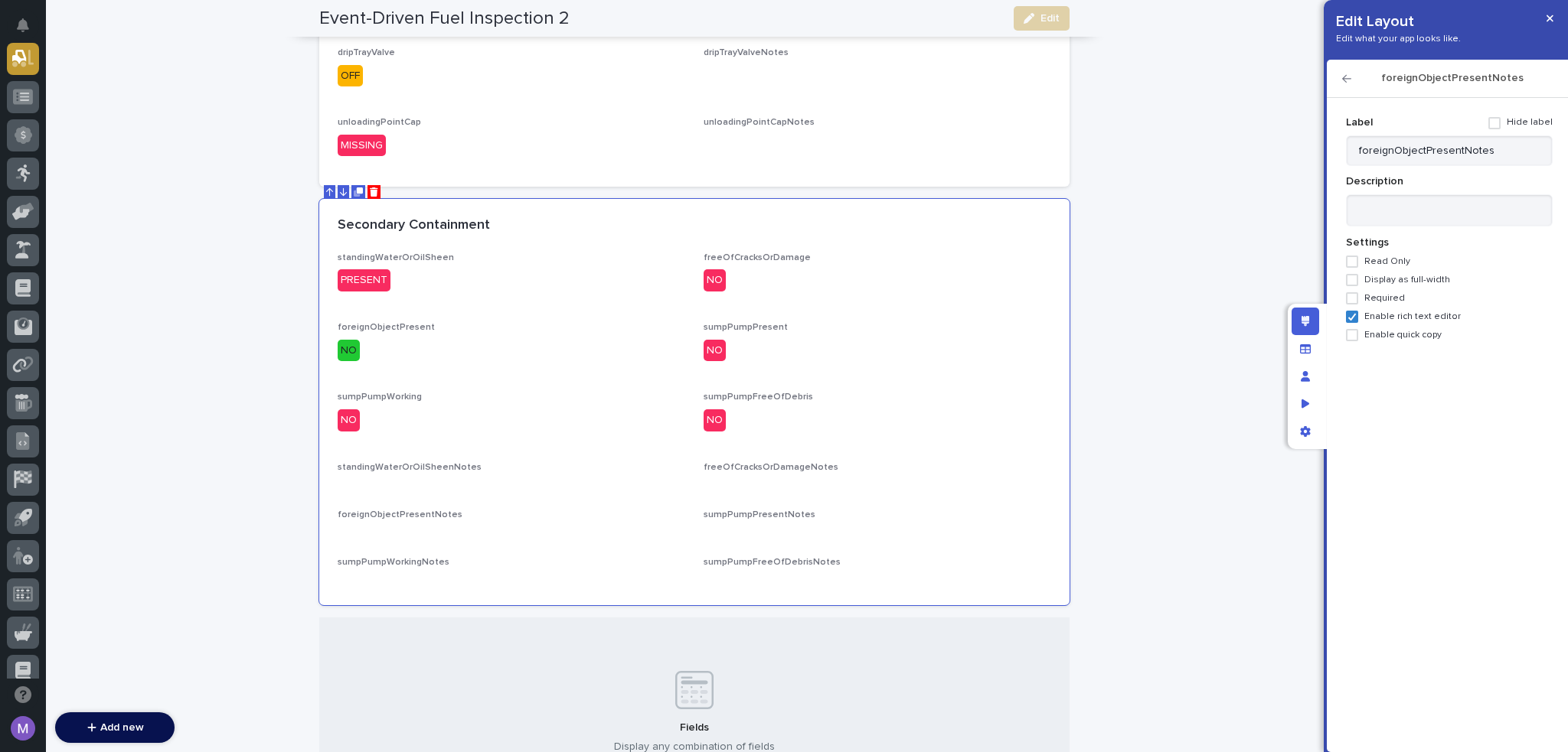
click at [1345, 75] on icon "button" at bounding box center [1347, 78] width 9 height 11
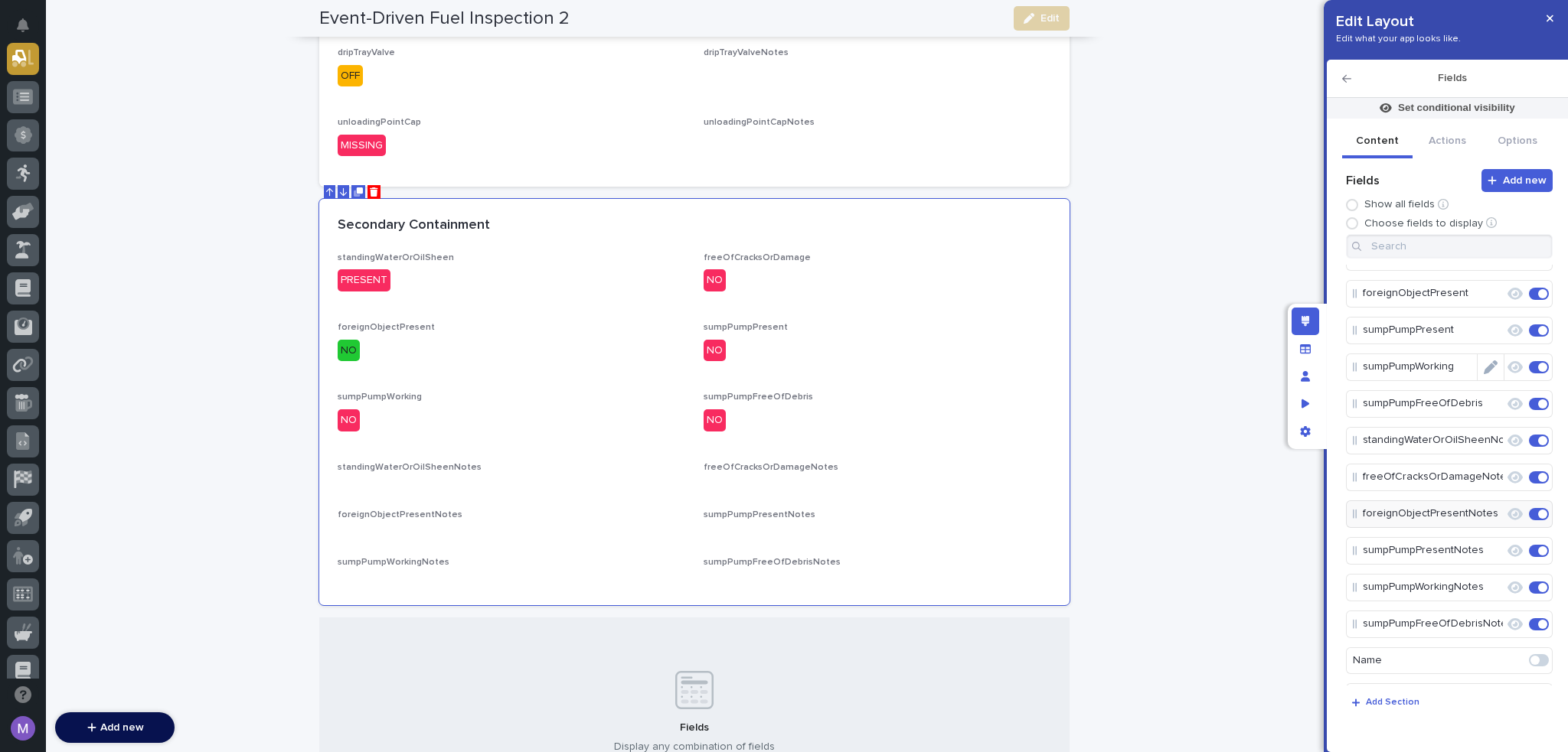
scroll to position [0, 0]
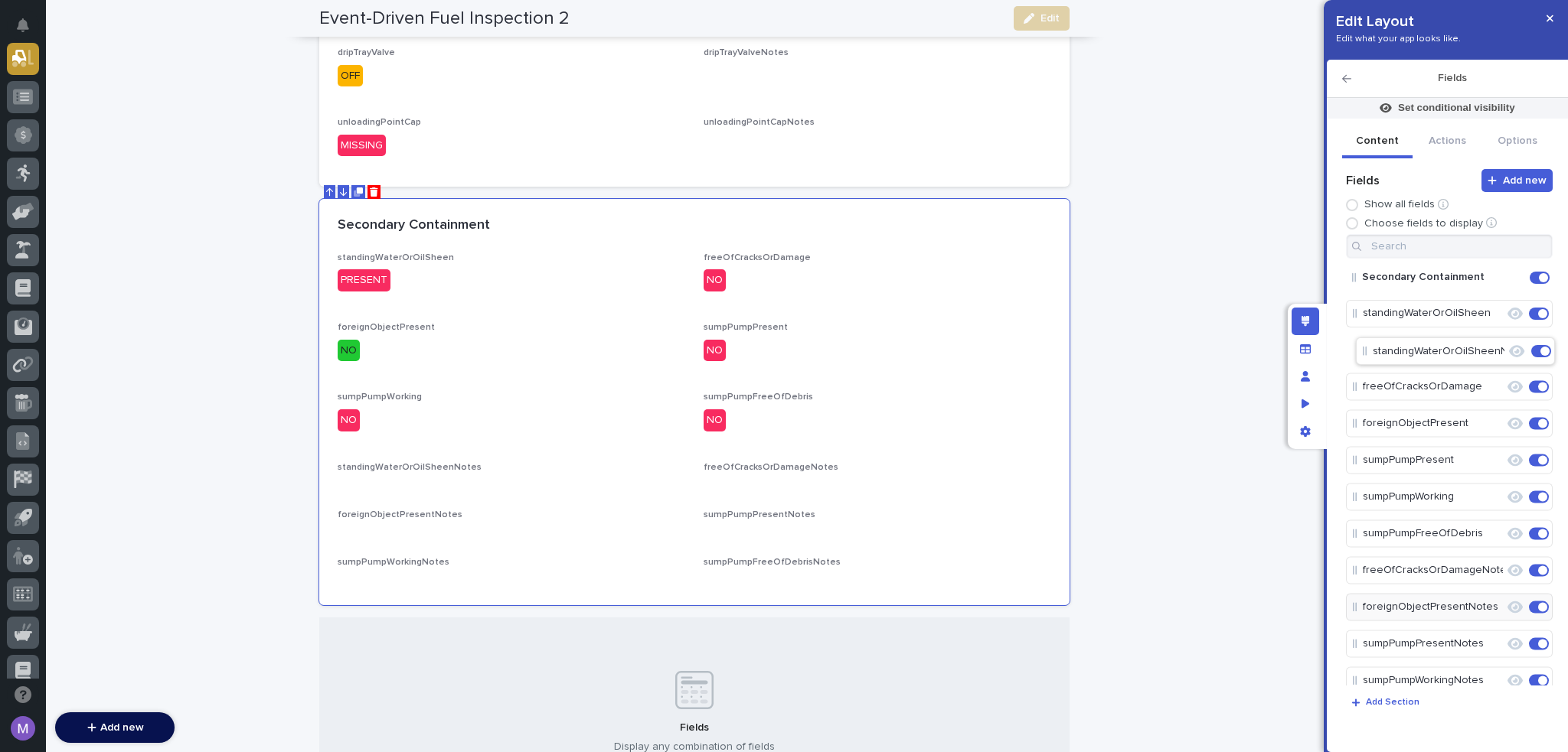
drag, startPoint x: 1413, startPoint y: 541, endPoint x: 1423, endPoint y: 354, distance: 187.3
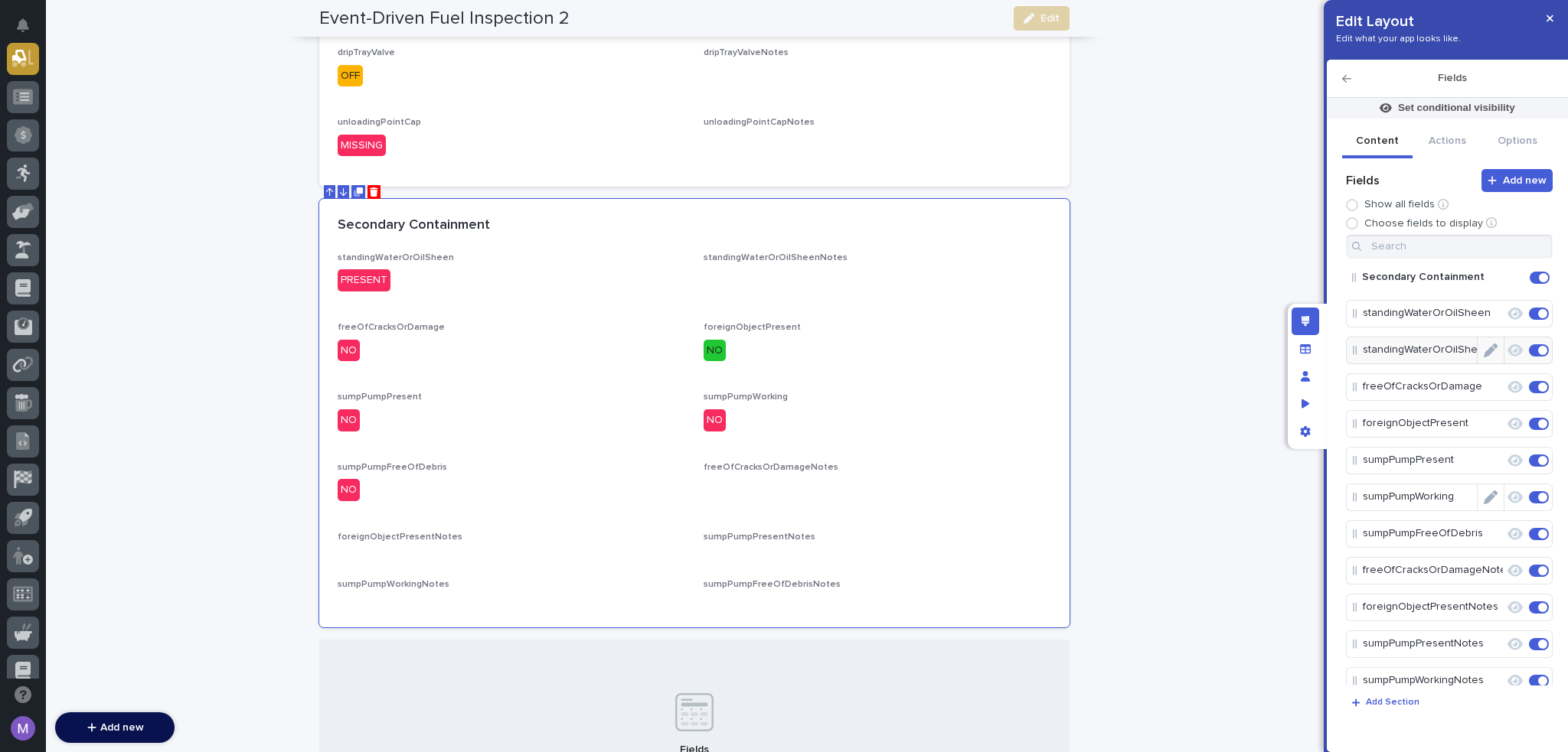
scroll to position [810, 0]
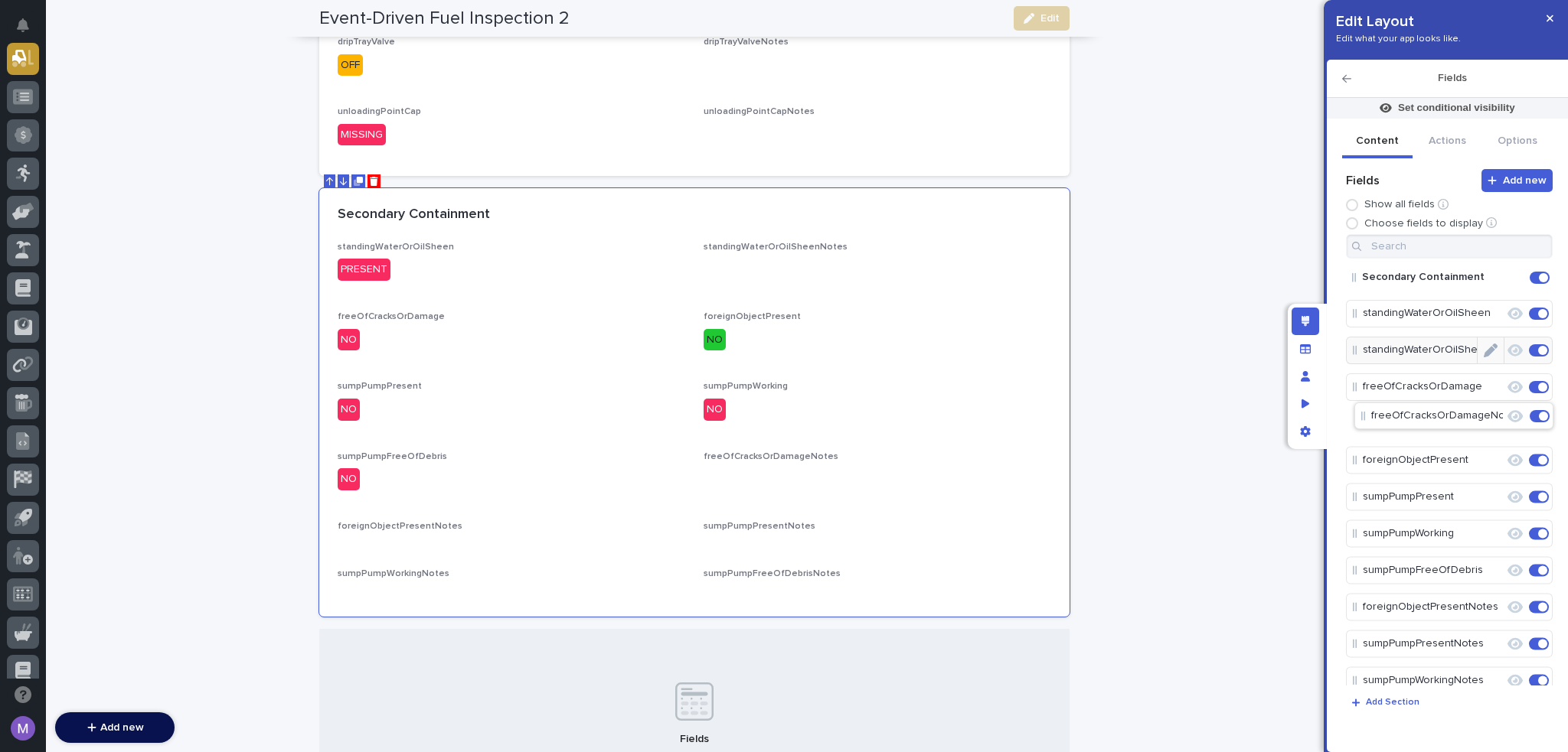
drag, startPoint x: 1417, startPoint y: 572, endPoint x: 1426, endPoint y: 411, distance: 161.3
drag, startPoint x: 1445, startPoint y: 606, endPoint x: 1440, endPoint y: 480, distance: 126.1
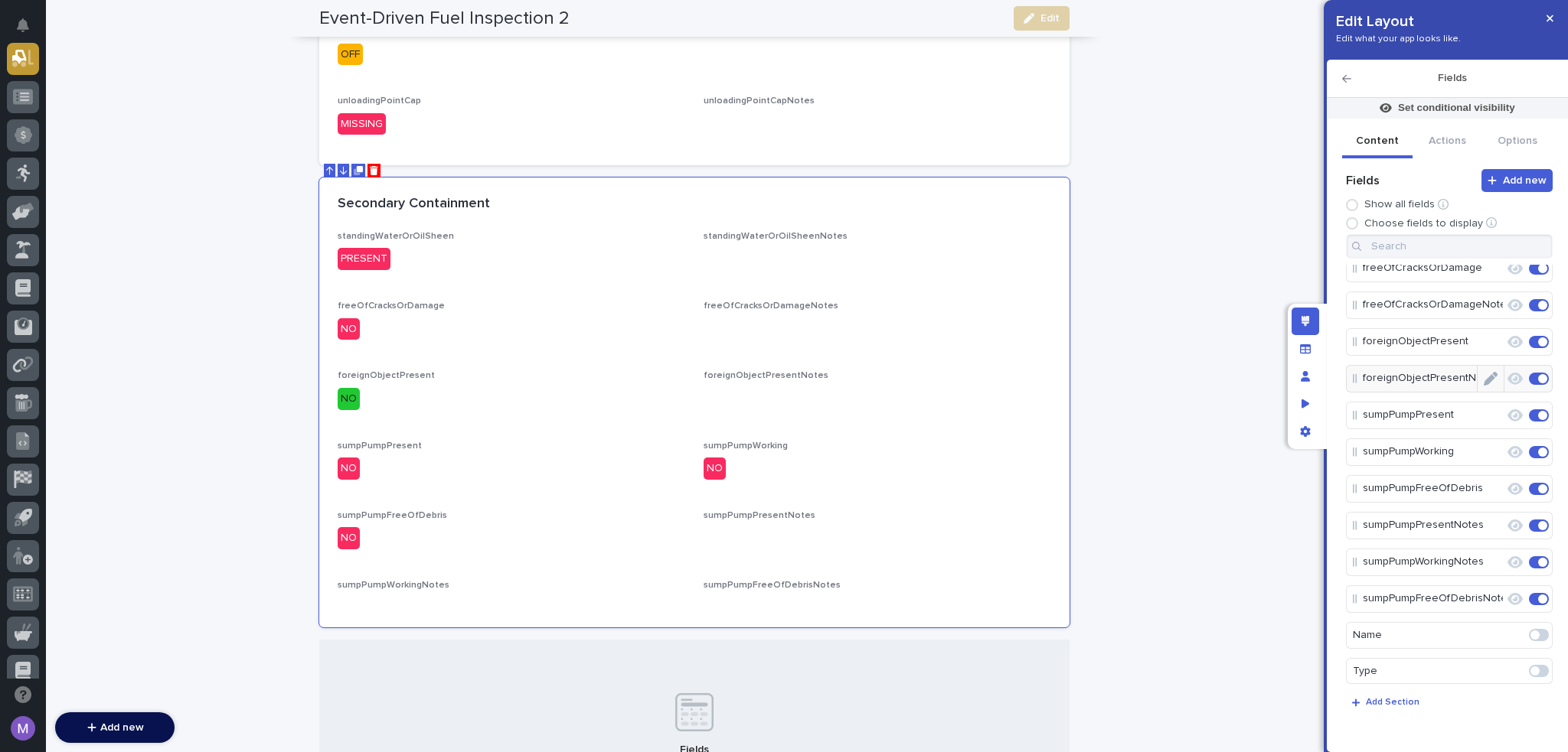
scroll to position [155, 0]
drag, startPoint x: 1415, startPoint y: 492, endPoint x: 1422, endPoint y: 414, distance: 78.3
drag, startPoint x: 1438, startPoint y: 522, endPoint x: 1435, endPoint y: 473, distance: 49.1
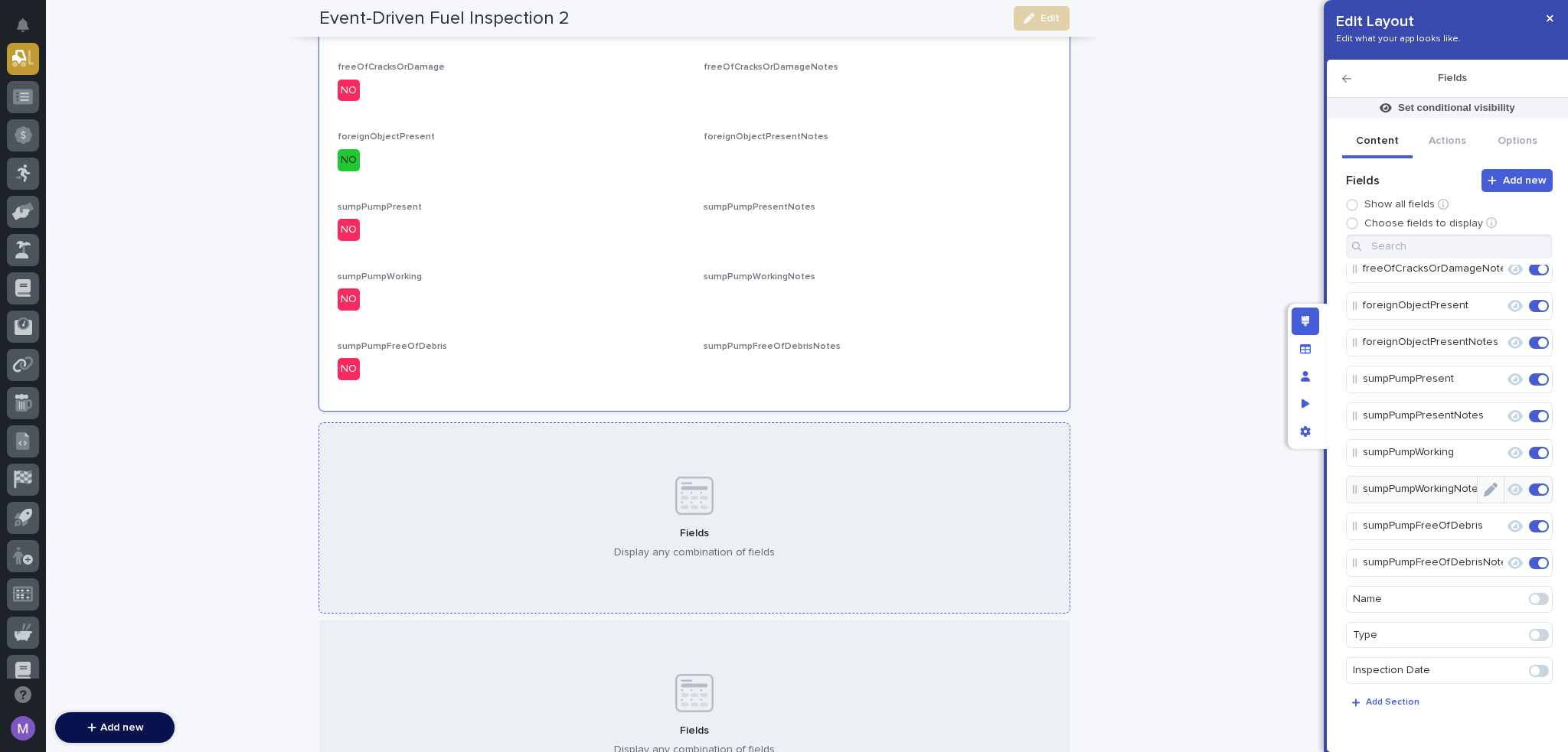
scroll to position [1062, 0]
drag, startPoint x: 557, startPoint y: 437, endPoint x: 566, endPoint y: 436, distance: 9.1
click at [557, 437] on div "Fields Display any combination of fields" at bounding box center [694, 516] width 751 height 190
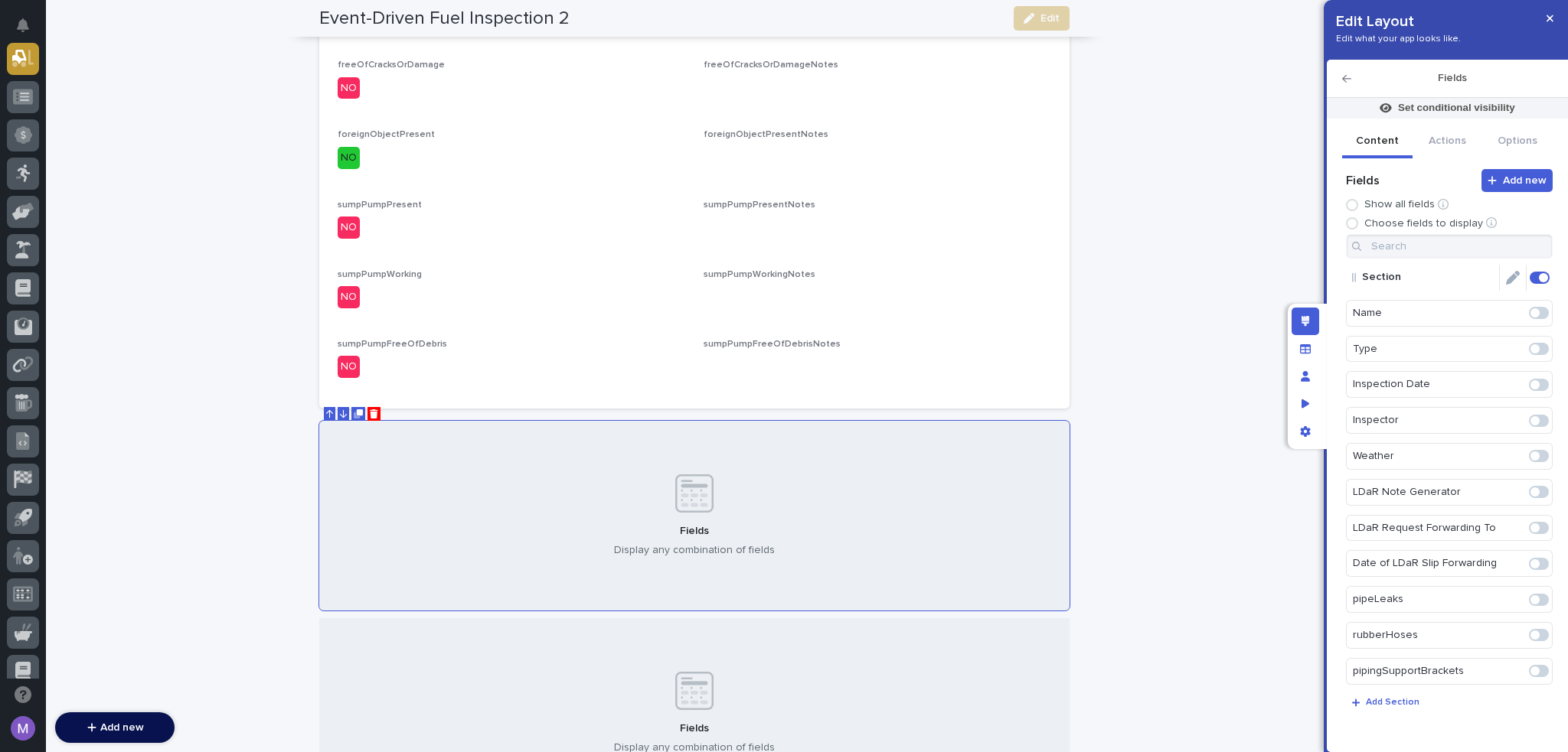
click at [1510, 280] on icon "Edit" at bounding box center [1513, 278] width 13 height 13
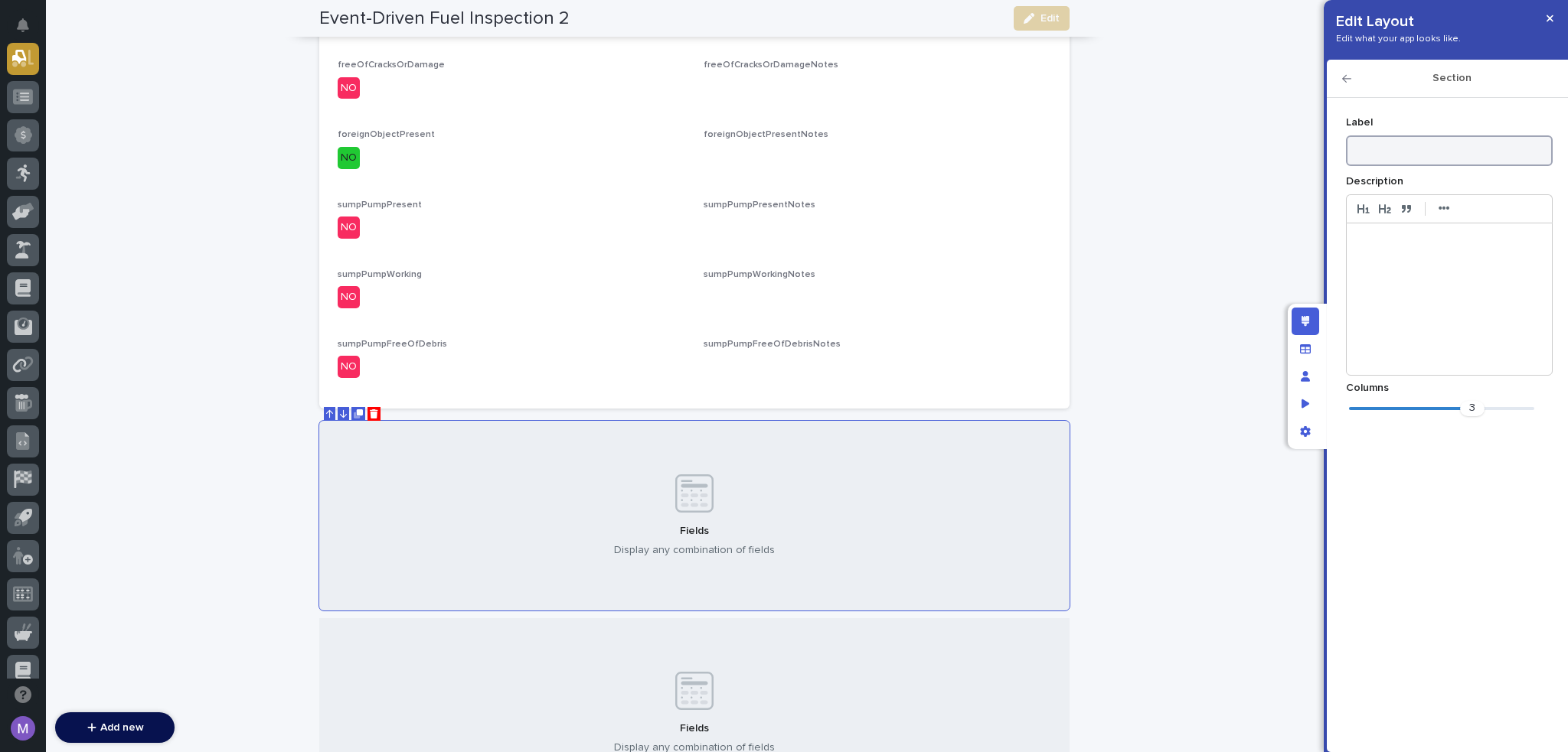
click at [1482, 156] on input at bounding box center [1450, 151] width 207 height 30
type input "Security"
click at [1424, 405] on div "3" at bounding box center [1442, 409] width 185 height 15
click at [1346, 74] on icon "button" at bounding box center [1347, 78] width 9 height 11
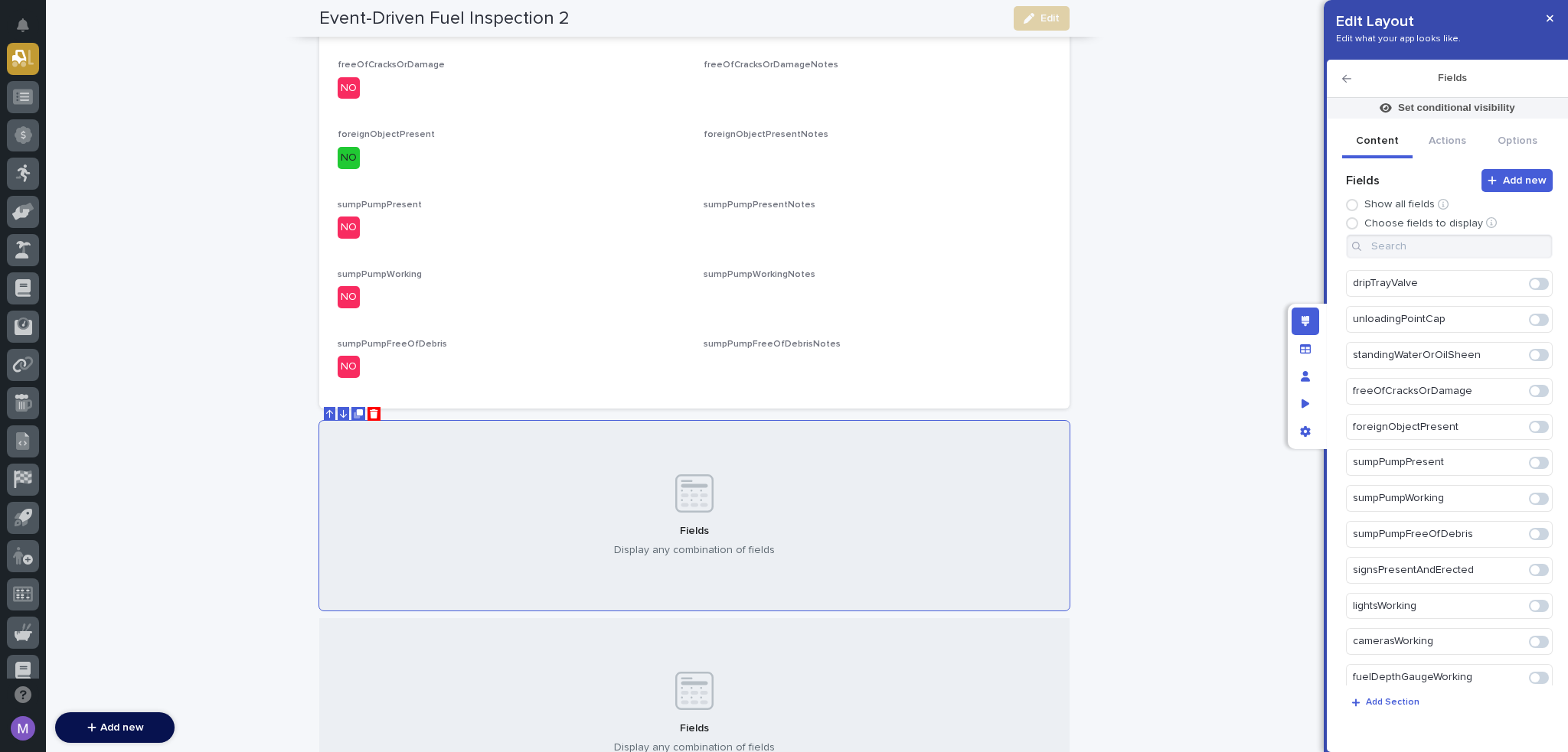
scroll to position [536, 0]
click at [1531, 489] on span at bounding box center [1535, 493] width 9 height 9
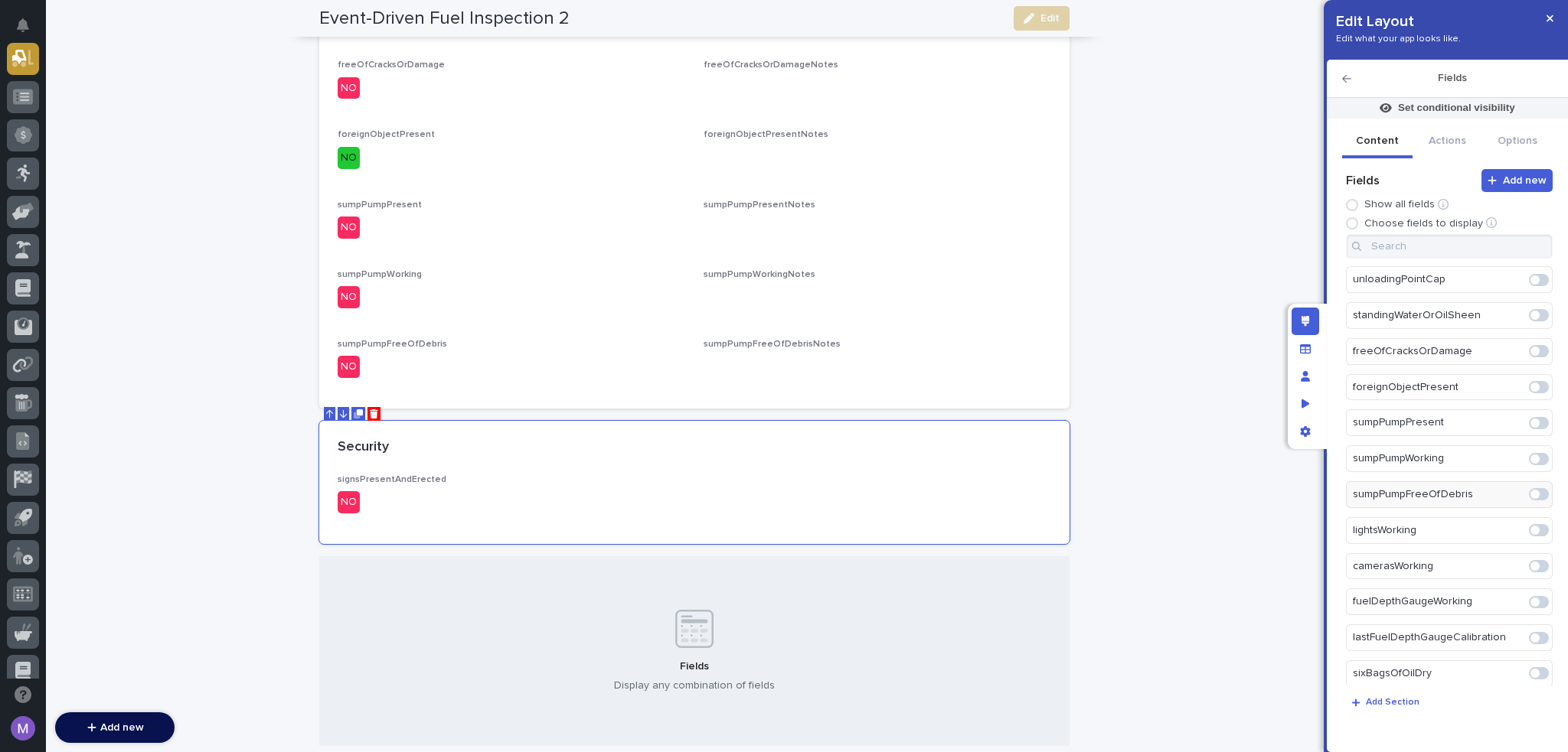
scroll to position [1031, 0]
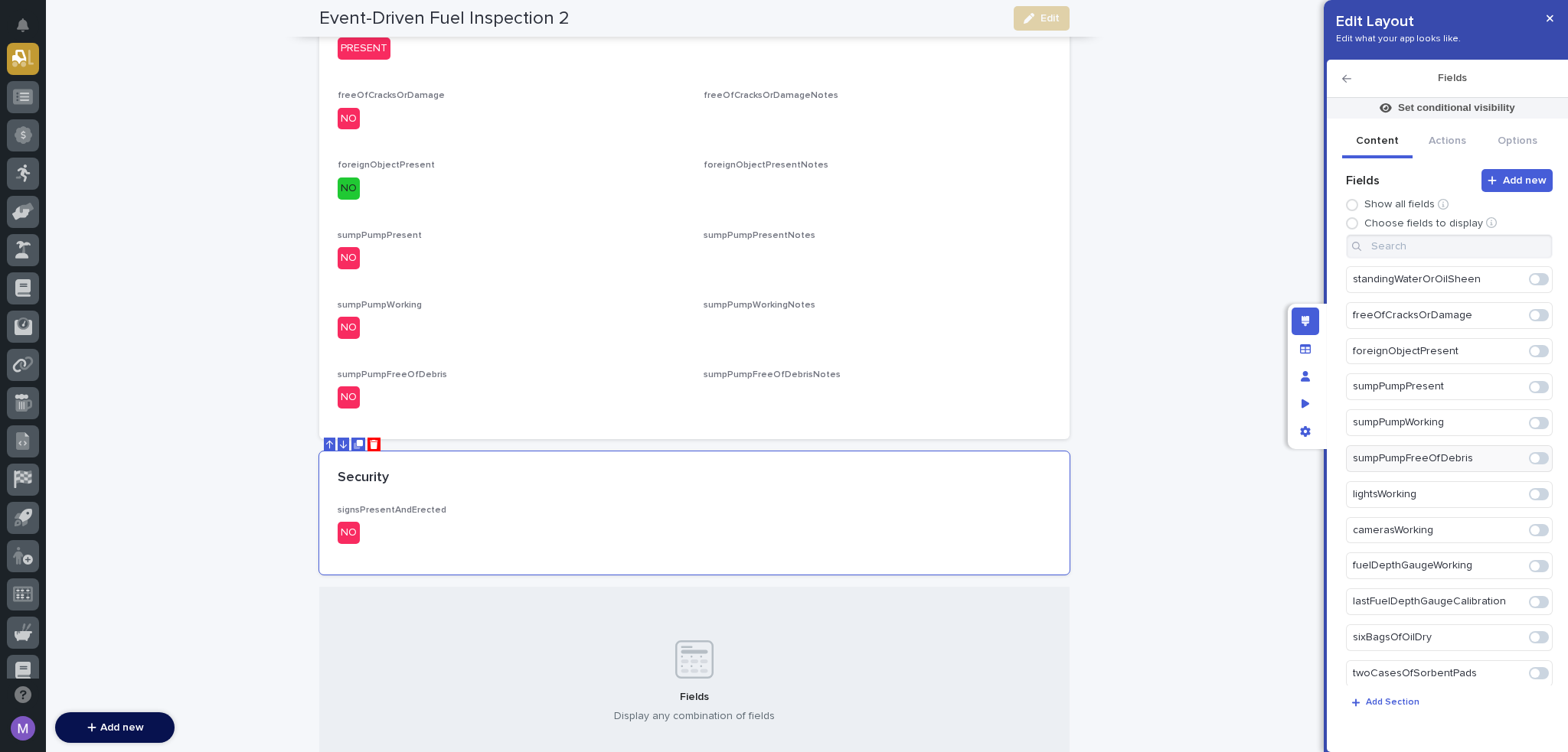
click at [1531, 490] on span at bounding box center [1535, 494] width 9 height 9
click at [1531, 491] on span at bounding box center [1535, 494] width 9 height 9
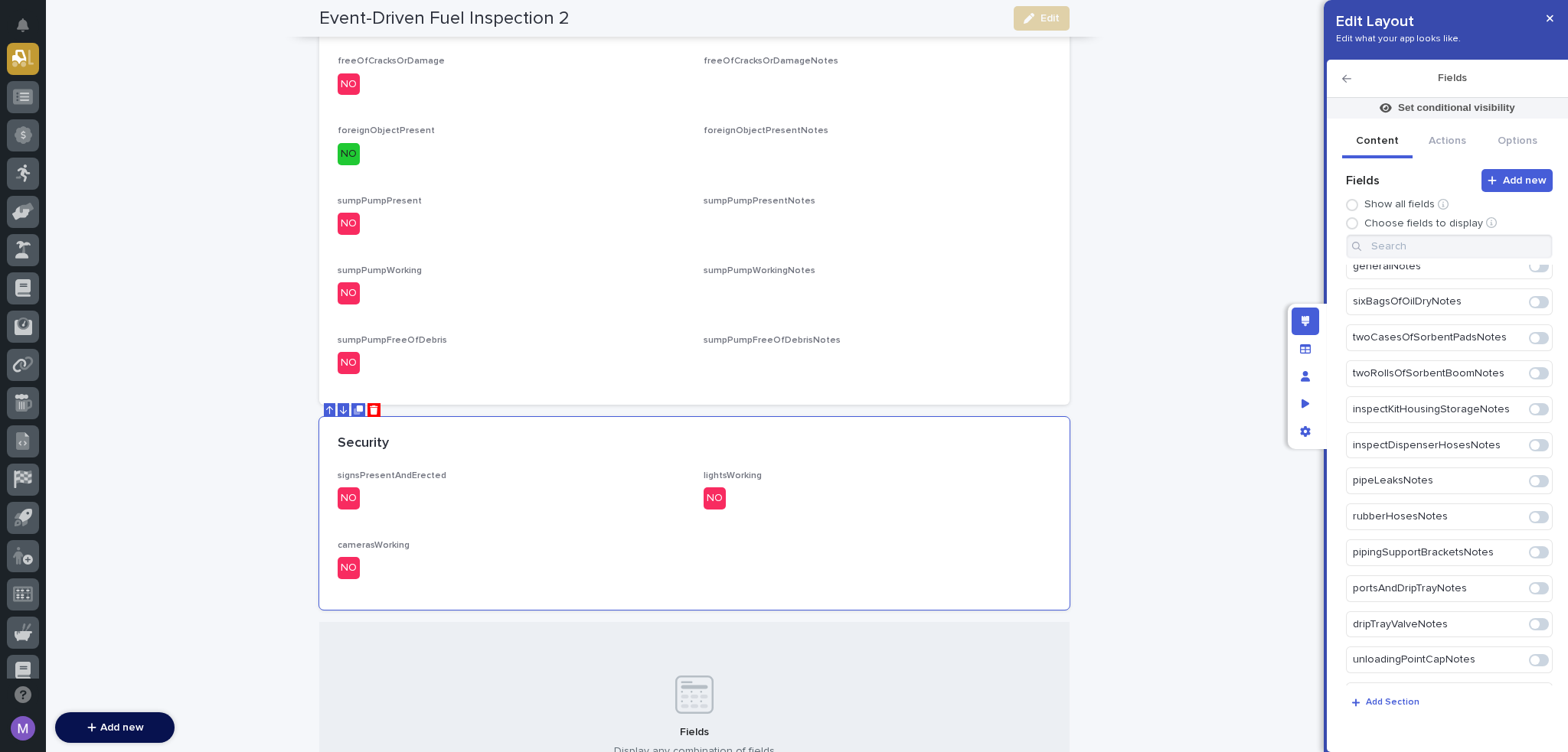
scroll to position [1563, 0]
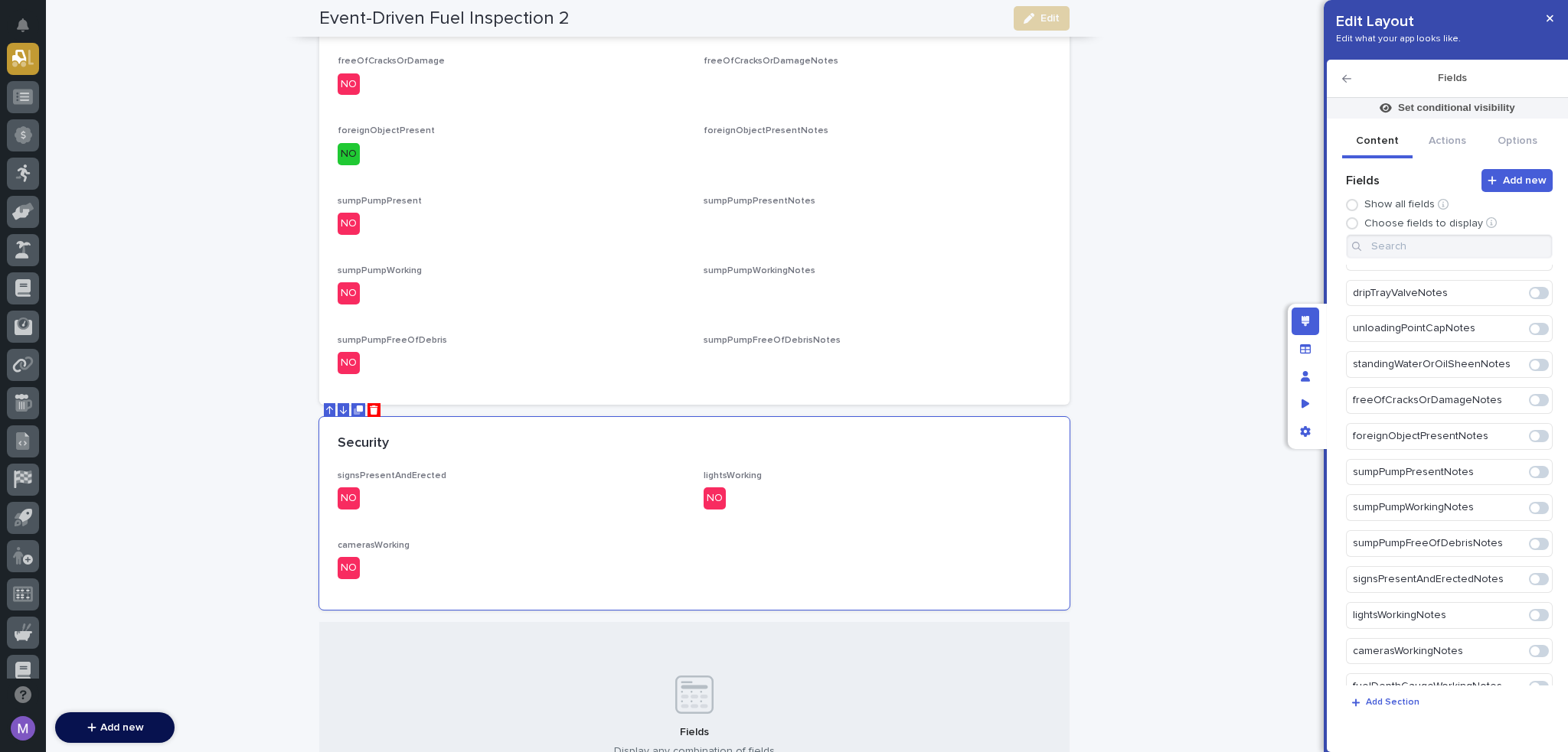
click at [1531, 611] on span at bounding box center [1535, 615] width 9 height 9
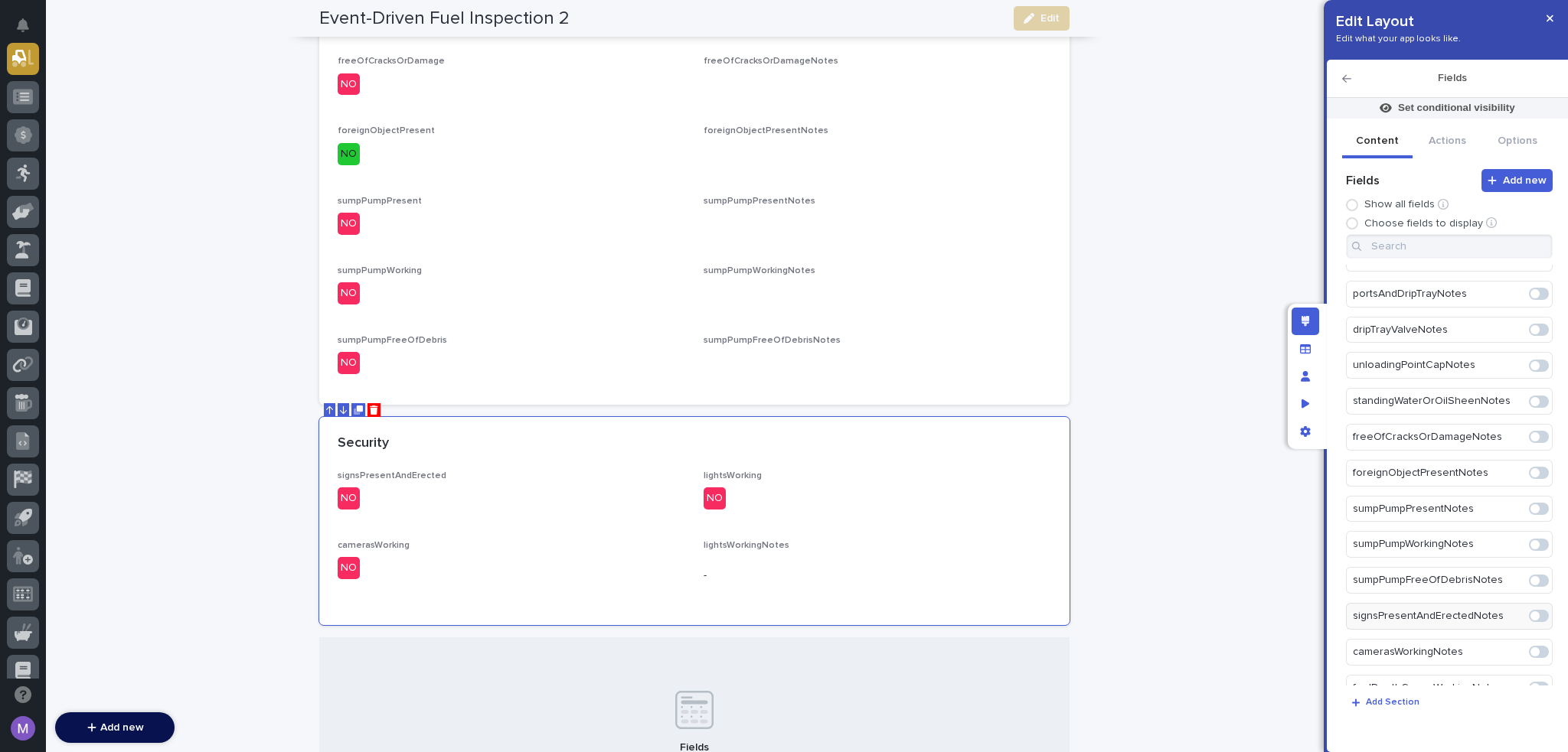
scroll to position [1073, 0]
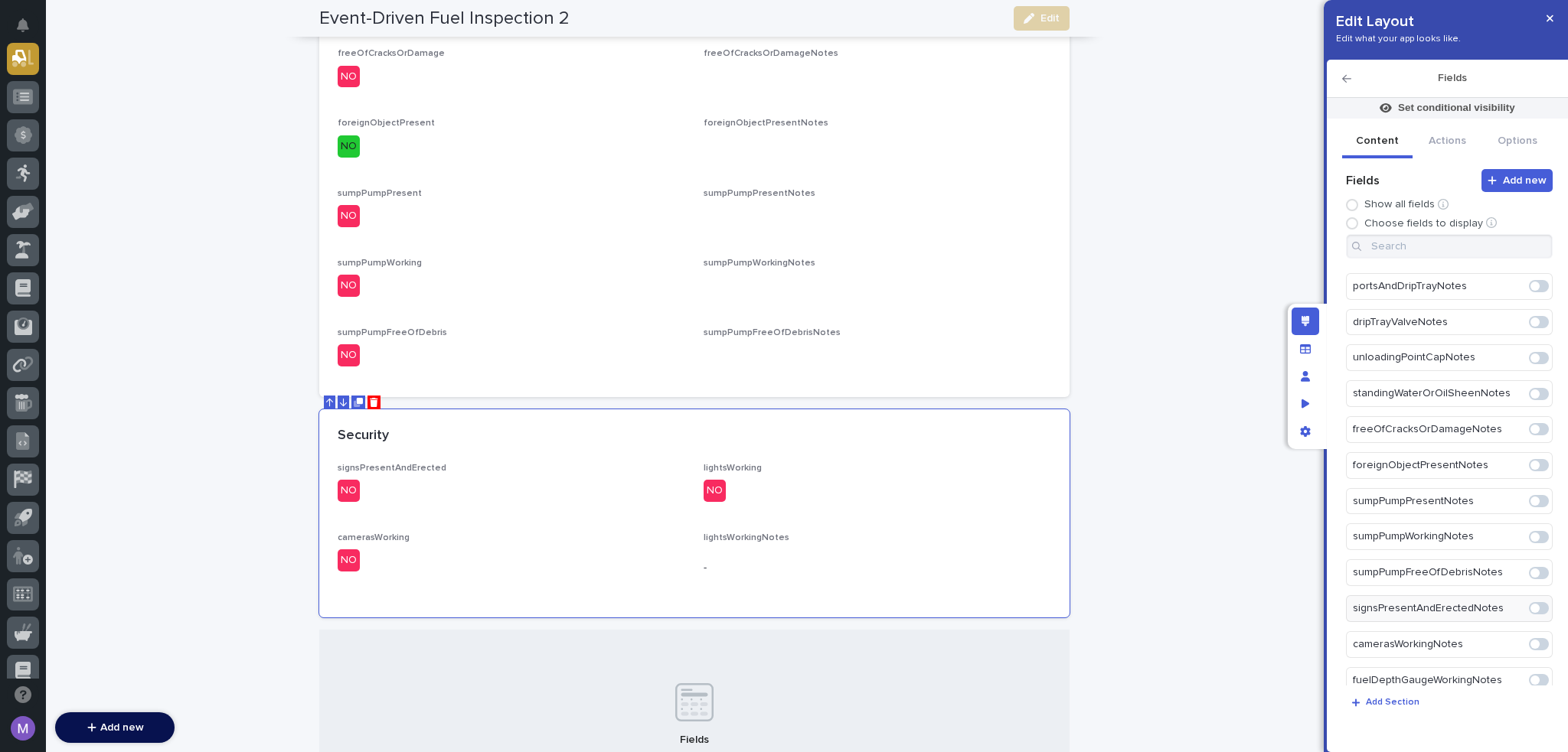
click at [1534, 638] on span at bounding box center [1539, 644] width 20 height 13
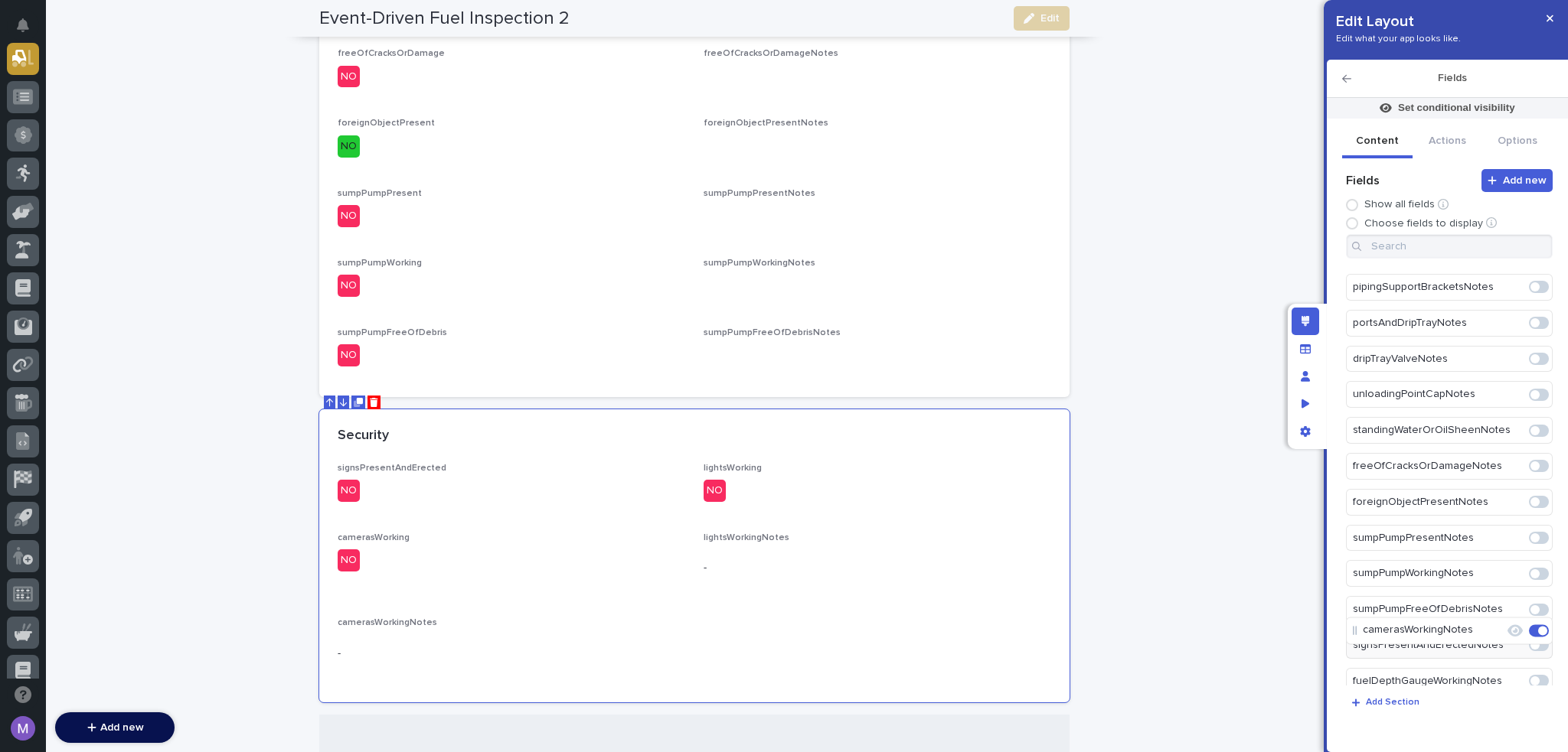
scroll to position [1116, 0]
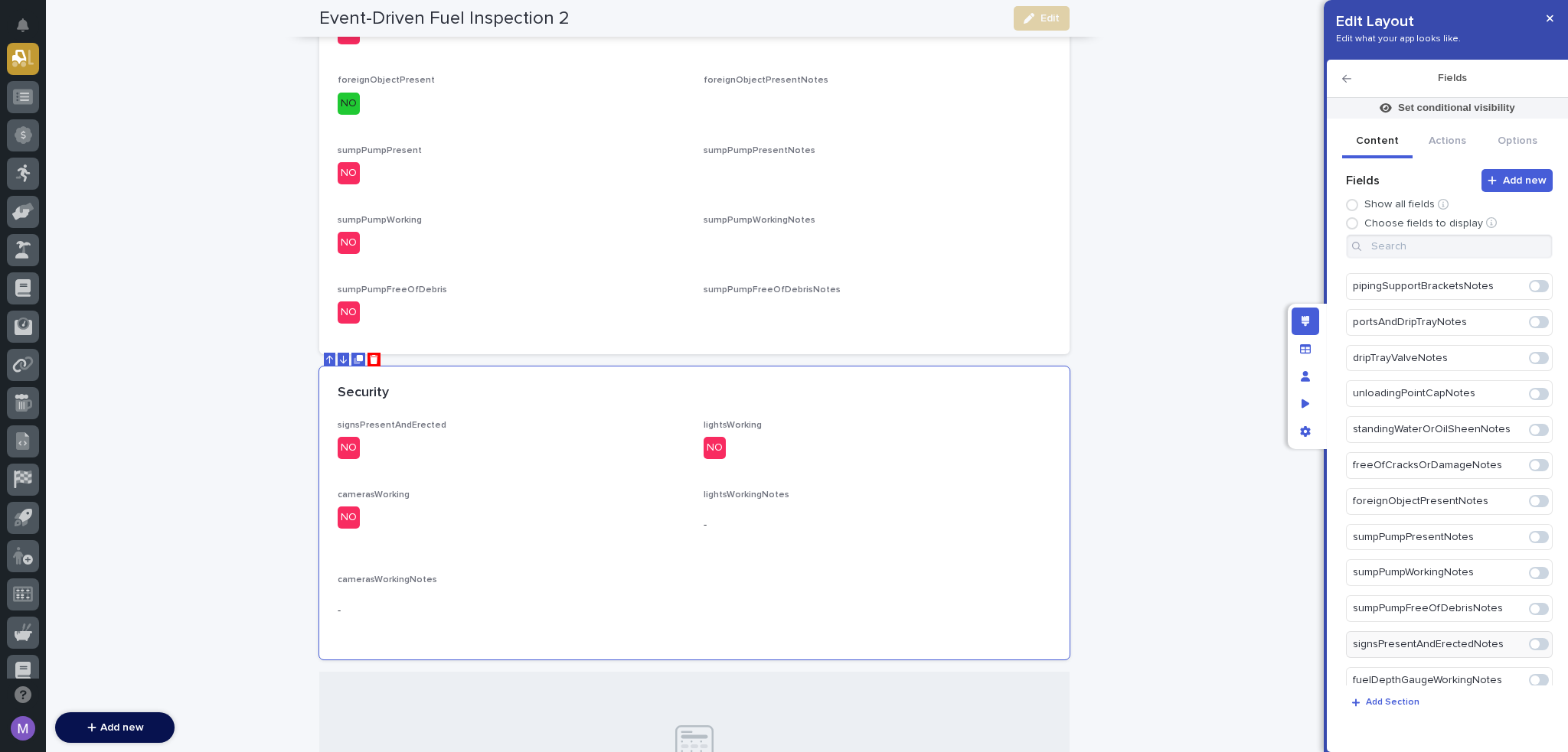
click at [1532, 675] on span at bounding box center [1539, 681] width 20 height 13
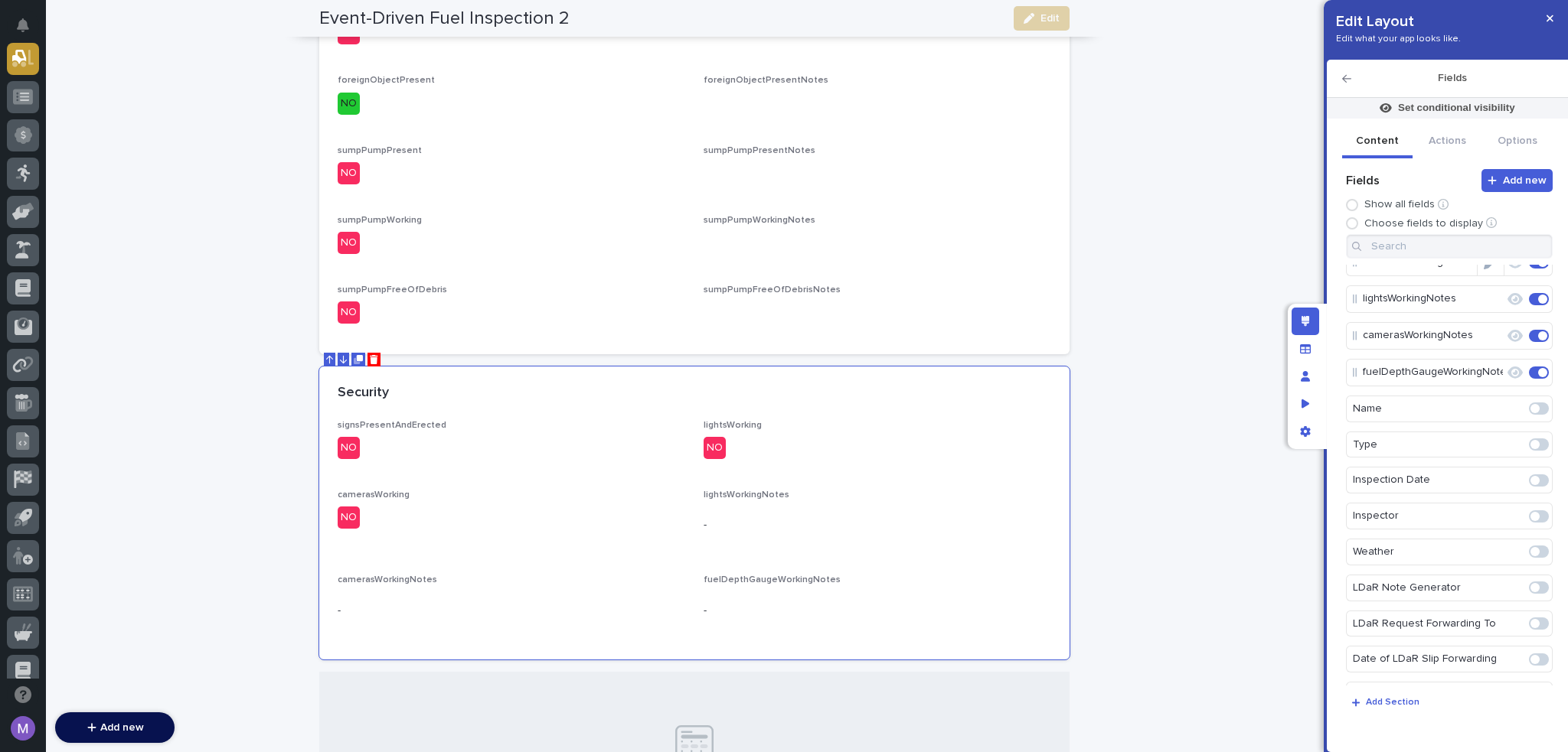
scroll to position [0, 0]
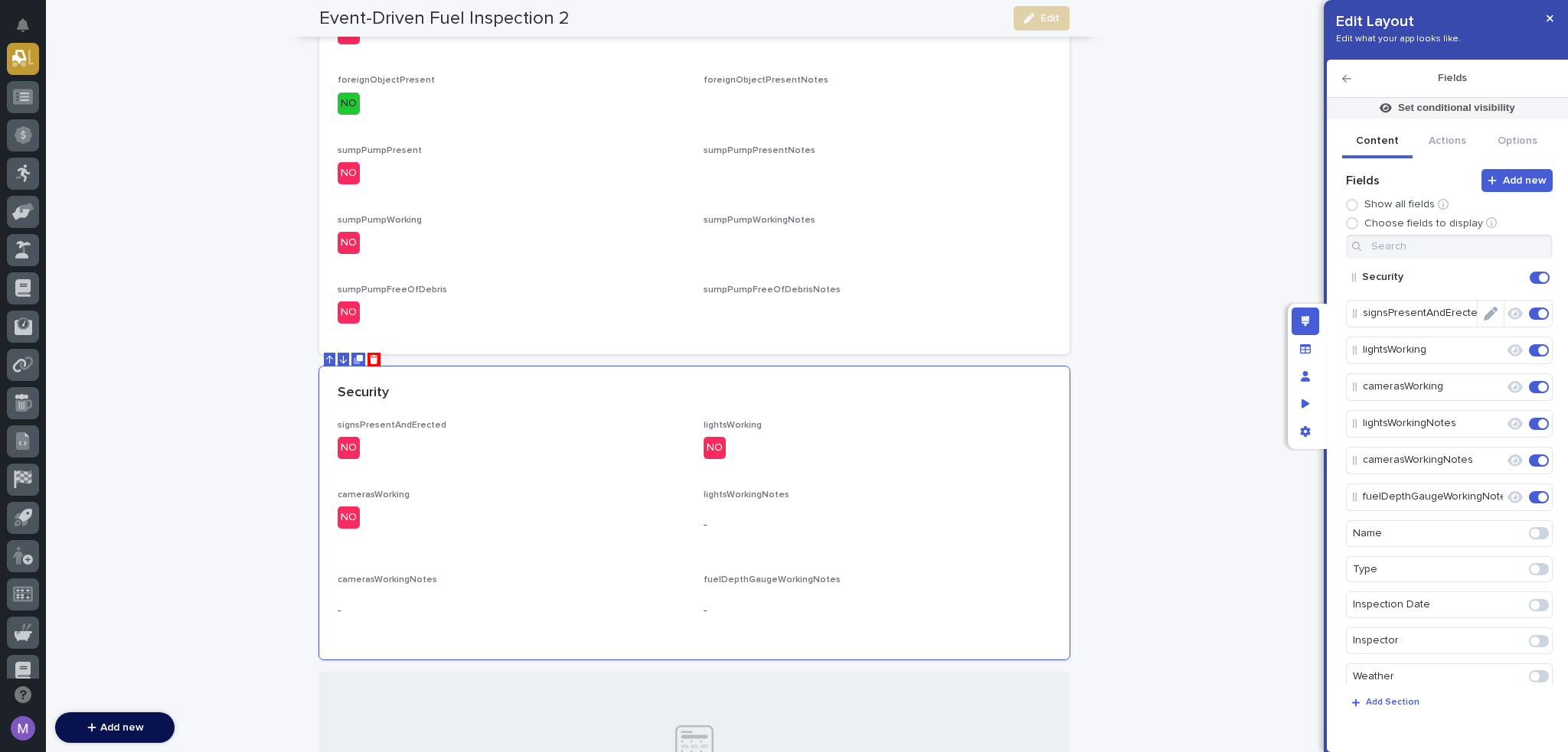
click at [1490, 315] on icon "Edit" at bounding box center [1491, 314] width 13 height 13
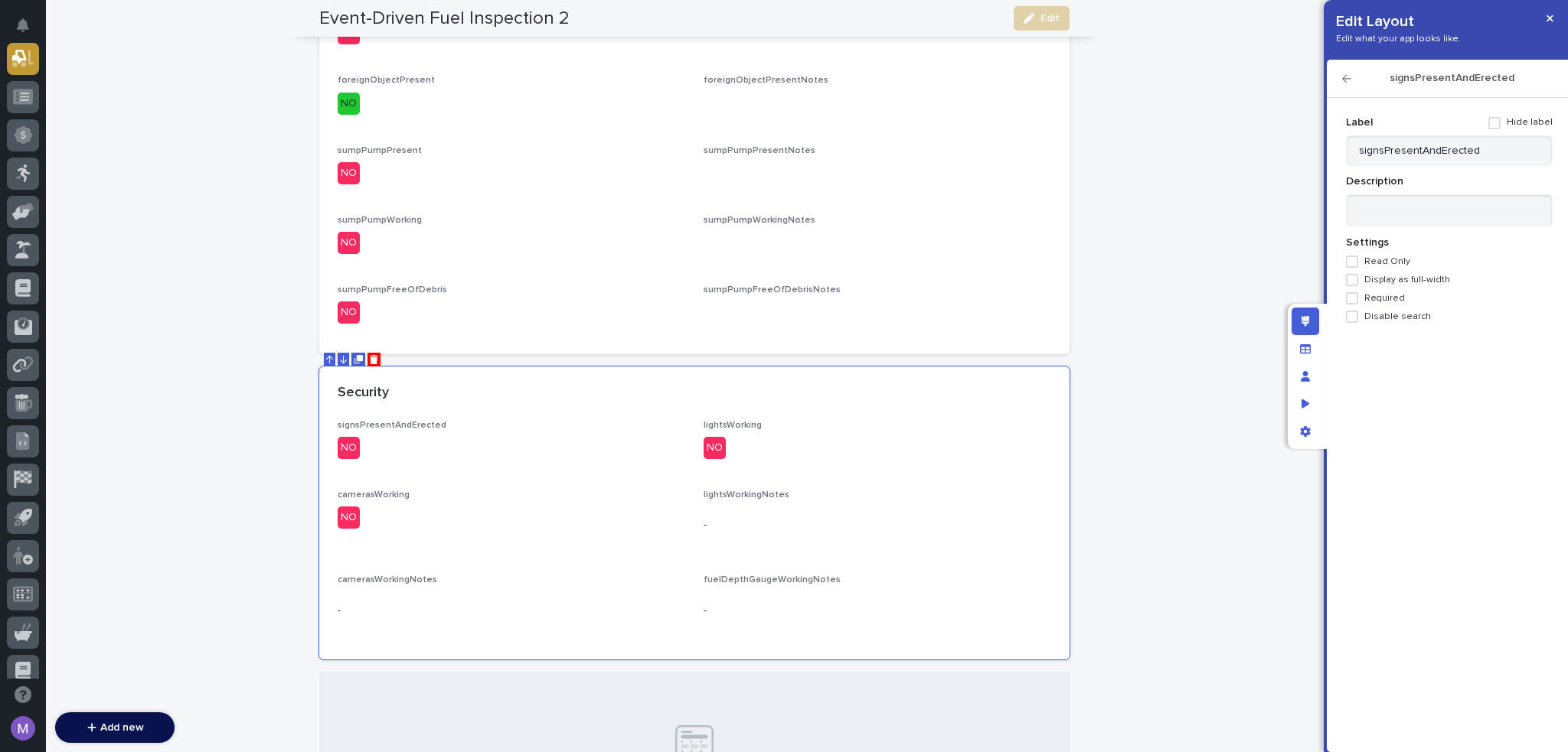
click at [1385, 301] on span "Required" at bounding box center [1385, 298] width 40 height 11
click at [1346, 83] on icon "button" at bounding box center [1347, 78] width 9 height 11
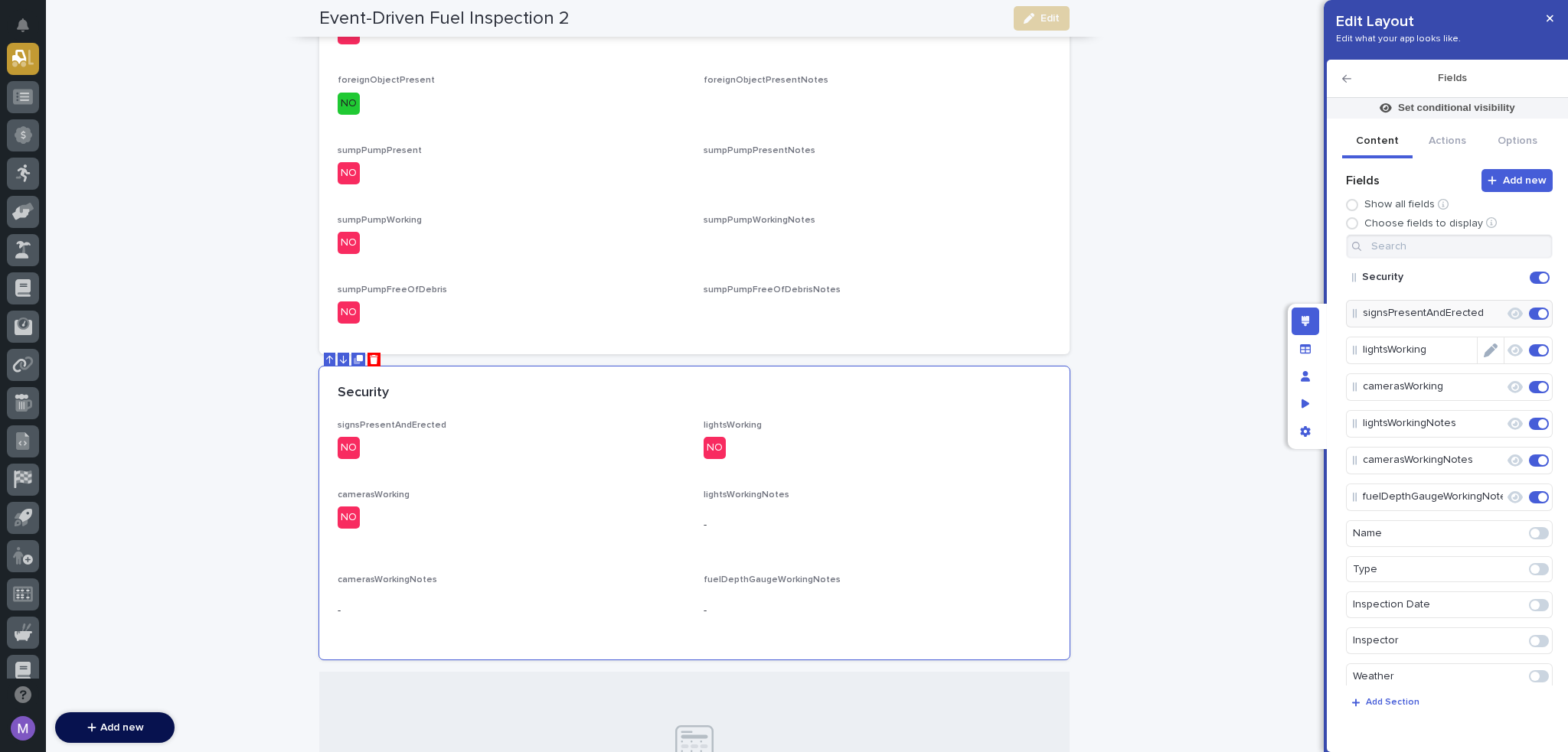
click at [1484, 347] on icon "Edit" at bounding box center [1491, 351] width 13 height 13
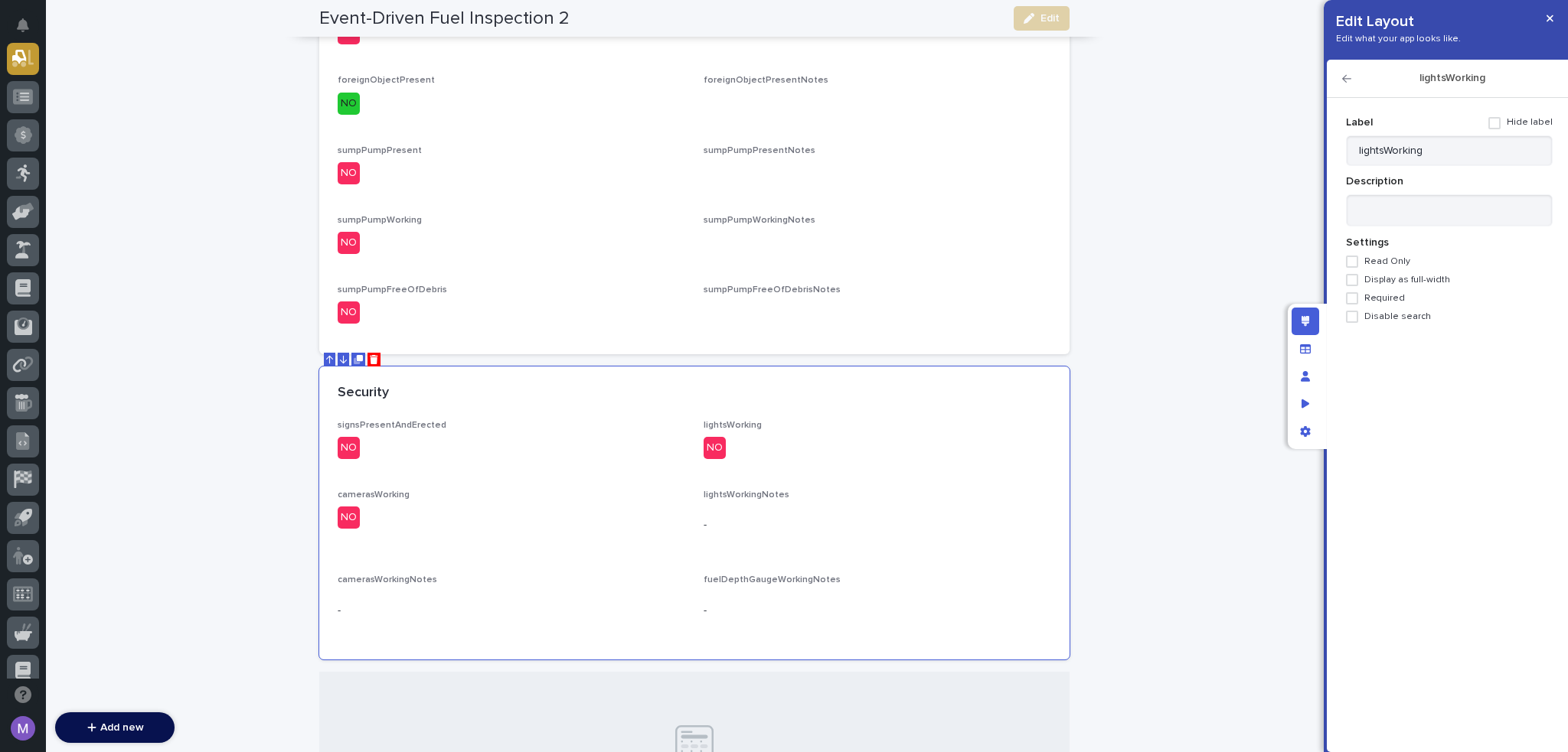
drag, startPoint x: 1411, startPoint y: 294, endPoint x: 1388, endPoint y: 294, distance: 23.0
click at [1403, 295] on label "Required" at bounding box center [1450, 299] width 207 height 13
click at [1345, 76] on icon "button" at bounding box center [1347, 78] width 9 height 8
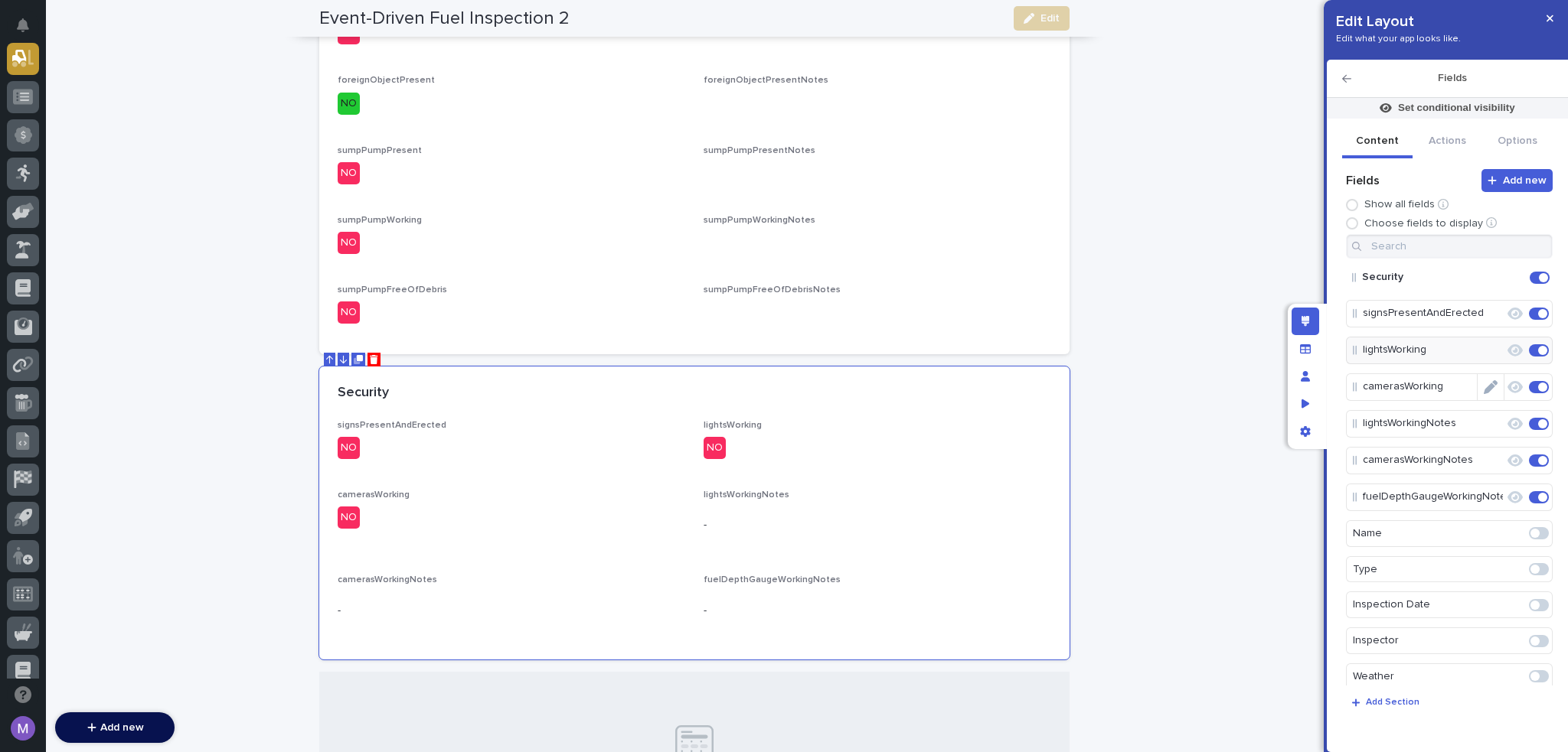
click at [1484, 387] on icon "Edit" at bounding box center [1491, 387] width 13 height 13
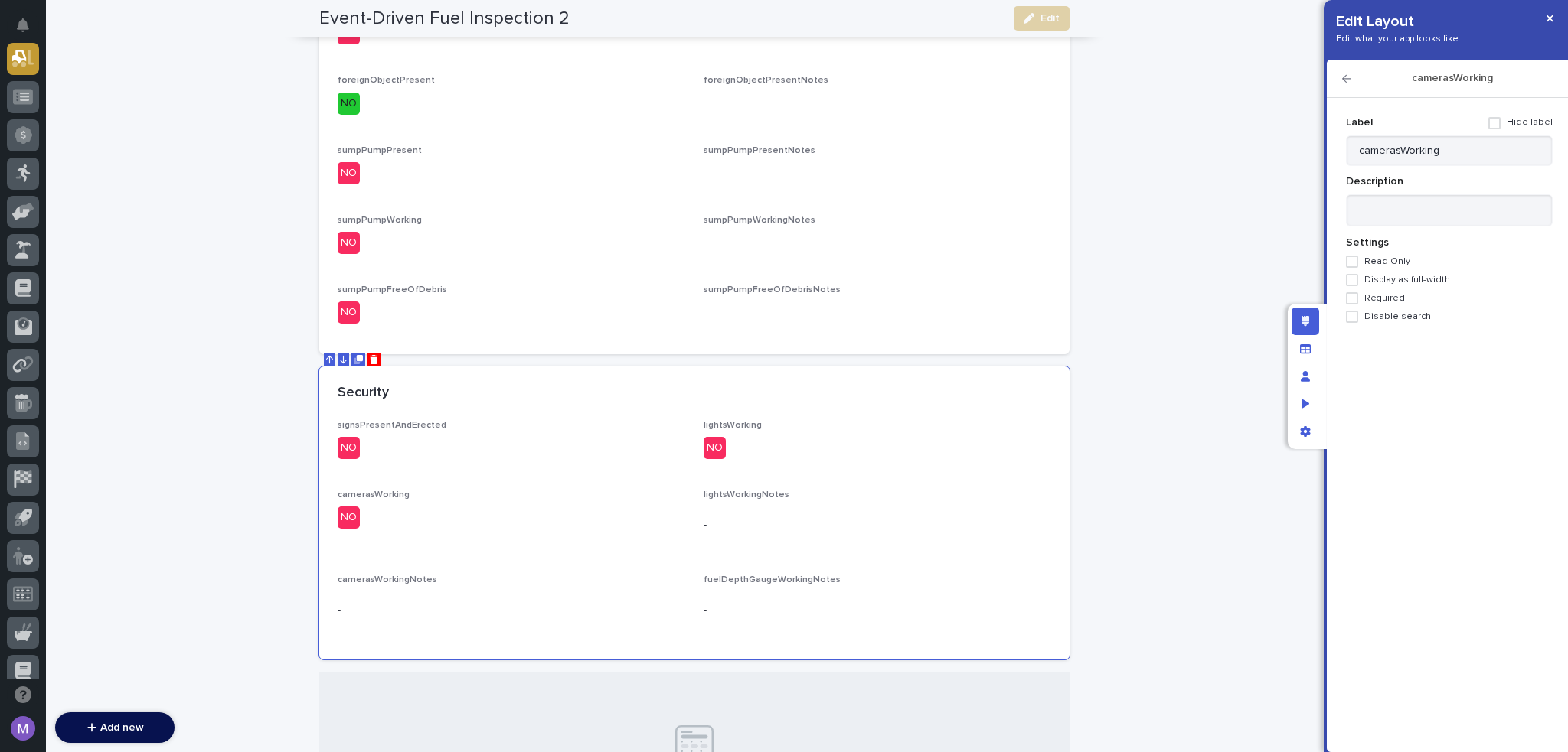
click at [1392, 298] on span "Required" at bounding box center [1385, 298] width 40 height 11
click at [1347, 79] on icon "button" at bounding box center [1347, 78] width 9 height 8
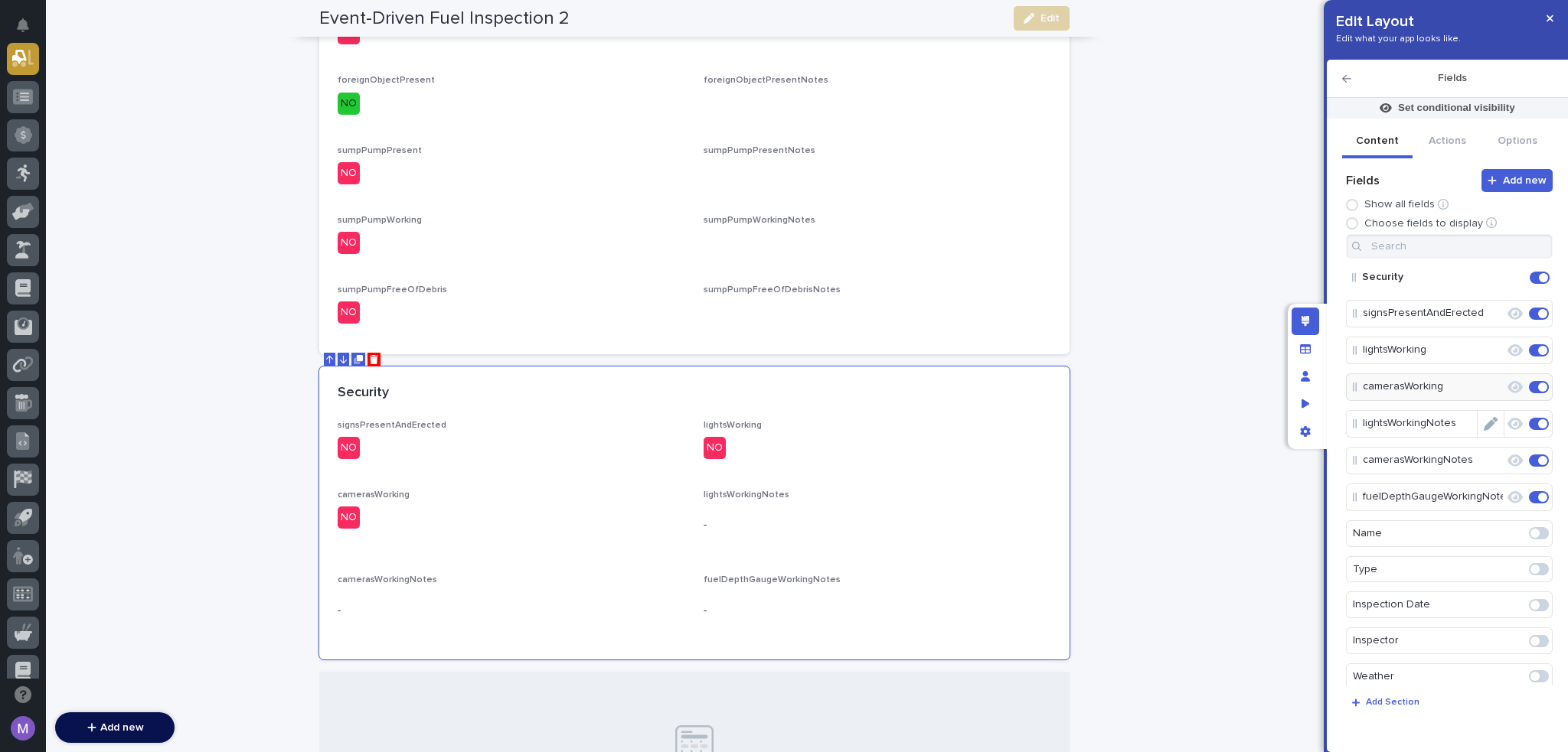
click at [1484, 421] on icon "Edit" at bounding box center [1491, 424] width 13 height 13
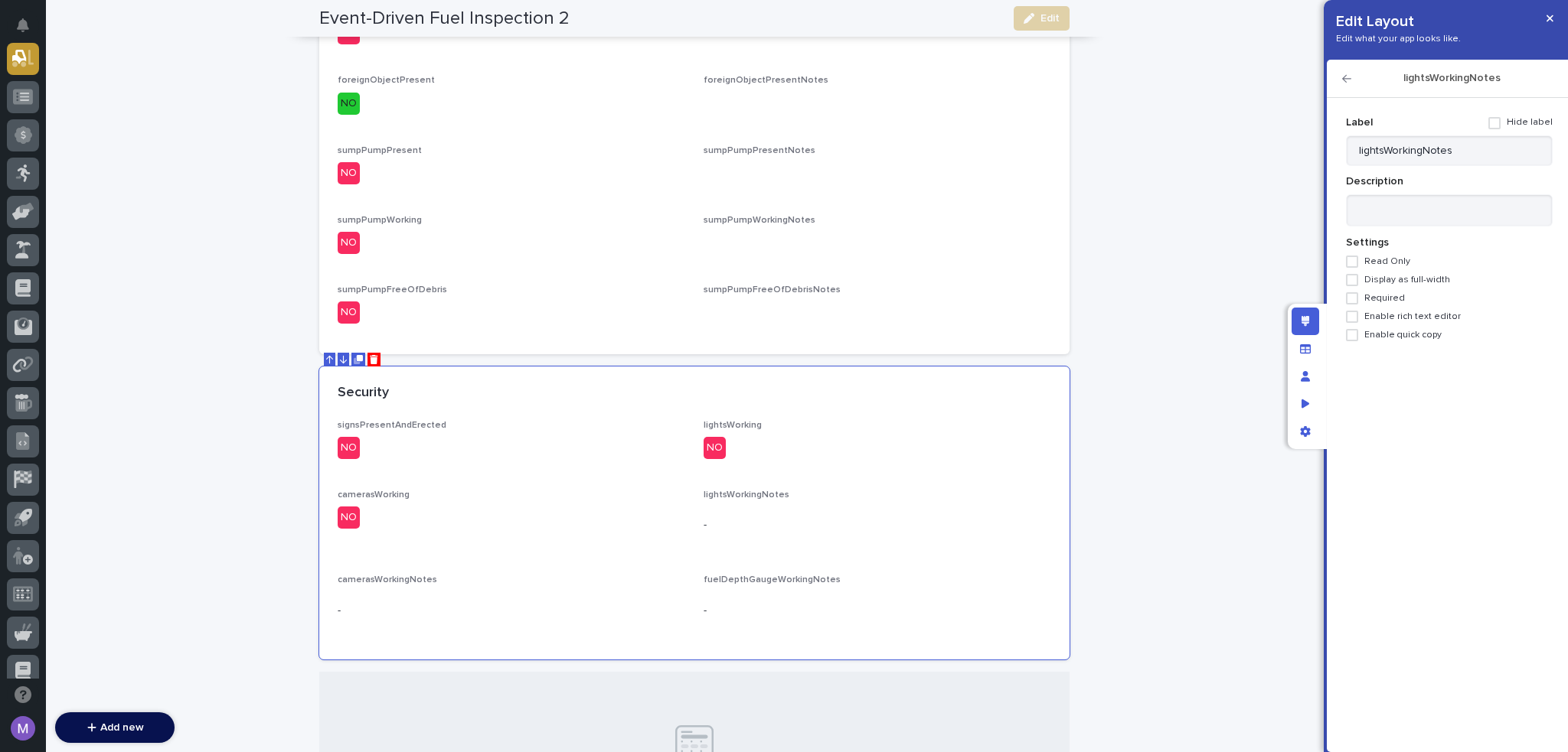
click at [1396, 318] on span "Enable rich text editor" at bounding box center [1412, 316] width 97 height 11
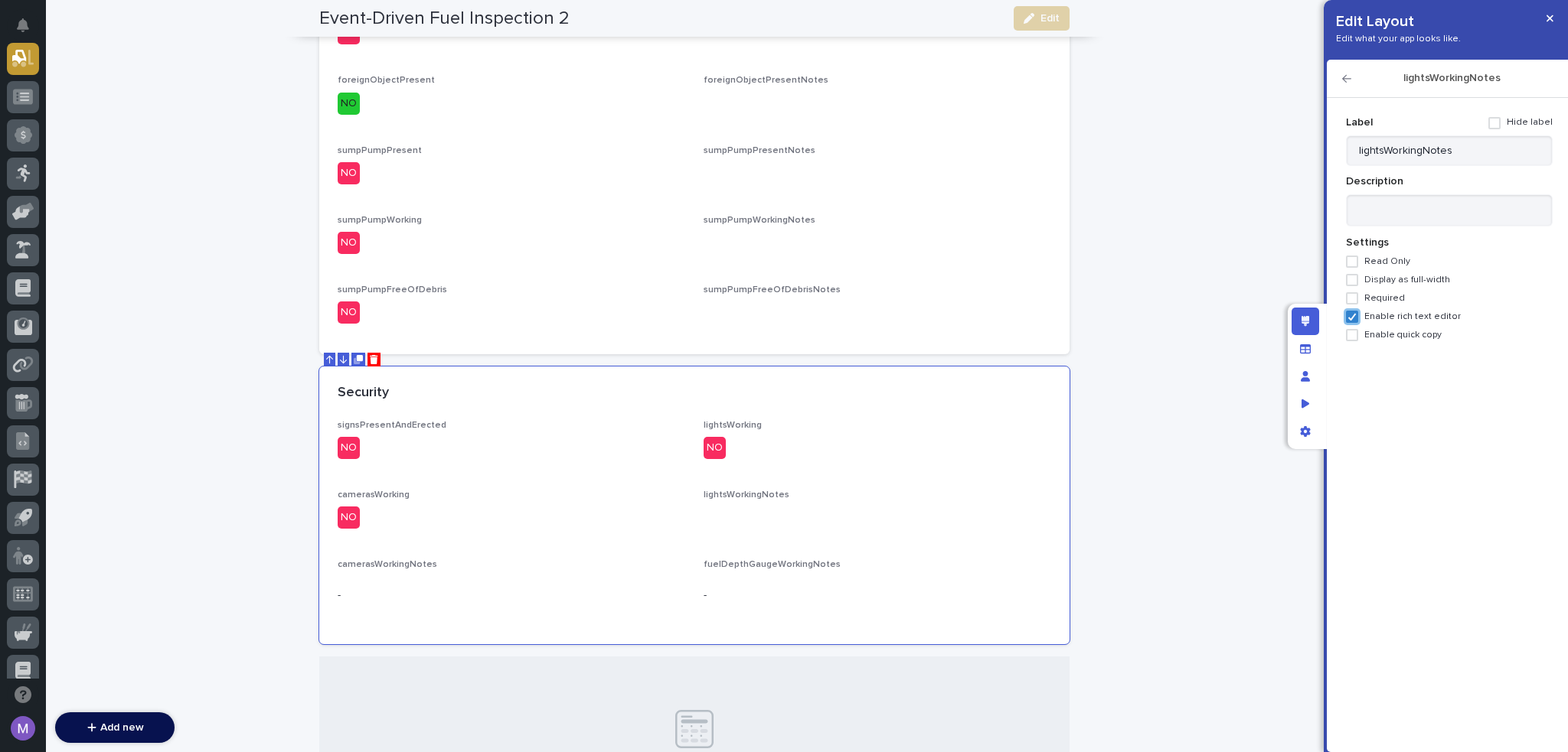
scroll to position [1109, 0]
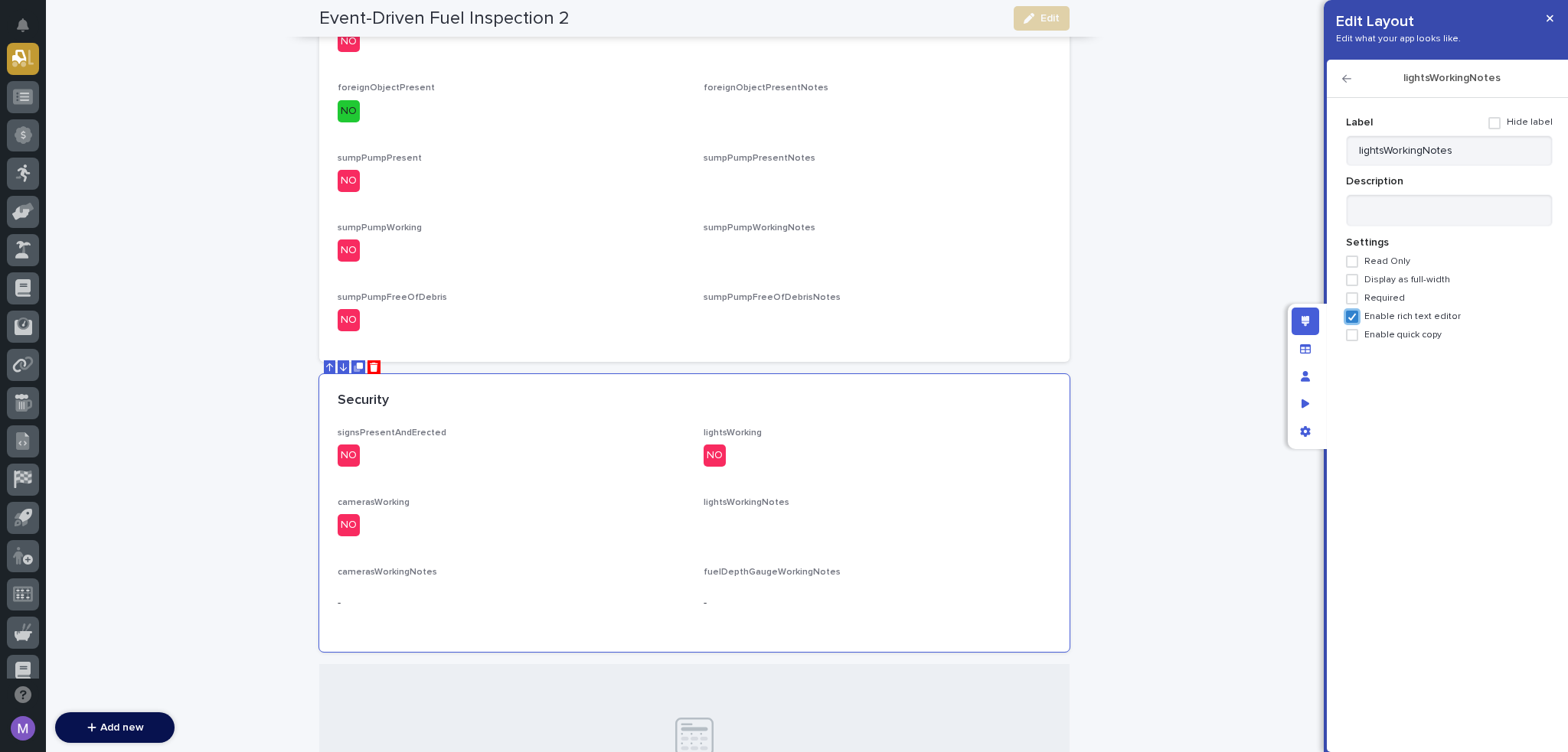
click at [1343, 73] on icon "button" at bounding box center [1347, 78] width 9 height 11
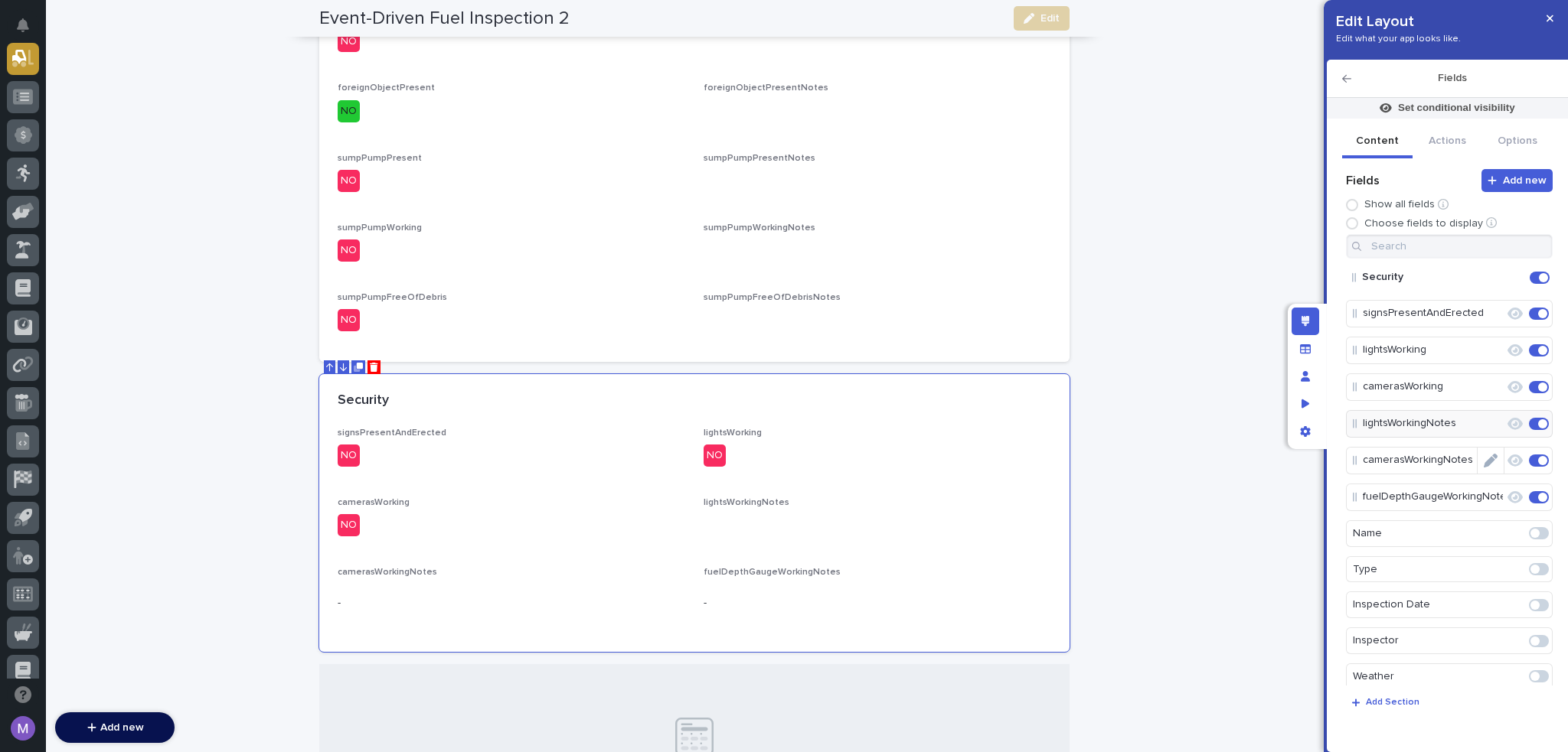
click at [1489, 461] on icon "Edit" at bounding box center [1491, 461] width 13 height 13
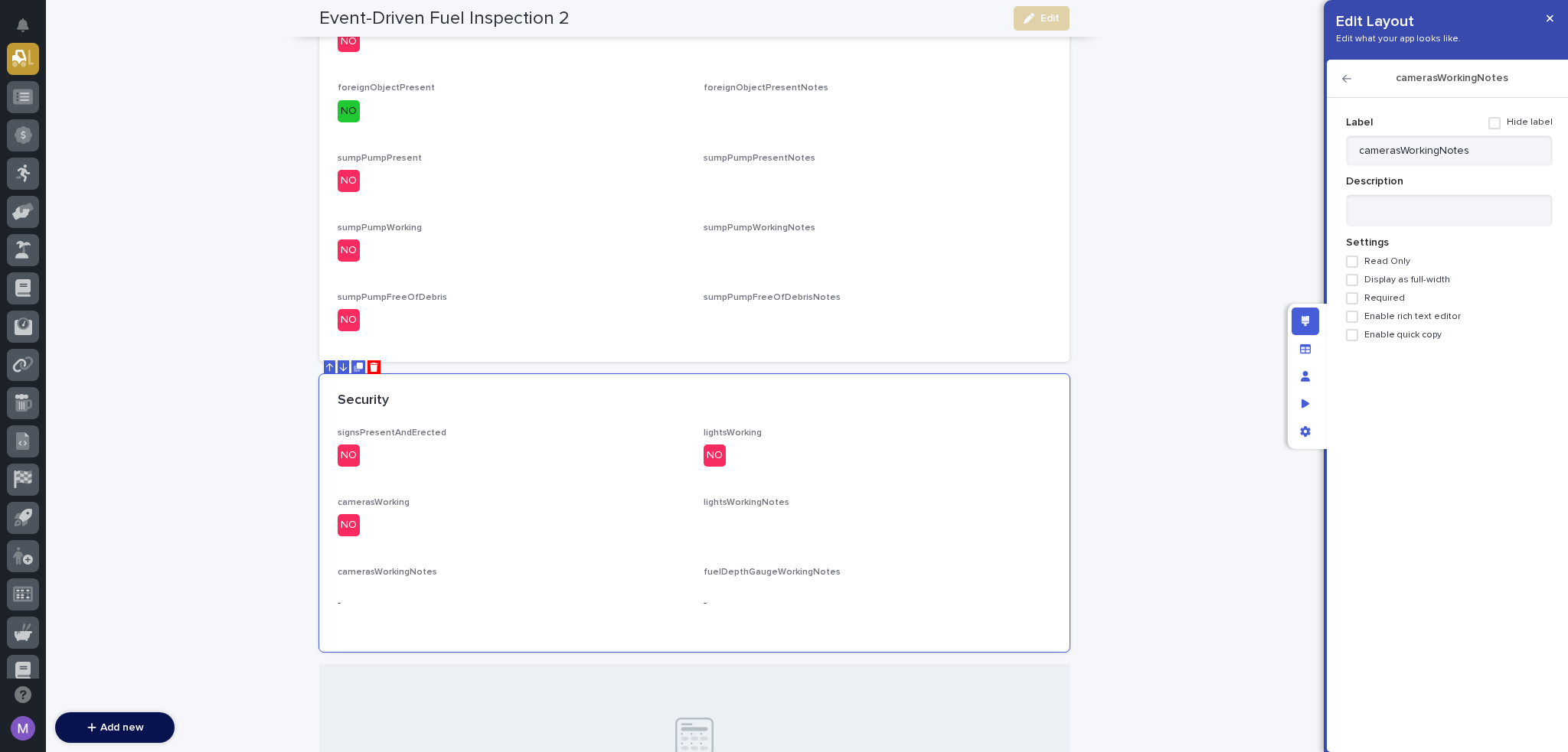
click at [1424, 320] on span "Enable rich text editor" at bounding box center [1412, 316] width 97 height 11
click at [1345, 84] on div "camerasWorkingNotes" at bounding box center [1448, 78] width 242 height 38
click at [1345, 79] on icon "button" at bounding box center [1347, 78] width 9 height 11
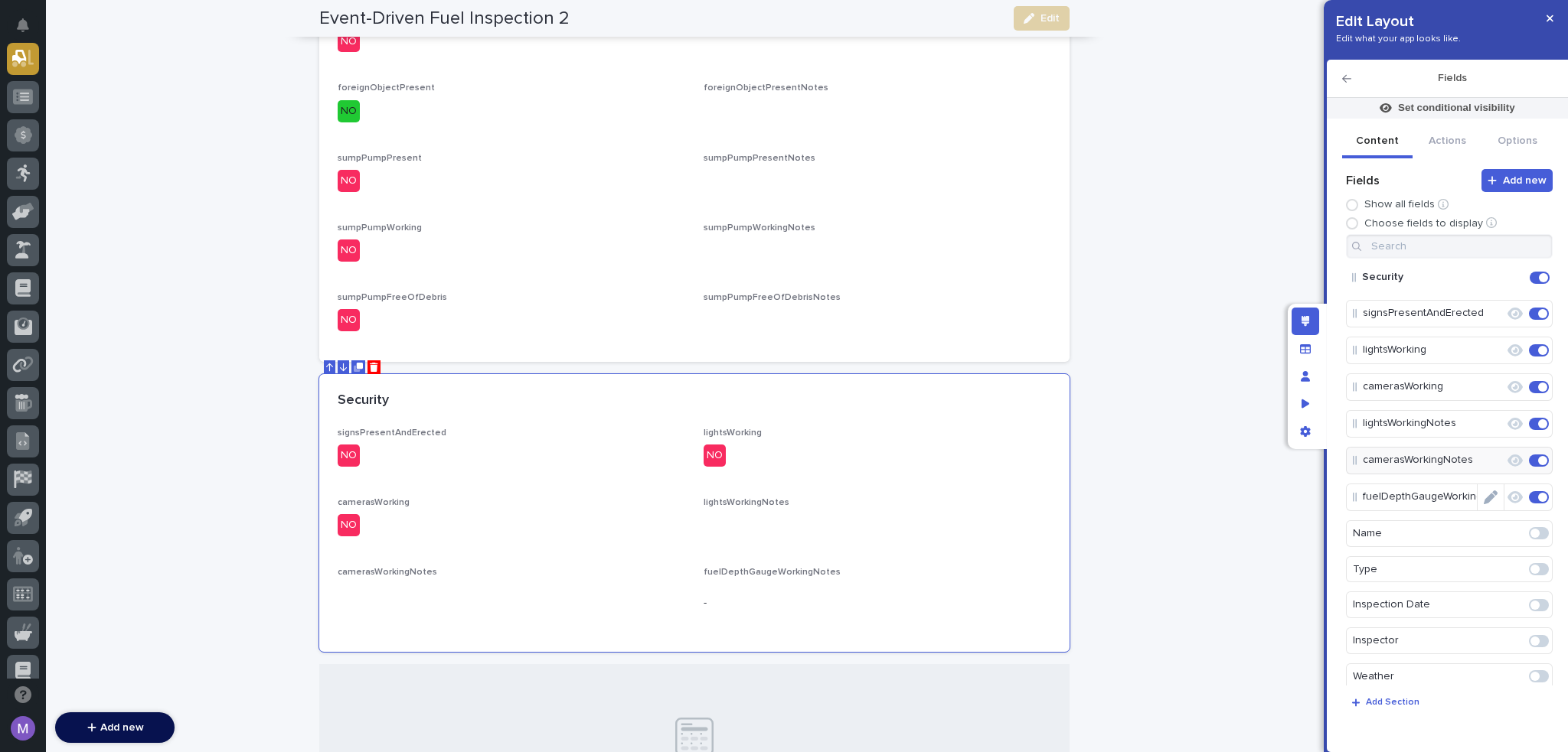
click at [1484, 492] on icon "Edit" at bounding box center [1491, 497] width 13 height 13
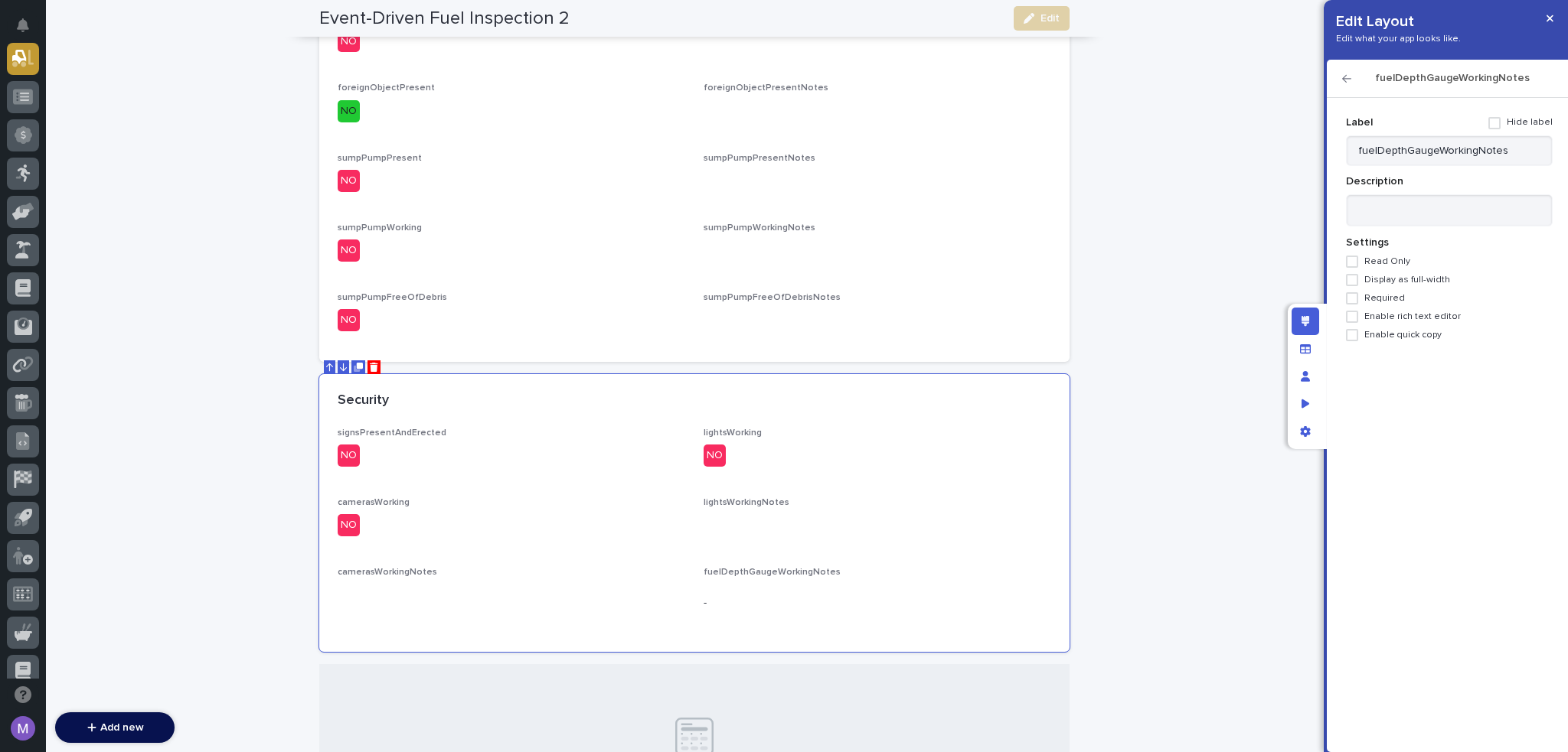
click at [1413, 315] on span "Enable rich text editor" at bounding box center [1412, 316] width 97 height 11
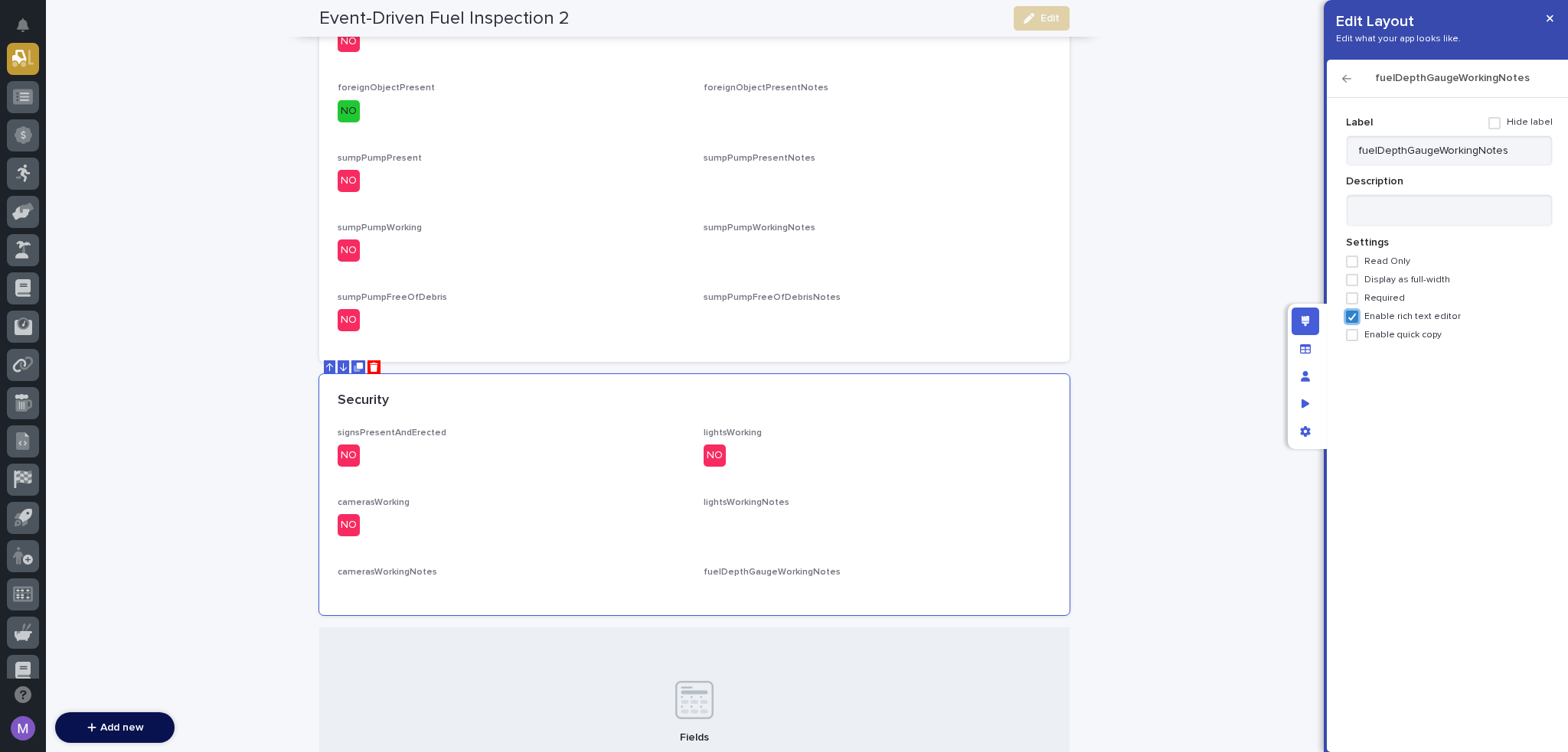
scroll to position [1090, 0]
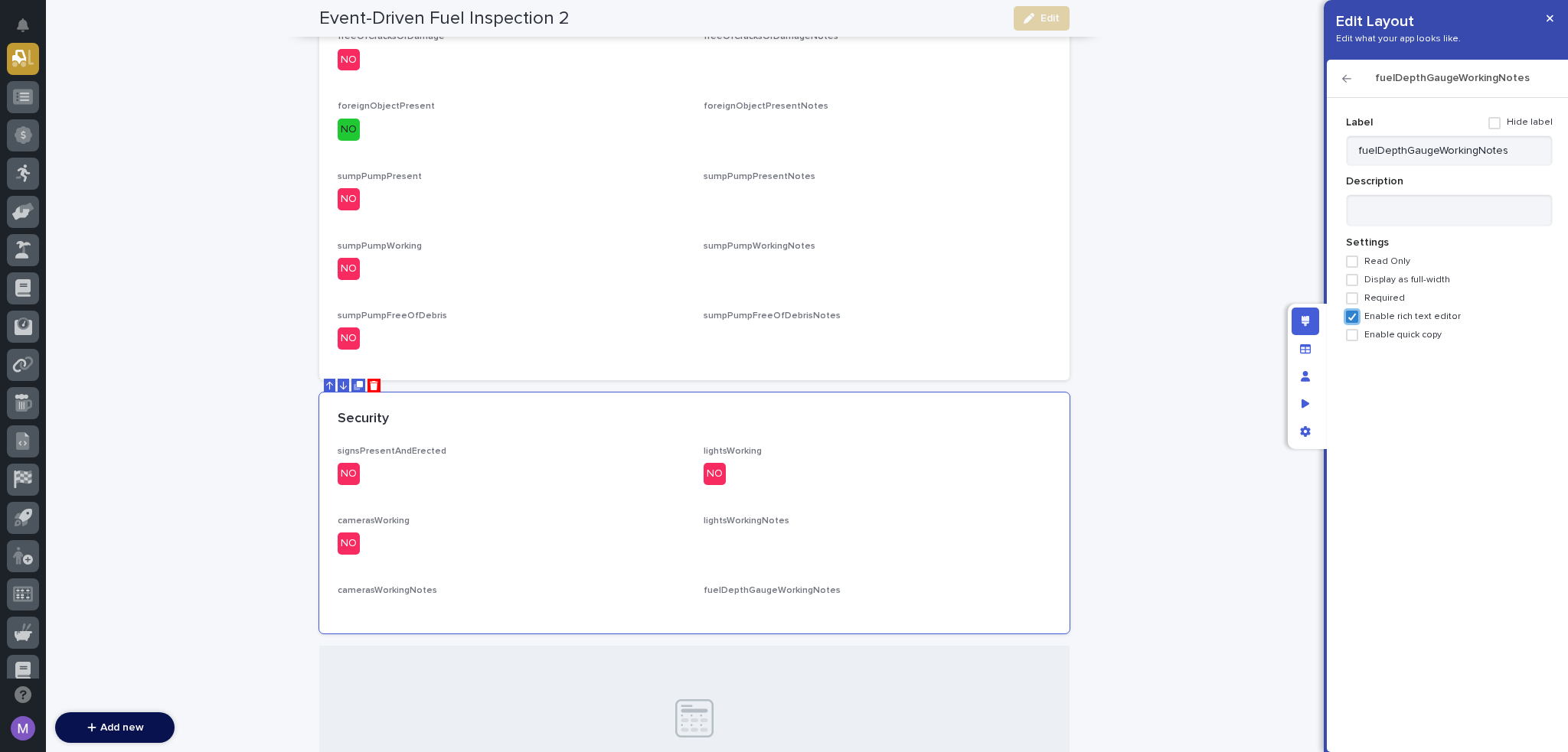
click at [1351, 80] on icon "button" at bounding box center [1347, 78] width 9 height 11
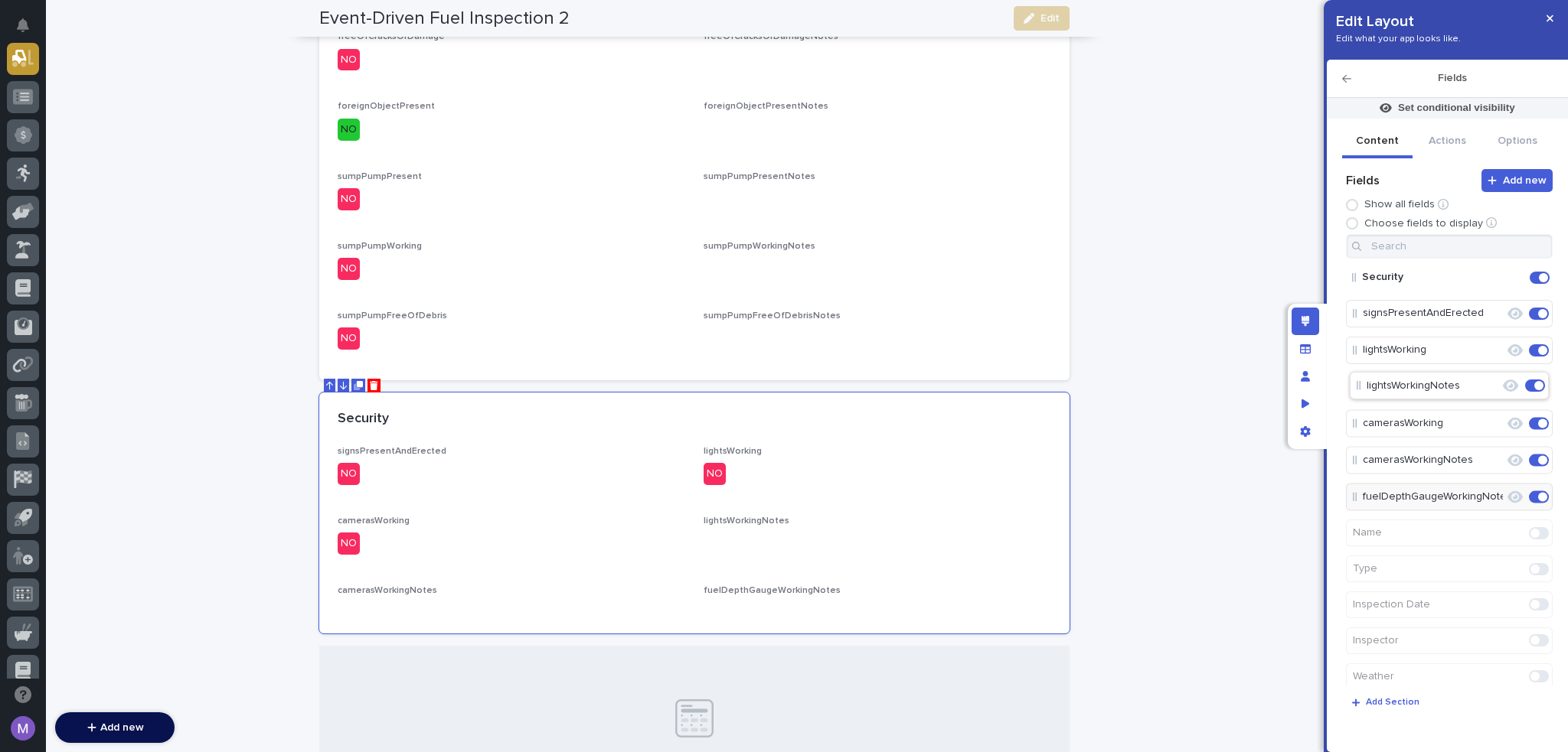
drag, startPoint x: 1441, startPoint y: 421, endPoint x: 1446, endPoint y: 373, distance: 48.3
click at [1435, 464] on p "camerasWorkingNotes" at bounding box center [1421, 460] width 114 height 25
click at [1539, 497] on span at bounding box center [1543, 497] width 9 height 9
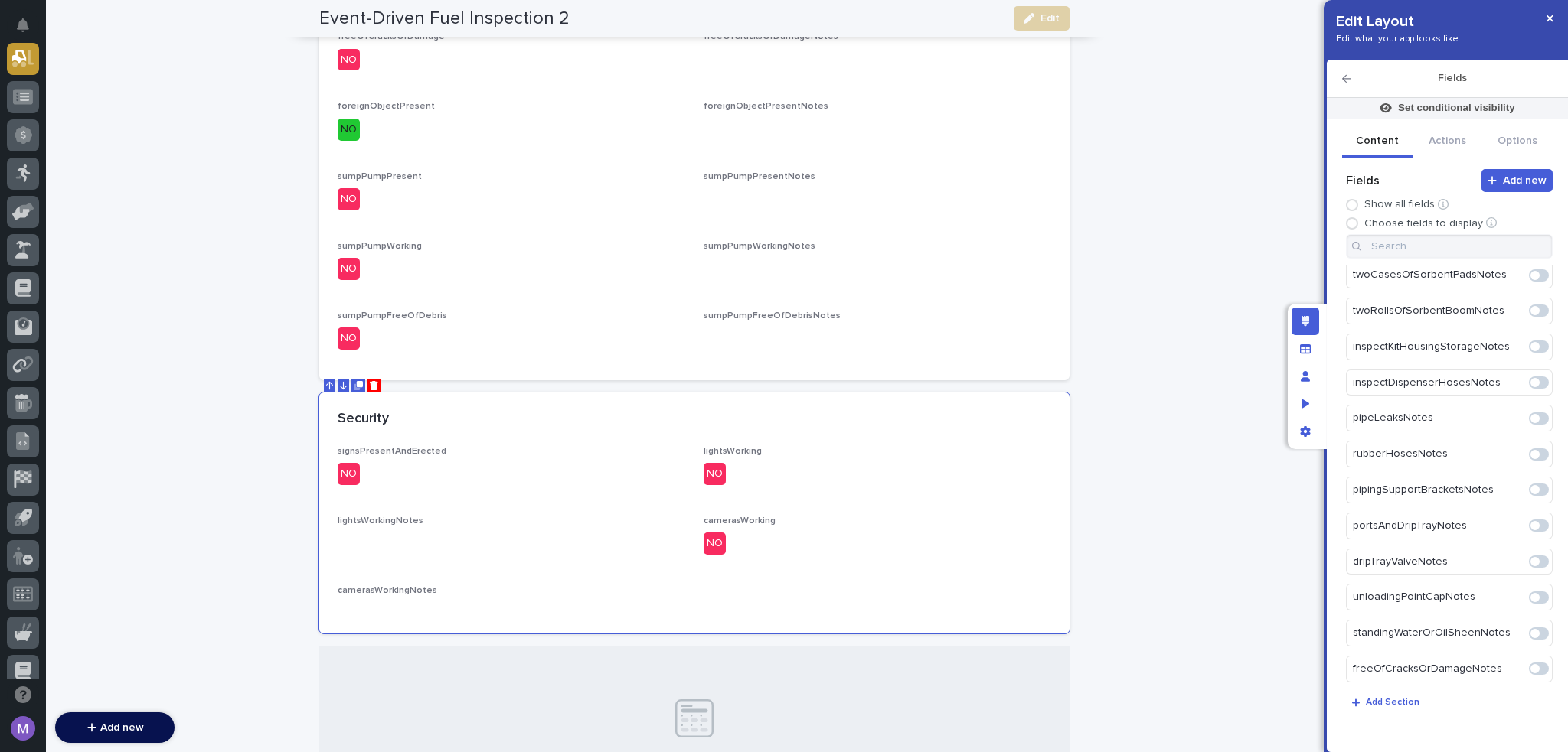
scroll to position [1571, 0]
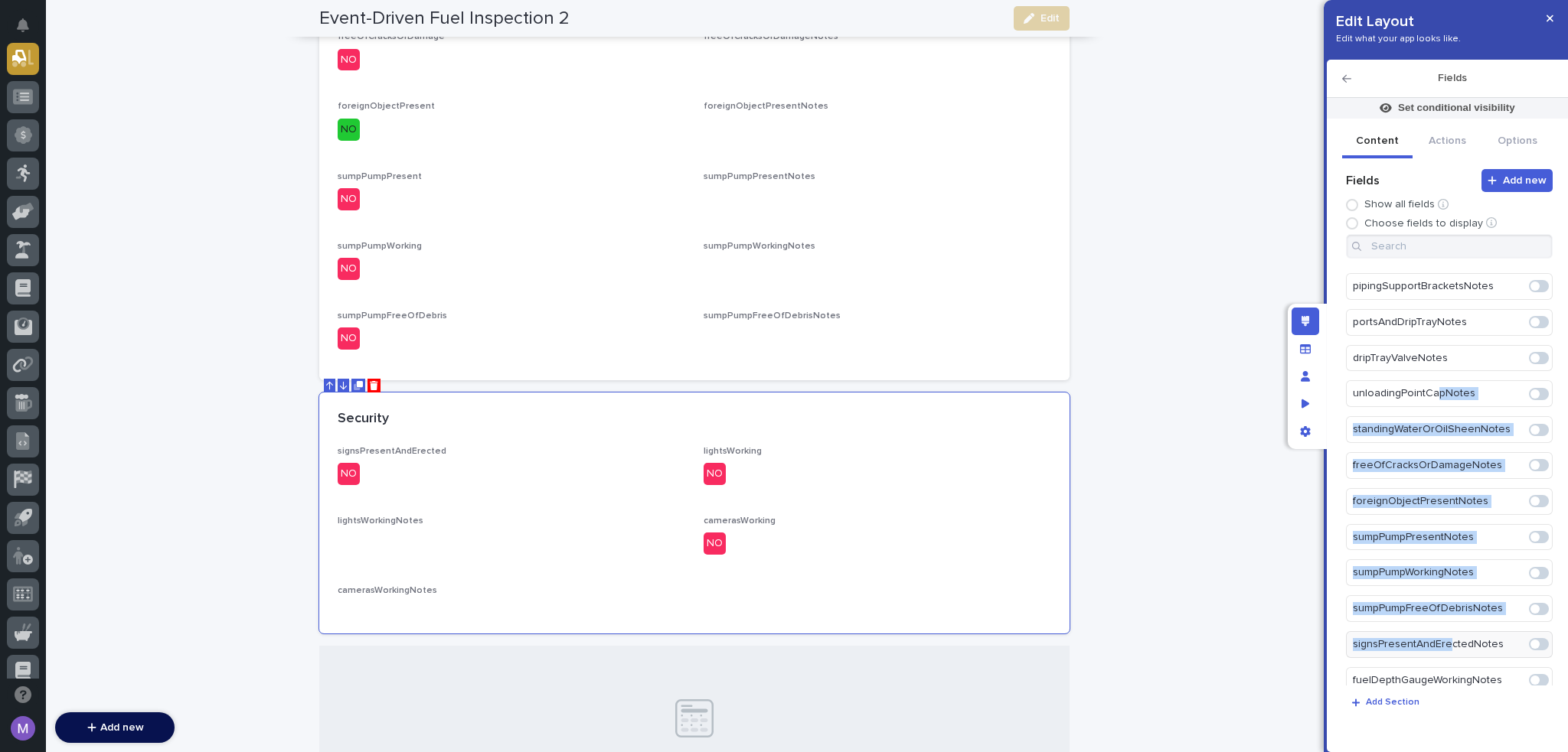
drag, startPoint x: 1445, startPoint y: 626, endPoint x: 1432, endPoint y: 361, distance: 265.3
click at [1531, 640] on span at bounding box center [1535, 644] width 9 height 9
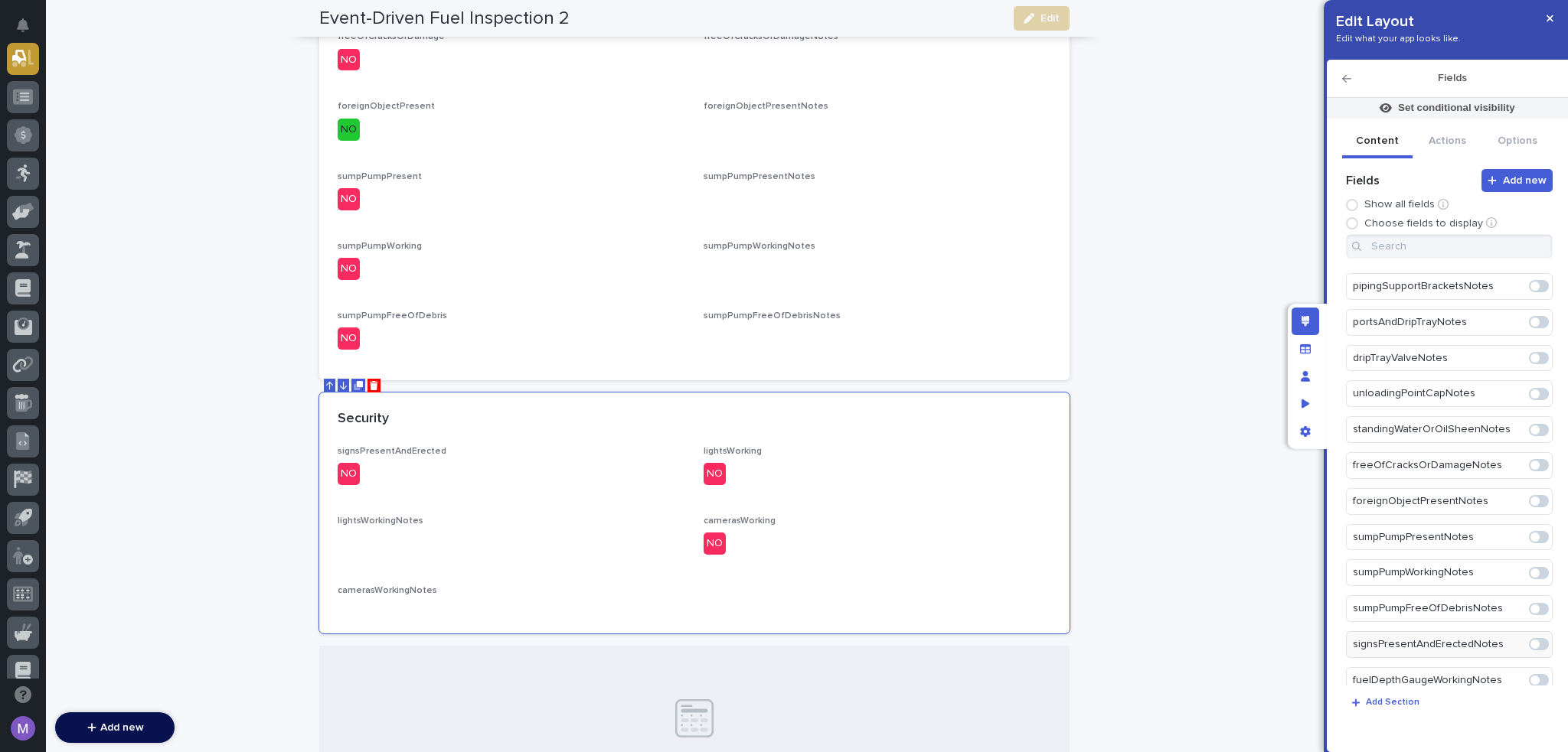
click at [1489, 633] on p "signsPresentAndErectedNotes" at bounding box center [1440, 645] width 173 height 25
click at [1531, 640] on span at bounding box center [1535, 644] width 9 height 9
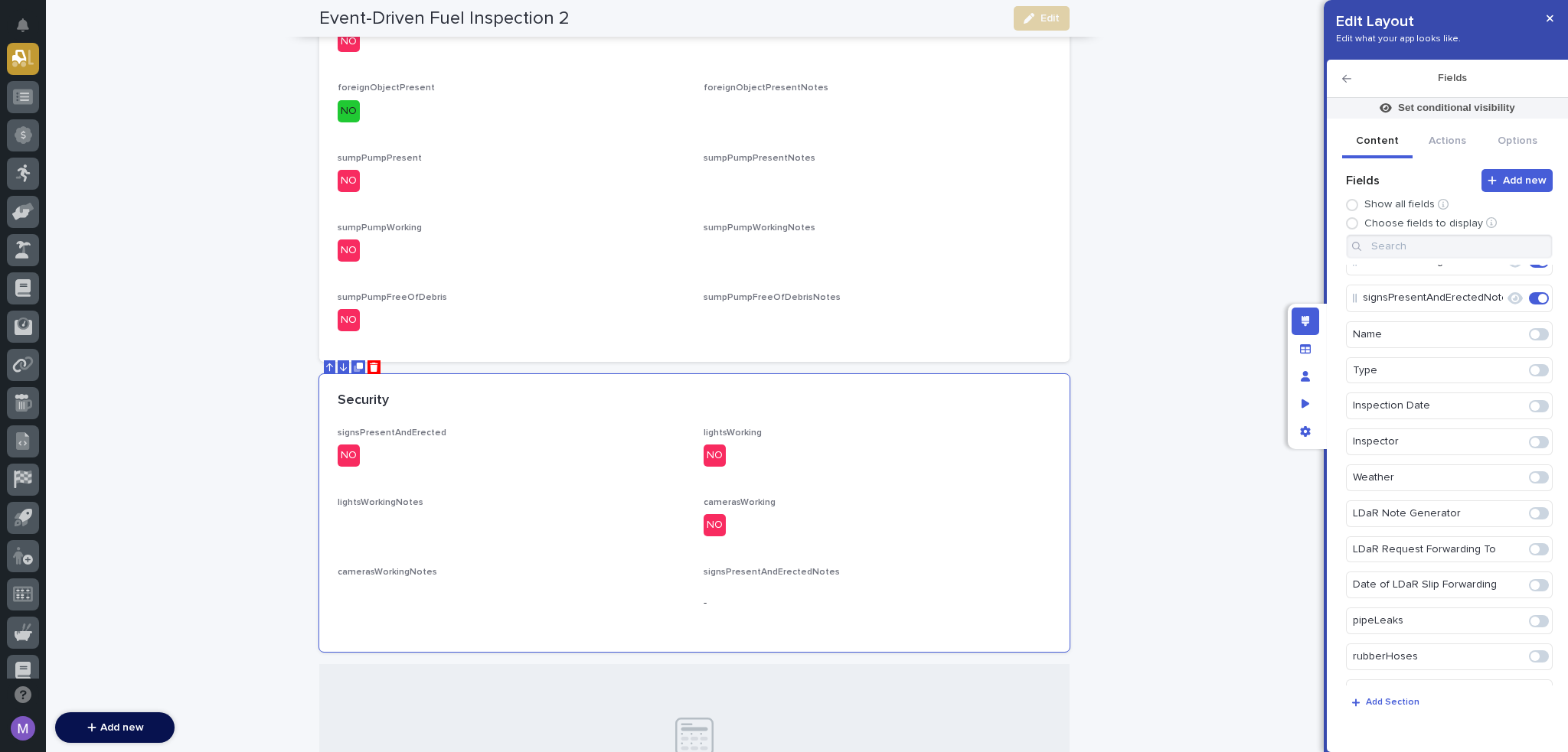
scroll to position [0, 0]
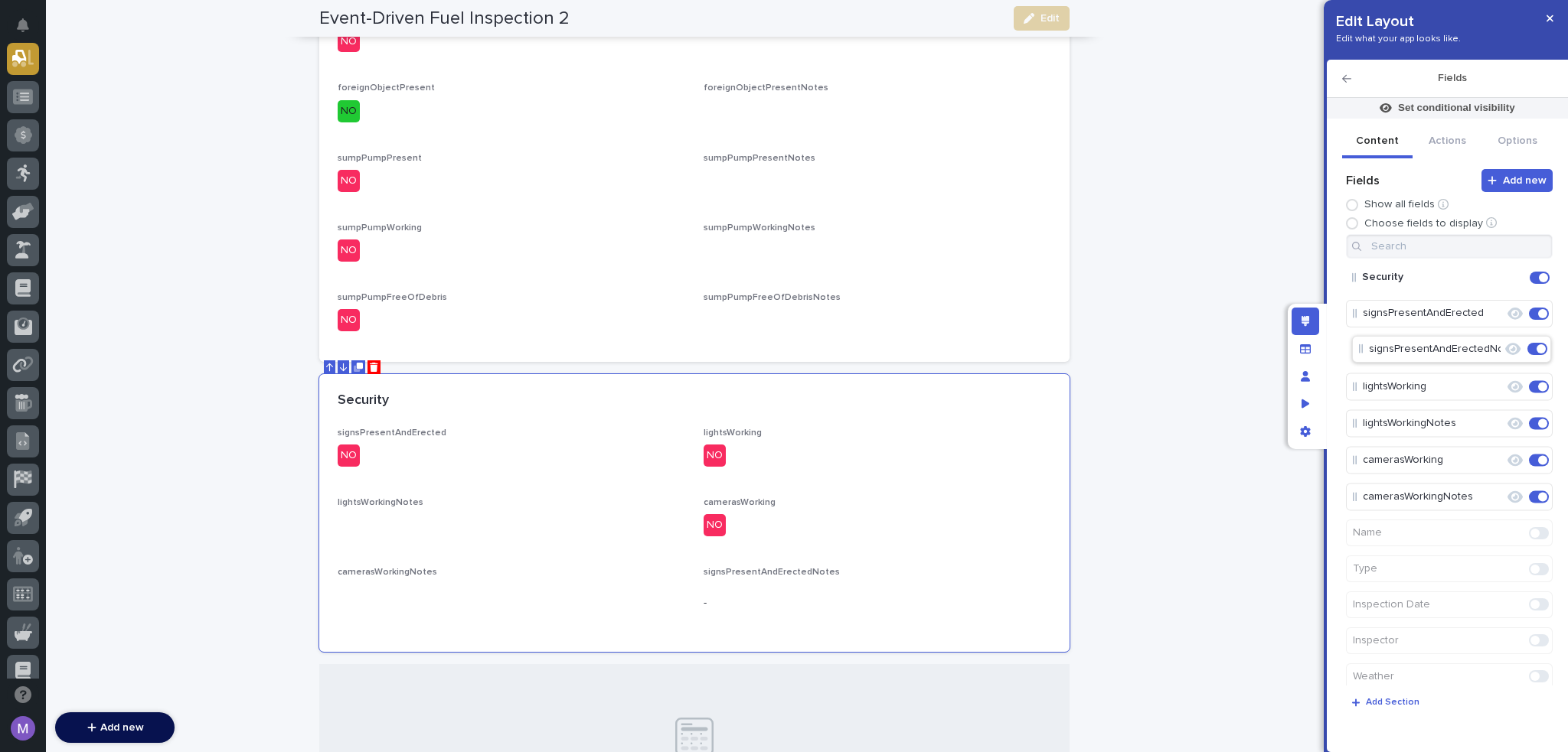
drag, startPoint x: 1416, startPoint y: 492, endPoint x: 1422, endPoint y: 342, distance: 150.1
click at [1486, 347] on icon "Edit" at bounding box center [1491, 351] width 13 height 13
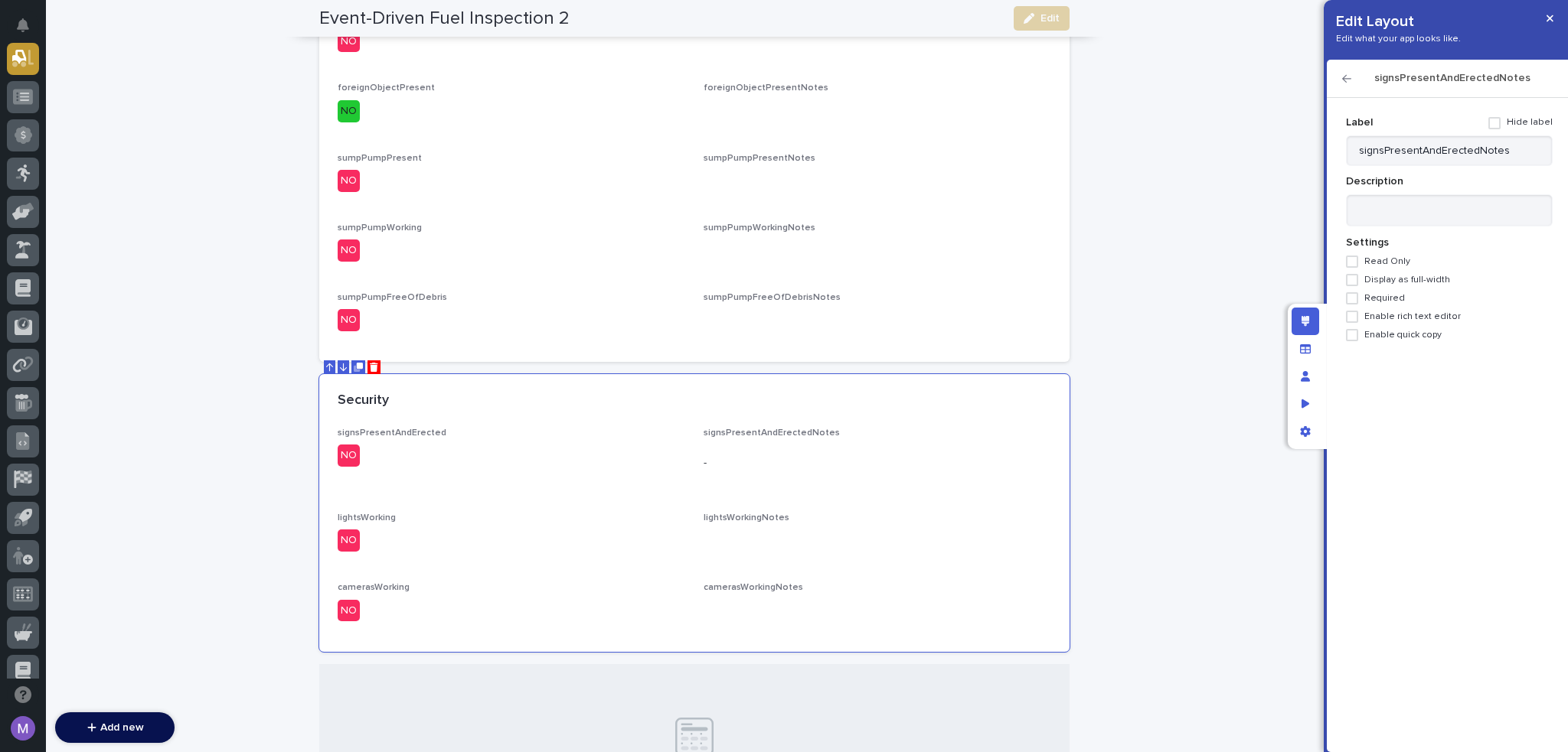
click at [1407, 320] on span "Enable rich text editor" at bounding box center [1412, 316] width 97 height 11
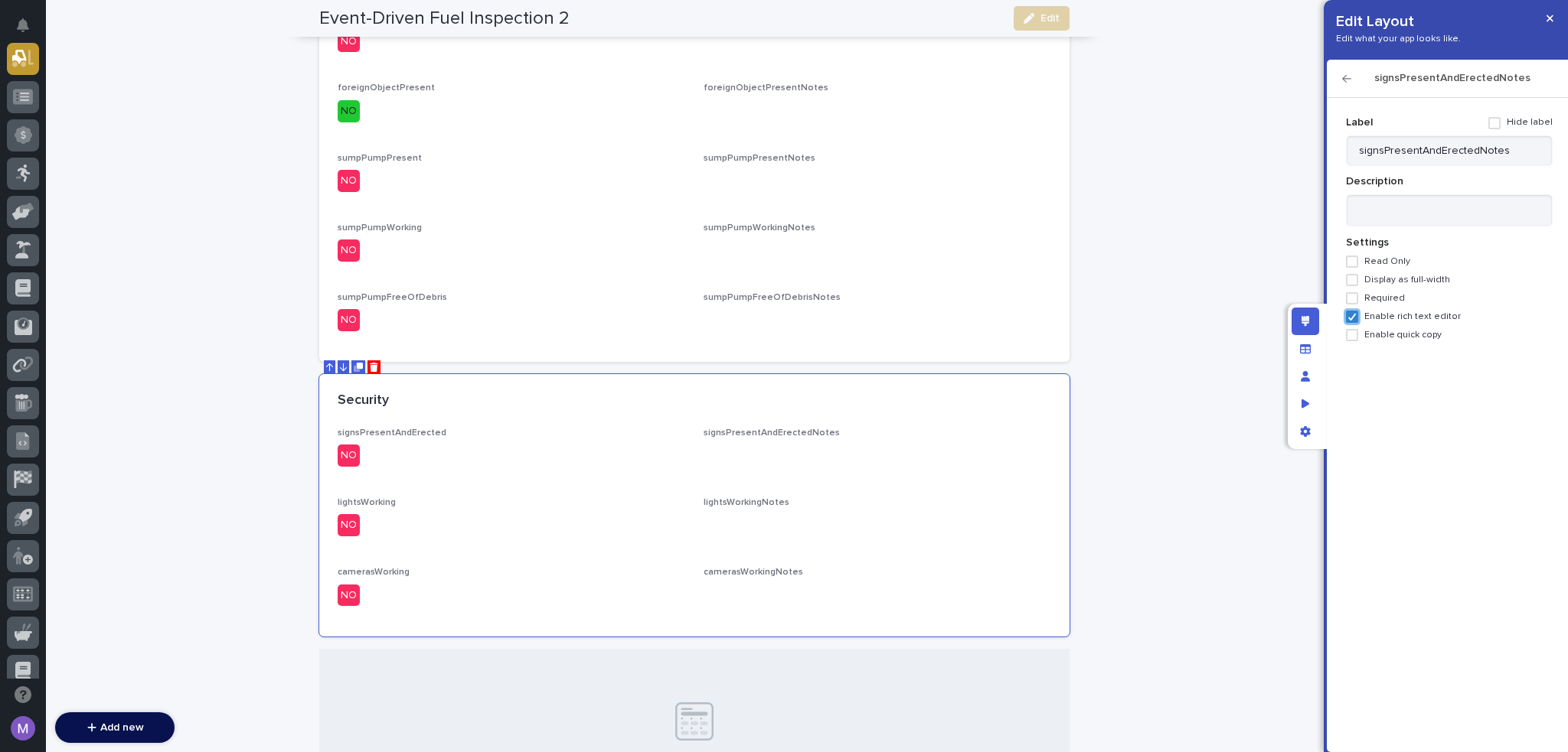
scroll to position [1100, 0]
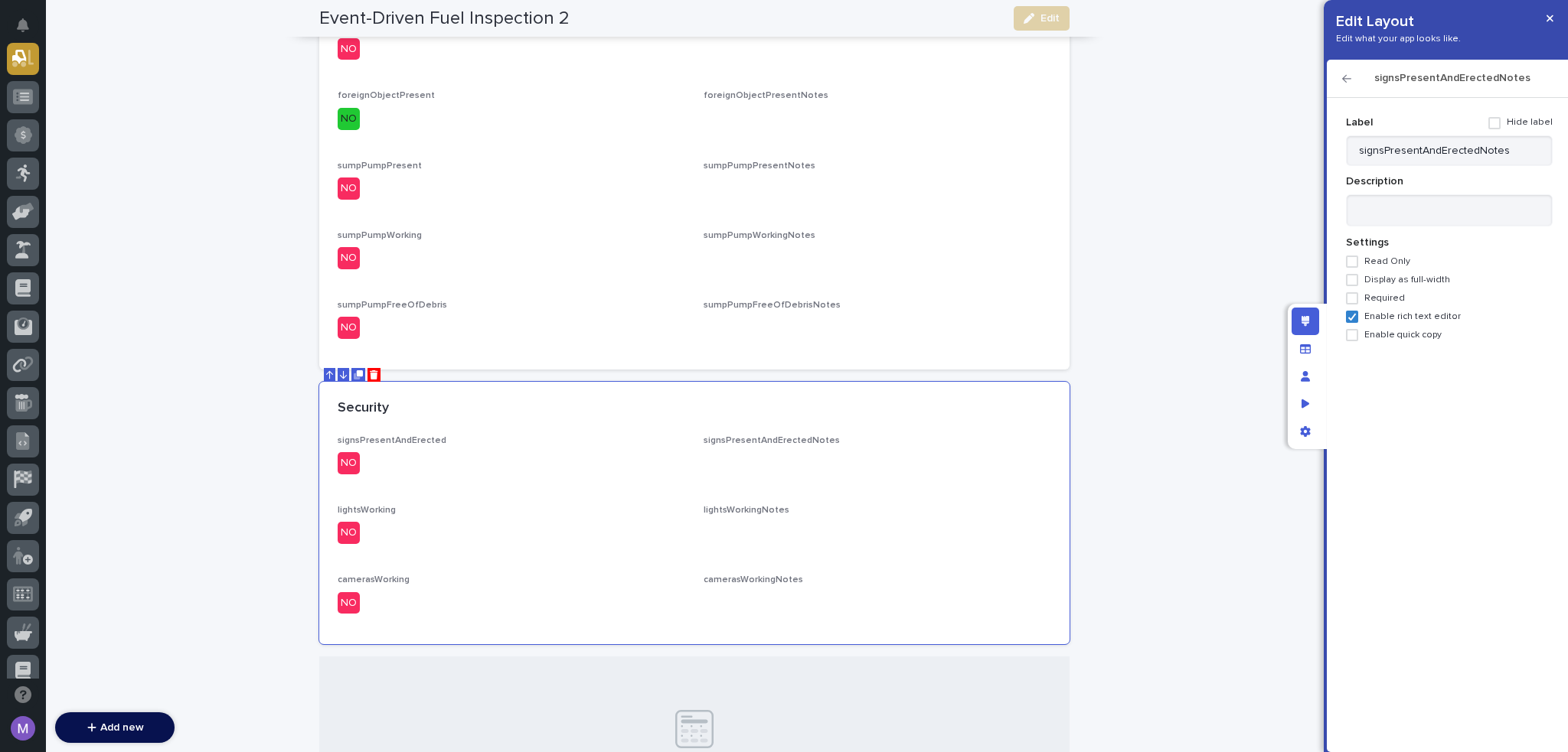
click at [1342, 76] on icon "button" at bounding box center [1347, 78] width 9 height 11
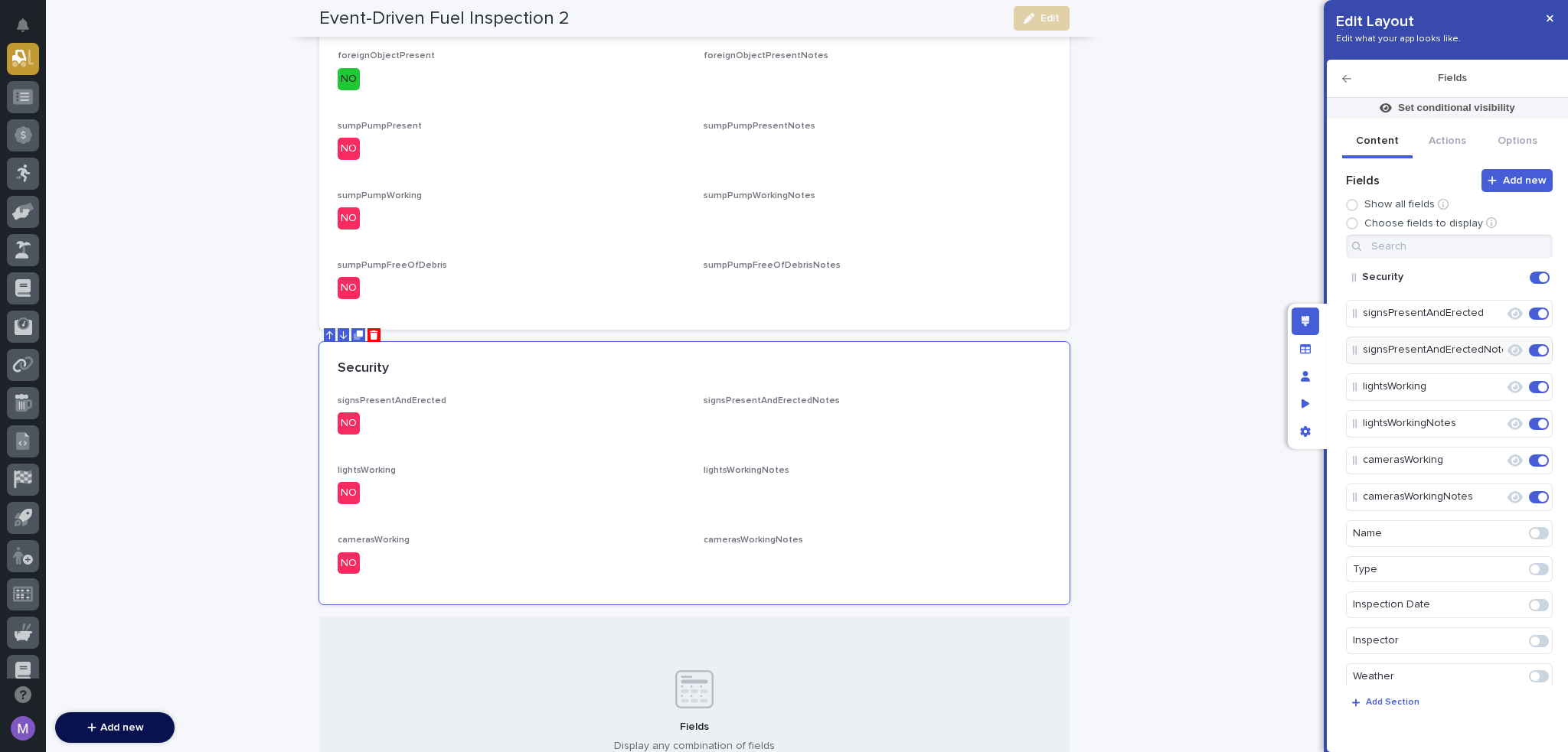
scroll to position [1330, 0]
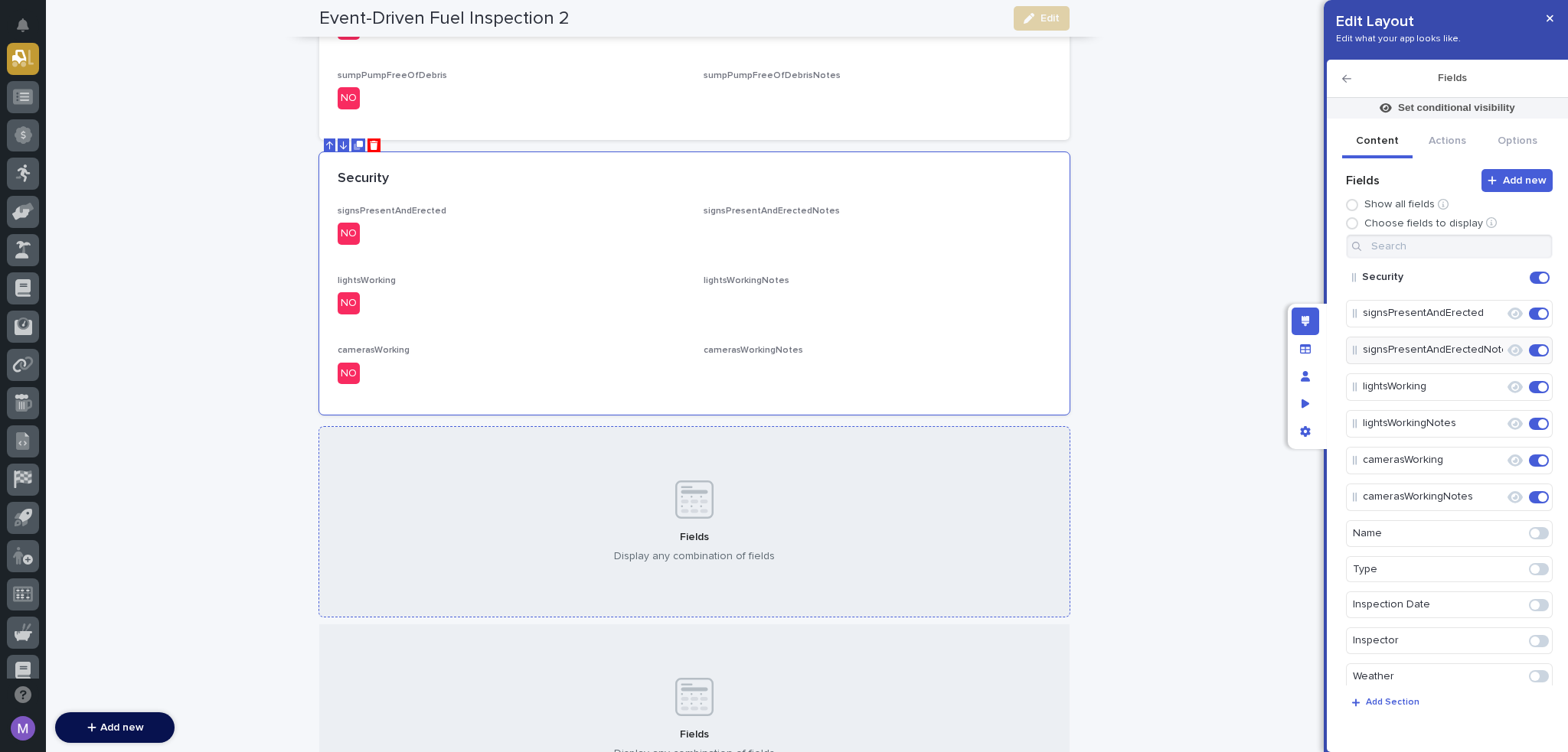
click at [340, 453] on div "Fields Display any combination of fields" at bounding box center [694, 522] width 751 height 190
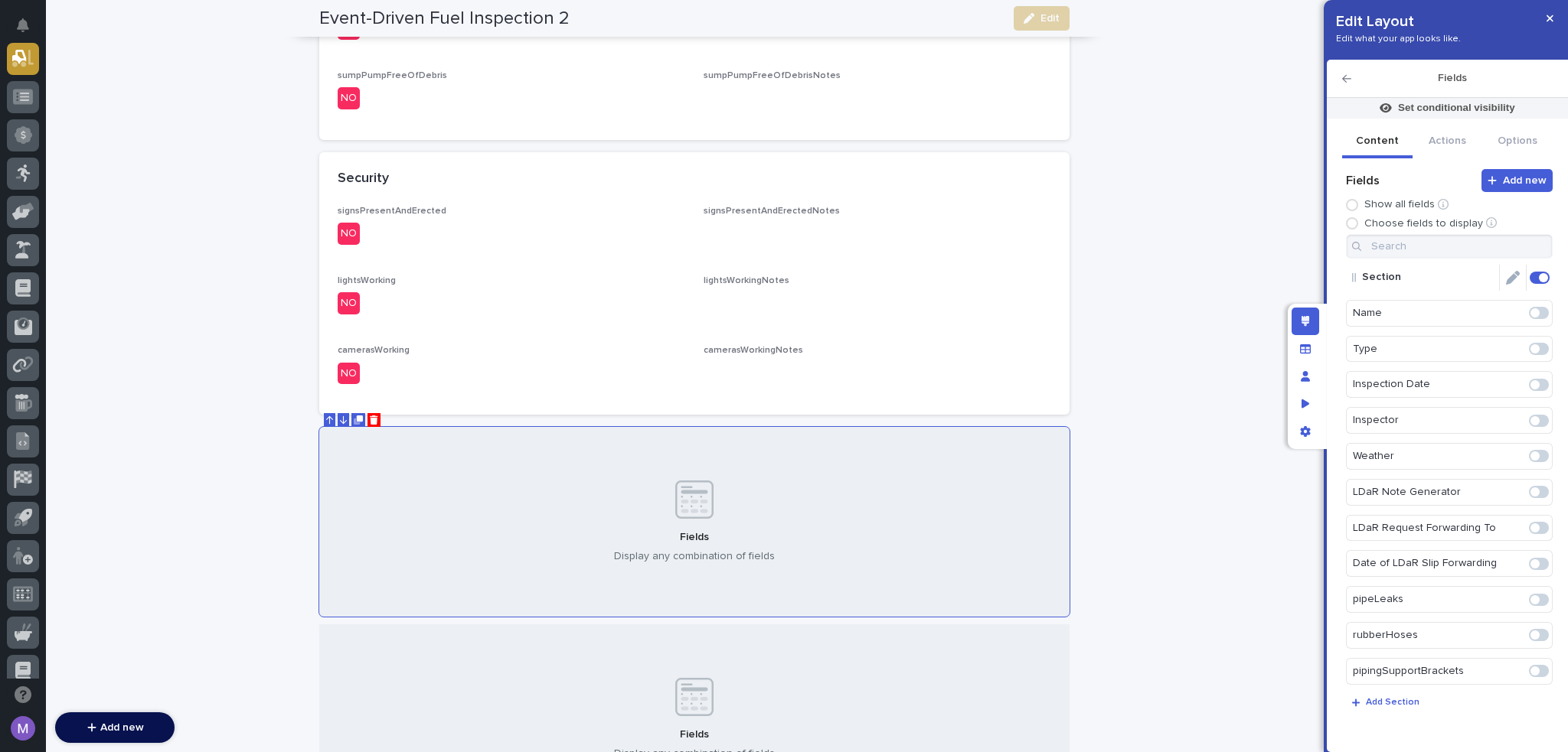
click at [1510, 284] on icon "Edit" at bounding box center [1513, 278] width 13 height 13
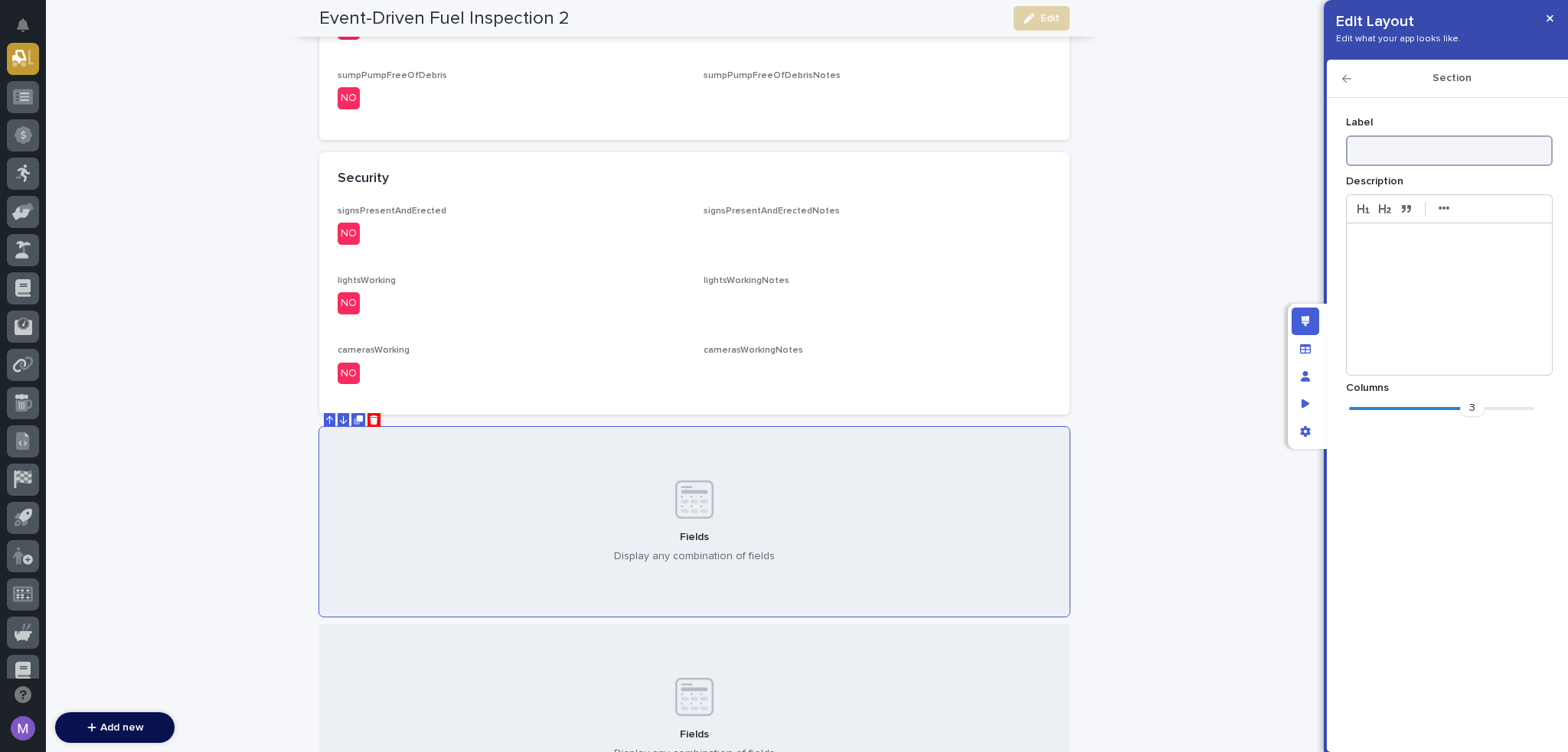
click at [1425, 139] on input at bounding box center [1450, 151] width 207 height 30
type input "Device Calibration"
click at [1437, 410] on div "3" at bounding box center [1442, 409] width 185 height 15
click at [1352, 74] on h2 "Section" at bounding box center [1452, 78] width 201 height 13
click at [1347, 82] on icon "button" at bounding box center [1347, 78] width 9 height 11
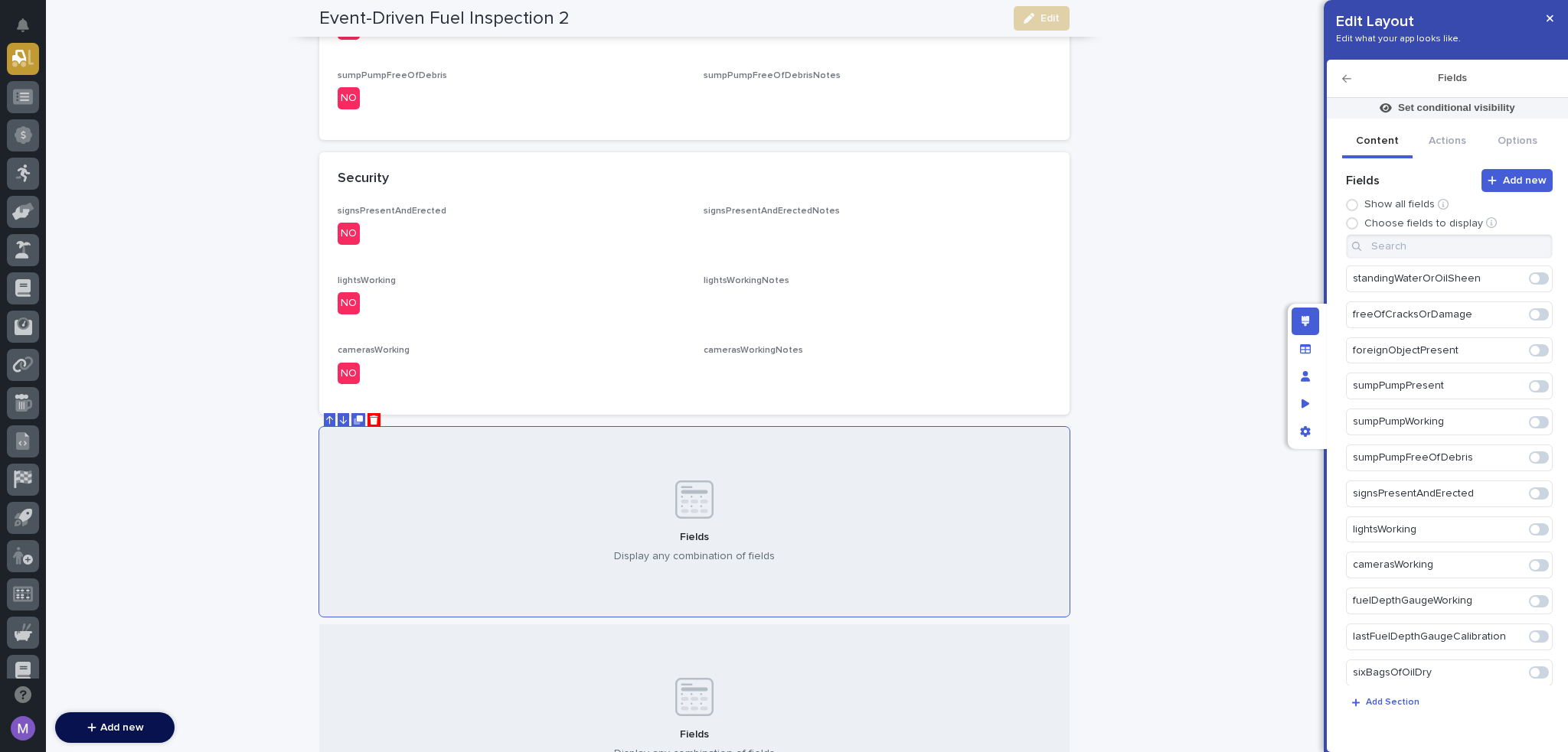
scroll to position [612, 0]
click at [1533, 520] on span at bounding box center [1539, 525] width 20 height 13
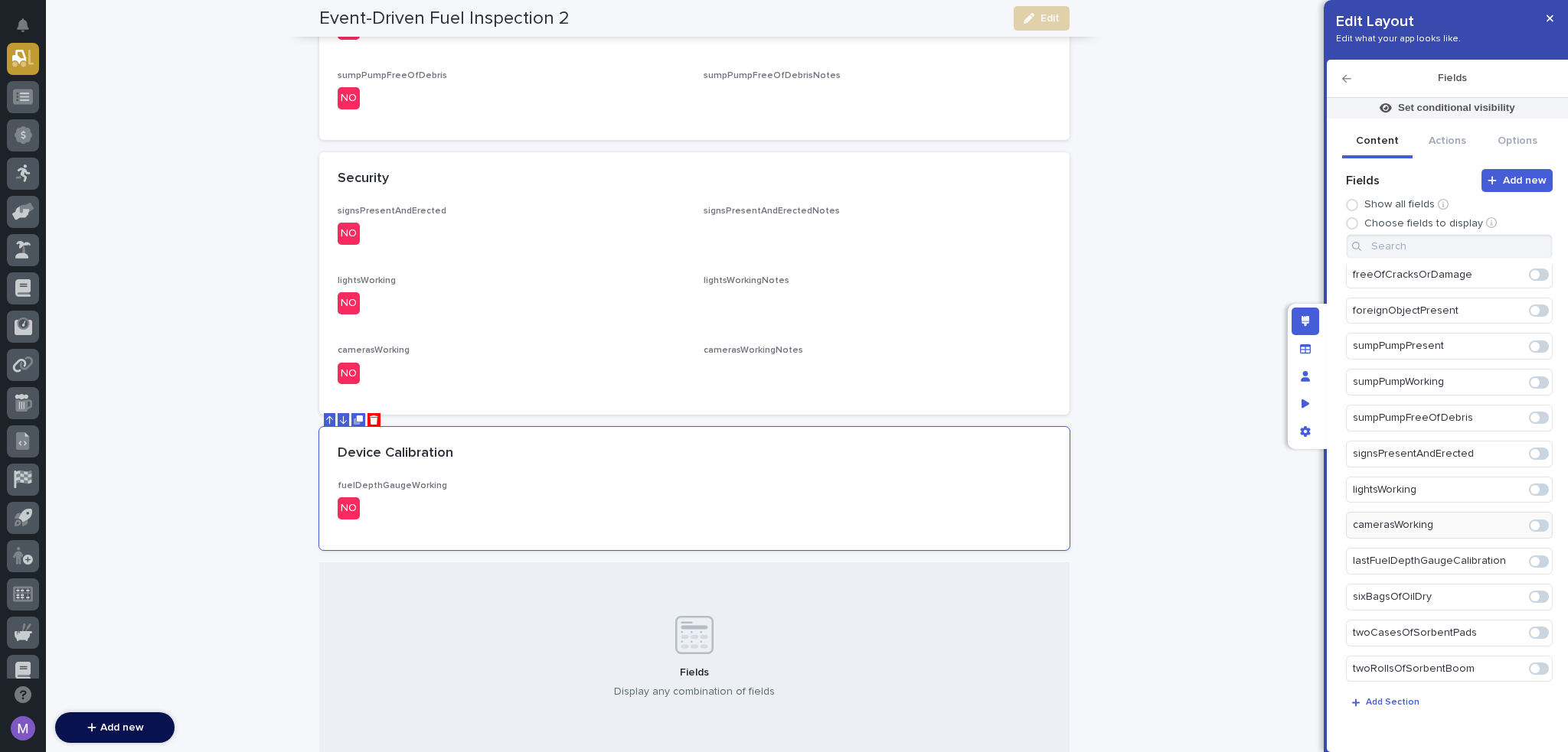
scroll to position [1299, 0]
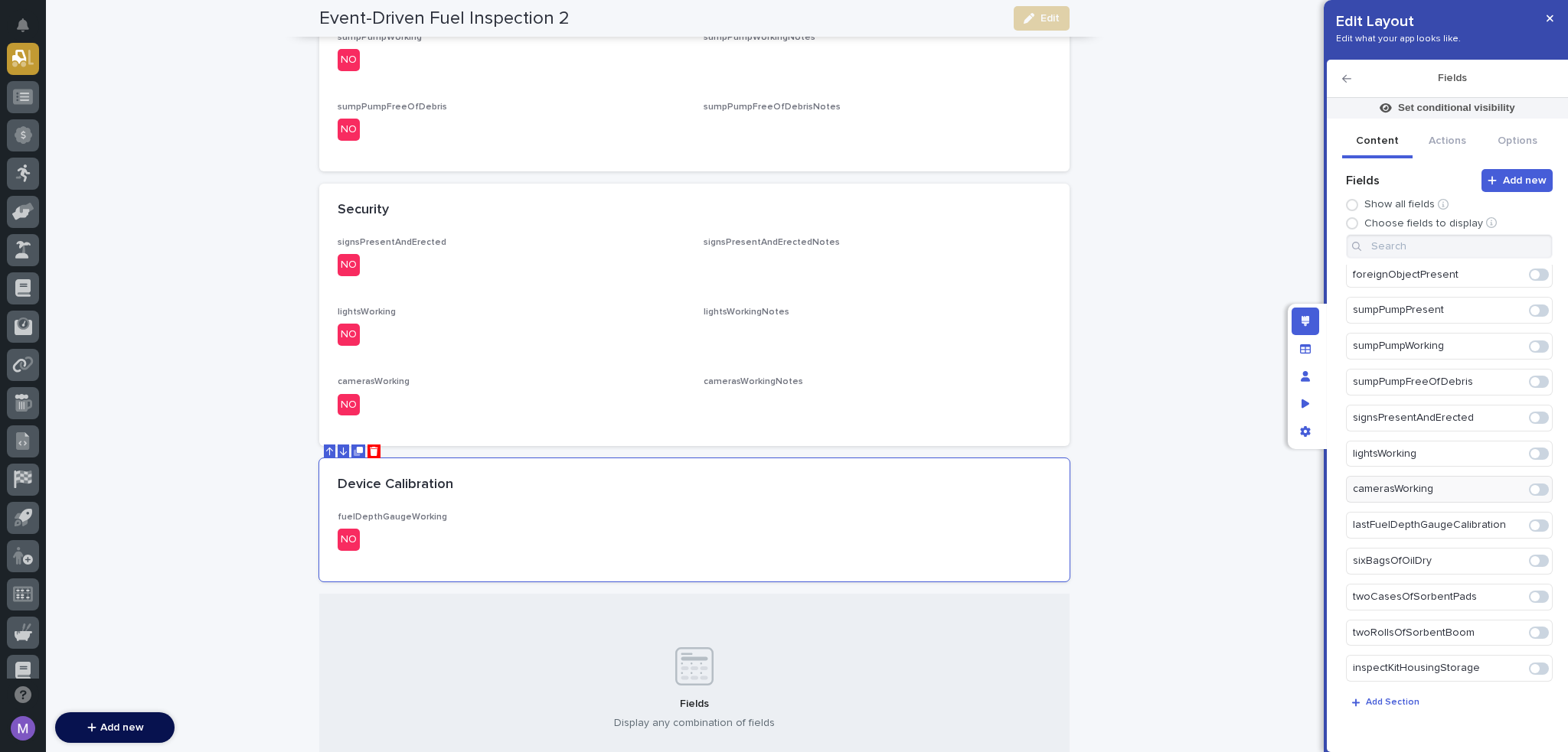
click at [1534, 520] on span at bounding box center [1539, 526] width 20 height 13
click at [773, 490] on div "Device Calibration" at bounding box center [691, 485] width 708 height 17
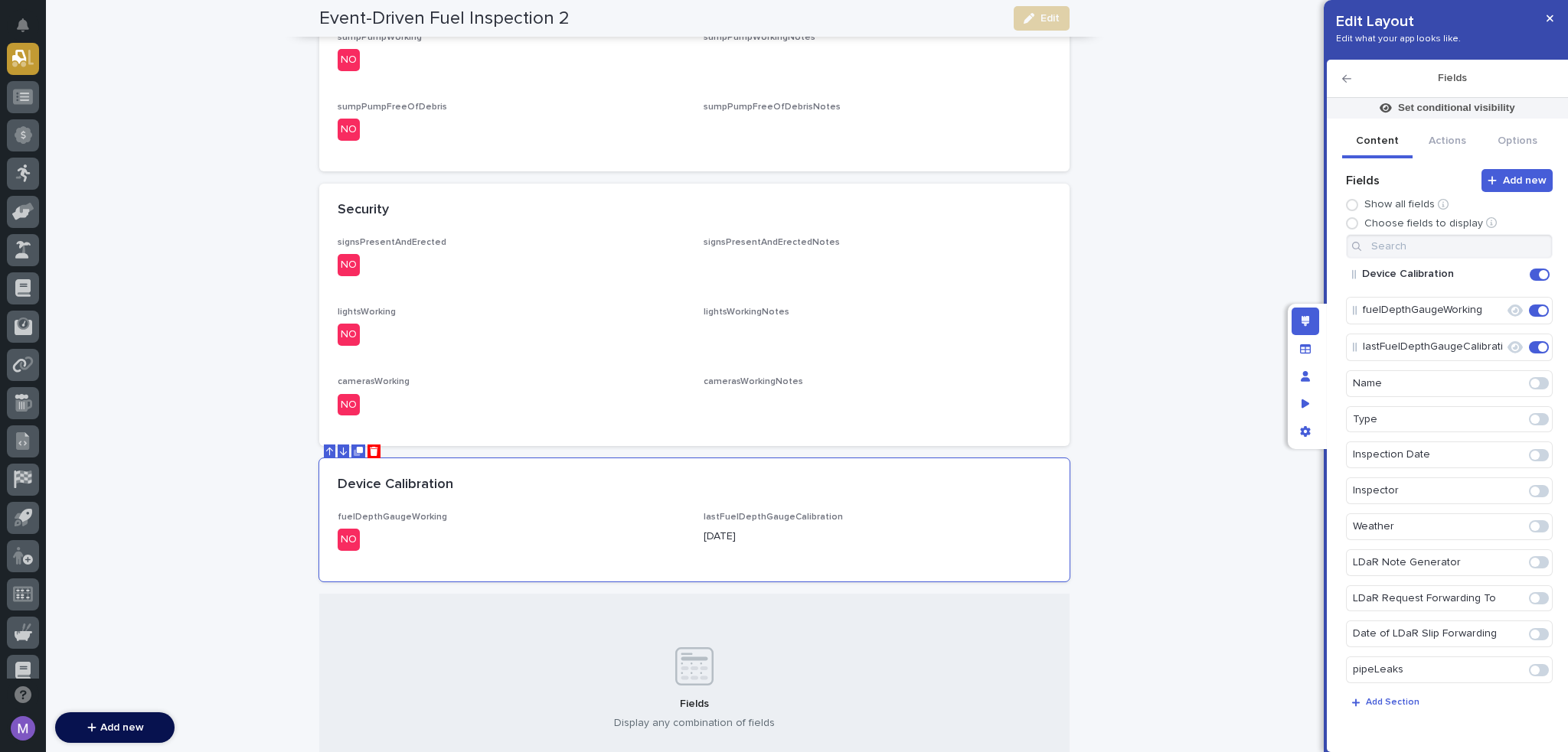
scroll to position [0, 0]
click at [1484, 314] on icon "Edit" at bounding box center [1491, 314] width 13 height 13
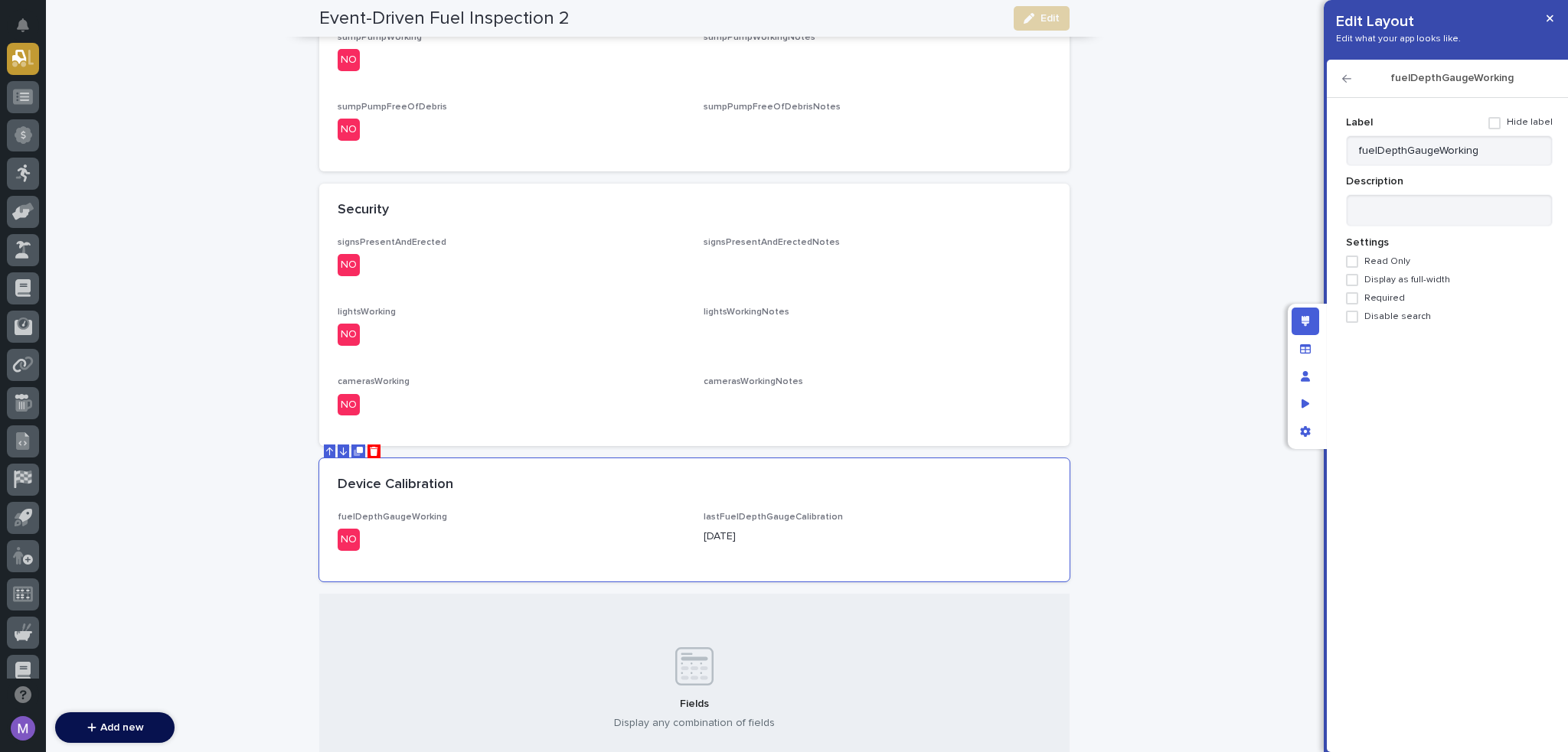
click at [1385, 299] on span "Required" at bounding box center [1385, 298] width 40 height 11
click at [1342, 77] on icon "button" at bounding box center [1347, 78] width 9 height 11
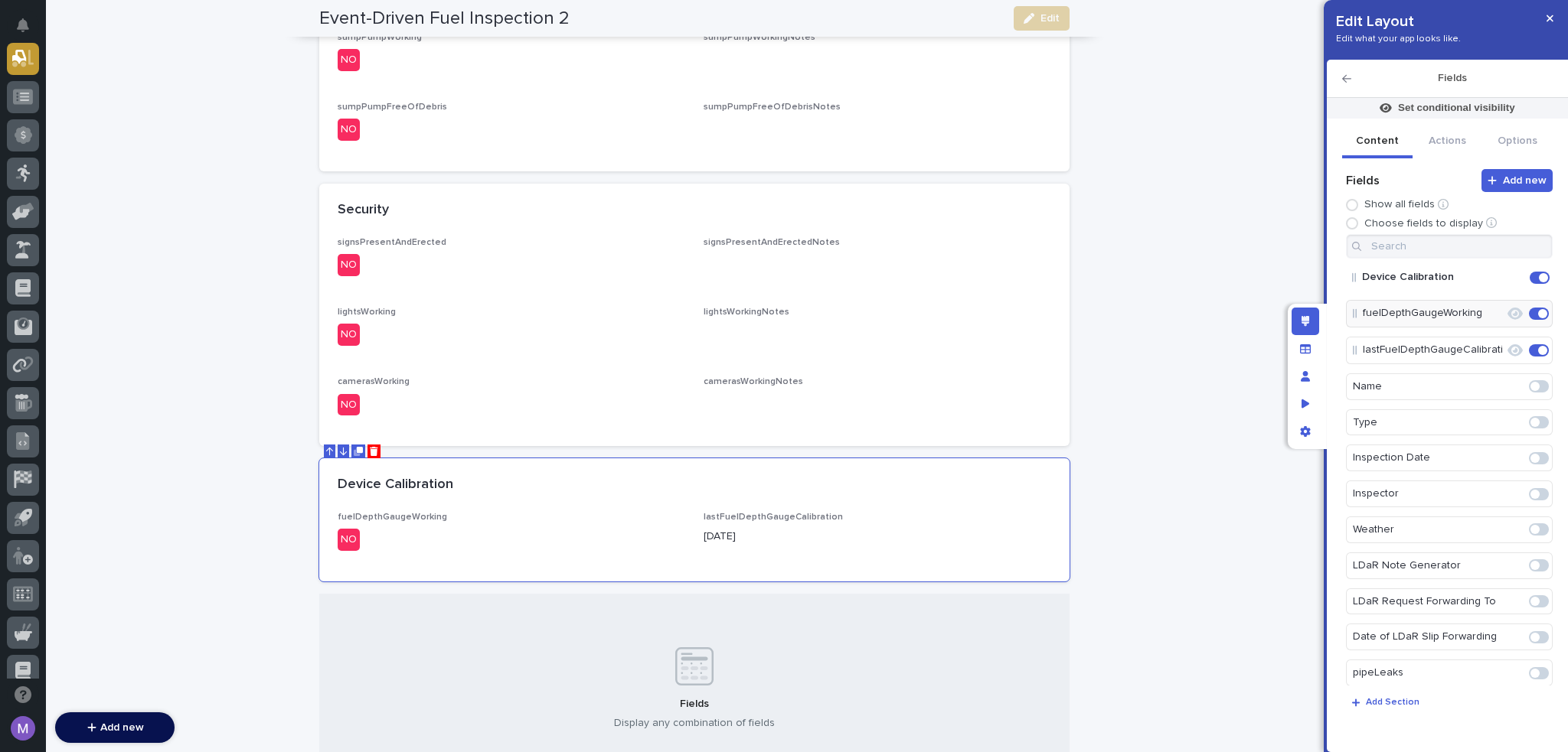
click at [1505, 344] on icon "Edit" at bounding box center [1505, 351] width 0 height 13
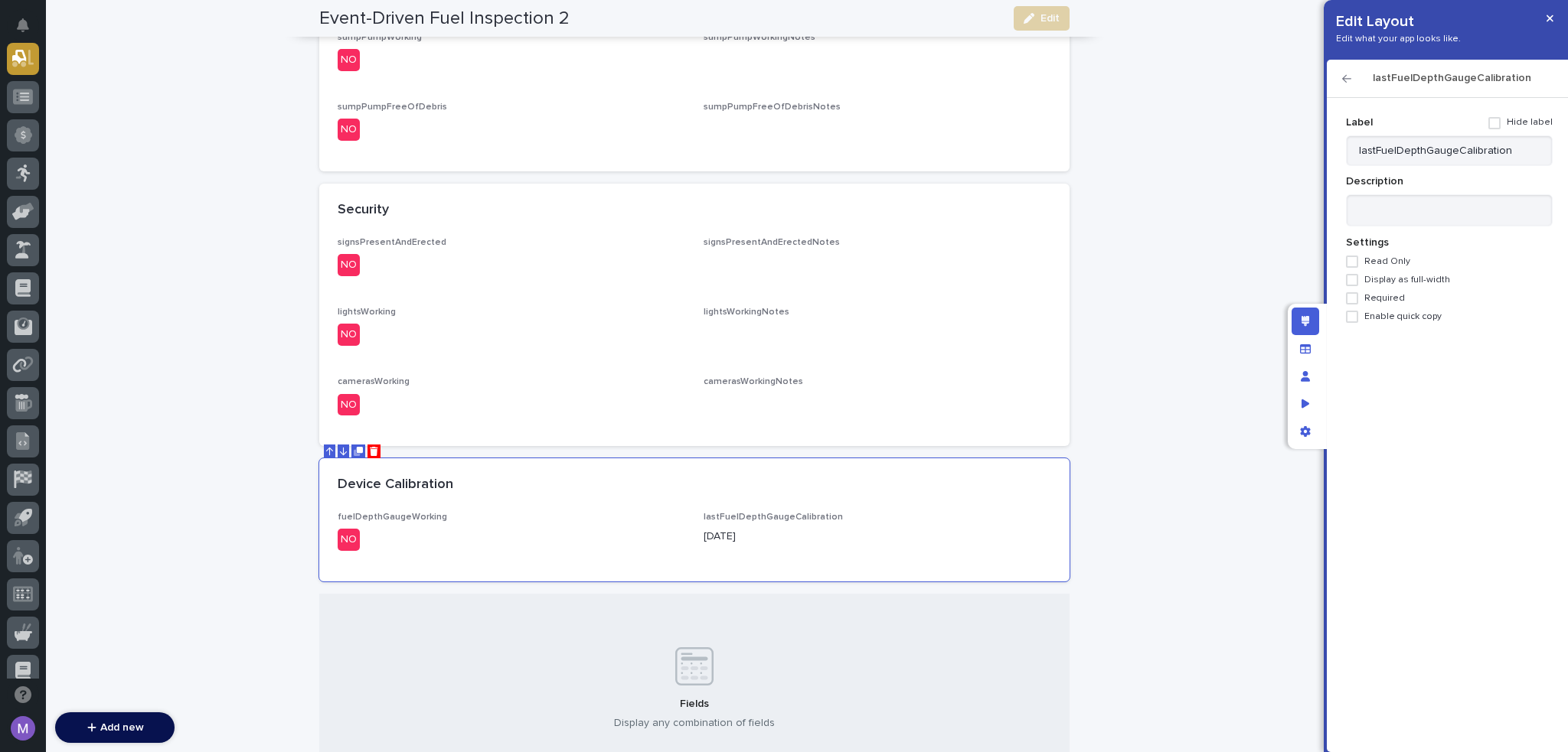
click at [1373, 296] on span "Required" at bounding box center [1385, 298] width 40 height 11
click at [1346, 74] on icon "button" at bounding box center [1347, 78] width 9 height 11
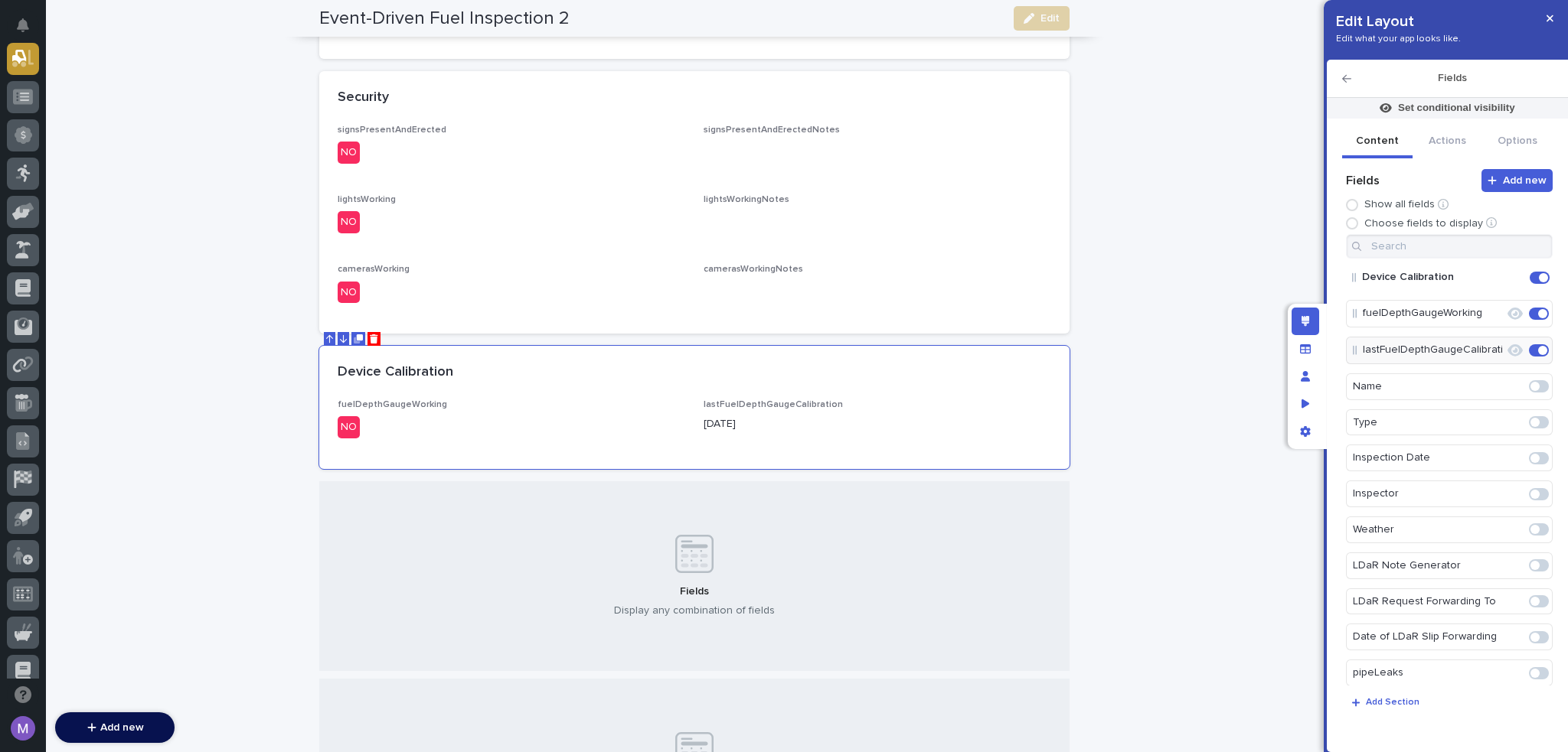
scroll to position [1605, 0]
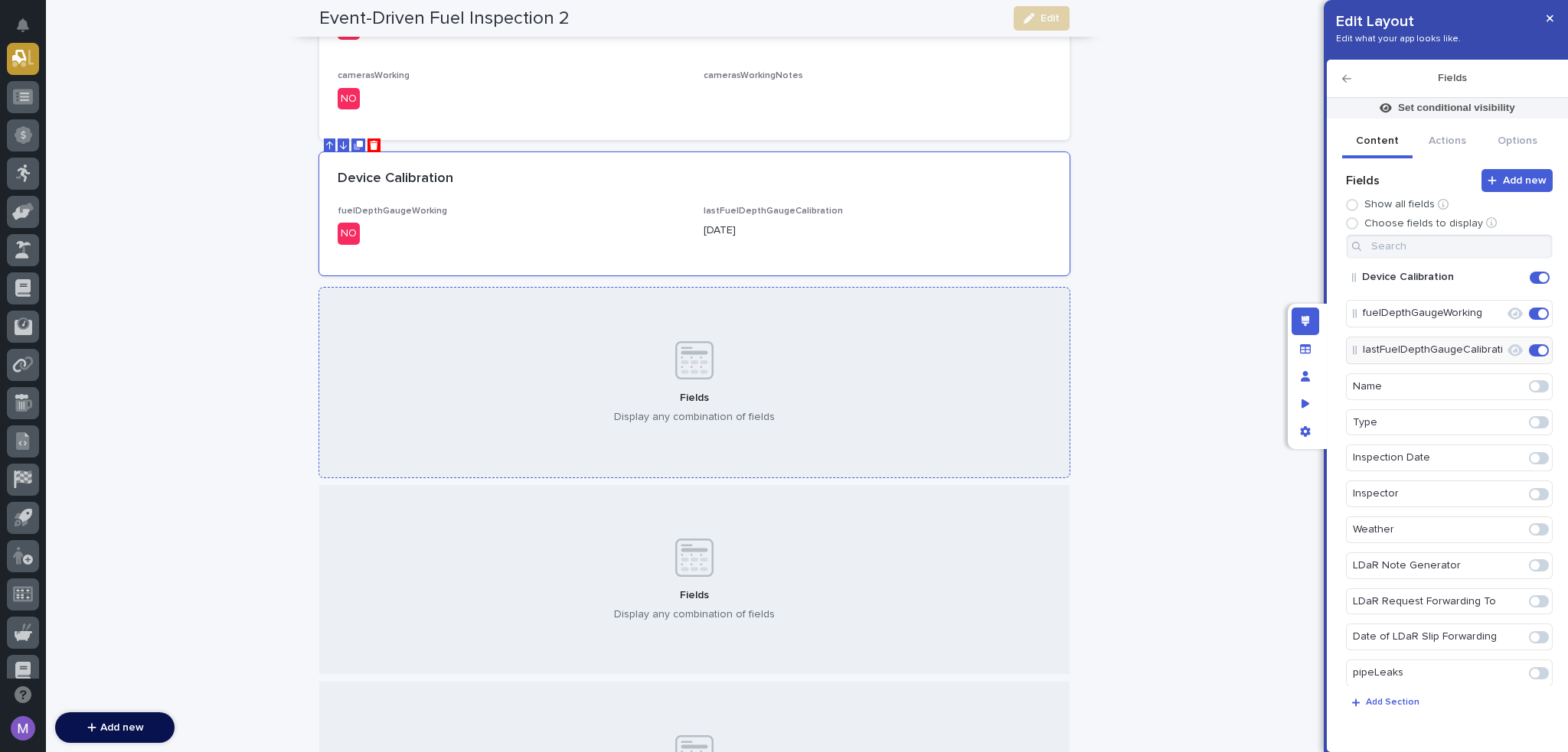
click at [789, 373] on div "Fields Display any combination of fields" at bounding box center [694, 383] width 751 height 190
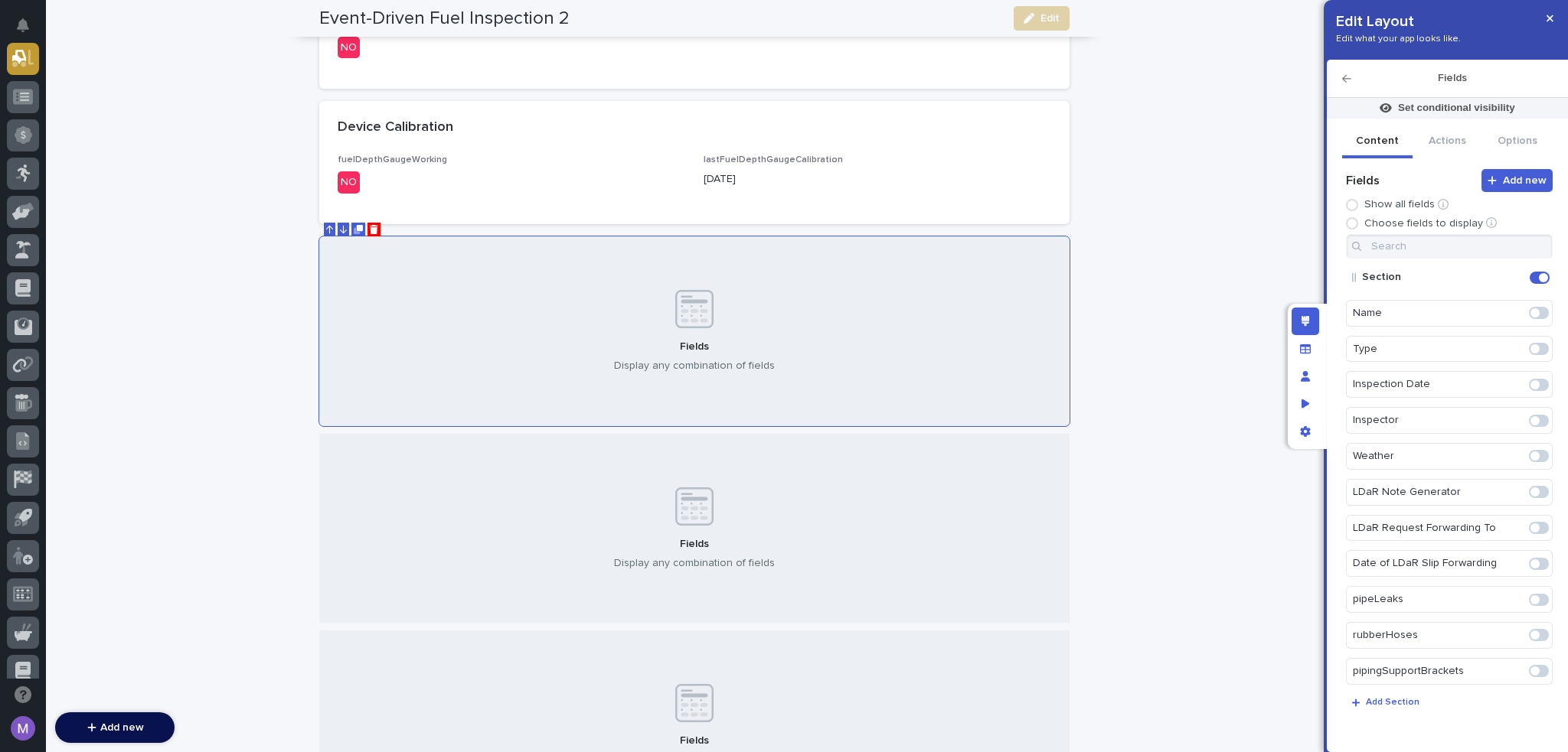
scroll to position [1681, 0]
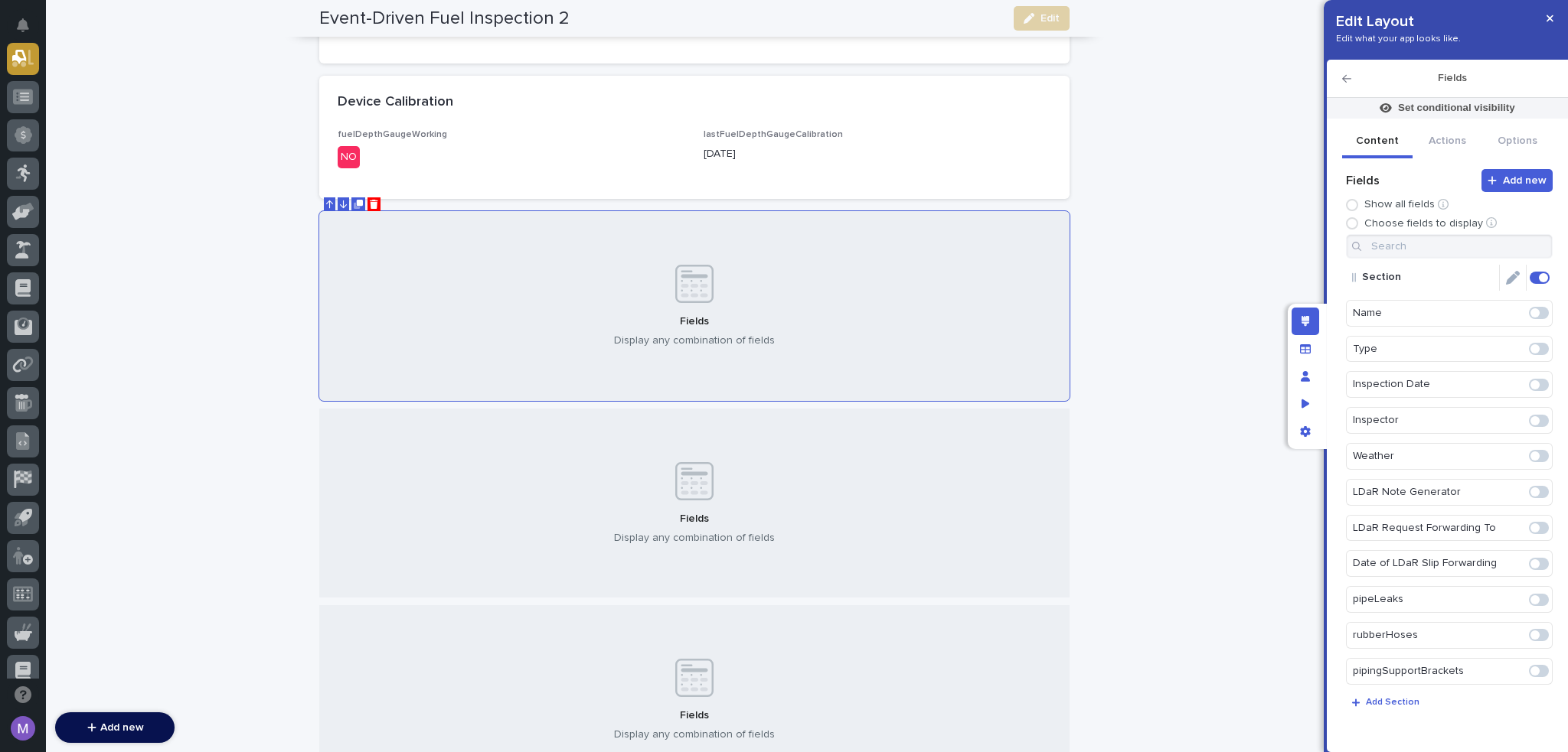
click at [1507, 278] on icon "Edit" at bounding box center [1513, 278] width 13 height 13
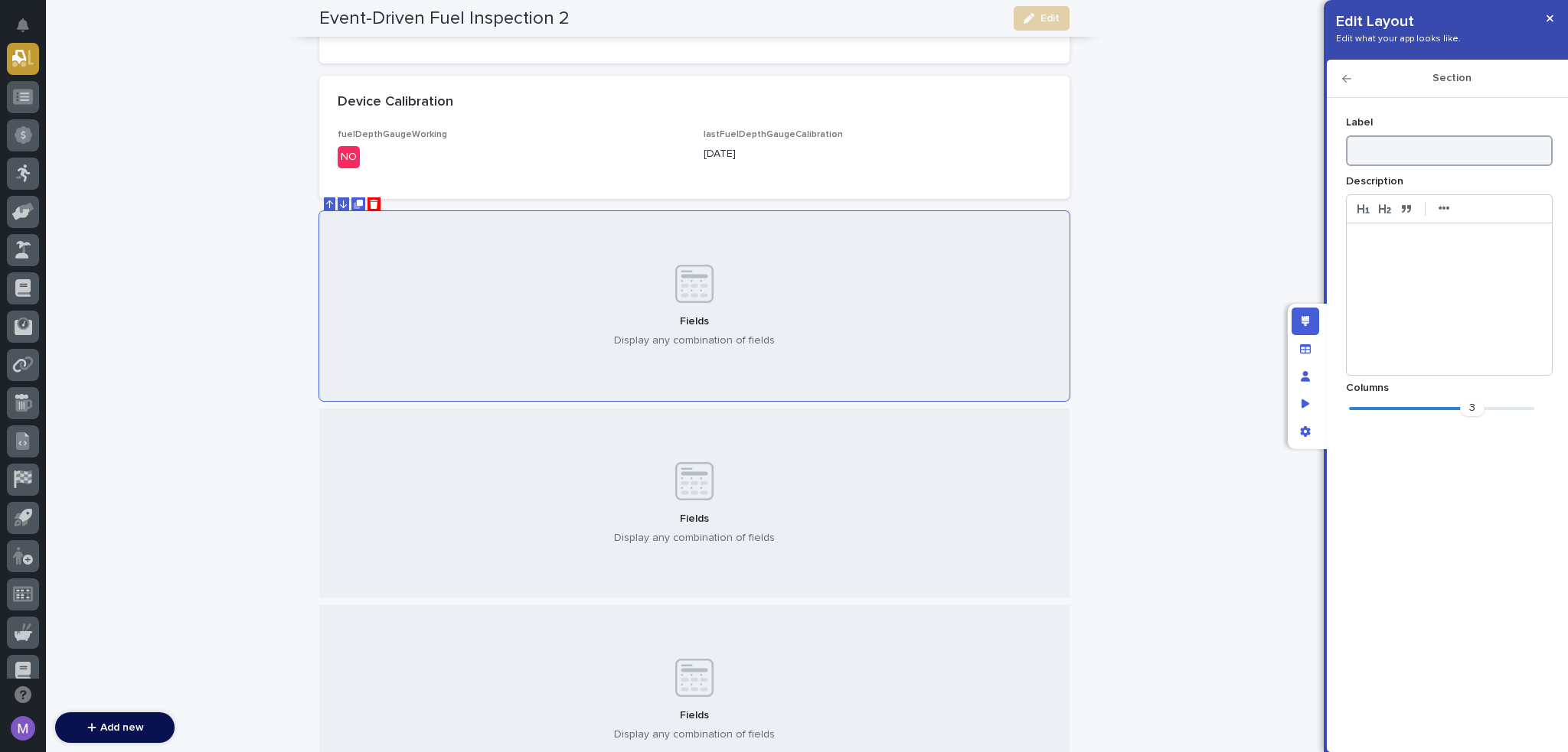
click at [1466, 149] on input at bounding box center [1450, 151] width 207 height 30
type input "Spill Kit"
click at [1428, 404] on div "3" at bounding box center [1442, 409] width 185 height 15
click at [1345, 75] on icon "button" at bounding box center [1347, 78] width 9 height 11
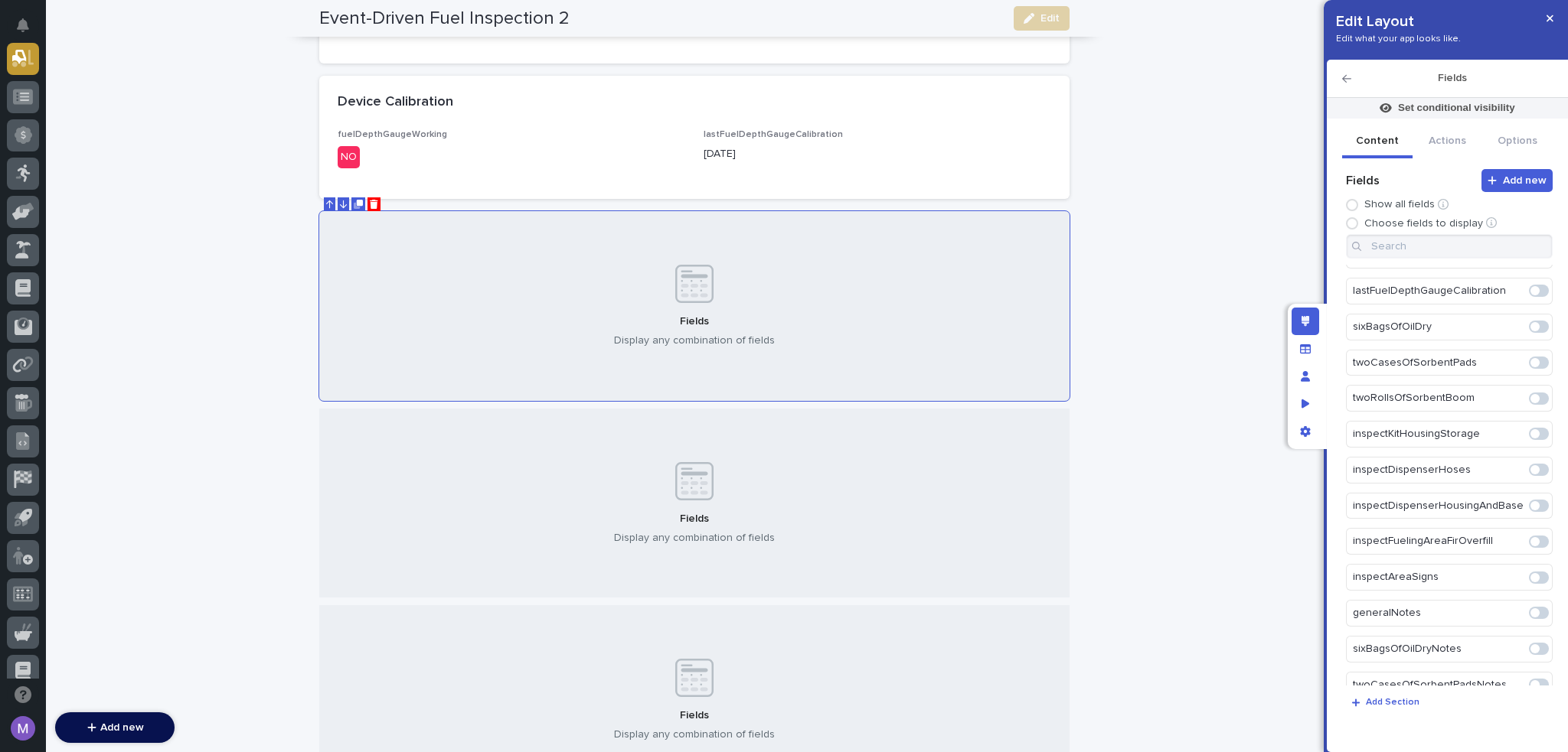
scroll to position [726, 0]
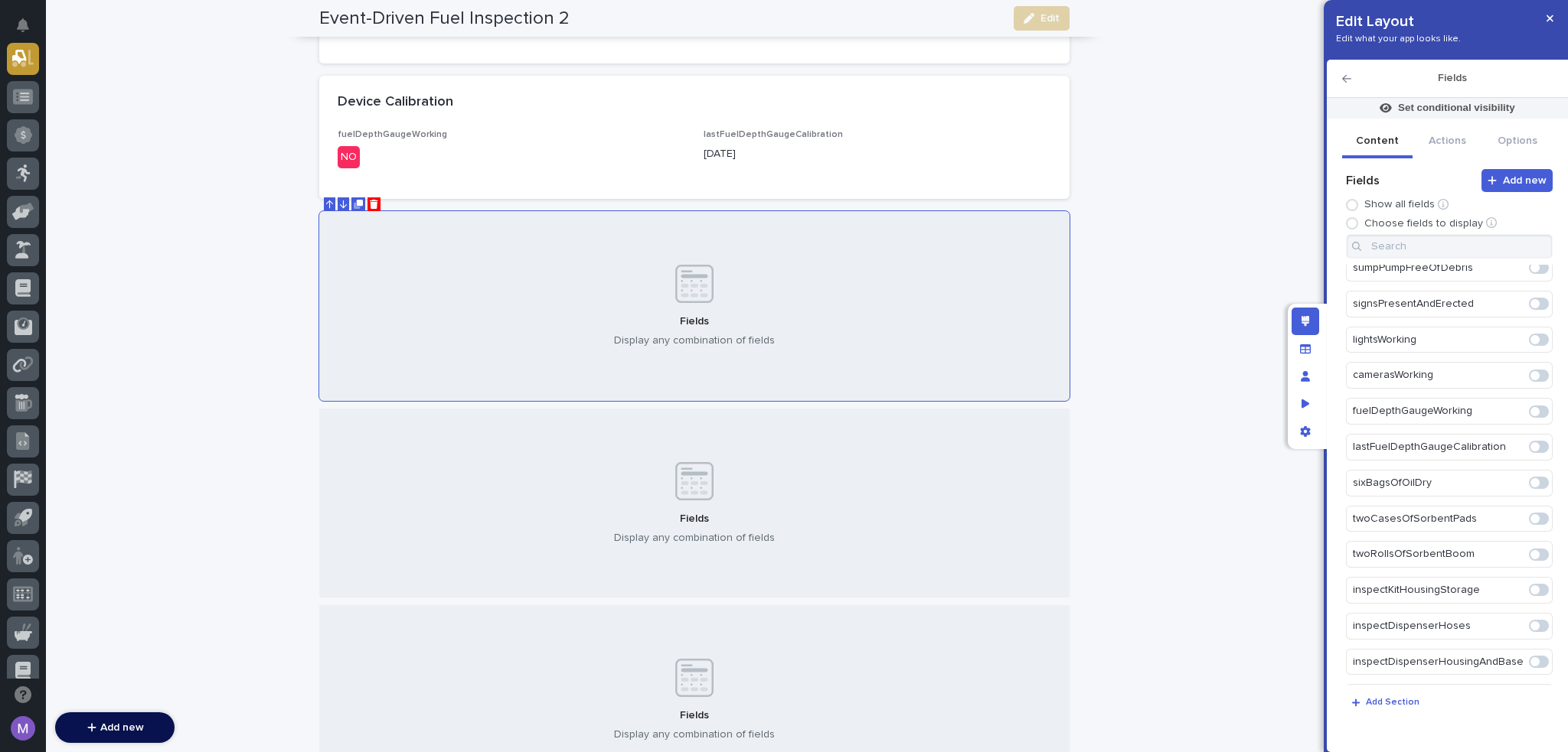
click at [1531, 479] on span at bounding box center [1535, 483] width 9 height 9
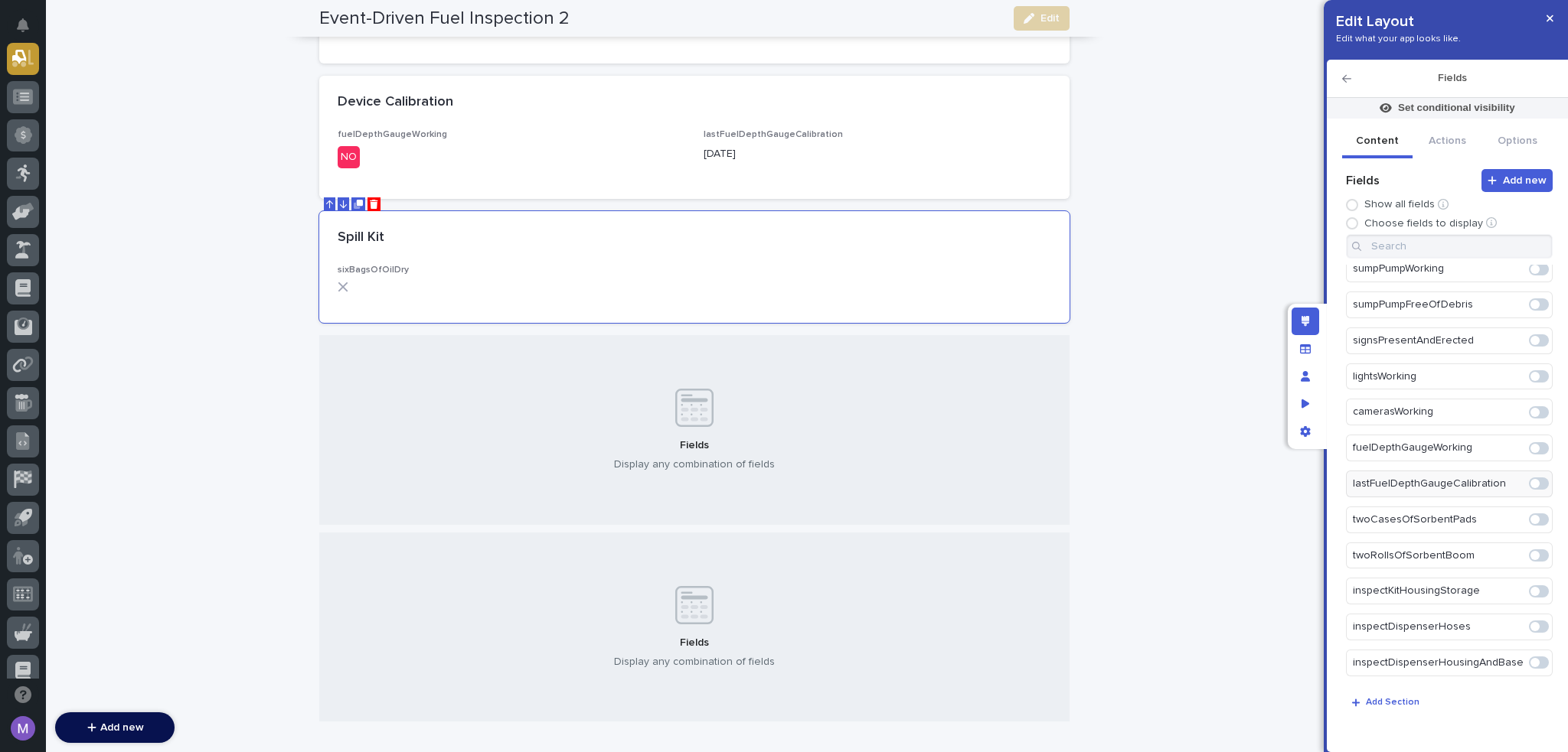
scroll to position [761, 0]
click at [1531, 479] on span at bounding box center [1535, 484] width 9 height 9
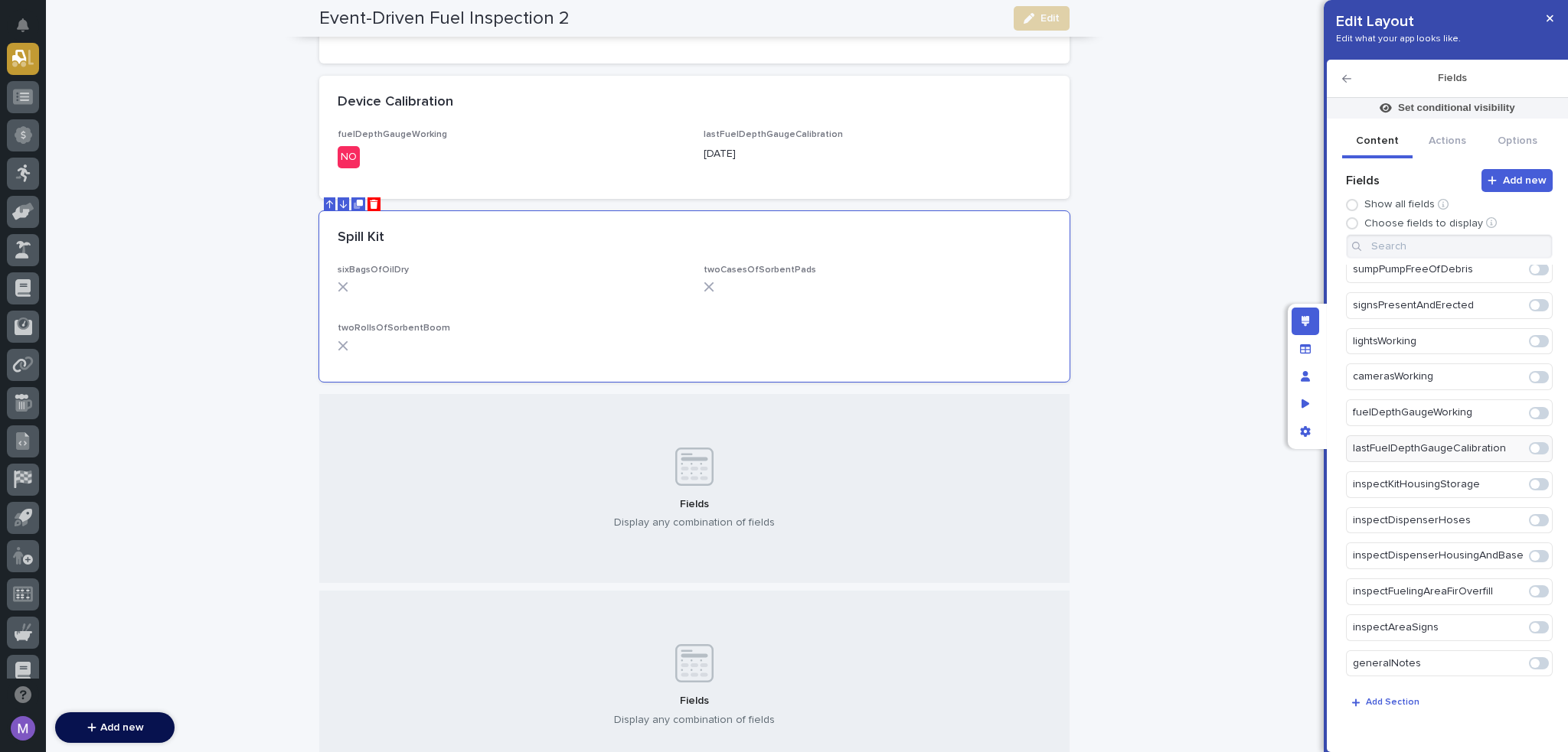
click at [1531, 480] on span at bounding box center [1535, 485] width 9 height 9
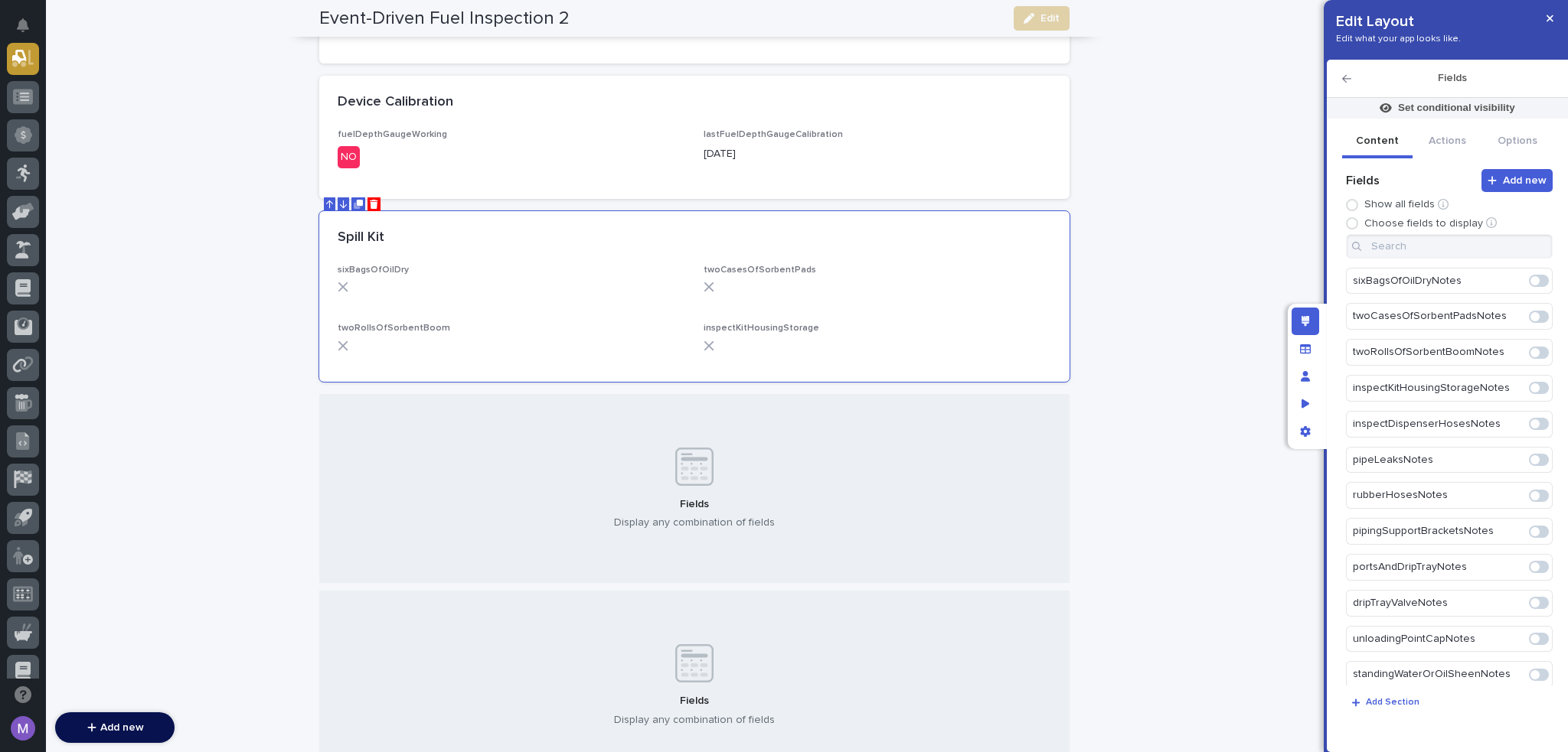
scroll to position [1177, 0]
click at [1531, 352] on span at bounding box center [1535, 357] width 9 height 9
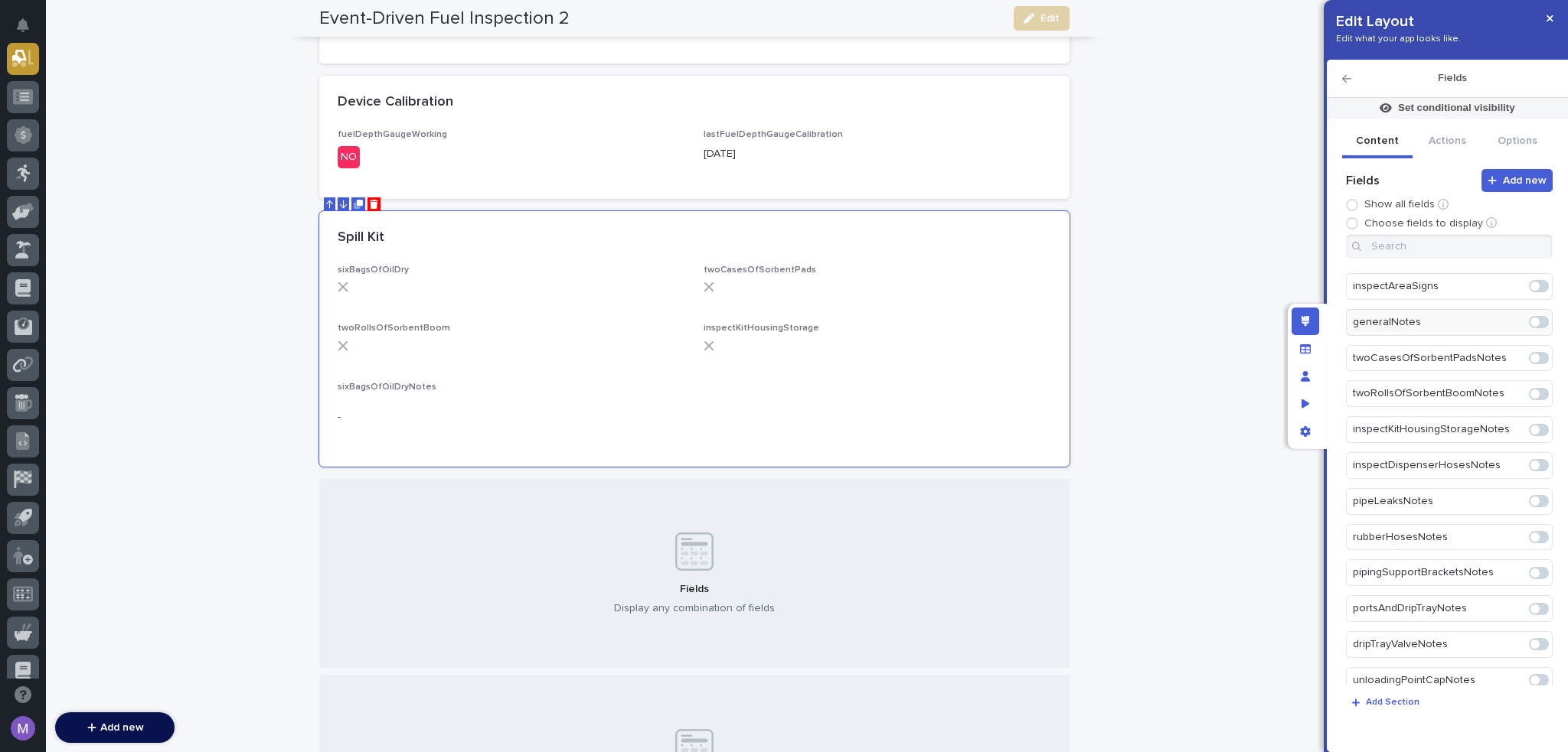
click at [1531, 353] on span at bounding box center [1535, 357] width 9 height 9
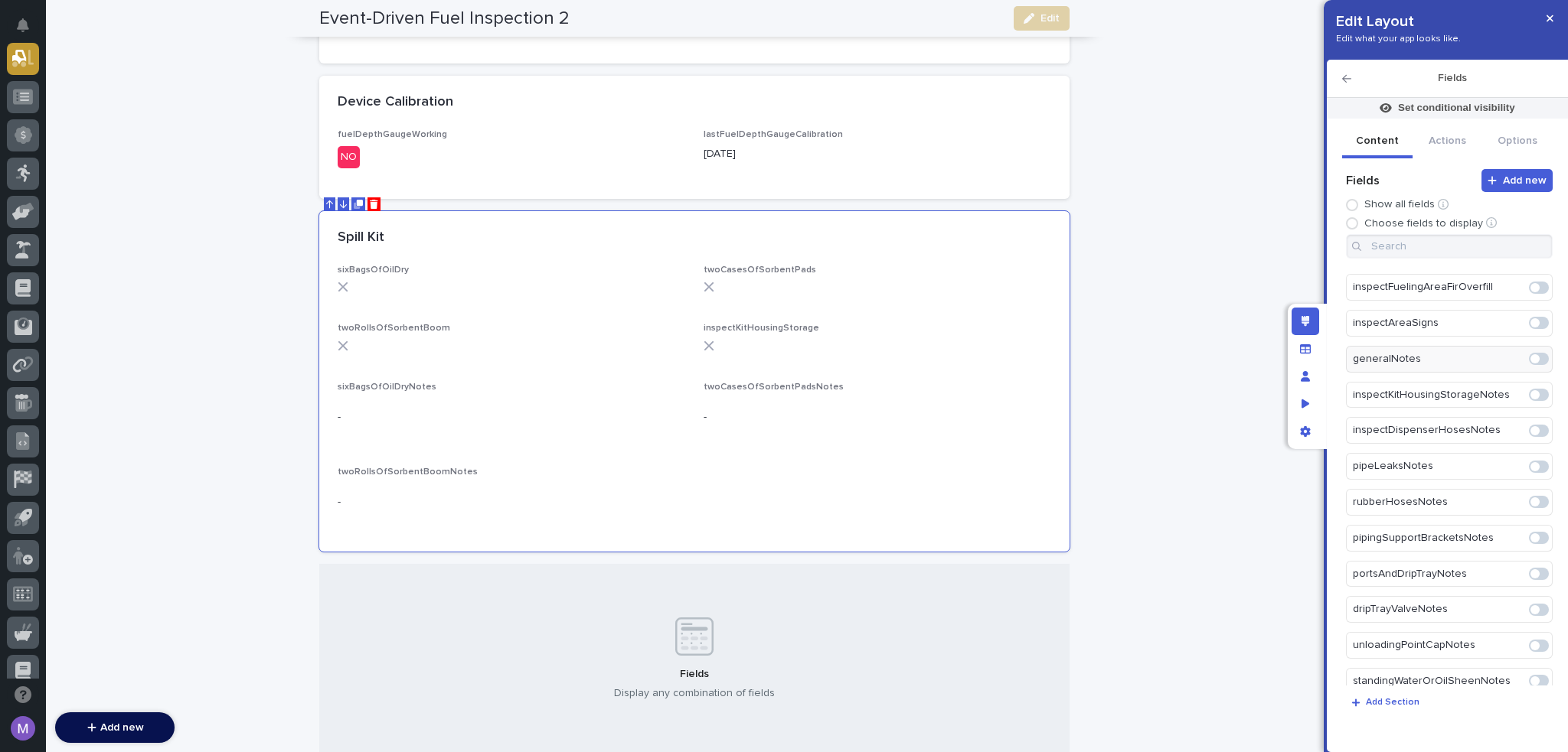
scroll to position [1286, 0]
click at [1531, 354] on span at bounding box center [1535, 358] width 9 height 9
click at [688, 590] on div "Fields Display any combination of fields" at bounding box center [694, 659] width 751 height 190
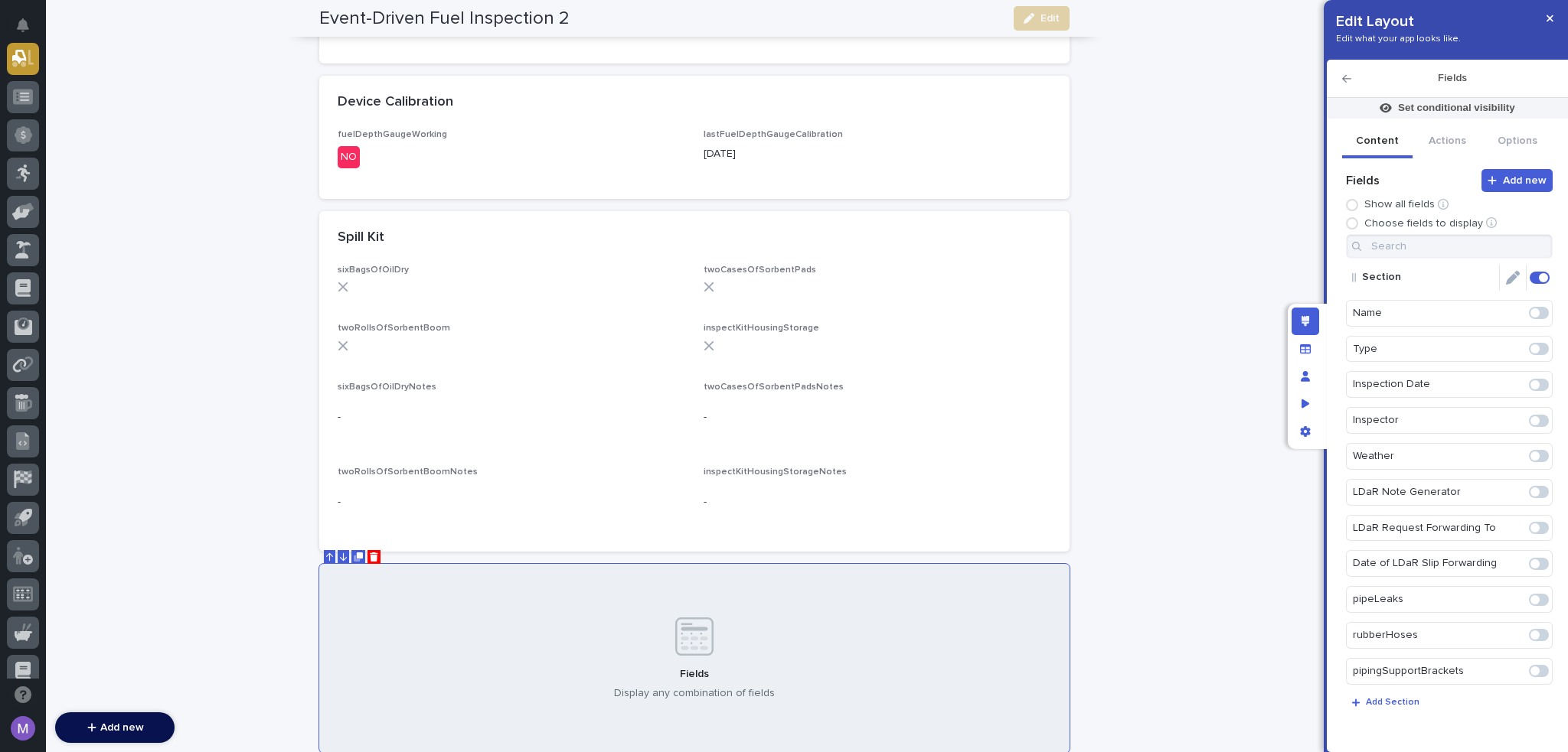
click at [1507, 275] on icon "Edit" at bounding box center [1513, 278] width 13 height 13
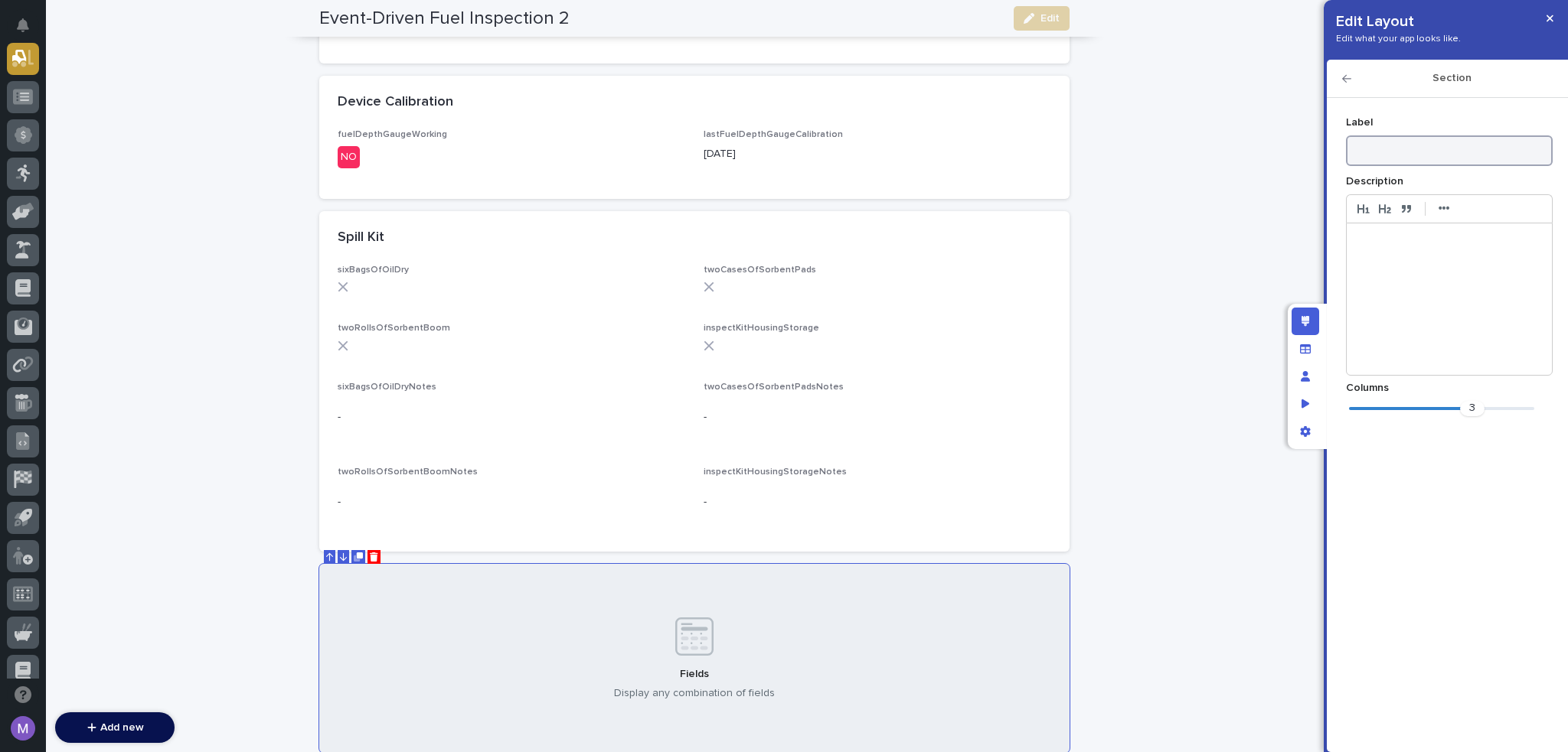
click at [1432, 153] on input at bounding box center [1450, 151] width 207 height 30
type input "Fueling Area & Dispensers"
click at [1417, 412] on div "2" at bounding box center [1442, 409] width 185 height 15
click at [1342, 81] on icon "button" at bounding box center [1347, 78] width 9 height 11
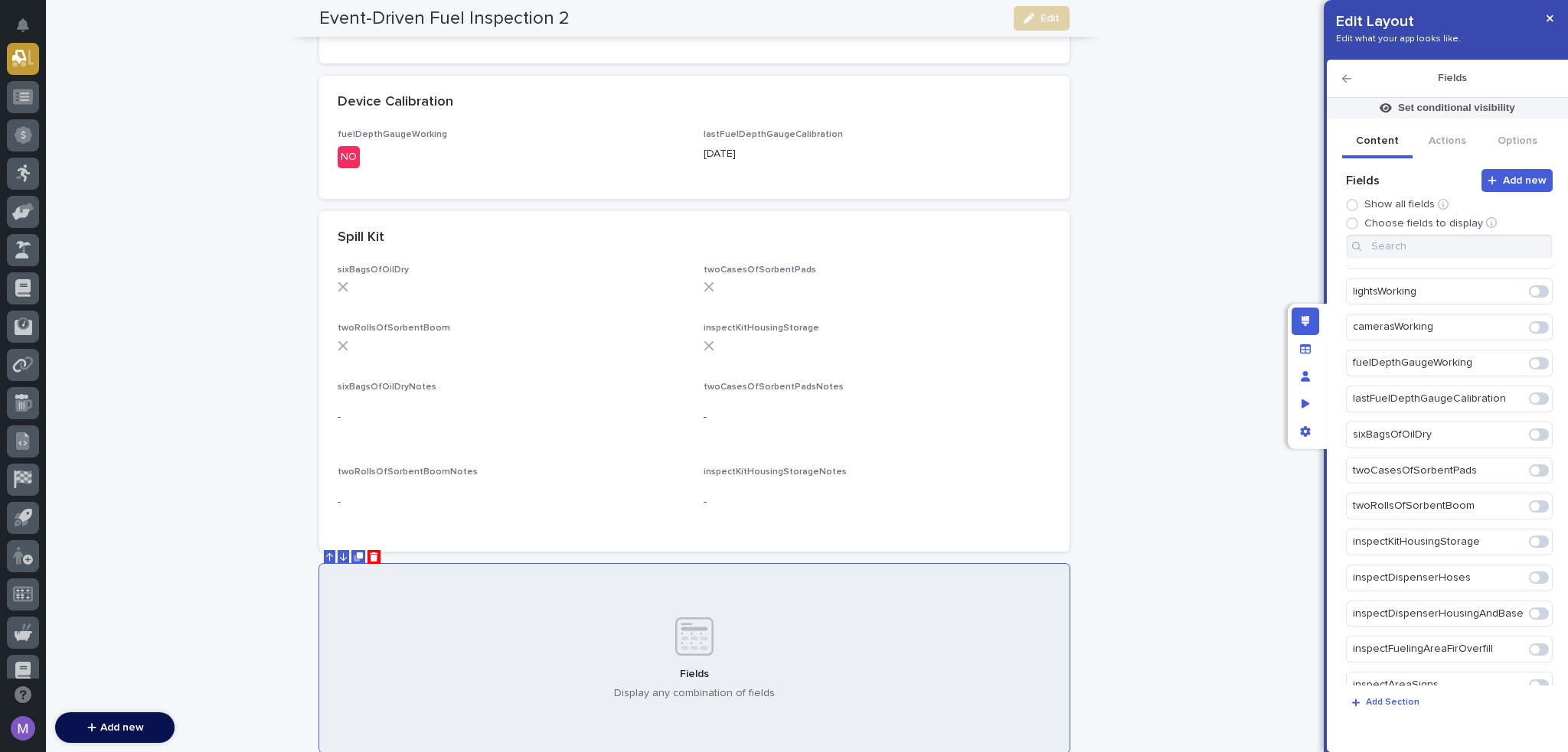
scroll to position [842, 0]
click at [1531, 506] on span at bounding box center [1535, 510] width 9 height 9
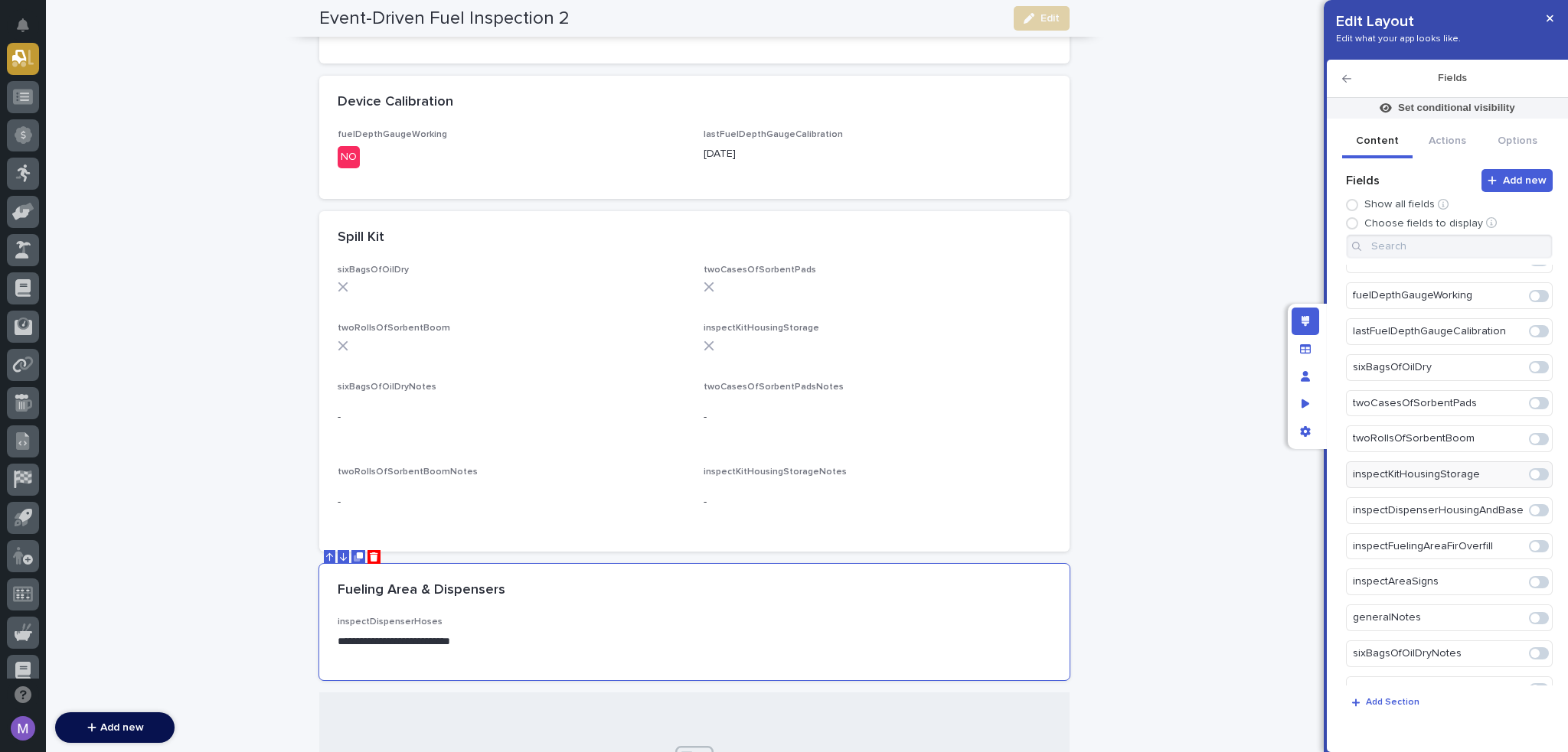
click at [1531, 506] on span at bounding box center [1535, 510] width 9 height 9
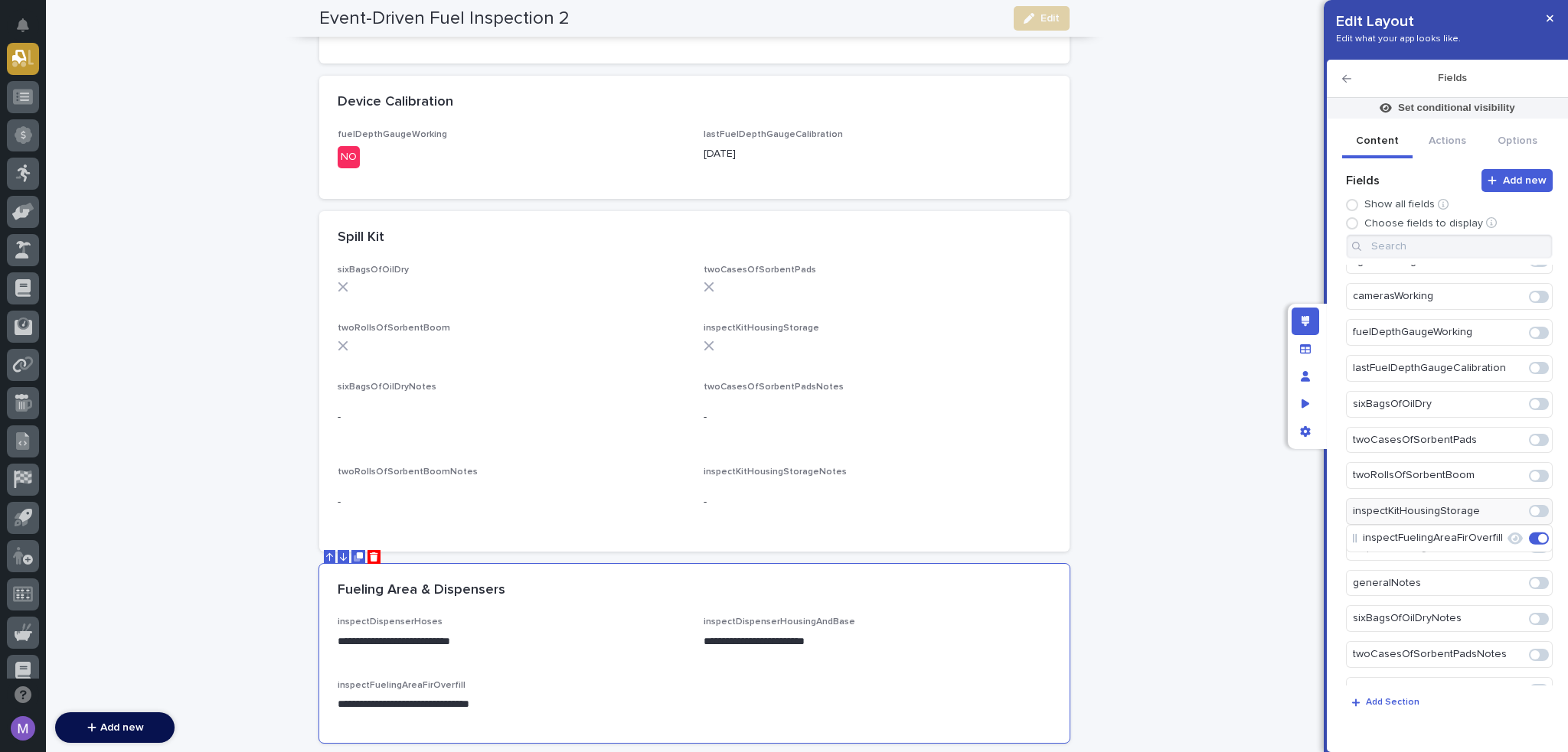
scroll to position [951, 0]
click at [1531, 506] on span at bounding box center [1535, 511] width 9 height 9
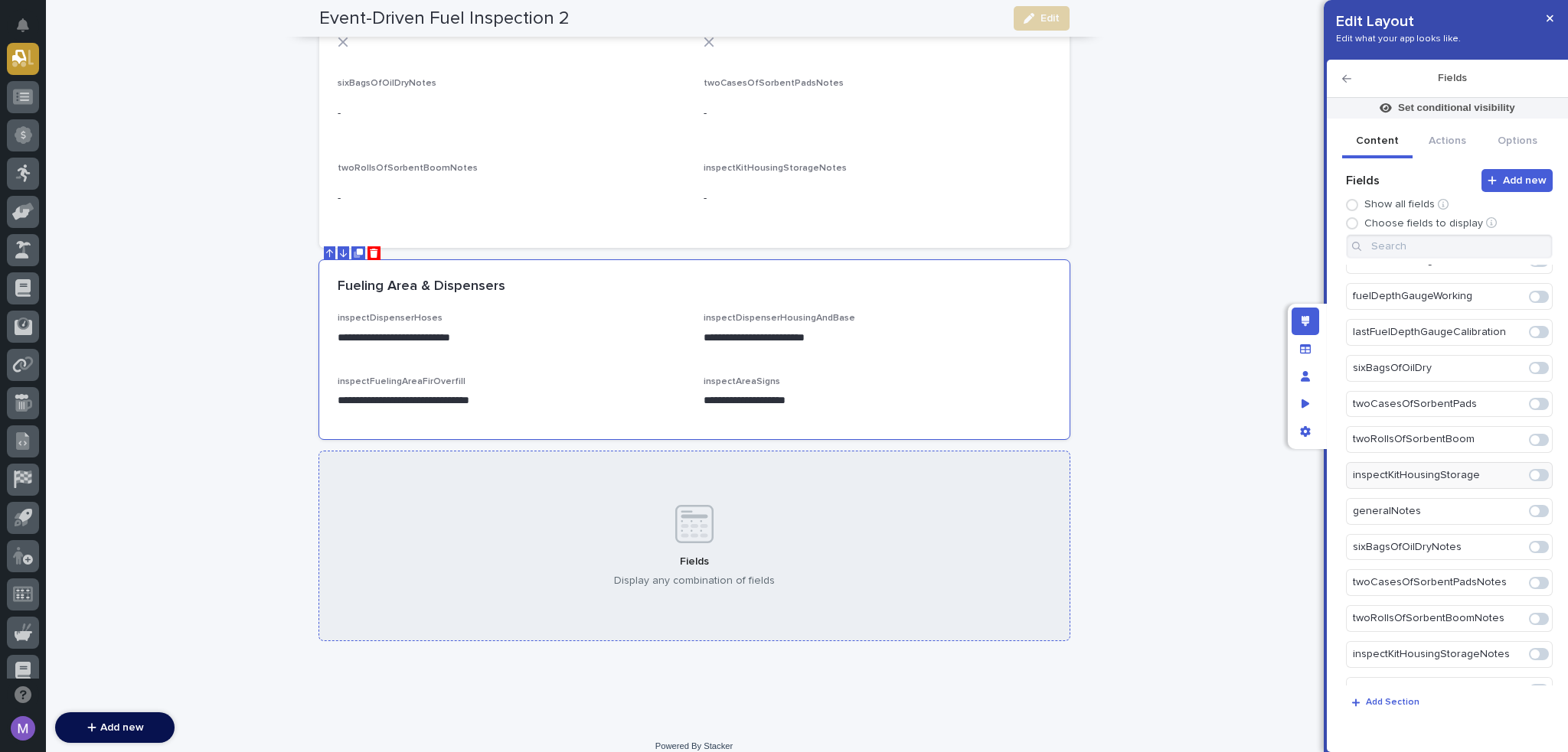
scroll to position [1988, 0]
click at [570, 508] on div "Fields Display any combination of fields" at bounding box center [694, 544] width 751 height 190
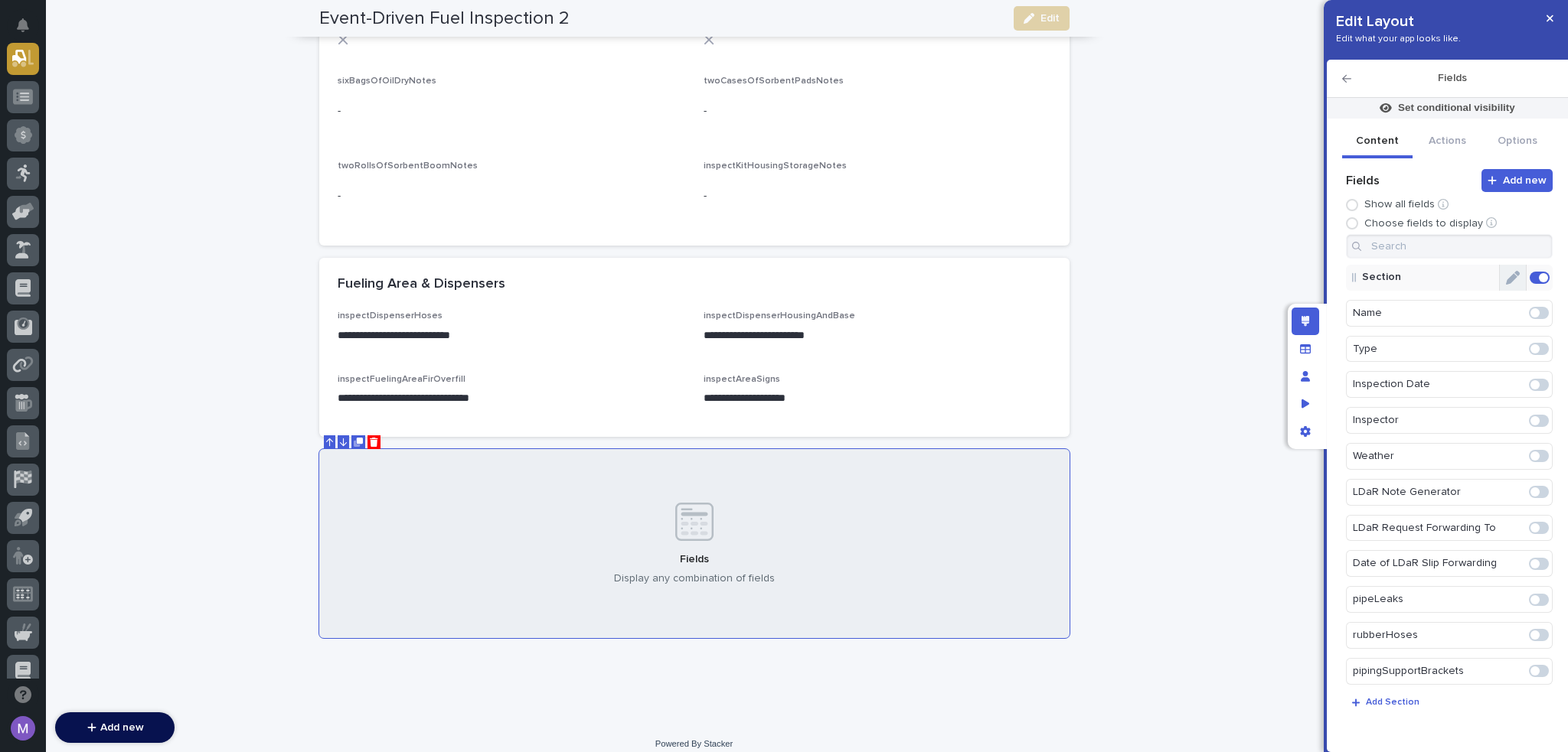
click at [1509, 268] on button "Edit" at bounding box center [1513, 278] width 26 height 26
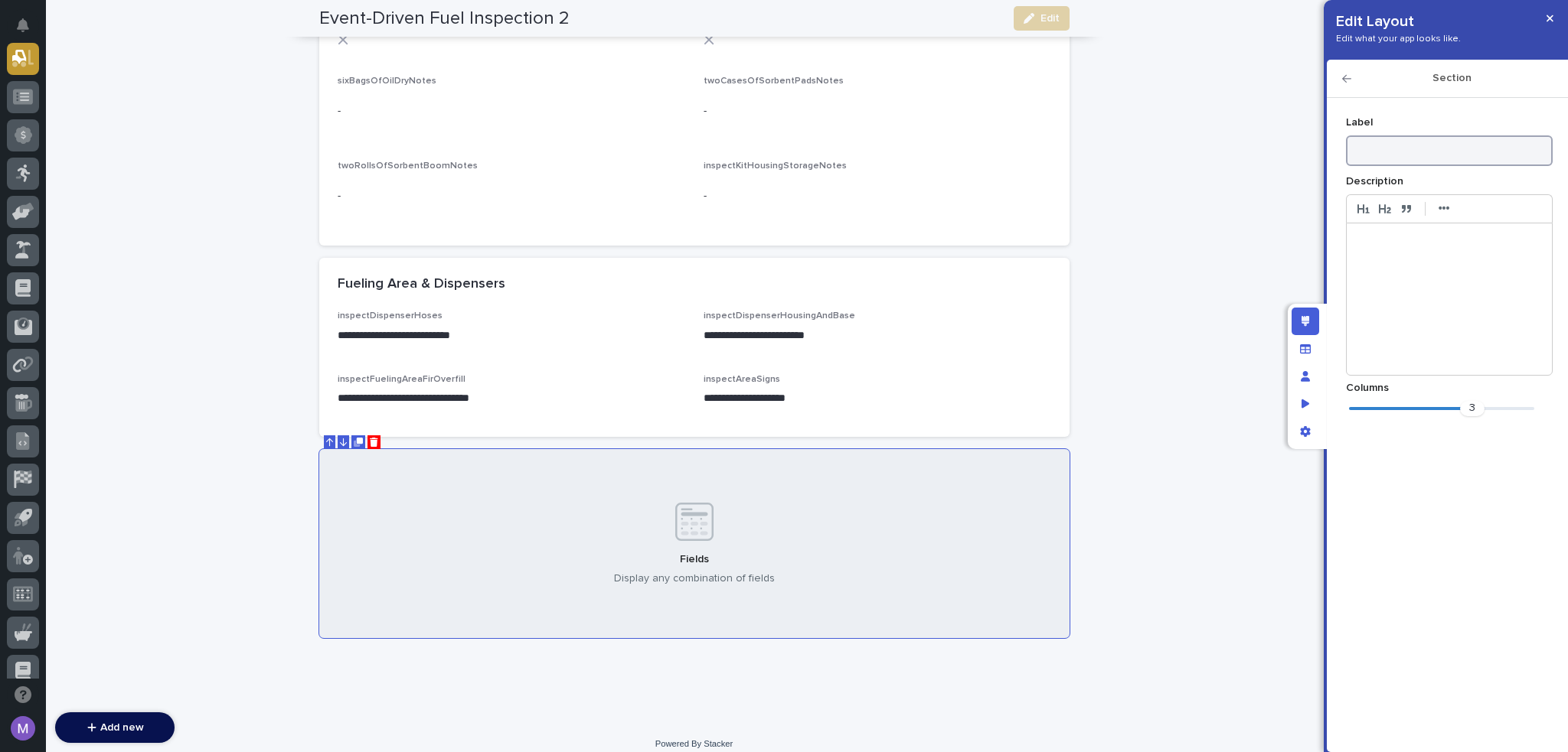
click at [1446, 154] on input at bounding box center [1450, 151] width 207 height 30
type input "General Inspector Notes"
click at [1347, 78] on icon "button" at bounding box center [1347, 78] width 9 height 8
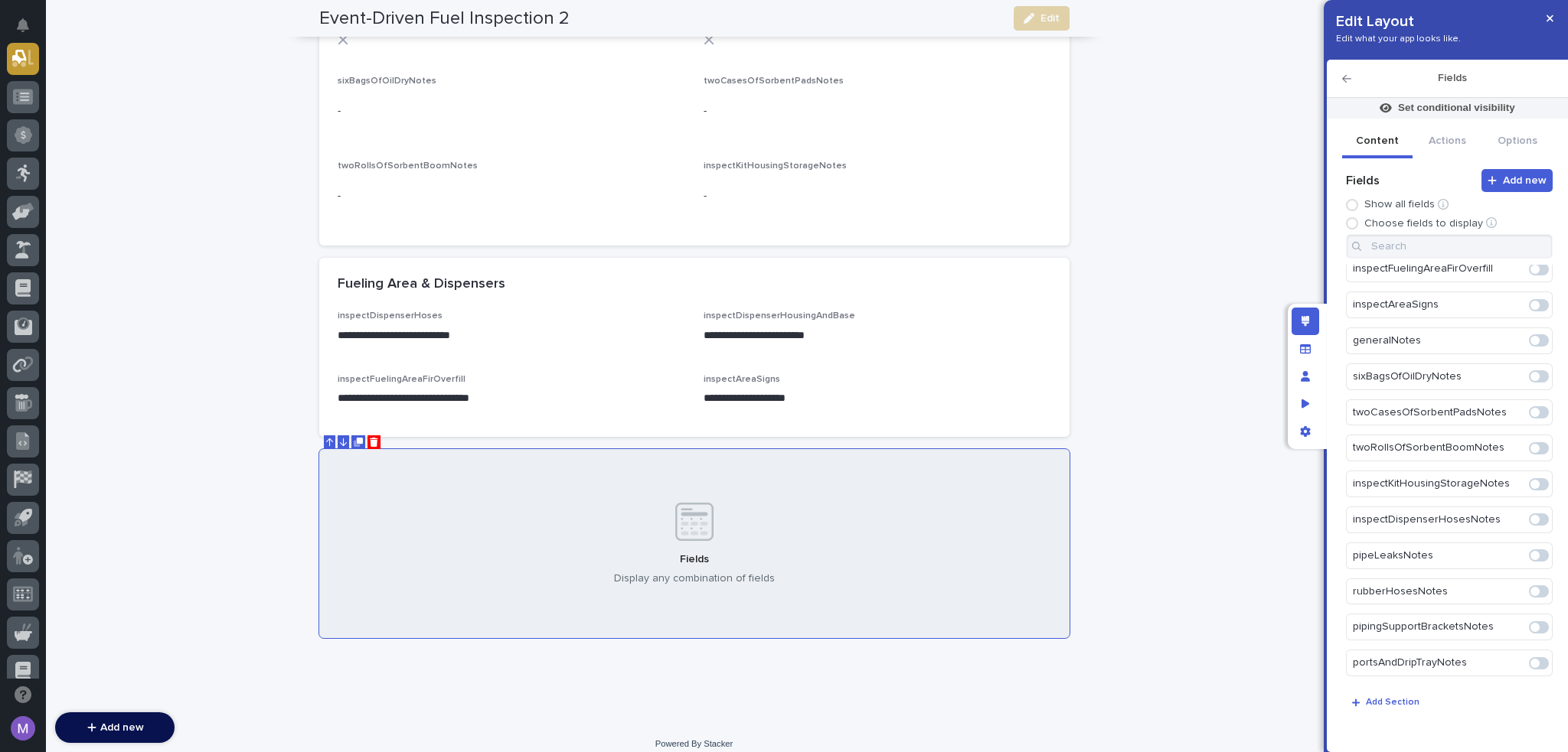
scroll to position [1109, 0]
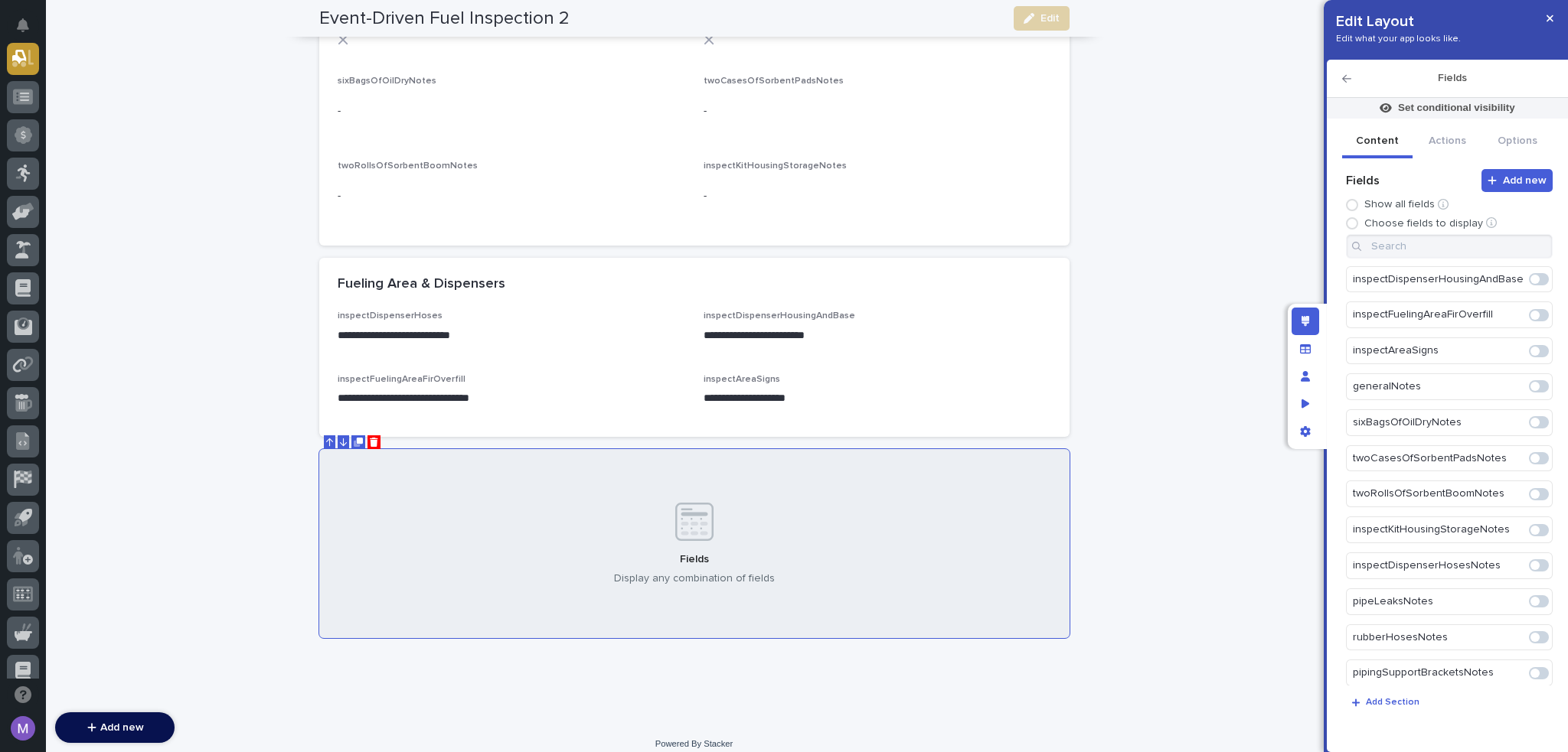
click at [1533, 380] on span at bounding box center [1539, 386] width 20 height 13
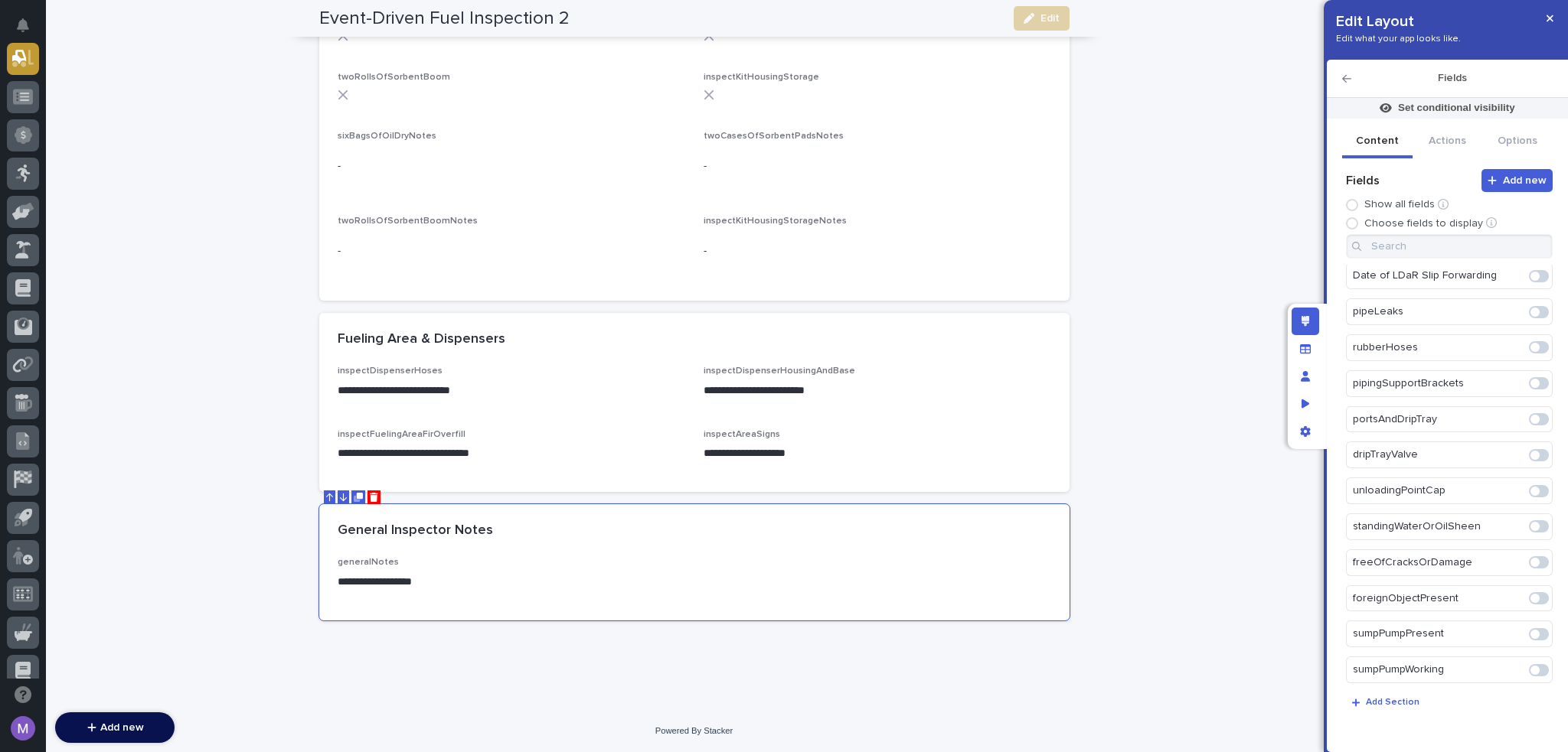
scroll to position [0, 0]
click at [1505, 311] on icon "Edit" at bounding box center [1505, 314] width 0 height 13
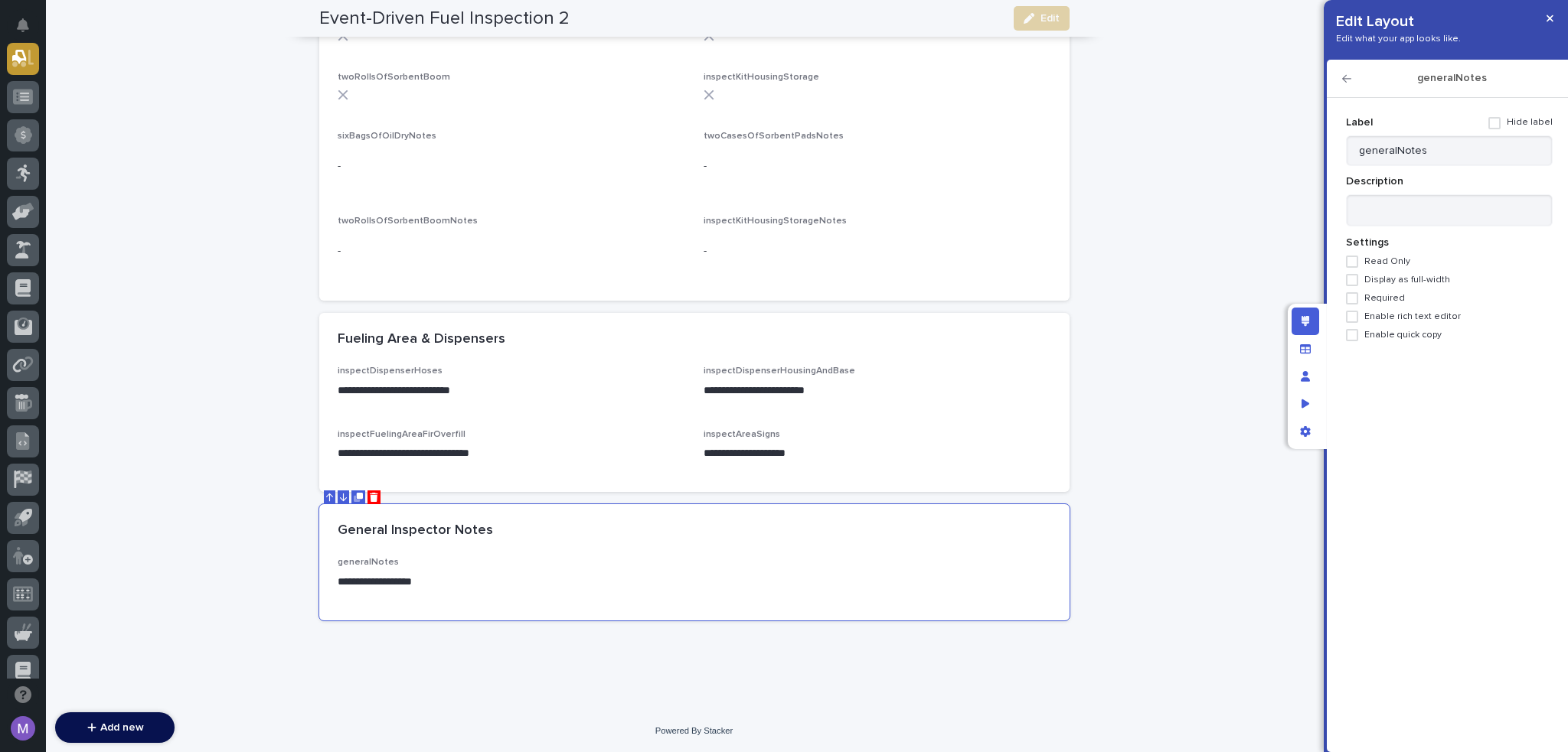
click at [1422, 319] on span "Enable rich text editor" at bounding box center [1412, 316] width 97 height 11
click at [1407, 279] on span "Display as full-width" at bounding box center [1407, 280] width 86 height 11
click at [1347, 79] on icon "button" at bounding box center [1347, 78] width 9 height 11
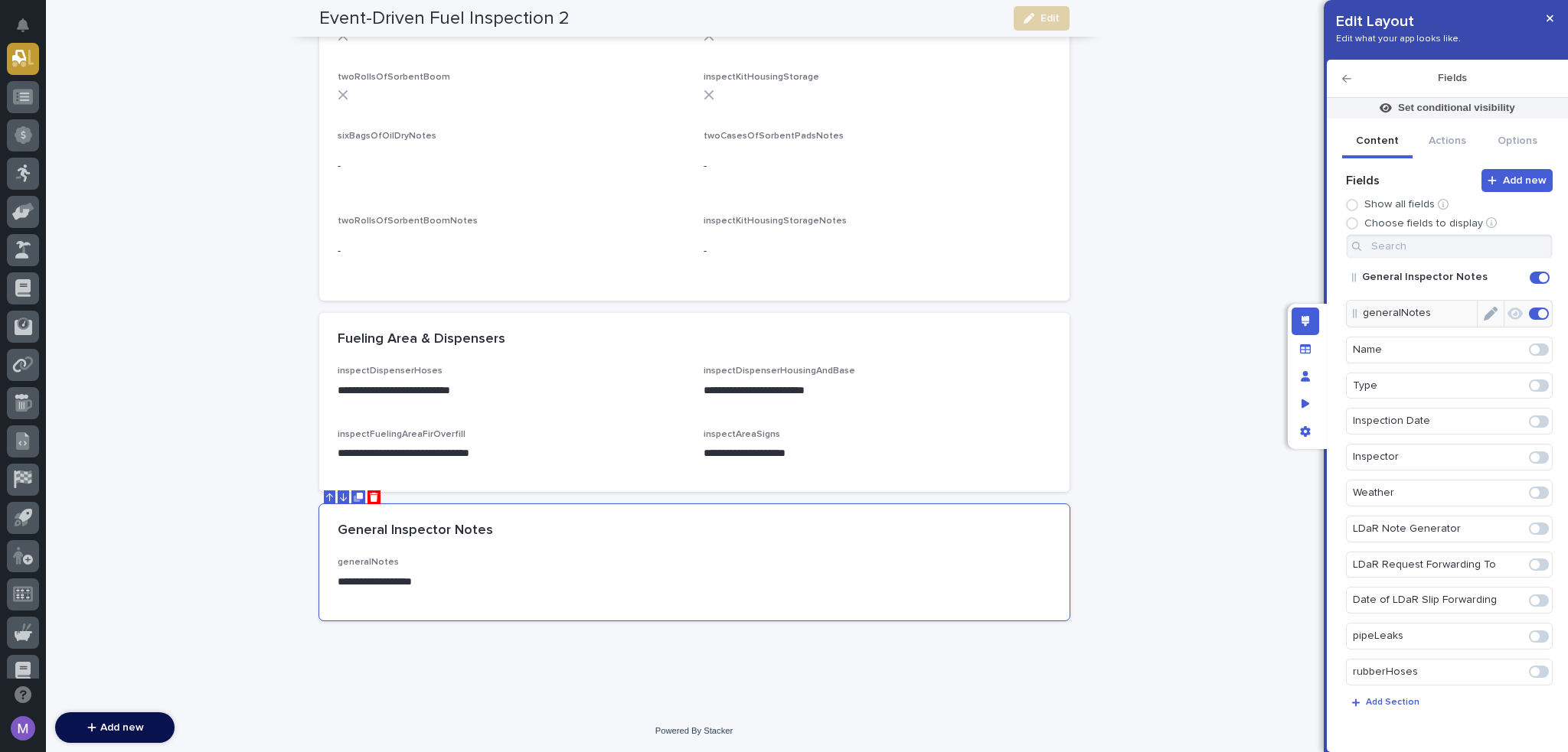
click at [1484, 310] on icon "Edit" at bounding box center [1491, 314] width 13 height 13
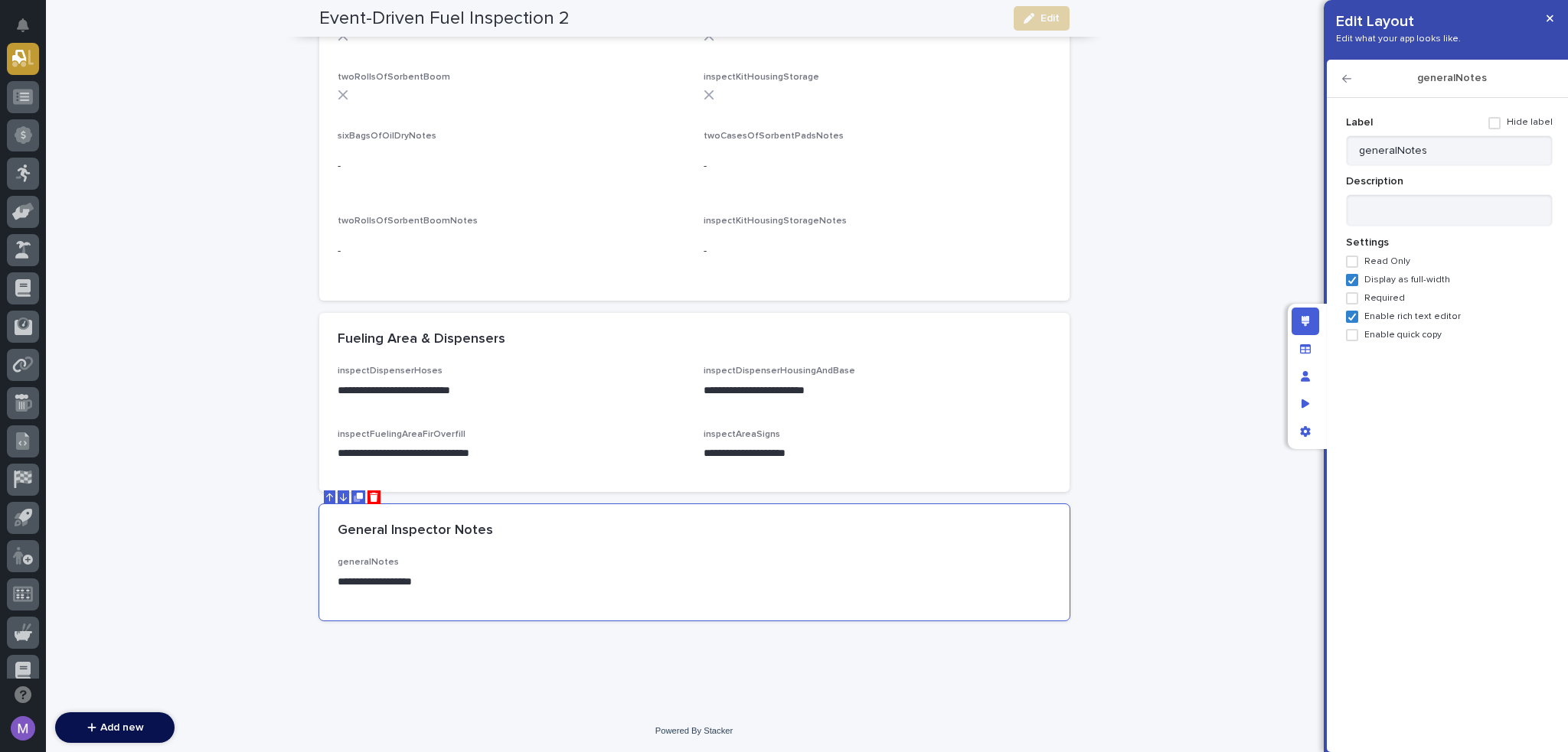
click at [1501, 124] on span at bounding box center [1495, 123] width 13 height 13
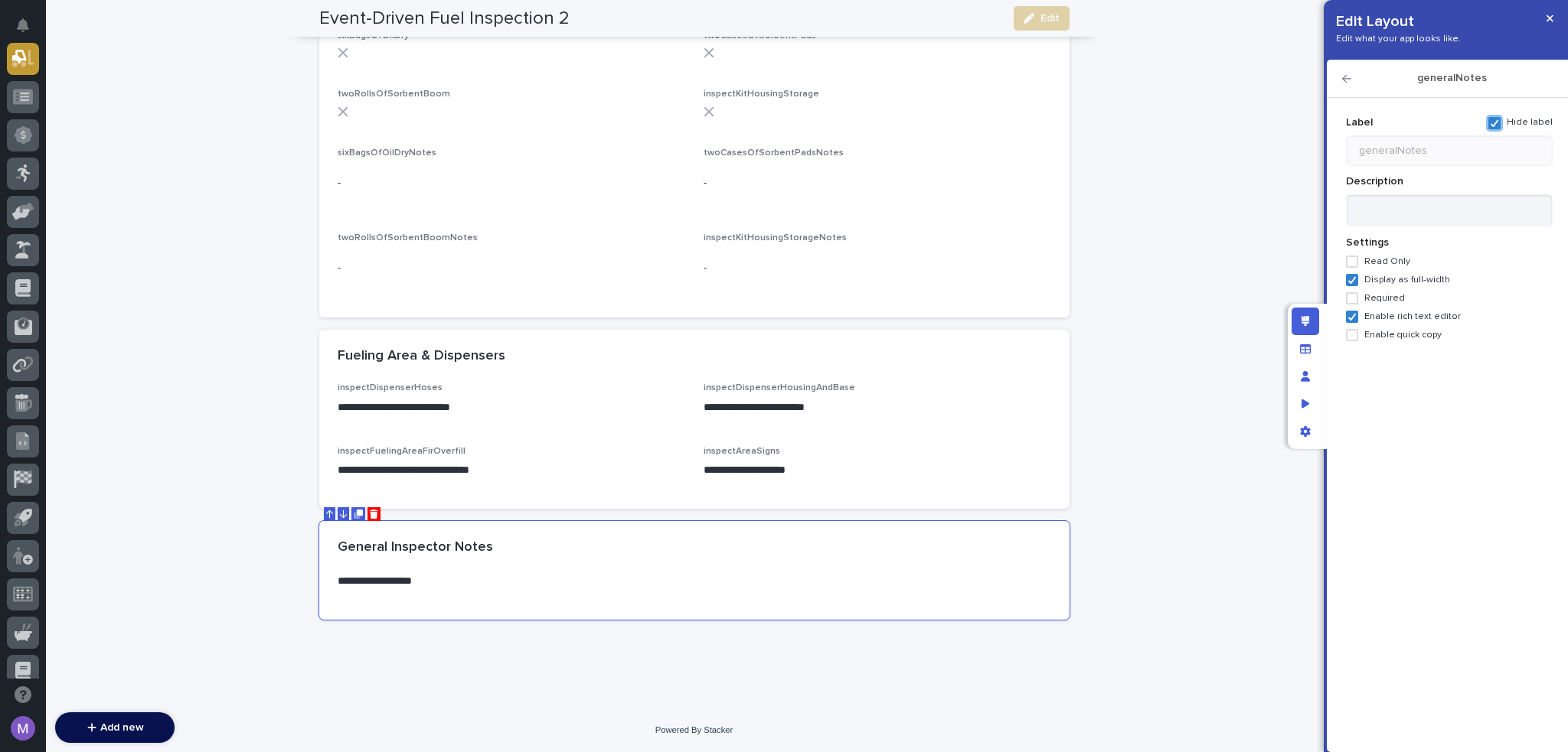
scroll to position [1916, 0]
click at [1347, 78] on icon "button" at bounding box center [1347, 78] width 9 height 8
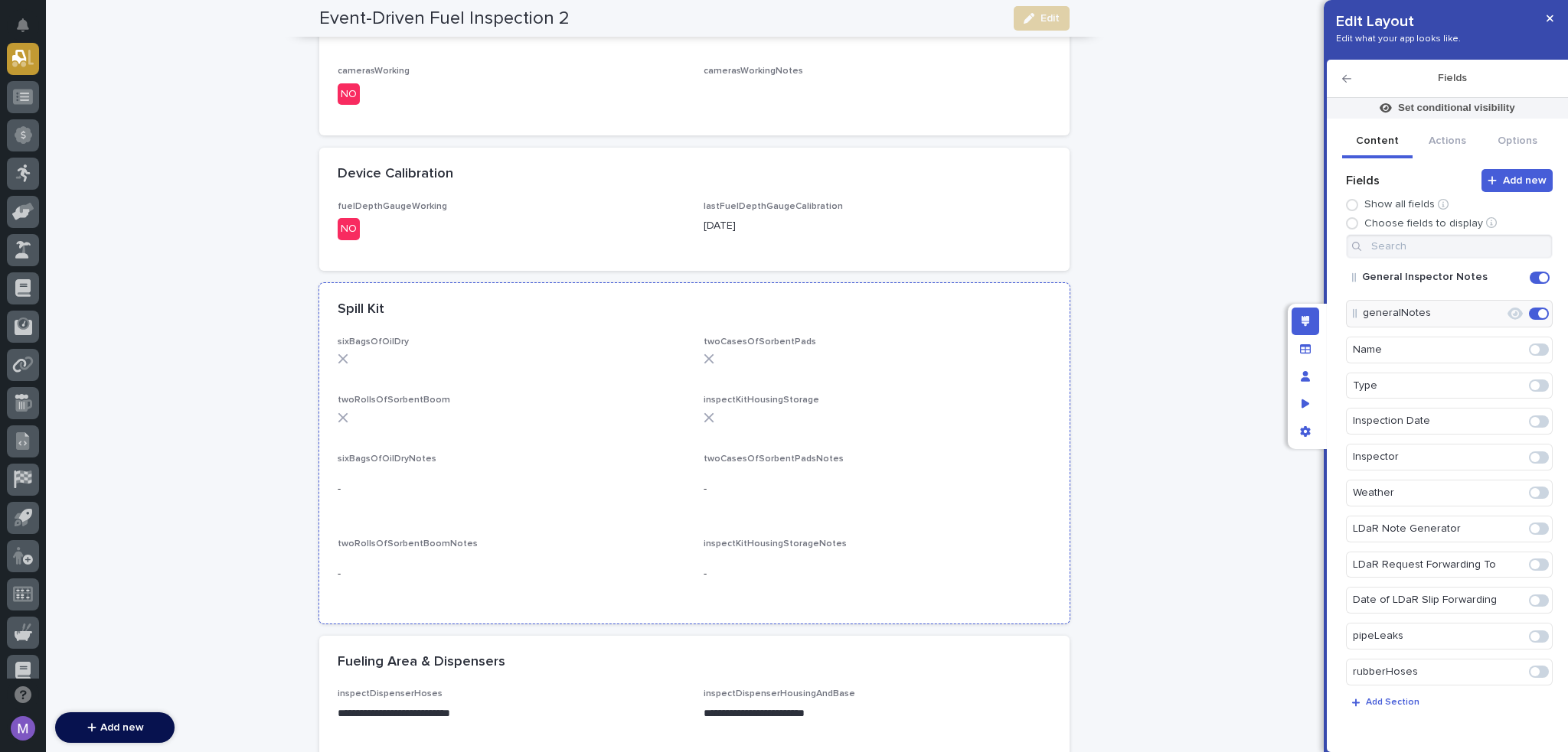
scroll to position [1840, 0]
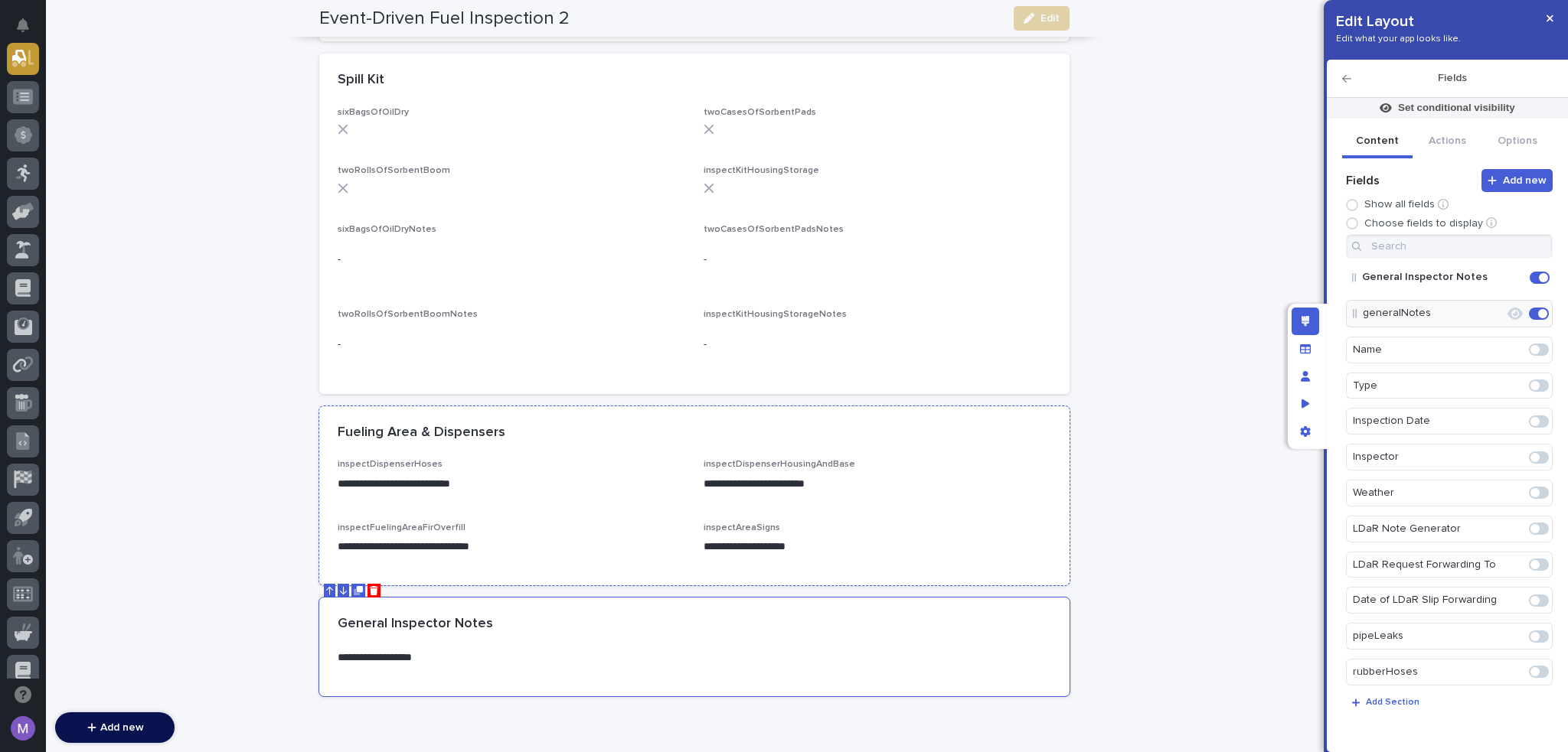
click at [663, 492] on div "**********" at bounding box center [511, 481] width 348 height 45
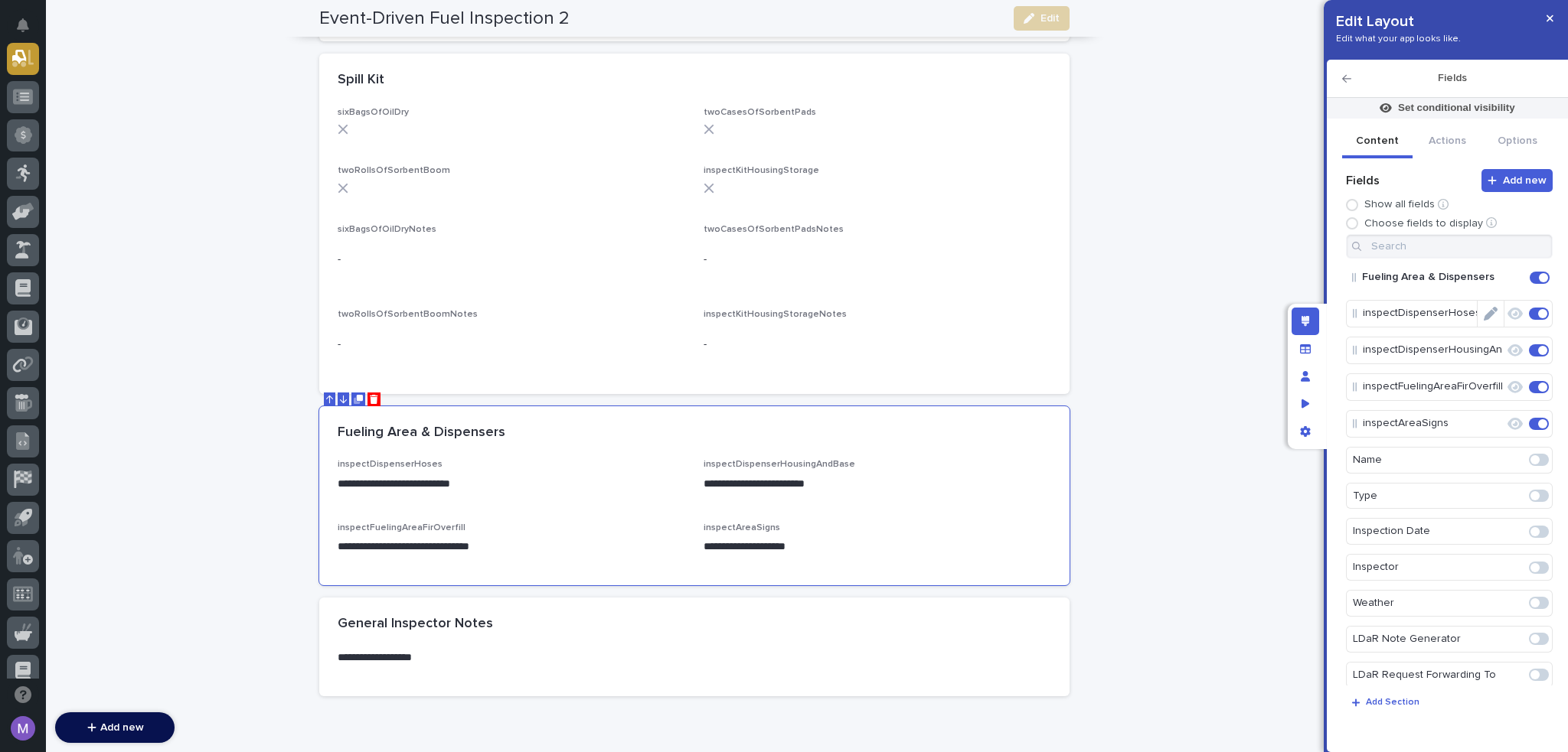
click at [1484, 310] on icon "Edit" at bounding box center [1491, 314] width 13 height 13
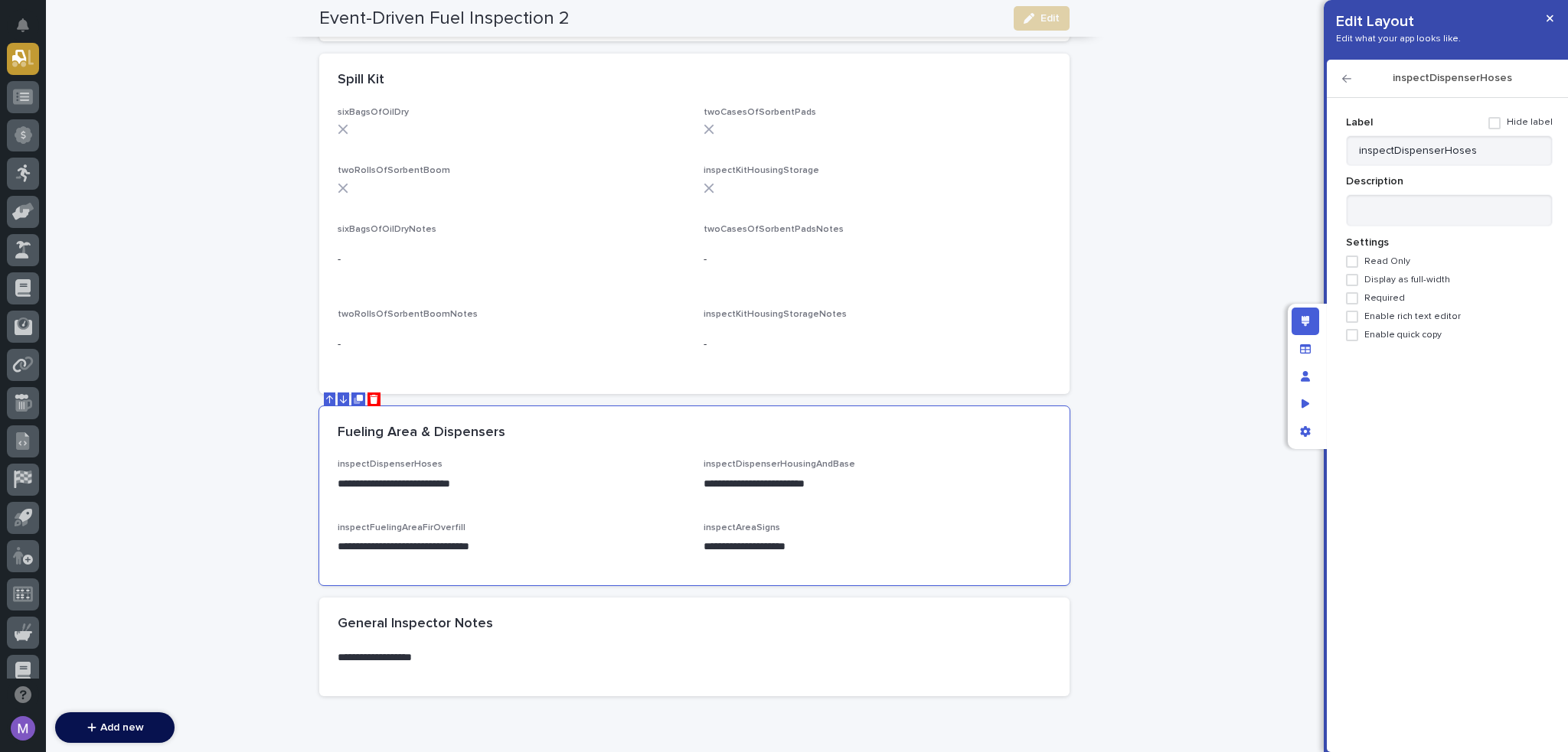
click at [1393, 297] on span "Required" at bounding box center [1385, 298] width 40 height 11
click at [1406, 312] on span "Enable rich text editor" at bounding box center [1412, 316] width 97 height 11
click at [1413, 278] on span "Display as full-width" at bounding box center [1407, 280] width 86 height 11
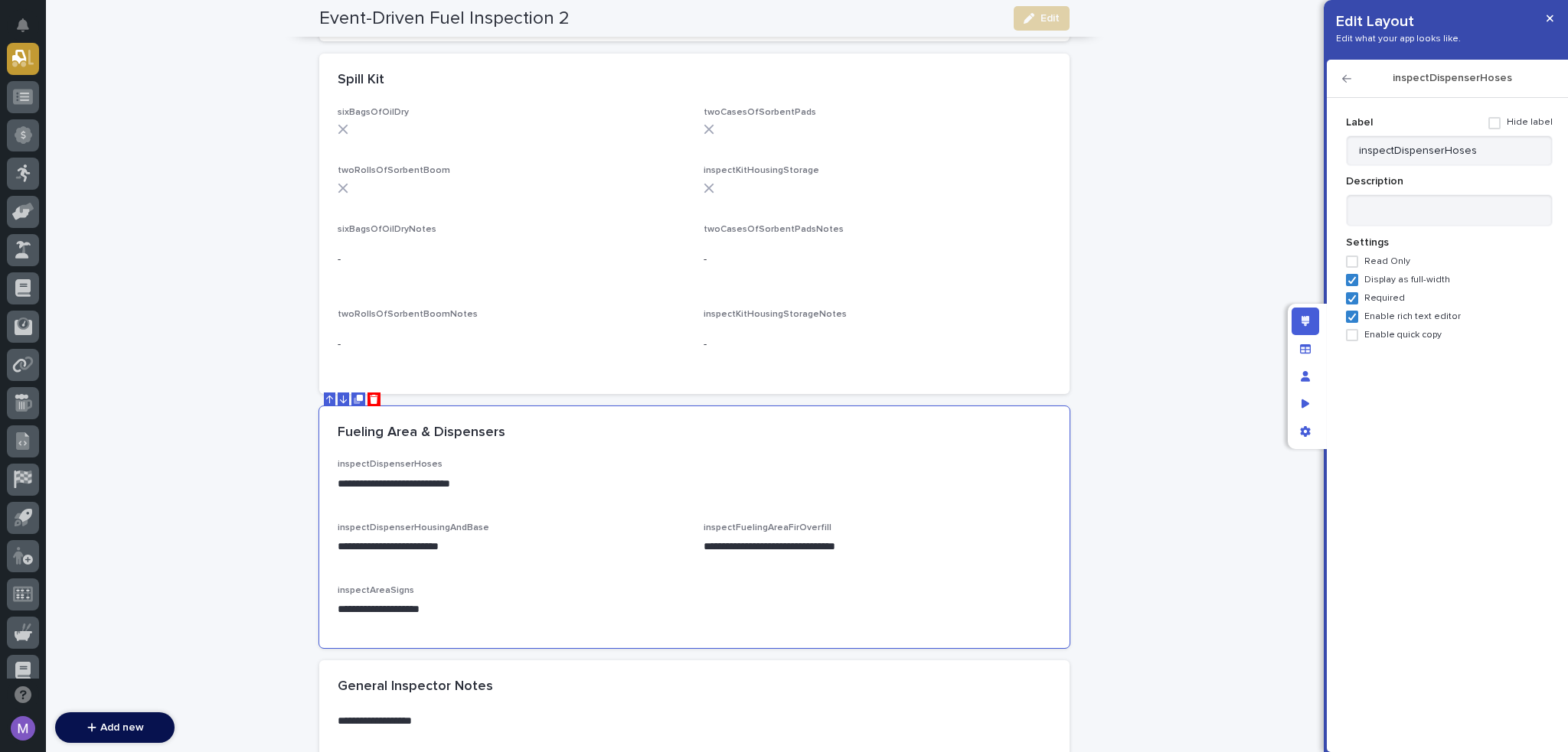
click at [1344, 80] on icon "button" at bounding box center [1347, 78] width 9 height 8
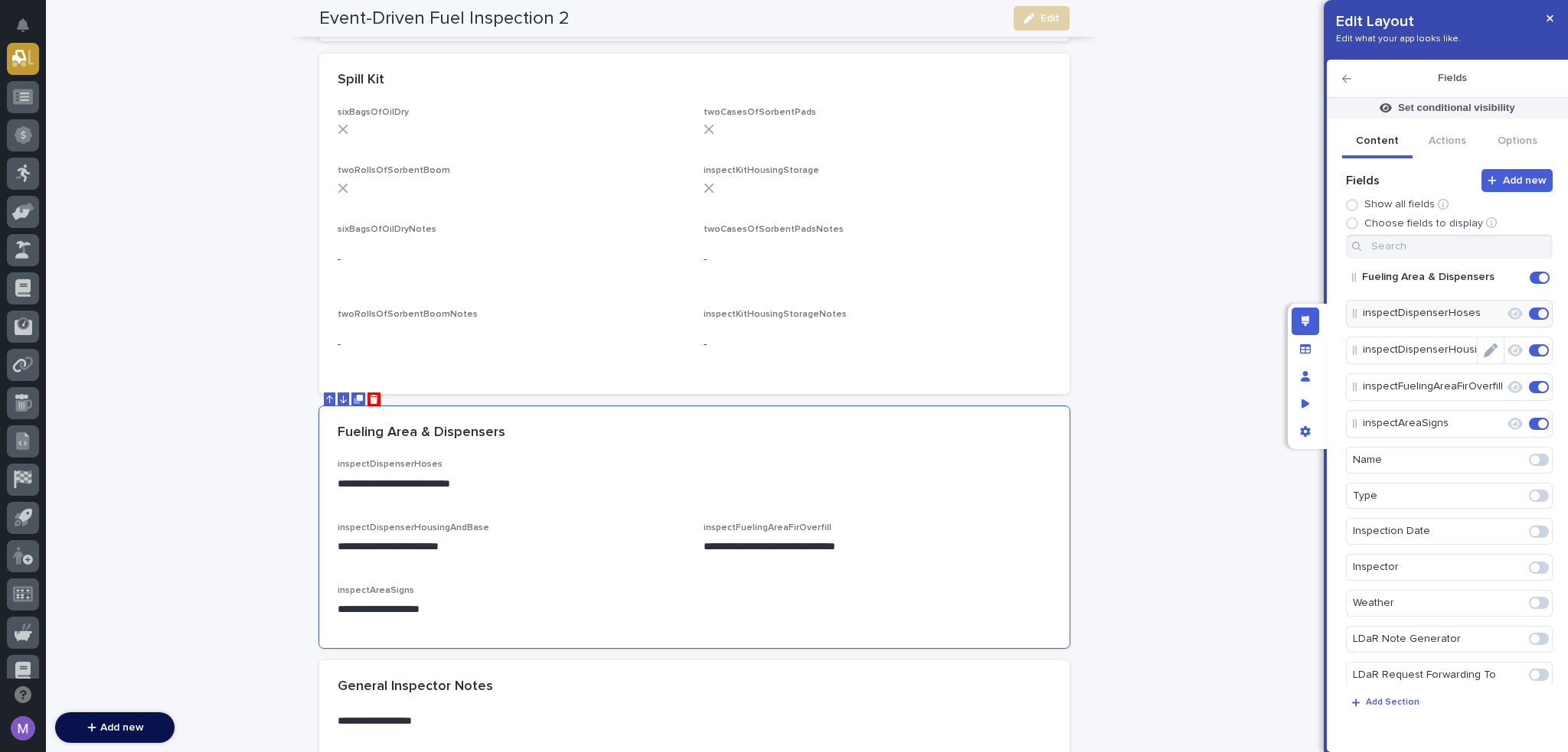
click at [1484, 348] on icon "Edit" at bounding box center [1491, 351] width 13 height 13
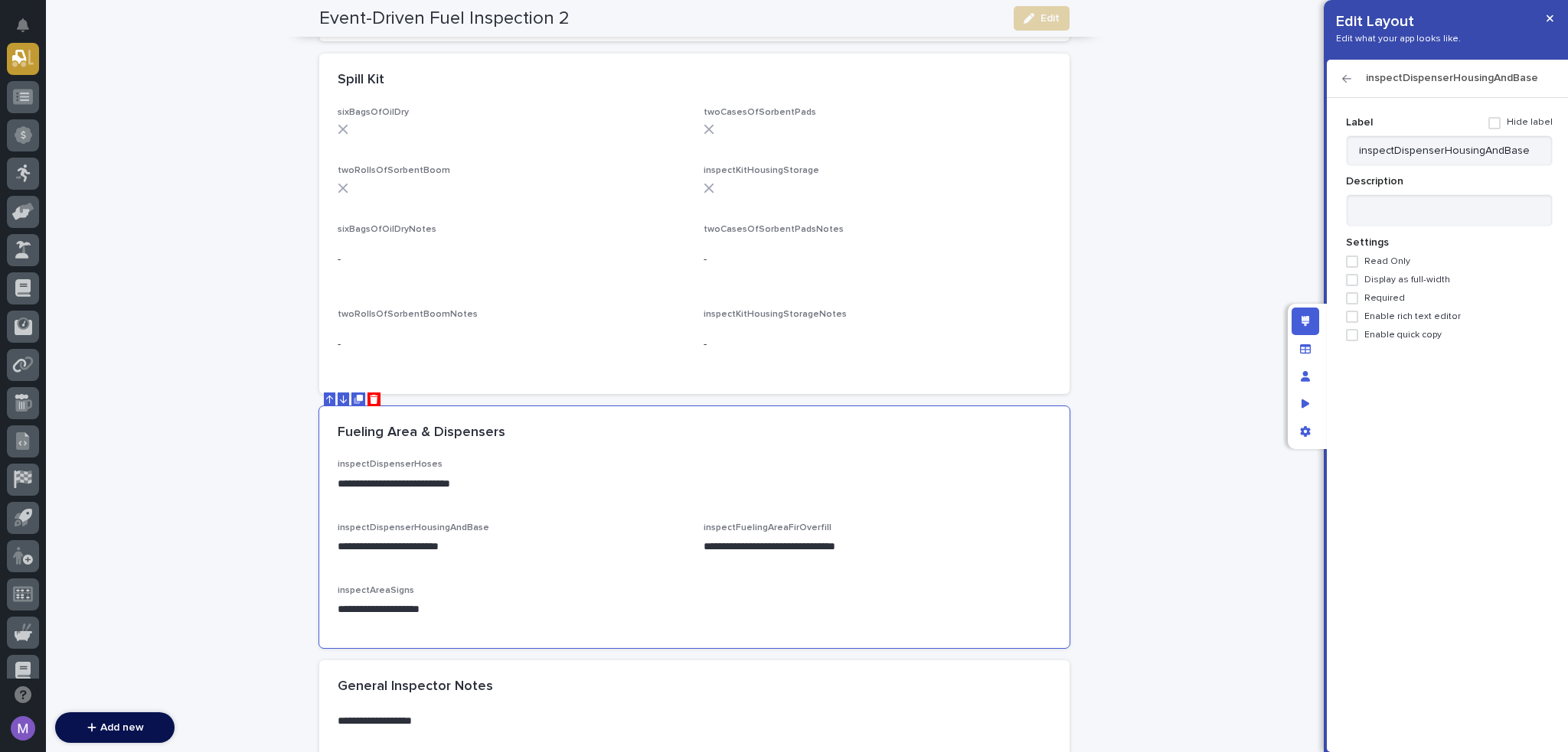
click at [1422, 278] on span "Display as full-width" at bounding box center [1407, 280] width 86 height 11
click at [1388, 290] on div "Label Hide label inspectDispenserHousingAndBase Description Settings Read Only …" at bounding box center [1450, 225] width 207 height 231
click at [1388, 298] on span "Required" at bounding box center [1385, 298] width 40 height 11
click at [1392, 315] on span "Enable rich text editor" at bounding box center [1412, 316] width 97 height 11
click at [1346, 85] on div "inspectDispenserHousingAndBase" at bounding box center [1448, 78] width 242 height 38
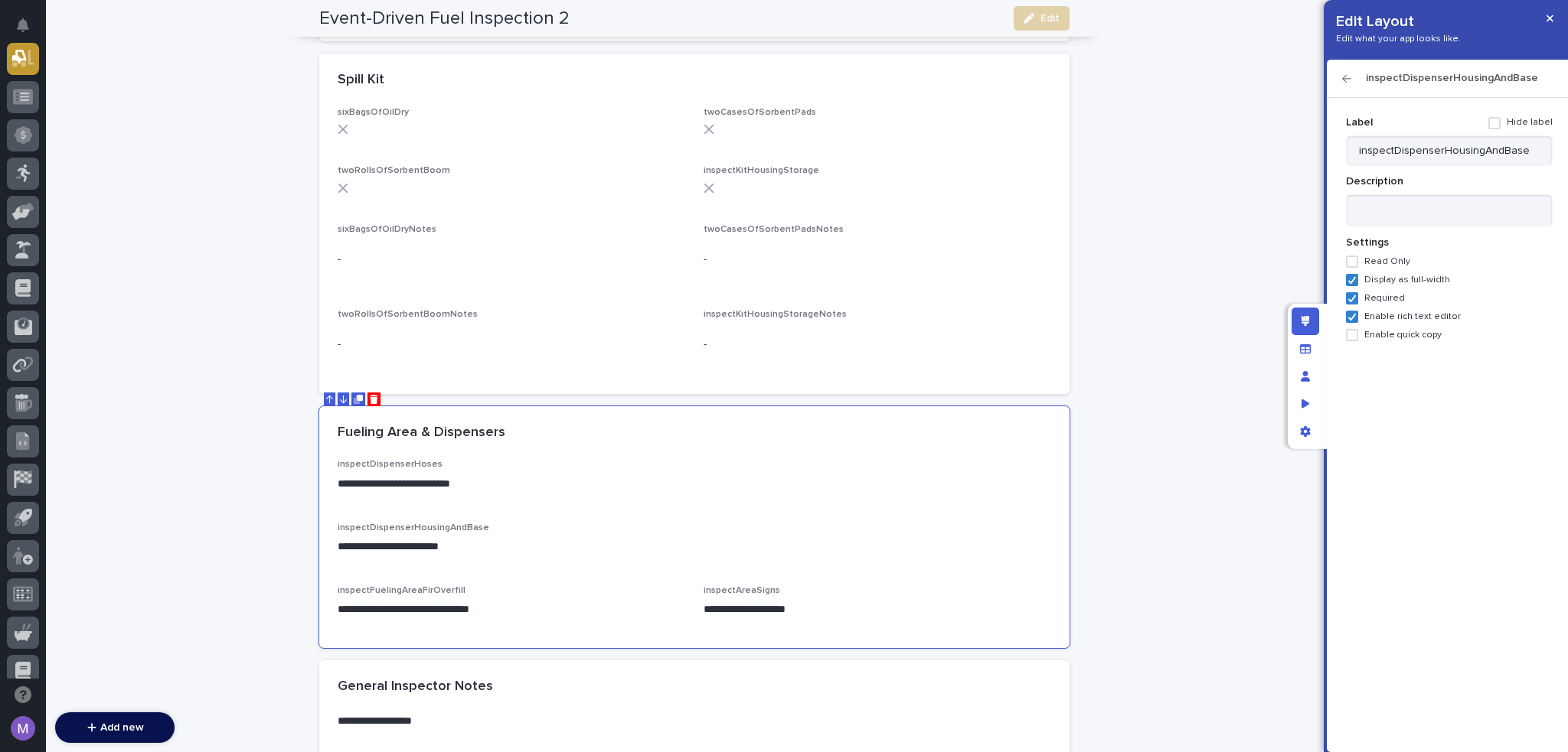
click at [1346, 83] on icon "button" at bounding box center [1347, 78] width 9 height 11
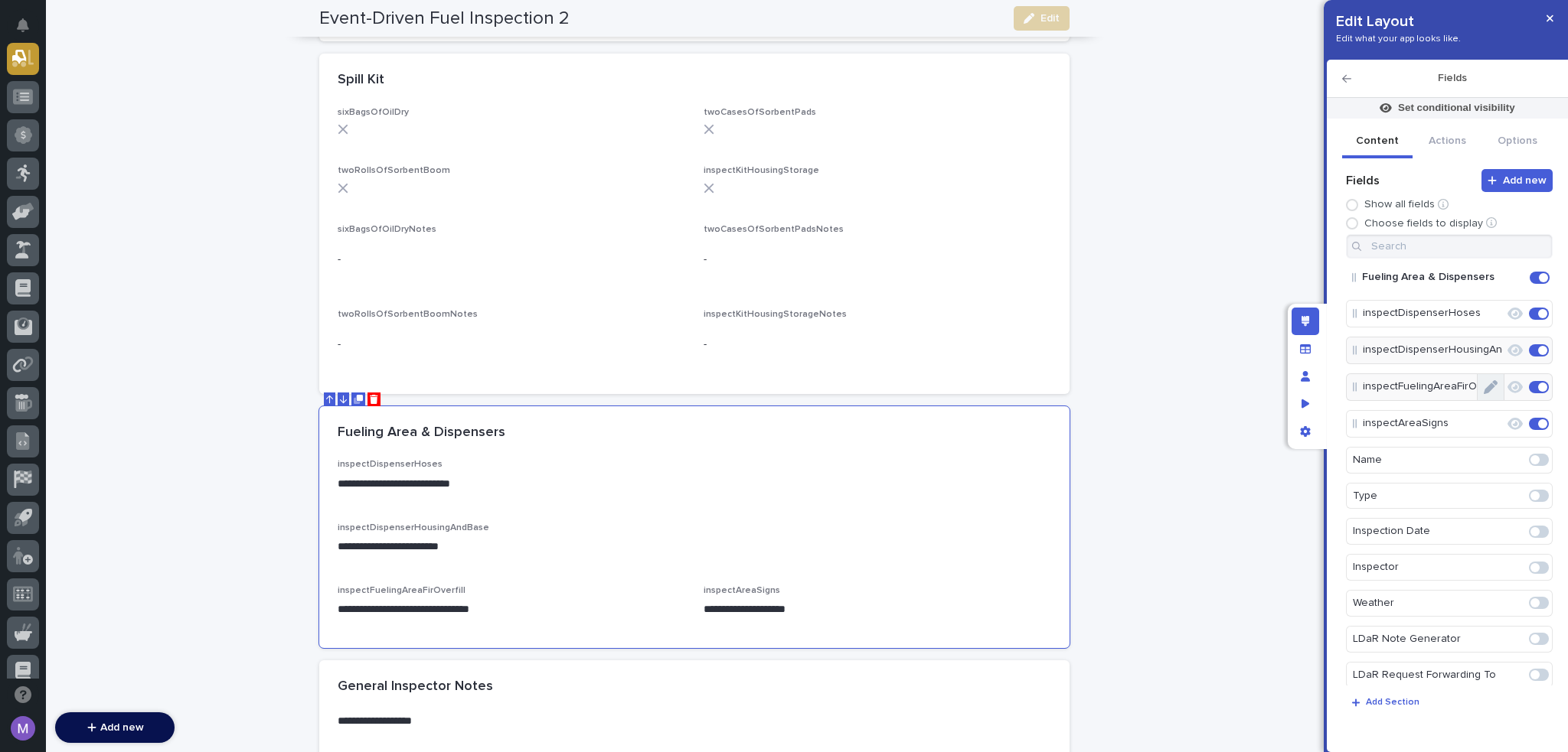
click at [1495, 387] on button "Edit" at bounding box center [1491, 387] width 26 height 26
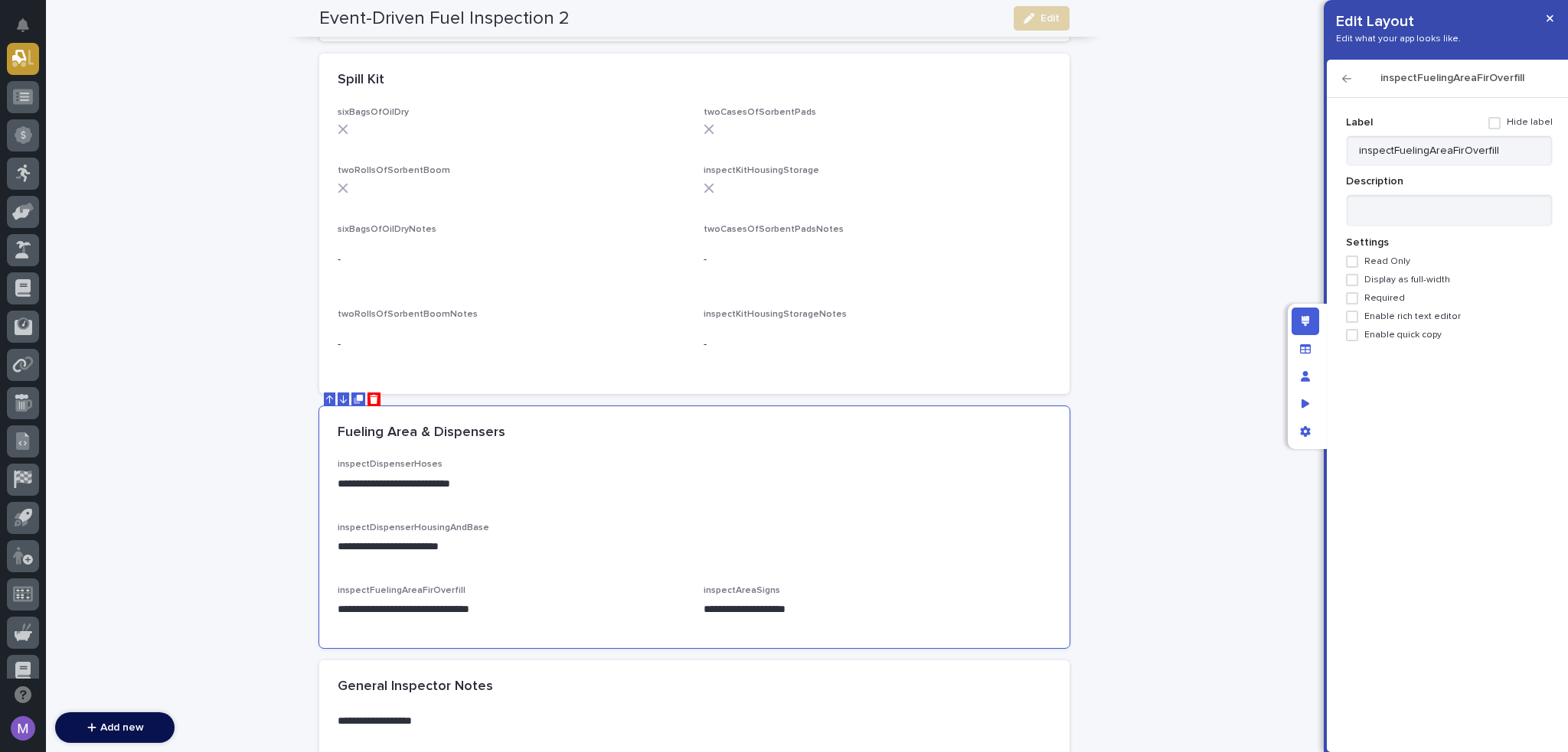
click at [1411, 289] on div "Label Hide label inspectFuelingAreaFirOverfill Description Settings Read Only D…" at bounding box center [1450, 225] width 207 height 231
click at [1395, 281] on span "Display as full-width" at bounding box center [1407, 280] width 86 height 11
click at [1391, 294] on span "Required" at bounding box center [1385, 298] width 40 height 11
drag, startPoint x: 1397, startPoint y: 311, endPoint x: 1397, endPoint y: 302, distance: 9.0
click at [1398, 312] on span "Enable rich text editor" at bounding box center [1412, 316] width 97 height 11
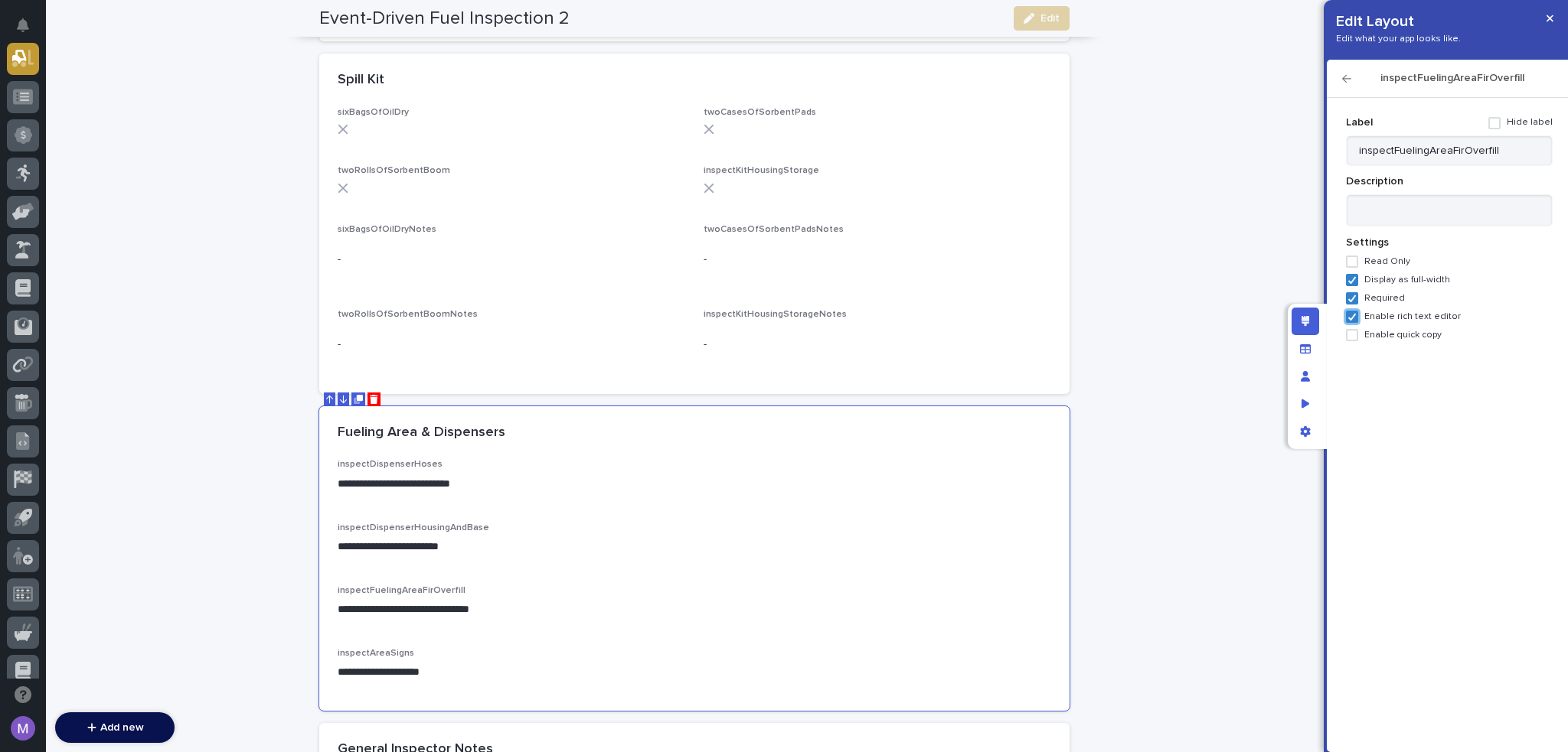
click at [1347, 75] on icon "button" at bounding box center [1347, 78] width 9 height 8
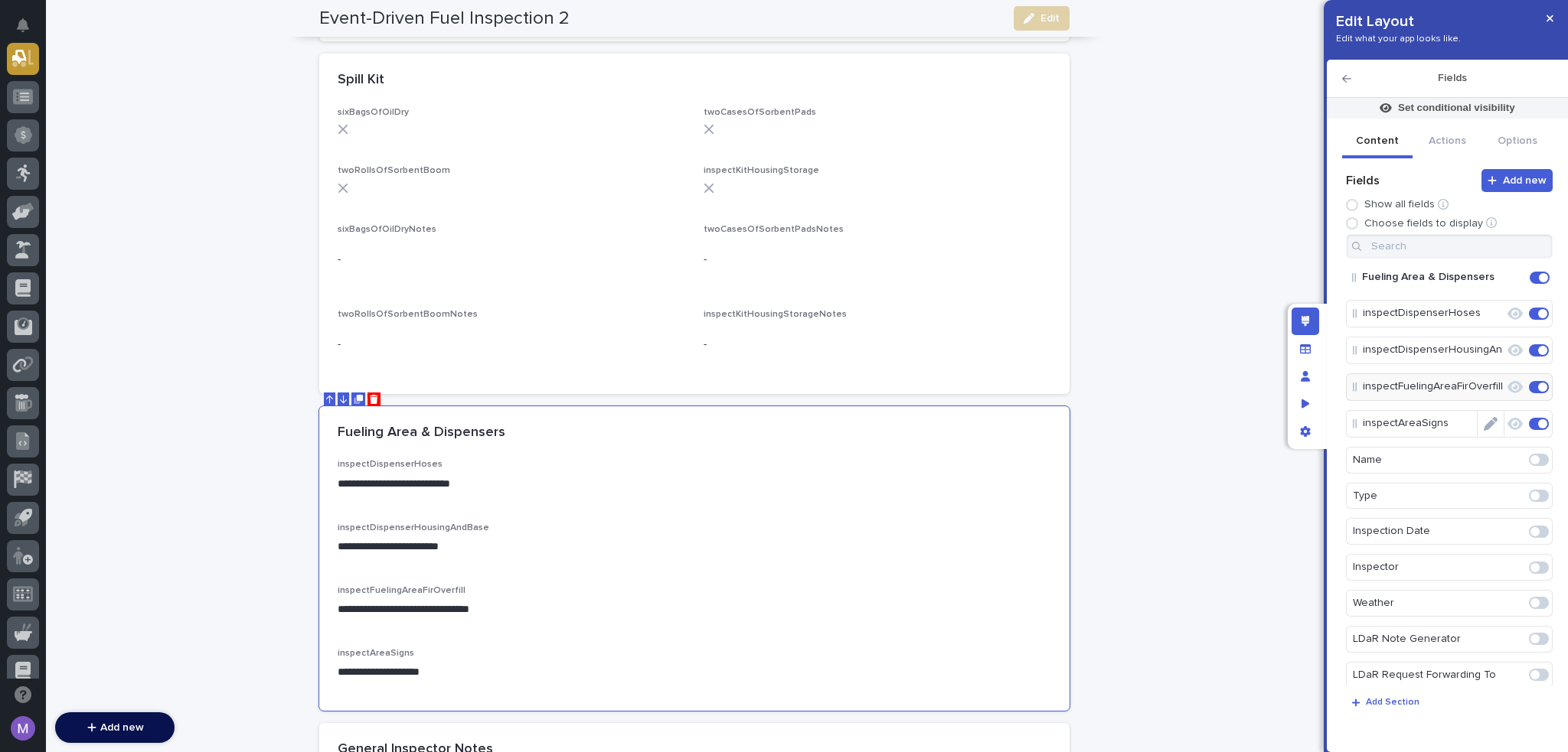
click at [1484, 424] on icon "Edit" at bounding box center [1491, 424] width 13 height 13
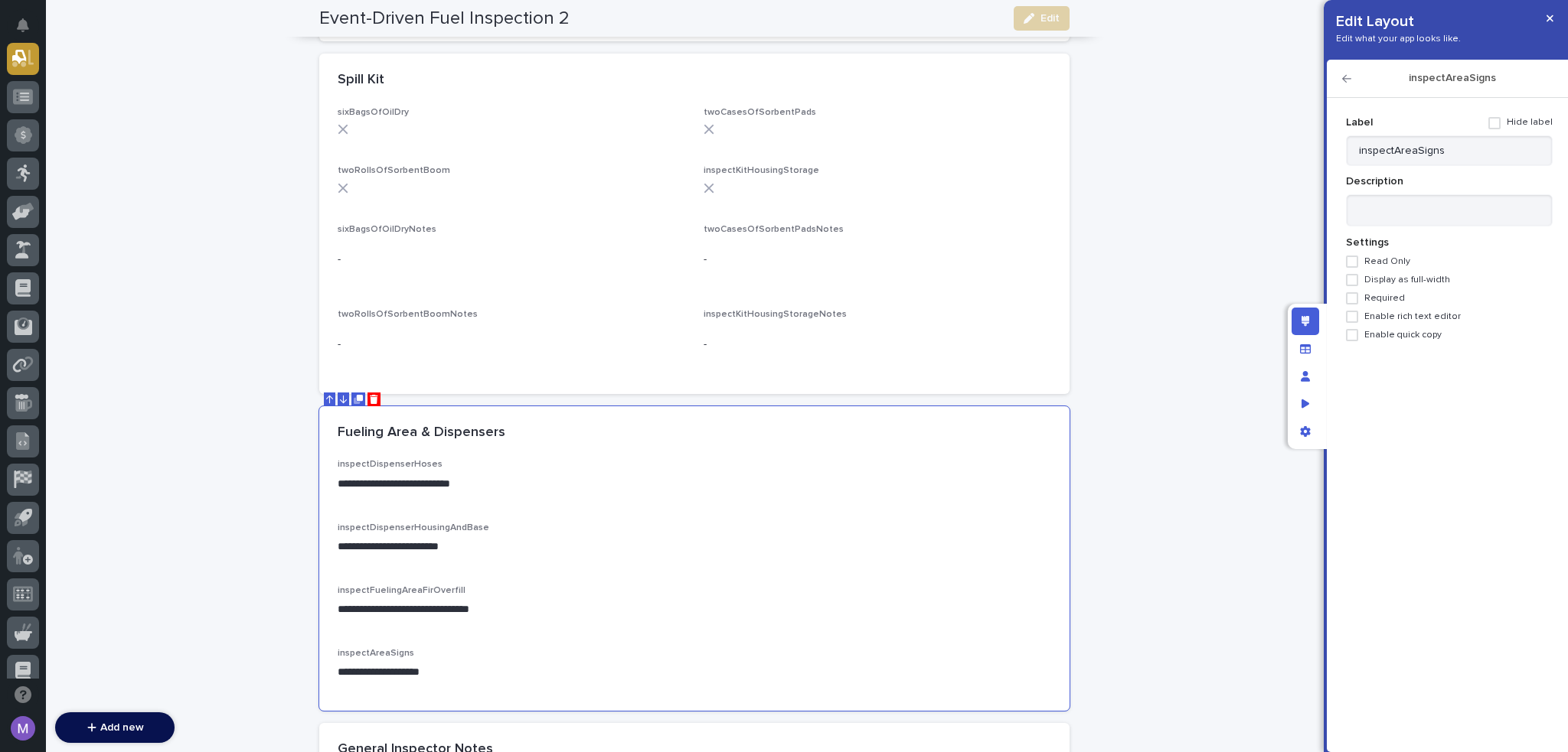
click at [1399, 278] on span "Display as full-width" at bounding box center [1407, 280] width 86 height 11
click at [1395, 299] on span "Required" at bounding box center [1385, 298] width 40 height 11
click at [1396, 322] on label "Enable rich text editor" at bounding box center [1450, 316] width 207 height 13
click at [868, 272] on div "-" at bounding box center [877, 260] width 348 height 38
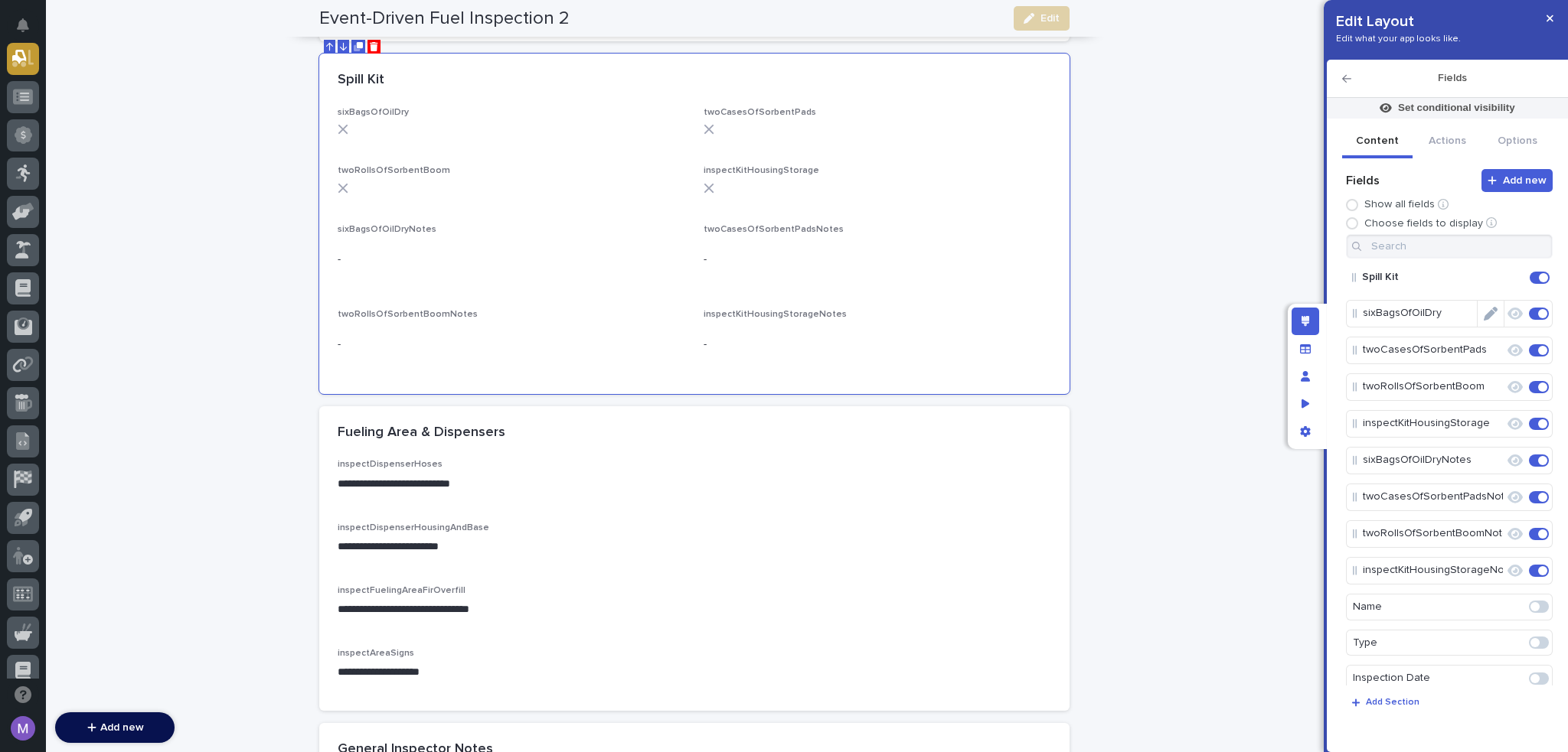
click at [1486, 310] on icon "Edit" at bounding box center [1491, 314] width 13 height 13
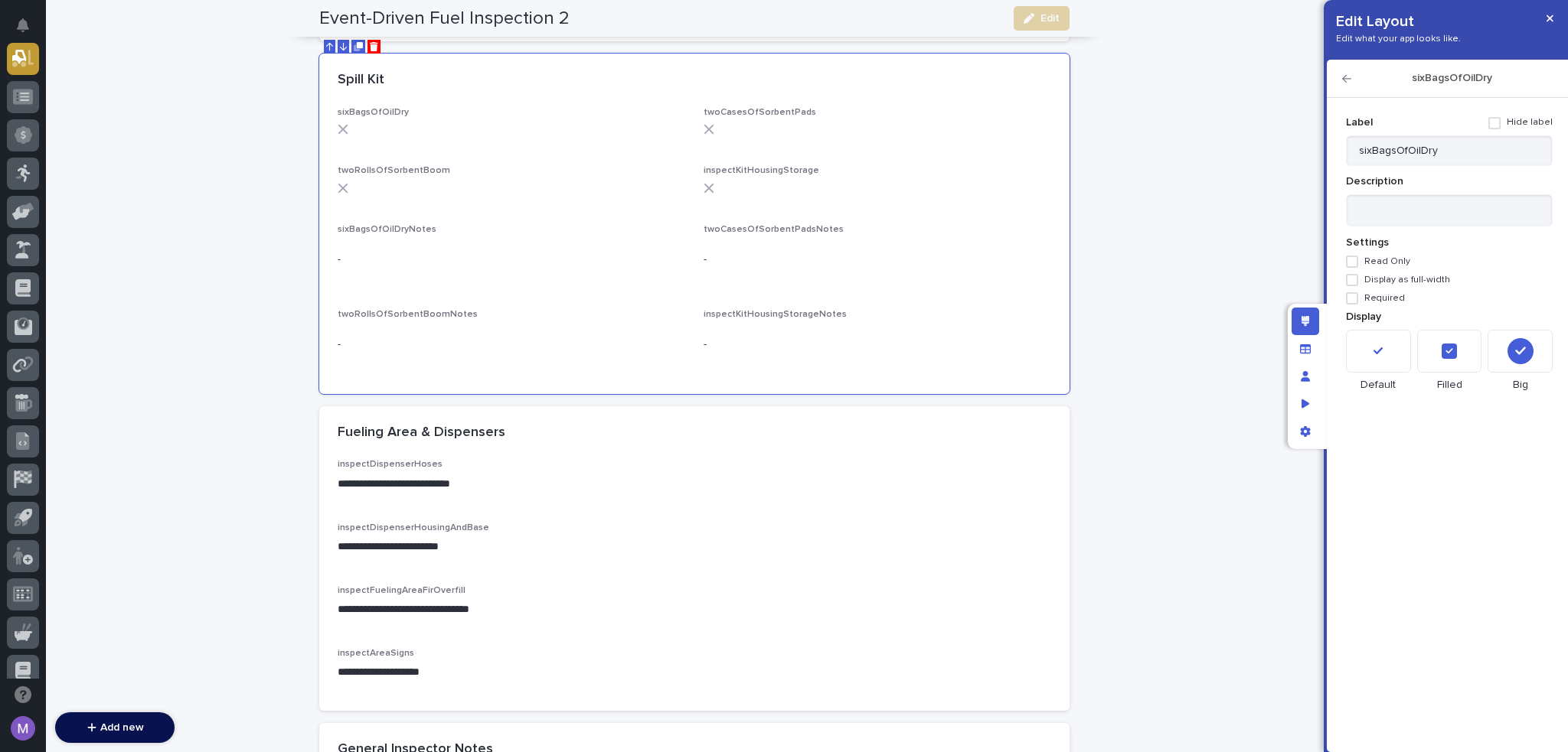
click at [1436, 349] on div at bounding box center [1449, 351] width 65 height 43
click at [1344, 77] on icon "button" at bounding box center [1347, 78] width 9 height 8
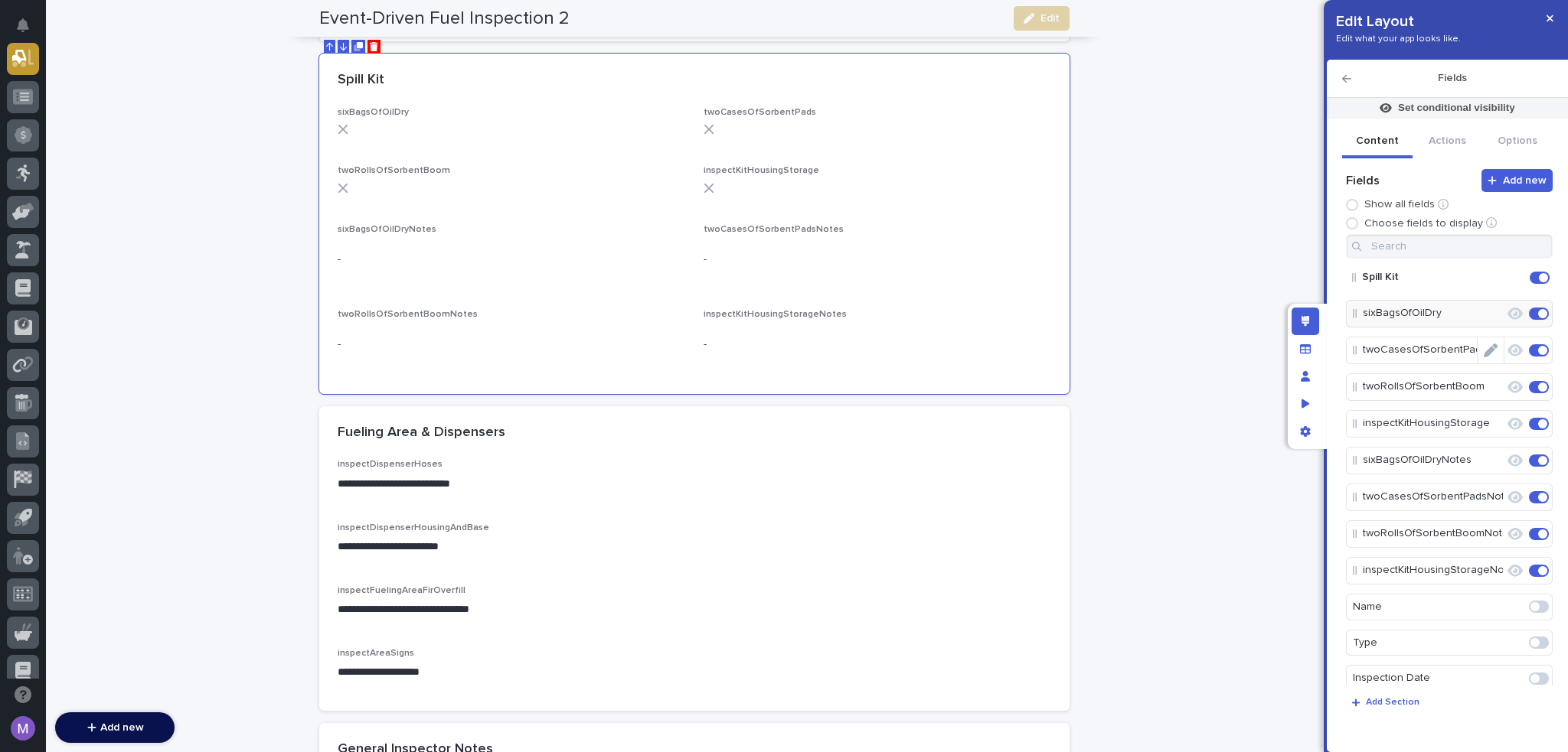
click at [1489, 355] on icon "Edit" at bounding box center [1491, 351] width 13 height 13
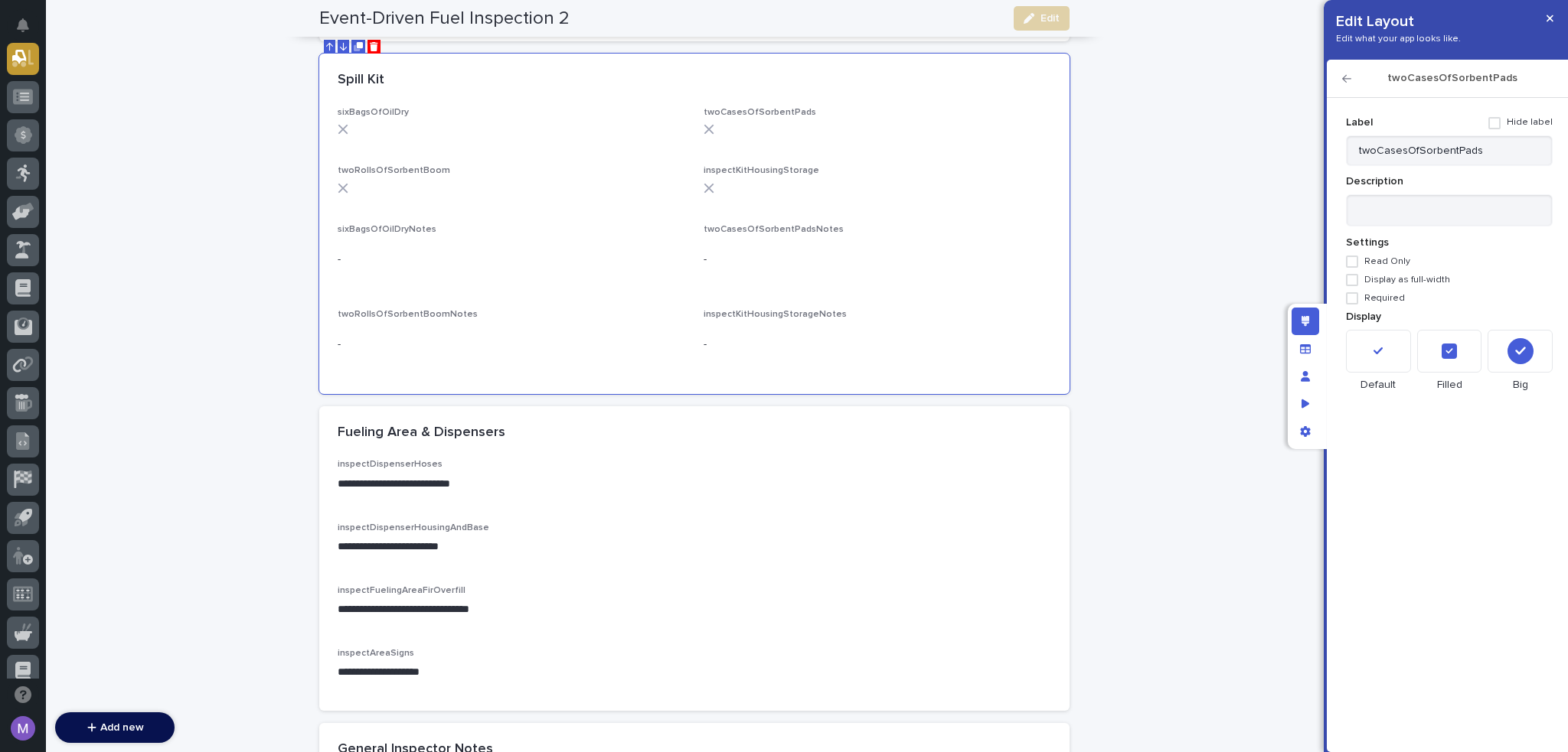
click at [1445, 351] on icon at bounding box center [1449, 351] width 9 height 9
click at [1342, 81] on icon "button" at bounding box center [1347, 78] width 9 height 11
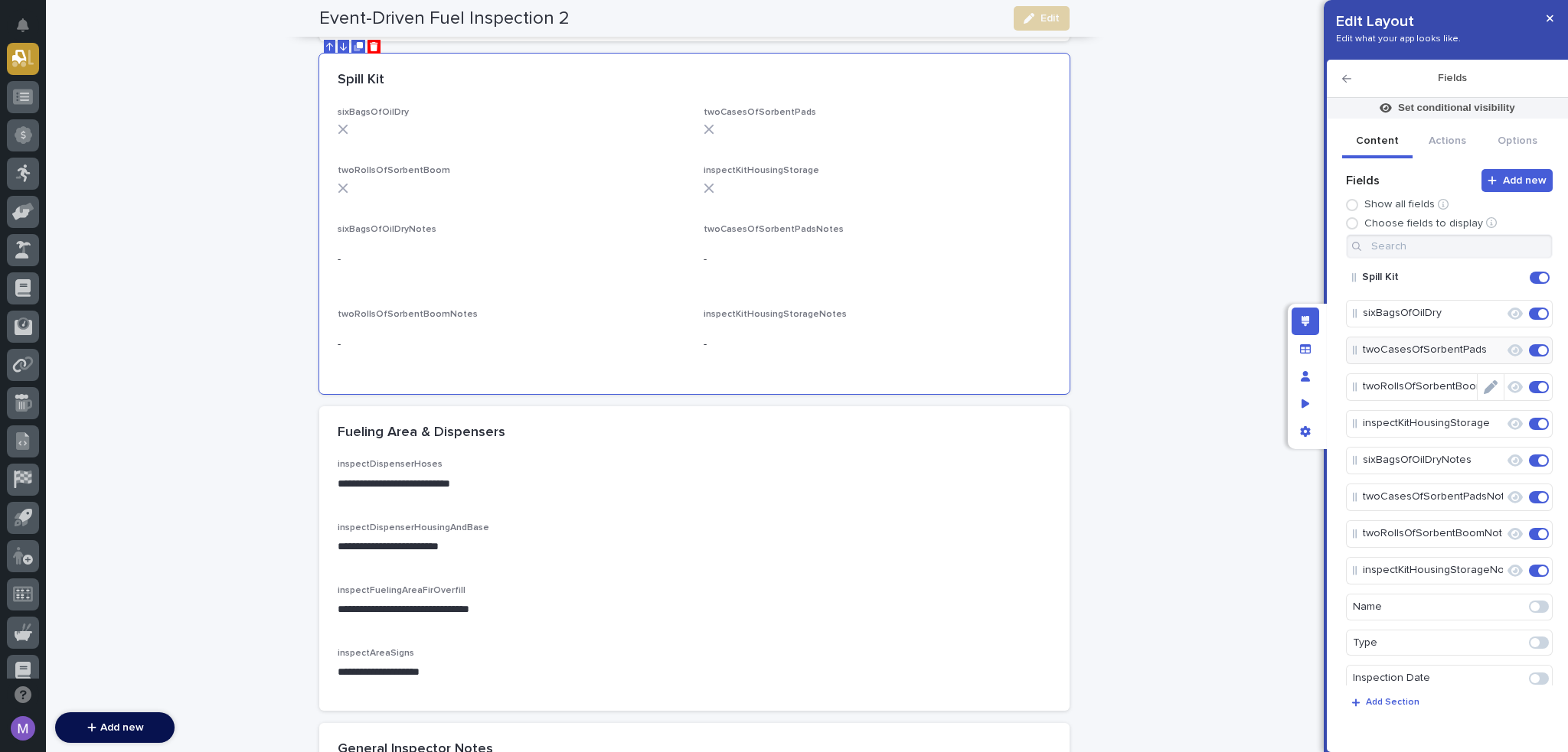
click at [1484, 389] on icon "Edit" at bounding box center [1491, 387] width 13 height 13
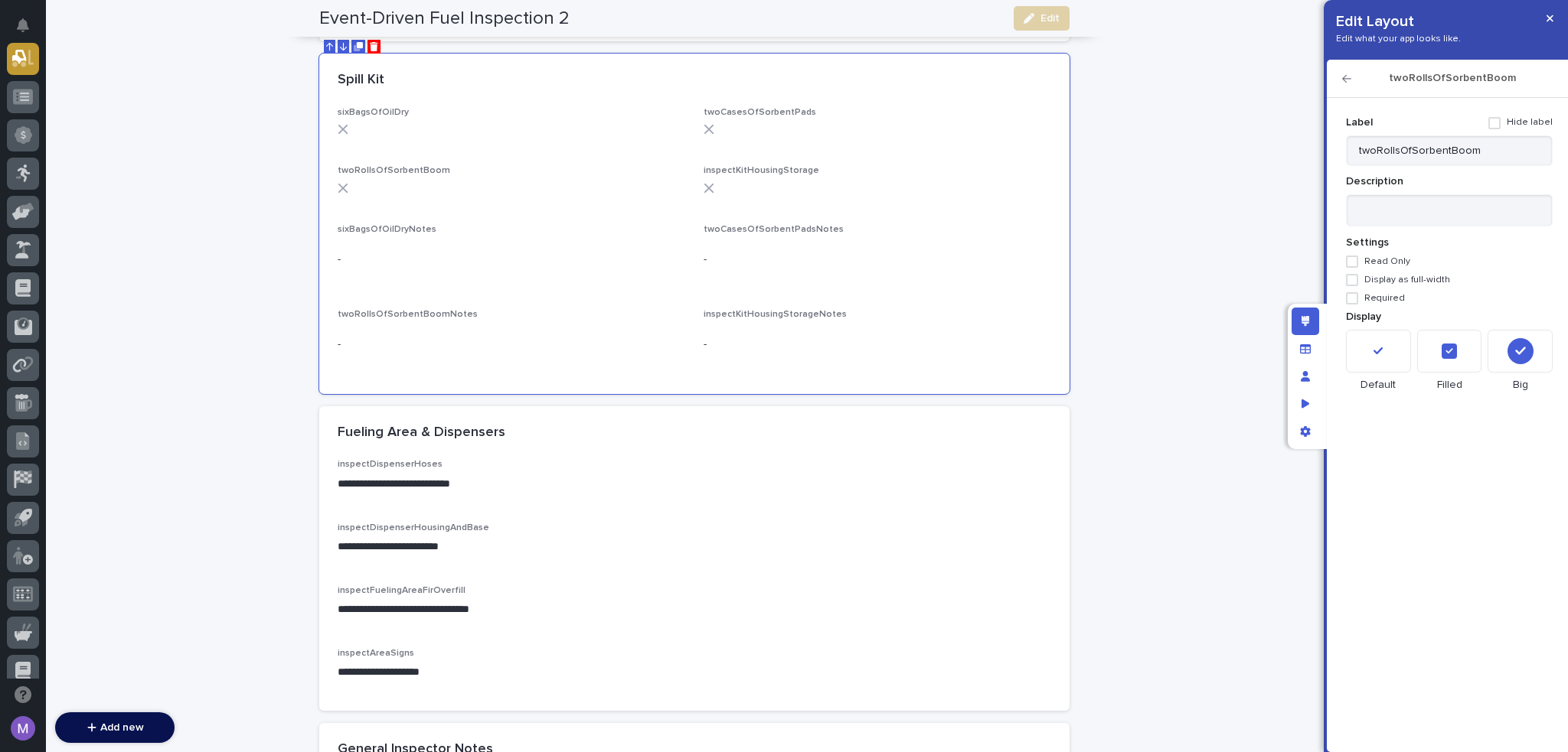
click at [1434, 344] on div at bounding box center [1449, 351] width 65 height 43
click at [1345, 77] on icon "button" at bounding box center [1347, 78] width 9 height 8
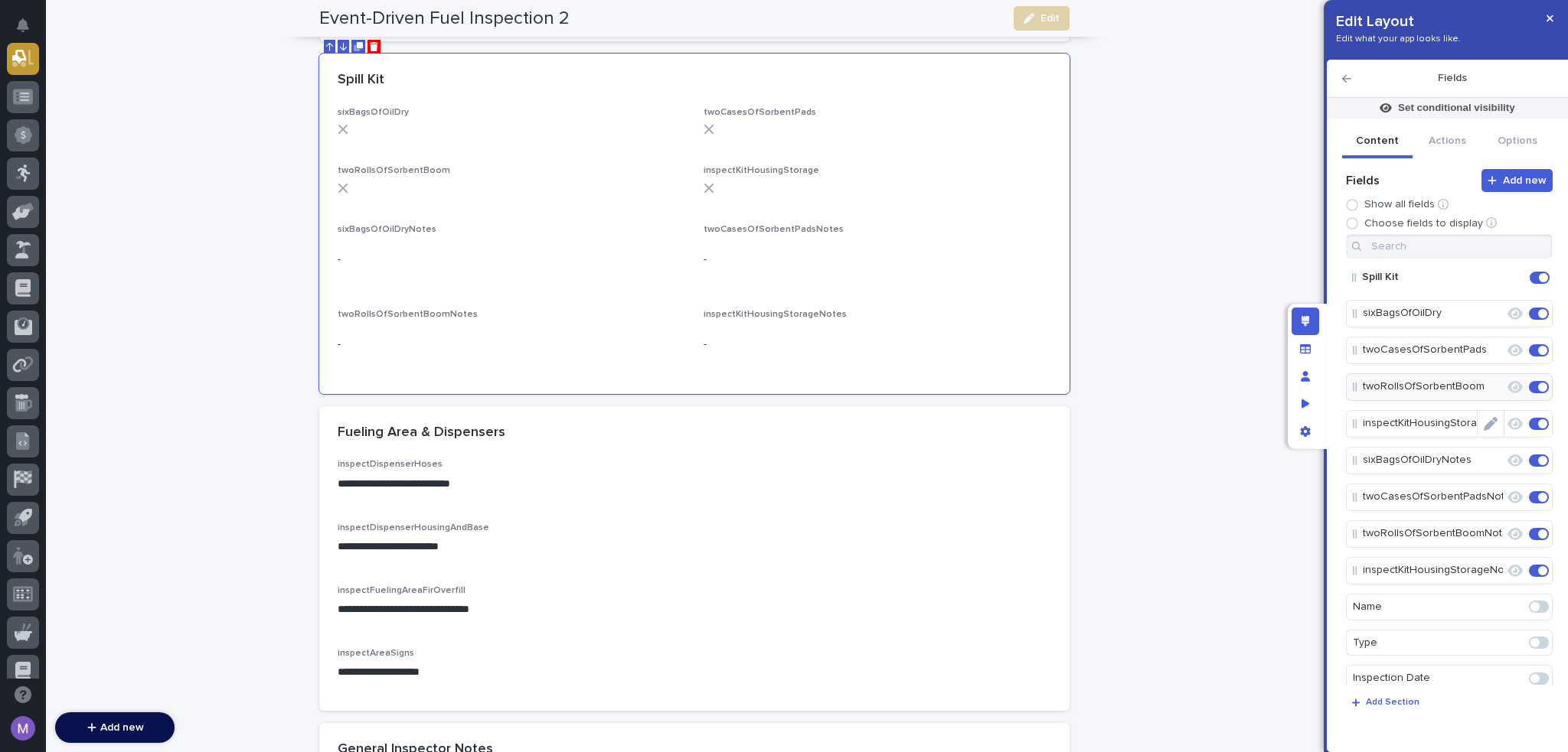
click at [1484, 428] on icon "Edit" at bounding box center [1491, 424] width 13 height 13
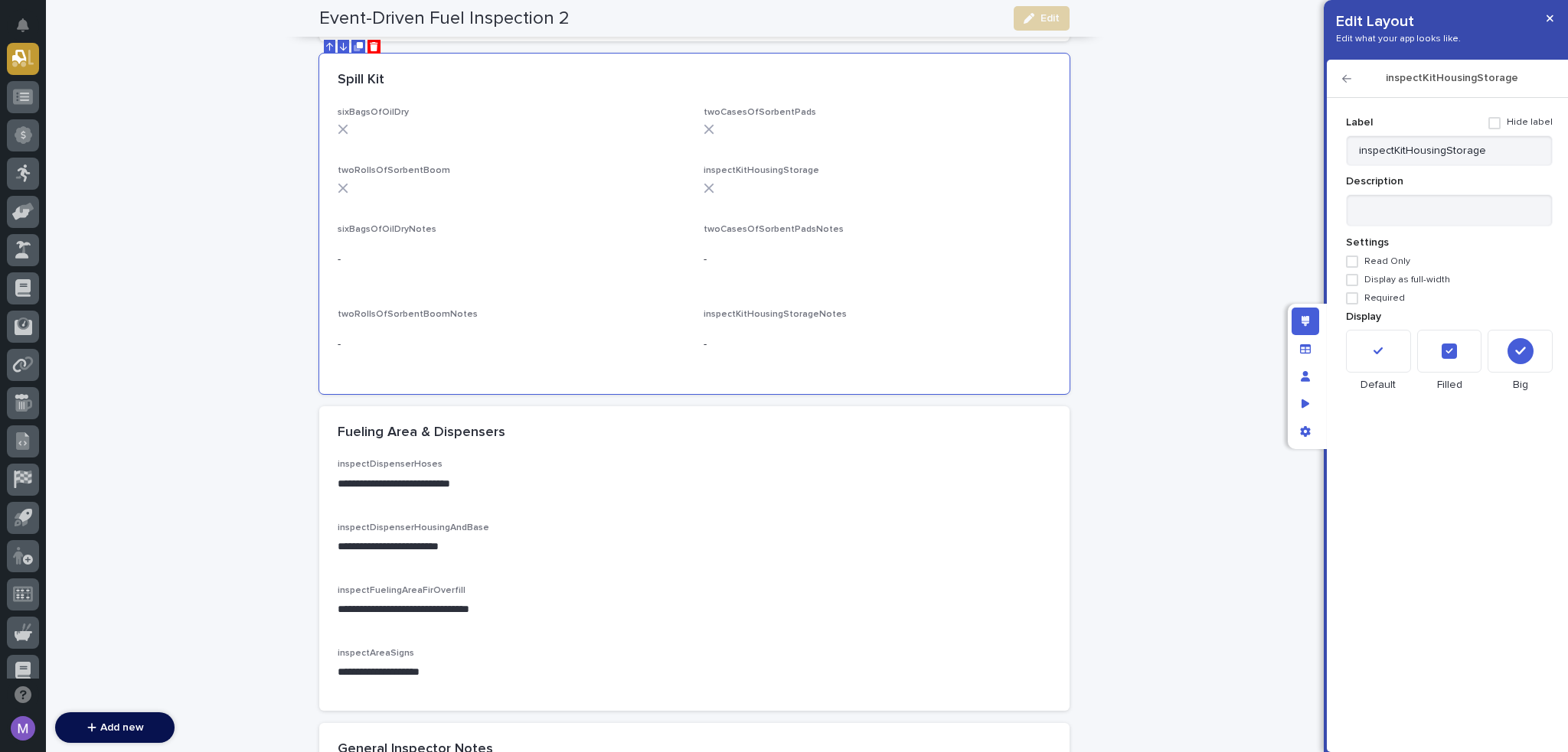
click at [1461, 354] on div at bounding box center [1449, 351] width 65 height 43
click at [1351, 76] on icon "button" at bounding box center [1347, 78] width 9 height 11
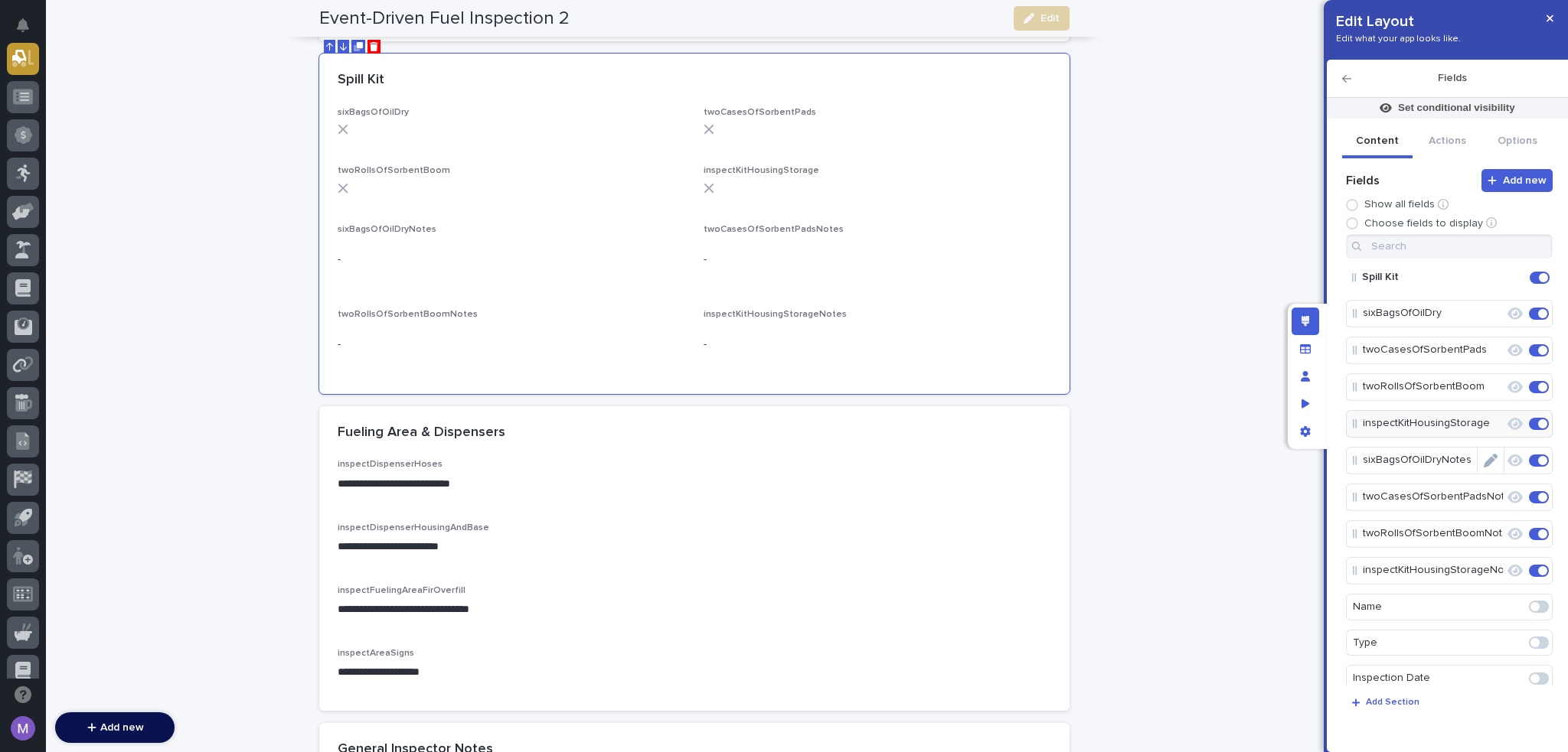
click at [1485, 463] on icon "Edit" at bounding box center [1491, 461] width 13 height 13
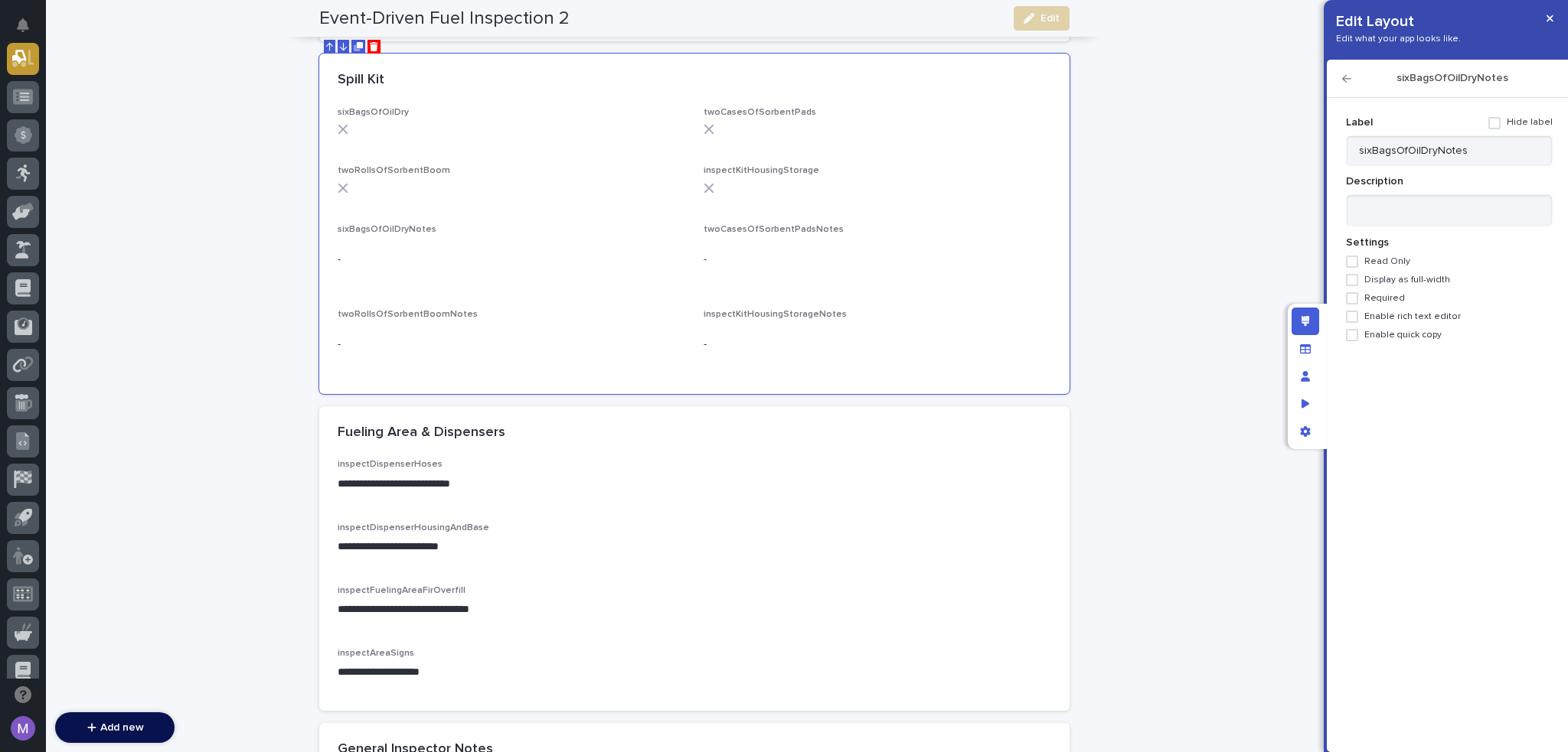
click at [1399, 317] on span "Enable rich text editor" at bounding box center [1412, 316] width 97 height 11
click at [1347, 81] on icon "button" at bounding box center [1347, 78] width 9 height 11
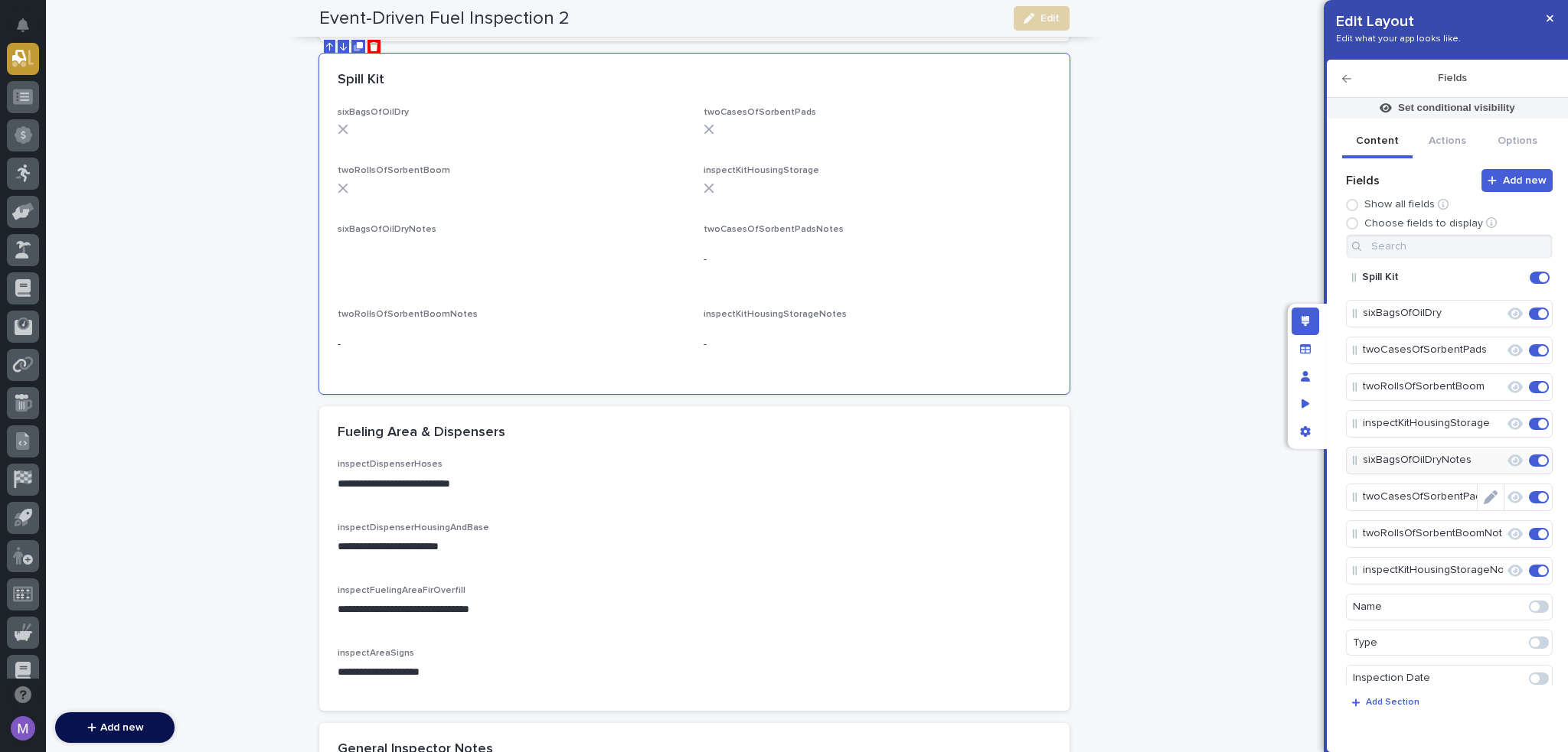
click at [1486, 499] on icon "Edit" at bounding box center [1491, 497] width 13 height 13
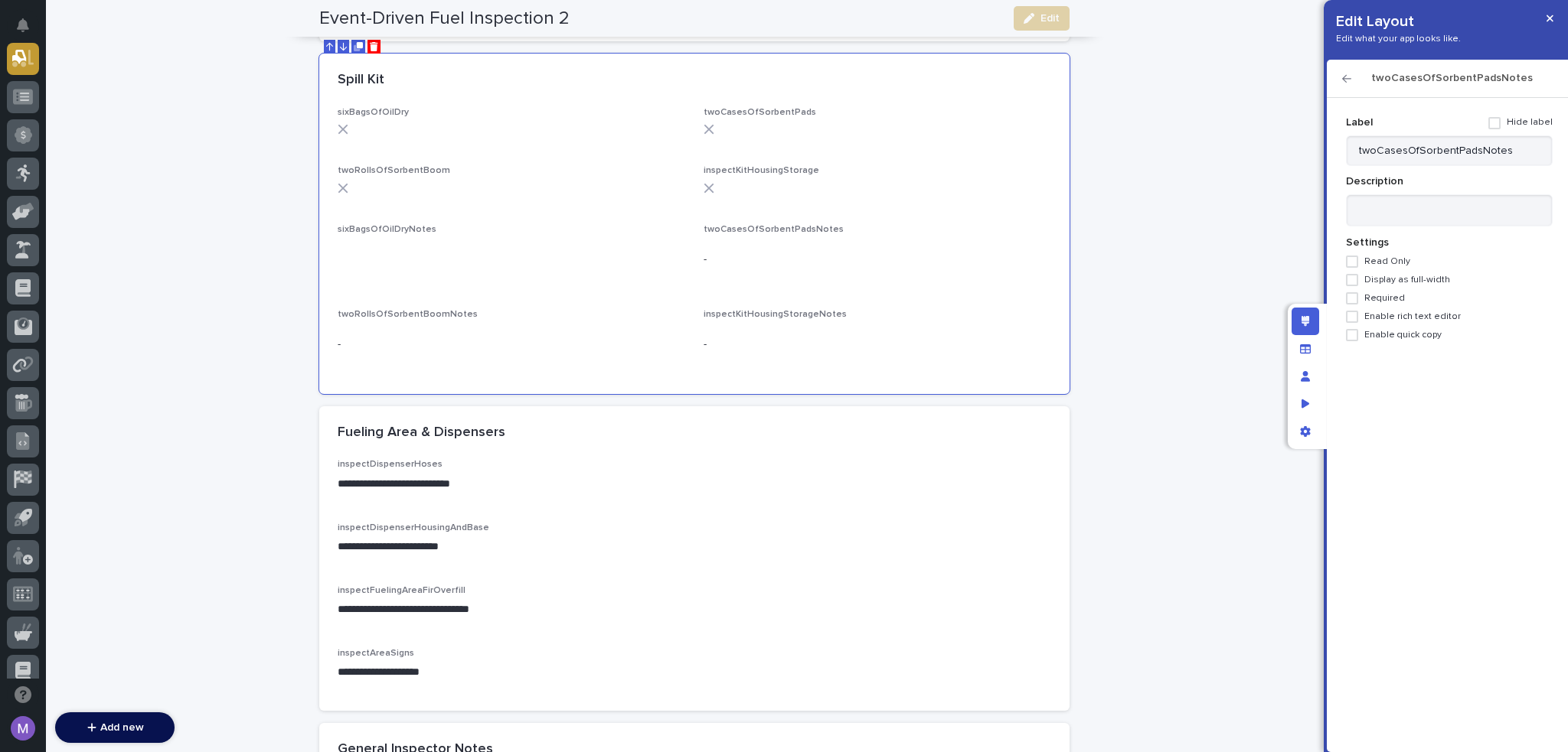
click at [1409, 312] on span "Enable rich text editor" at bounding box center [1412, 316] width 97 height 11
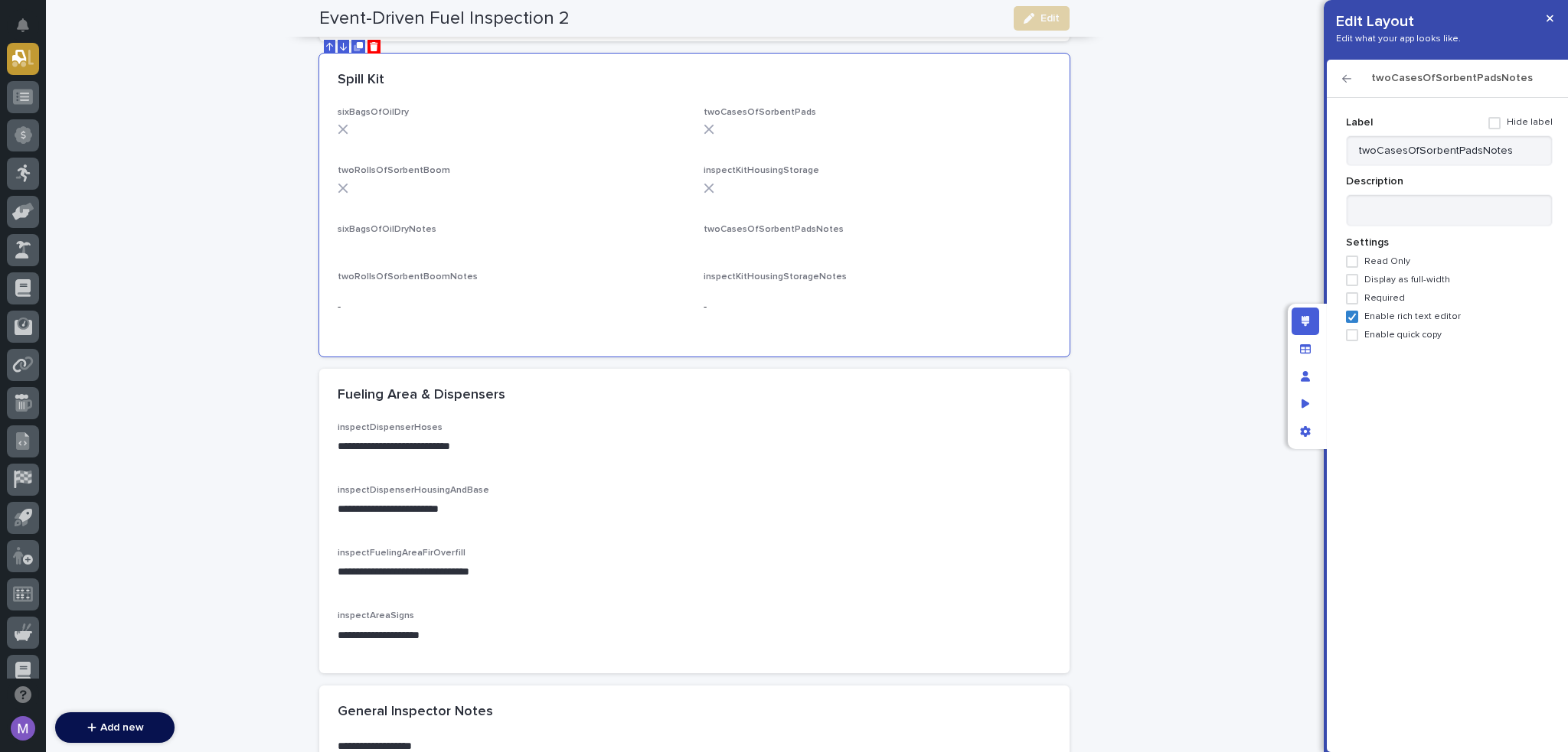
click at [1347, 82] on icon "button" at bounding box center [1347, 78] width 9 height 11
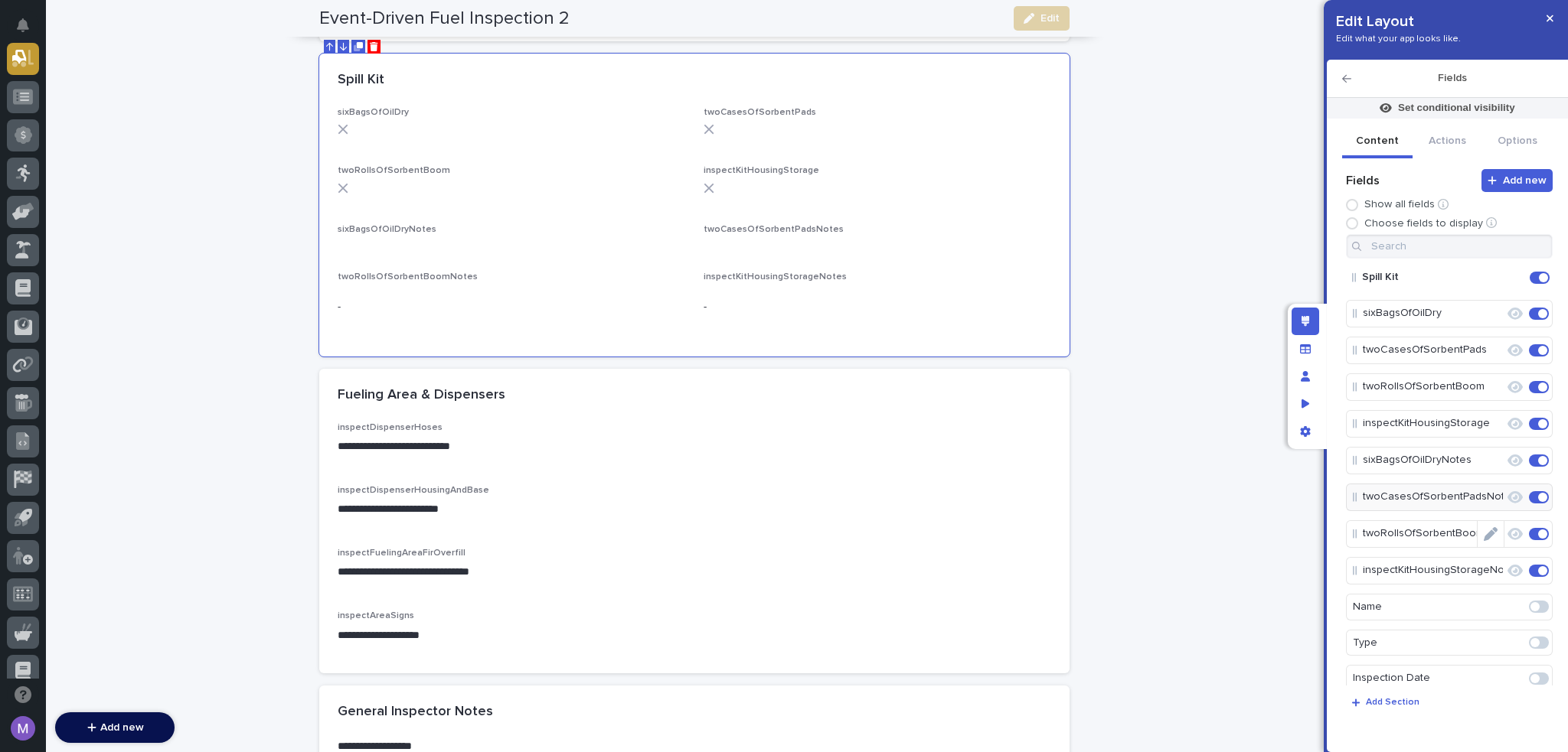
click at [1485, 532] on icon "Edit" at bounding box center [1491, 534] width 13 height 13
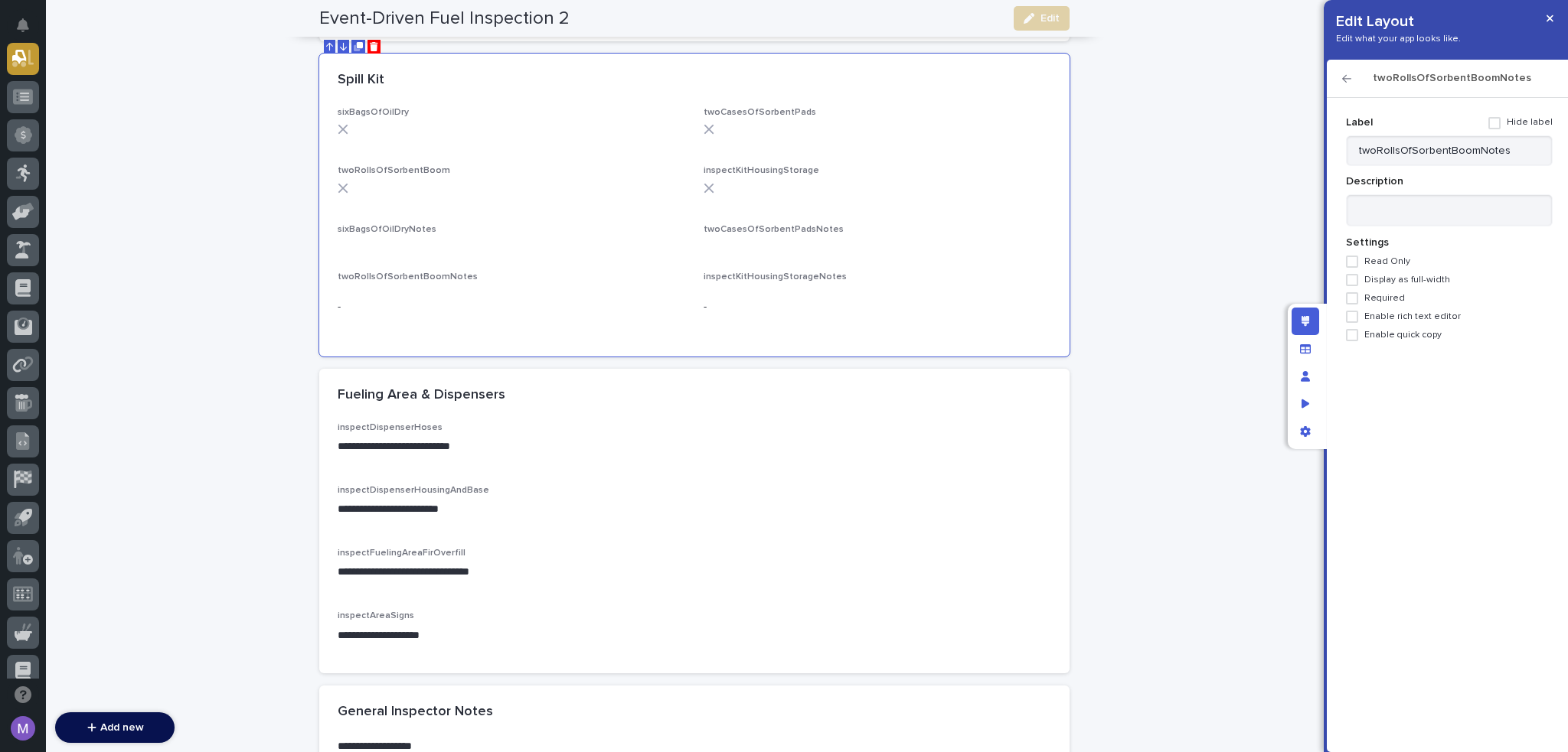
click at [1423, 318] on span "Enable rich text editor" at bounding box center [1412, 316] width 97 height 11
click at [1349, 73] on icon "button" at bounding box center [1347, 78] width 9 height 11
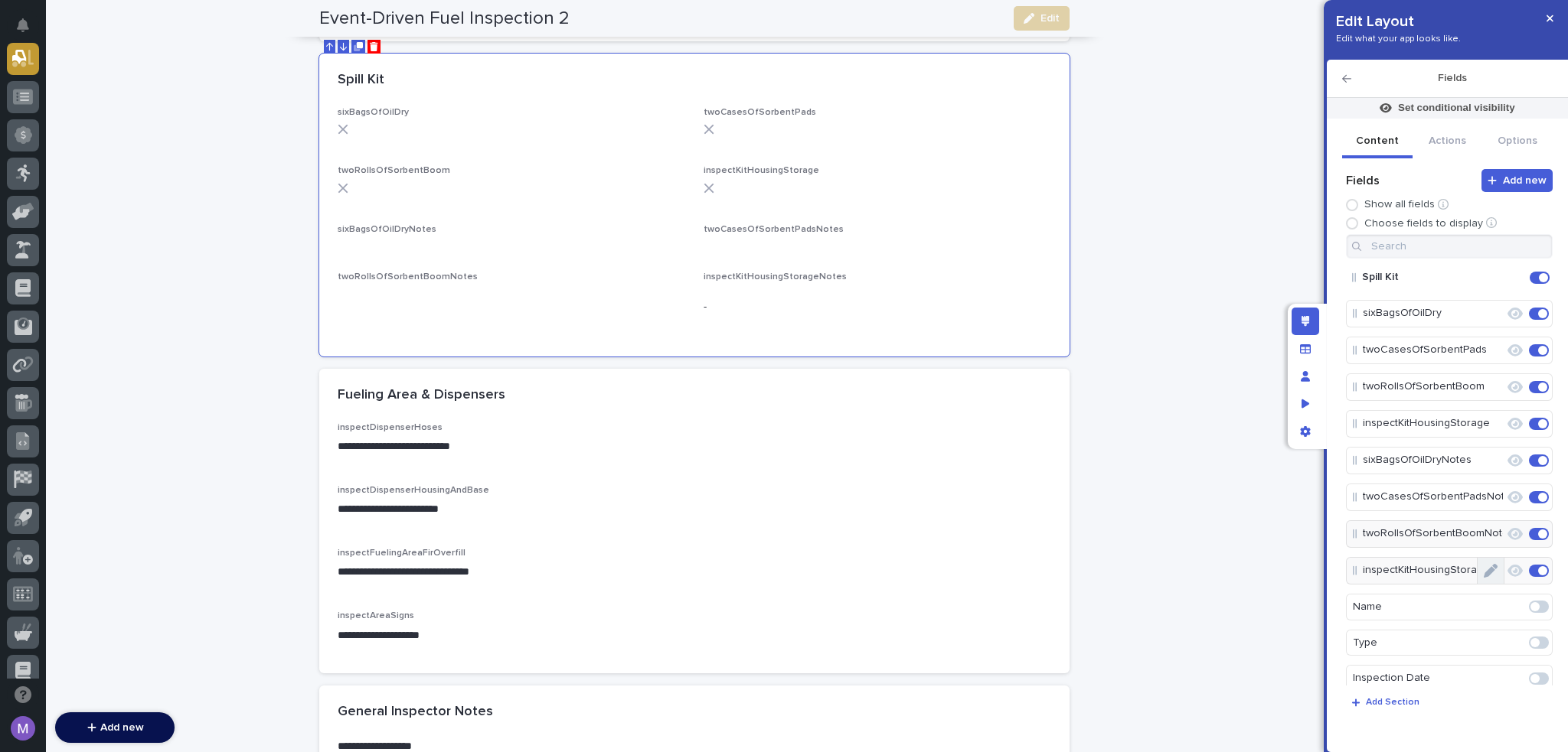
click at [1493, 564] on button "Edit" at bounding box center [1491, 570] width 26 height 26
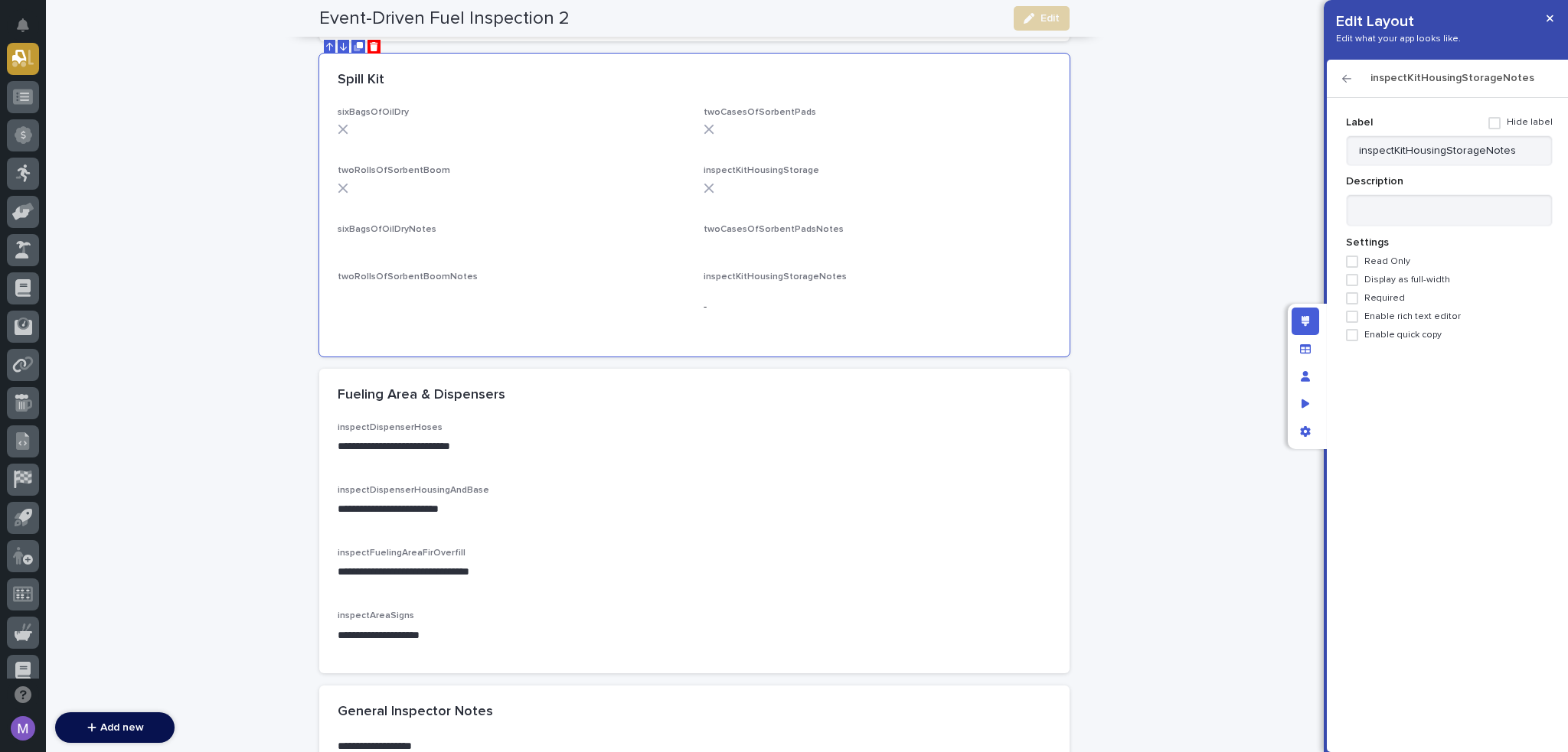
click at [1418, 317] on span "Enable rich text editor" at bounding box center [1412, 316] width 97 height 11
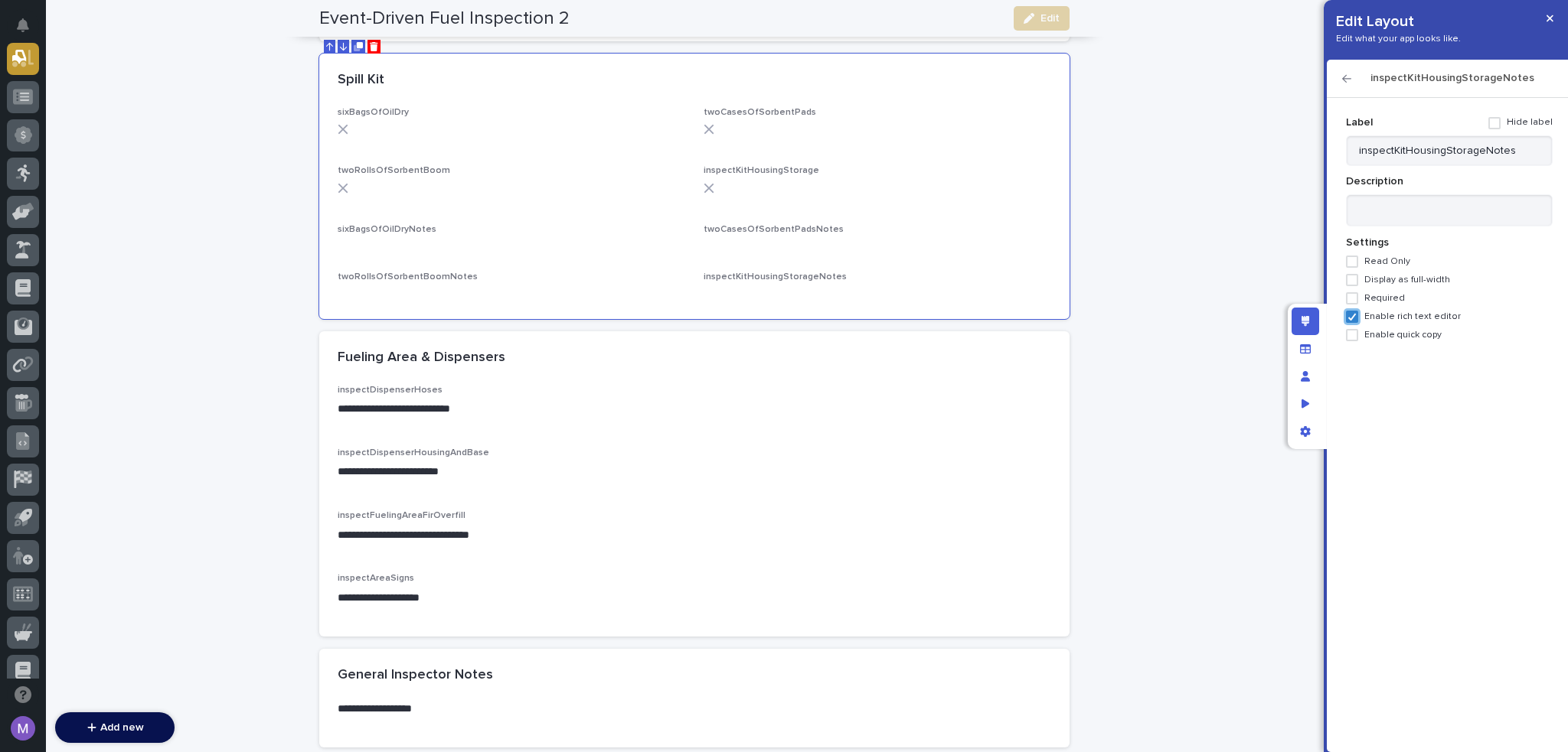
click at [1345, 76] on icon "button" at bounding box center [1347, 78] width 9 height 8
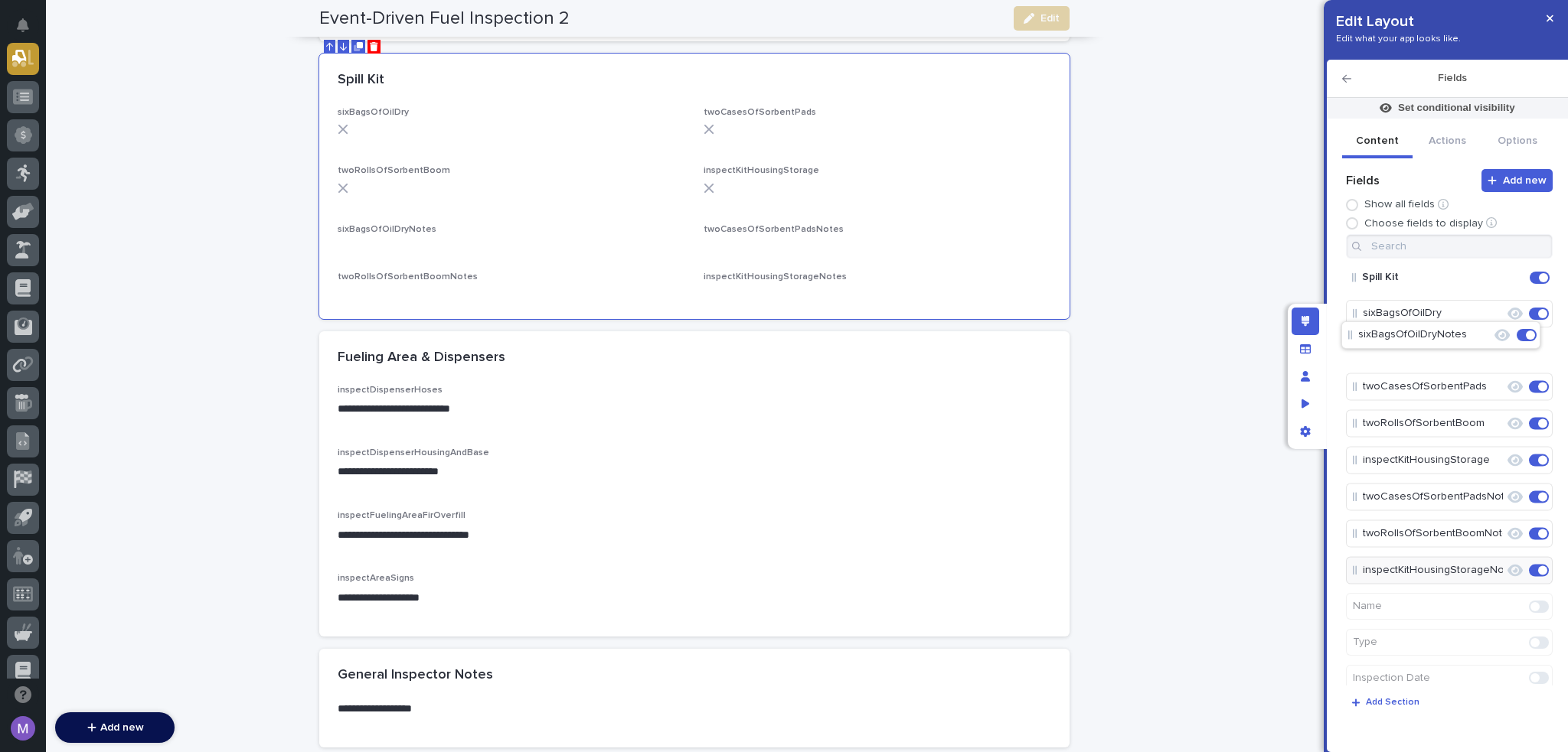
drag, startPoint x: 1432, startPoint y: 462, endPoint x: 1427, endPoint y: 333, distance: 129.1
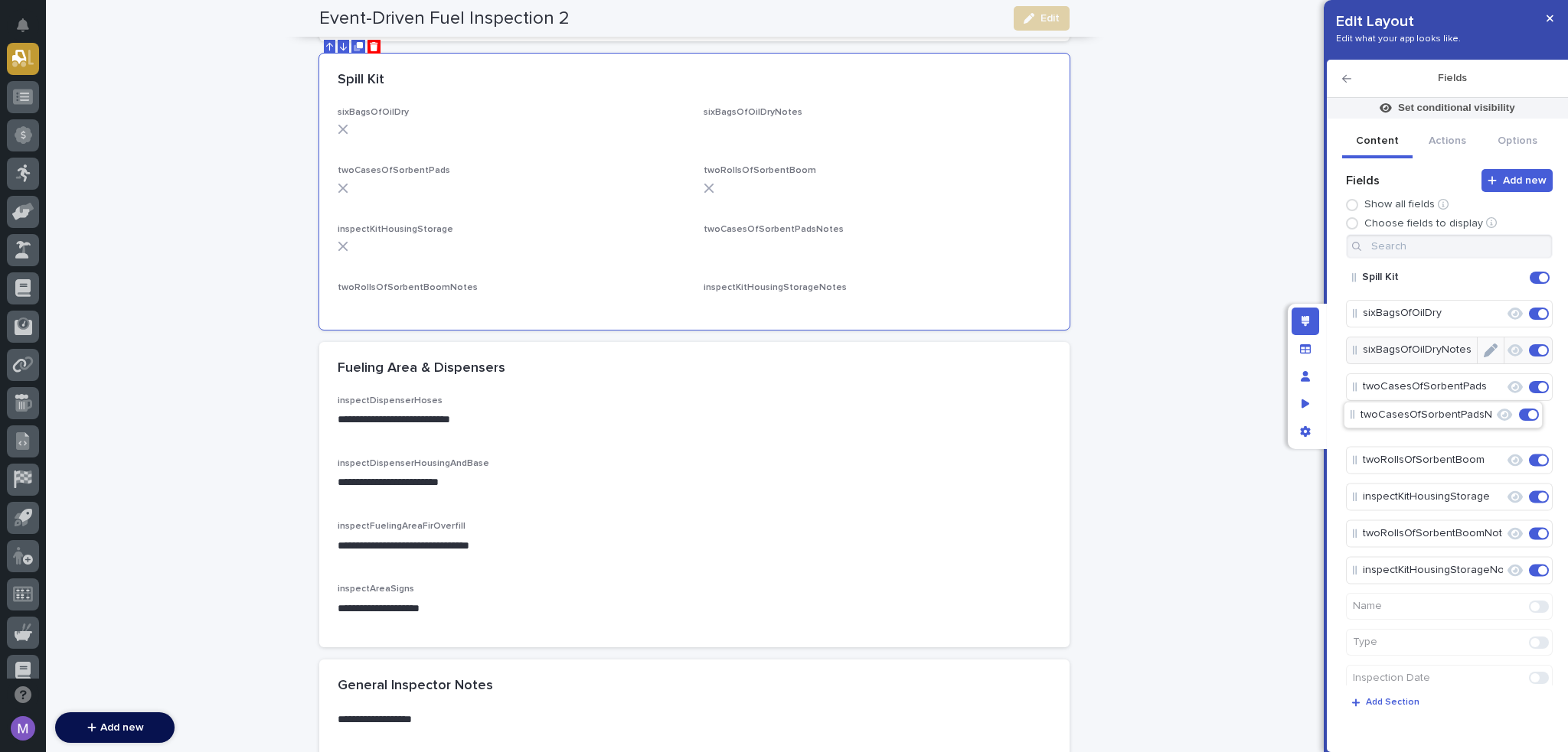
drag, startPoint x: 1438, startPoint y: 501, endPoint x: 1433, endPoint y: 413, distance: 88.1
drag, startPoint x: 1449, startPoint y: 539, endPoint x: 1451, endPoint y: 492, distance: 47.0
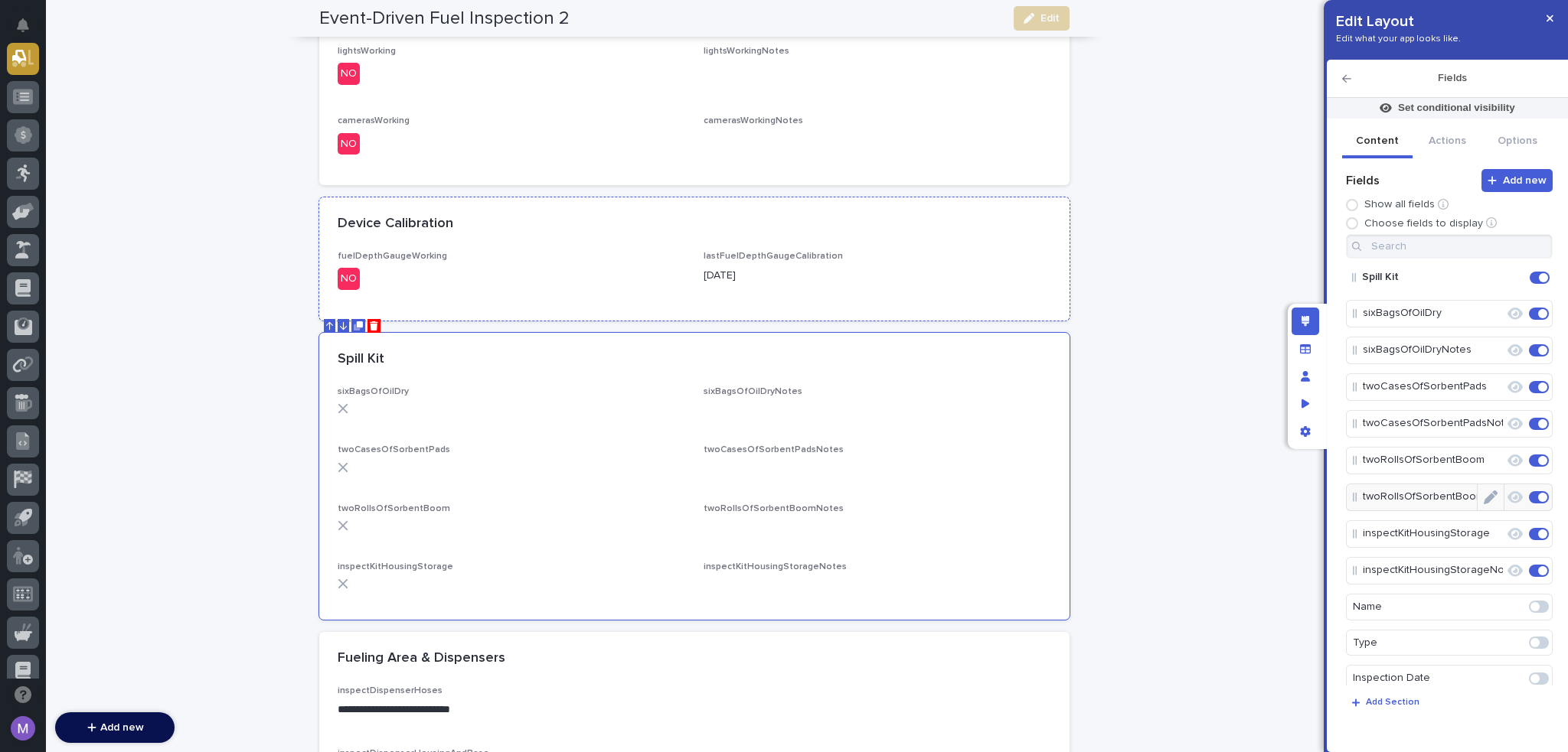
scroll to position [1533, 0]
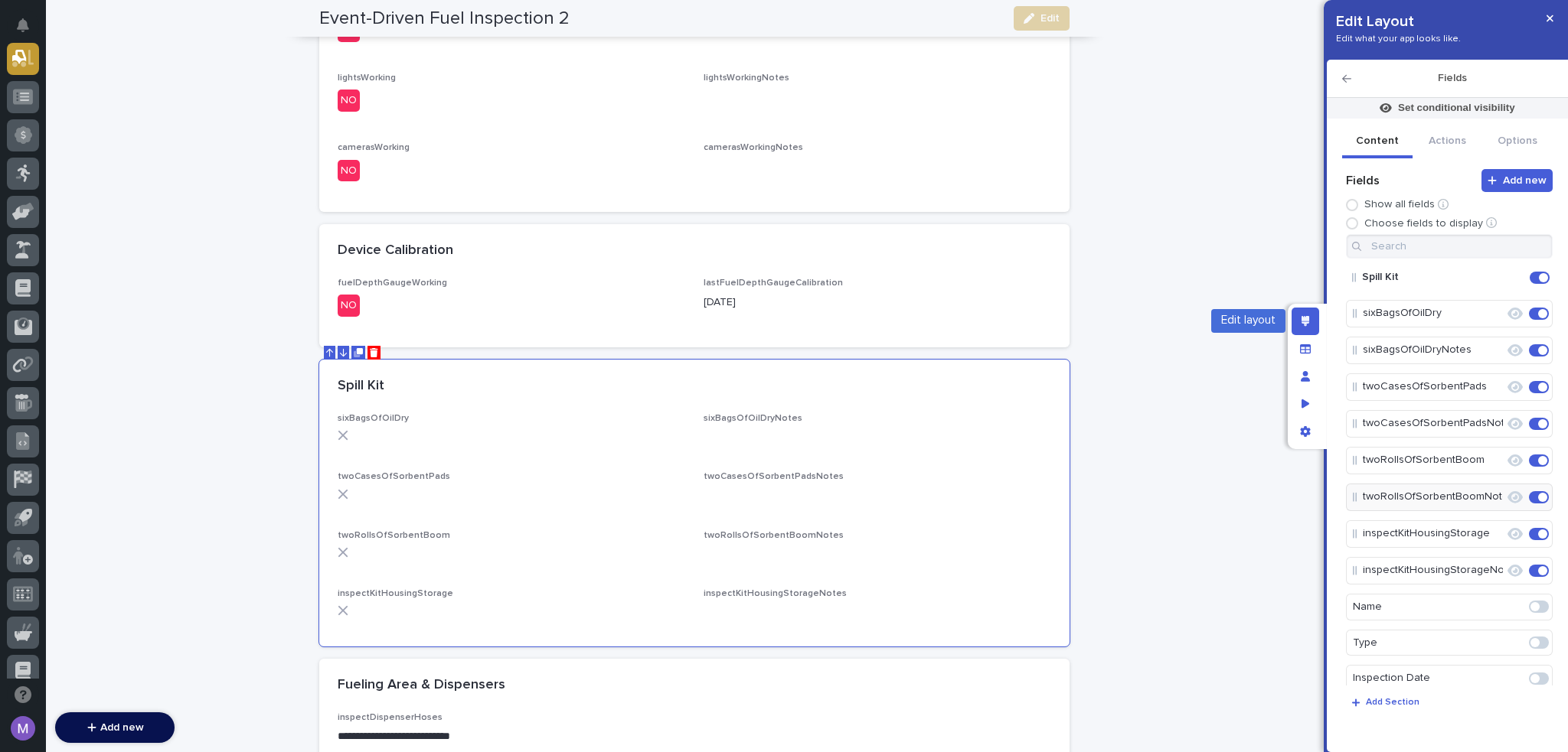
click at [1304, 320] on icon "Edit layout" at bounding box center [1306, 321] width 8 height 11
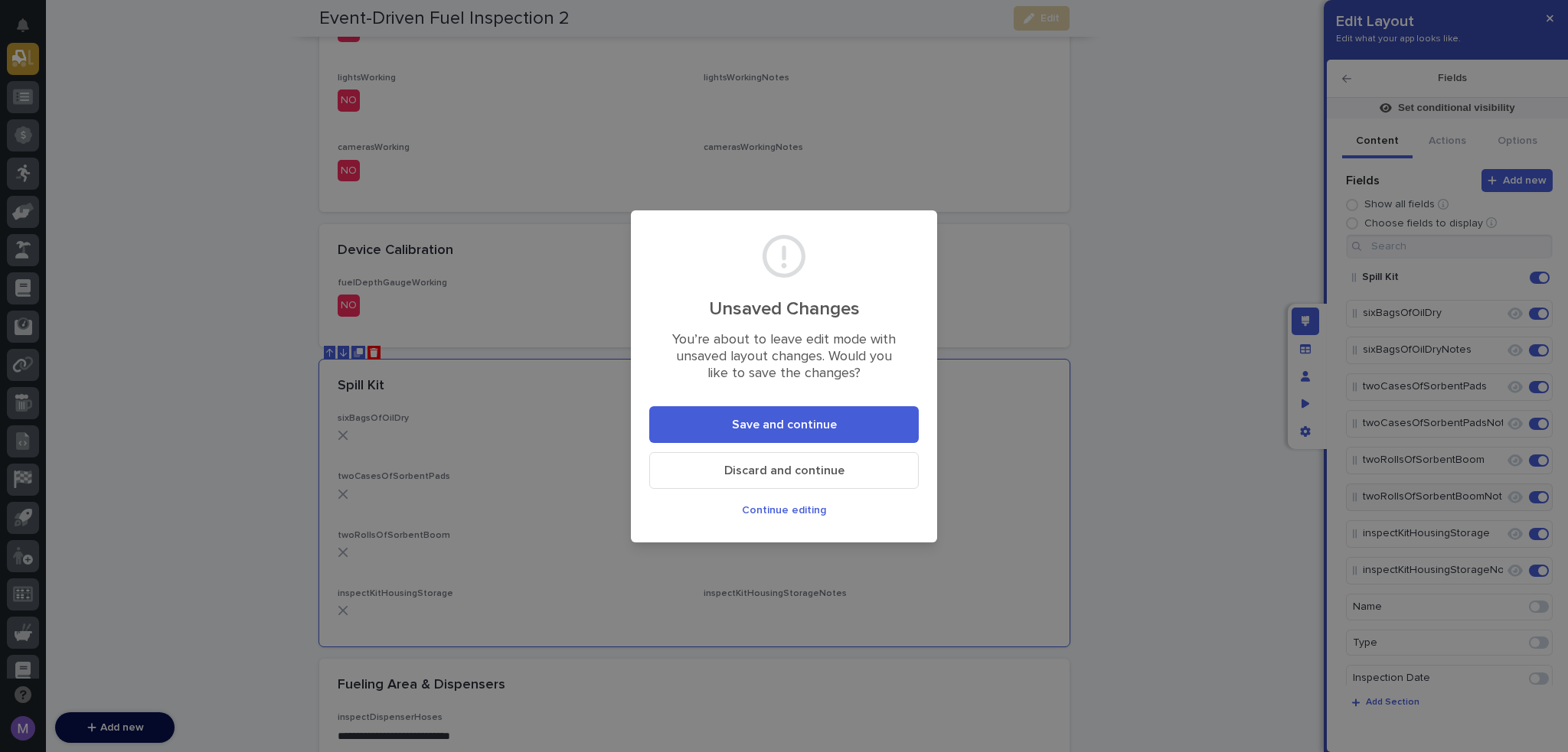
click at [863, 412] on button "Save and continue" at bounding box center [784, 425] width 269 height 37
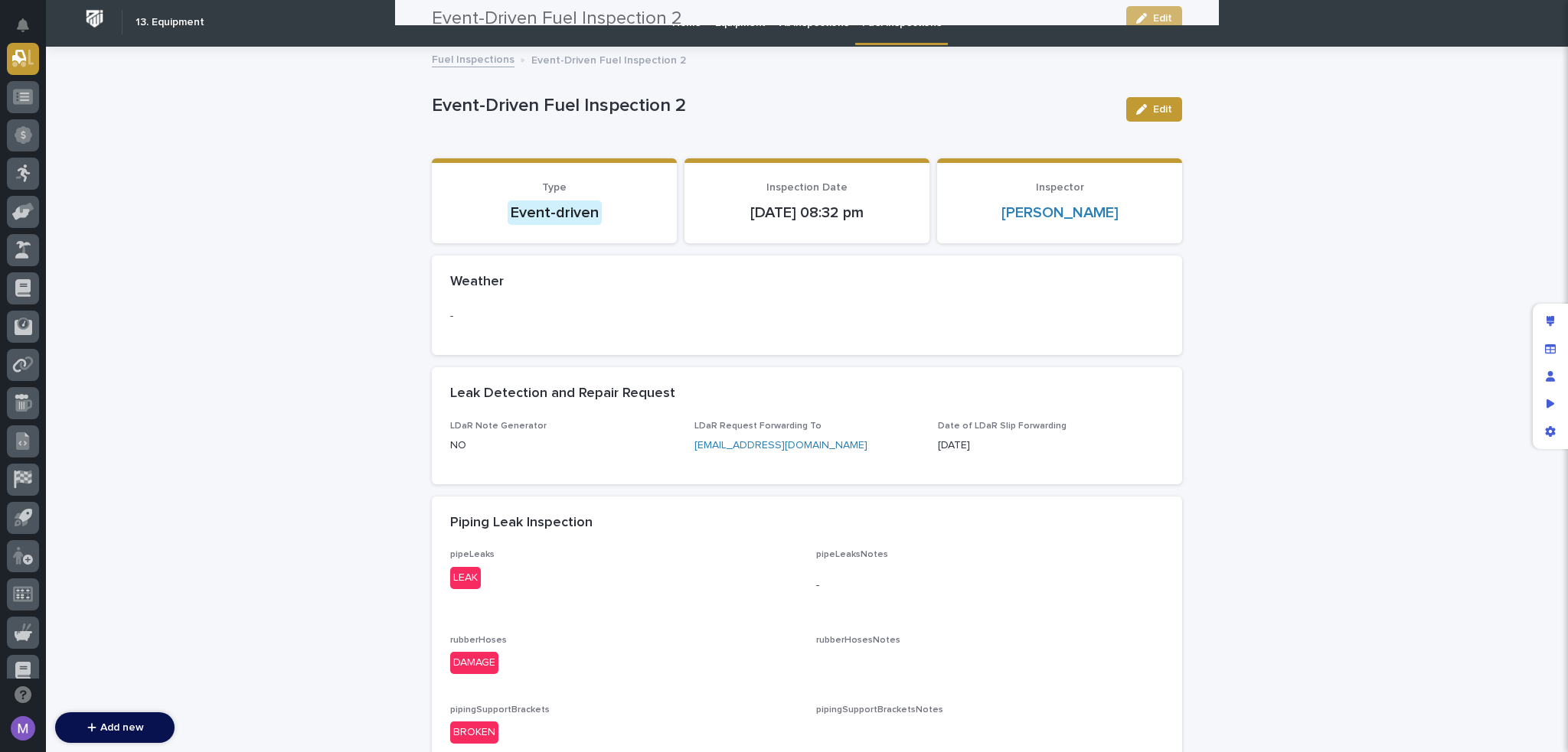
scroll to position [0, 0]
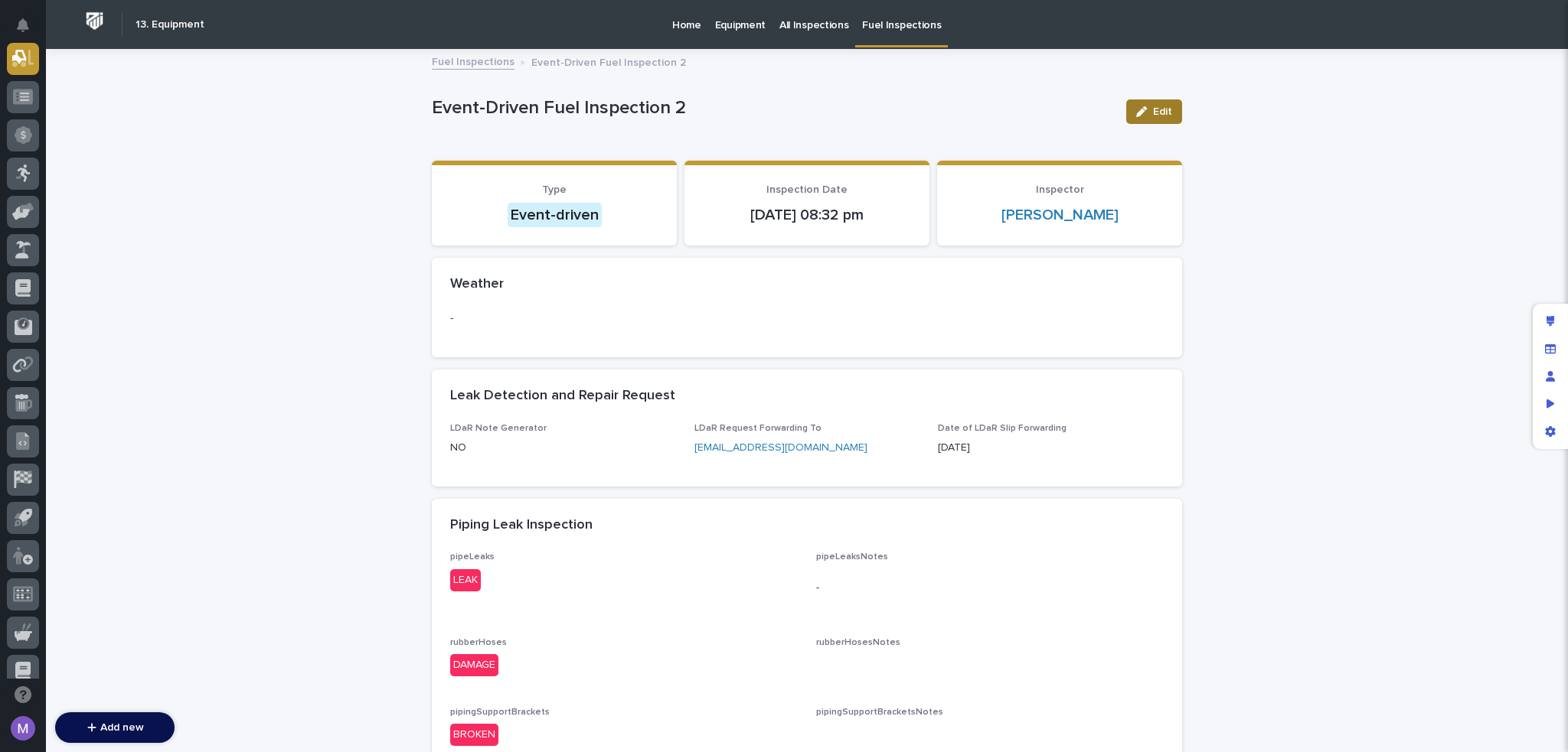
click at [1170, 99] on button "Edit" at bounding box center [1154, 111] width 56 height 24
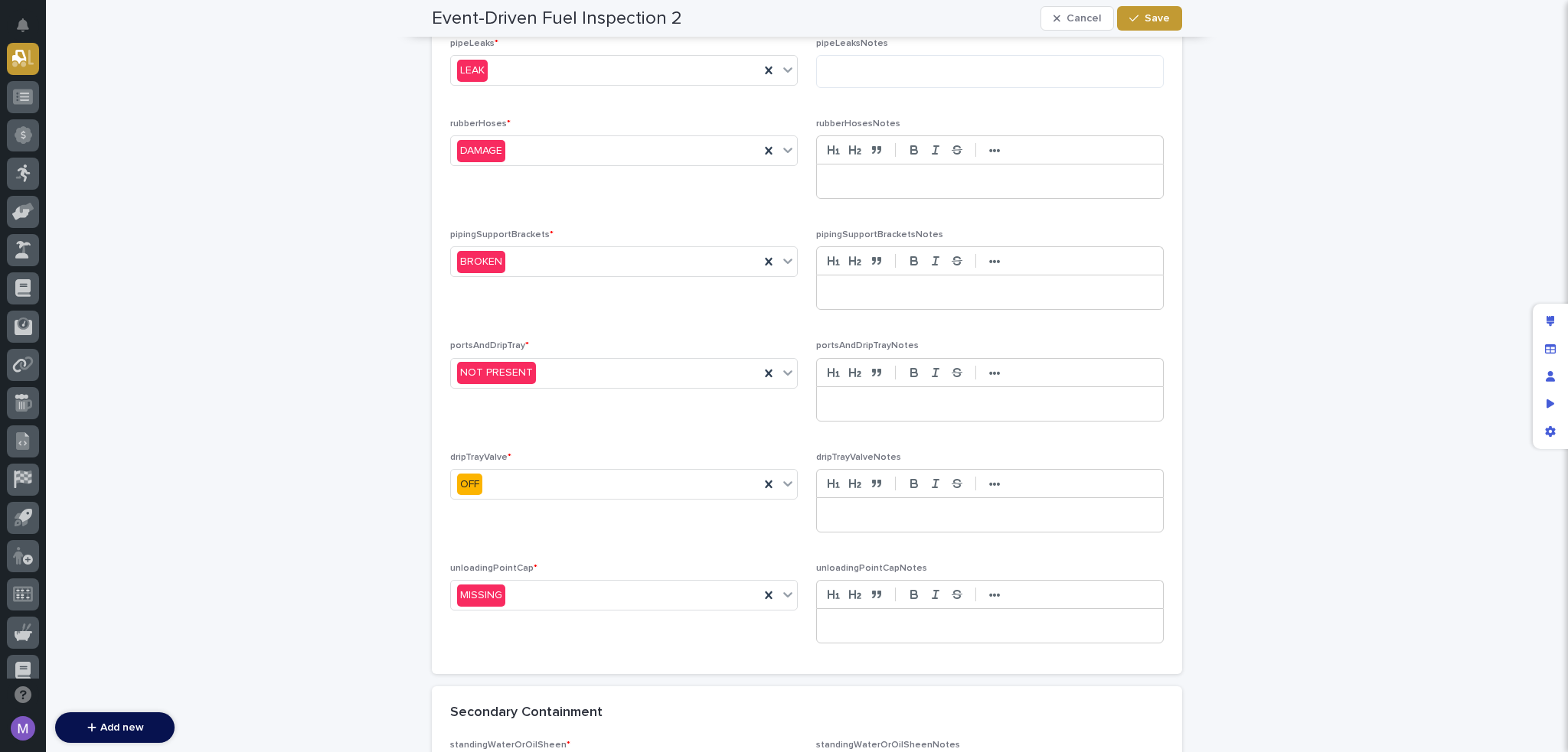
scroll to position [459, 0]
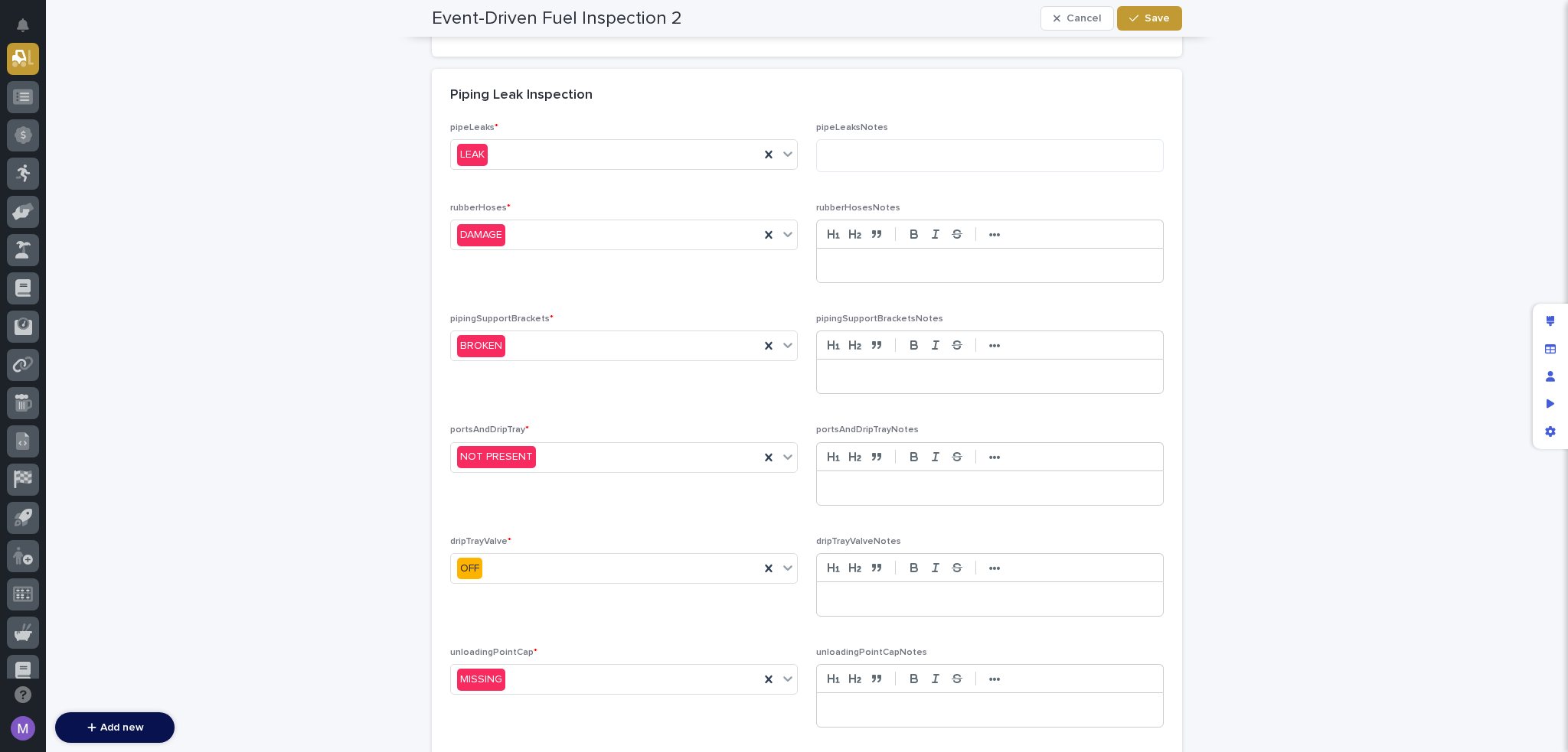
click at [863, 262] on p at bounding box center [991, 266] width 323 height 15
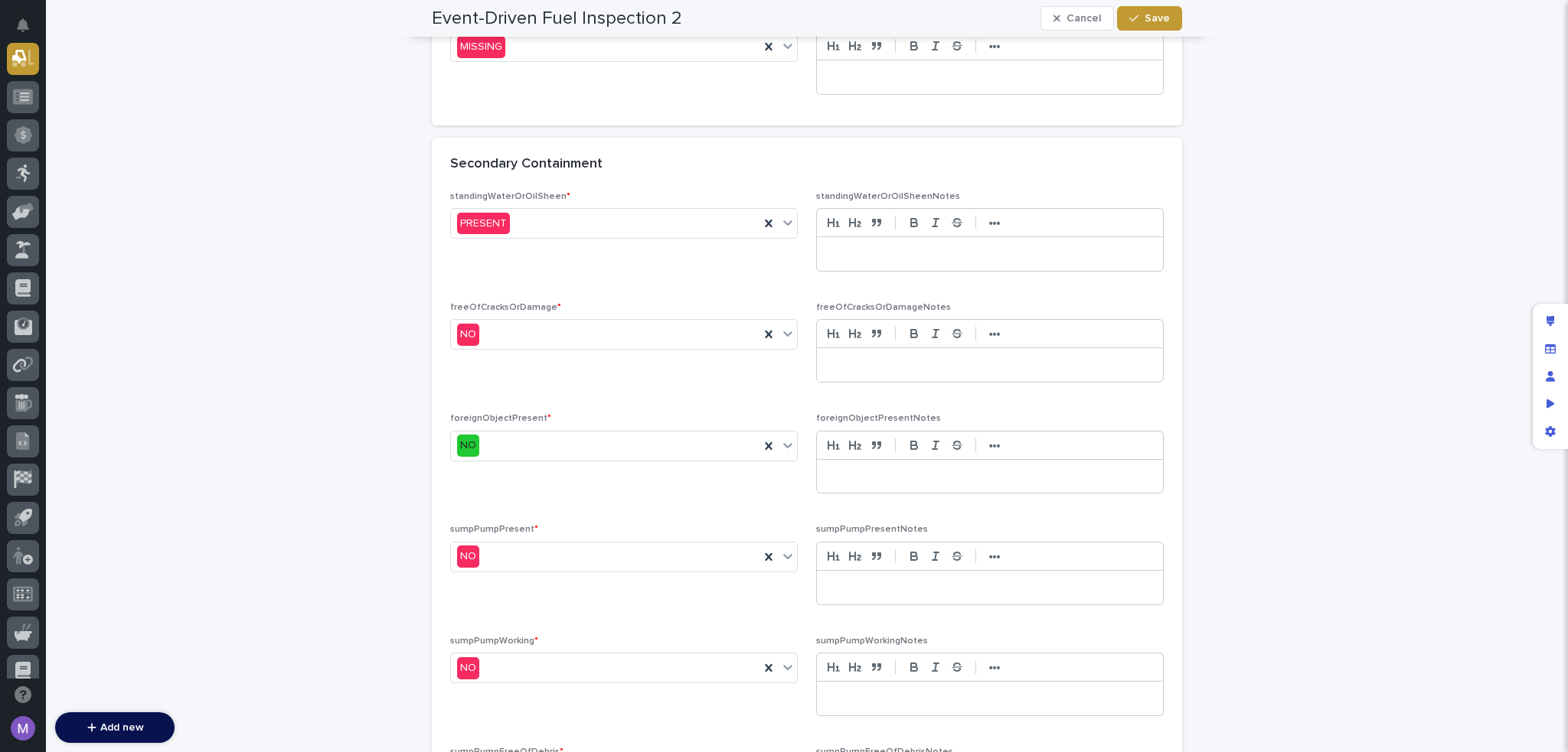
scroll to position [1072, 0]
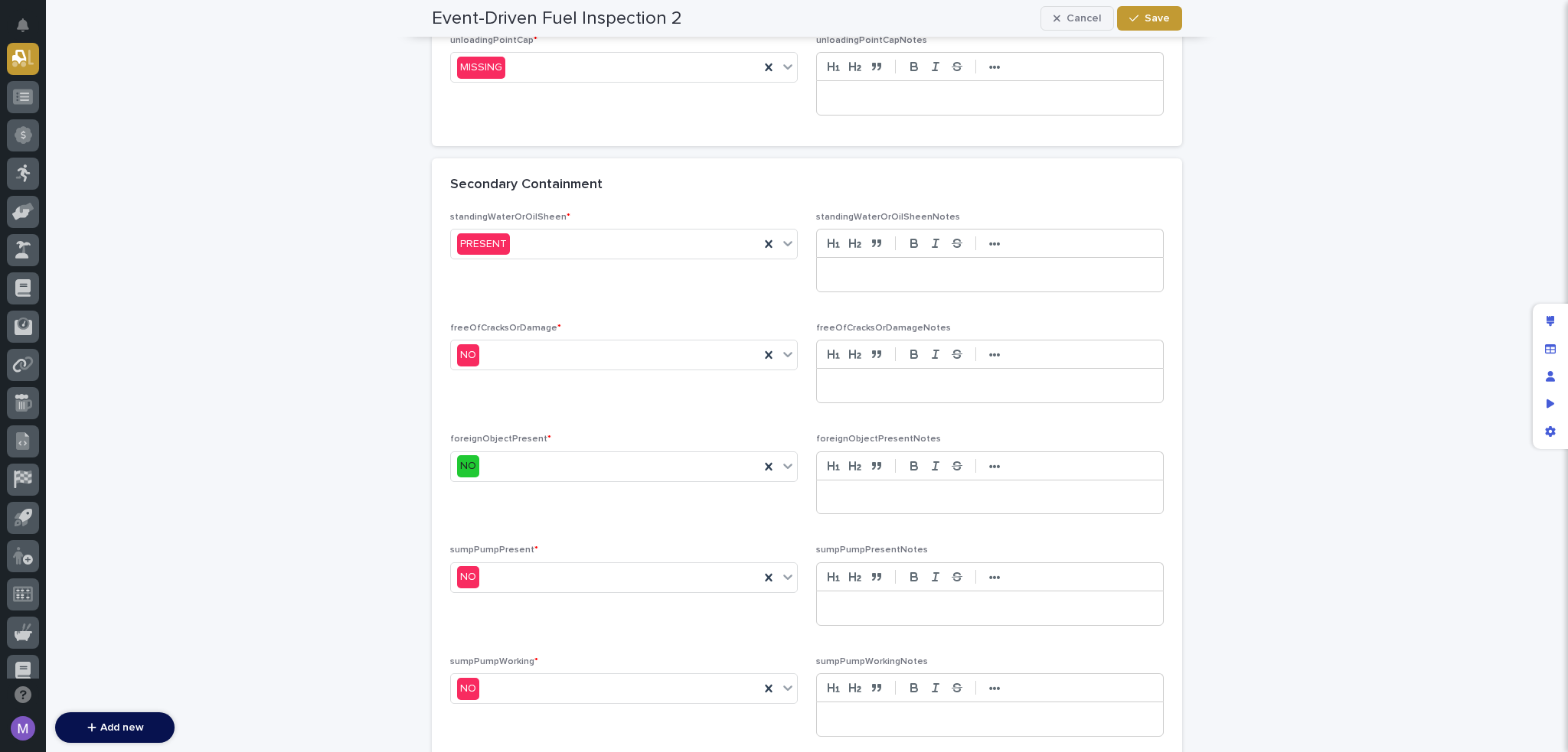
click at [1071, 23] on span "Cancel" at bounding box center [1084, 18] width 35 height 11
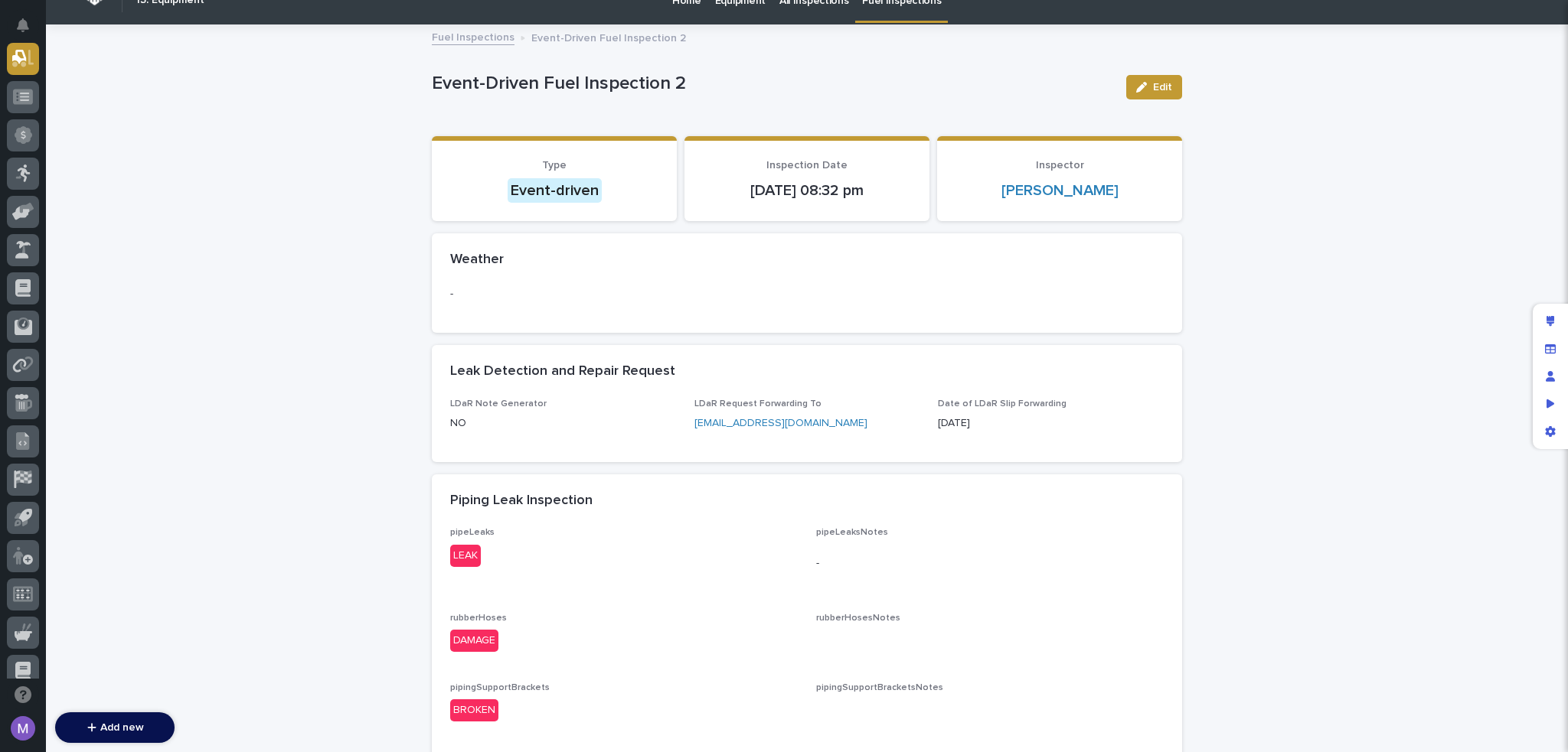
scroll to position [0, 0]
